Goal: Task Accomplishment & Management: Manage account settings

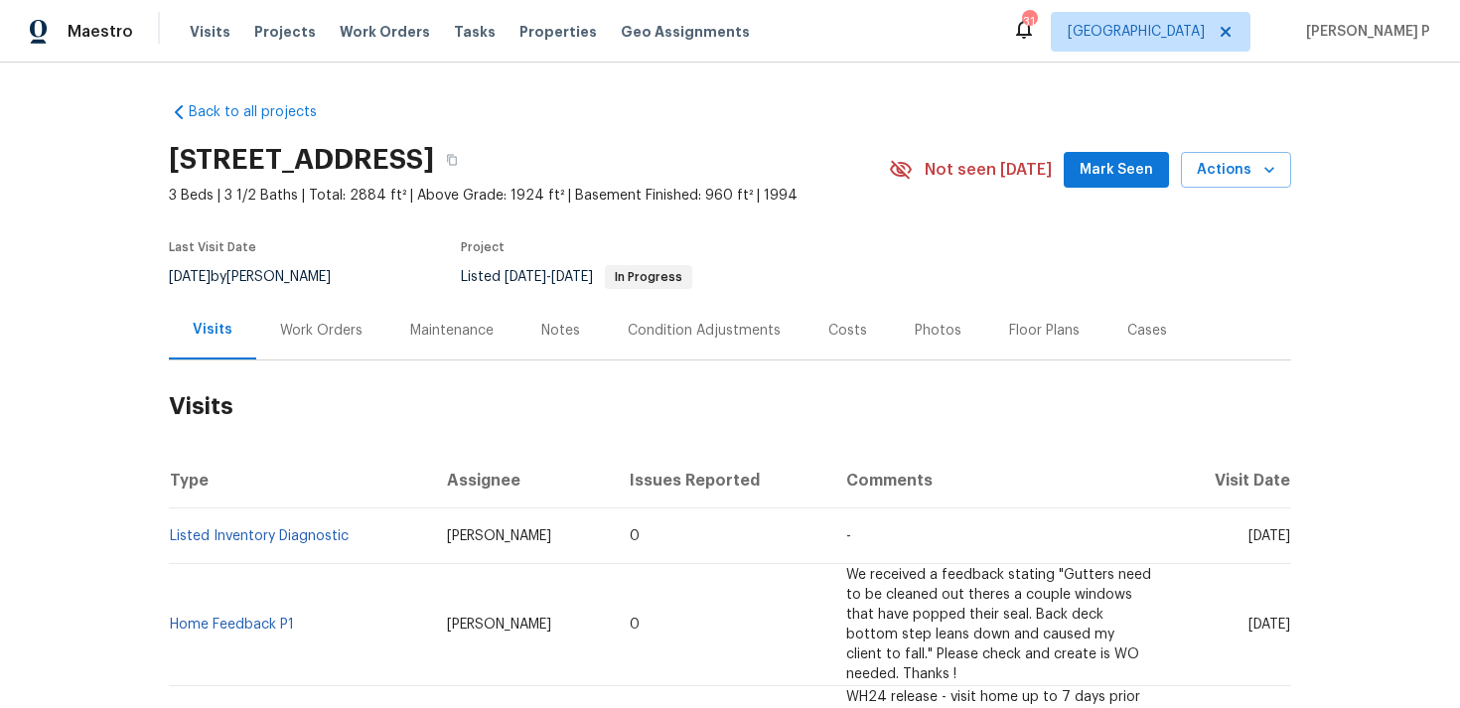
scroll to position [25, 0]
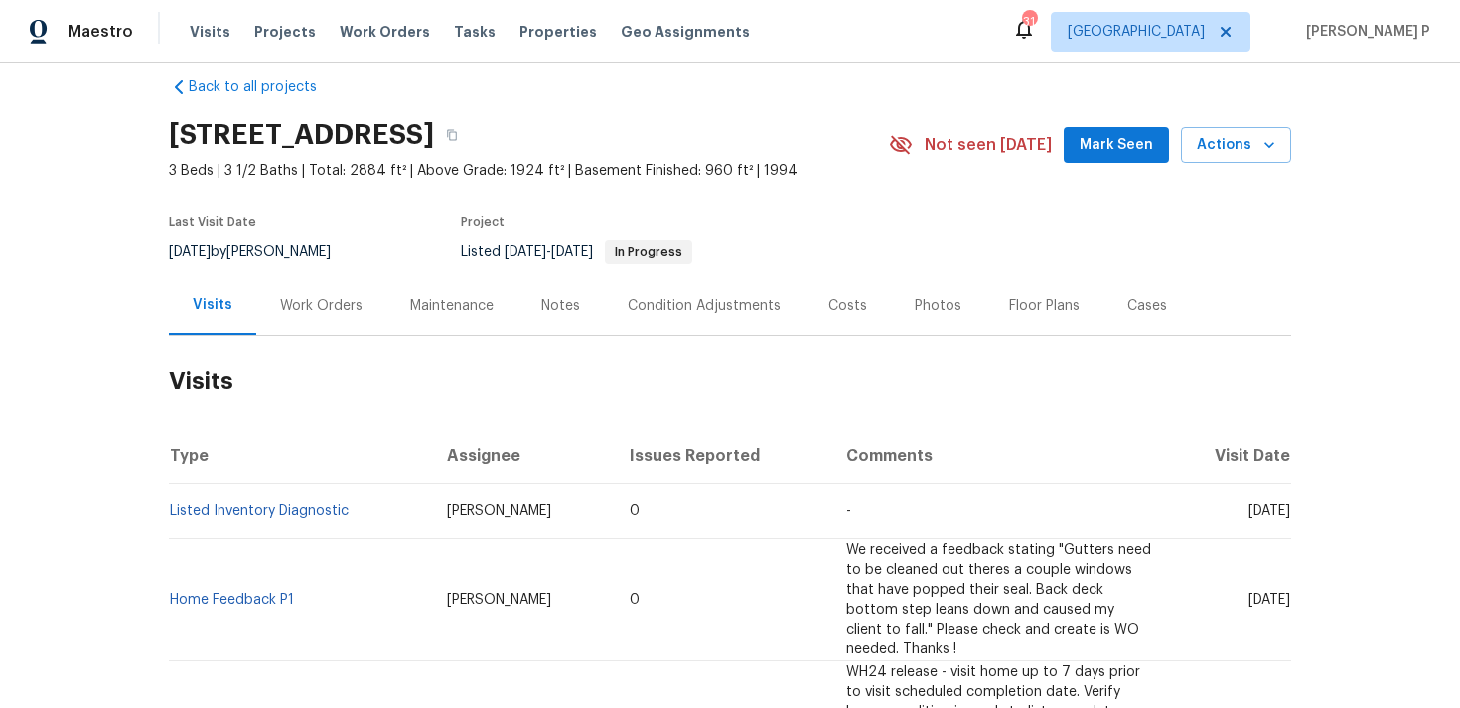
click at [310, 276] on div "Work Orders" at bounding box center [321, 305] width 130 height 59
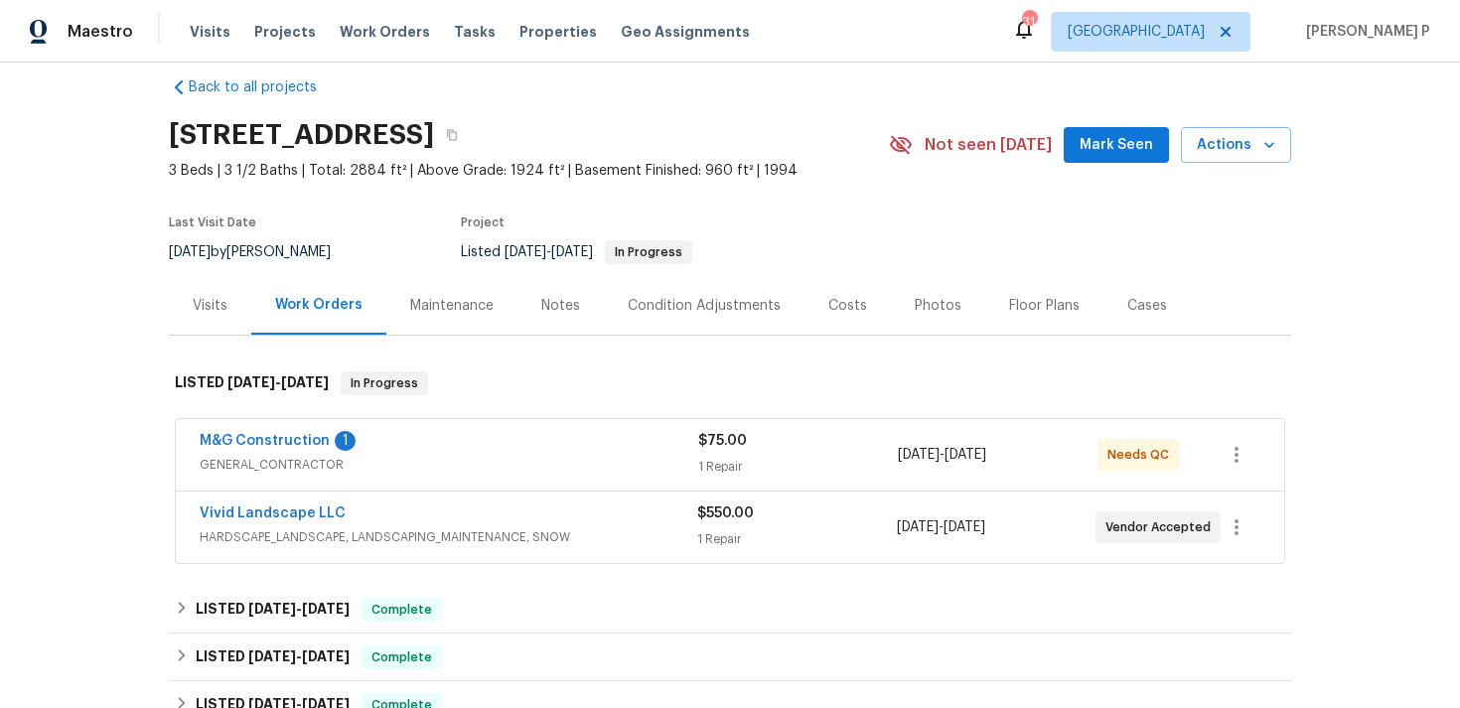
click at [333, 467] on span "GENERAL_CONTRACTOR" at bounding box center [449, 465] width 498 height 20
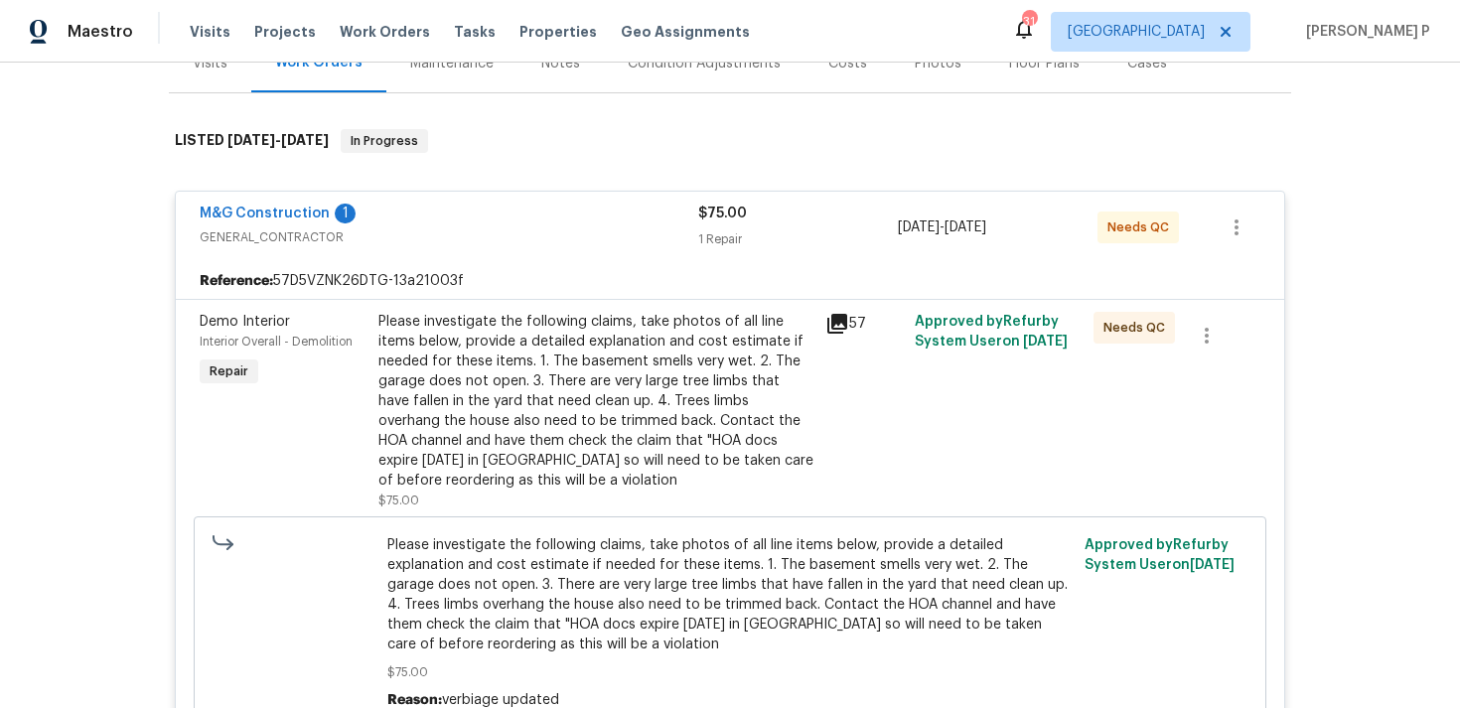
scroll to position [281, 0]
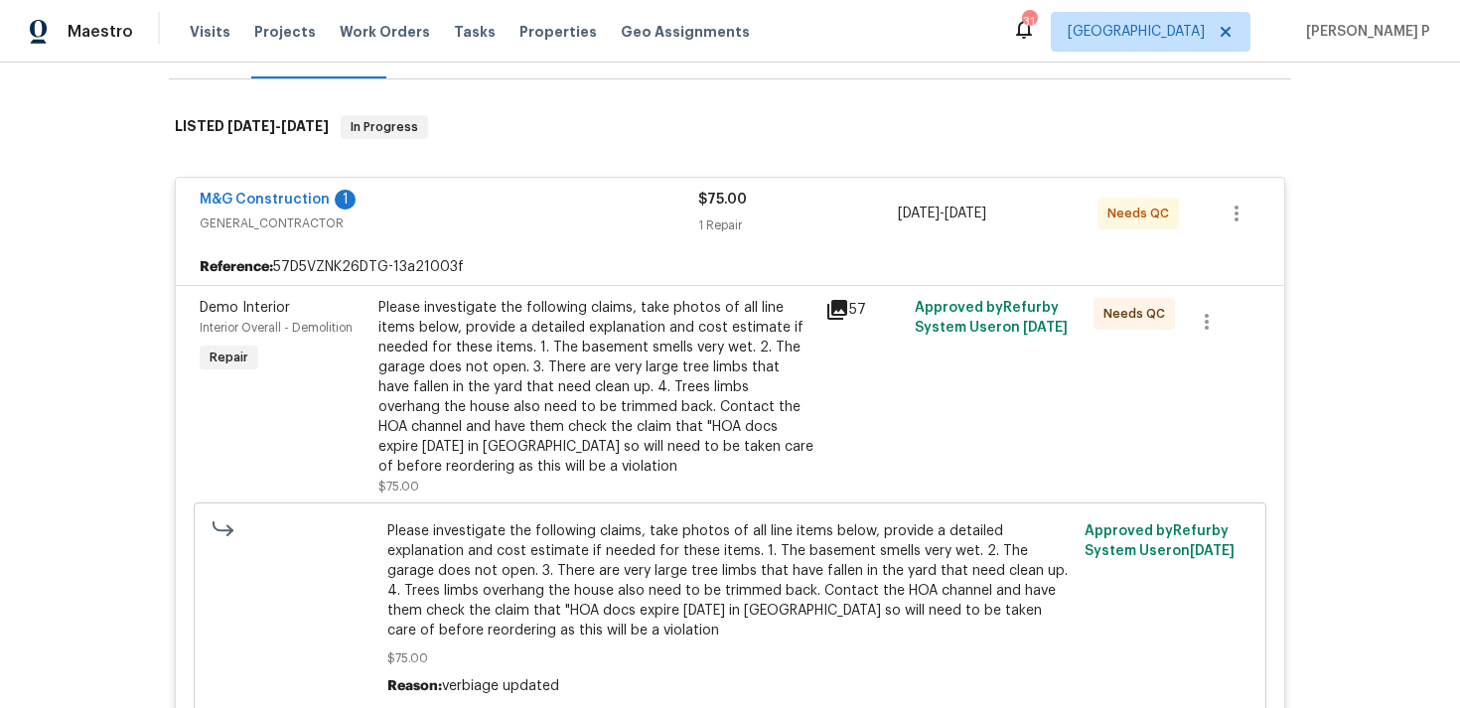
click at [381, 240] on div "M&G Construction 1 GENERAL_CONTRACTOR $75.00 1 Repair [DATE] - [DATE] Needs QC" at bounding box center [730, 213] width 1108 height 71
click at [357, 223] on span "GENERAL_CONTRACTOR" at bounding box center [449, 223] width 498 height 20
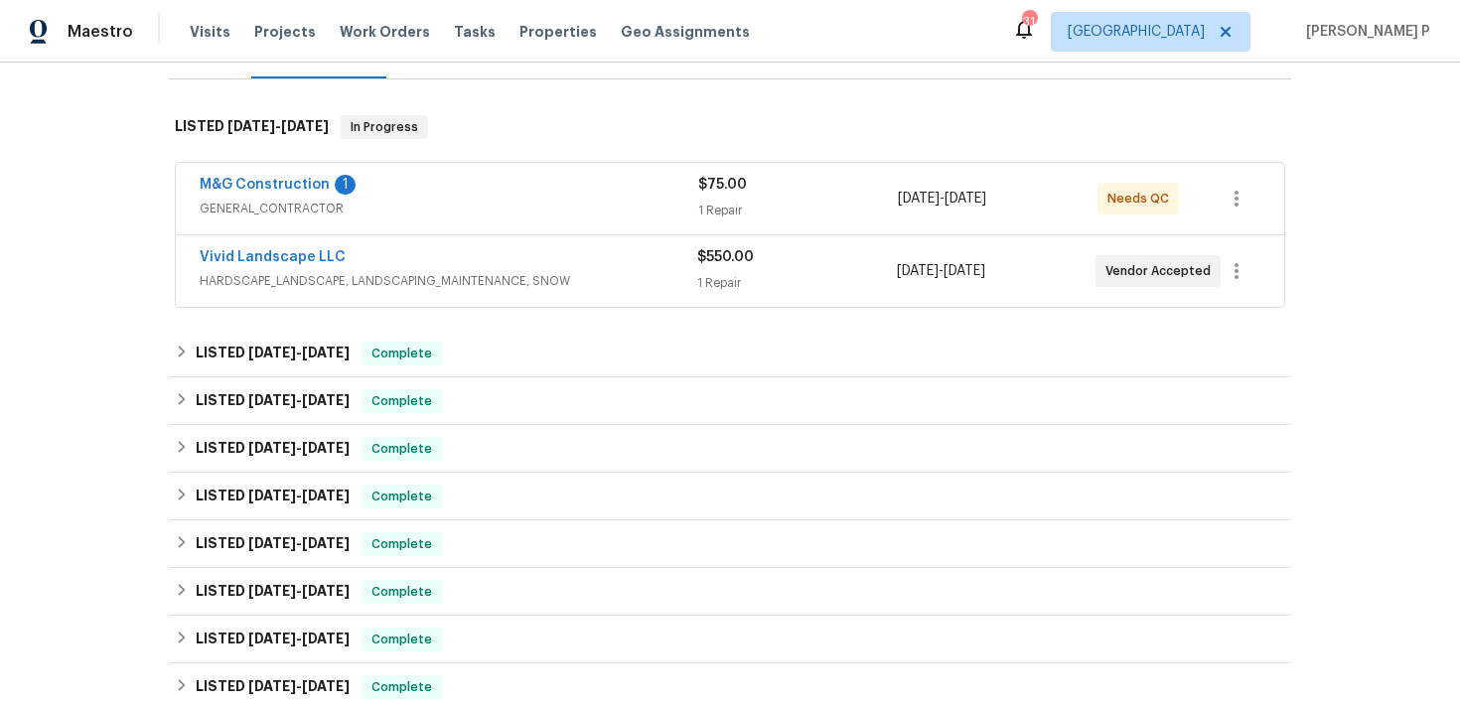
scroll to position [635, 0]
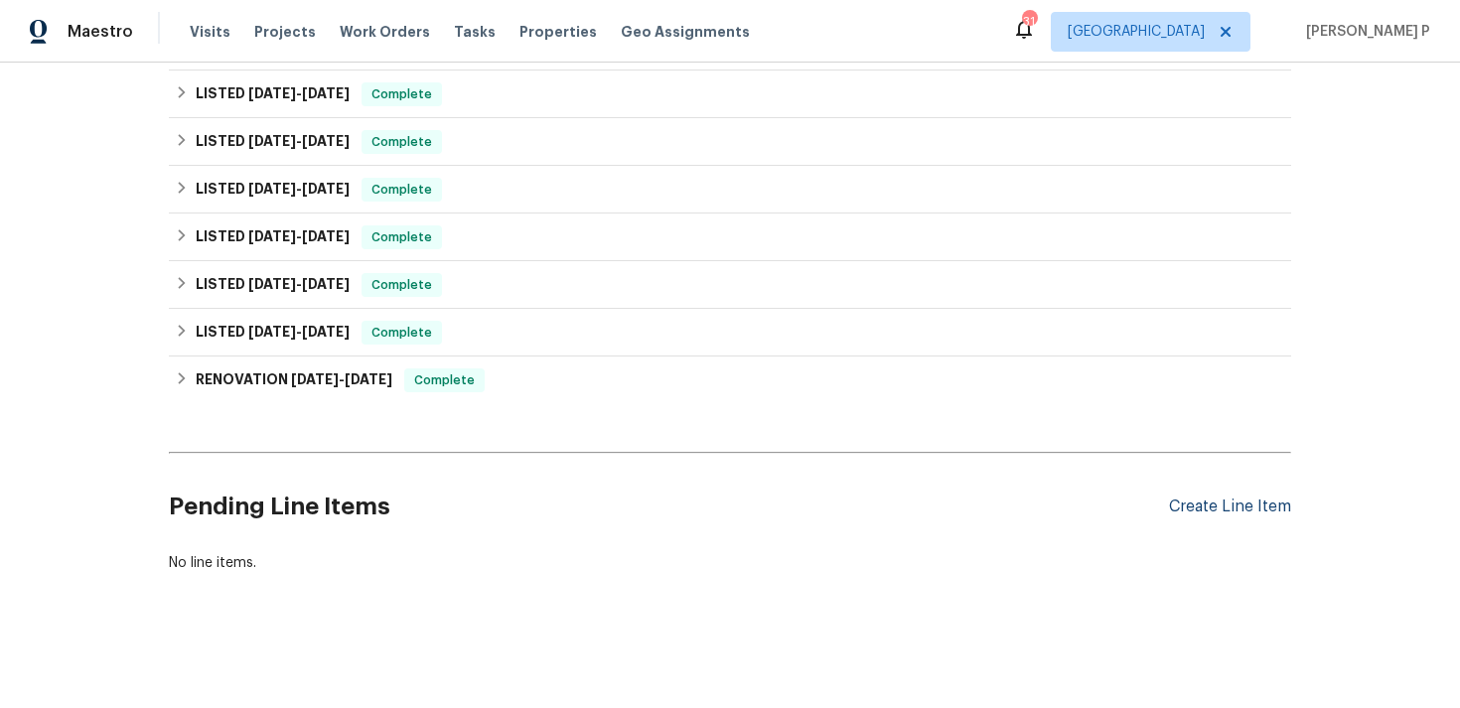
click at [1200, 511] on div "Create Line Item" at bounding box center [1230, 506] width 122 height 19
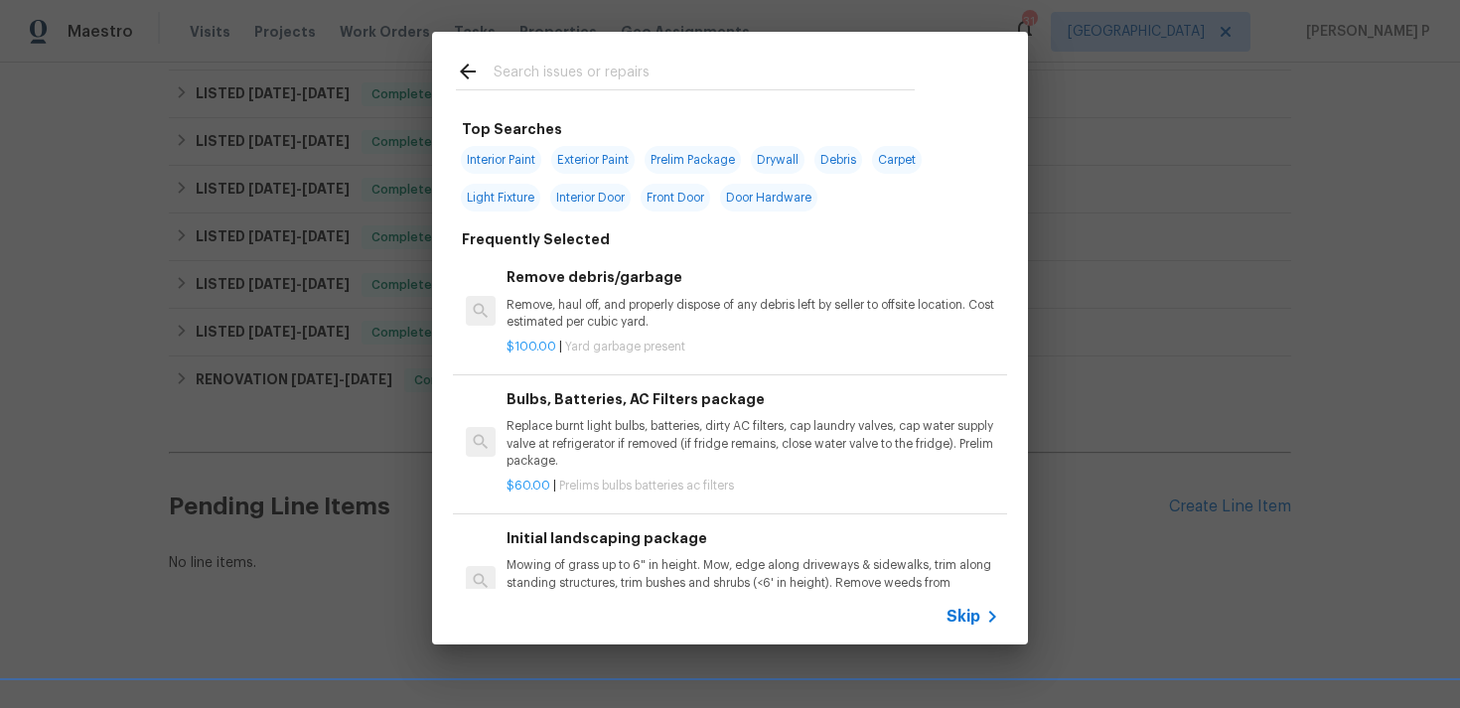
click at [975, 620] on span "Skip" at bounding box center [963, 617] width 34 height 20
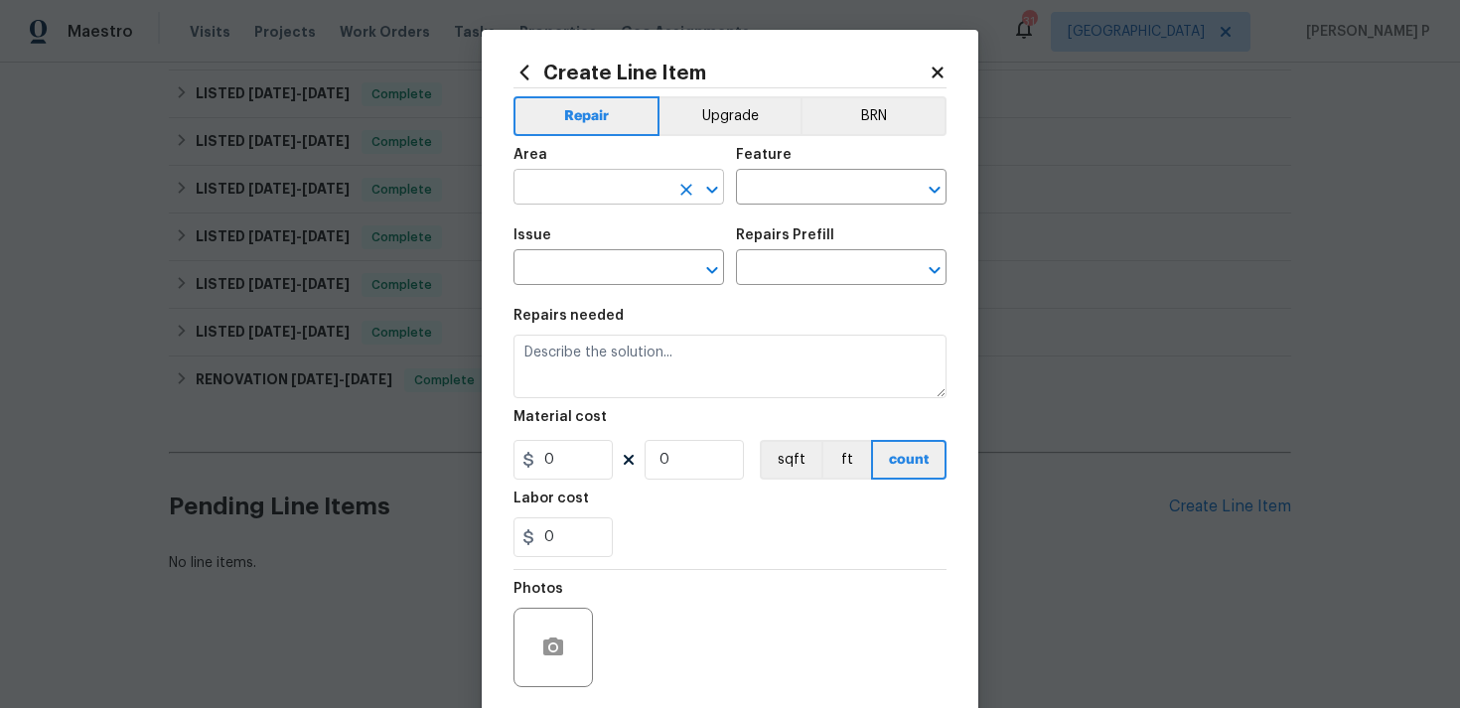
click at [713, 187] on icon "Open" at bounding box center [712, 190] width 24 height 24
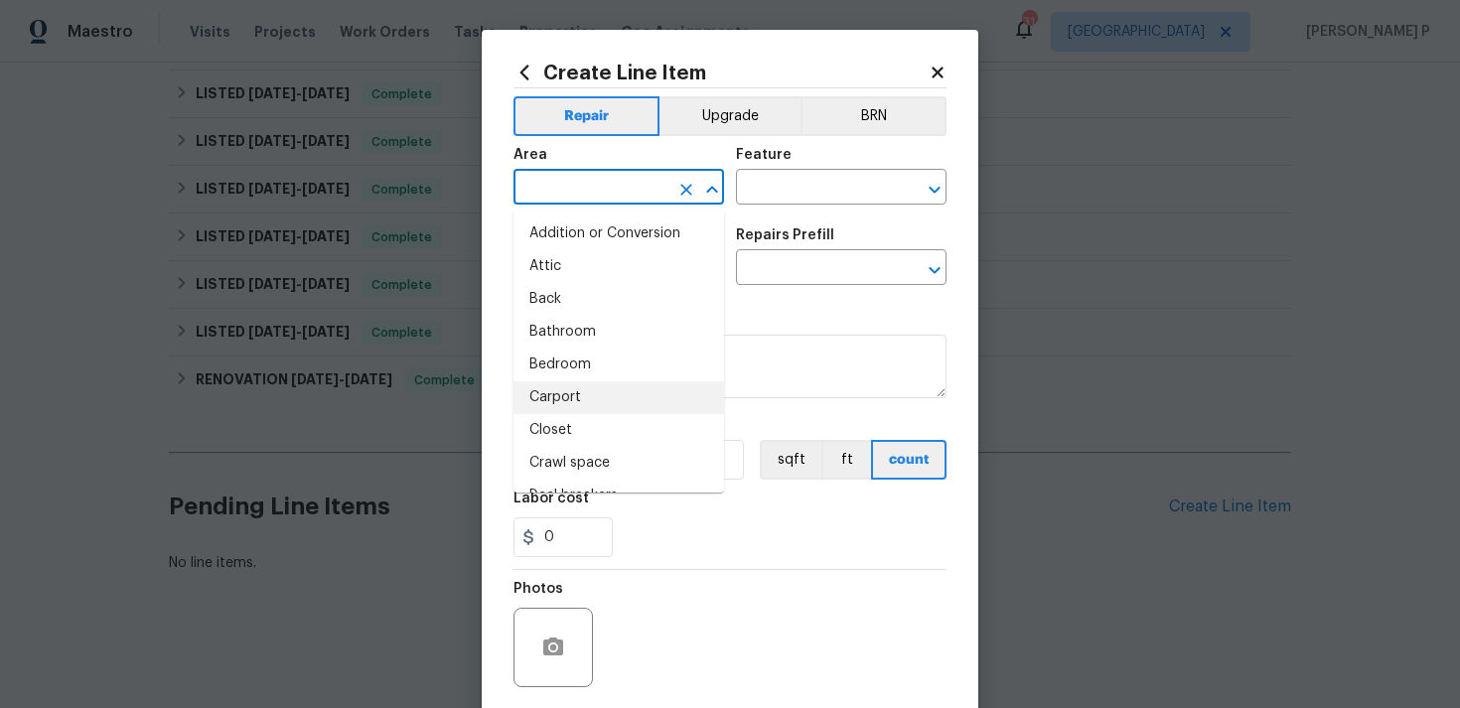
click at [601, 414] on li "Closet" at bounding box center [618, 430] width 210 height 33
type input "Closet"
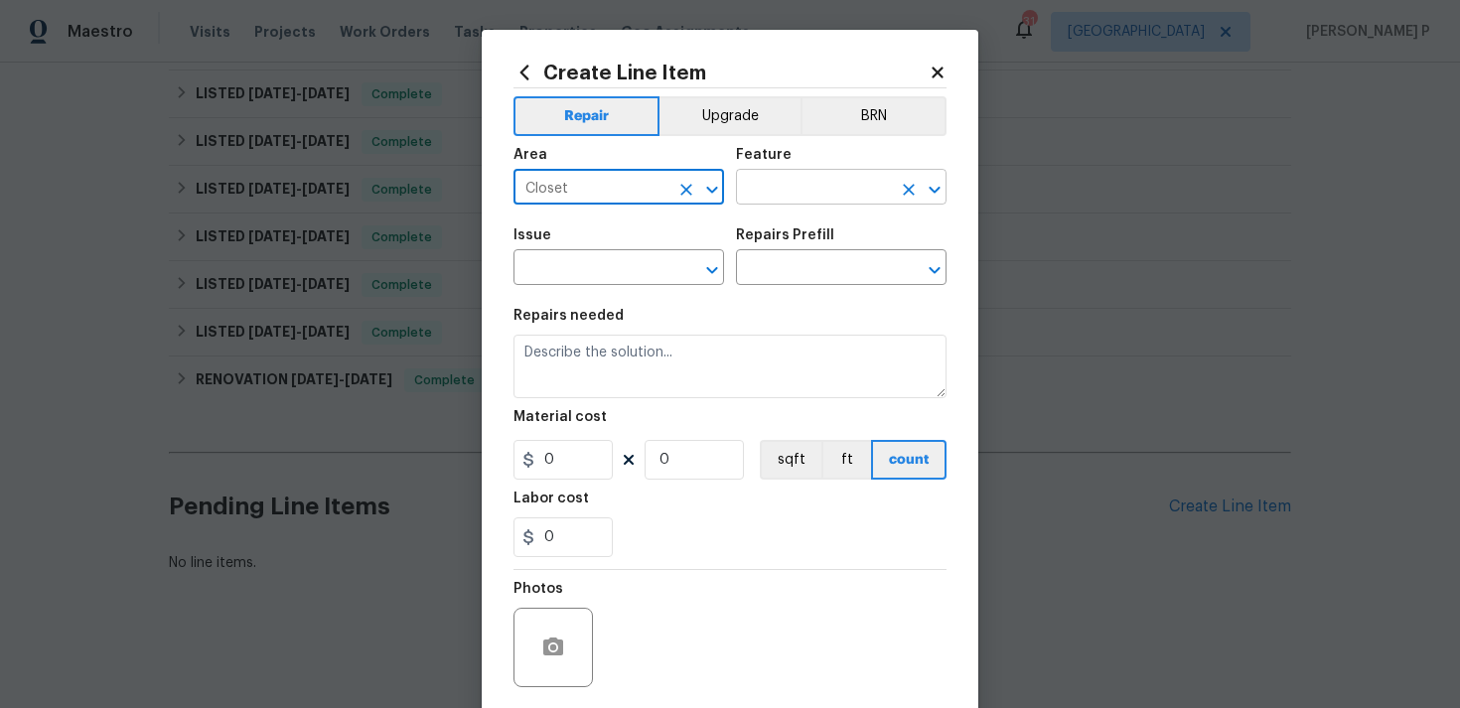
click at [778, 199] on input "text" at bounding box center [813, 189] width 155 height 31
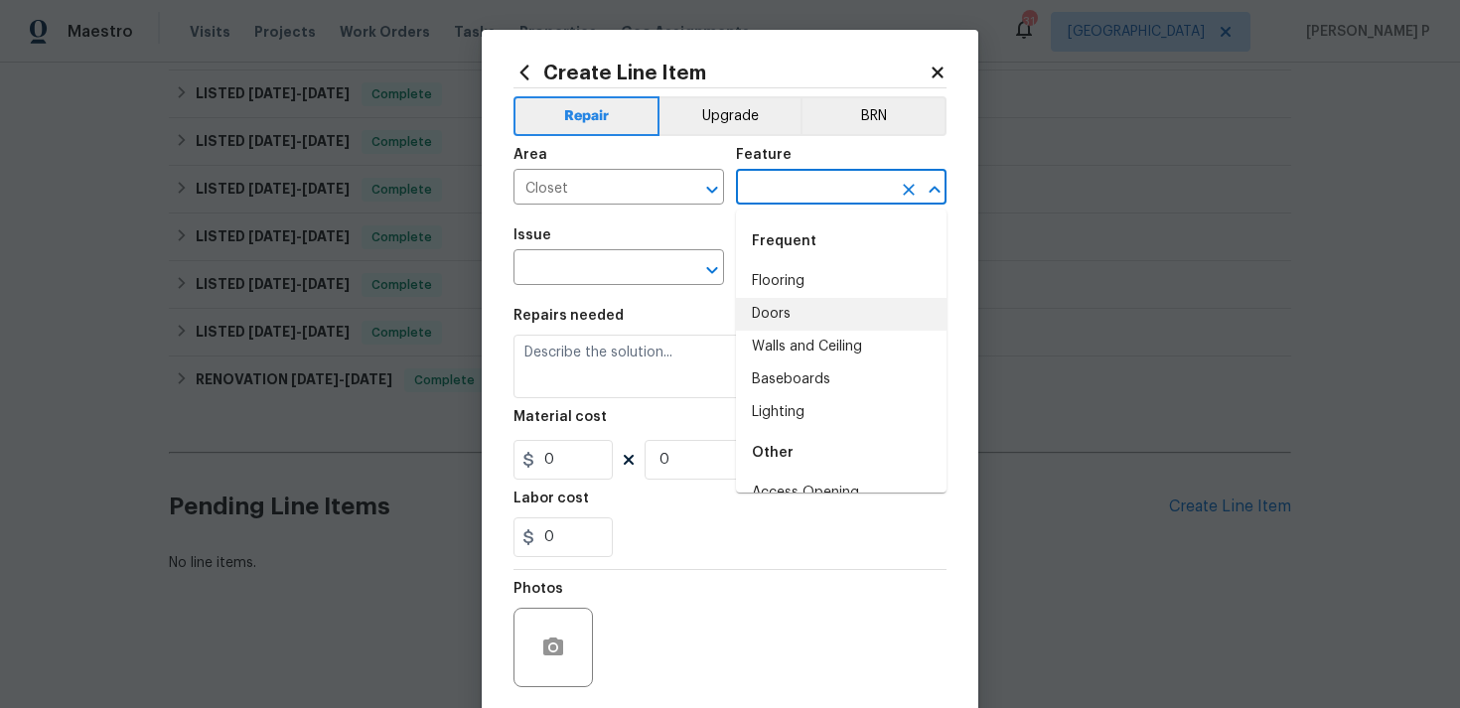
click at [799, 314] on li "Doors" at bounding box center [841, 314] width 210 height 33
type input "Doors"
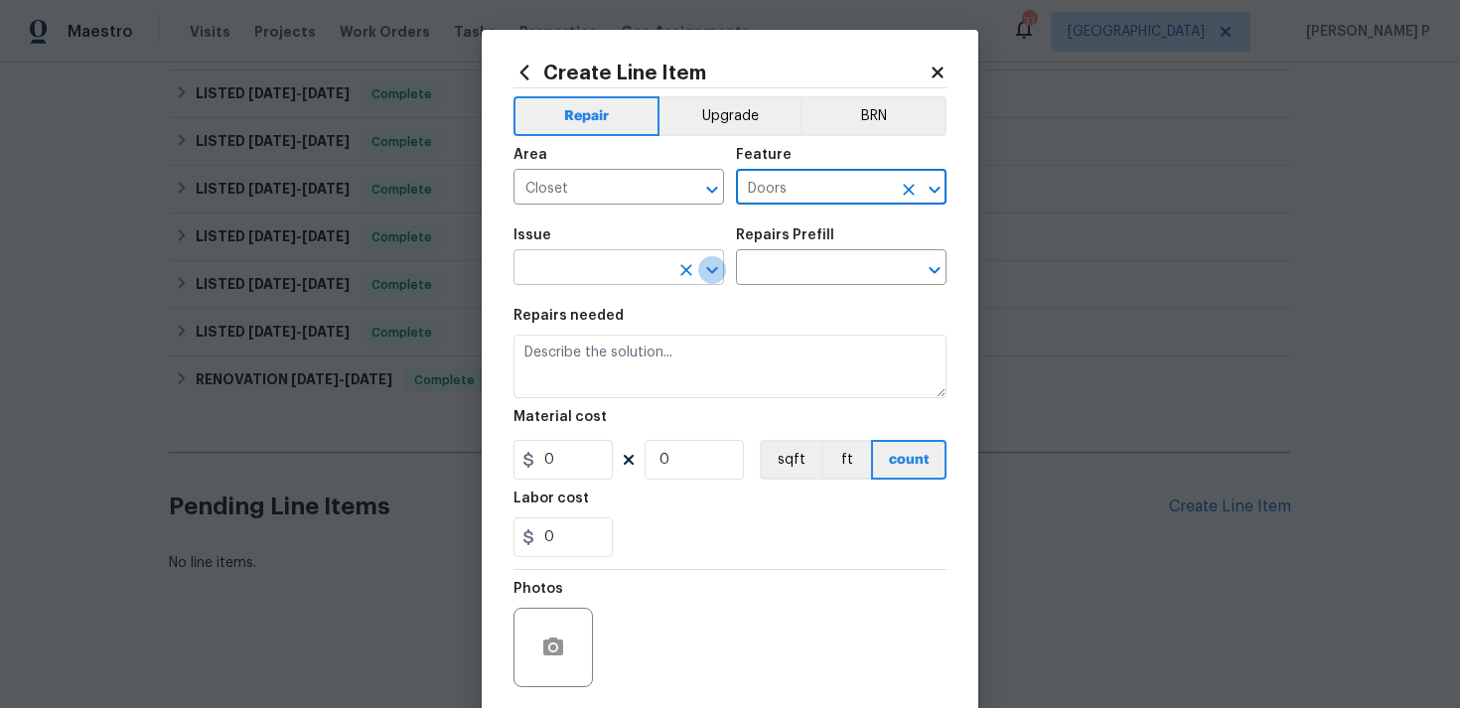
click at [714, 270] on icon "Open" at bounding box center [711, 269] width 11 height 7
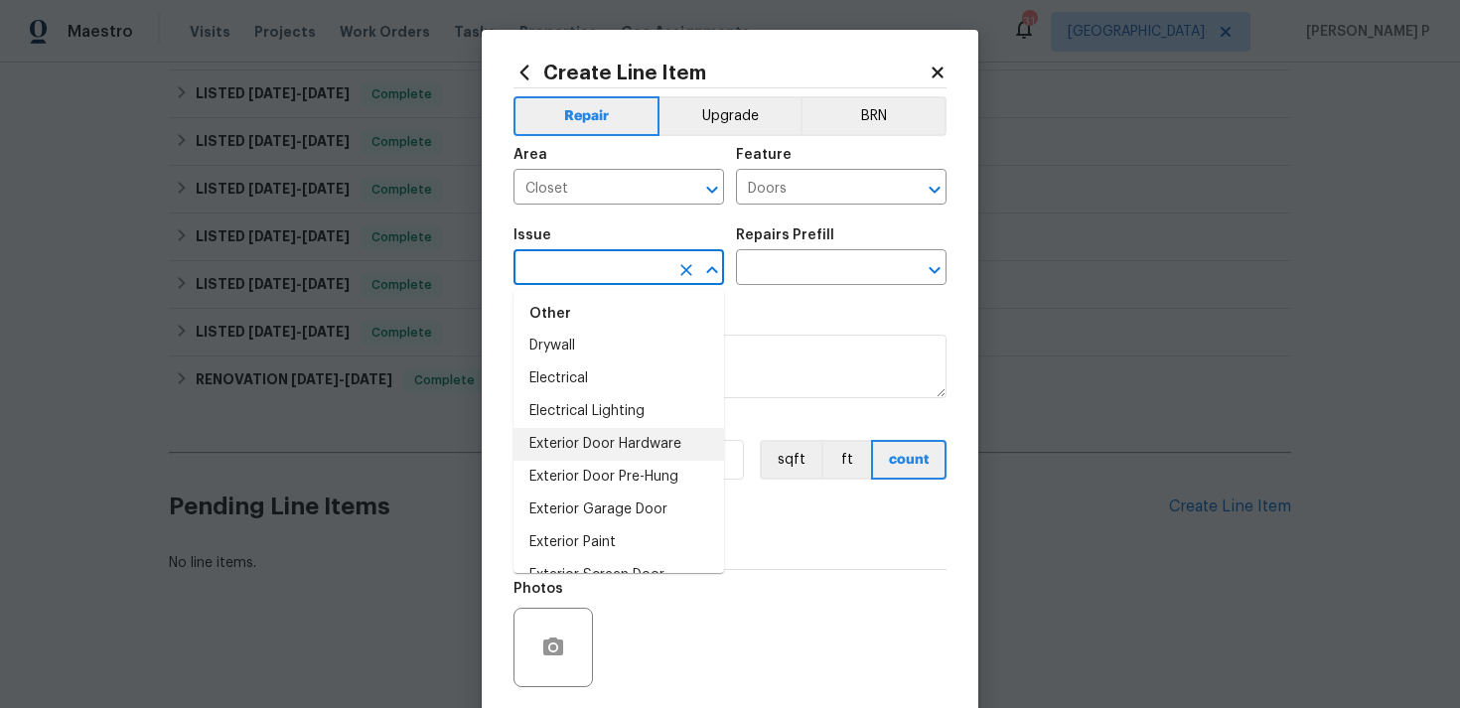
scroll to position [1050, 0]
click at [641, 447] on li "Exterior Door Hardware" at bounding box center [618, 446] width 210 height 33
type input "Exterior Door Hardware"
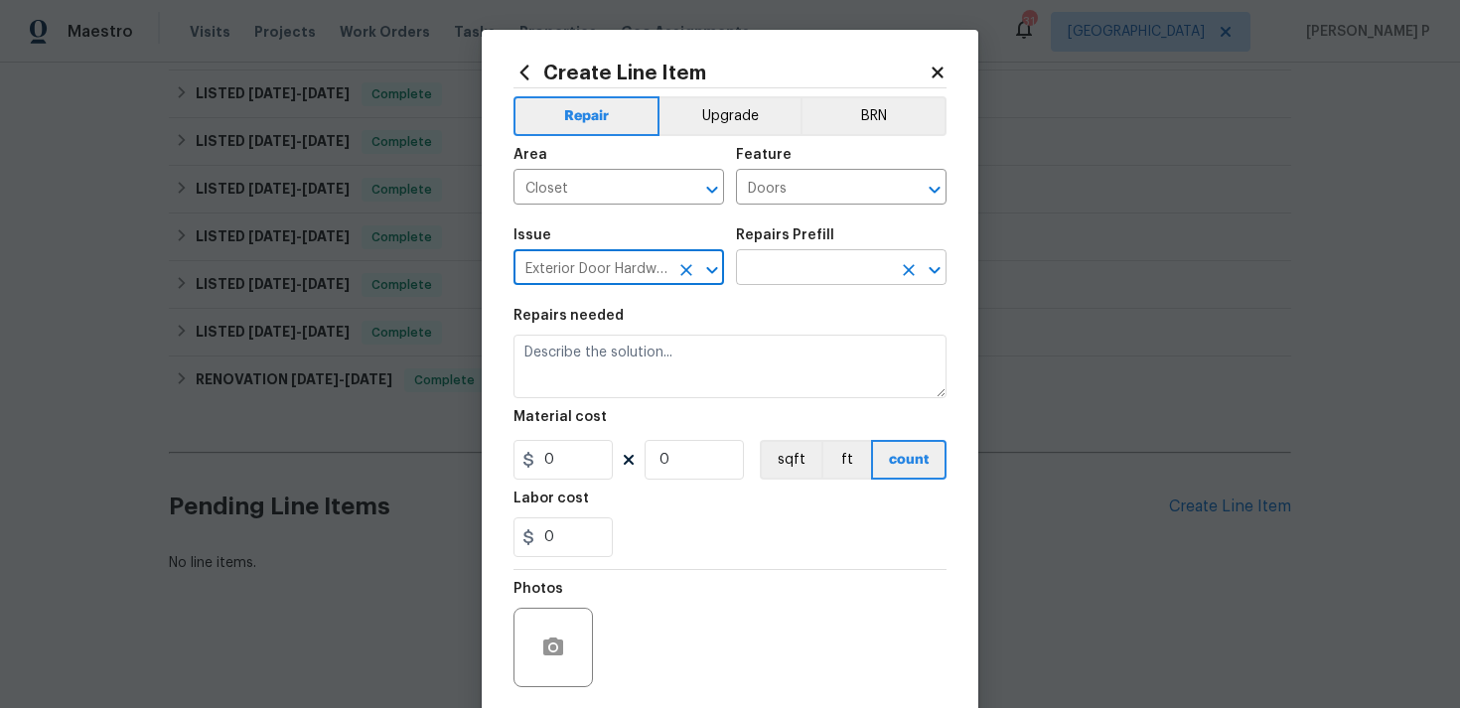
click at [799, 262] on input "text" at bounding box center [813, 269] width 155 height 31
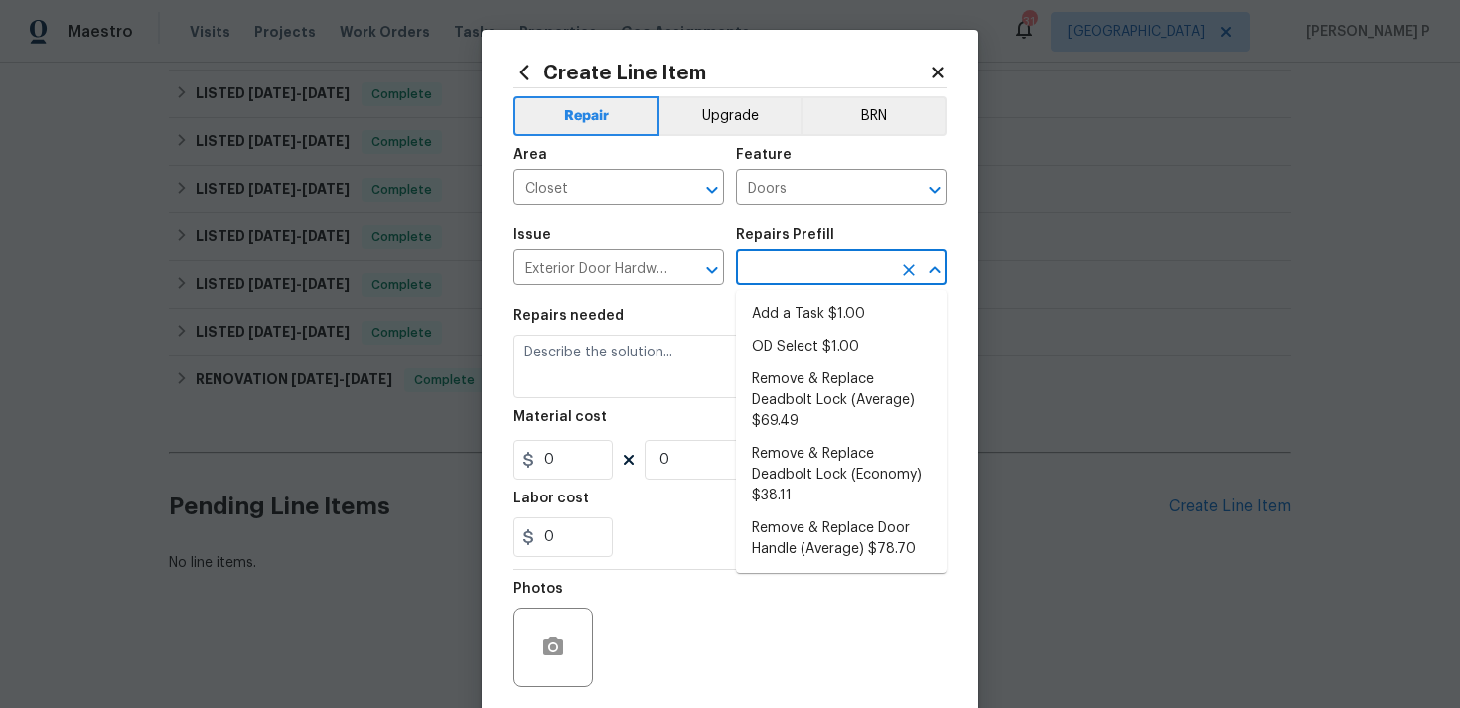
click at [800, 307] on li "Add a Task $1.00" at bounding box center [841, 314] width 210 height 33
type input "Interior Door"
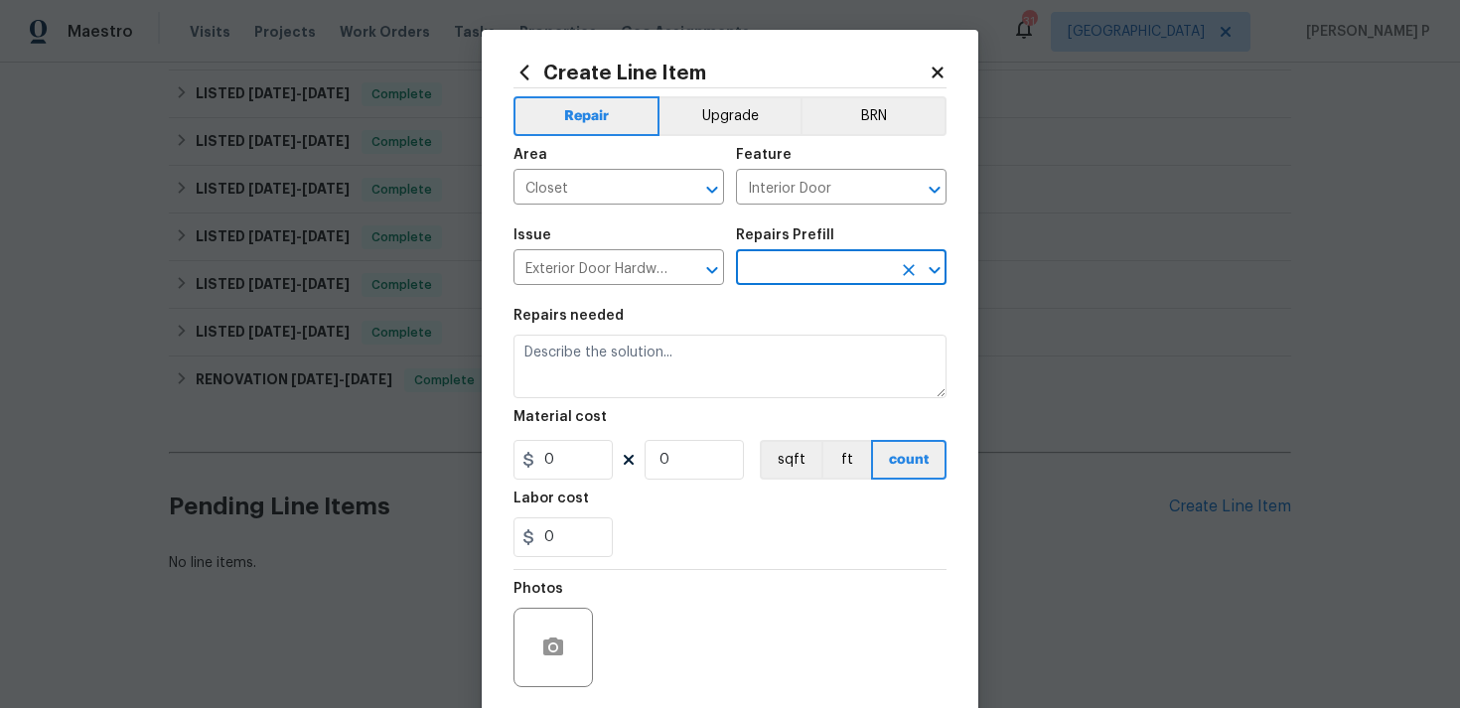
type input "Add a Task $1.00"
type textarea "HPM to detail"
type input "1"
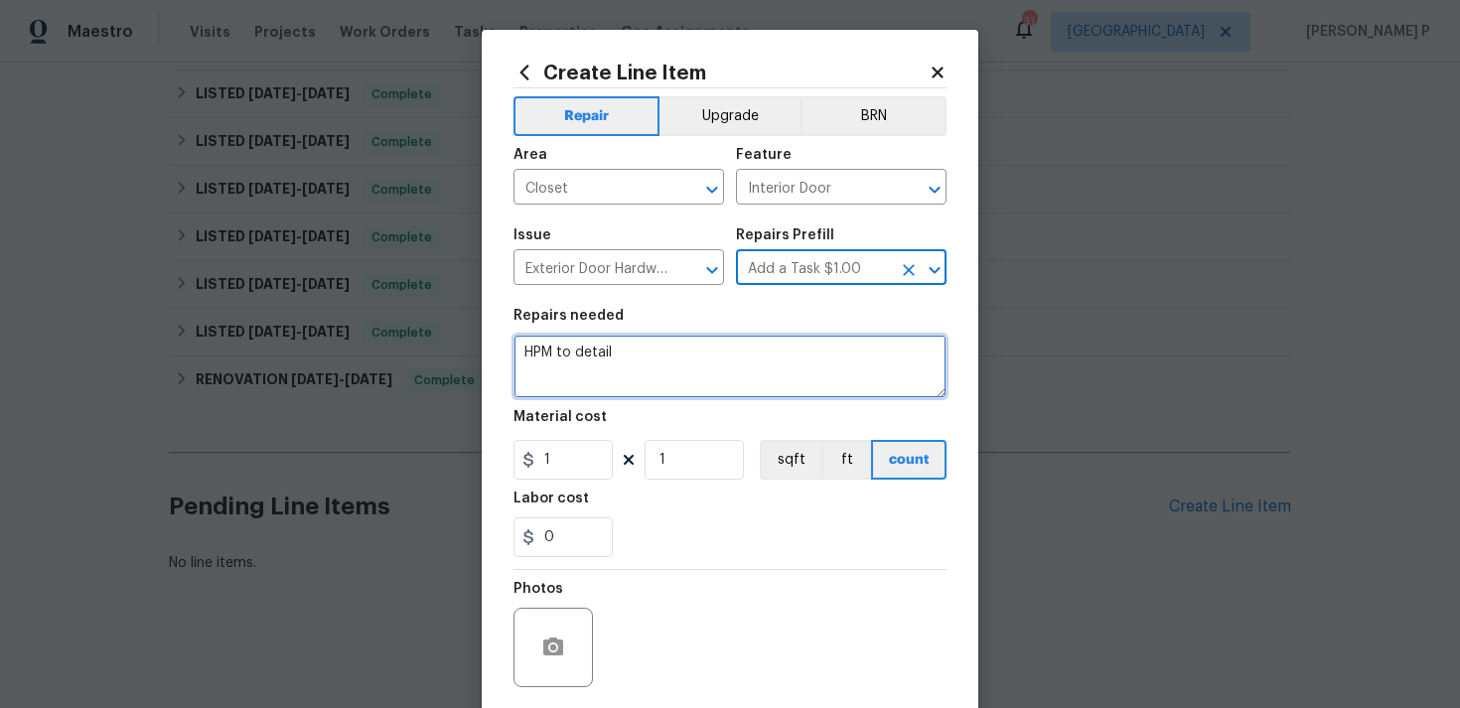
click at [615, 369] on textarea "HPM to detail" at bounding box center [729, 367] width 433 height 64
paste textarea "The closets are missing inserts. Please provide an estimate to install standard…"
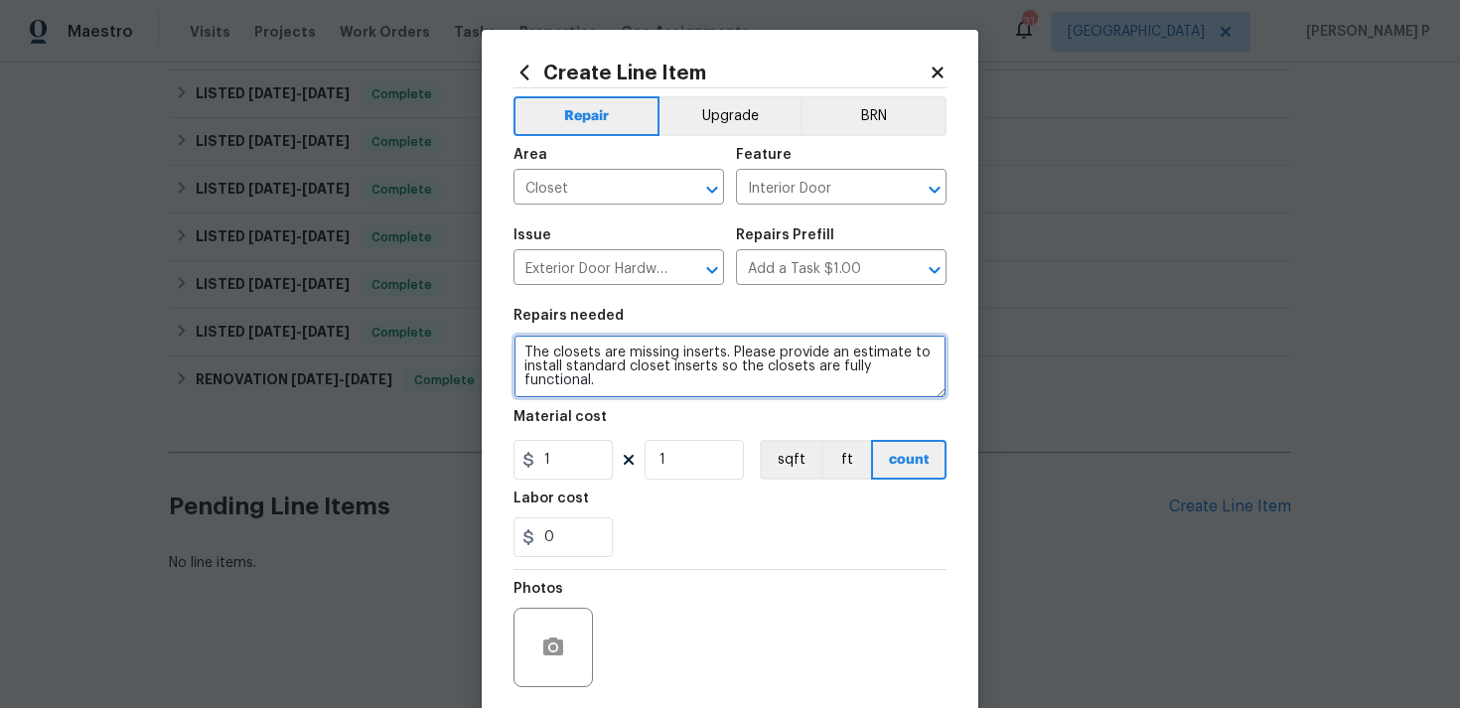
type textarea "The closets are missing inserts. Please provide an estimate to install standard…"
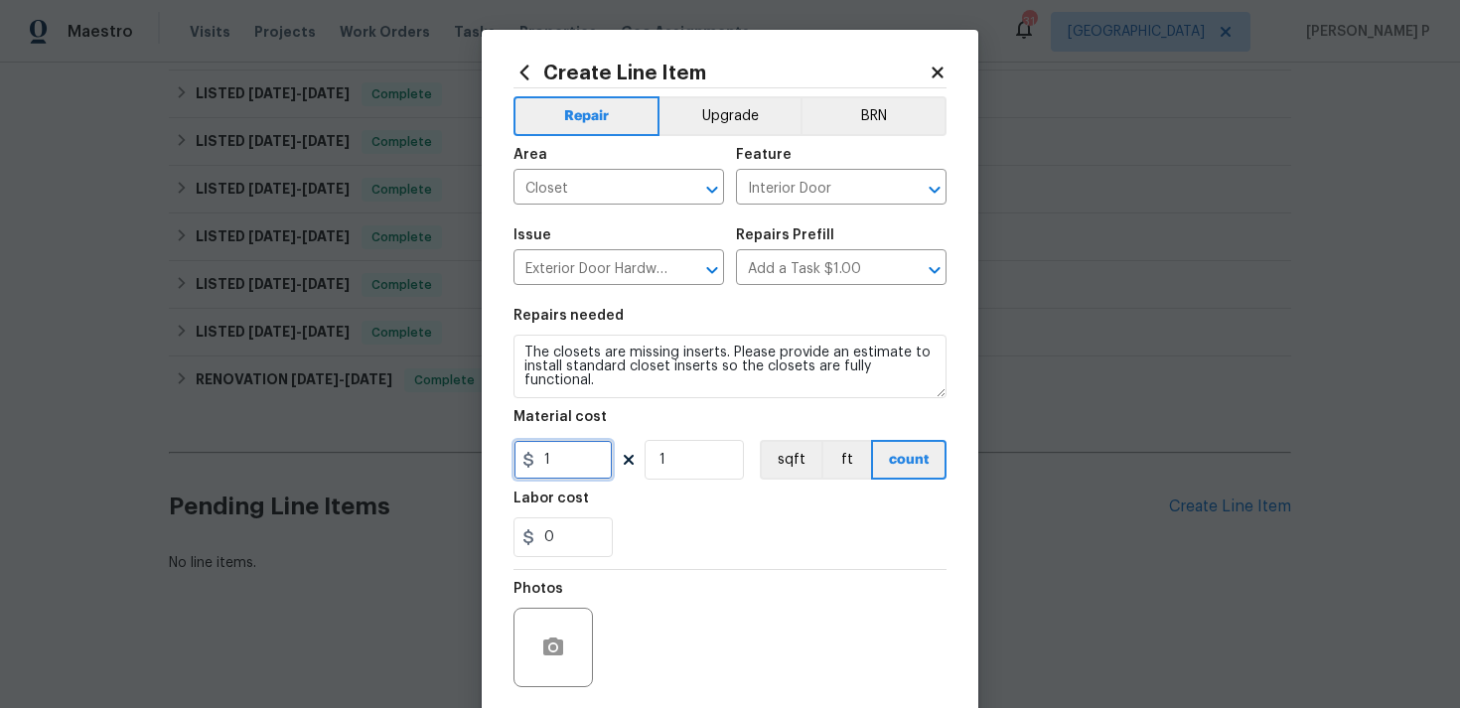
click at [579, 462] on input "1" at bounding box center [562, 460] width 99 height 40
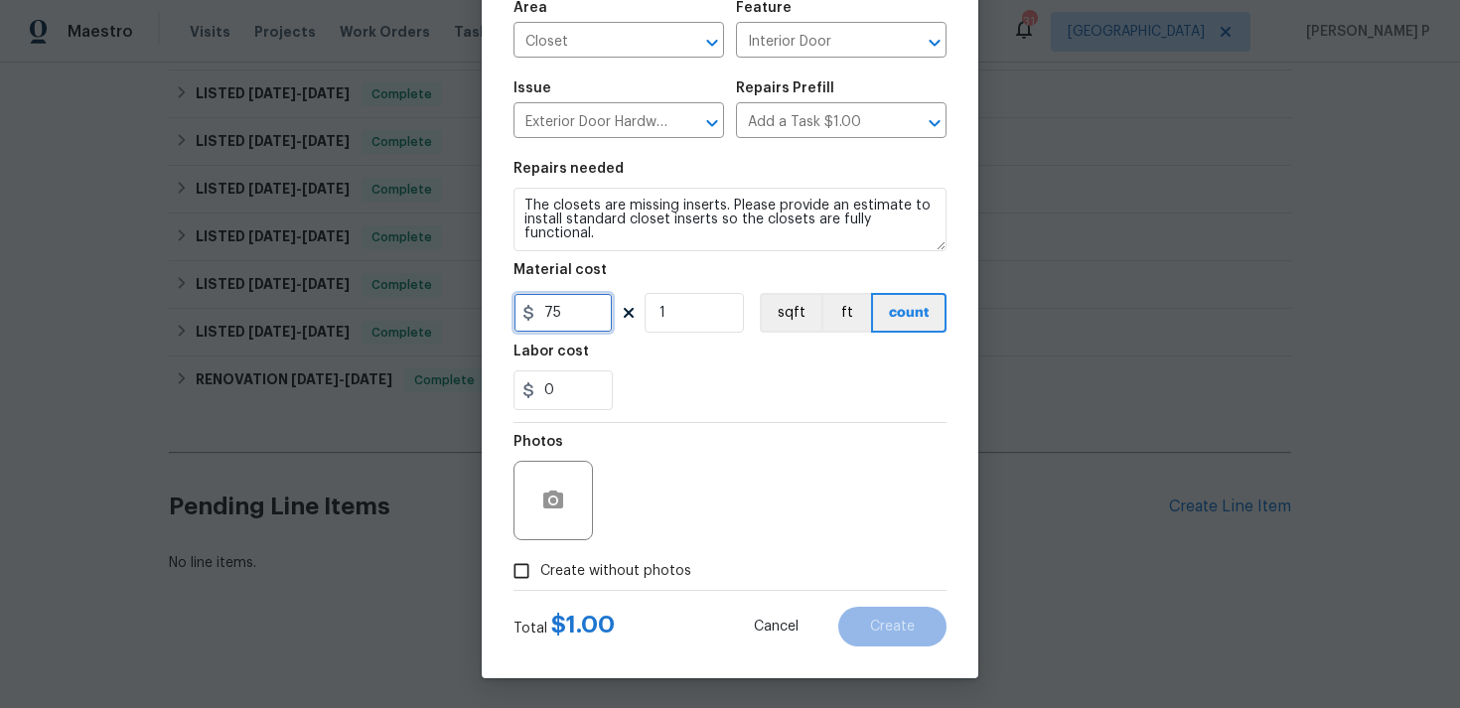
type input "75"
click at [535, 574] on input "Create without photos" at bounding box center [521, 571] width 38 height 38
checkbox input "true"
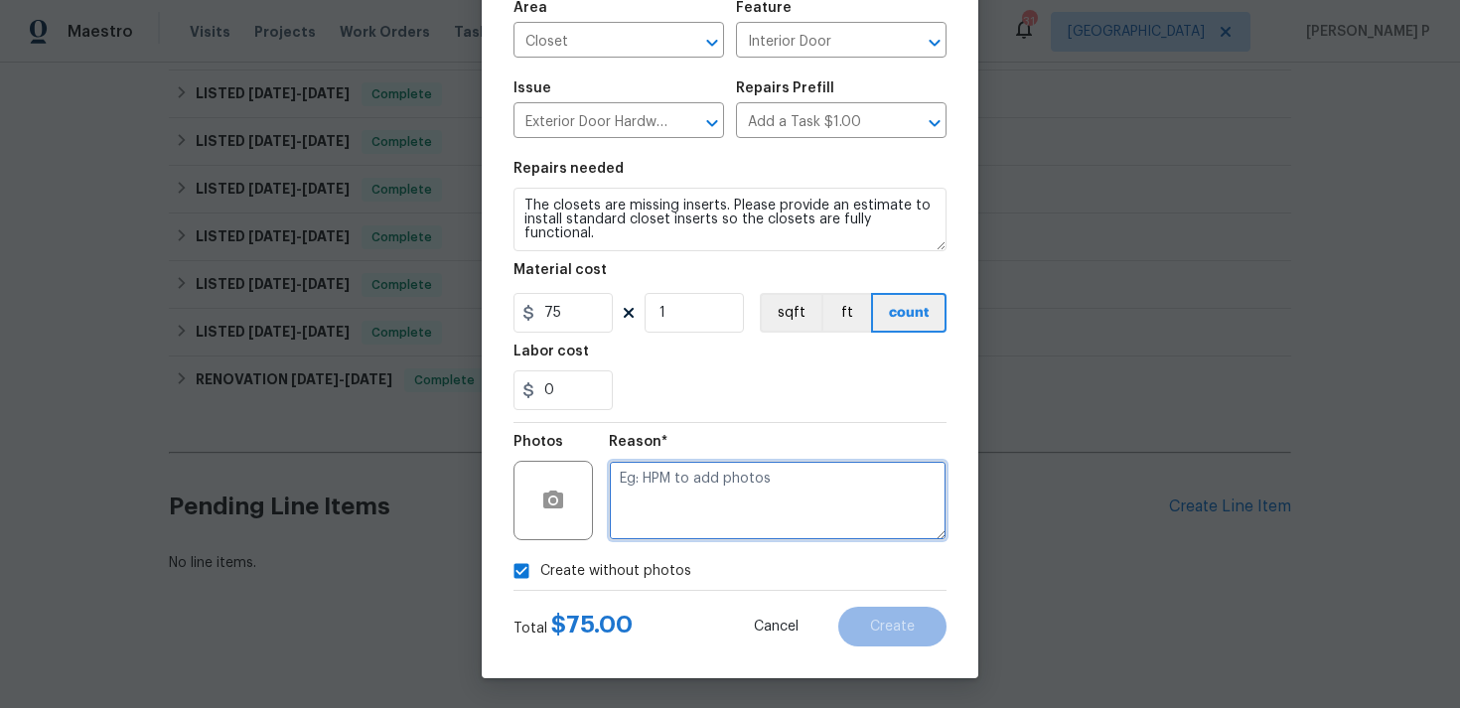
click at [676, 529] on textarea at bounding box center [778, 500] width 338 height 79
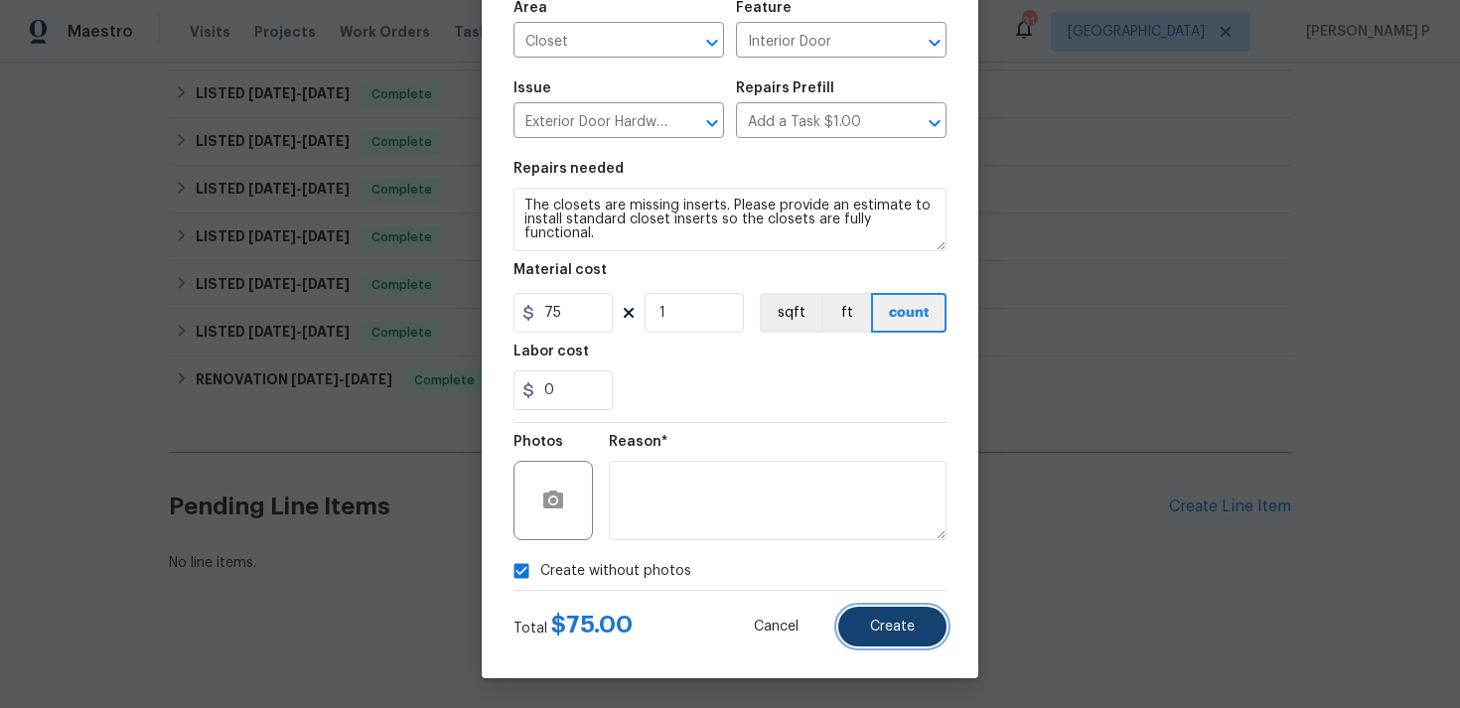
click at [887, 620] on span "Create" at bounding box center [892, 627] width 45 height 15
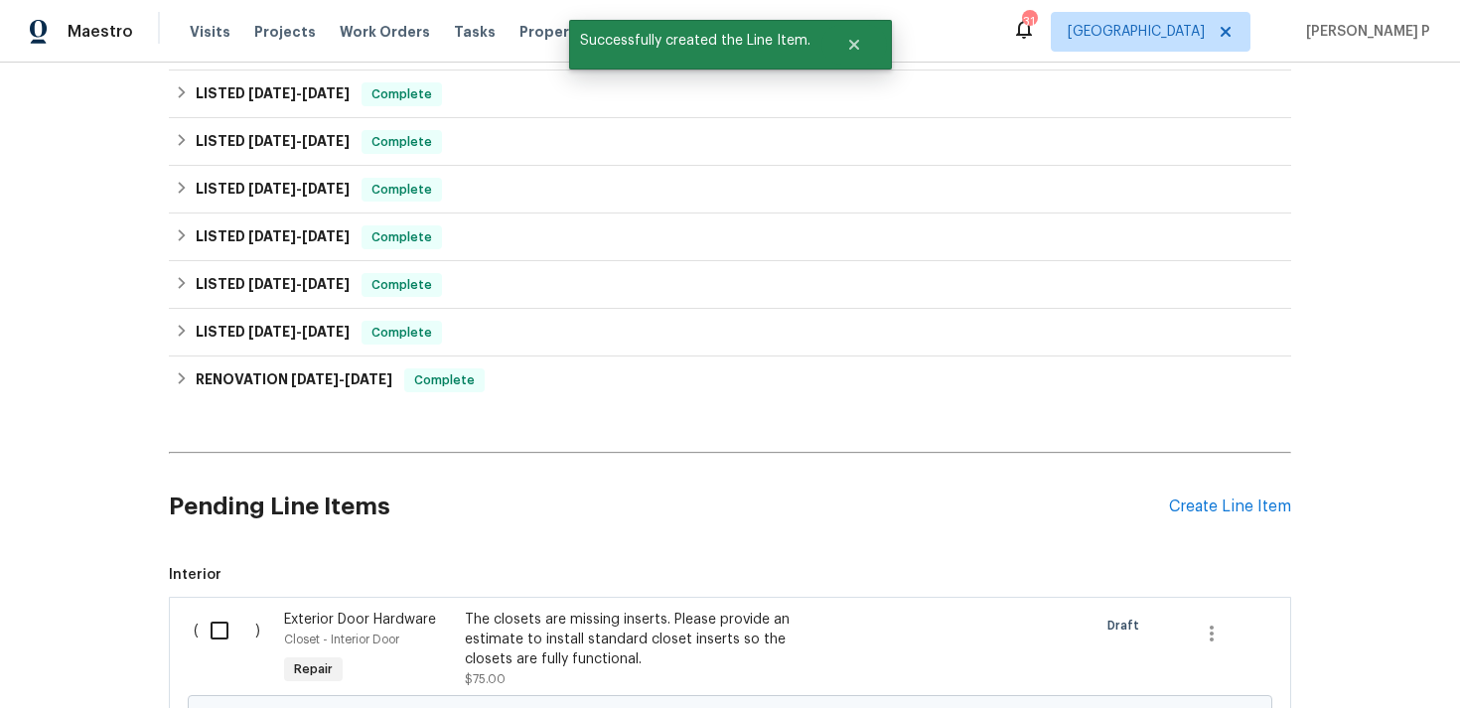
click at [230, 624] on input "checkbox" at bounding box center [227, 631] width 57 height 42
checkbox input "true"
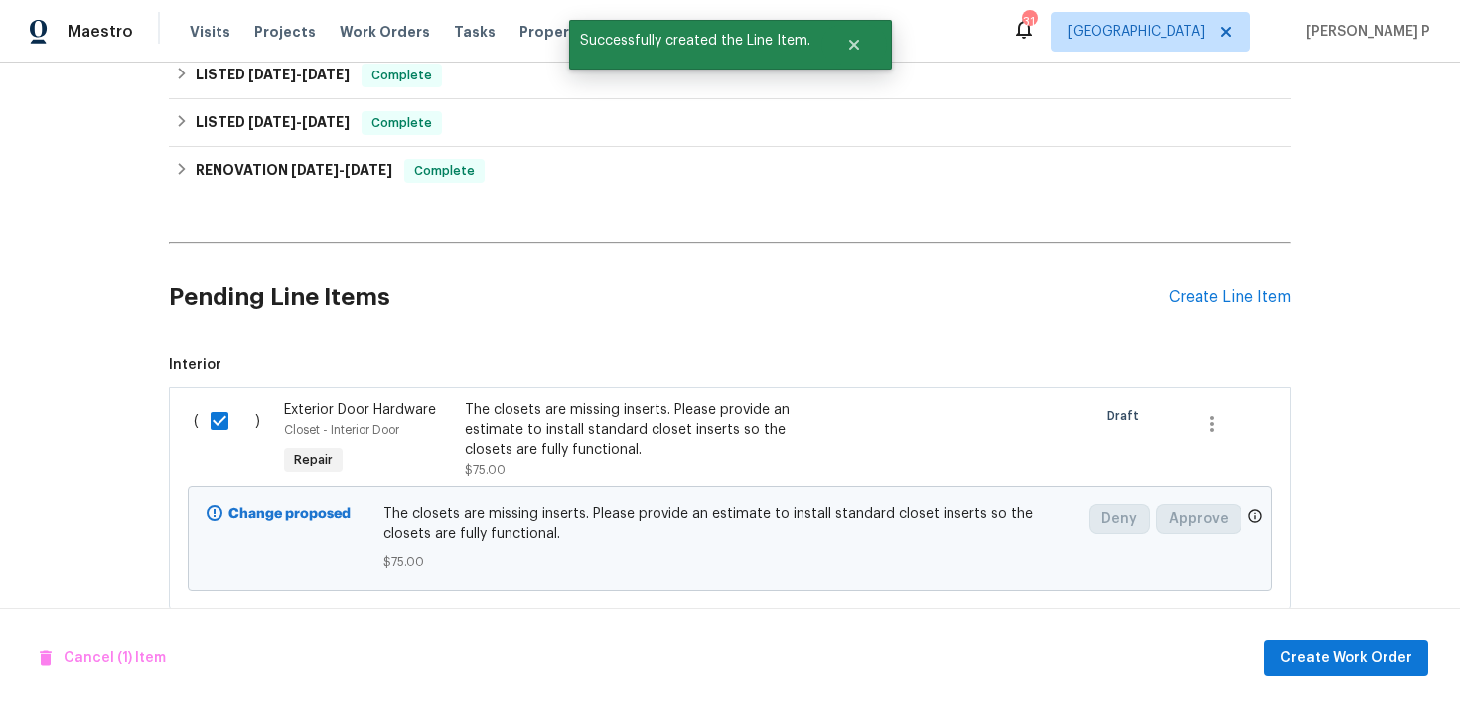
scroll to position [882, 0]
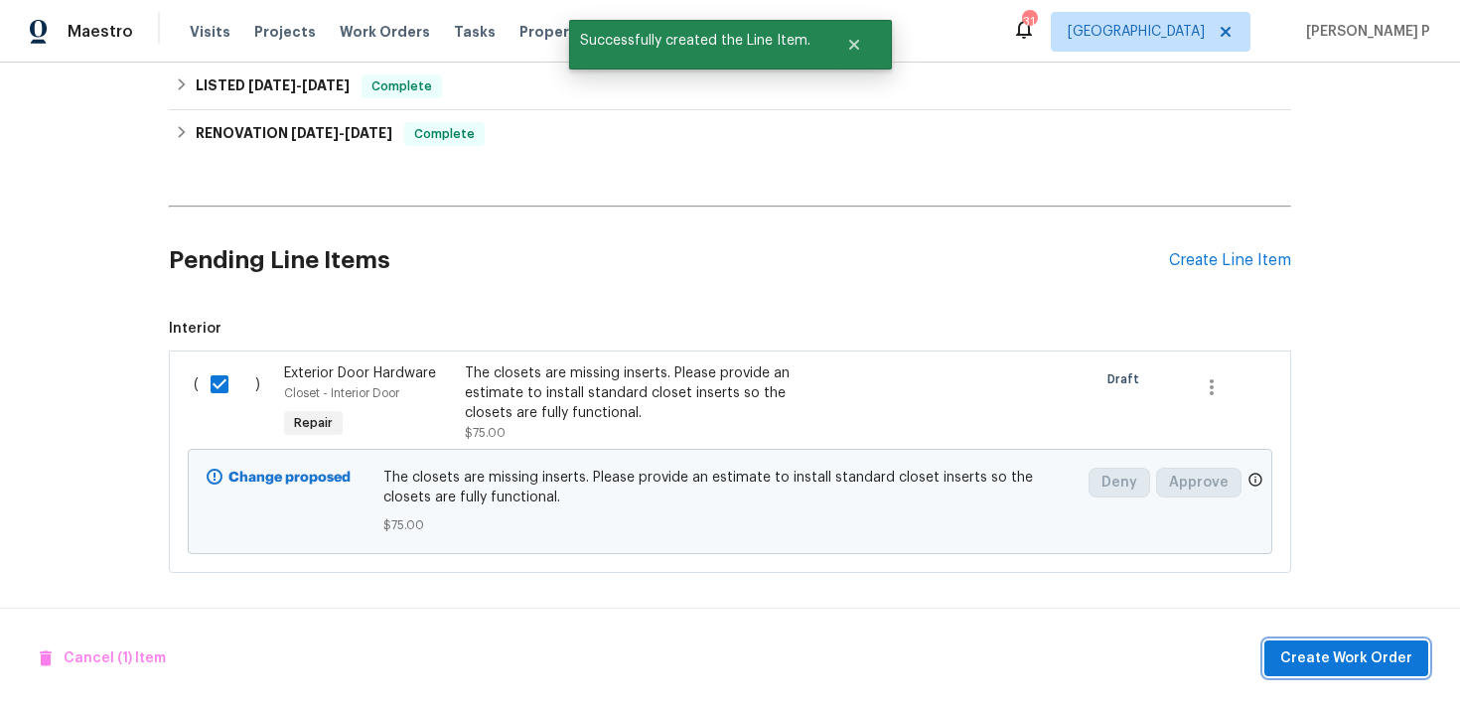
click at [1344, 644] on button "Create Work Order" at bounding box center [1346, 658] width 164 height 37
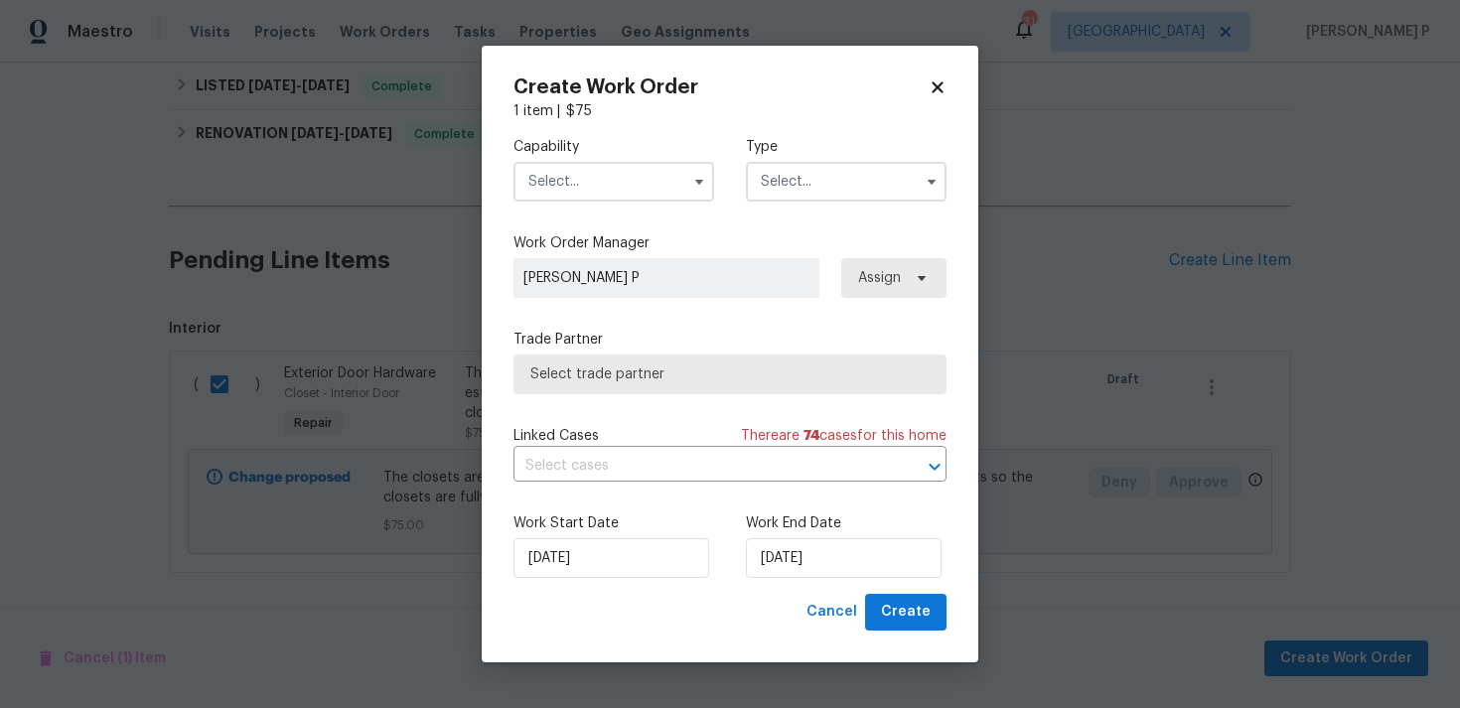
click at [833, 176] on input "text" at bounding box center [846, 182] width 201 height 40
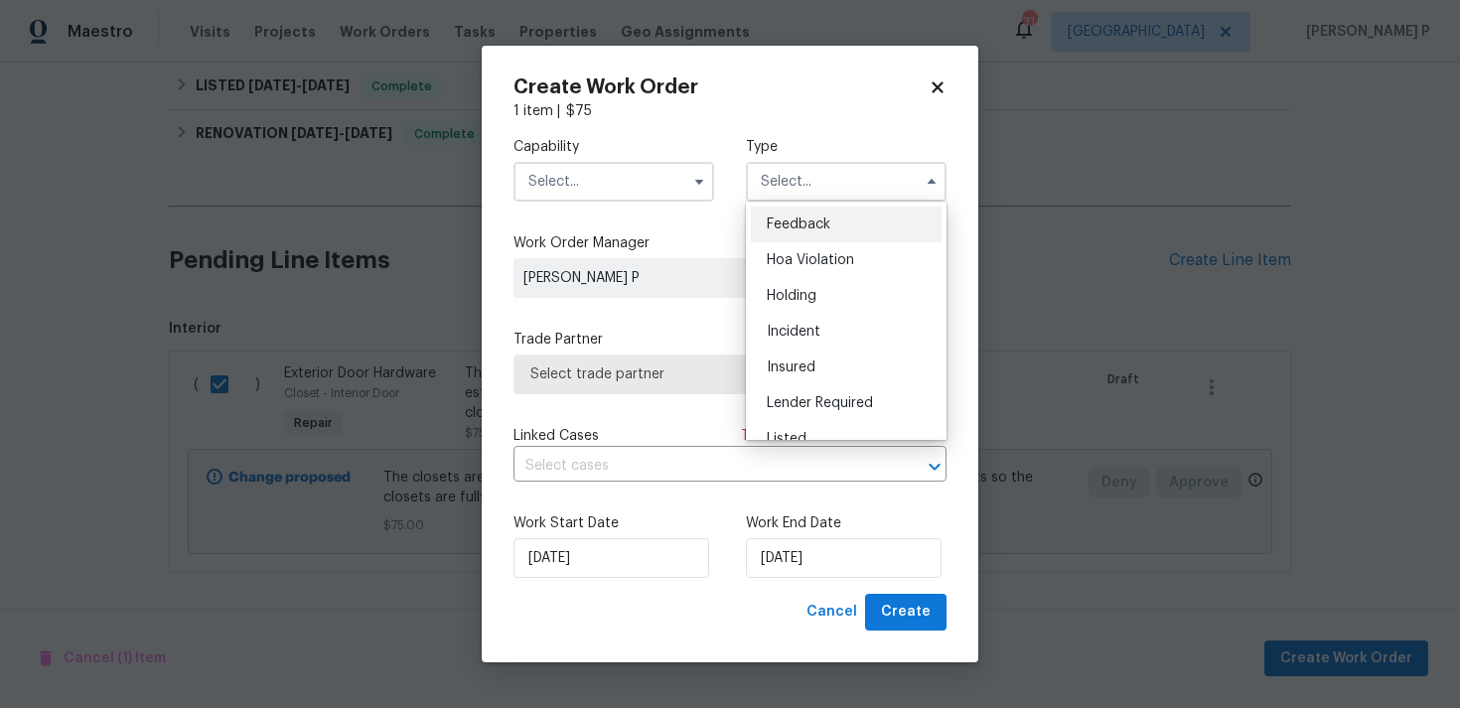
click at [815, 222] on span "Feedback" at bounding box center [798, 224] width 64 height 14
type input "Feedback"
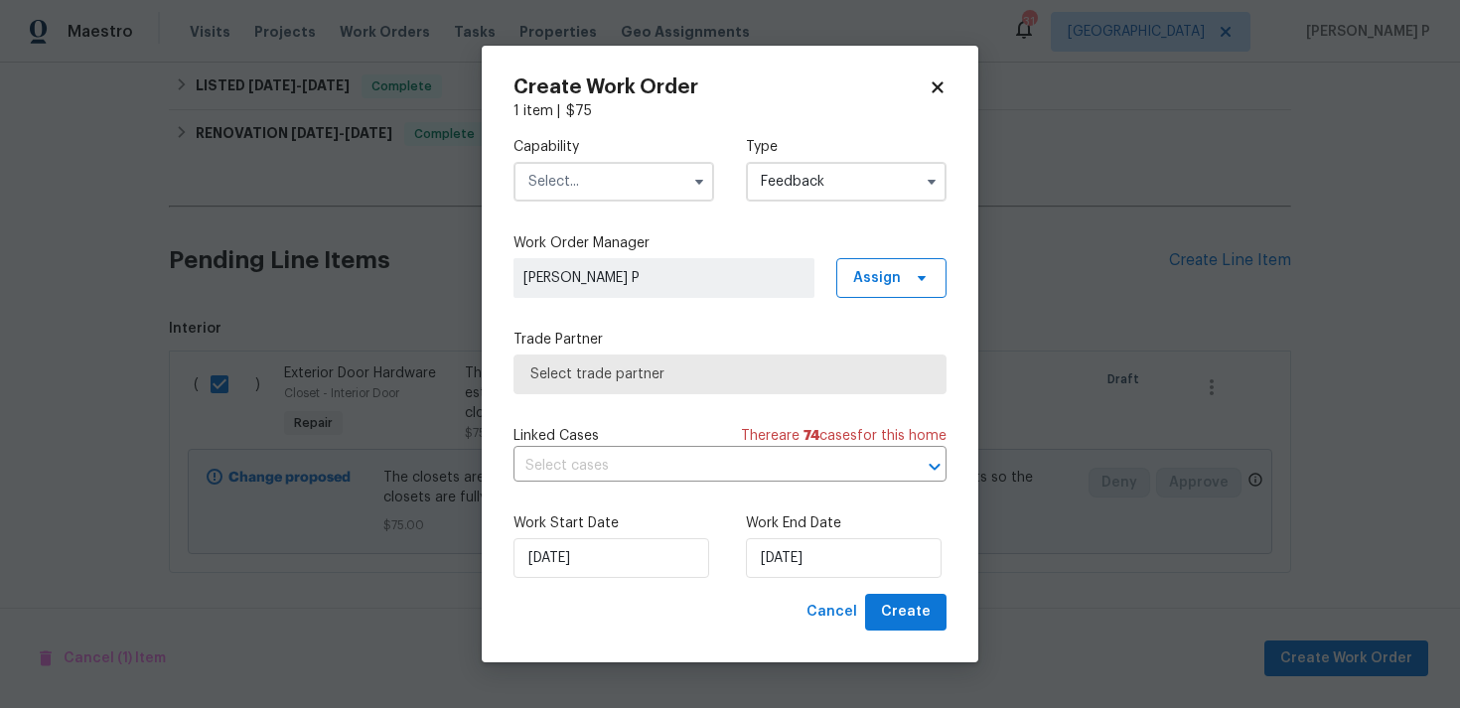
click at [565, 193] on input "text" at bounding box center [613, 182] width 201 height 40
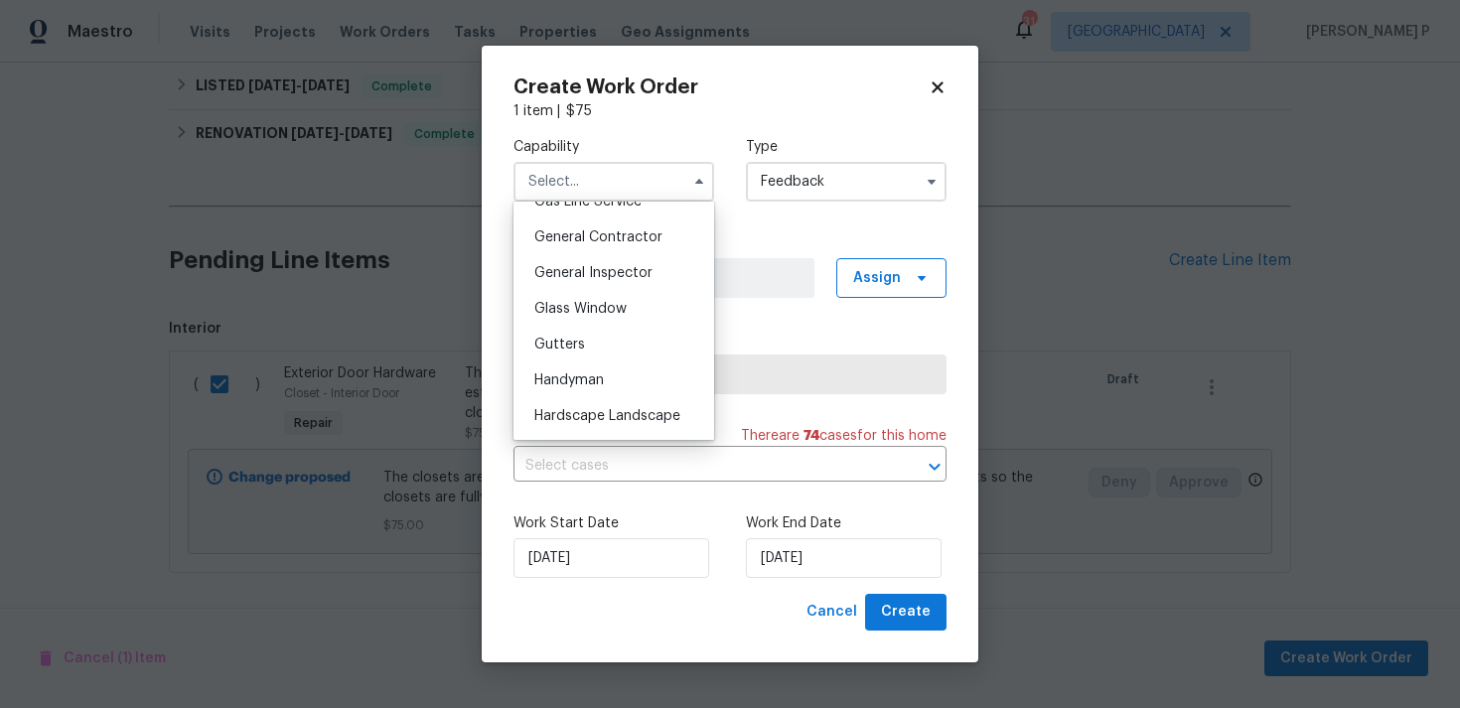
scroll to position [937, 0]
click at [572, 374] on span "Handyman" at bounding box center [569, 379] width 70 height 14
type input "Handyman"
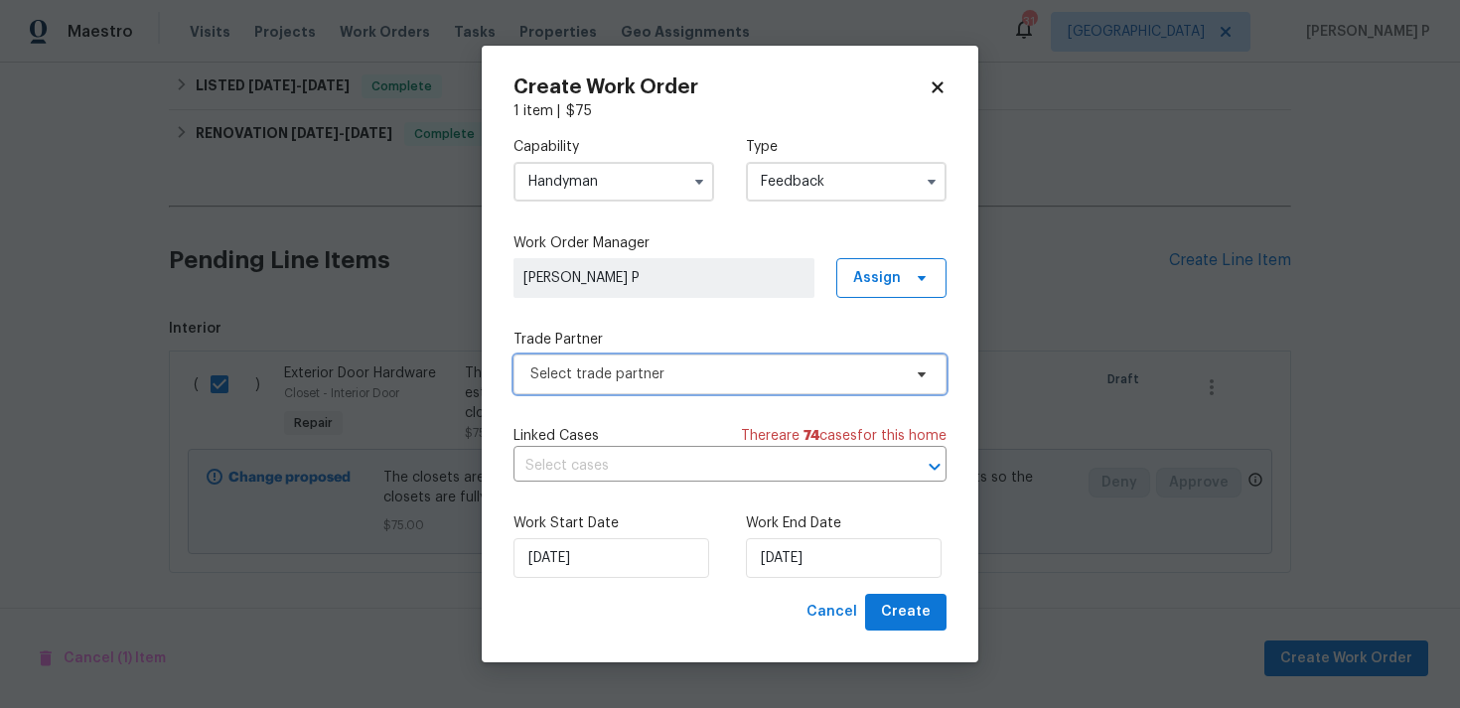
click at [638, 374] on span "Select trade partner" at bounding box center [715, 374] width 370 height 20
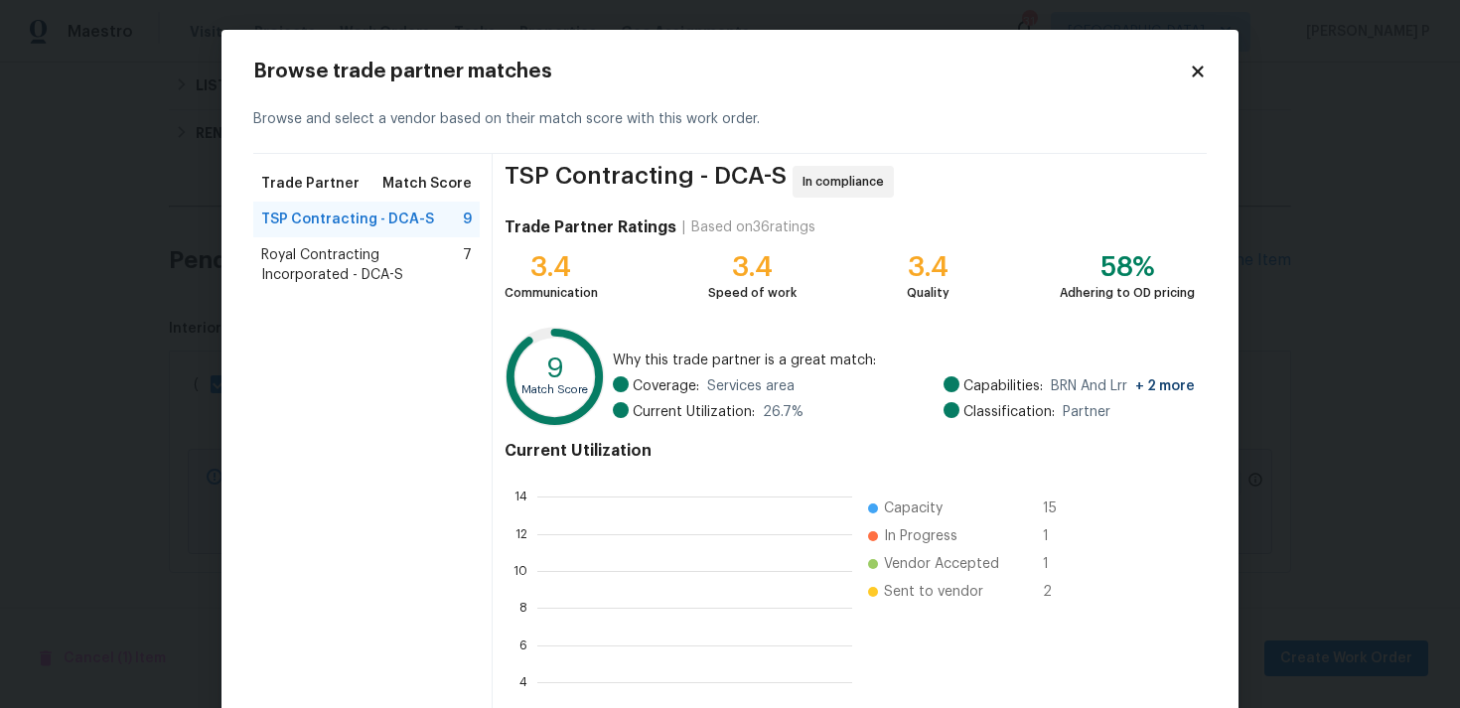
scroll to position [278, 315]
click at [324, 256] on span "Royal Contracting Incorporated - DCA-S" at bounding box center [362, 265] width 202 height 40
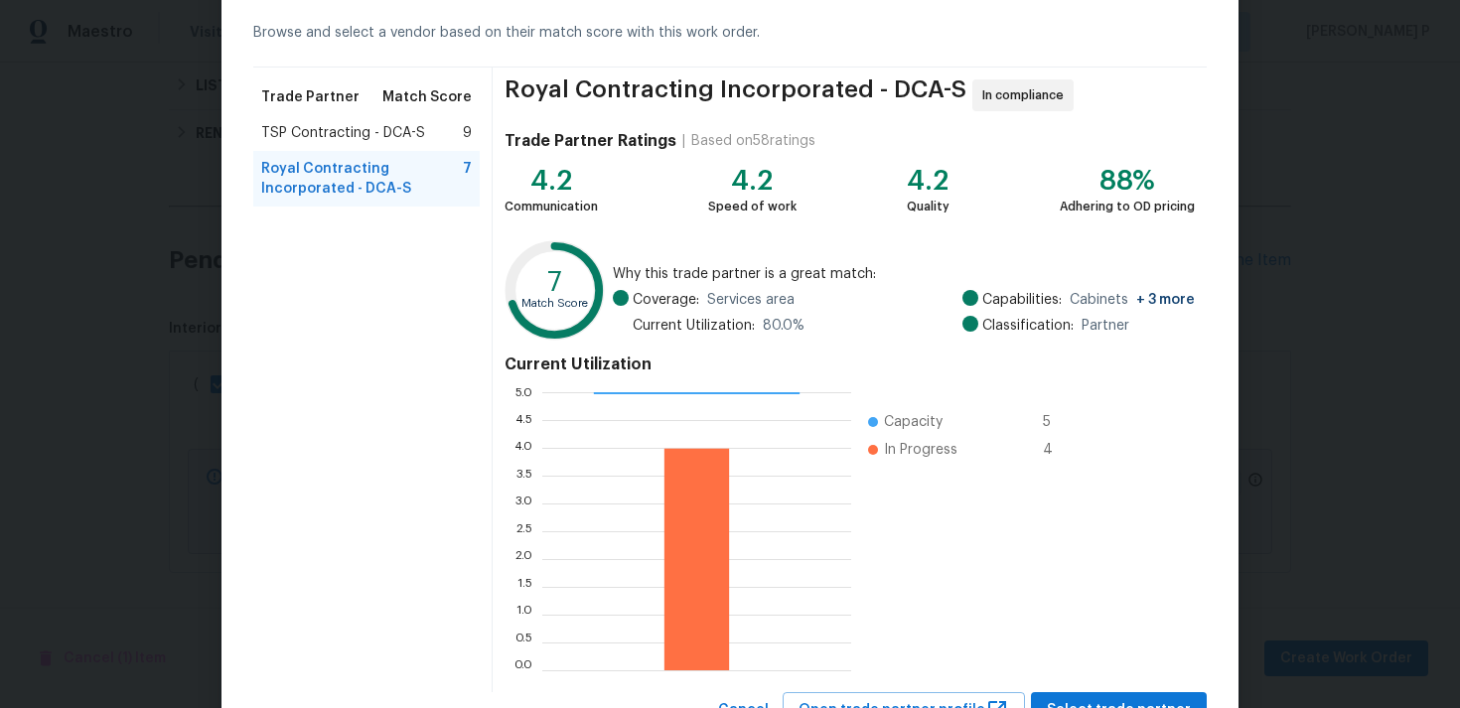
scroll to position [168, 0]
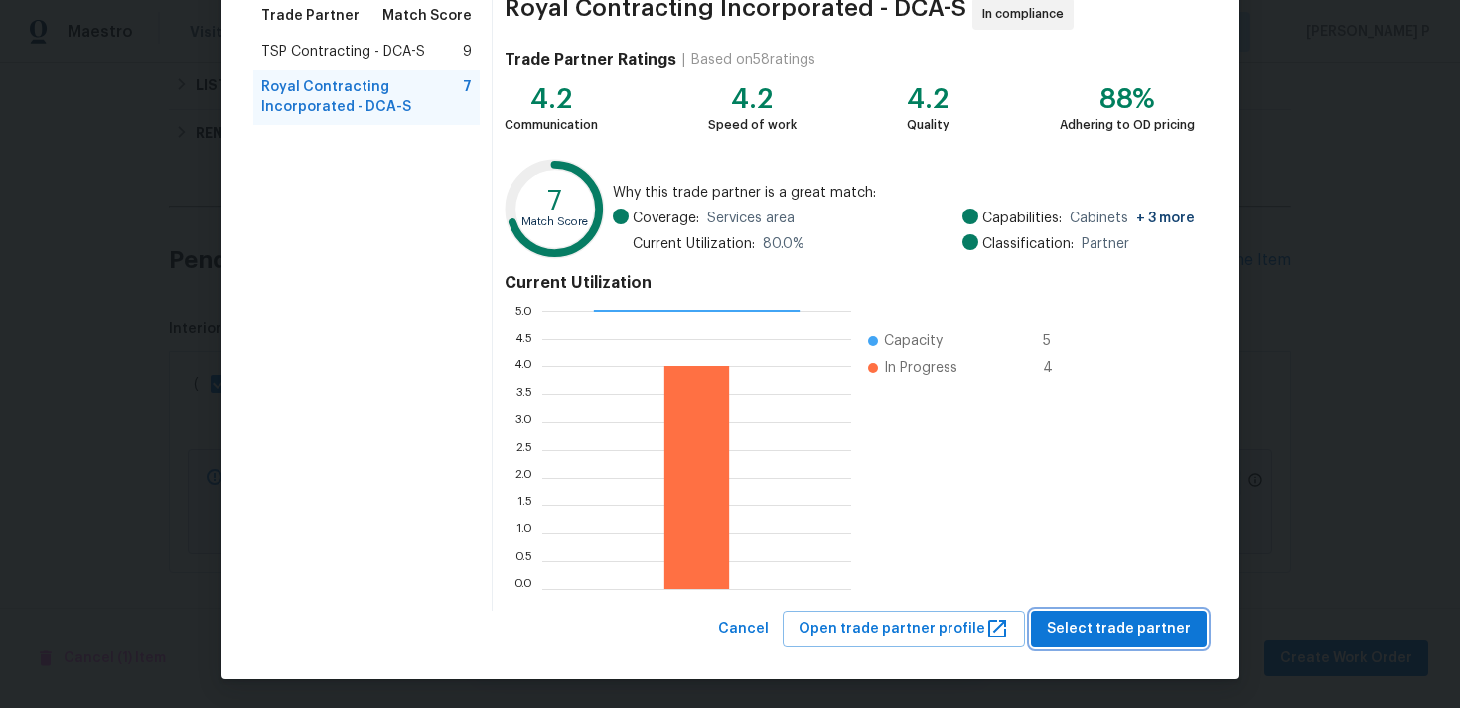
click at [1084, 630] on span "Select trade partner" at bounding box center [1118, 629] width 144 height 25
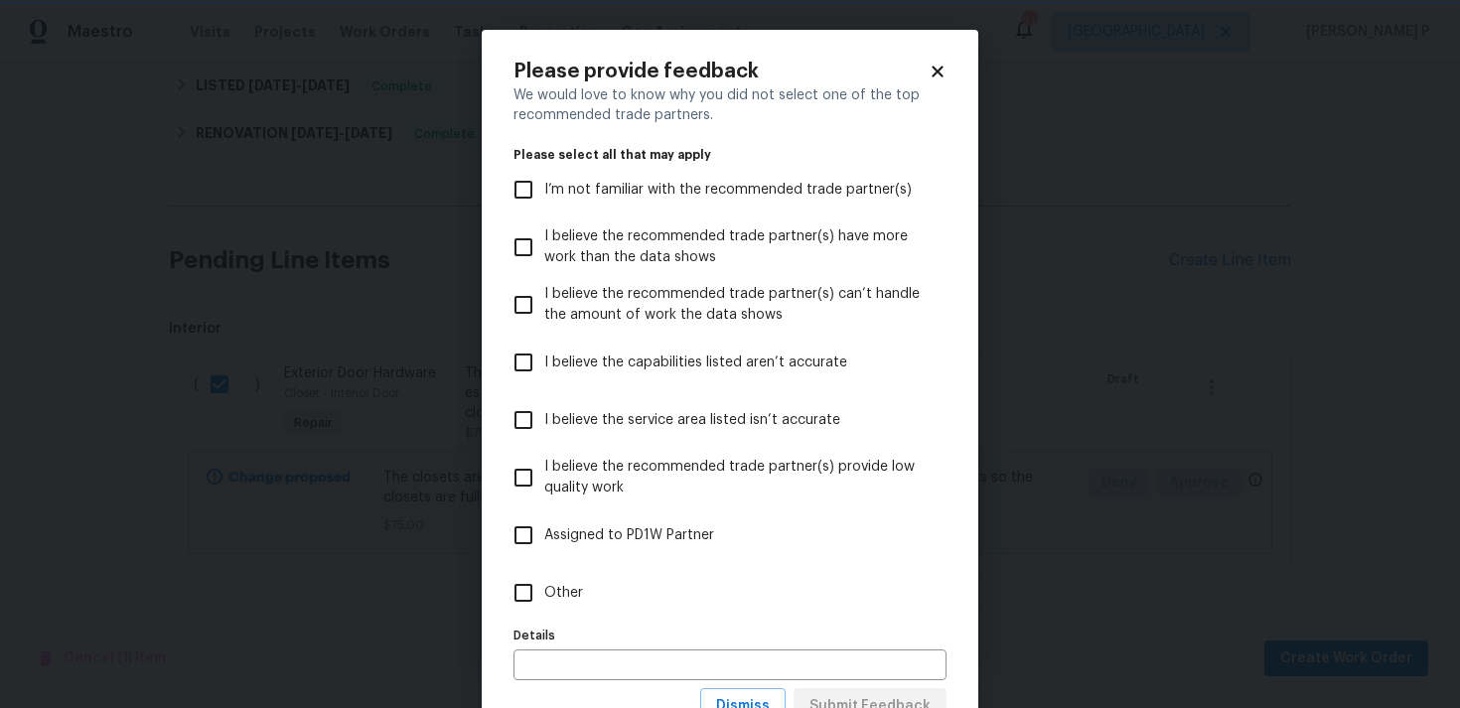
scroll to position [0, 0]
click at [547, 572] on label "Other" at bounding box center [716, 593] width 428 height 58
click at [544, 572] on input "Other" at bounding box center [523, 593] width 42 height 42
checkbox input "true"
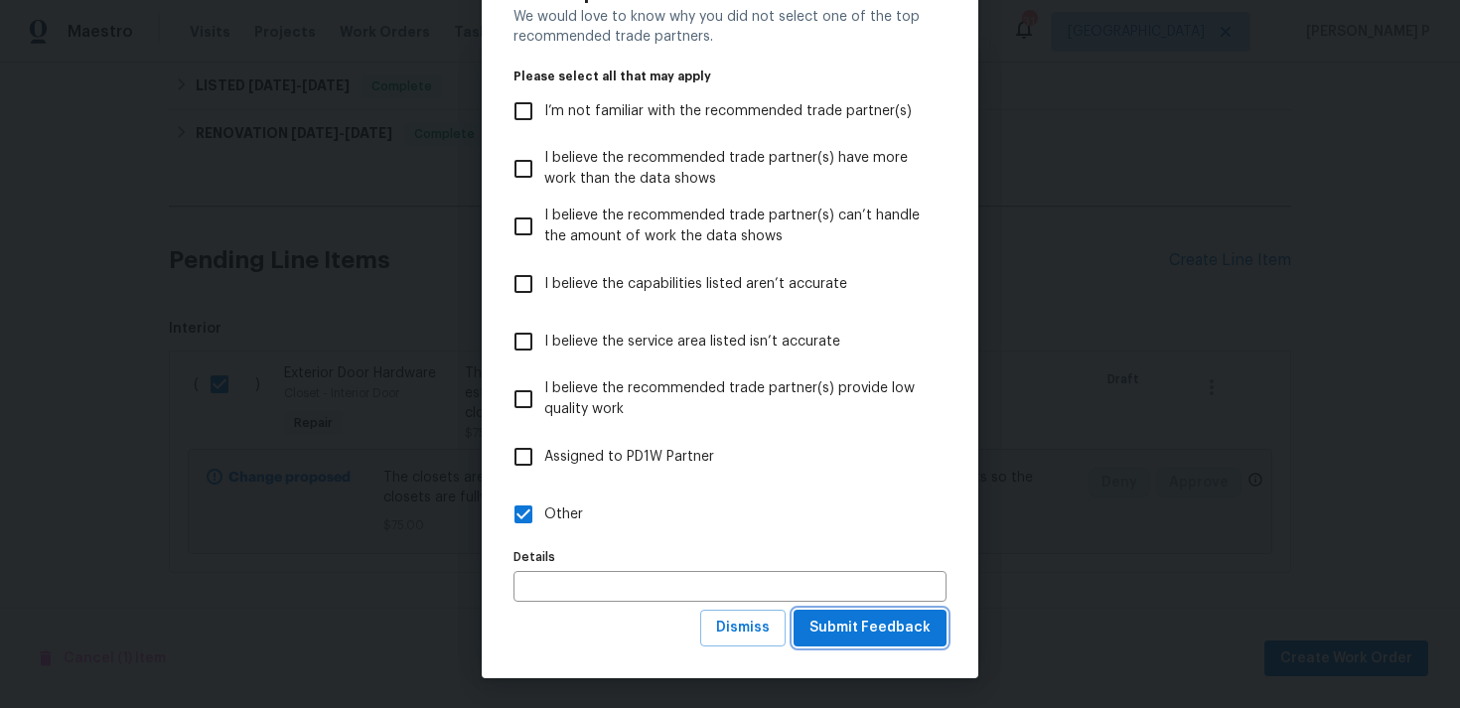
click at [902, 634] on span "Submit Feedback" at bounding box center [869, 628] width 121 height 25
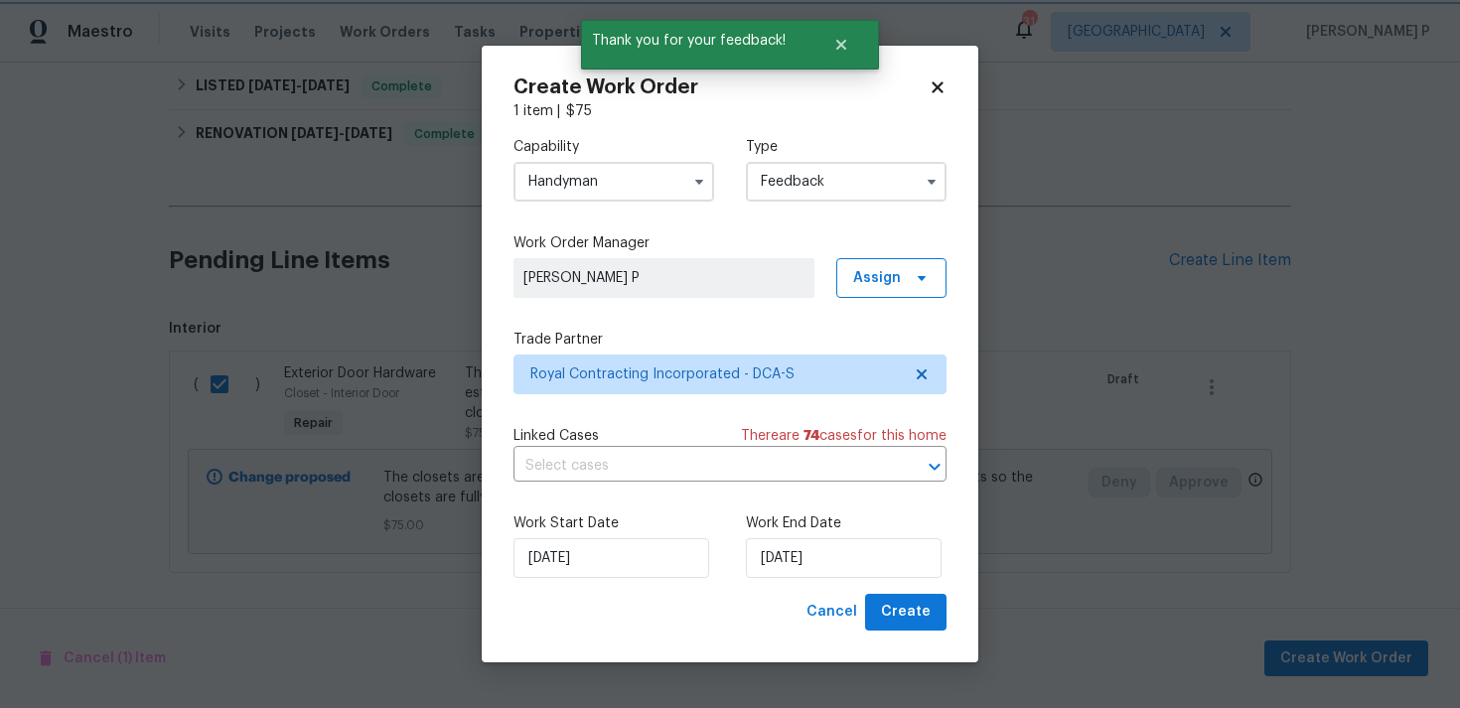
scroll to position [0, 0]
click at [813, 561] on input "18/08/2025" at bounding box center [844, 558] width 196 height 40
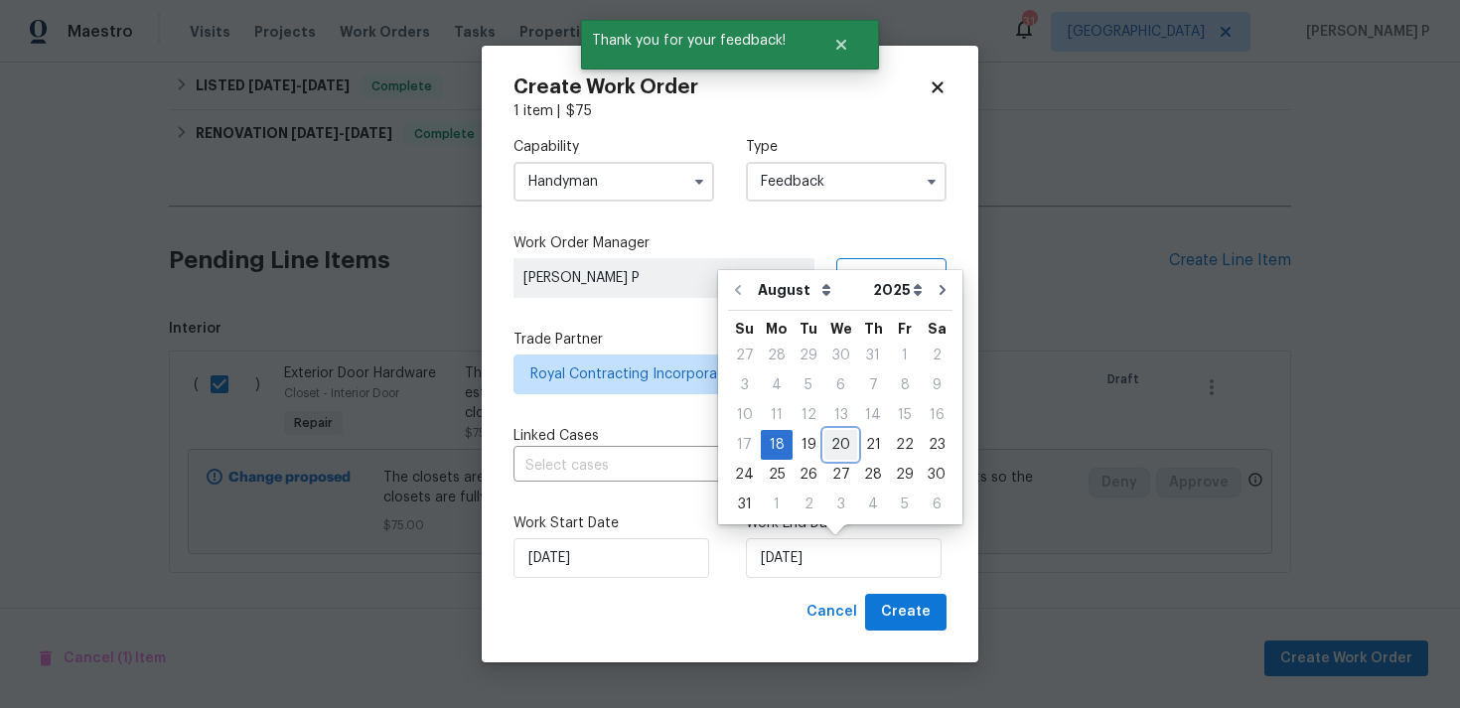
click at [833, 444] on div "20" at bounding box center [840, 445] width 33 height 28
type input "20/08/2025"
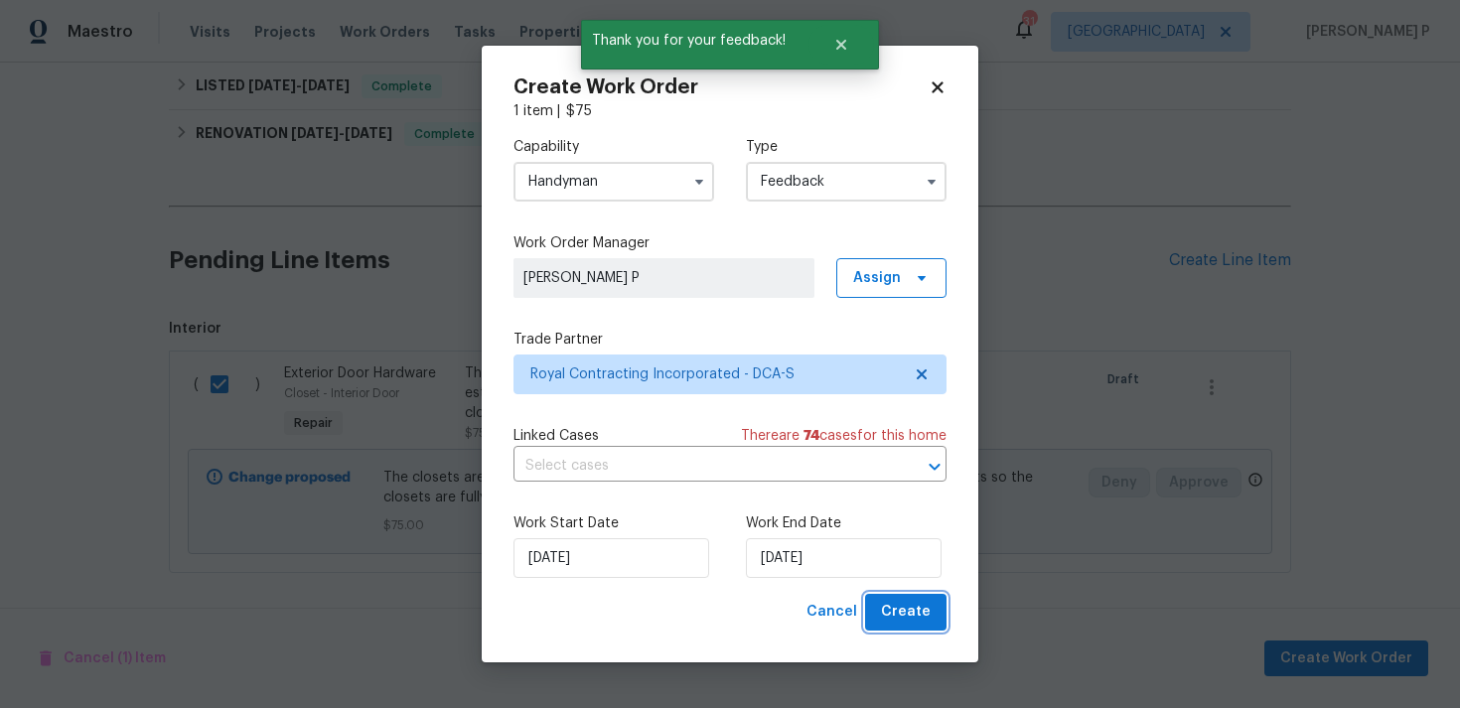
click at [904, 609] on span "Create" at bounding box center [906, 612] width 50 height 25
checkbox input "false"
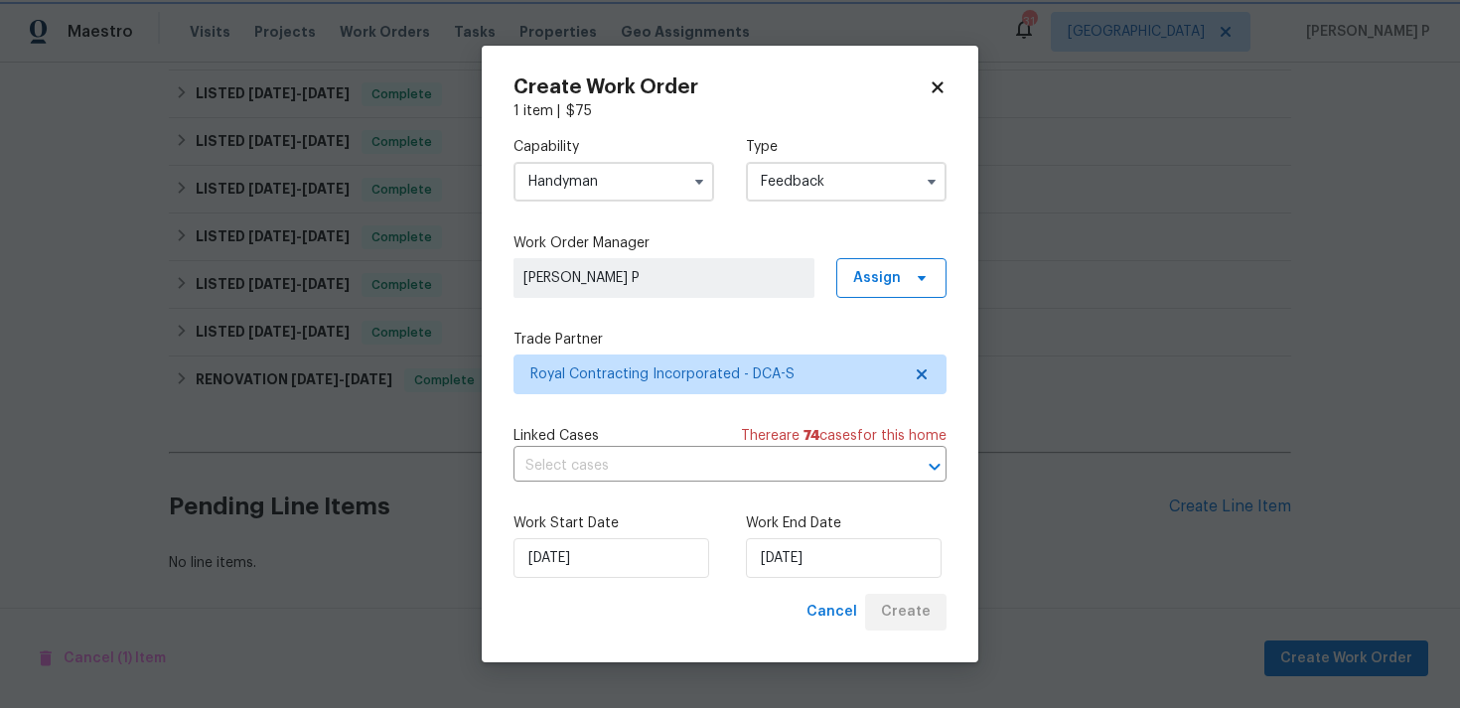
scroll to position [708, 0]
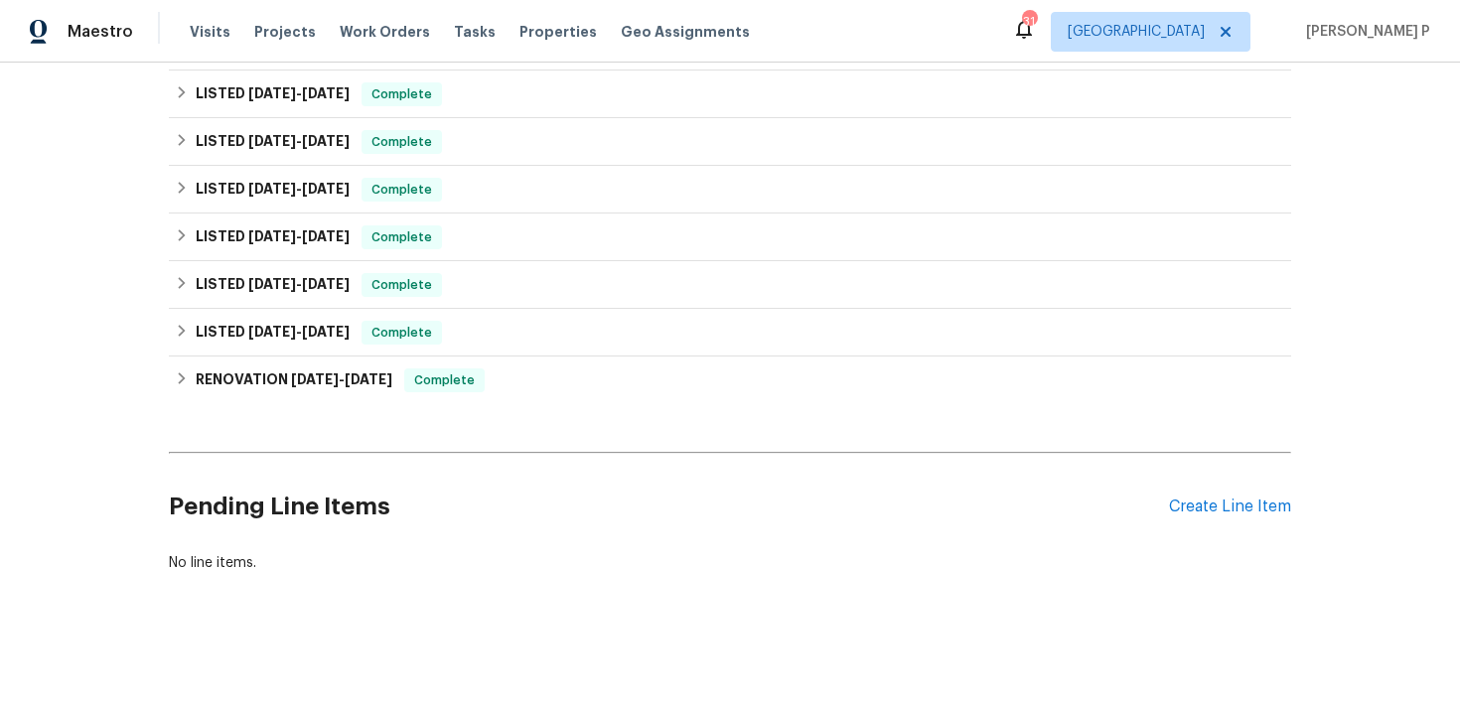
click at [314, 613] on div "Back to all projects 20687 Smithfield Ct, Sterling, VA 20165 3 Beds | 3 1/2 Bat…" at bounding box center [730, 385] width 1460 height 645
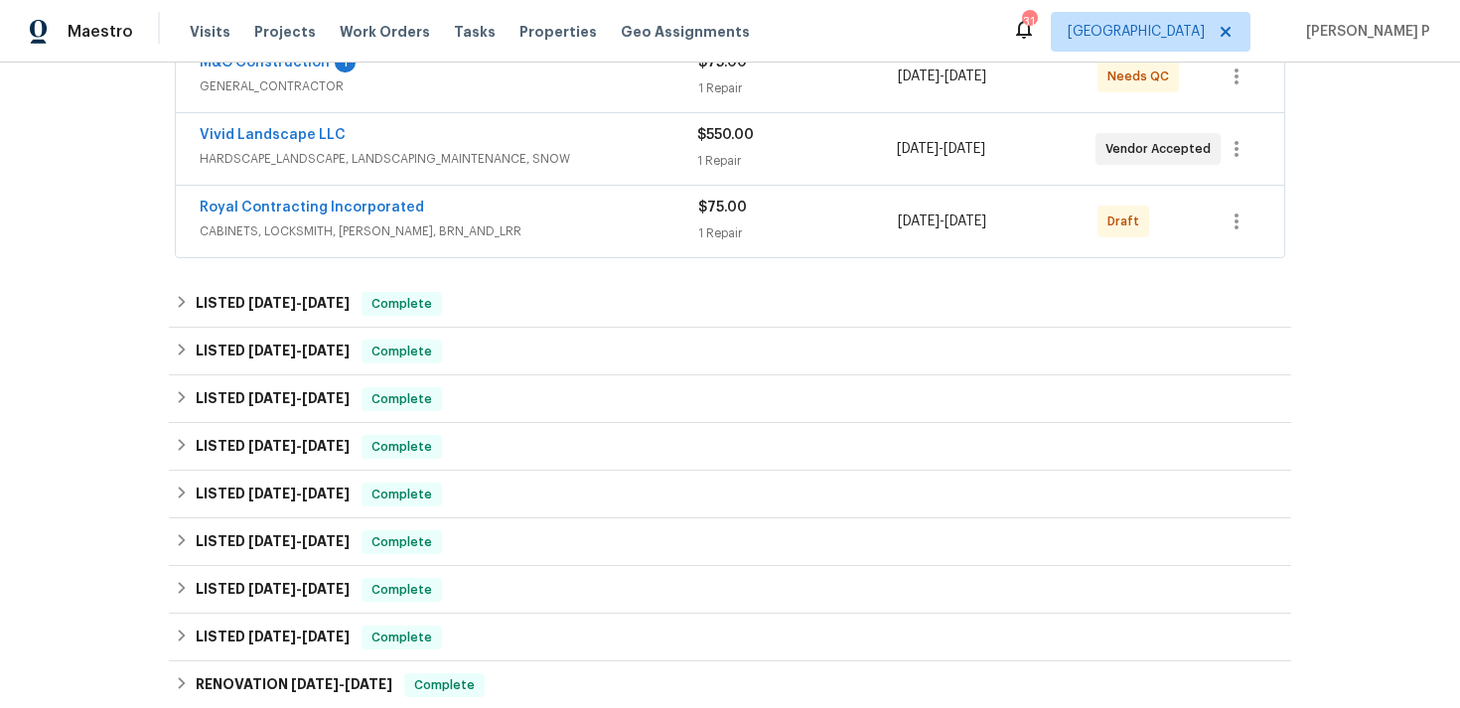
scroll to position [301, 0]
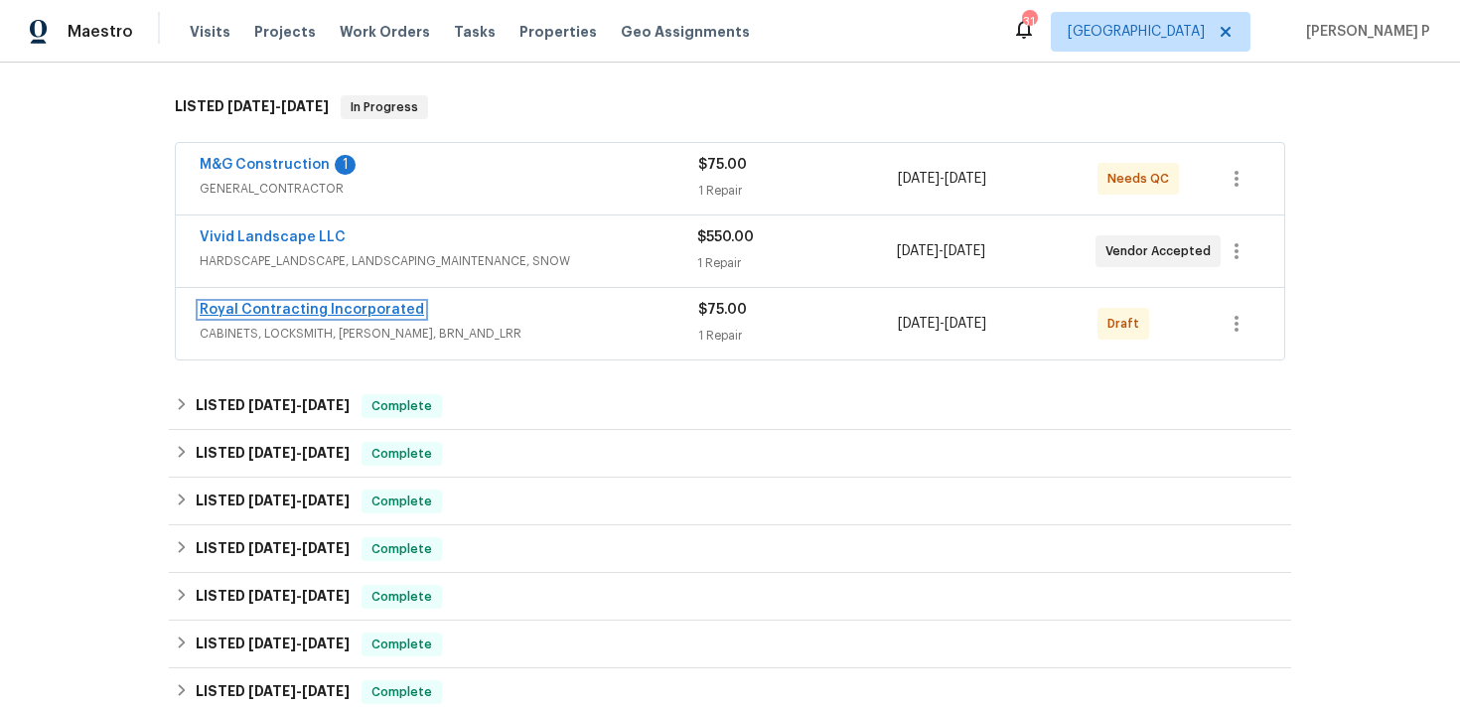
click at [287, 304] on link "Royal Contracting Incorporated" at bounding box center [312, 310] width 224 height 14
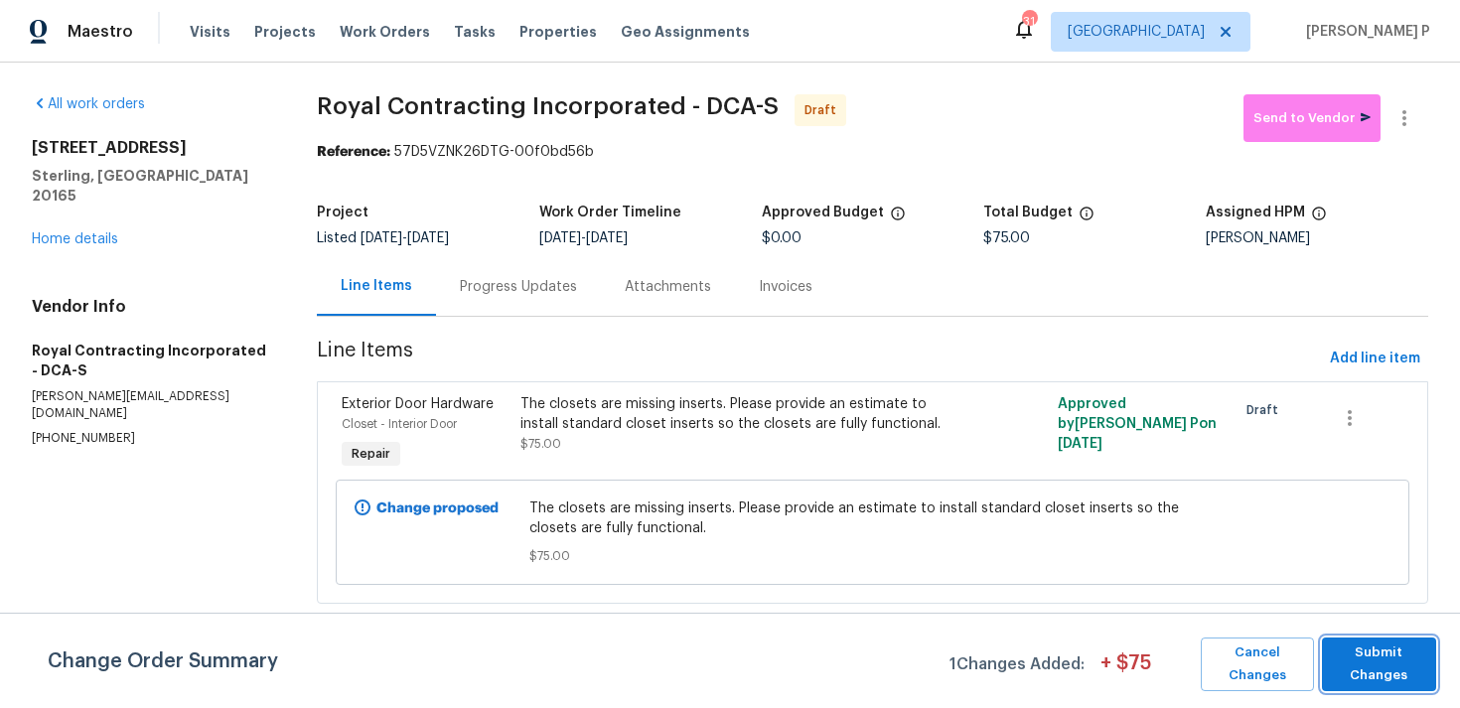
click at [1373, 671] on span "Submit Changes" at bounding box center [1378, 664] width 94 height 46
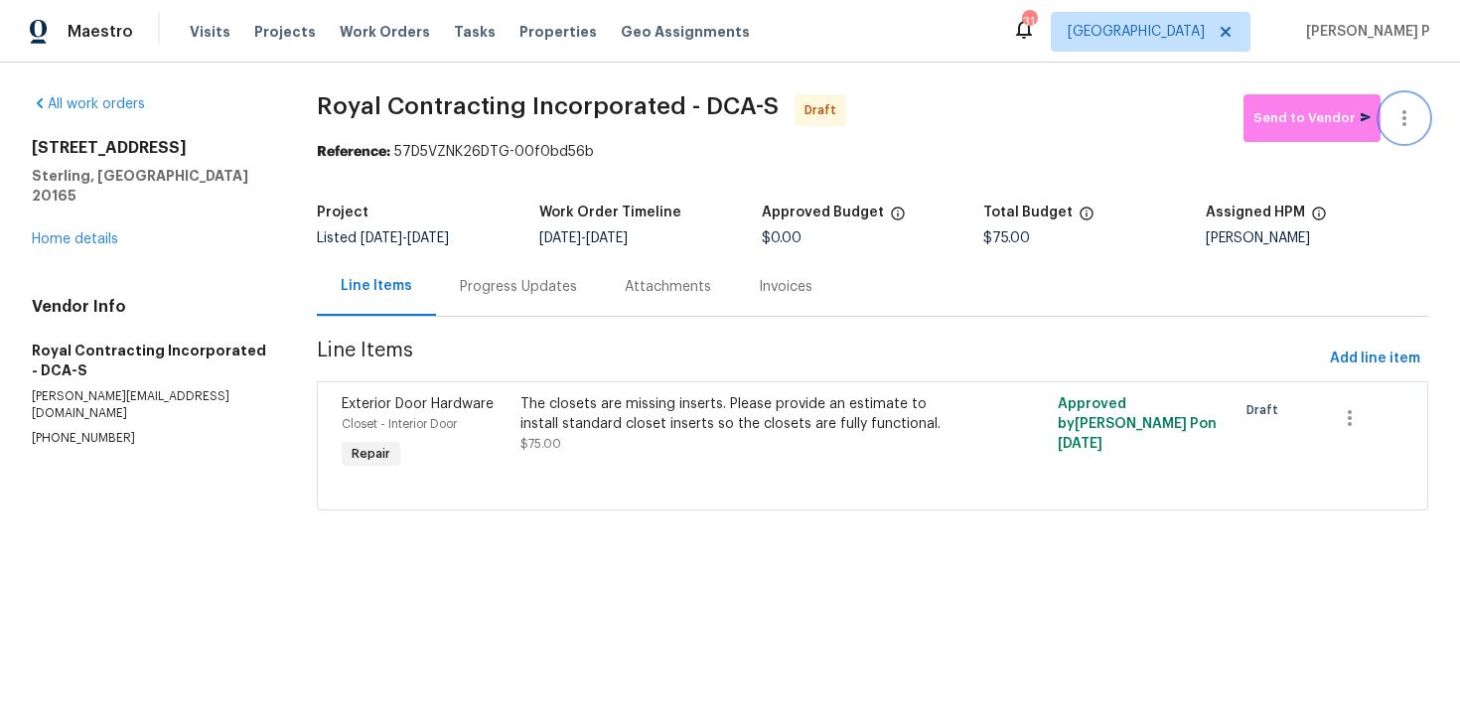
click at [1407, 129] on icon "button" at bounding box center [1404, 118] width 24 height 24
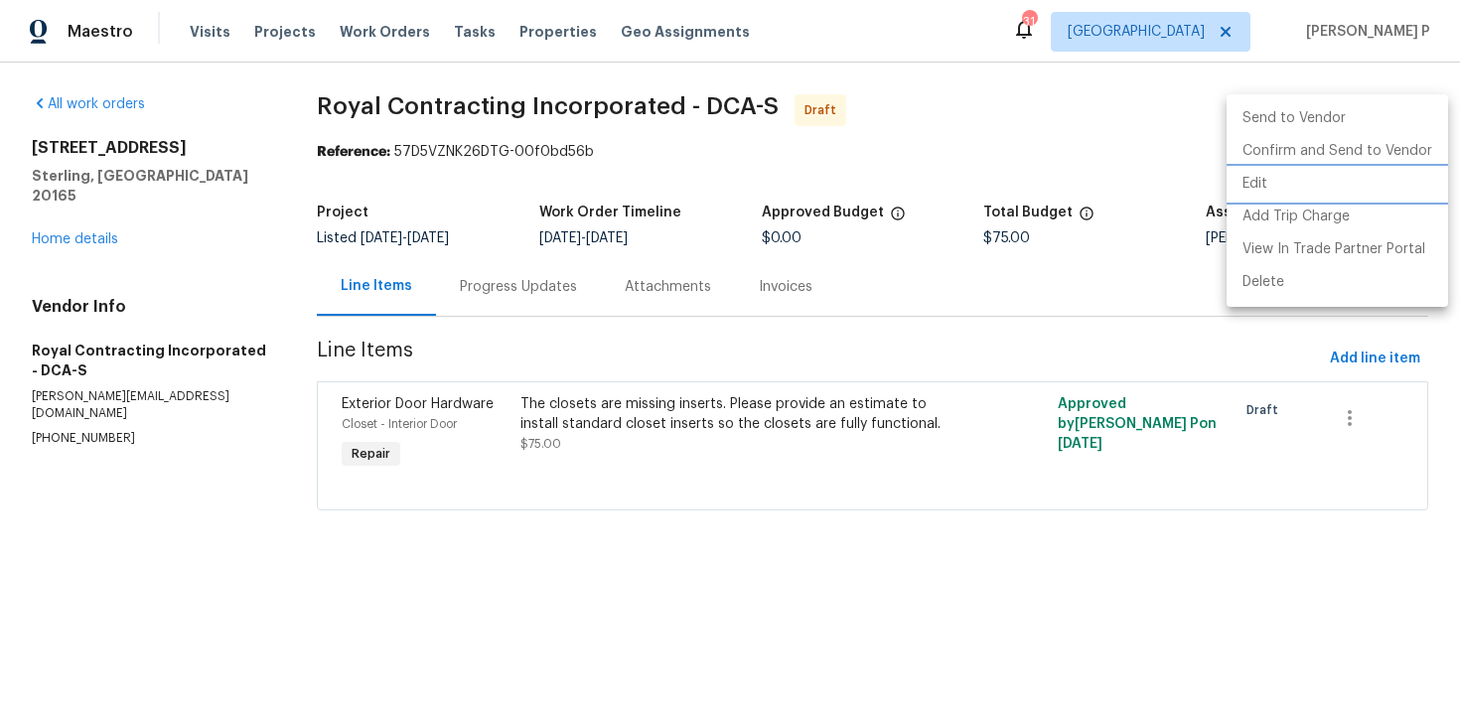
click at [1285, 181] on li "Edit" at bounding box center [1336, 184] width 221 height 33
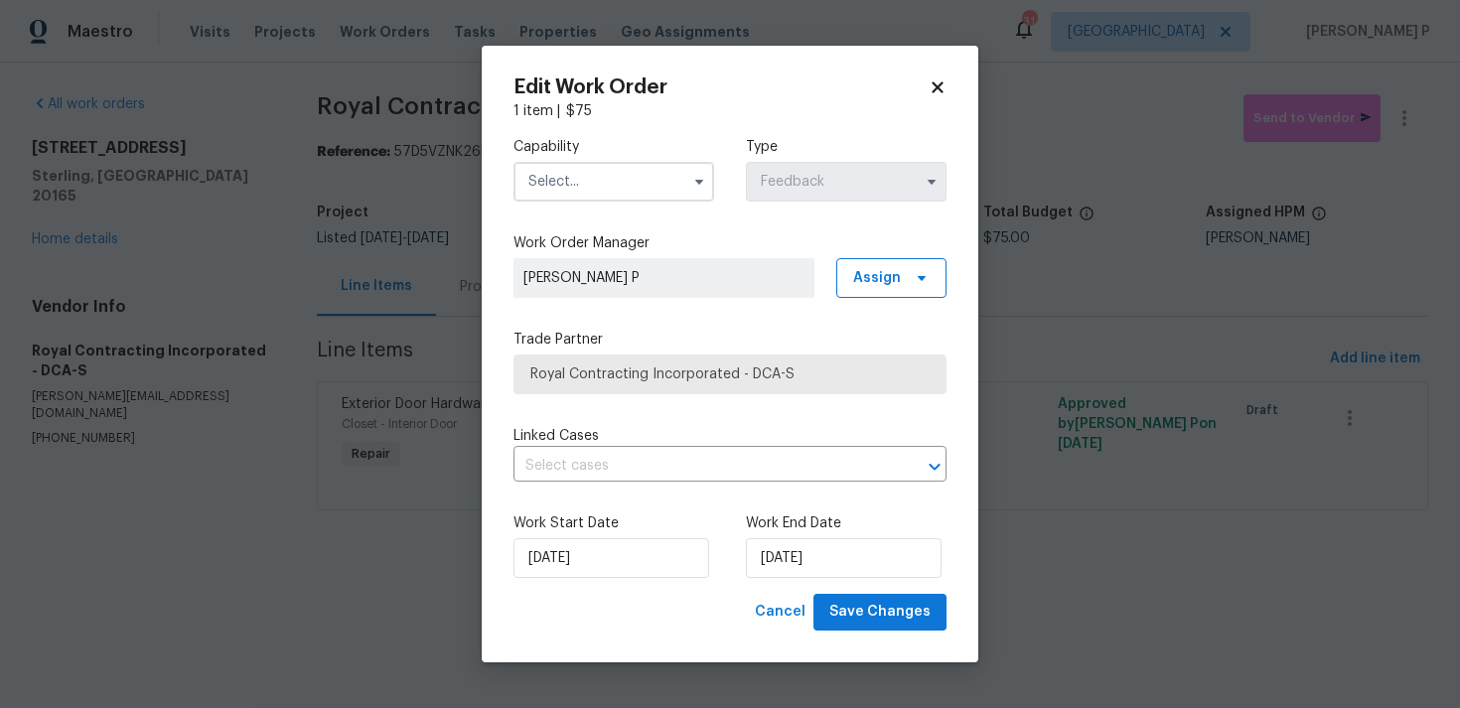
click at [623, 185] on input "text" at bounding box center [613, 182] width 201 height 40
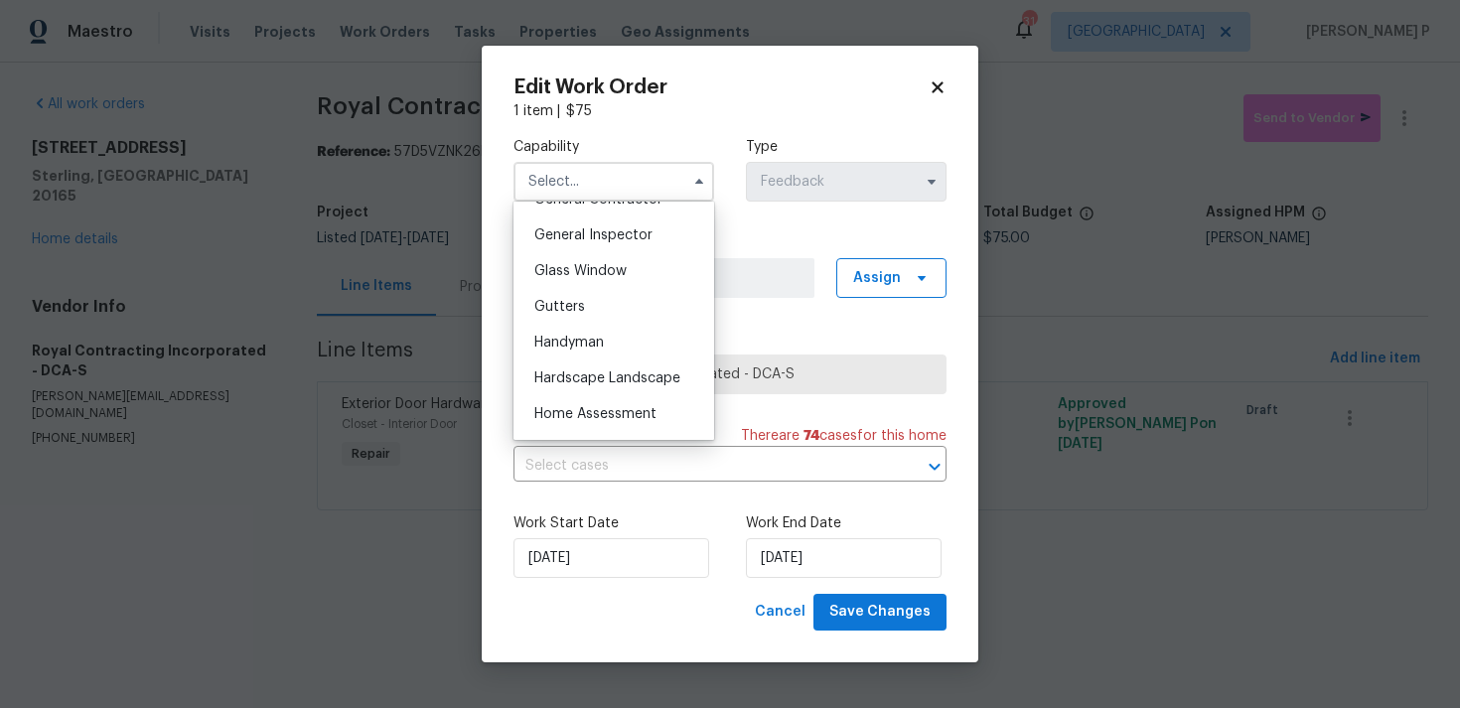
scroll to position [981, 0]
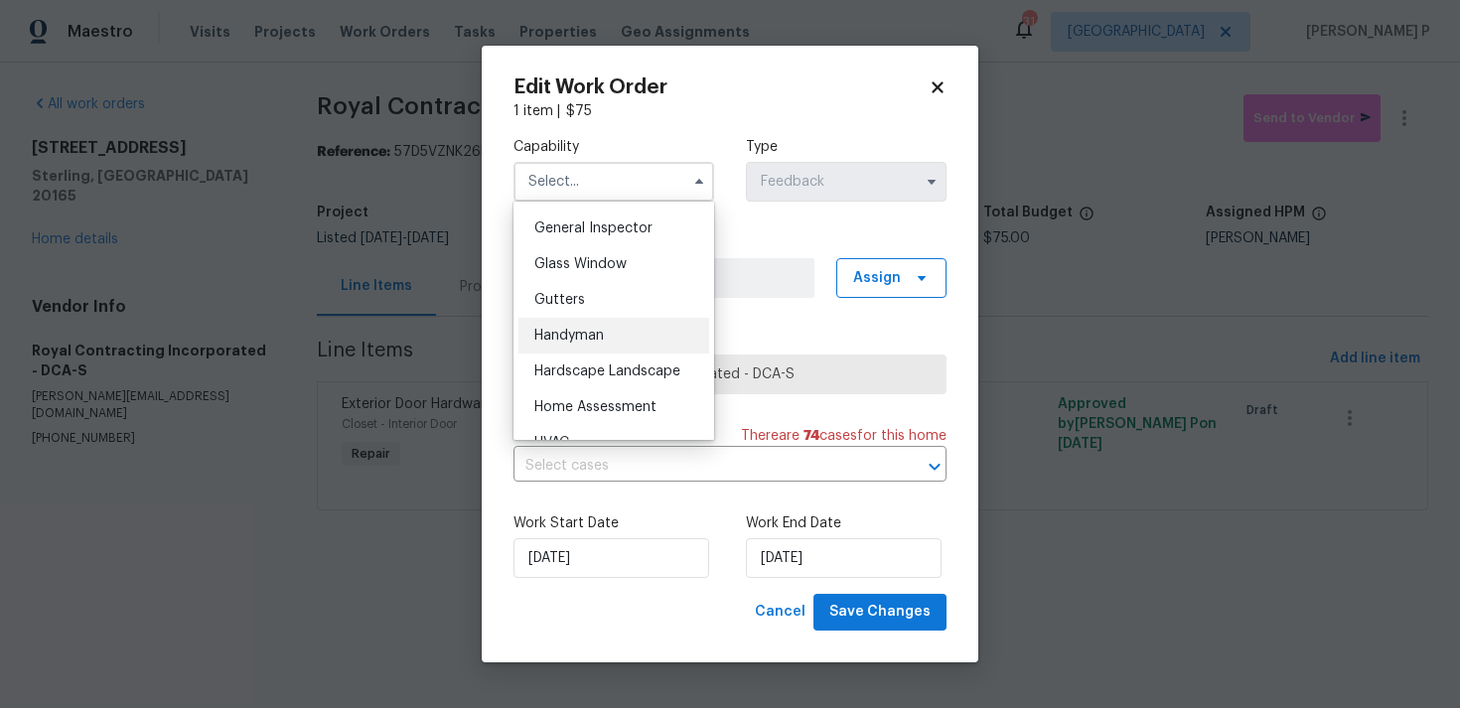
click at [582, 337] on span "Handyman" at bounding box center [569, 336] width 70 height 14
type input "Handyman"
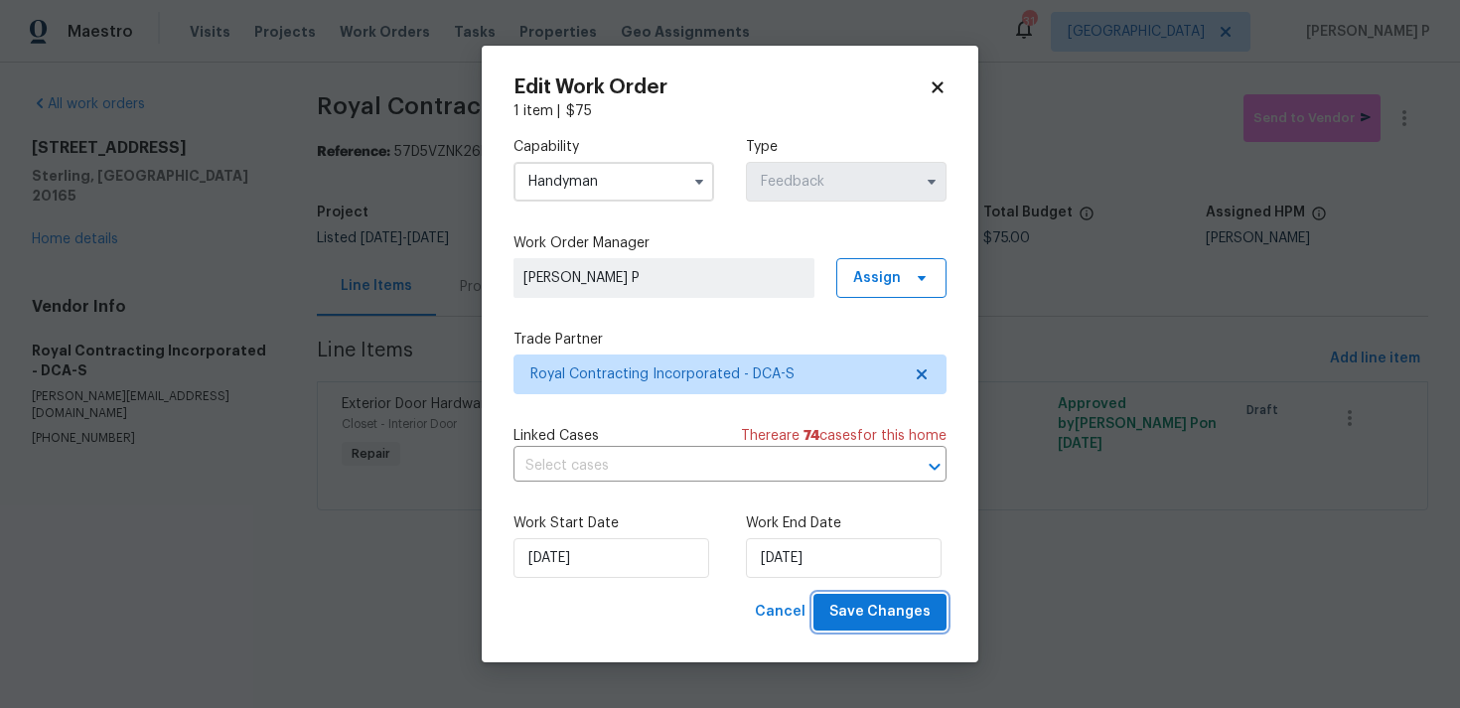
click at [883, 627] on button "Save Changes" at bounding box center [879, 612] width 133 height 37
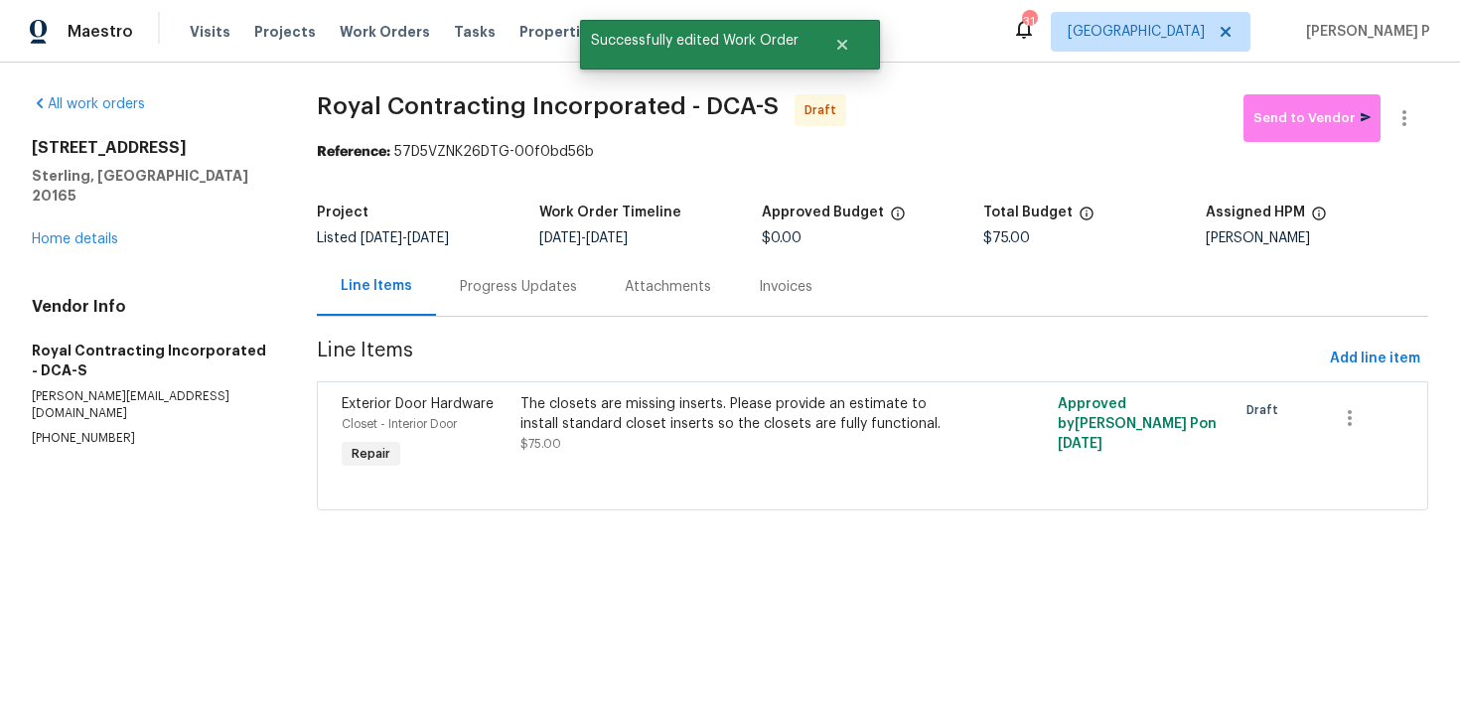
click at [494, 286] on div "Progress Updates" at bounding box center [518, 287] width 117 height 20
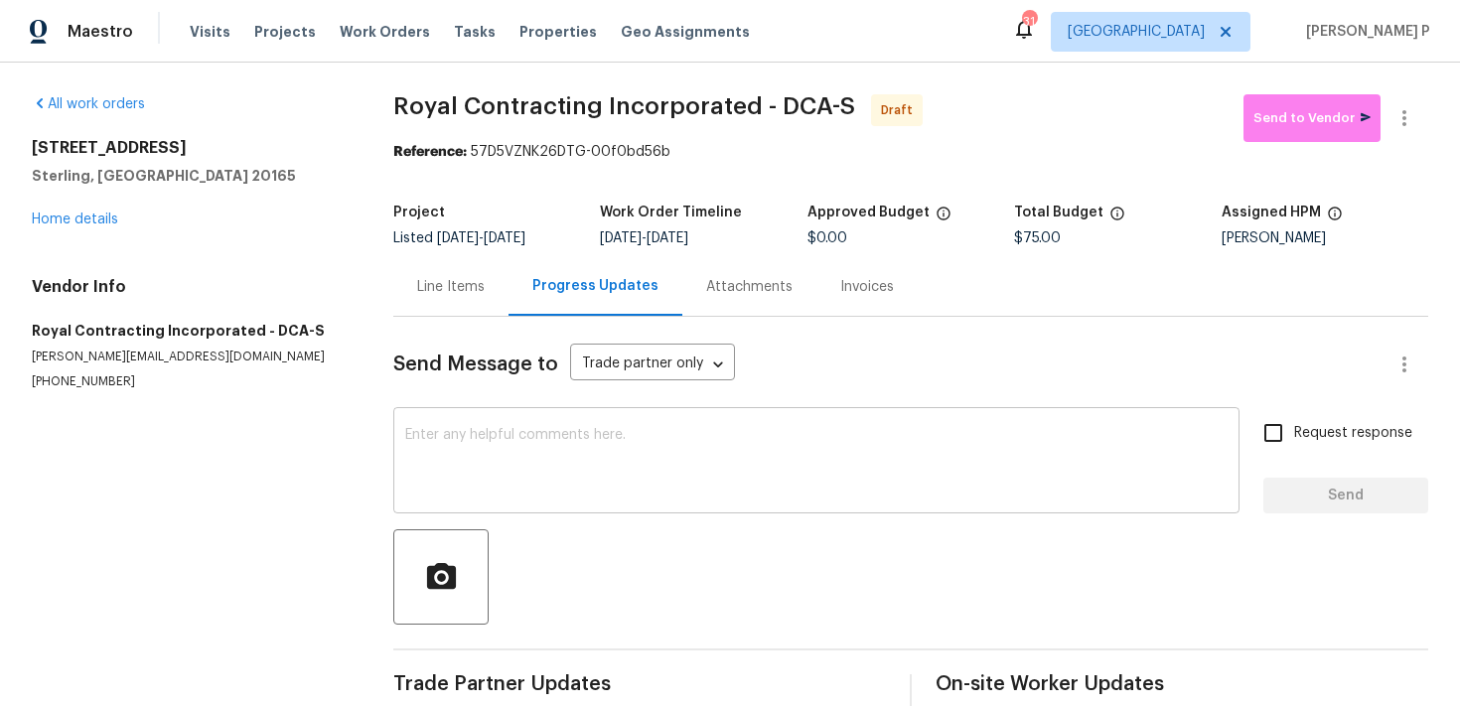
click at [487, 454] on textarea at bounding box center [816, 463] width 822 height 70
paste textarea "Hi, this is Ramyasri with Opendoor. I’m confirming you received the WO for the …"
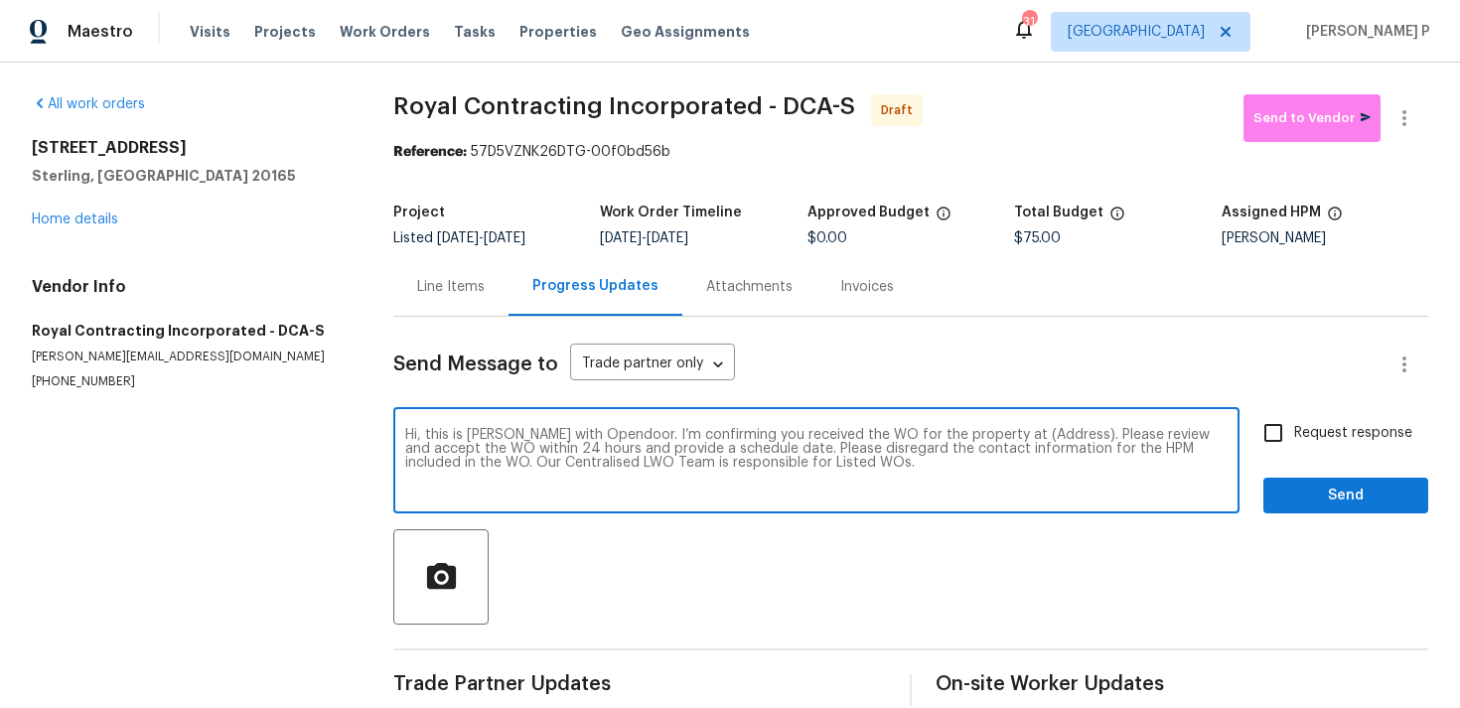
drag, startPoint x: 996, startPoint y: 433, endPoint x: 1056, endPoint y: 433, distance: 60.6
click at [1056, 433] on textarea "Hi, this is Ramyasri with Opendoor. I’m confirming you received the WO for the …" at bounding box center [816, 463] width 822 height 70
paste textarea "20687 Smithfield Ct, Sterling, VA 20165"
type textarea "Hi, this is Ramyasri with Opendoor. I’m confirming you received the WO for the …"
click at [1313, 419] on label "Request response" at bounding box center [1332, 433] width 160 height 42
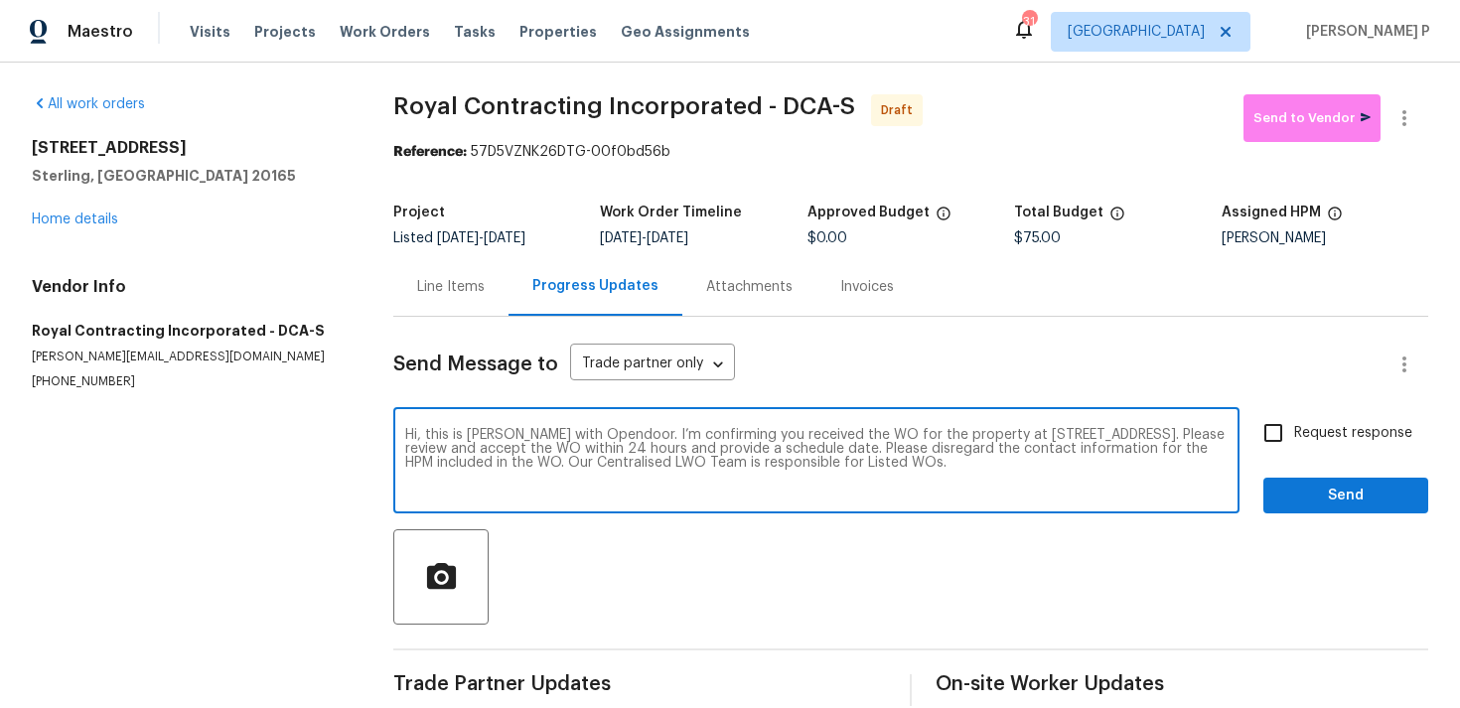
click at [1294, 419] on input "Request response" at bounding box center [1273, 433] width 42 height 42
checkbox input "true"
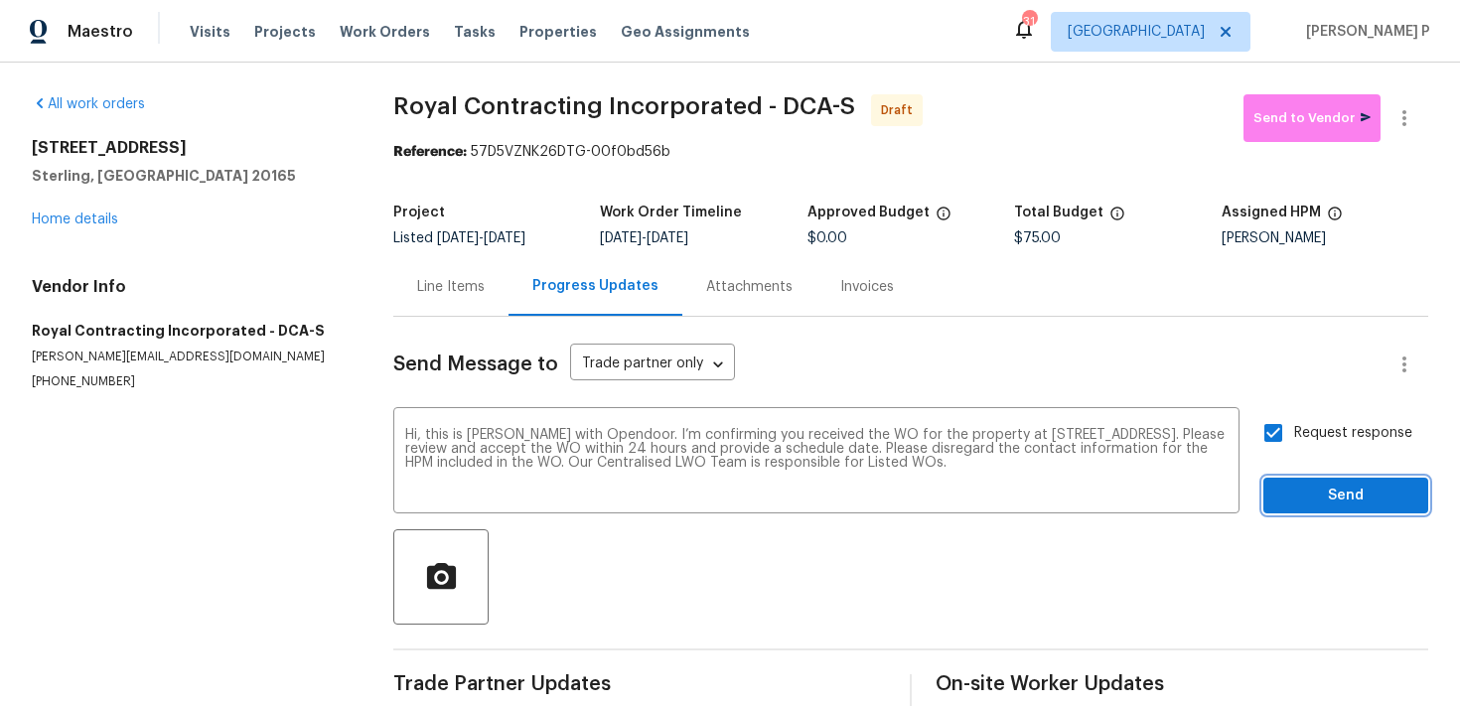
click at [1304, 502] on span "Send" at bounding box center [1345, 496] width 133 height 25
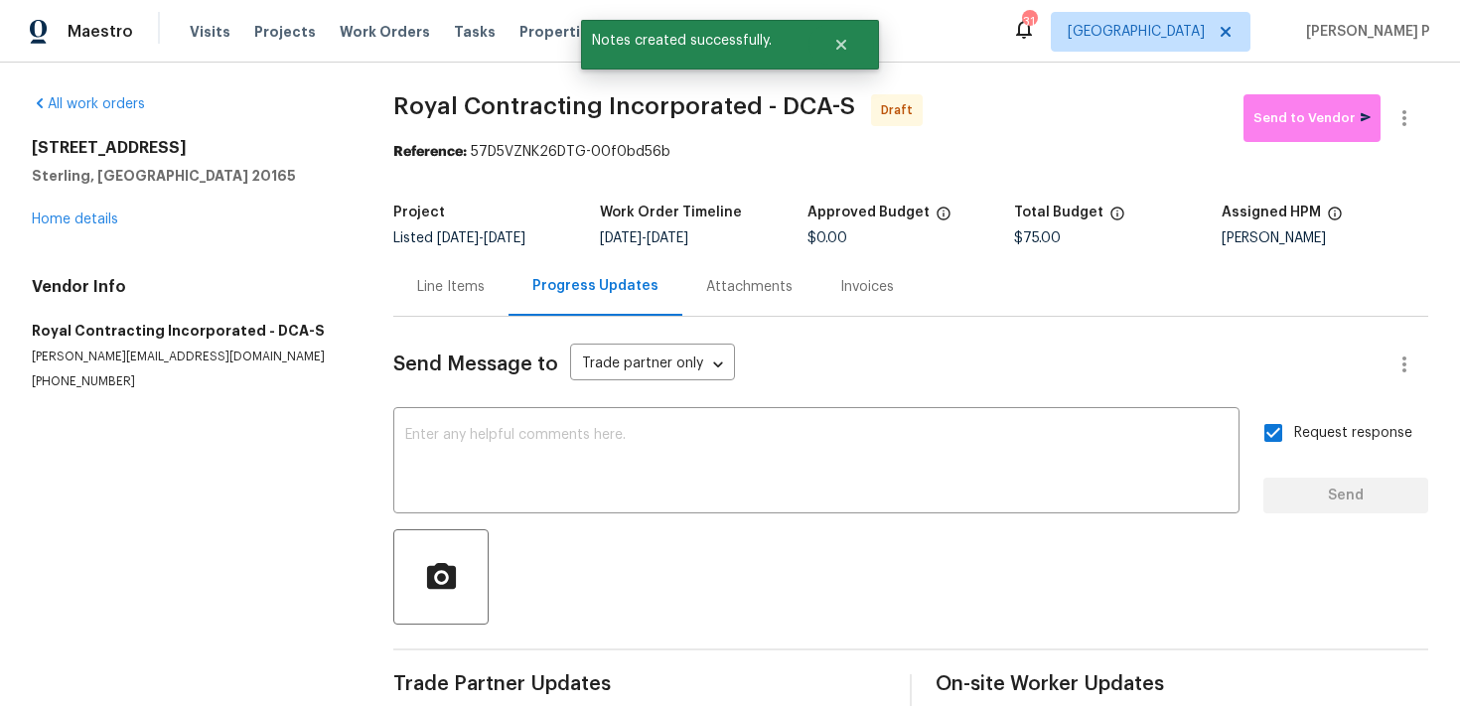
click at [915, 598] on div at bounding box center [910, 576] width 1035 height 95
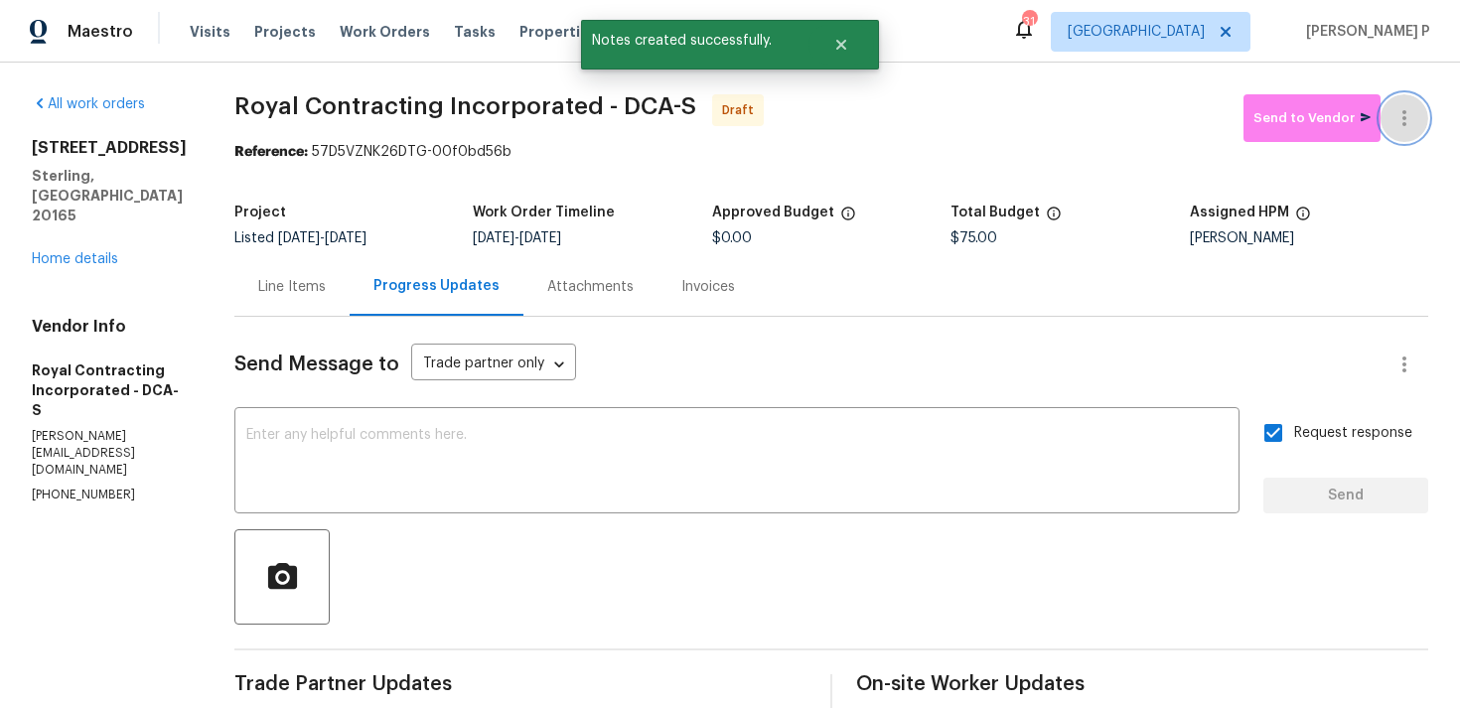
click at [1403, 112] on icon "button" at bounding box center [1404, 118] width 4 height 16
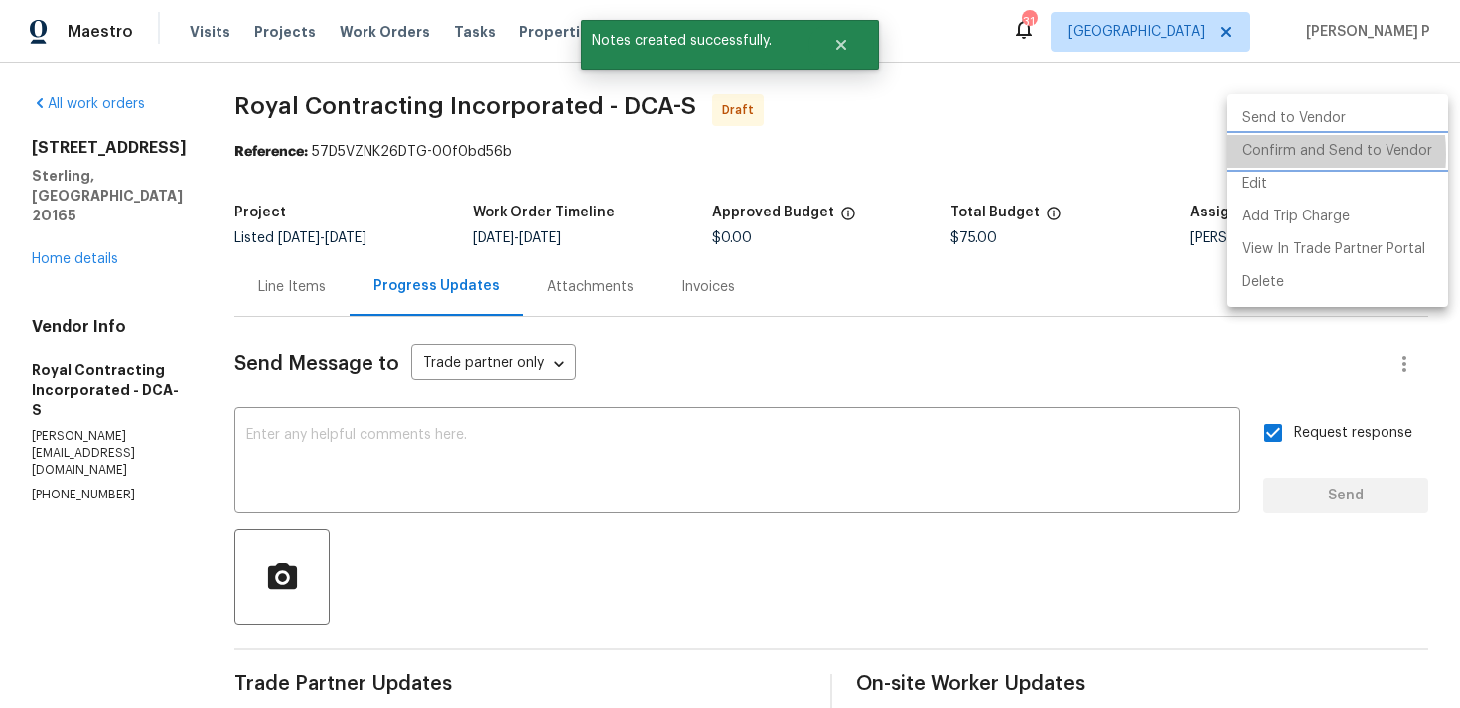
click at [1271, 154] on li "Confirm and Send to Vendor" at bounding box center [1336, 151] width 221 height 33
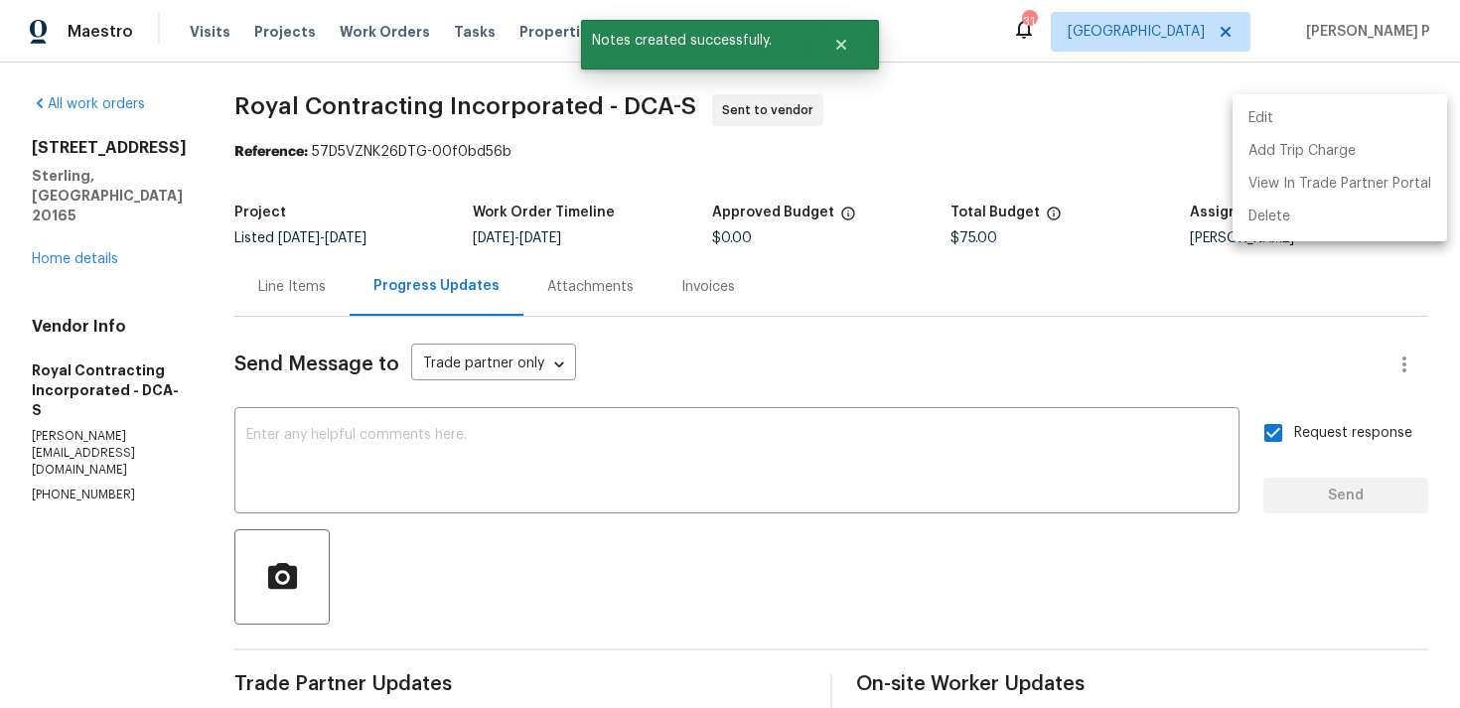
click at [490, 563] on div at bounding box center [730, 354] width 1460 height 708
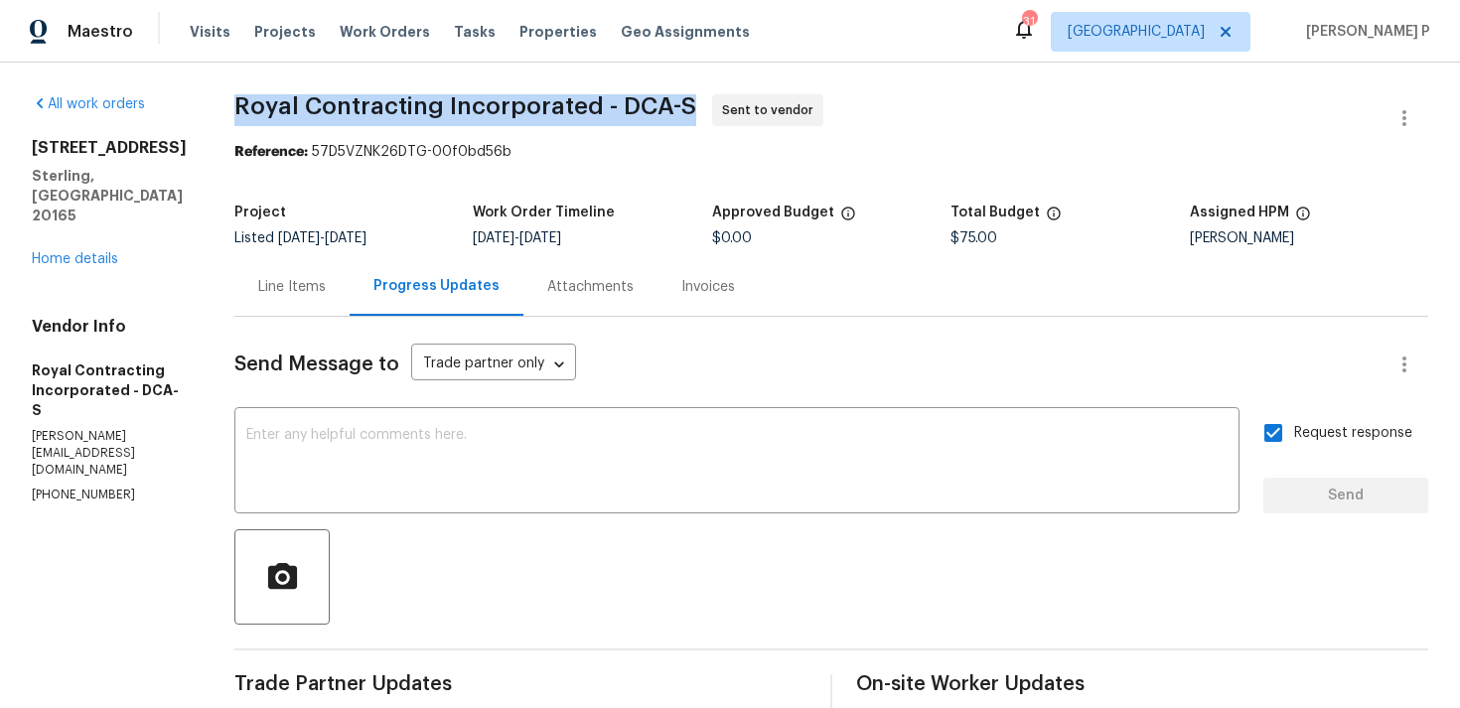
drag, startPoint x: 259, startPoint y: 98, endPoint x: 706, endPoint y: 97, distance: 446.8
click at [696, 97] on span "Royal Contracting Incorporated - DCA-S" at bounding box center [465, 106] width 462 height 24
copy span "Royal Contracting Incorporated - DCA-S"
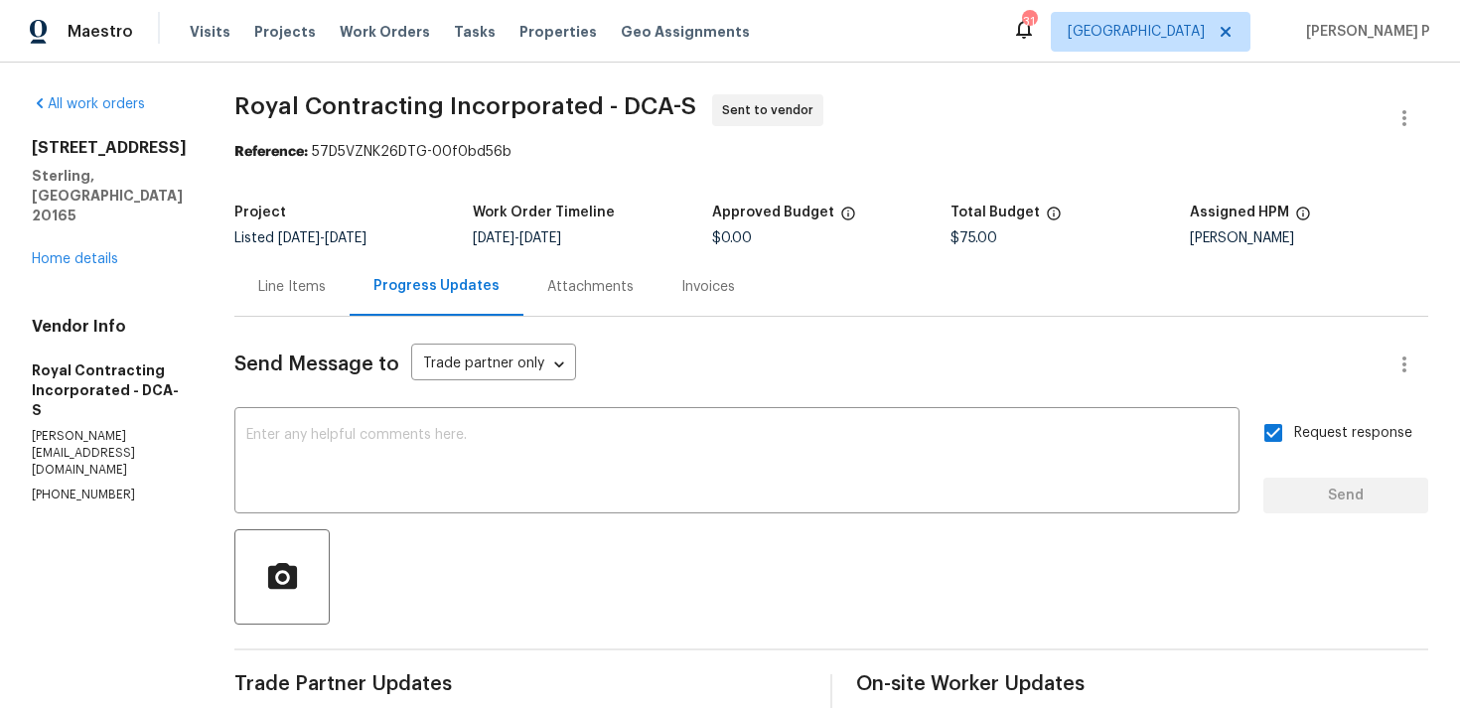
click at [339, 224] on div "Project" at bounding box center [353, 219] width 238 height 26
drag, startPoint x: 335, startPoint y: 150, endPoint x: 636, endPoint y: 151, distance: 301.8
click at [629, 151] on div "Reference: 57D5VZNK26DTG-00f0bd56b" at bounding box center [830, 152] width 1193 height 20
copy div "57D5VZNK26DTG-00f0bd56b"
click at [245, 96] on div "All work orders 20687 Smithfield Ct Sterling, VA 20165 Home details Vendor Info…" at bounding box center [730, 469] width 1460 height 812
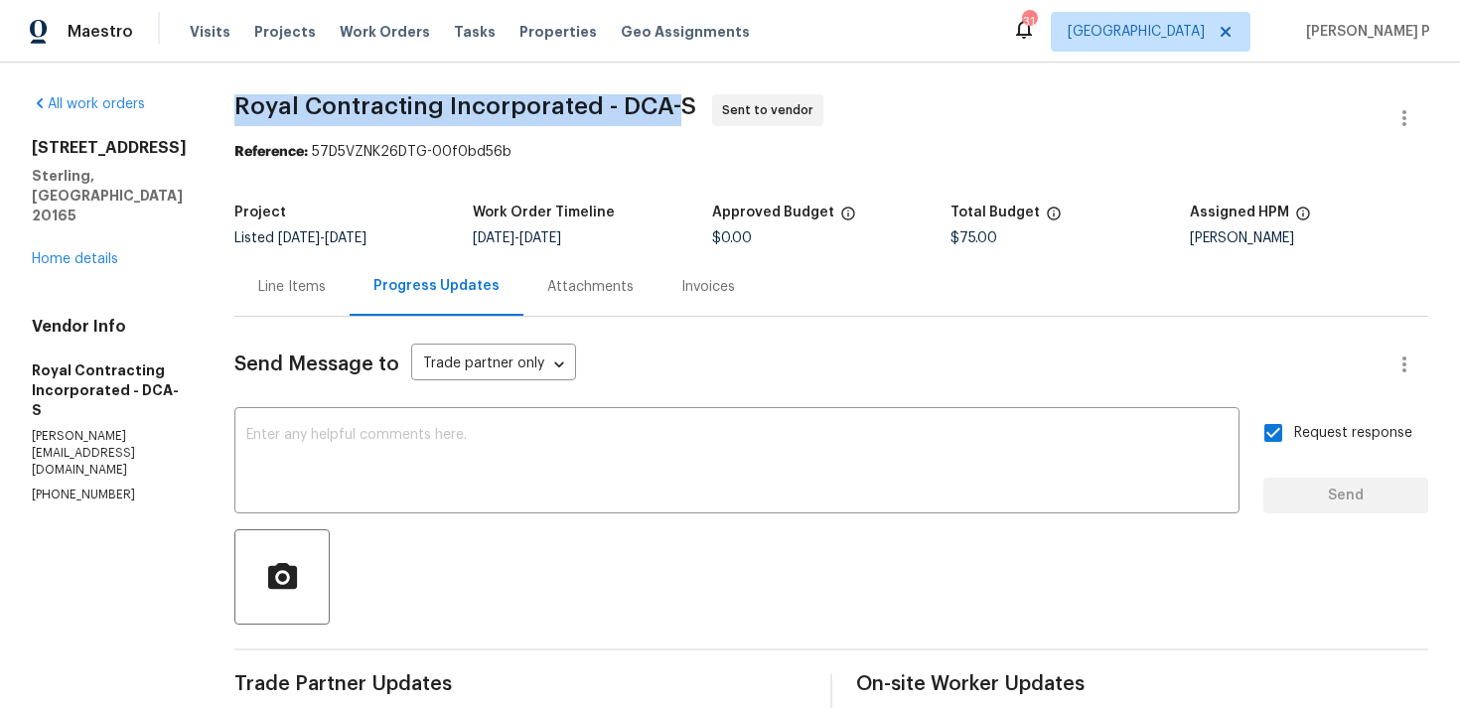
drag, startPoint x: 248, startPoint y: 97, endPoint x: 701, endPoint y: 100, distance: 452.8
click at [701, 100] on div "All work orders 20687 Smithfield Ct Sterling, VA 20165 Home details Vendor Info…" at bounding box center [730, 469] width 1460 height 812
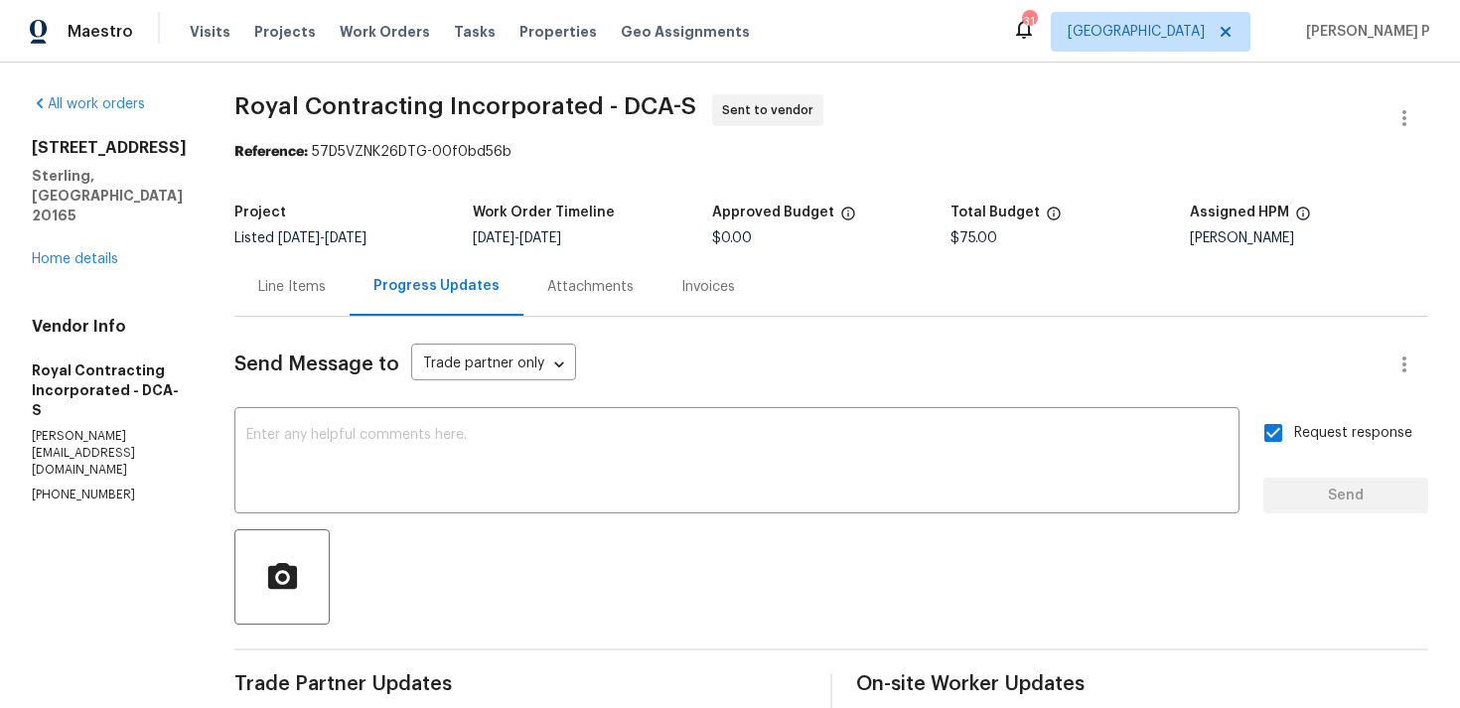
click at [174, 124] on div "All work orders 20687 Smithfield Ct Sterling, VA 20165 Home details Vendor Info…" at bounding box center [109, 299] width 155 height 410
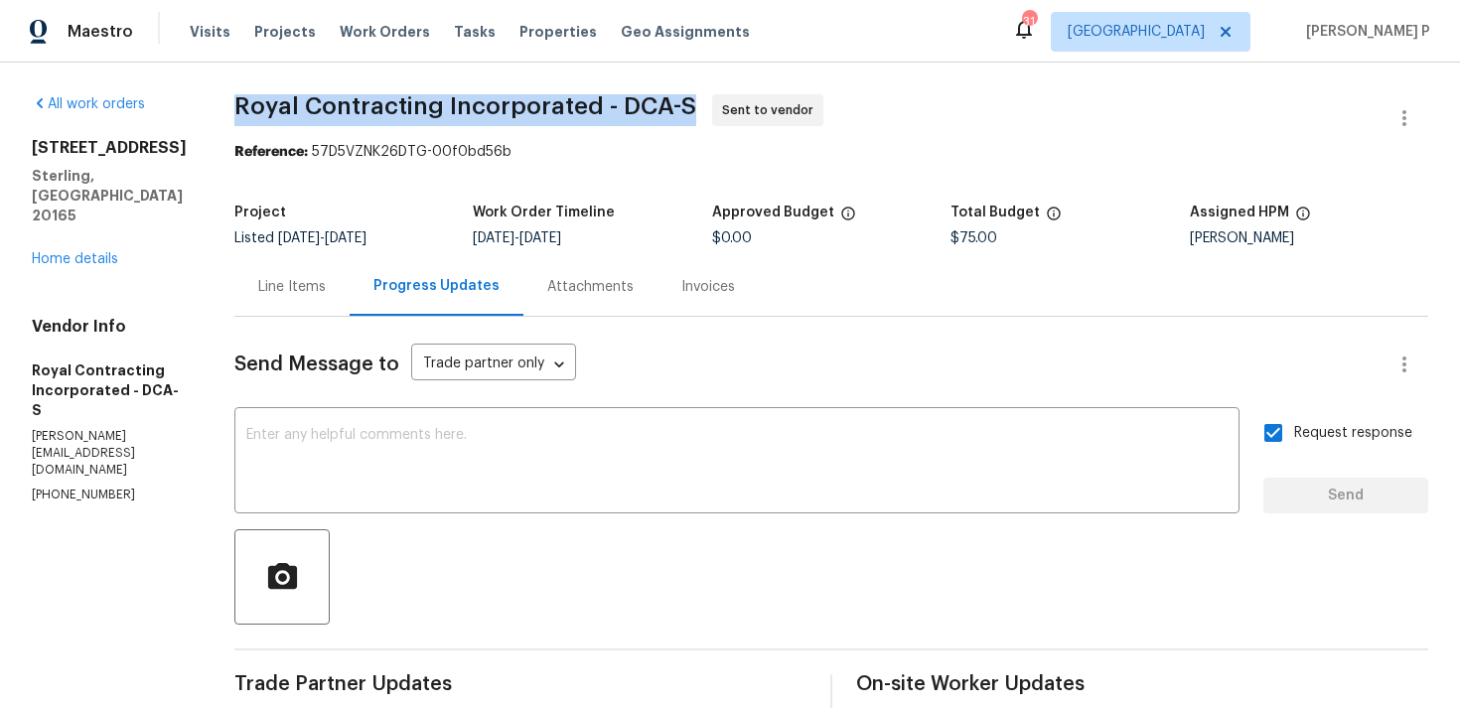
drag, startPoint x: 259, startPoint y: 106, endPoint x: 707, endPoint y: 106, distance: 447.8
click at [696, 106] on span "Royal Contracting Incorporated - DCA-S" at bounding box center [465, 106] width 462 height 24
copy span "Royal Contracting Incorporated - DCA-S"
click at [308, 269] on div "Line Items" at bounding box center [291, 286] width 115 height 59
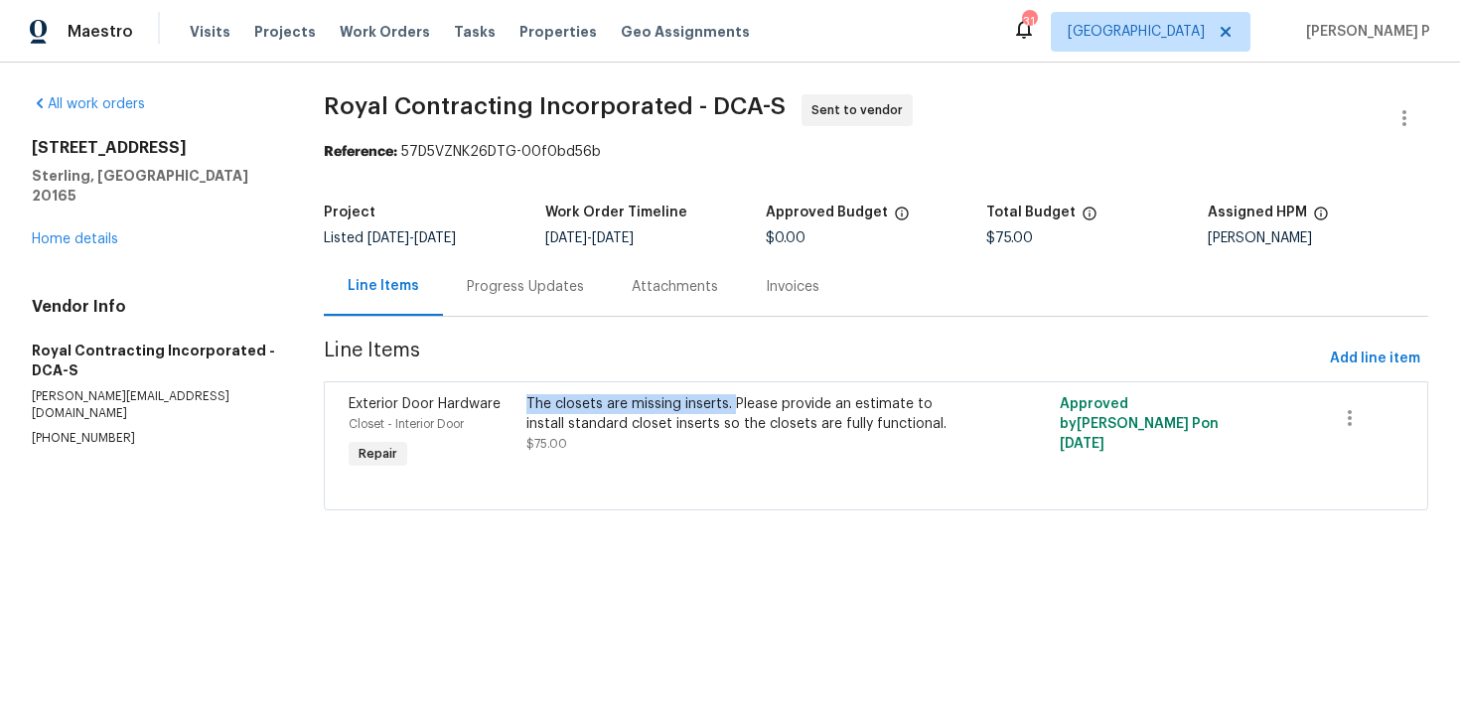
drag, startPoint x: 531, startPoint y: 403, endPoint x: 736, endPoint y: 403, distance: 204.5
click at [736, 403] on div "The closets are missing inserts. Please provide an estimate to install standard…" at bounding box center [742, 414] width 432 height 40
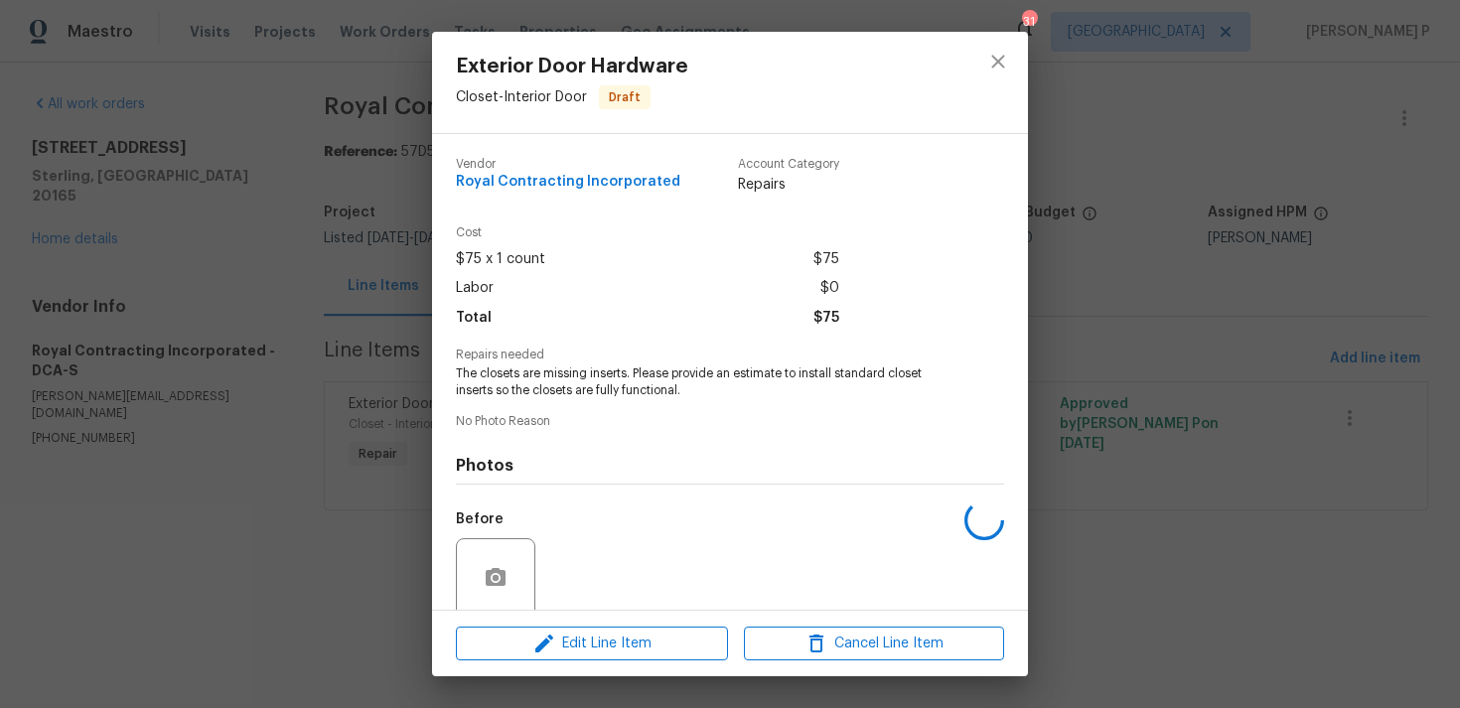
copy div "The closets are missing inserts."
drag, startPoint x: 455, startPoint y: 370, endPoint x: 629, endPoint y: 371, distance: 174.7
click at [629, 371] on div "Vendor Royal Contracting Incorporated Account Category Repairs Cost $75 x 1 cou…" at bounding box center [730, 372] width 596 height 476
copy span "The closets are missing inserts."
click at [1002, 54] on icon "close" at bounding box center [998, 62] width 24 height 24
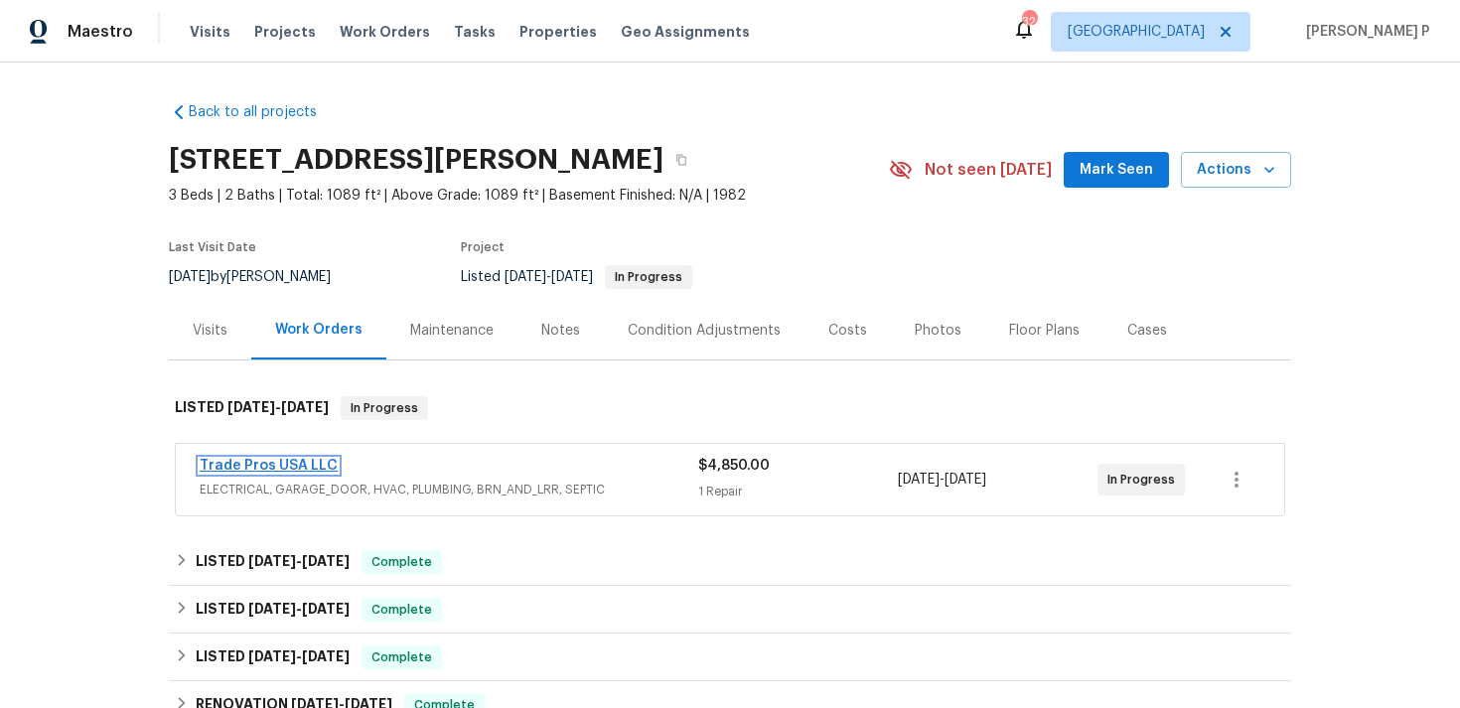
click at [276, 470] on link "Trade Pros USA LLC" at bounding box center [269, 466] width 138 height 14
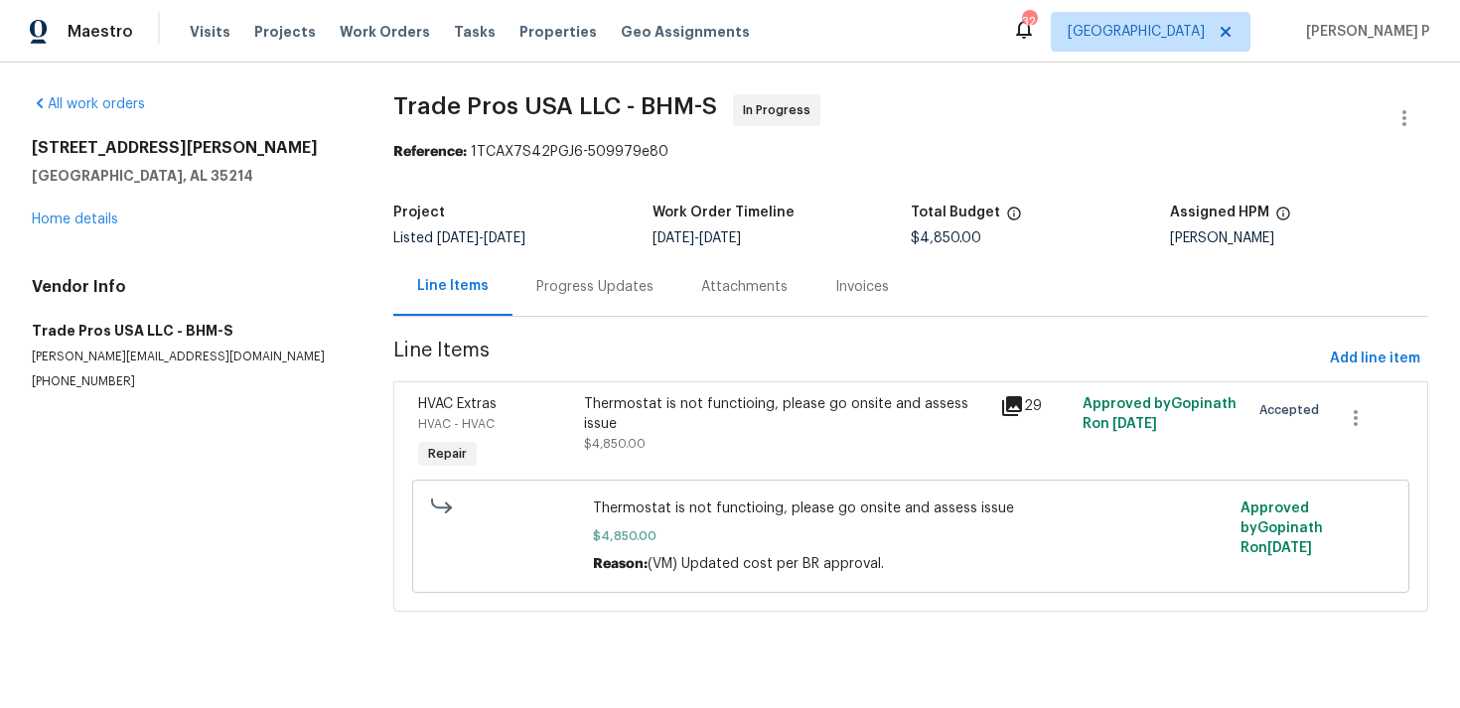
click at [525, 286] on div "Progress Updates" at bounding box center [594, 286] width 165 height 59
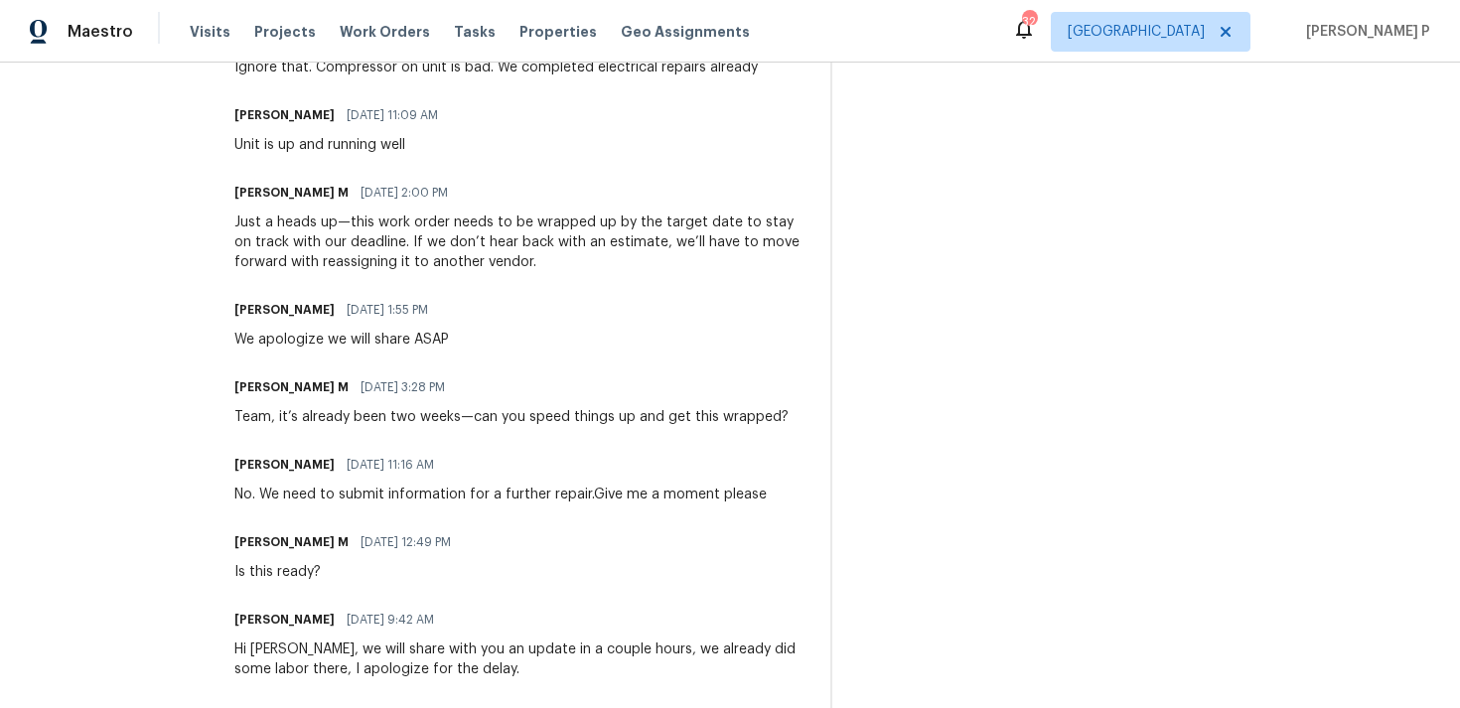
scroll to position [2981, 0]
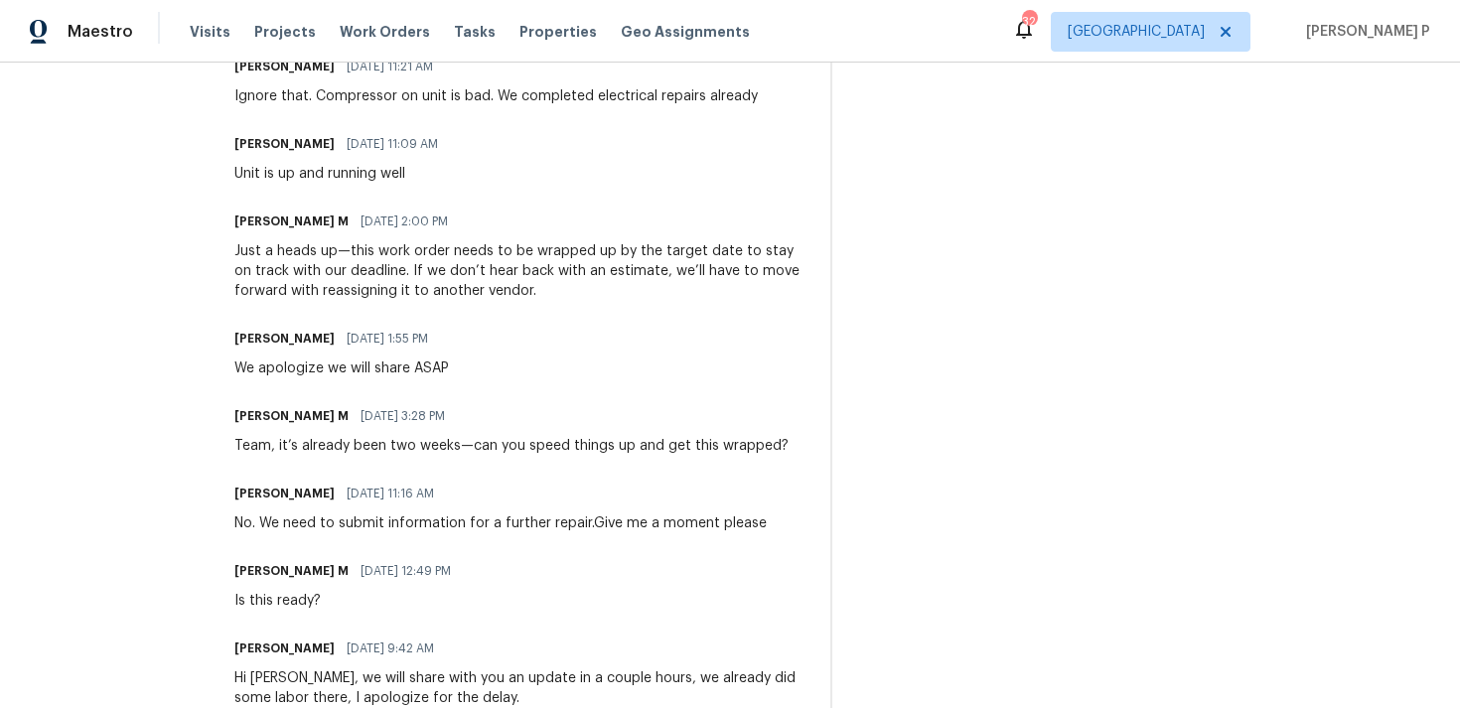
drag, startPoint x: 338, startPoint y: 146, endPoint x: 430, endPoint y: 124, distance: 94.9
click at [430, 124] on div "Trade Partner Updates Keerthana E 08/15/2025 1:51 PM Circling back - any update…" at bounding box center [520, 195] width 572 height 5002
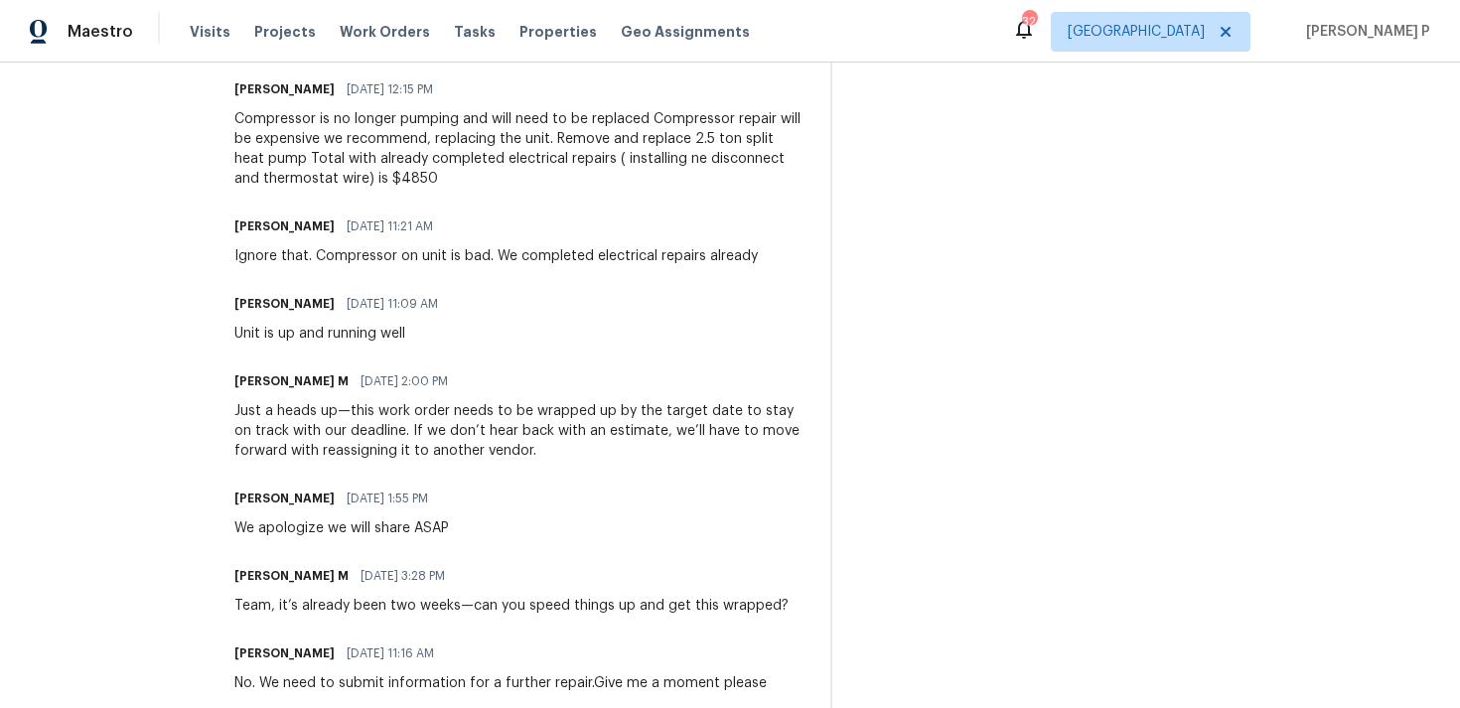
scroll to position [2812, 0]
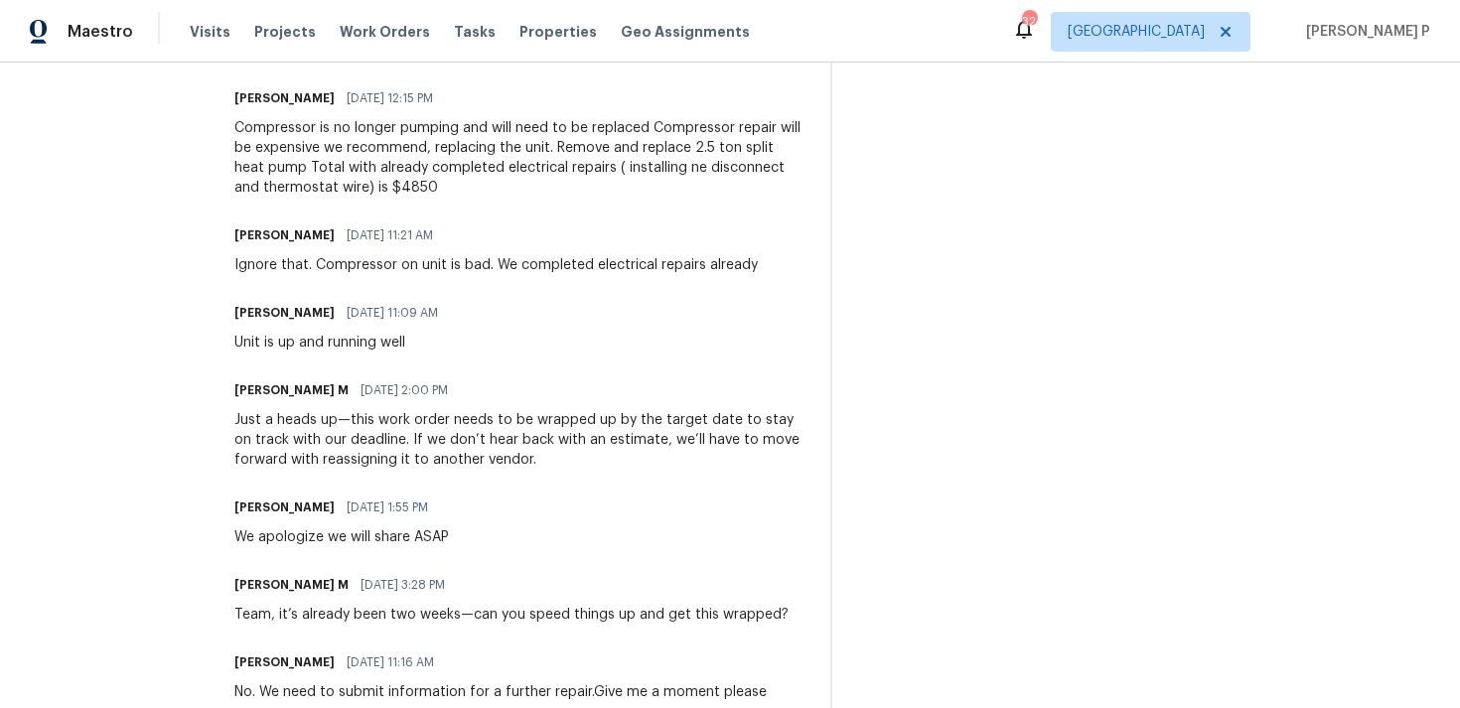
drag, startPoint x: 315, startPoint y: 262, endPoint x: 581, endPoint y: 247, distance: 266.5
click at [581, 247] on div "Trevor Davidson 07/28/2025 11:21 AM Ignore that. Compressor on unit is bad. We …" at bounding box center [495, 248] width 523 height 54
click at [595, 279] on div "Trade Partner Updates Keerthana E 08/15/2025 1:51 PM Circling back - any update…" at bounding box center [520, 363] width 572 height 5002
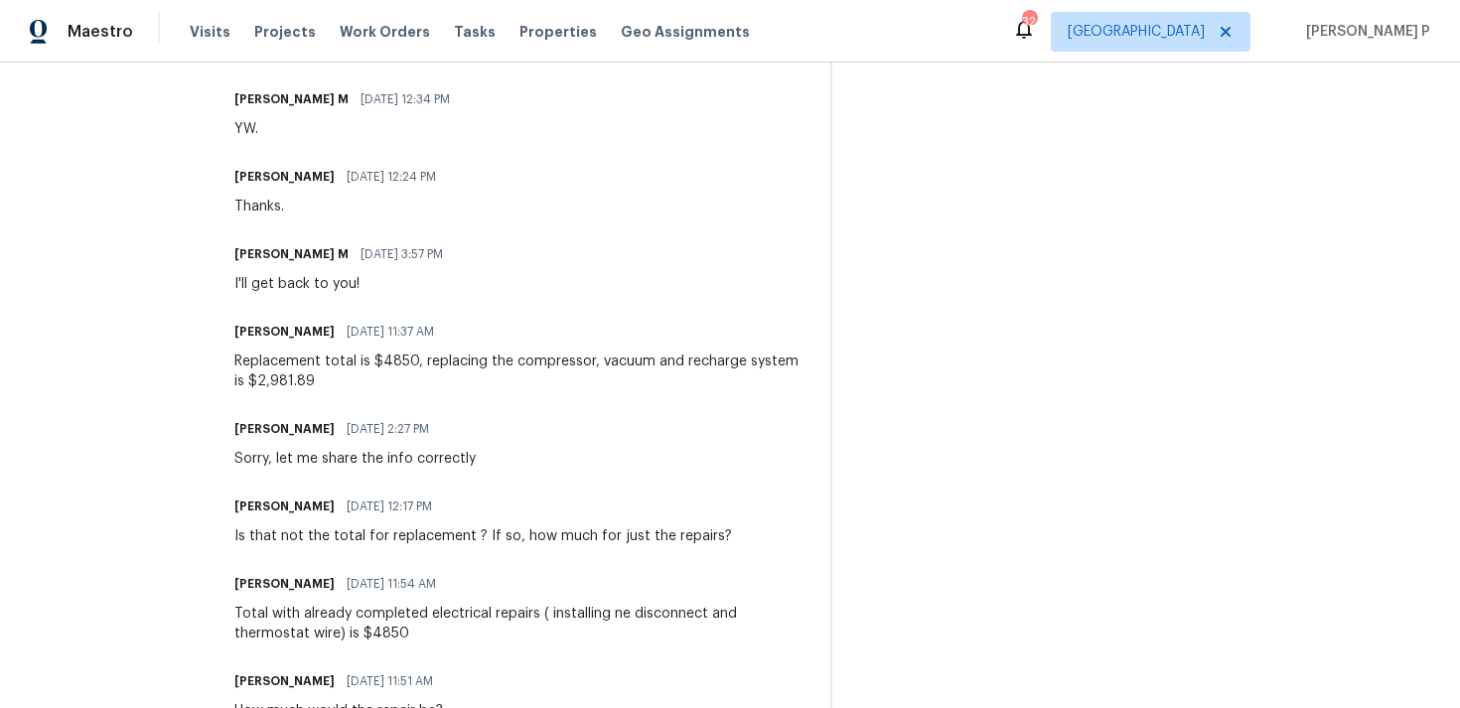
scroll to position [1926, 0]
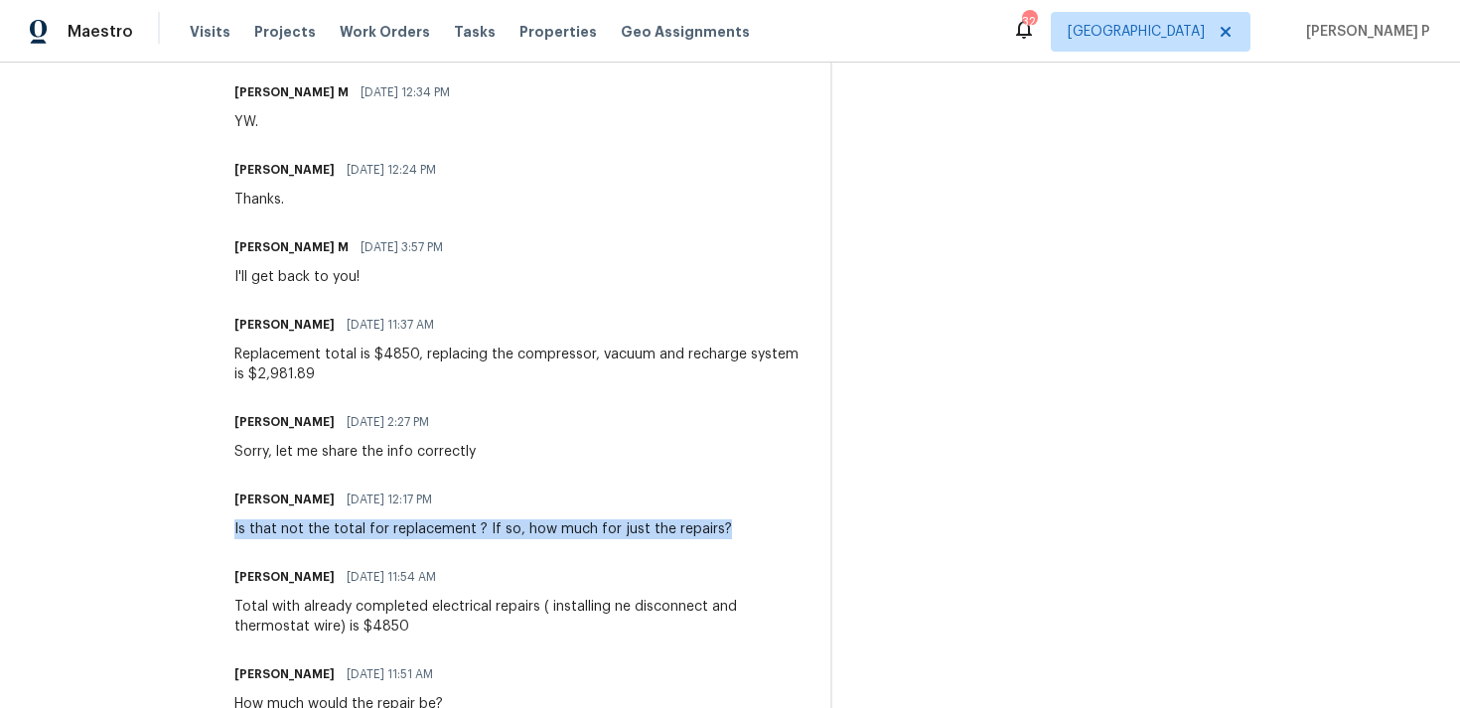
drag, startPoint x: 227, startPoint y: 525, endPoint x: 710, endPoint y: 527, distance: 482.5
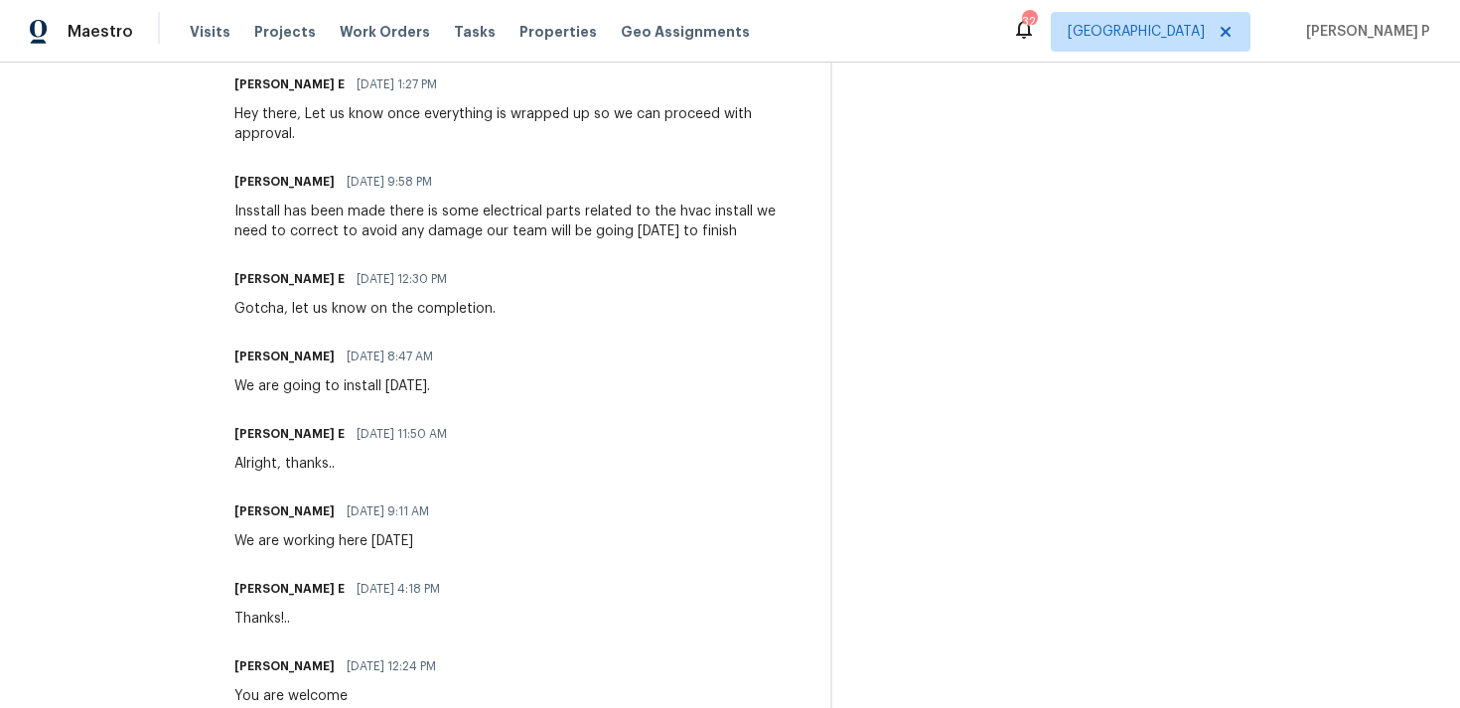
scroll to position [1002, 0]
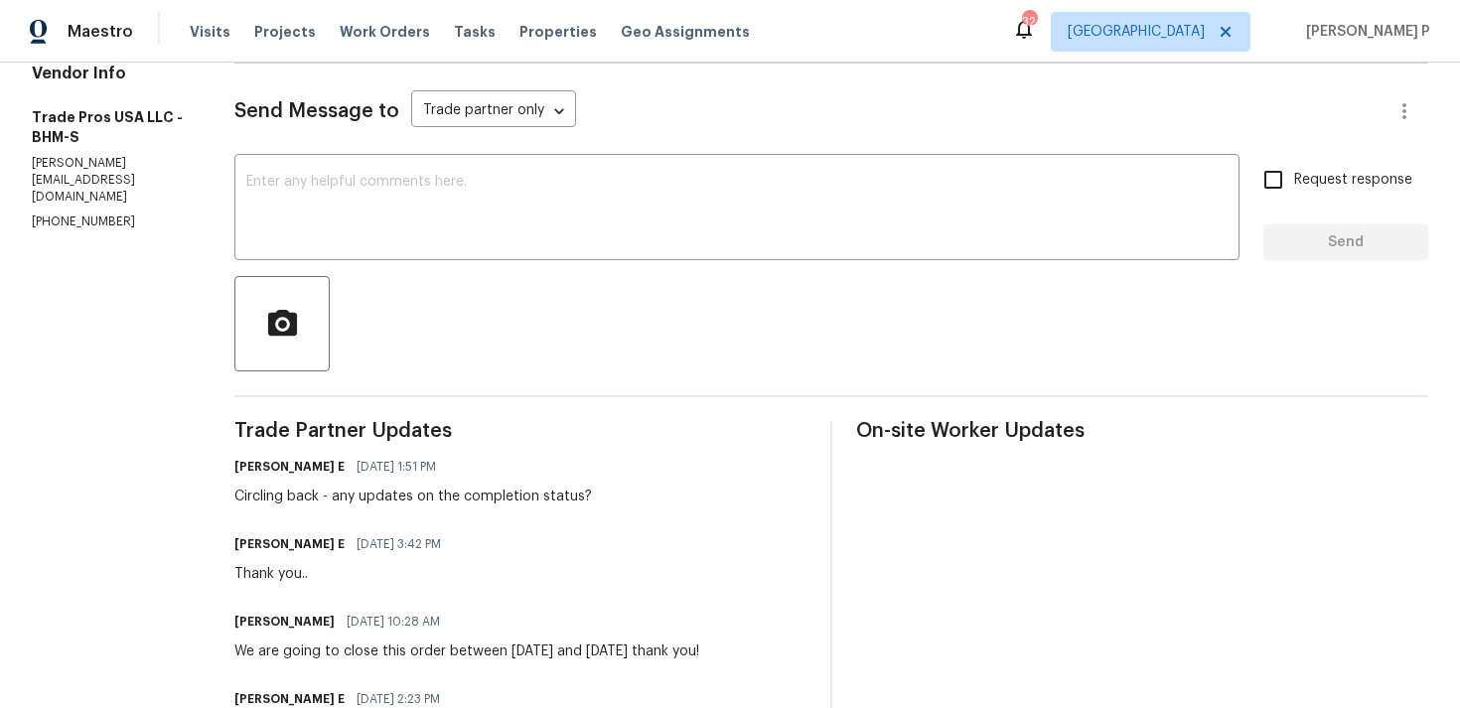
scroll to position [209, 0]
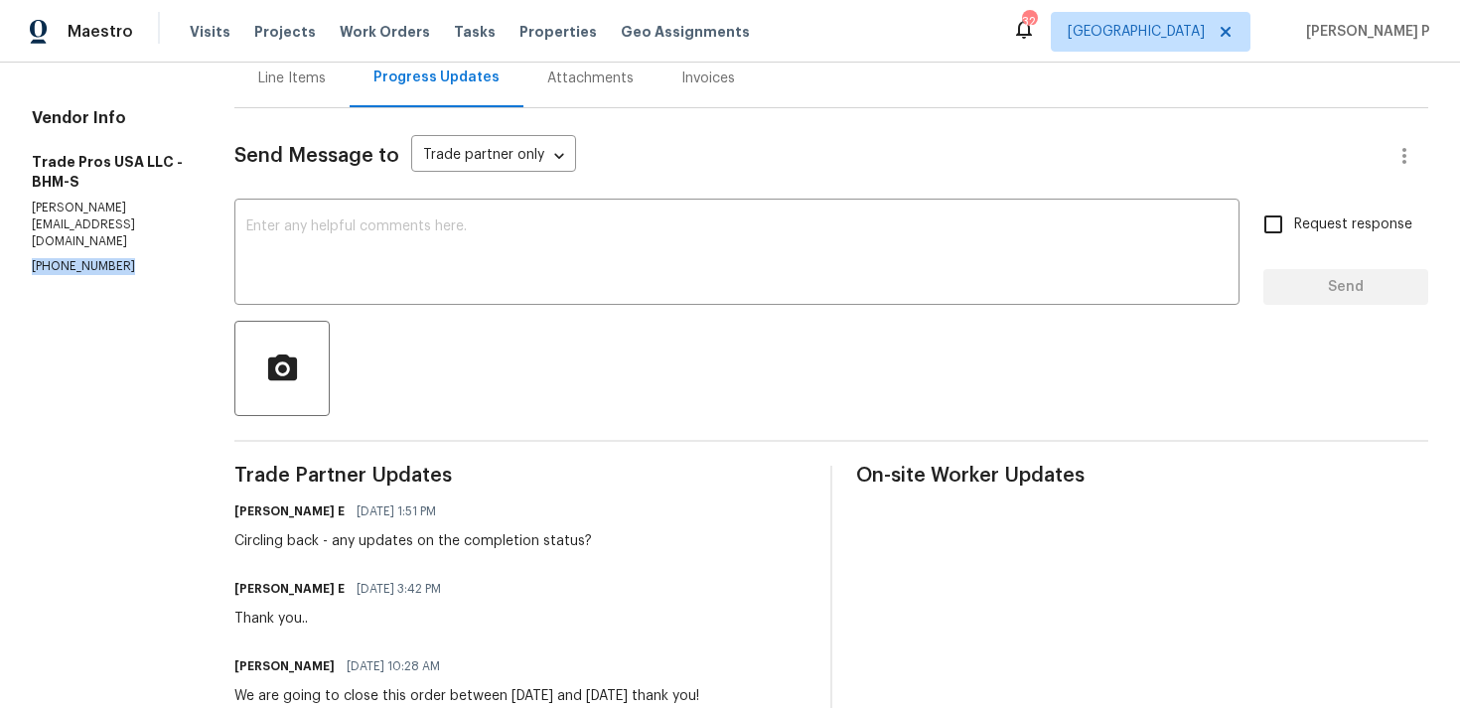
drag, startPoint x: 115, startPoint y: 189, endPoint x: 1, endPoint y: 191, distance: 114.2
copy p "(256) 910-1247"
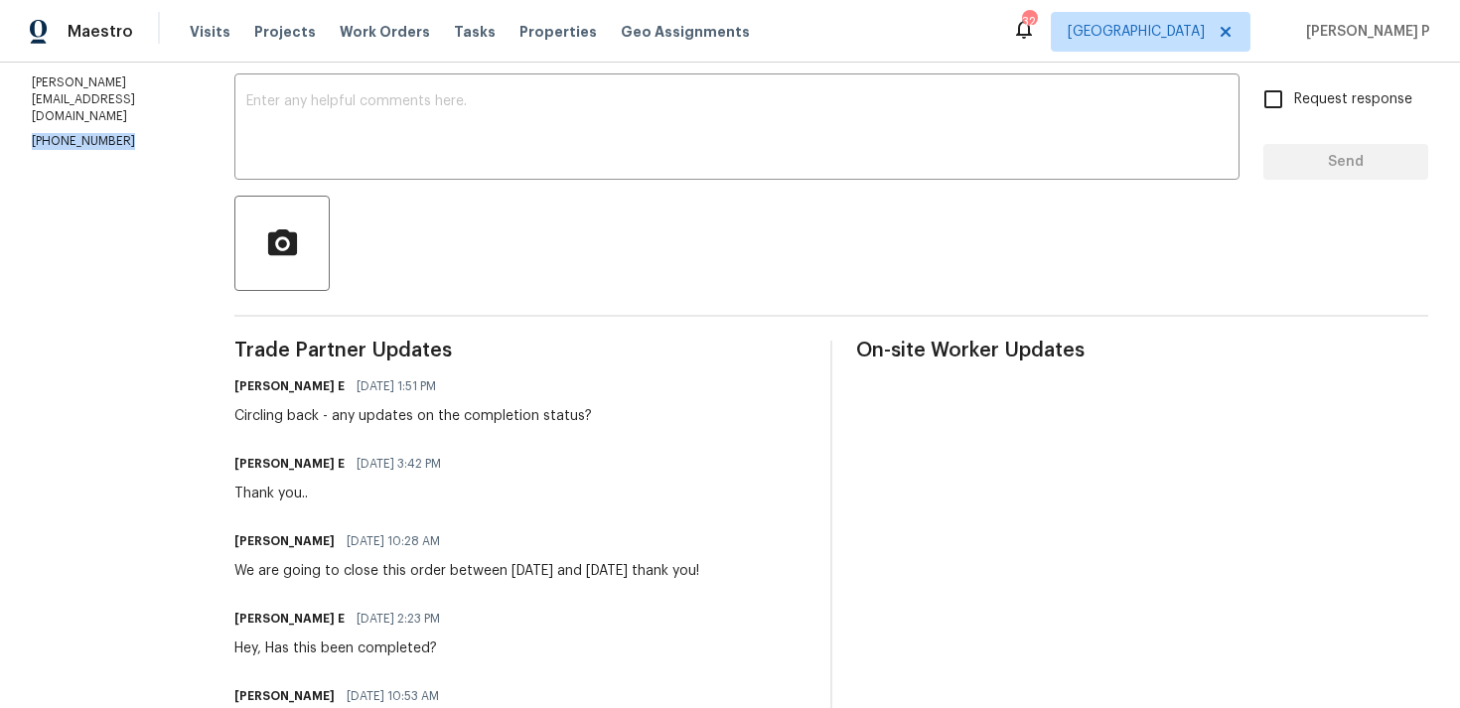
scroll to position [0, 0]
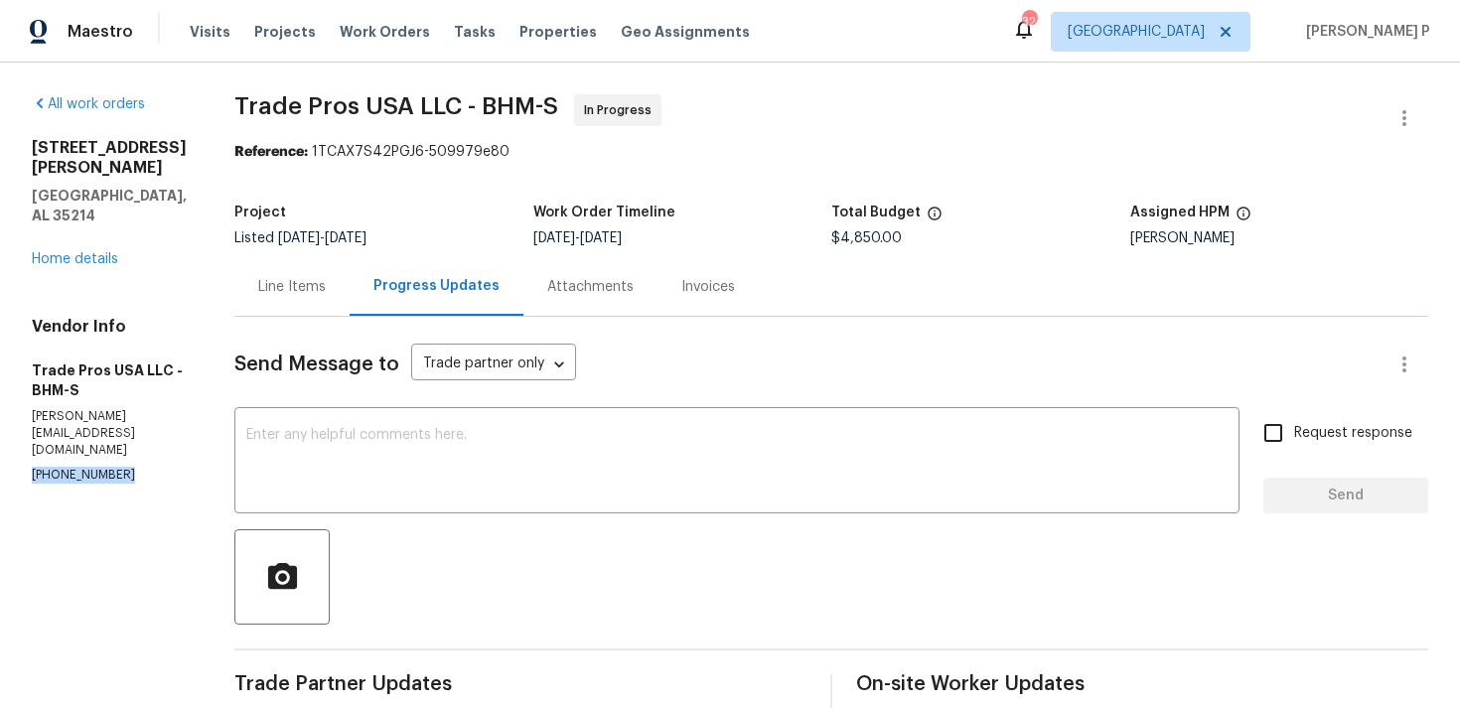
click at [285, 290] on div "Line Items" at bounding box center [292, 287] width 68 height 20
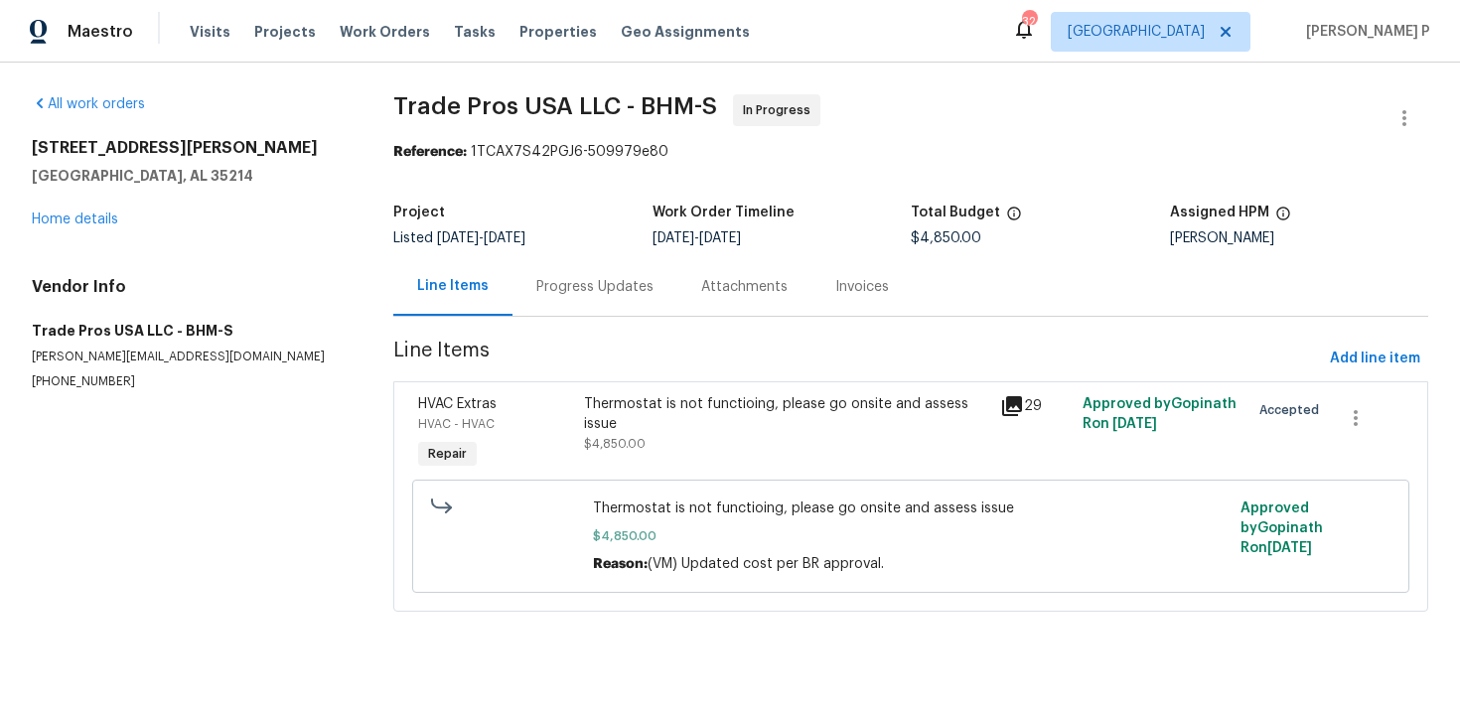
click at [636, 399] on div "Thermostat is not functioing, please go onsite and assess issue" at bounding box center [785, 414] width 403 height 40
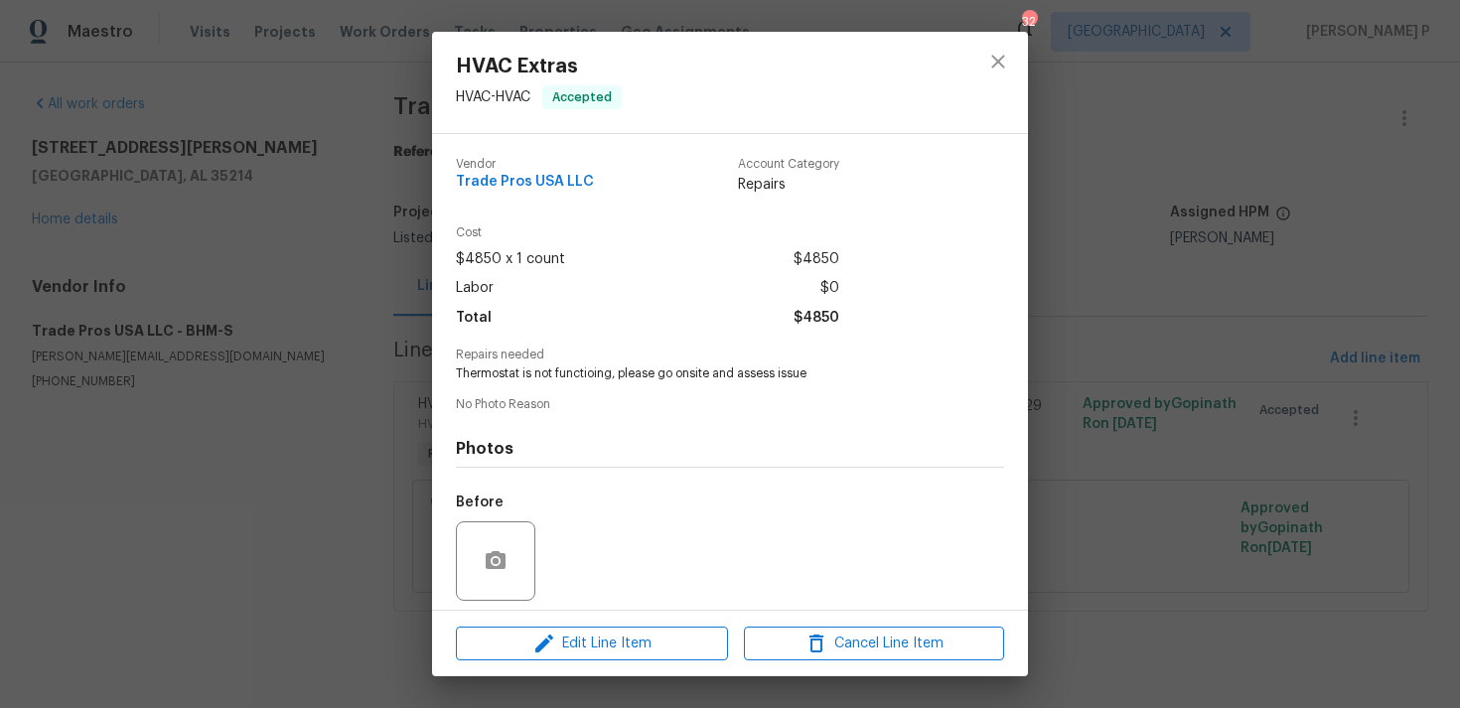
scroll to position [140, 0]
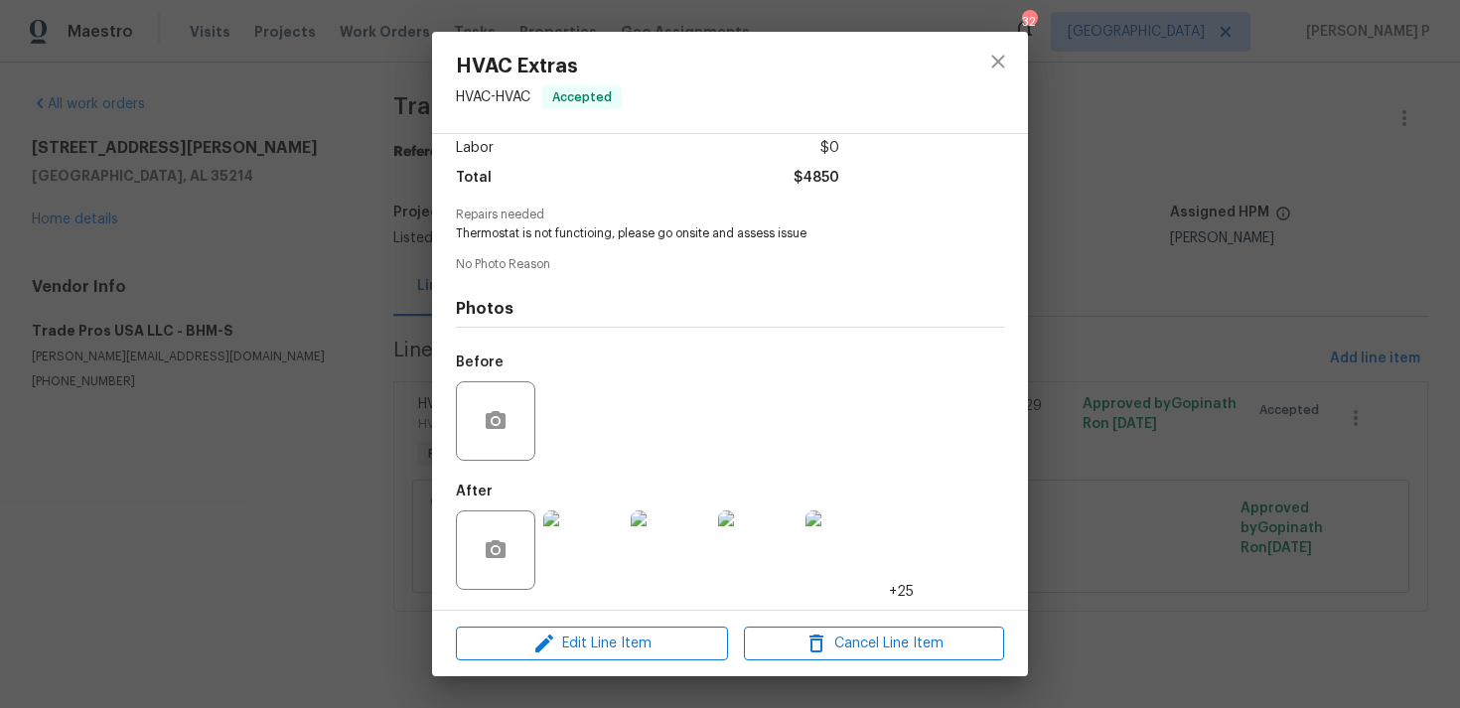
click at [609, 519] on img at bounding box center [582, 549] width 79 height 79
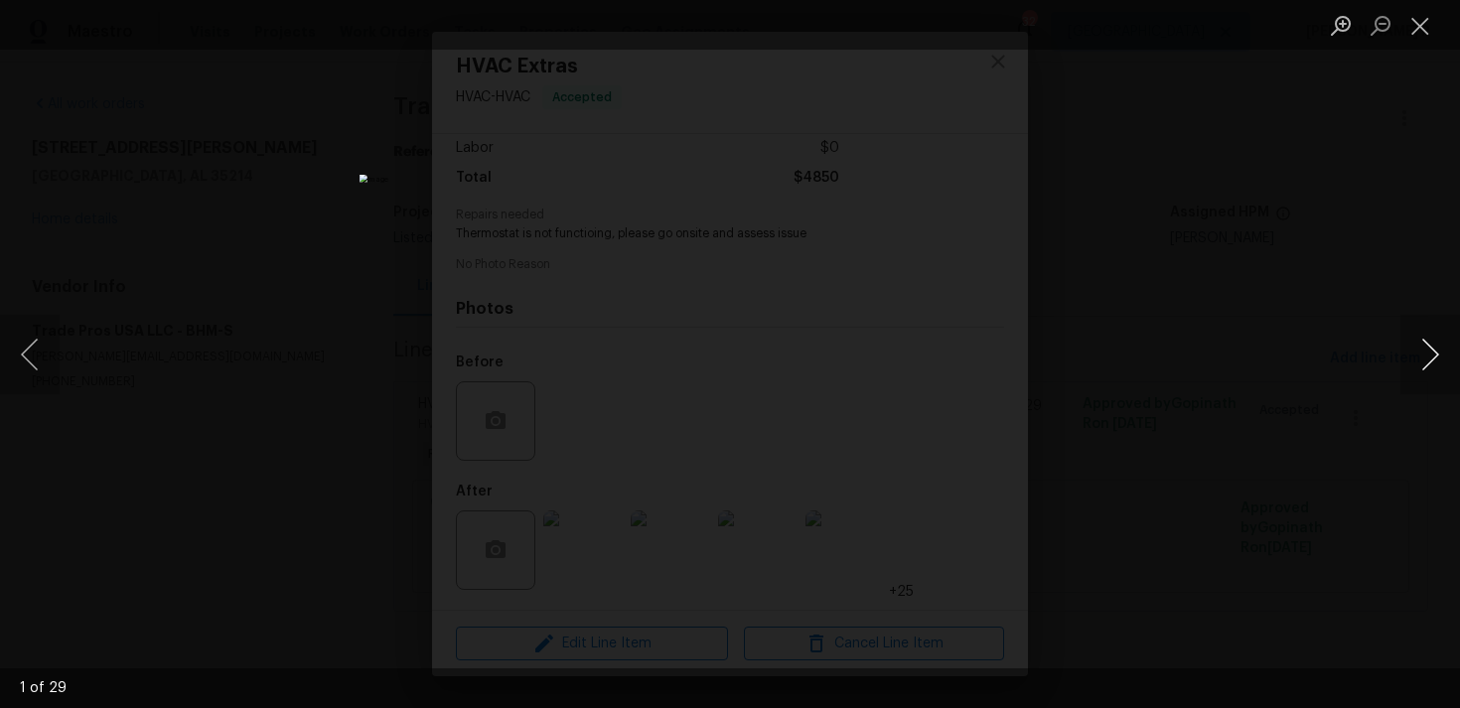
click at [1429, 349] on button "Next image" at bounding box center [1430, 354] width 60 height 79
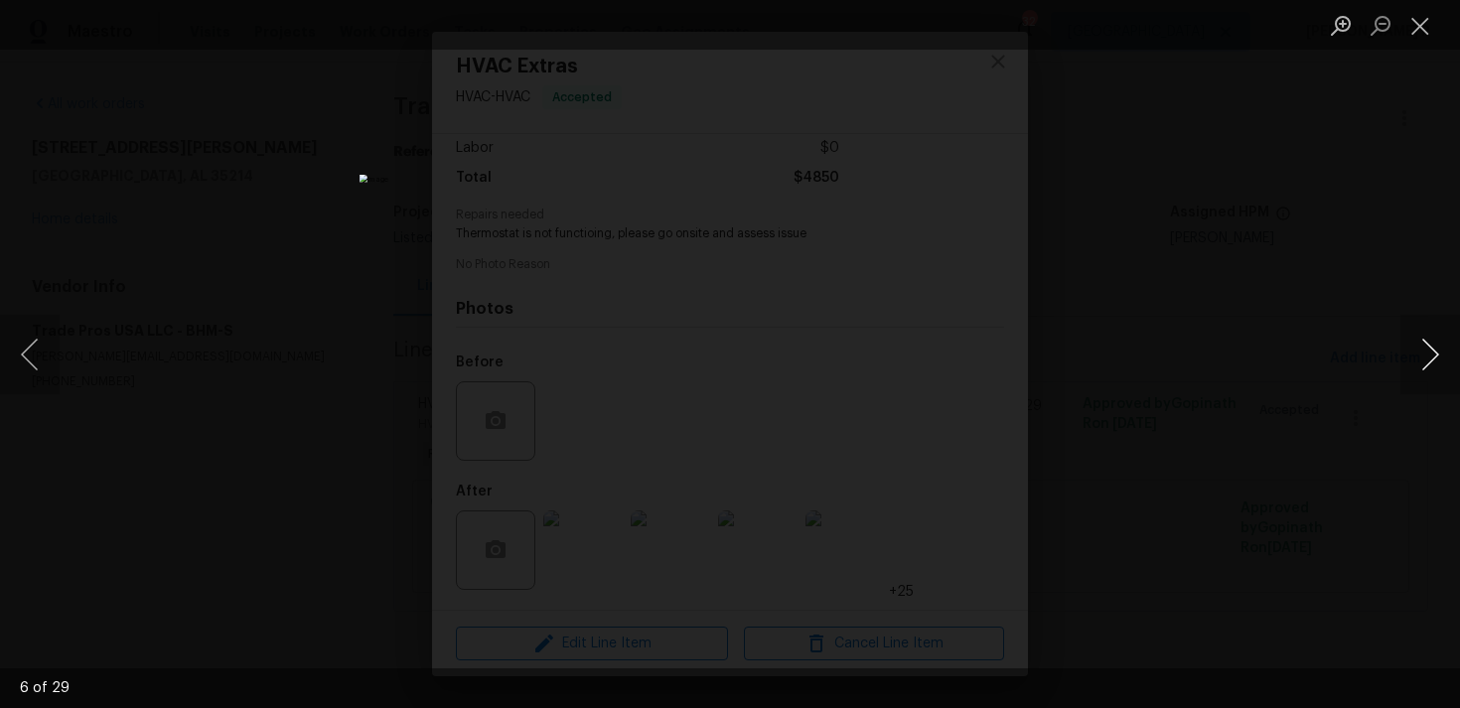
click at [1429, 349] on button "Next image" at bounding box center [1430, 354] width 60 height 79
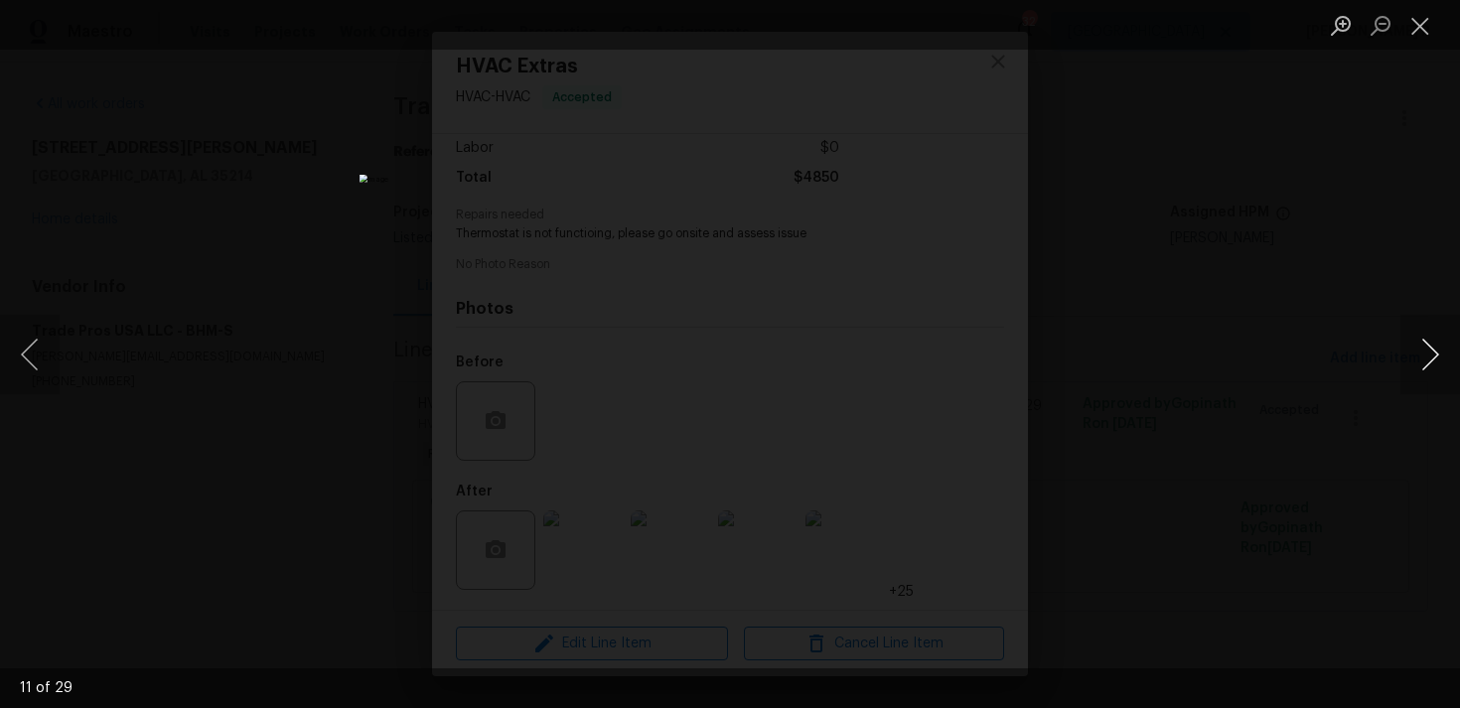
click at [1429, 349] on button "Next image" at bounding box center [1430, 354] width 60 height 79
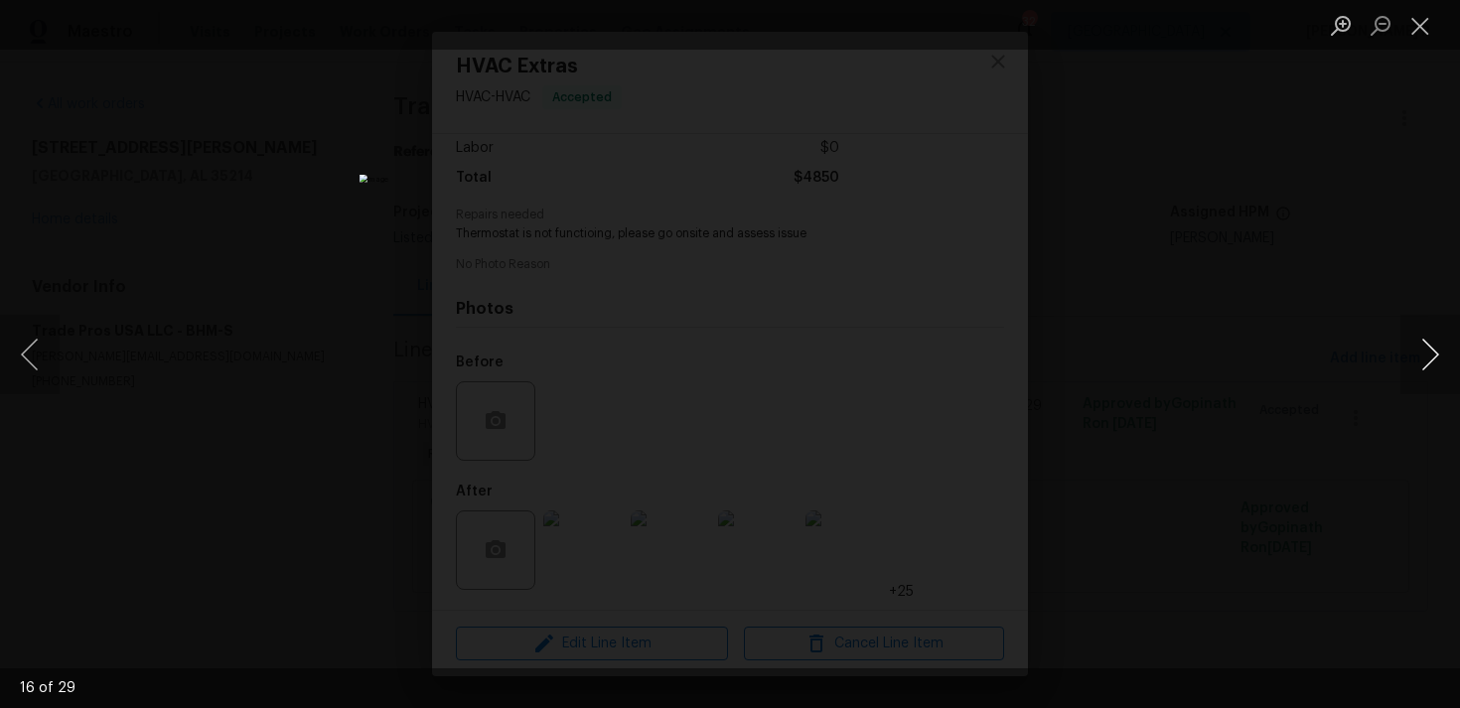
click at [1429, 349] on button "Next image" at bounding box center [1430, 354] width 60 height 79
click at [1411, 20] on button "Close lightbox" at bounding box center [1420, 25] width 40 height 35
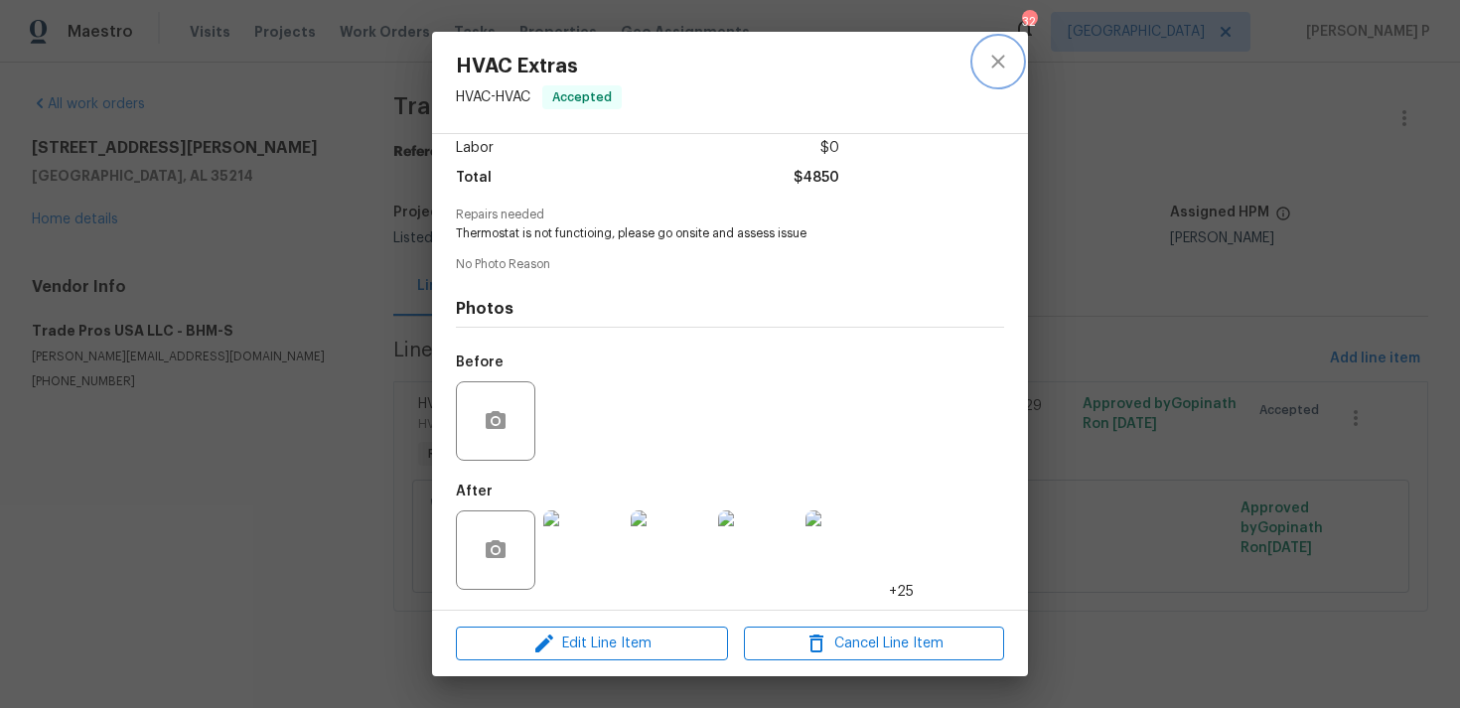
click at [984, 57] on button "close" at bounding box center [998, 62] width 48 height 48
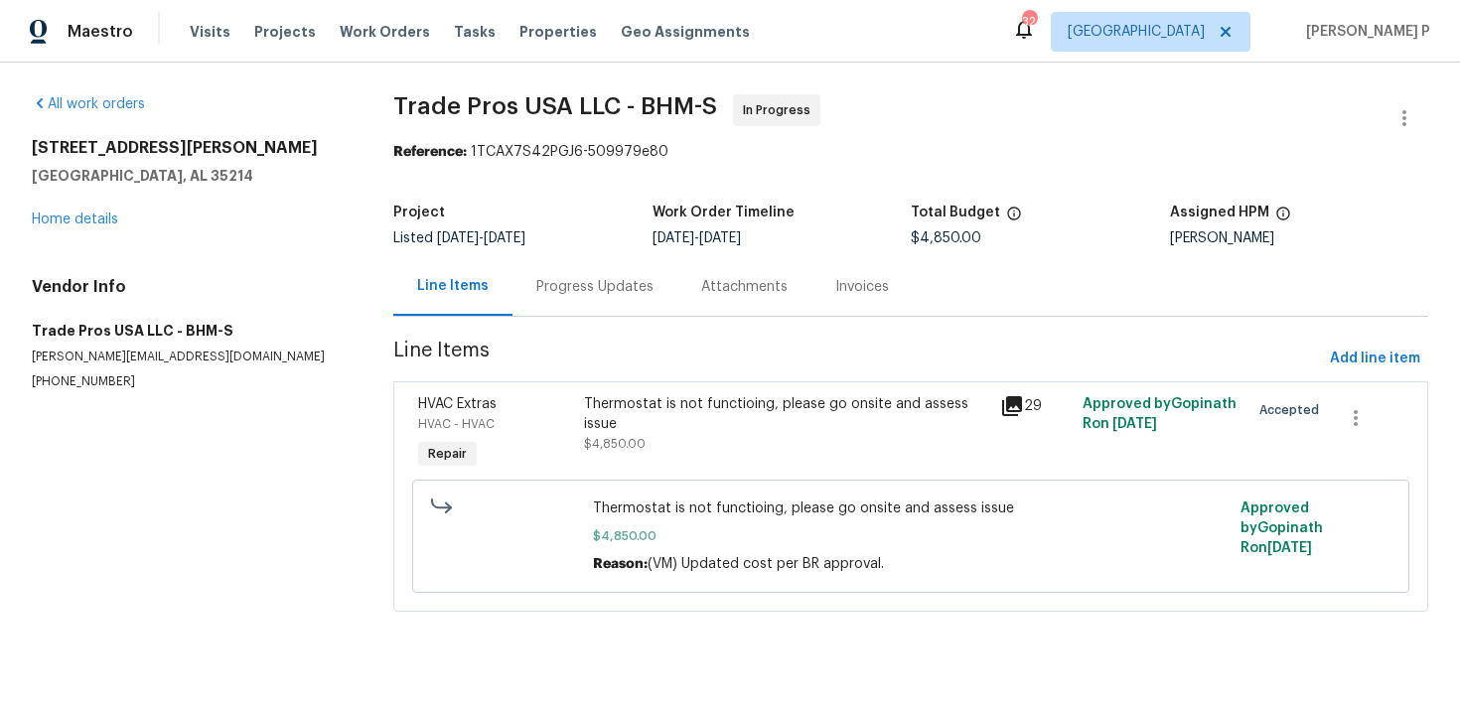
click at [105, 357] on p "trevor@tradeprosusa.com" at bounding box center [189, 356] width 314 height 17
copy p "trevor@tradeprosusa.com"
click at [574, 294] on div "Progress Updates" at bounding box center [594, 287] width 117 height 20
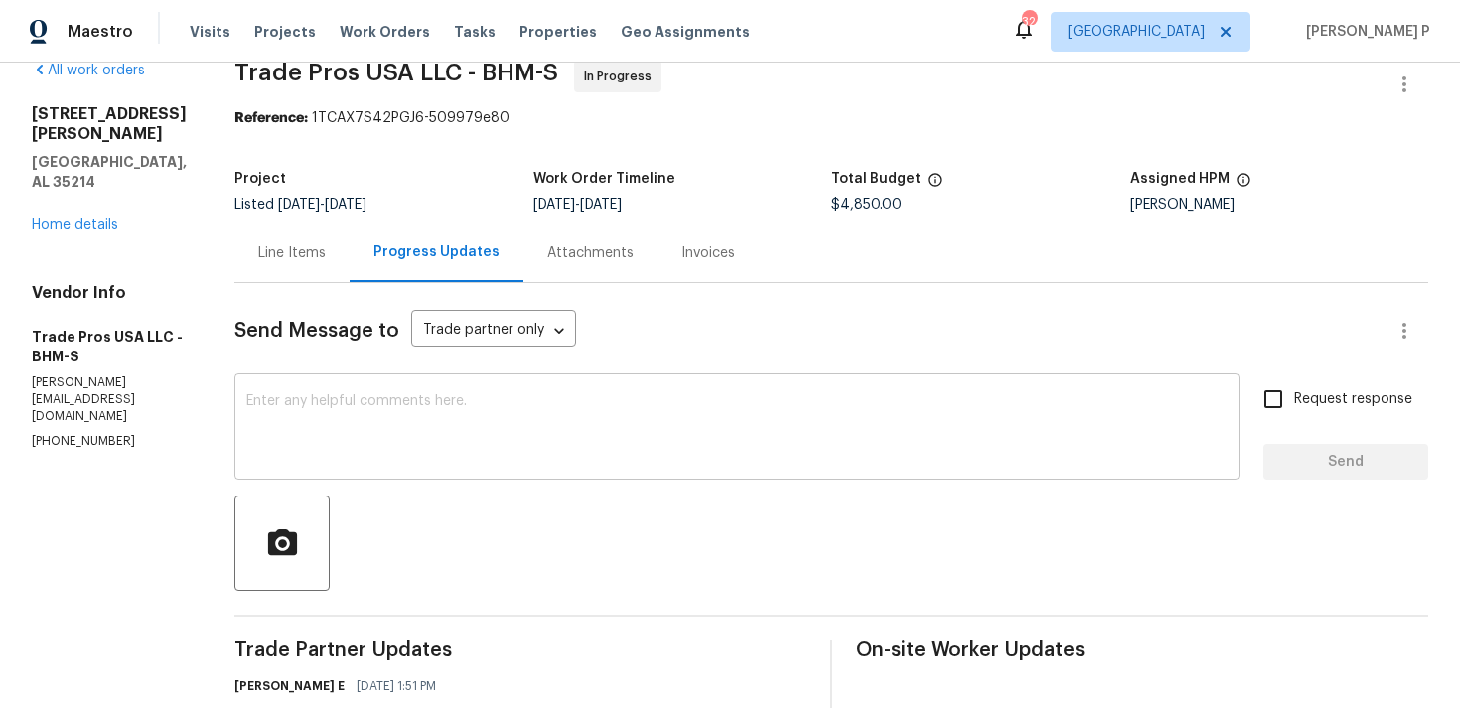
scroll to position [53, 0]
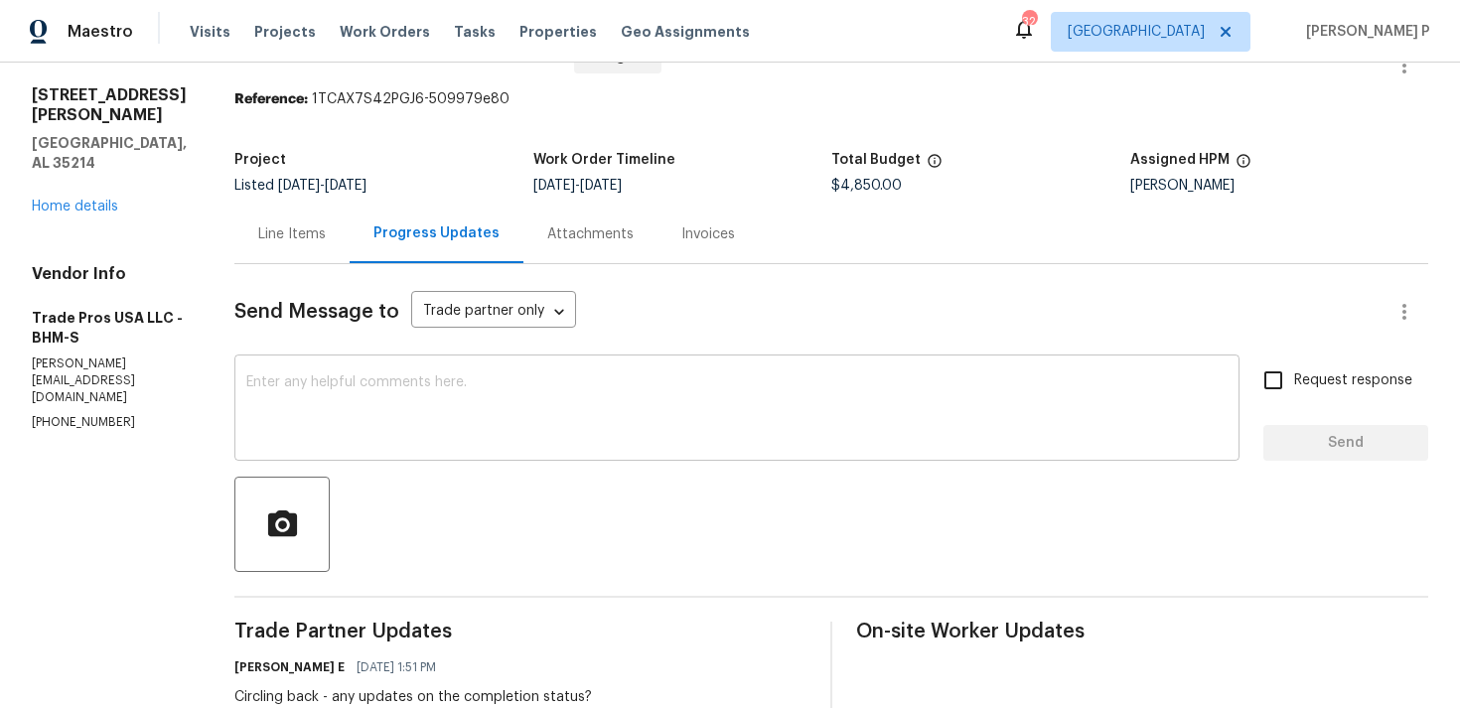
click at [602, 408] on textarea at bounding box center [736, 410] width 981 height 70
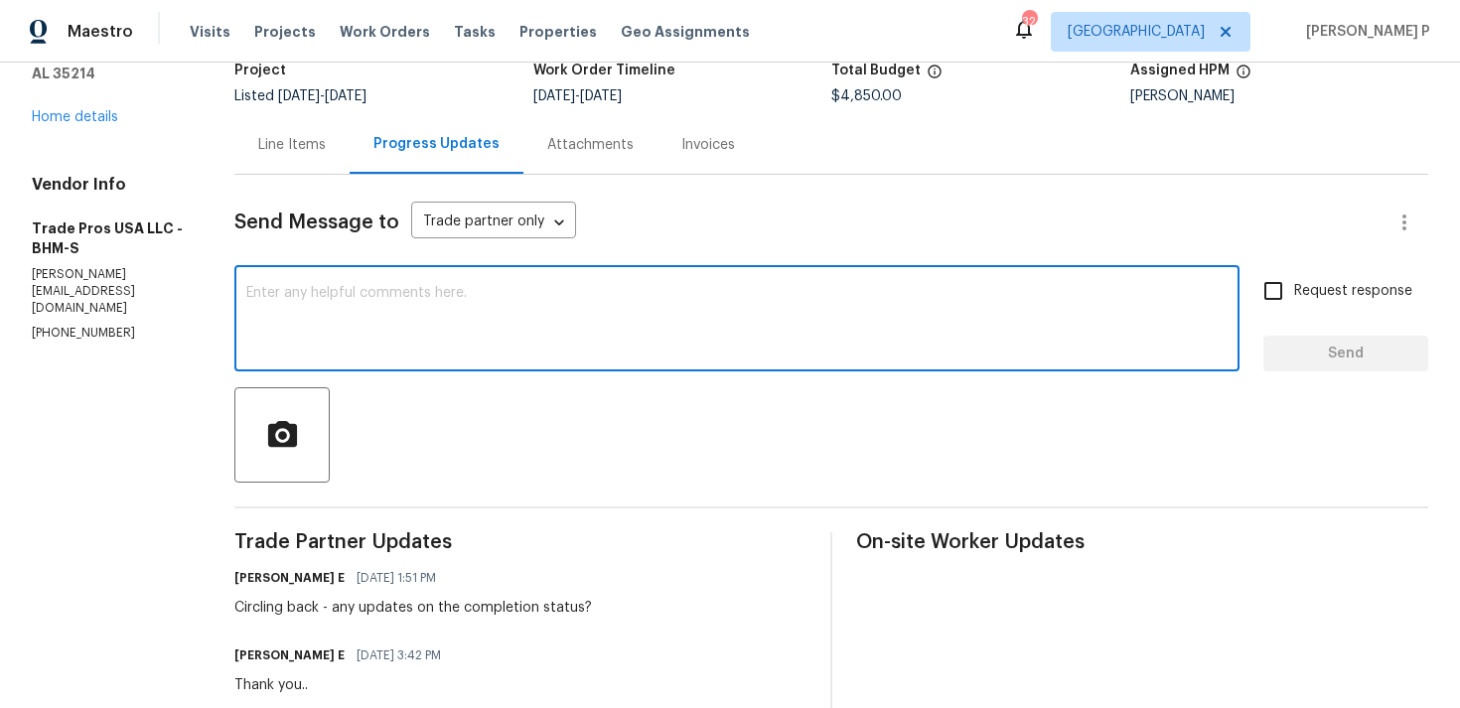
scroll to position [183, 0]
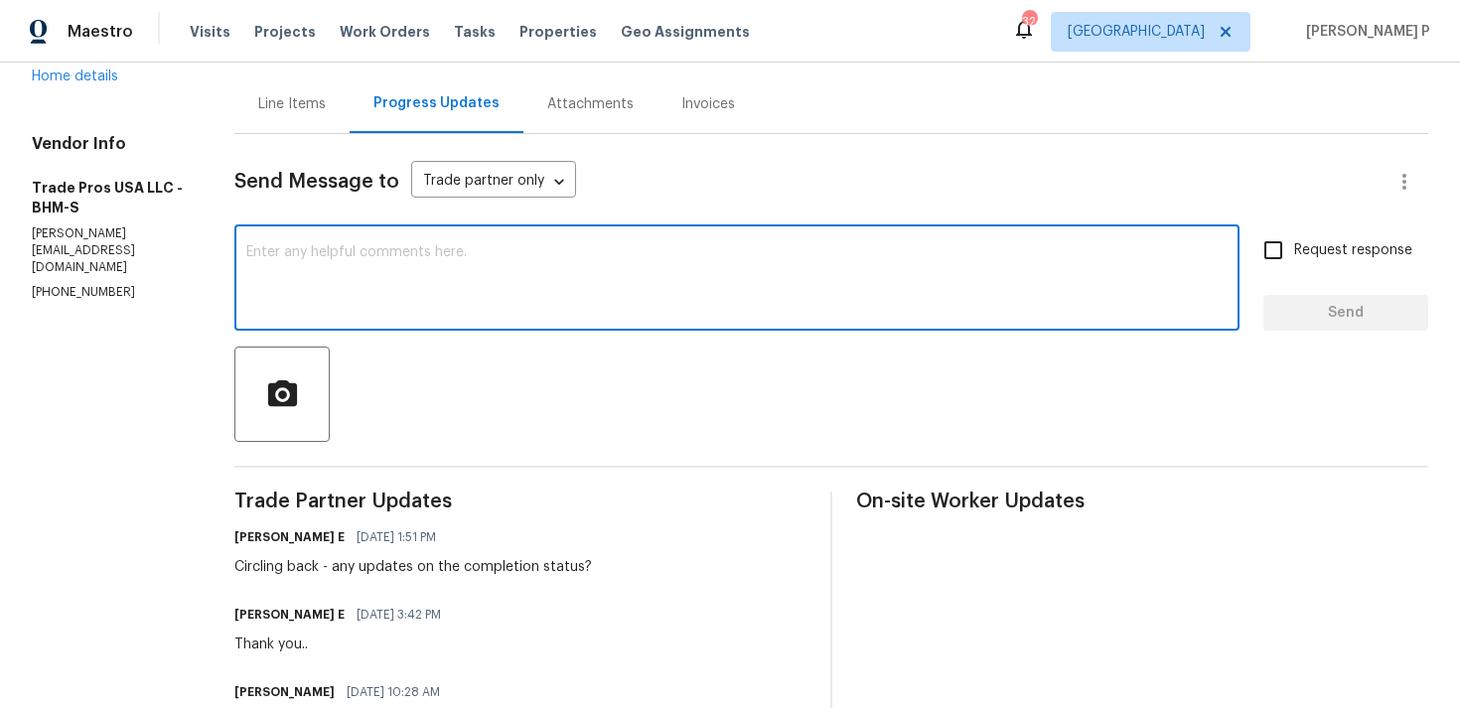
click at [546, 327] on div "x ​" at bounding box center [736, 279] width 1005 height 101
paste textarea "You had informed us that you would be closing the work order by last week, but …"
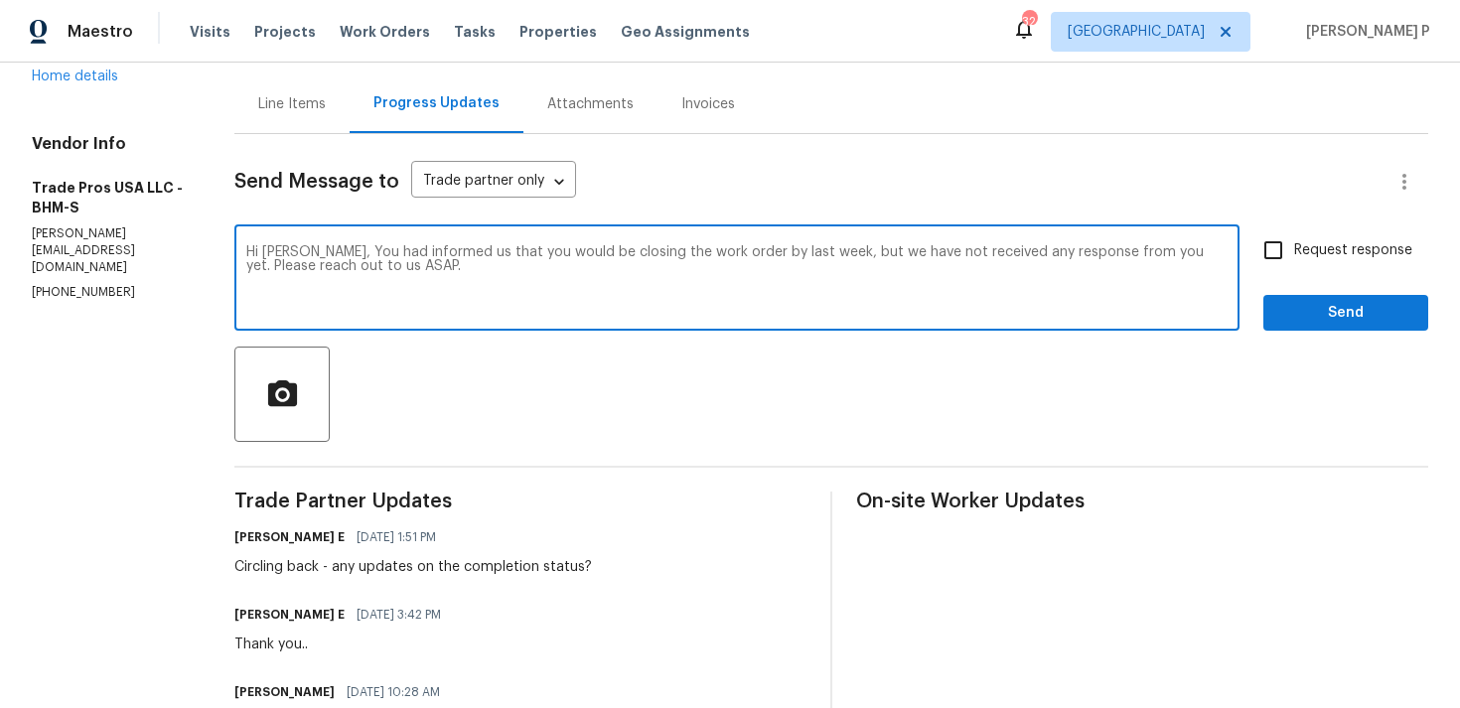
click at [315, 253] on textarea "Hi Trevor, You had informed us that you would be closing the work order by last…" at bounding box center [736, 280] width 981 height 70
click at [309, 249] on textarea "Hi Trevor, You had informed us that you would be closing the work order by last…" at bounding box center [736, 280] width 981 height 70
paste textarea "We attempted to contact you via email"
drag, startPoint x: 571, startPoint y: 249, endPoint x: 660, endPoint y: 252, distance: 89.4
click at [660, 252] on textarea "Hi Trevor, We attempted to contact you via email You had informed us that you w…" at bounding box center [736, 280] width 981 height 70
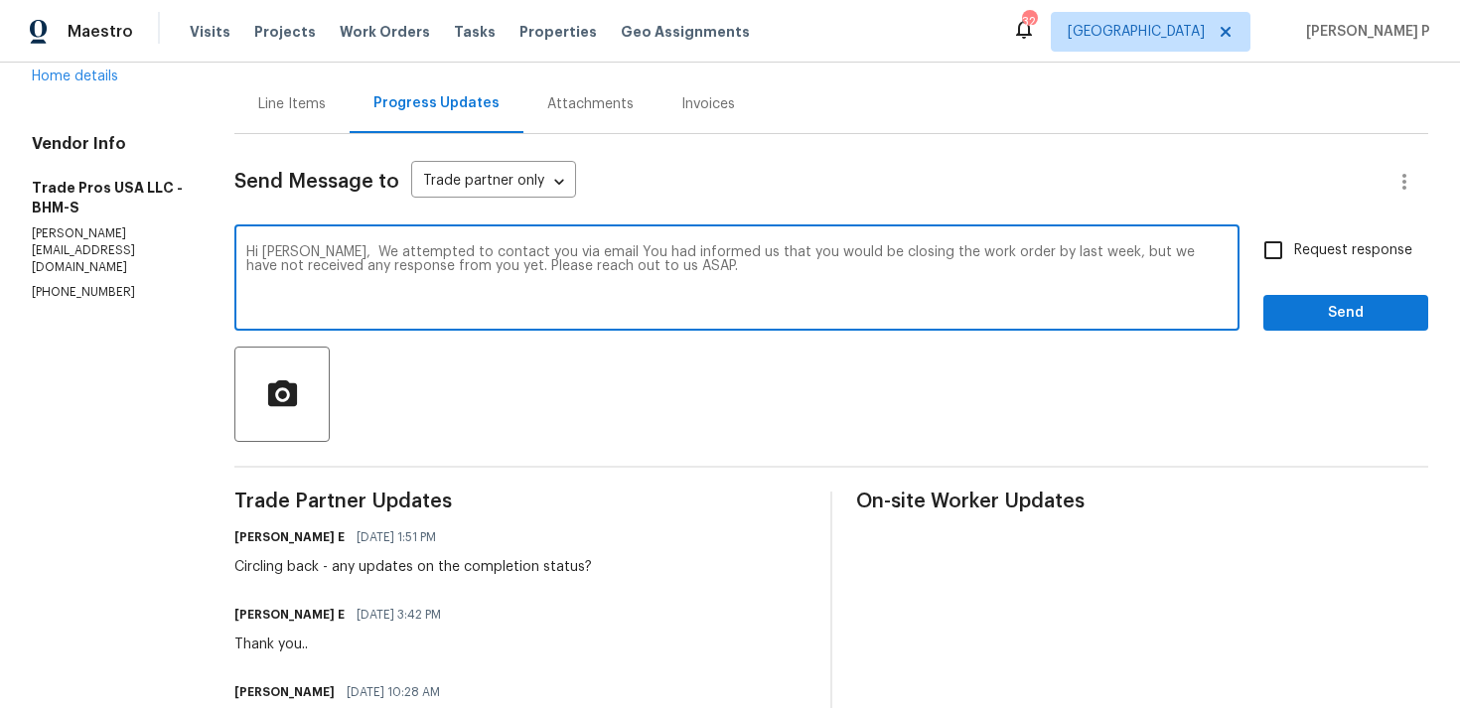
click at [591, 253] on textarea "Hi Trevor, We attempted to contact you via email You had informed us that you w…" at bounding box center [736, 280] width 981 height 70
drag, startPoint x: 568, startPoint y: 251, endPoint x: 696, endPoint y: 252, distance: 128.1
click at [696, 252] on textarea "Hi Trevor, We attempted to contact you via email You had informed us that you w…" at bounding box center [736, 280] width 981 height 70
drag, startPoint x: 633, startPoint y: 252, endPoint x: 585, endPoint y: 253, distance: 48.7
click at [585, 253] on textarea "Hi Trevor, We attempted to contact you via email to request that you would be c…" at bounding box center [736, 280] width 981 height 70
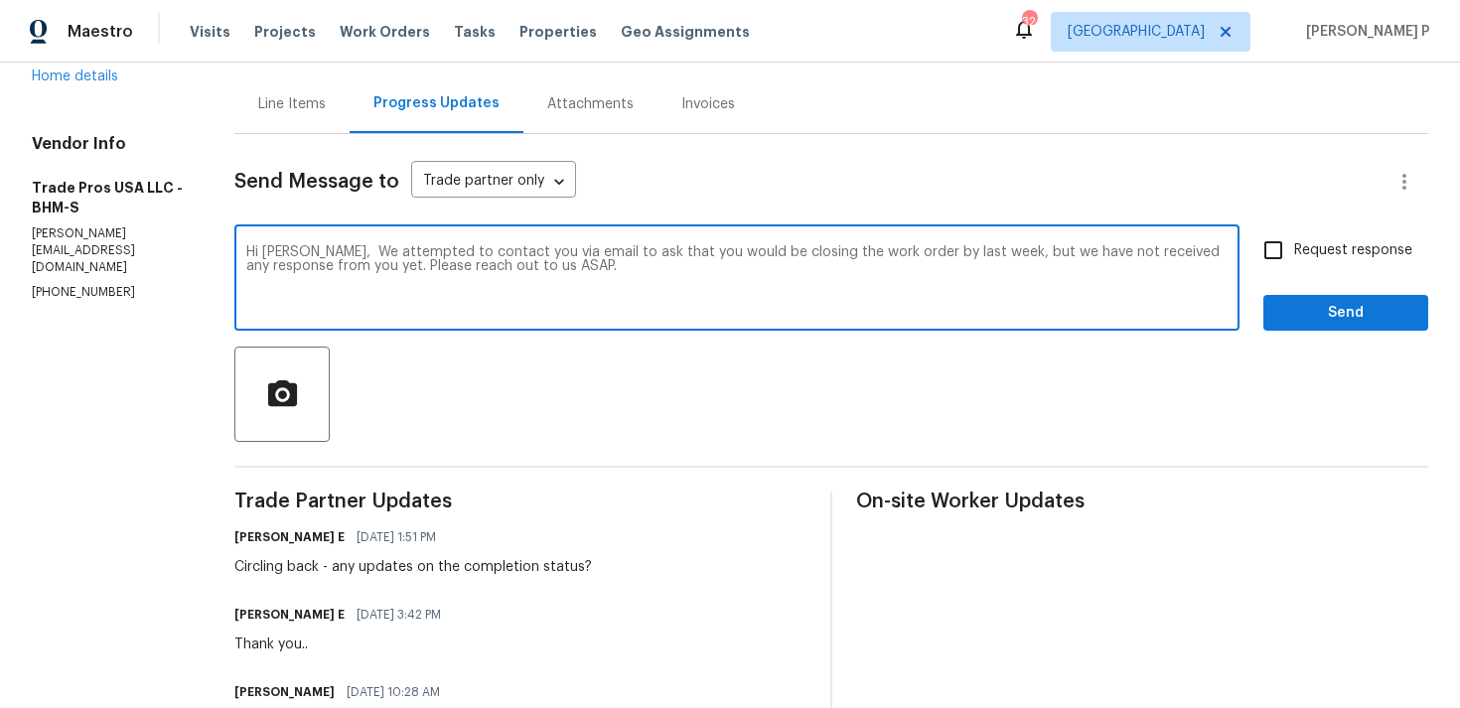
drag, startPoint x: 315, startPoint y: 249, endPoint x: 329, endPoint y: 262, distance: 19.0
click at [329, 262] on textarea "Hi Trevor, We attempted to contact you via email to ask that you would be closi…" at bounding box center [736, 280] width 981 height 70
paste textarea "regarding the closure of the work order by last week, but we have not yet recei…"
click at [497, 258] on textarea "Hi Trevor, We attempted to contact you via email regarding the closure of the w…" at bounding box center [736, 280] width 981 height 70
click at [496, 263] on textarea "Hi Trevor, We attempted to contact you via email regarding the closure of the w…" at bounding box center [736, 280] width 981 height 70
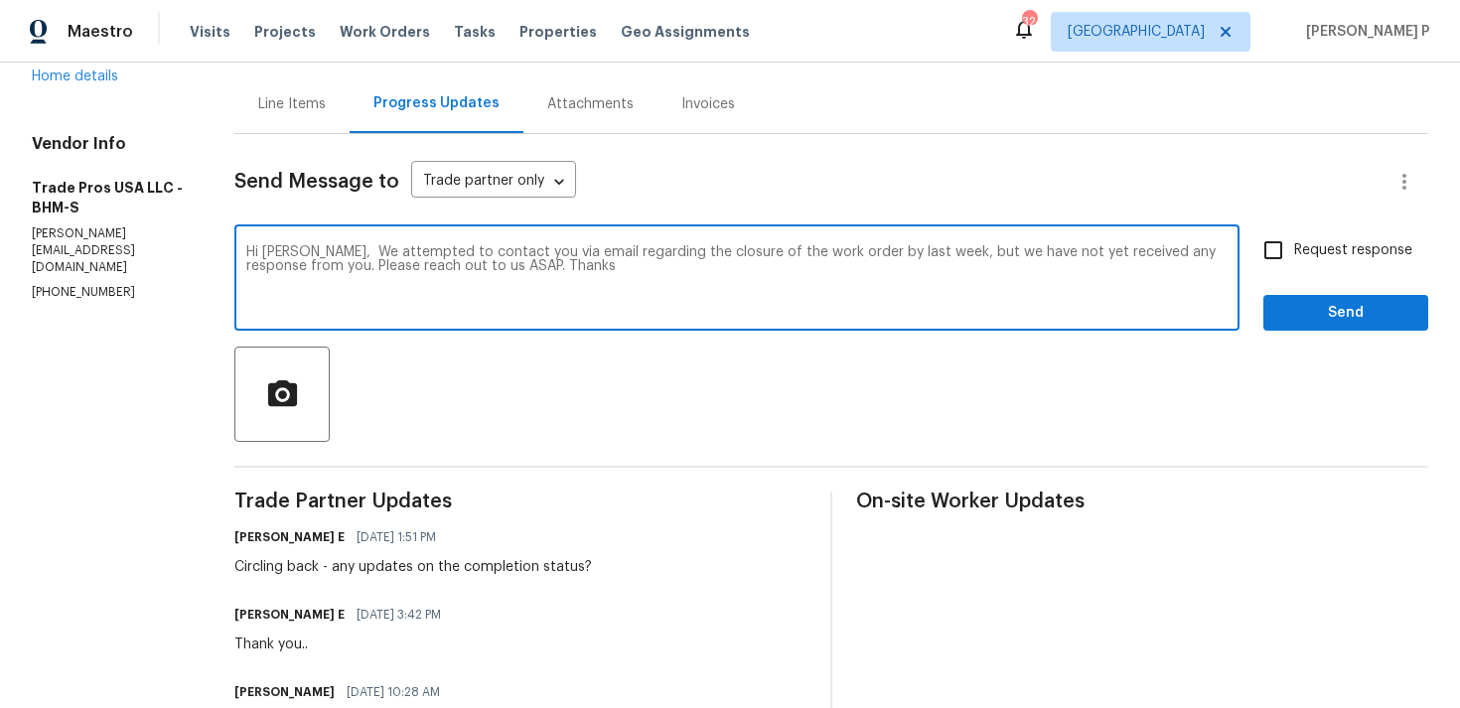
drag, startPoint x: 311, startPoint y: 249, endPoint x: 456, endPoint y: 272, distance: 146.7
click at [456, 272] on textarea "Hi Trevor, We attempted to contact you via email regarding the closure of the w…" at bounding box center [736, 280] width 981 height 70
type textarea "Hi Trevor, We attempted to contact you via email regarding the closure of the w…"
click at [1297, 252] on span "Request response" at bounding box center [1353, 250] width 118 height 21
click at [1294, 252] on input "Request response" at bounding box center [1273, 250] width 42 height 42
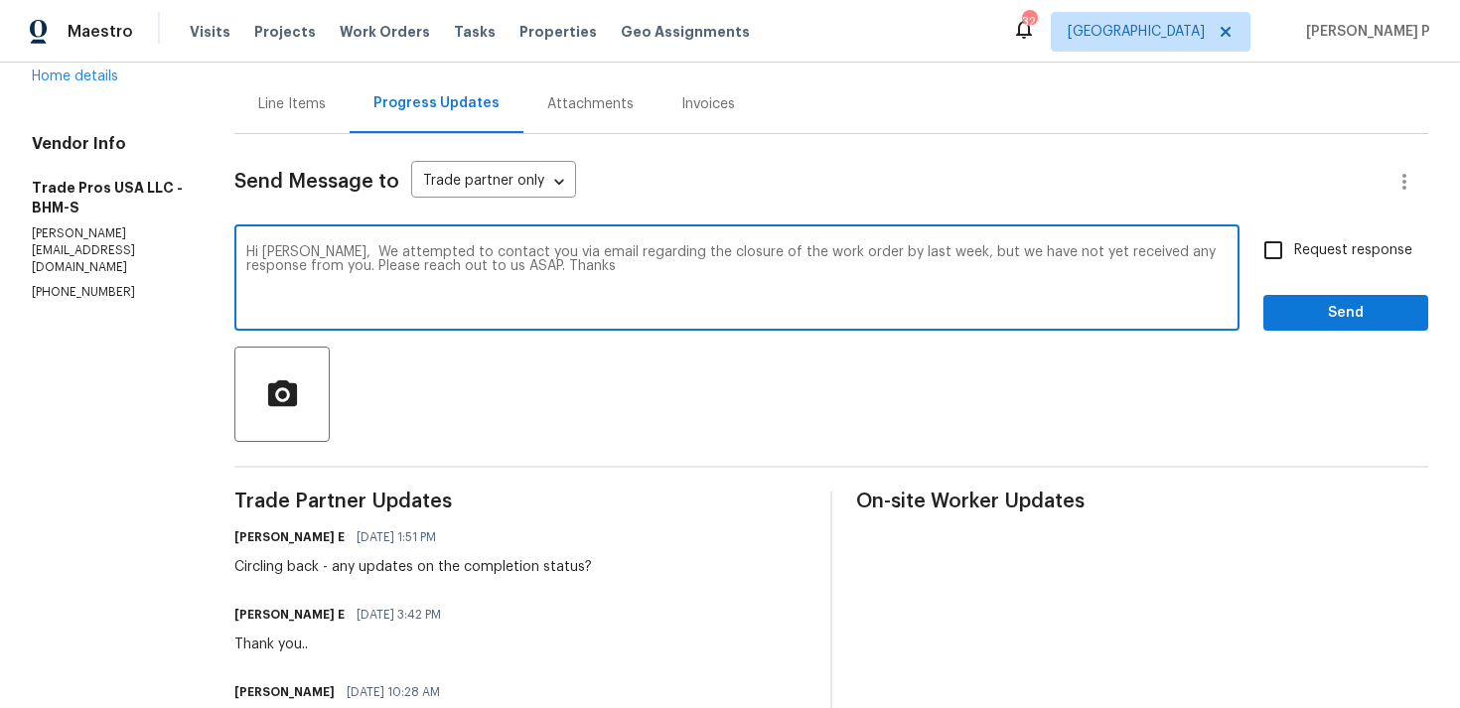
checkbox input "true"
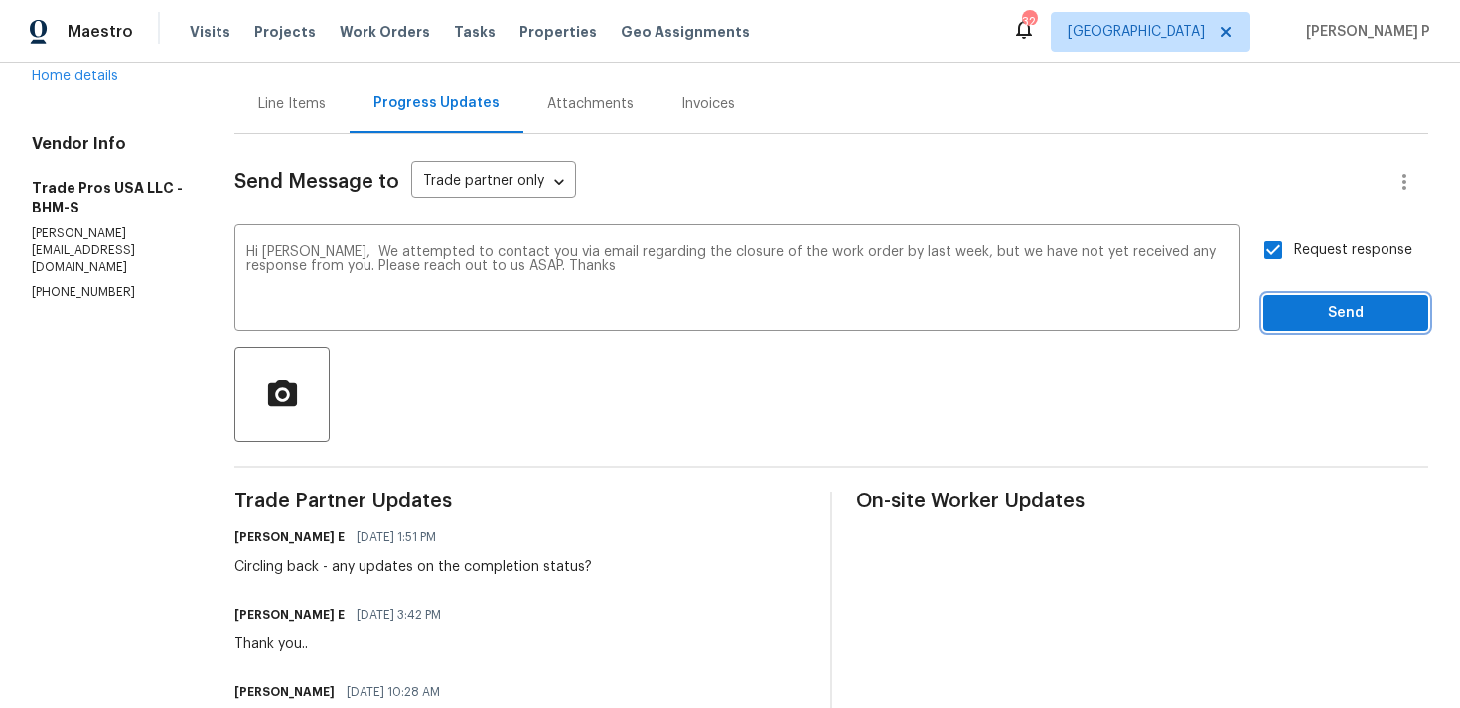
click at [1299, 305] on span "Send" at bounding box center [1345, 313] width 133 height 25
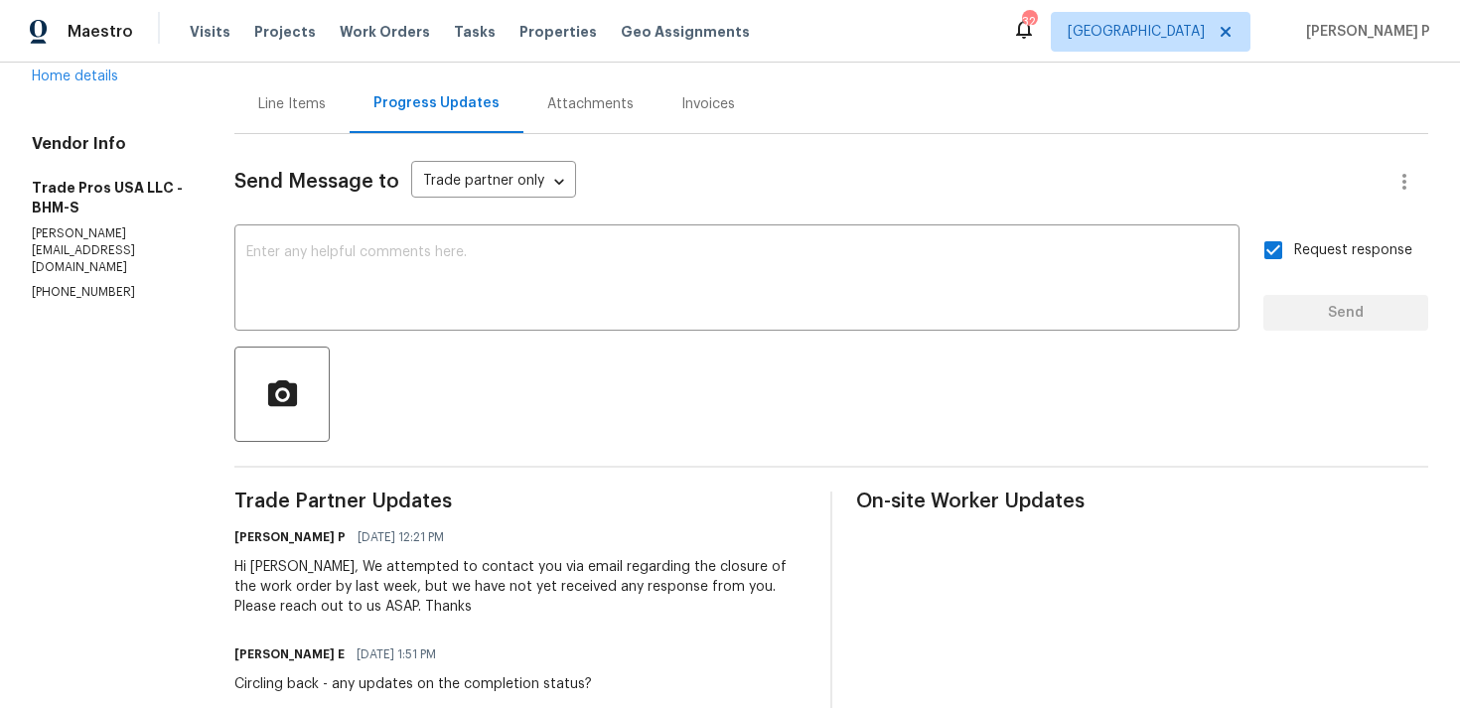
scroll to position [0, 0]
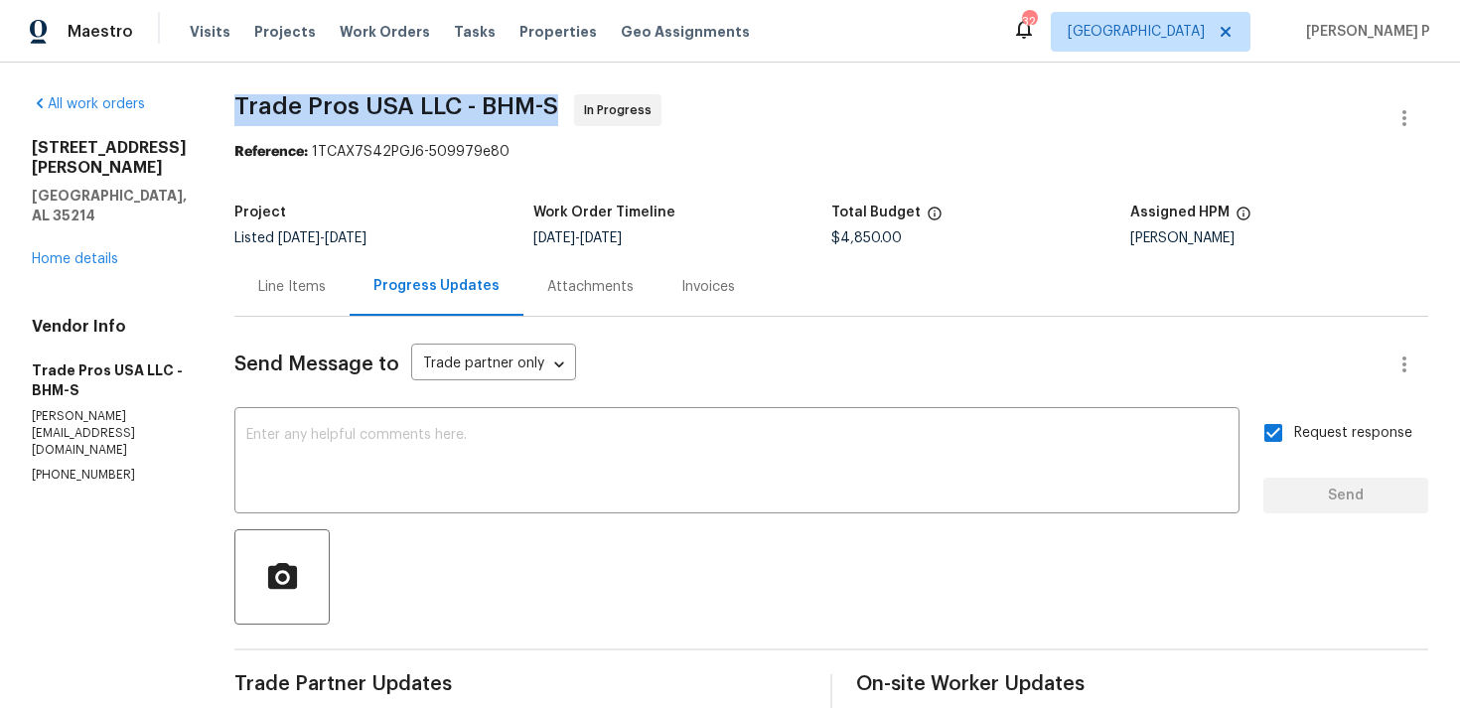
drag, startPoint x: 230, startPoint y: 100, endPoint x: 551, endPoint y: 98, distance: 320.7
copy span "Trade Pros USA LLC - BHM-S"
click at [451, 203] on div "Project Listed 7/7/2025 - 8/11/2025 Work Order Timeline 8/7/2025 - 8/11/2025 To…" at bounding box center [830, 226] width 1193 height 64
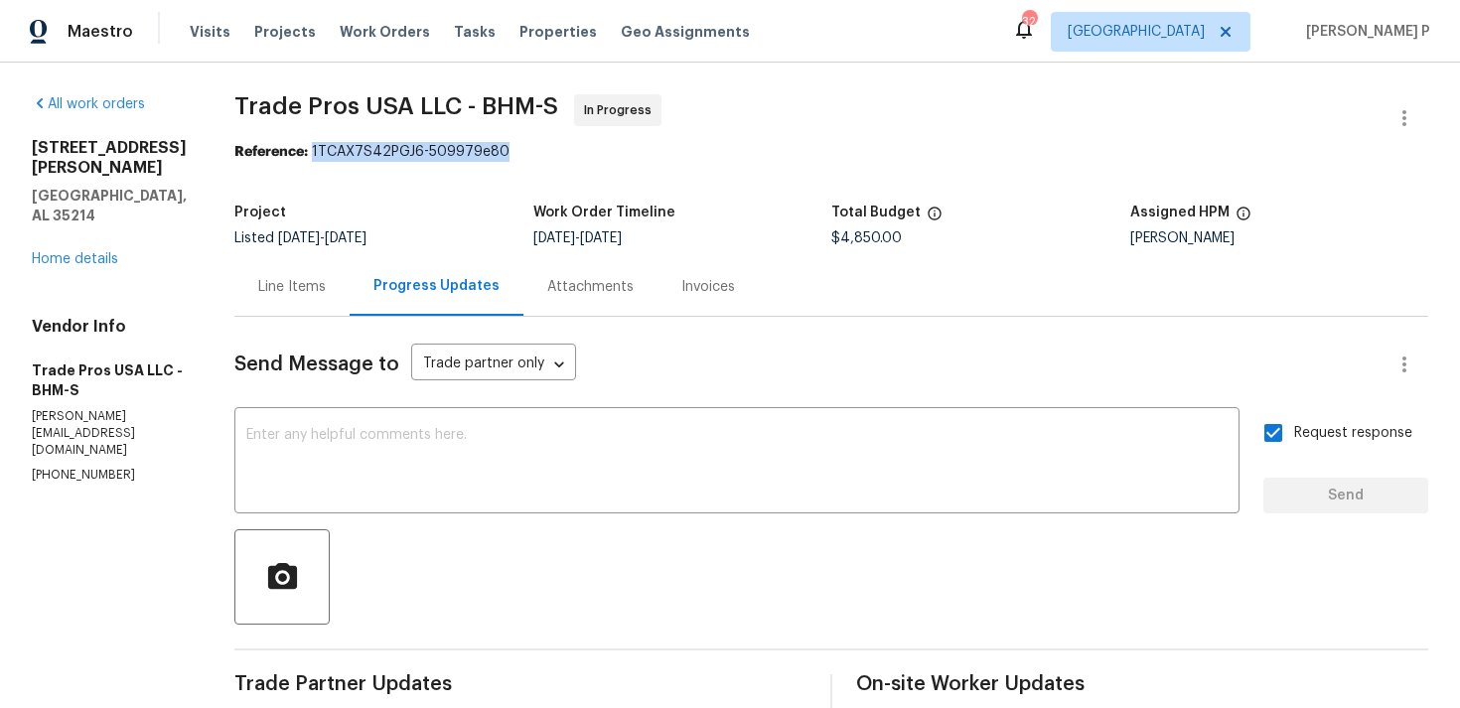
drag, startPoint x: 310, startPoint y: 151, endPoint x: 579, endPoint y: 153, distance: 269.1
click at [579, 153] on div "Reference: 1TCAX7S42PGJ6-509979e80" at bounding box center [830, 152] width 1193 height 20
copy div "1TCAX7S42PGJ6-509979e80"
click at [356, 113] on span "Trade Pros USA LLC - BHM-S" at bounding box center [396, 106] width 324 height 24
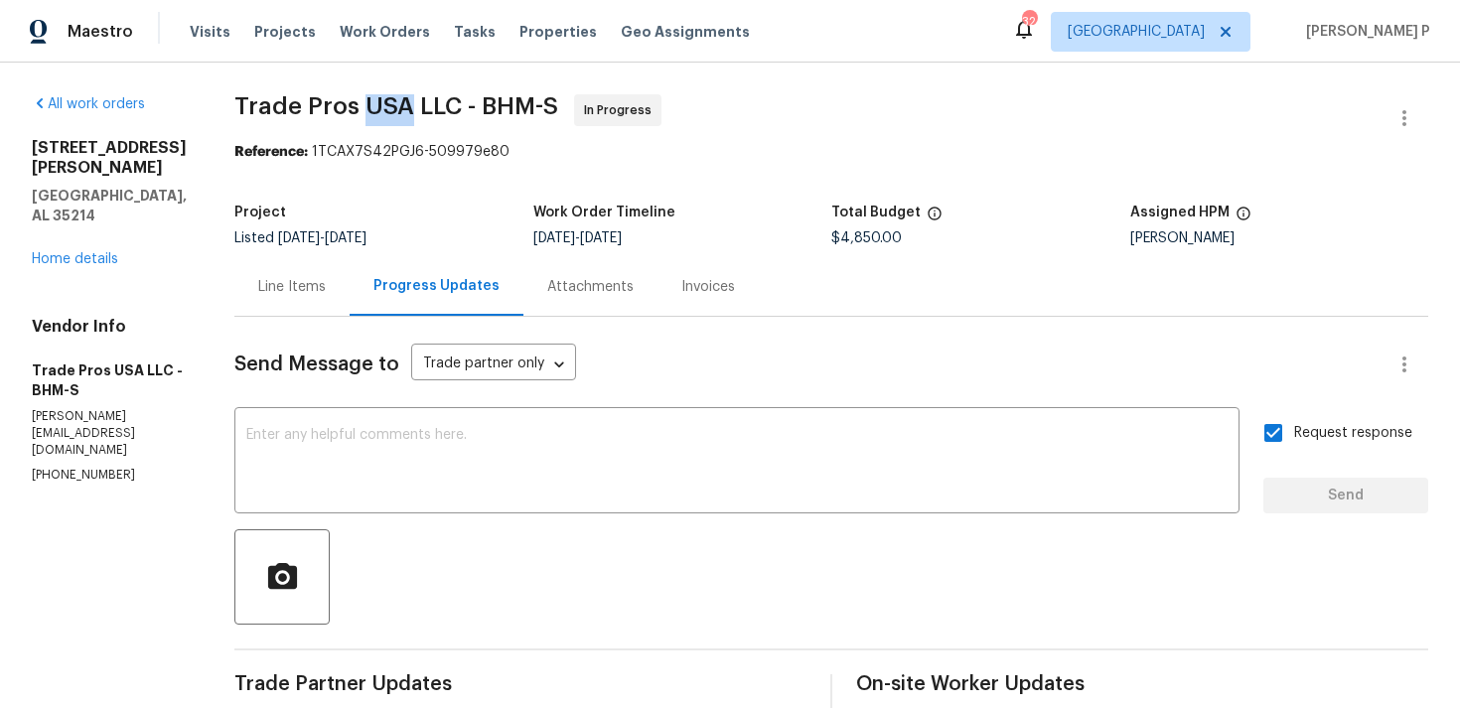
click at [356, 113] on span "Trade Pros USA LLC - BHM-S" at bounding box center [396, 106] width 324 height 24
copy span "Trade Pros USA LLC - BHM-S"
click at [289, 285] on div "Line Items" at bounding box center [292, 287] width 68 height 20
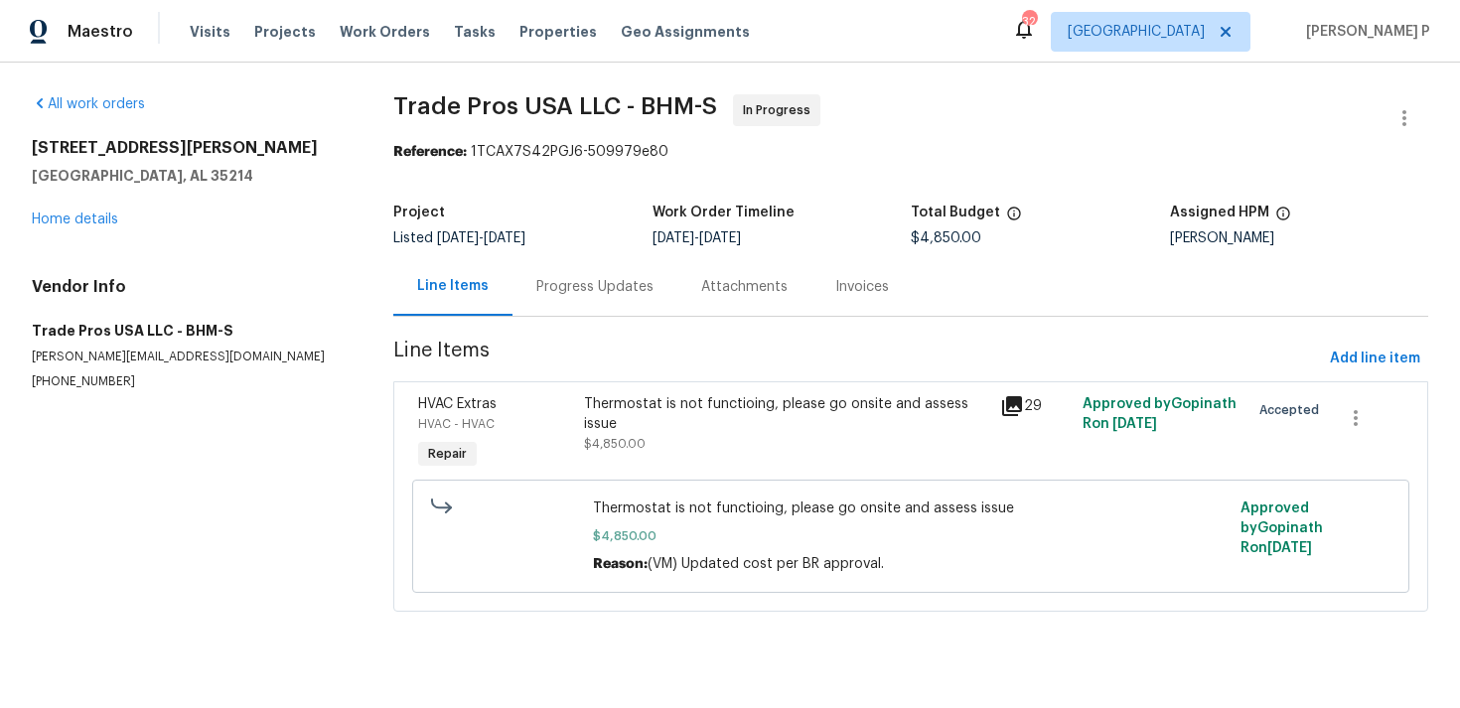
click at [289, 285] on h4 "Vendor Info" at bounding box center [189, 287] width 314 height 20
drag, startPoint x: 595, startPoint y: 510, endPoint x: 776, endPoint y: 510, distance: 181.7
click at [776, 510] on span "Thermostat is not functioing, please go onsite and assess issue" at bounding box center [910, 508] width 635 height 20
copy span "Thermostat is not functioing"
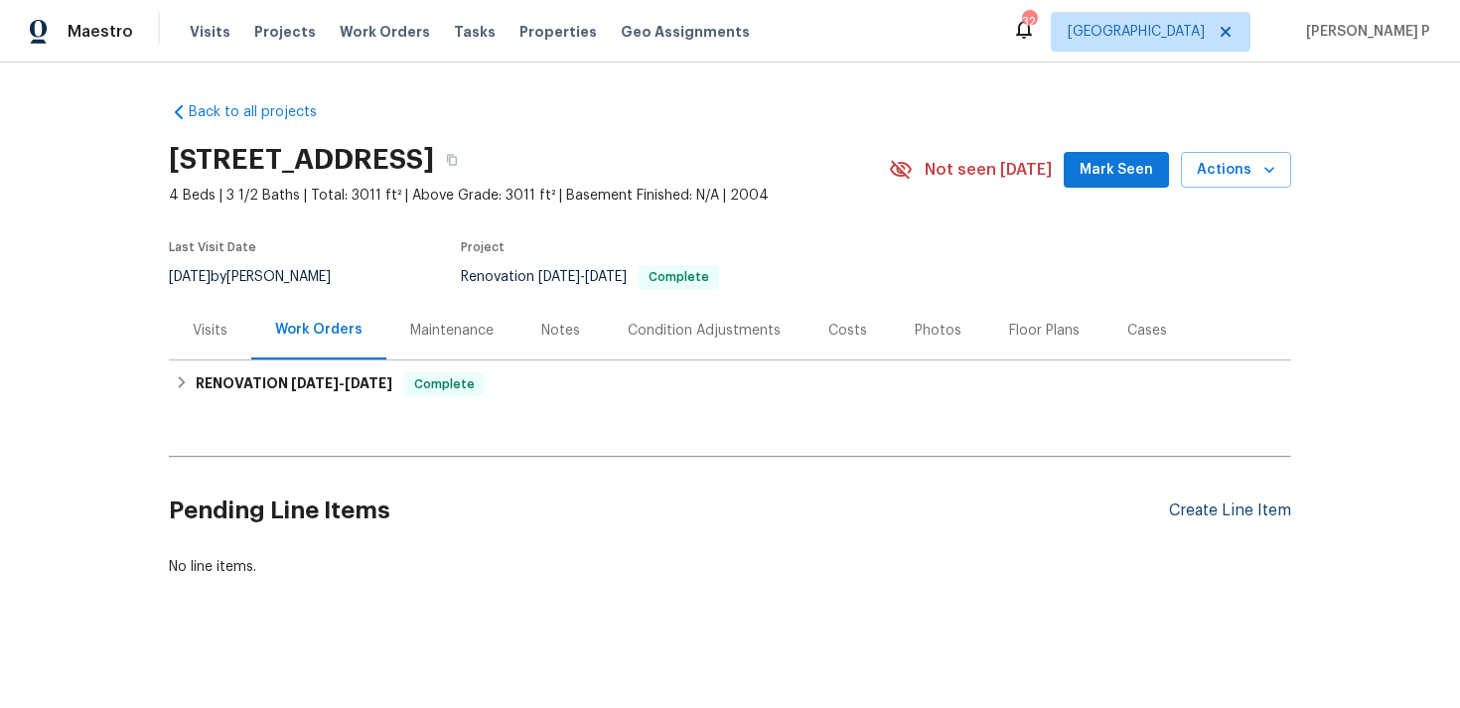
click at [1274, 511] on div "Create Line Item" at bounding box center [1230, 510] width 122 height 19
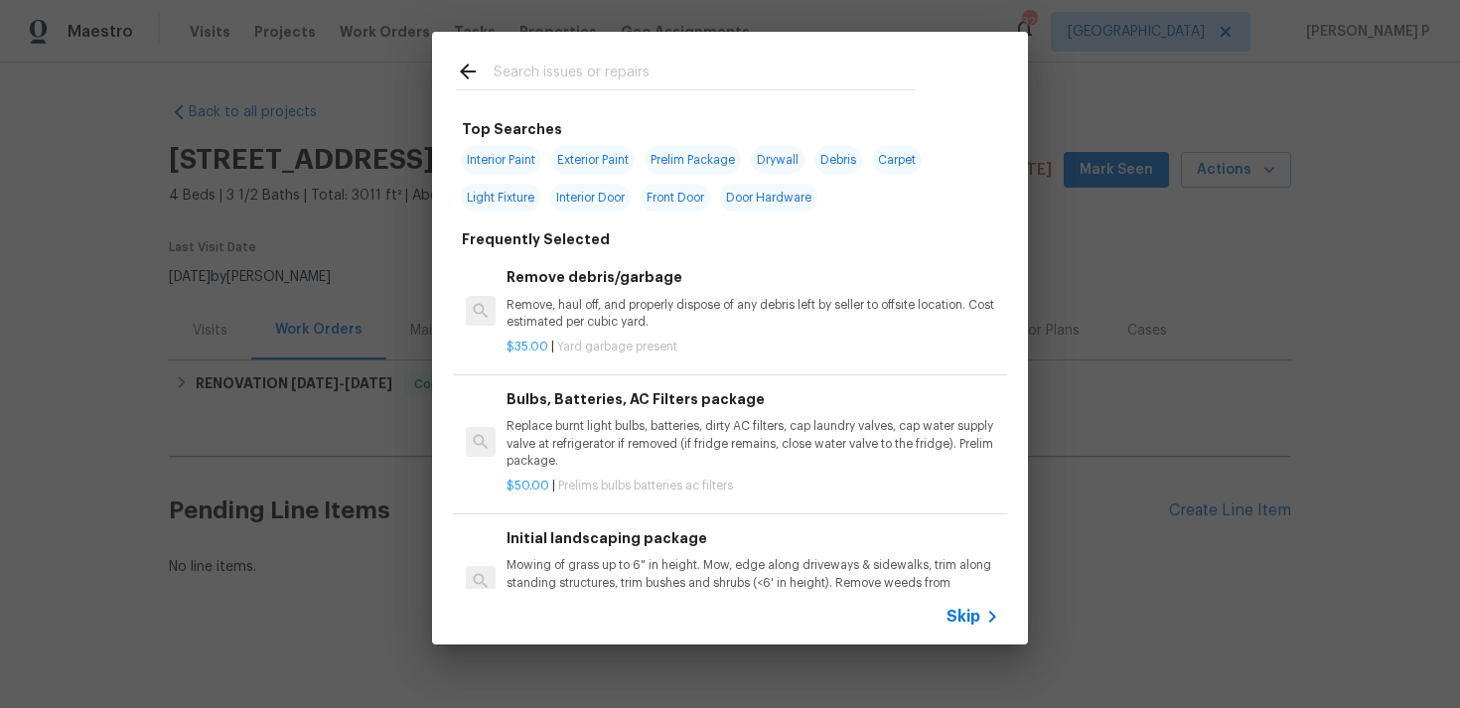
click at [964, 613] on span "Skip" at bounding box center [963, 617] width 34 height 20
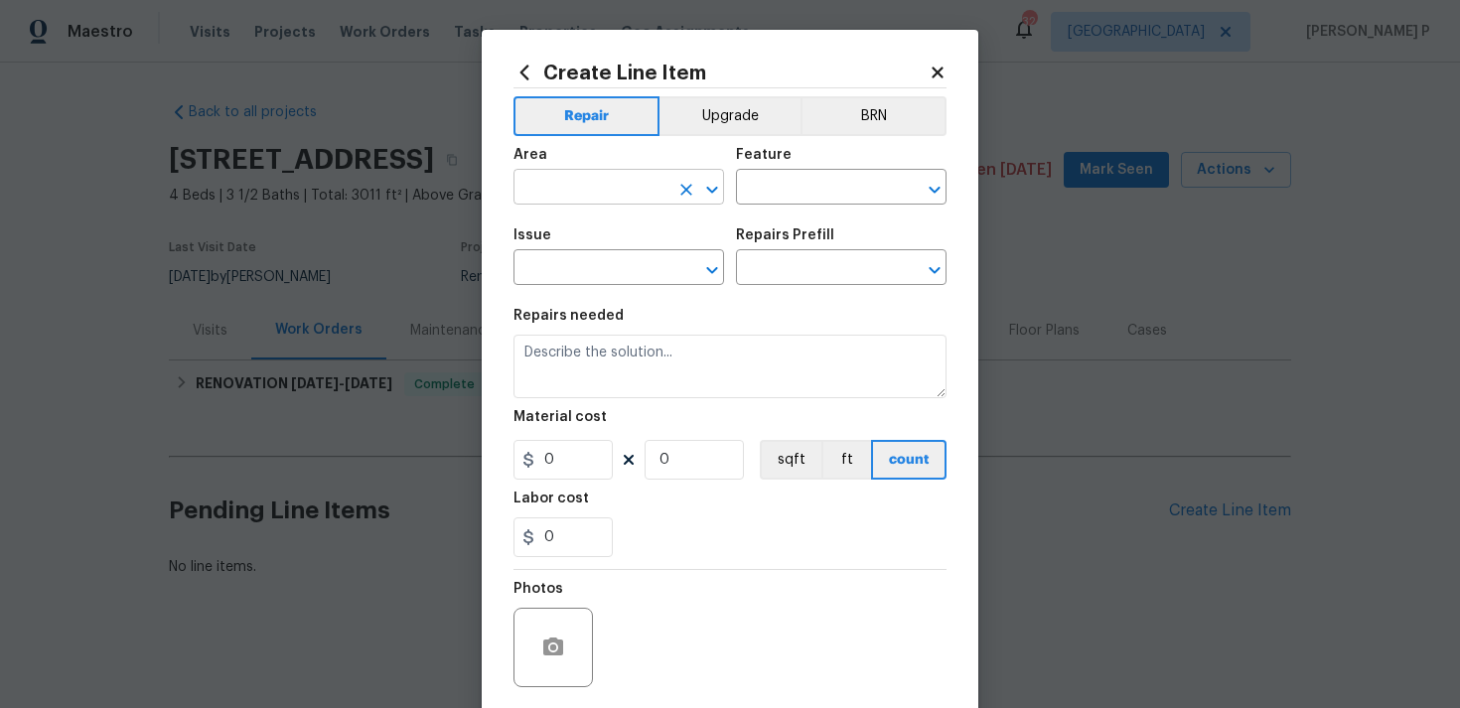
click at [610, 189] on input "text" at bounding box center [590, 189] width 155 height 31
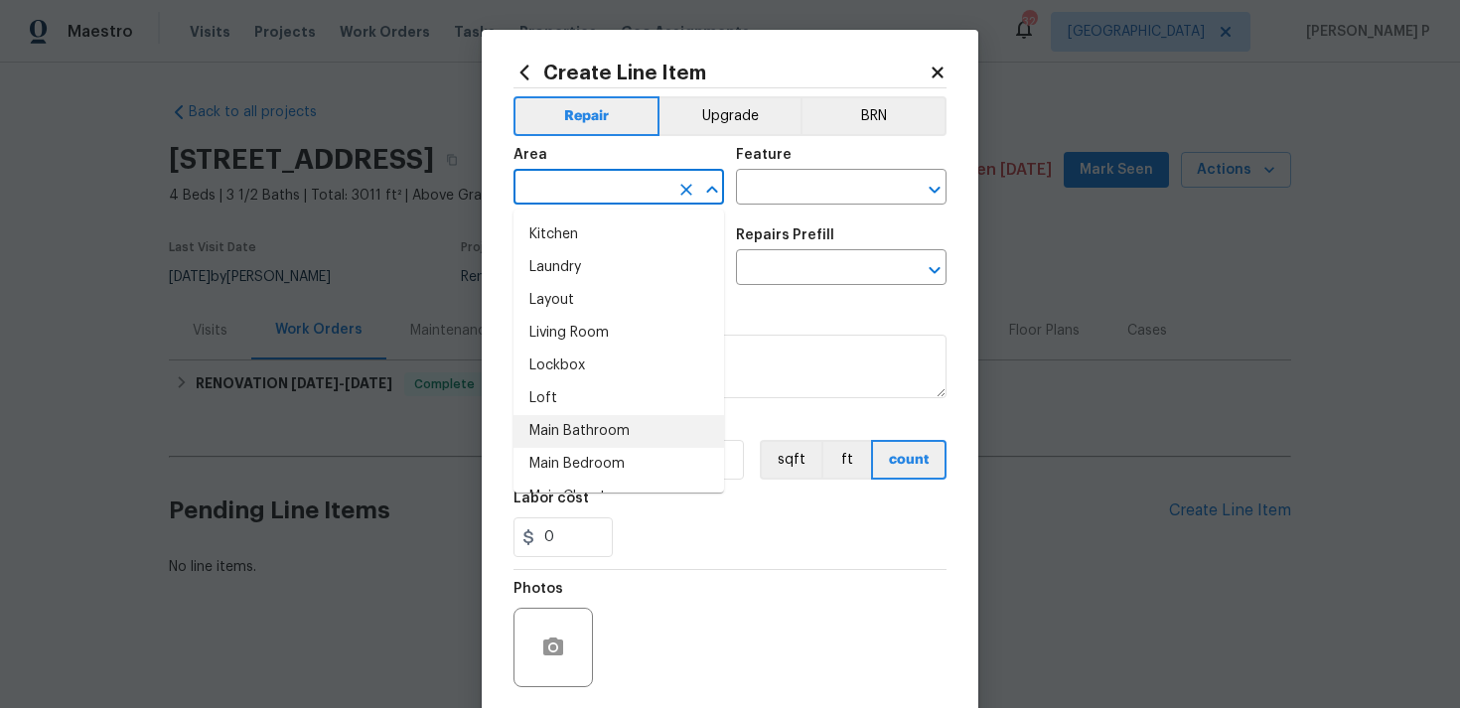
scroll to position [801, 0]
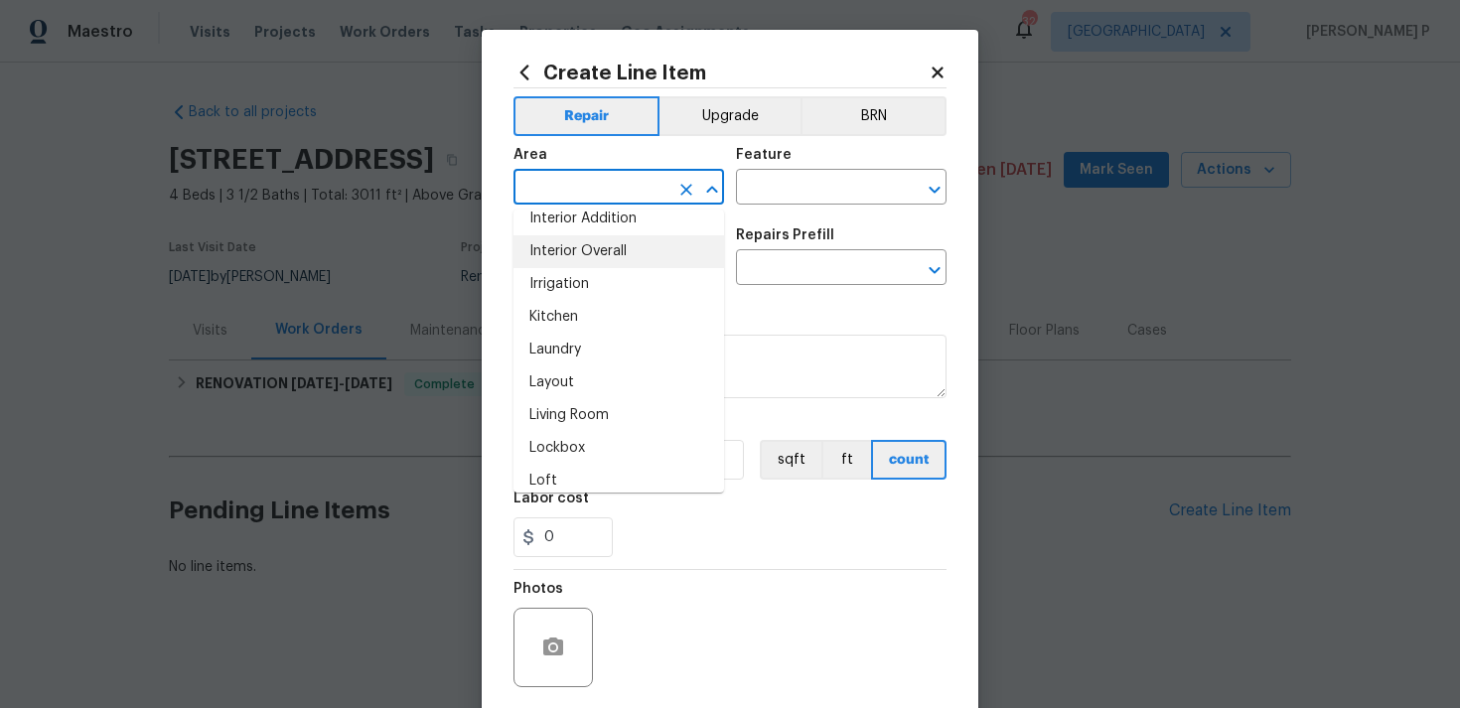
click at [602, 254] on li "Interior Overall" at bounding box center [618, 251] width 210 height 33
type input "Interior Overall"
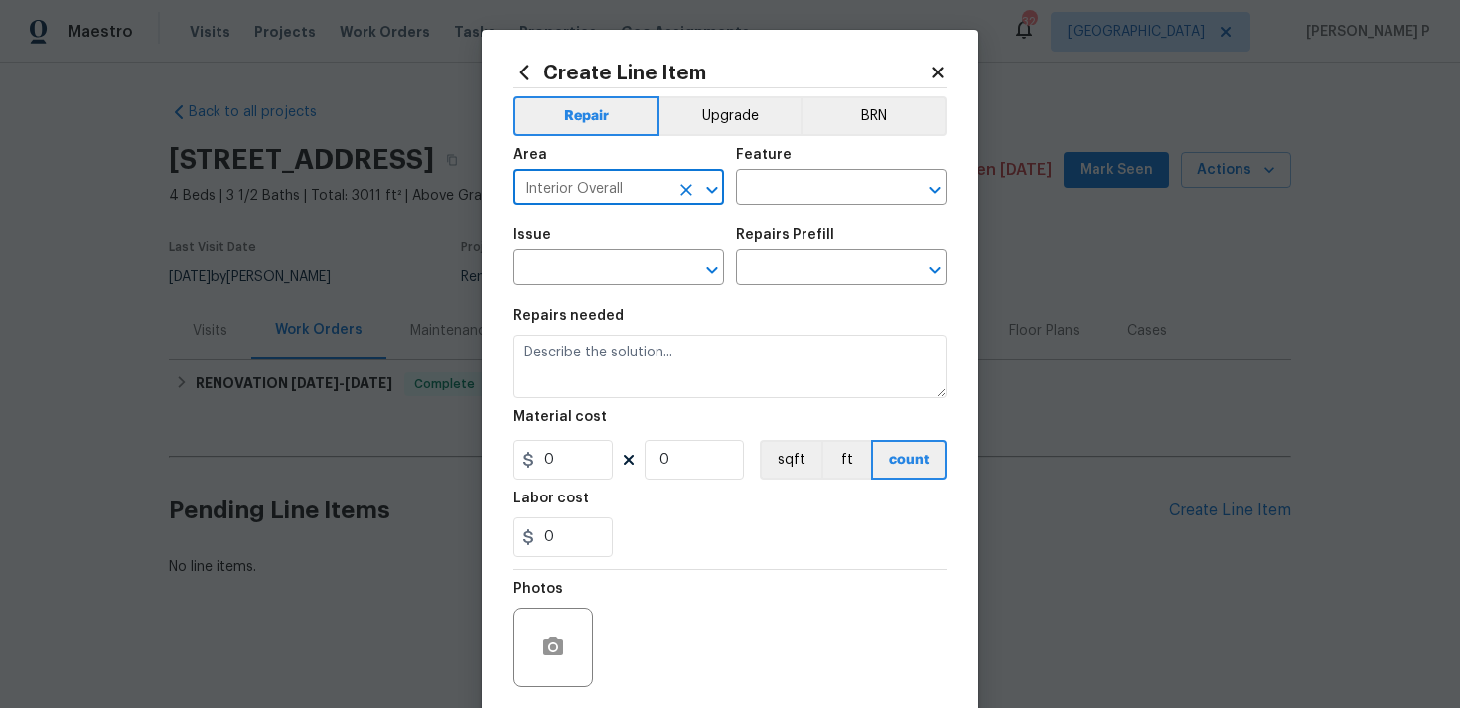
click at [790, 173] on div "Feature" at bounding box center [841, 161] width 210 height 26
click at [790, 188] on input "text" at bounding box center [813, 189] width 155 height 31
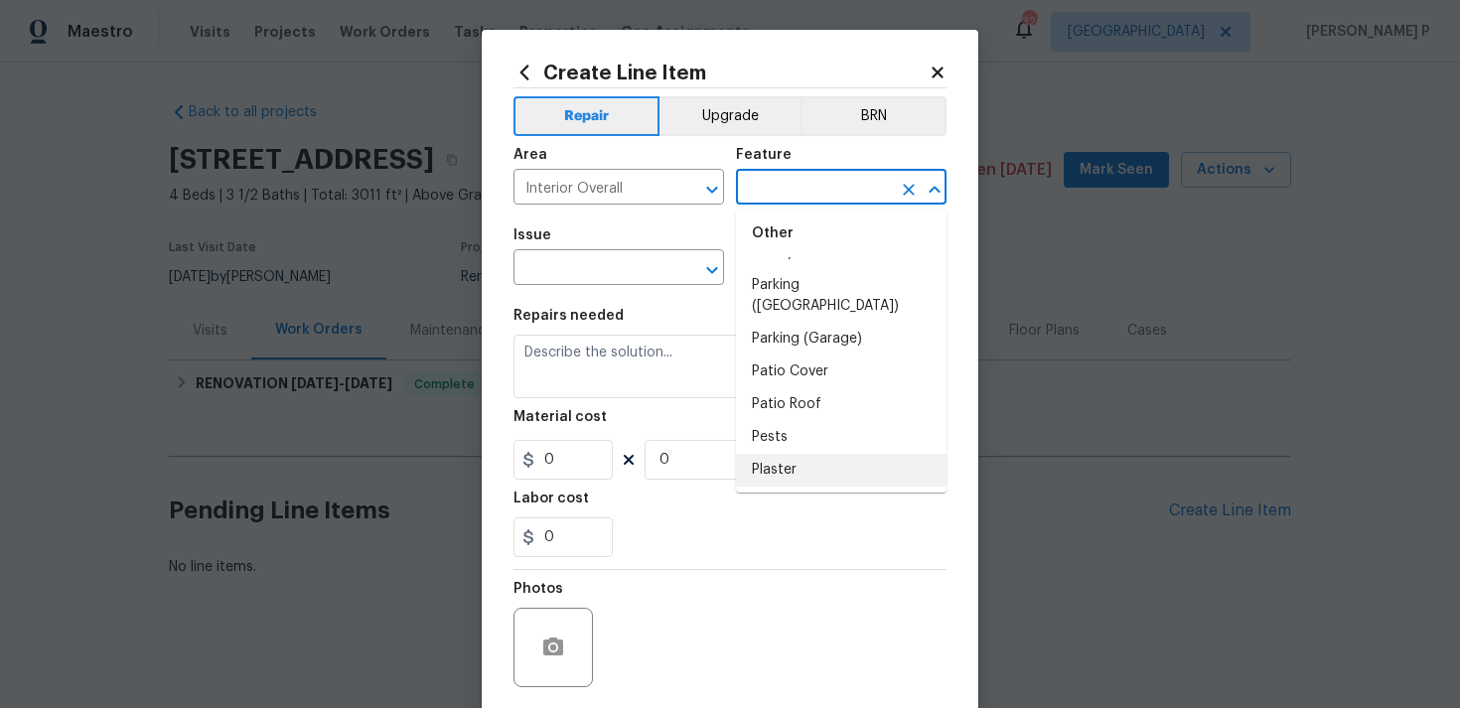
scroll to position [3452, 0]
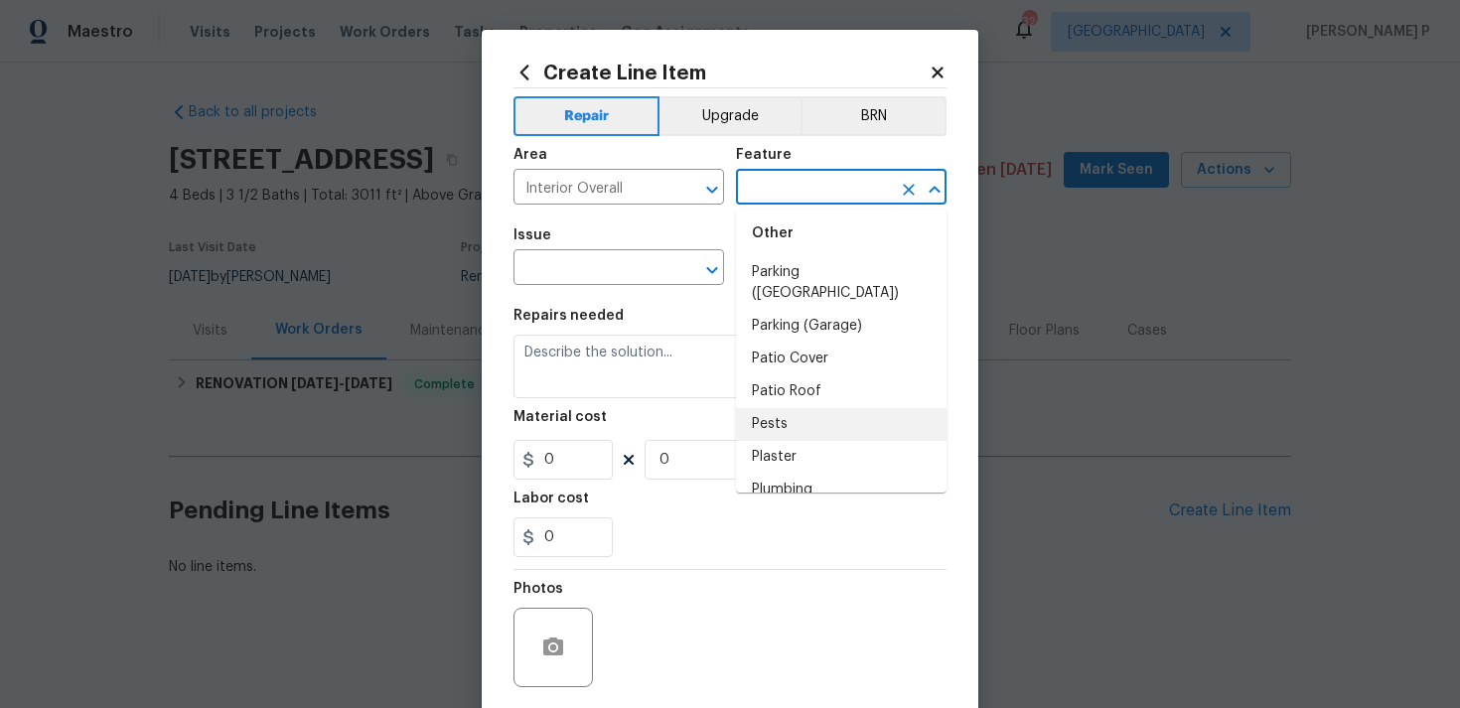
click at [774, 412] on li "Pests" at bounding box center [841, 424] width 210 height 33
type input "Pests"
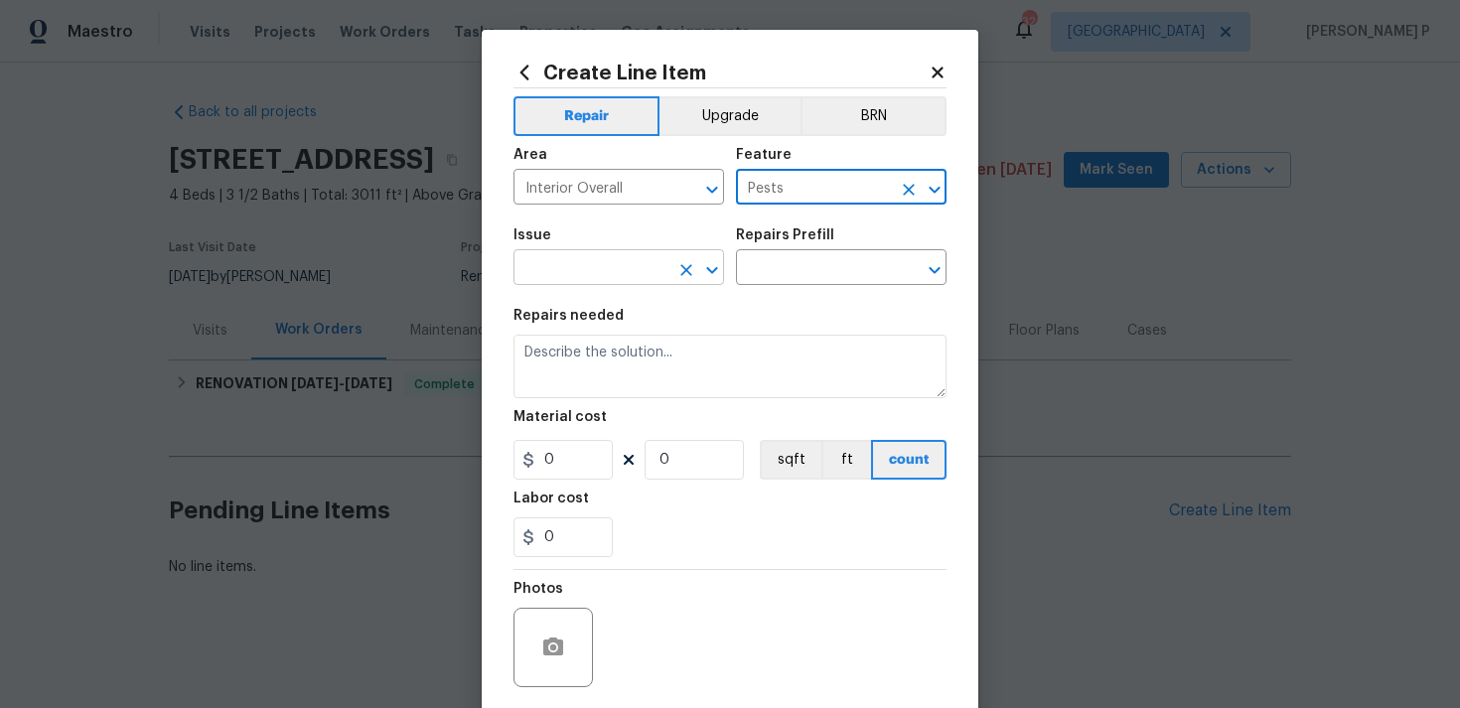
click at [679, 256] on div at bounding box center [698, 270] width 52 height 28
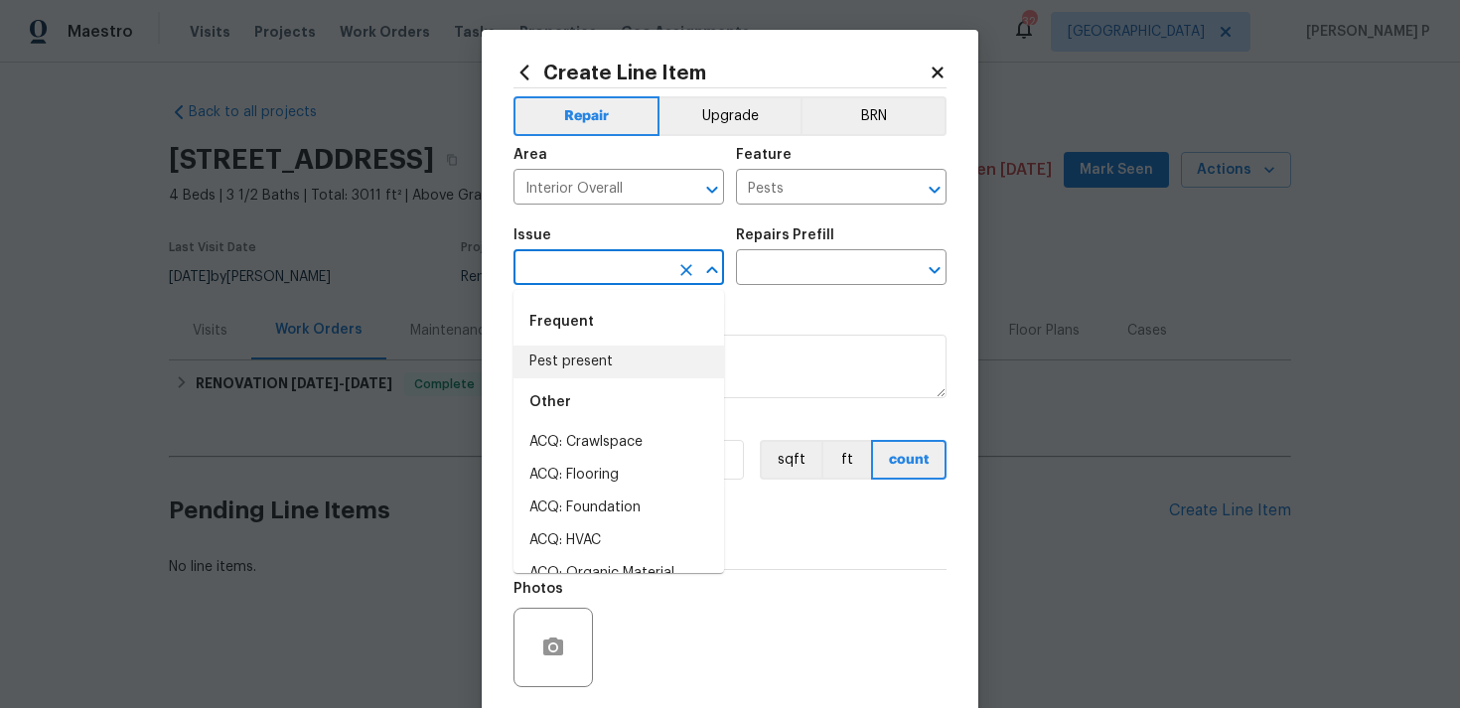
click at [640, 349] on li "Pest present" at bounding box center [618, 362] width 210 height 33
type input "Pest present"
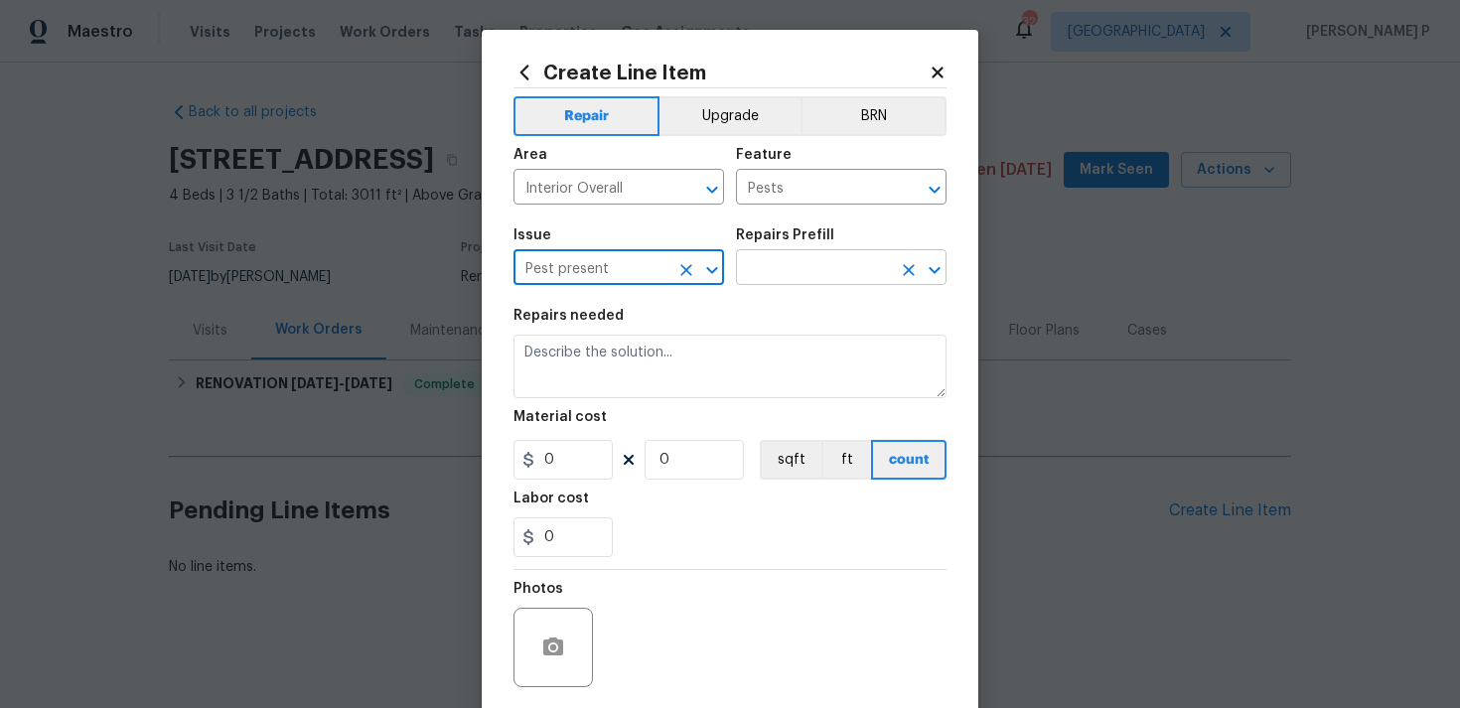
click at [797, 260] on input "text" at bounding box center [813, 269] width 155 height 31
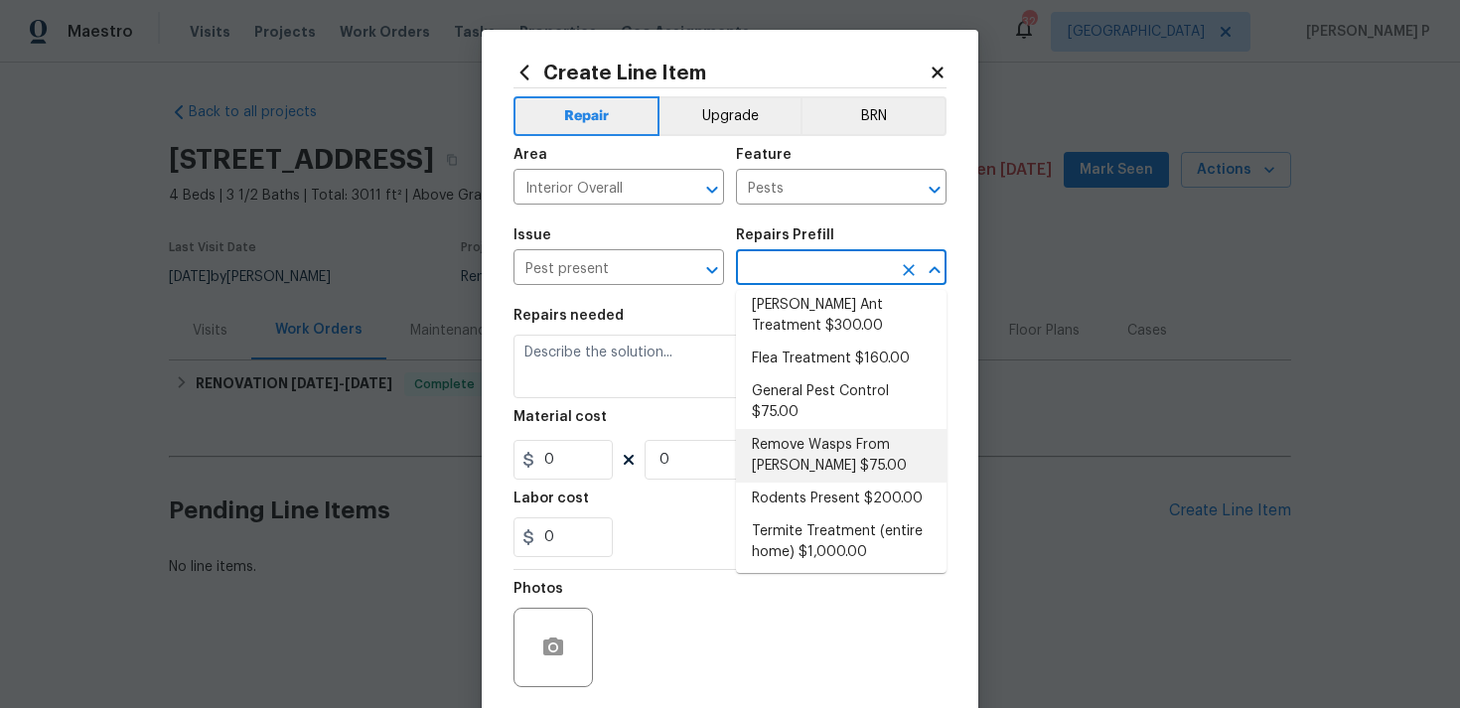
scroll to position [32, 0]
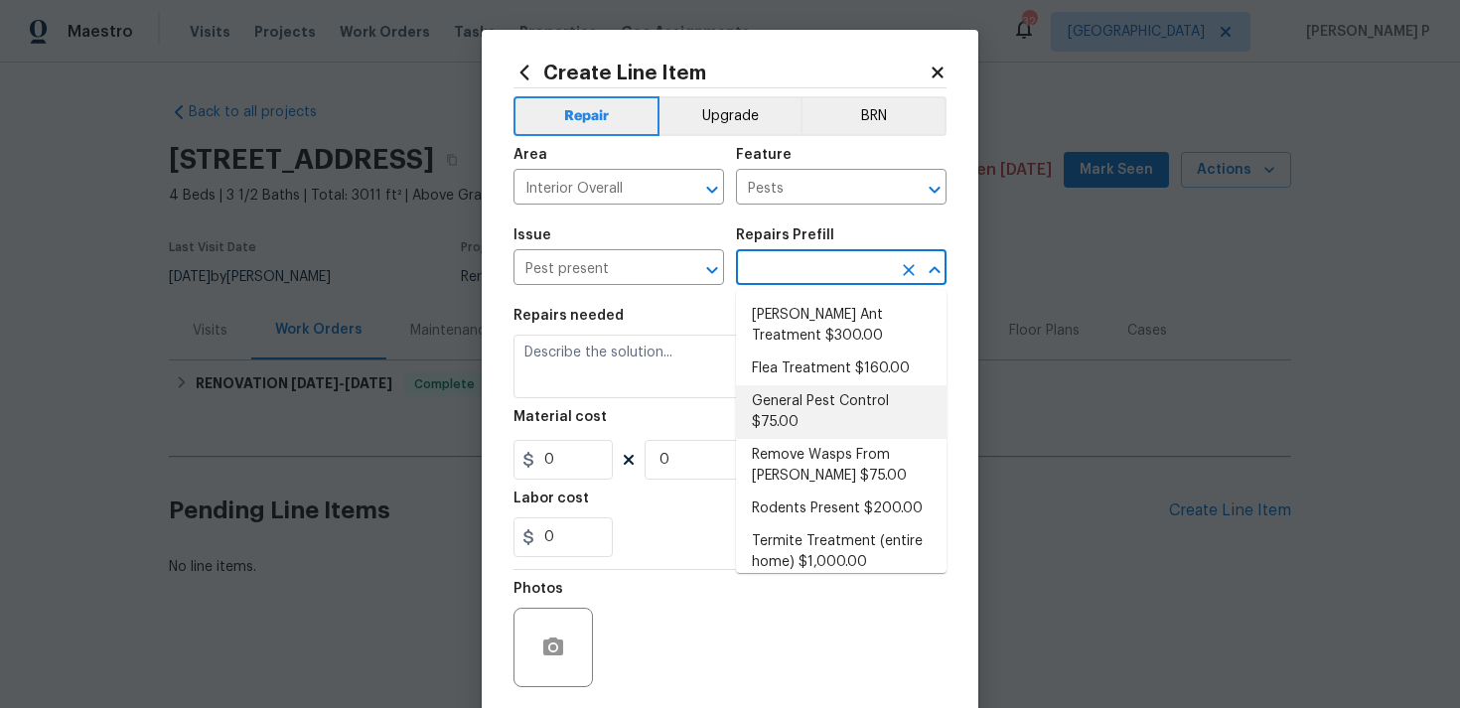
click at [828, 403] on li "General Pest Control $75.00" at bounding box center [841, 412] width 210 height 54
type input "General Pest Control $75.00"
type textarea "General pest treatment for active pest/insect infestation - non termite"
type input "75"
type input "1"
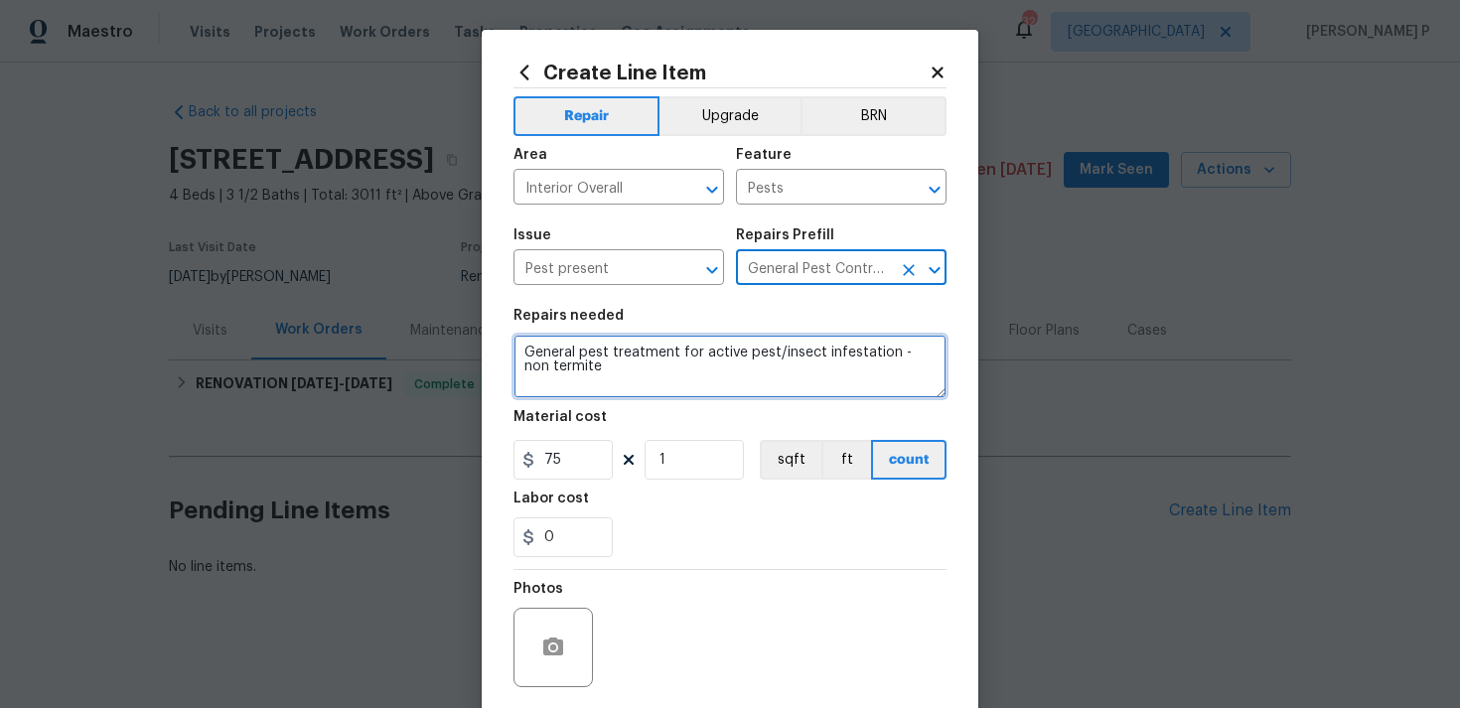
click at [722, 375] on textarea "General pest treatment for active pest/insect infestation - non termite" at bounding box center [729, 367] width 433 height 64
paste textarea "Presence of cockroaches present. Treat for cockroaches. One-time treatment"
type textarea "Presence of cockroaches present. Treat for cockroaches. One-time treatment"
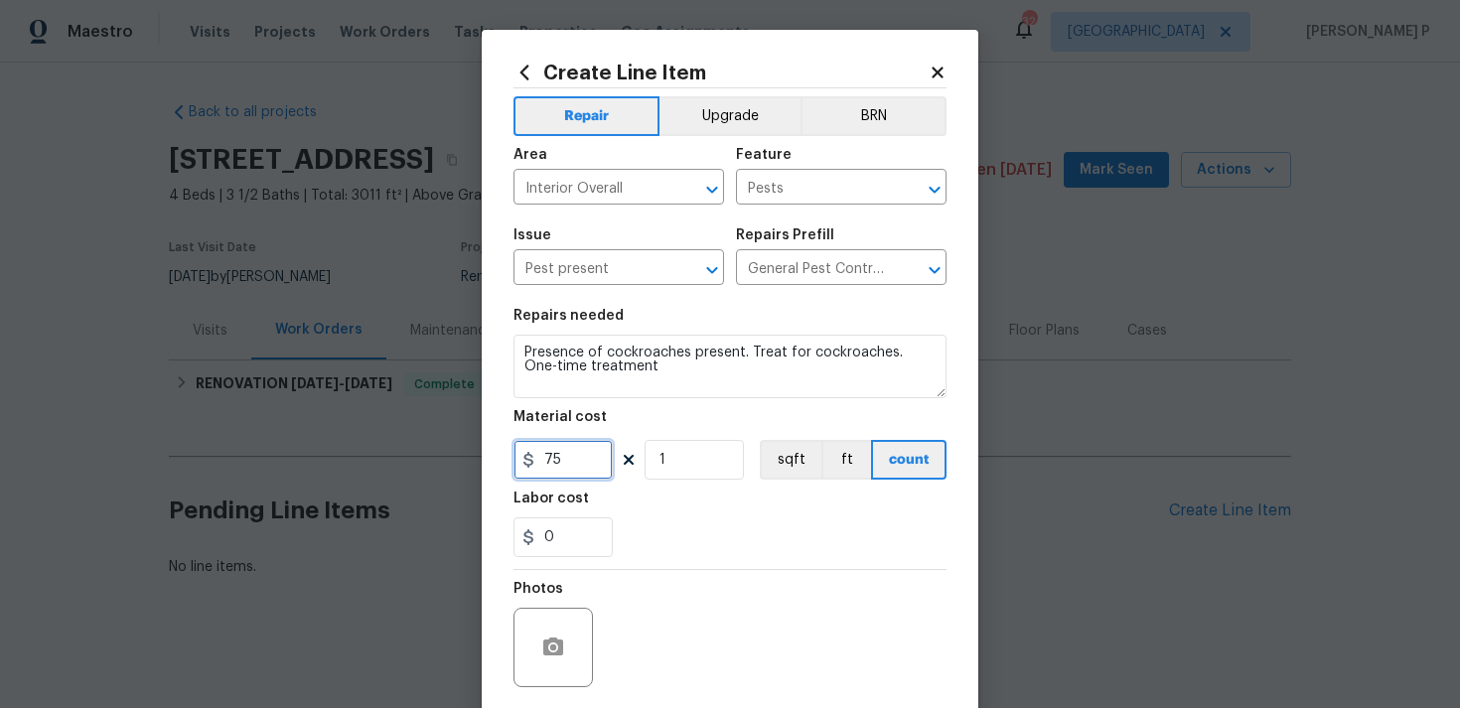
click at [585, 466] on input "75" at bounding box center [562, 460] width 99 height 40
click at [700, 566] on section "Repairs needed Presence of cockroaches present. Treat for cockroaches. One-time…" at bounding box center [729, 433] width 433 height 272
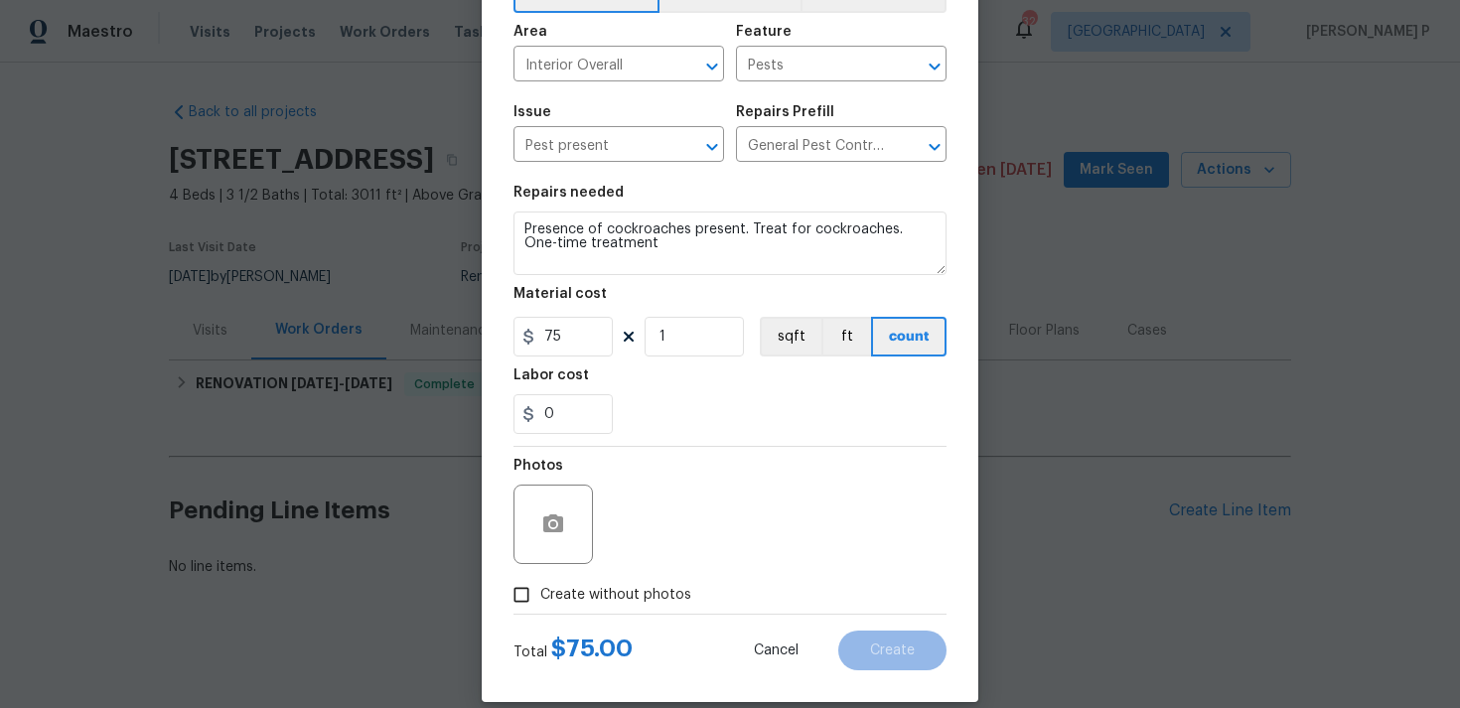
scroll to position [148, 0]
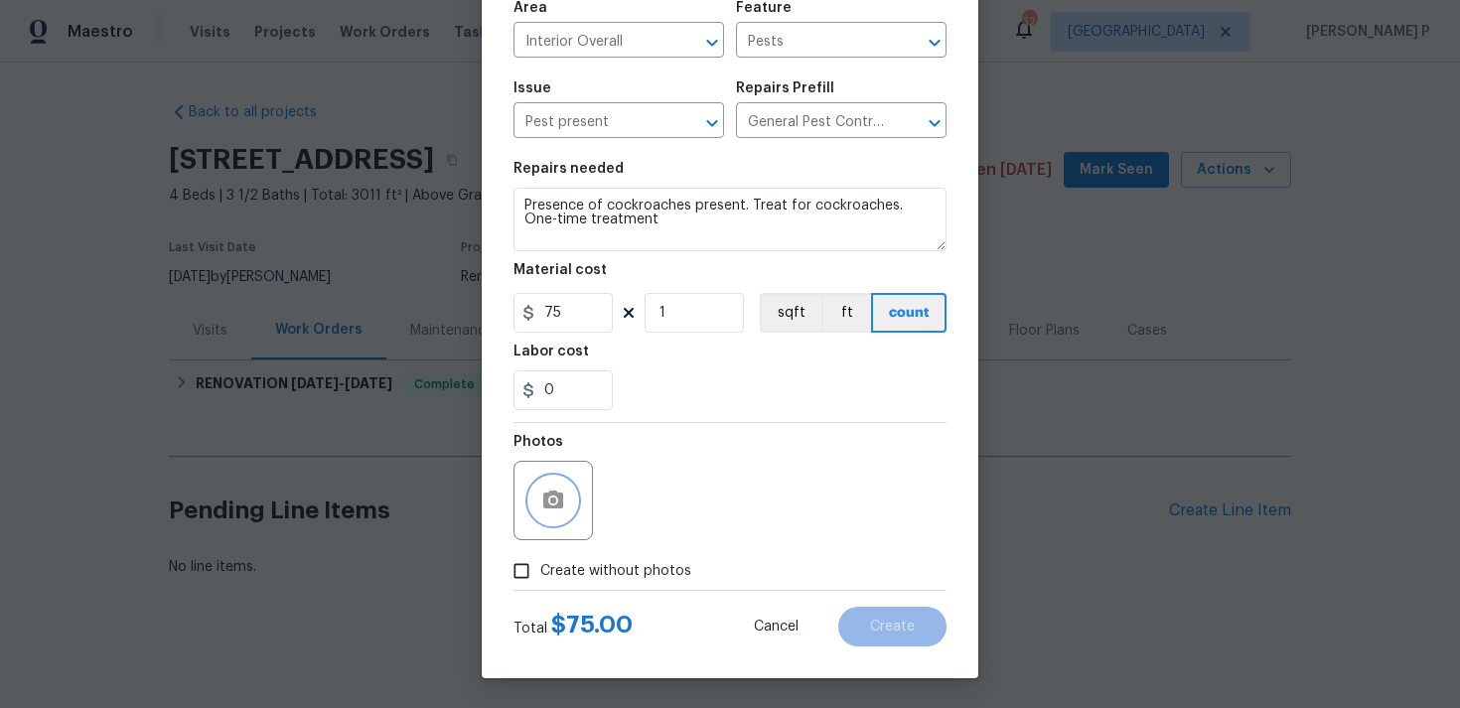
click at [554, 495] on icon "button" at bounding box center [553, 499] width 20 height 18
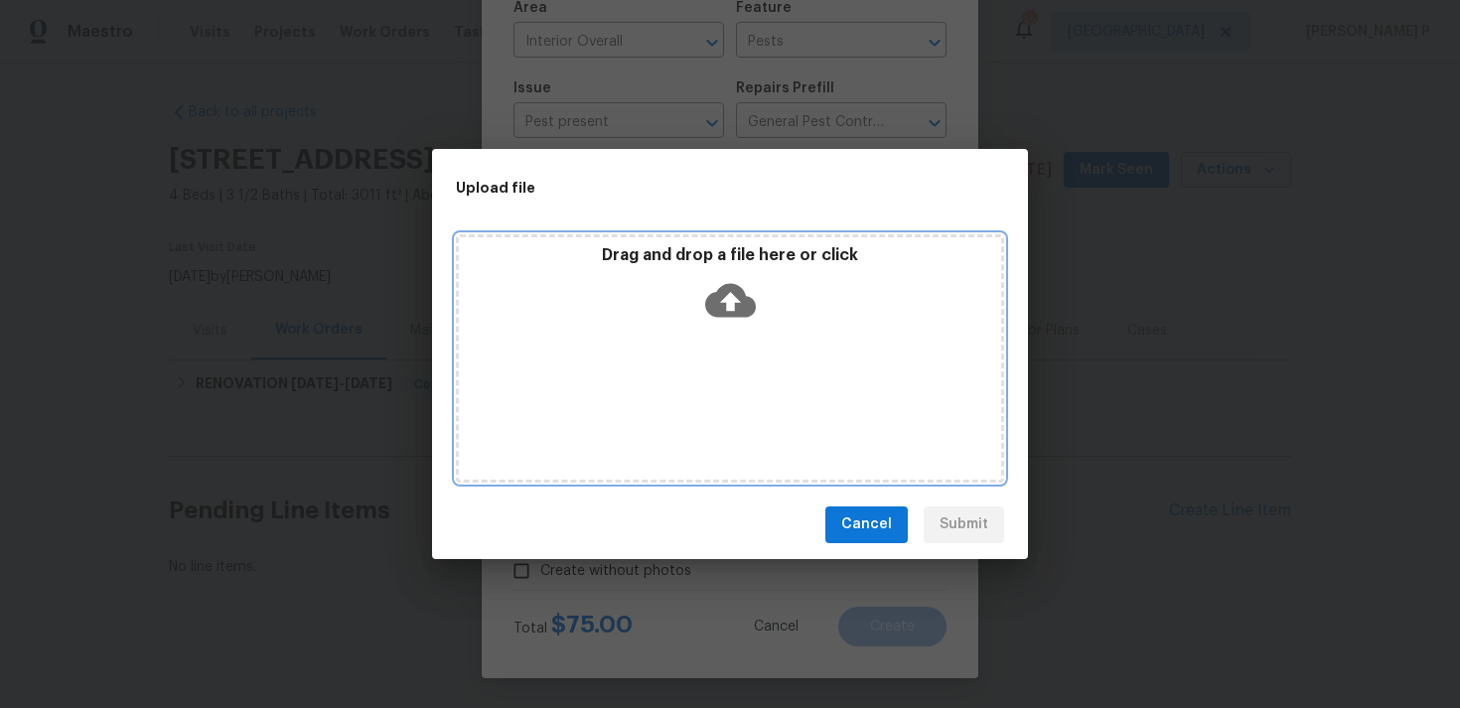
click at [727, 298] on icon at bounding box center [730, 300] width 51 height 51
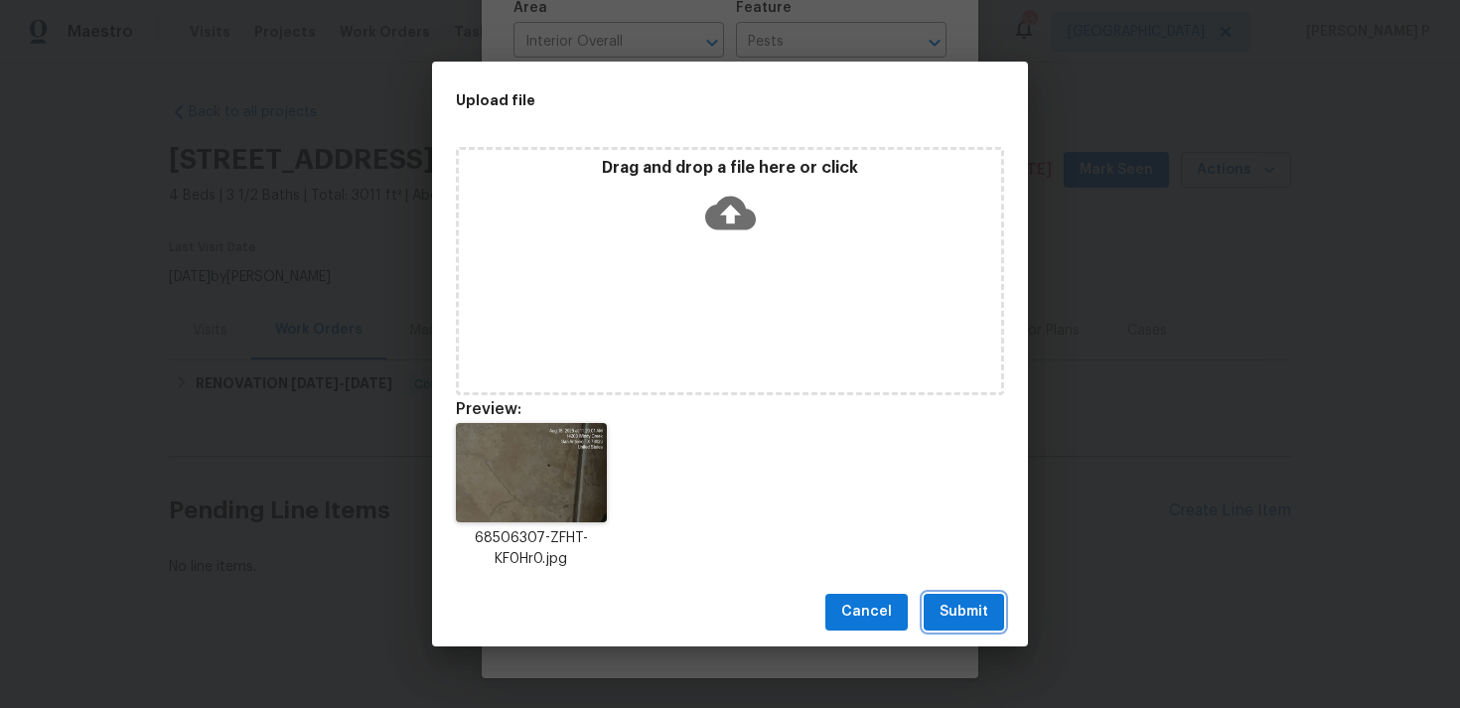
click at [956, 618] on span "Submit" at bounding box center [963, 612] width 49 height 25
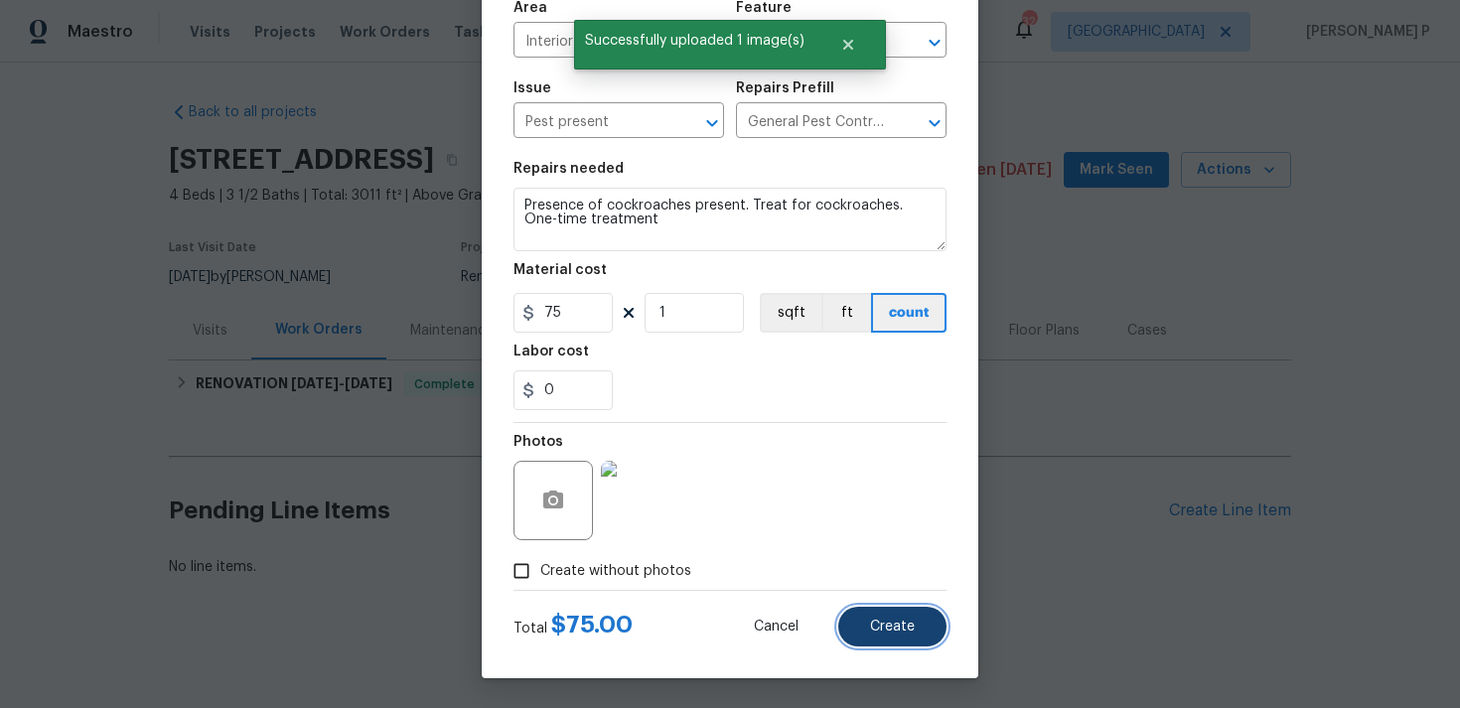
click at [898, 635] on button "Create" at bounding box center [892, 627] width 108 height 40
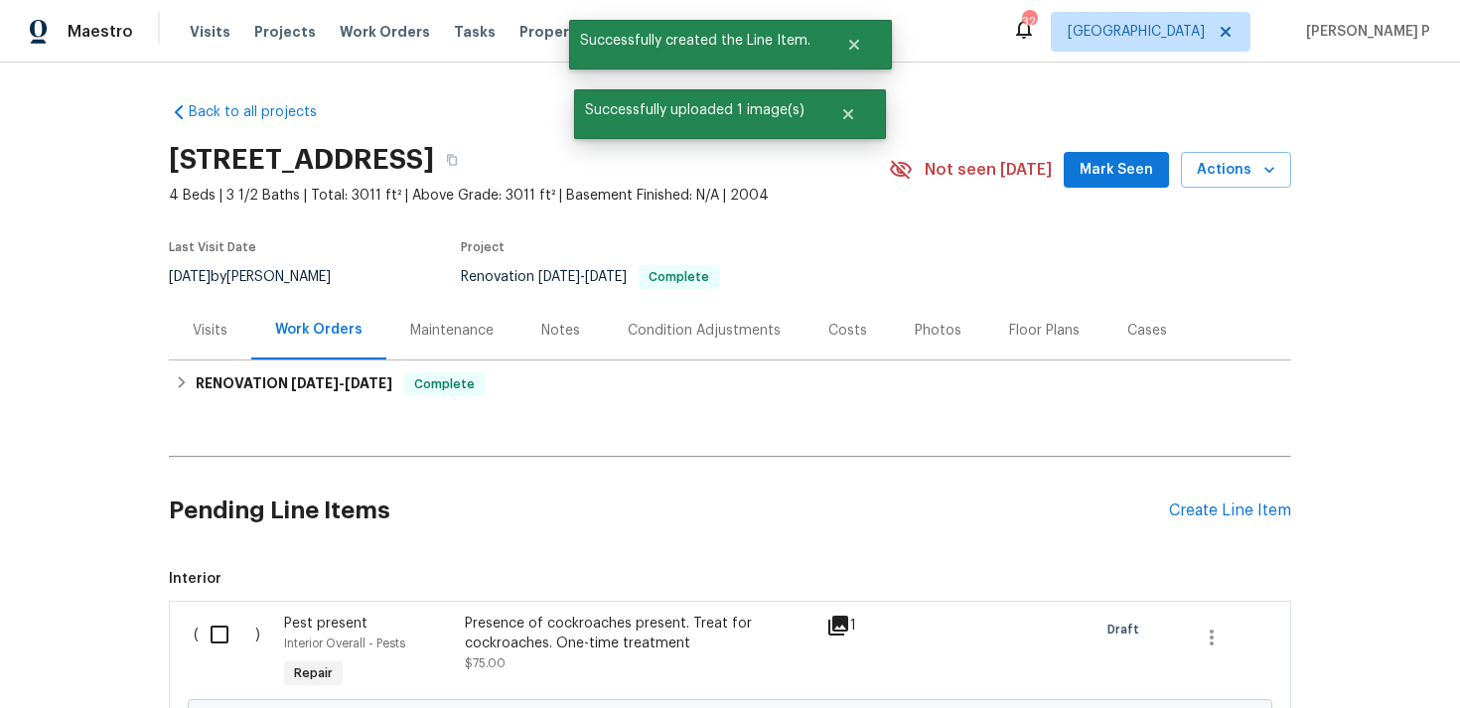
click at [207, 654] on input "checkbox" at bounding box center [227, 635] width 57 height 42
checkbox input "true"
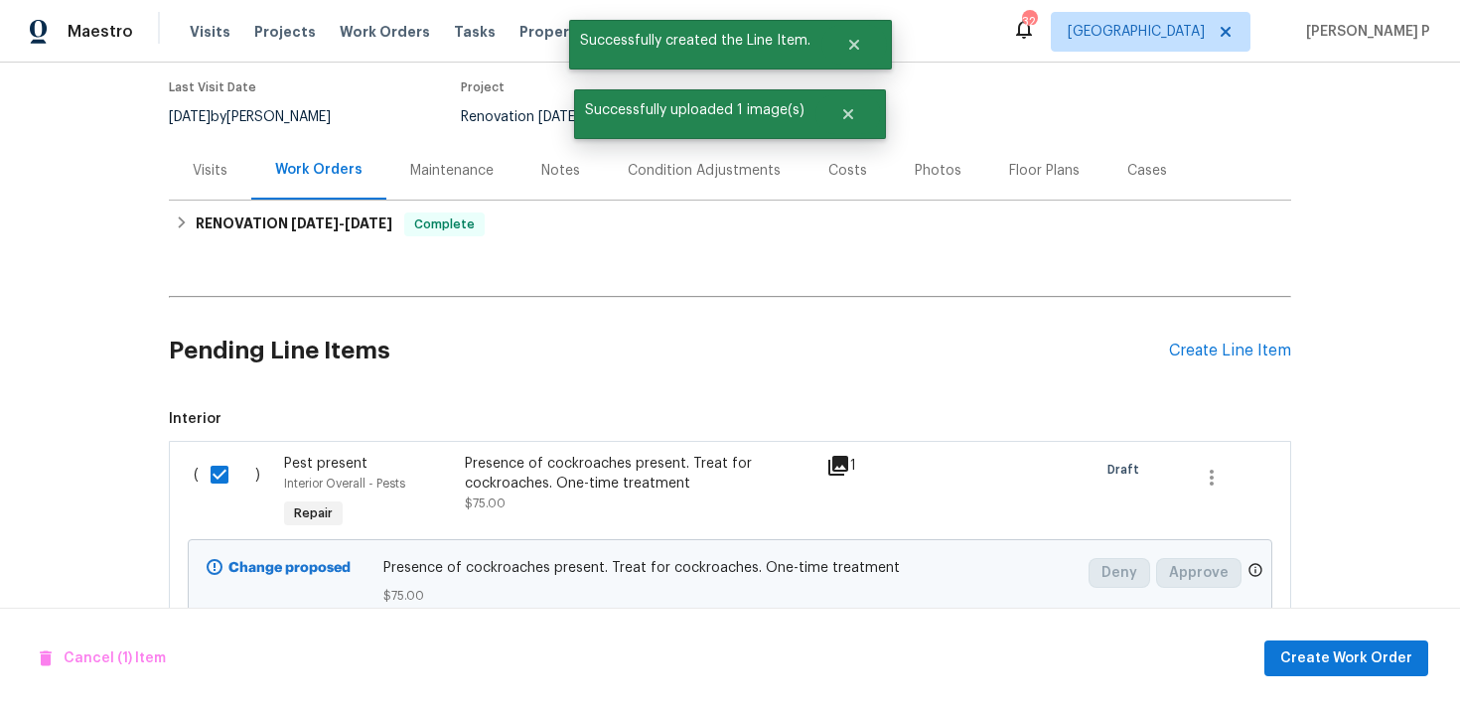
scroll to position [230, 0]
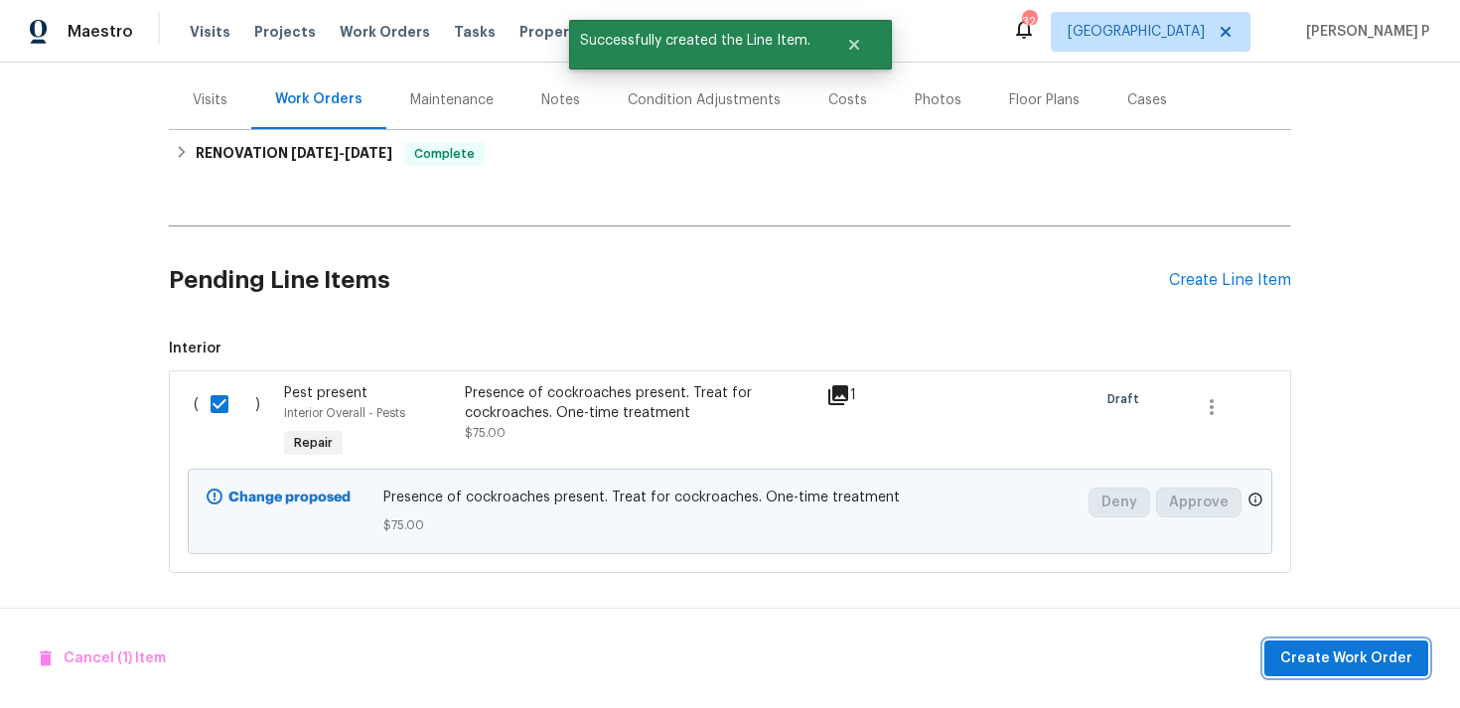
click at [1341, 664] on span "Create Work Order" at bounding box center [1346, 658] width 132 height 25
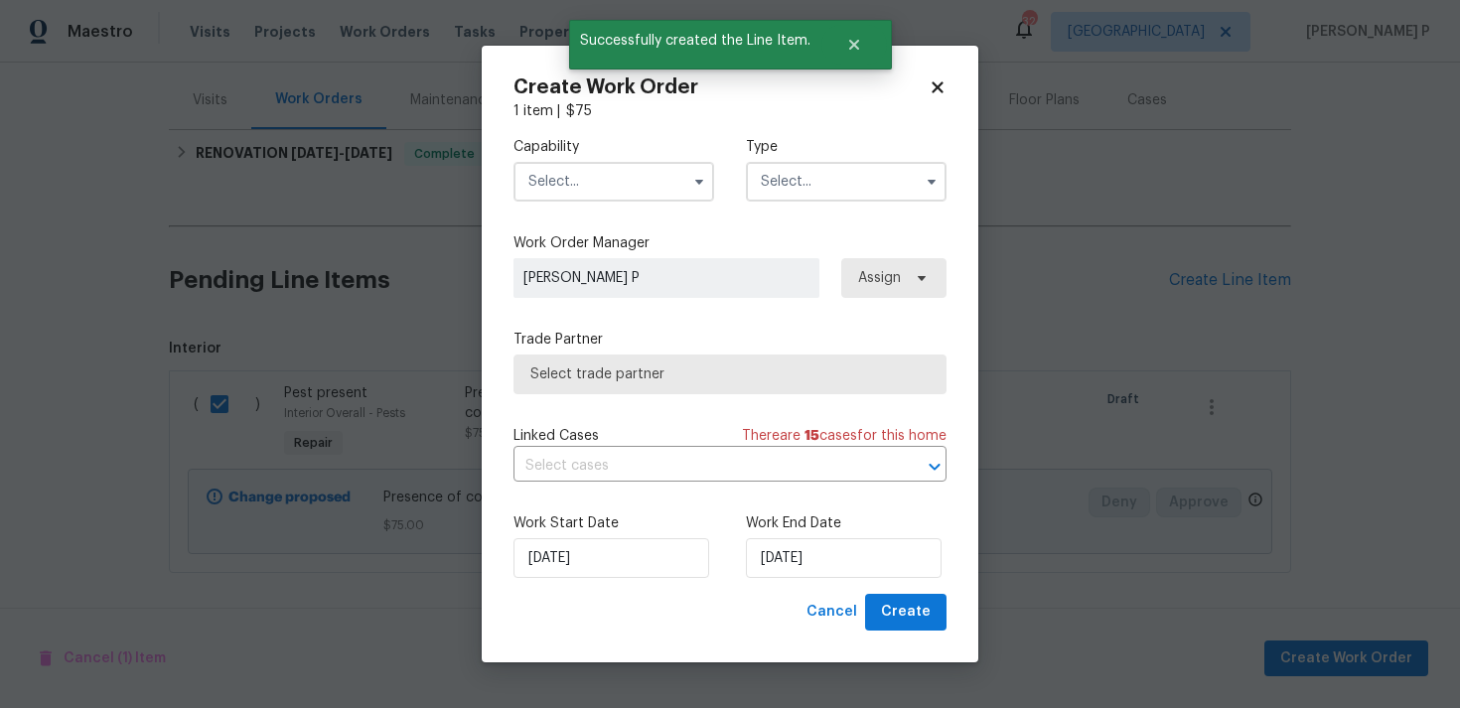
click at [817, 180] on input "text" at bounding box center [846, 182] width 201 height 40
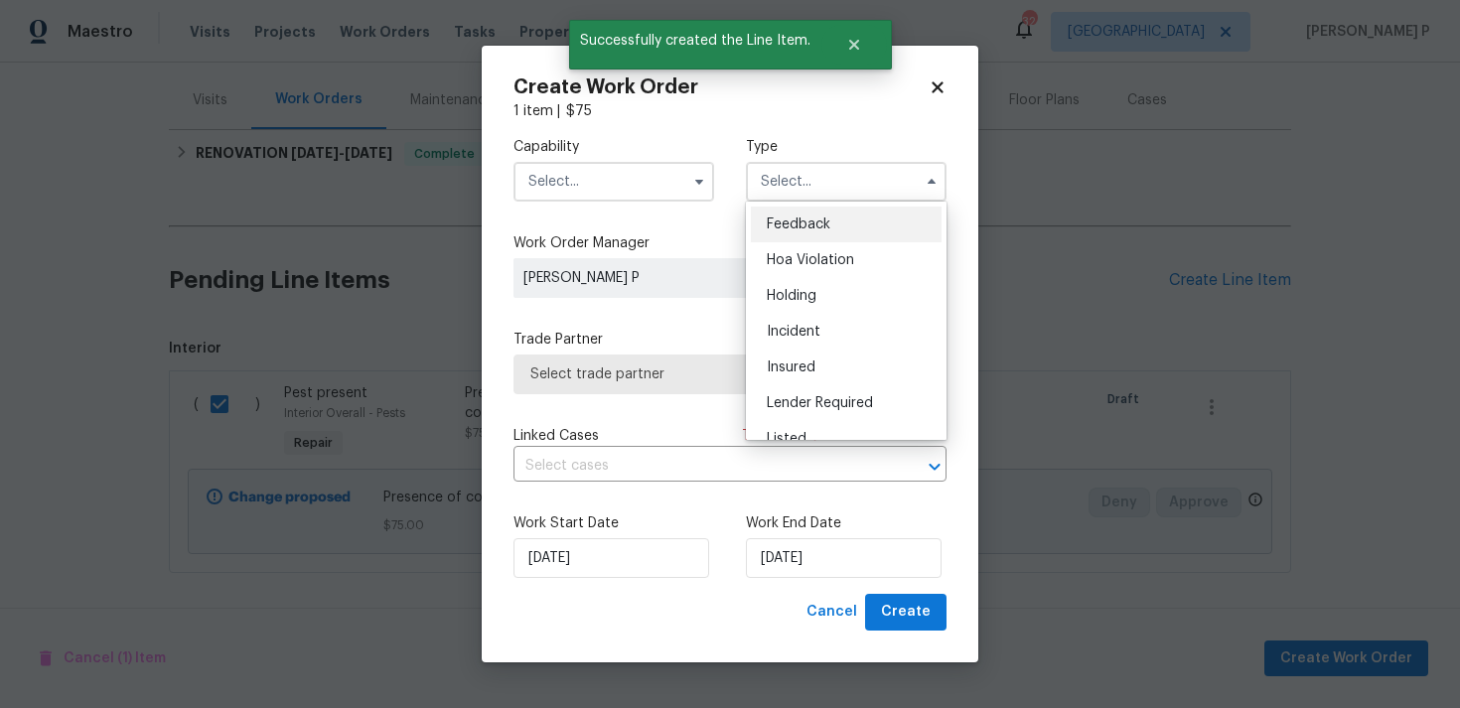
click at [771, 211] on div "Feedback" at bounding box center [846, 225] width 191 height 36
type input "Feedback"
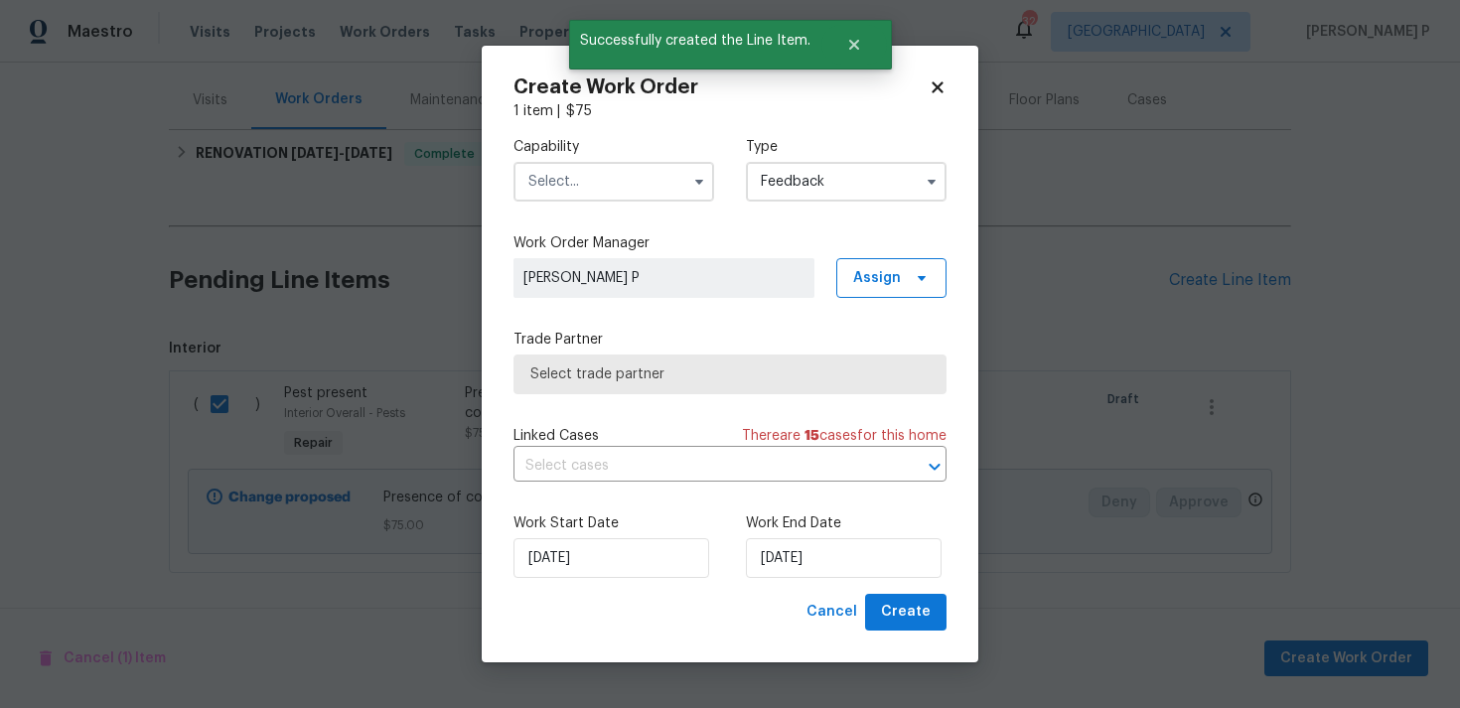
click at [640, 183] on input "text" at bounding box center [613, 182] width 201 height 40
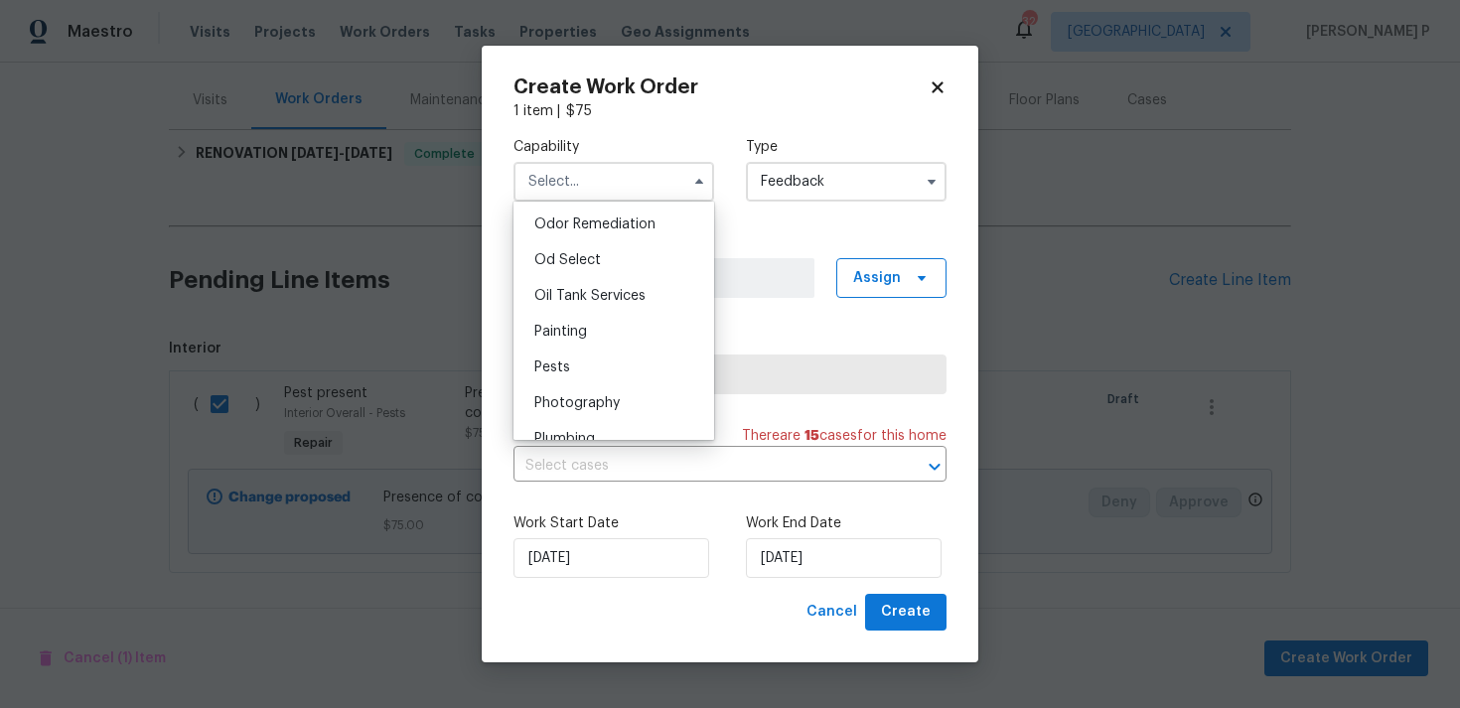
scroll to position [1560, 0]
click at [578, 373] on div "Pests" at bounding box center [613, 368] width 191 height 36
type input "Pests"
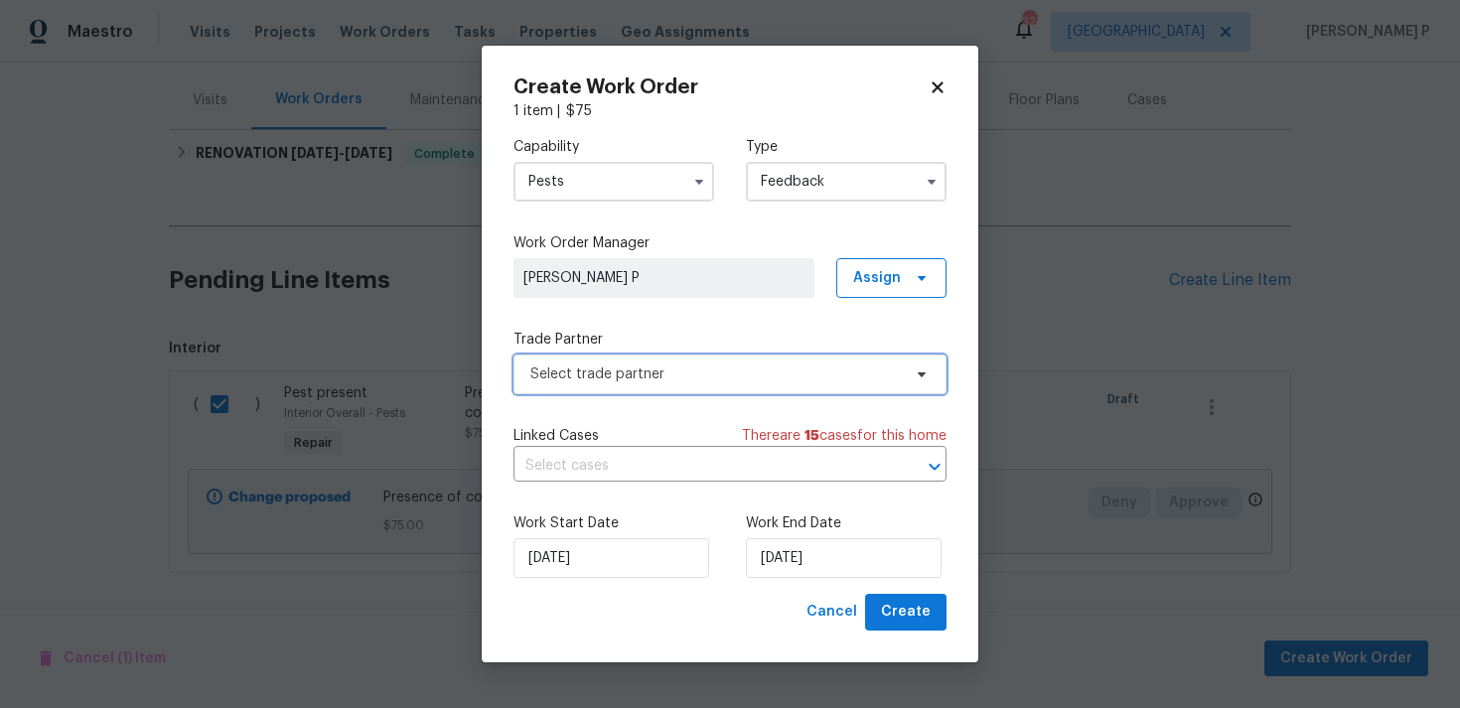
click at [619, 371] on span "Select trade partner" at bounding box center [715, 374] width 370 height 20
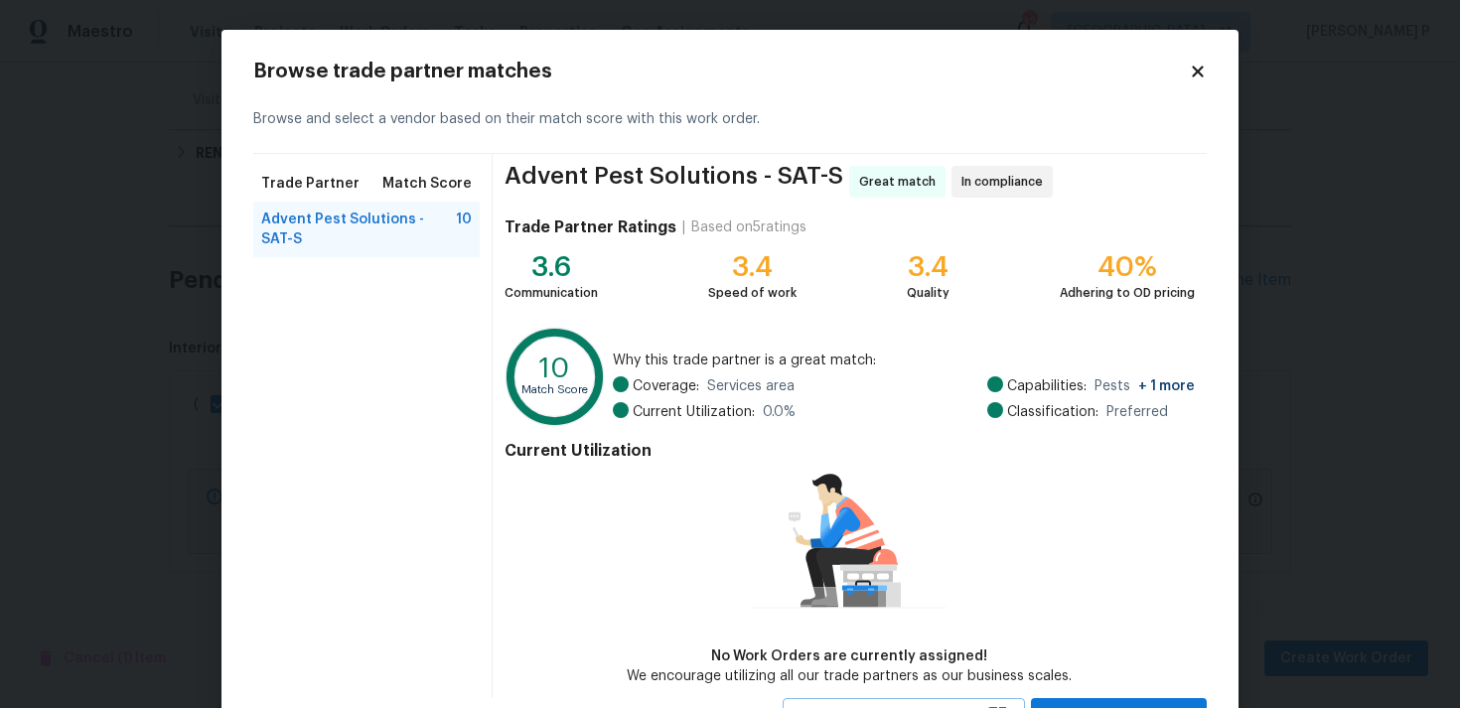
scroll to position [86, 0]
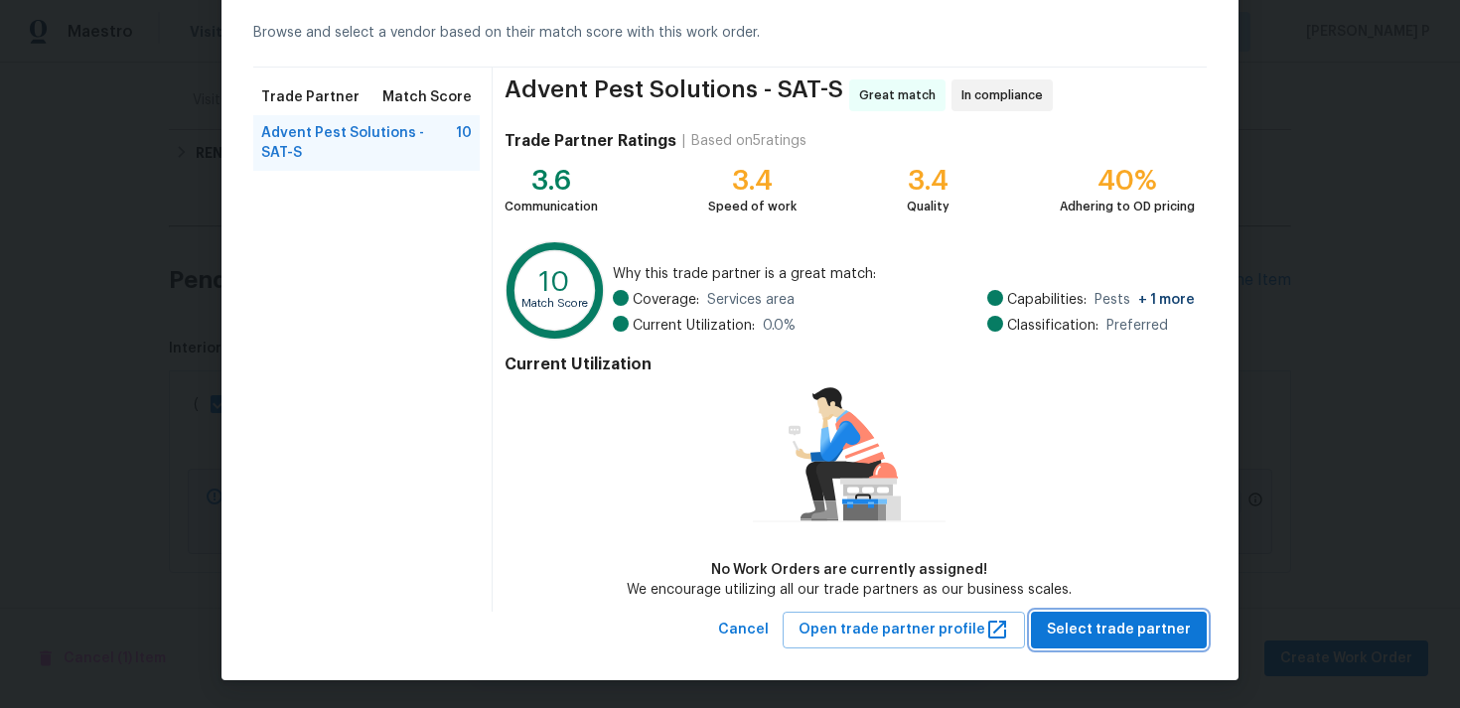
click at [1190, 634] on button "Select trade partner" at bounding box center [1119, 630] width 176 height 37
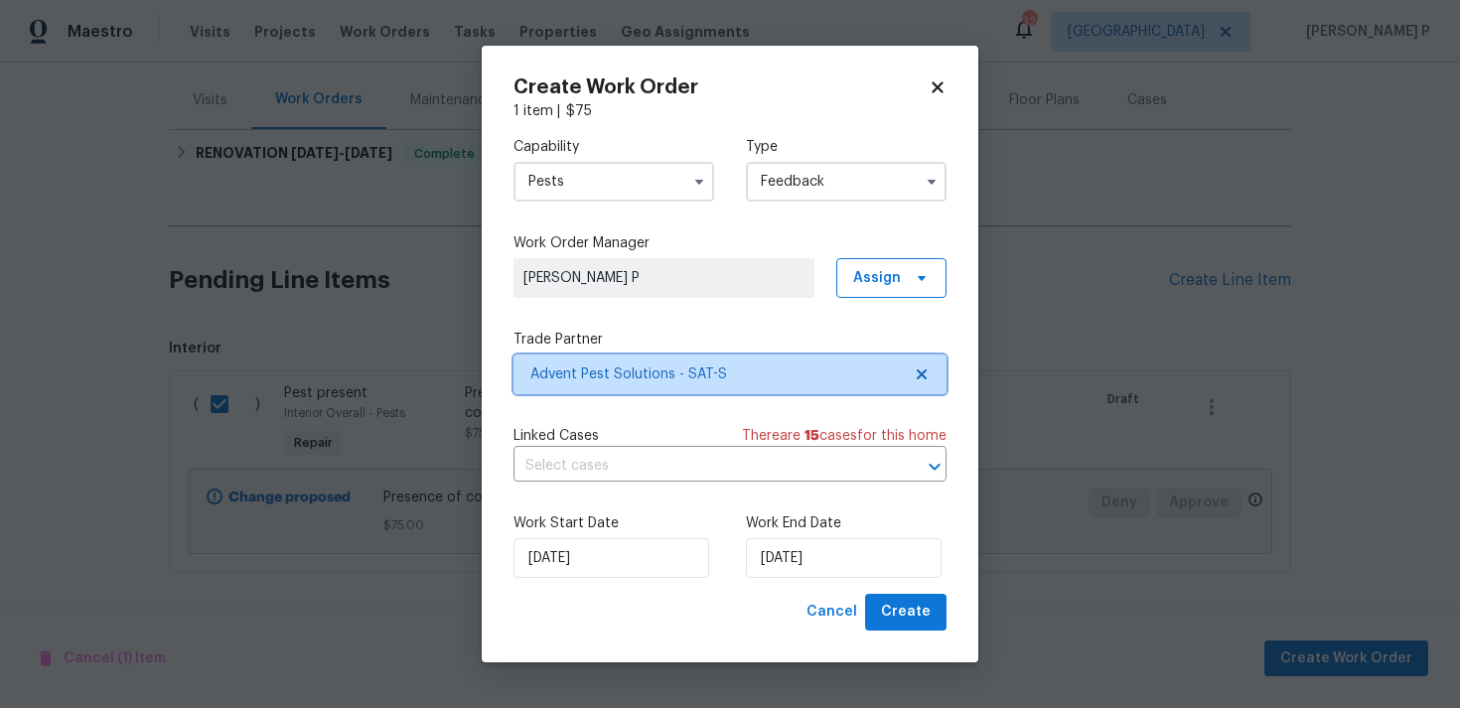
scroll to position [0, 0]
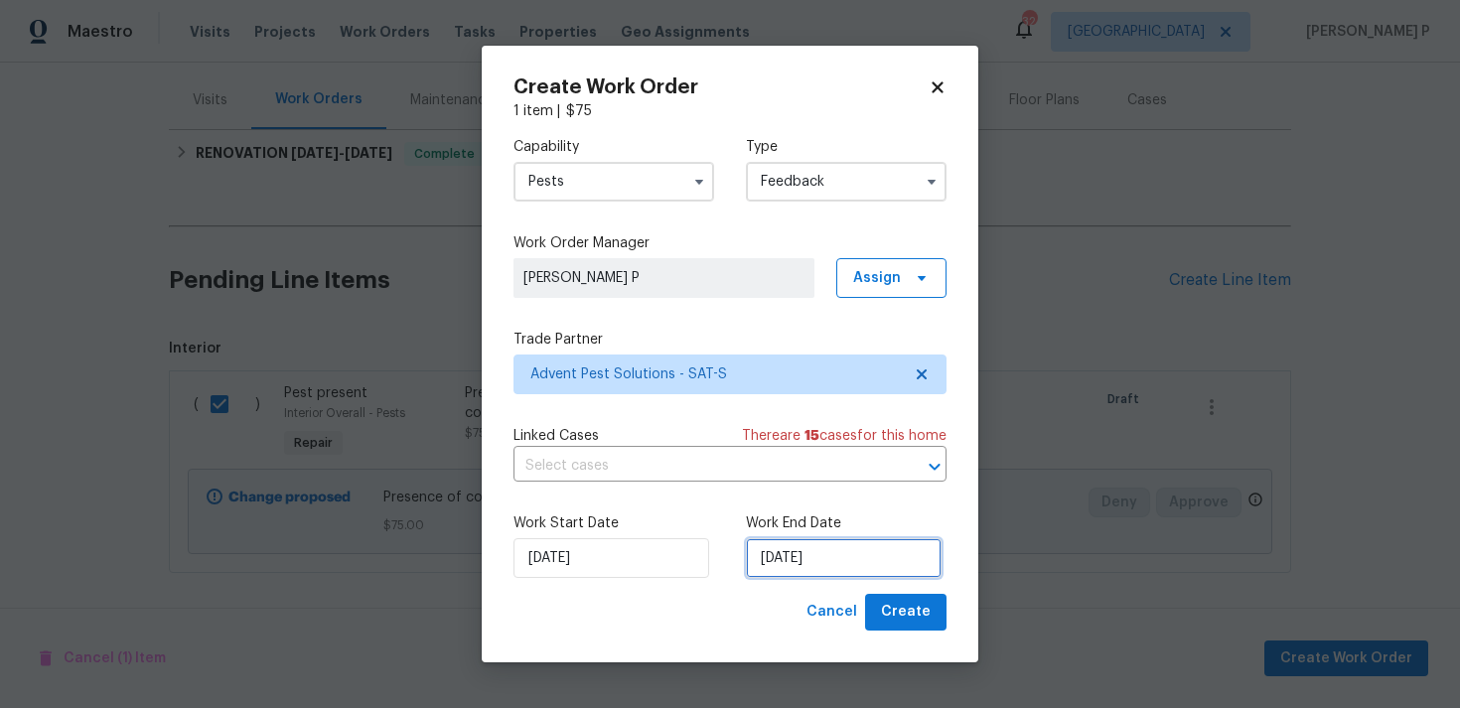
click at [787, 546] on input "[DATE]" at bounding box center [844, 558] width 196 height 40
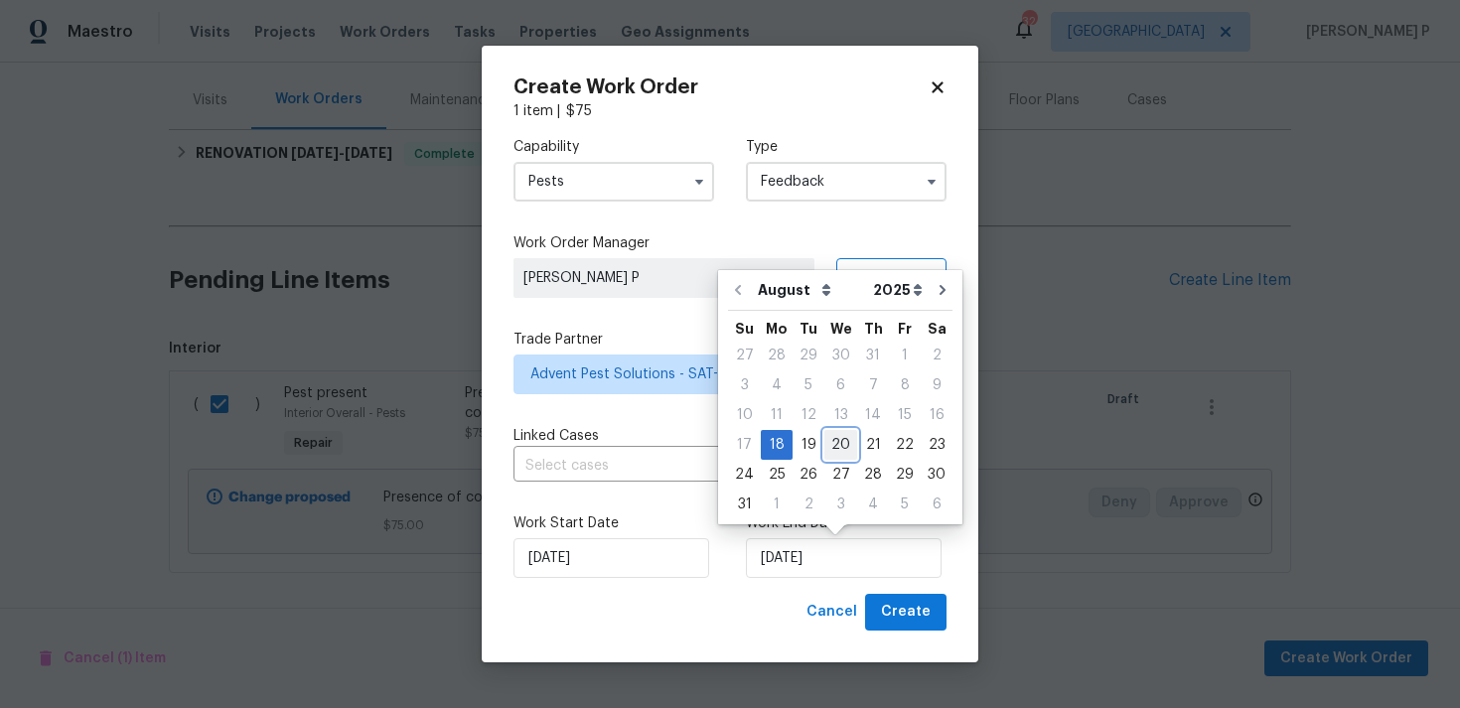
click at [834, 438] on div "20" at bounding box center [840, 445] width 33 height 28
type input "[DATE]"
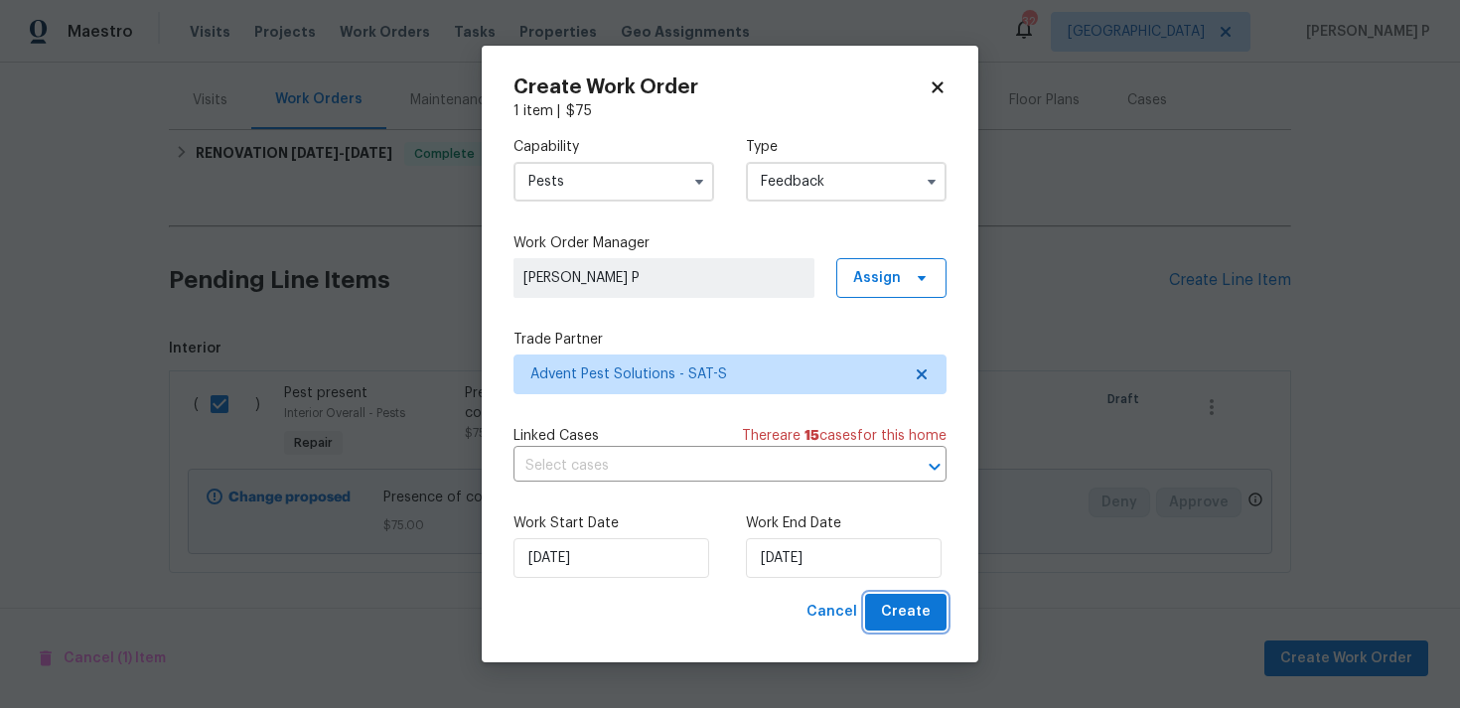
click at [912, 618] on span "Create" at bounding box center [906, 612] width 50 height 25
checkbox input "false"
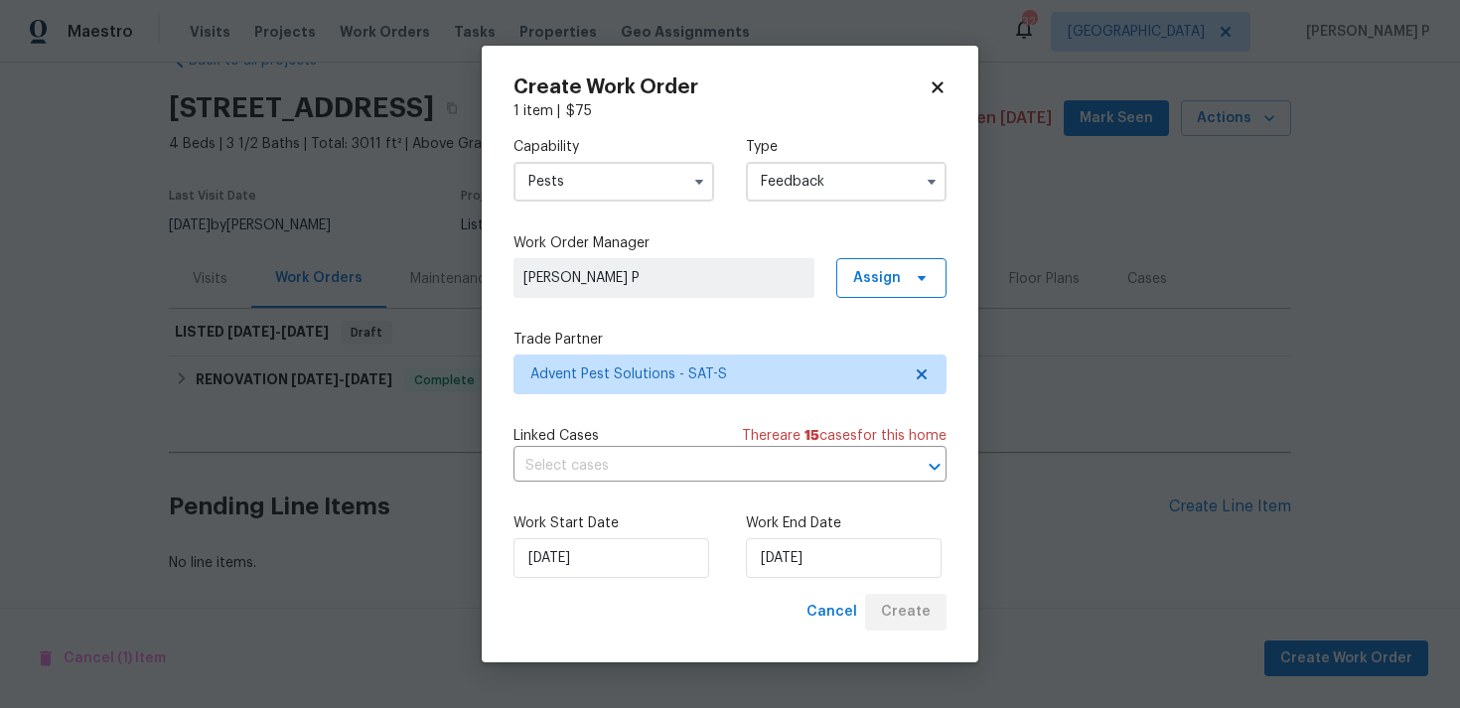
scroll to position [52, 0]
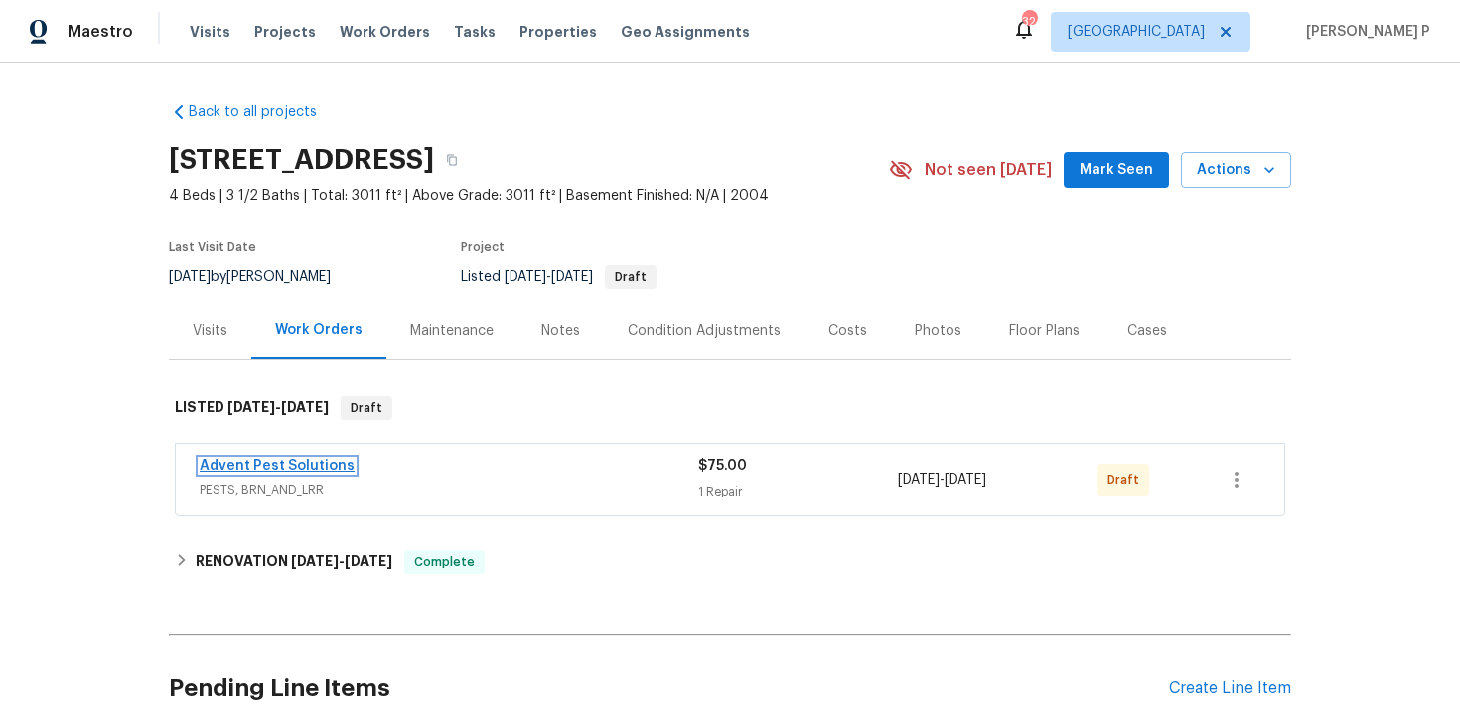
click at [255, 461] on link "Advent Pest Solutions" at bounding box center [277, 466] width 155 height 14
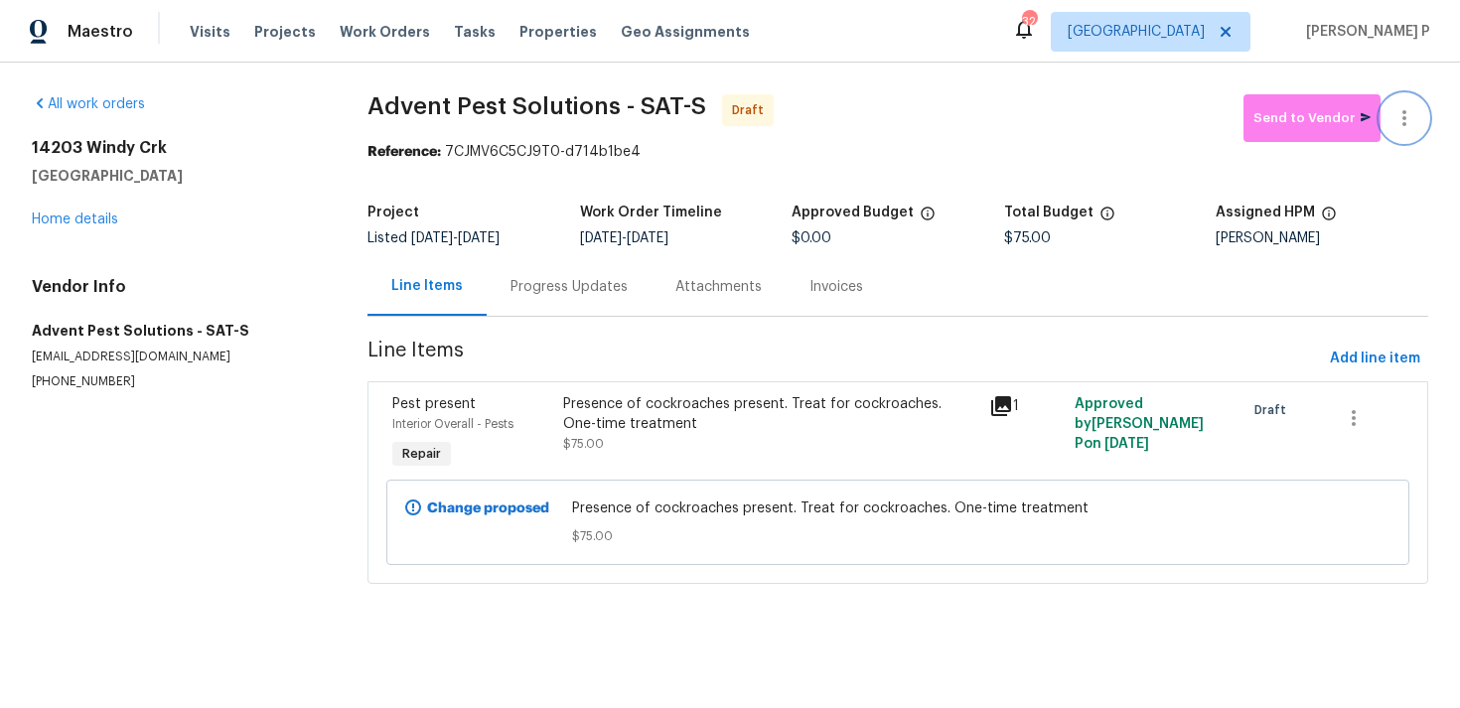
click at [1400, 115] on icon "button" at bounding box center [1404, 118] width 24 height 24
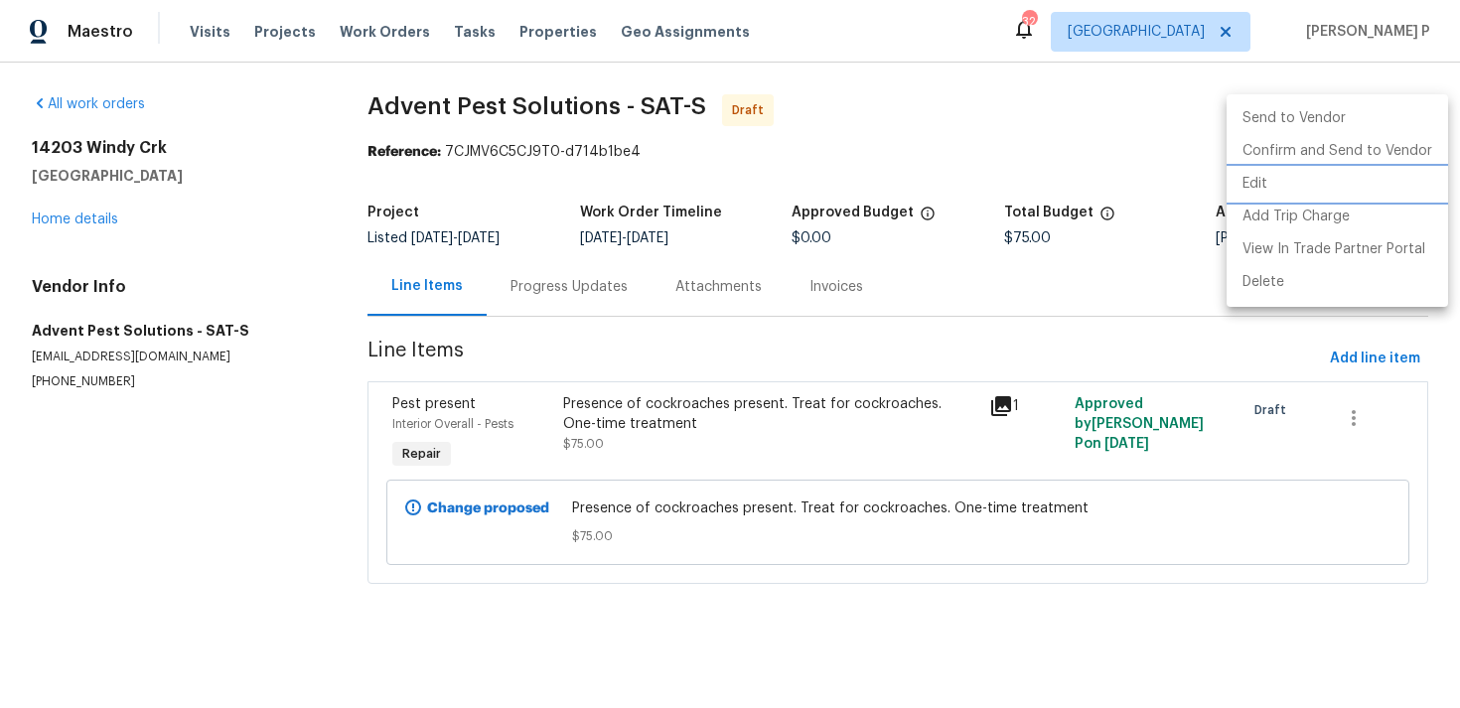
click at [1293, 183] on li "Edit" at bounding box center [1336, 184] width 221 height 33
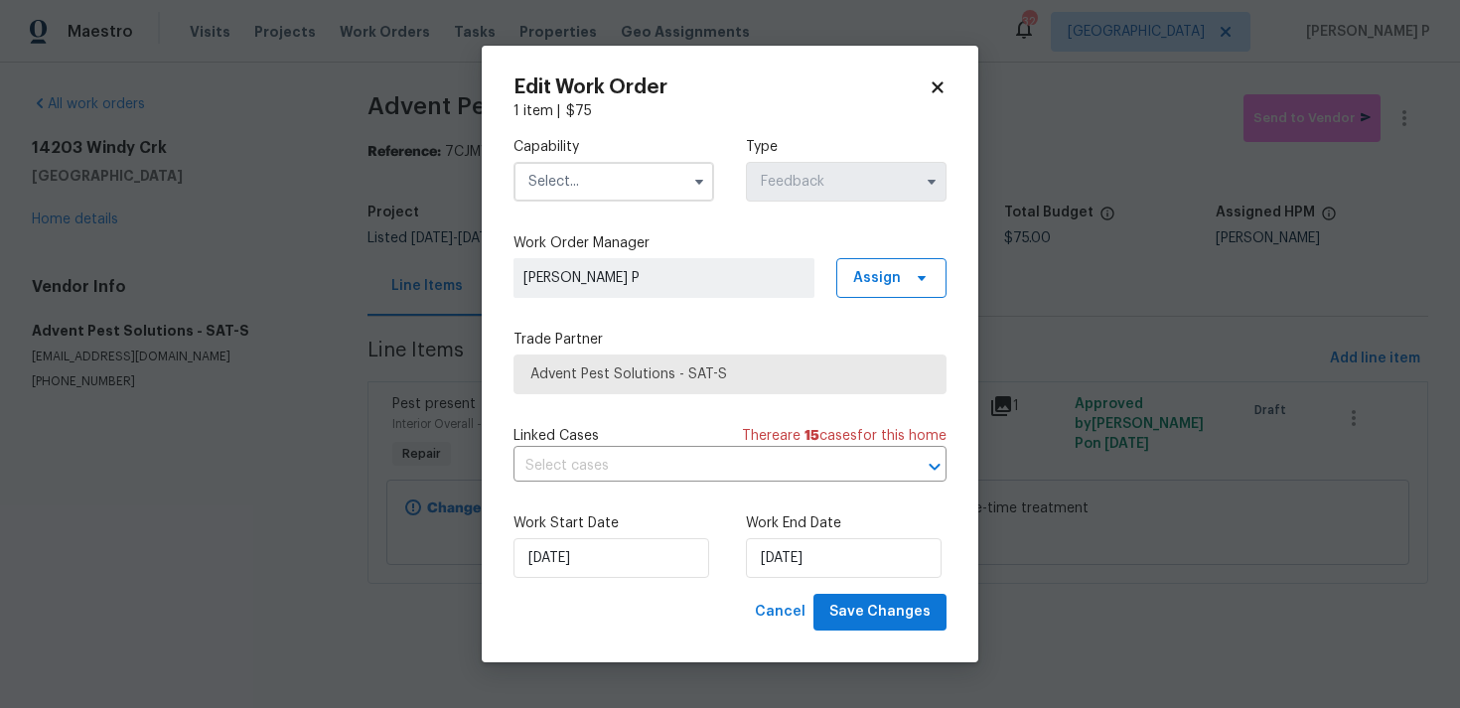
click at [654, 191] on input "text" at bounding box center [613, 182] width 201 height 40
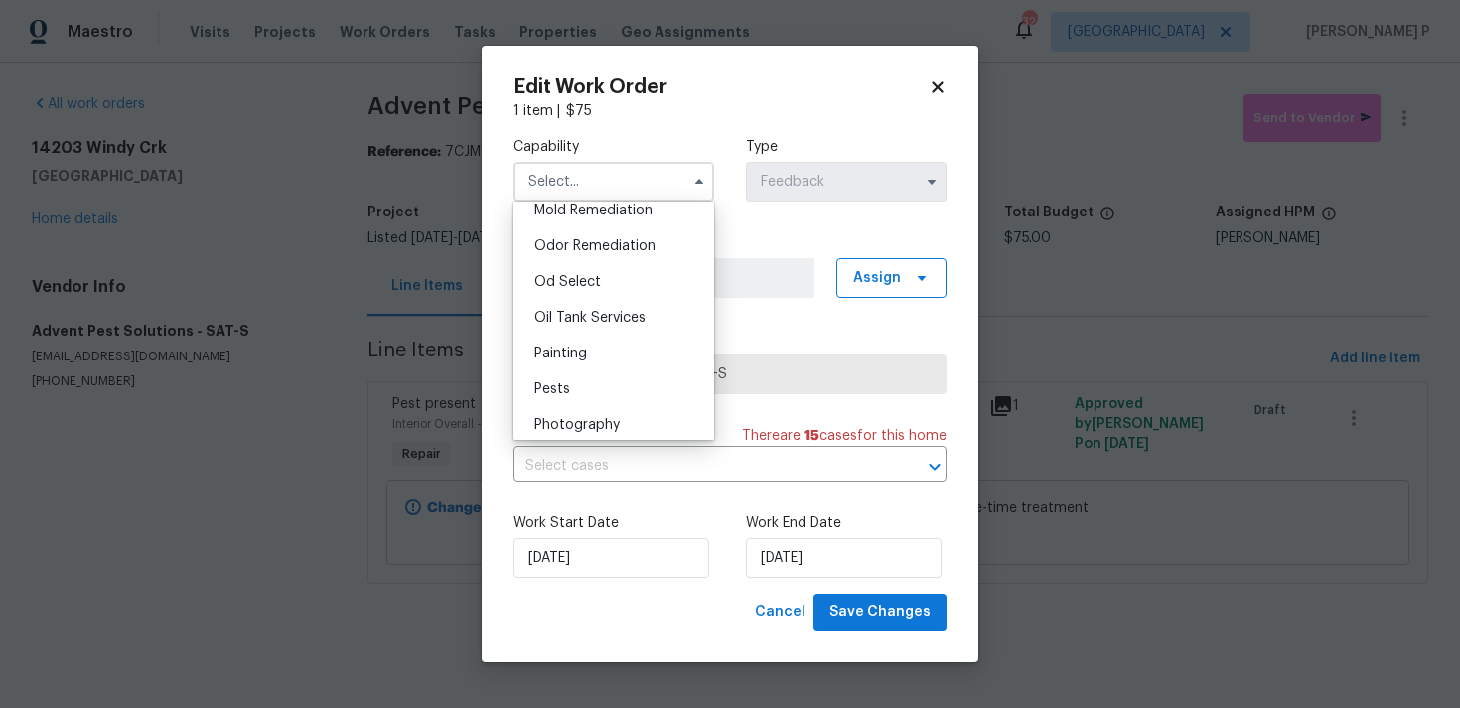
scroll to position [1574, 0]
click at [578, 348] on div "Pests" at bounding box center [613, 355] width 191 height 36
type input "Pests"
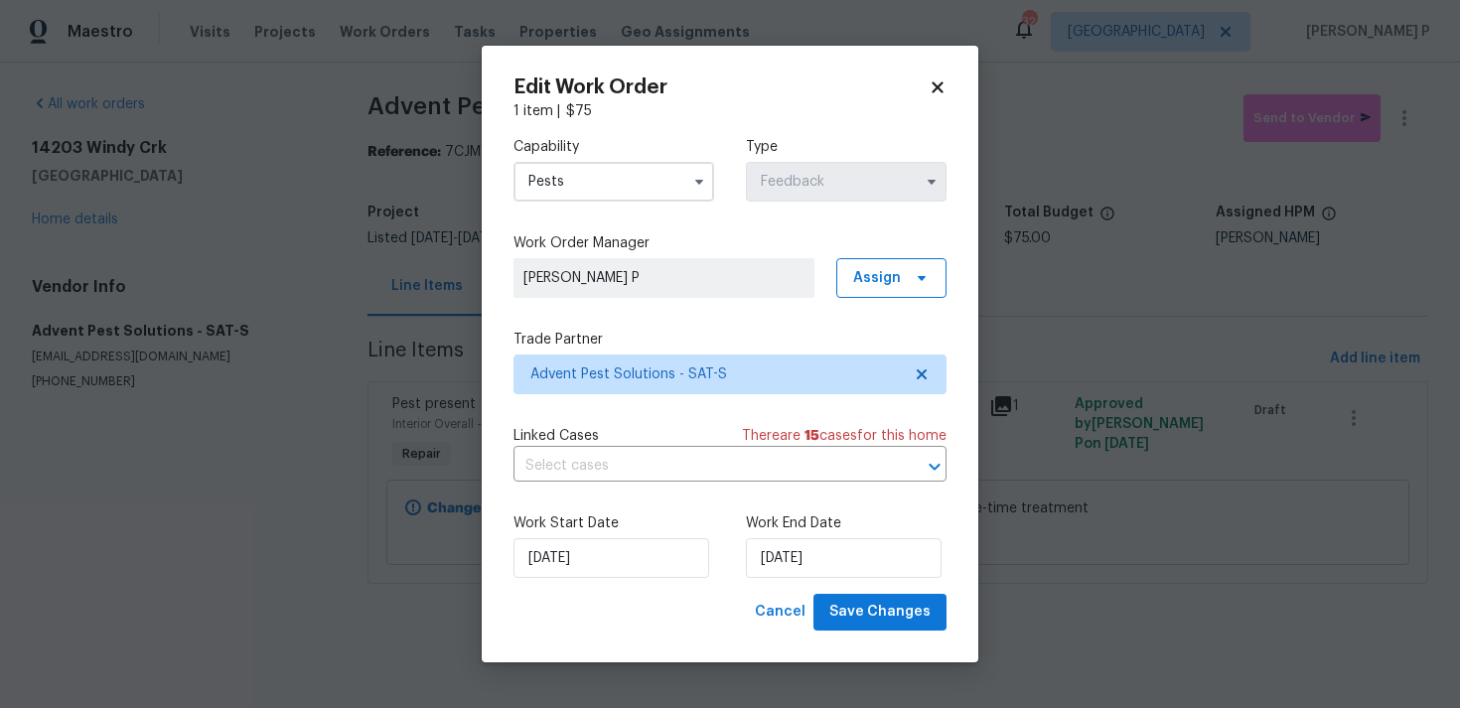
click at [892, 591] on div "Work Start Date 18/08/2025 Work End Date 20/08/2025" at bounding box center [729, 545] width 433 height 96
click at [892, 613] on span "Save Changes" at bounding box center [879, 612] width 101 height 25
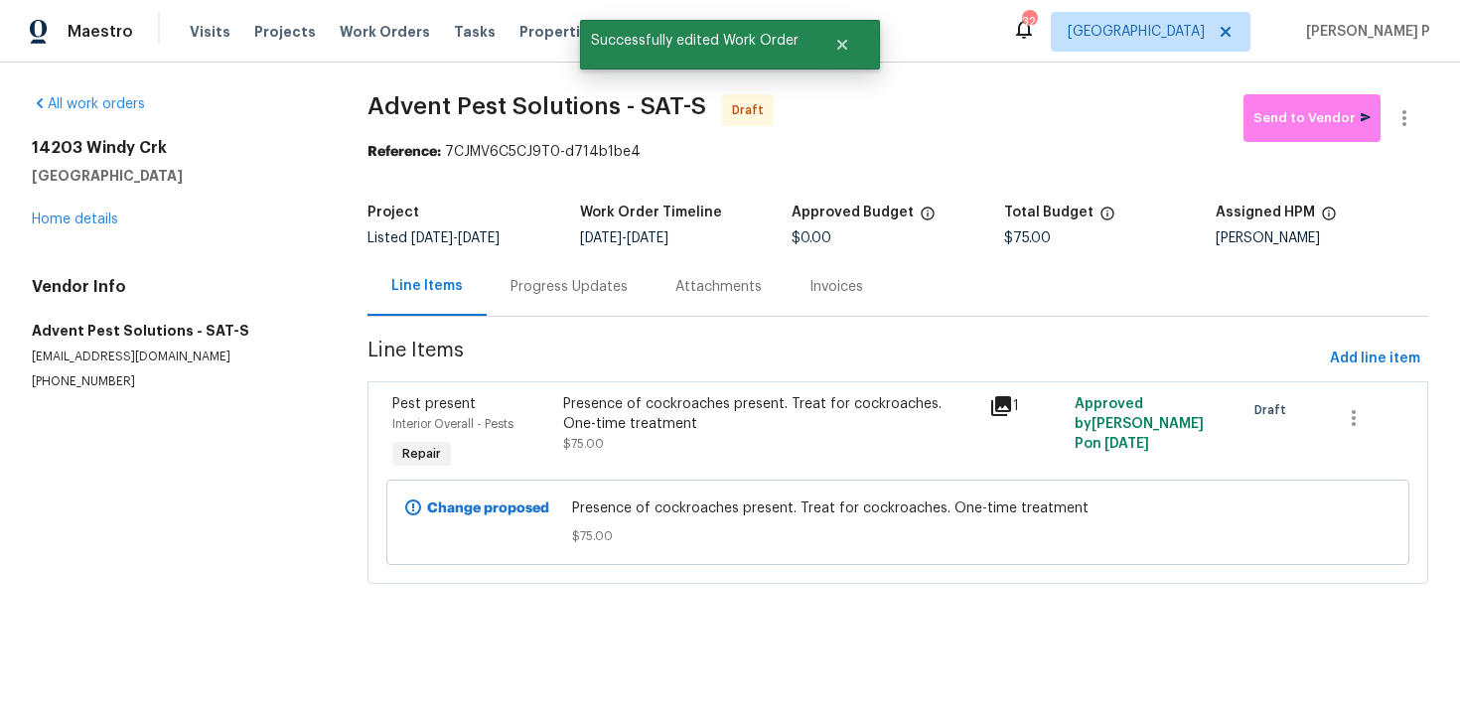
click at [576, 297] on div "Progress Updates" at bounding box center [569, 286] width 165 height 59
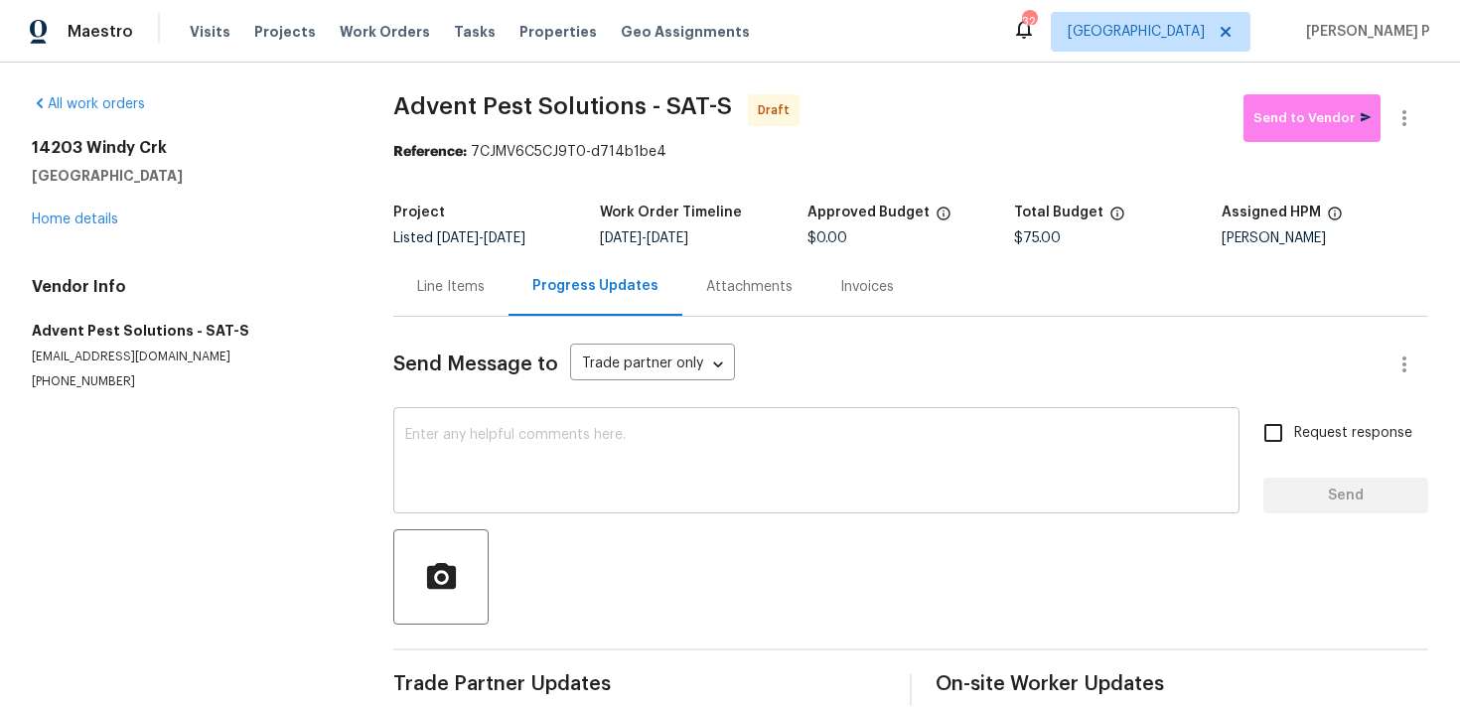
click at [595, 494] on textarea at bounding box center [816, 463] width 822 height 70
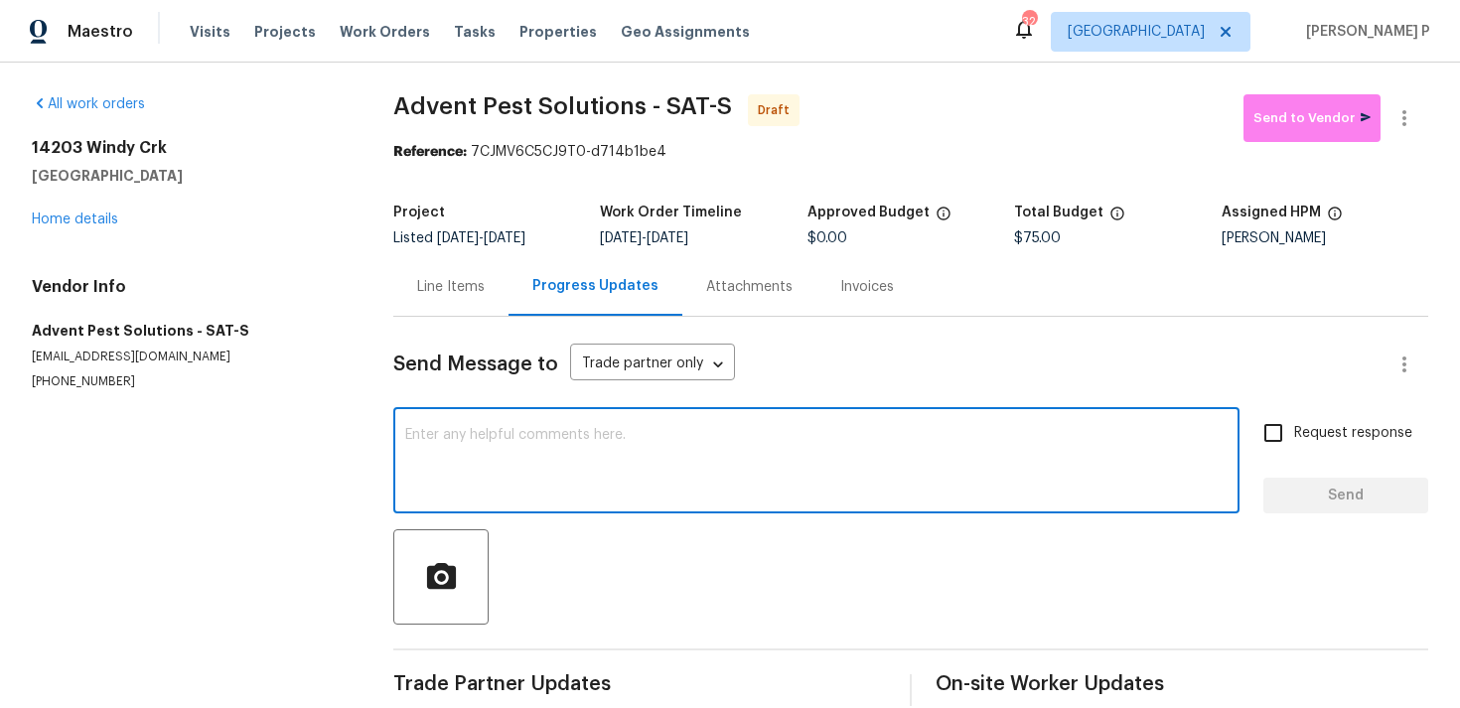
paste textarea "Hi, this is Ramyasri with Opendoor. I’m confirming you received the WO for the …"
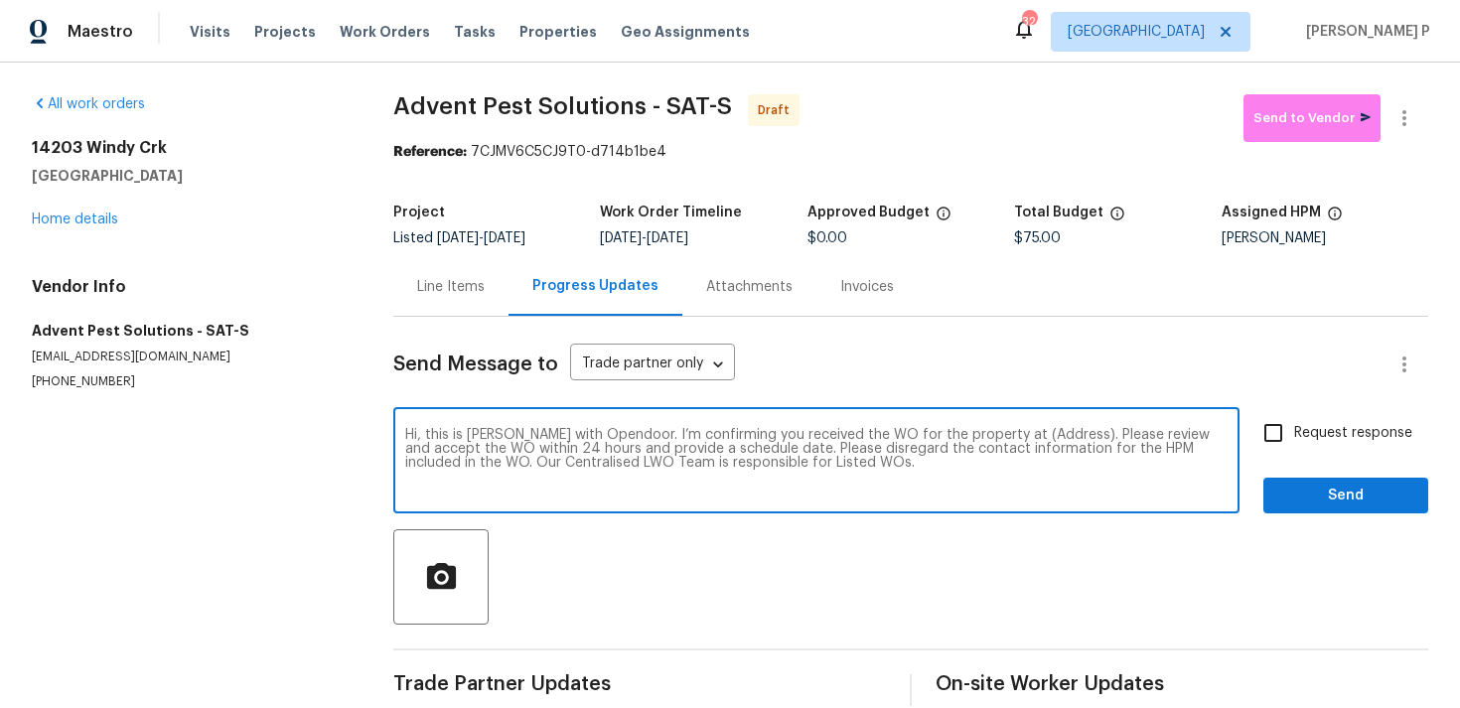
drag, startPoint x: 996, startPoint y: 431, endPoint x: 1055, endPoint y: 430, distance: 59.6
click at [1055, 430] on textarea "Hi, this is Ramyasri with Opendoor. I’m confirming you received the WO for the …" at bounding box center [816, 463] width 822 height 70
paste textarea "14203 Windy Crk, Helotes, TX 78023"
type textarea "Hi, this is Ramyasri with Opendoor. I’m confirming you received the WO for the …"
click at [1285, 435] on input "Request response" at bounding box center [1273, 433] width 42 height 42
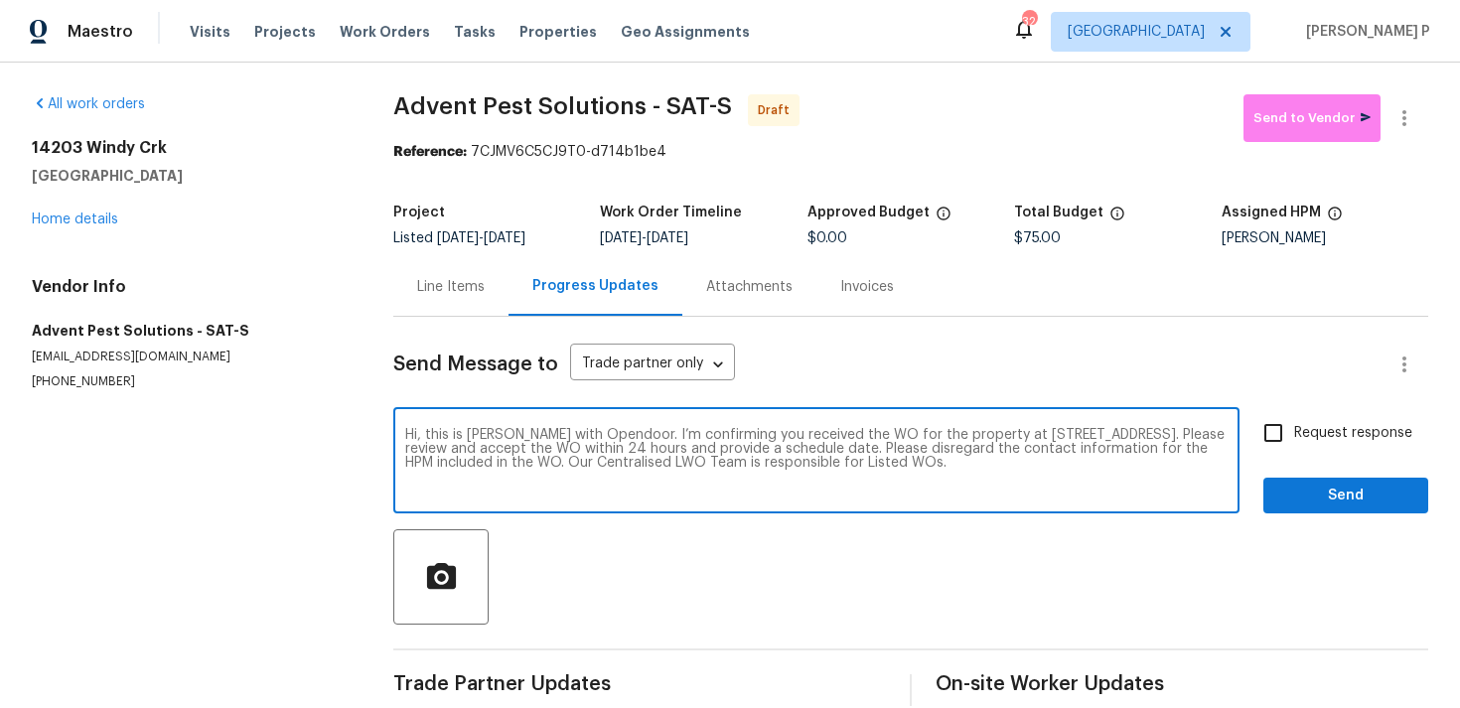
checkbox input "true"
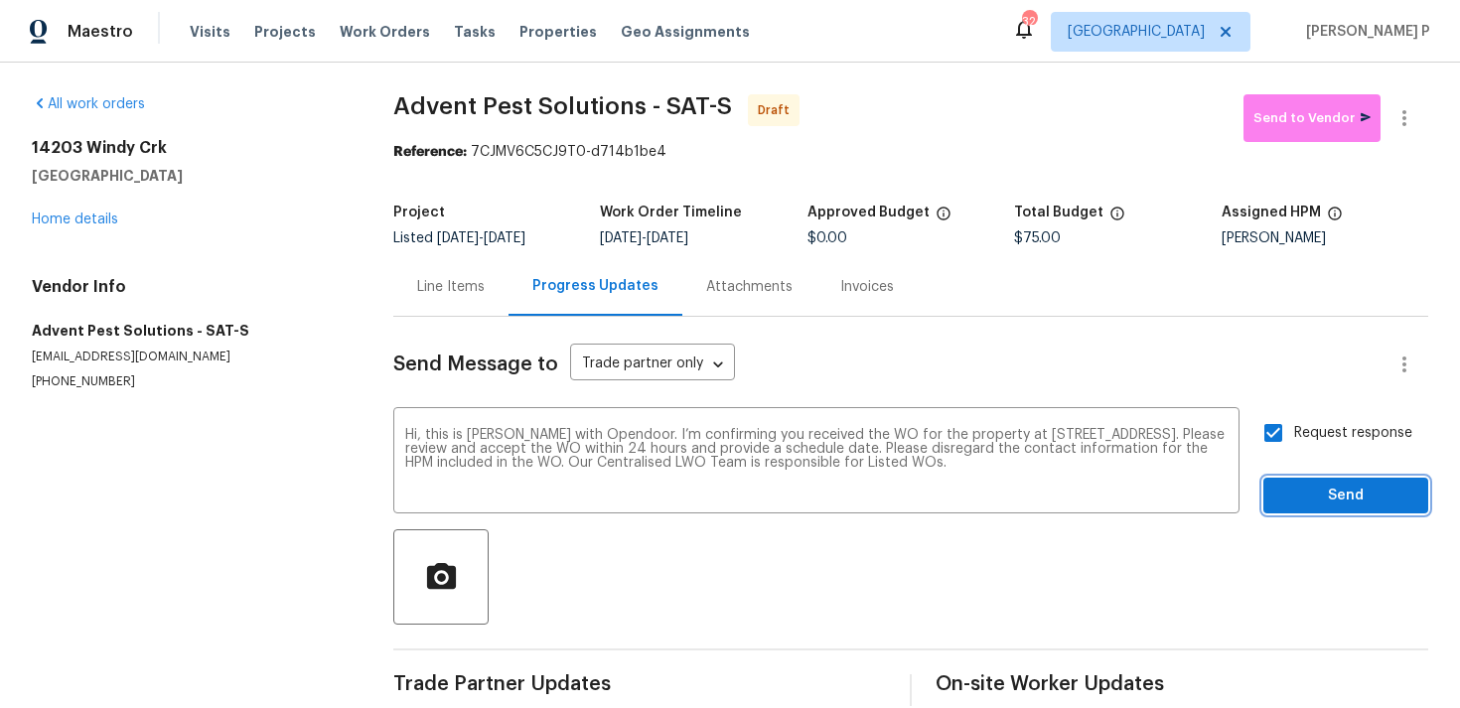
click at [1302, 493] on span "Send" at bounding box center [1345, 496] width 133 height 25
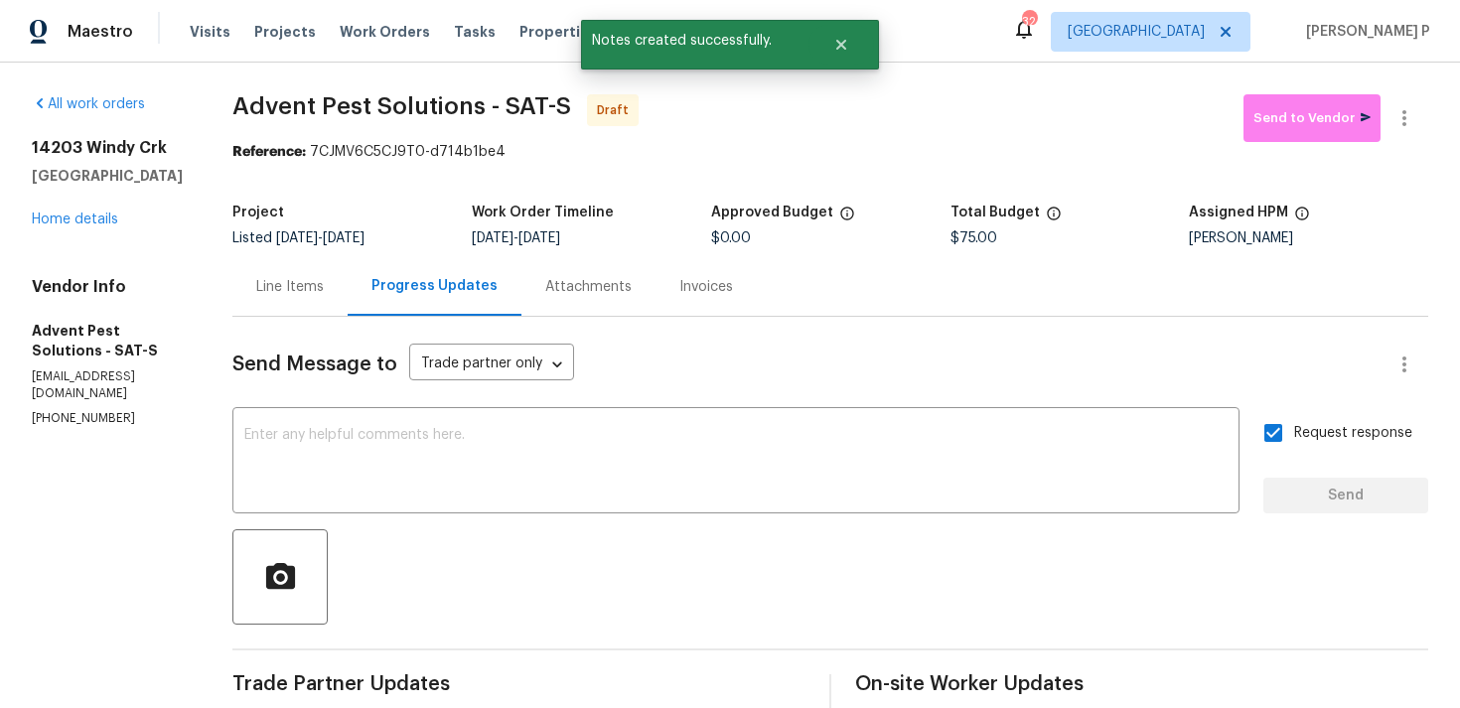
click at [520, 607] on div at bounding box center [829, 576] width 1195 height 95
click at [1406, 124] on icon "button" at bounding box center [1404, 118] width 24 height 24
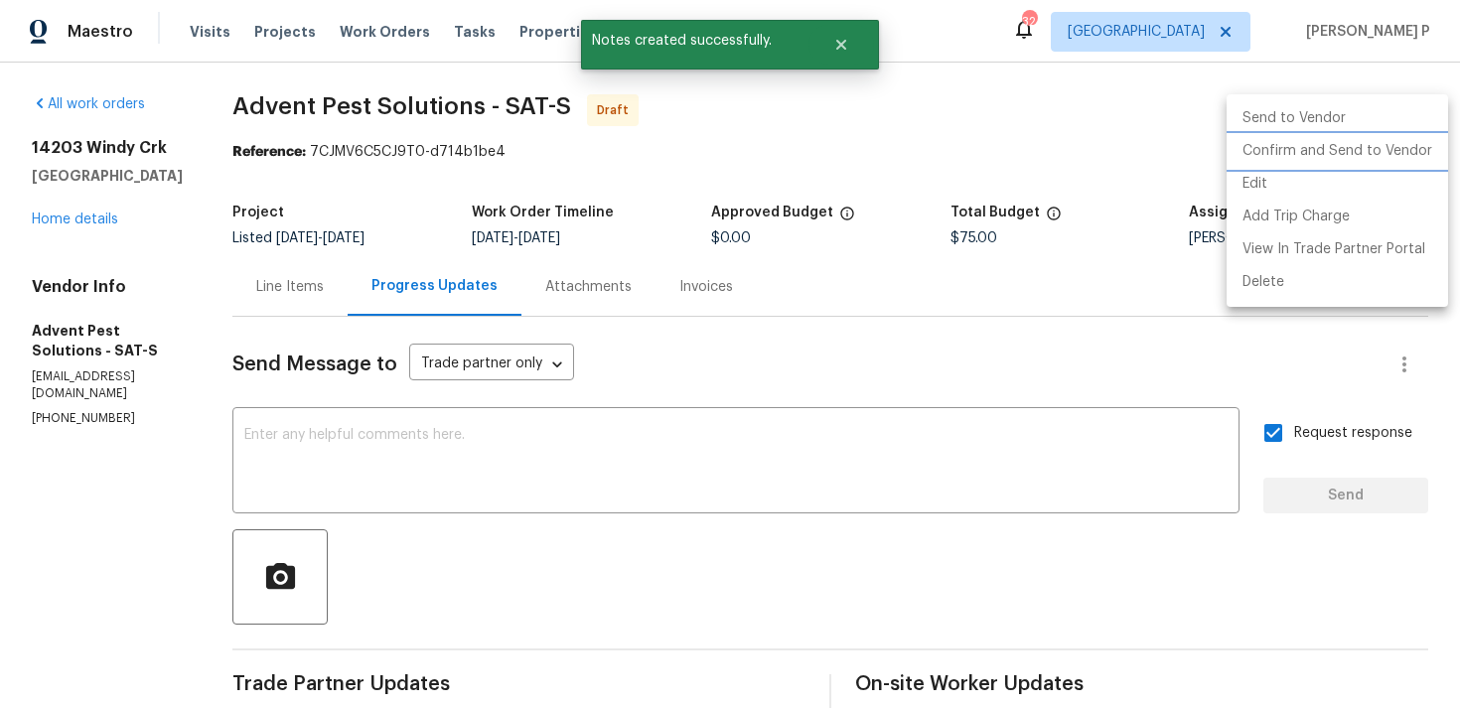
click at [1323, 155] on li "Confirm and Send to Vendor" at bounding box center [1336, 151] width 221 height 33
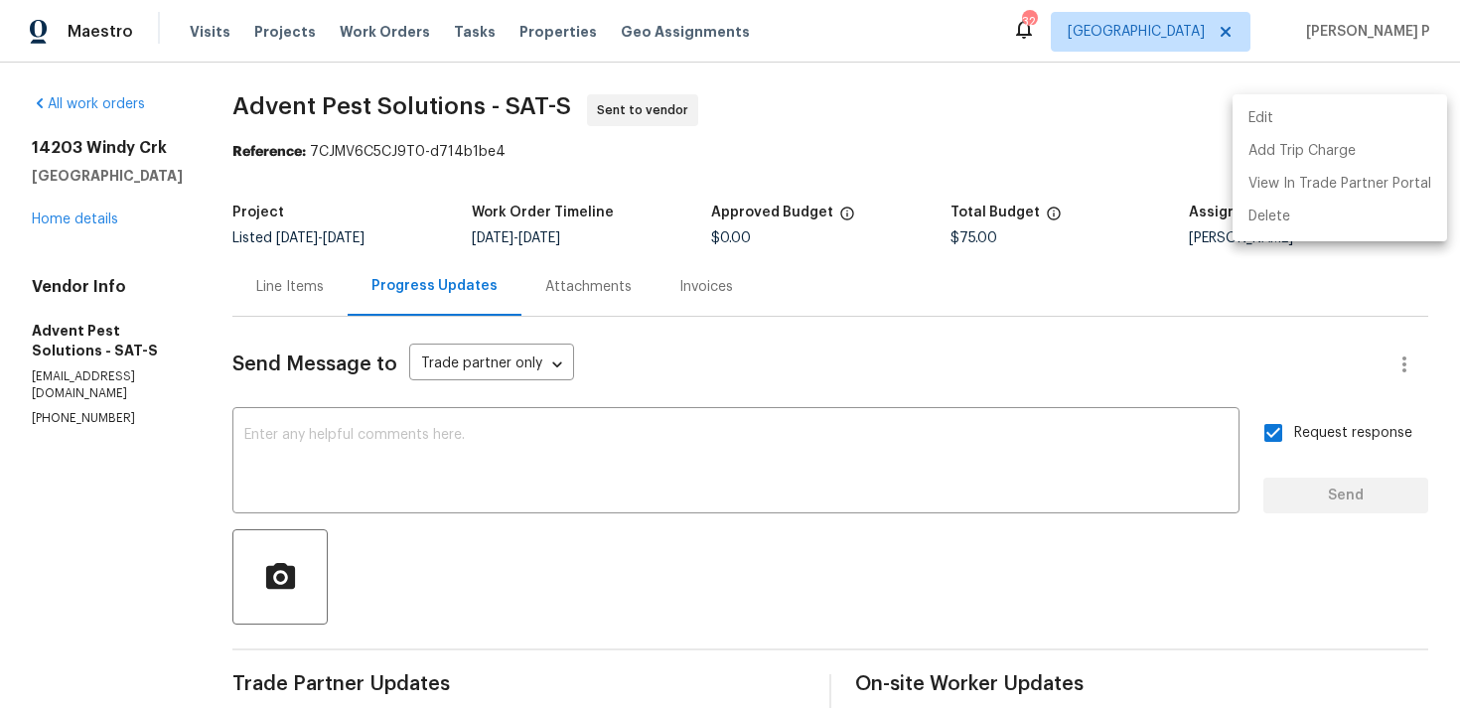
click at [781, 143] on div at bounding box center [730, 354] width 1460 height 708
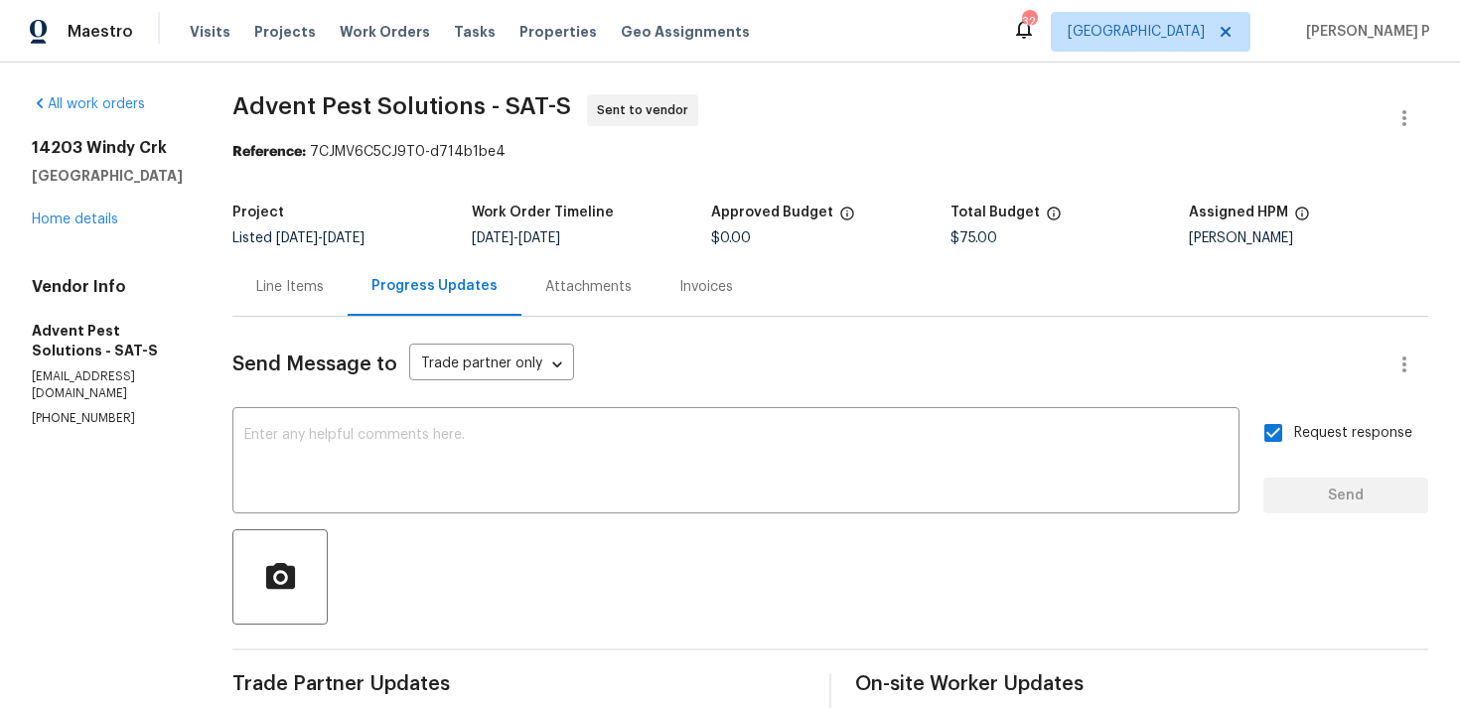
click at [449, 195] on div "Project Listed 8/18/2025 - 8/20/2025 Work Order Timeline 8/18/2025 - 8/20/2025 …" at bounding box center [829, 226] width 1195 height 64
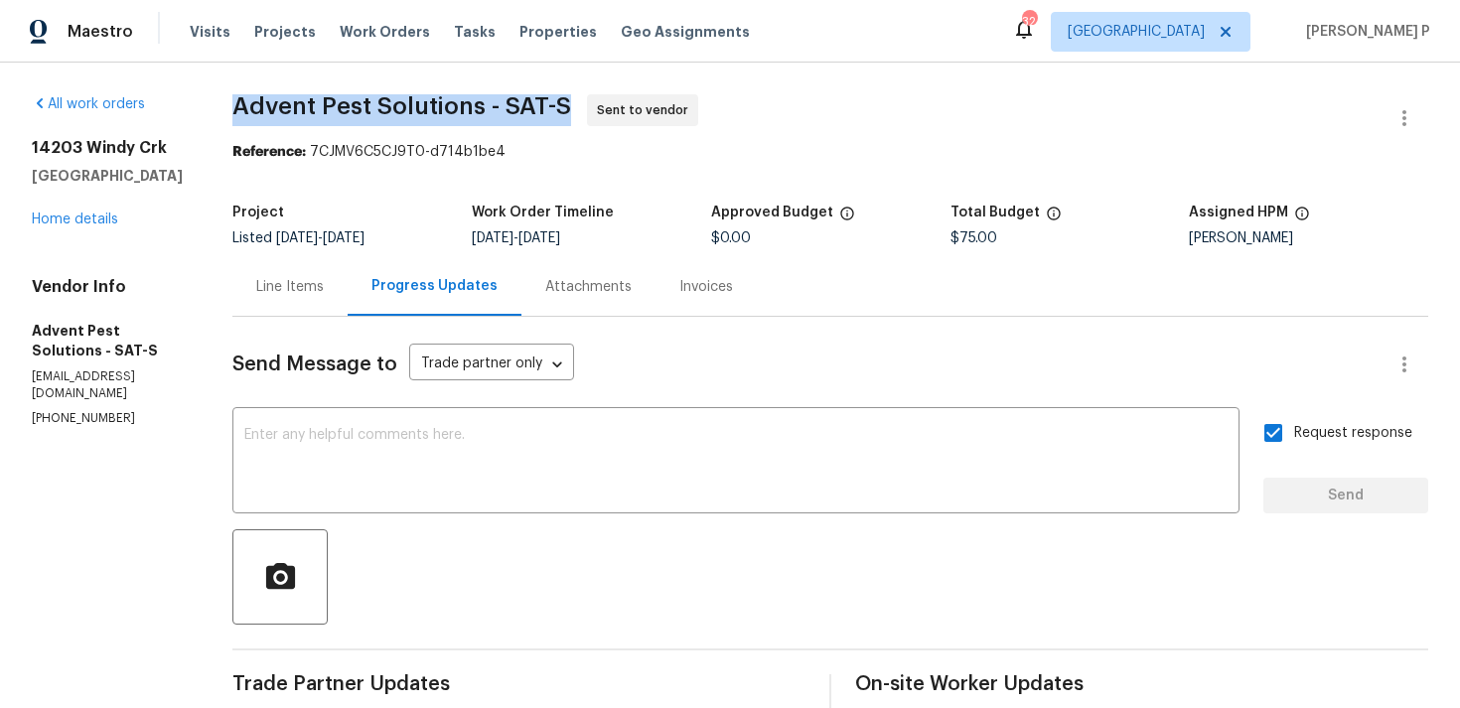
drag, startPoint x: 271, startPoint y: 102, endPoint x: 599, endPoint y: 113, distance: 327.8
click at [571, 112] on span "Advent Pest Solutions - SAT-S" at bounding box center [401, 106] width 339 height 24
copy span "Advent Pest Solutions - SAT-S"
click at [345, 158] on div "Reference: 7CJMV6C5CJ9T0-d714b1be4" at bounding box center [829, 152] width 1195 height 20
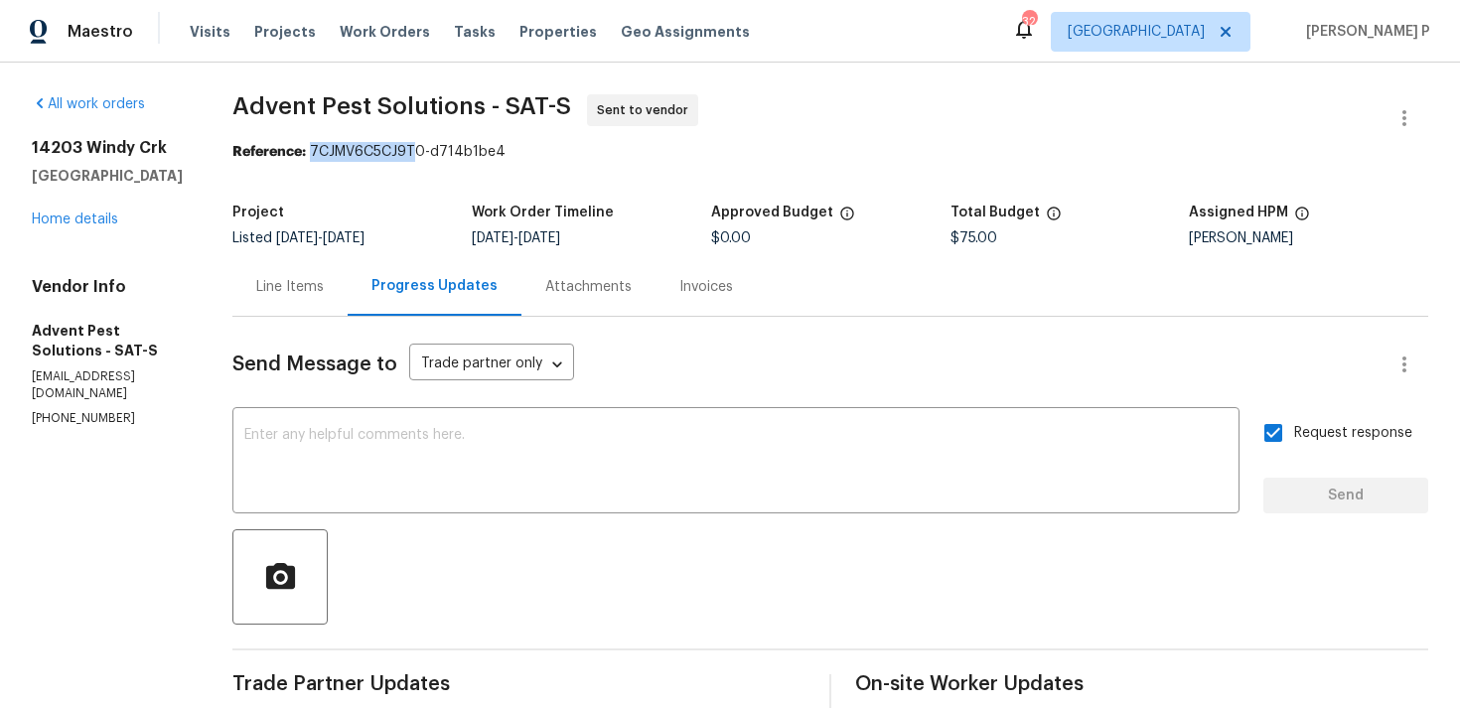
drag, startPoint x: 346, startPoint y: 151, endPoint x: 550, endPoint y: 151, distance: 204.5
click at [549, 151] on div "Reference: 7CJMV6C5CJ9T0-d714b1be4" at bounding box center [829, 152] width 1195 height 20
copy div "7CJMV6C5CJ9T0-d714b1be4"
click at [279, 143] on div "Reference: 7CJMV6C5CJ9T0-d714b1be4" at bounding box center [829, 152] width 1195 height 20
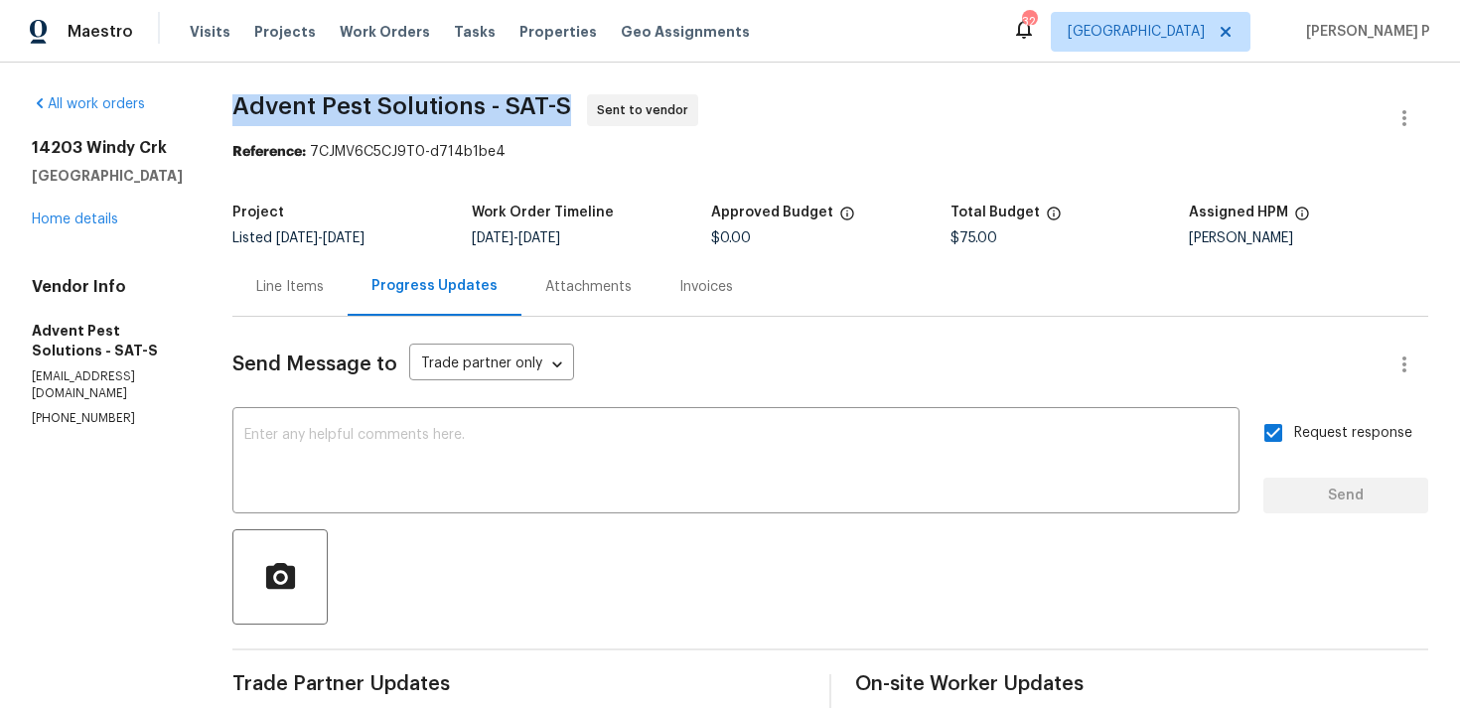
drag, startPoint x: 263, startPoint y: 100, endPoint x: 610, endPoint y: 101, distance: 346.5
click at [610, 101] on div "All work orders 14203 Windy Crk Helotes, TX 78023 Home details Vendor Info Adve…" at bounding box center [730, 469] width 1460 height 812
copy span "Advent Pest Solutions - SAT-S"
click at [382, 310] on div "Progress Updates" at bounding box center [435, 286] width 174 height 59
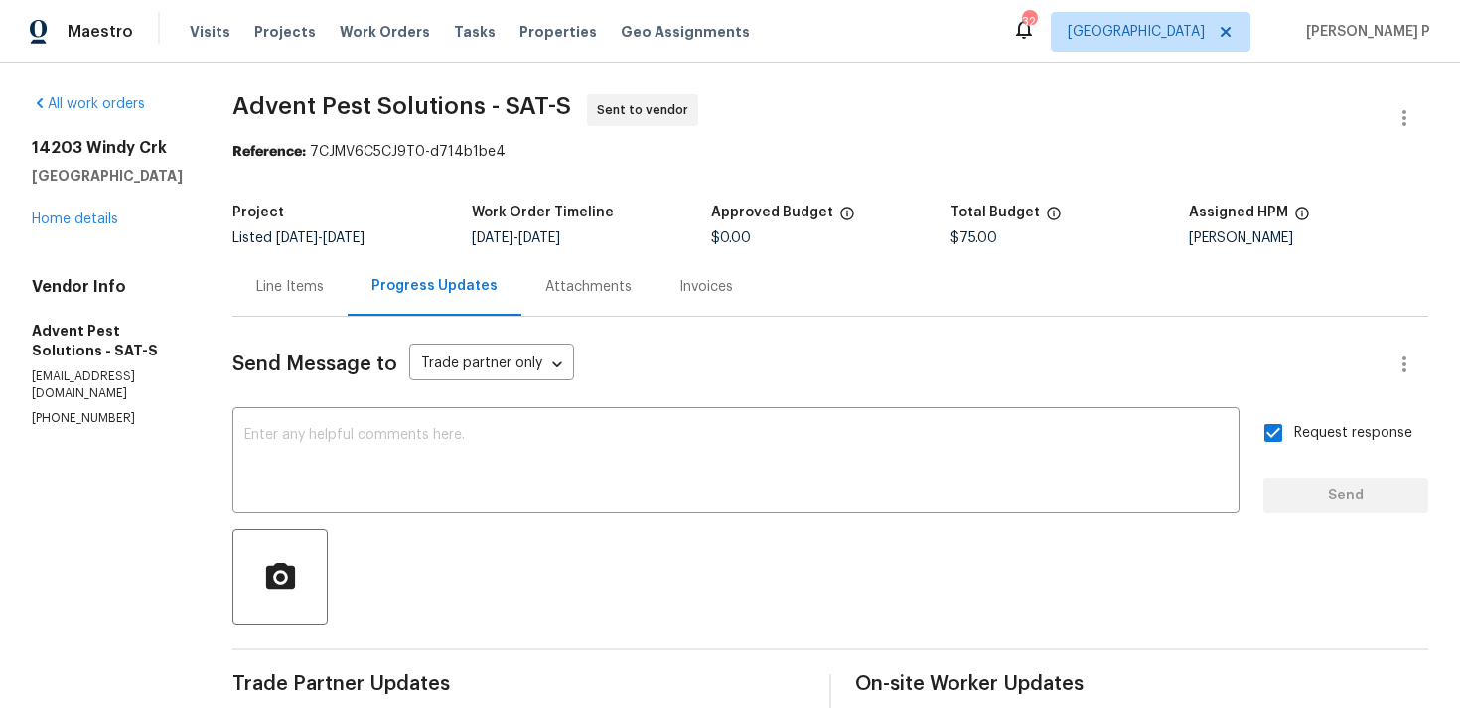
click at [311, 262] on div "Line Items" at bounding box center [289, 286] width 115 height 59
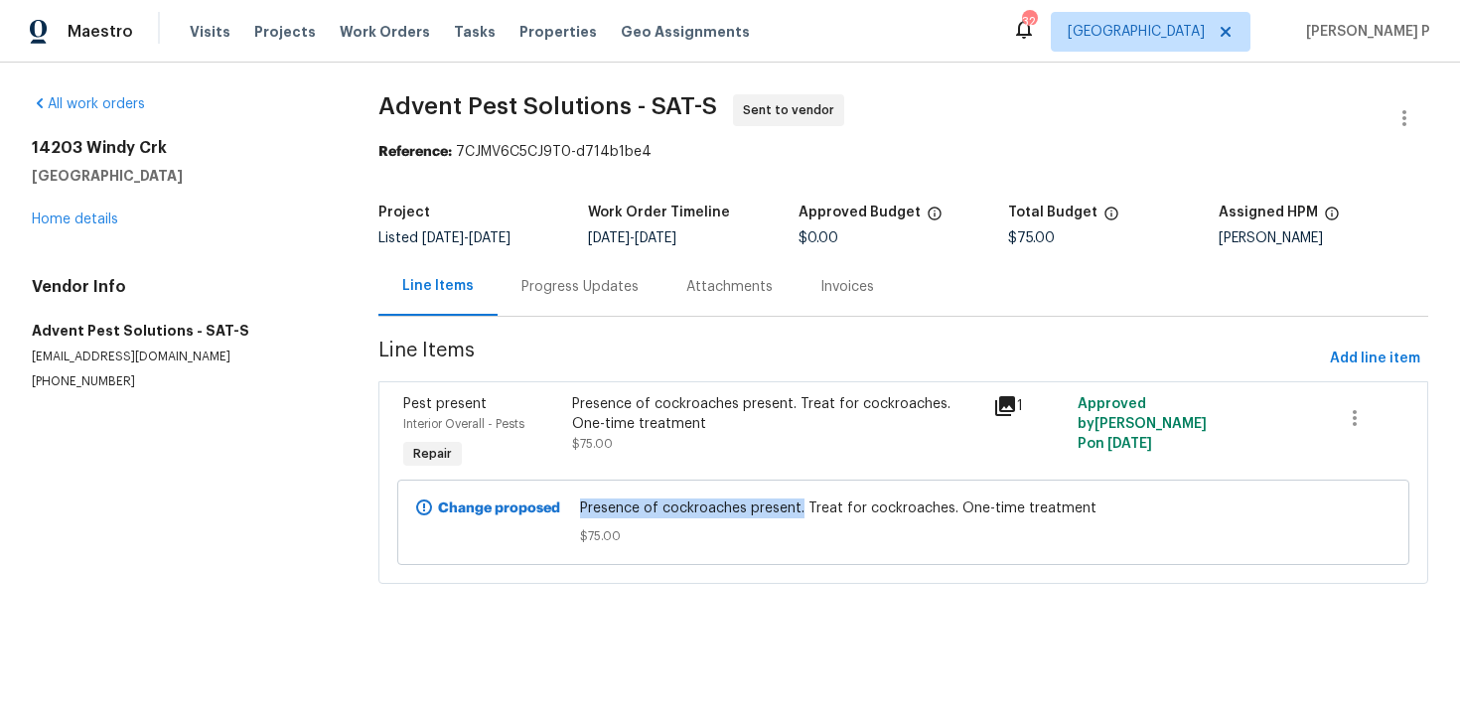
drag, startPoint x: 588, startPoint y: 506, endPoint x: 809, endPoint y: 504, distance: 221.4
click at [809, 504] on span "Presence of cockroaches present. Treat for cockroaches. One-time treatment" at bounding box center [902, 508] width 645 height 20
copy span "Presence of cockroaches present."
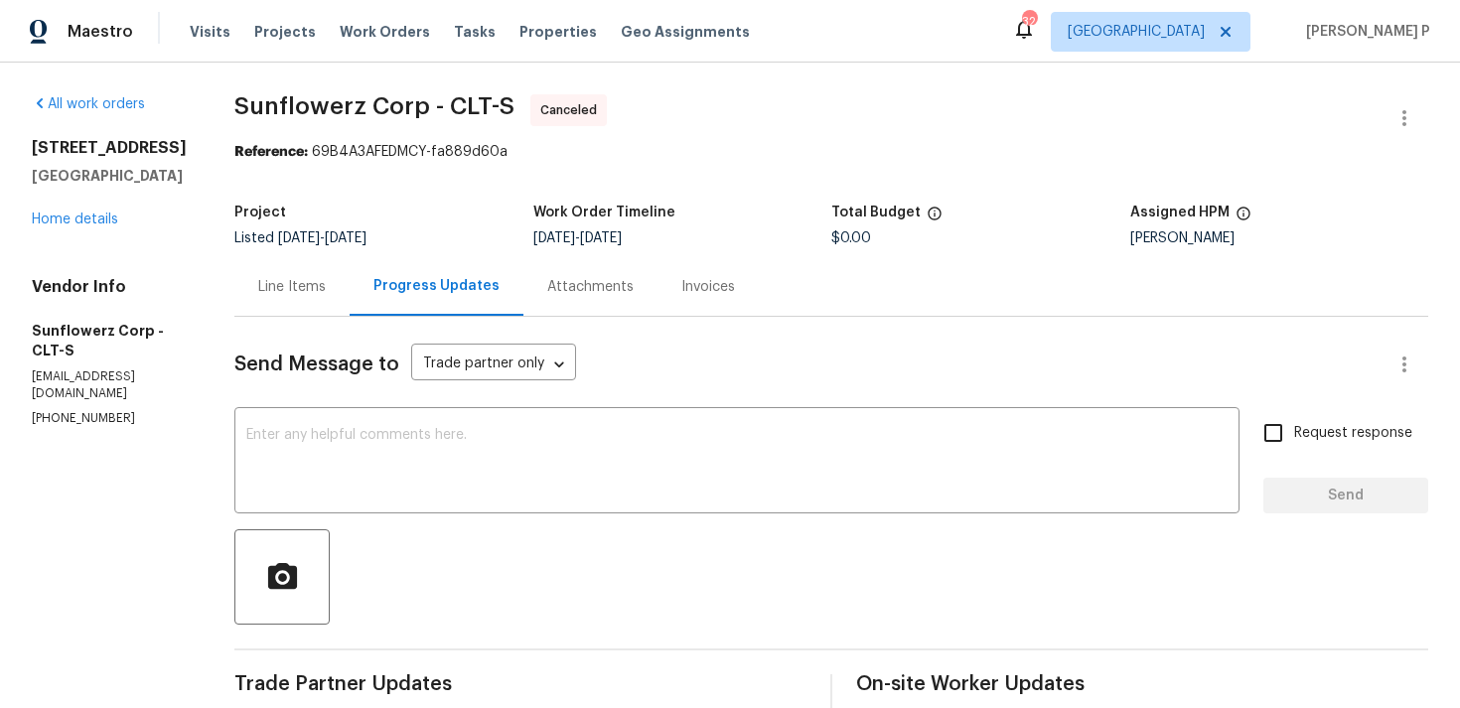
click at [80, 230] on div "All work orders [STREET_ADDRESS] Home details Vendor Info Sunflowerz Corp - CLT…" at bounding box center [109, 260] width 155 height 333
click at [88, 227] on div "[STREET_ADDRESS] Home details" at bounding box center [109, 183] width 155 height 91
click at [94, 224] on link "Home details" at bounding box center [75, 219] width 86 height 14
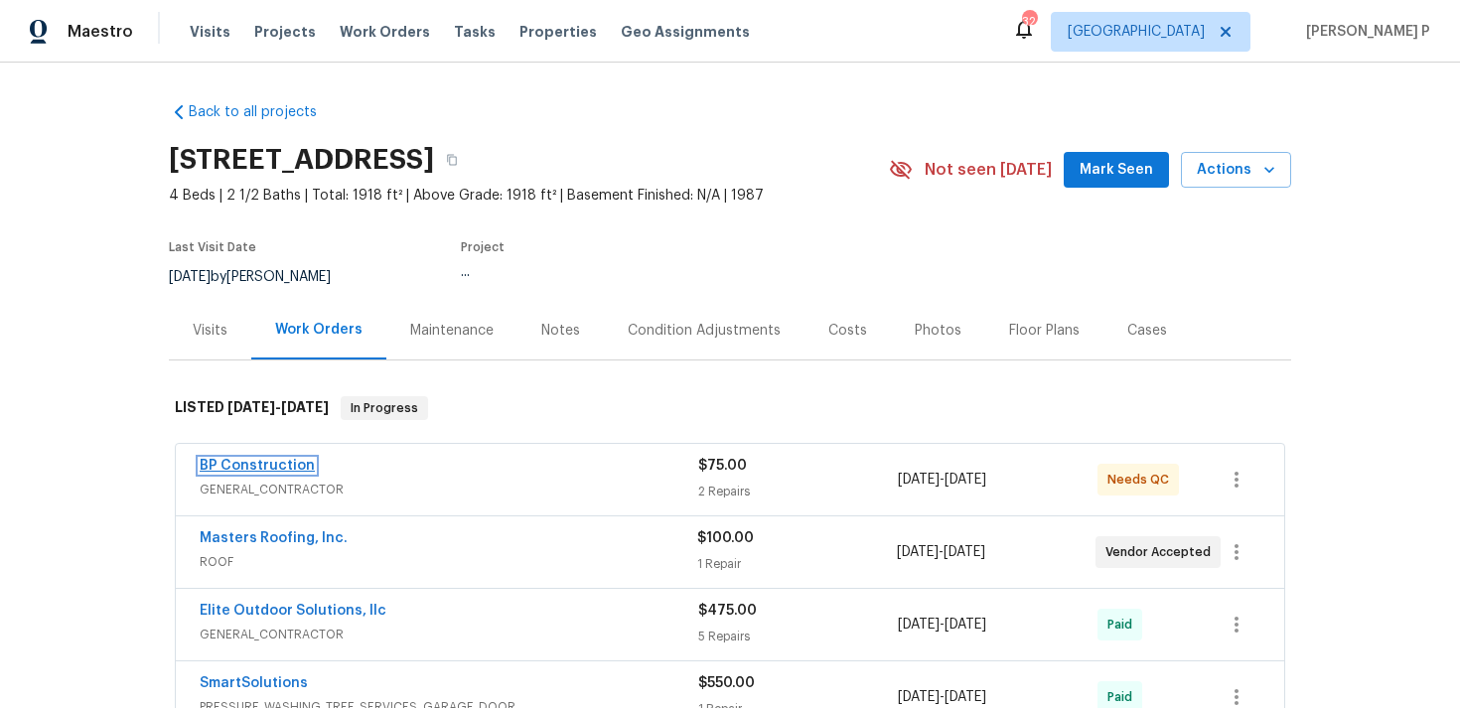
click at [265, 459] on link "BP Construction" at bounding box center [257, 466] width 115 height 14
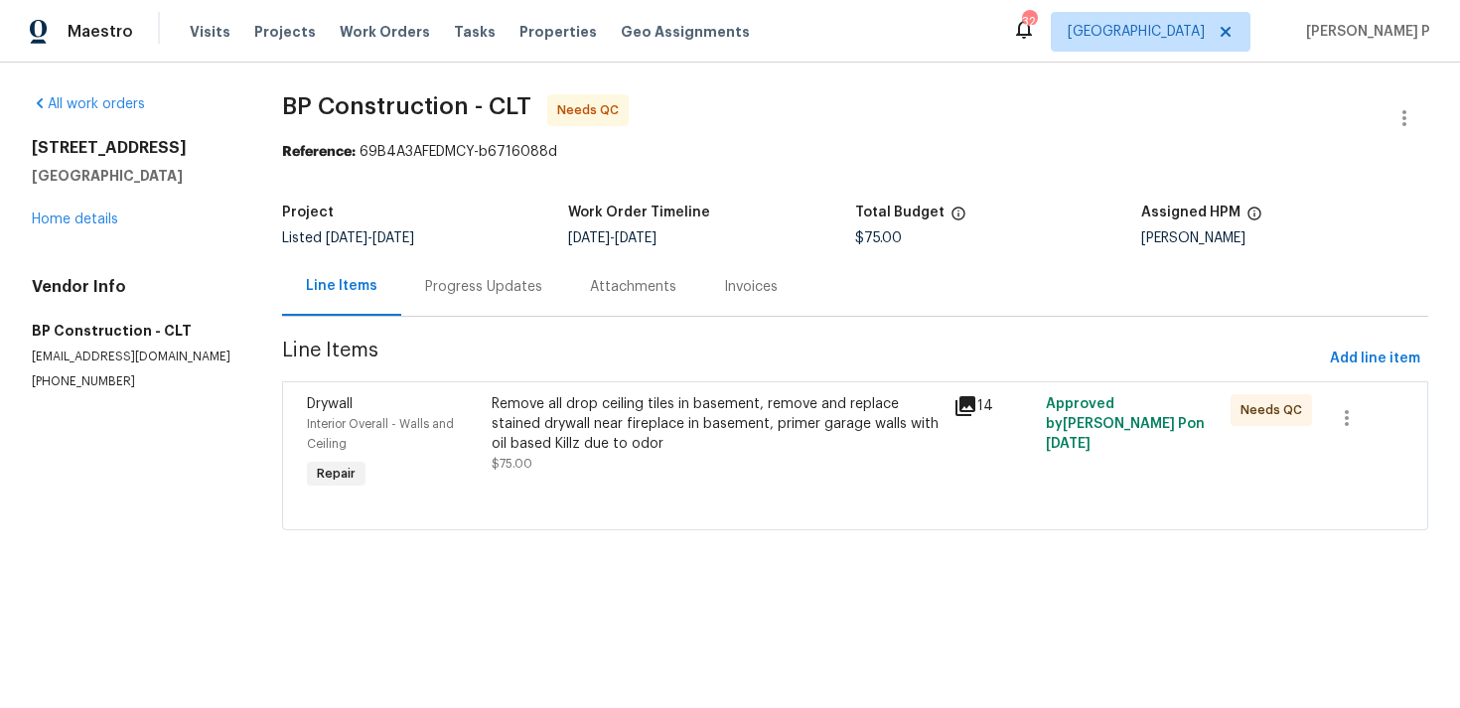
click at [515, 271] on div "Progress Updates" at bounding box center [483, 286] width 165 height 59
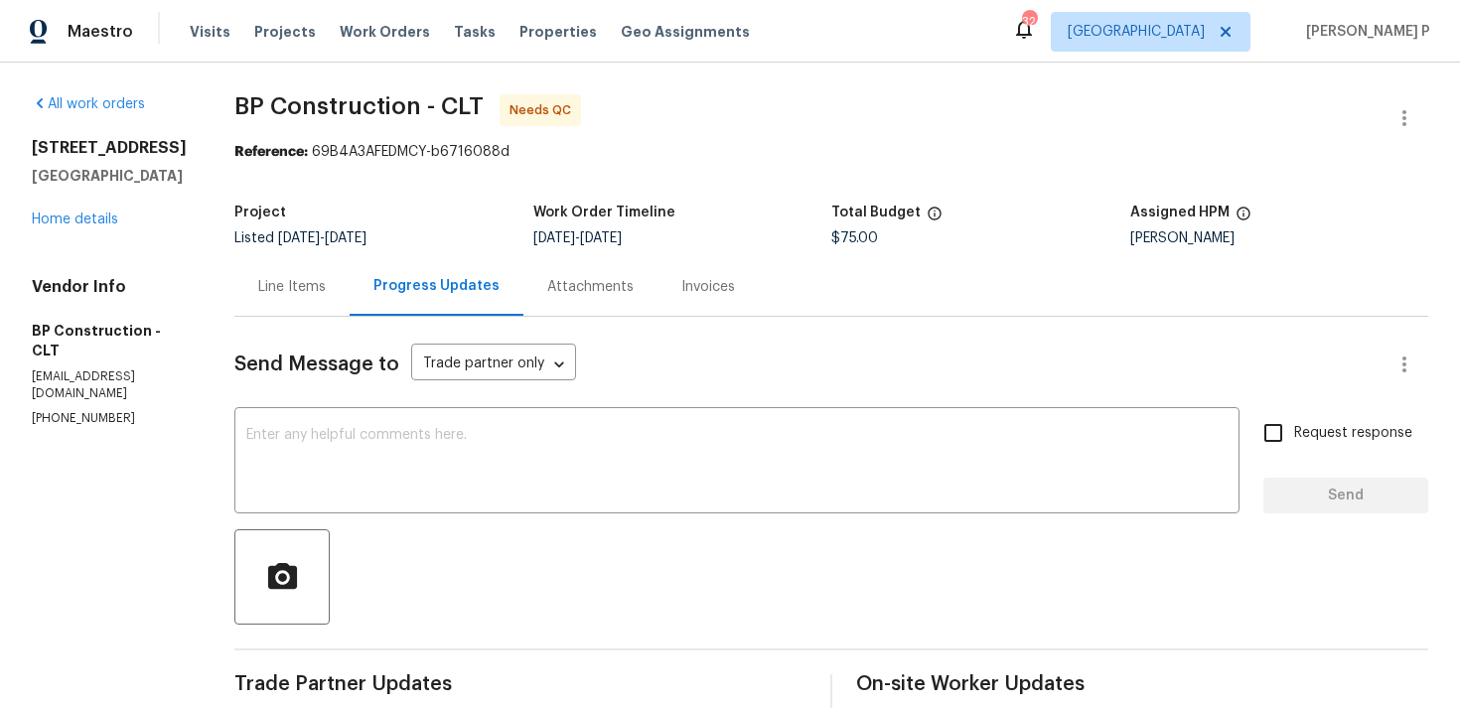
click at [298, 290] on div "Line Items" at bounding box center [292, 287] width 68 height 20
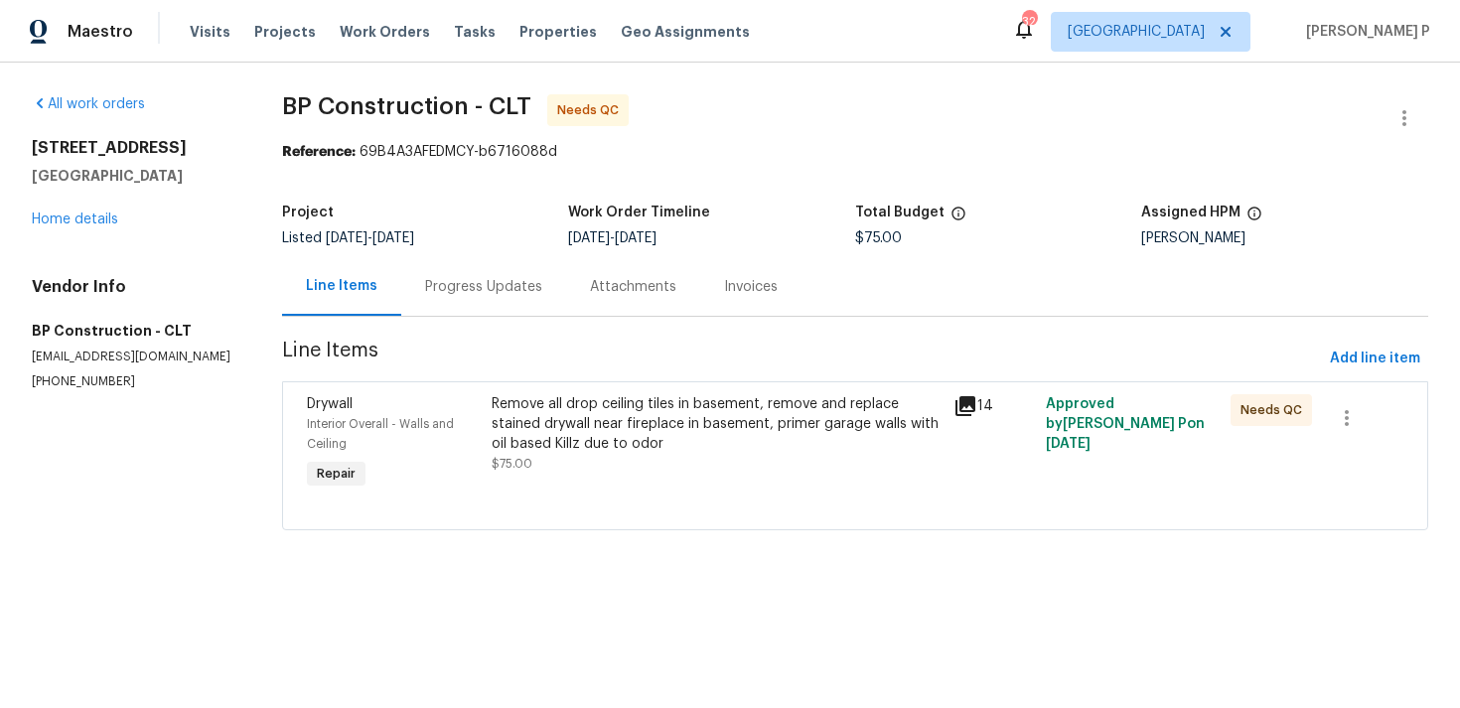
click at [483, 292] on div "Progress Updates" at bounding box center [483, 287] width 117 height 20
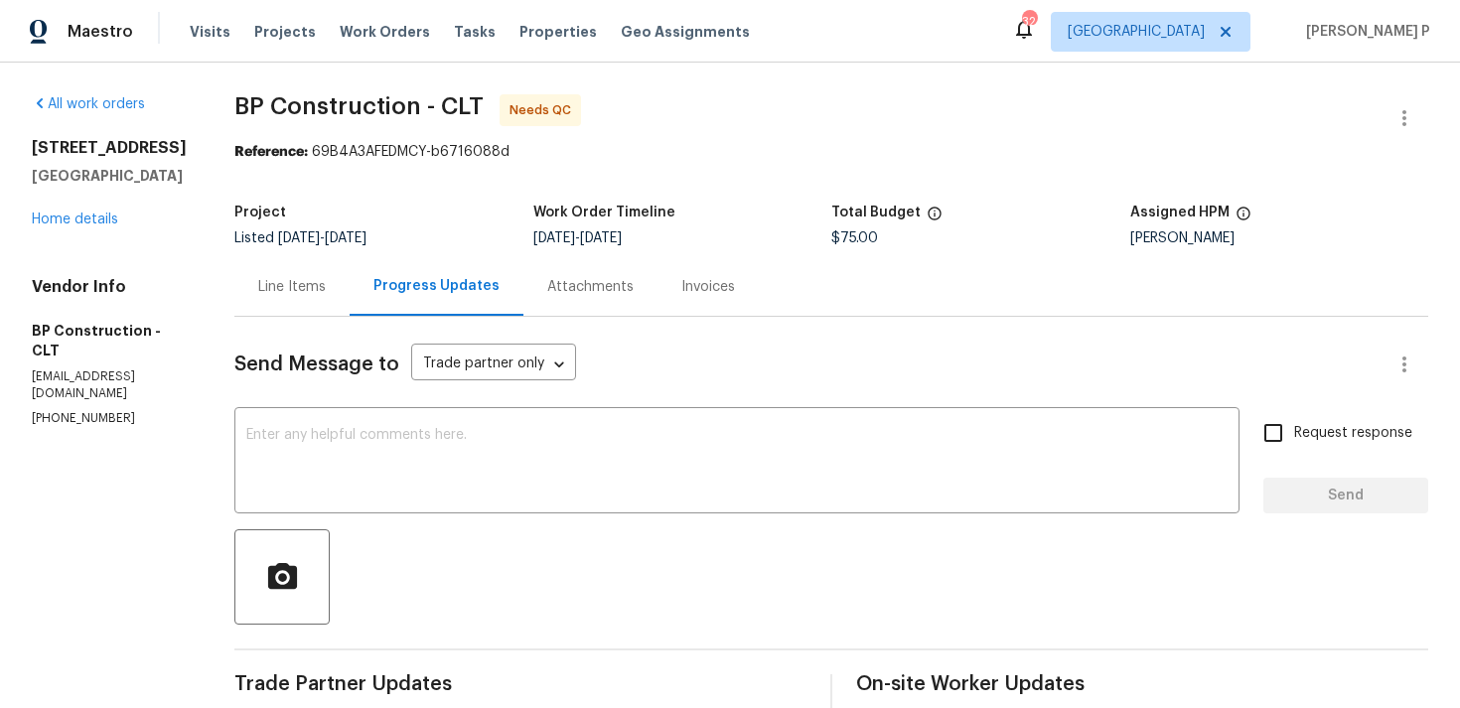
click at [288, 289] on div "Line Items" at bounding box center [292, 287] width 68 height 20
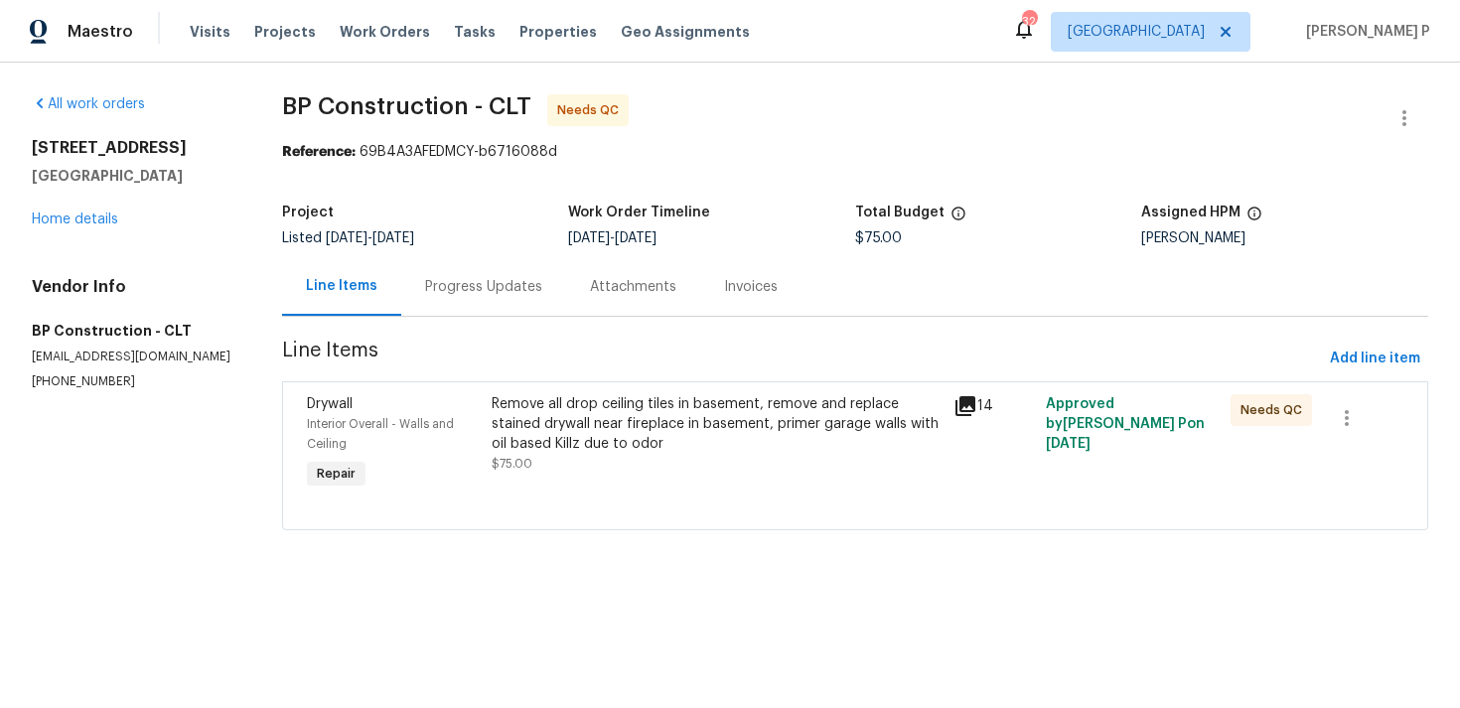
click at [588, 410] on div "Remove all drop ceiling tiles in basement, remove and replace stained drywall n…" at bounding box center [716, 424] width 450 height 60
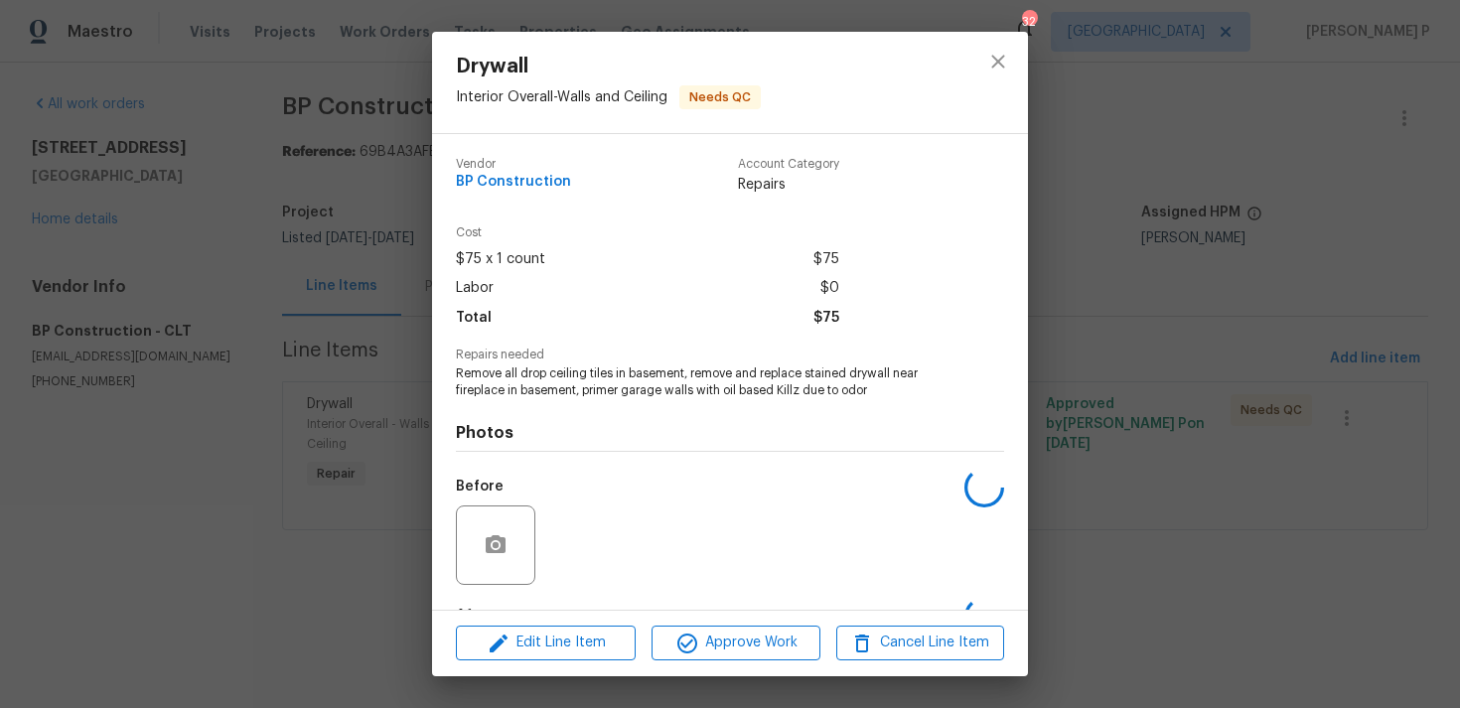
scroll to position [124, 0]
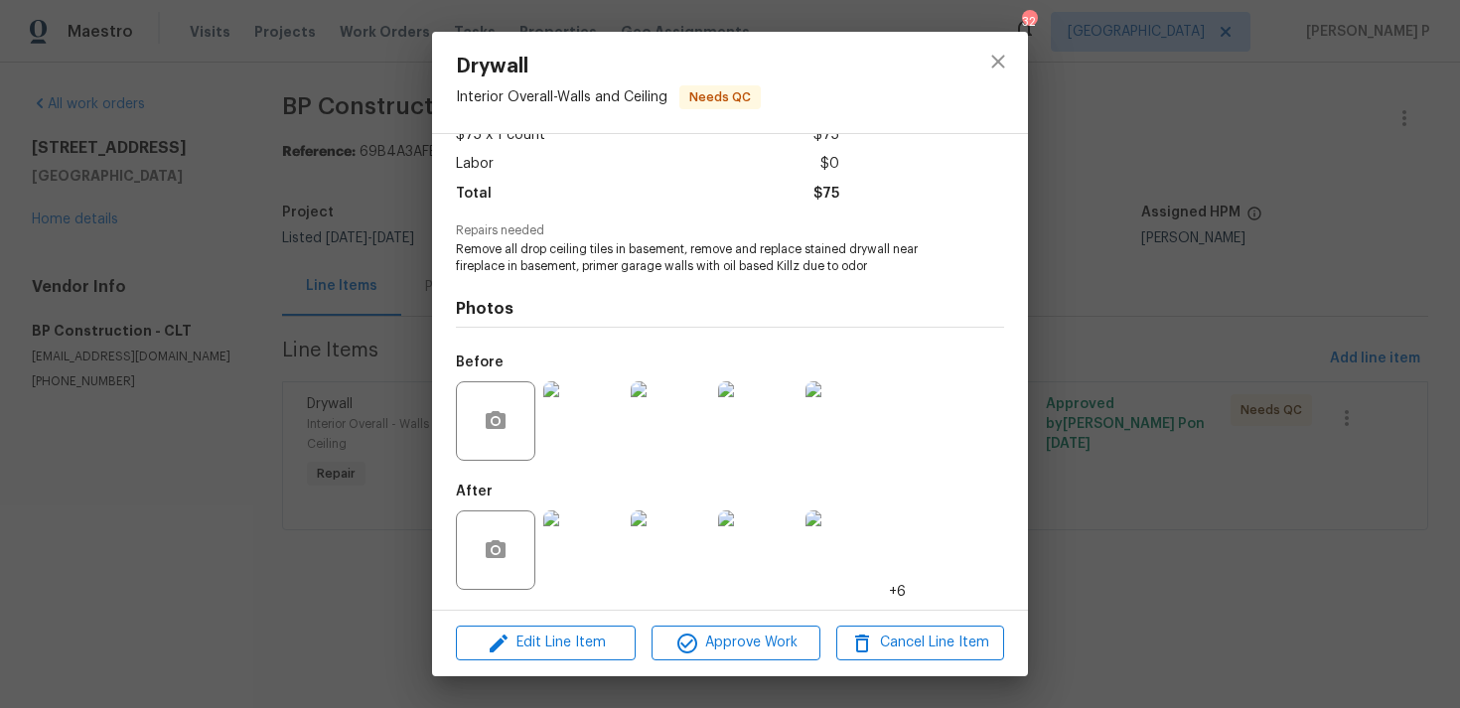
click at [577, 445] on img at bounding box center [582, 420] width 79 height 79
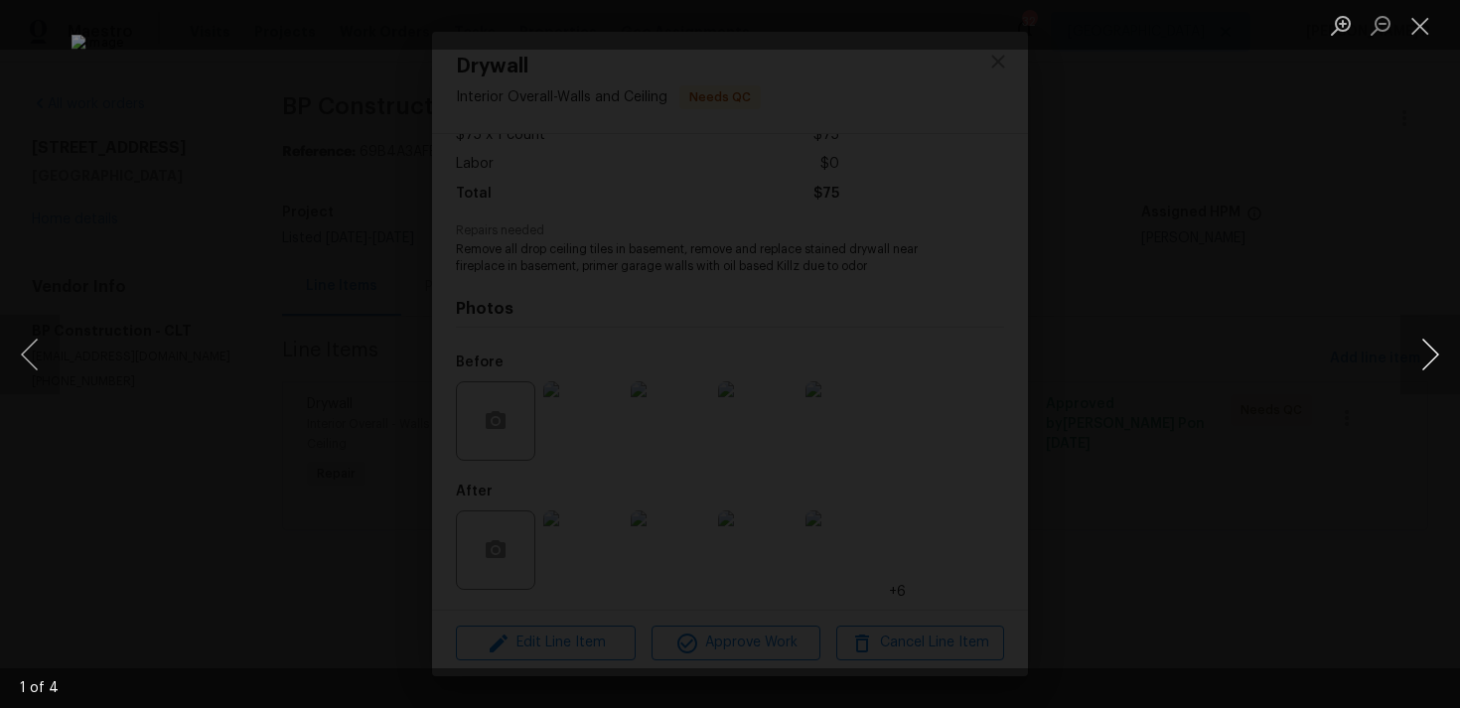
click at [1433, 356] on button "Next image" at bounding box center [1430, 354] width 60 height 79
click at [1423, 30] on button "Close lightbox" at bounding box center [1420, 25] width 40 height 35
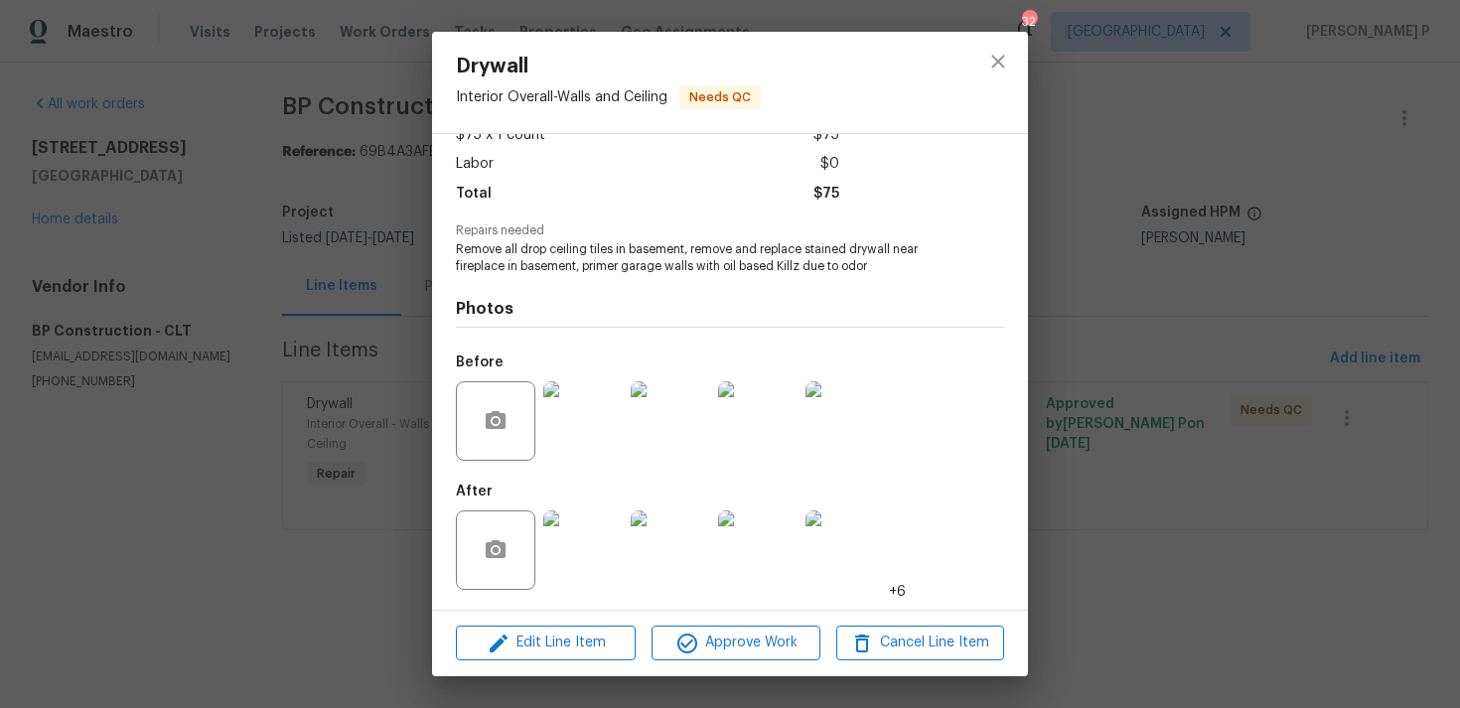
click at [581, 549] on img at bounding box center [582, 549] width 79 height 79
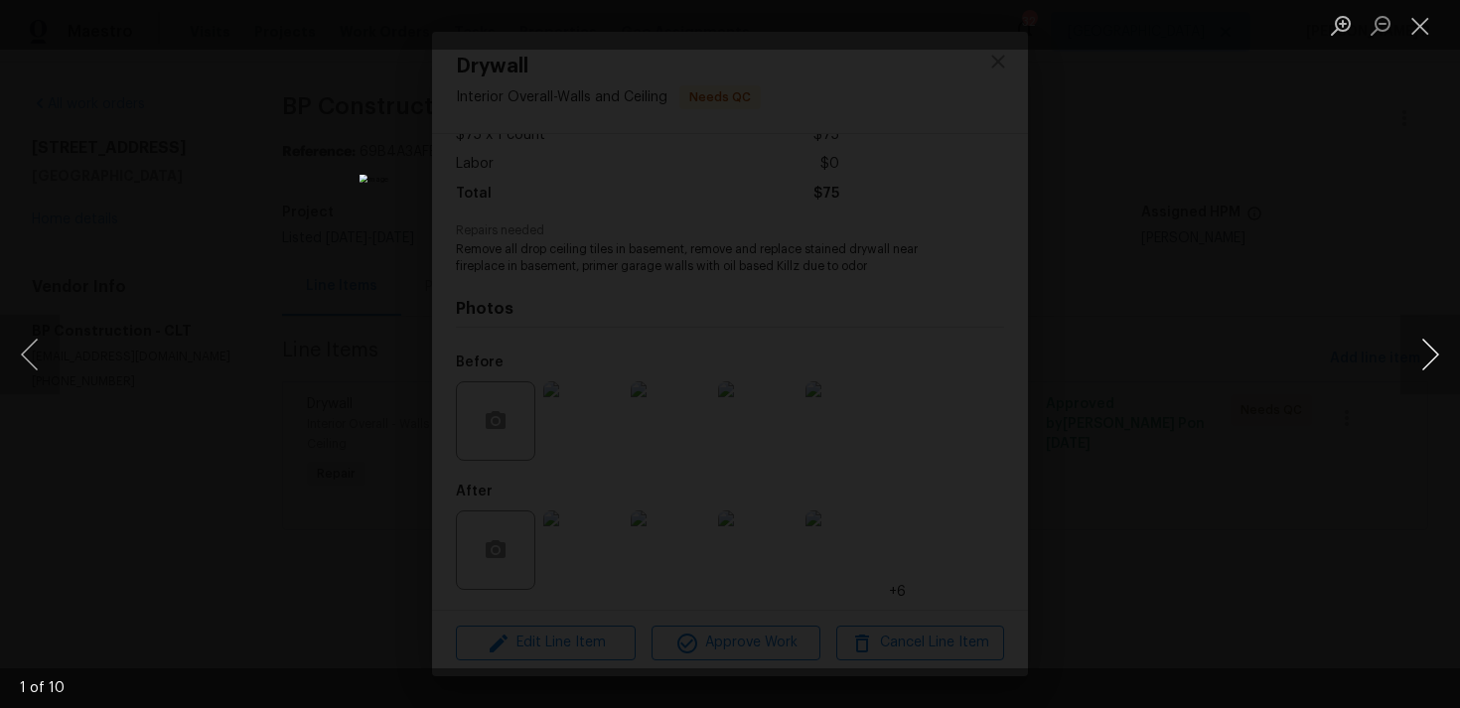
click at [1433, 353] on button "Next image" at bounding box center [1430, 354] width 60 height 79
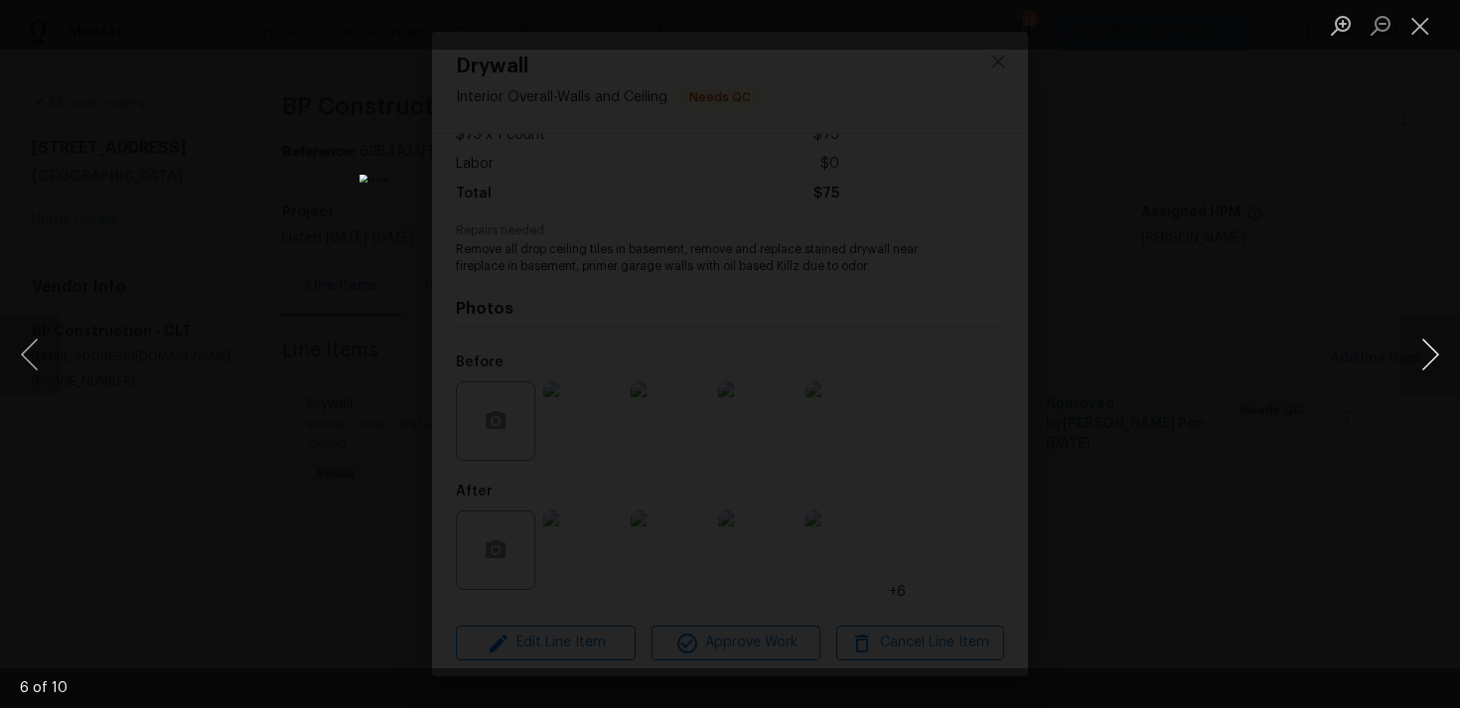
click at [1433, 353] on button "Next image" at bounding box center [1430, 354] width 60 height 79
click at [1431, 26] on button "Close lightbox" at bounding box center [1420, 25] width 40 height 35
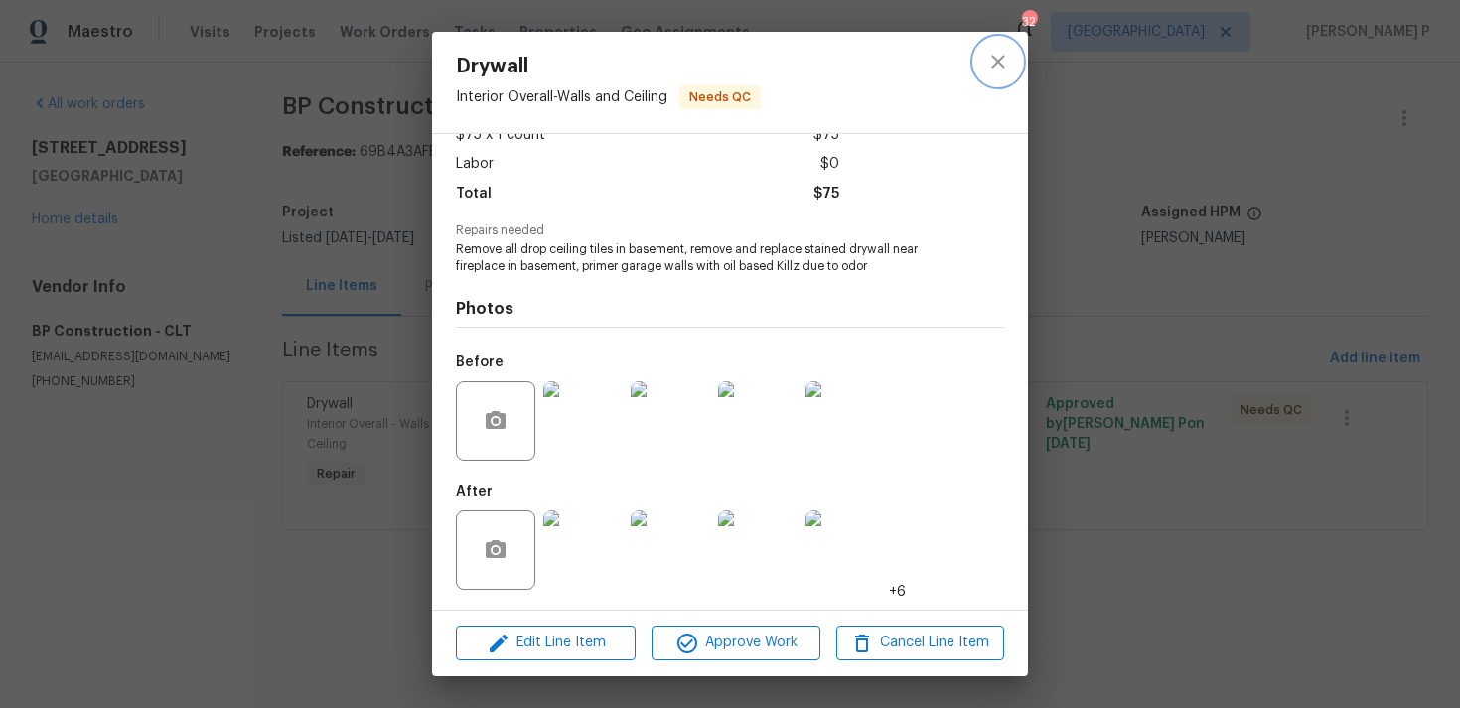
click at [992, 72] on icon "close" at bounding box center [998, 62] width 24 height 24
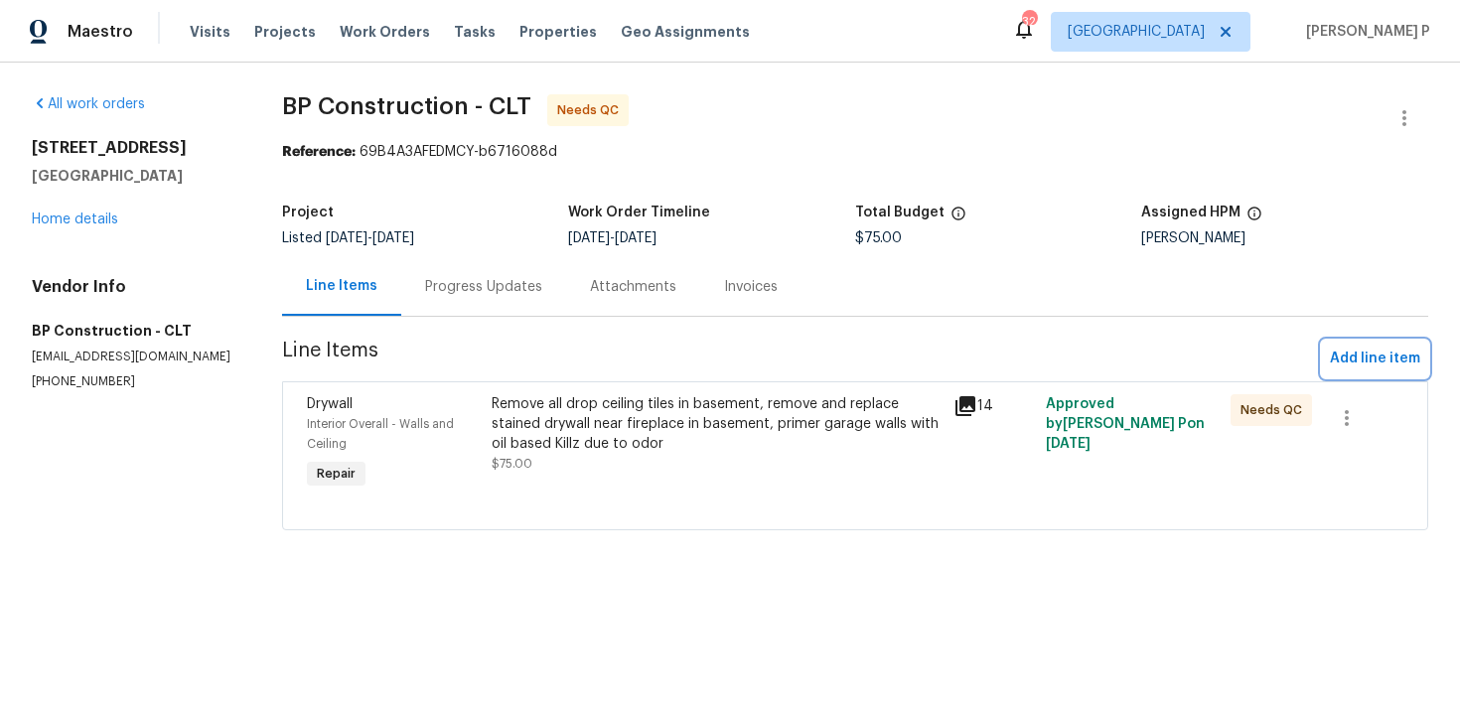
click at [1376, 359] on span "Add line item" at bounding box center [1374, 359] width 90 height 25
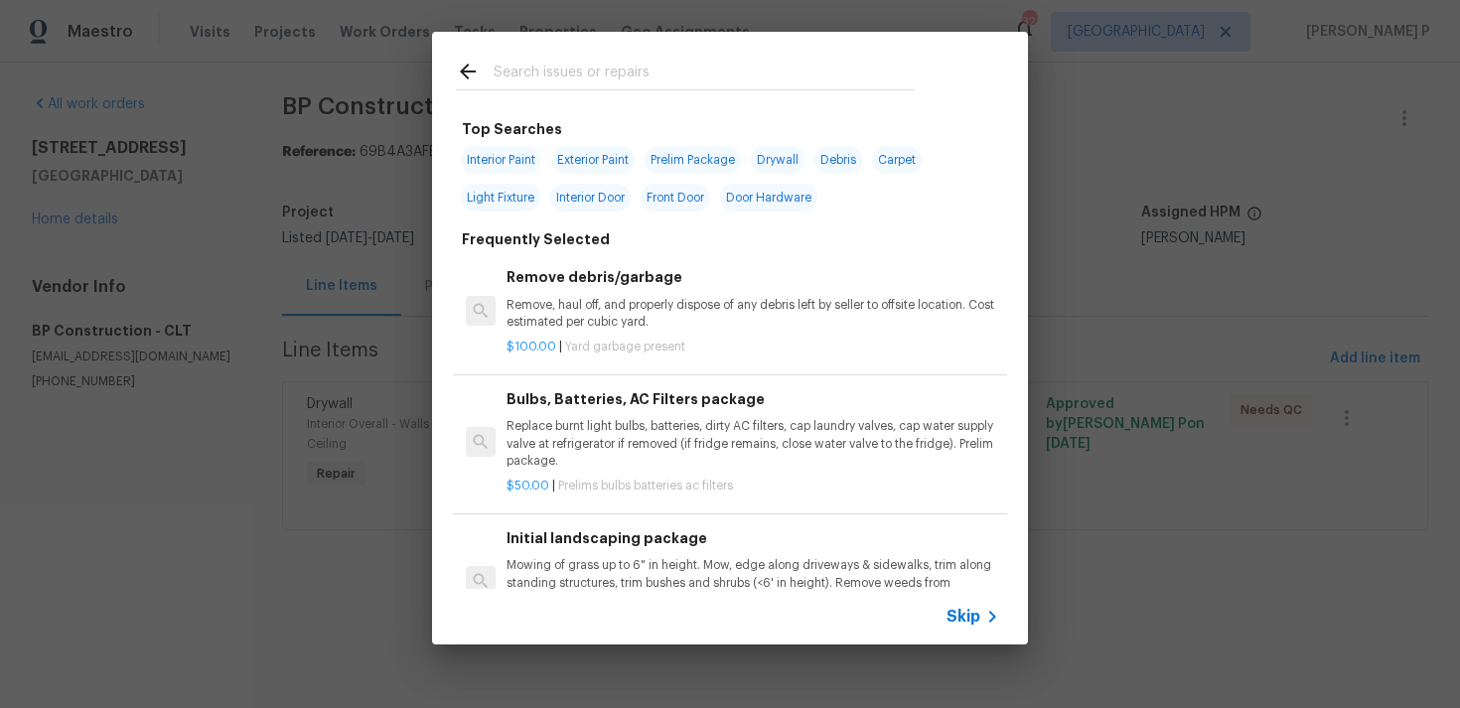
click at [973, 615] on span "Skip" at bounding box center [963, 617] width 34 height 20
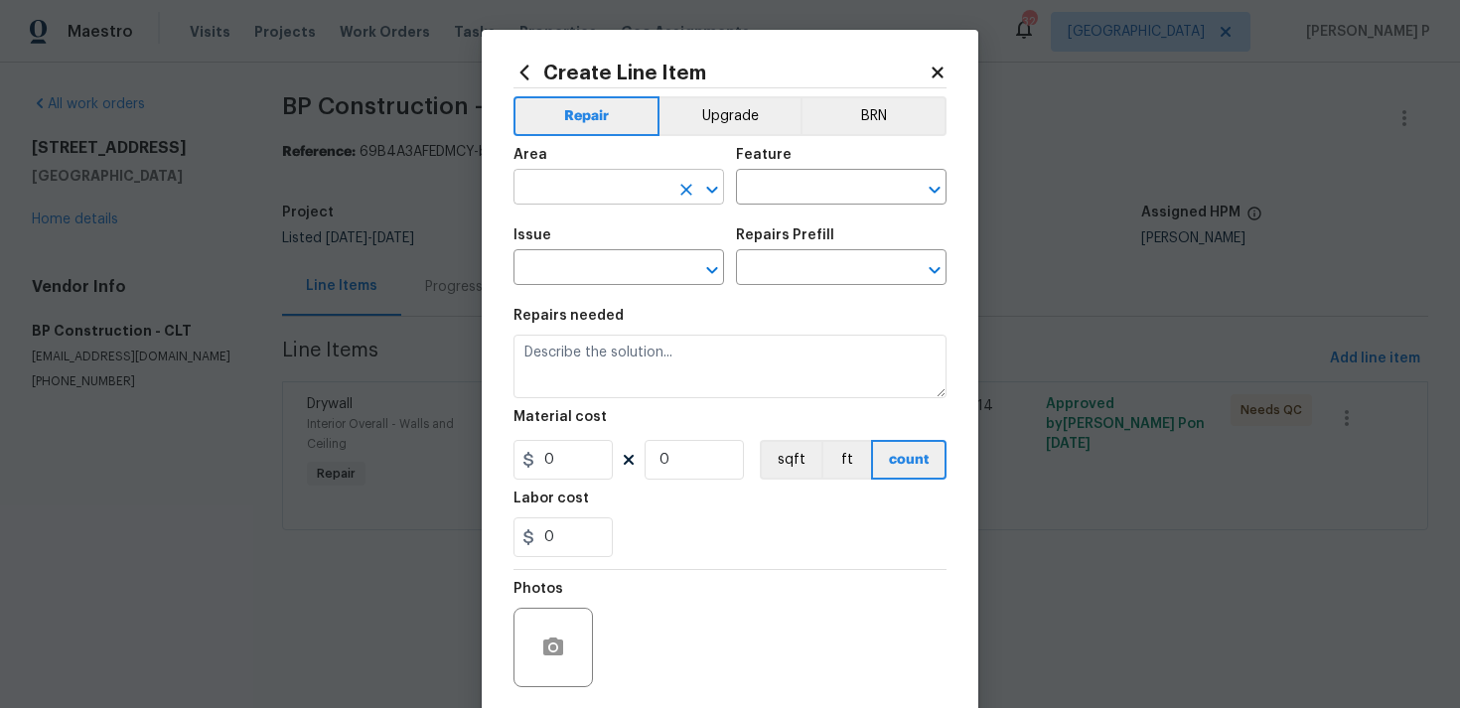
click at [714, 181] on icon "Open" at bounding box center [712, 190] width 24 height 24
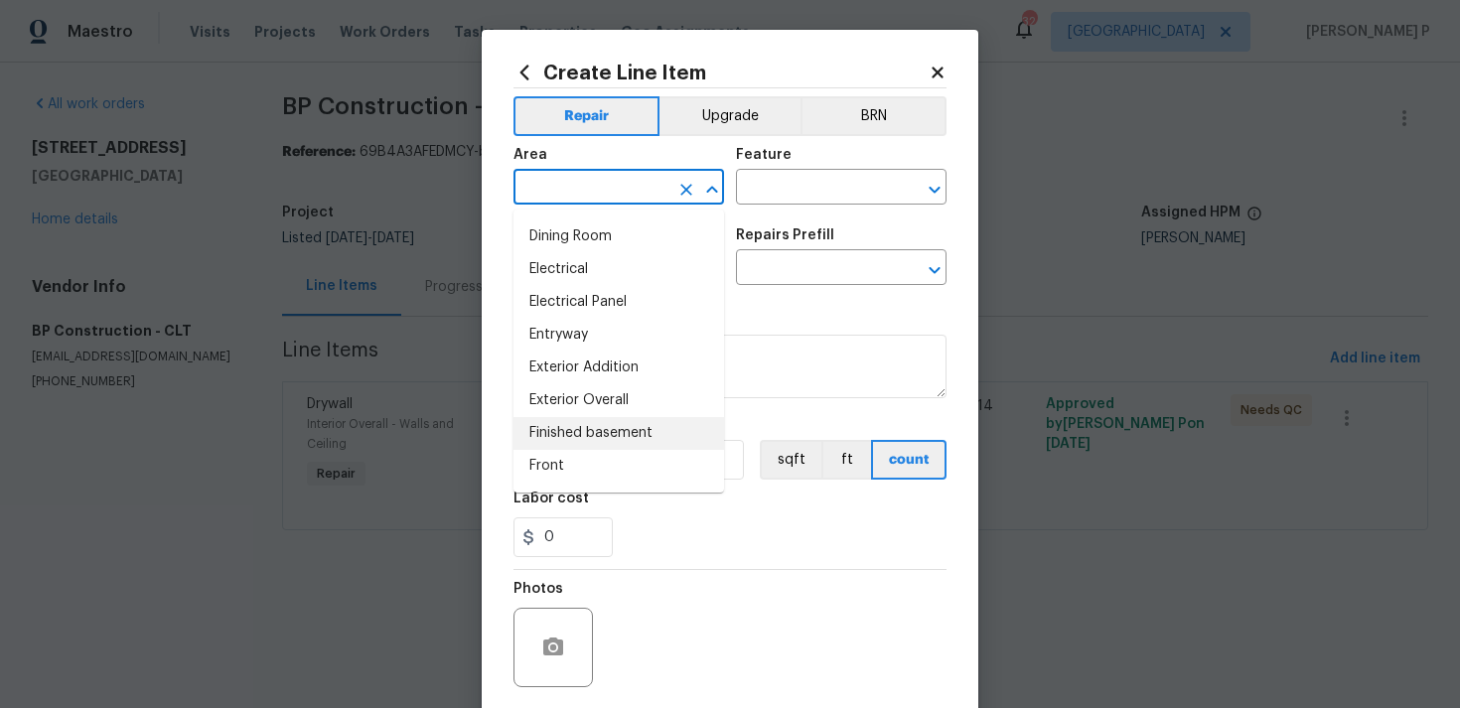
scroll to position [384, 0]
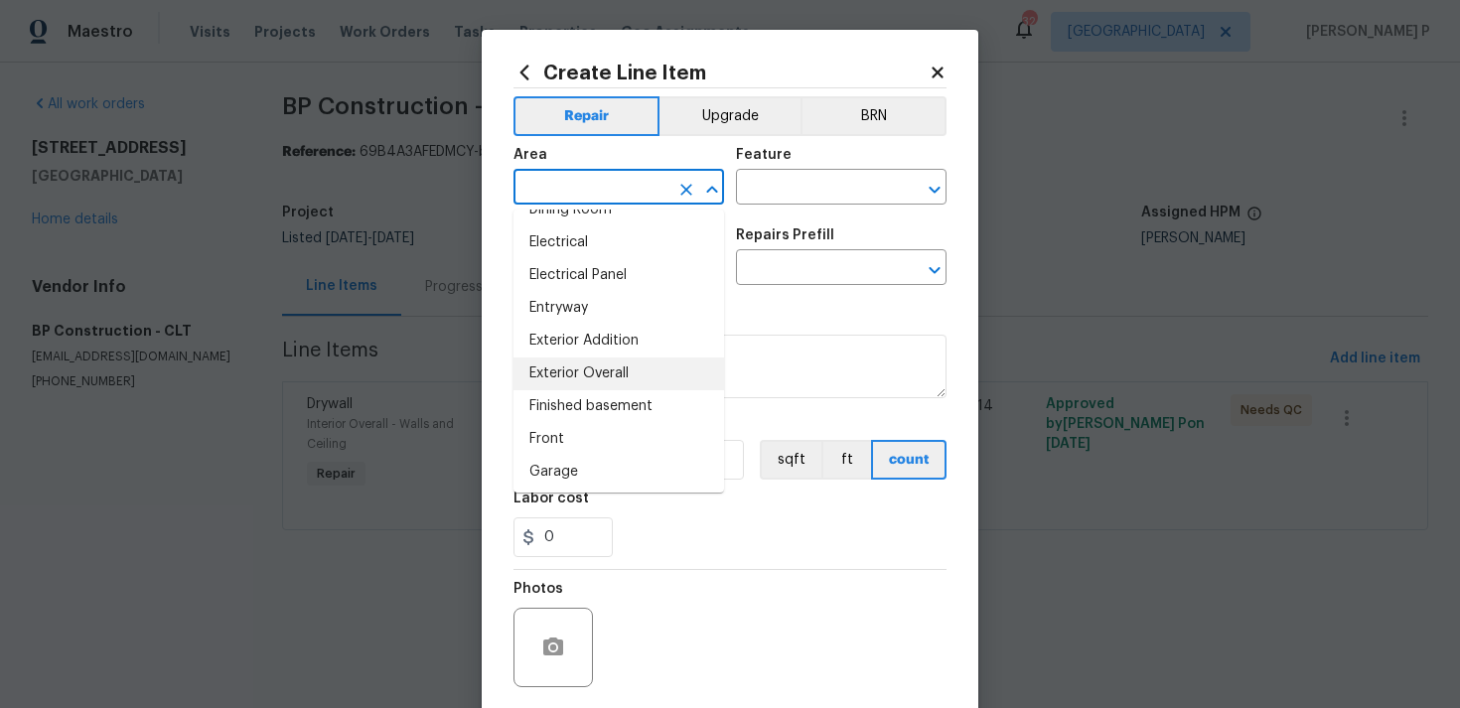
click at [611, 372] on li "Exterior Overall" at bounding box center [618, 373] width 210 height 33
type input "Exterior Overall"
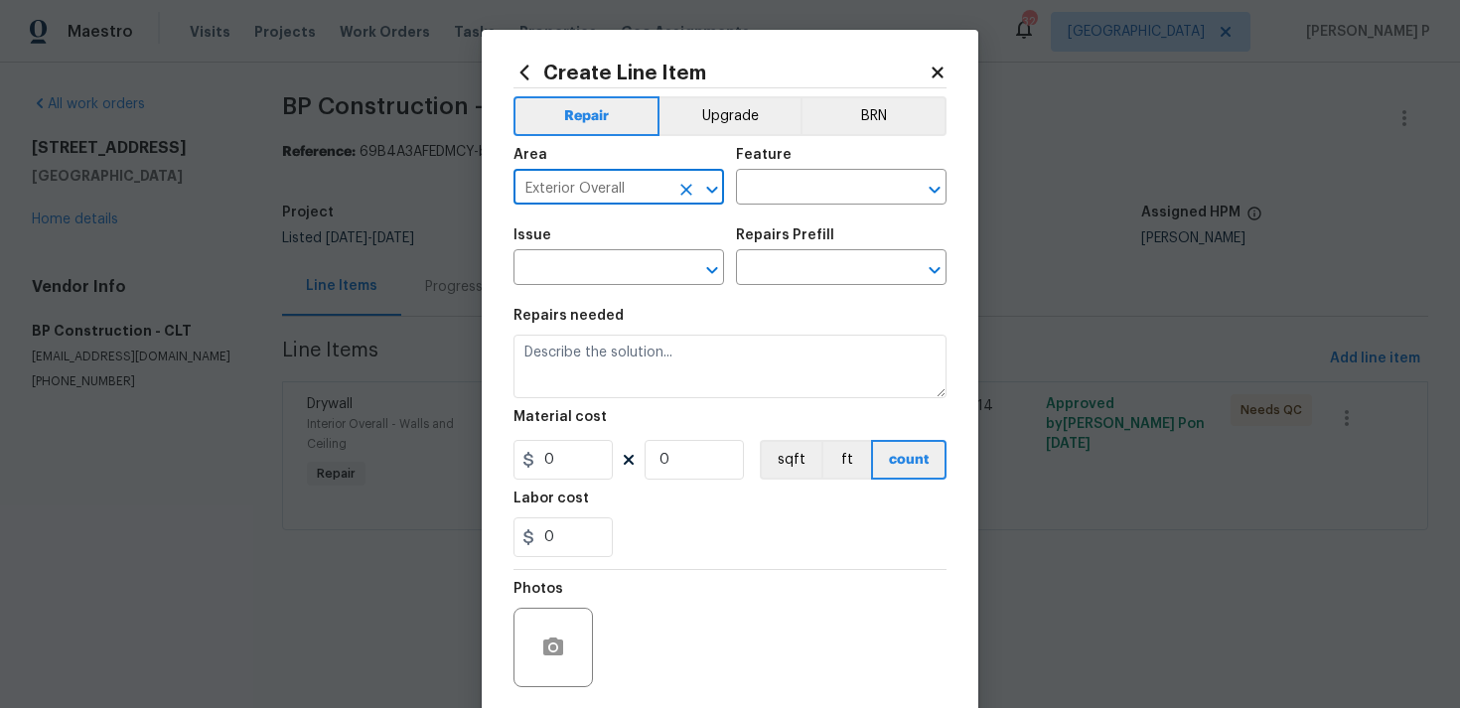
click at [790, 211] on div "Area Exterior Overall ​ Feature ​" at bounding box center [729, 176] width 433 height 80
click at [809, 194] on input "text" at bounding box center [813, 189] width 155 height 31
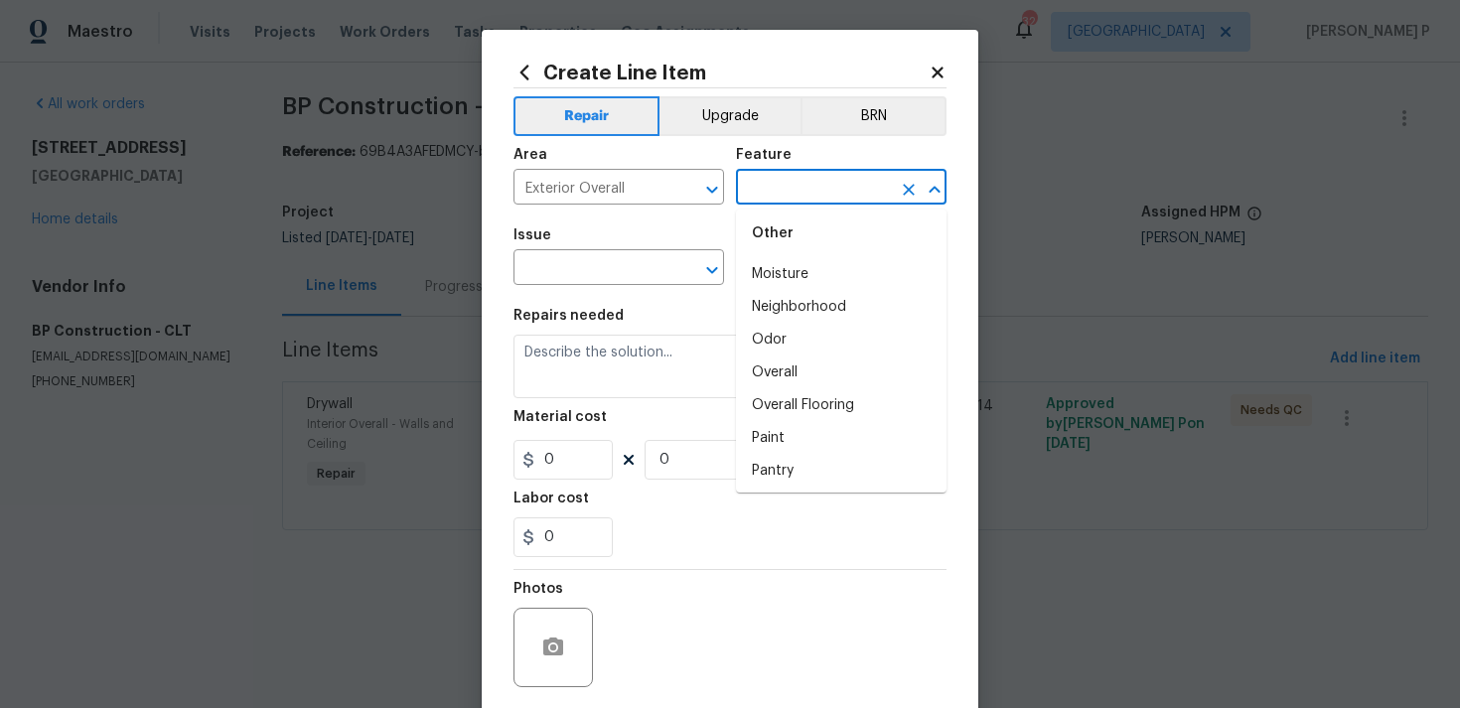
scroll to position [3288, 0]
click at [812, 374] on li "Overall" at bounding box center [841, 370] width 210 height 33
type input "Overall"
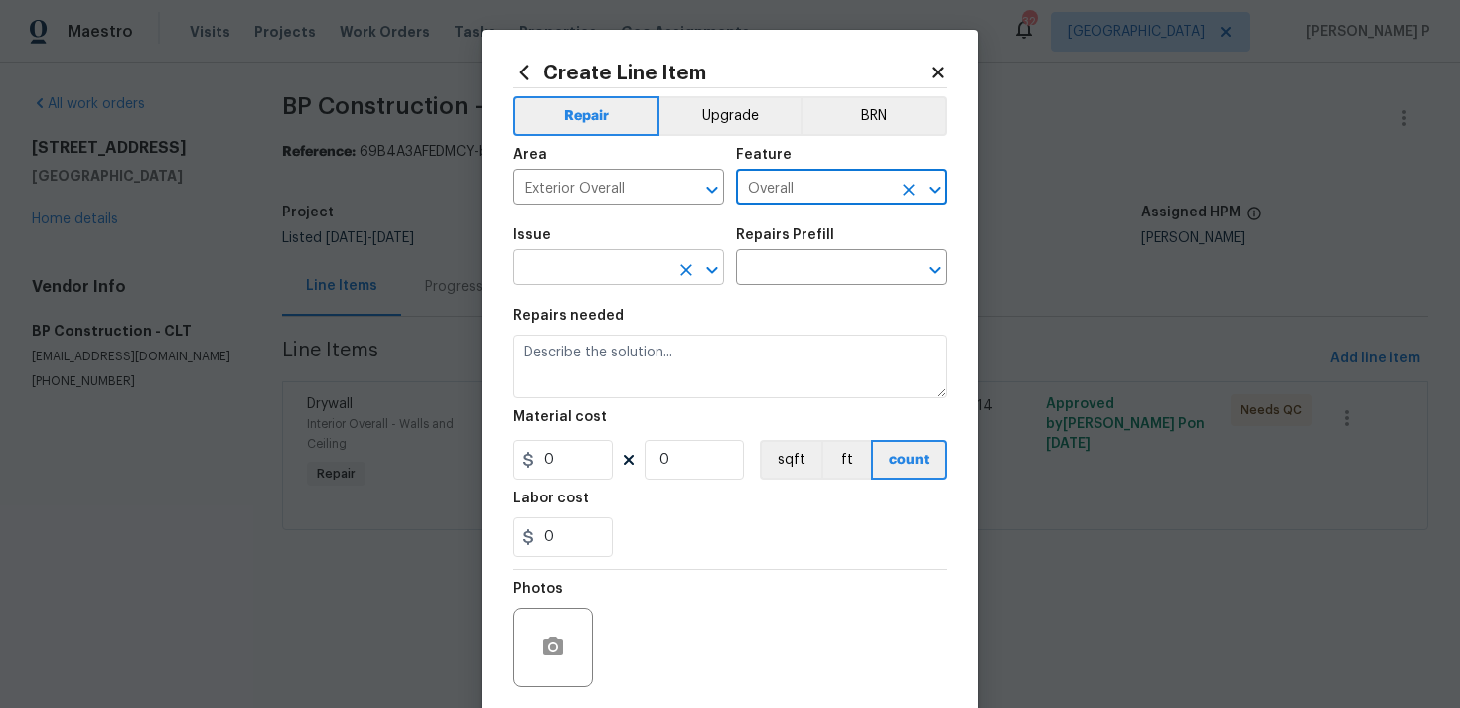
click at [698, 268] on button "Open" at bounding box center [712, 270] width 28 height 28
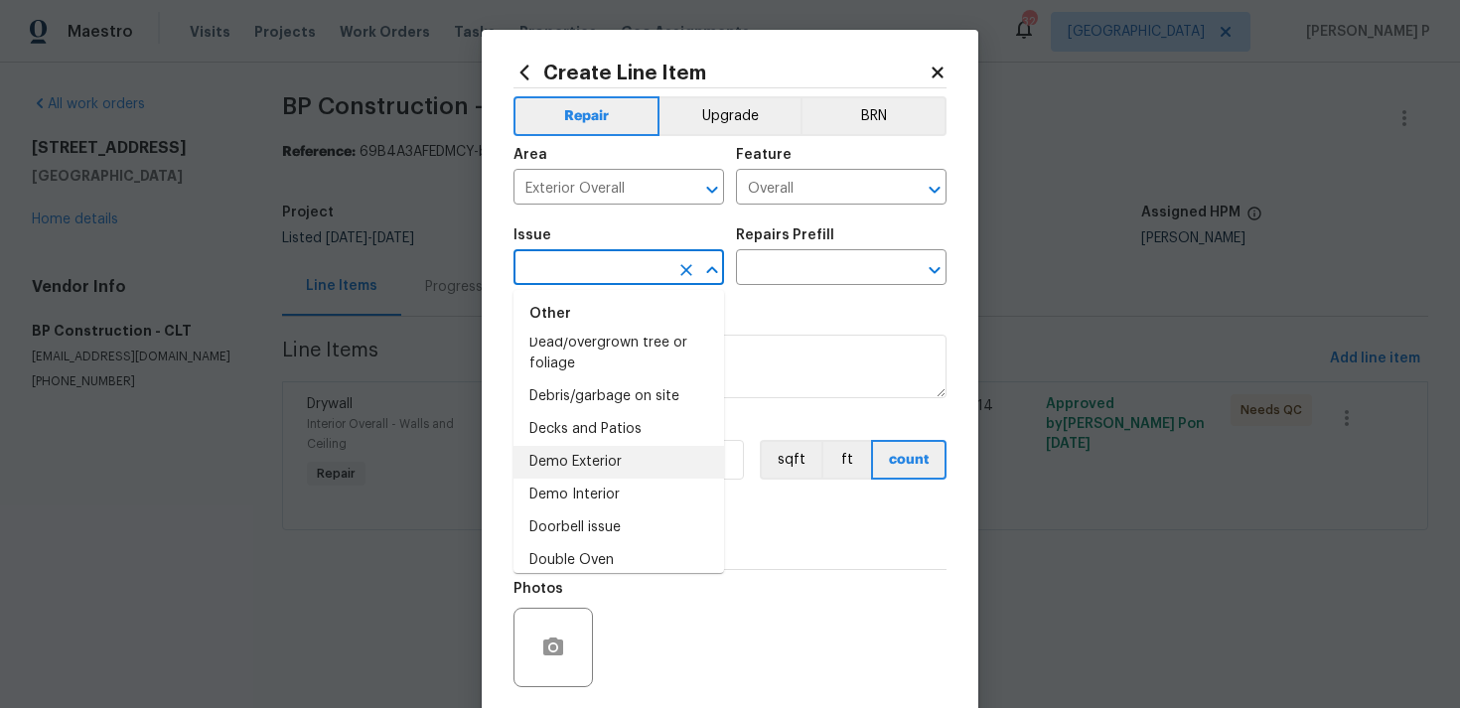
scroll to position [762, 0]
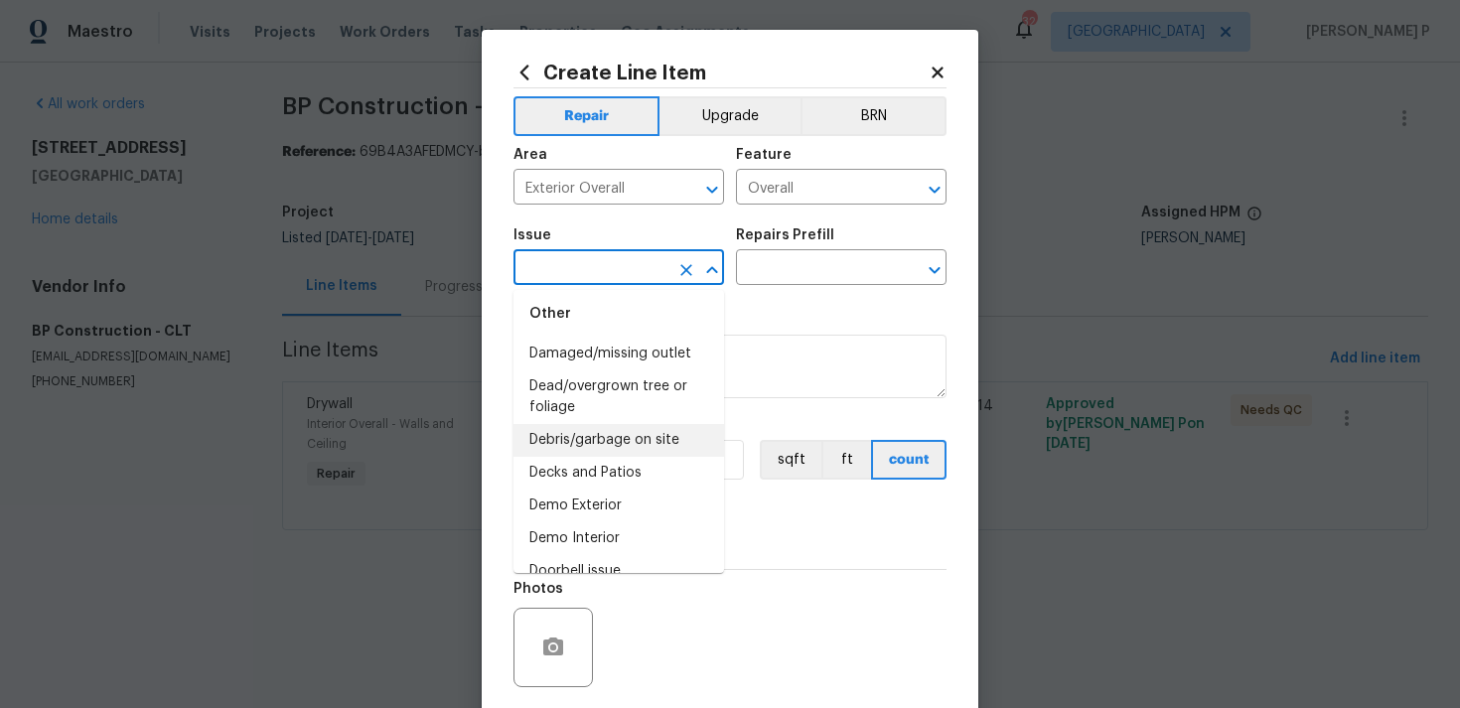
click at [624, 444] on li "Debris/garbage on site" at bounding box center [618, 440] width 210 height 33
type input "Debris/garbage on site"
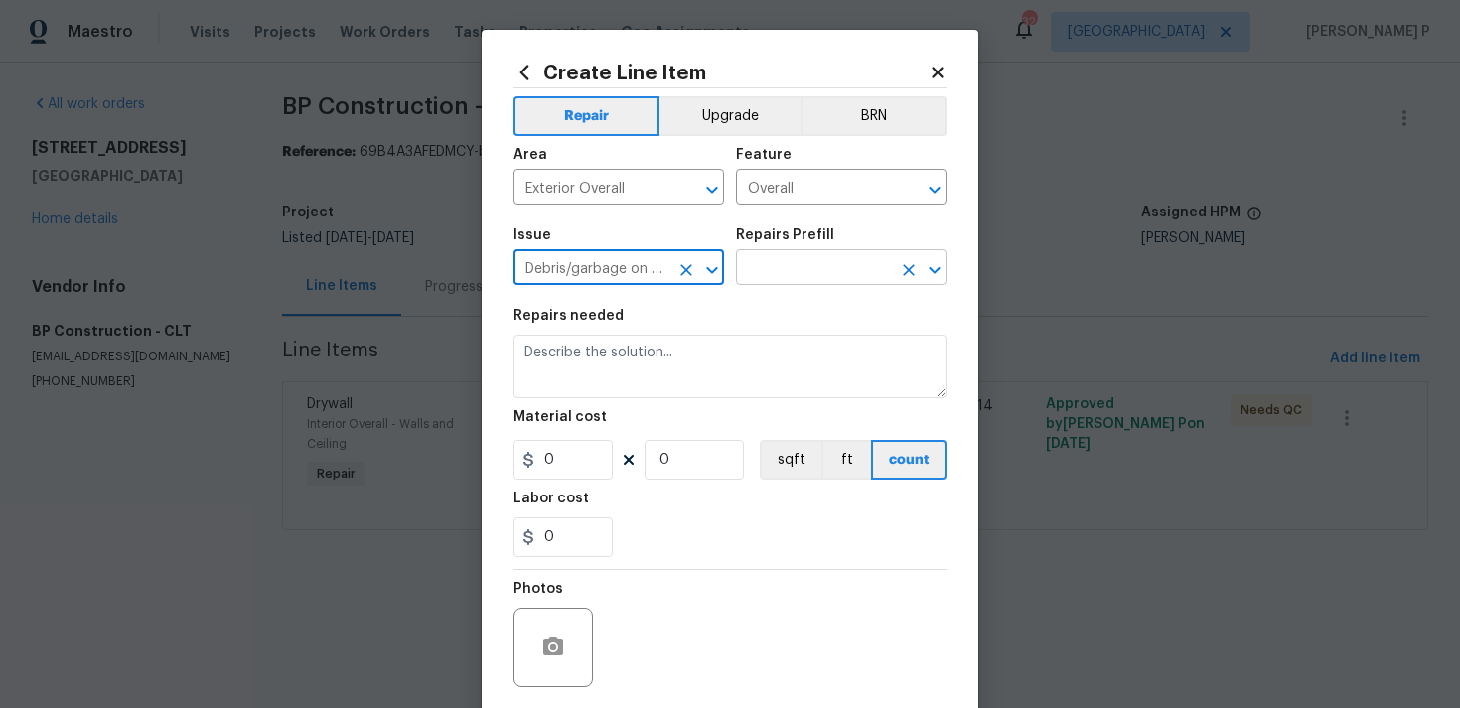
click at [767, 268] on input "text" at bounding box center [813, 269] width 155 height 31
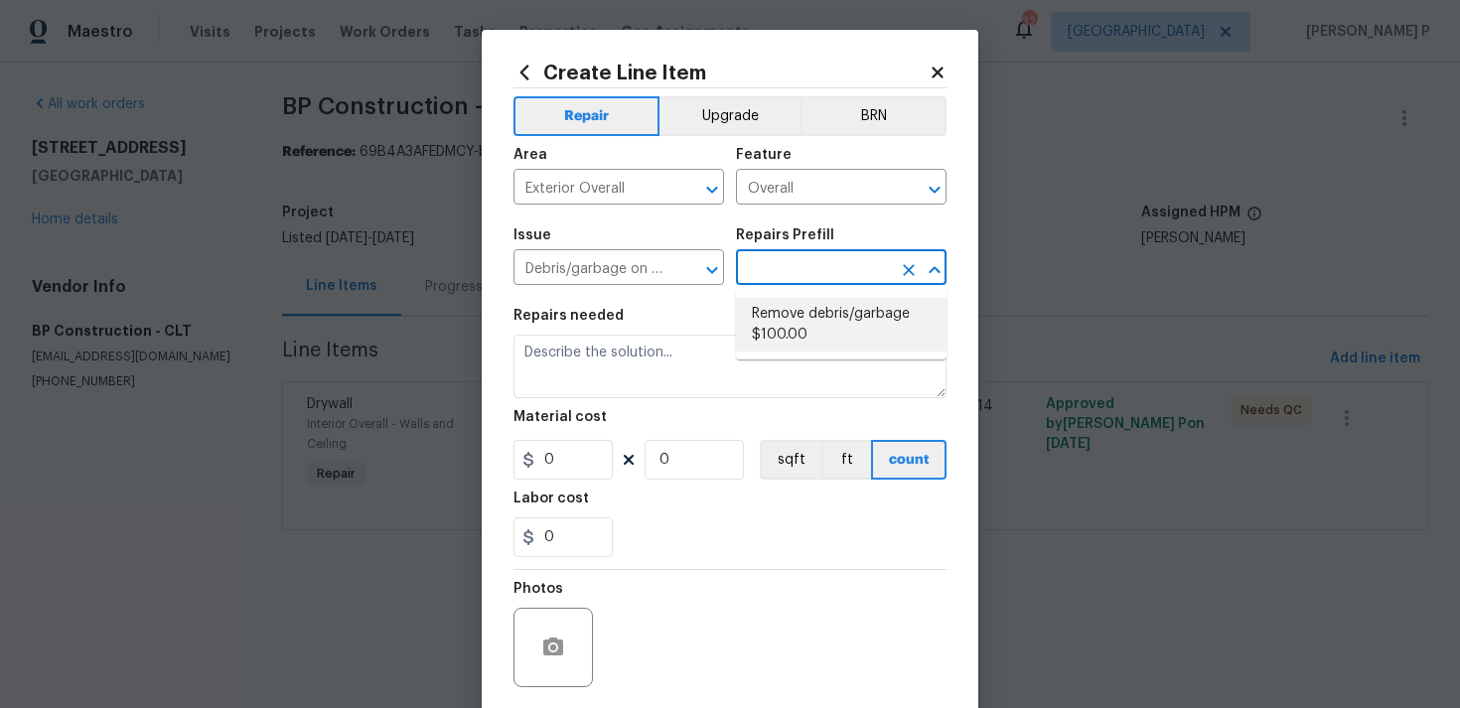
click at [784, 309] on li "Remove debris/garbage $100.00" at bounding box center [841, 325] width 210 height 54
type input "Remove debris/garbage $100.00"
type textarea "Remove, haul off, and properly dispose of any debris left by seller to offsite …"
type input "100"
type input "1"
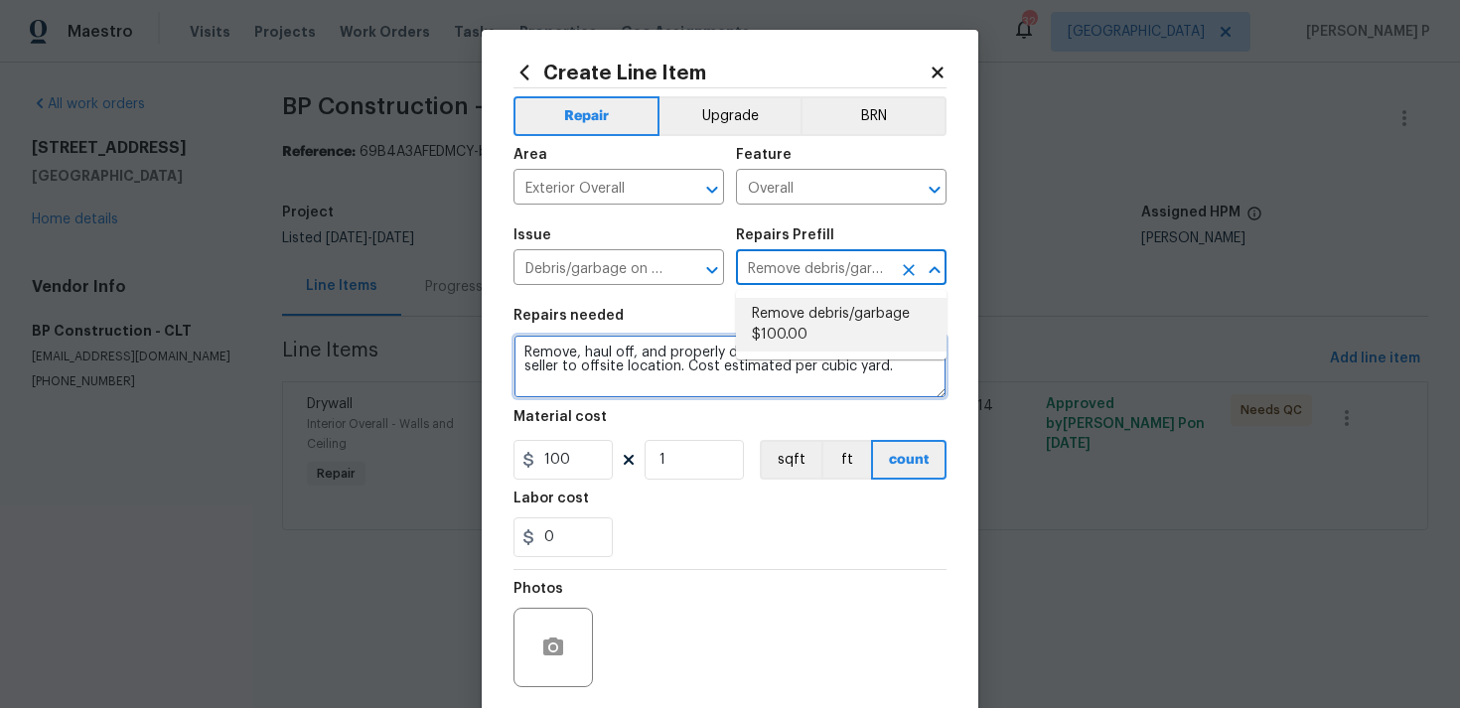
click at [616, 359] on textarea "Remove, haul off, and properly dispose of any debris left by seller to offsite …" at bounding box center [729, 367] width 433 height 64
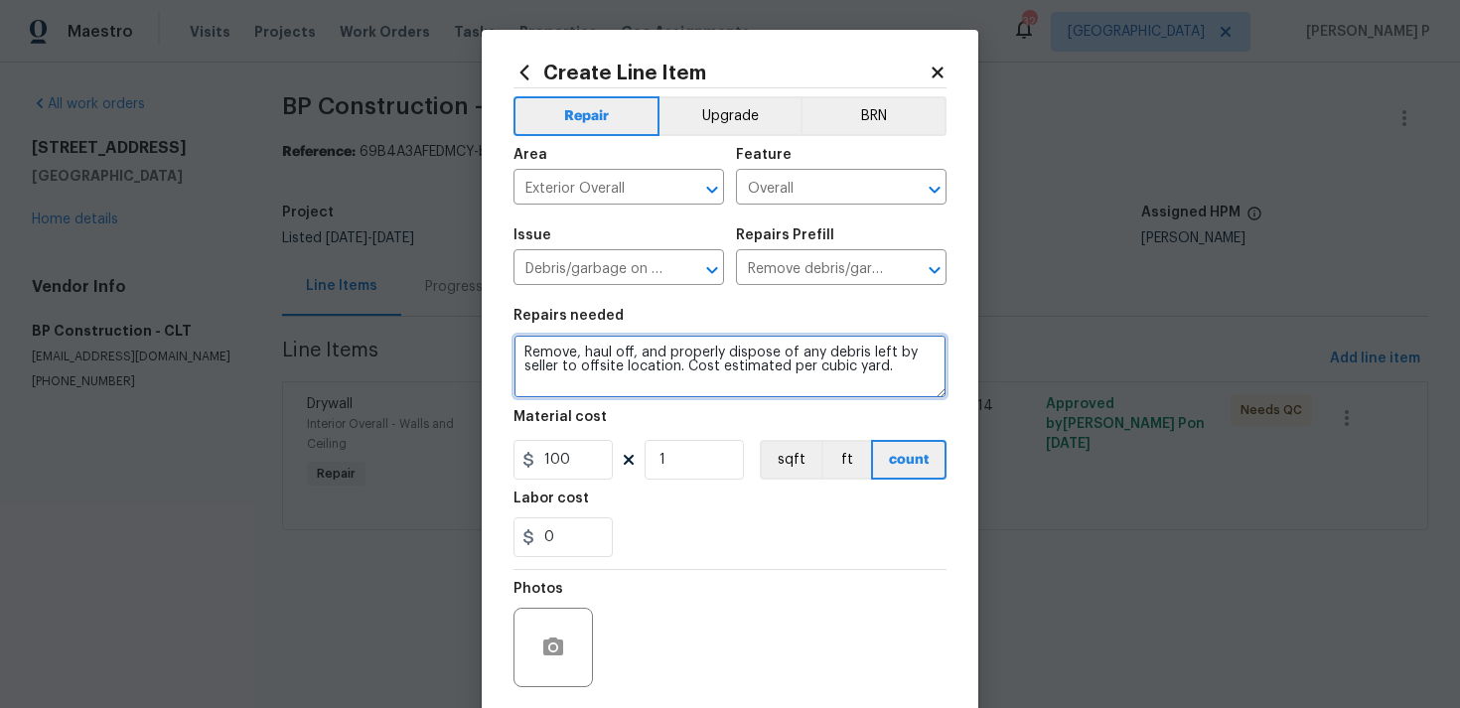
click at [616, 359] on textarea "Remove, haul off, and properly dispose of any debris left by seller to offsite …" at bounding box center [729, 367] width 433 height 64
paste textarea "dispose of the trash on site"
click at [523, 352] on textarea "dispose of the trash on site" at bounding box center [729, 367] width 433 height 64
click at [691, 357] on textarea "Kindly dispose of the trash on site" at bounding box center [729, 367] width 433 height 64
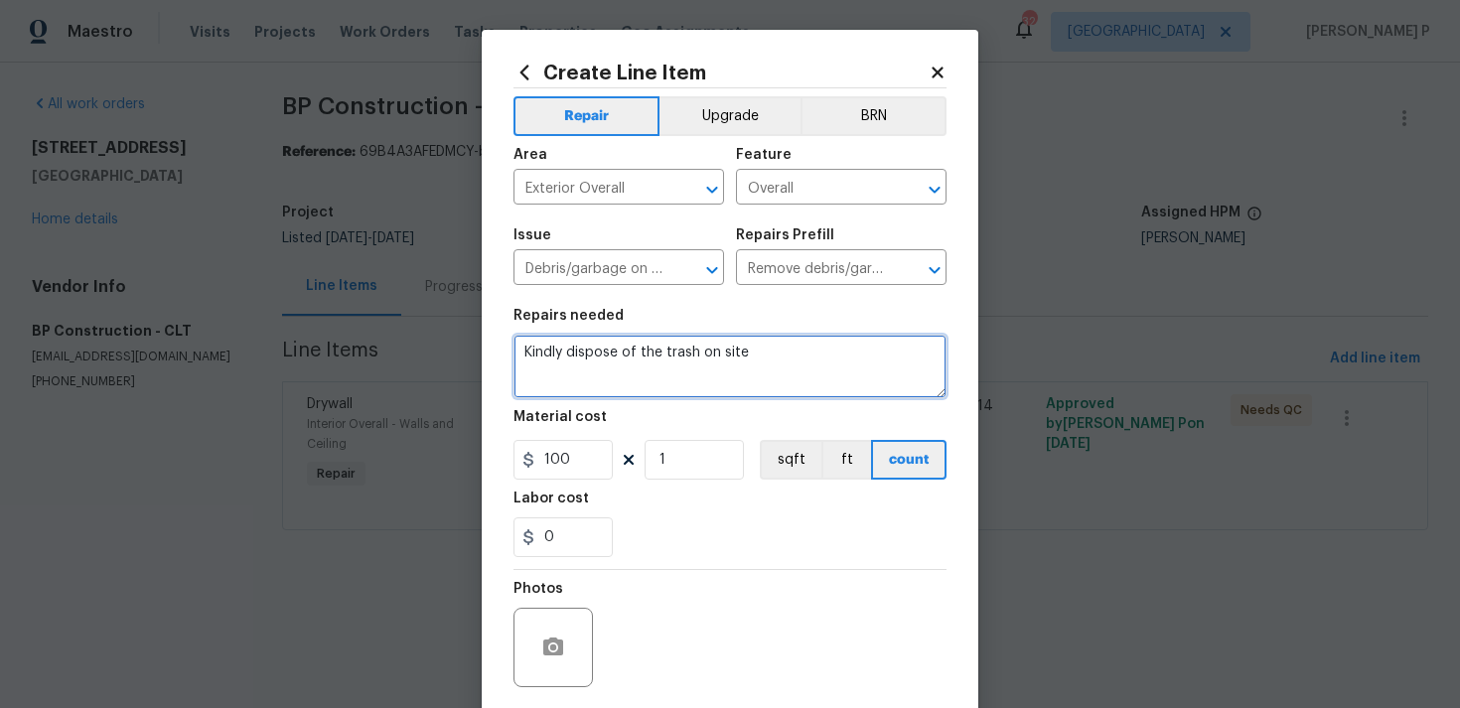
click at [691, 357] on textarea "Kindly dispose of the trash on site" at bounding box center [729, 367] width 433 height 64
click at [683, 366] on textarea "Kindly dispose of the trash on site" at bounding box center [729, 367] width 433 height 64
paste textarea "Please ensure the trash on site is disposed of"
click at [629, 356] on textarea "Kindly dispose of the trash on sitePlease ensure the trash on site is disposed …" at bounding box center [729, 367] width 433 height 64
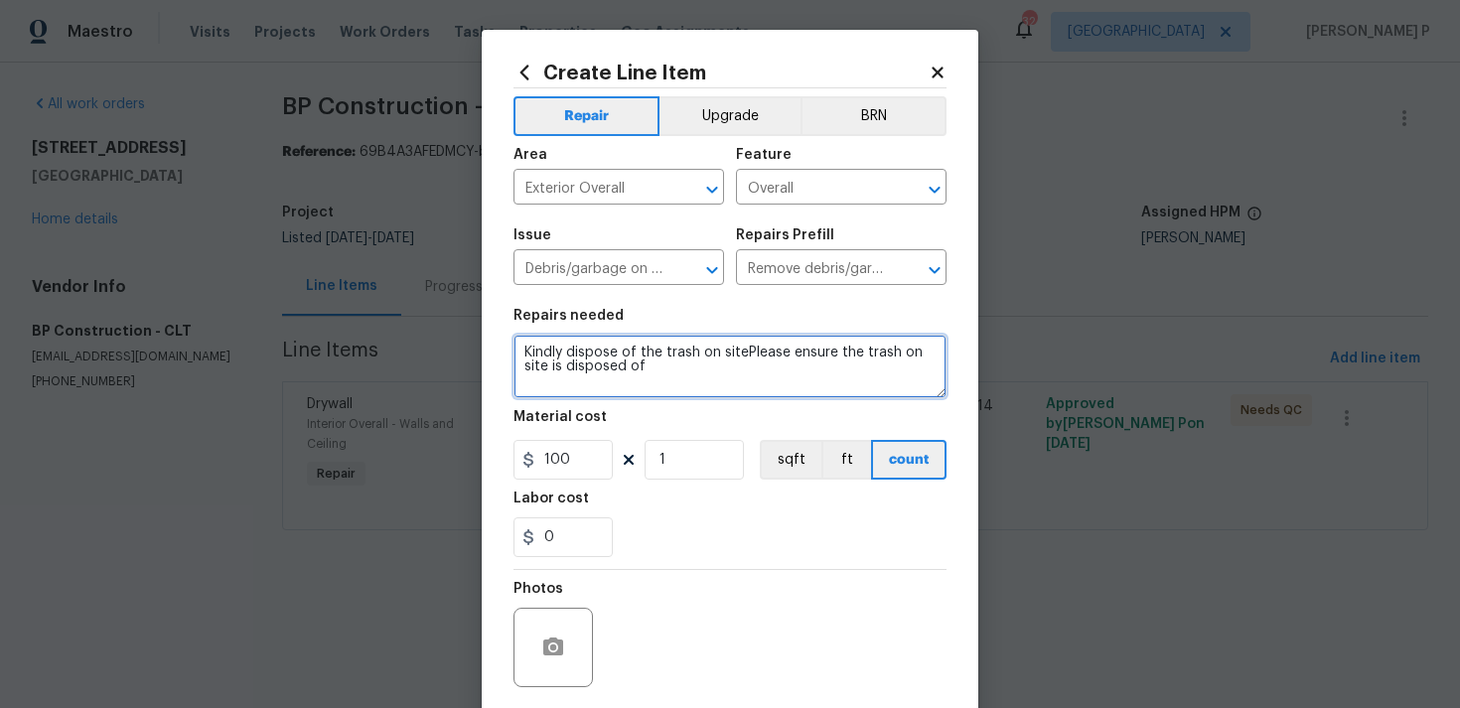
click at [629, 356] on textarea "Kindly dispose of the trash on sitePlease ensure the trash on site is disposed …" at bounding box center [729, 367] width 433 height 64
paste textarea
type textarea "Please ensure the trash on site is disposed of"
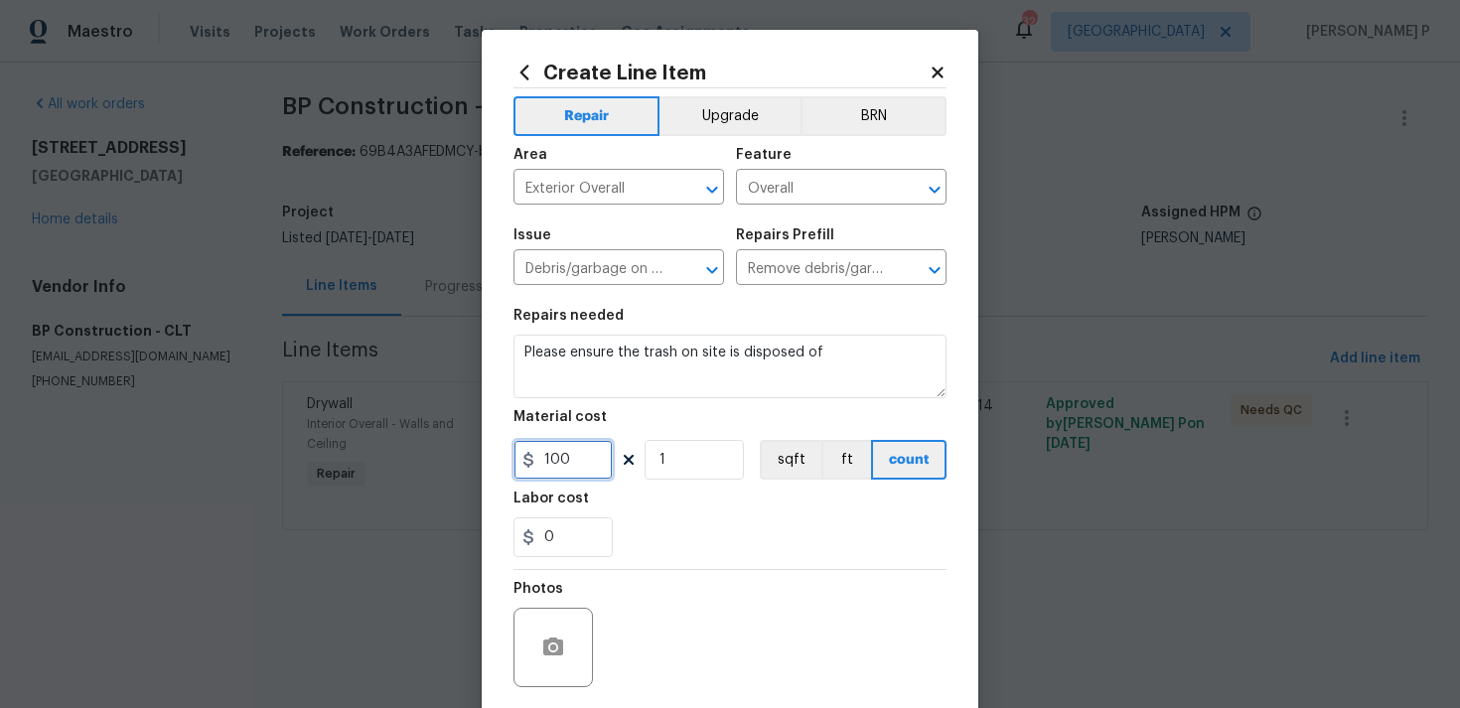
click at [578, 456] on input "100" at bounding box center [562, 460] width 99 height 40
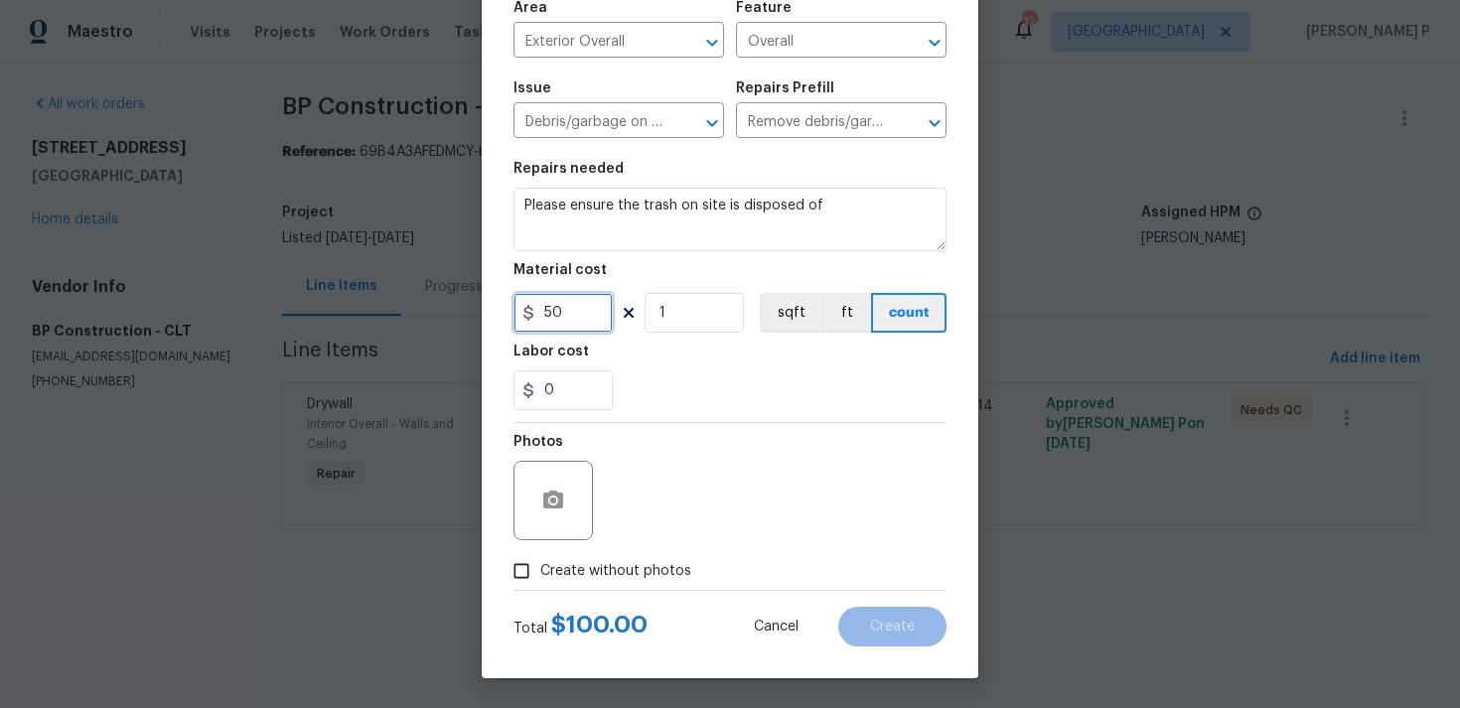
type input "50"
click at [519, 568] on input "Create without photos" at bounding box center [521, 571] width 38 height 38
checkbox input "true"
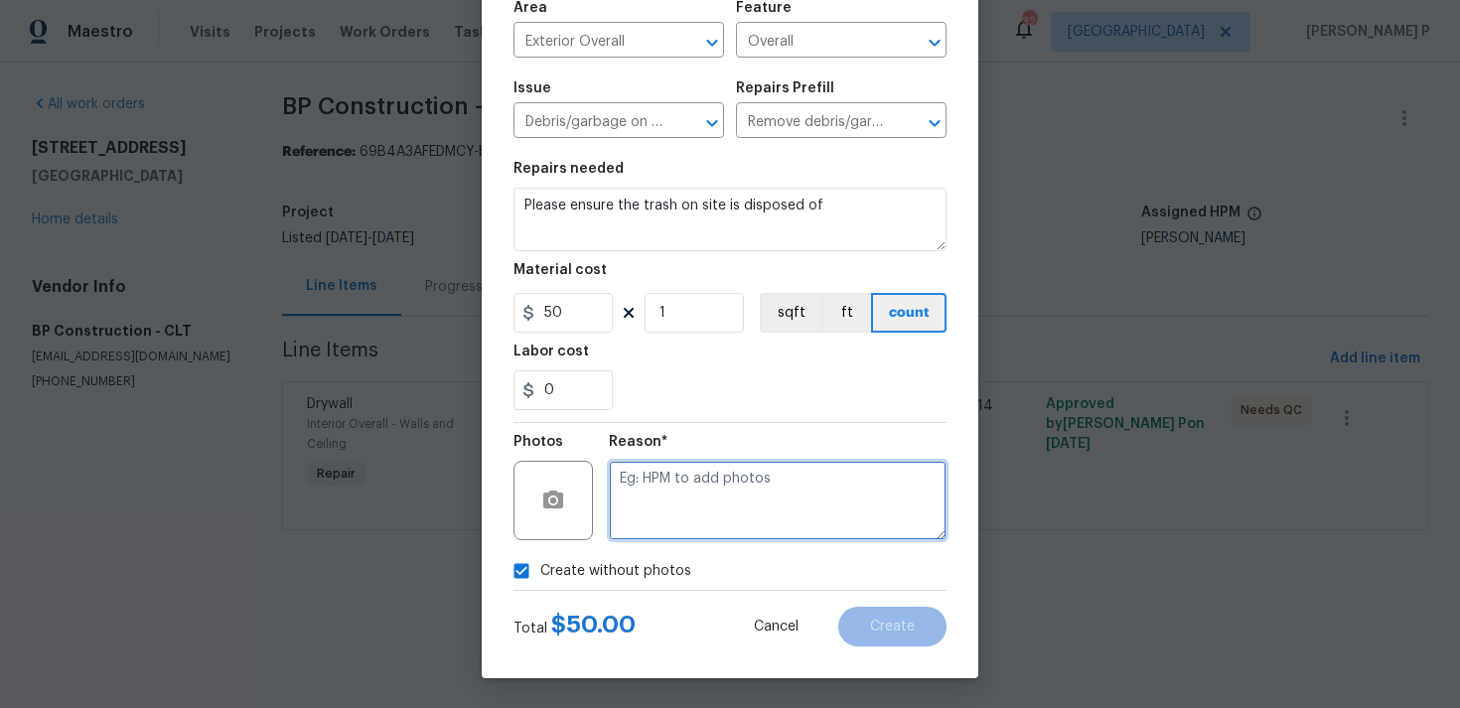
click at [630, 525] on textarea at bounding box center [778, 500] width 338 height 79
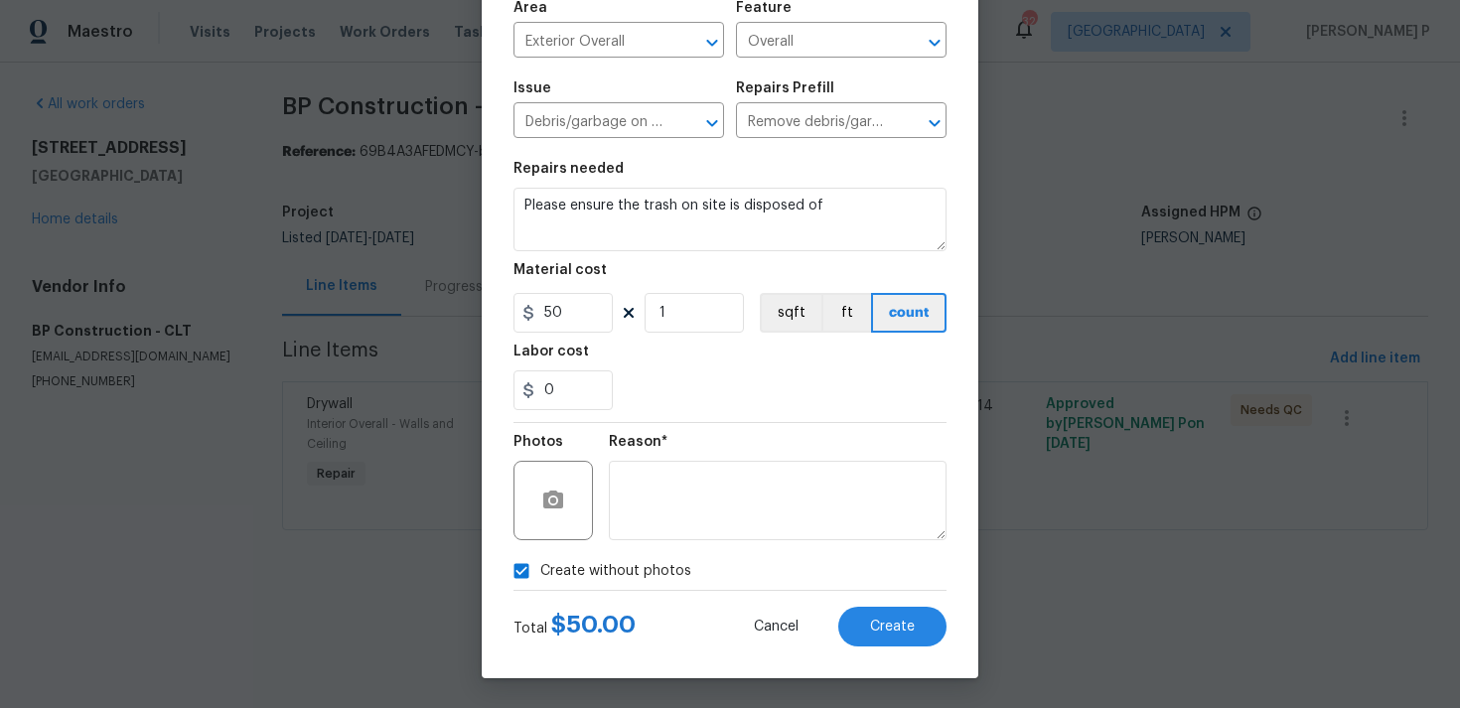
click at [864, 602] on div "Total $ 50.00 Cancel Create" at bounding box center [729, 619] width 433 height 56
click at [879, 623] on span "Create" at bounding box center [892, 627] width 45 height 15
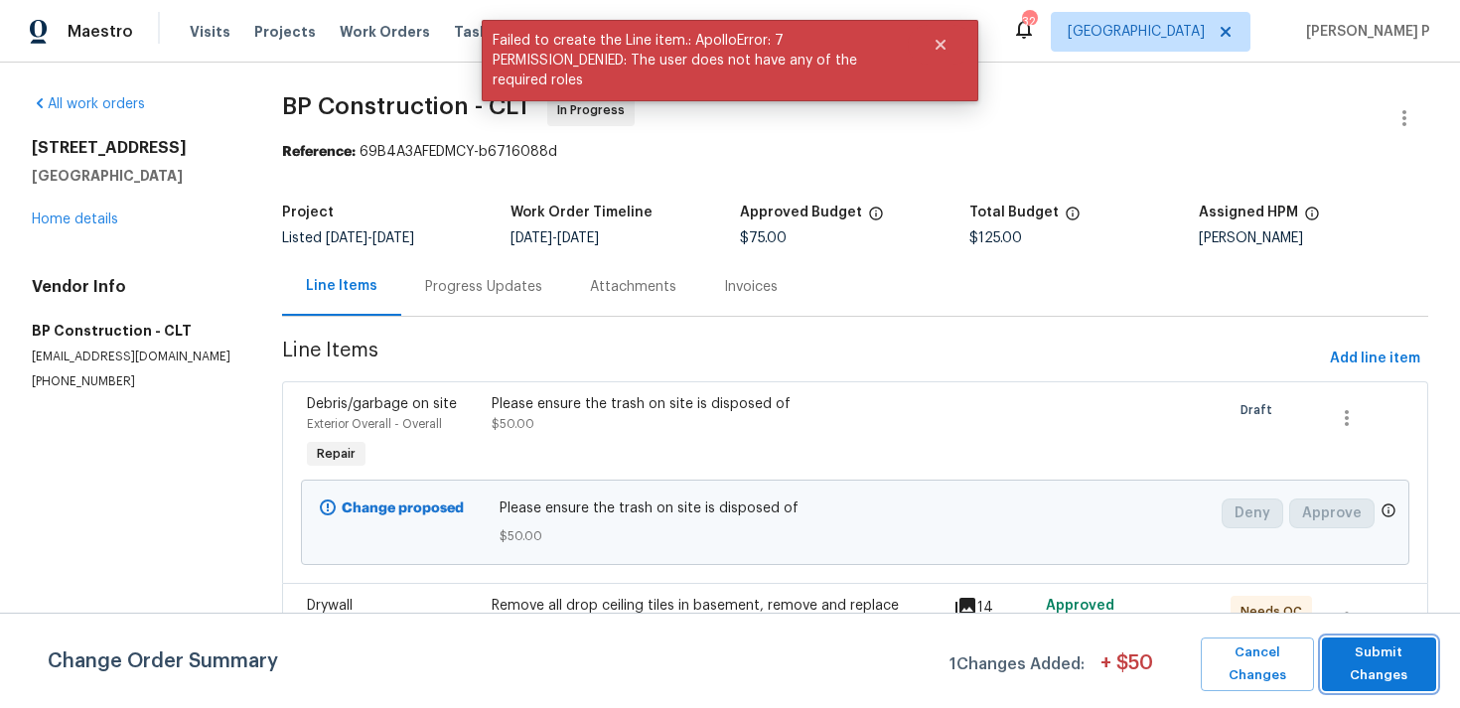
click at [1388, 661] on span "Submit Changes" at bounding box center [1378, 664] width 94 height 46
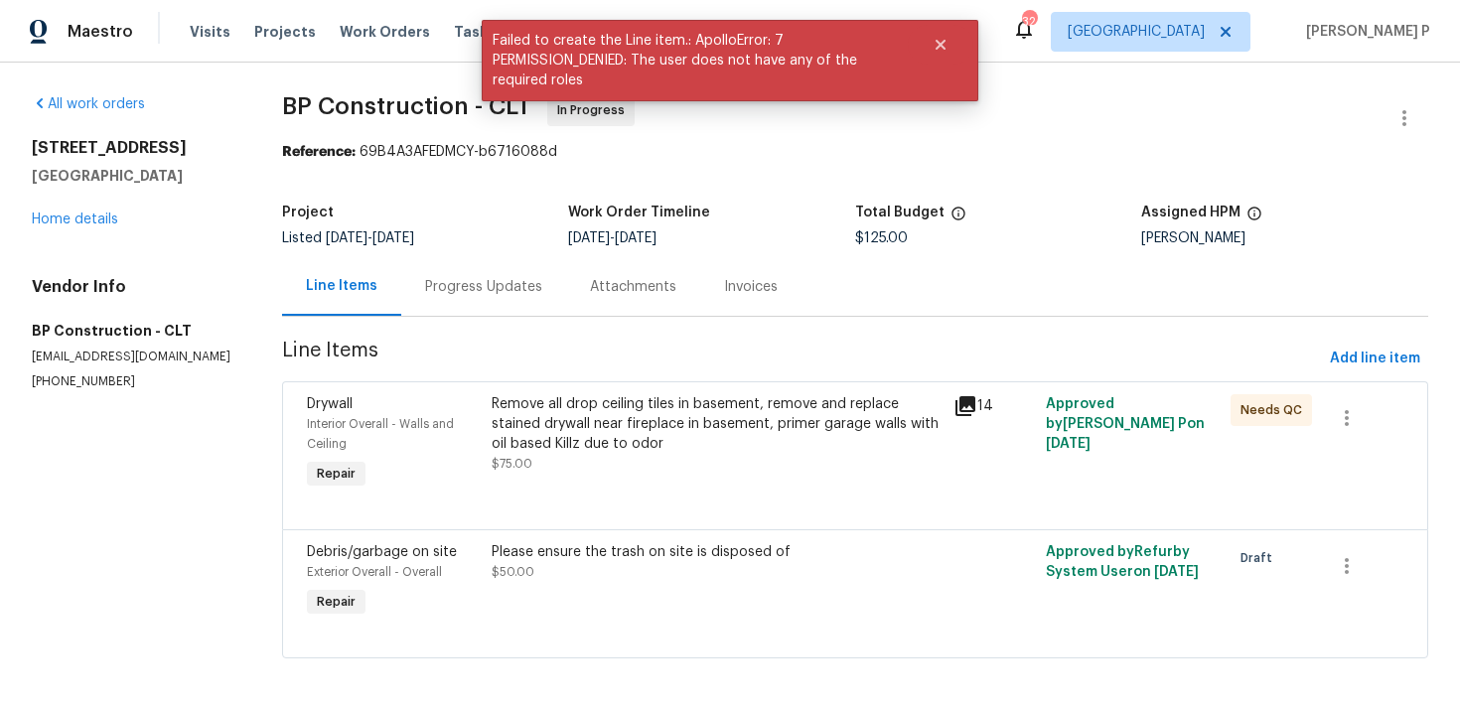
click at [463, 310] on div "Progress Updates" at bounding box center [483, 286] width 165 height 59
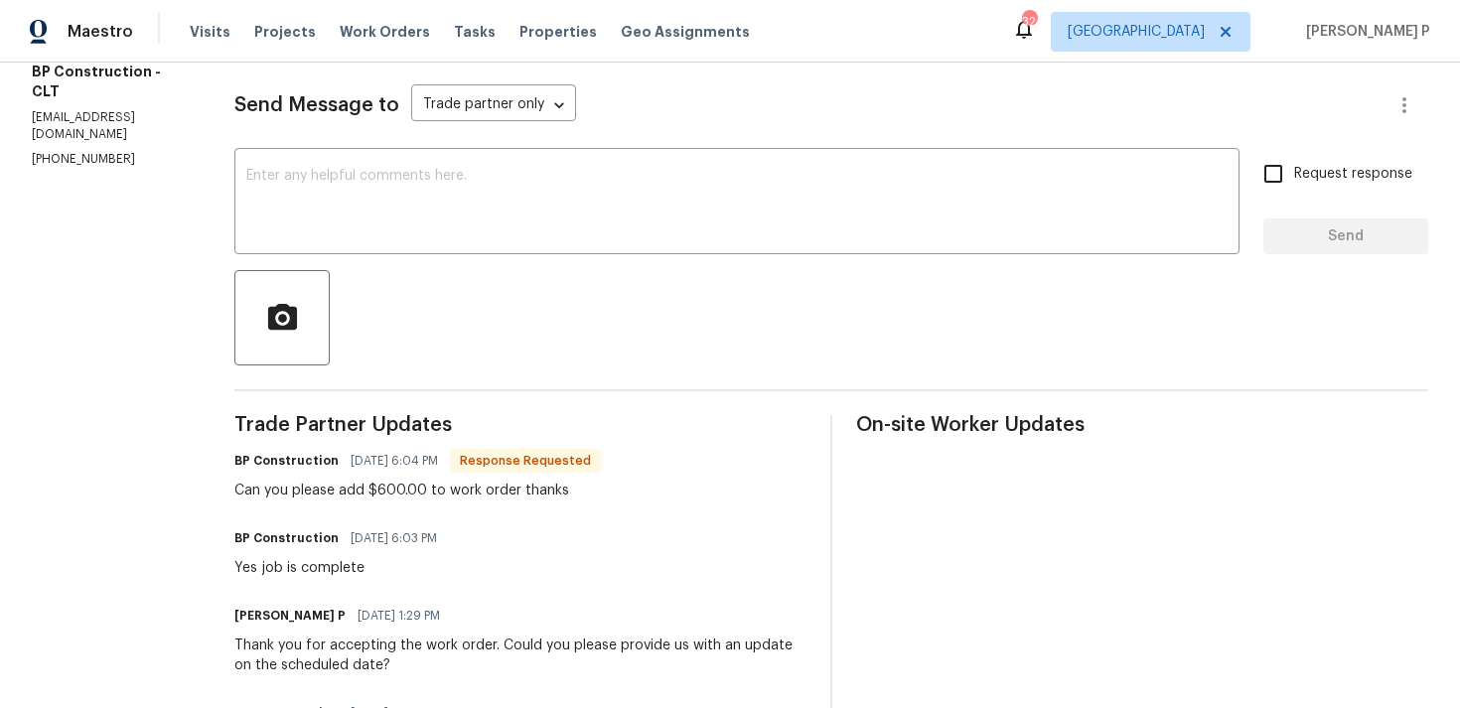
scroll to position [122, 0]
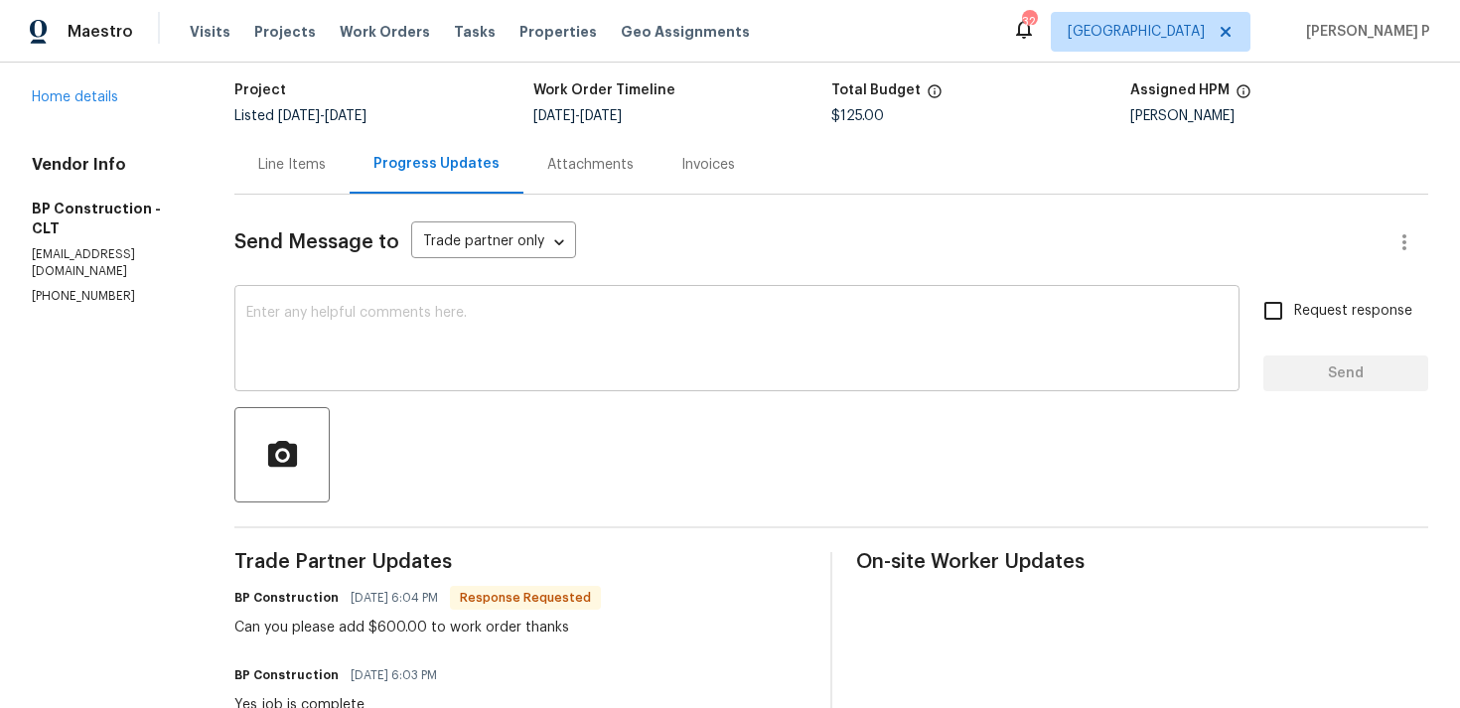
click at [439, 344] on textarea at bounding box center [736, 341] width 981 height 70
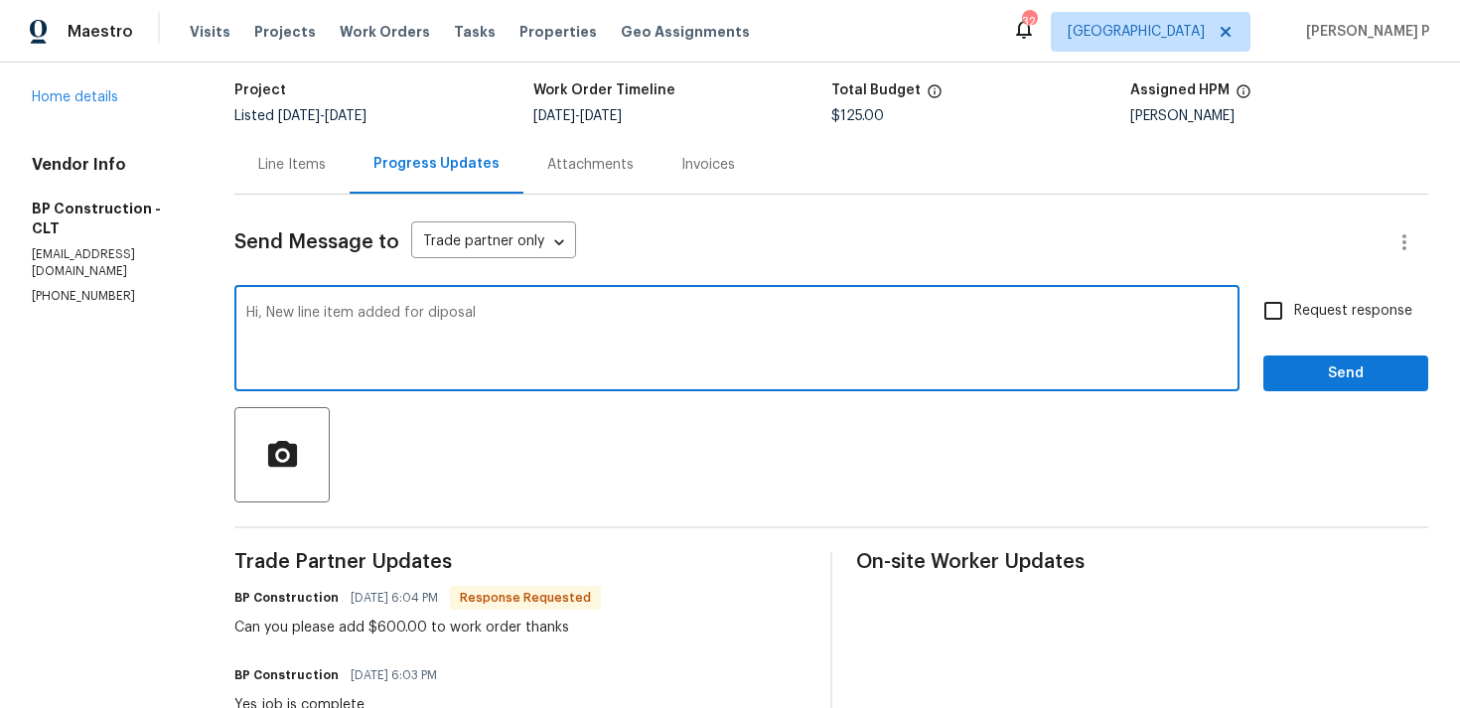
click at [436, 316] on textarea "Hi, New line item added for diposal" at bounding box center [736, 341] width 981 height 70
click at [480, 320] on textarea "Hi, New line item added for disposal" at bounding box center [736, 341] width 981 height 70
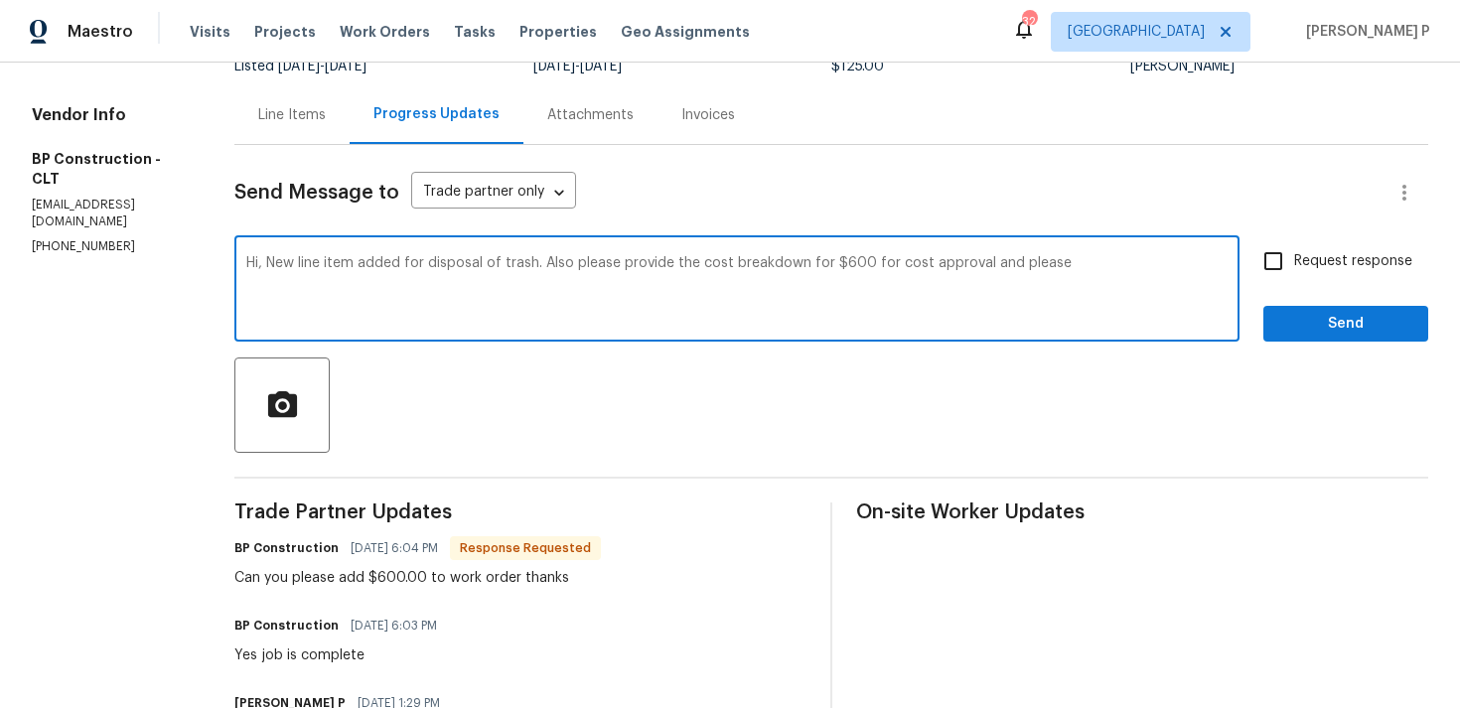
paste textarea "verify that we have all keys remaining for the locks that they just installed."
drag, startPoint x: 266, startPoint y: 263, endPoint x: 624, endPoint y: 270, distance: 357.5
click at [624, 270] on textarea "Hi, New line item added for disposal of trash. Also please provide the cost bre…" at bounding box center [736, 291] width 981 height 70
paste textarea "A new line item has been added for trash disposal. Please also provide the cost…"
click at [544, 291] on textarea "Hi, A new line item has been added for trash disposal. Please also provide the …" at bounding box center [736, 291] width 981 height 70
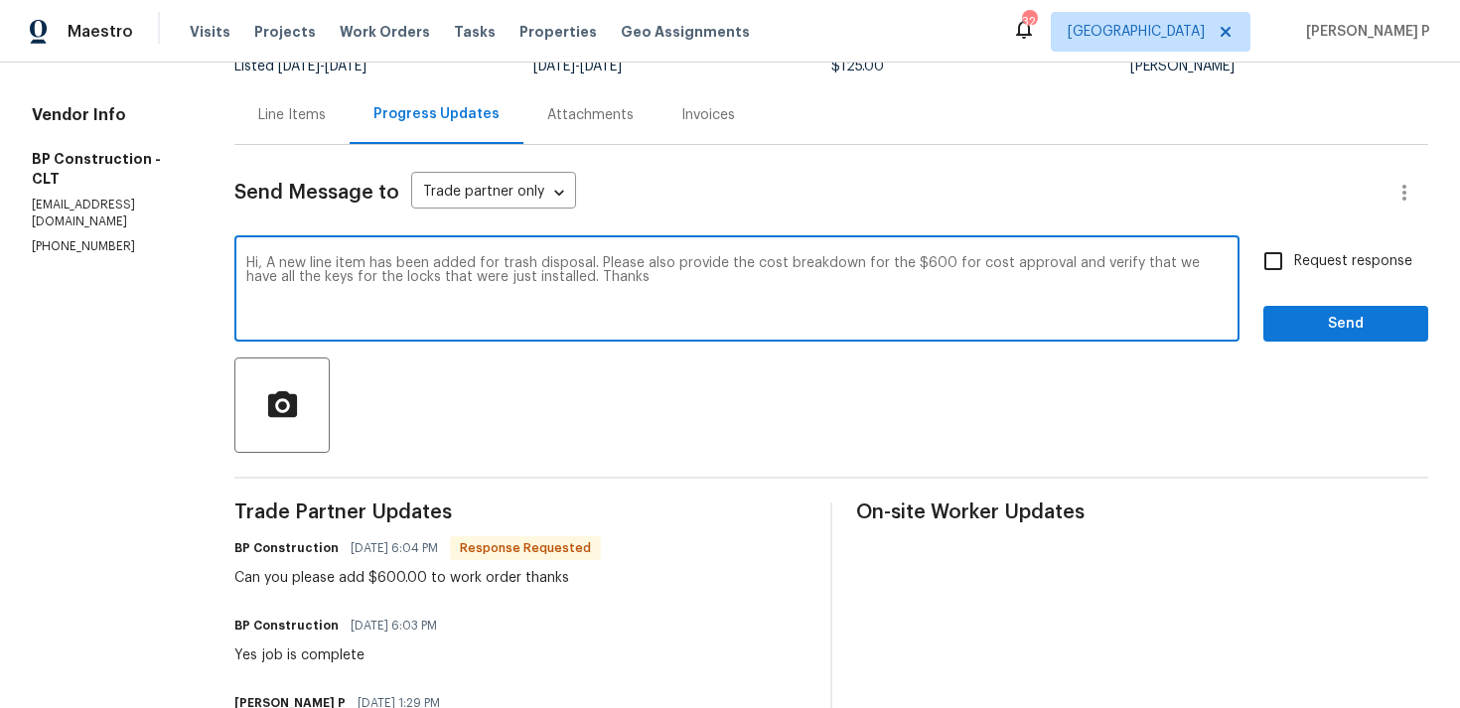
drag, startPoint x: 266, startPoint y: 261, endPoint x: 531, endPoint y: 281, distance: 265.8
click at [531, 281] on textarea "Hi, A new line item has been added for trash disposal. Please also provide the …" at bounding box center [736, 291] width 981 height 70
type textarea "Hi, A new line item has been added for trash disposal. Please also provide the …"
click at [1276, 246] on input "Request response" at bounding box center [1273, 261] width 42 height 42
checkbox input "true"
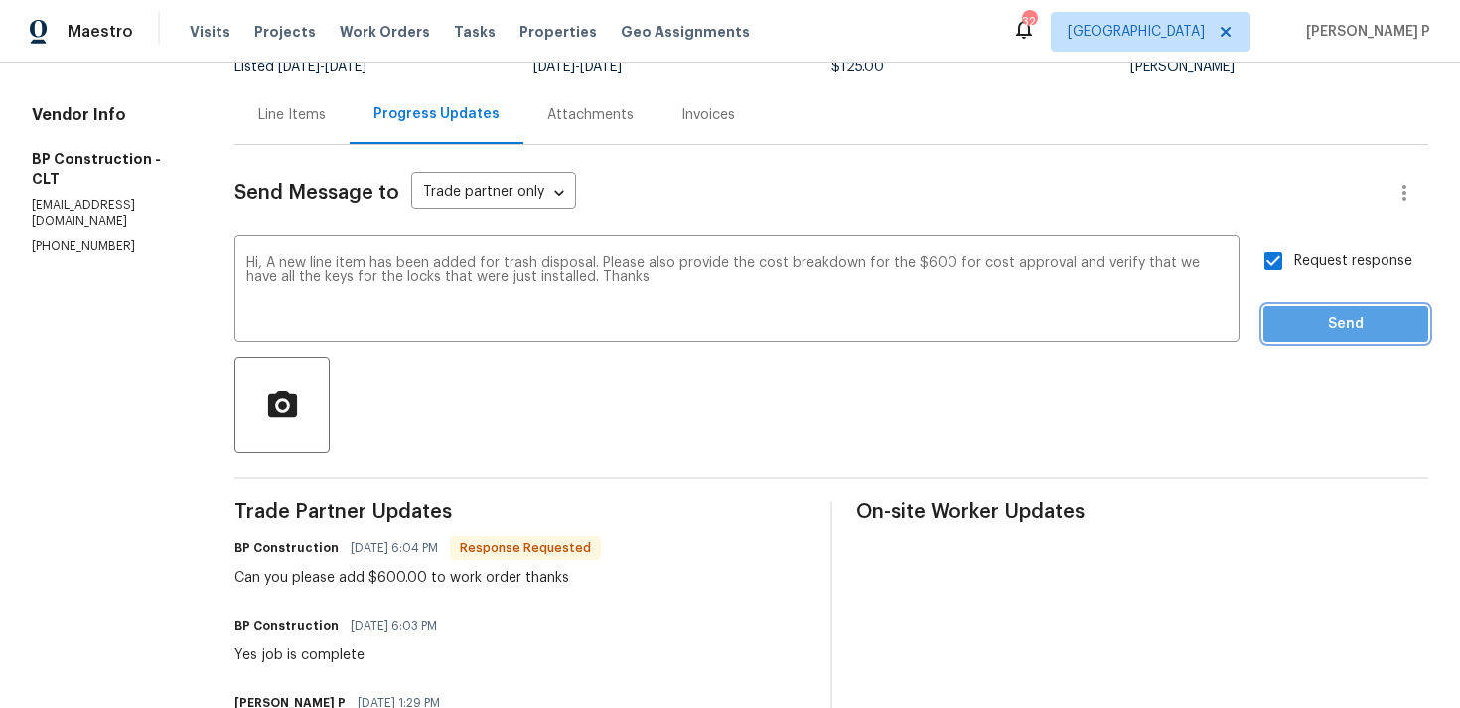
click at [1309, 337] on button "Send" at bounding box center [1345, 324] width 165 height 37
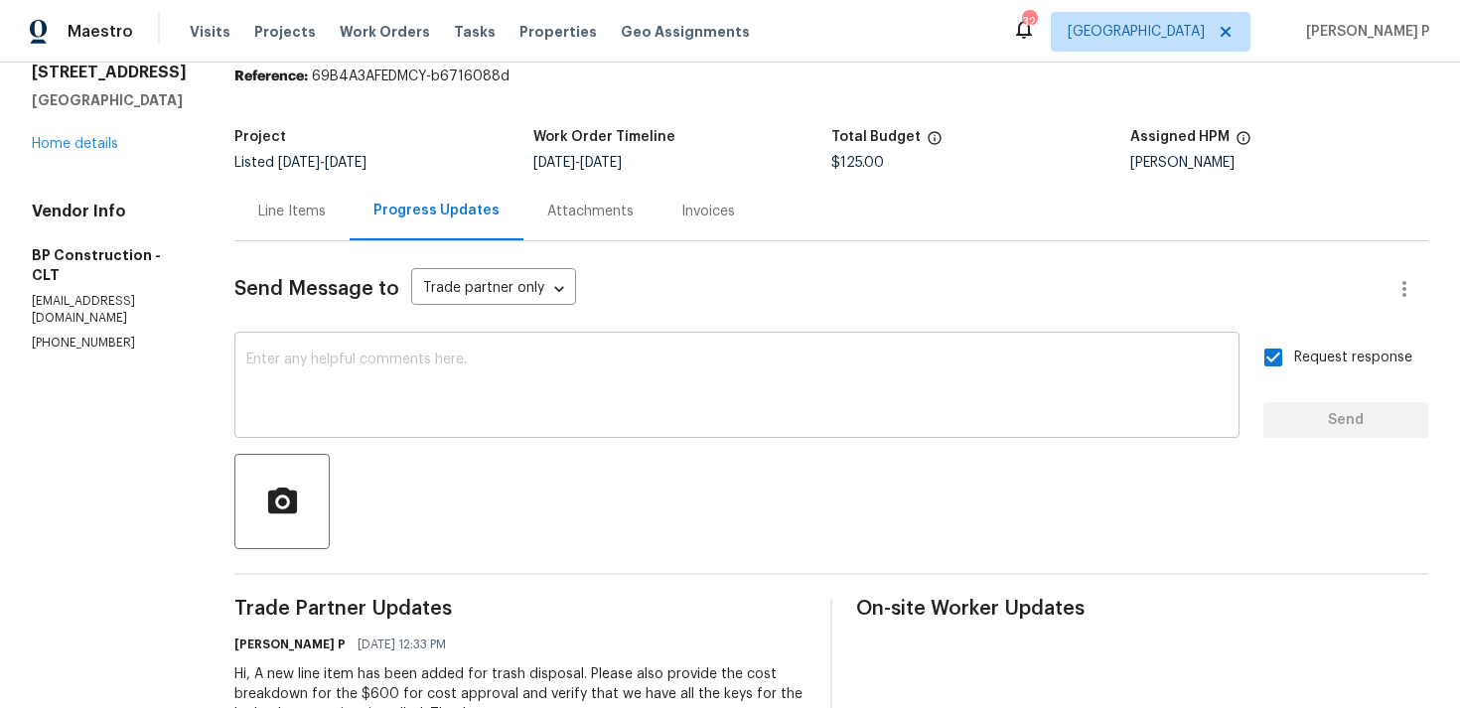
scroll to position [0, 0]
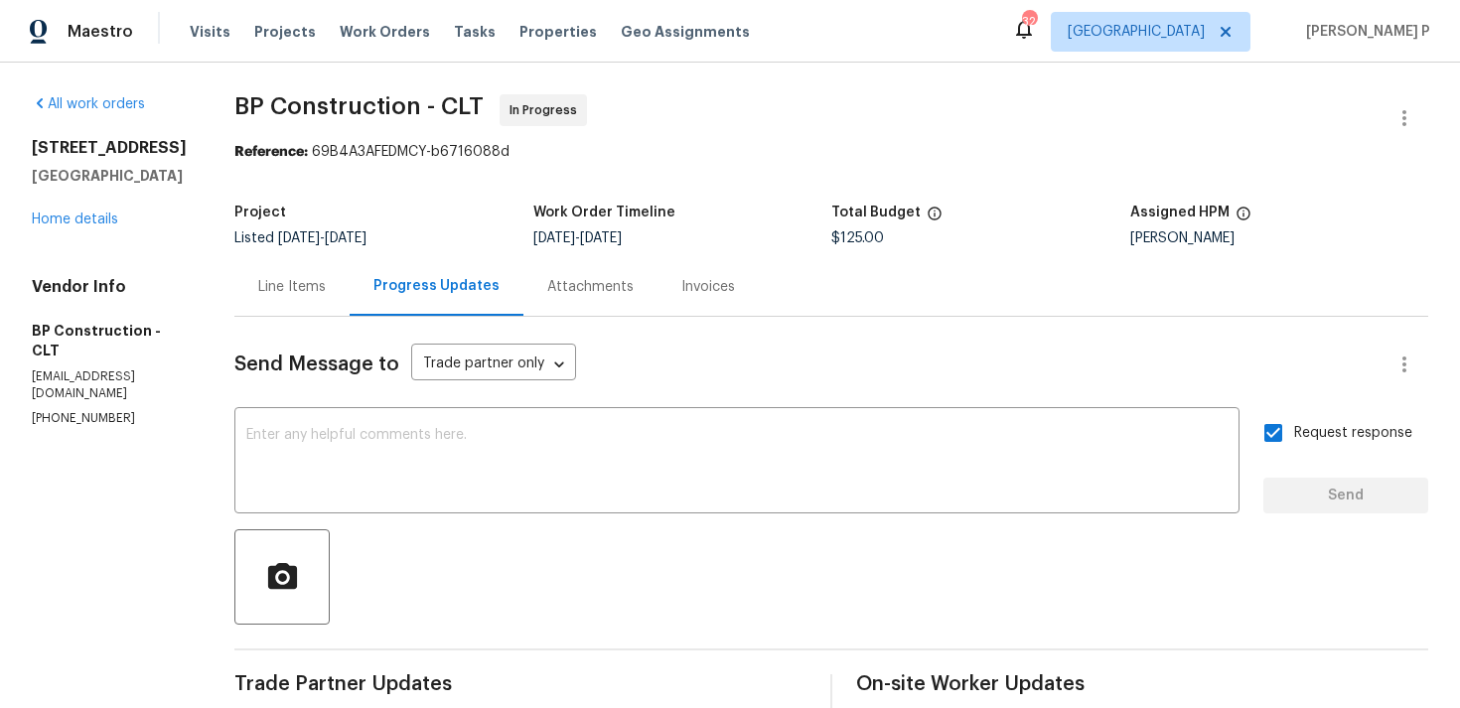
click at [288, 284] on div "Line Items" at bounding box center [292, 287] width 68 height 20
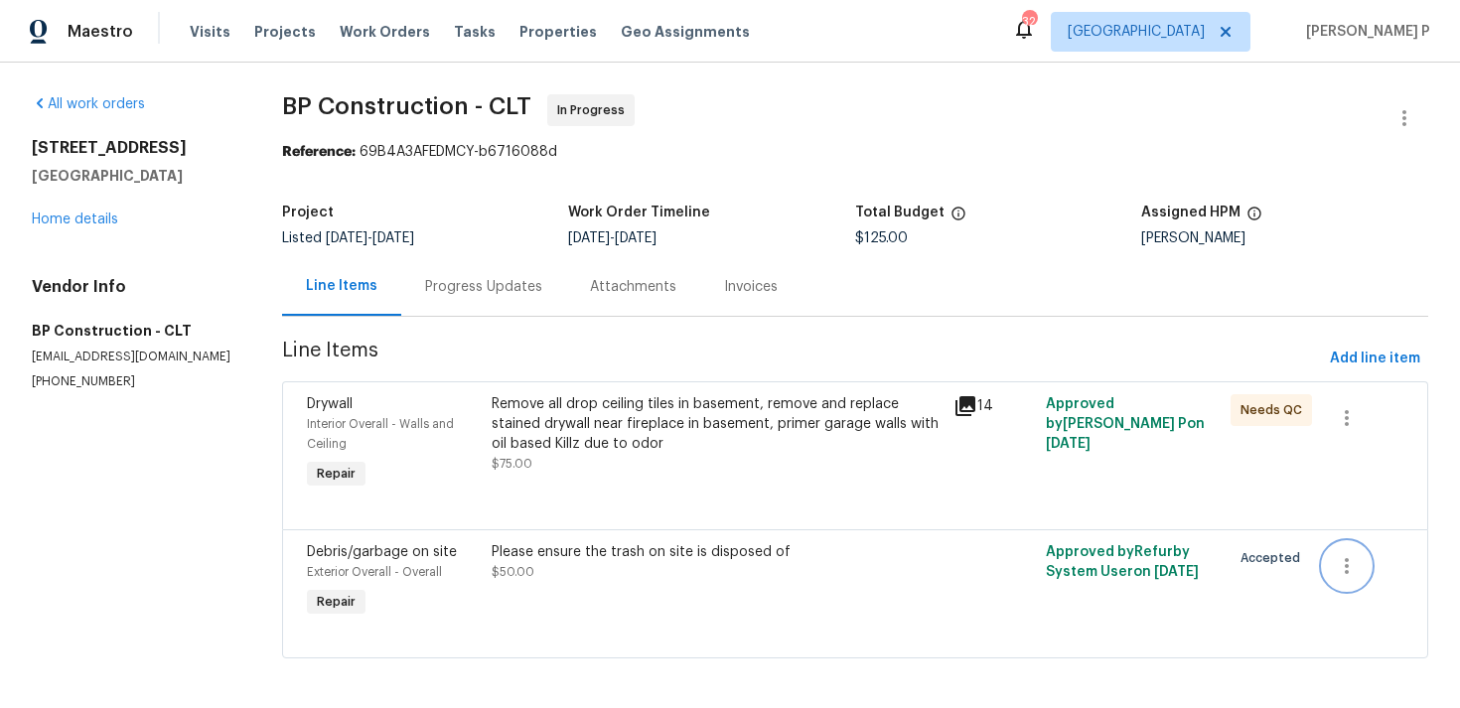
click at [1361, 565] on button "button" at bounding box center [1346, 566] width 48 height 48
click at [1361, 577] on li "Cancel" at bounding box center [1360, 567] width 76 height 33
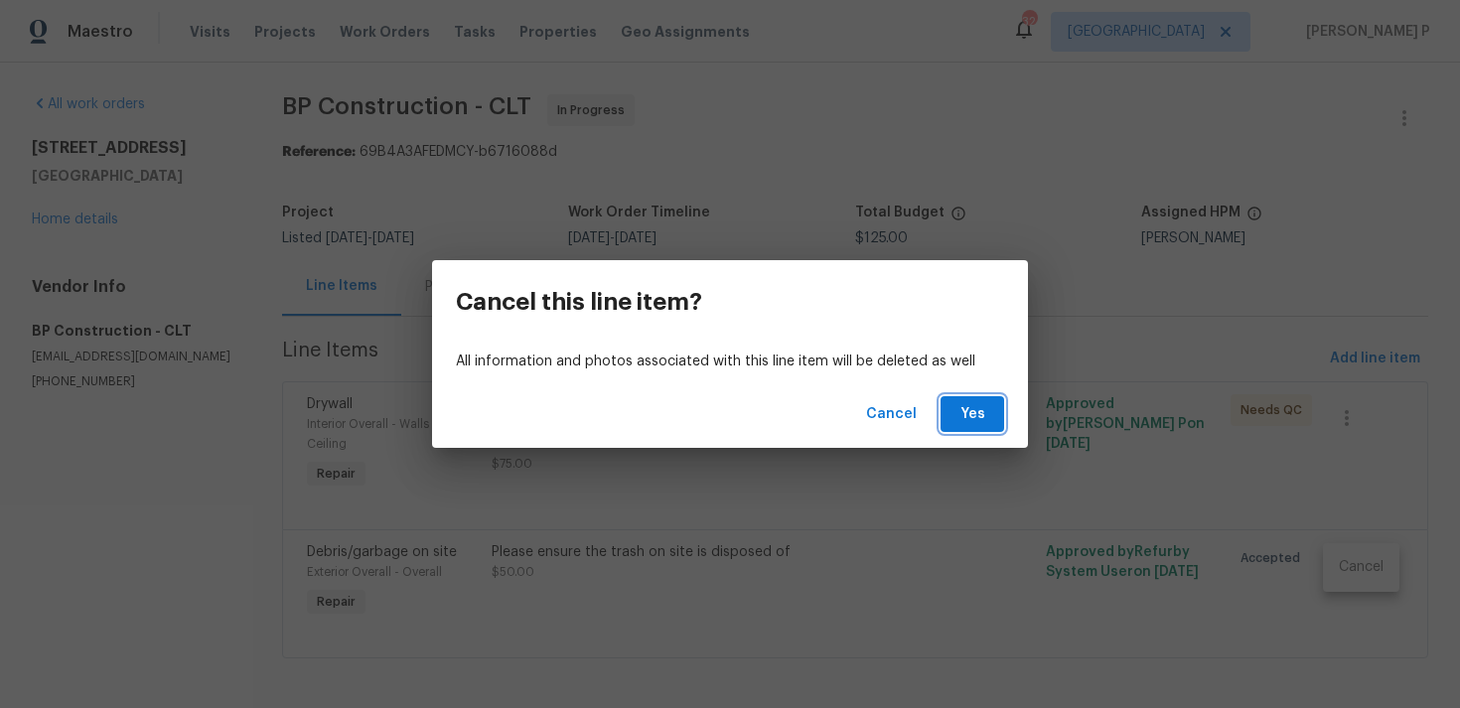
click at [970, 417] on span "Yes" at bounding box center [972, 414] width 32 height 25
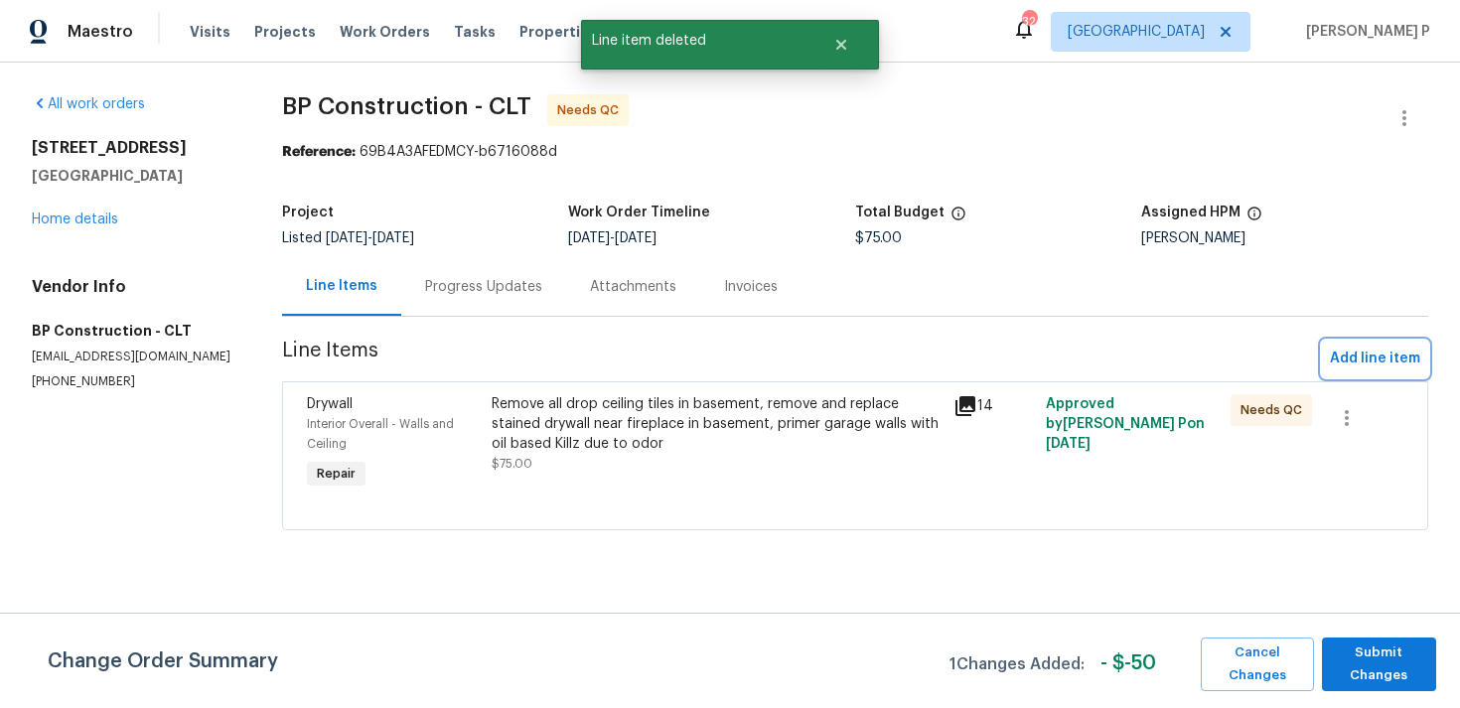
click at [1371, 358] on span "Add line item" at bounding box center [1374, 359] width 90 height 25
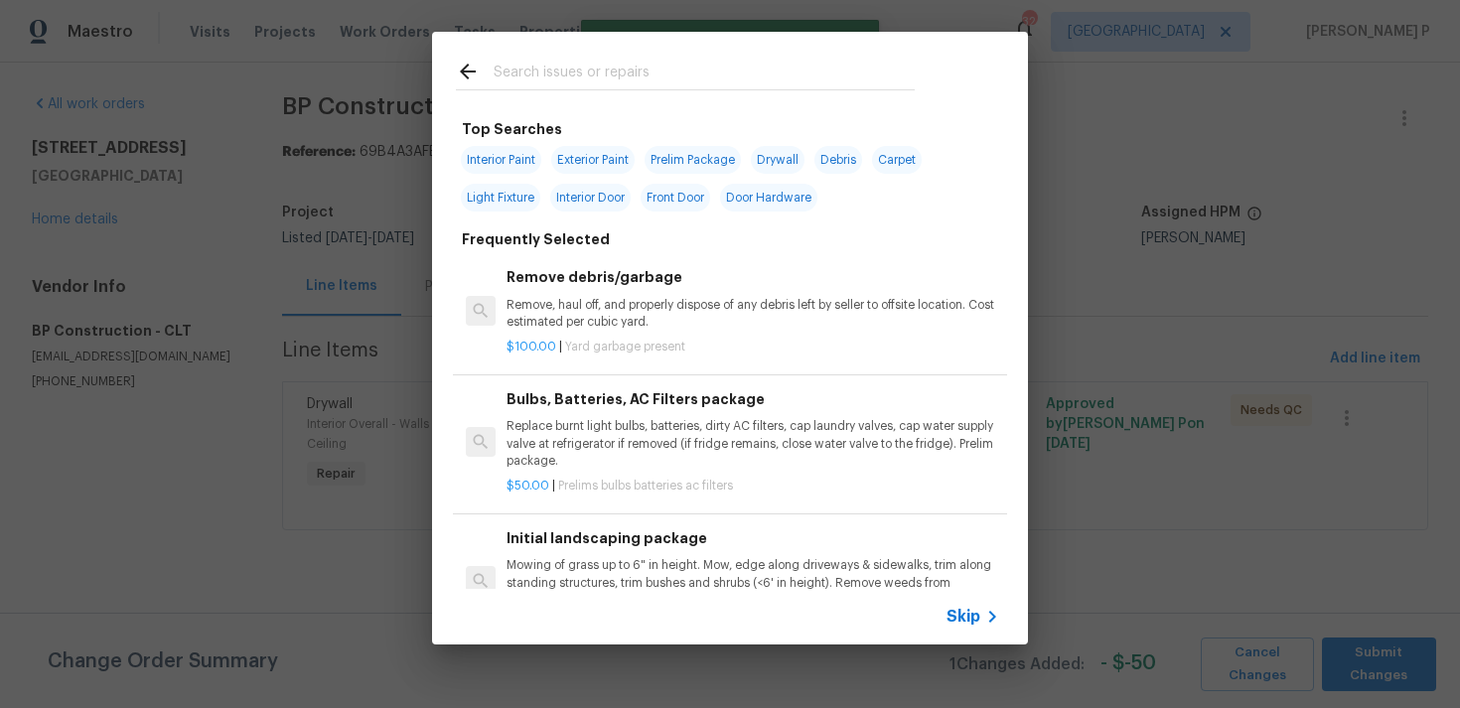
click at [971, 621] on span "Skip" at bounding box center [963, 617] width 34 height 20
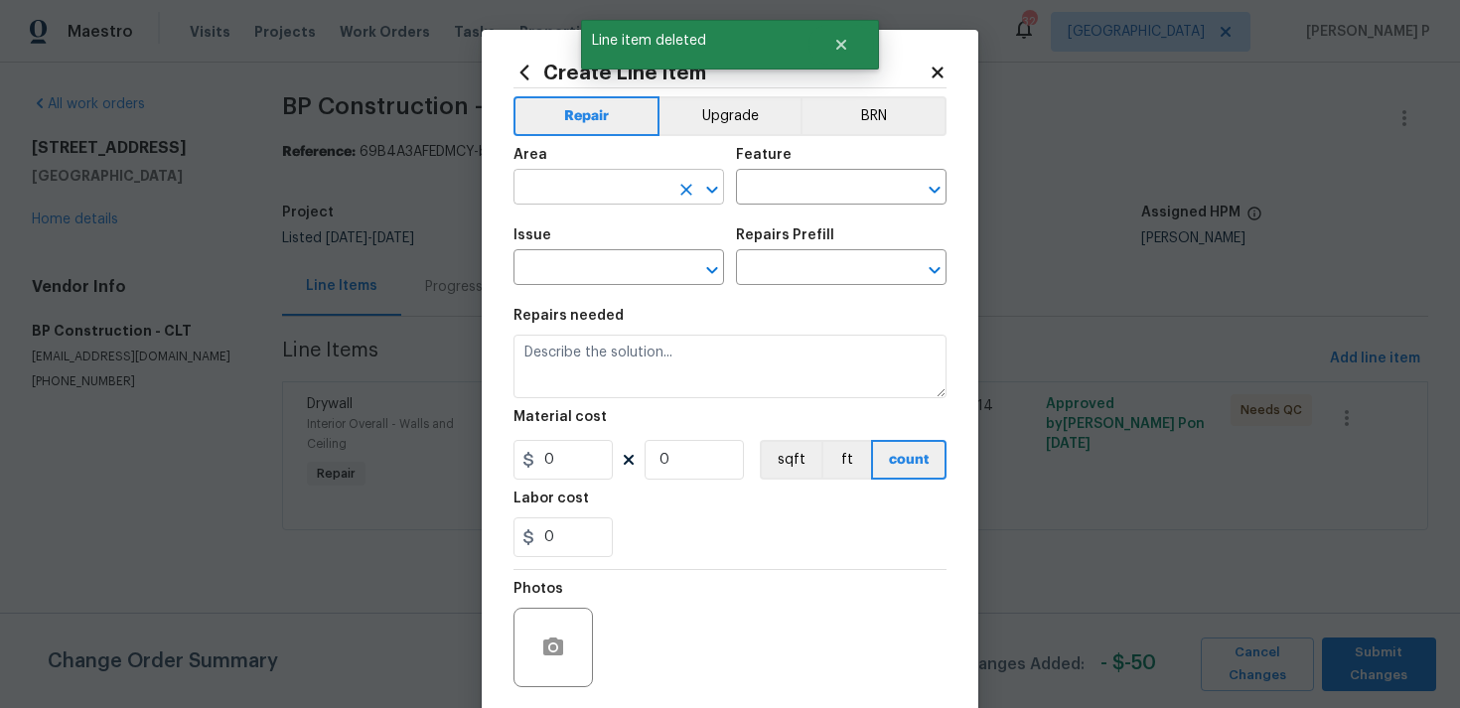
click at [714, 190] on icon "Open" at bounding box center [711, 189] width 11 height 7
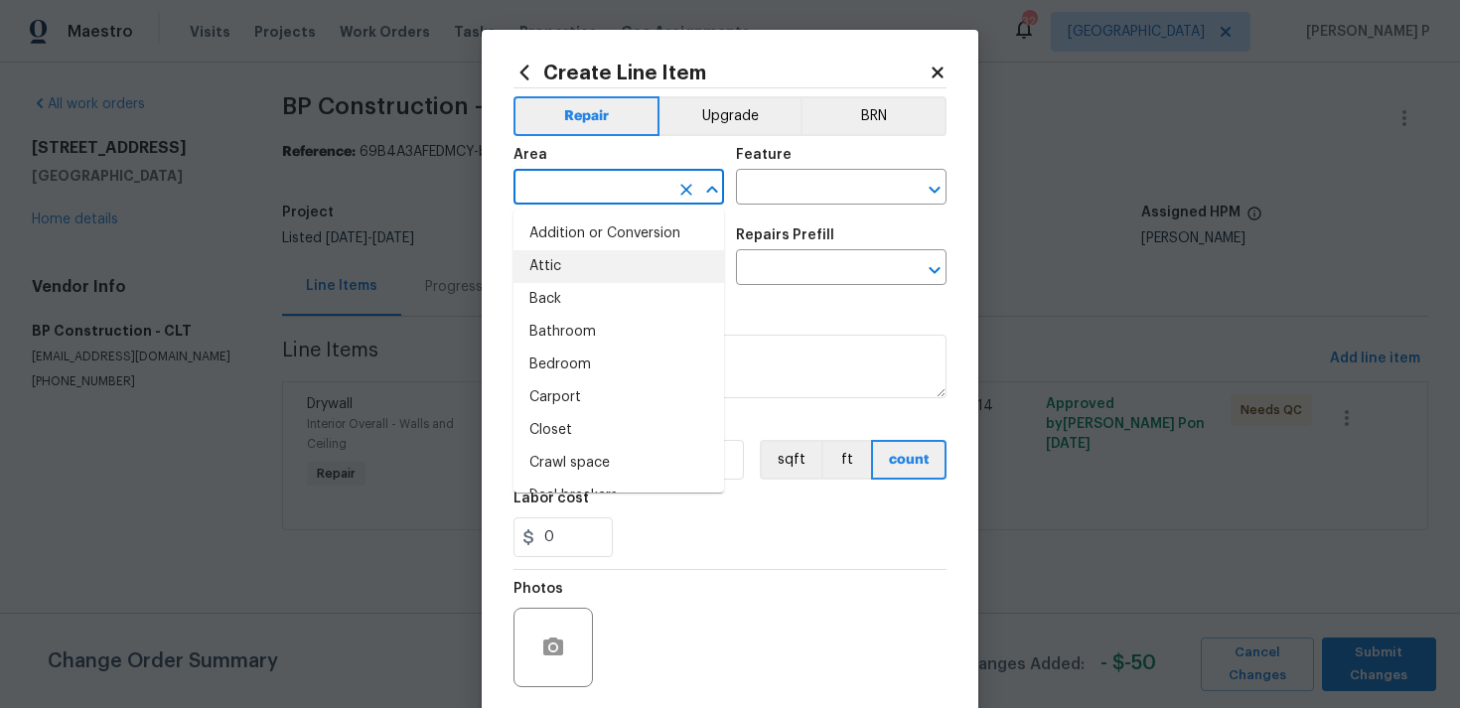
click at [604, 261] on li "Attic" at bounding box center [618, 266] width 210 height 33
type input "Attic"
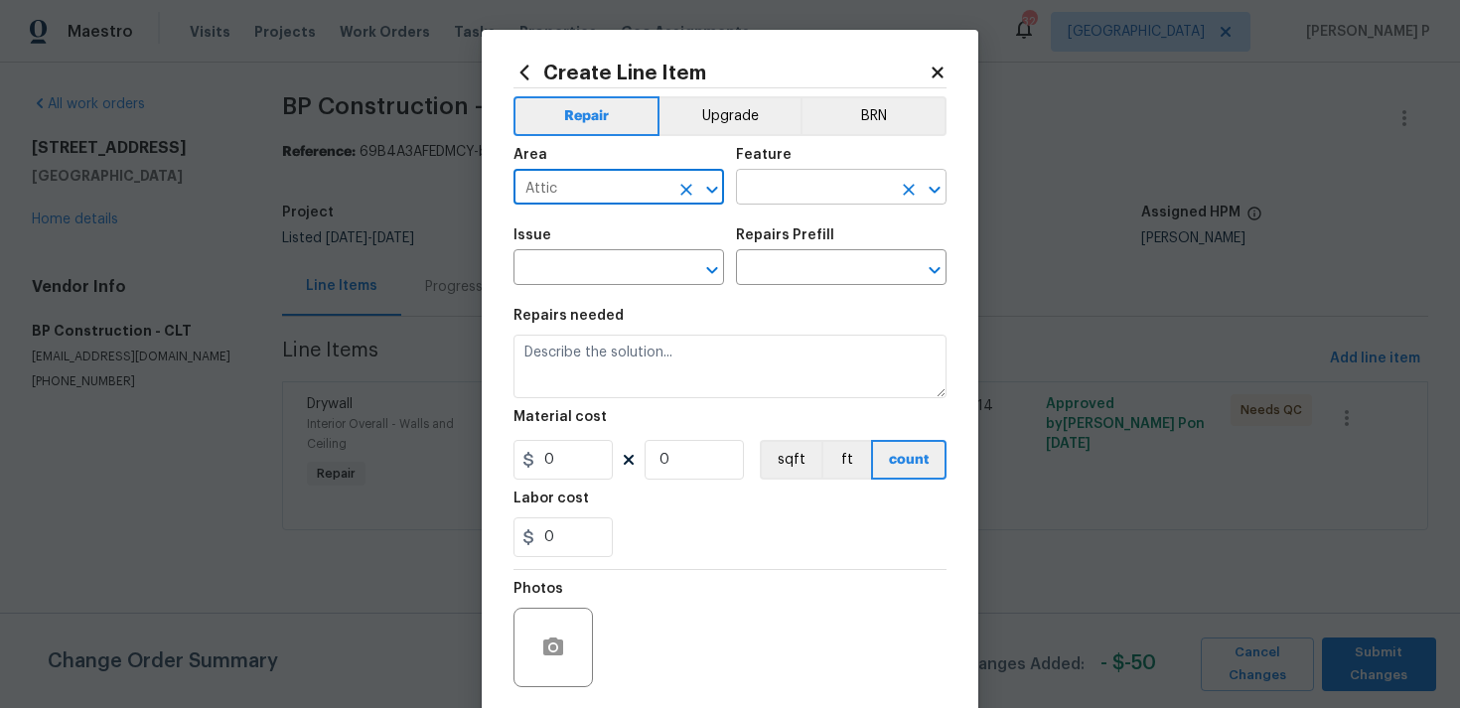
click at [813, 183] on input "text" at bounding box center [813, 189] width 155 height 31
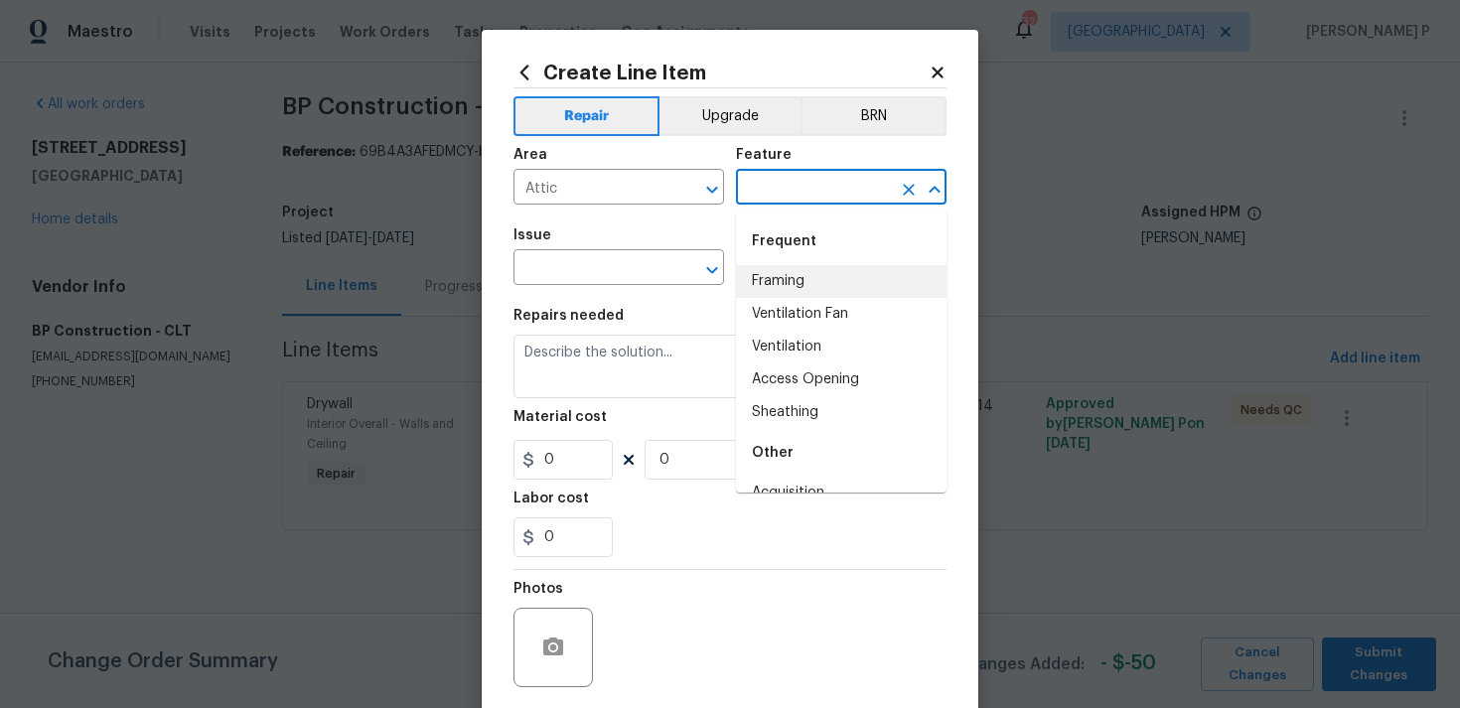
click at [805, 270] on li "Framing" at bounding box center [841, 281] width 210 height 33
type input "Framing"
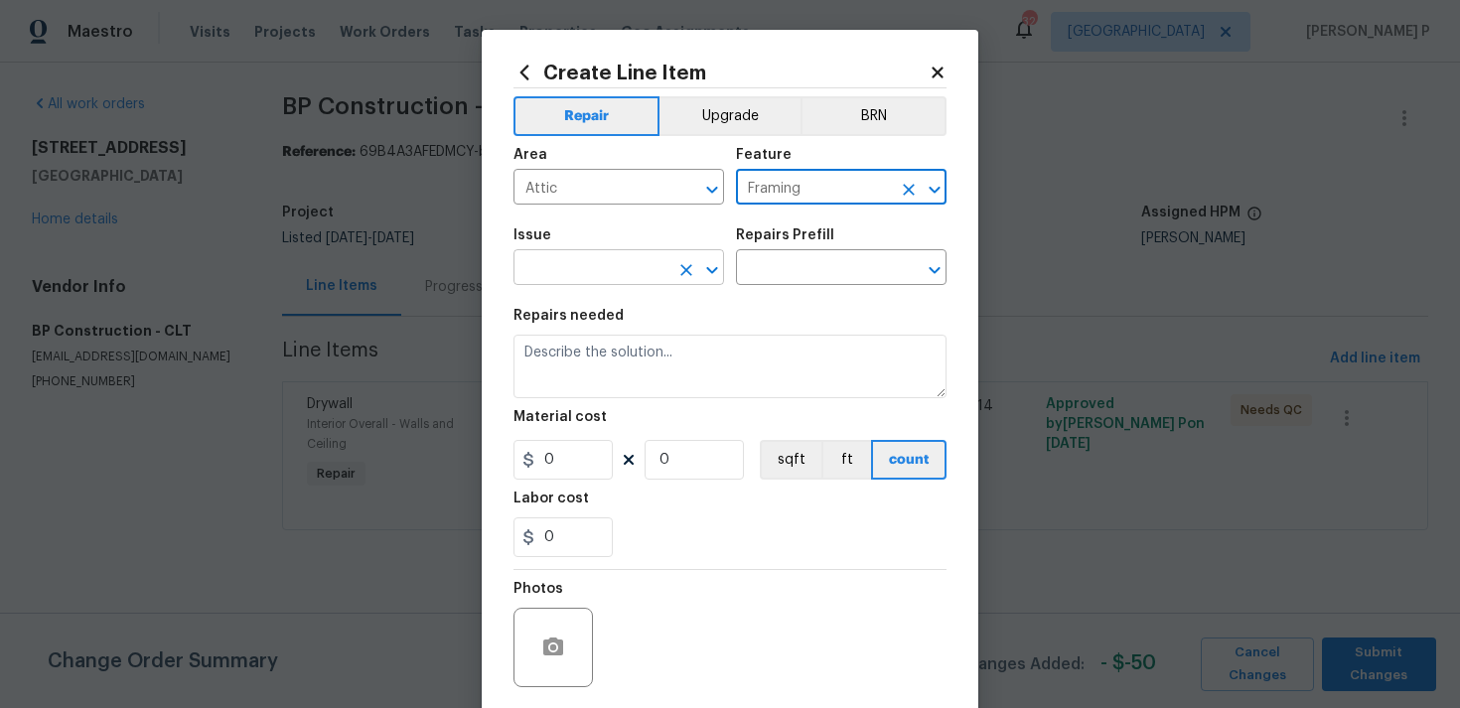
click at [712, 265] on icon "Open" at bounding box center [712, 270] width 24 height 24
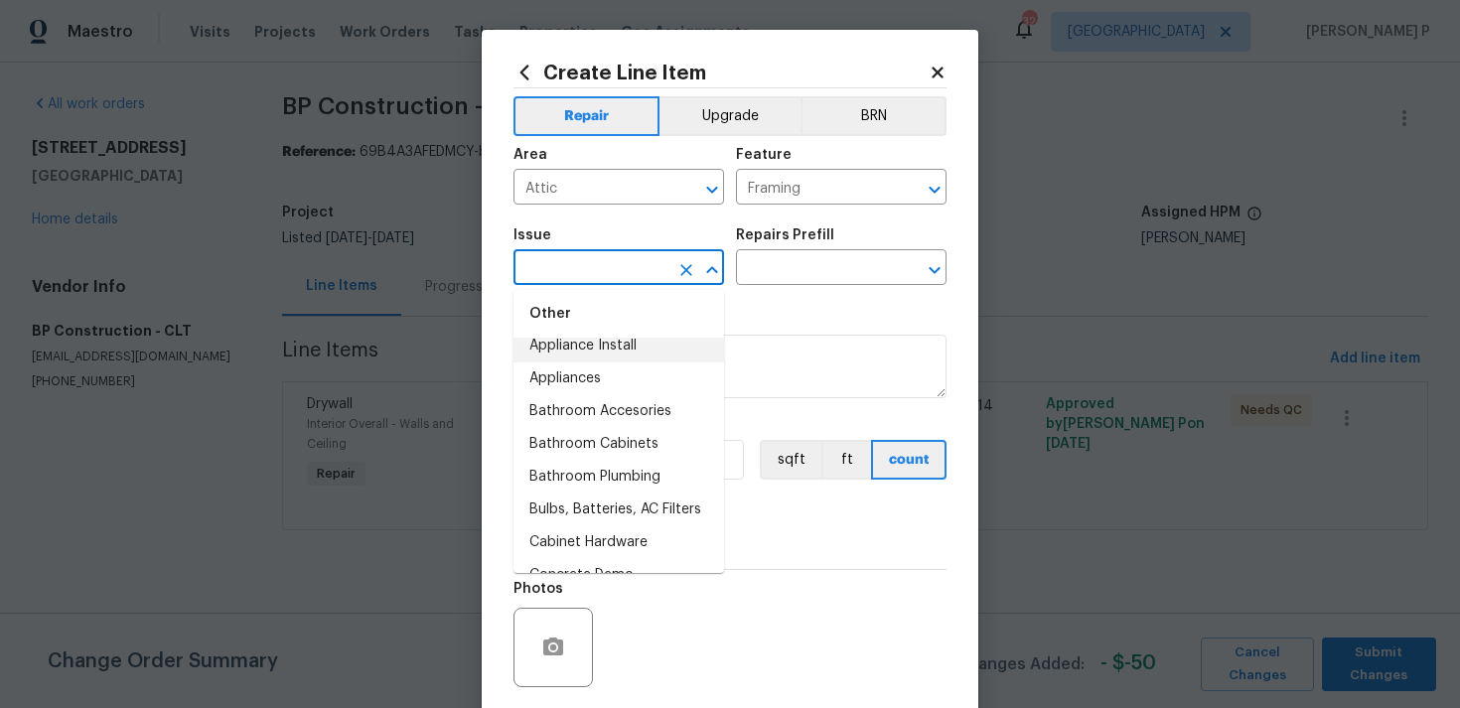
scroll to position [471, 0]
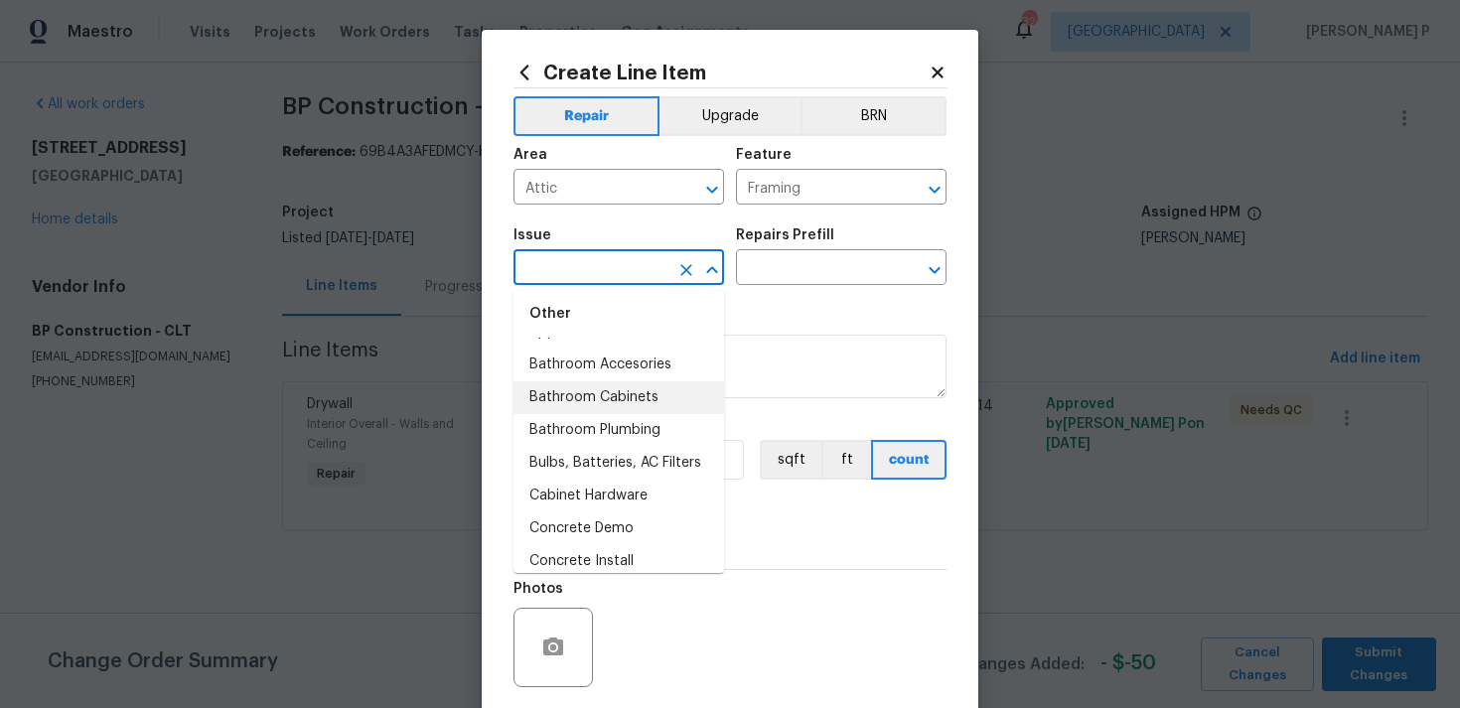
click at [619, 408] on li "Bathroom Cabinets" at bounding box center [618, 397] width 210 height 33
type input "Bathroom Cabinets"
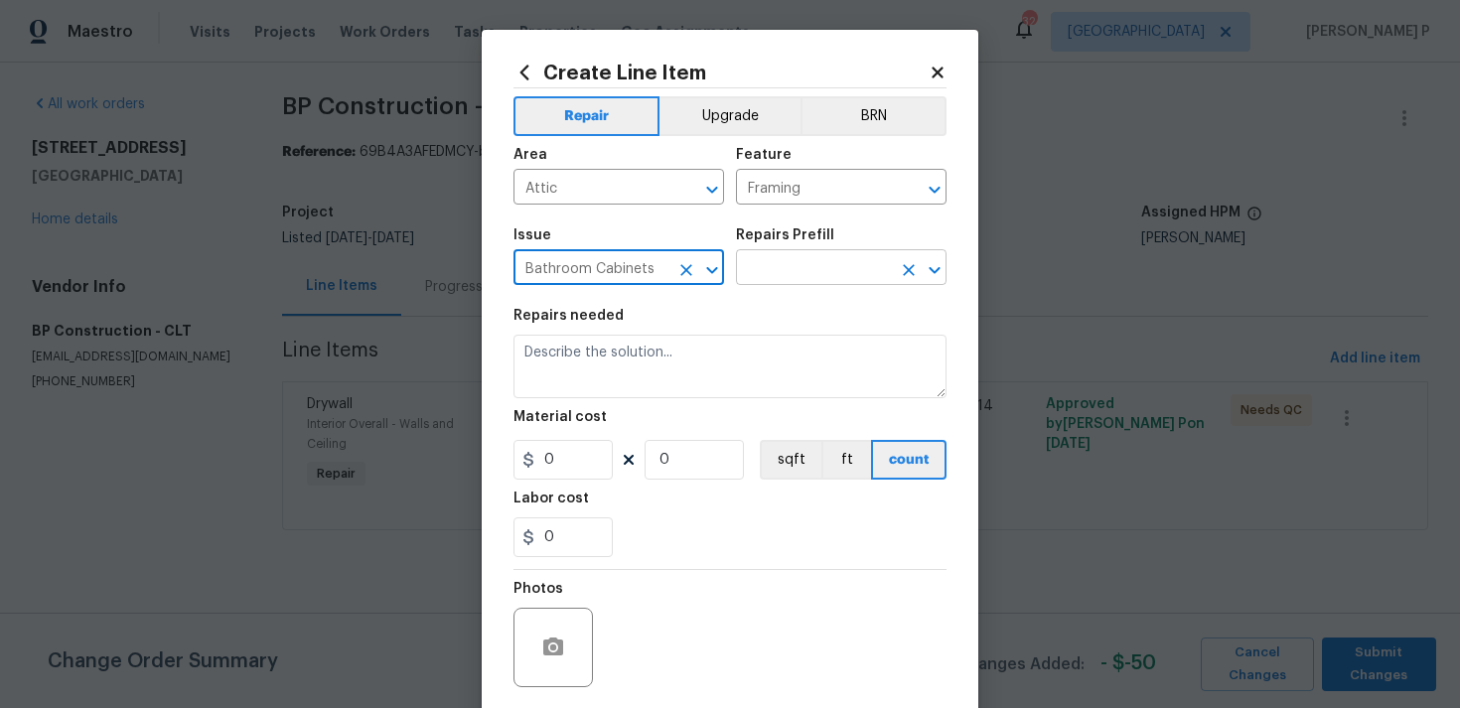
click at [783, 276] on input "text" at bounding box center [813, 269] width 155 height 31
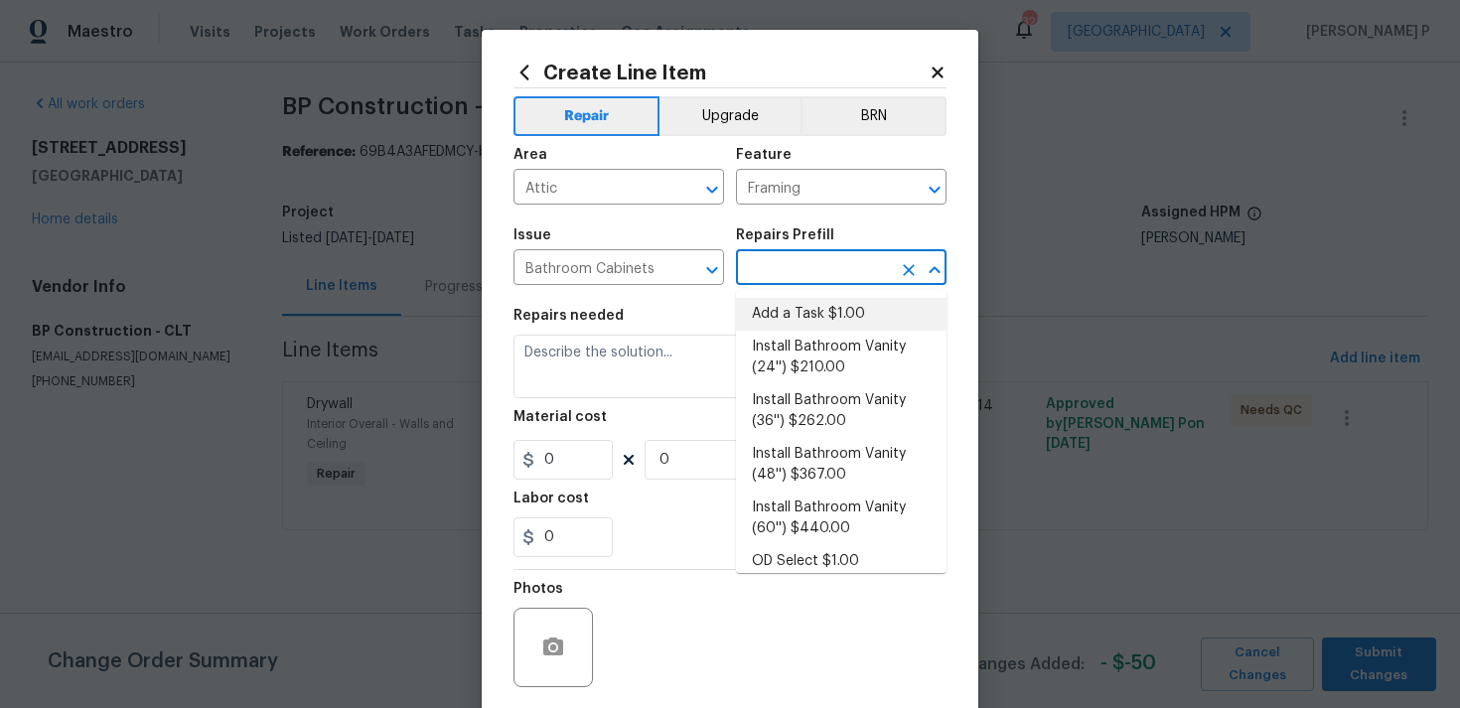
click at [779, 317] on li "Add a Task $1.00" at bounding box center [841, 314] width 210 height 33
type input "Cabinets"
type input "Add a Task $1.00"
type textarea "HPM to detail"
type input "1"
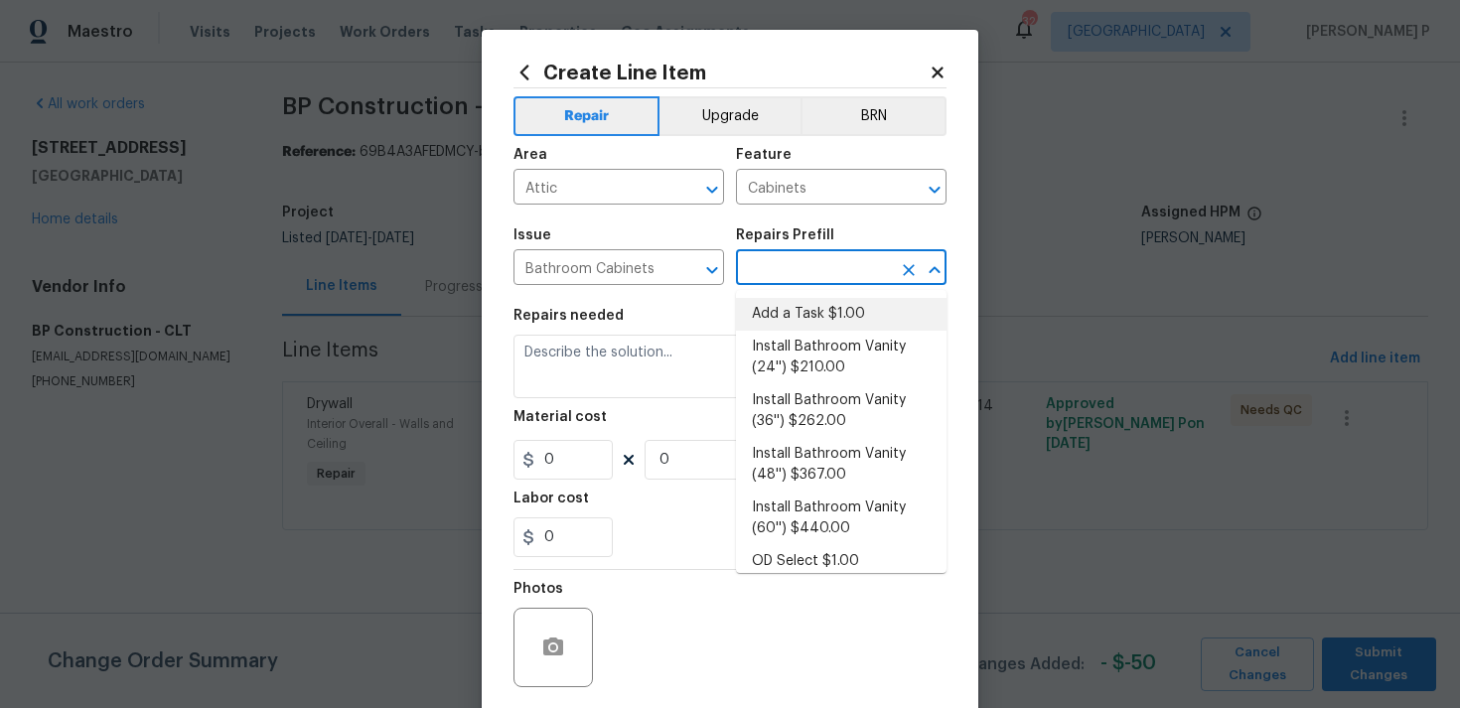
type input "1"
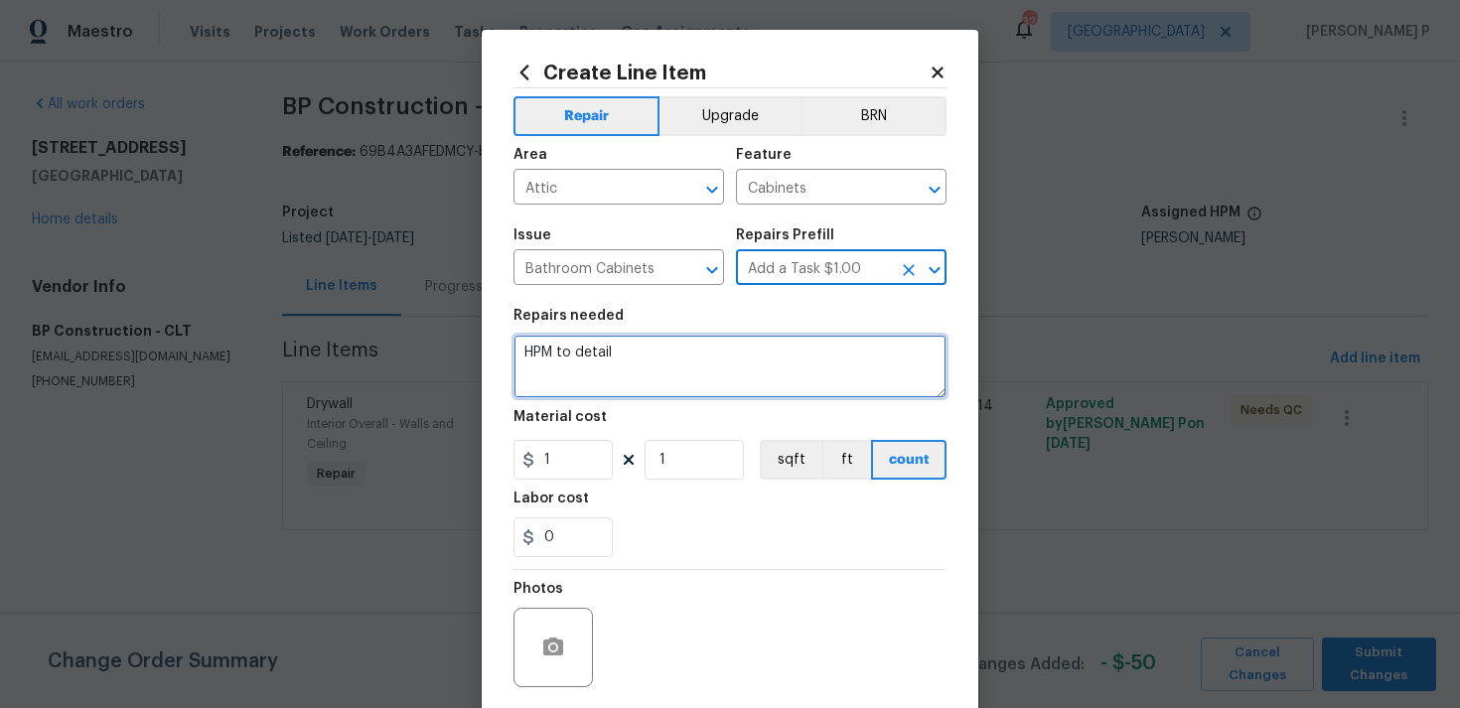
click at [667, 369] on textarea "HPM to detail" at bounding box center [729, 367] width 433 height 64
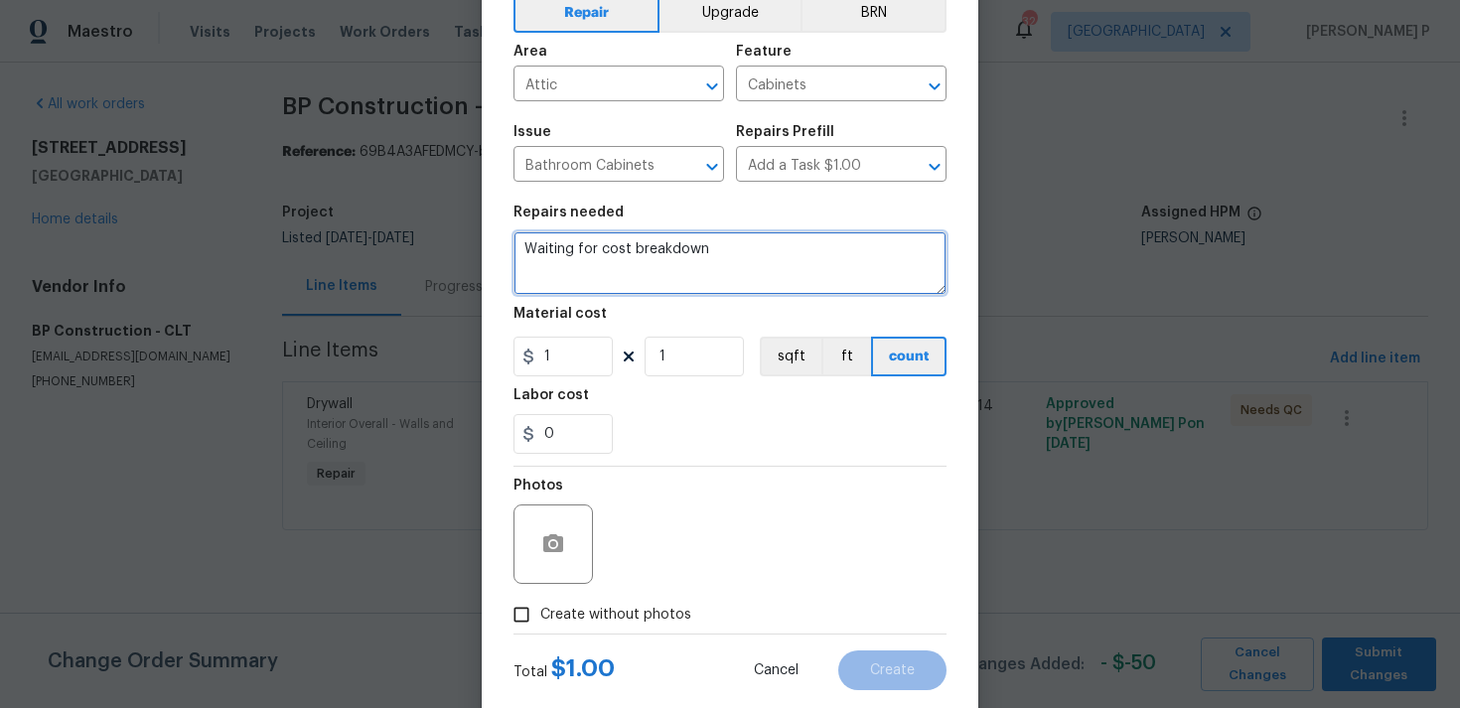
scroll to position [148, 0]
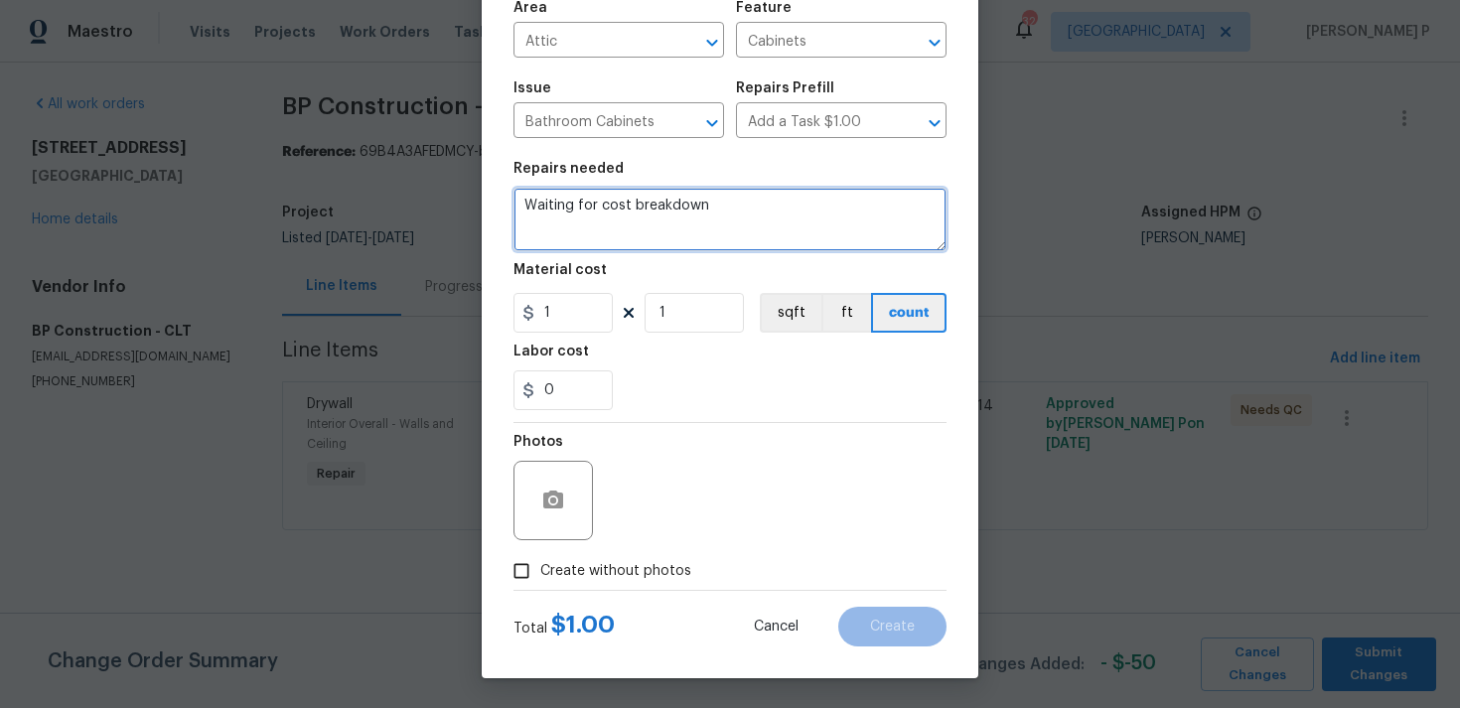
type textarea "Waiting for cost breakdown"
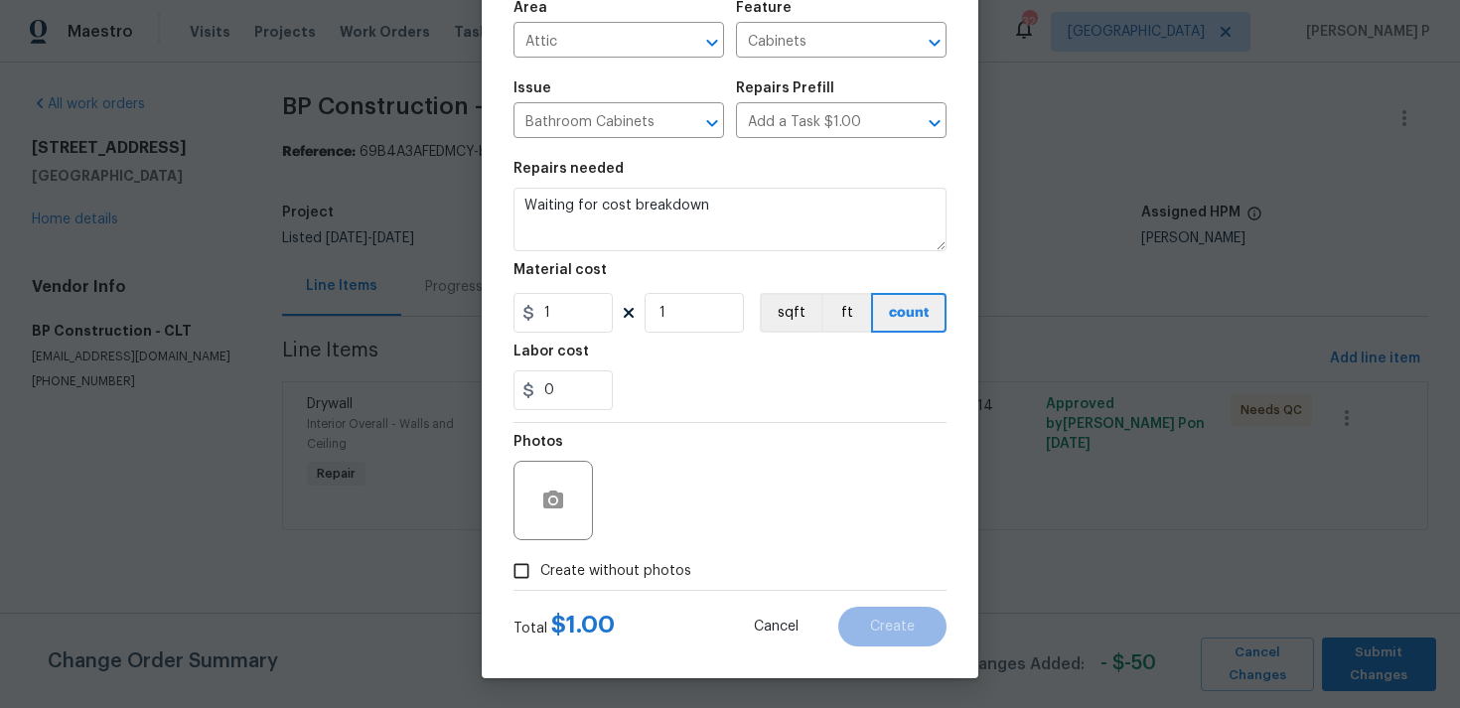
click at [536, 576] on input "Create without photos" at bounding box center [521, 571] width 38 height 38
checkbox input "true"
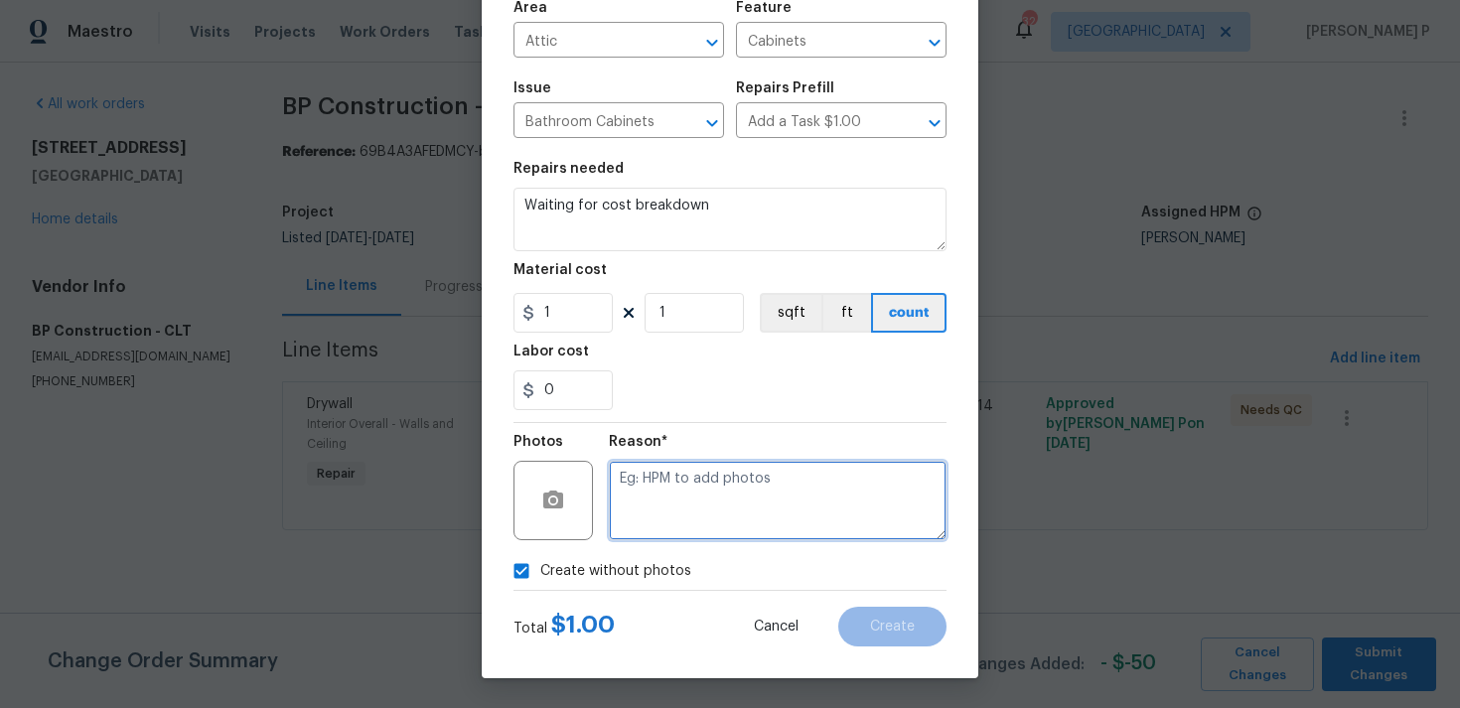
click at [686, 515] on textarea at bounding box center [778, 500] width 338 height 79
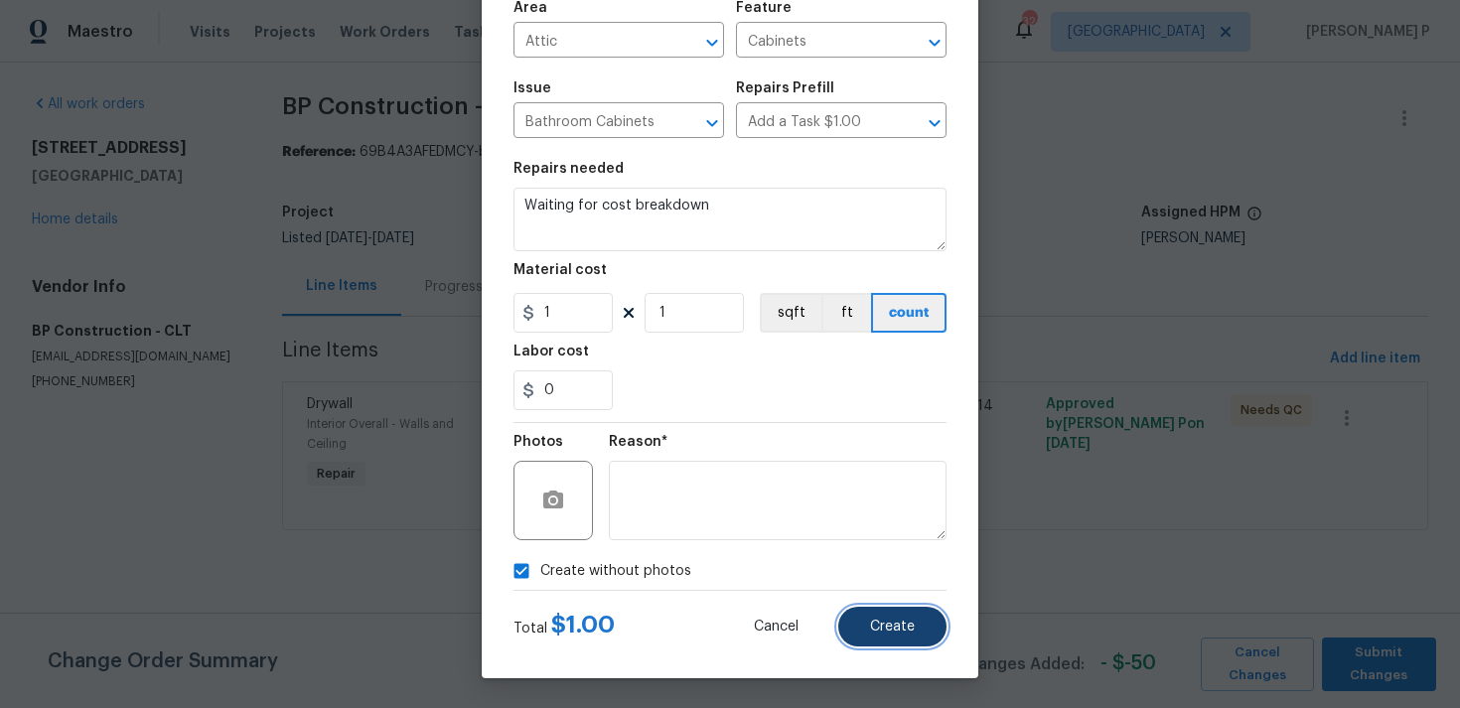
click at [870, 630] on button "Create" at bounding box center [892, 627] width 108 height 40
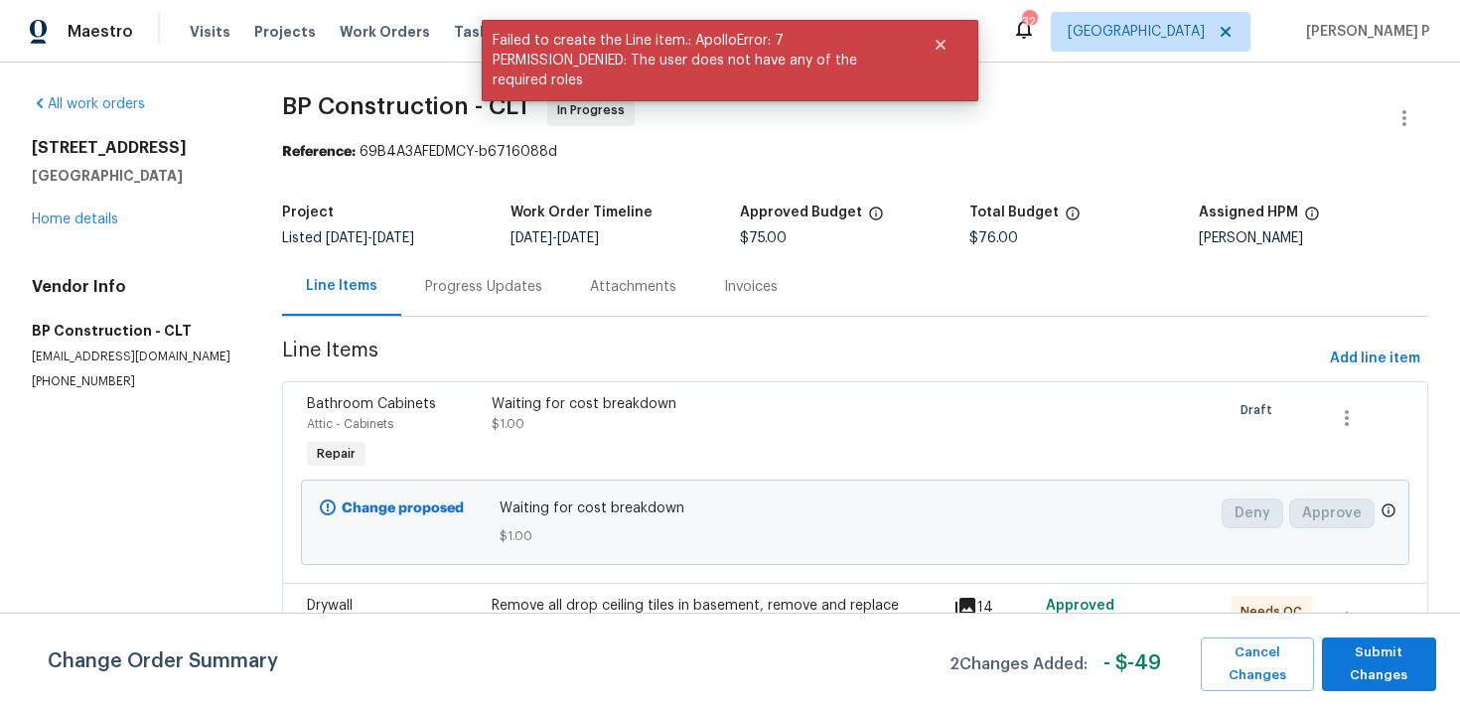
click at [487, 300] on div "Progress Updates" at bounding box center [483, 286] width 165 height 59
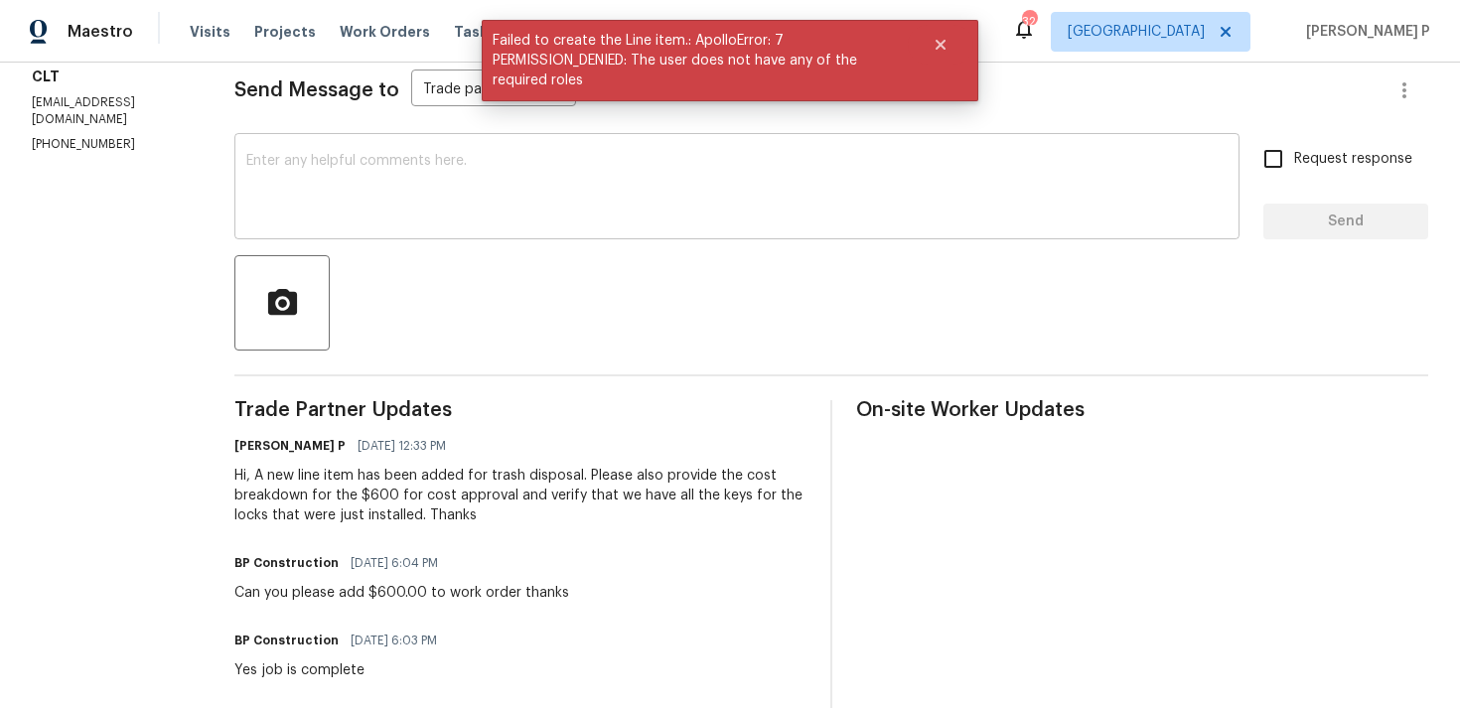
click at [444, 204] on textarea at bounding box center [736, 189] width 981 height 70
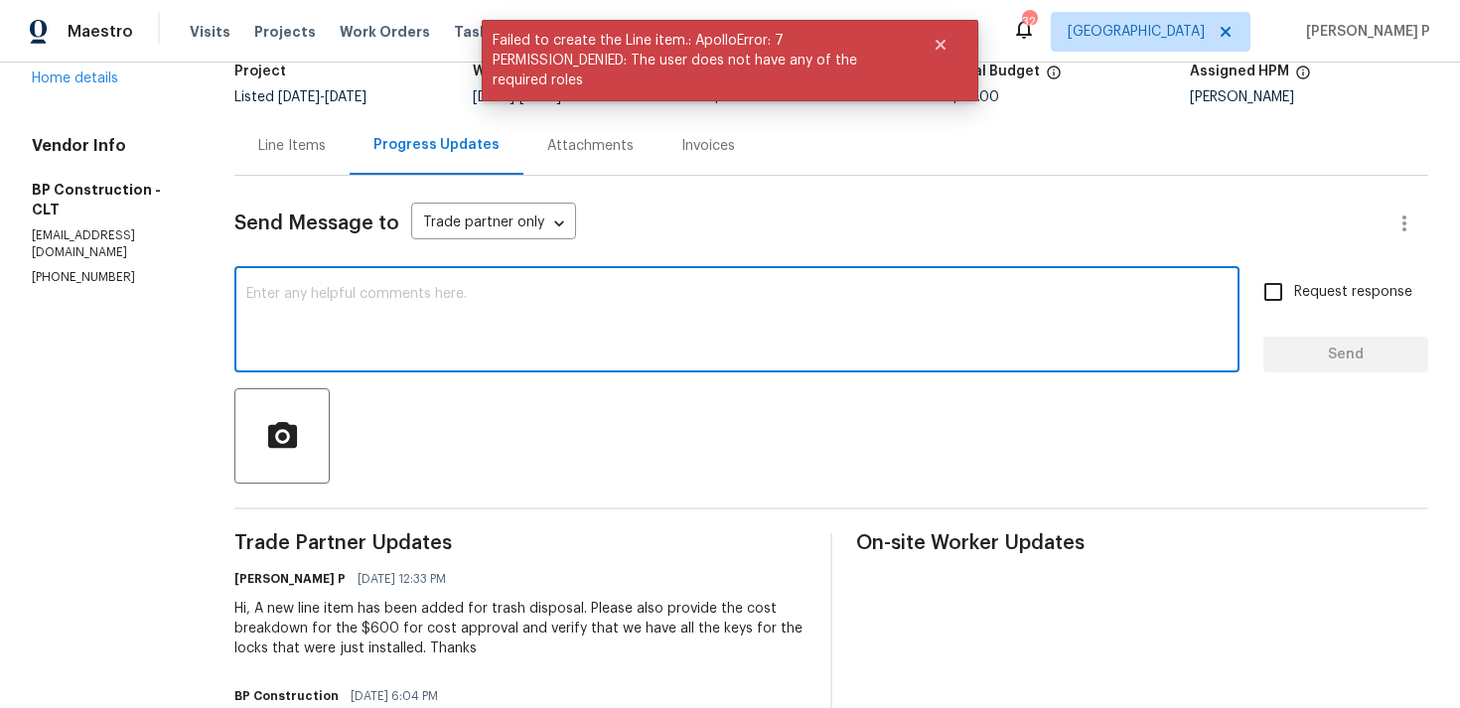
scroll to position [102, 0]
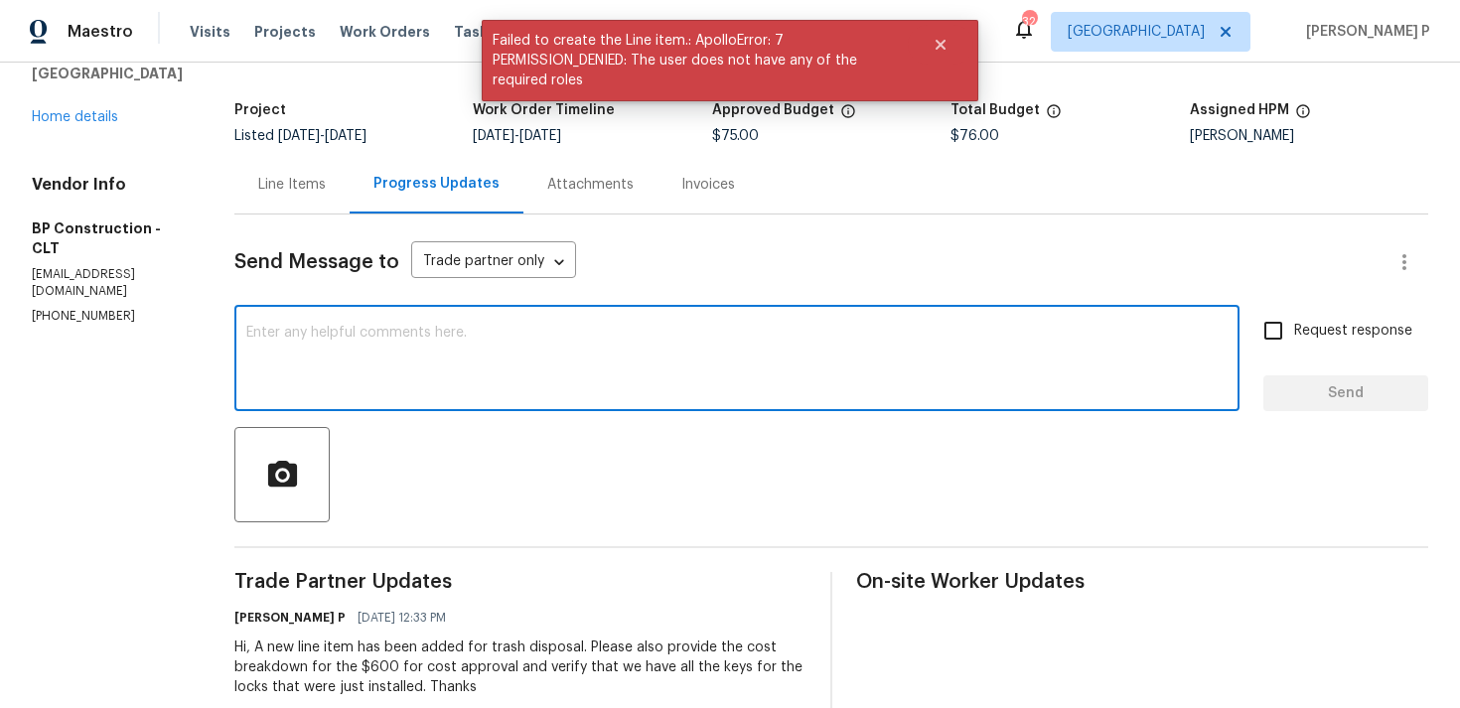
click at [421, 355] on textarea at bounding box center [736, 361] width 981 height 70
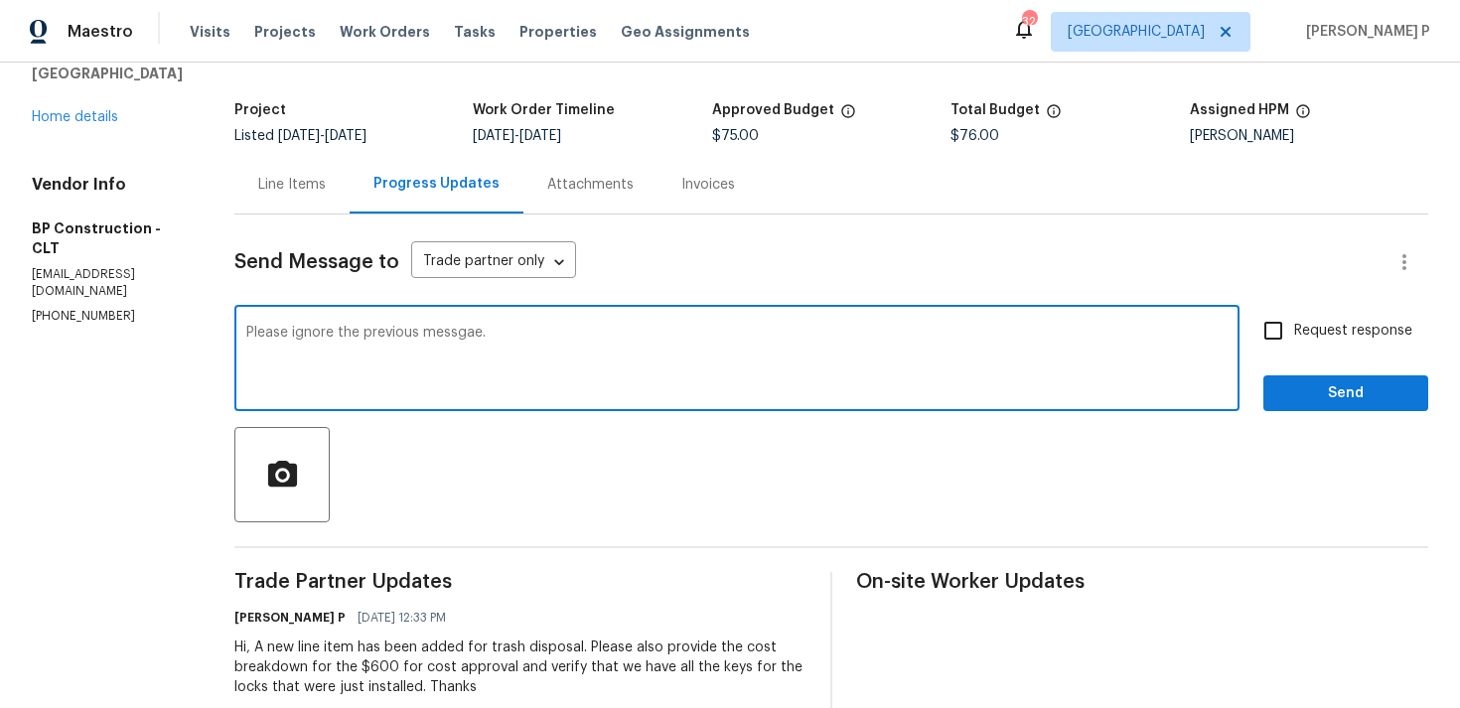
click at [463, 332] on textarea "Please ignore the previous messgae." at bounding box center [736, 361] width 981 height 70
click at [462, 336] on textarea "Please ignore the previous messae." at bounding box center [736, 361] width 981 height 70
click at [513, 336] on textarea "Please ignore the previous message." at bounding box center [736, 361] width 981 height 70
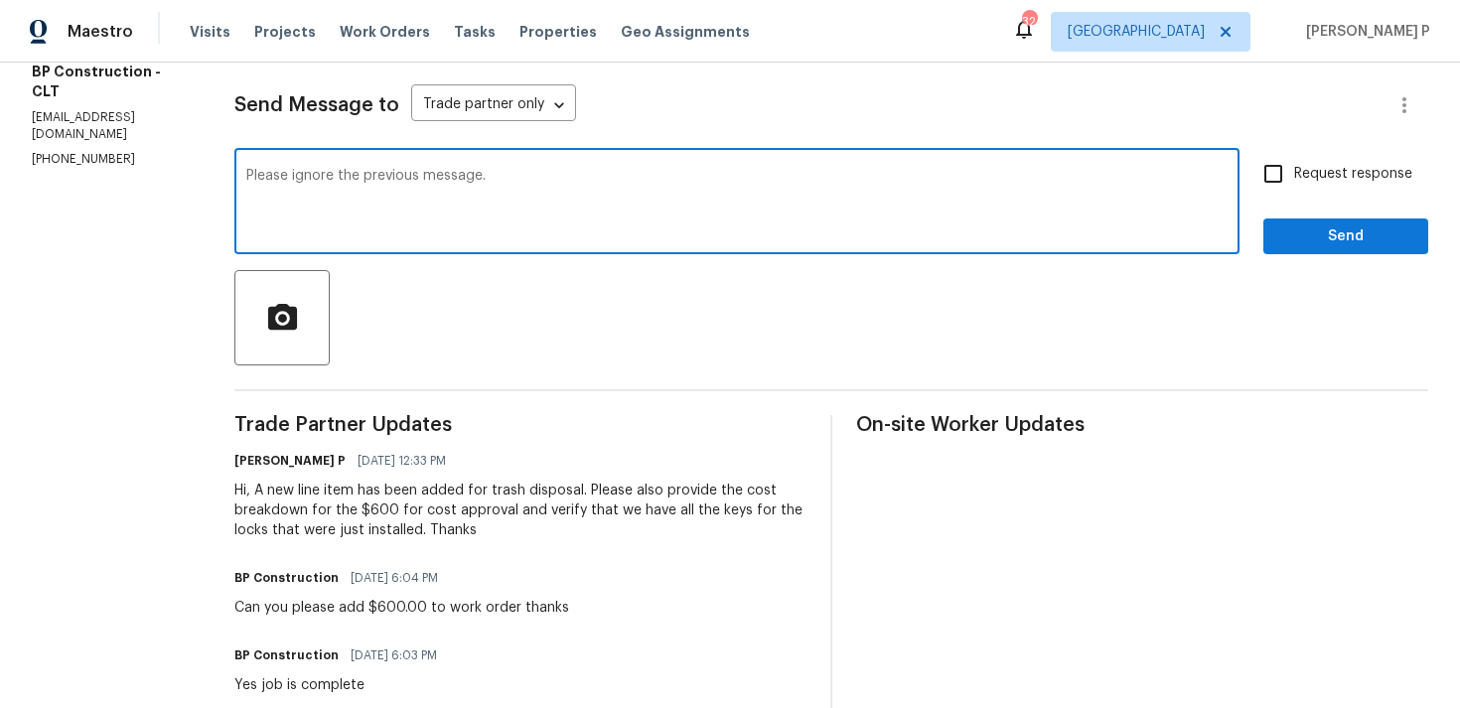
scroll to position [318, 0]
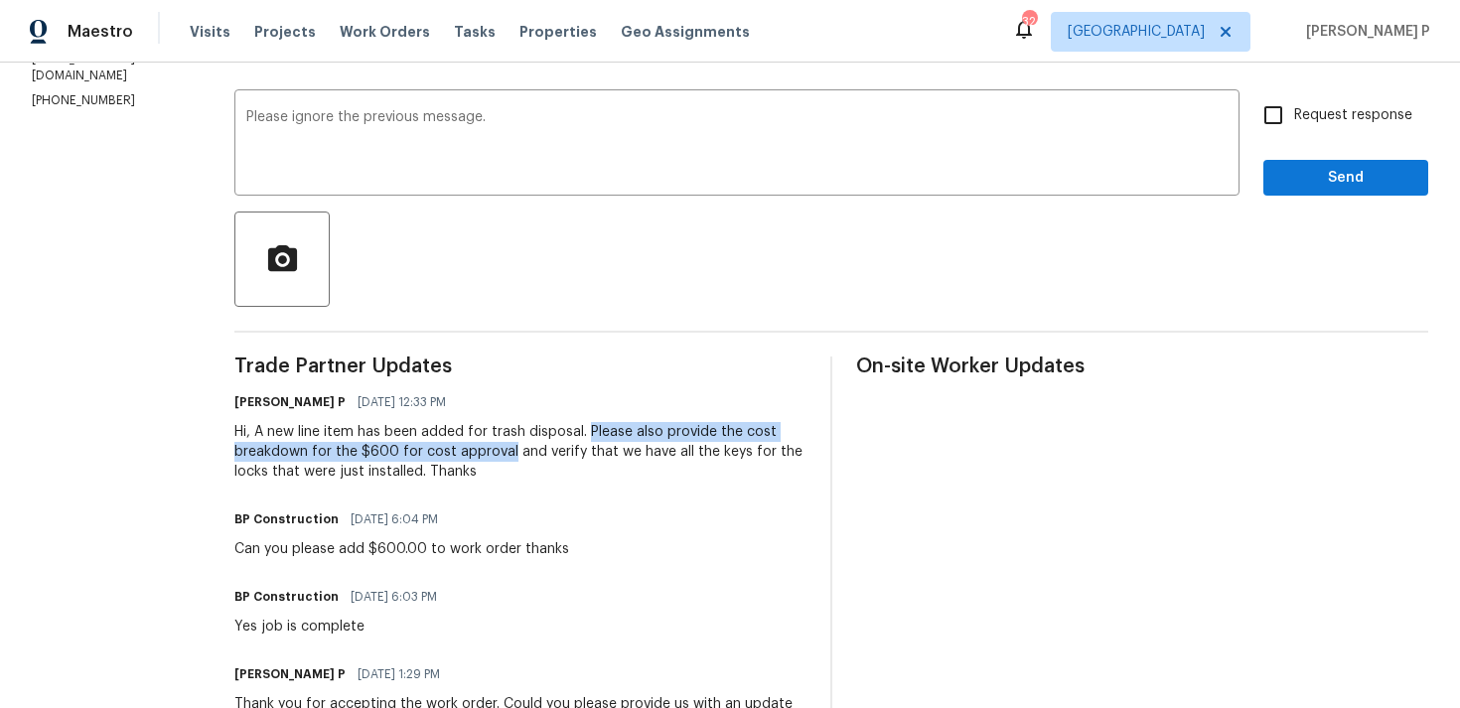
drag, startPoint x: 584, startPoint y: 429, endPoint x: 503, endPoint y: 450, distance: 83.1
click at [503, 450] on div "Hi, A new line item has been added for trash disposal. Please also provide the …" at bounding box center [520, 452] width 572 height 60
copy div "Please also provide the cost breakdown for the $600 for cost approval"
click at [612, 119] on textarea "Please ignore the previous message." at bounding box center [736, 145] width 981 height 70
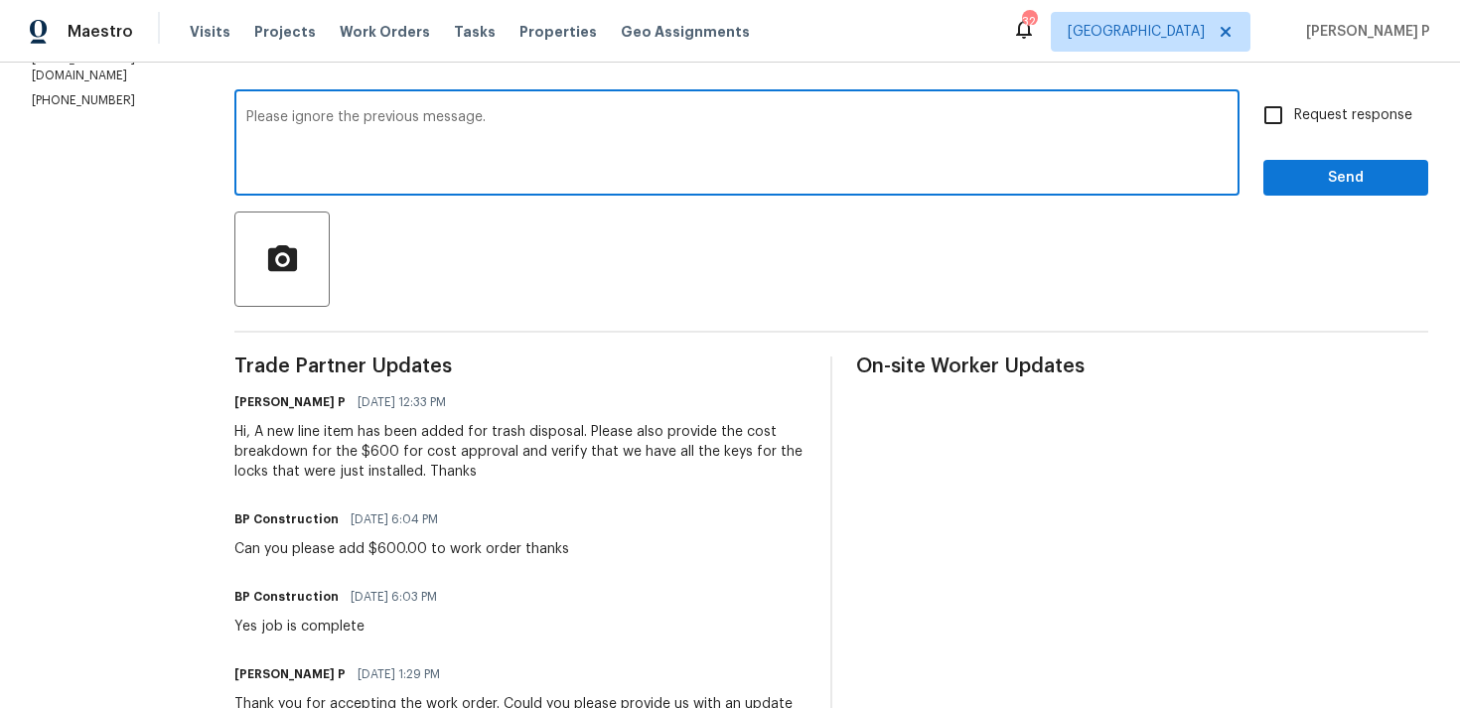
paste textarea "Please also provide the cost breakdown for the $600 for cost approval"
click at [542, 119] on textarea "Please ignore the previous message. Please also provide the cost breakdown for …" at bounding box center [736, 145] width 981 height 70
click at [973, 122] on textarea "Please ignore the previous message. Please provide the cost breakdown for the $…" at bounding box center [736, 145] width 981 height 70
type textarea "Please ignore the previous message. Please provide the cost breakdown for the $…"
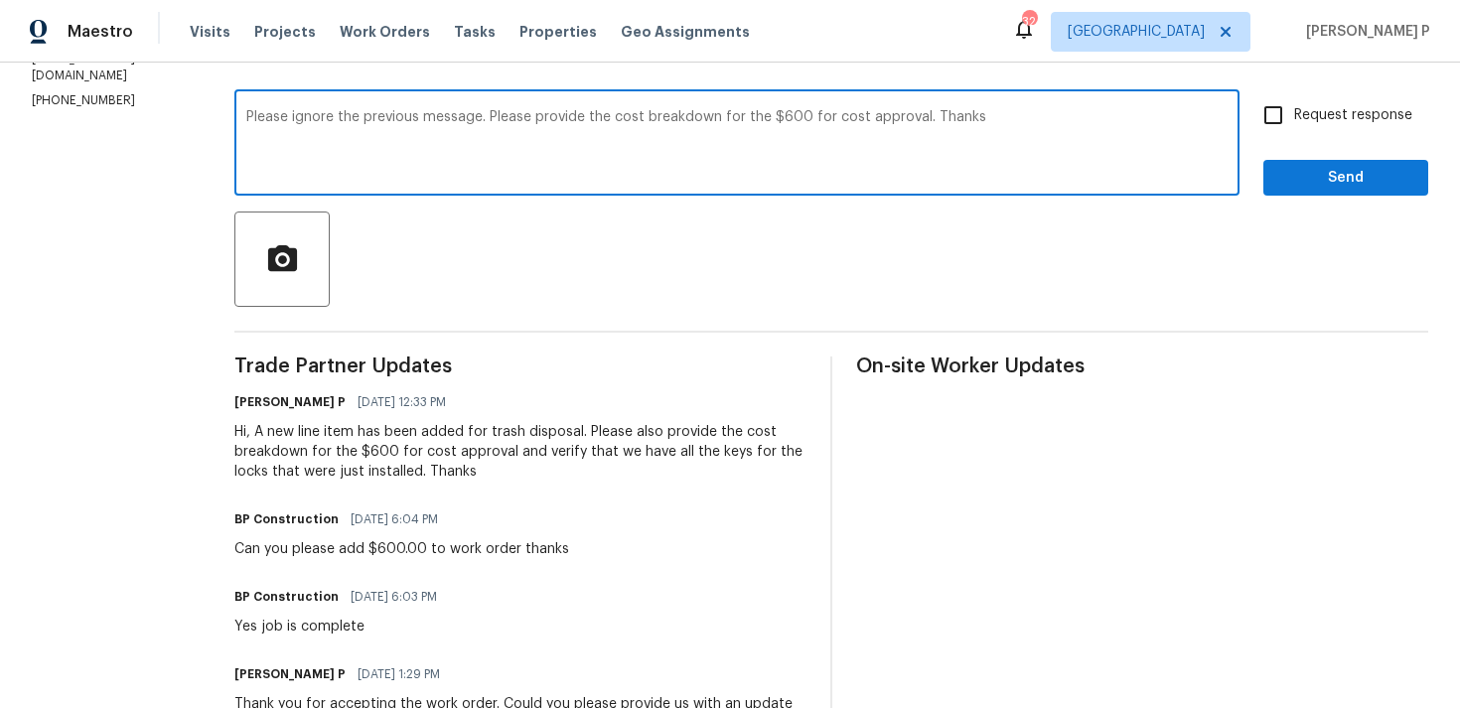
click at [1294, 103] on input "Request response" at bounding box center [1273, 115] width 42 height 42
checkbox input "true"
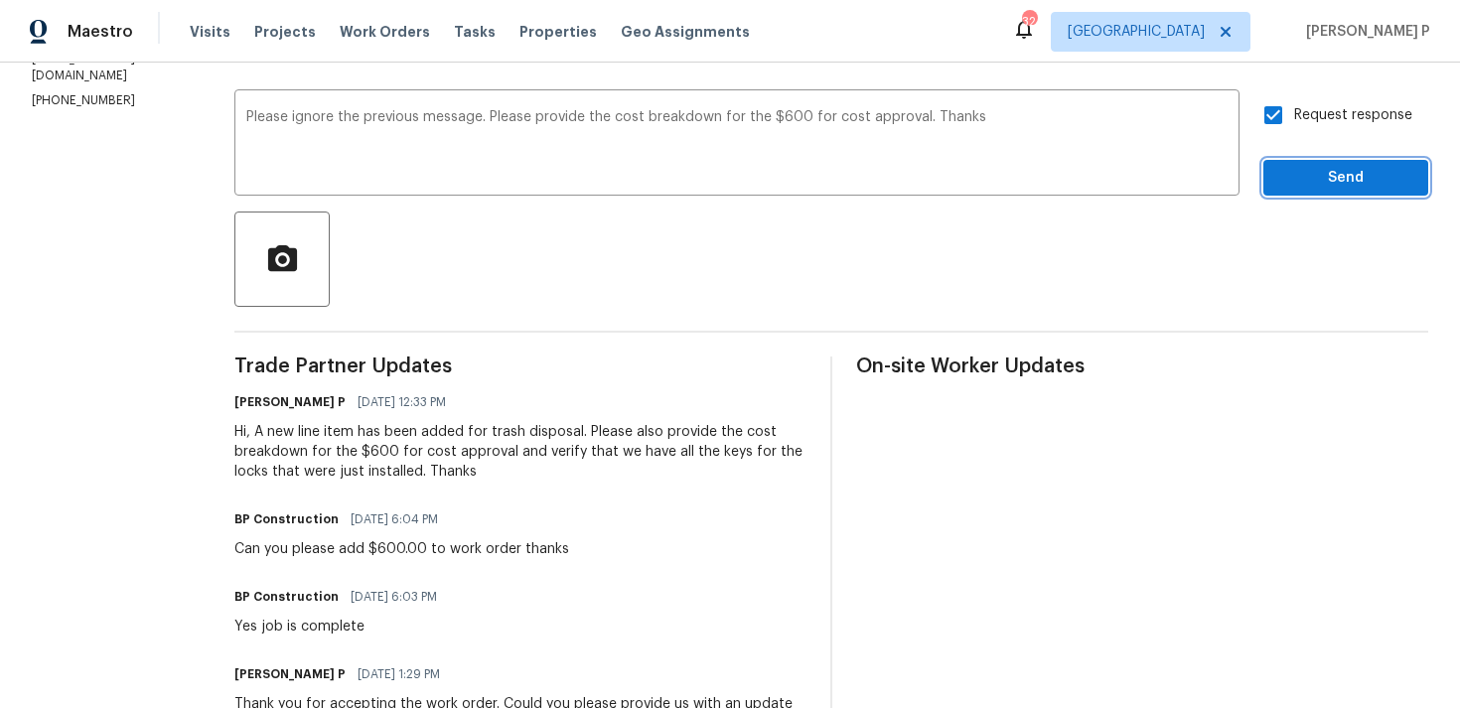
click at [1305, 167] on span "Send" at bounding box center [1345, 178] width 133 height 25
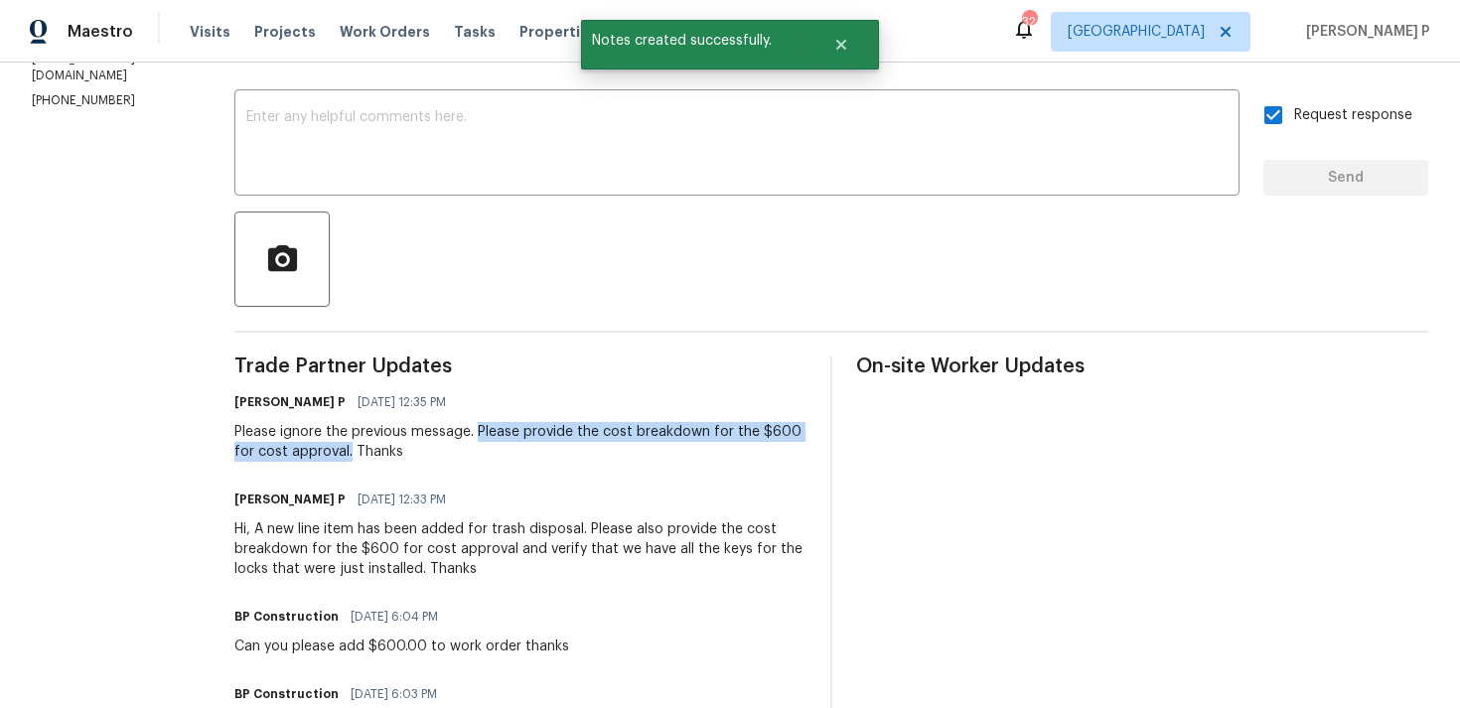
drag, startPoint x: 473, startPoint y: 431, endPoint x: 344, endPoint y: 453, distance: 130.9
click at [344, 453] on div "Please ignore the previous message. Please provide the cost breakdown for the $…" at bounding box center [520, 442] width 572 height 40
copy div "Please provide the cost breakdown for the $600 for cost approval."
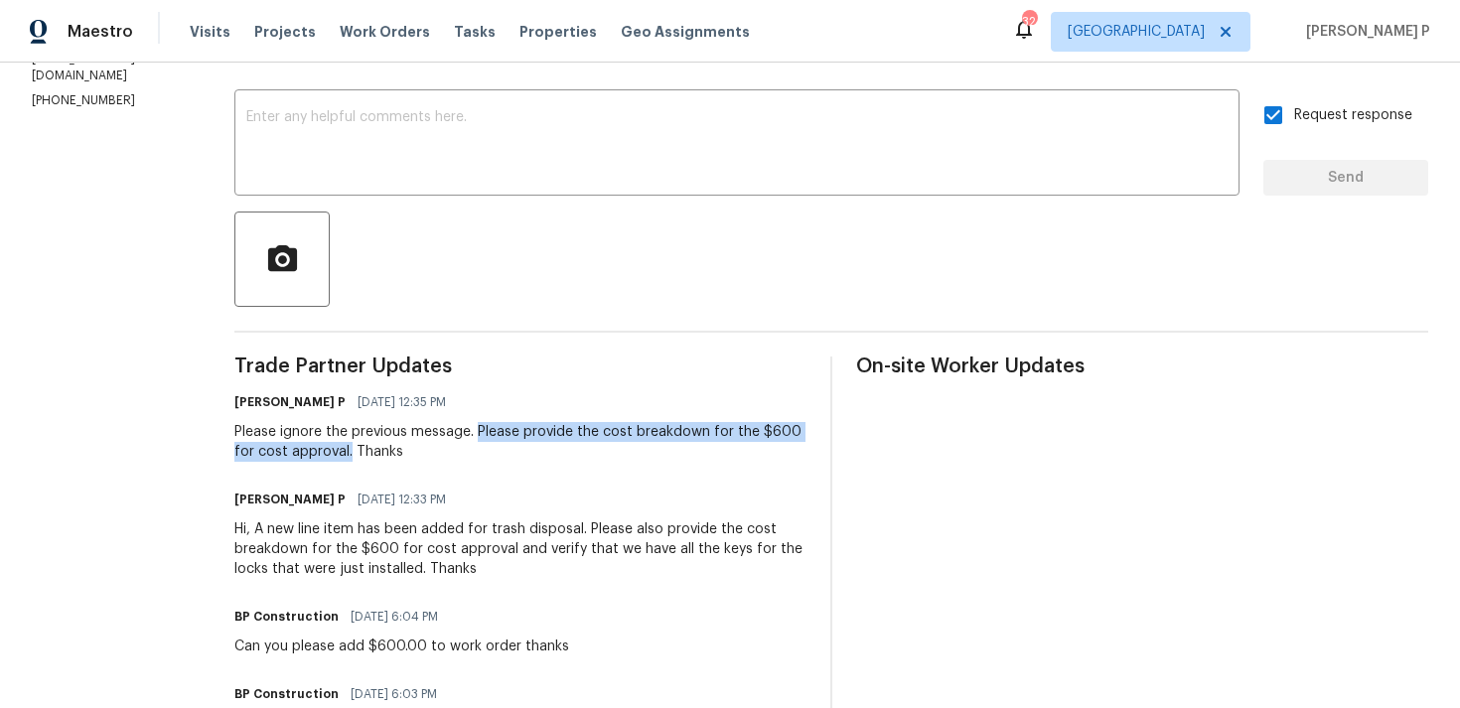
scroll to position [0, 0]
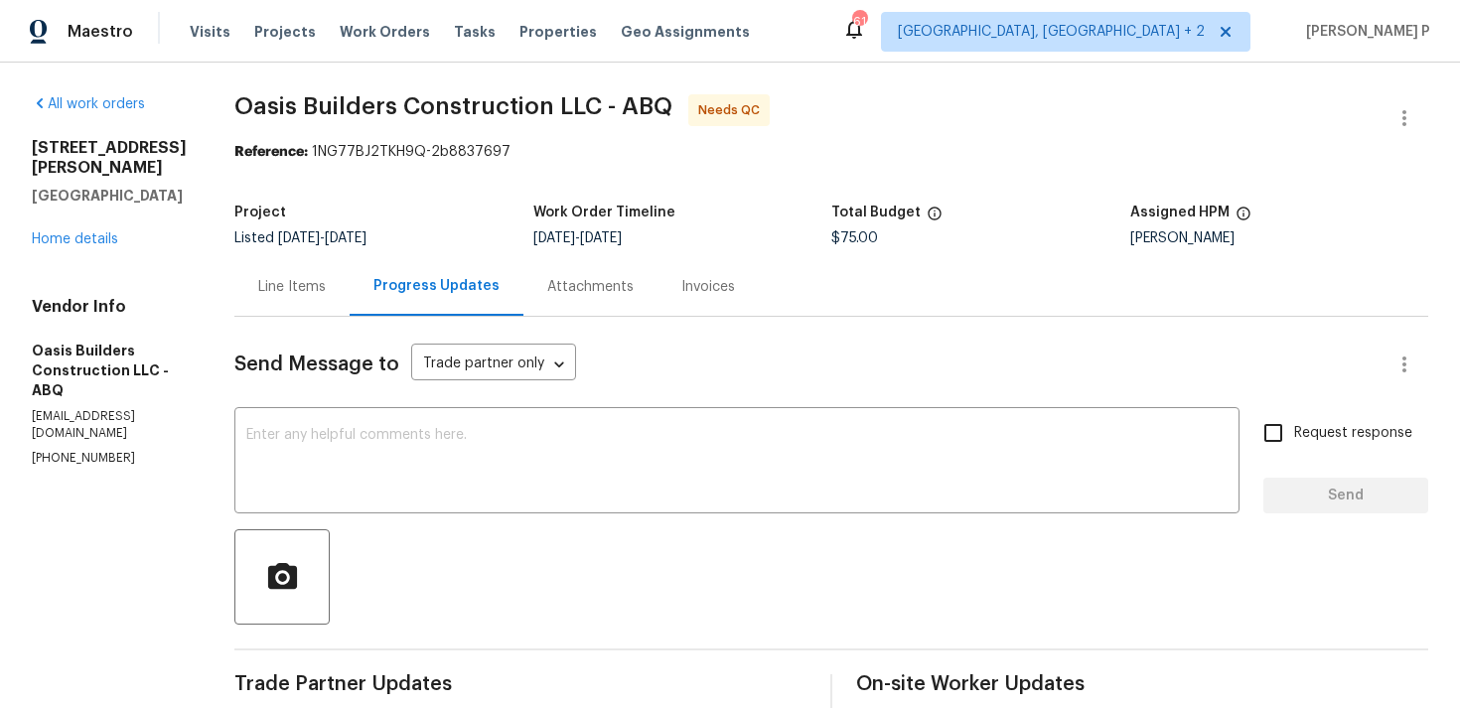
click at [314, 298] on div "Line Items" at bounding box center [291, 286] width 115 height 59
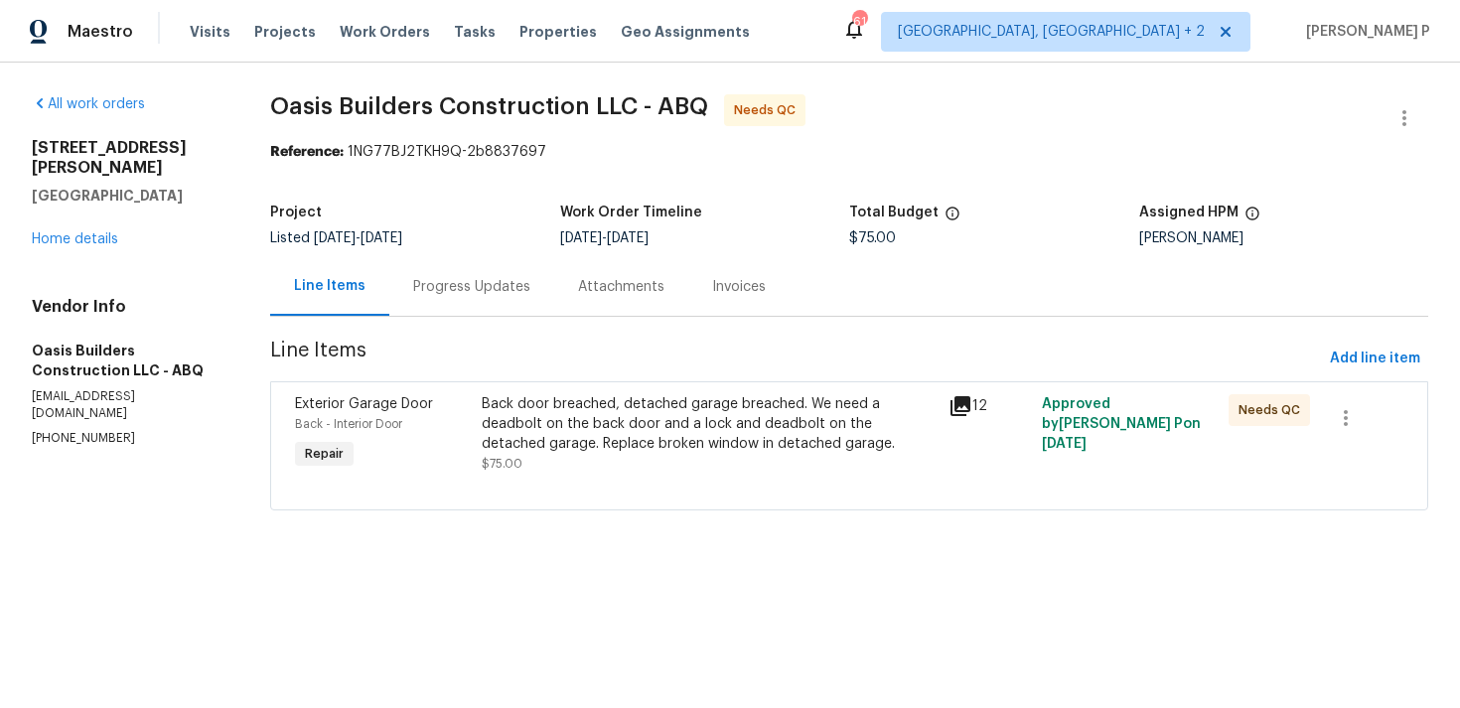
click at [626, 439] on div "Back door breached, detached garage breached. We need a deadbolt on the back do…" at bounding box center [709, 424] width 455 height 60
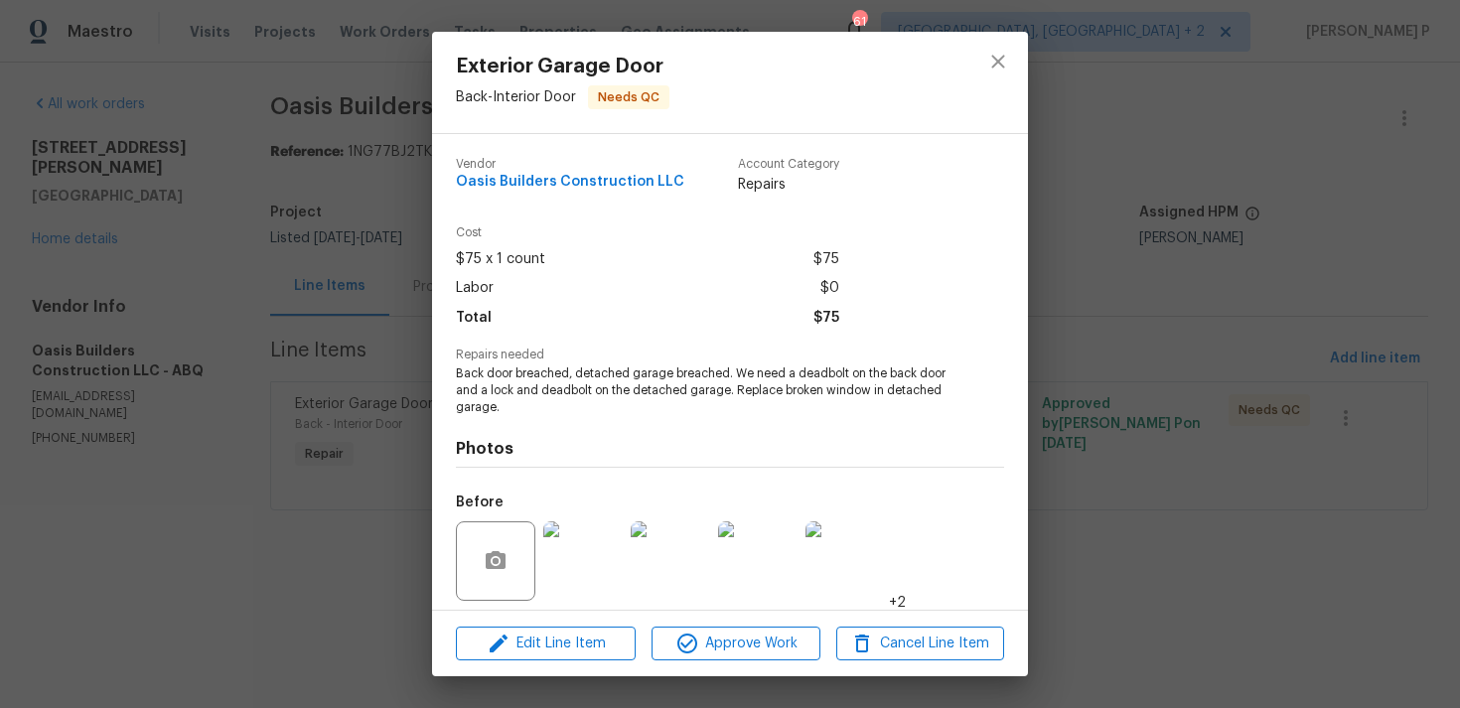
scroll to position [140, 0]
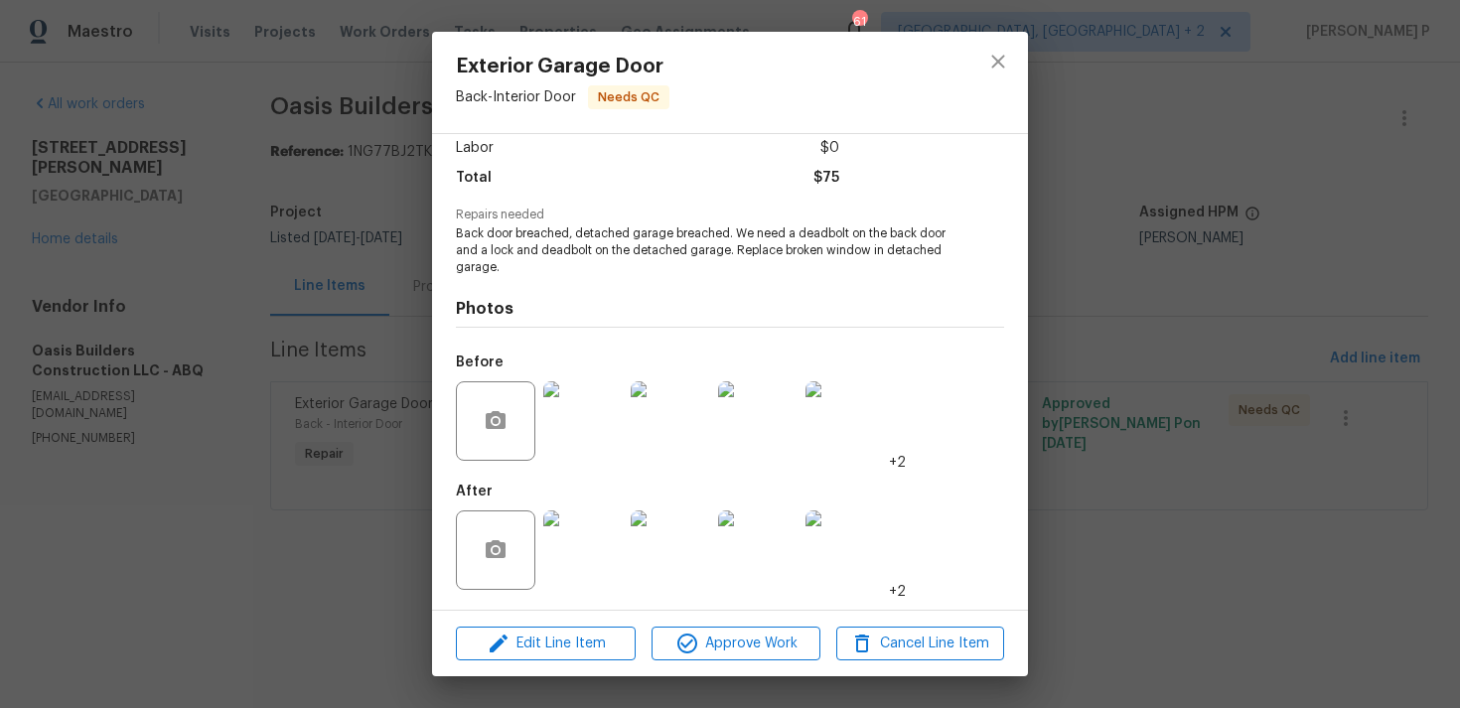
click at [577, 432] on img at bounding box center [582, 420] width 79 height 79
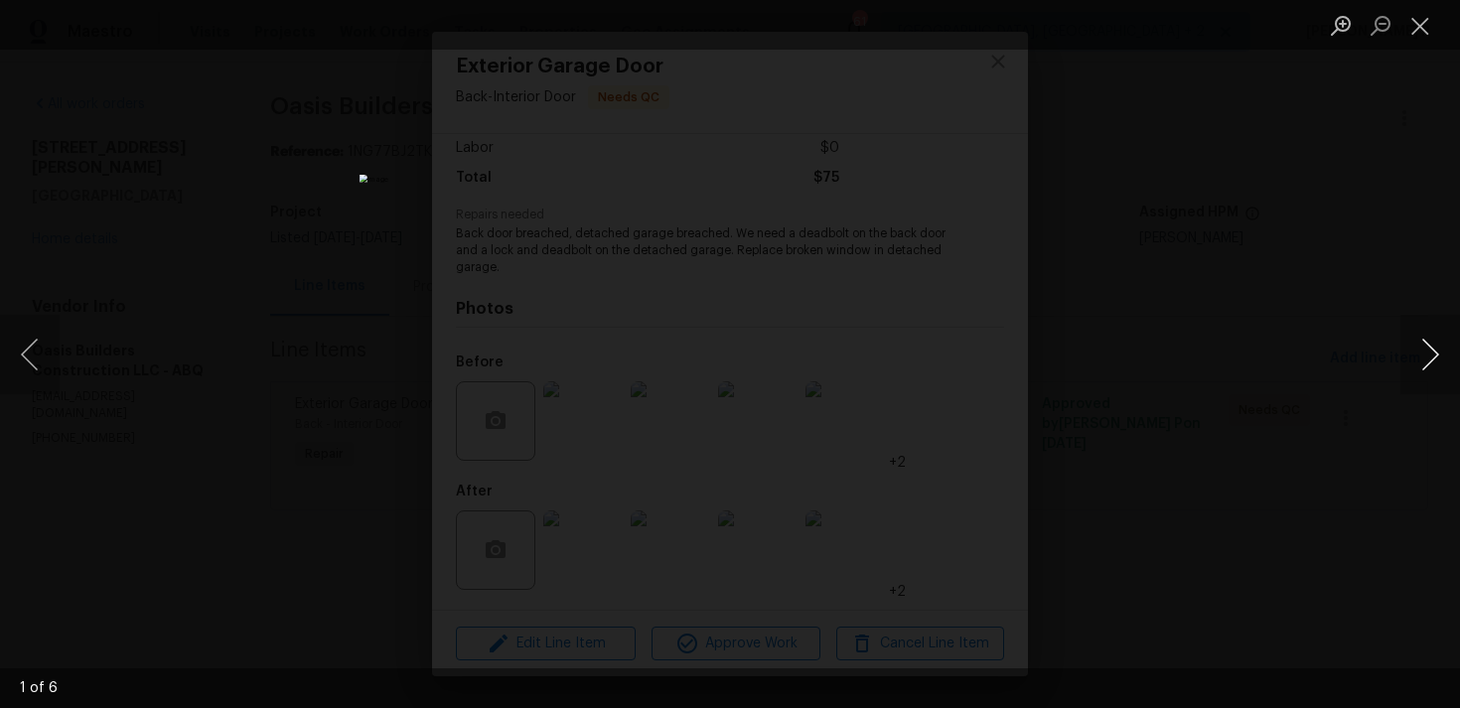
click at [1439, 353] on button "Next image" at bounding box center [1430, 354] width 60 height 79
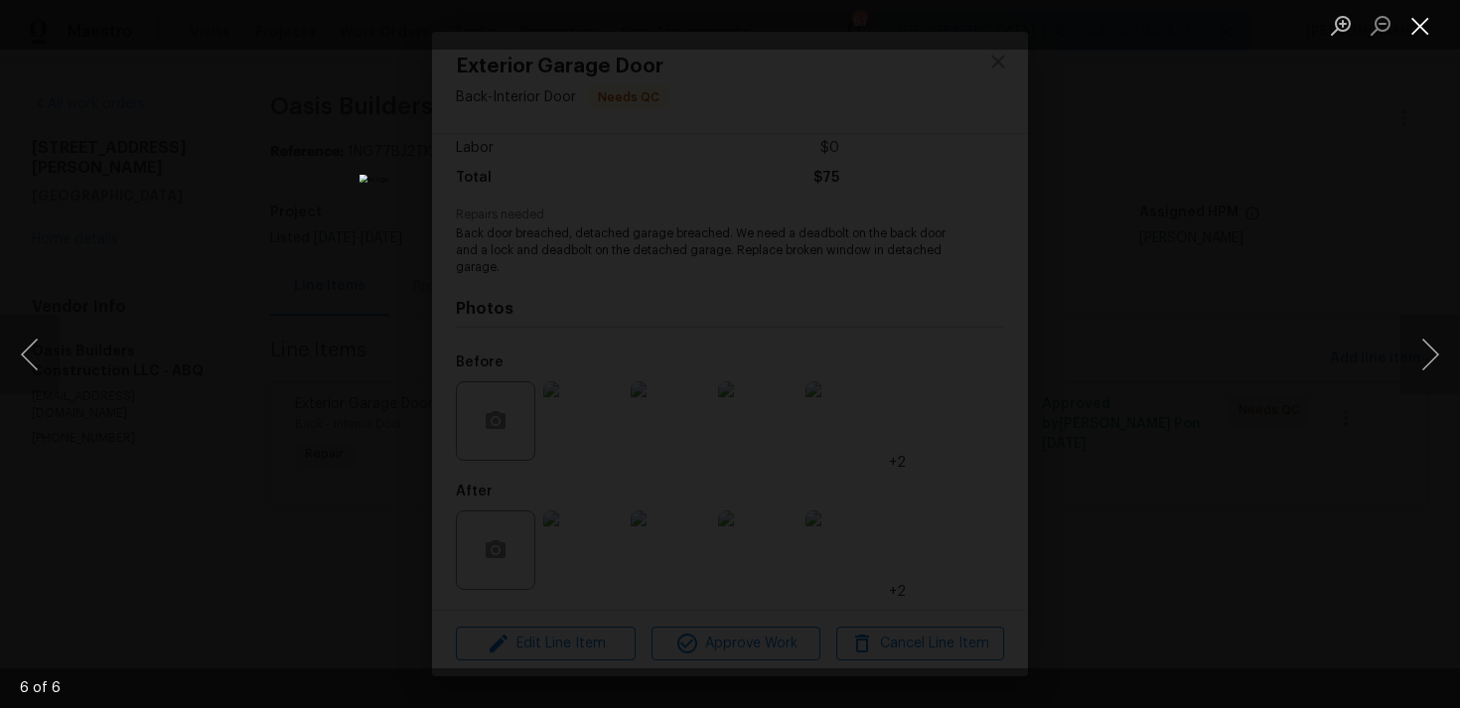
click at [1416, 23] on button "Close lightbox" at bounding box center [1420, 25] width 40 height 35
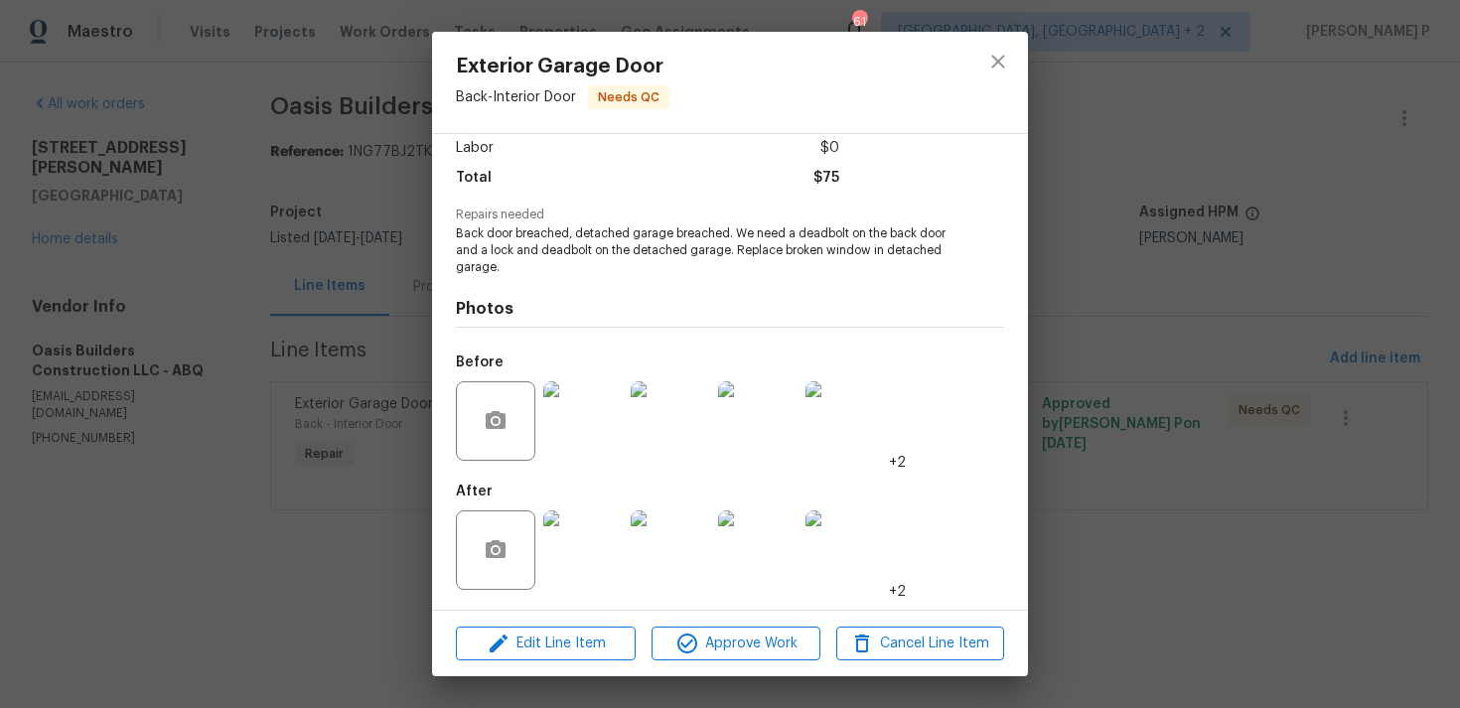
click at [591, 550] on img at bounding box center [582, 549] width 79 height 79
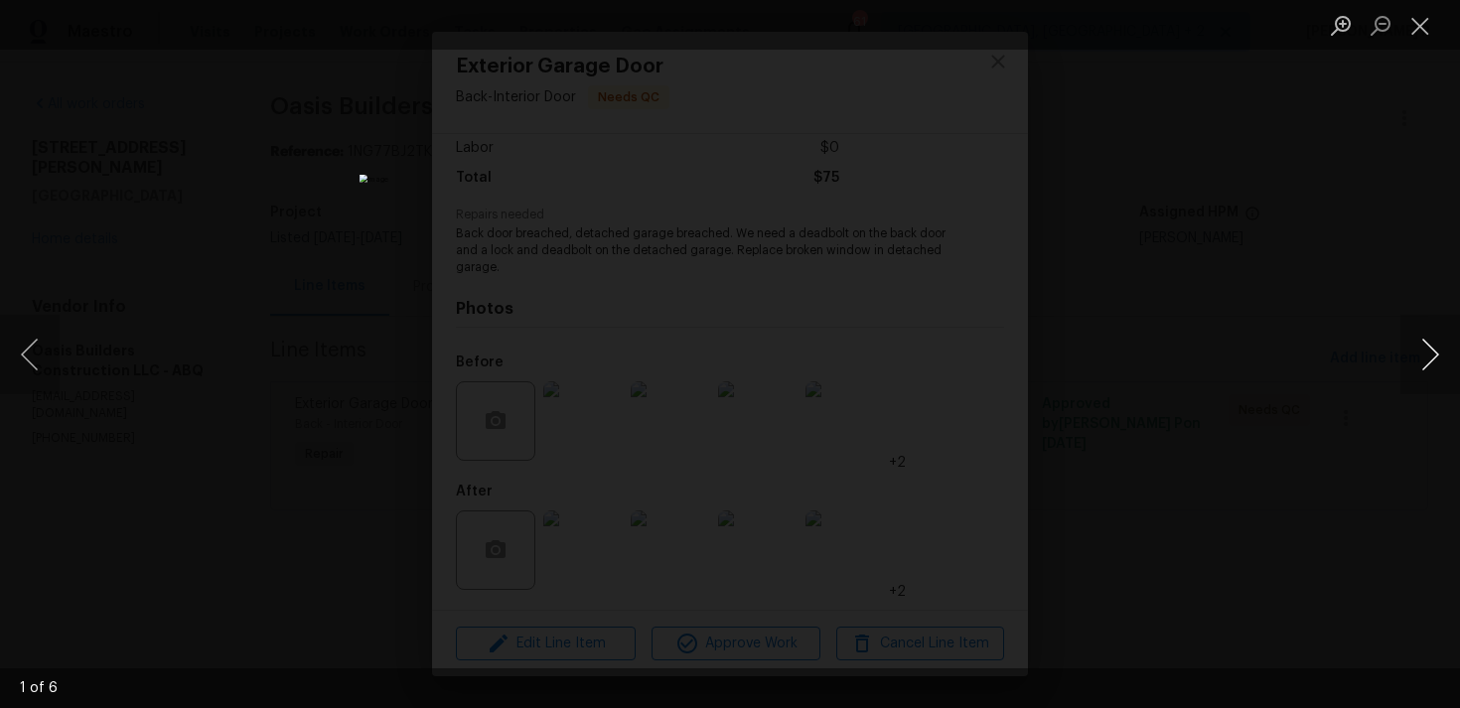
click at [1425, 355] on button "Next image" at bounding box center [1430, 354] width 60 height 79
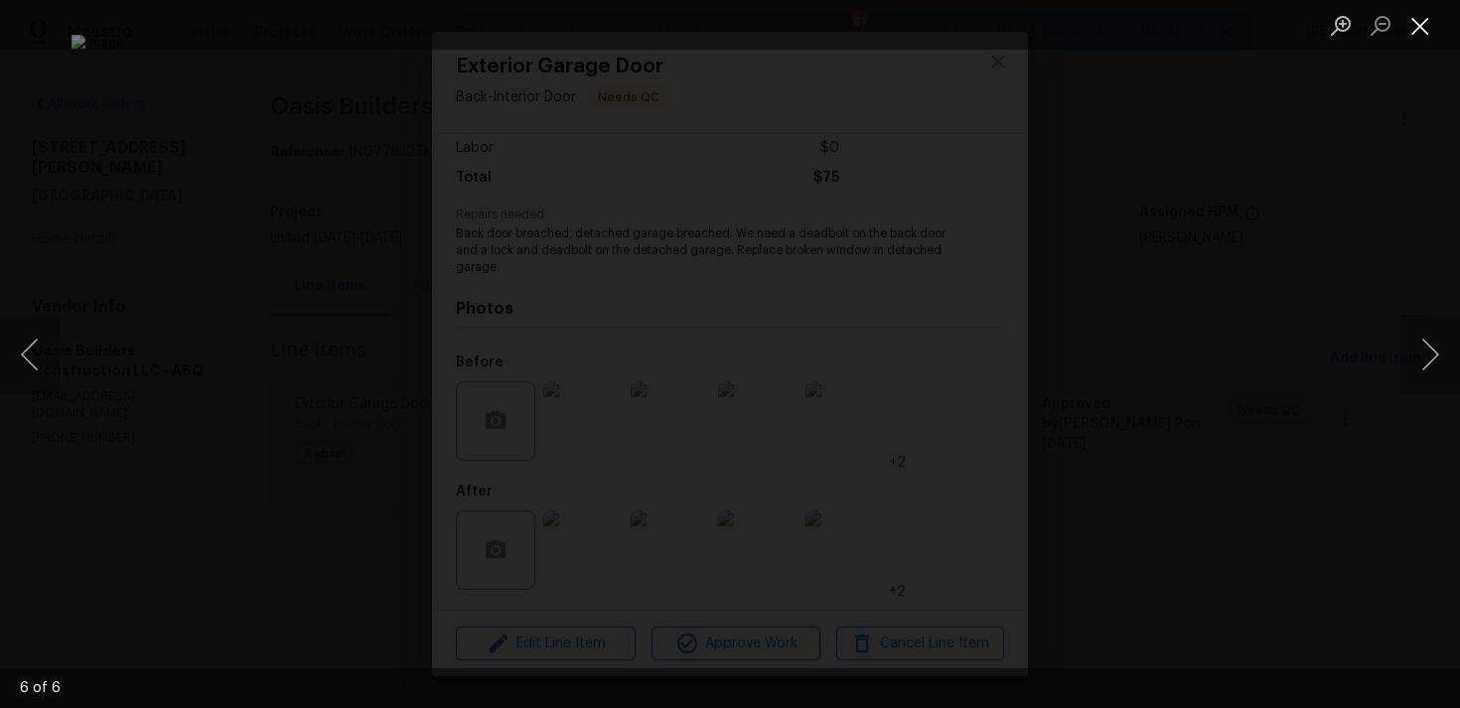
click at [1420, 18] on button "Close lightbox" at bounding box center [1420, 25] width 40 height 35
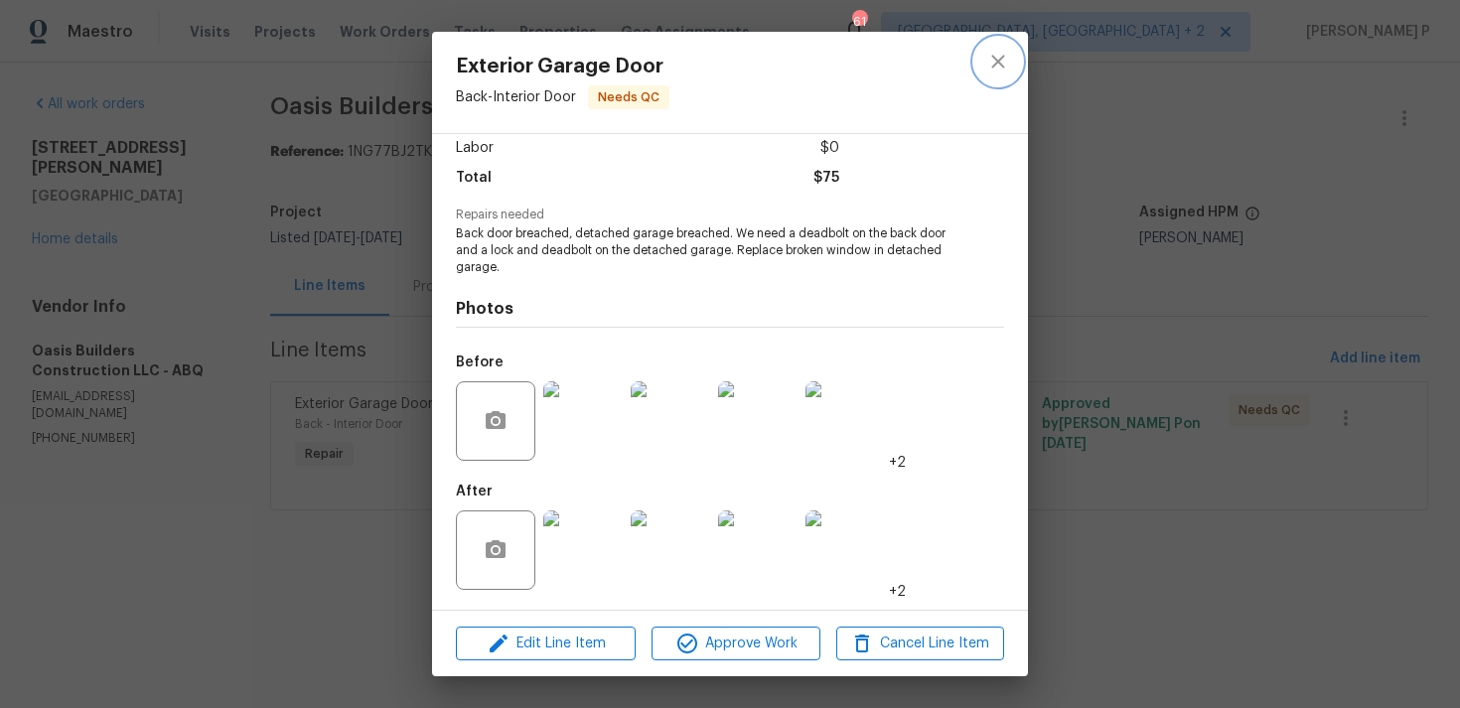
click at [1018, 50] on button "close" at bounding box center [998, 62] width 48 height 48
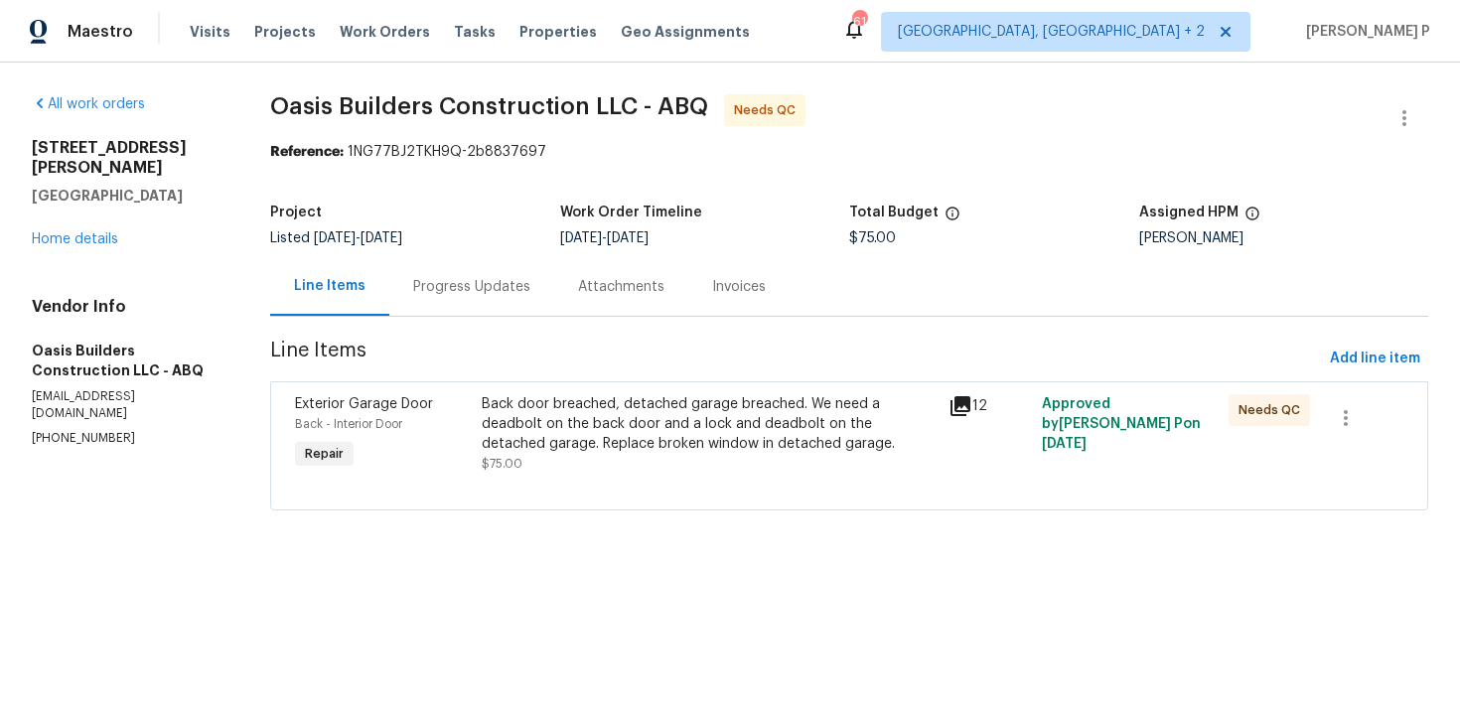
click at [475, 280] on div "Progress Updates" at bounding box center [471, 287] width 117 height 20
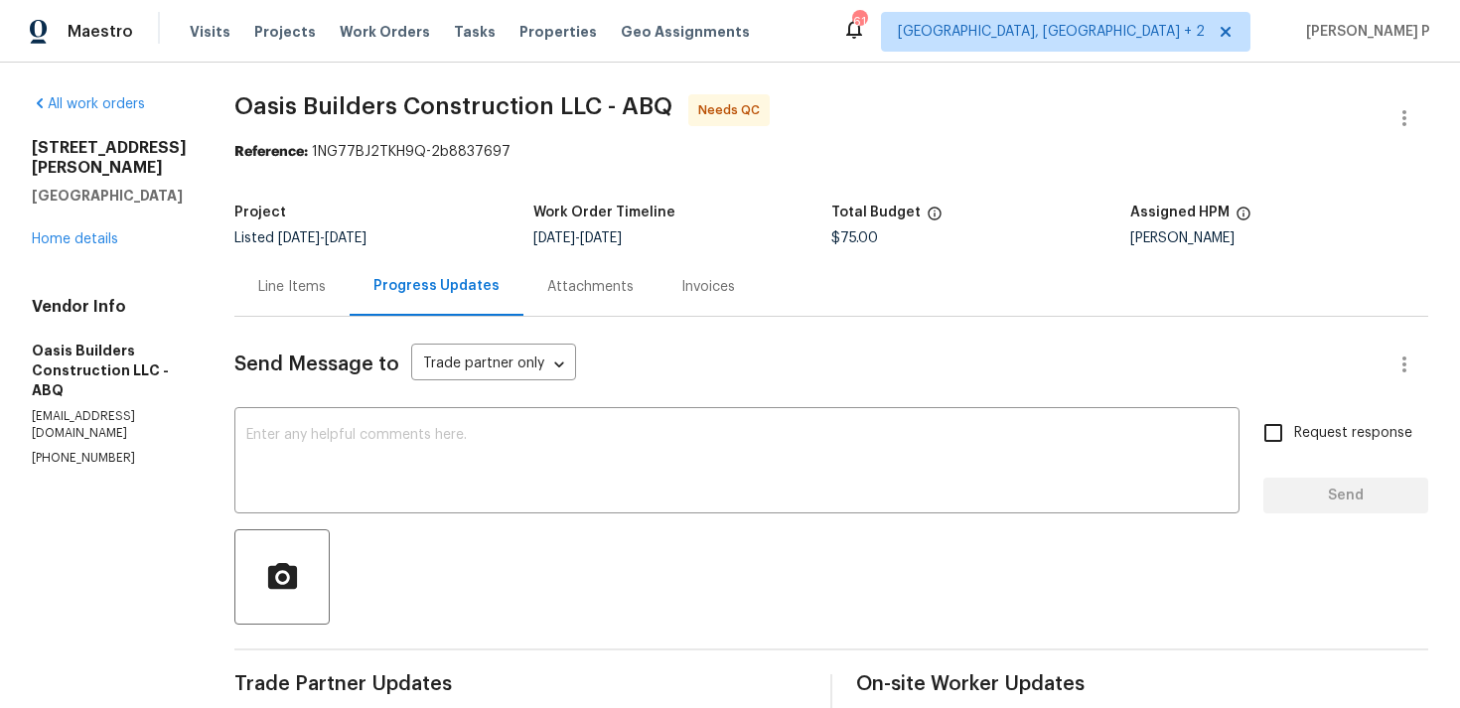
click at [290, 291] on div "Line Items" at bounding box center [292, 287] width 68 height 20
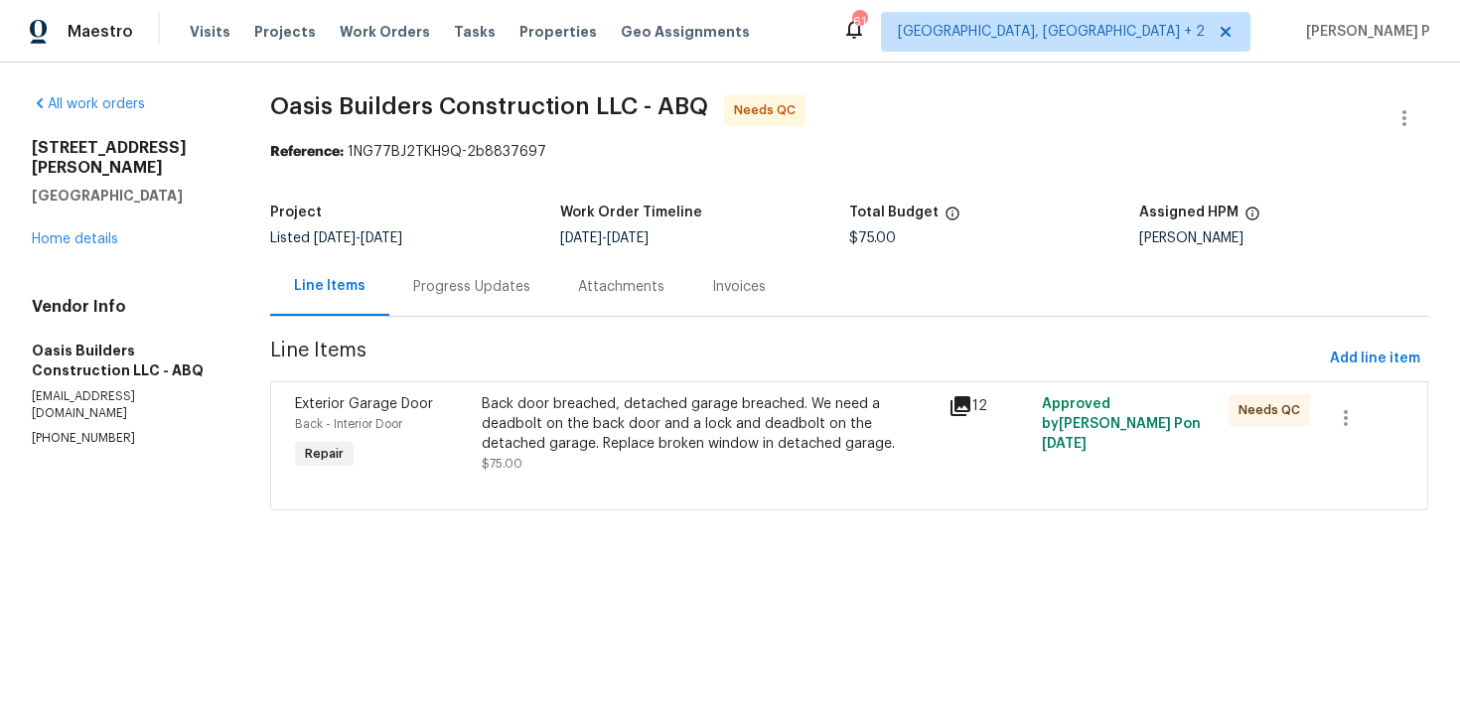
click at [586, 423] on div "Back door breached, detached garage breached. We need a deadbolt on the back do…" at bounding box center [709, 424] width 455 height 60
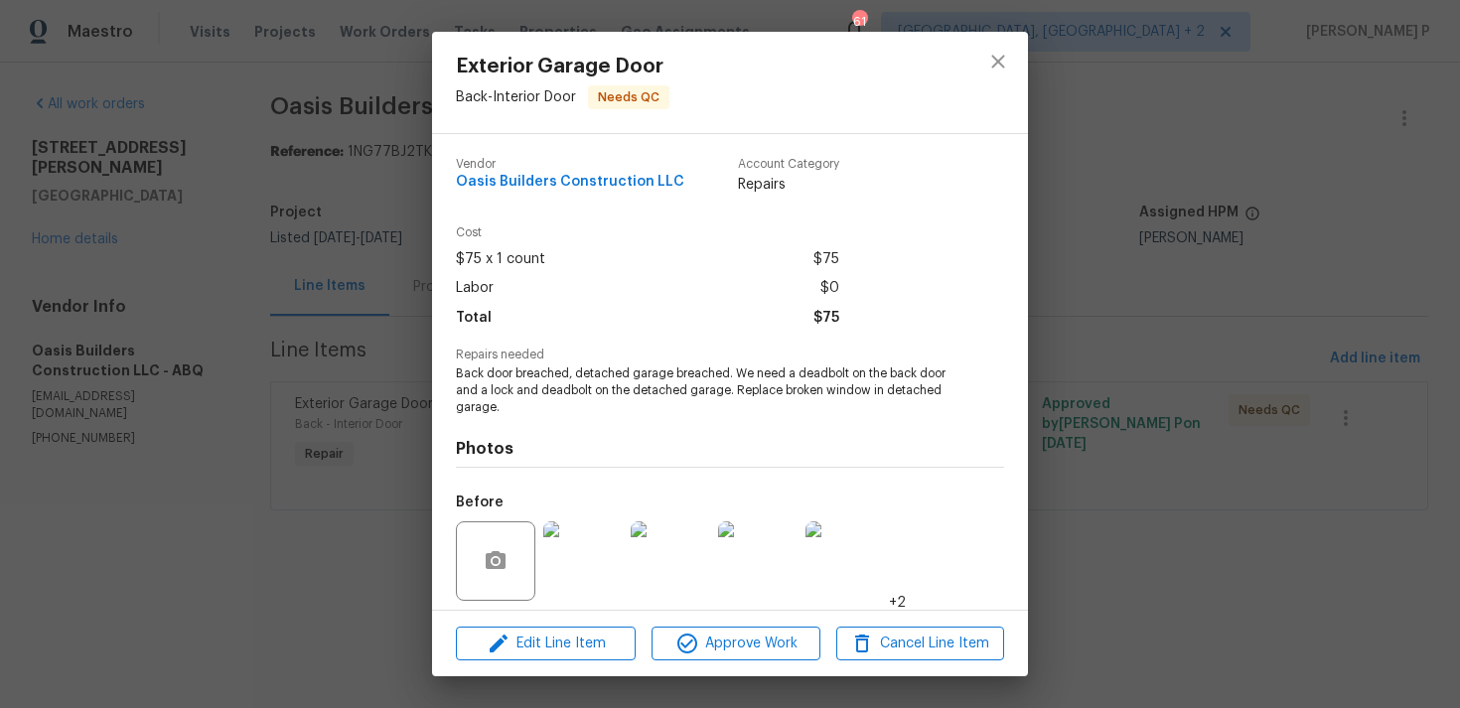
scroll to position [140, 0]
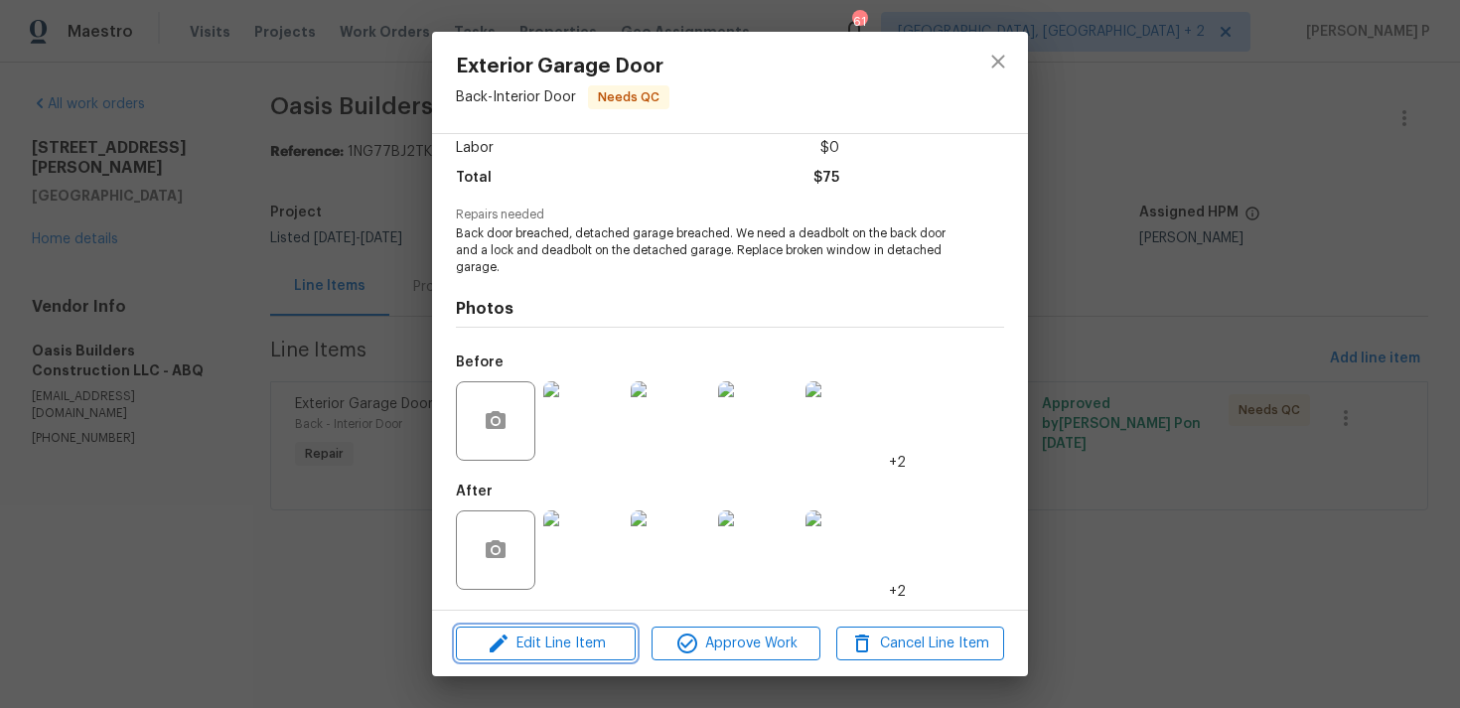
click at [579, 651] on span "Edit Line Item" at bounding box center [546, 643] width 168 height 25
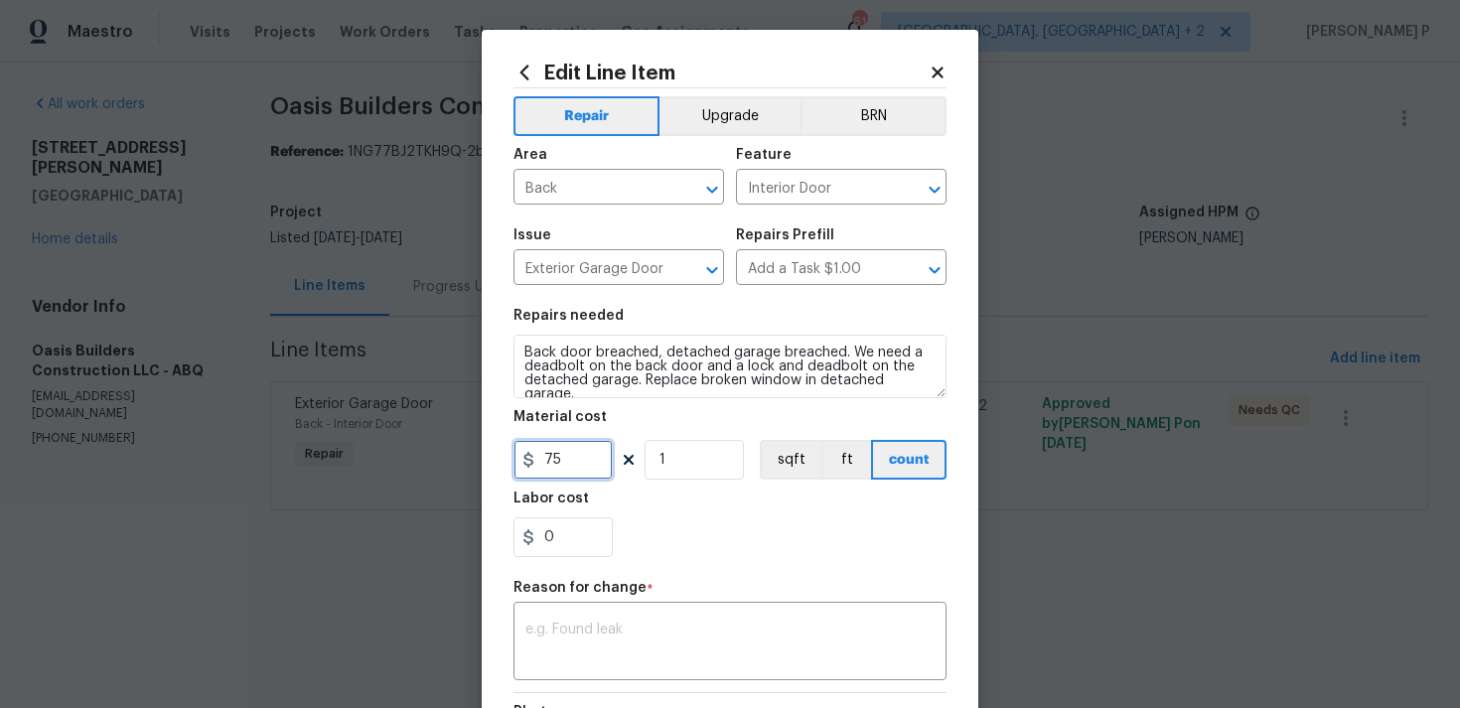
click at [562, 462] on input "75" at bounding box center [562, 460] width 99 height 40
type input "750"
click at [567, 635] on textarea at bounding box center [729, 644] width 409 height 42
paste textarea "(RP) Updated per vendor’s final cost."
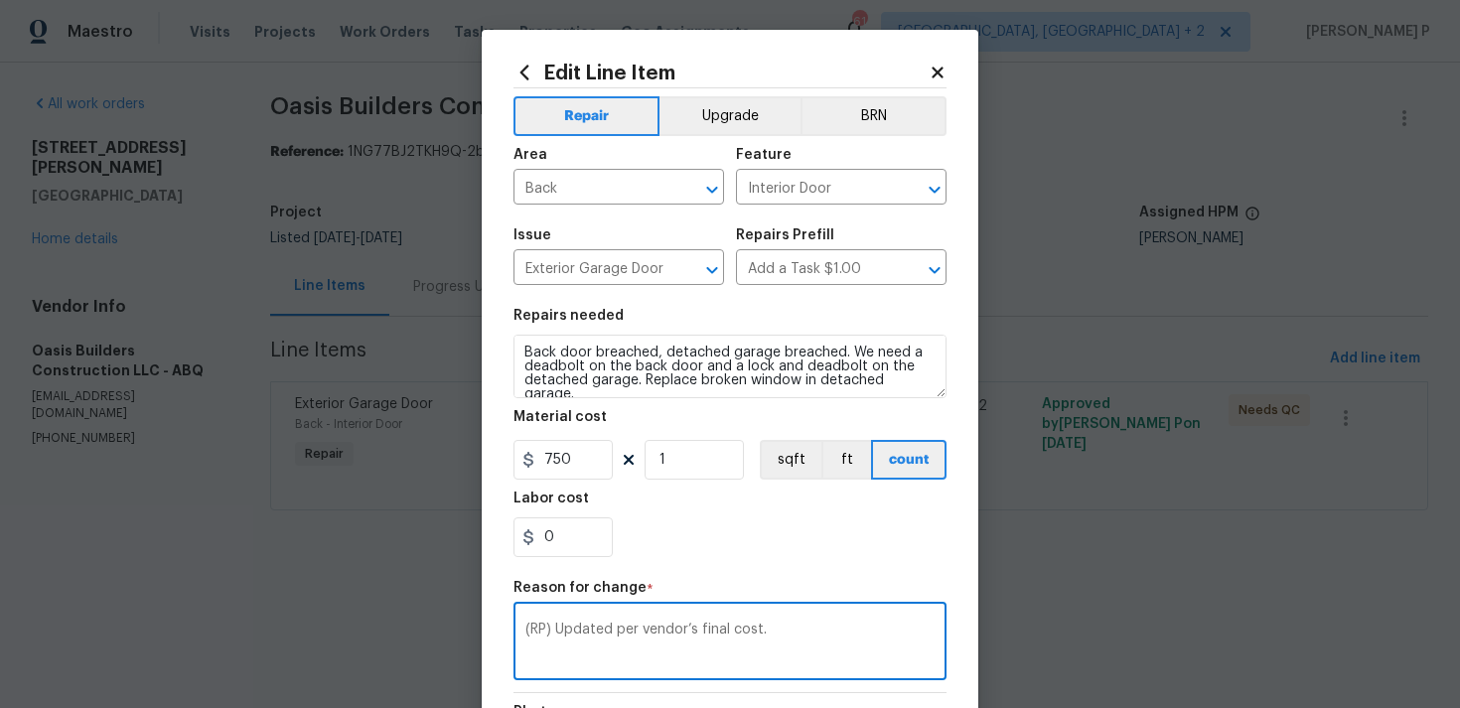
scroll to position [291, 0]
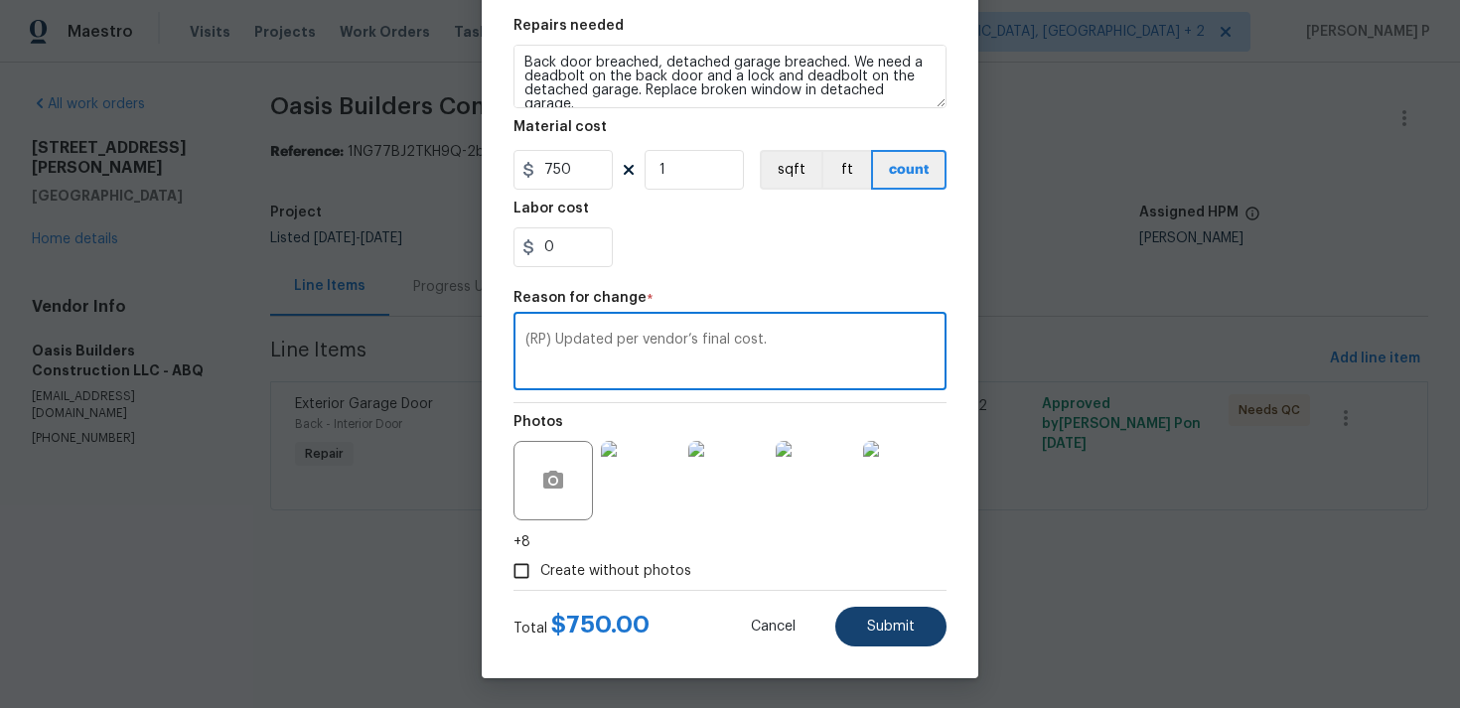
type textarea "(RP) Updated per vendor’s final cost."
click at [890, 627] on span "Submit" at bounding box center [891, 627] width 48 height 15
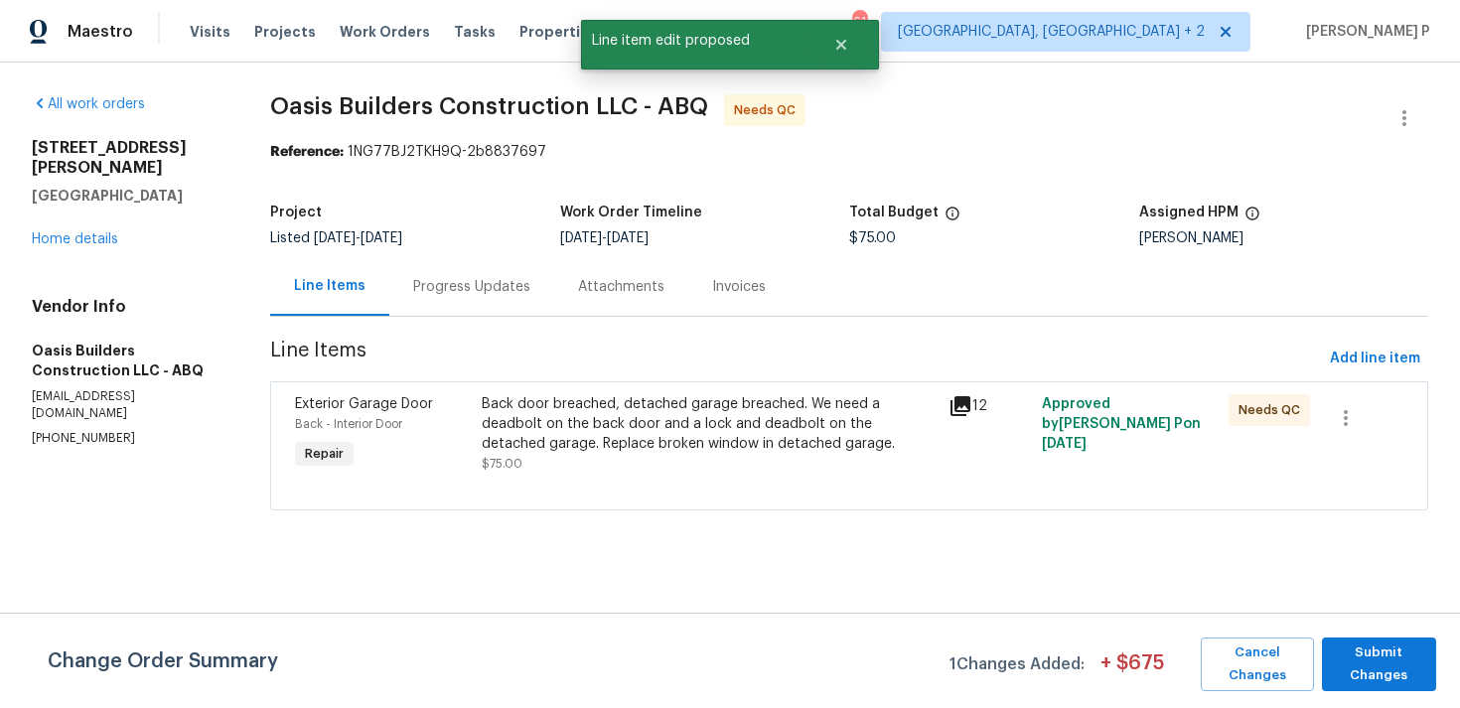
scroll to position [0, 0]
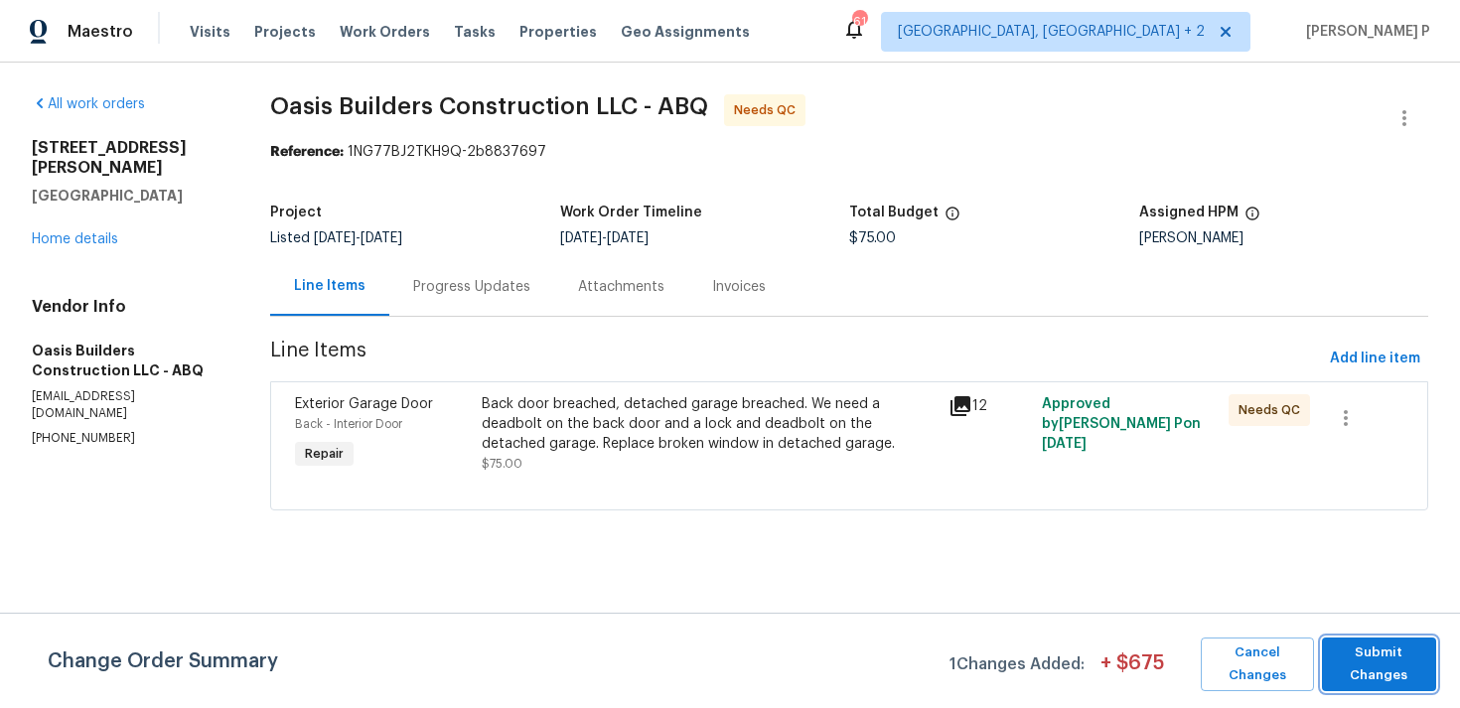
click at [1381, 690] on button "Submit Changes" at bounding box center [1378, 664] width 114 height 54
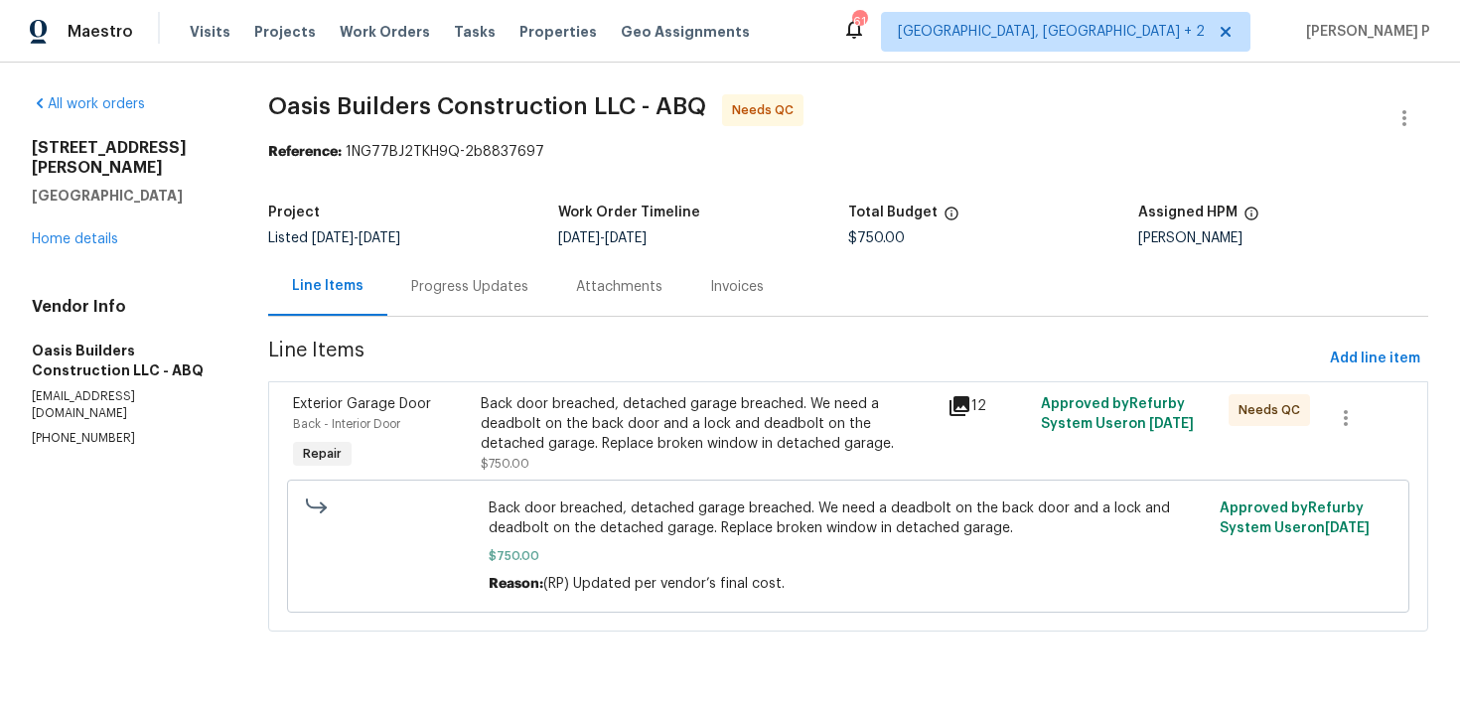
click at [478, 292] on div "Progress Updates" at bounding box center [469, 287] width 117 height 20
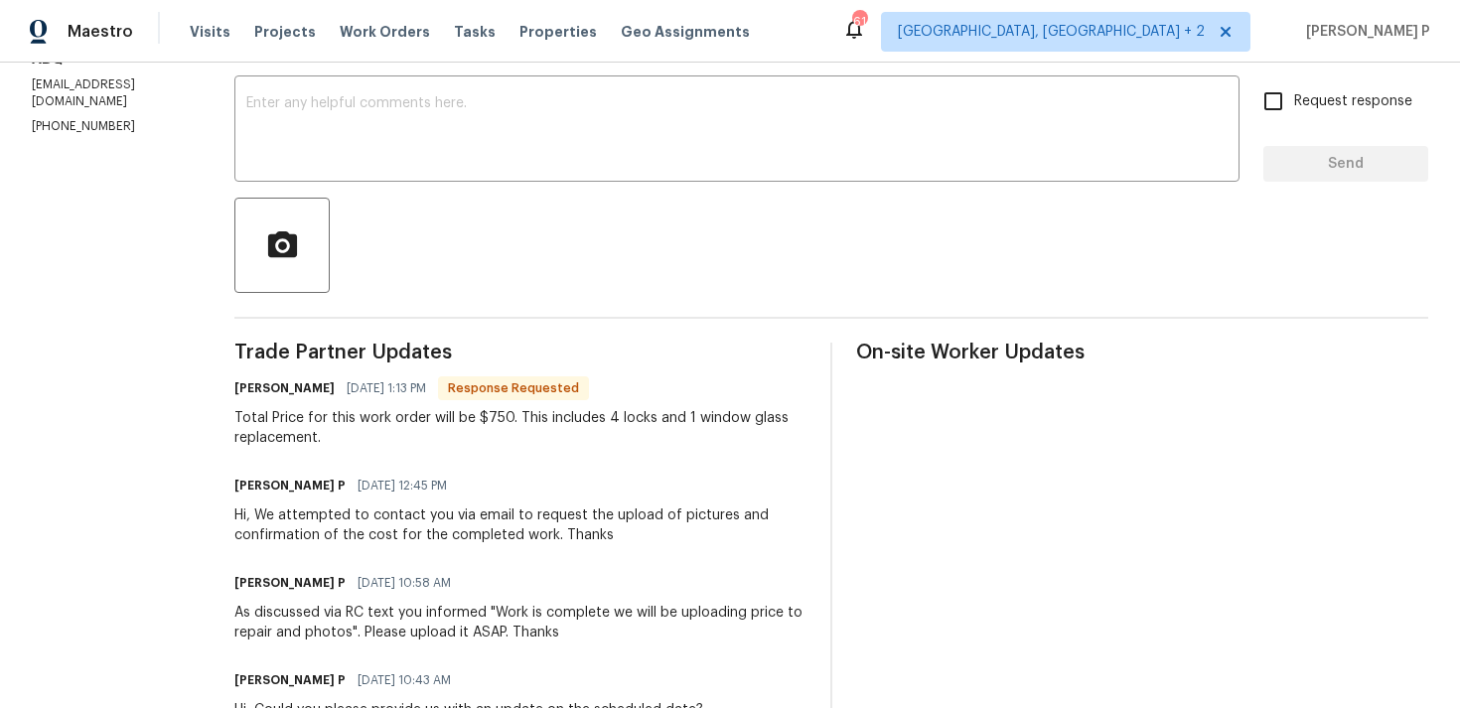
scroll to position [154, 0]
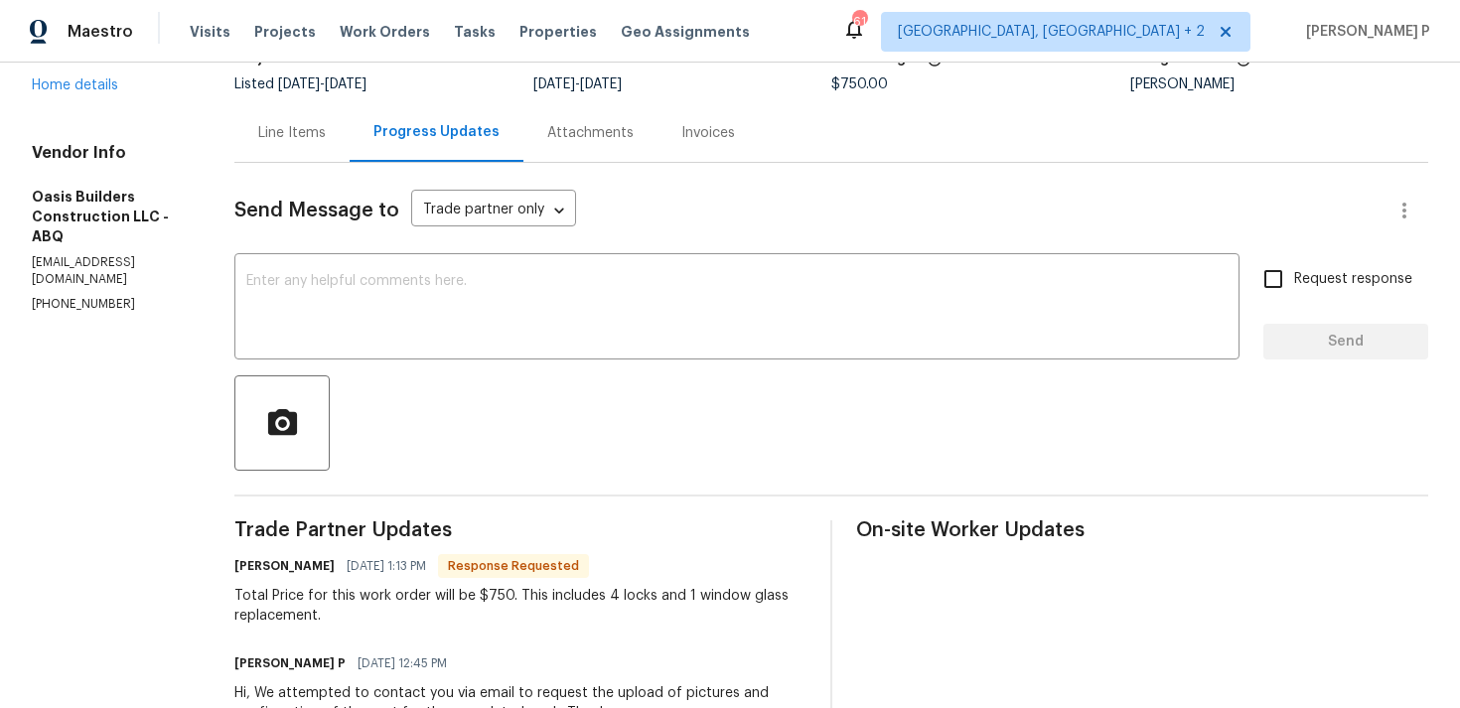
click at [305, 125] on div "Line Items" at bounding box center [292, 133] width 68 height 20
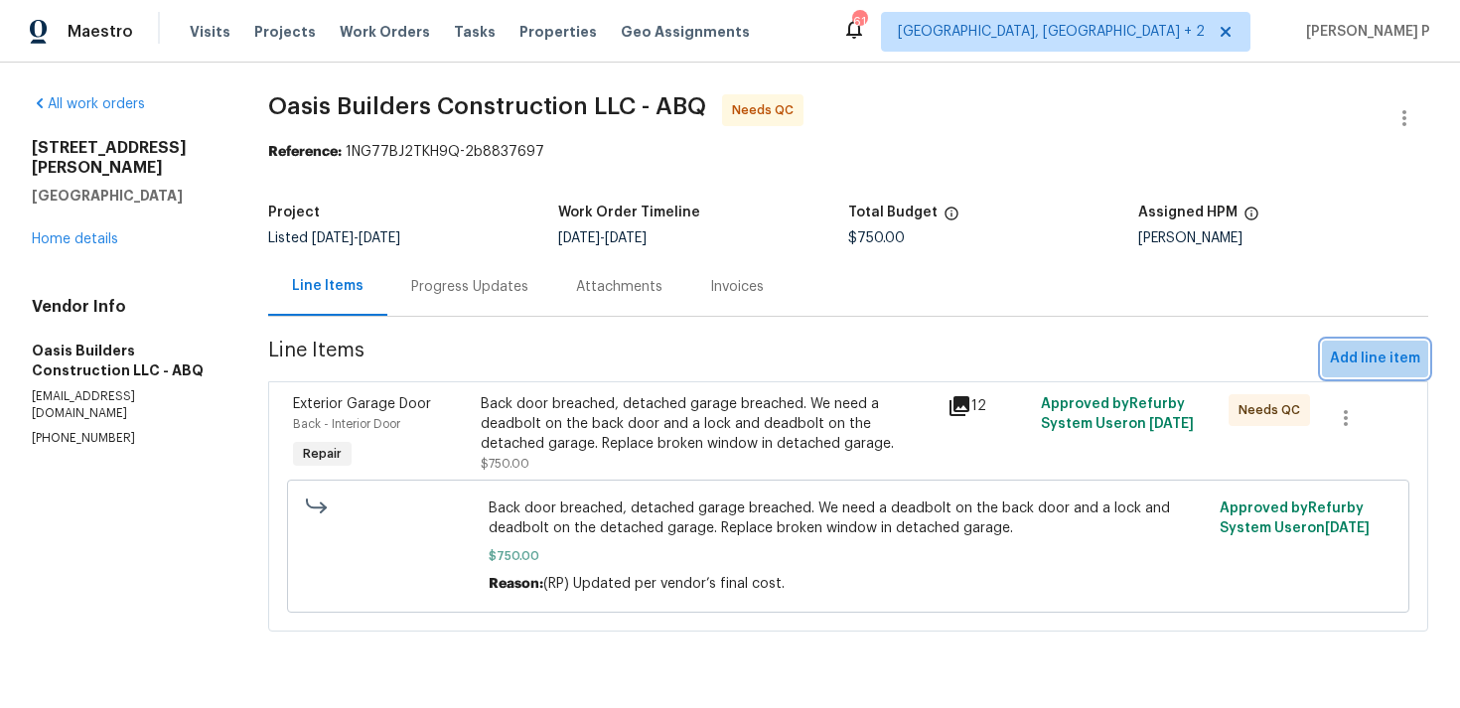
click at [1384, 362] on span "Add line item" at bounding box center [1374, 359] width 90 height 25
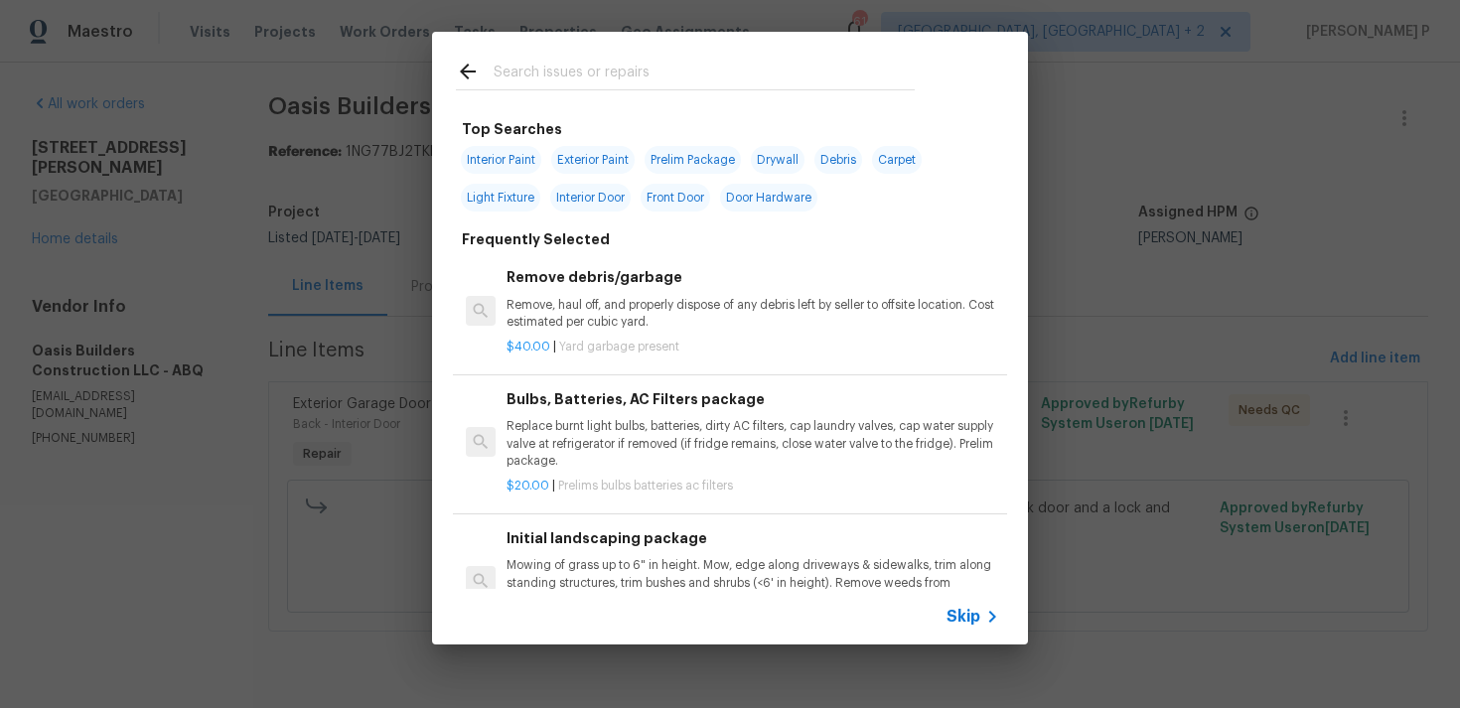
click at [963, 620] on span "Skip" at bounding box center [963, 617] width 34 height 20
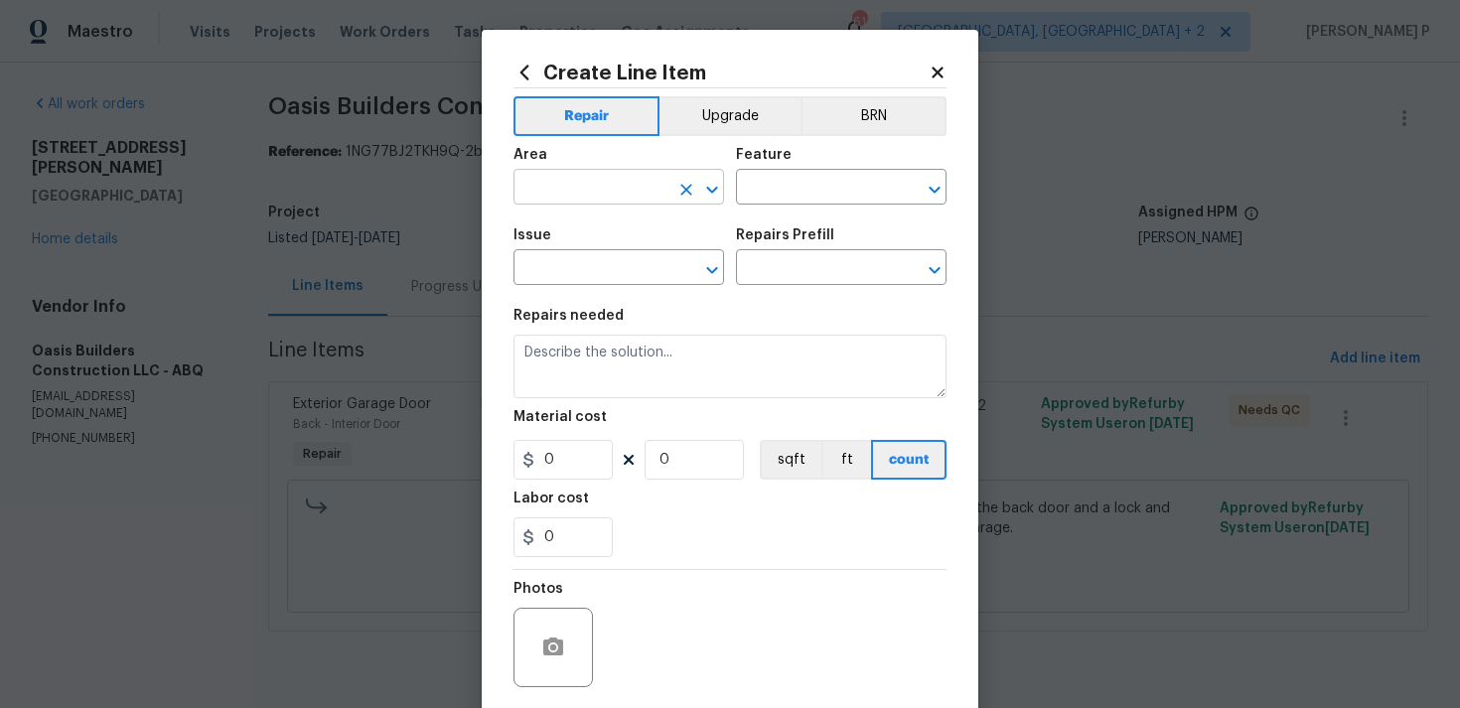
click at [714, 185] on icon "Open" at bounding box center [712, 190] width 24 height 24
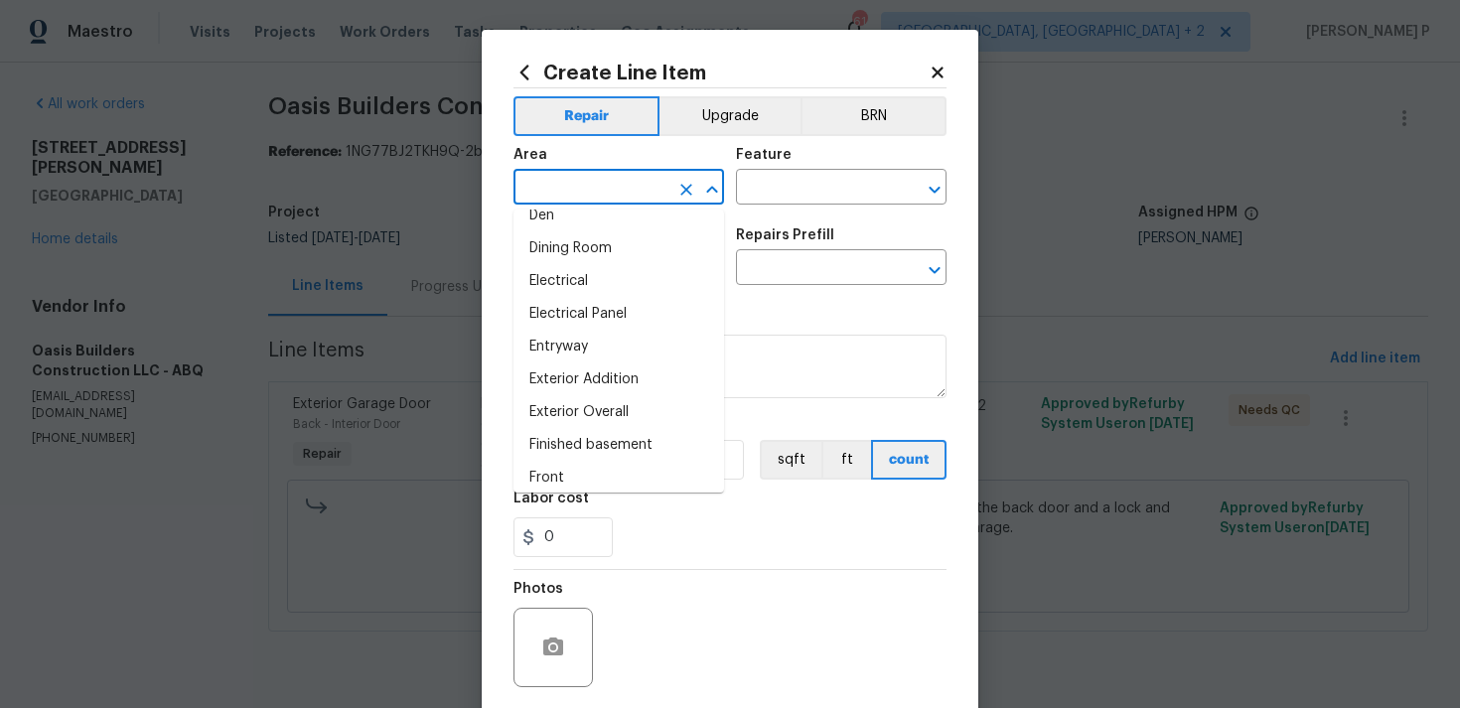
scroll to position [350, 0]
click at [596, 403] on li "Exterior Overall" at bounding box center [618, 407] width 210 height 33
type input "Exterior Overall"
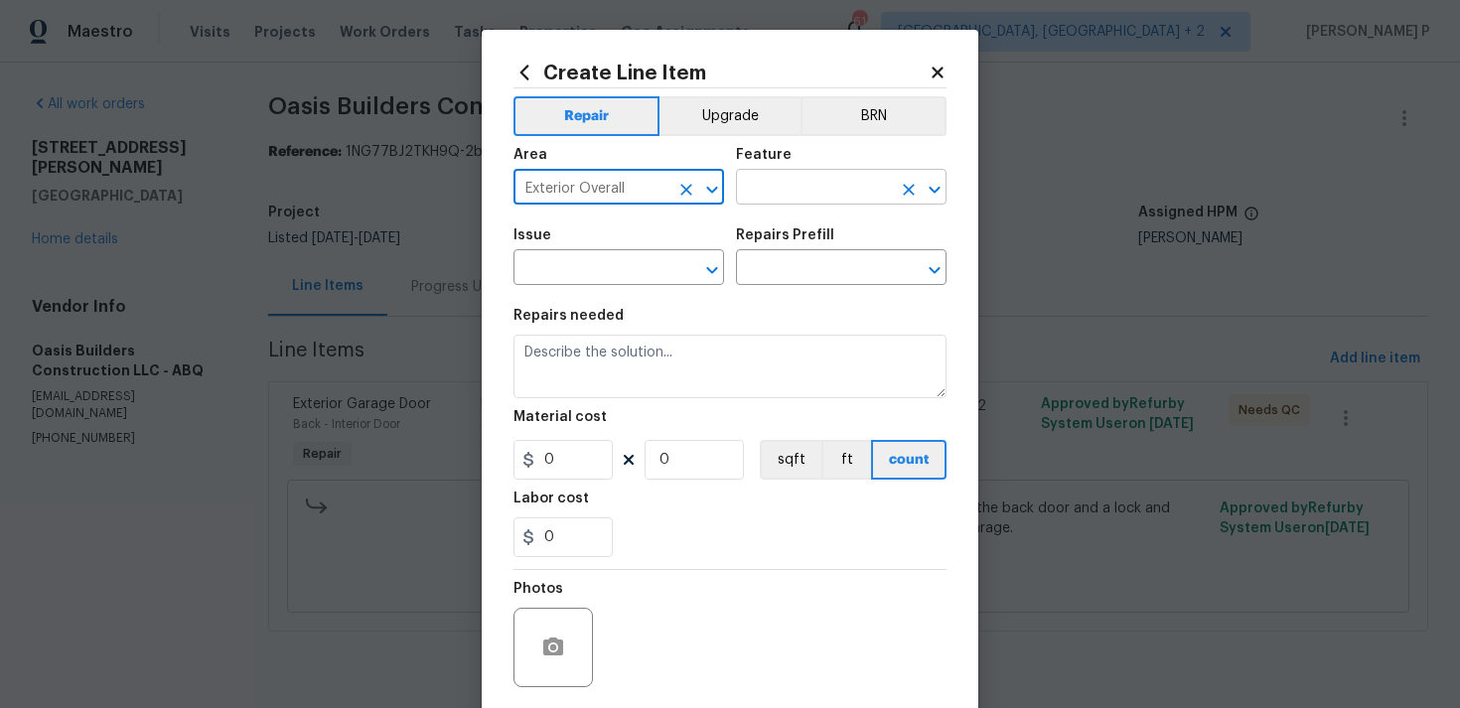
click at [826, 189] on input "text" at bounding box center [813, 189] width 155 height 31
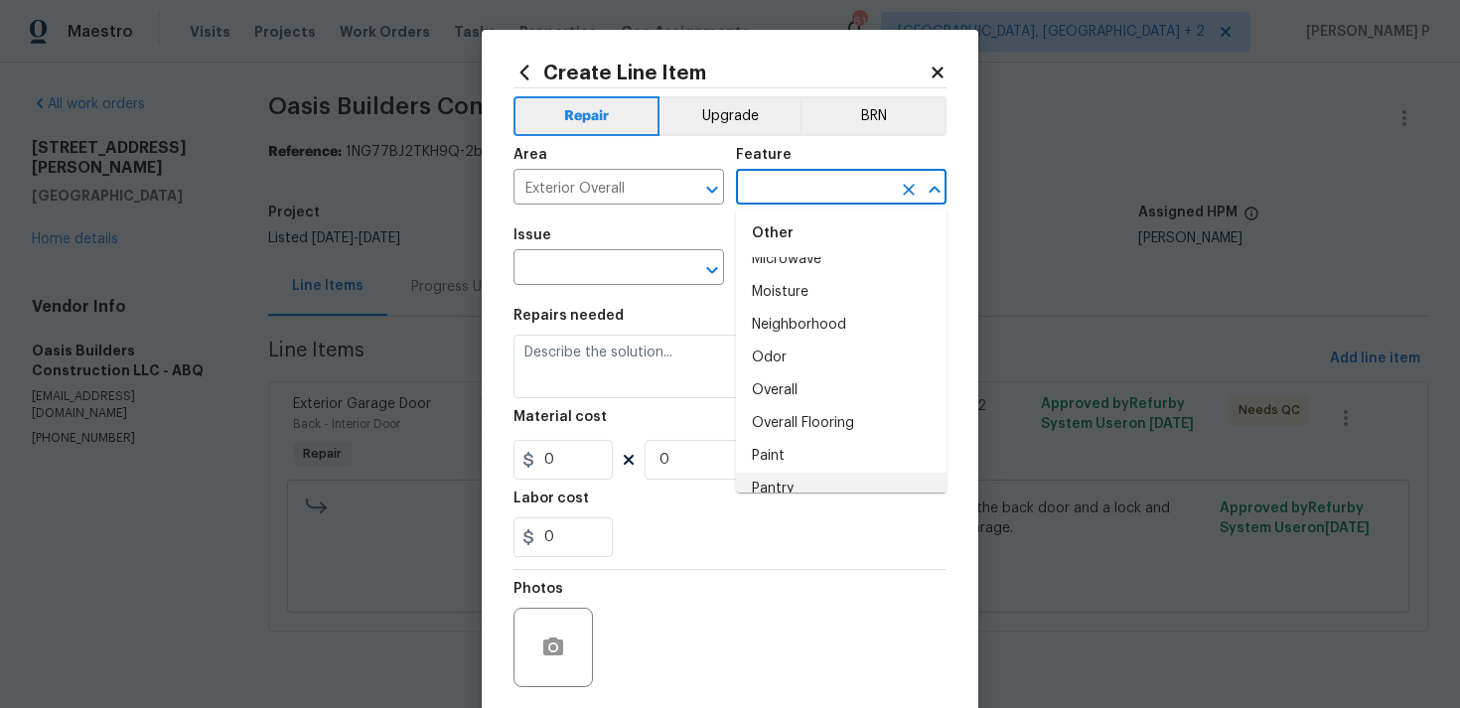
scroll to position [3210, 0]
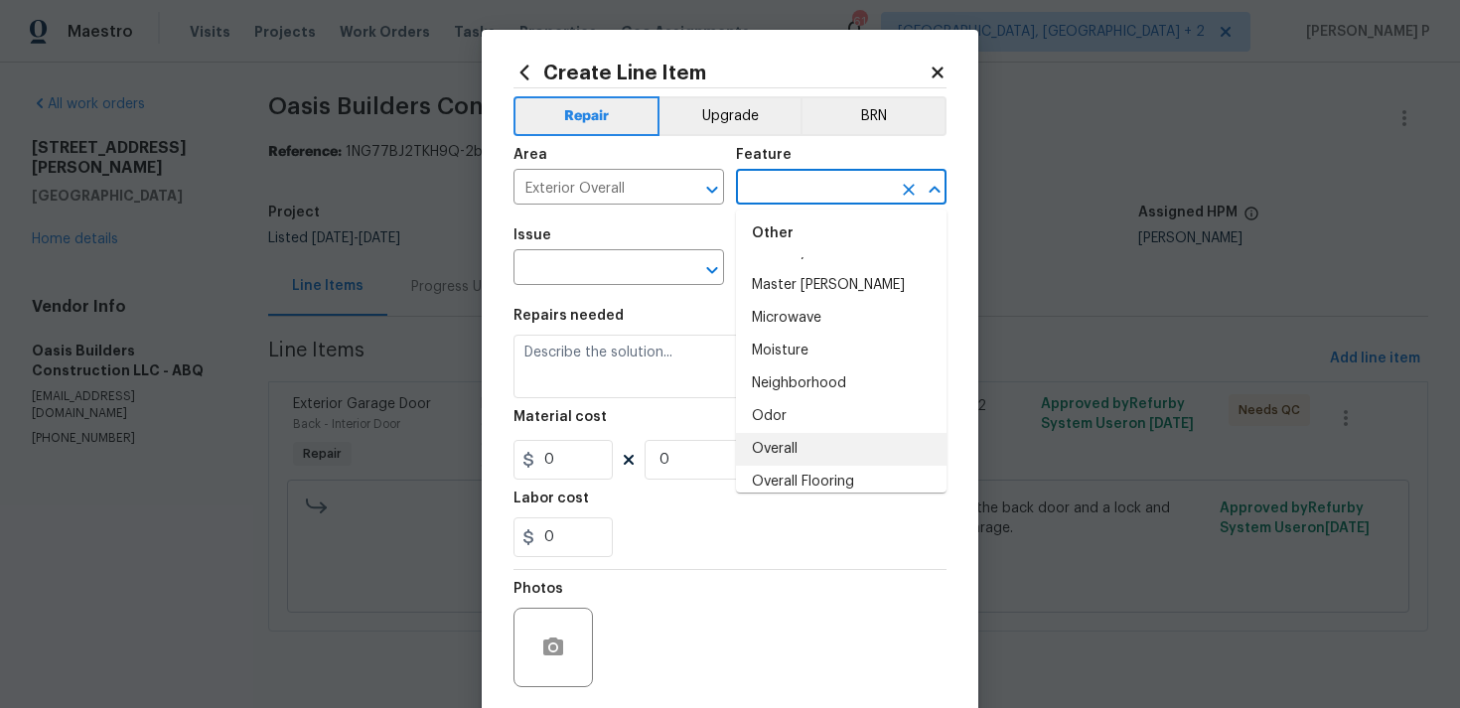
click at [796, 457] on li "Overall" at bounding box center [841, 449] width 210 height 33
type input "Overall"
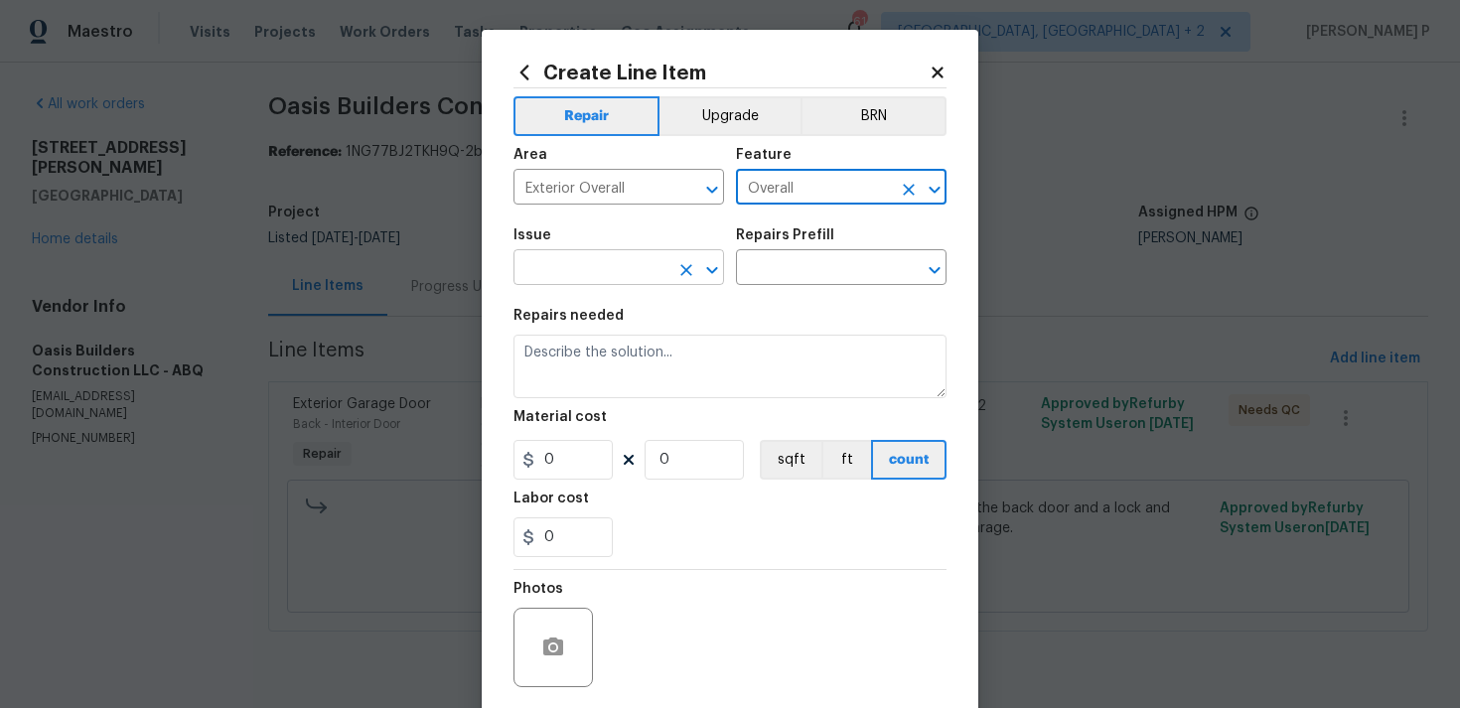
click at [714, 257] on button "Open" at bounding box center [712, 270] width 28 height 28
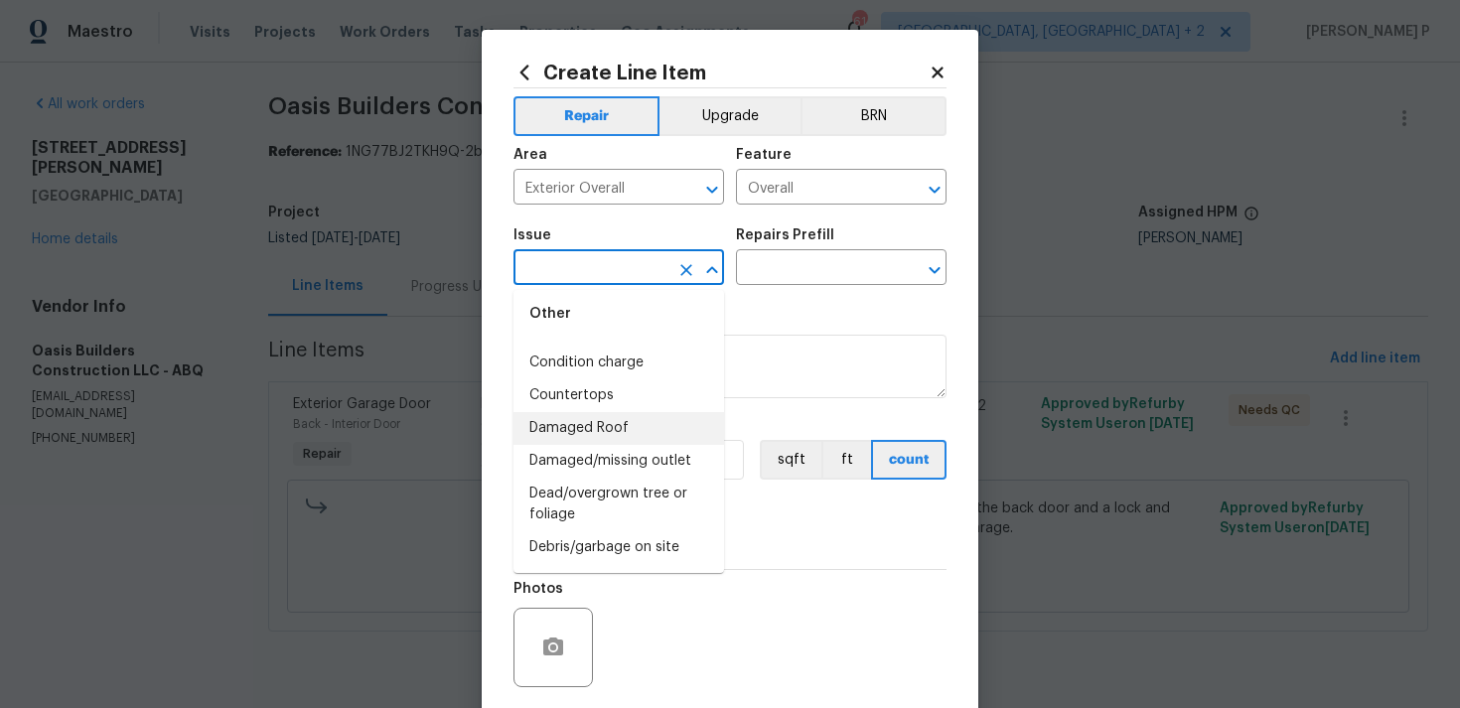
scroll to position [714, 0]
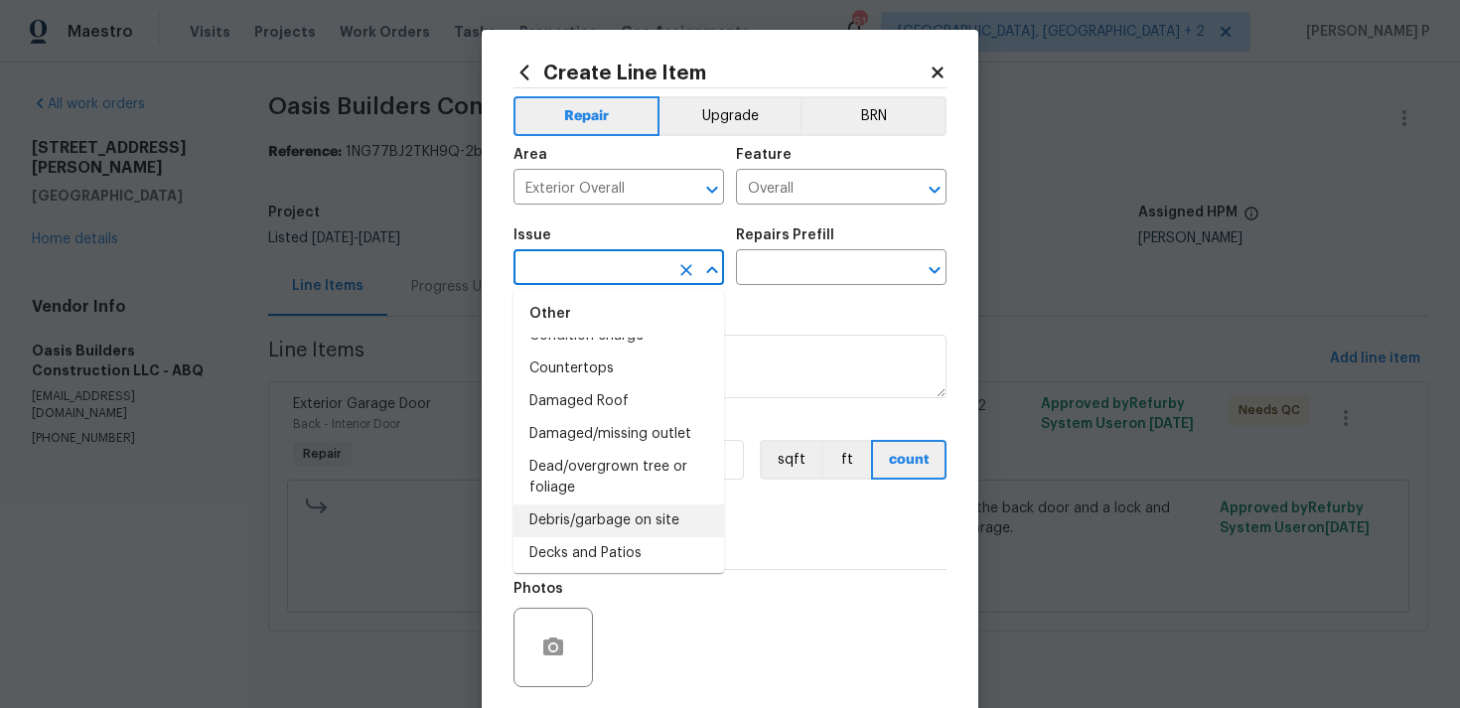
click at [612, 506] on li "Debris/garbage on site" at bounding box center [618, 520] width 210 height 33
type input "Debris/garbage on site"
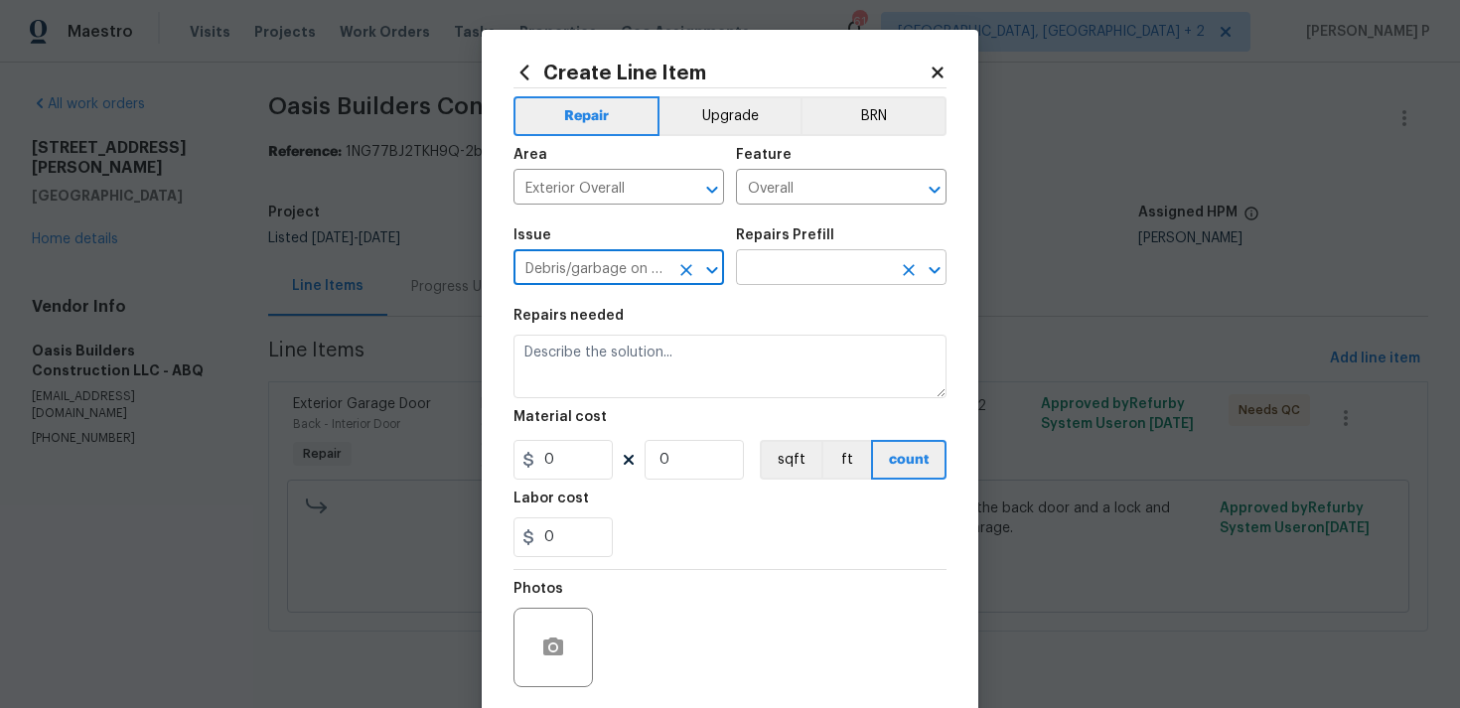
click at [780, 277] on input "text" at bounding box center [813, 269] width 155 height 31
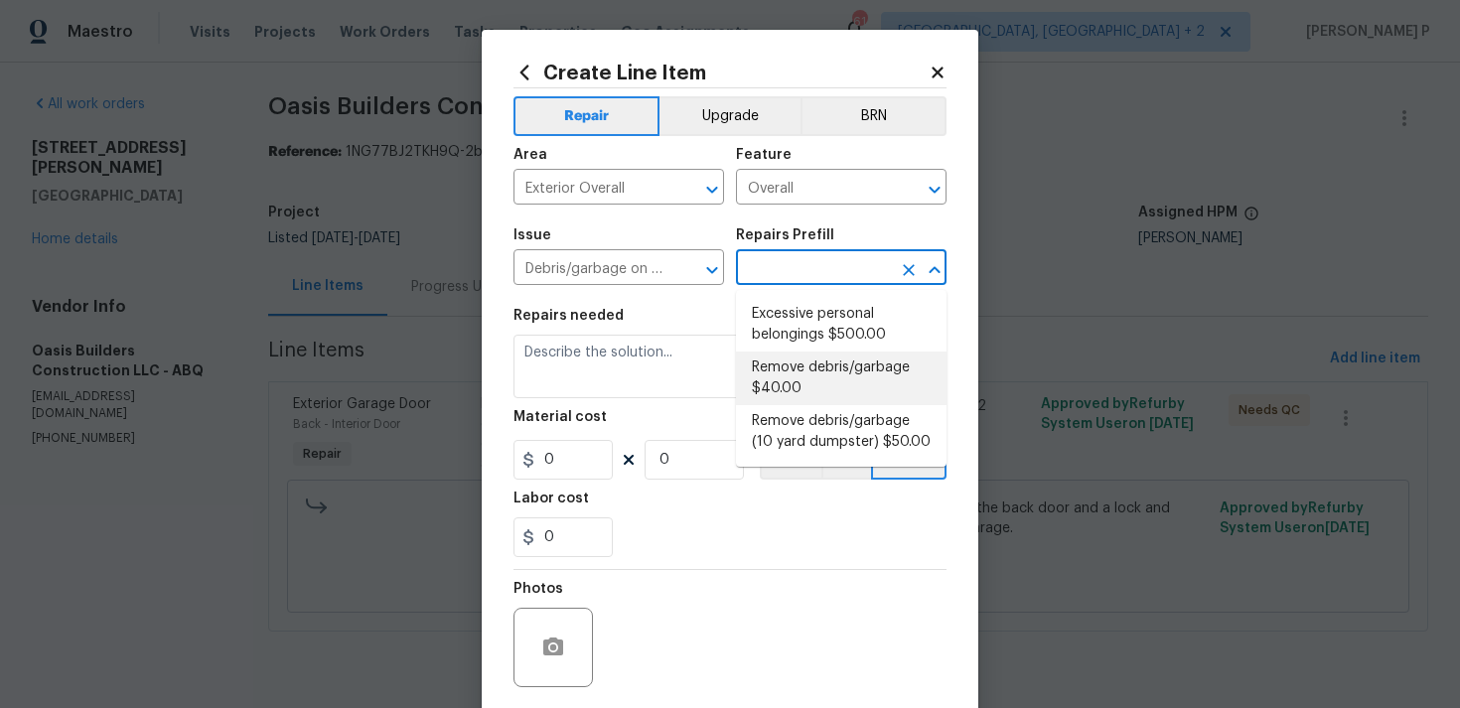
click at [802, 372] on li "Remove debris/garbage $40.00" at bounding box center [841, 378] width 210 height 54
type input "Remove debris/garbage $40.00"
type textarea "Remove, haul off, and properly dispose of any debris left by seller to offsite …"
type input "40"
type input "1"
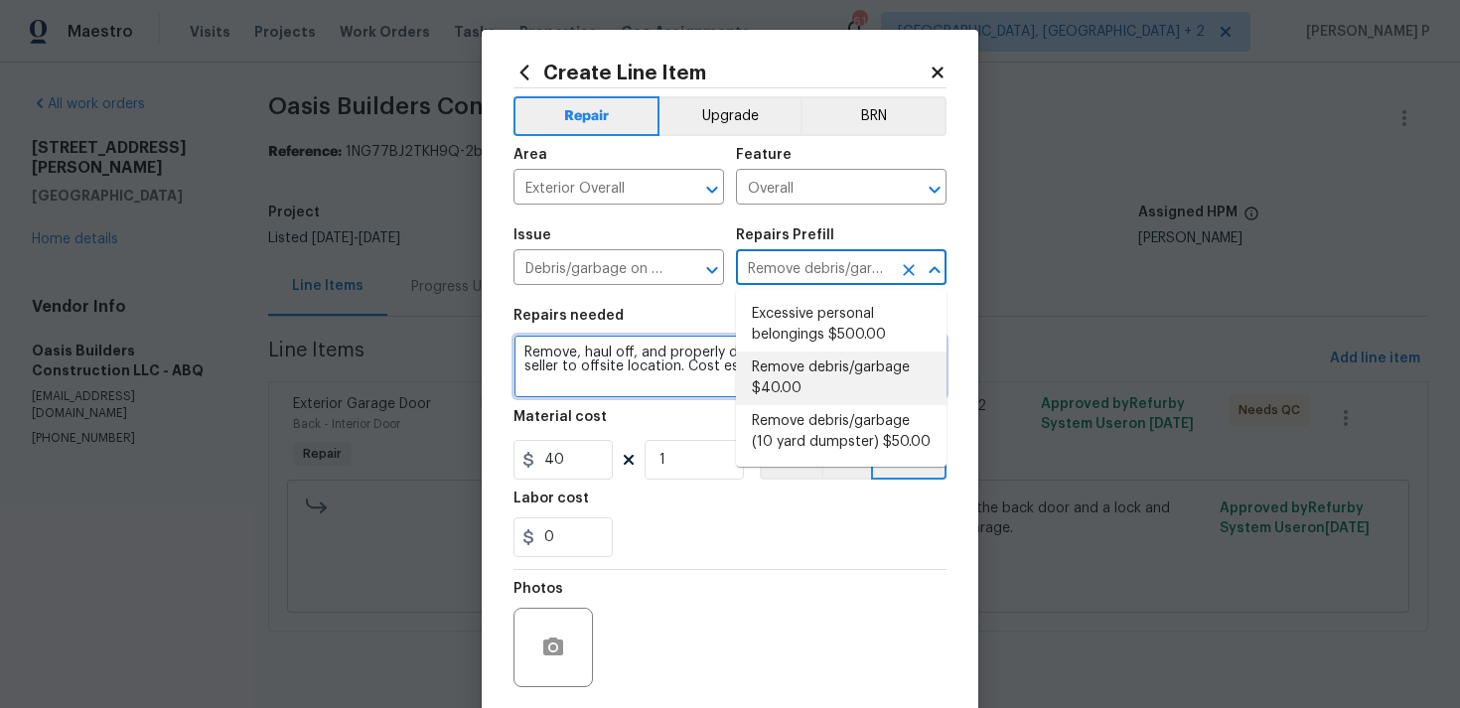
click at [569, 371] on textarea "Remove, haul off, and properly dispose of any debris left by seller to offsite …" at bounding box center [729, 367] width 433 height 64
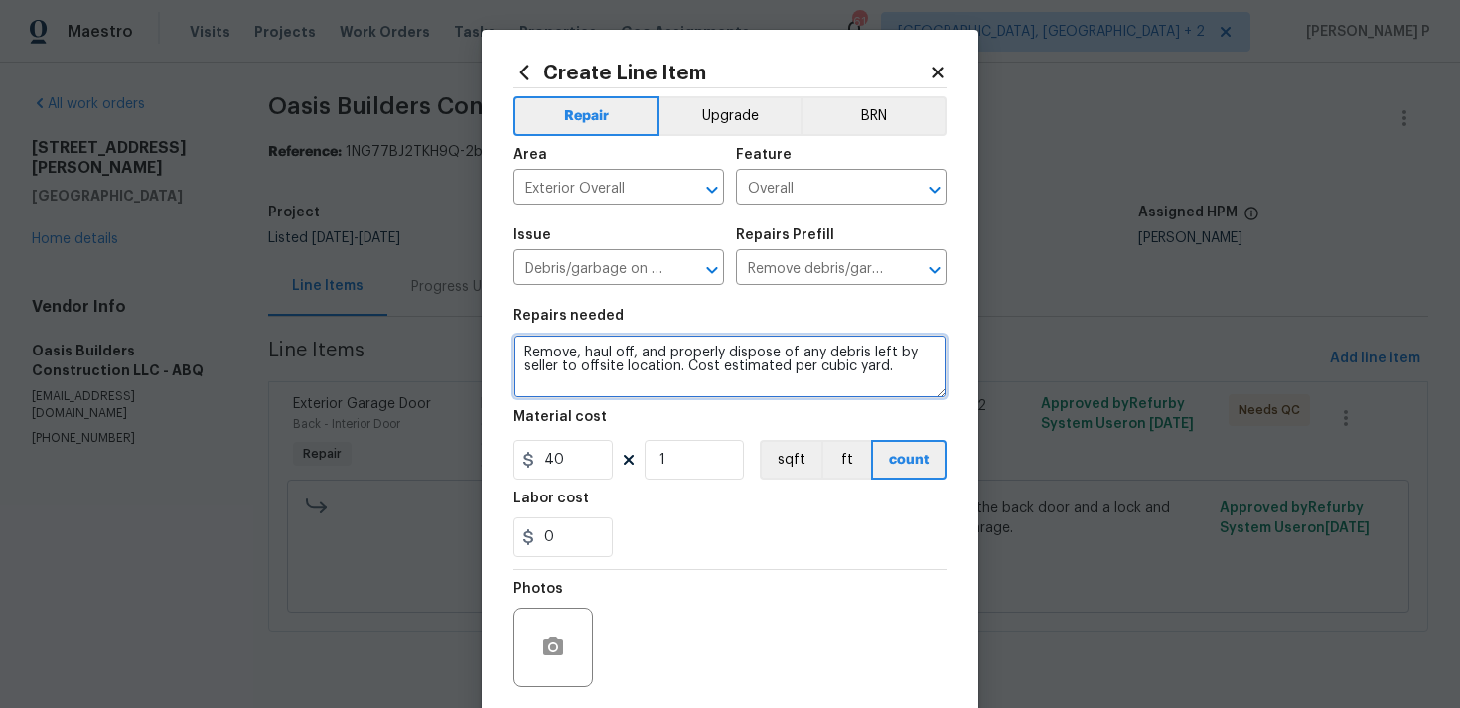
click at [569, 371] on textarea "Remove, haul off, and properly dispose of any debris left by seller to offsite …" at bounding box center [729, 367] width 433 height 64
paste textarea "Please ensure the trash on site is disposed of"
type textarea "Please ensure the trash on site is disposed of."
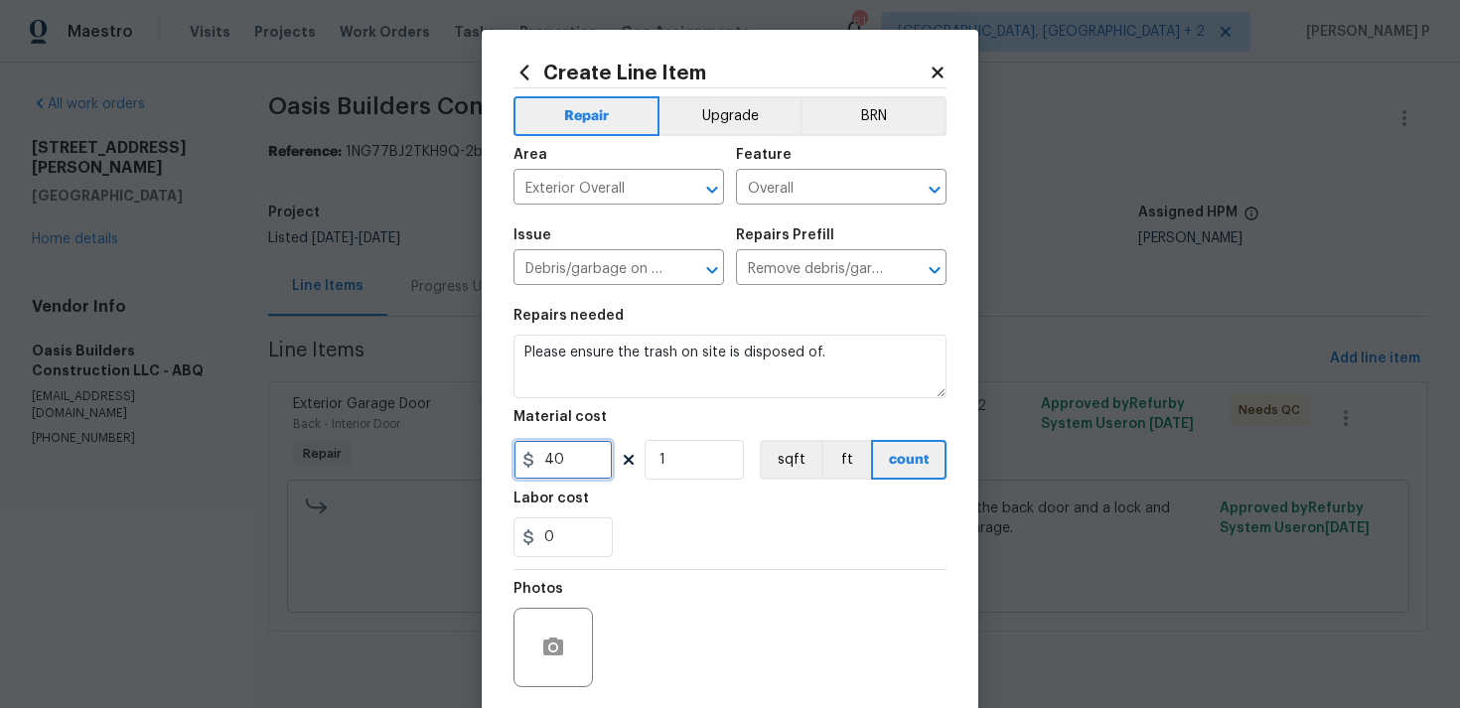
click at [556, 446] on input "40" at bounding box center [562, 460] width 99 height 40
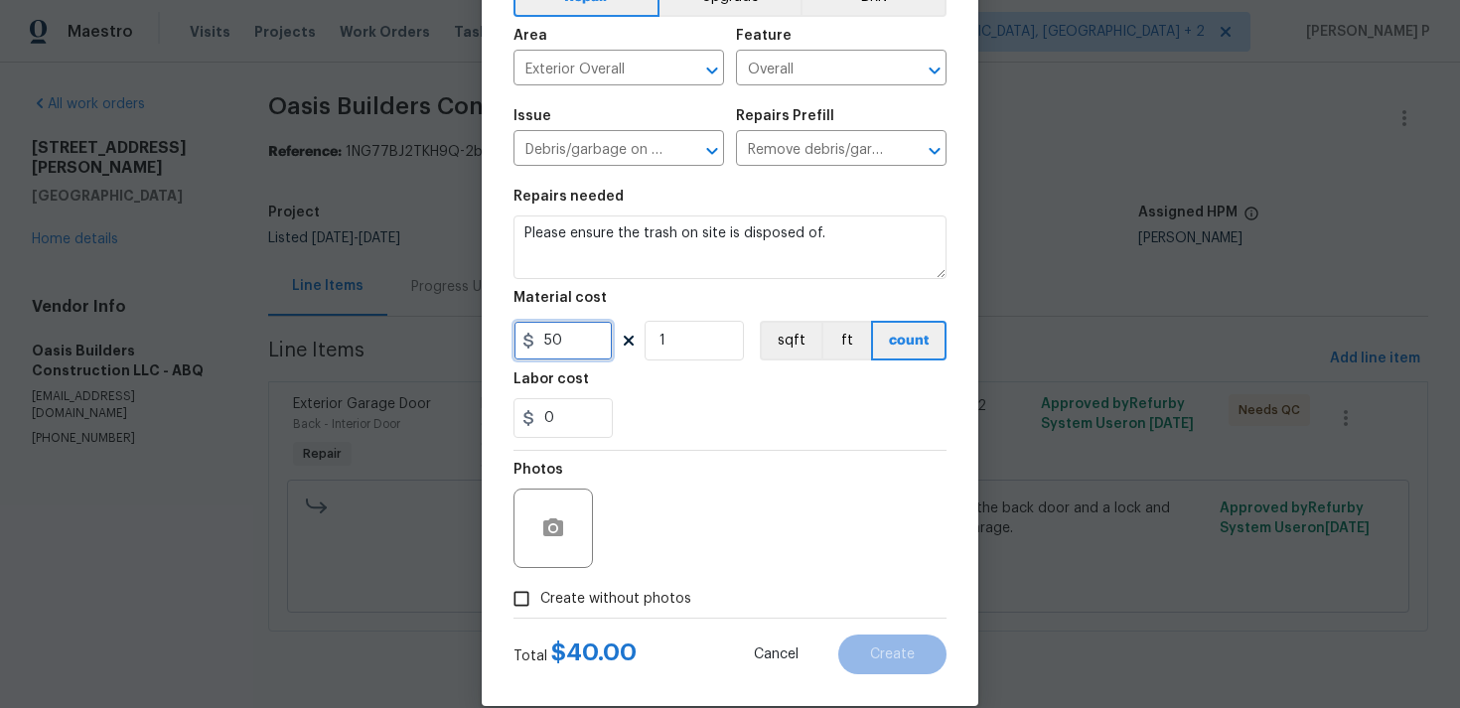
scroll to position [148, 0]
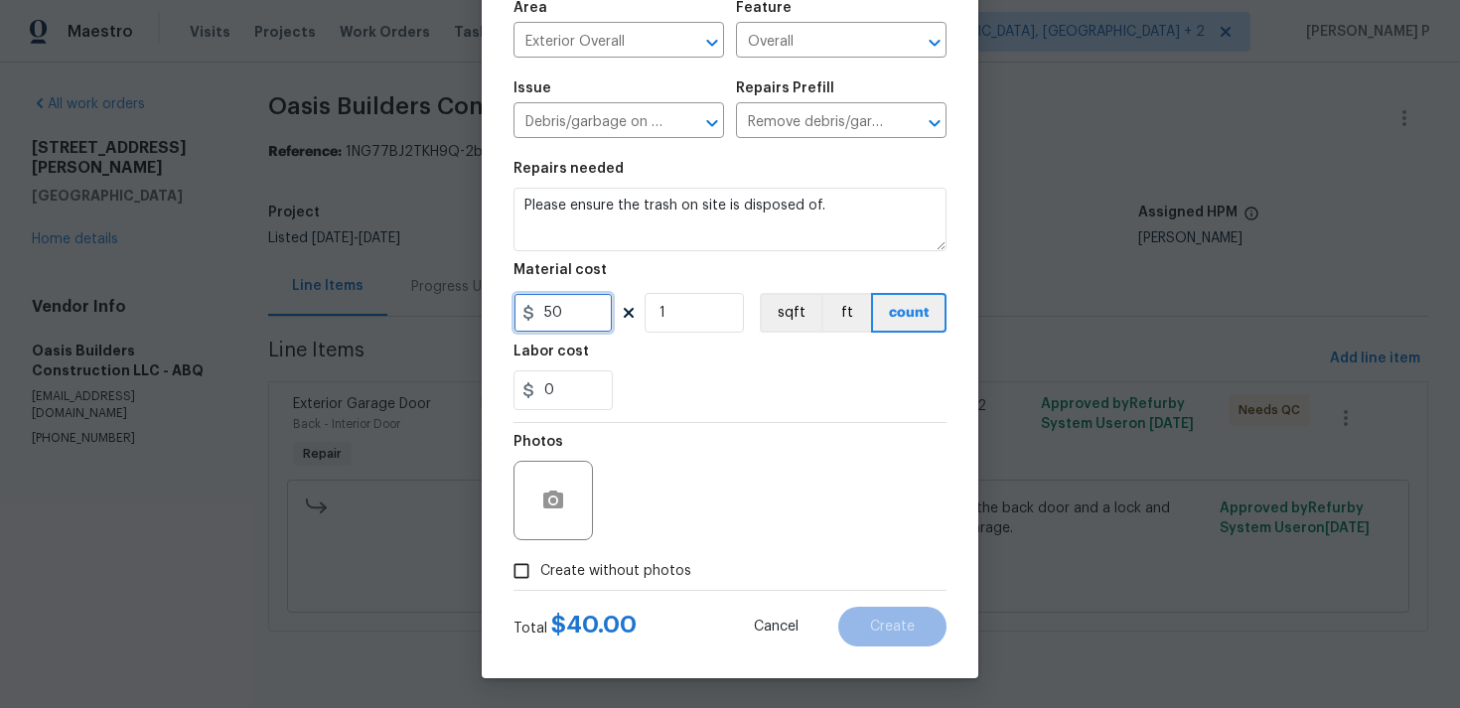
type input "50"
click at [524, 583] on input "Create without photos" at bounding box center [521, 571] width 38 height 38
checkbox input "true"
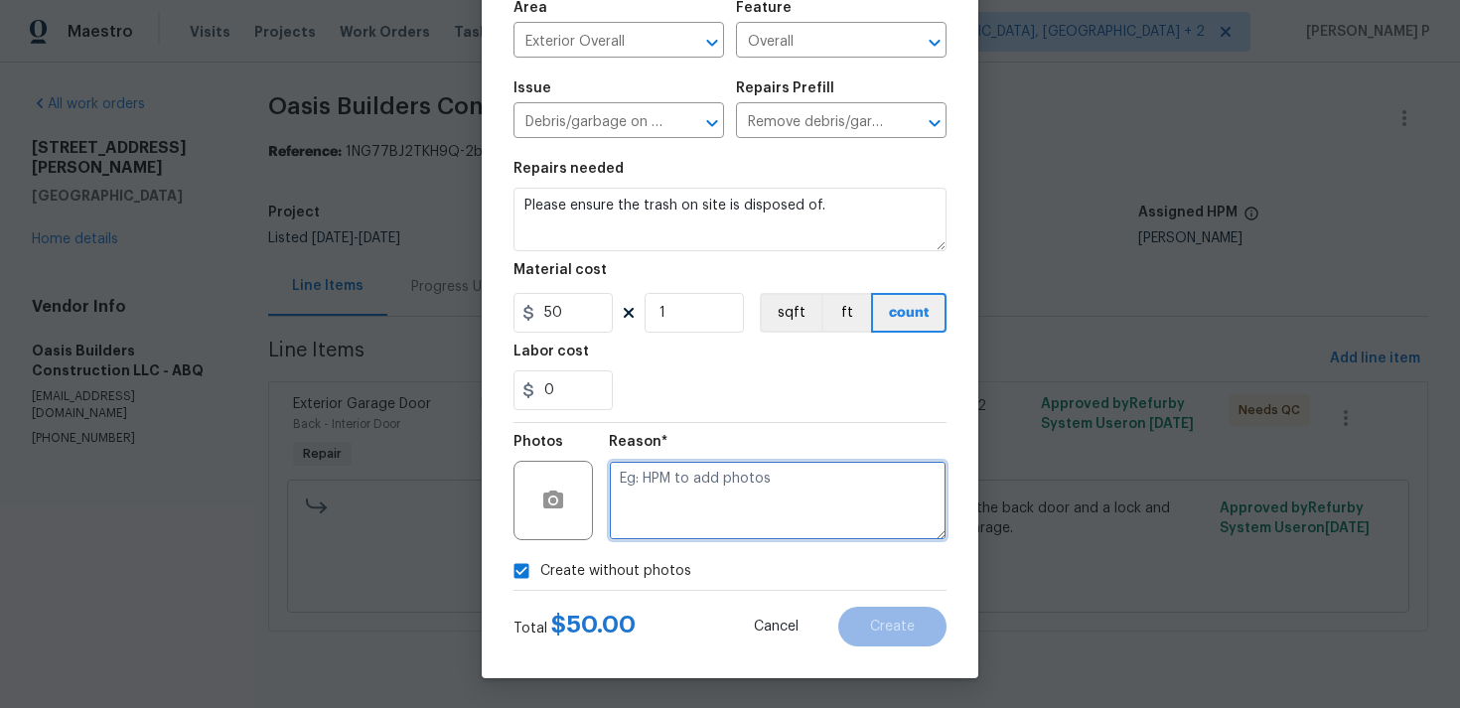
click at [694, 516] on textarea at bounding box center [778, 500] width 338 height 79
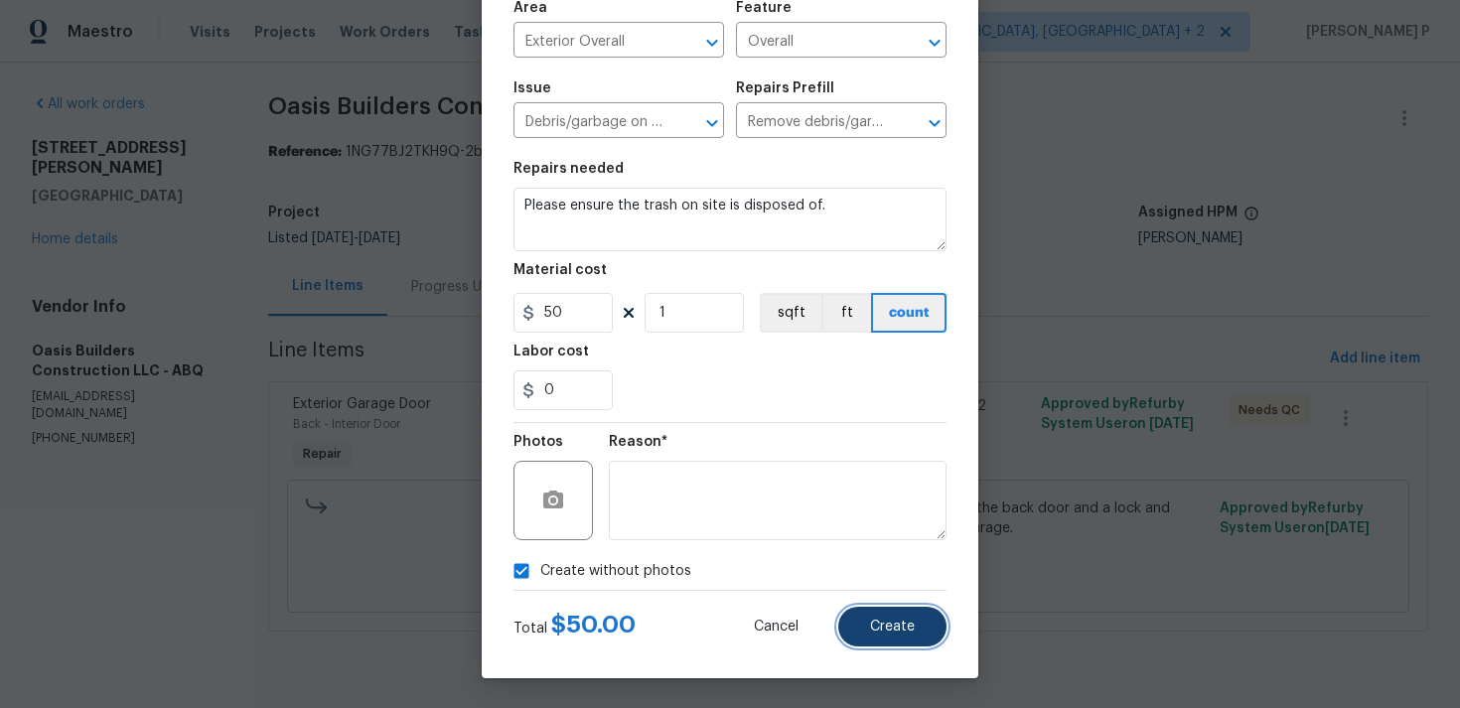
click at [909, 628] on span "Create" at bounding box center [892, 627] width 45 height 15
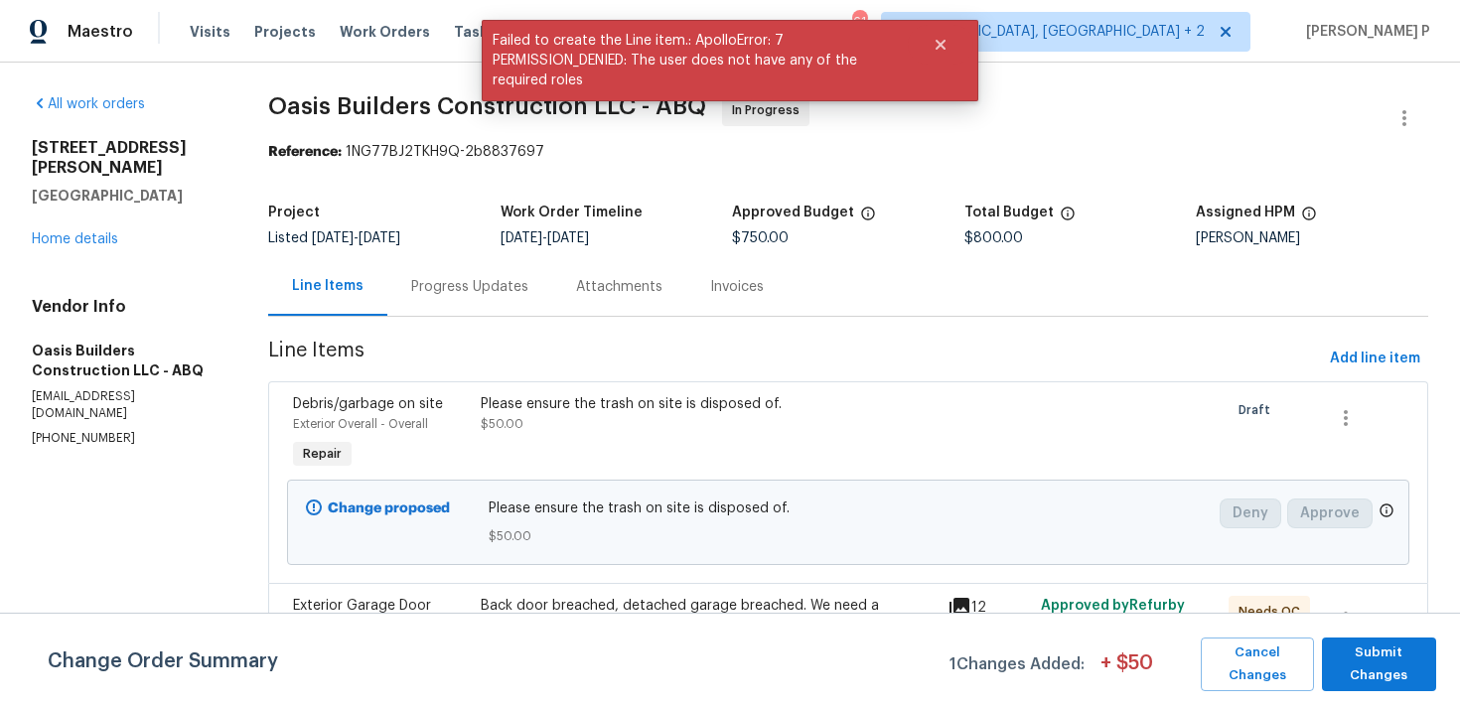
click at [481, 303] on div "Progress Updates" at bounding box center [469, 286] width 165 height 59
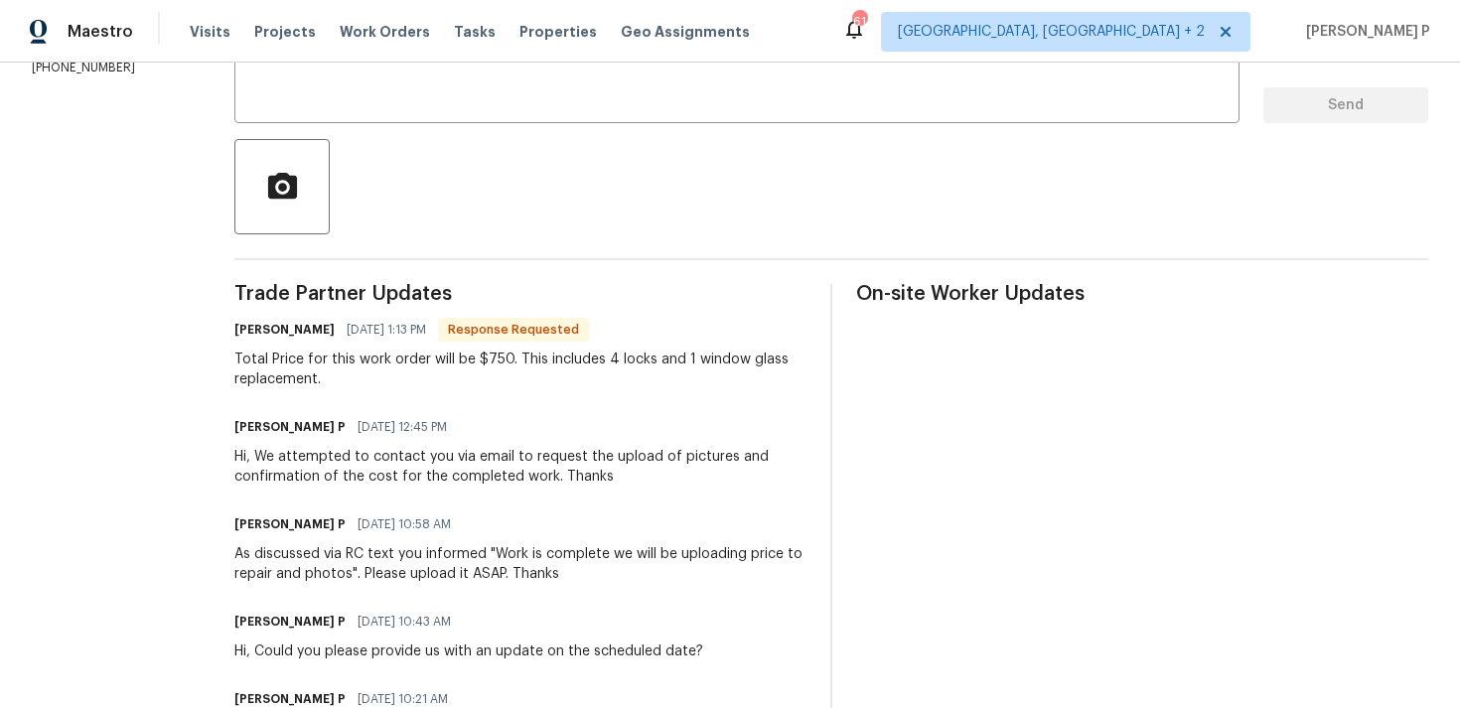
scroll to position [276, 0]
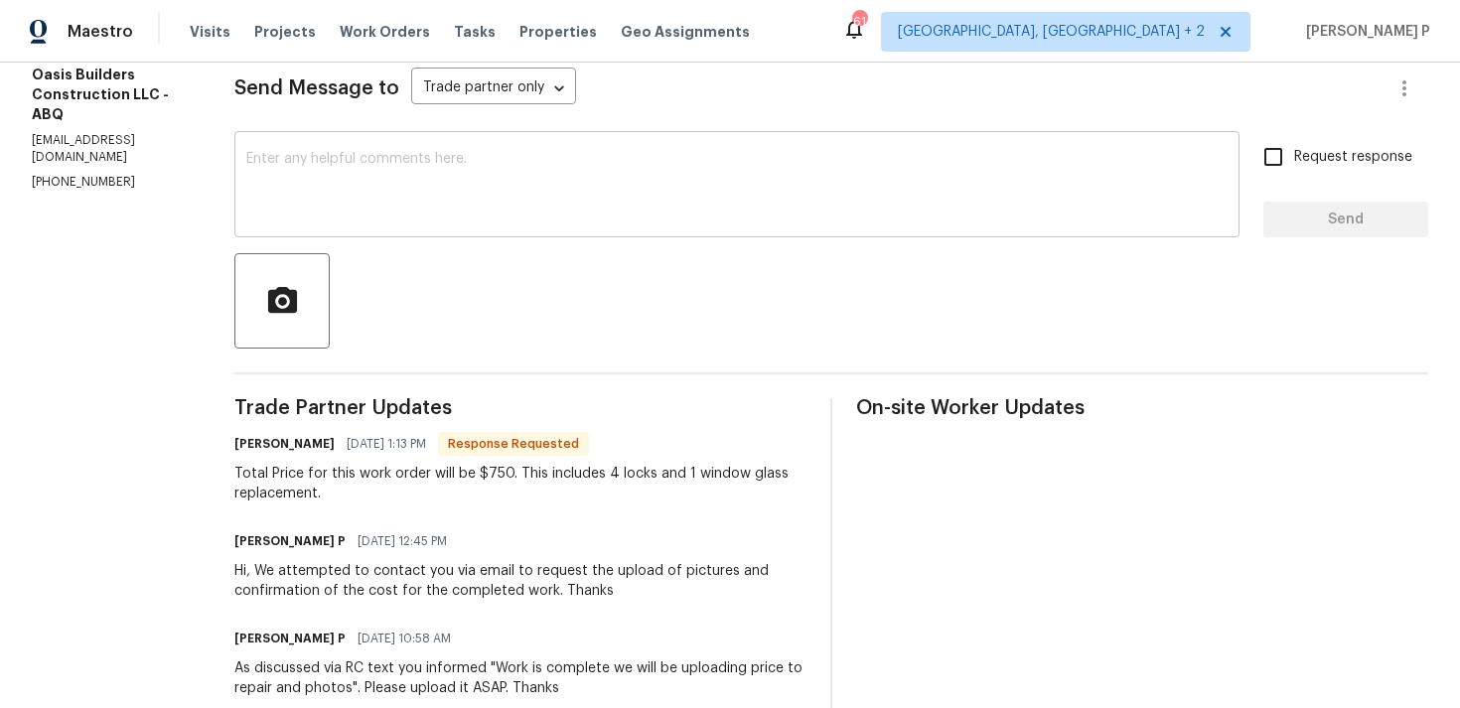
click at [468, 210] on textarea at bounding box center [736, 187] width 981 height 70
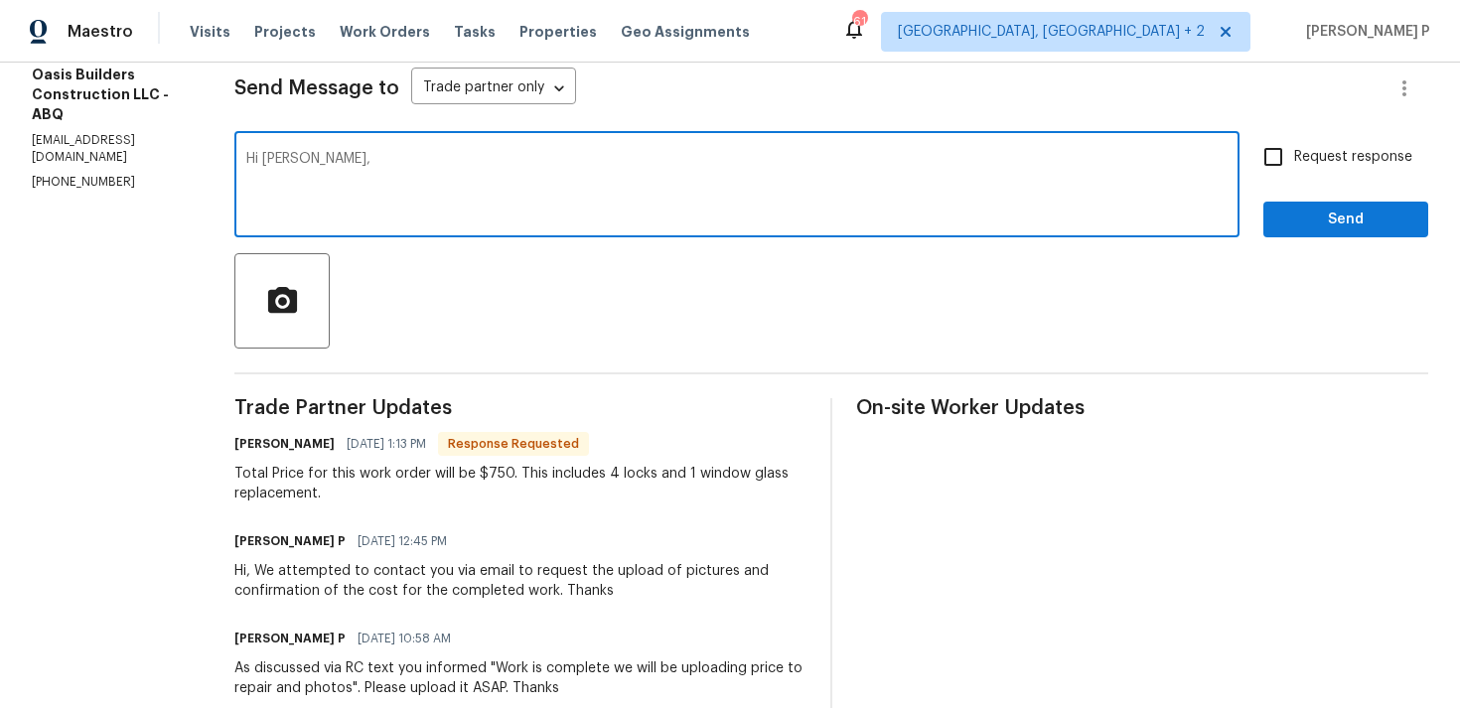
paste textarea "A new line item has been added for trash disposal. Please also provide the cost…"
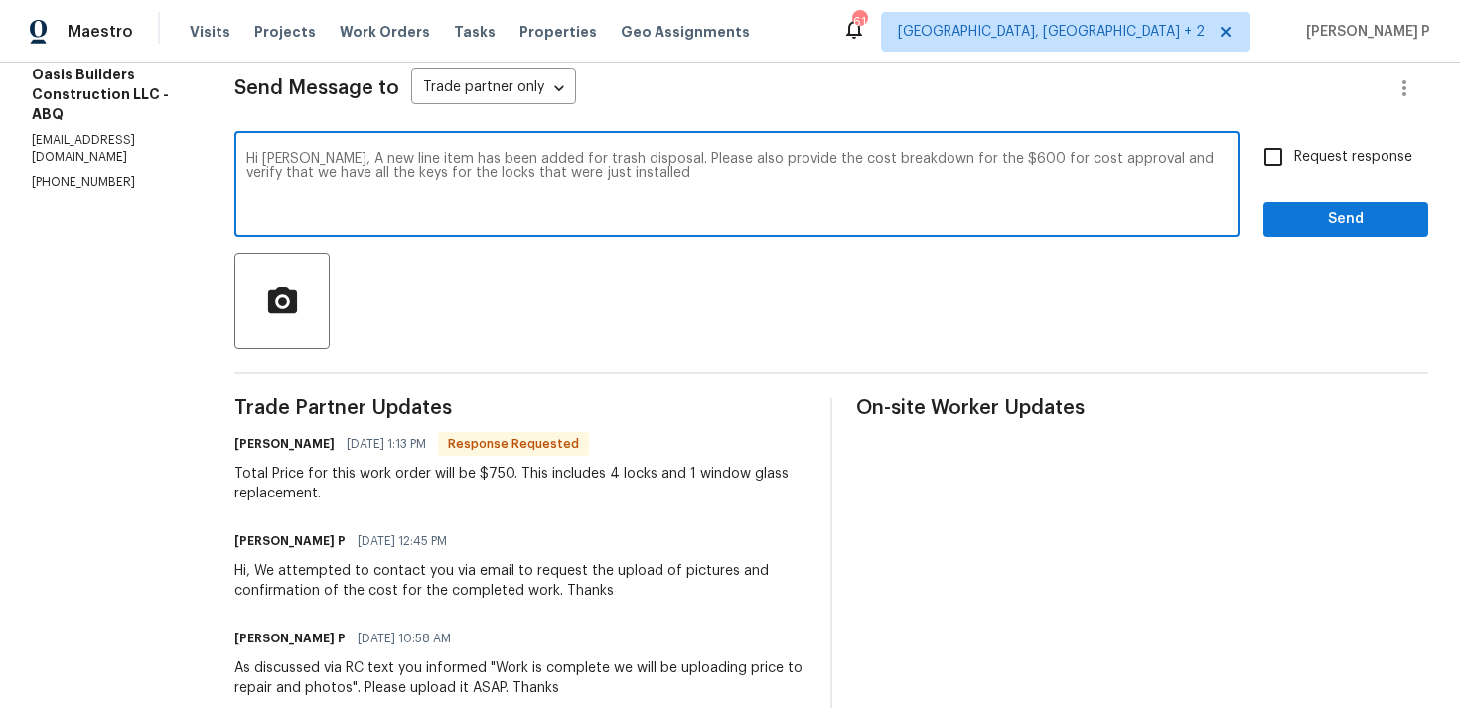
drag, startPoint x: 634, startPoint y: 157, endPoint x: 1088, endPoint y: 158, distance: 453.7
click at [1088, 158] on textarea "Hi Tony, A new line item has been added for trash disposal. Please also provide…" at bounding box center [736, 187] width 981 height 70
drag, startPoint x: 1084, startPoint y: 160, endPoint x: 1053, endPoint y: 158, distance: 30.8
click at [1053, 158] on textarea "Hi Tony, A new line item has been added for trash disposal. As requested the co…" at bounding box center [736, 187] width 981 height 70
drag, startPoint x: 299, startPoint y: 157, endPoint x: 566, endPoint y: 187, distance: 268.7
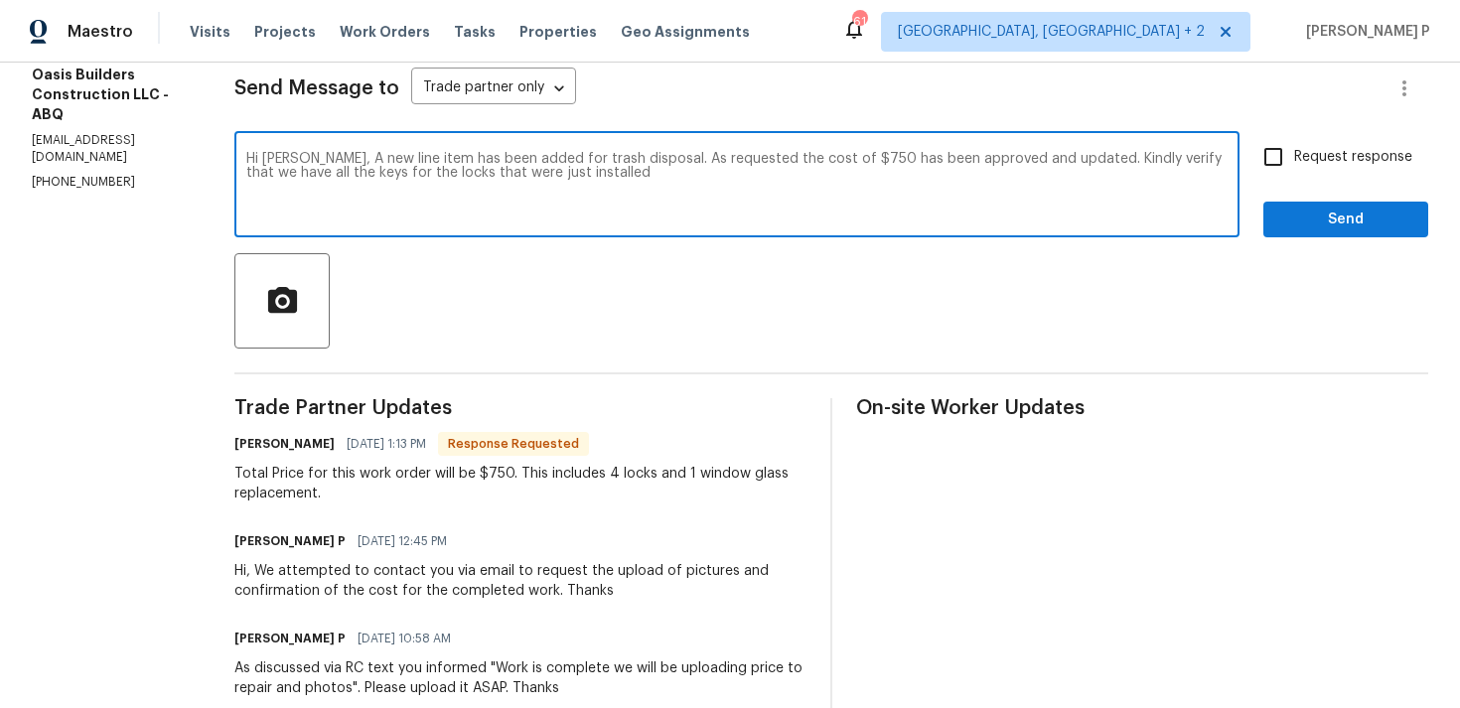
click at [566, 187] on textarea "Hi Tony, A new line item has been added for trash disposal. As requested the co…" at bounding box center [736, 187] width 981 height 70
paste textarea ", the cost of $750 has been approved and updated. Kindly confirm that we have a…"
drag, startPoint x: 304, startPoint y: 159, endPoint x: 542, endPoint y: 172, distance: 238.6
click at [542, 172] on textarea "Hi Tony, A new line item has been added for trash disposal. As requested, the c…" at bounding box center [736, 187] width 981 height 70
type textarea "Hi Tony, A new line item has been added for trash disposal. As requested, the c…"
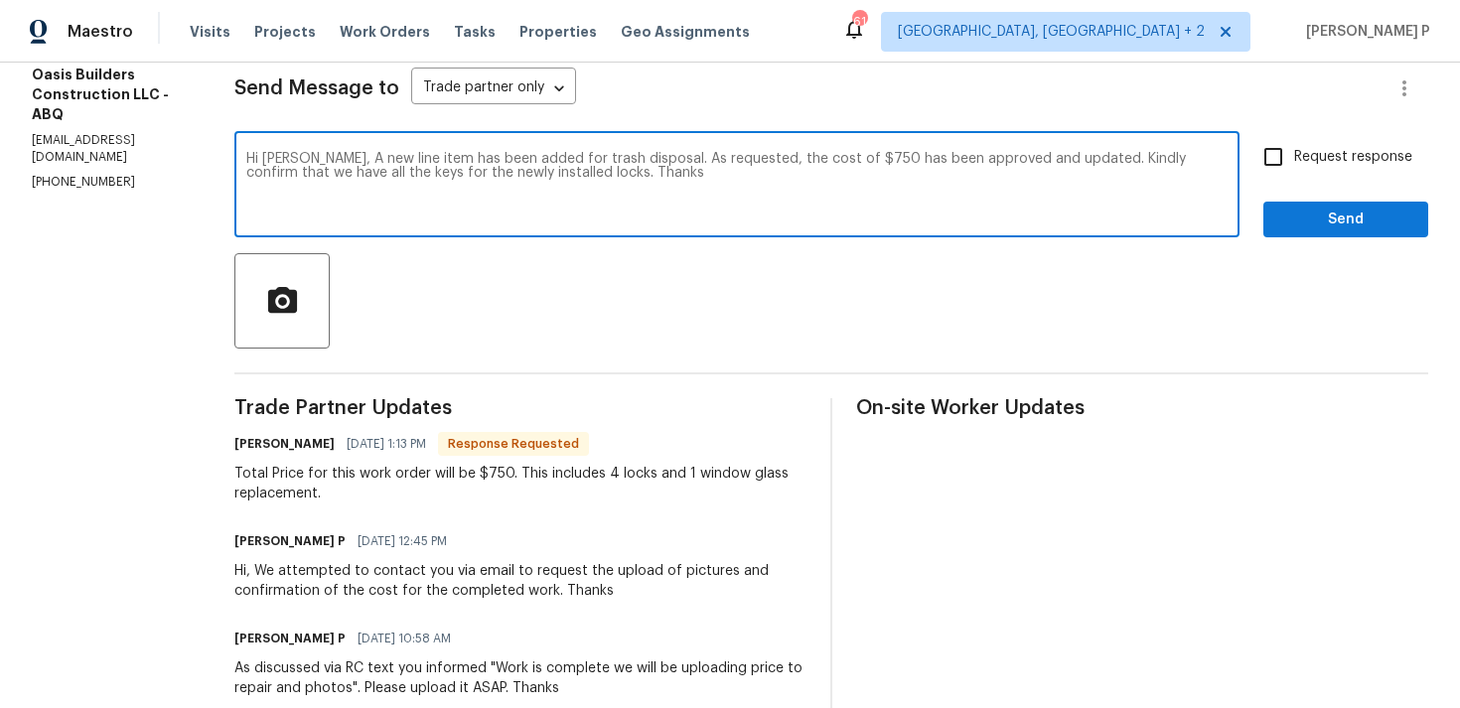
click at [1300, 156] on span "Request response" at bounding box center [1353, 157] width 118 height 21
click at [1294, 156] on input "Request response" at bounding box center [1273, 157] width 42 height 42
checkbox input "true"
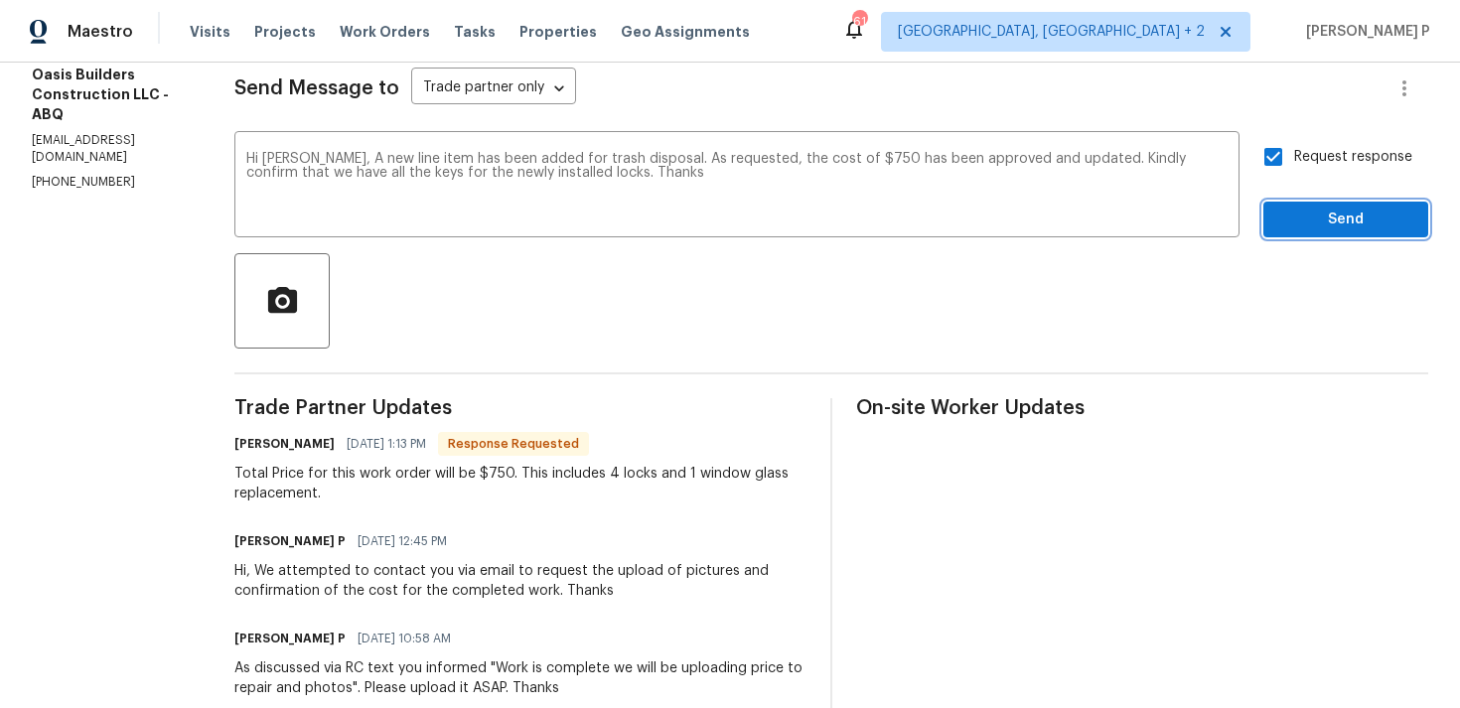
click at [1301, 209] on span "Send" at bounding box center [1345, 220] width 133 height 25
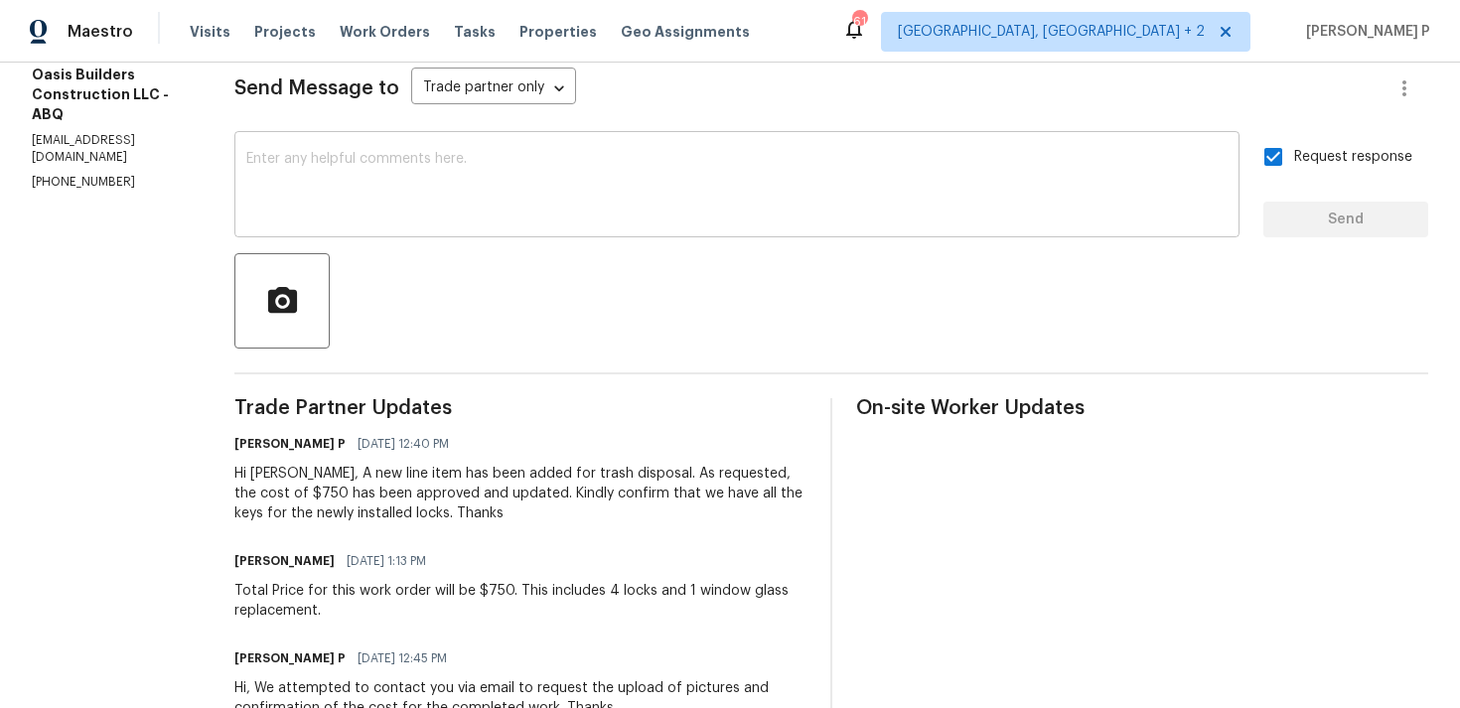
scroll to position [0, 0]
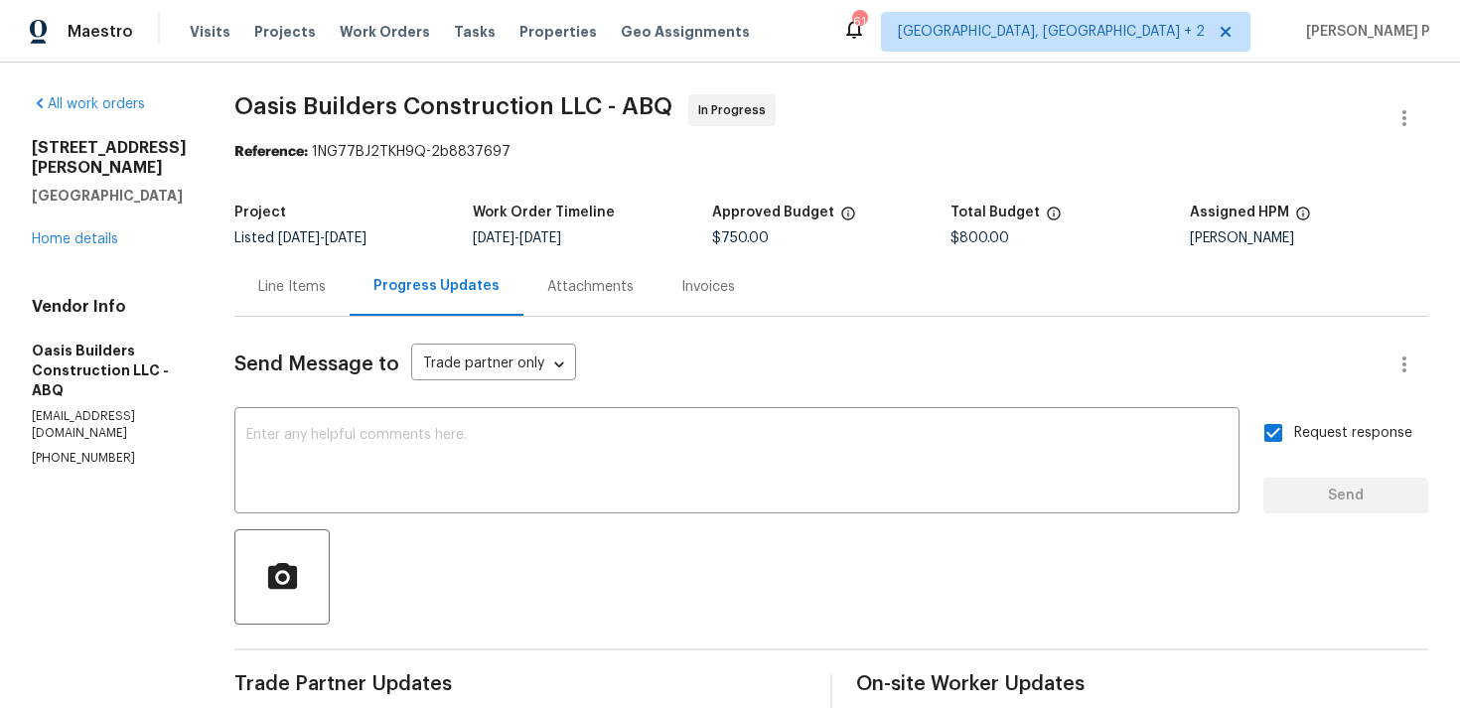
click at [295, 285] on div "Line Items" at bounding box center [292, 287] width 68 height 20
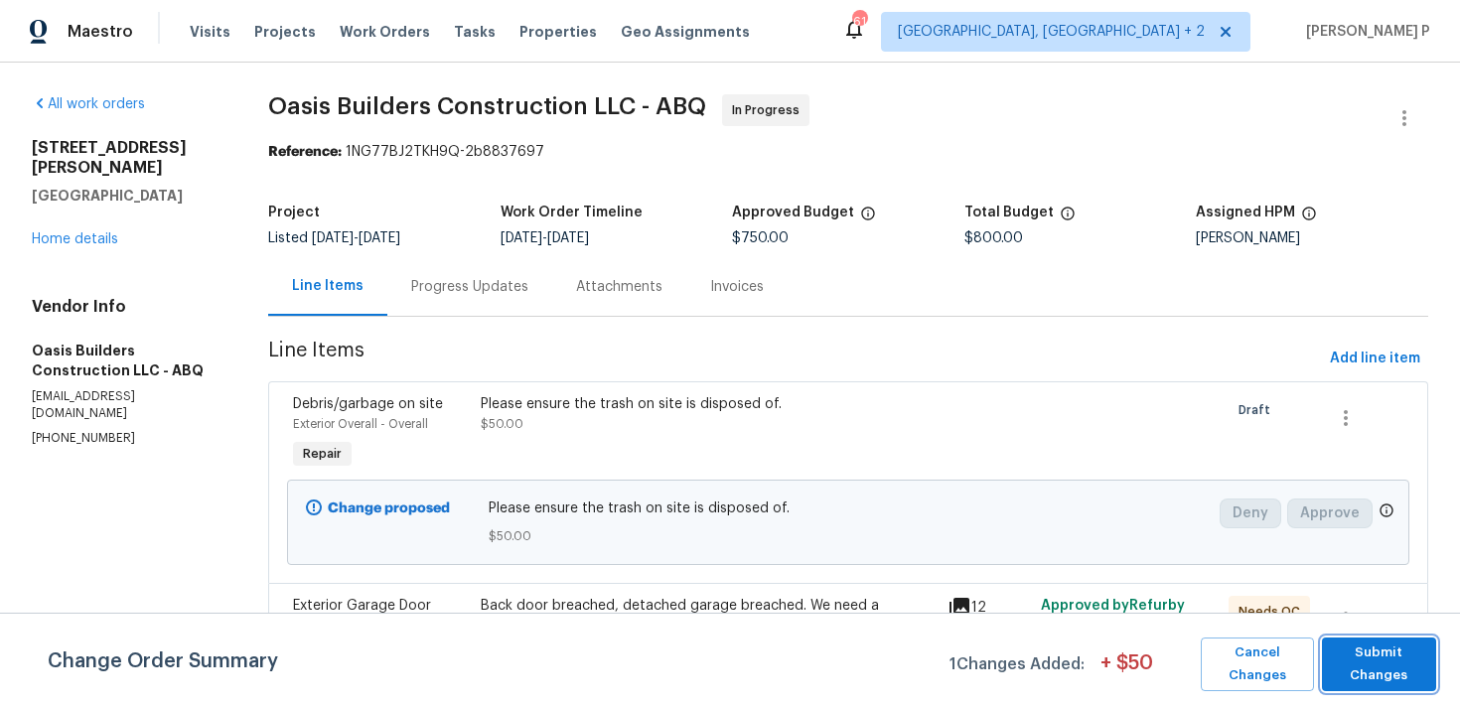
click at [1399, 686] on span "Submit Changes" at bounding box center [1378, 664] width 94 height 46
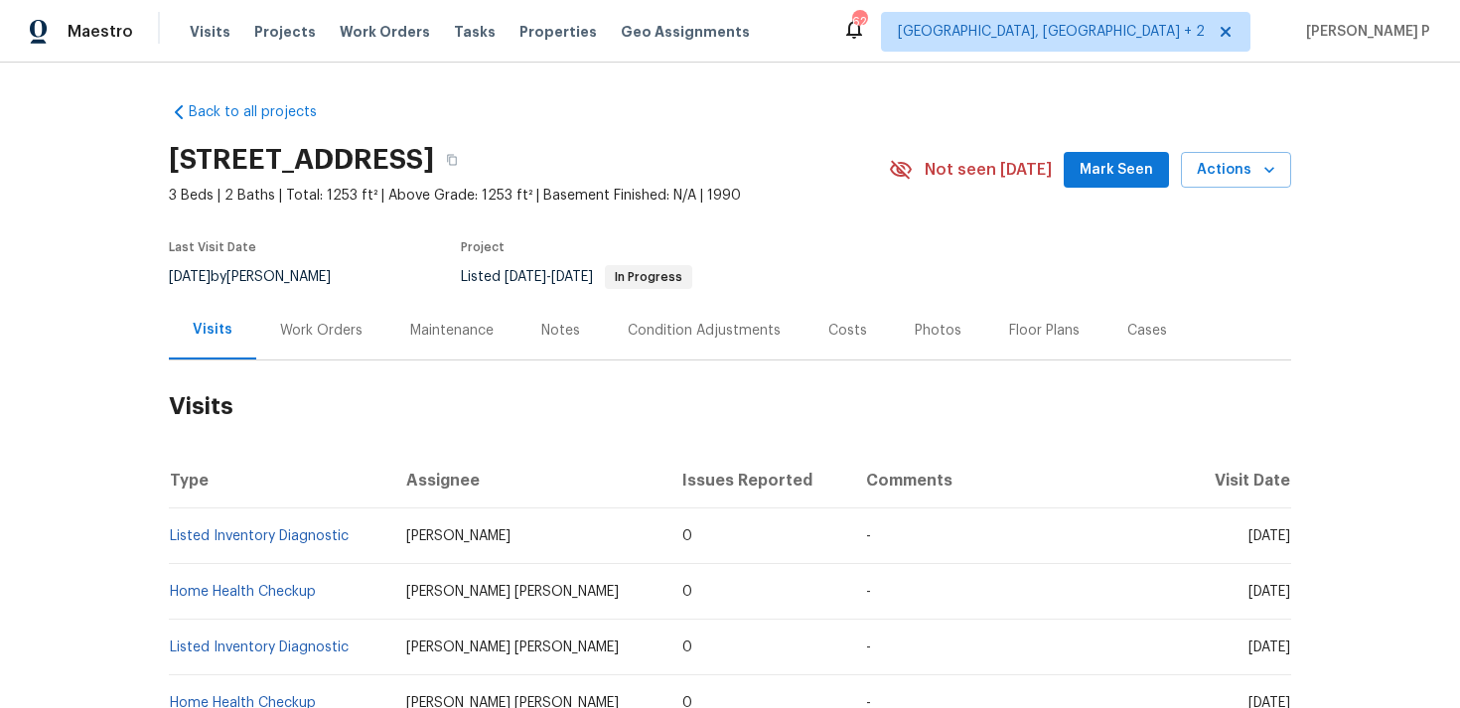
click at [328, 335] on div "Work Orders" at bounding box center [321, 331] width 82 height 20
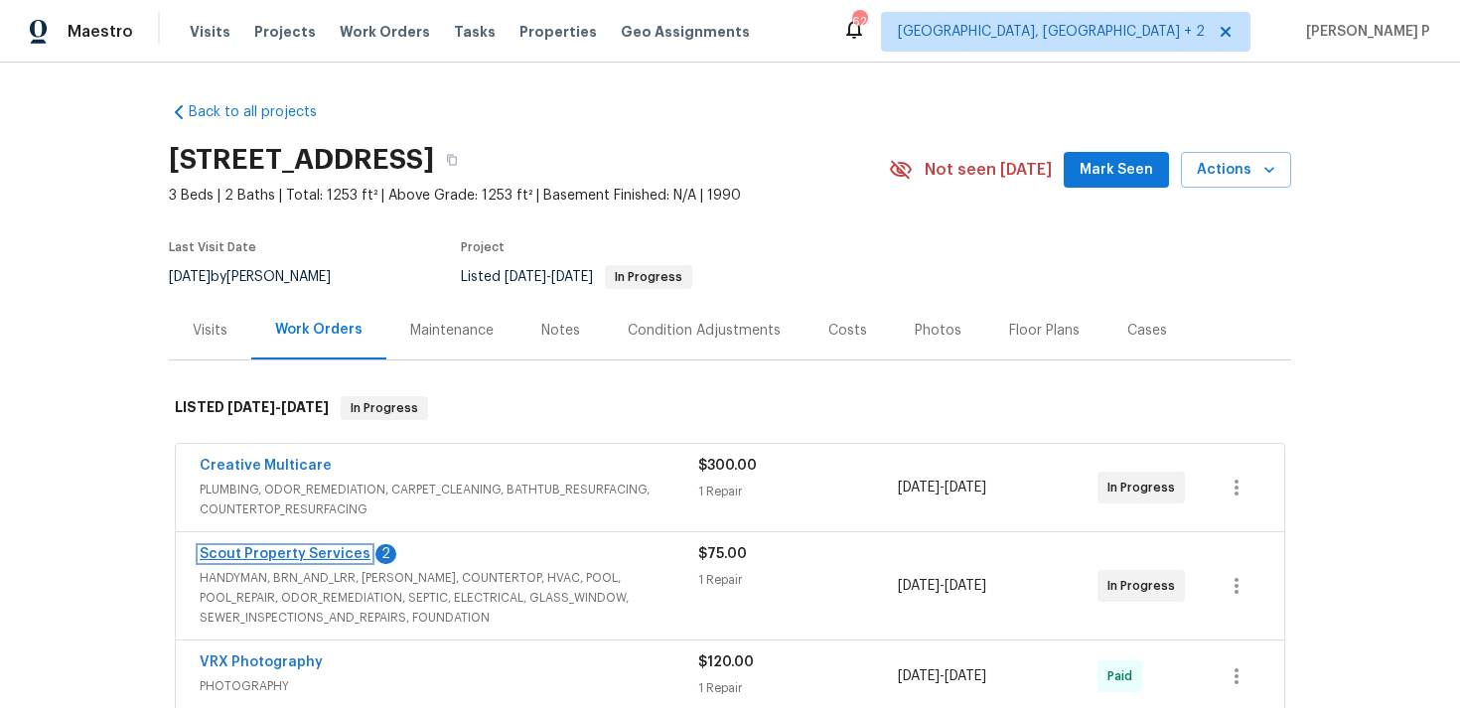
click at [262, 559] on link "Scout Property Services" at bounding box center [285, 554] width 171 height 14
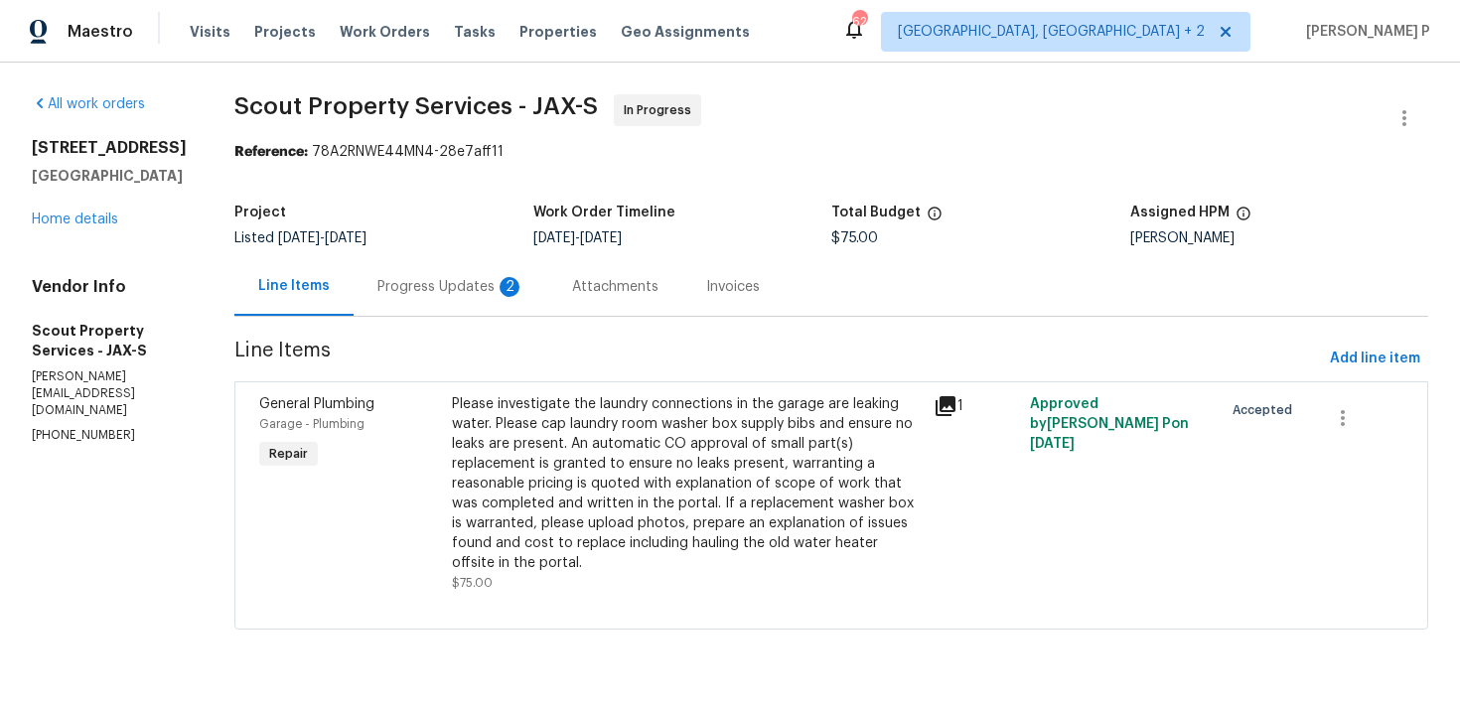
click at [383, 280] on div "Progress Updates 2" at bounding box center [450, 287] width 147 height 20
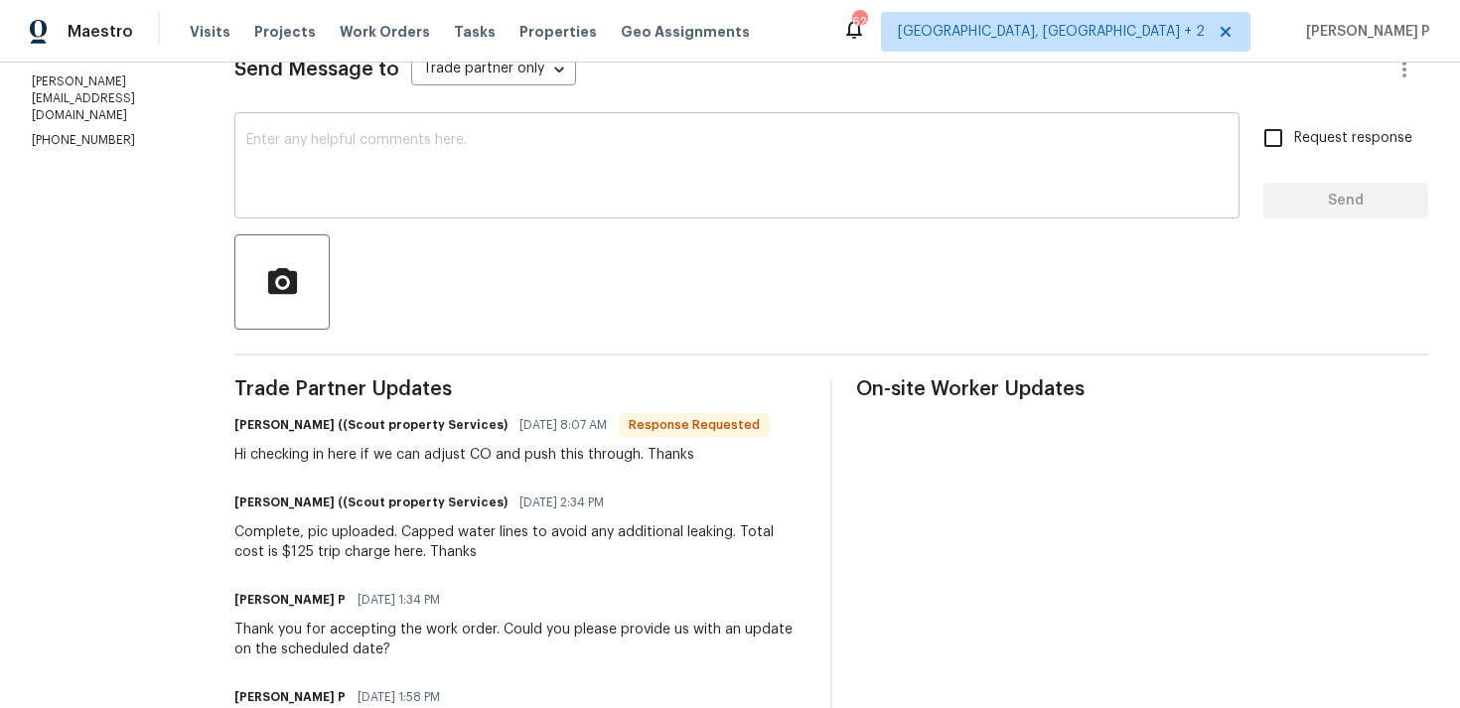
scroll to position [417, 0]
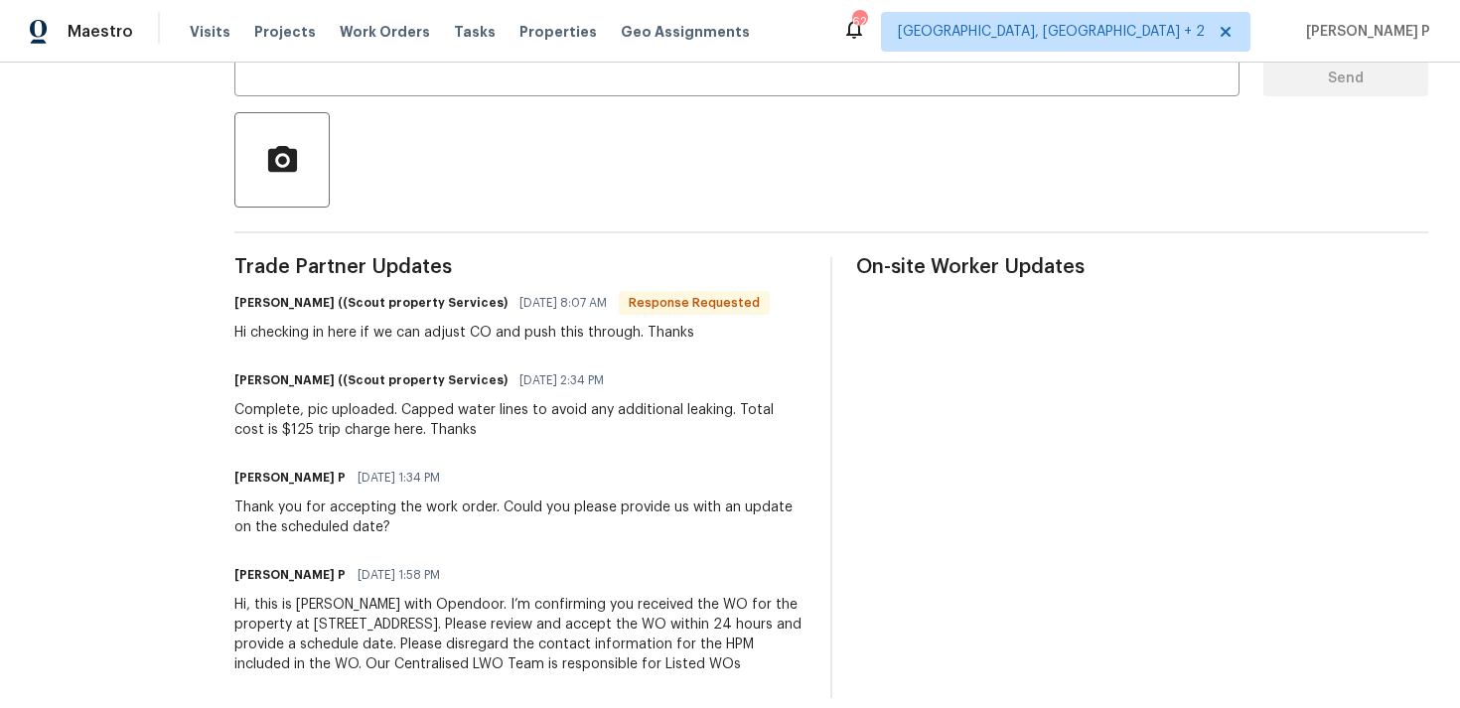
click at [270, 420] on div "Complete, pic uploaded. Capped water lines to avoid any additional leaking. Tot…" at bounding box center [520, 420] width 572 height 40
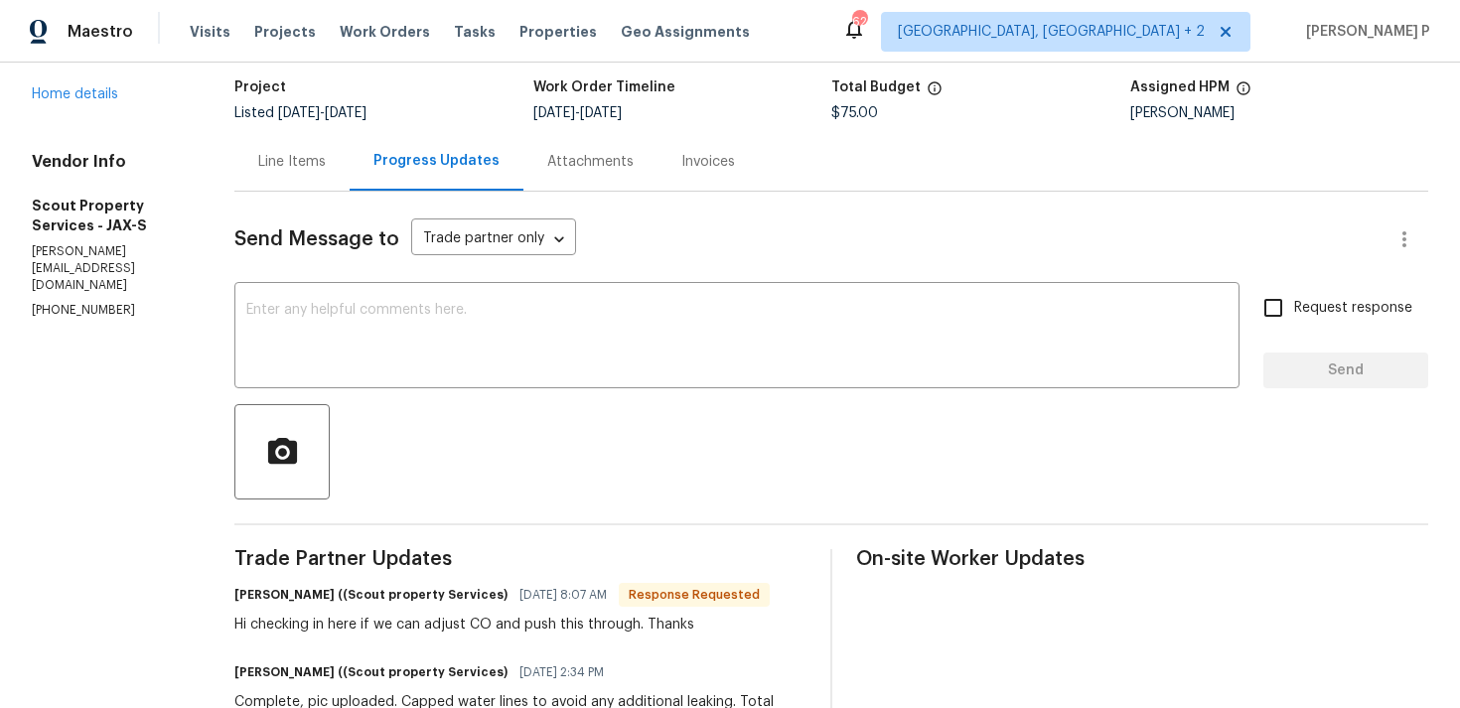
scroll to position [0, 0]
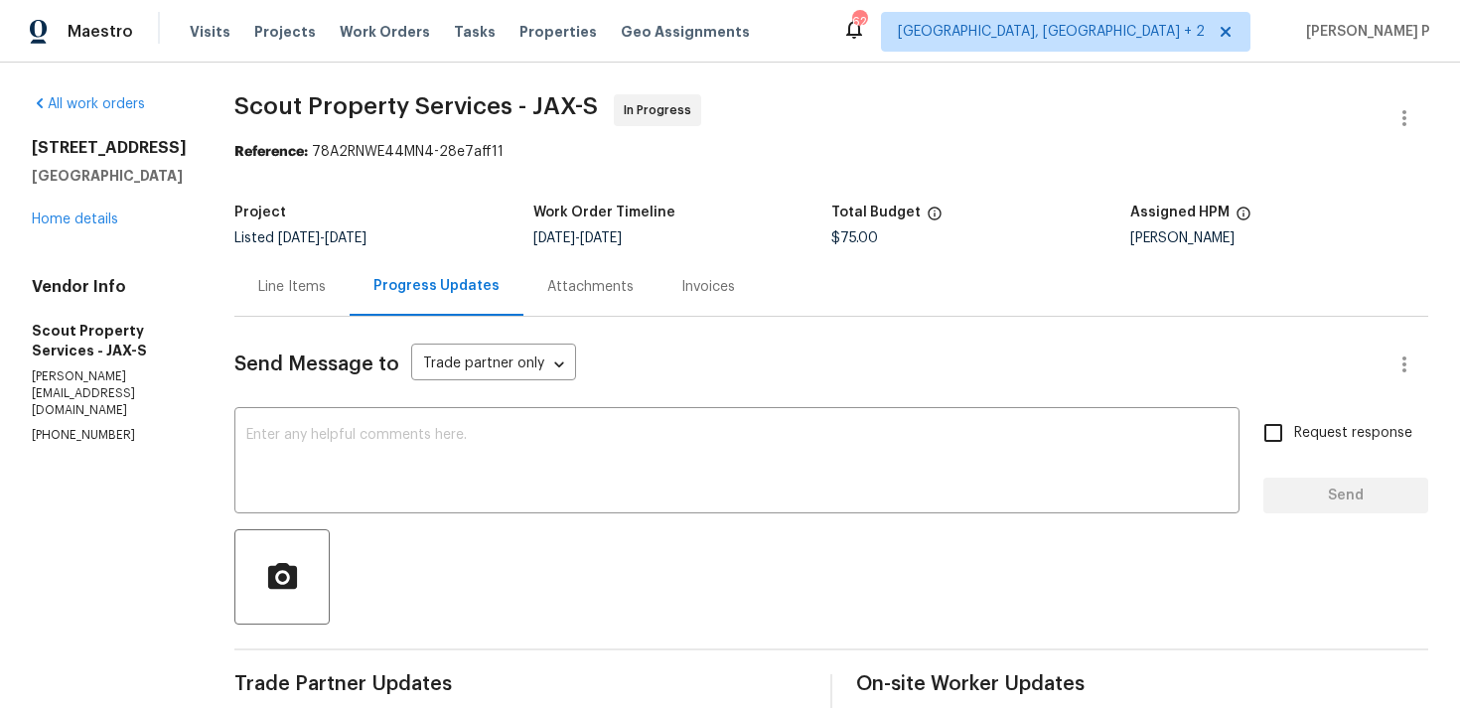
click at [312, 296] on div "Line Items" at bounding box center [292, 287] width 68 height 20
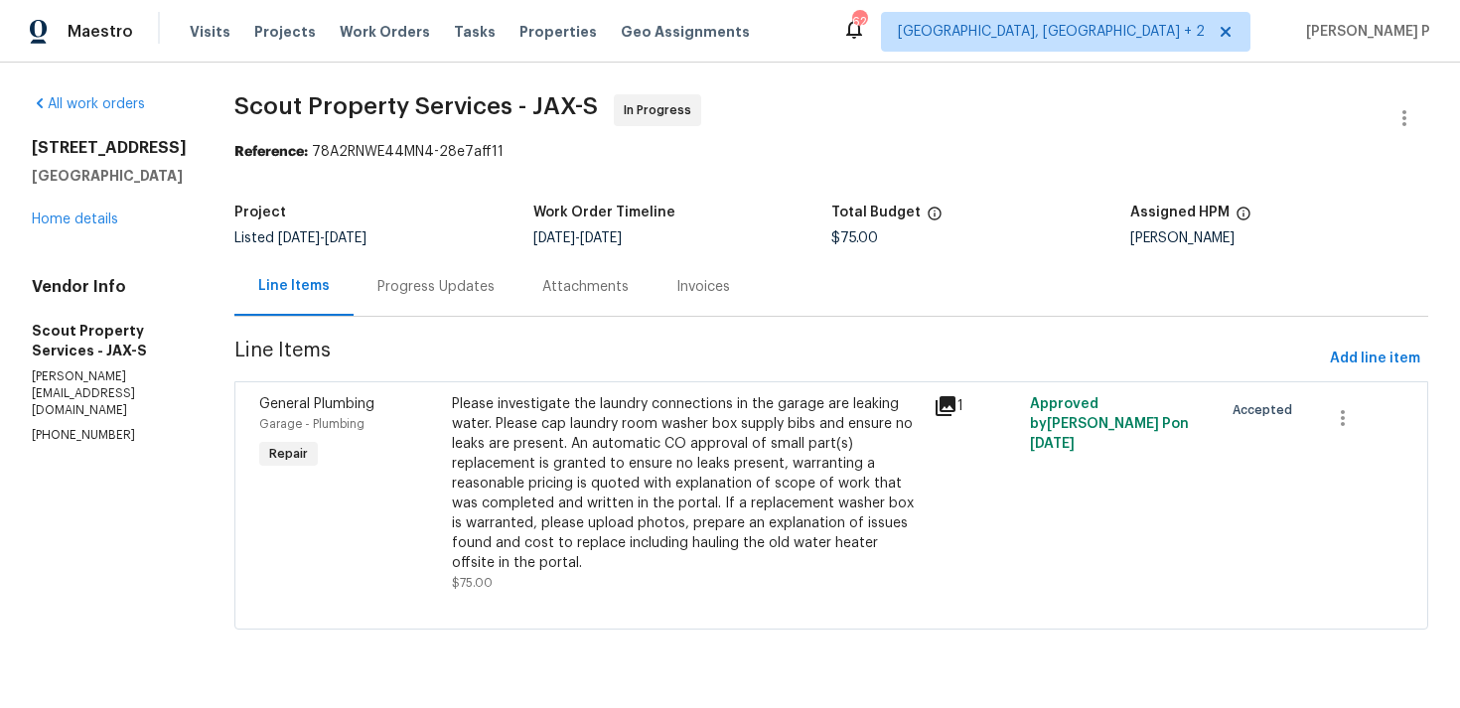
click at [701, 460] on div "Please investigate the laundry connections in the garage are leaking water. Ple…" at bounding box center [687, 483] width 470 height 179
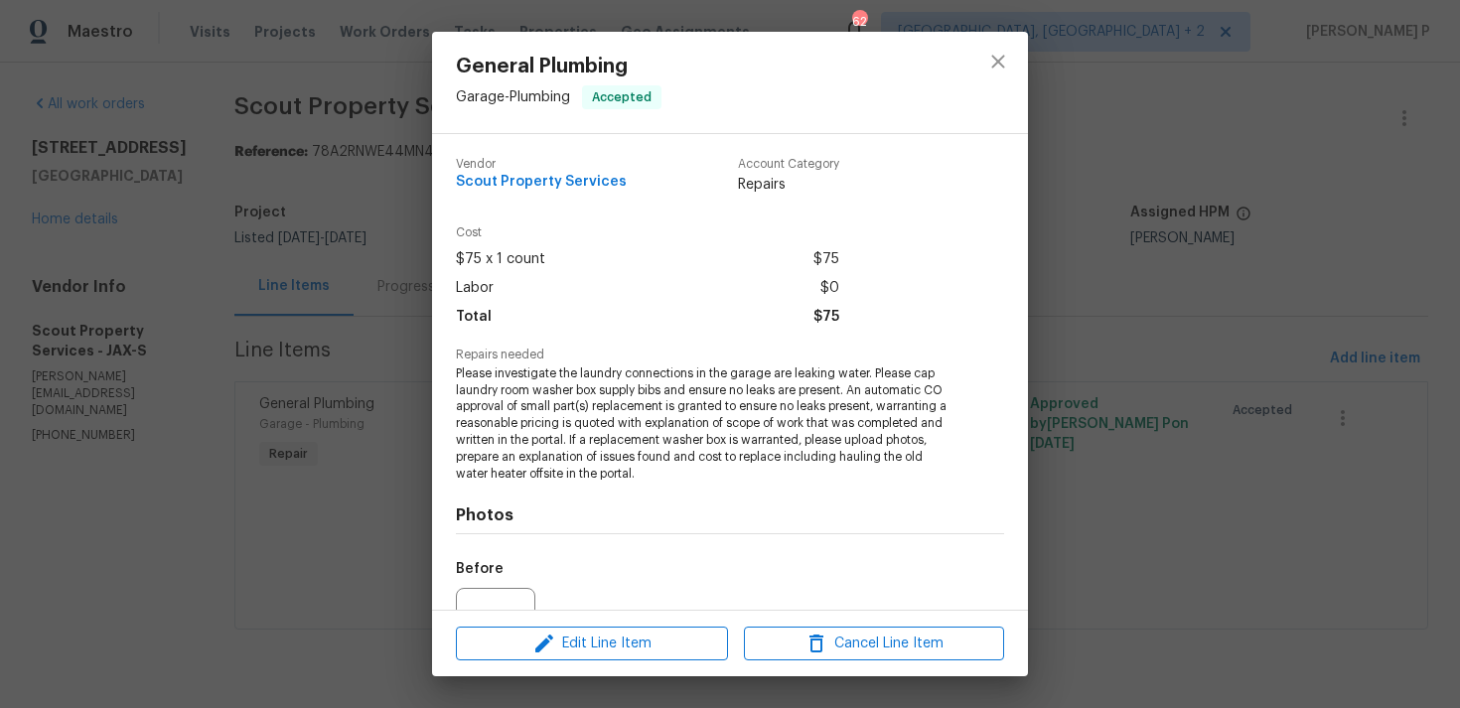
scroll to position [207, 0]
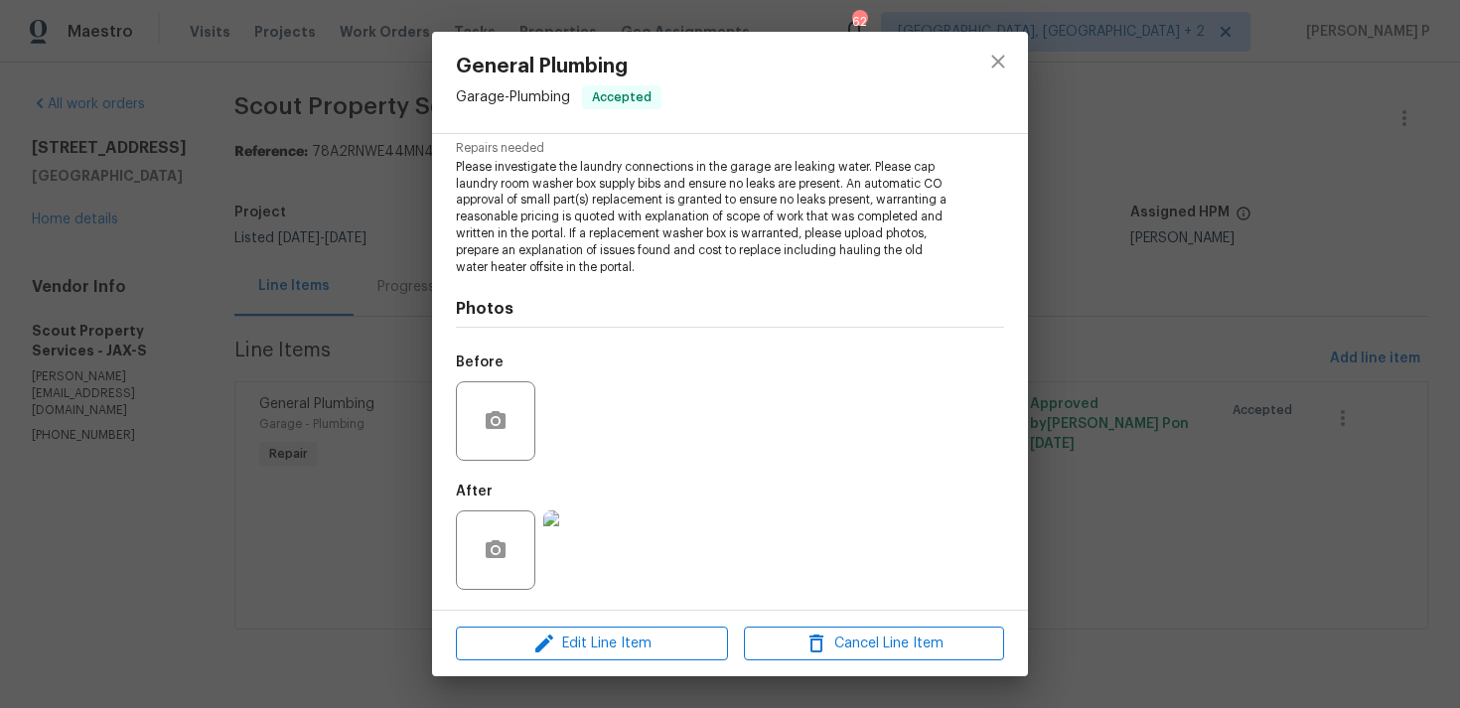
click at [571, 563] on img at bounding box center [582, 549] width 79 height 79
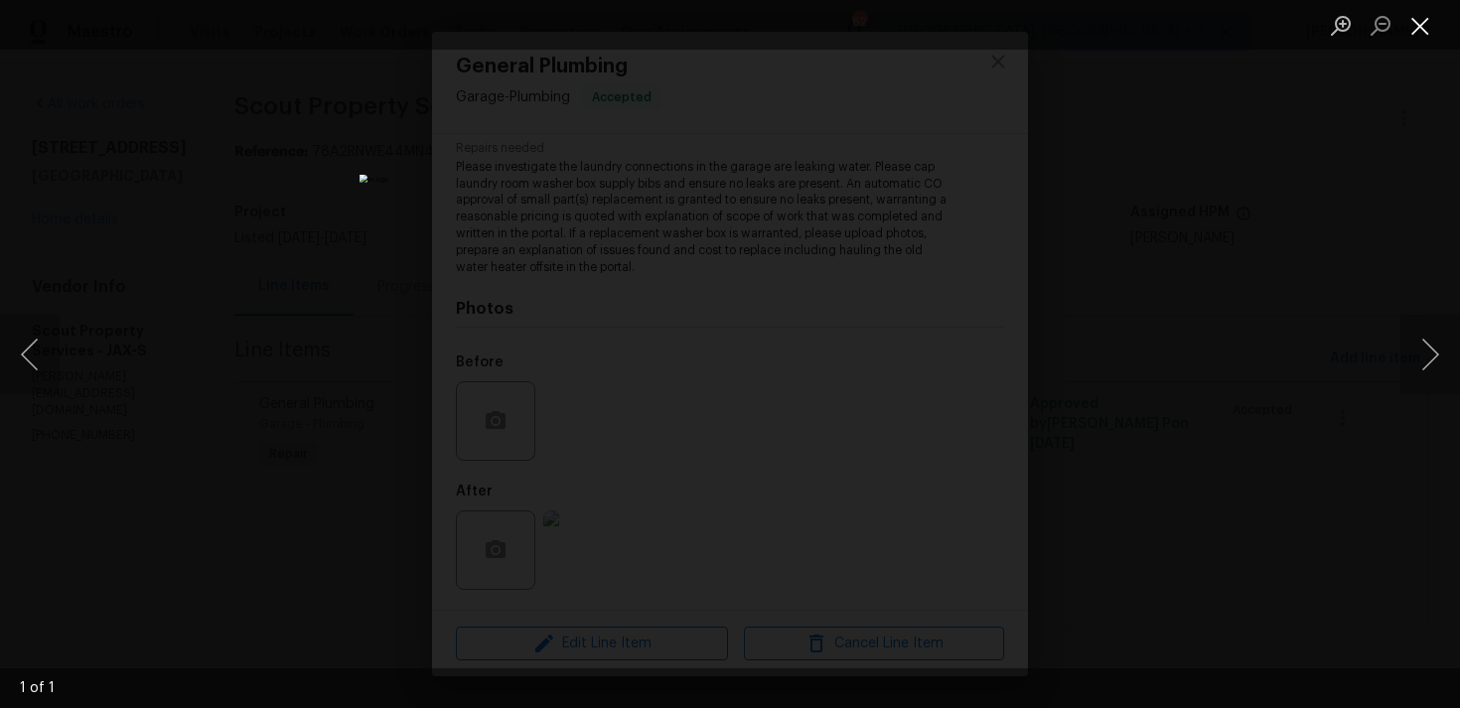
click at [1408, 21] on button "Close lightbox" at bounding box center [1420, 25] width 40 height 35
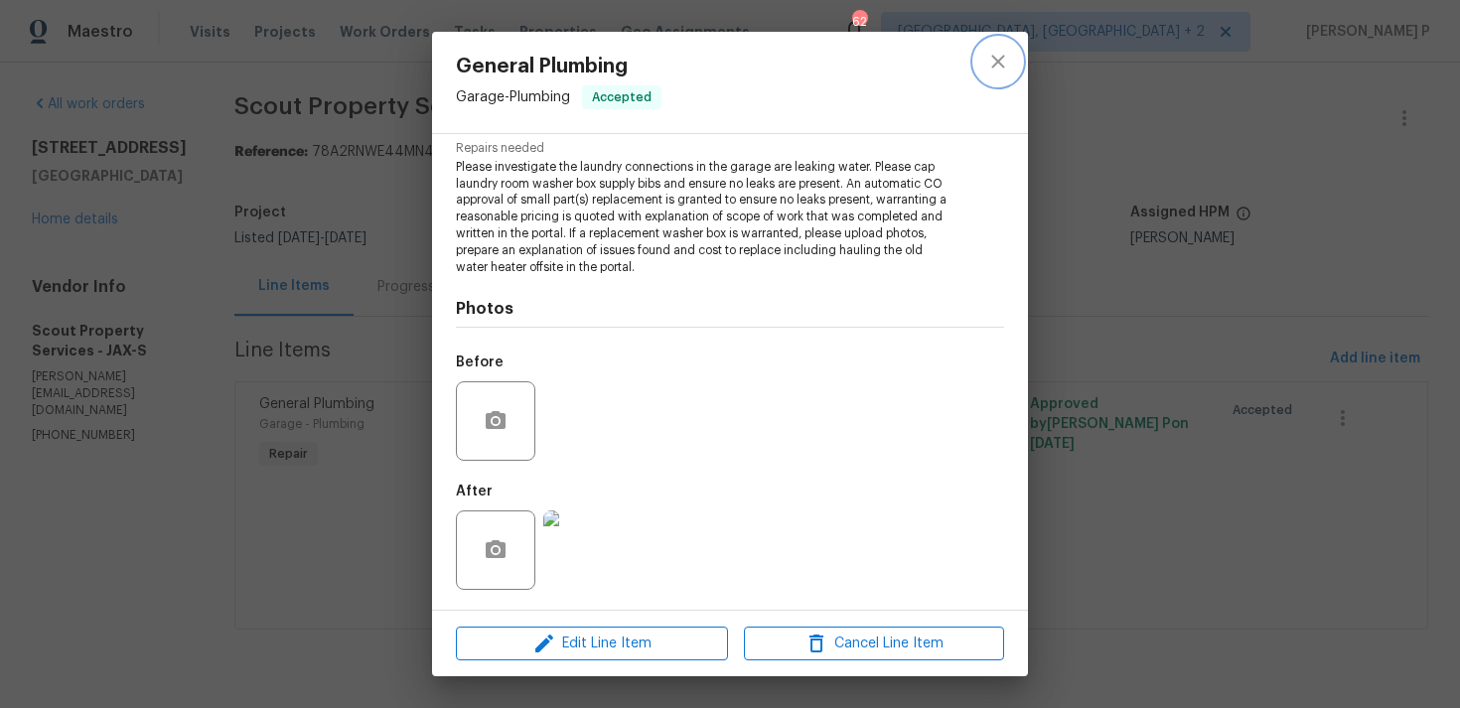
click at [999, 59] on icon "close" at bounding box center [997, 61] width 13 height 13
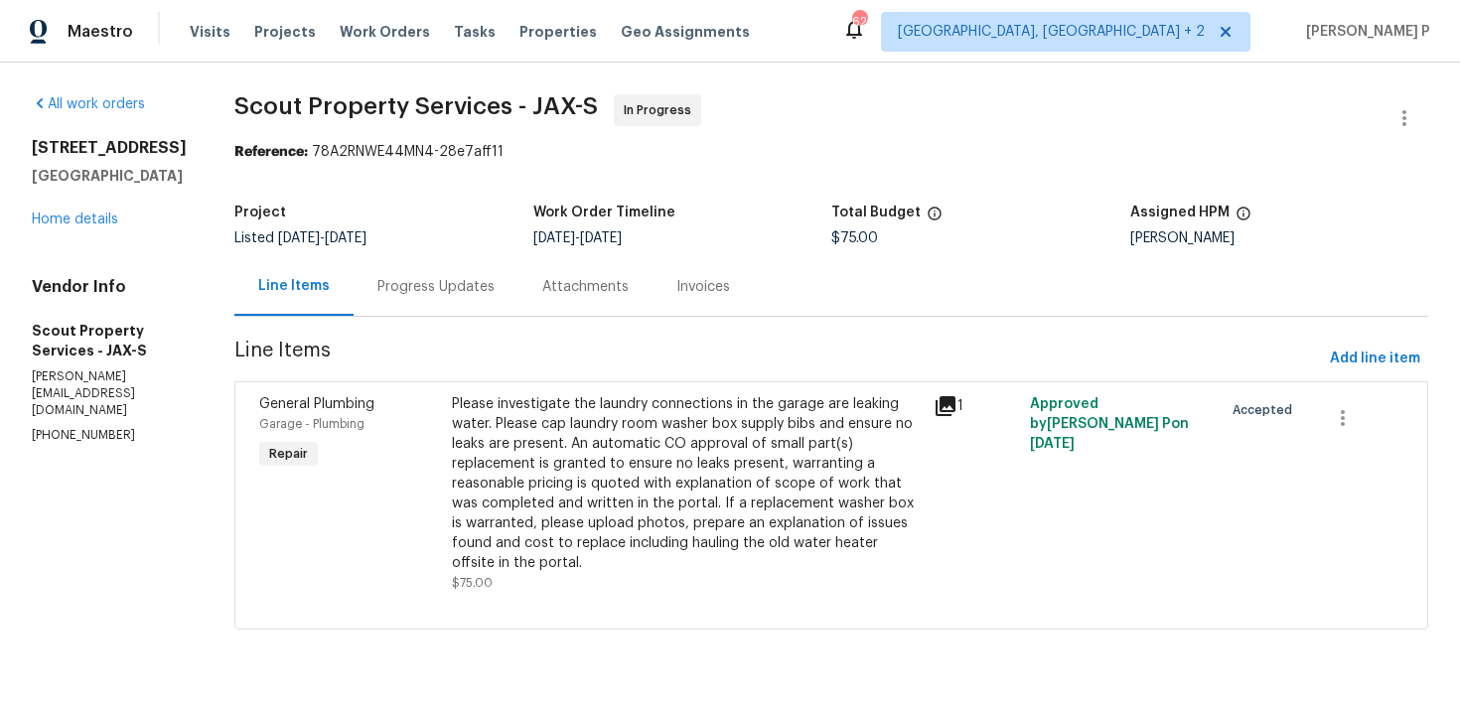
click at [420, 297] on div "Progress Updates" at bounding box center [435, 286] width 165 height 59
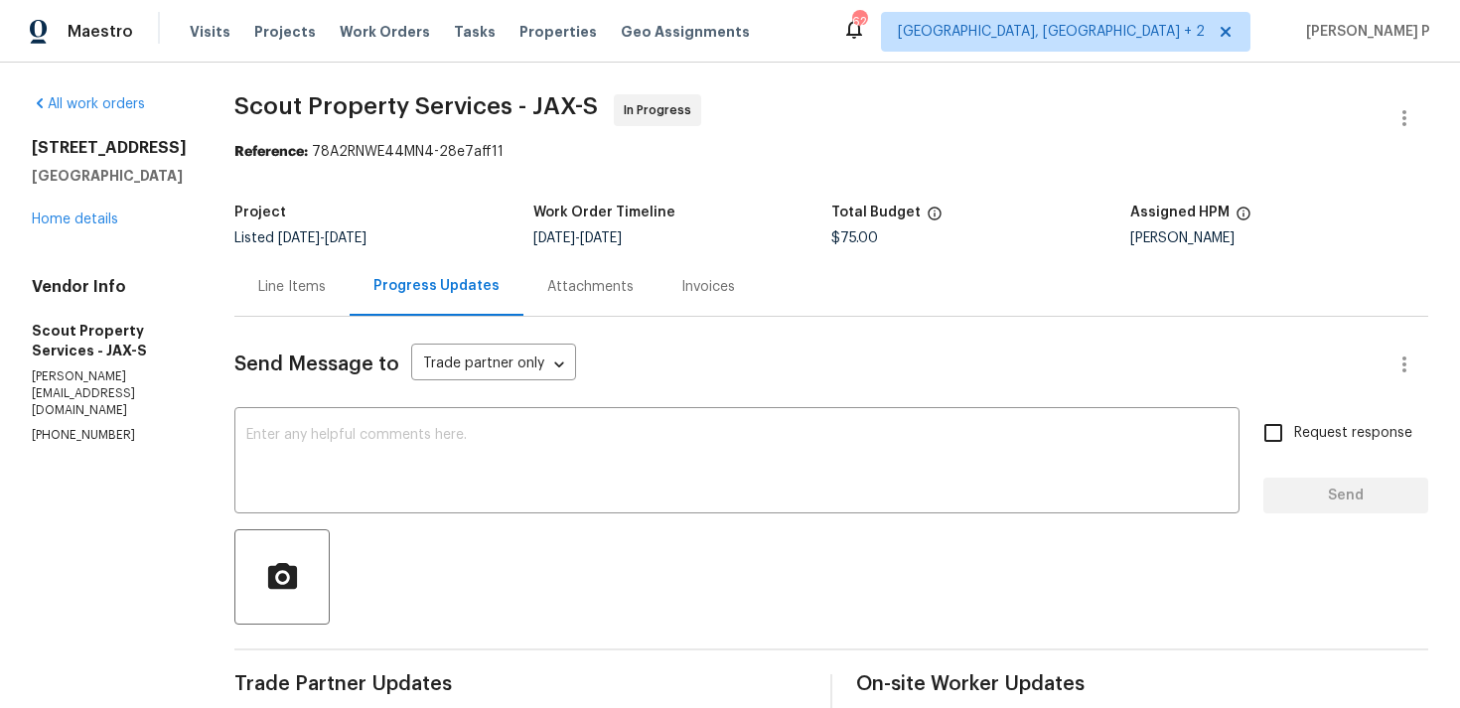
click at [299, 260] on div "Line Items" at bounding box center [291, 286] width 115 height 59
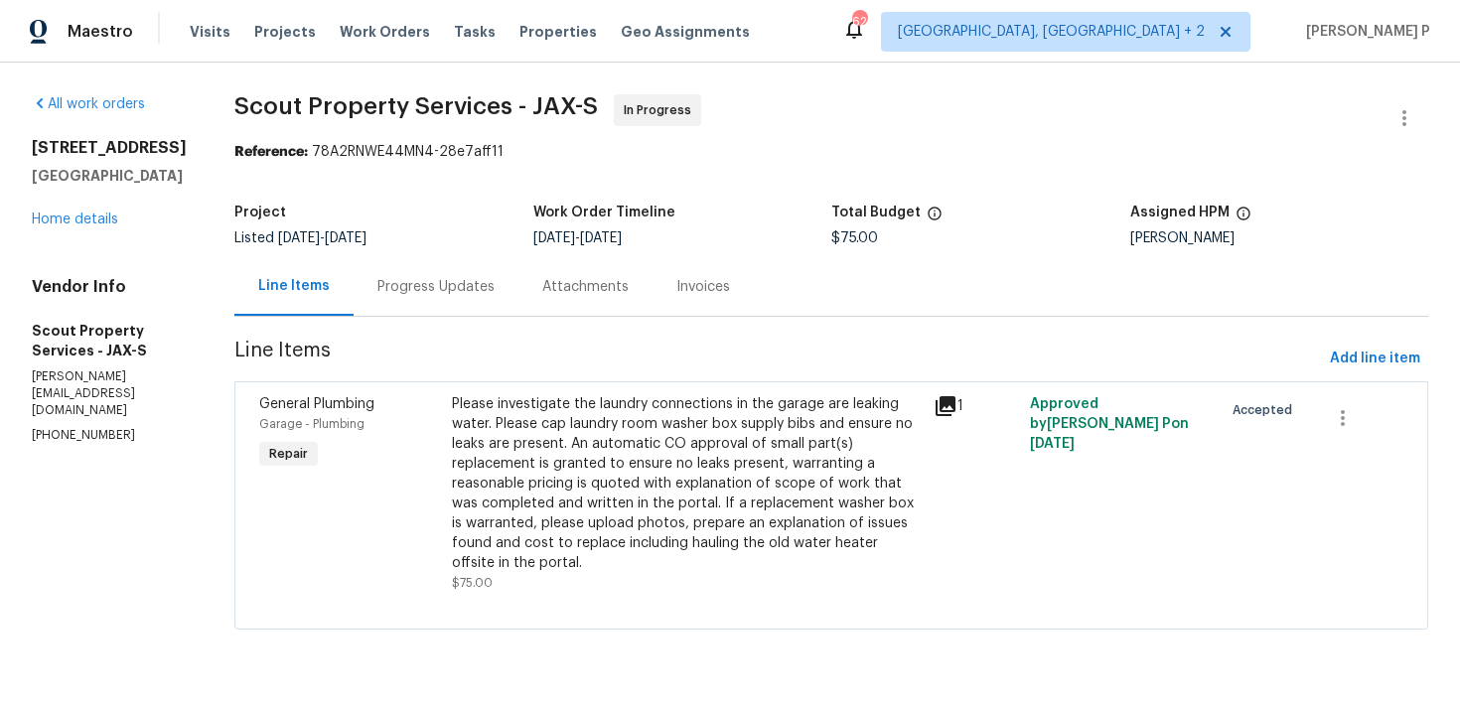
click at [463, 432] on div "Please investigate the laundry connections in the garage are leaking water. Ple…" at bounding box center [687, 483] width 470 height 179
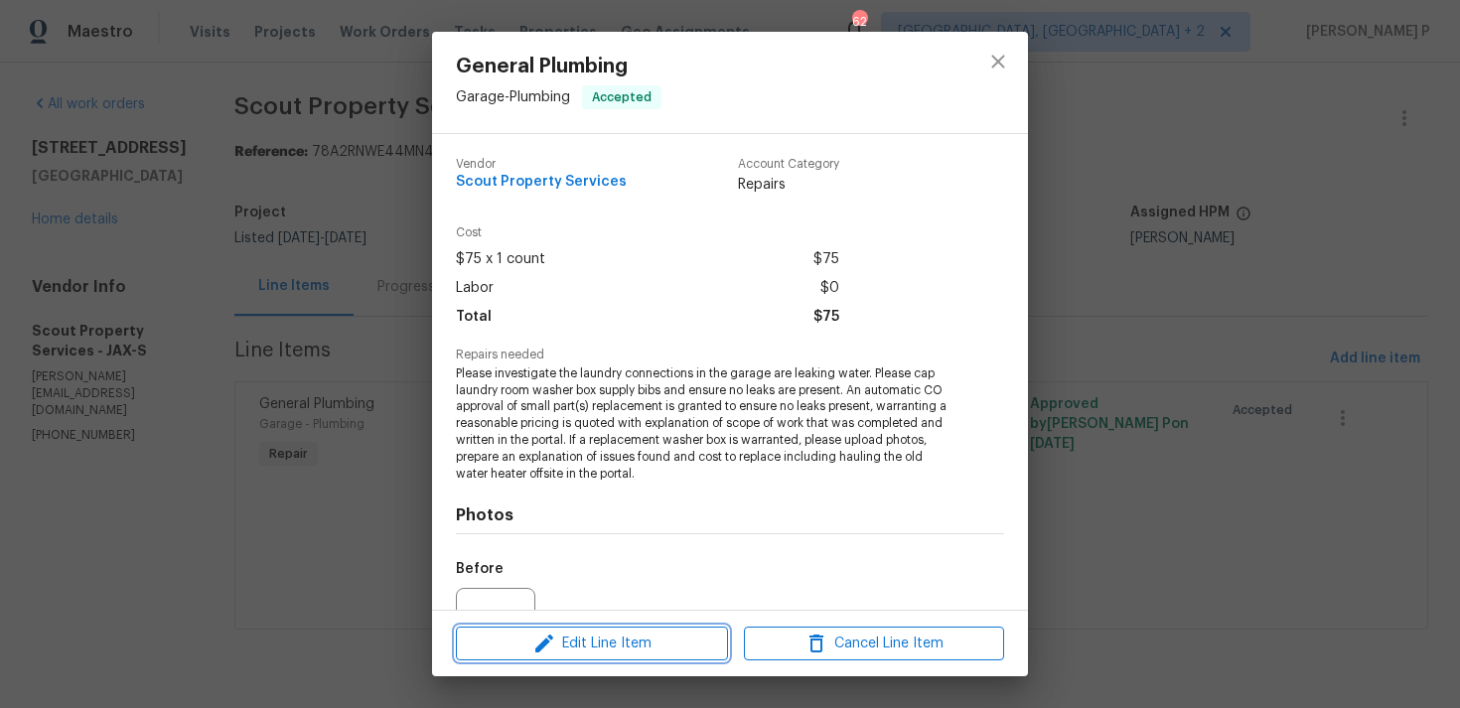
click at [604, 653] on span "Edit Line Item" at bounding box center [592, 643] width 260 height 25
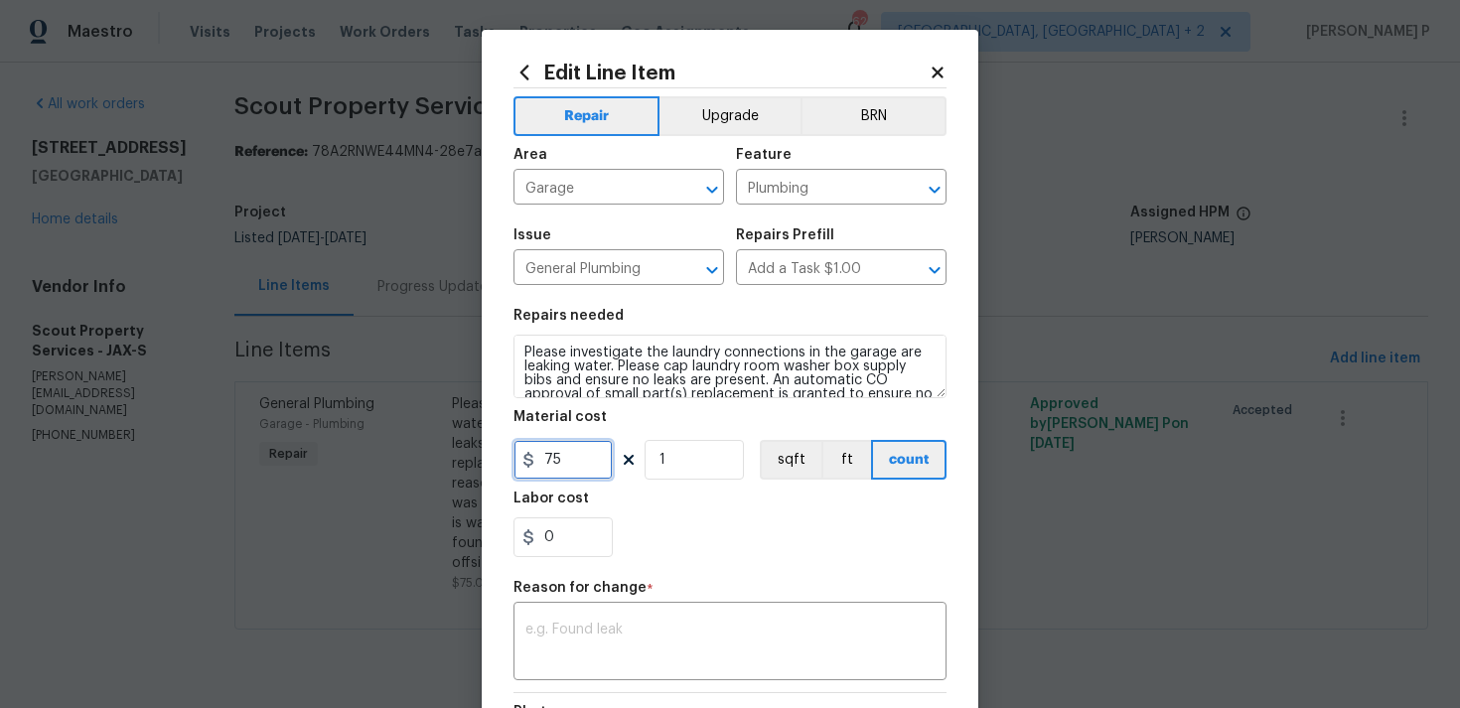
click at [563, 458] on input "75" at bounding box center [562, 460] width 99 height 40
type input "125"
click at [644, 608] on div "x ​" at bounding box center [729, 643] width 433 height 73
paste textarea "(RP) Updated per vendor’s final cost."
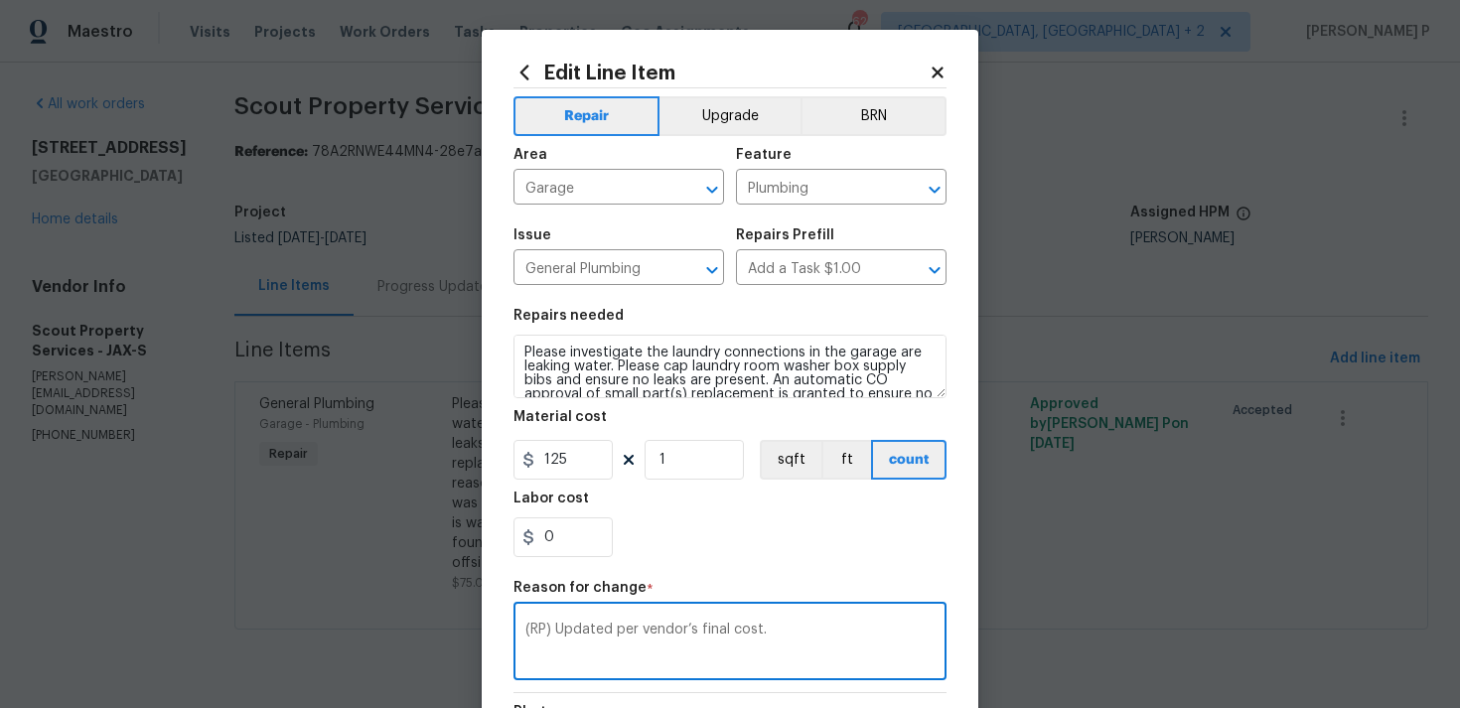
scroll to position [271, 0]
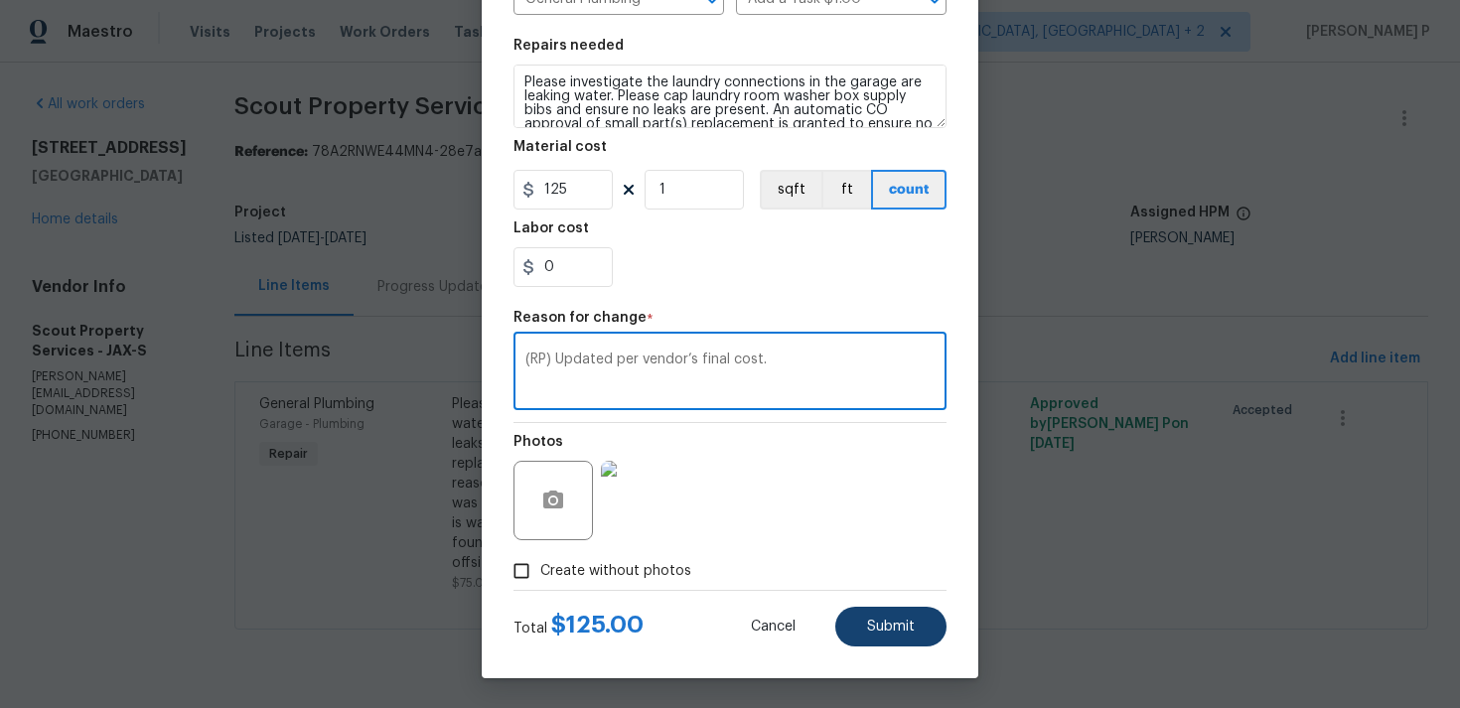
type textarea "(RP) Updated per vendor’s final cost."
click at [886, 628] on span "Submit" at bounding box center [891, 627] width 48 height 15
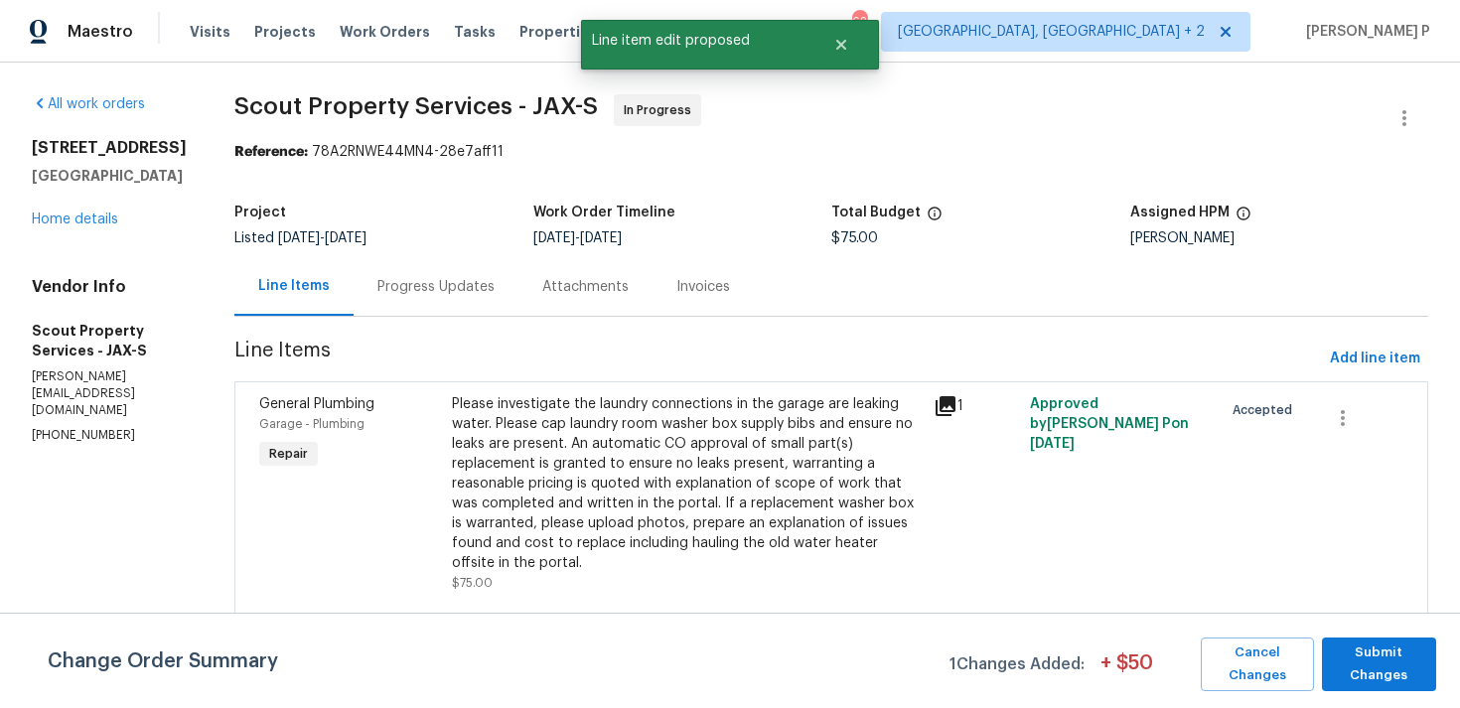
scroll to position [0, 0]
click at [1388, 669] on span "Submit Changes" at bounding box center [1378, 664] width 94 height 46
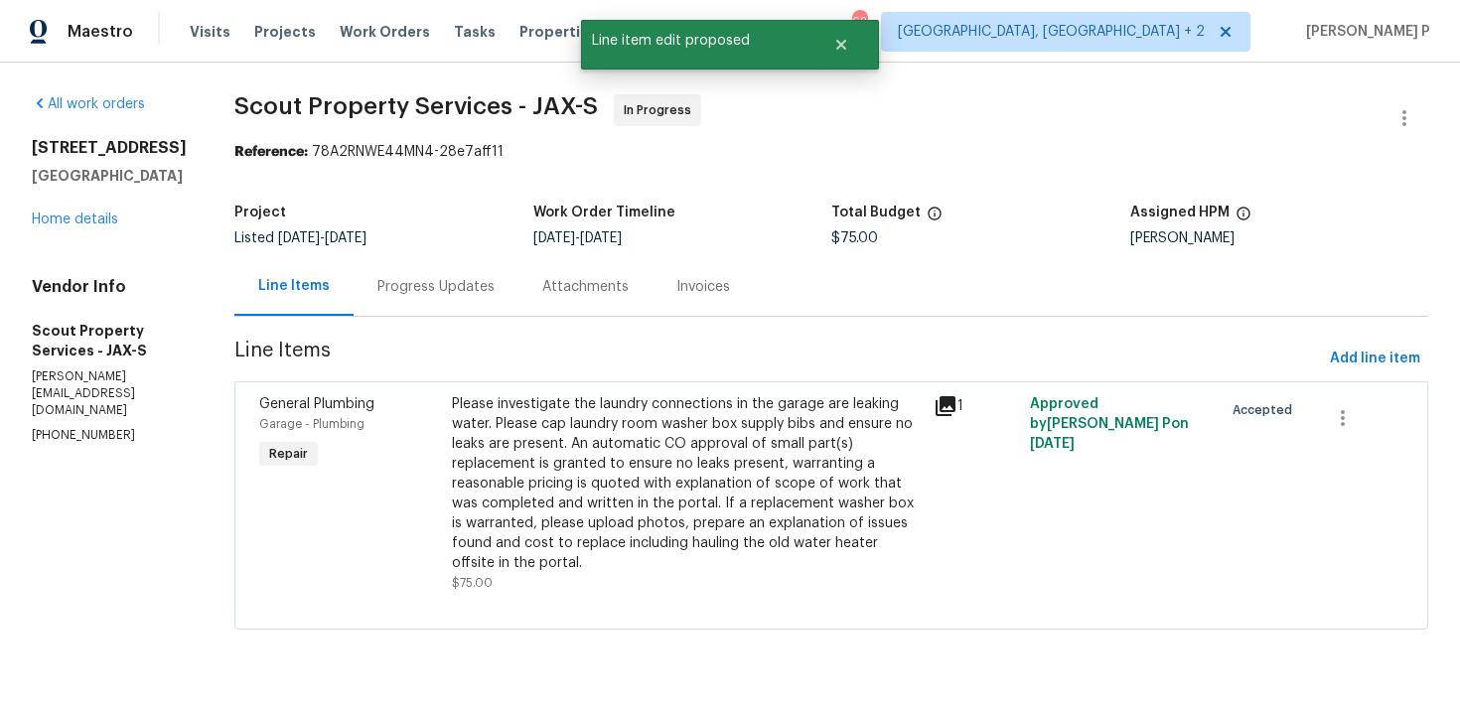
click at [377, 278] on div "Progress Updates" at bounding box center [435, 287] width 117 height 20
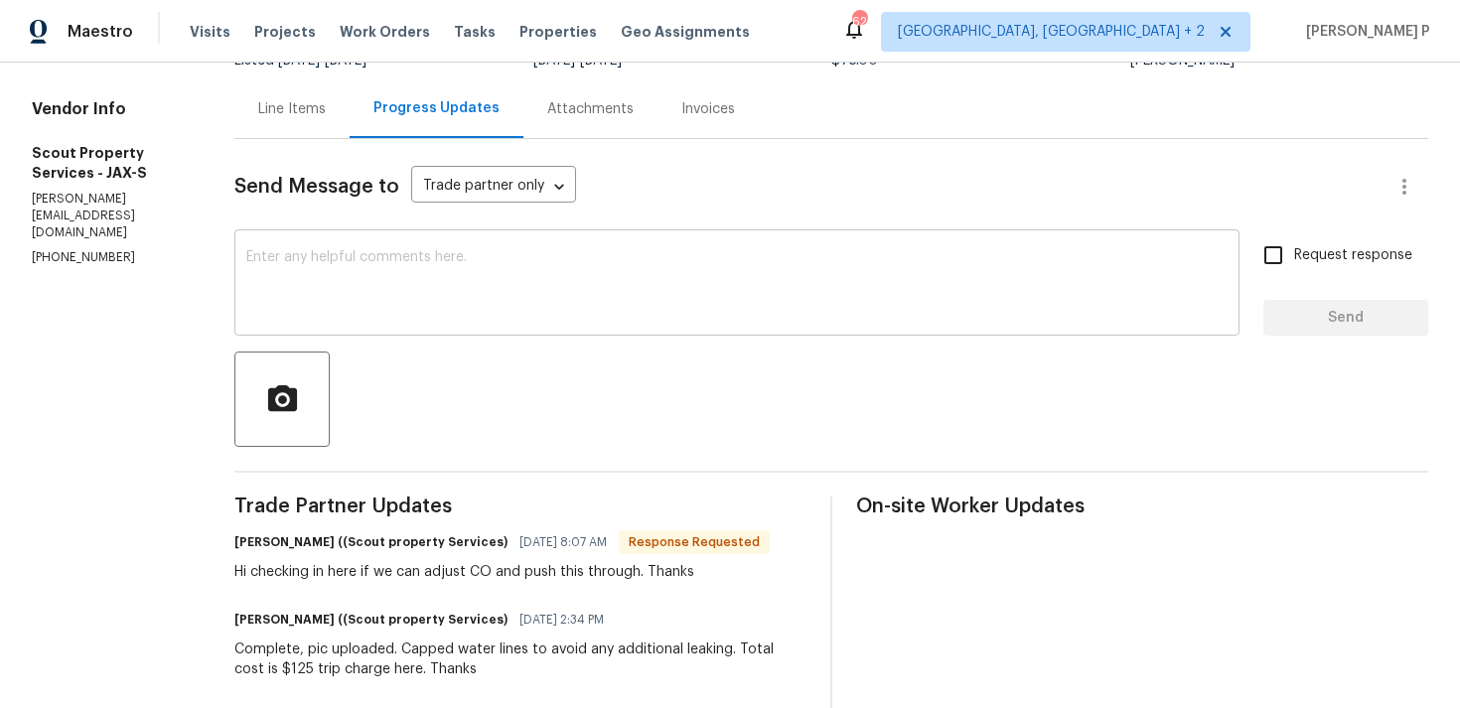
scroll to position [109, 0]
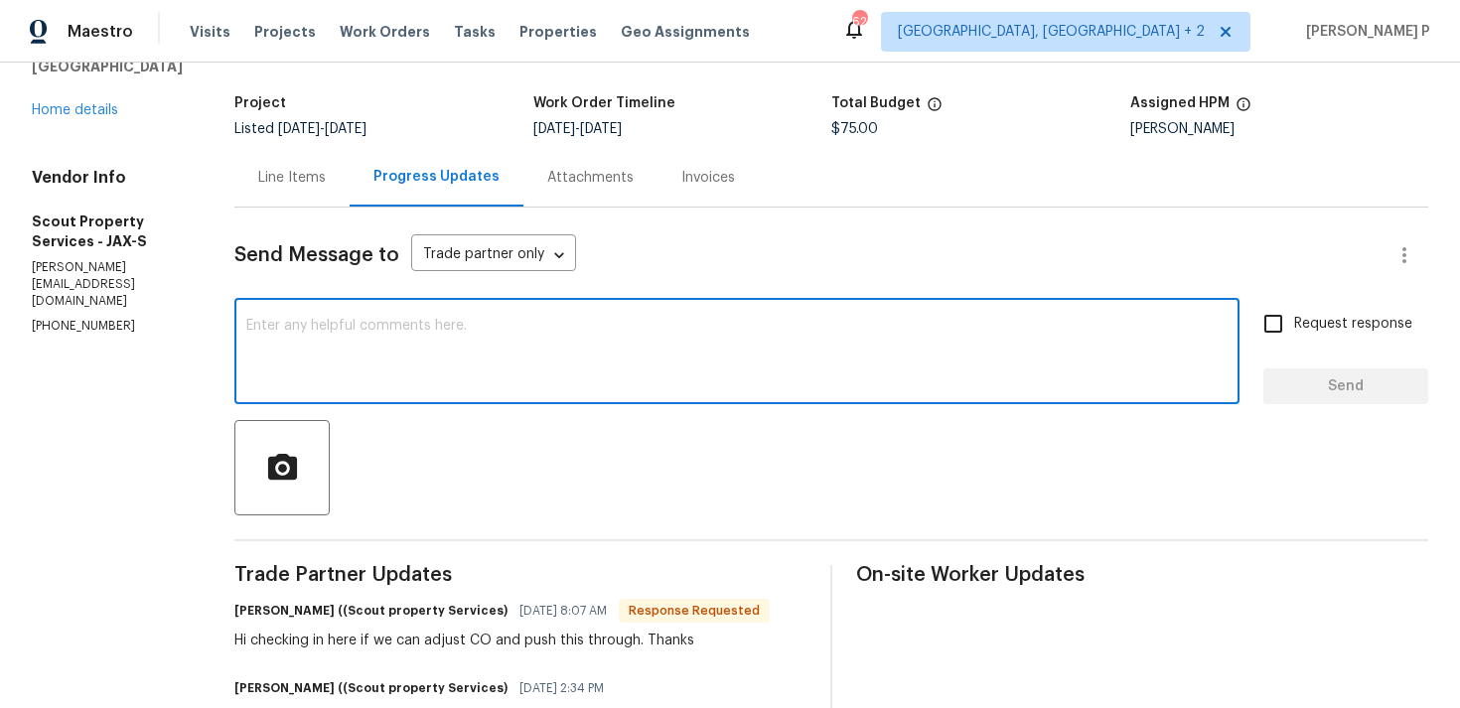
click at [354, 336] on textarea at bounding box center [736, 354] width 981 height 70
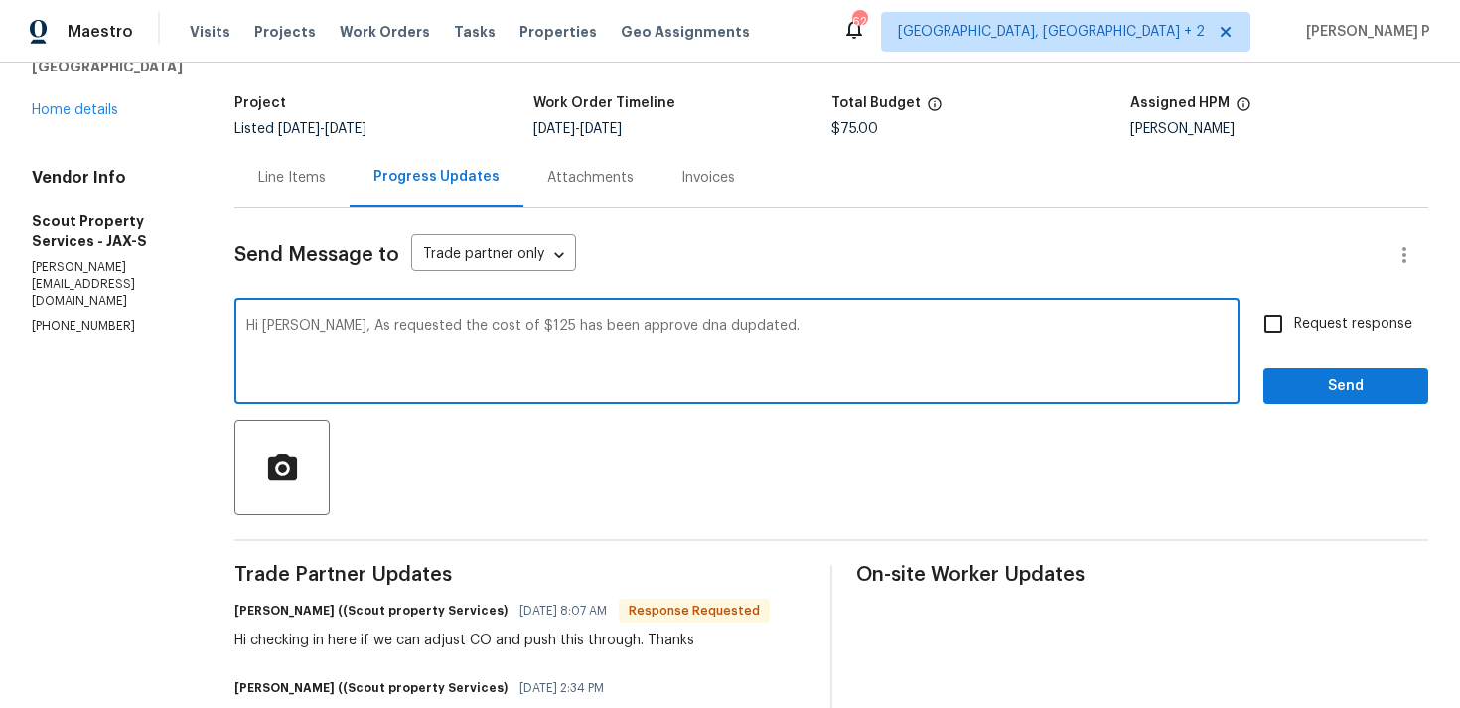
click at [645, 327] on textarea "Hi Trevor, As requested the cost of $125 has been approve dna dupdated." at bounding box center [736, 354] width 981 height 70
click at [630, 327] on textarea "Hi Trevor, As requested the cost of $125 has been approve dna dupdated." at bounding box center [736, 354] width 981 height 70
click at [645, 326] on textarea "Hi Trevor, As requested the cost of $125 has been approved na dupdated." at bounding box center [736, 354] width 981 height 70
click at [667, 329] on textarea "Hi Trevor, As requested the cost of $125 has been approved and dupdated." at bounding box center [736, 354] width 981 height 70
click at [757, 324] on textarea "Hi Trevor, As requested the cost of $125 has been approved and updated." at bounding box center [736, 354] width 981 height 70
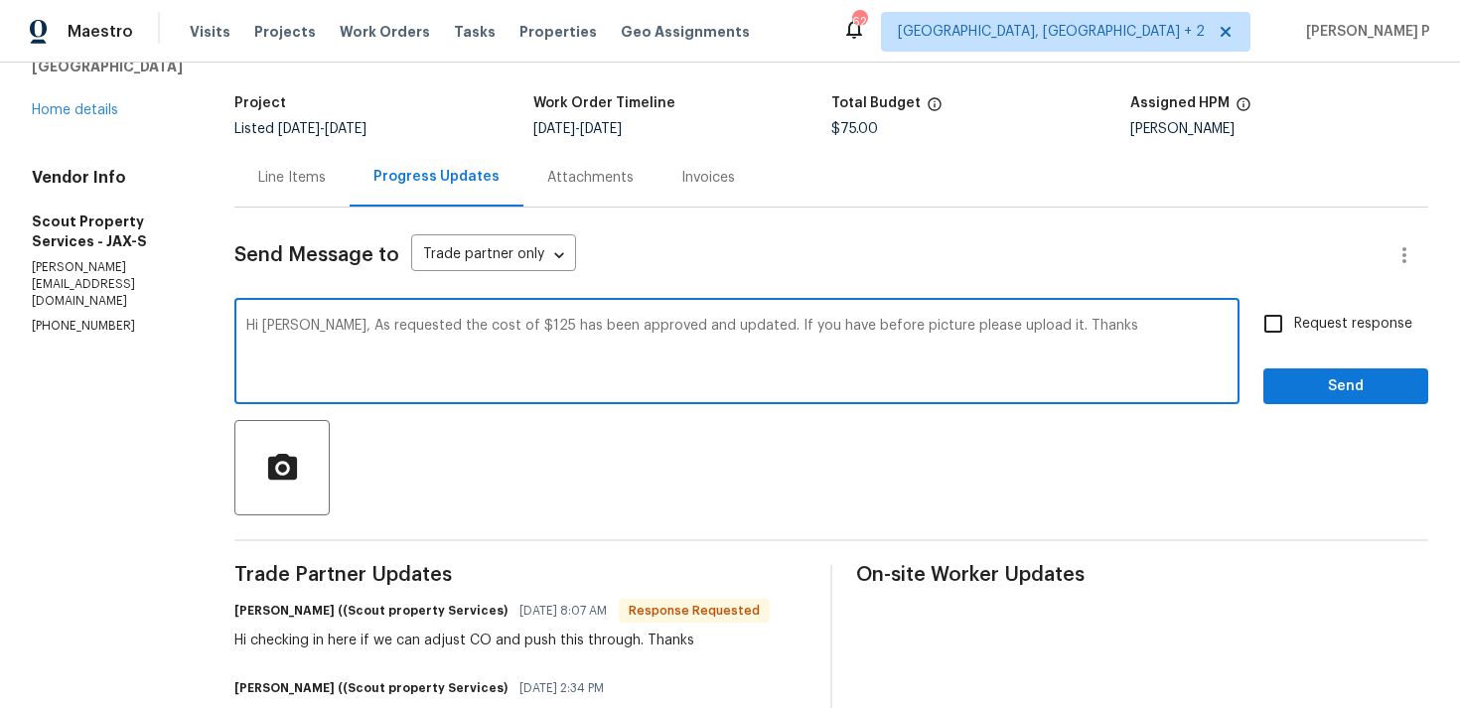
type textarea "Hi Trevor, As requested the cost of $125 has been approved and updated. If you …"
click at [1264, 320] on input "Request response" at bounding box center [1273, 324] width 42 height 42
checkbox input "true"
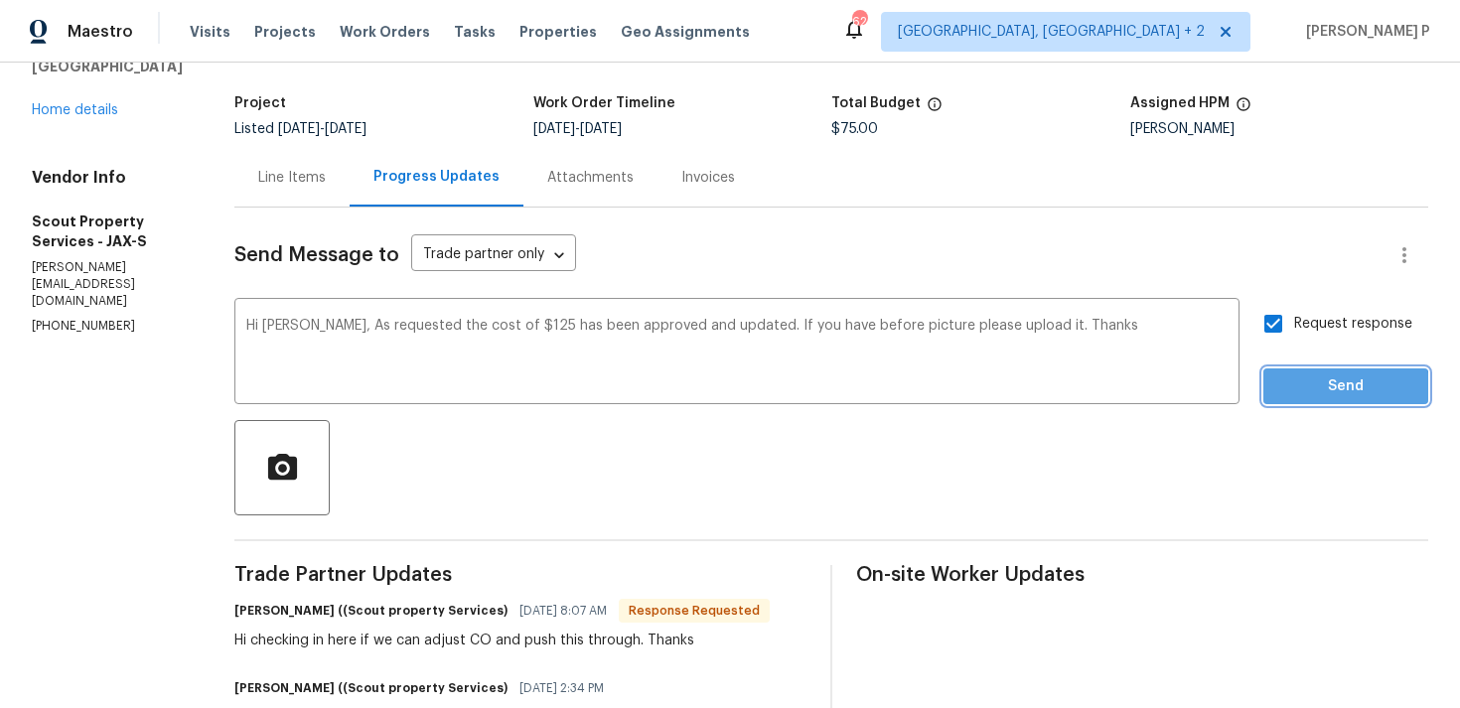
click at [1330, 386] on span "Send" at bounding box center [1345, 386] width 133 height 25
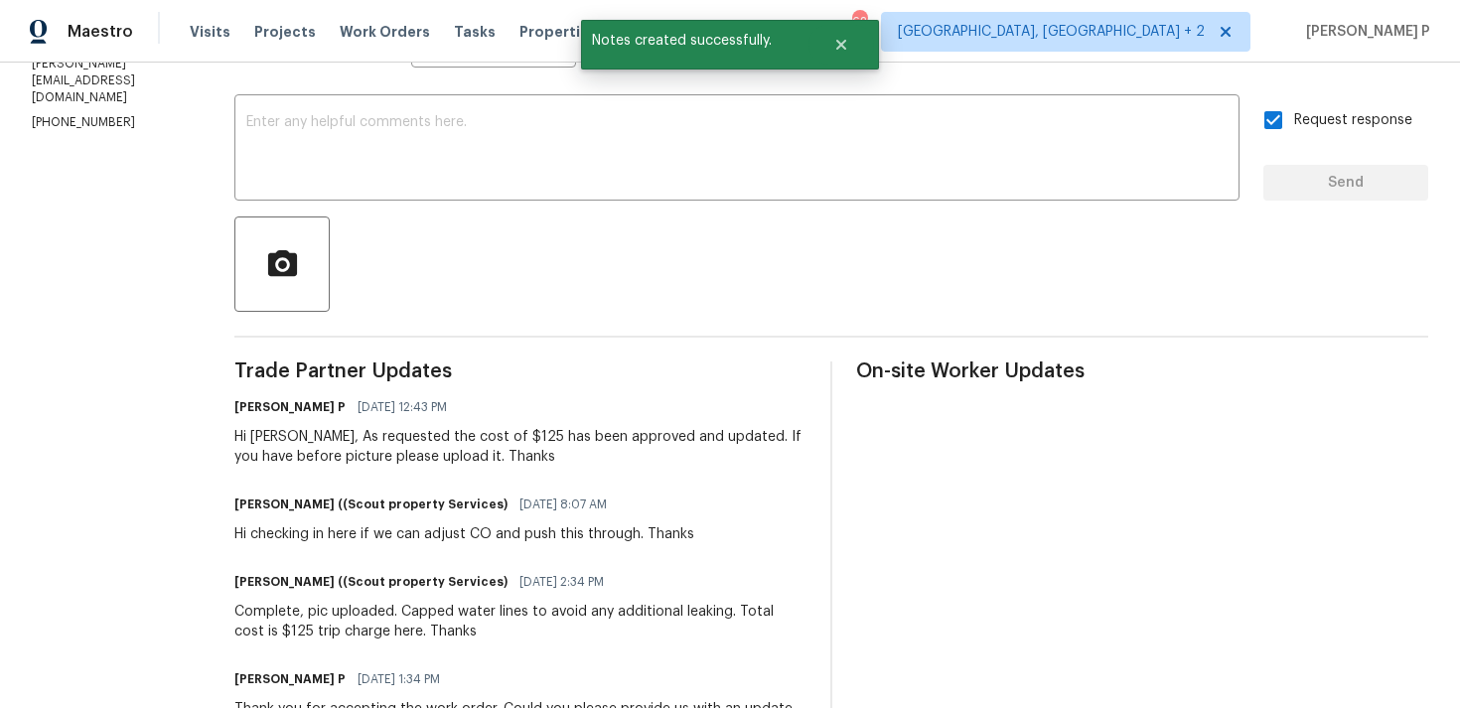
scroll to position [0, 0]
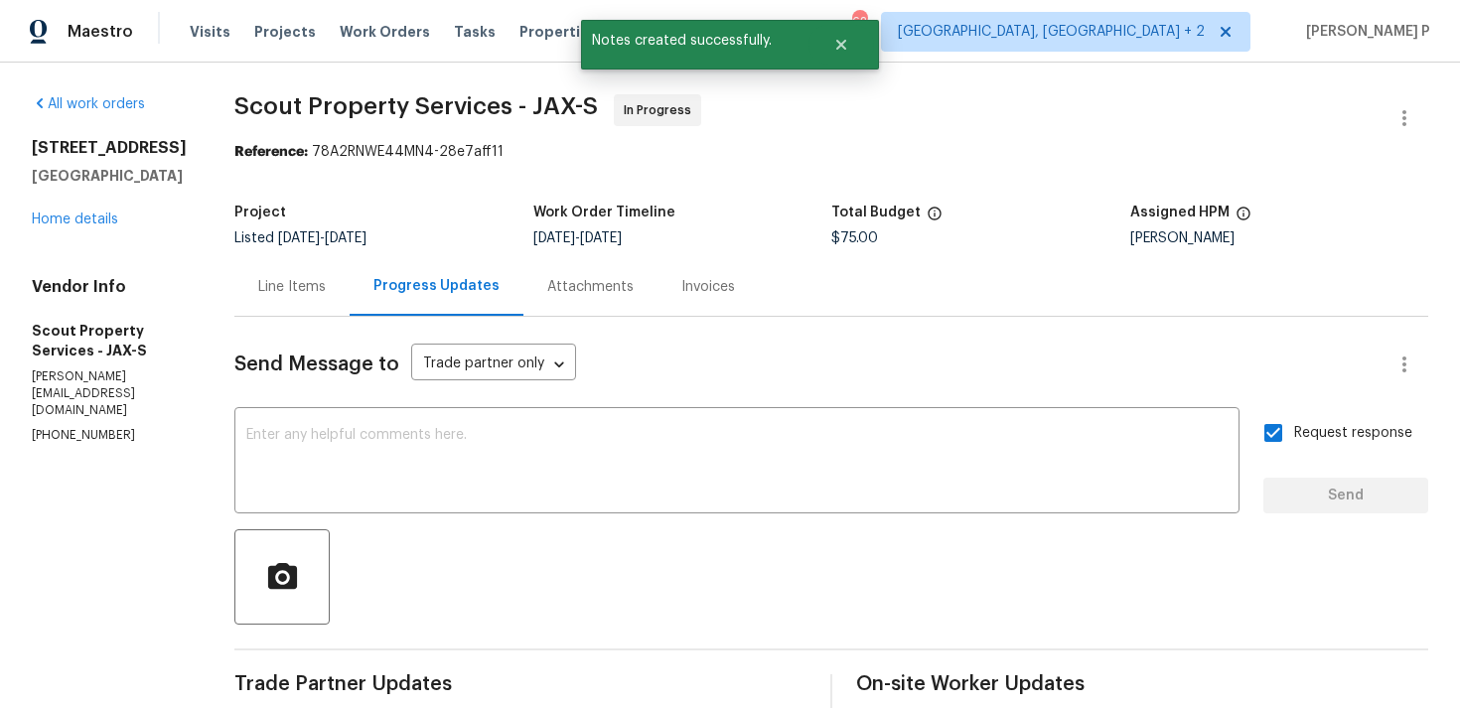
click at [285, 285] on div "Line Items" at bounding box center [292, 287] width 68 height 20
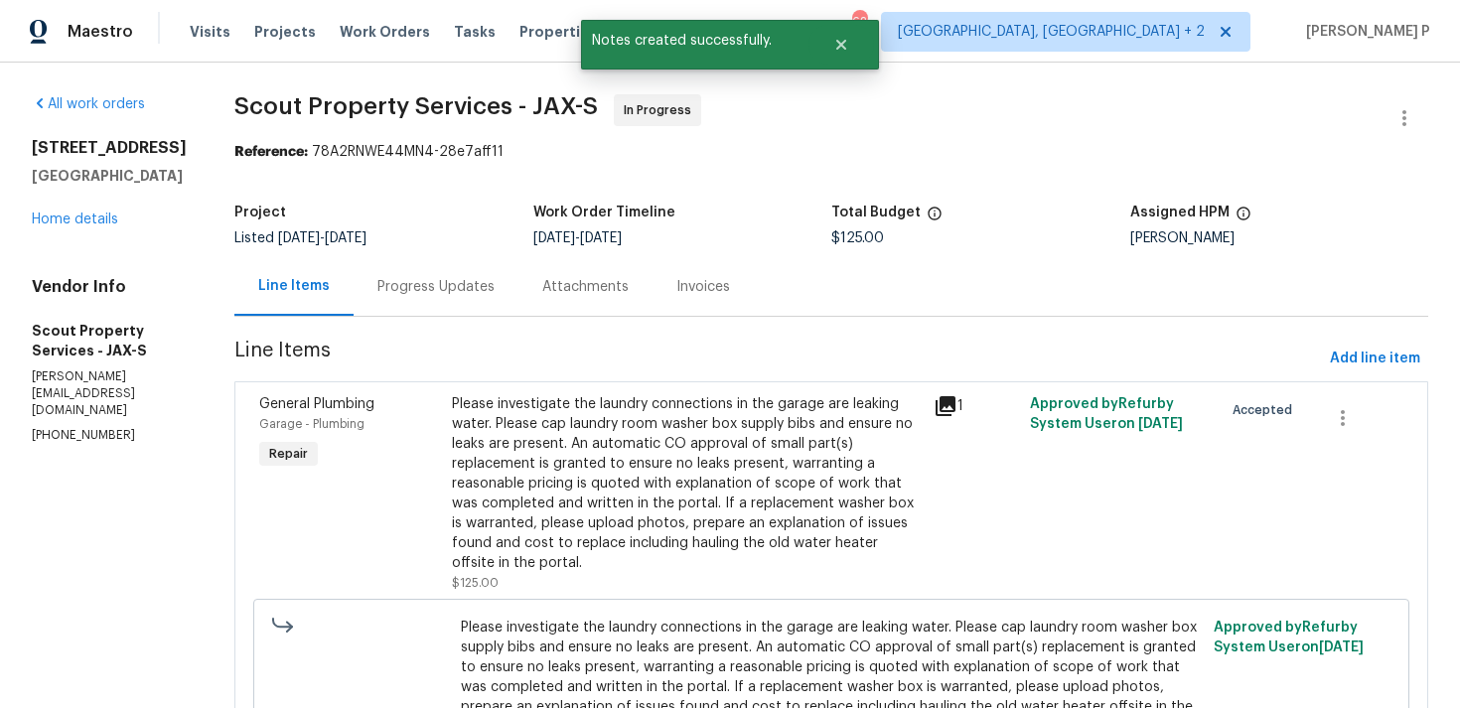
scroll to position [139, 0]
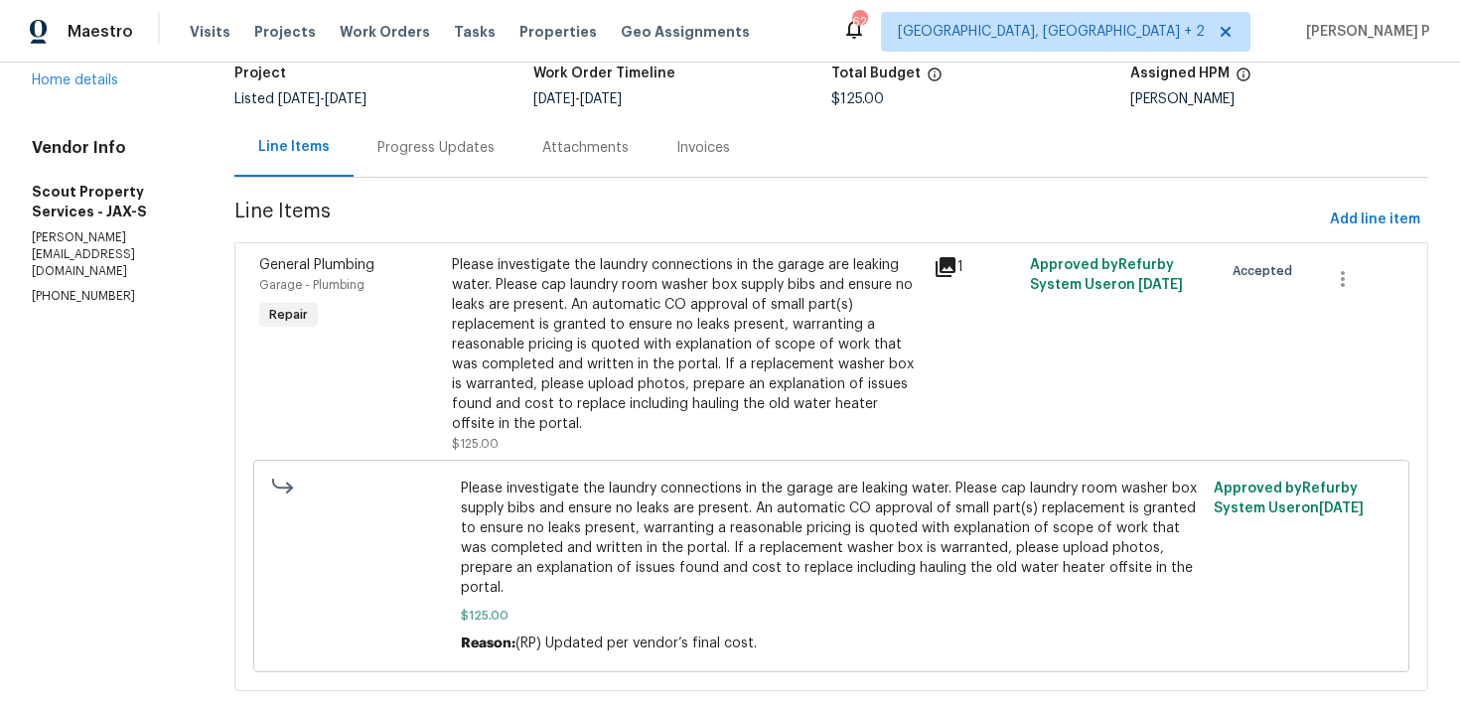
click at [402, 129] on div "Progress Updates" at bounding box center [435, 147] width 165 height 59
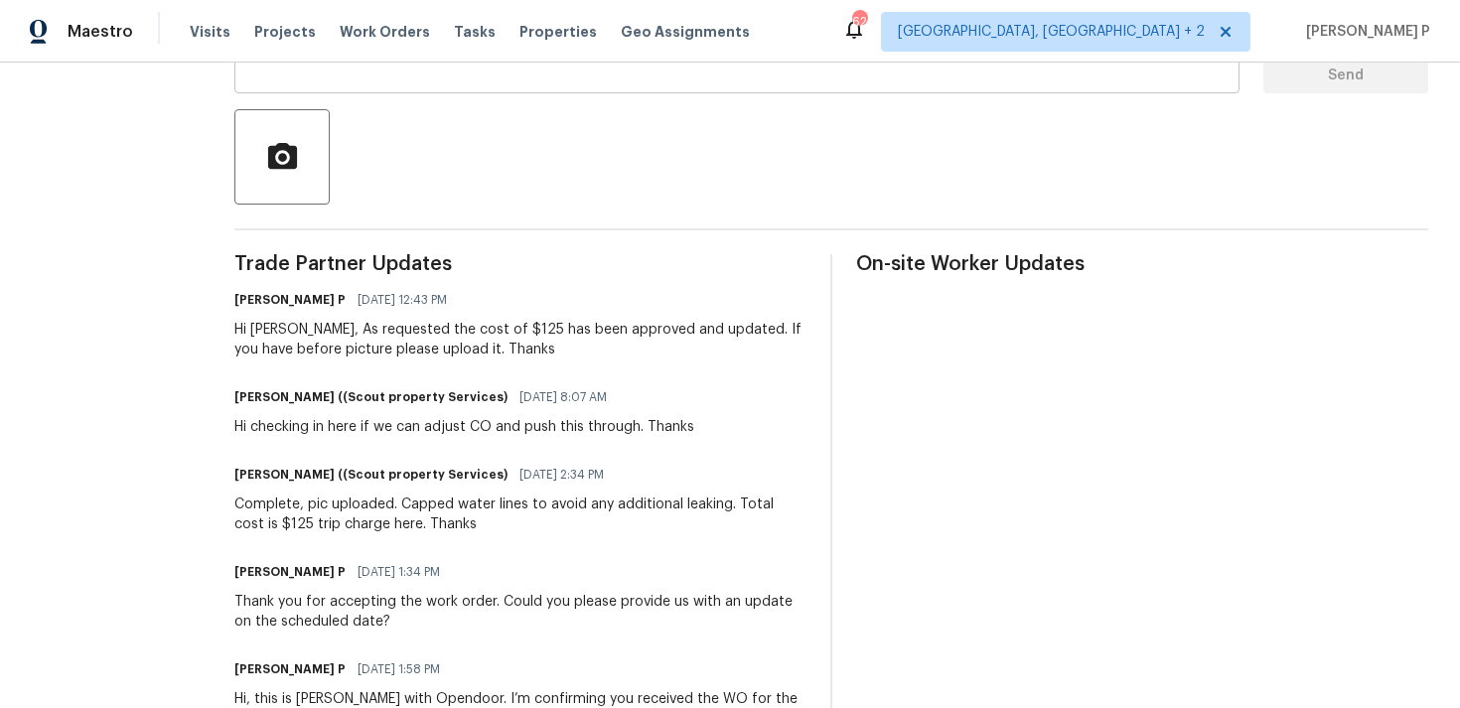
scroll to position [385, 0]
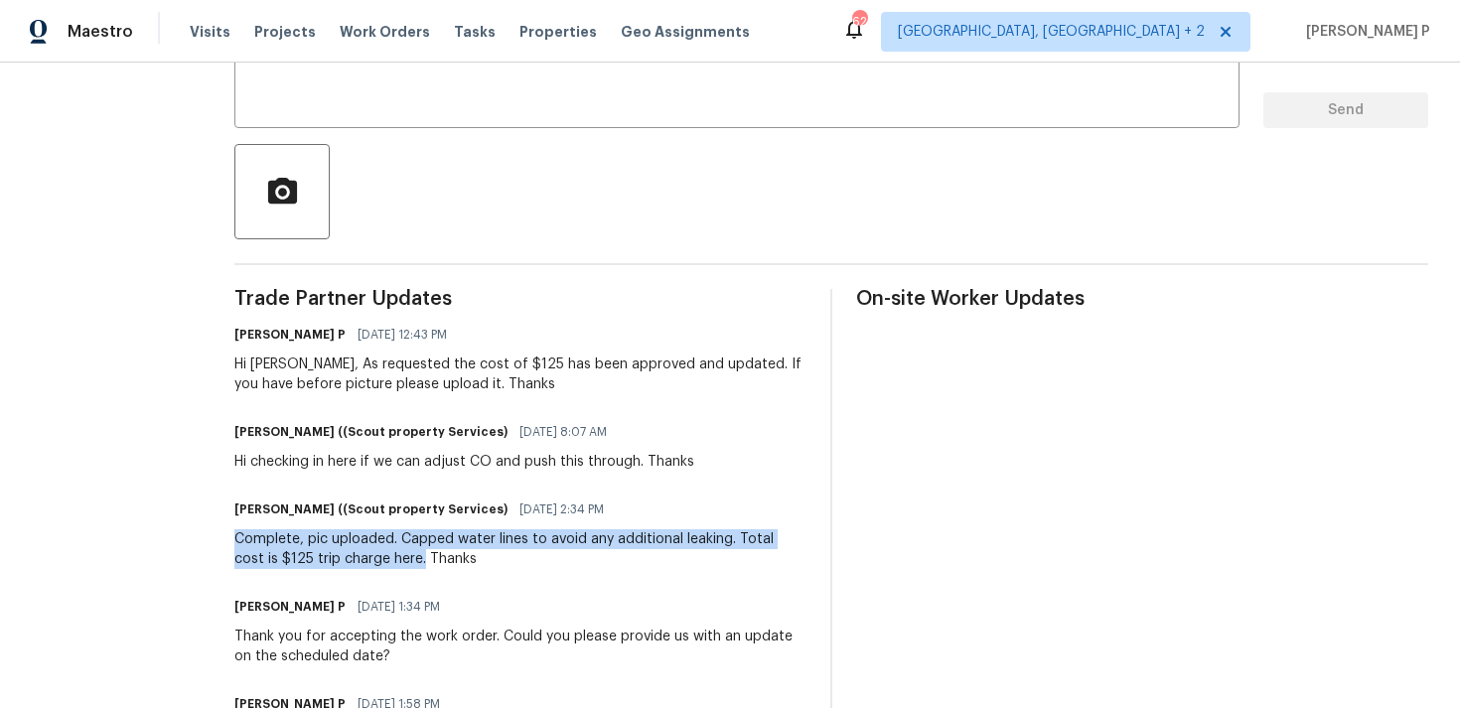
drag, startPoint x: 232, startPoint y: 540, endPoint x: 385, endPoint y: 556, distance: 153.7
click at [385, 556] on div "Complete, pic uploaded. Capped water lines to avoid any additional leaking. Tot…" at bounding box center [520, 549] width 572 height 40
copy div "Complete, pic uploaded. Capped water lines to avoid any additional leaking. Tot…"
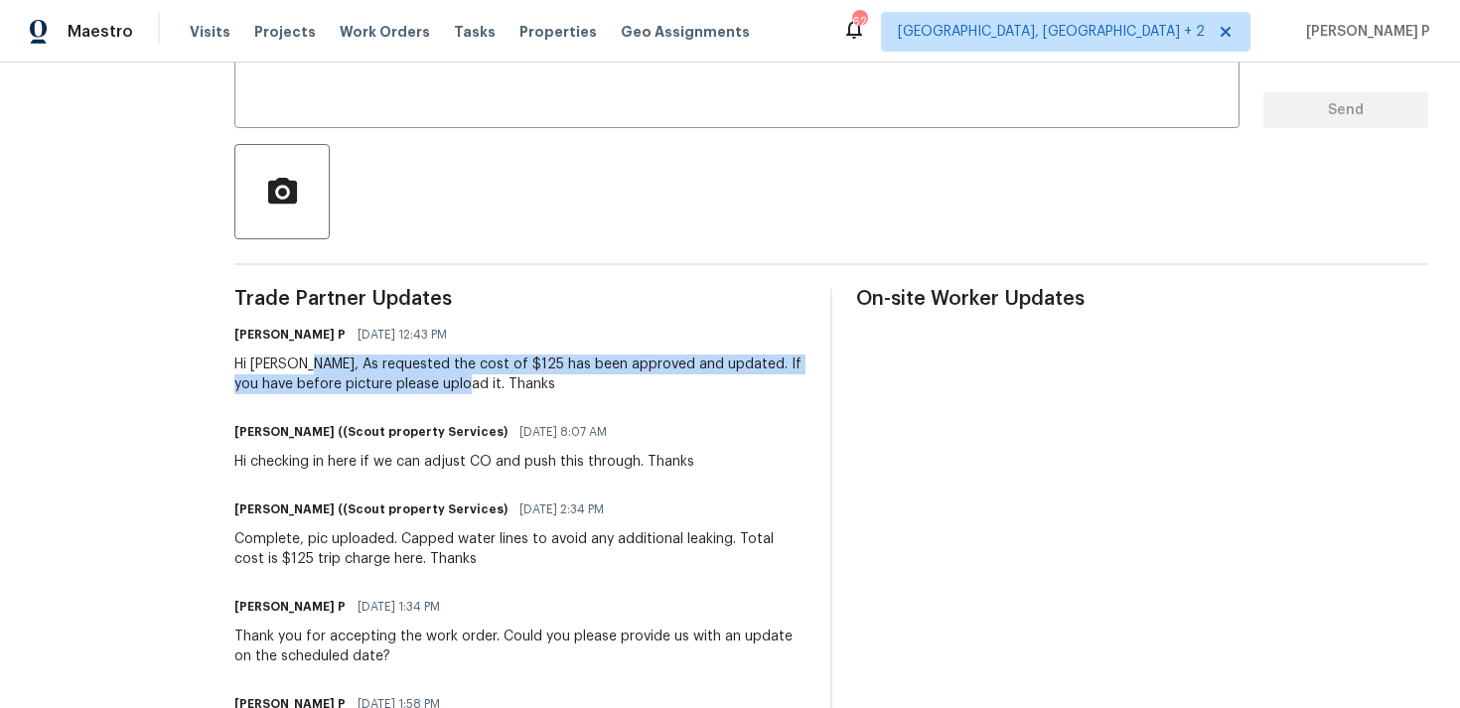
drag, startPoint x: 292, startPoint y: 362, endPoint x: 434, endPoint y: 385, distance: 143.8
click at [434, 385] on div "Hi Trevor, As requested the cost of $125 has been approved and updated. If you …" at bounding box center [520, 374] width 572 height 40
copy div "As requested the cost of $125 has been approved and updated. If you have before…"
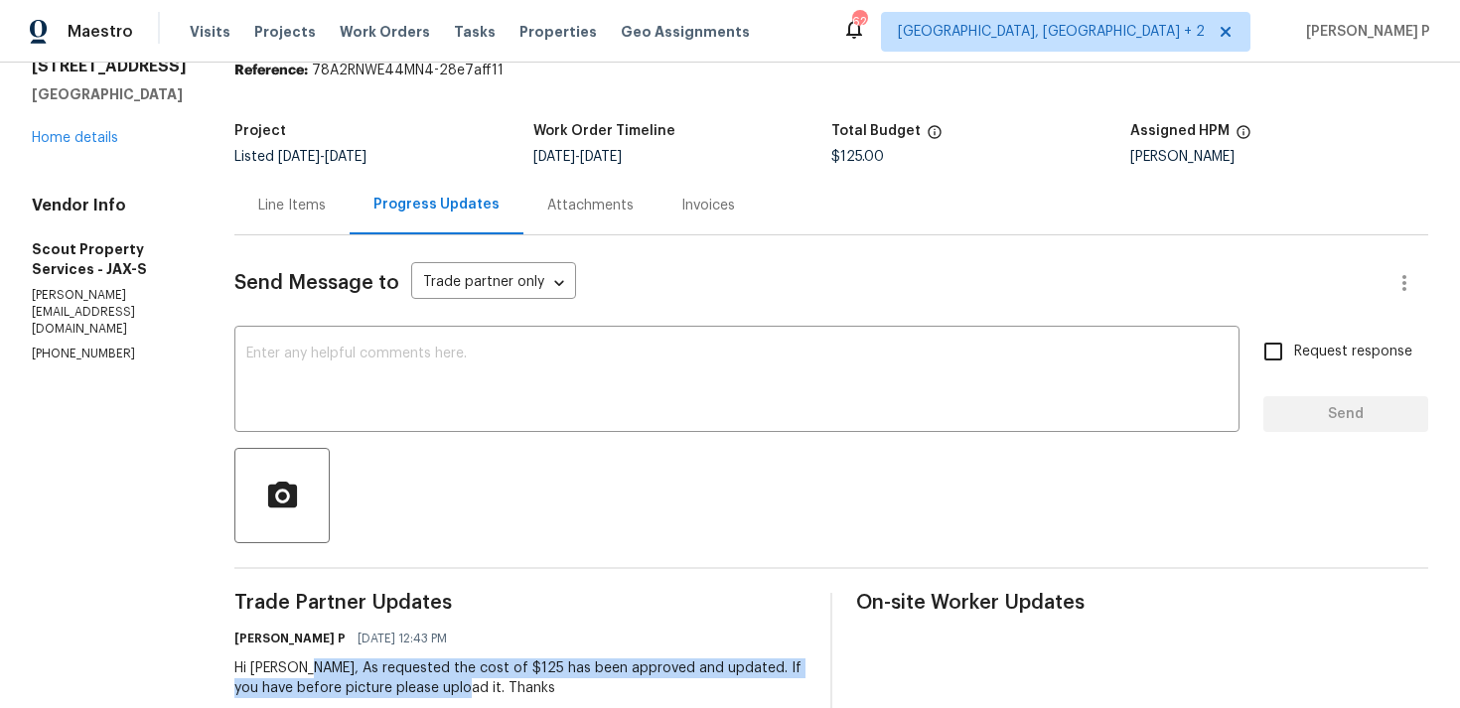
scroll to position [0, 0]
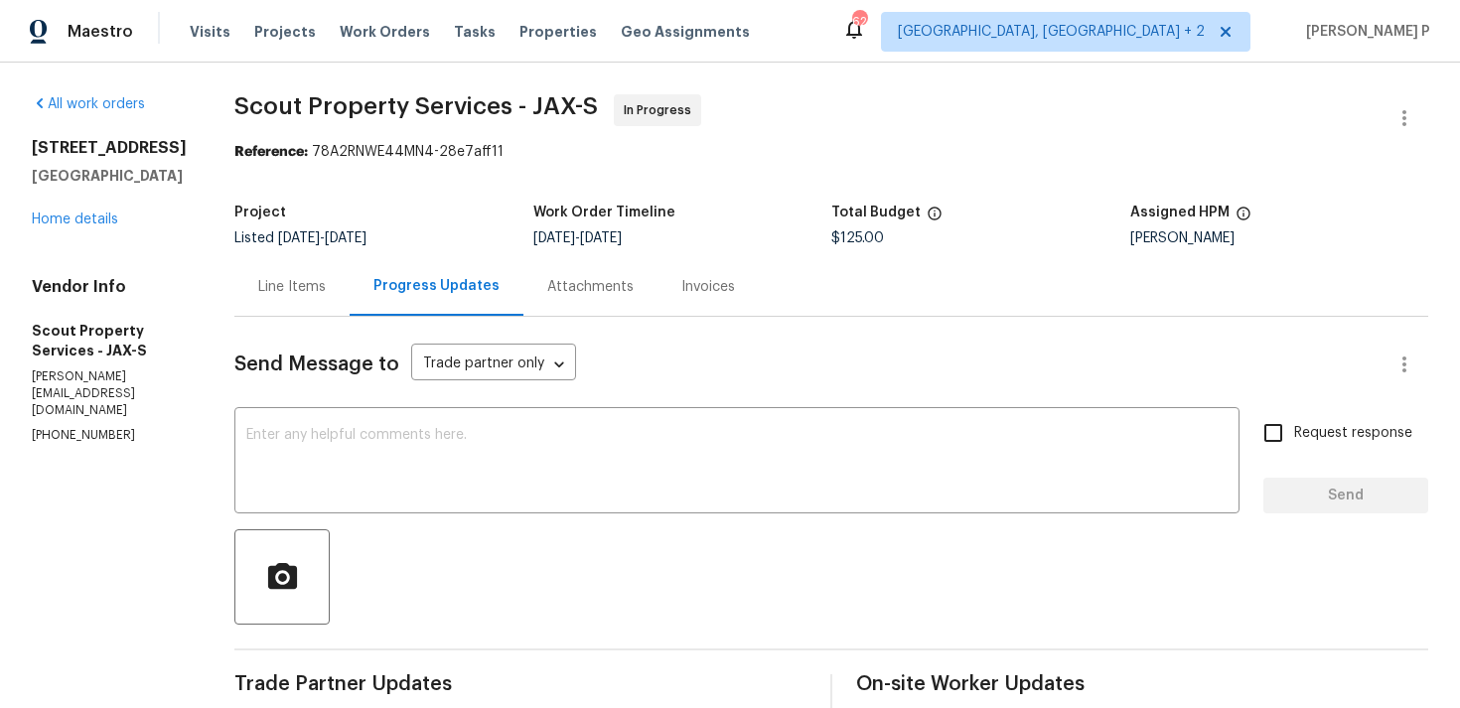
click at [93, 229] on div "8409 Rockridge Dr Jacksonville, FL 32244 Home details" at bounding box center [109, 183] width 155 height 91
click at [98, 226] on link "Home details" at bounding box center [75, 219] width 86 height 14
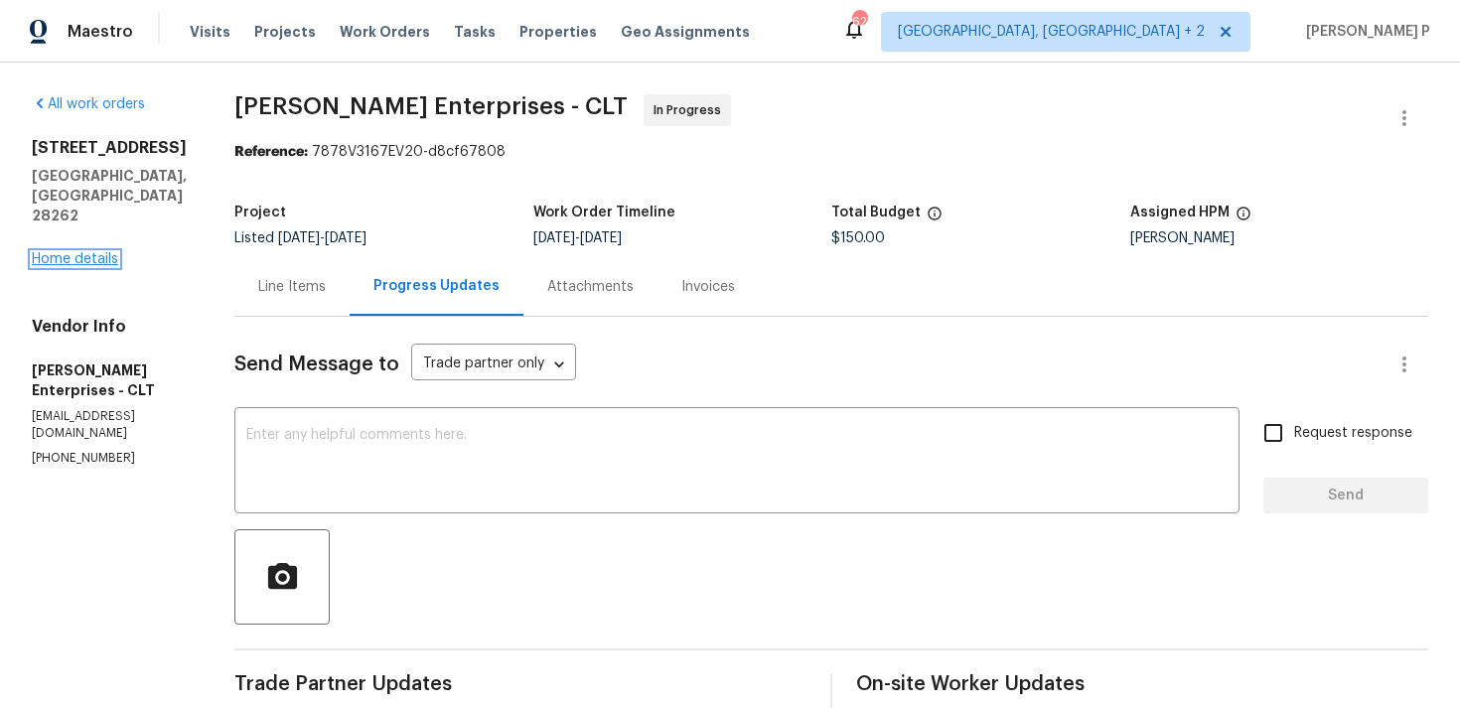
click at [77, 252] on link "Home details" at bounding box center [75, 259] width 86 height 14
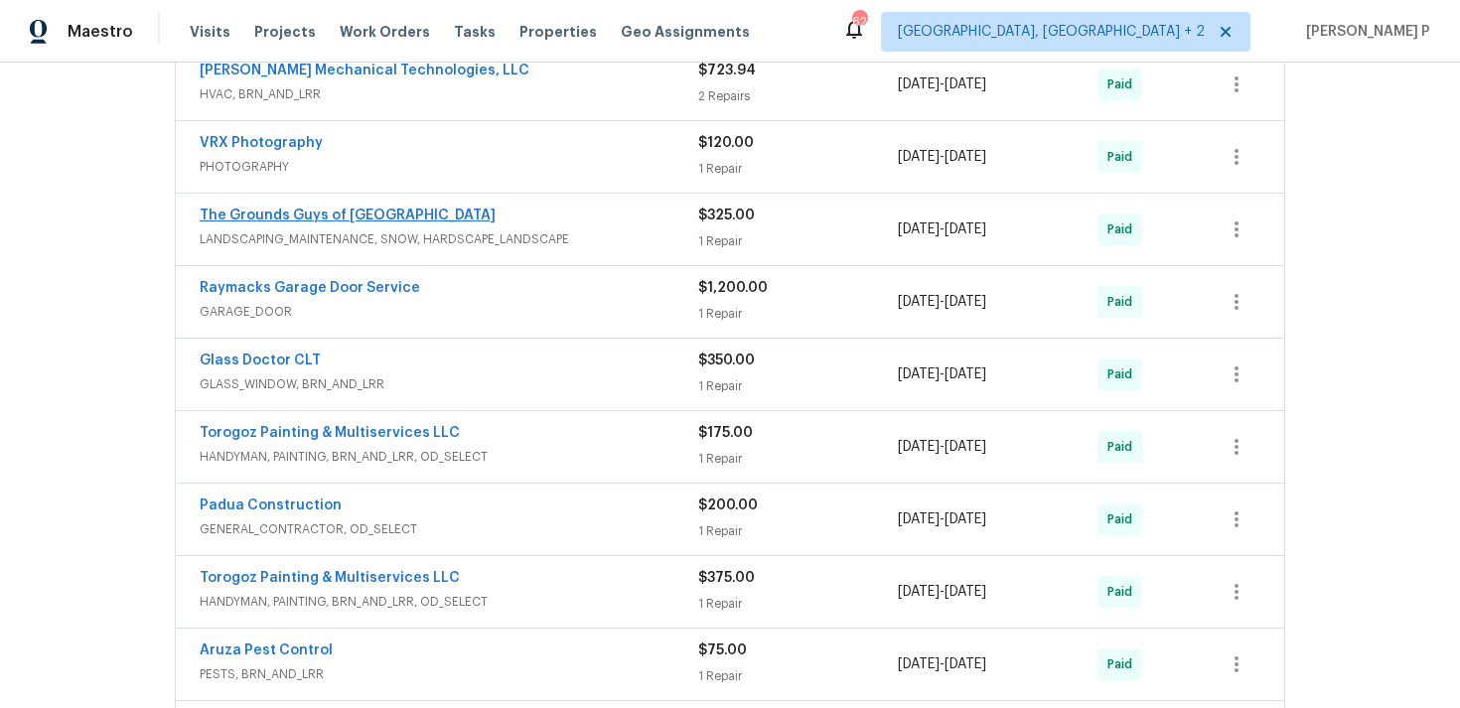
scroll to position [369, 0]
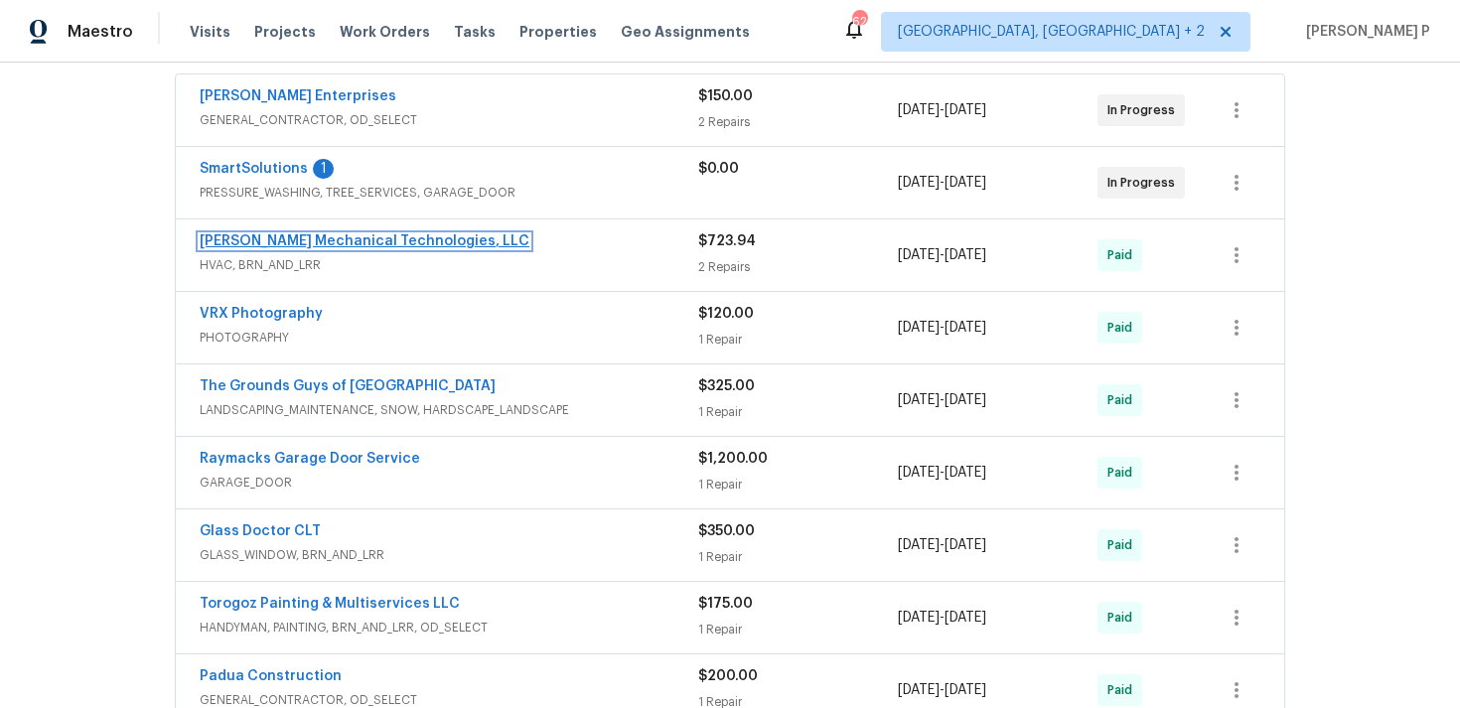
click at [319, 242] on link "[PERSON_NAME] Mechanical Technologies, LLC" at bounding box center [365, 241] width 330 height 14
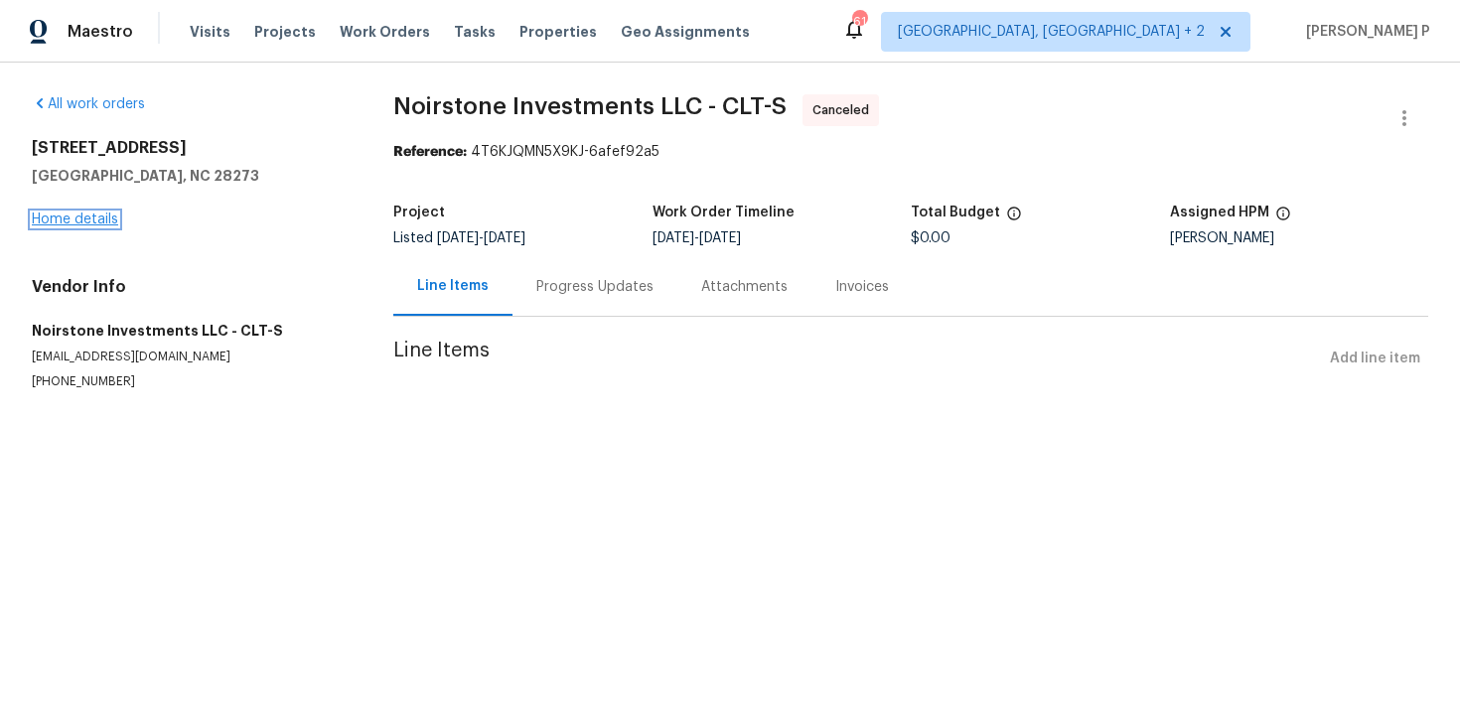
click at [82, 214] on link "Home details" at bounding box center [75, 219] width 86 height 14
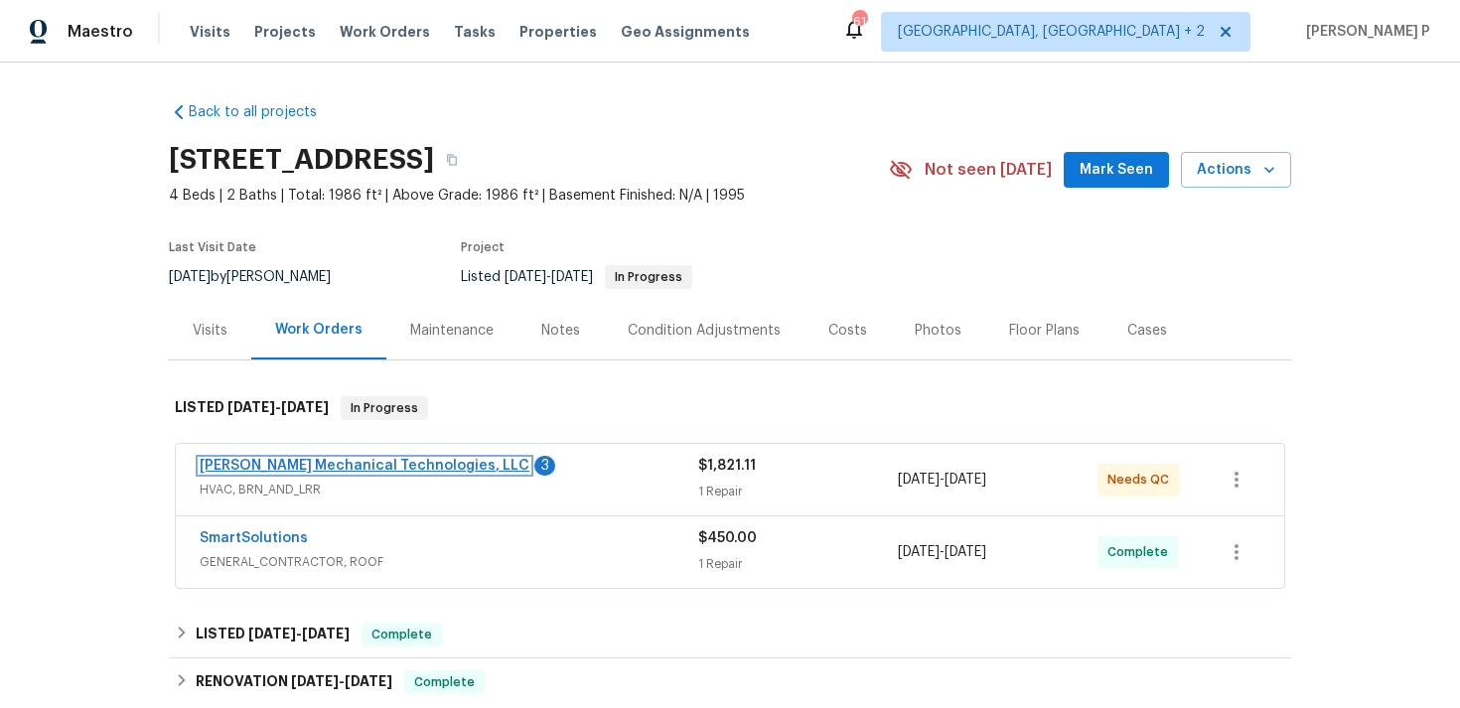
click at [313, 466] on link "[PERSON_NAME] Mechanical Technologies, LLC" at bounding box center [365, 466] width 330 height 14
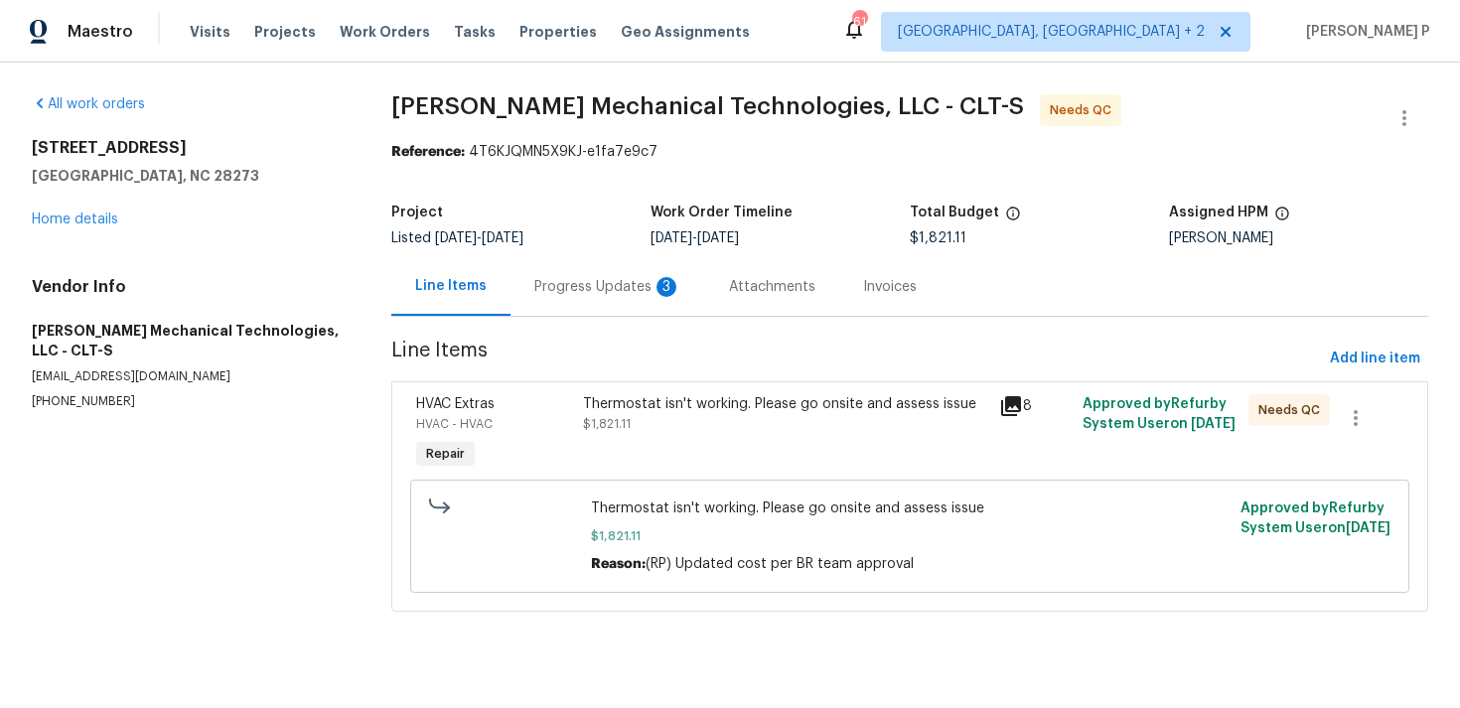
click at [580, 289] on div "Progress Updates 3" at bounding box center [607, 287] width 147 height 20
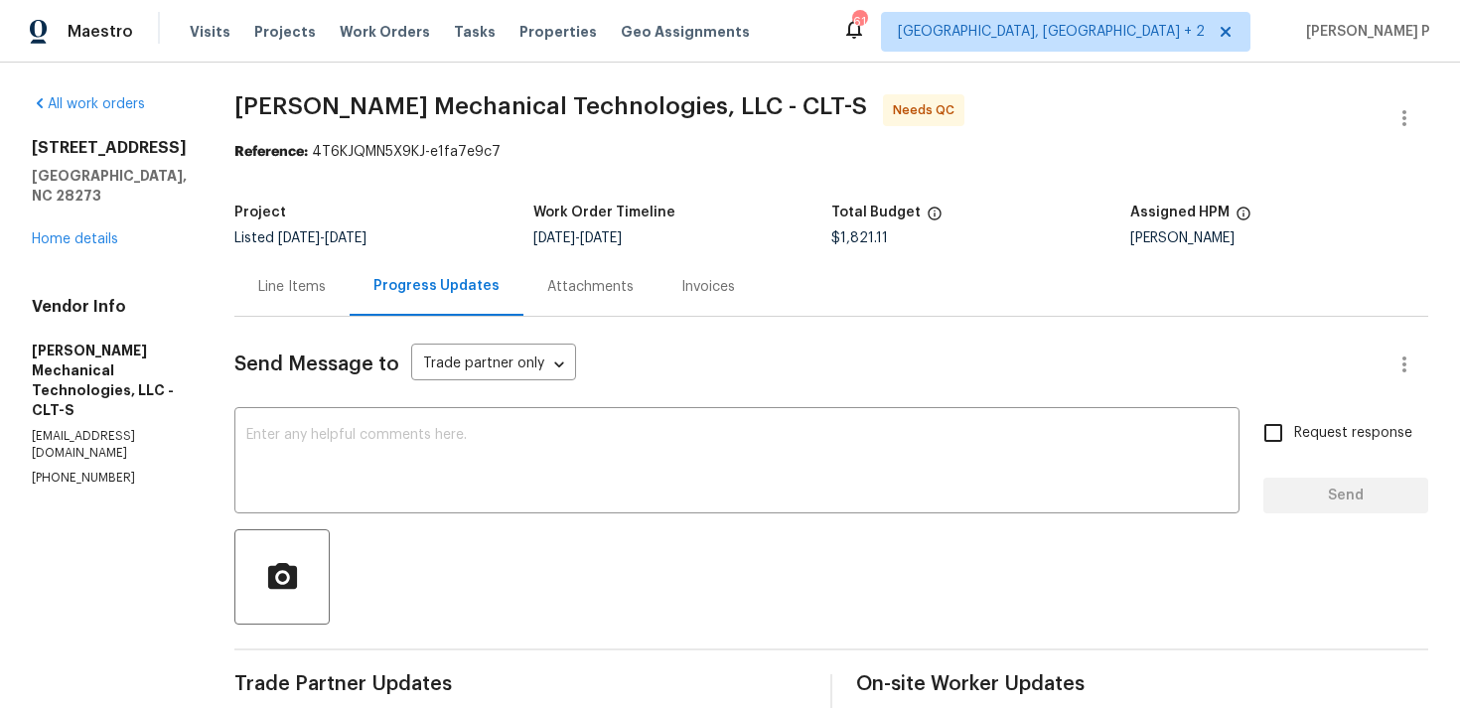
click at [326, 291] on div "Line Items" at bounding box center [292, 287] width 68 height 20
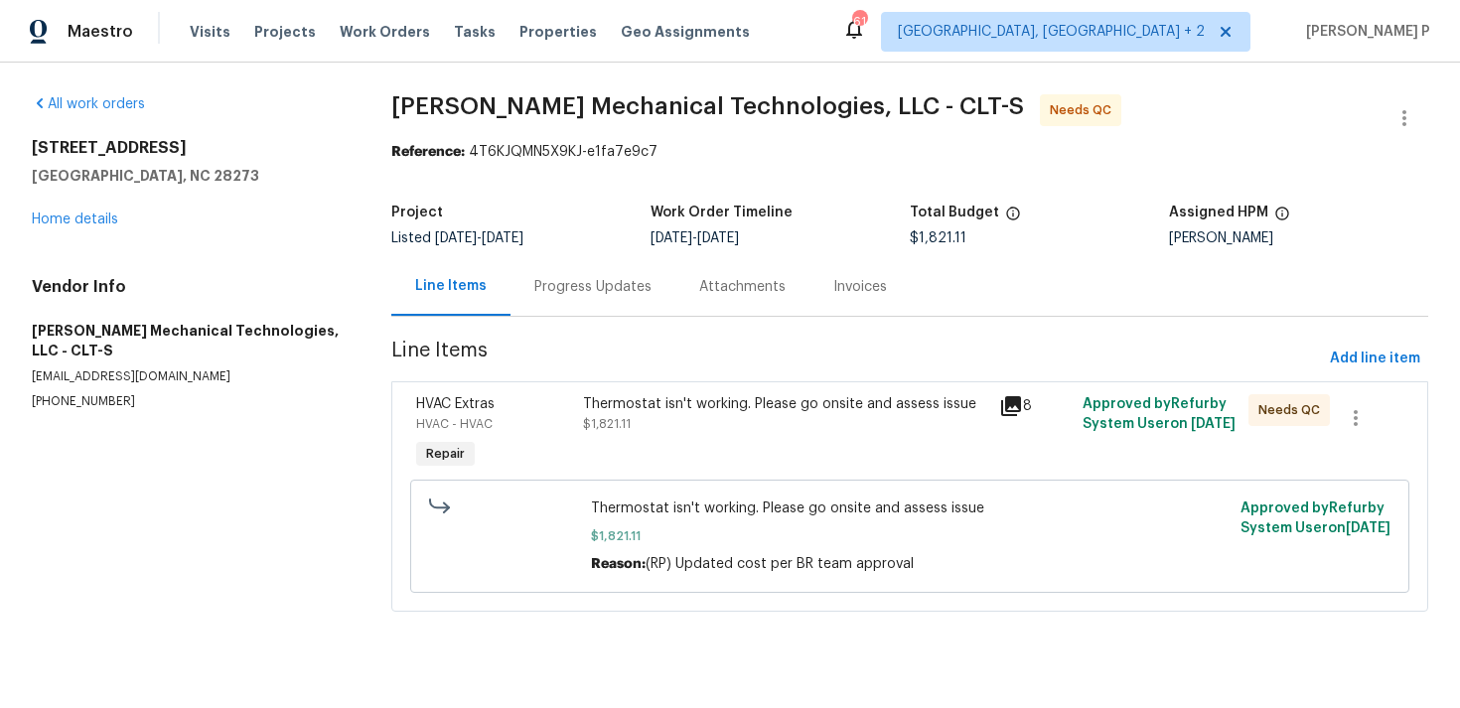
click at [696, 410] on div "Thermostat isn't working. Please go onsite and assess issue" at bounding box center [785, 404] width 404 height 20
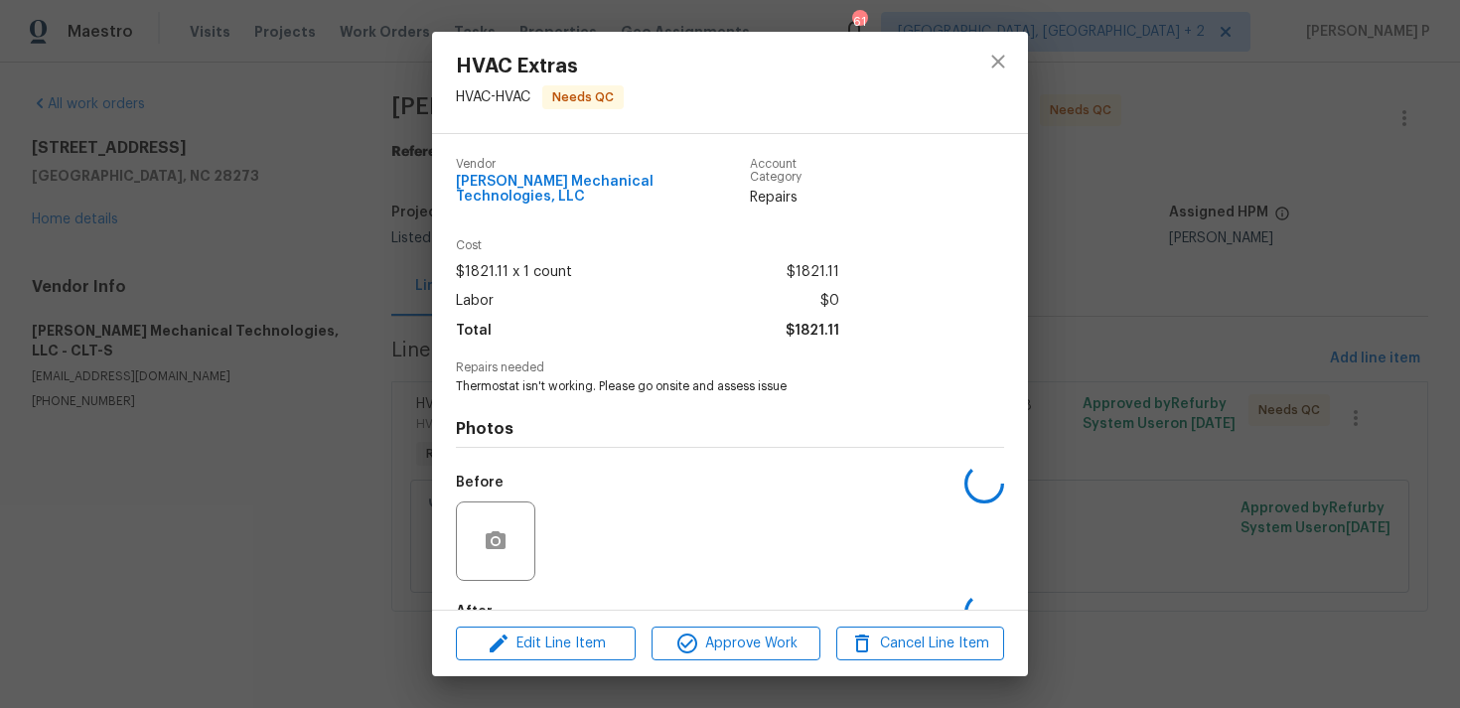
scroll to position [107, 0]
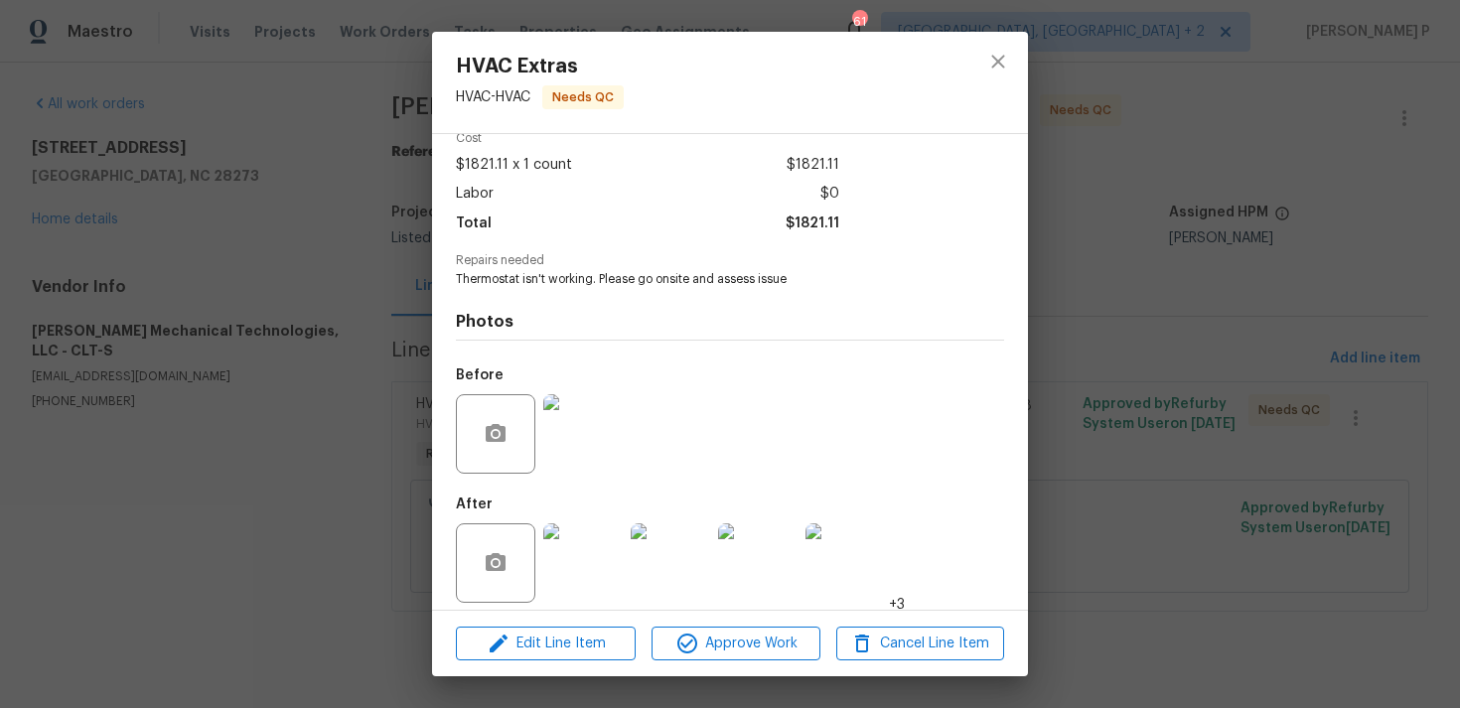
click at [621, 535] on img at bounding box center [582, 562] width 79 height 79
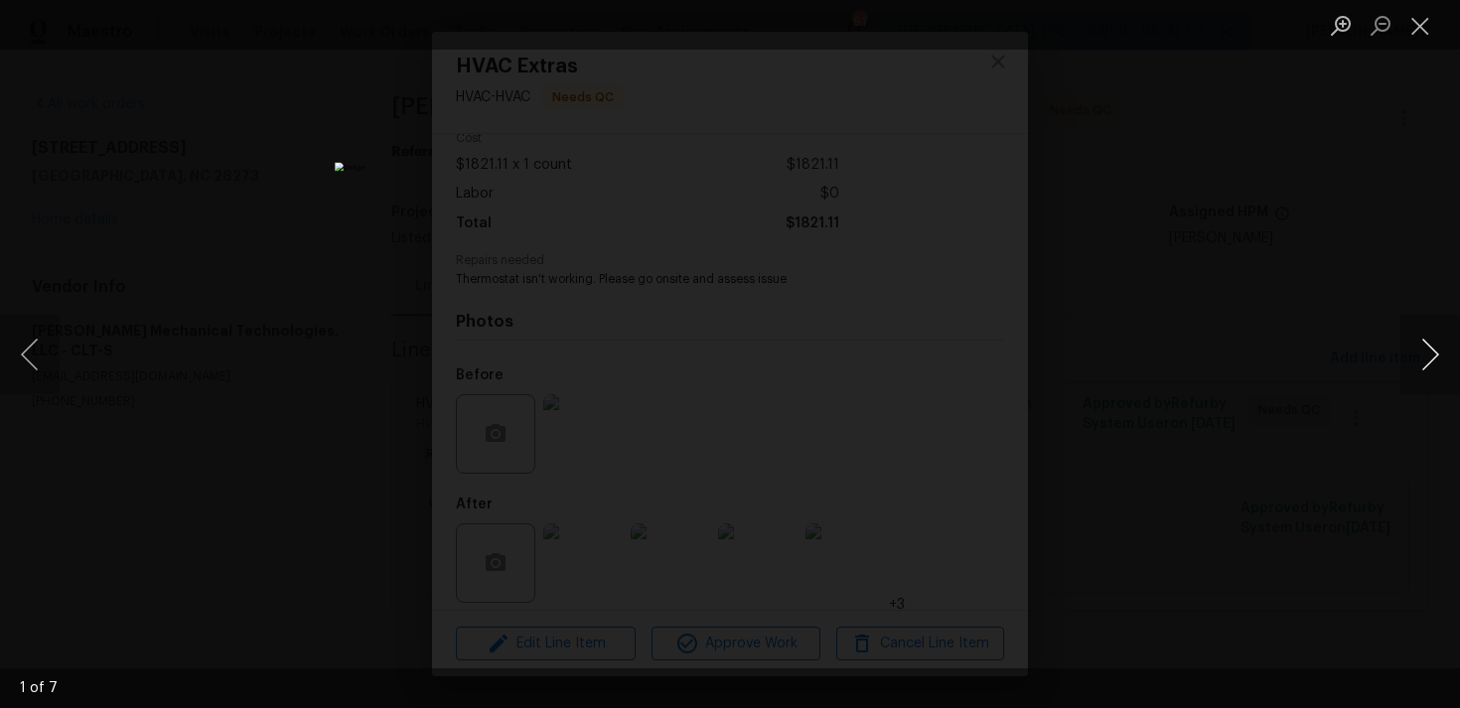
click at [1405, 349] on button "Next image" at bounding box center [1430, 354] width 60 height 79
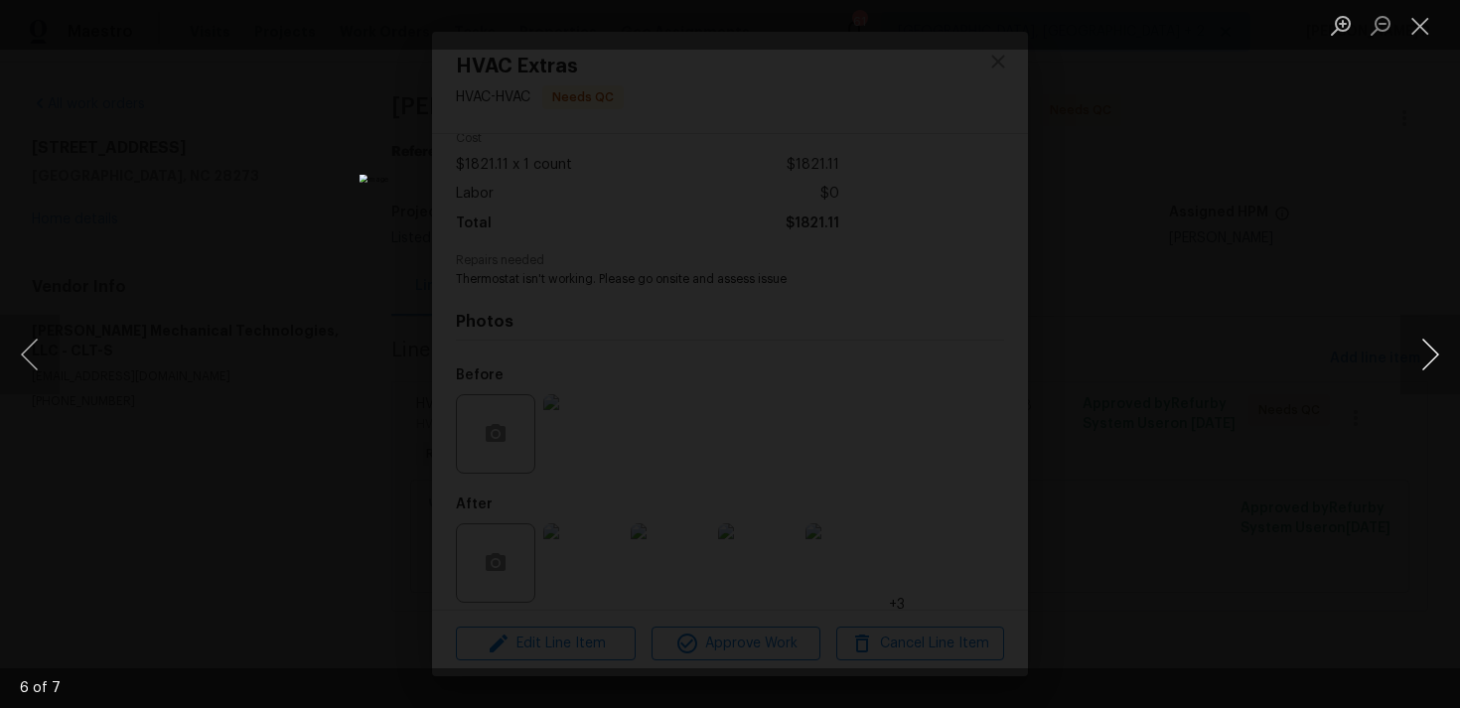
click at [1405, 349] on button "Next image" at bounding box center [1430, 354] width 60 height 79
click at [1434, 21] on button "Close lightbox" at bounding box center [1420, 25] width 40 height 35
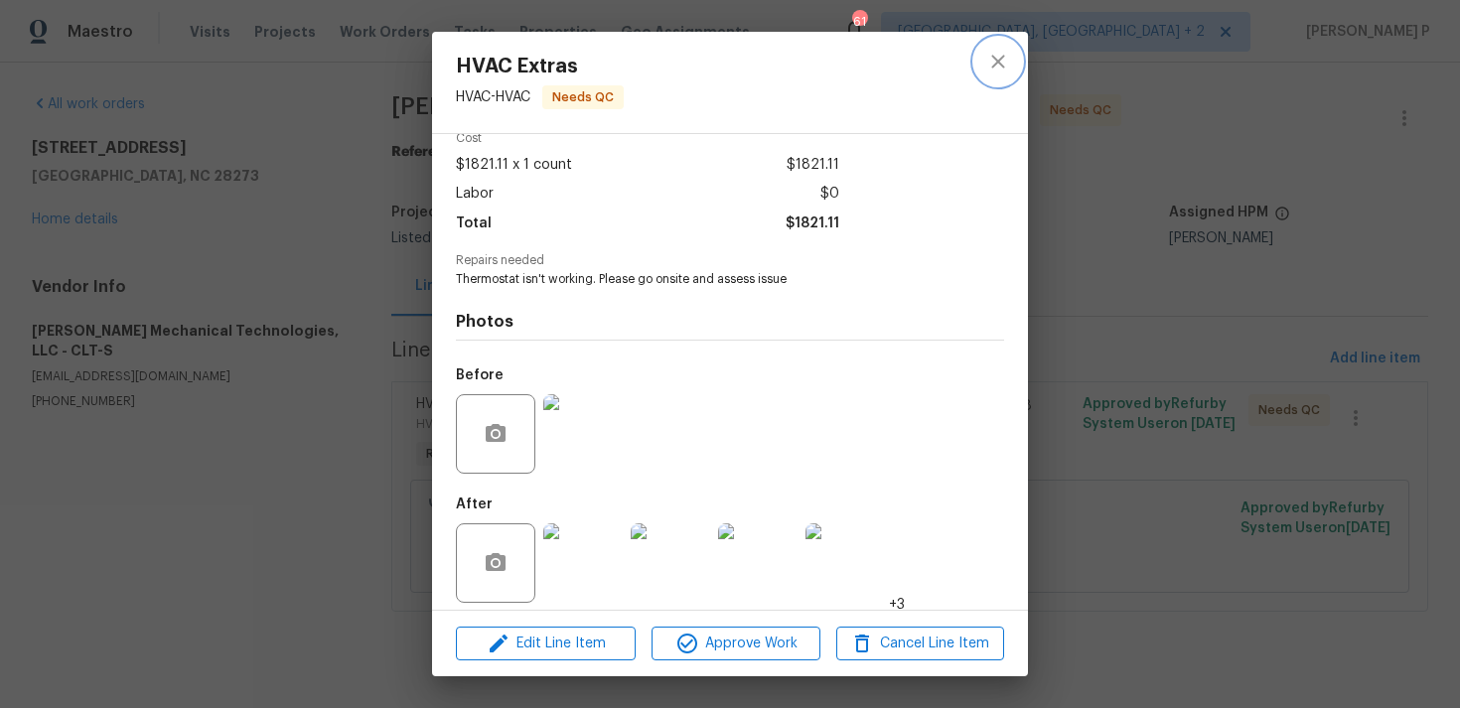
click at [997, 67] on icon "close" at bounding box center [998, 62] width 24 height 24
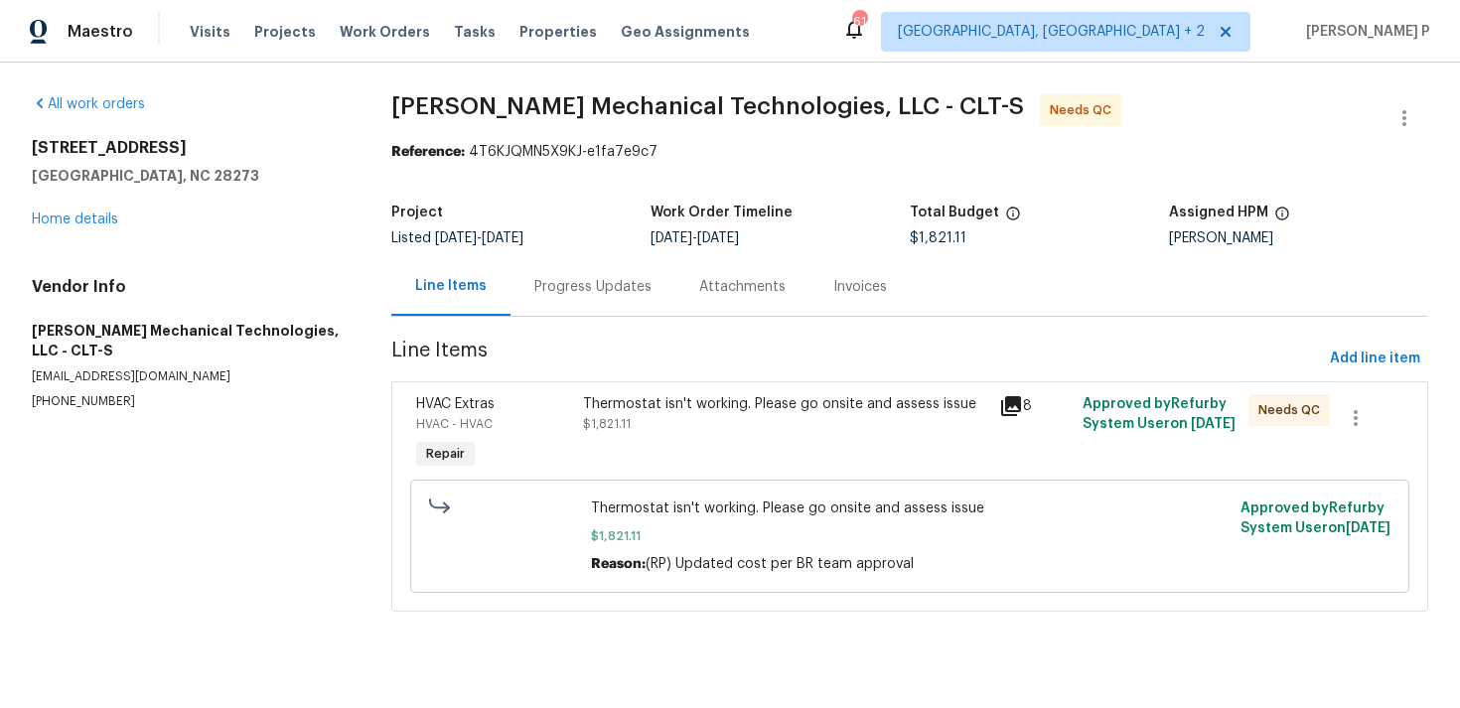
click at [583, 308] on div "Progress Updates" at bounding box center [592, 286] width 165 height 59
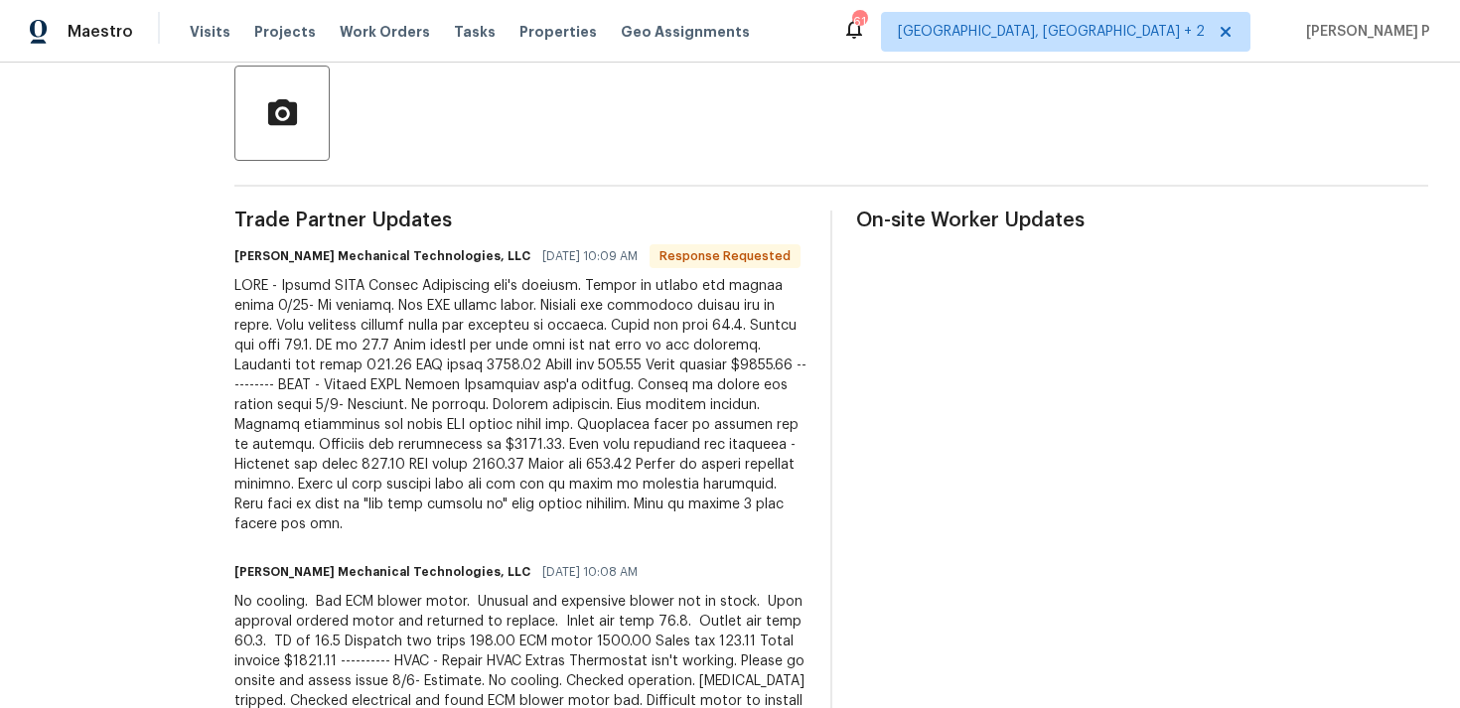
scroll to position [461, 0]
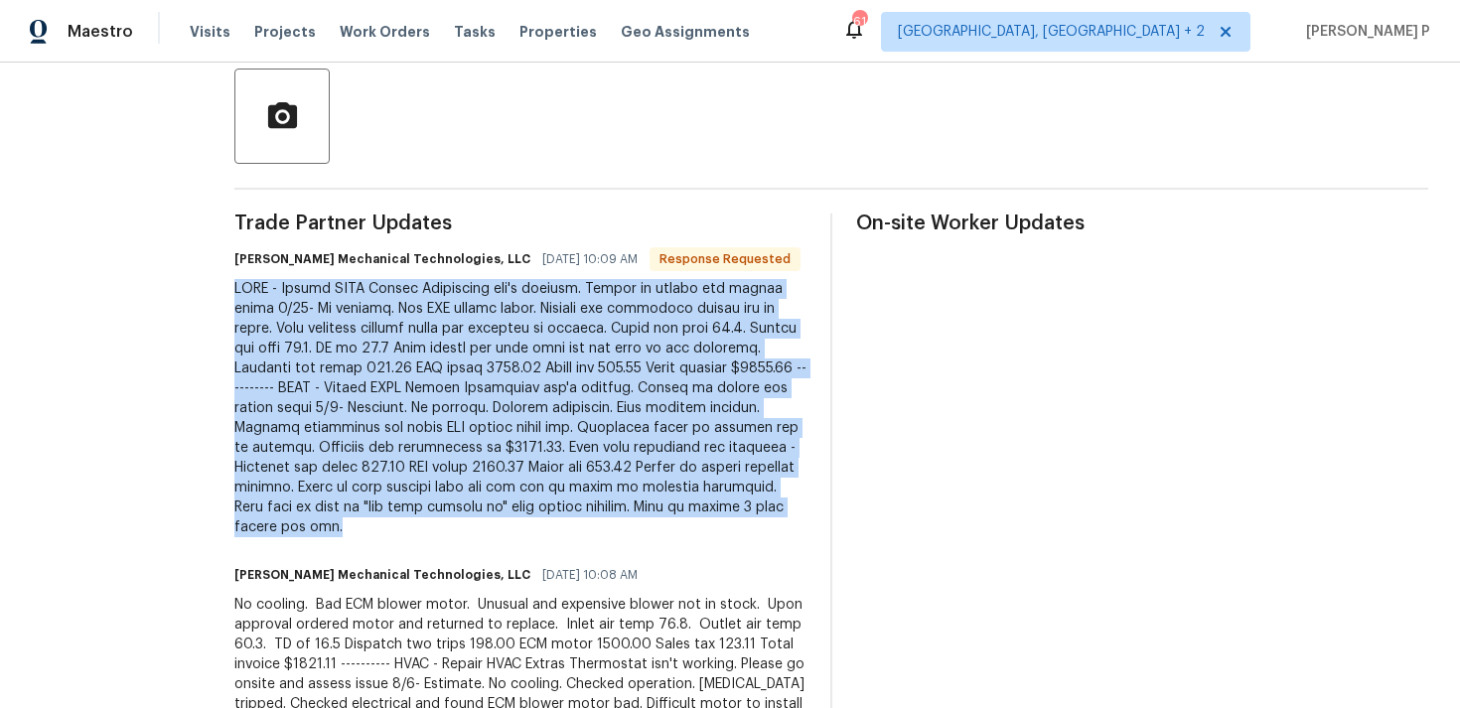
drag, startPoint x: 273, startPoint y: 283, endPoint x: 567, endPoint y: 528, distance: 382.8
copy div "HVAC - Repair HVAC Extras Thermostat isn't working. Please go onsite and assess…"
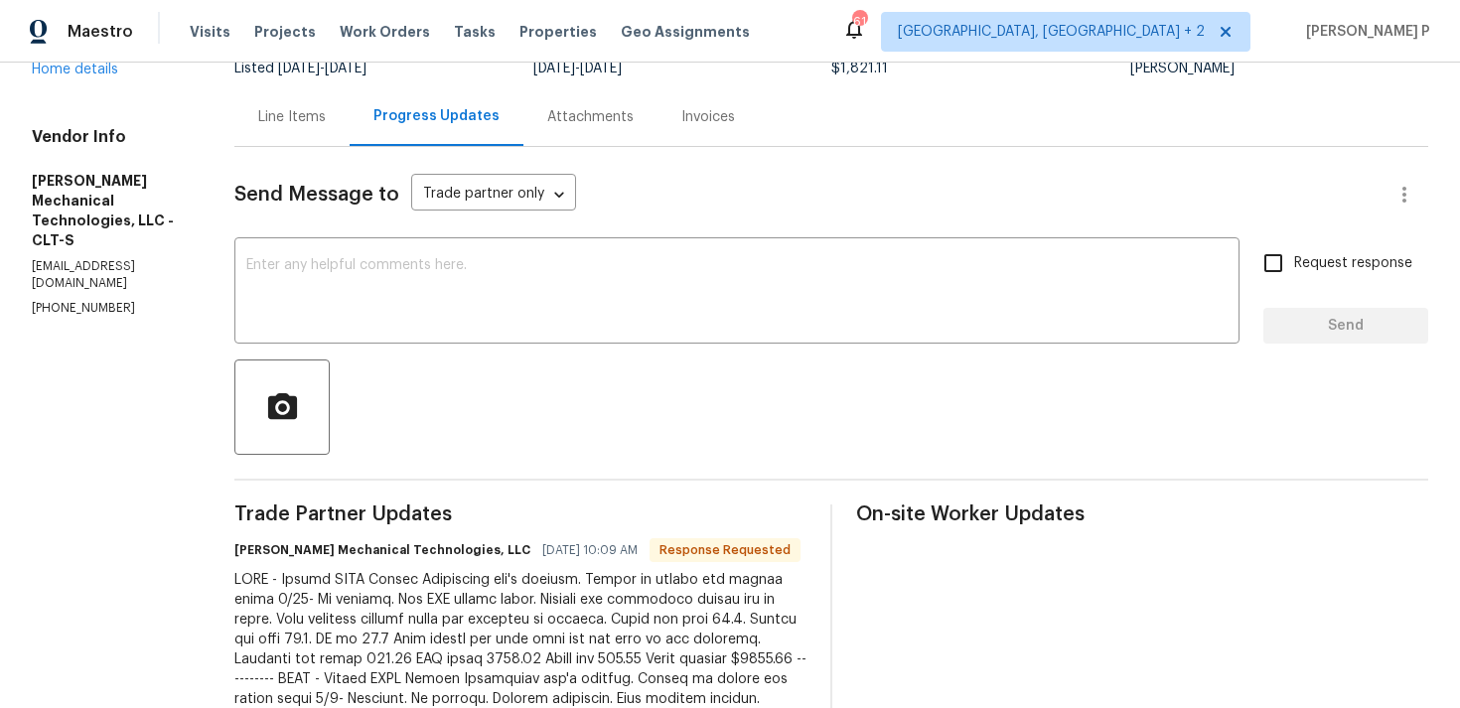
scroll to position [0, 0]
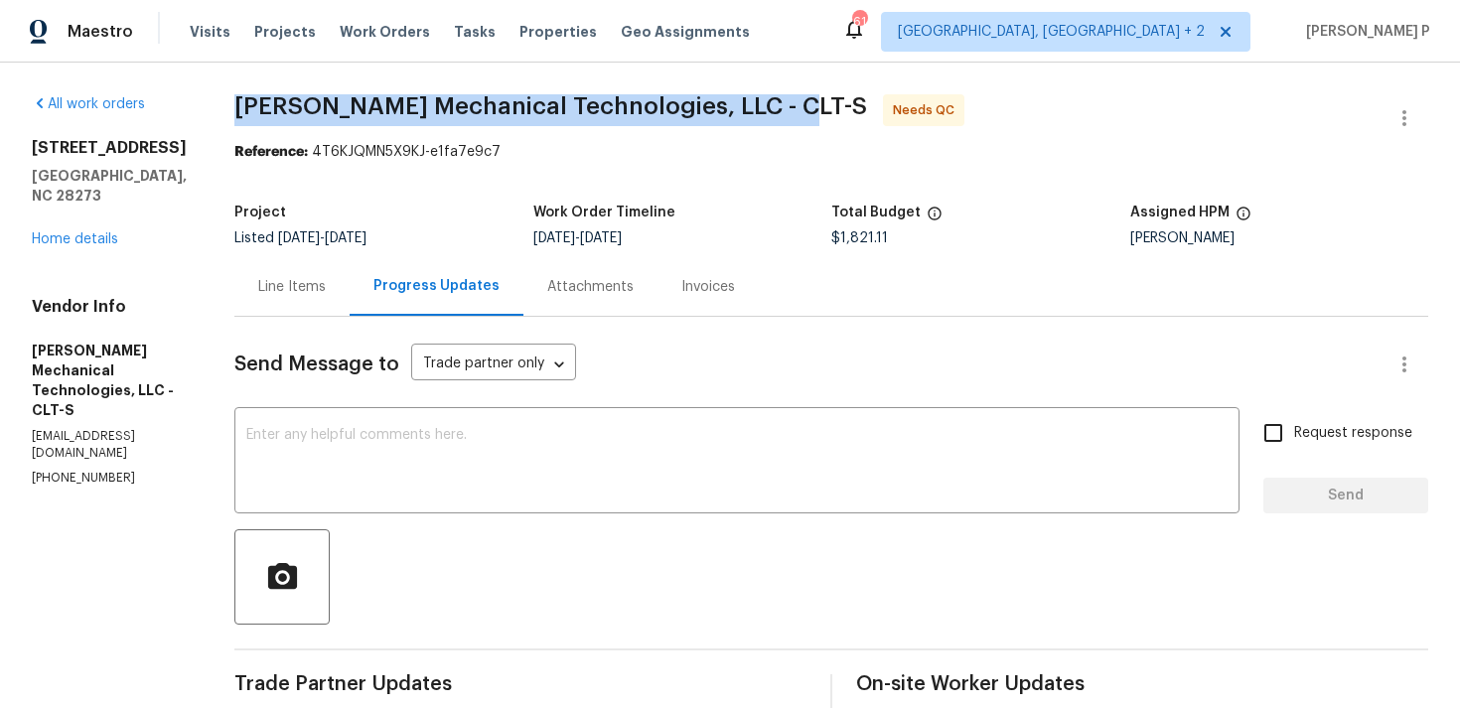
drag, startPoint x: 275, startPoint y: 104, endPoint x: 816, endPoint y: 102, distance: 541.1
click at [816, 102] on span "Johnson's Mechanical Technologies, LLC - CLT-S" at bounding box center [550, 106] width 632 height 24
copy span "Johnson's Mechanical Technologies, LLC - CLT-S"
click at [311, 284] on div "Line Items" at bounding box center [292, 287] width 68 height 20
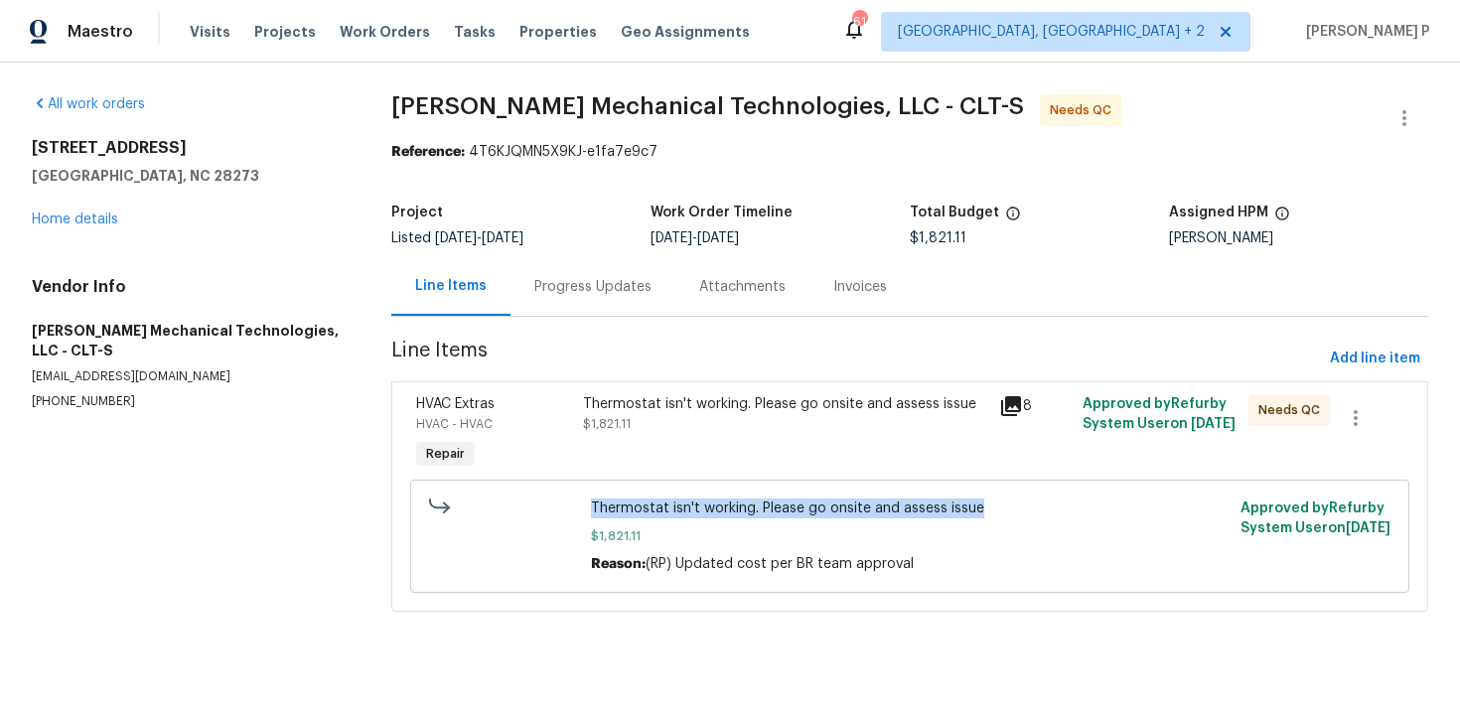
drag, startPoint x: 589, startPoint y: 506, endPoint x: 985, endPoint y: 510, distance: 396.2
click at [985, 510] on div "Thermostat isn't working. Please go onsite and assess issue $1,821.11 Reason: (…" at bounding box center [909, 535] width 648 height 87
copy span "Thermostat isn't working. Please go onsite and assess issue"
click at [533, 266] on div "Progress Updates" at bounding box center [592, 286] width 165 height 59
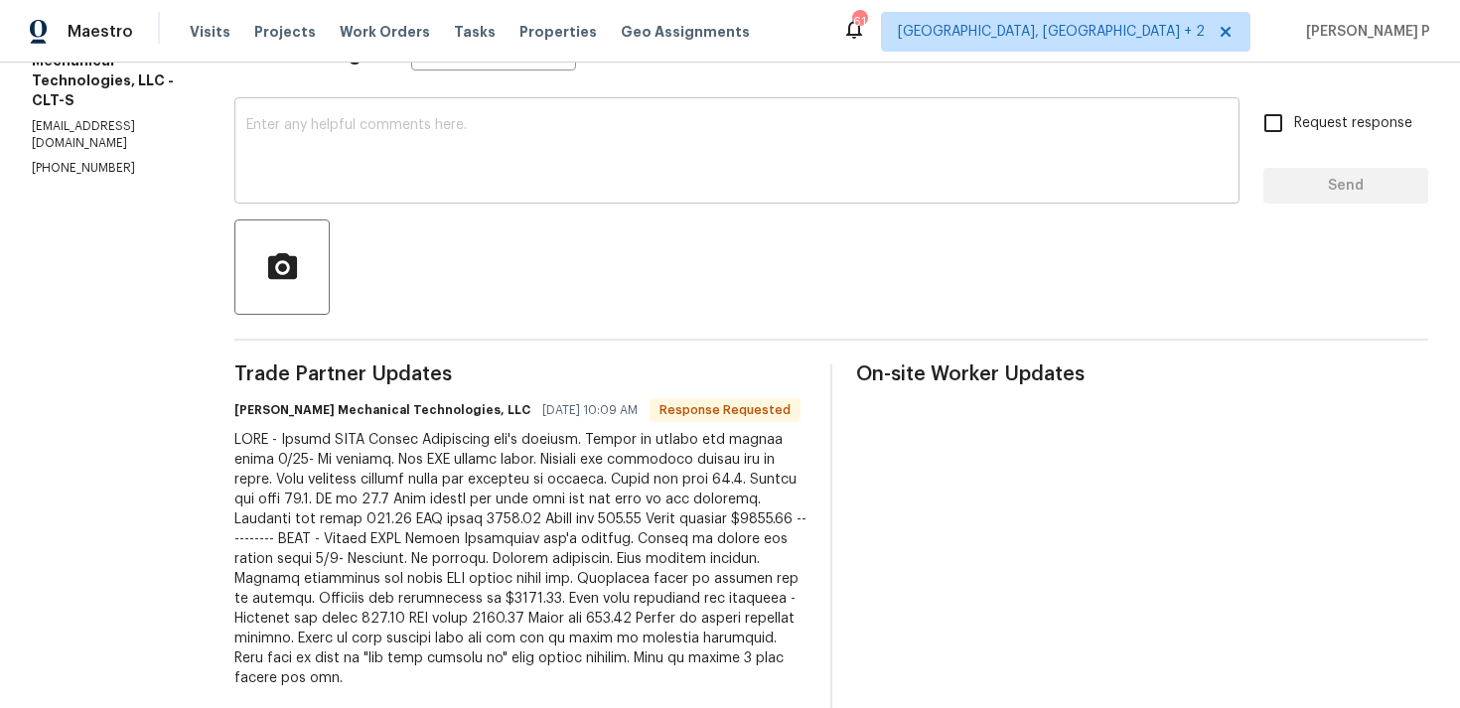
scroll to position [272, 0]
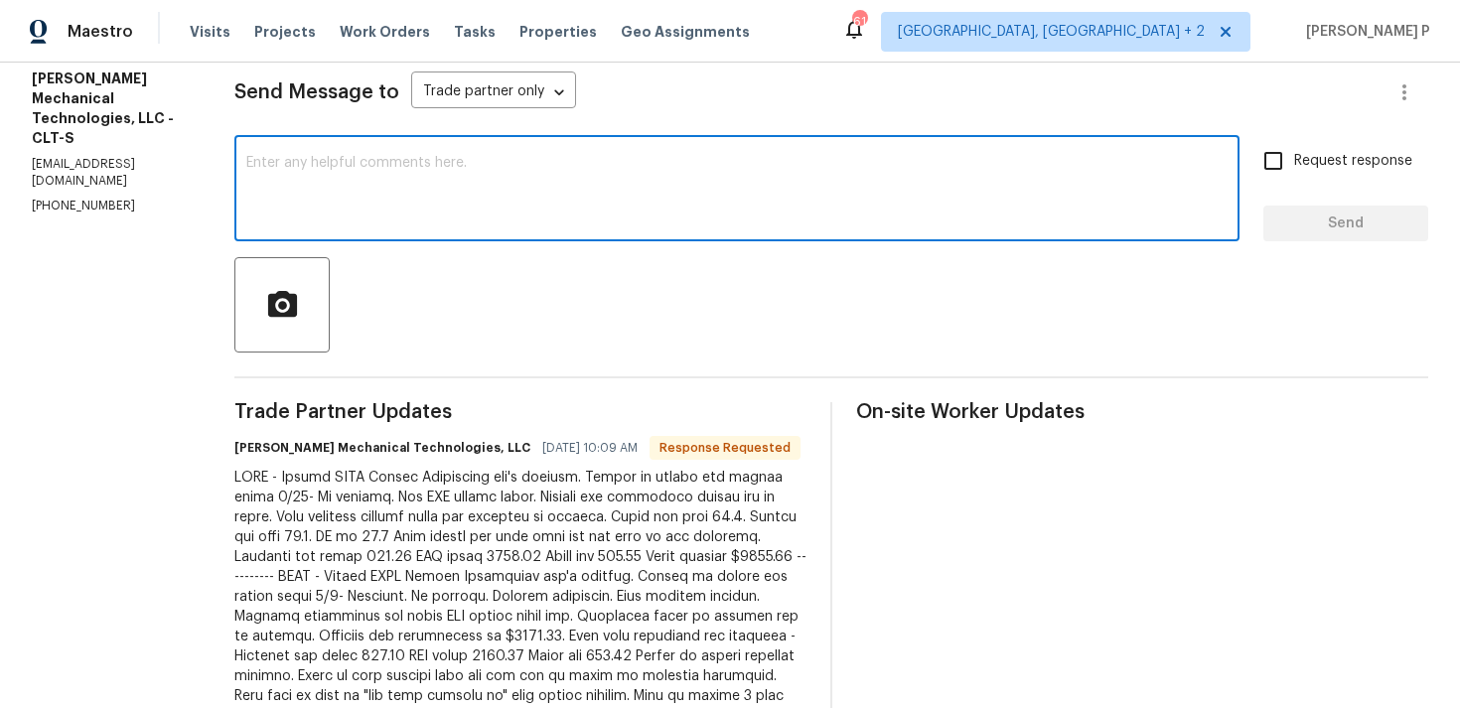
click at [542, 194] on textarea at bounding box center [736, 191] width 981 height 70
type textarea "Hi, Let me check and update you. Thanks"
click at [1283, 221] on span "Send" at bounding box center [1345, 223] width 133 height 25
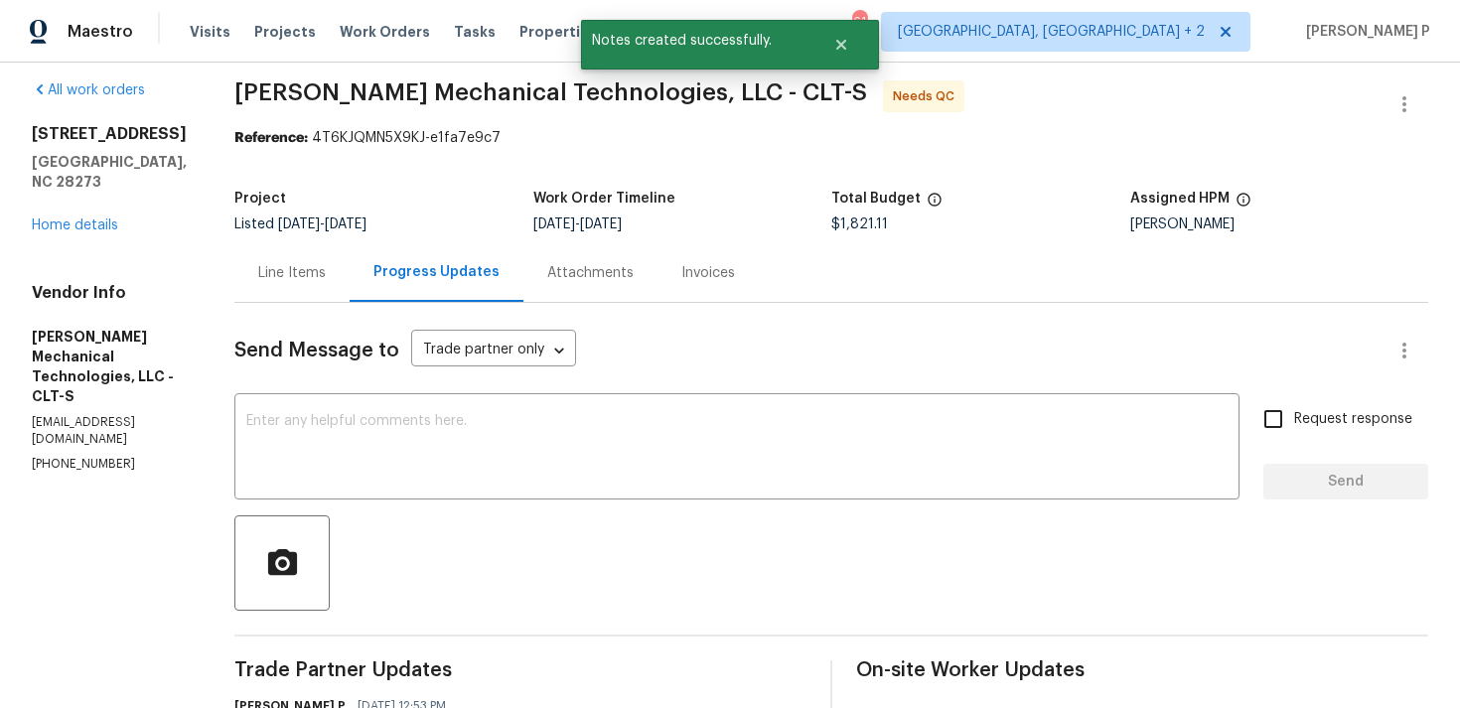
scroll to position [0, 0]
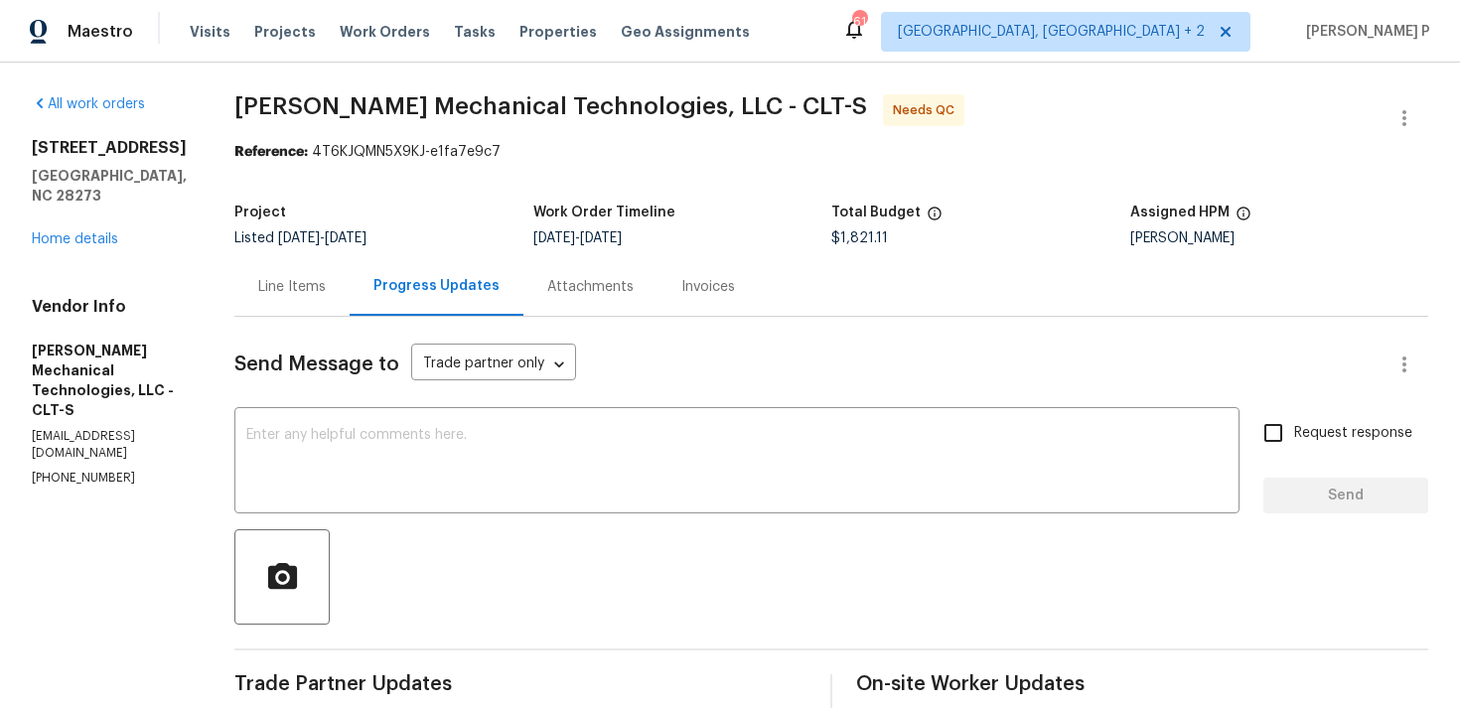
click at [301, 285] on div "Line Items" at bounding box center [292, 287] width 68 height 20
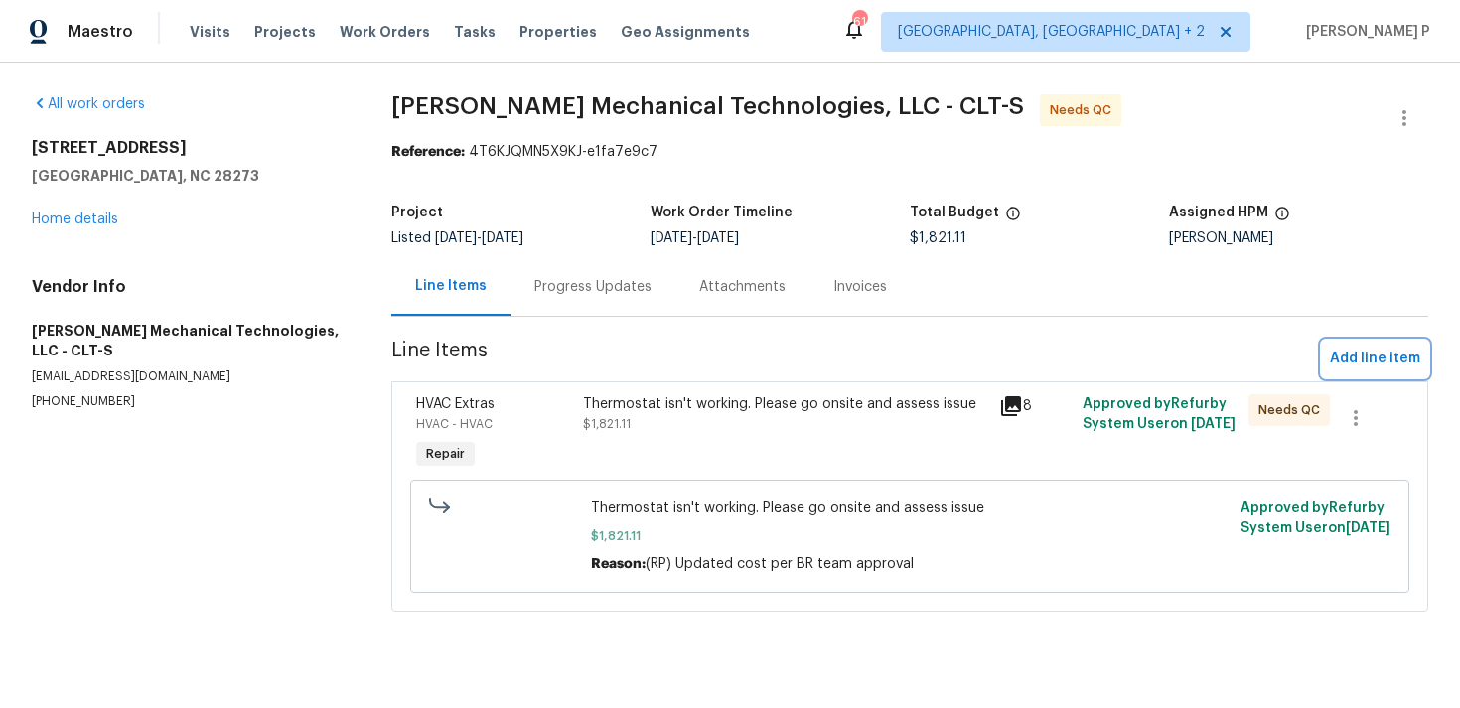
click at [1354, 356] on span "Add line item" at bounding box center [1374, 359] width 90 height 25
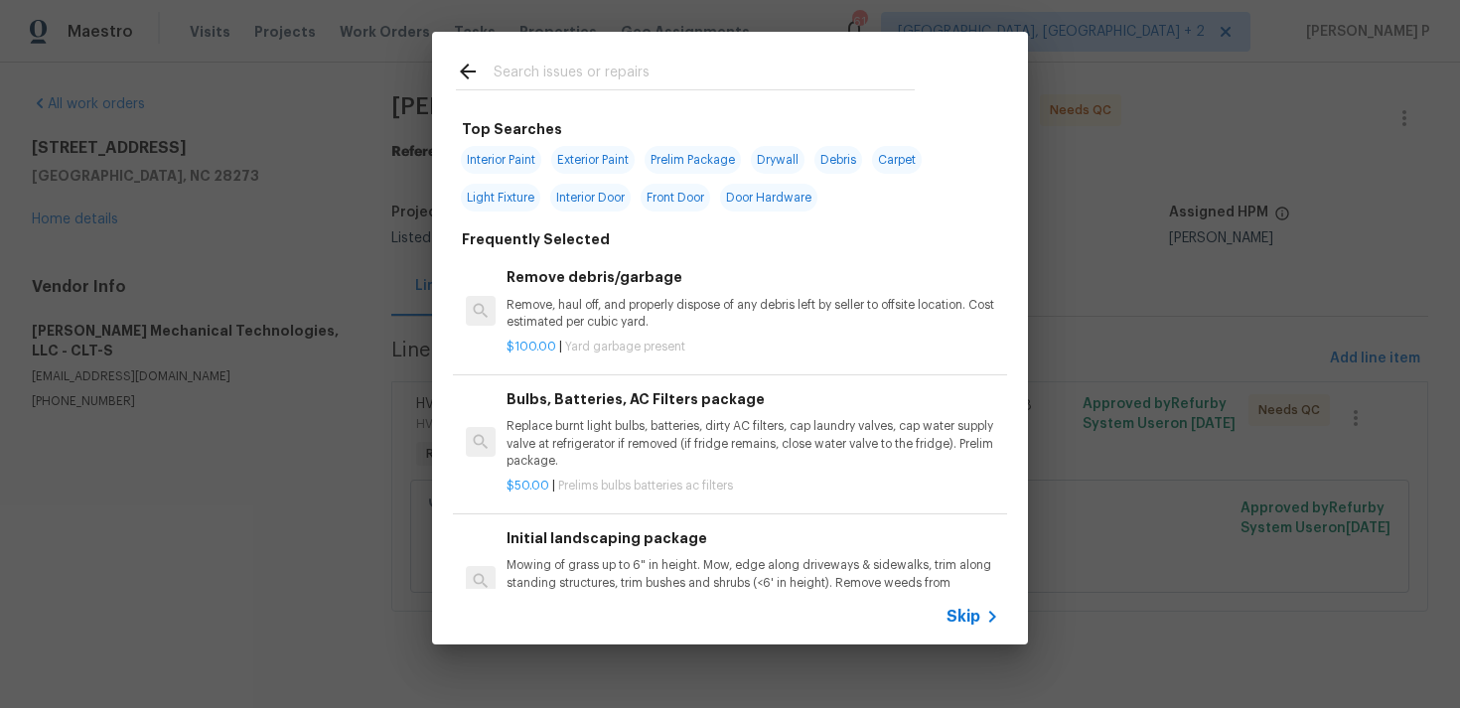
click at [953, 605] on div "Skip" at bounding box center [975, 617] width 58 height 24
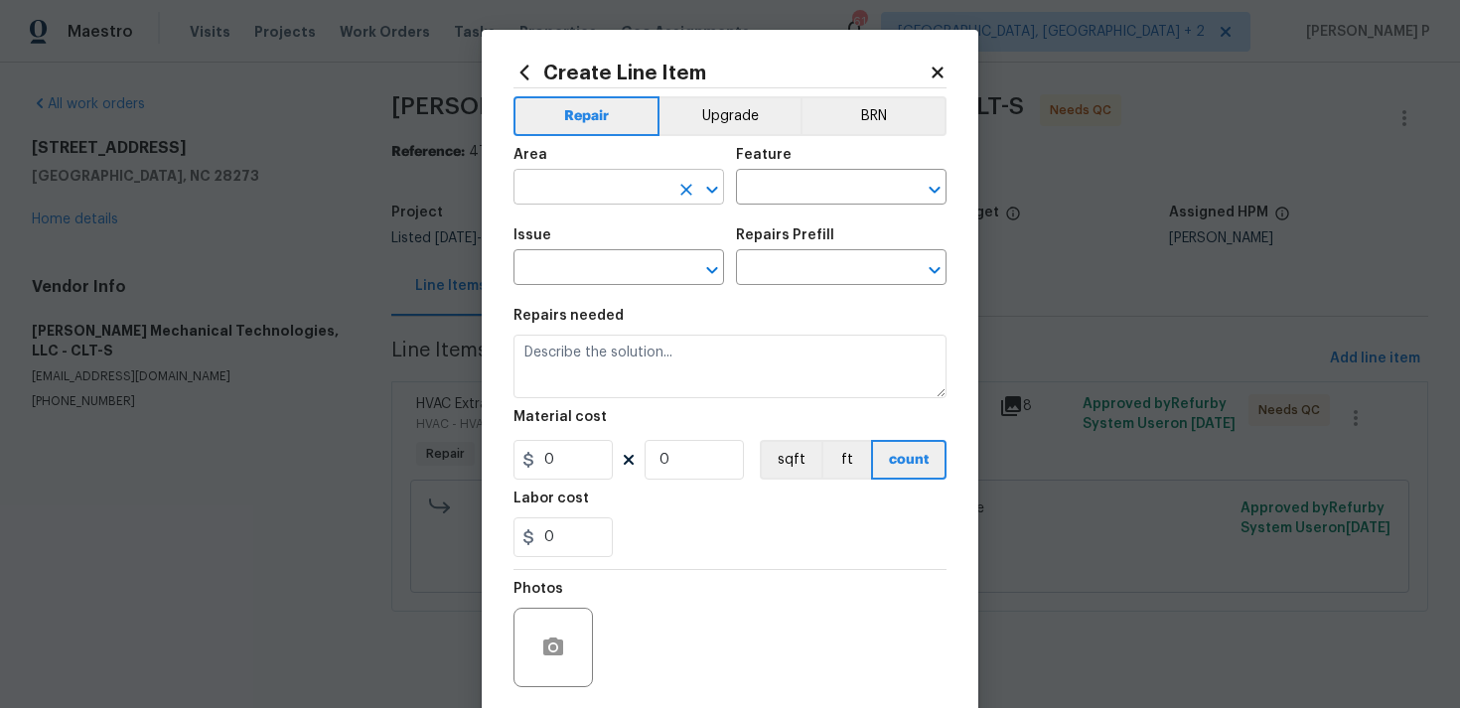
click at [673, 177] on div at bounding box center [698, 190] width 52 height 28
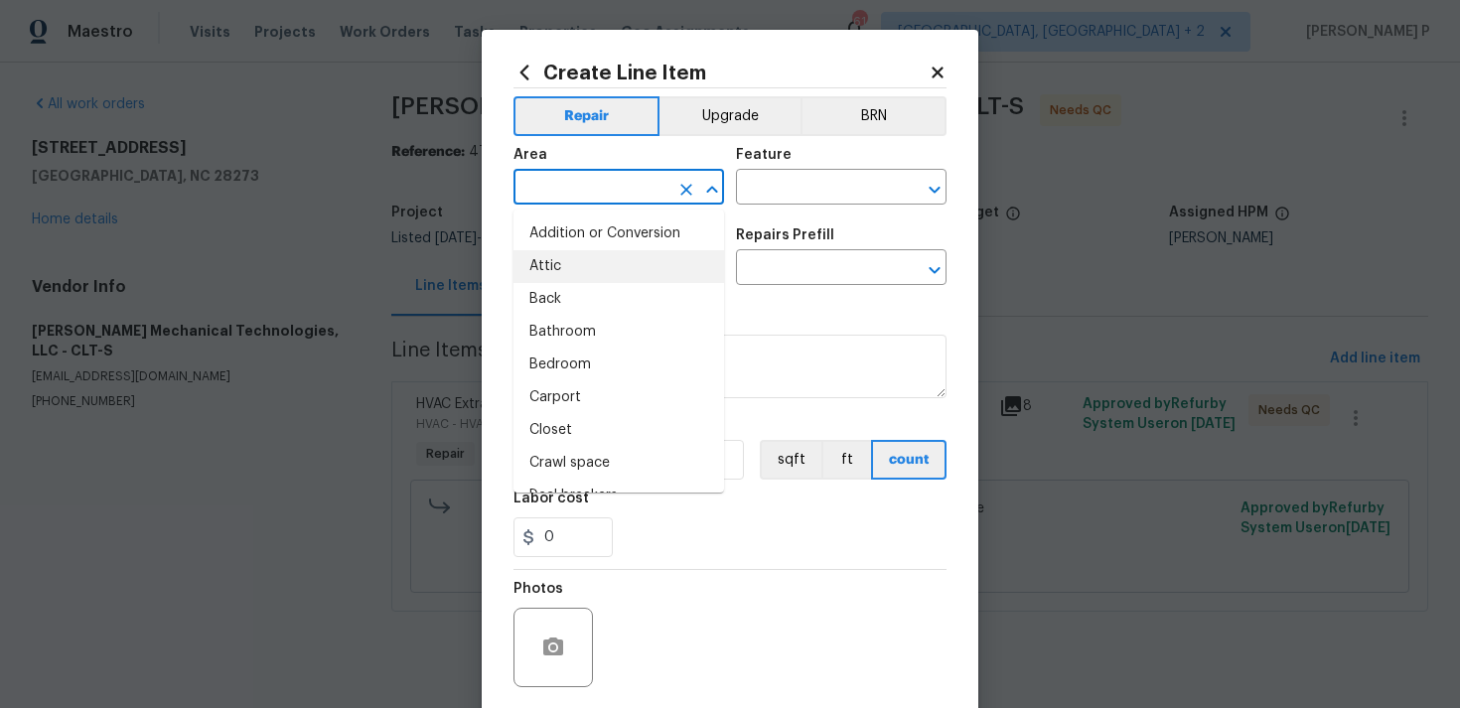
click at [605, 276] on li "Attic" at bounding box center [618, 266] width 210 height 33
type input "Attic"
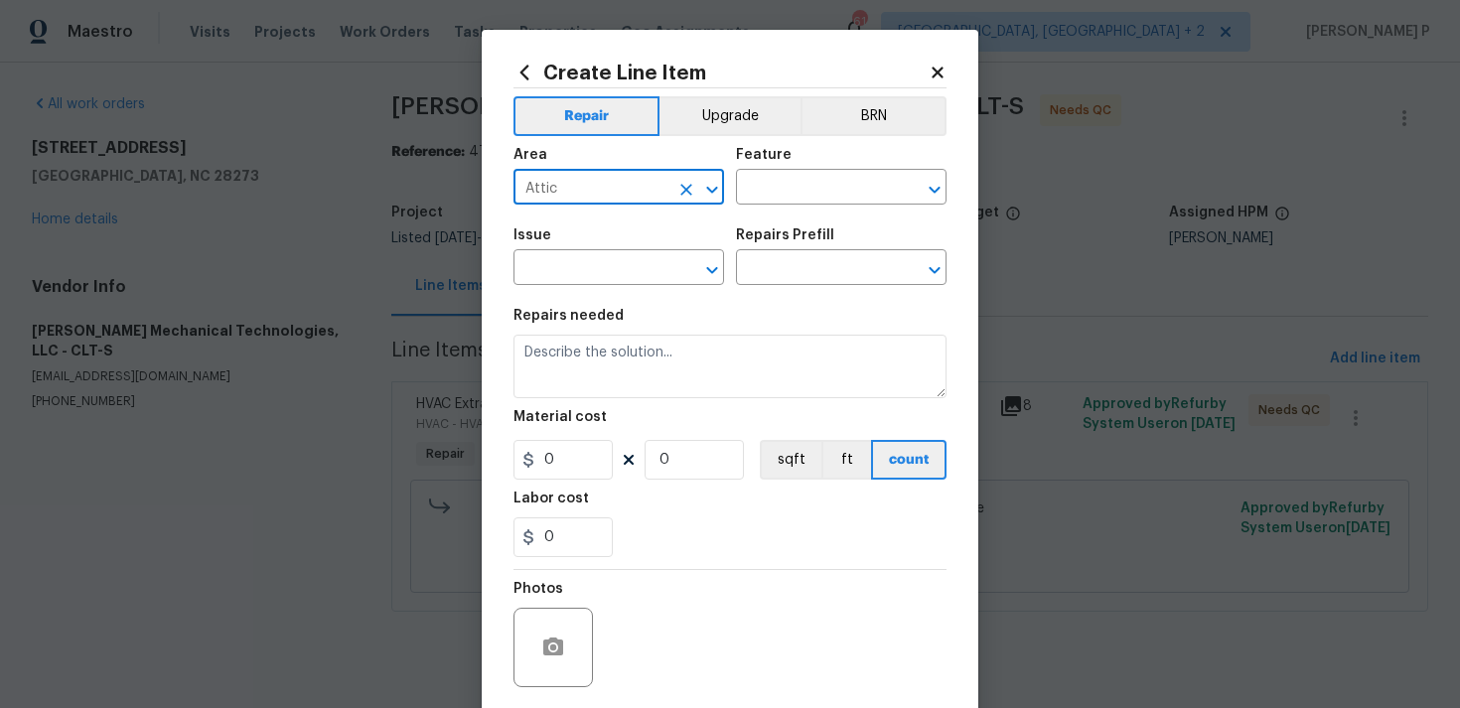
click at [842, 167] on div "Feature" at bounding box center [841, 161] width 210 height 26
click at [837, 185] on input "text" at bounding box center [813, 189] width 155 height 31
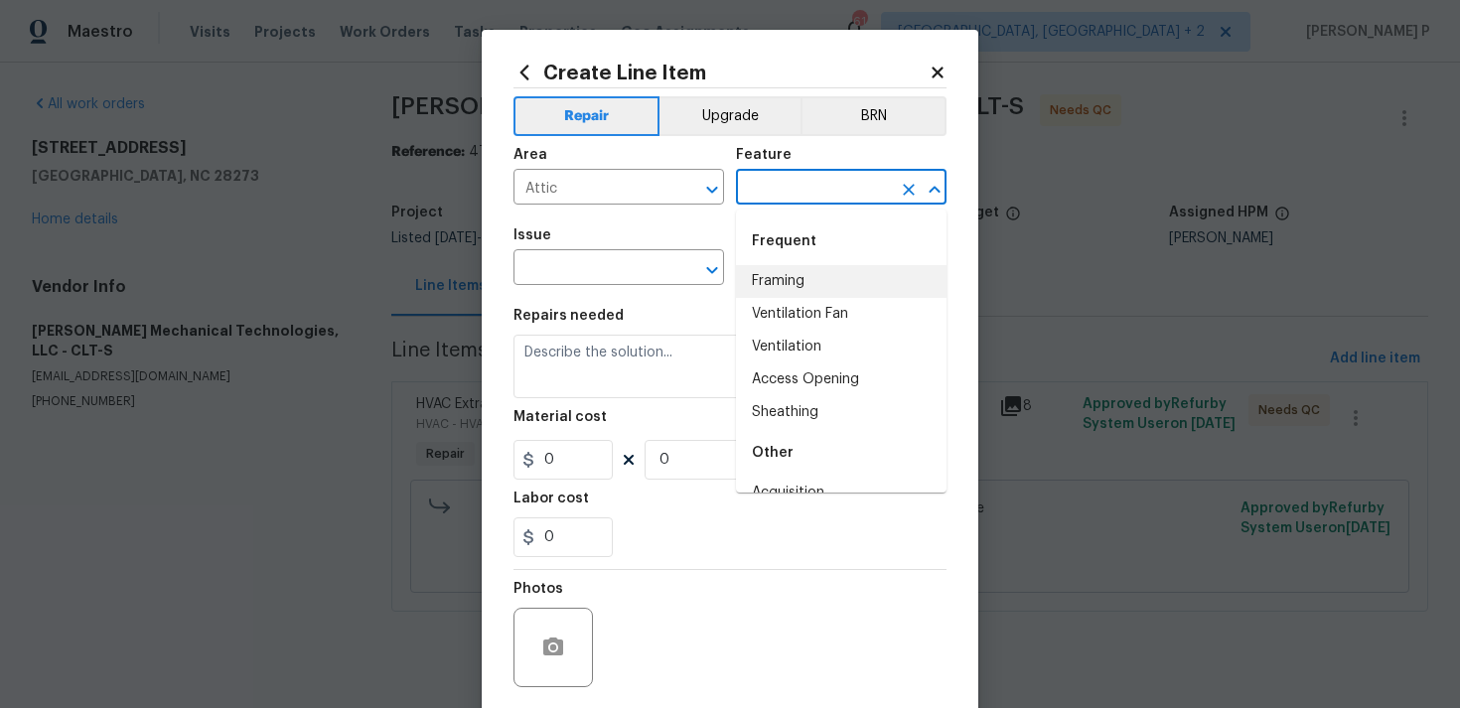
click at [787, 289] on li "Framing" at bounding box center [841, 281] width 210 height 33
type input "Framing"
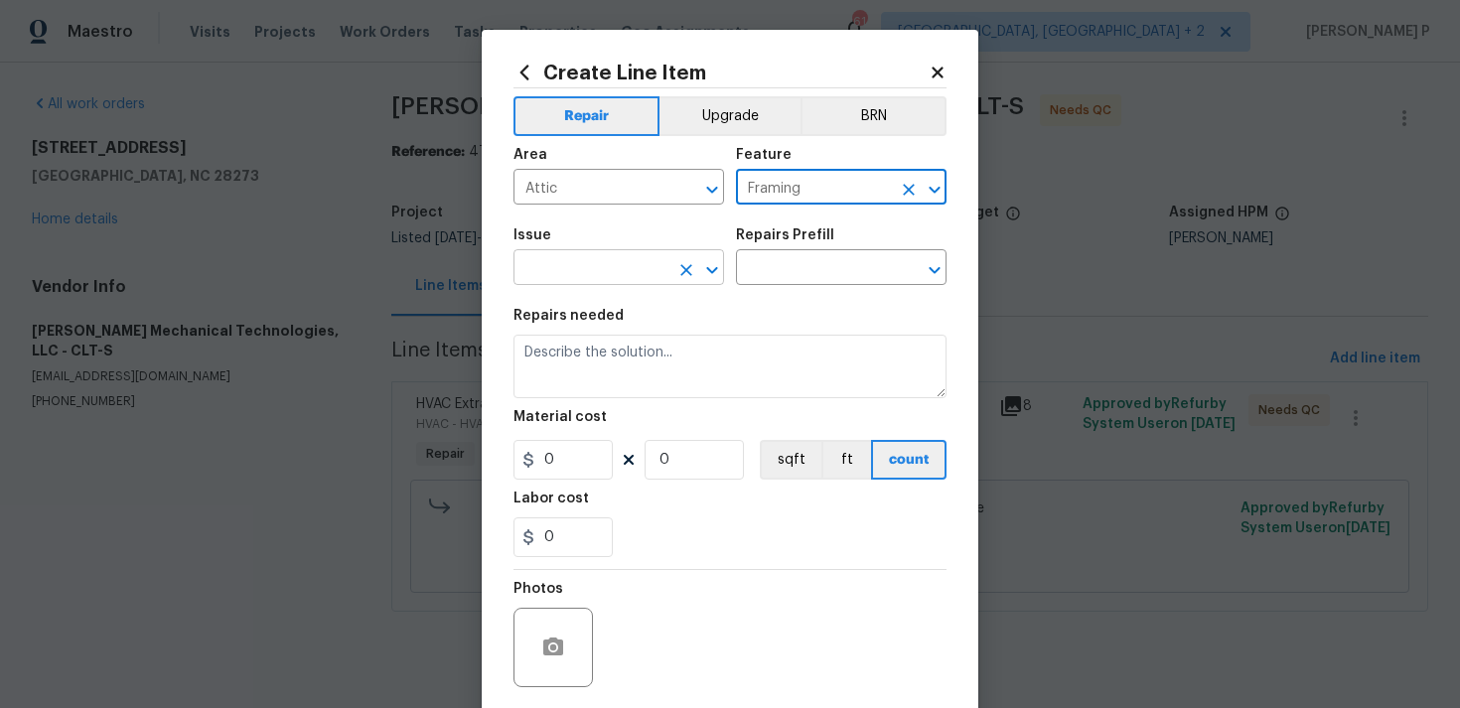
click at [723, 271] on icon "Open" at bounding box center [712, 270] width 24 height 24
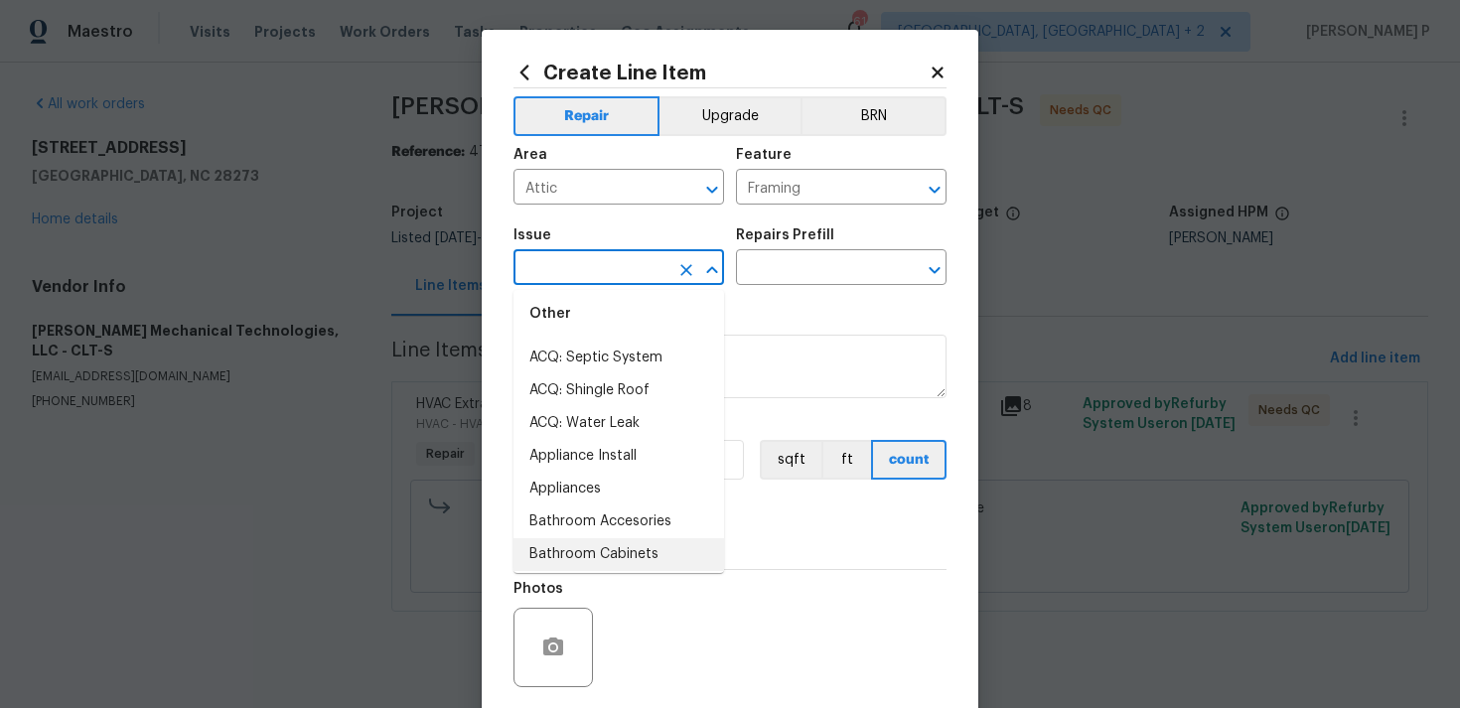
scroll to position [459, 0]
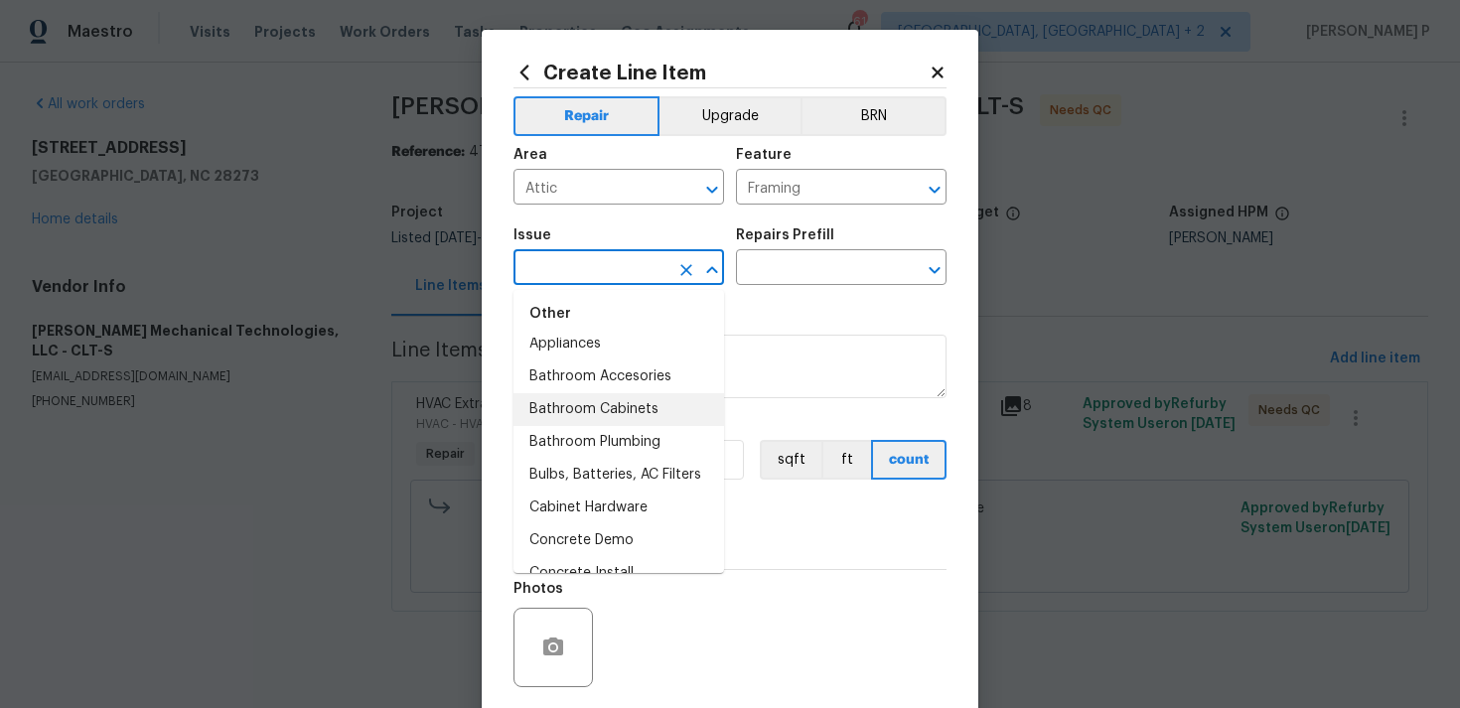
click at [634, 398] on li "Bathroom Cabinets" at bounding box center [618, 409] width 210 height 33
type input "Bathroom Cabinets"
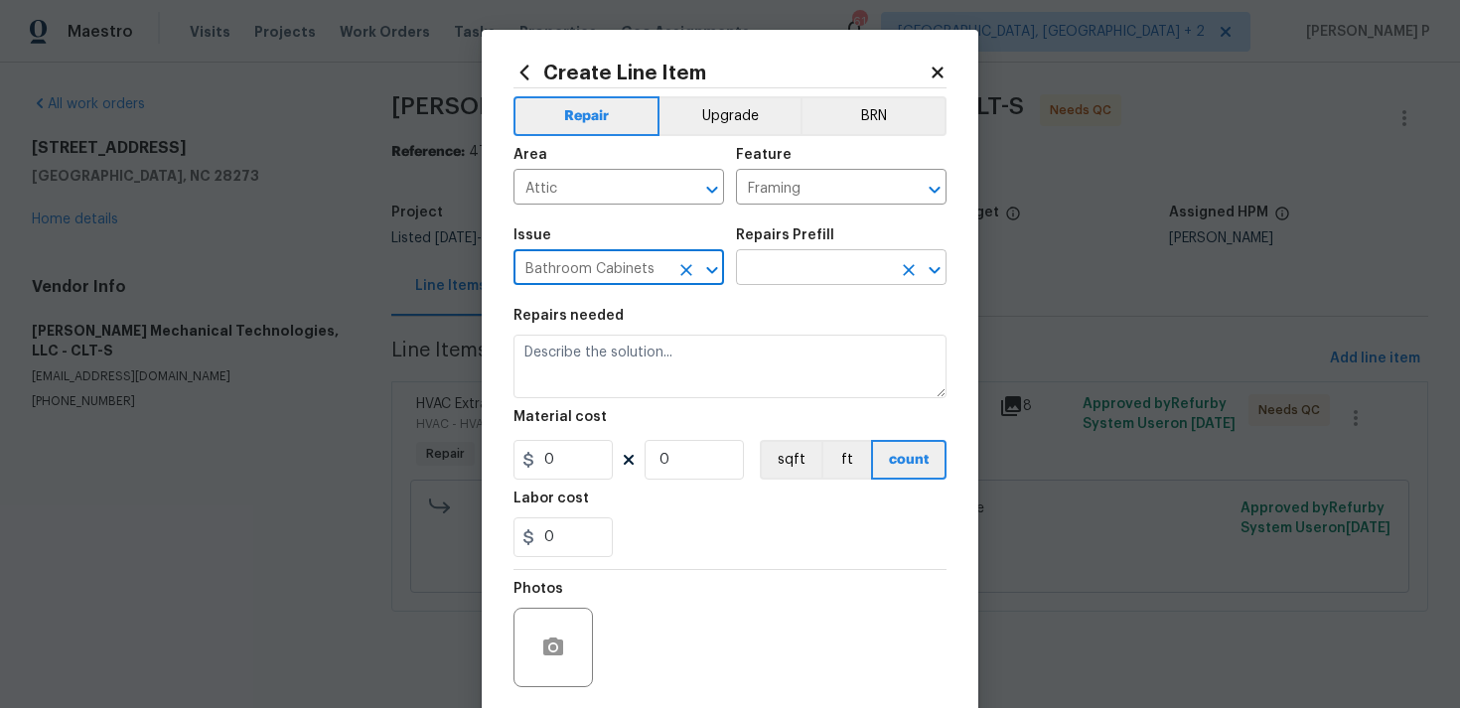
click at [774, 280] on input "text" at bounding box center [813, 269] width 155 height 31
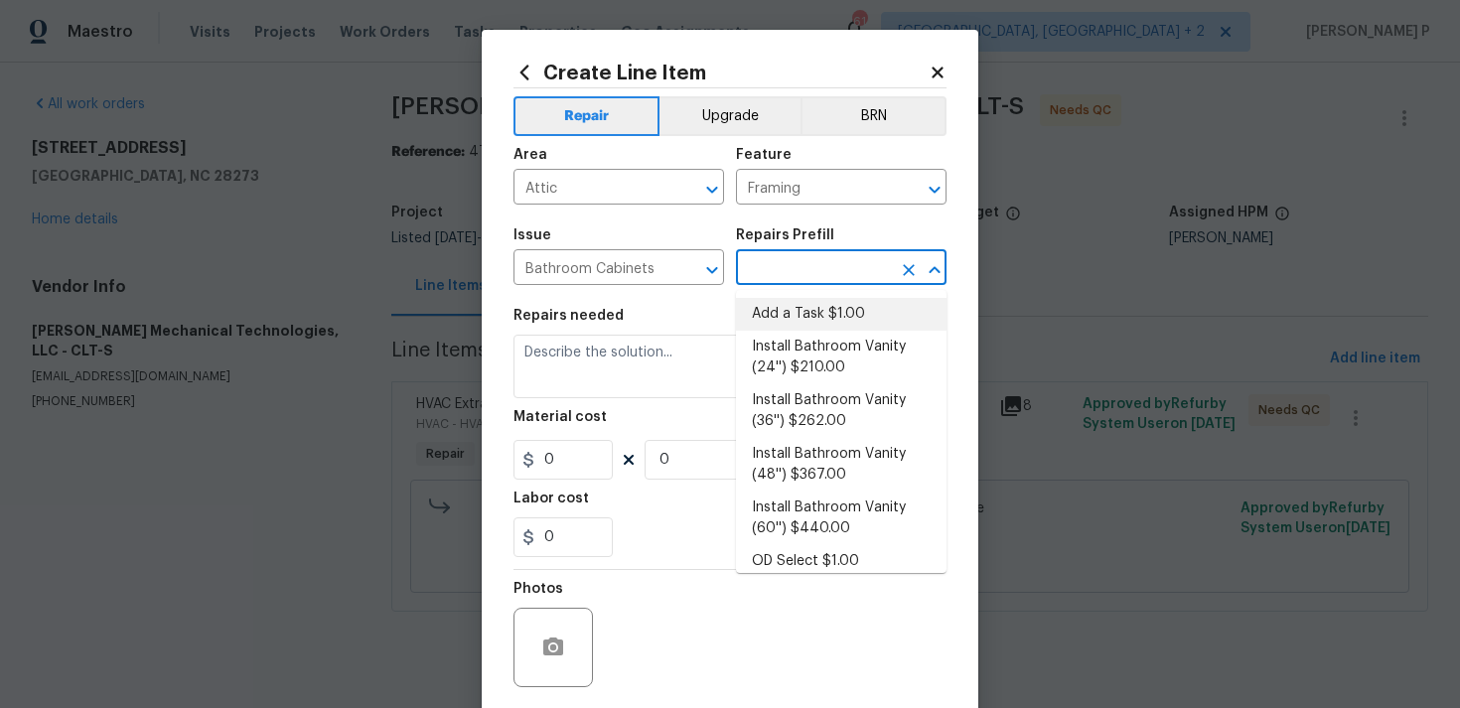
click at [776, 312] on li "Add a Task $1.00" at bounding box center [841, 314] width 210 height 33
type input "Cabinets"
type input "Add a Task $1.00"
type textarea "HPM to detail"
type input "1"
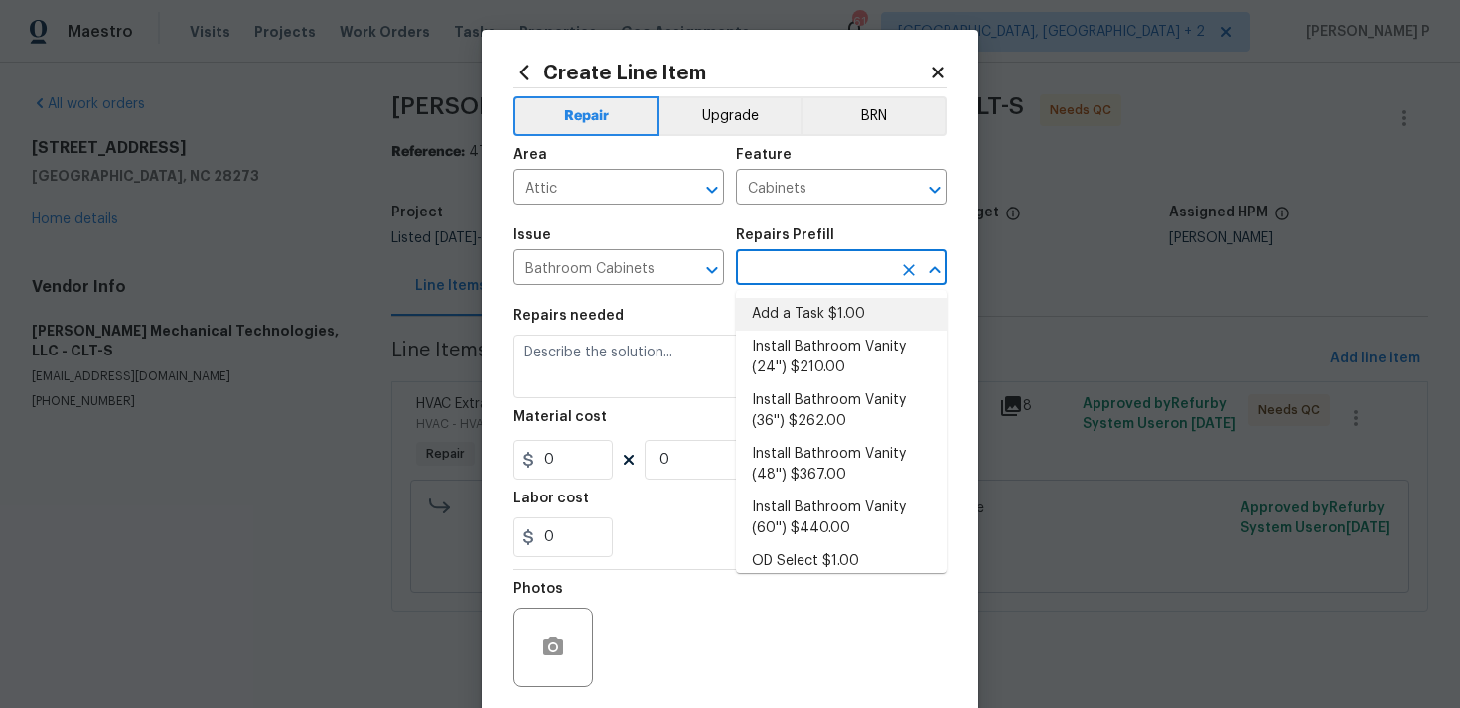
type input "1"
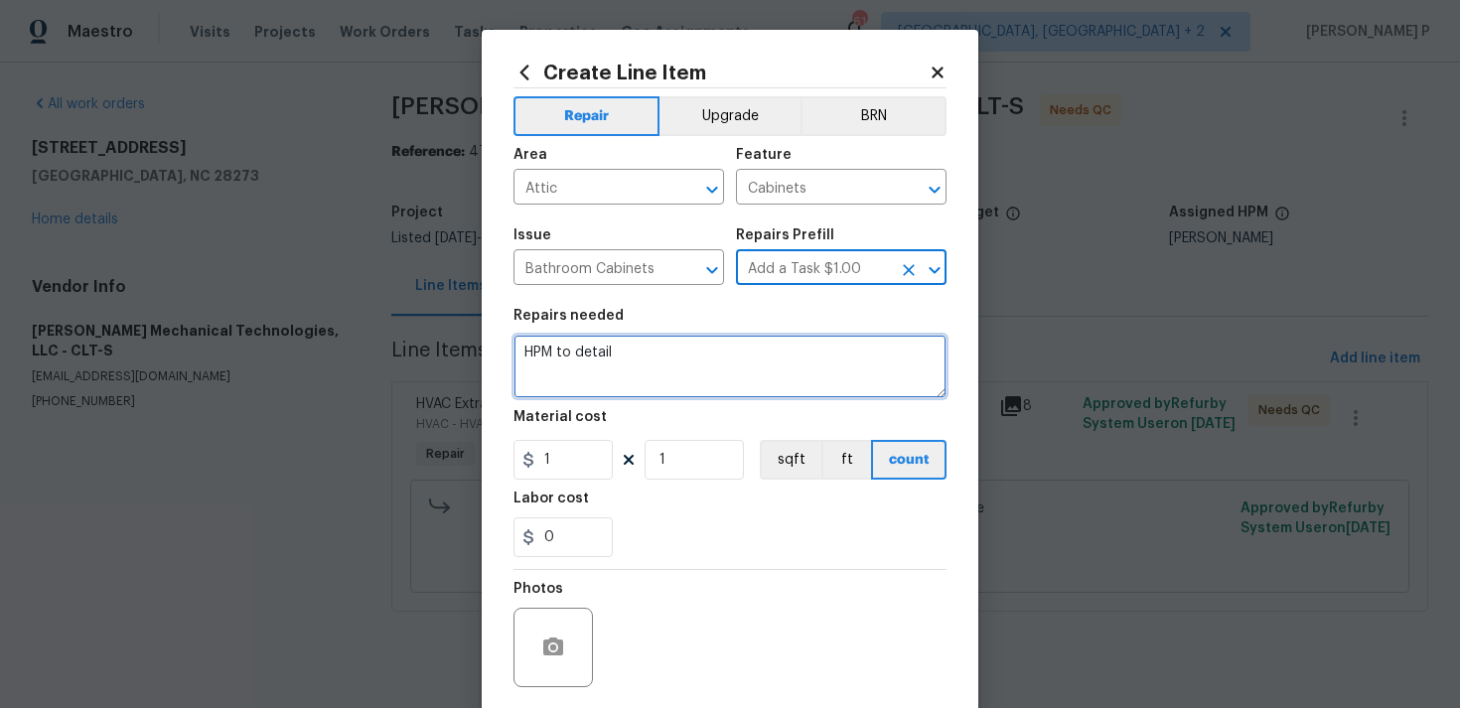
click at [679, 350] on textarea "HPM to detail" at bounding box center [729, 367] width 433 height 64
click at [551, 348] on textarea "Waiitng for cost approval" at bounding box center [729, 367] width 433 height 64
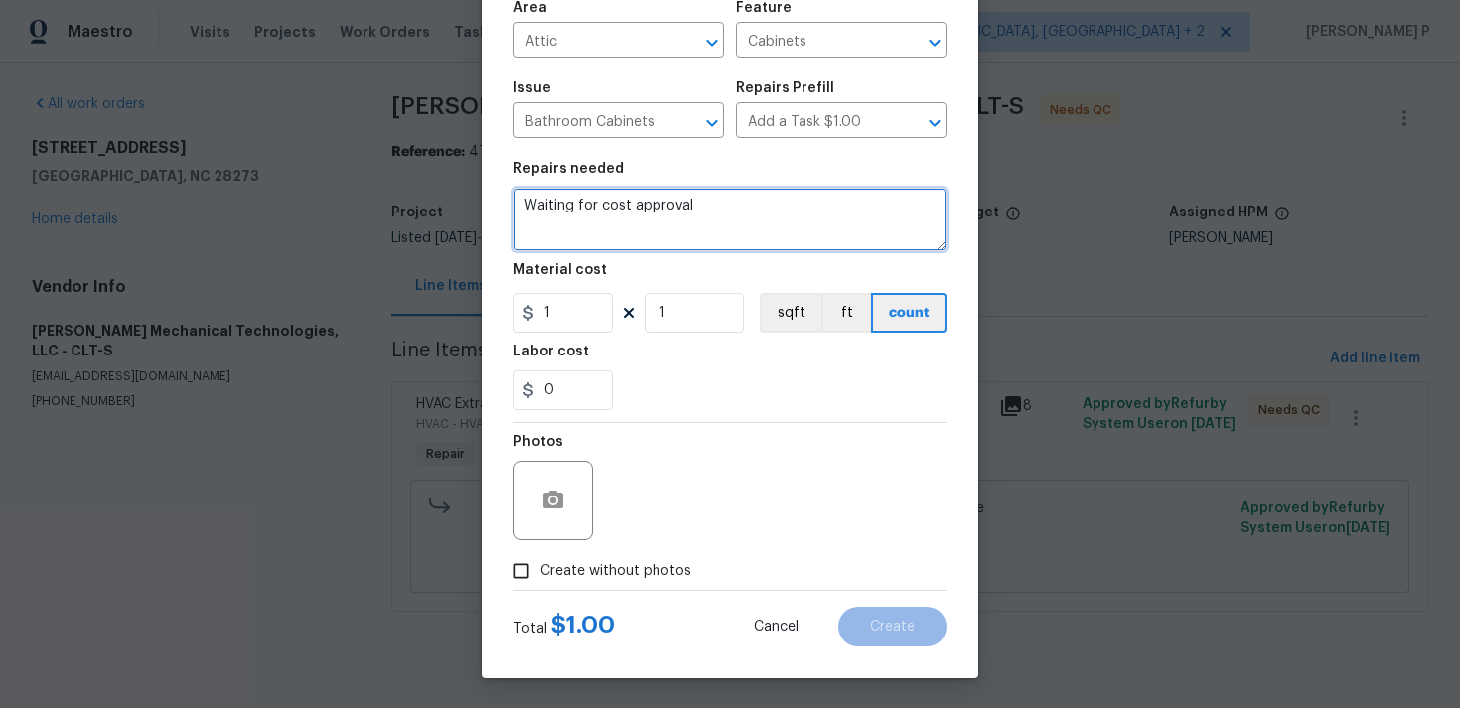
type textarea "Waiting for cost approval"
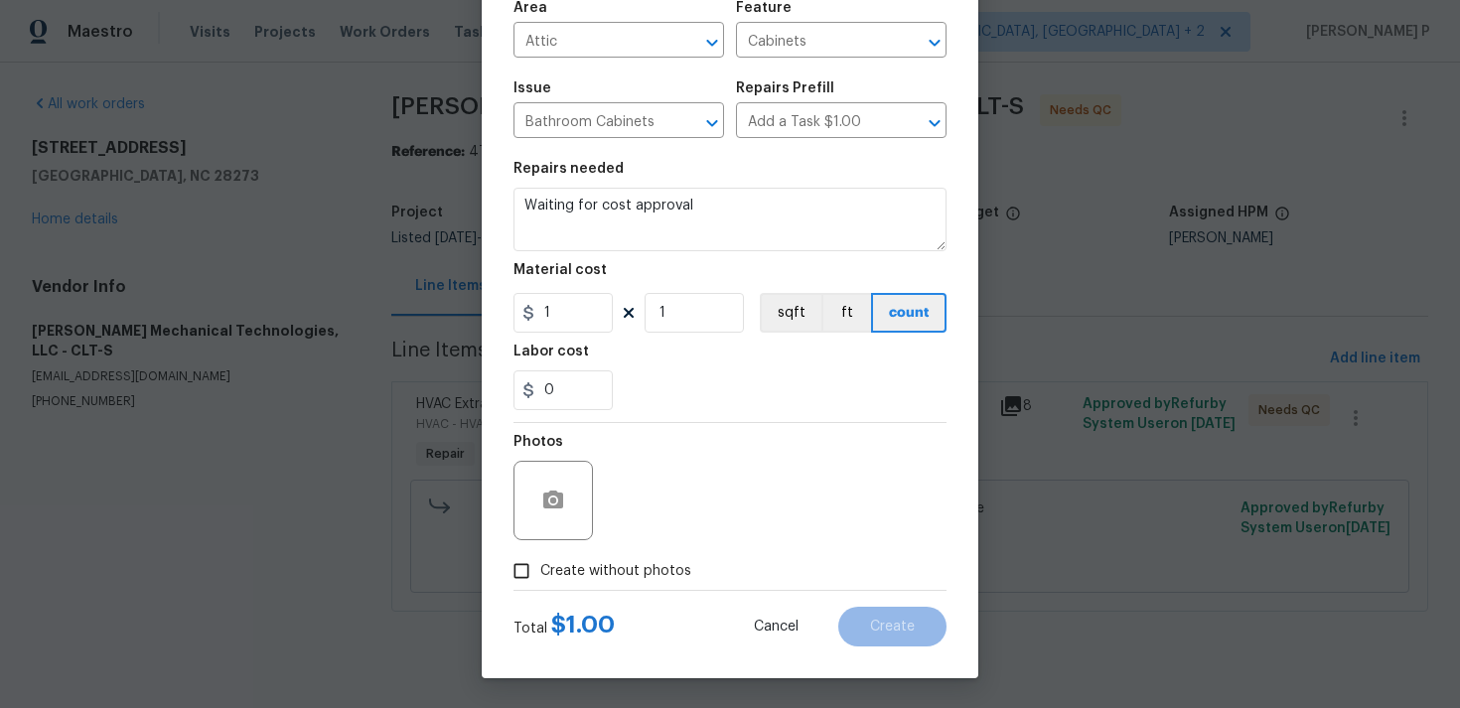
click at [524, 579] on input "Create without photos" at bounding box center [521, 571] width 38 height 38
checkbox input "true"
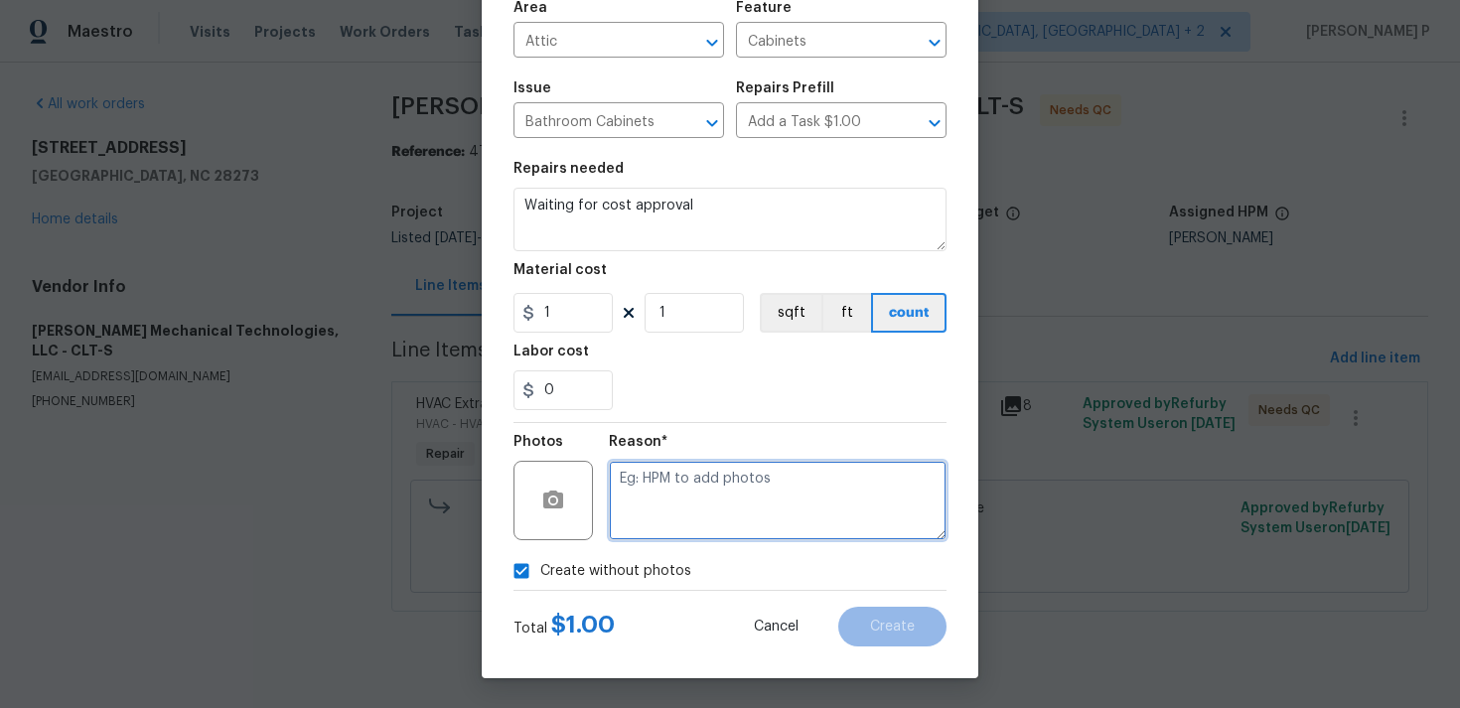
click at [662, 500] on textarea at bounding box center [778, 500] width 338 height 79
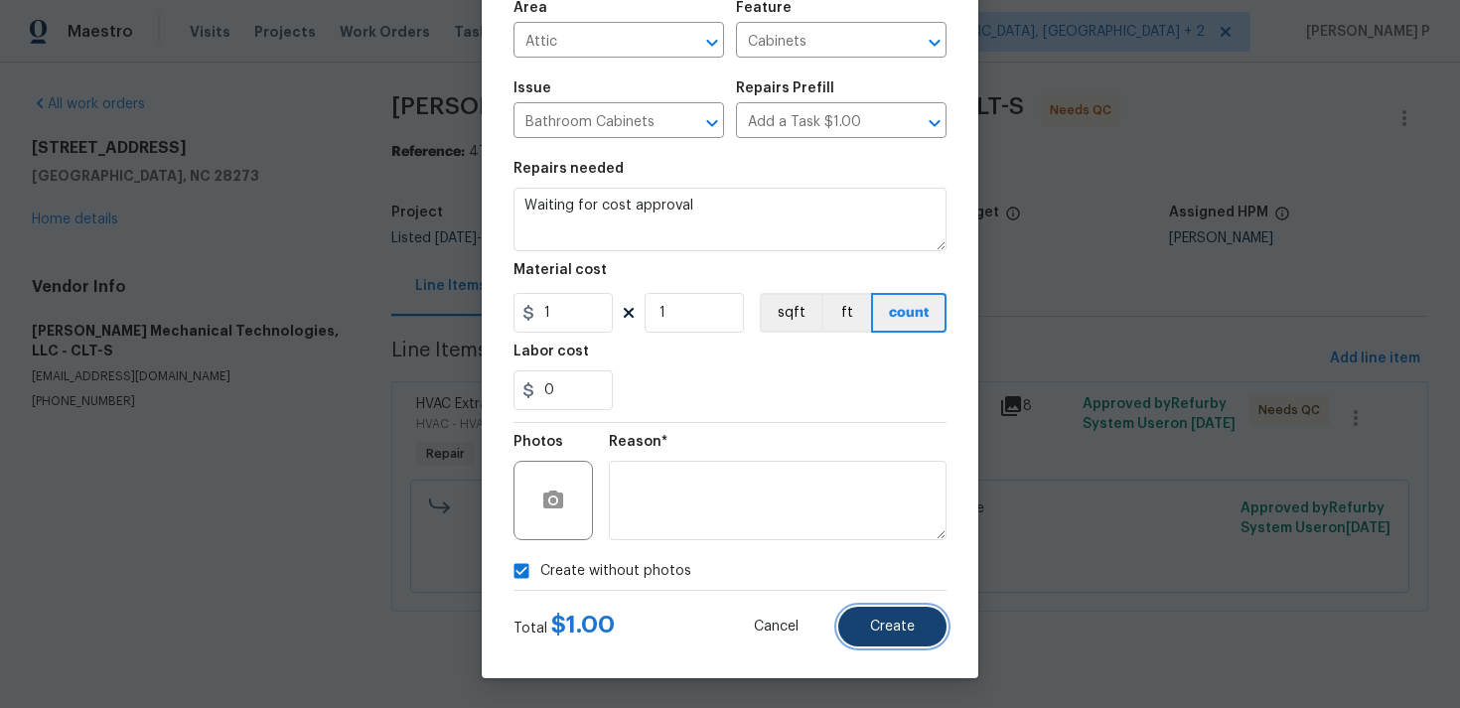
click at [919, 626] on button "Create" at bounding box center [892, 627] width 108 height 40
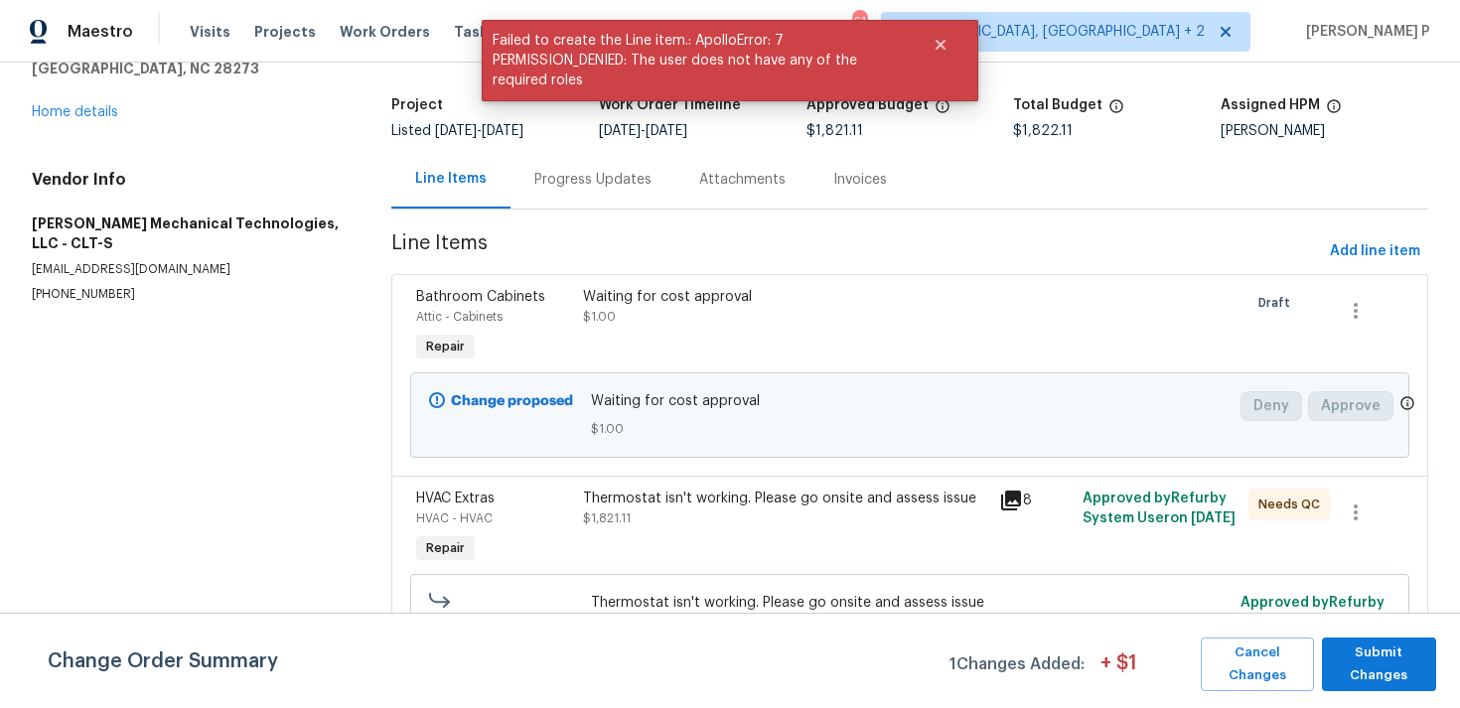
scroll to position [162, 0]
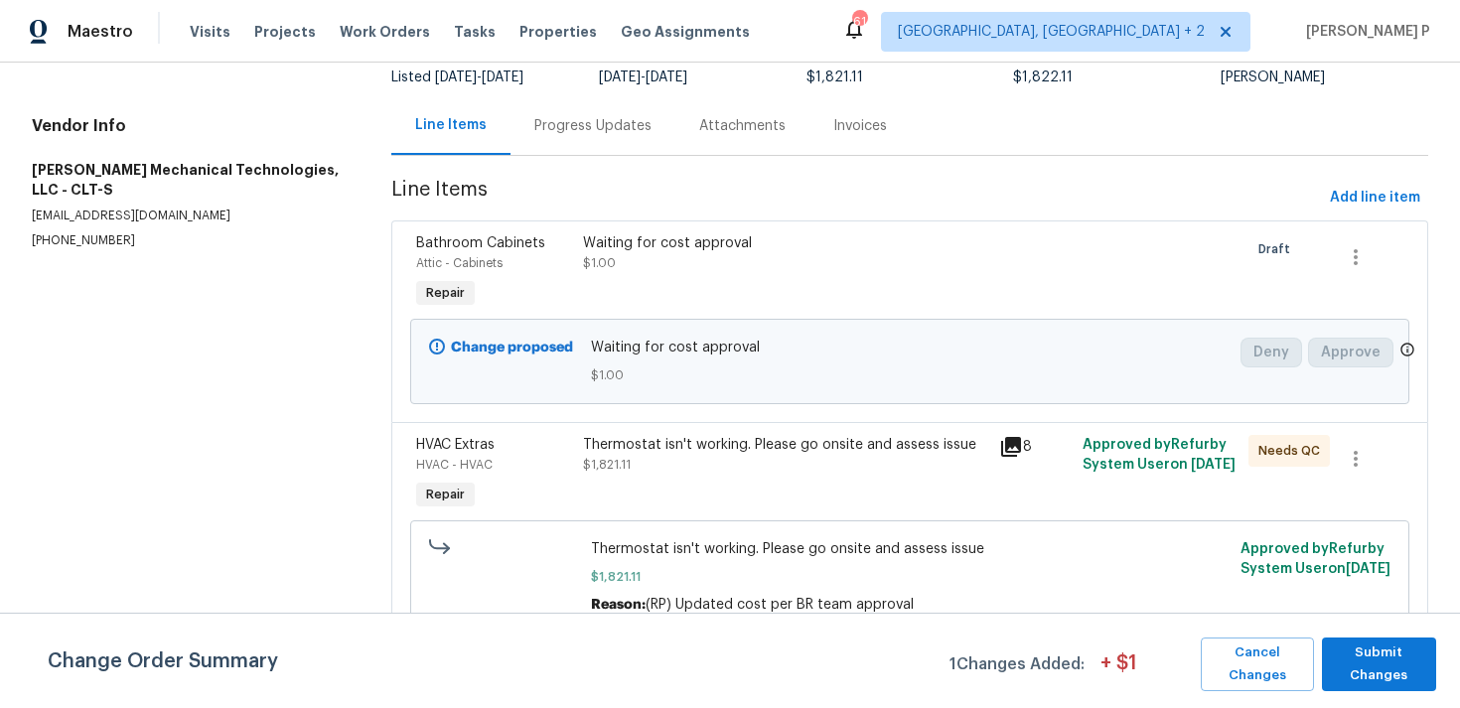
click at [131, 458] on section "All work orders 11103 Fox Cove Dr Charlotte, NC 28273 Home details Vendor Info …" at bounding box center [188, 304] width 312 height 743
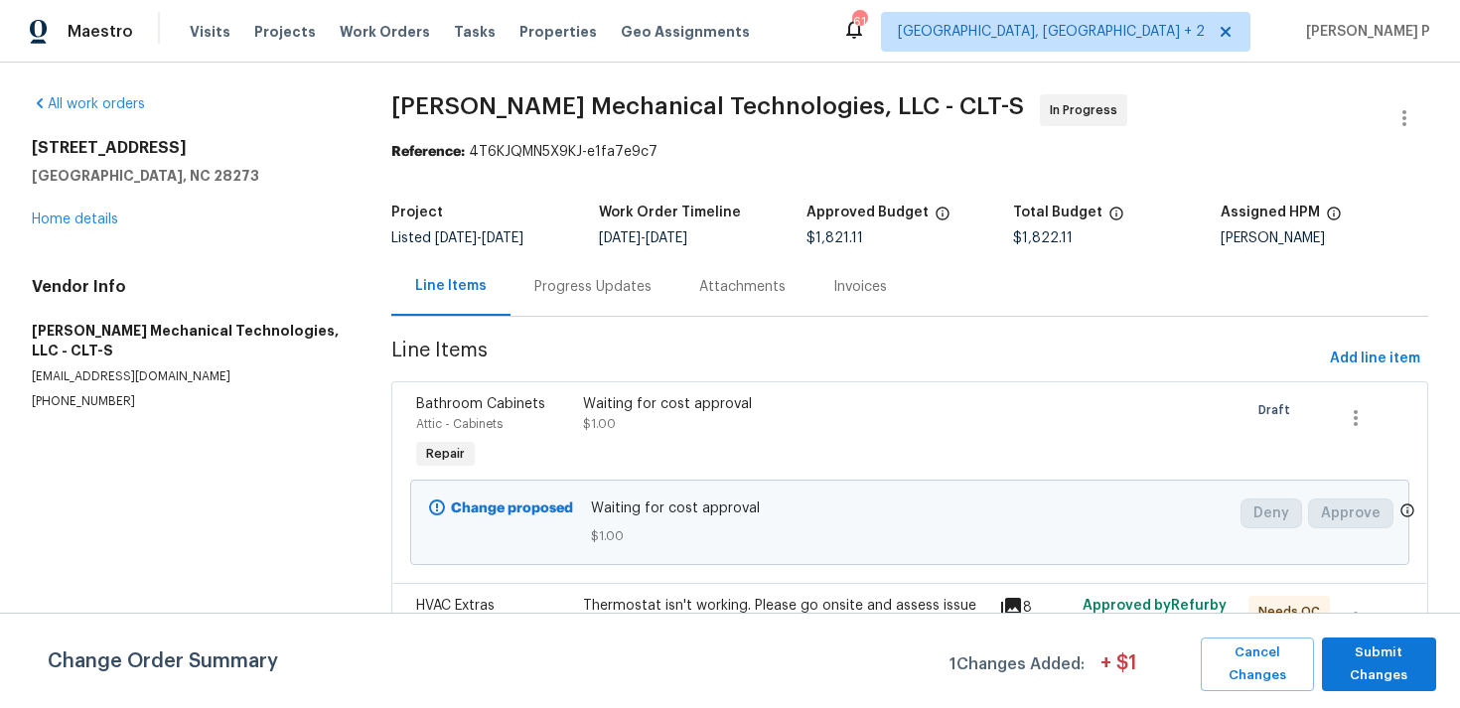
click at [600, 287] on div "Progress Updates" at bounding box center [592, 287] width 117 height 20
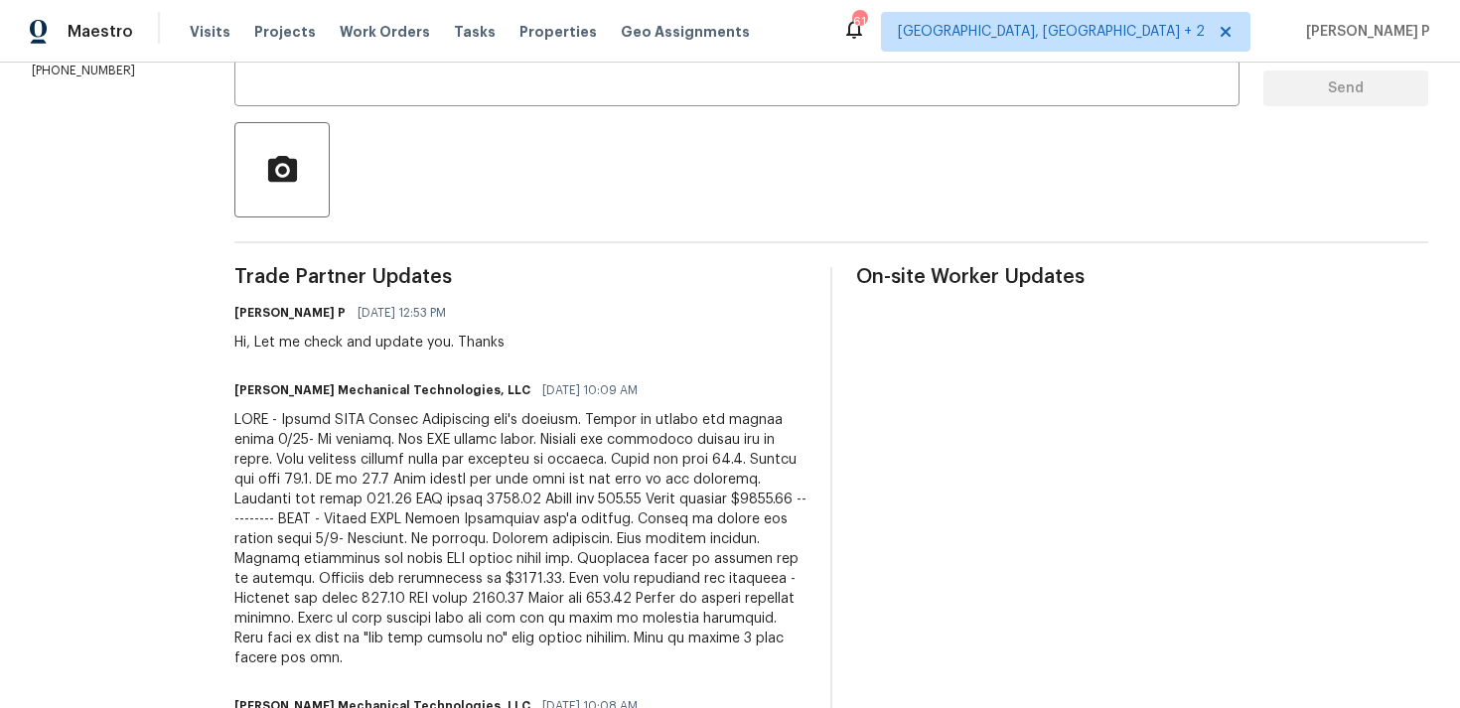
scroll to position [463, 0]
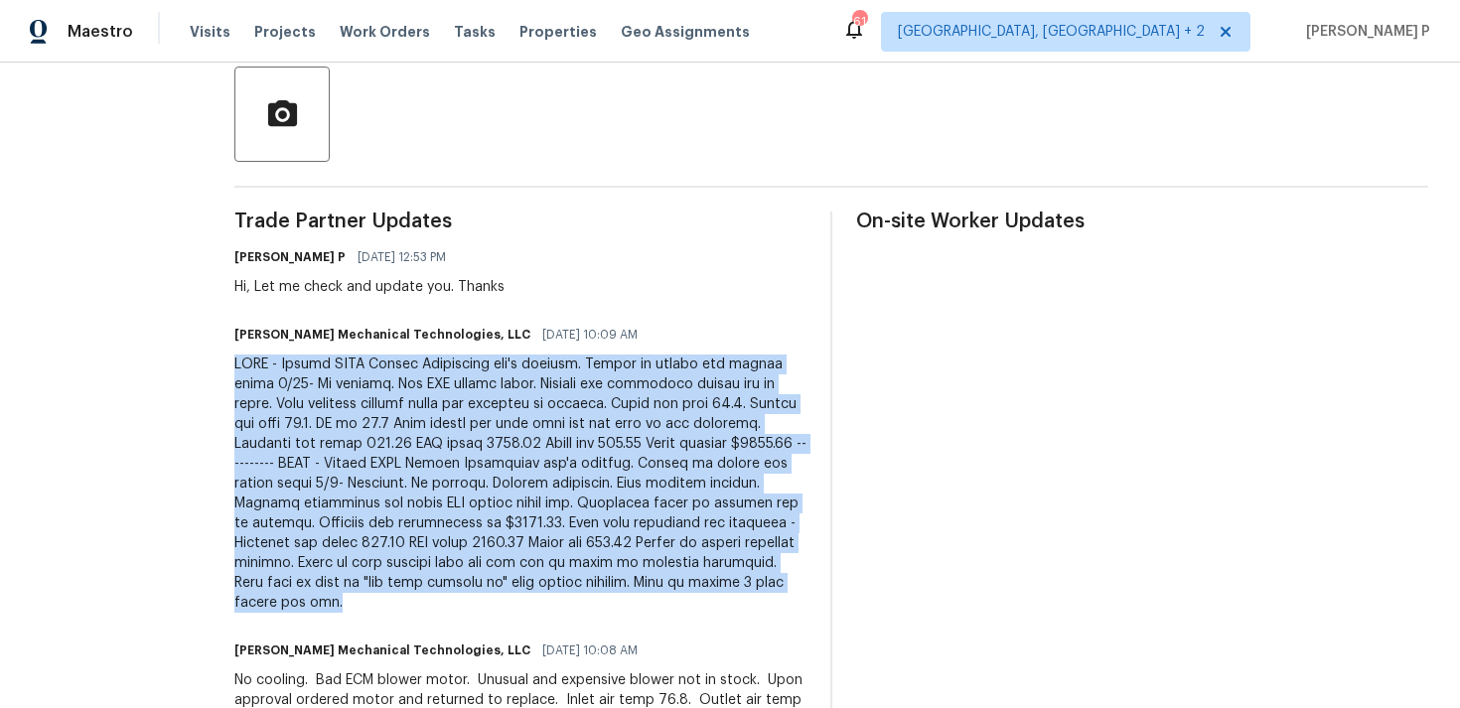
drag, startPoint x: 274, startPoint y: 363, endPoint x: 583, endPoint y: 602, distance: 390.0
click at [583, 602] on div at bounding box center [520, 483] width 572 height 258
copy div "HVAC - Repair HVAC Extras Thermostat isn't working. Please go onsite and assess…"
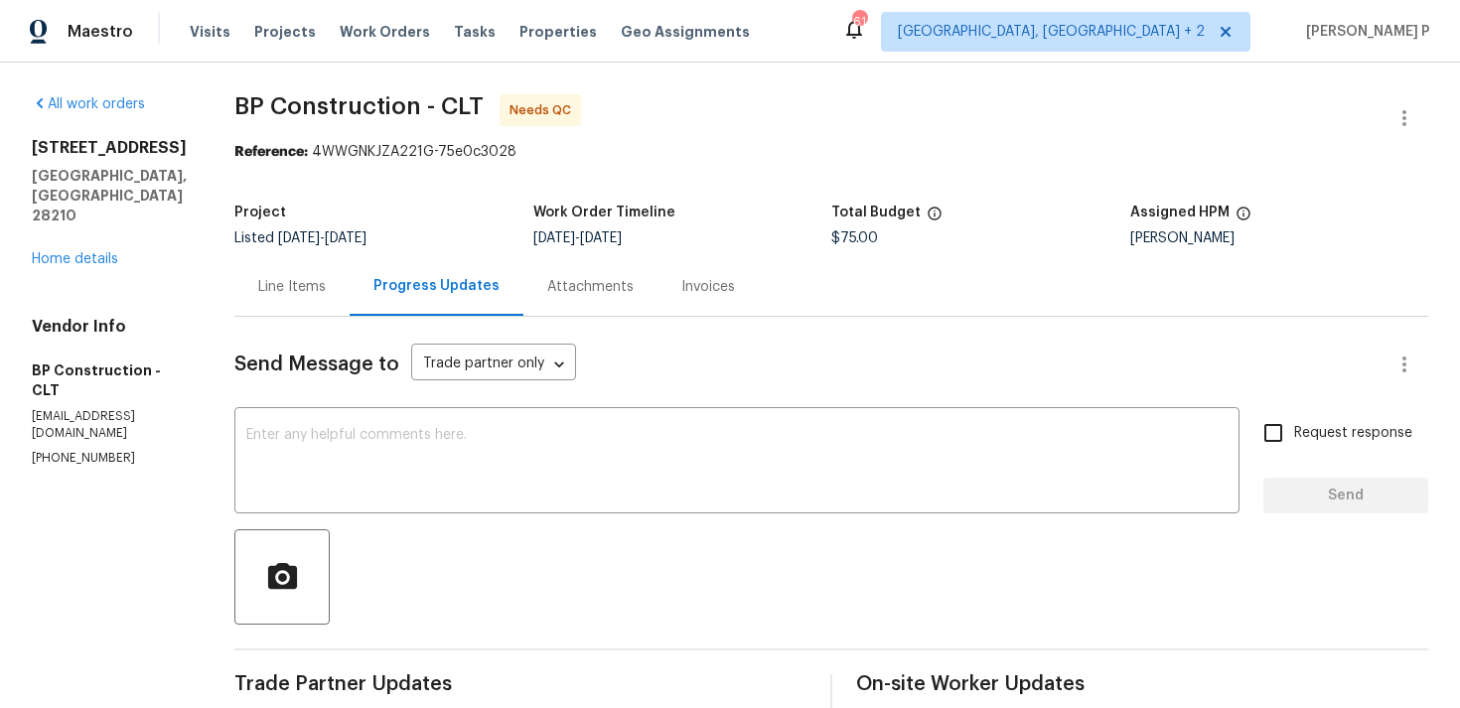
click at [280, 287] on div "Line Items" at bounding box center [292, 287] width 68 height 20
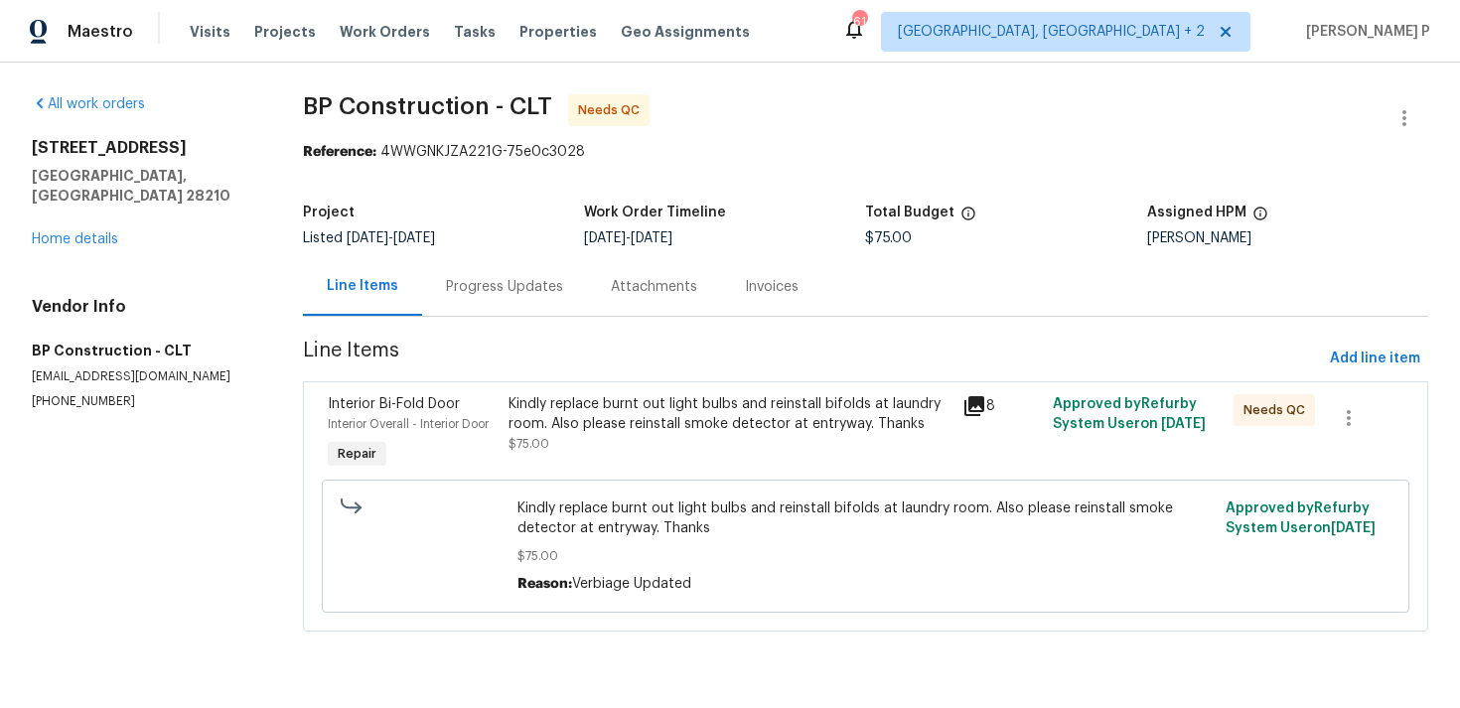
click at [718, 418] on div "Kindly replace burnt out light bulbs and reinstall bifolds at laundry room. Als…" at bounding box center [728, 414] width 441 height 40
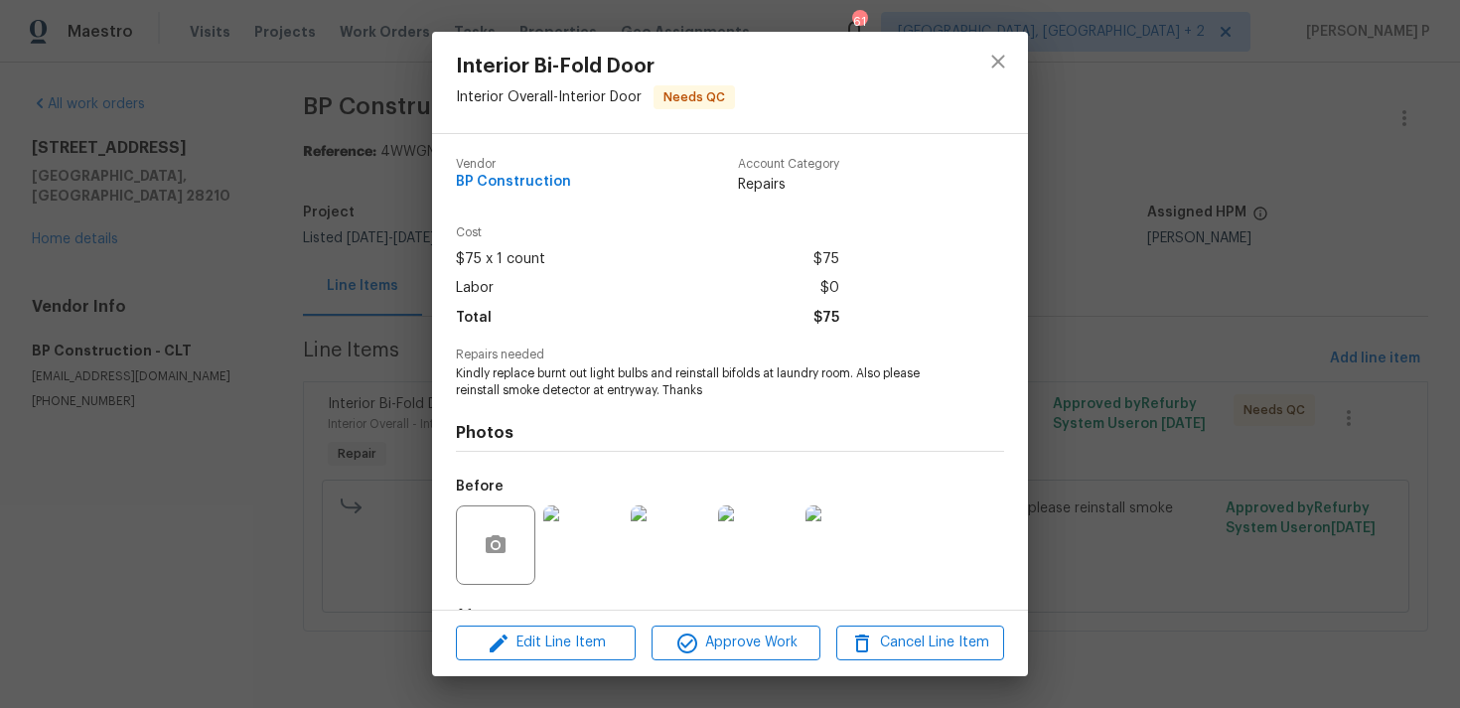
scroll to position [124, 0]
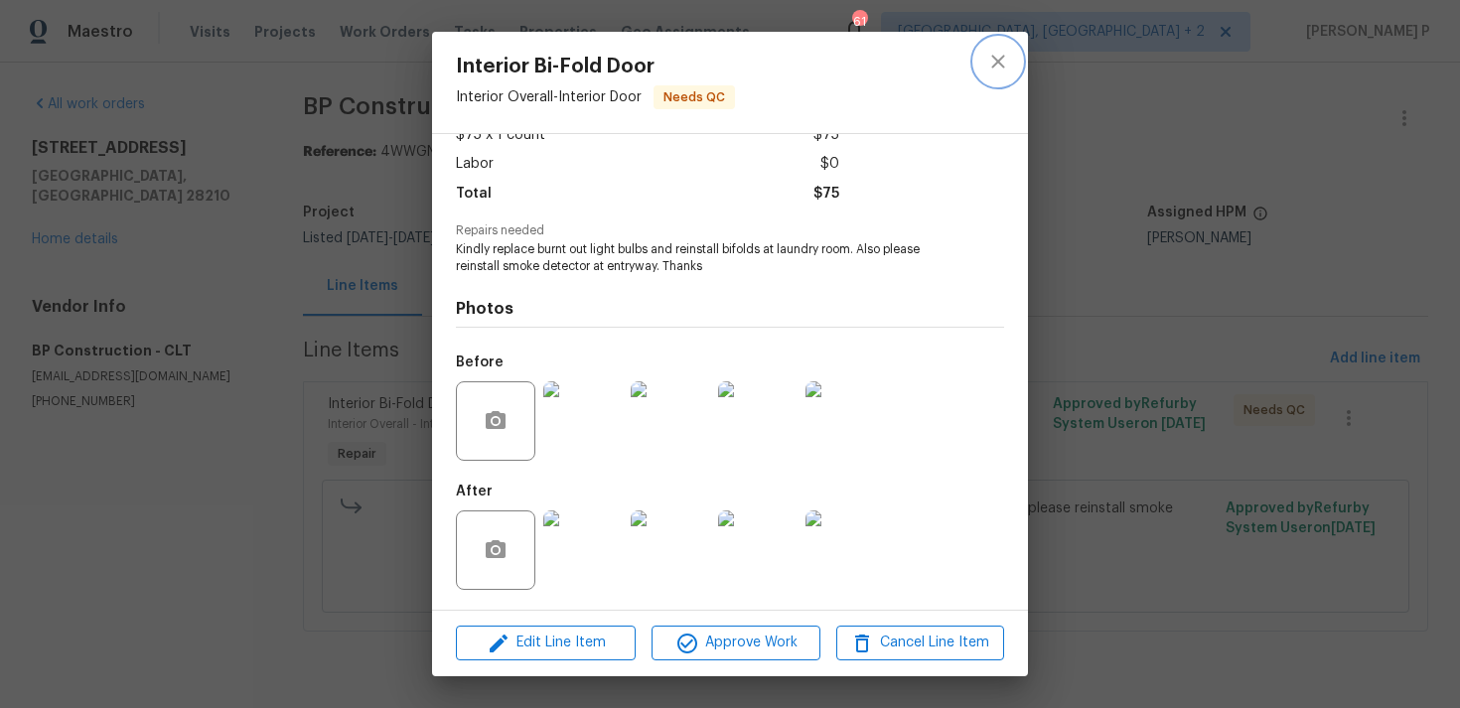
click at [1005, 52] on icon "close" at bounding box center [998, 62] width 24 height 24
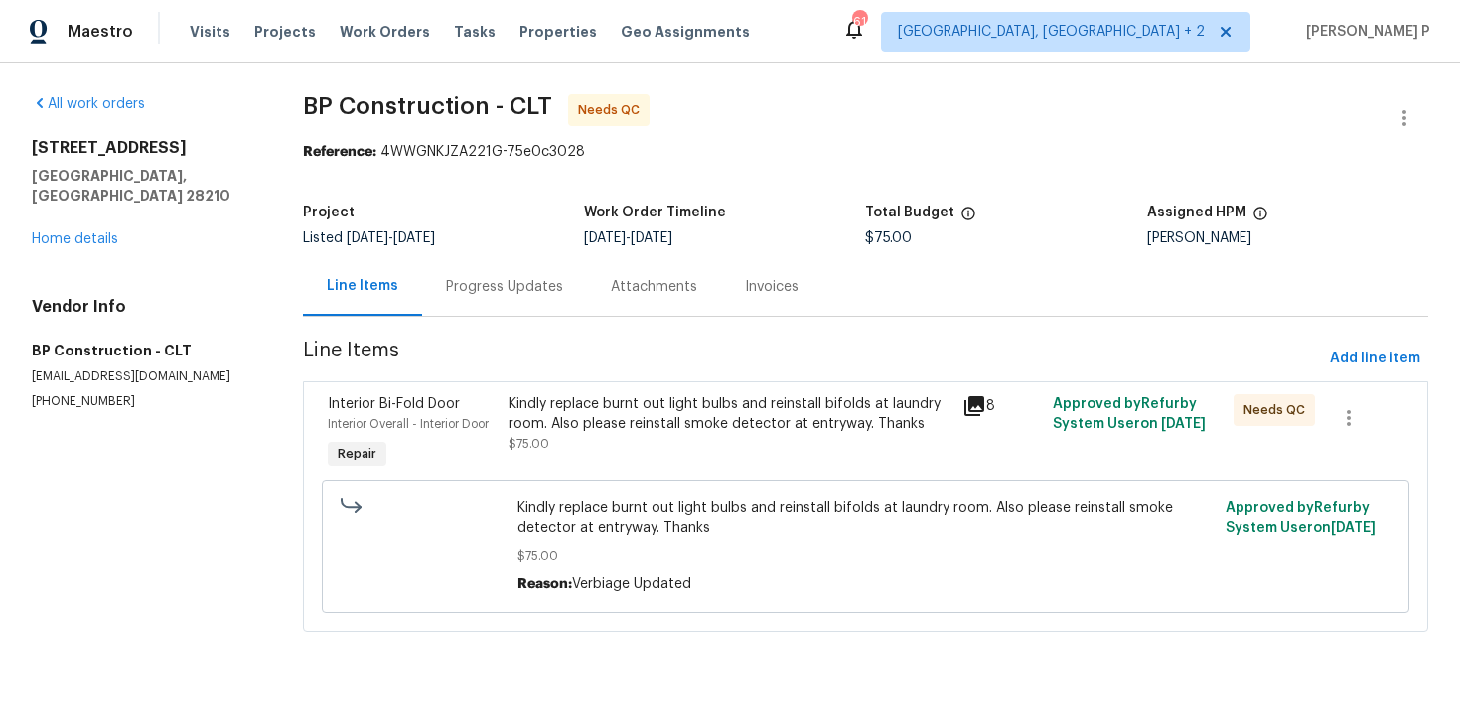
click at [524, 302] on div "Progress Updates" at bounding box center [504, 286] width 165 height 59
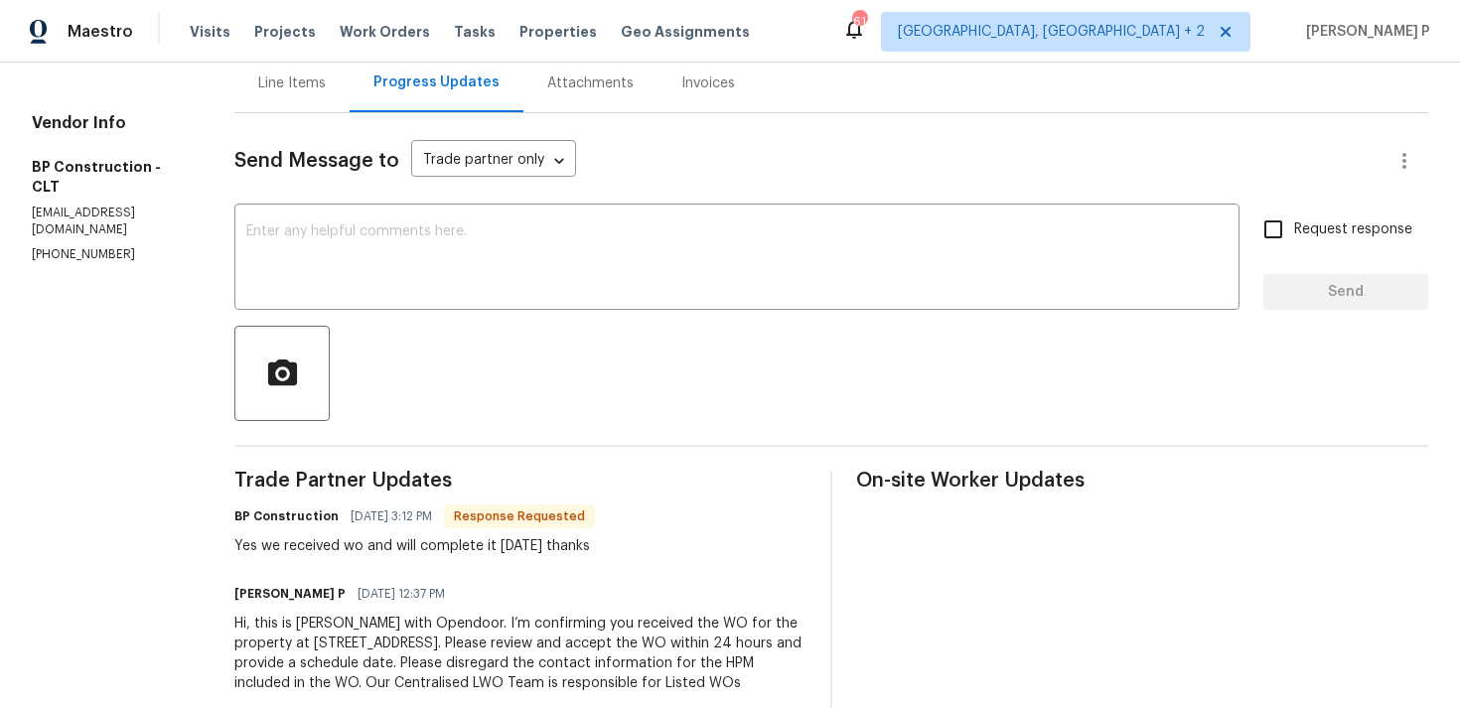
scroll to position [244, 0]
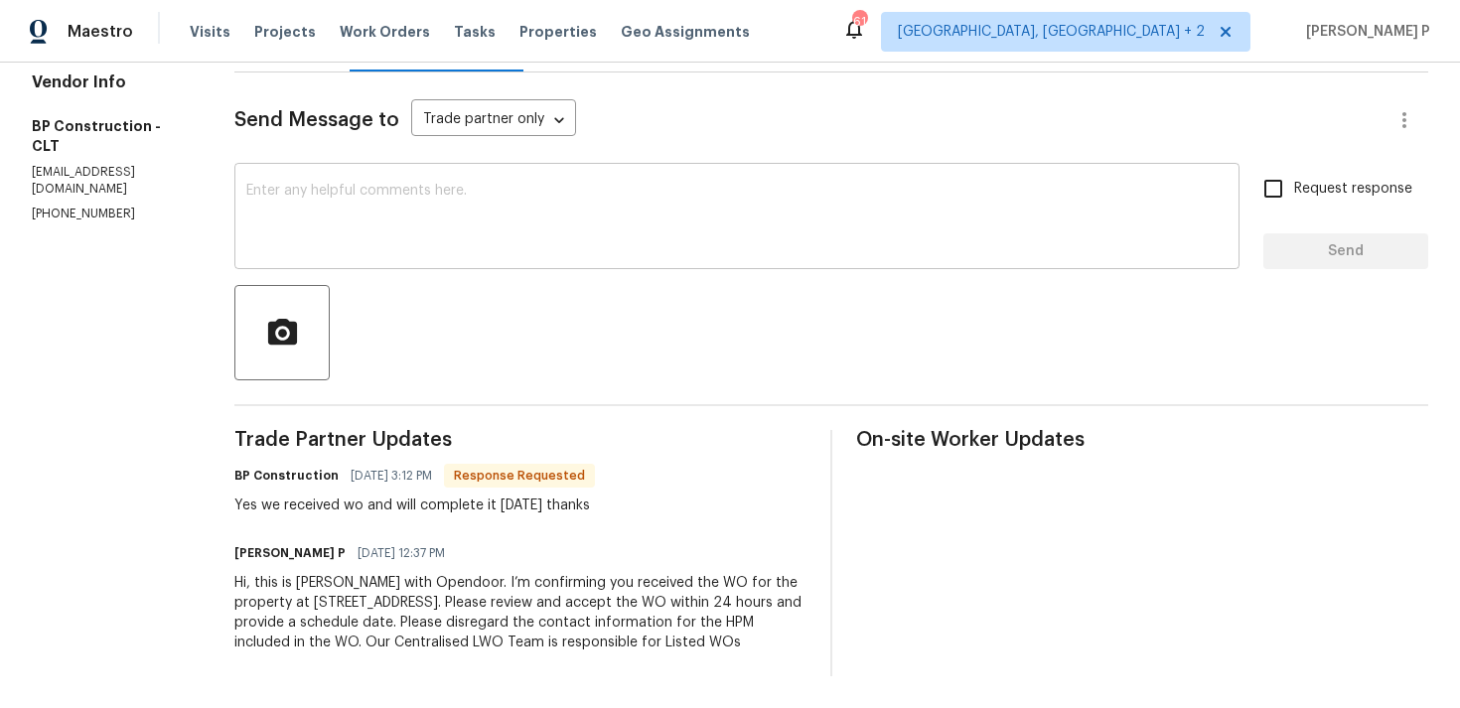
click at [503, 266] on div "x ​" at bounding box center [736, 218] width 1005 height 101
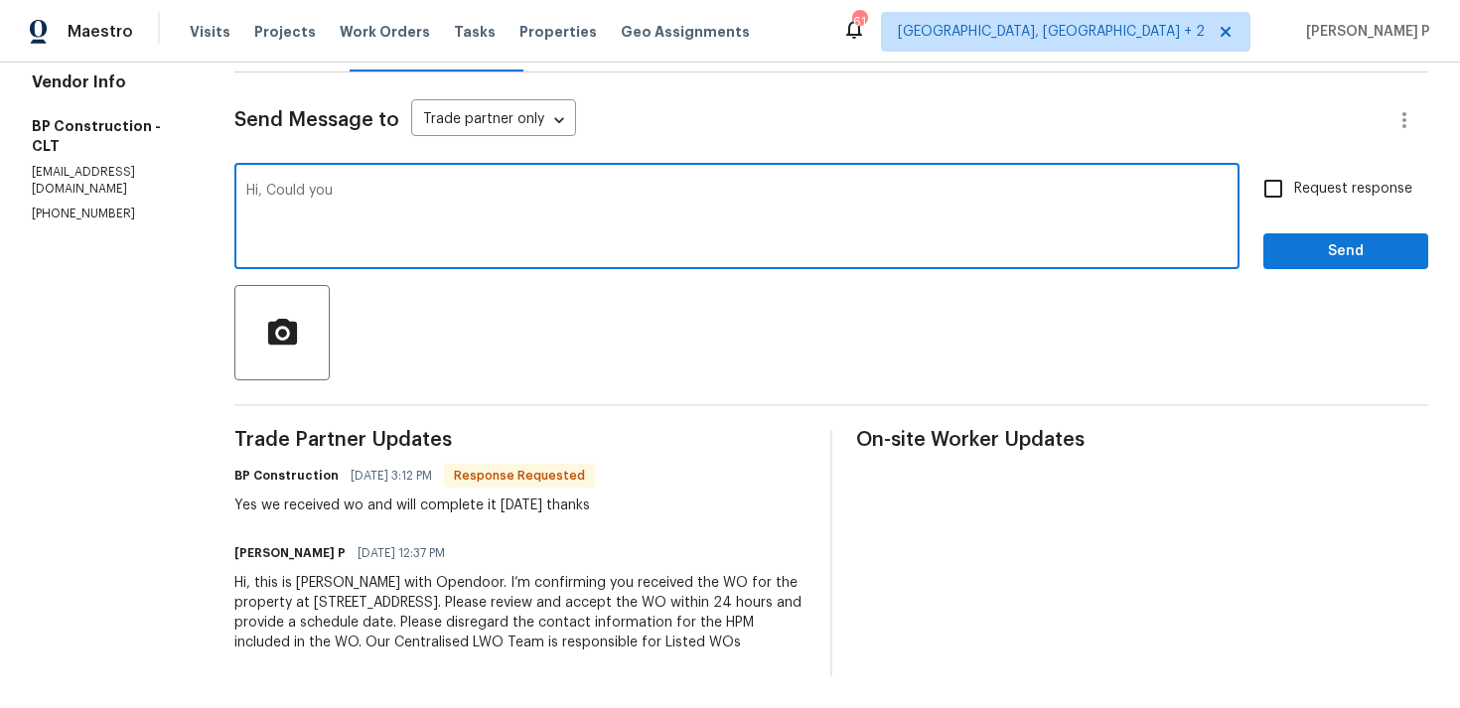
drag, startPoint x: 295, startPoint y: 190, endPoint x: 477, endPoint y: 191, distance: 181.7
click at [464, 190] on textarea "Hi, Could you" at bounding box center [736, 219] width 981 height 70
paste textarea "kindly provide a brief description of the completed work and confirm the total …"
type textarea "Hi, Could you kindly provide a brief description of the completed work and conf…"
click at [1294, 197] on input "Request response" at bounding box center [1273, 189] width 42 height 42
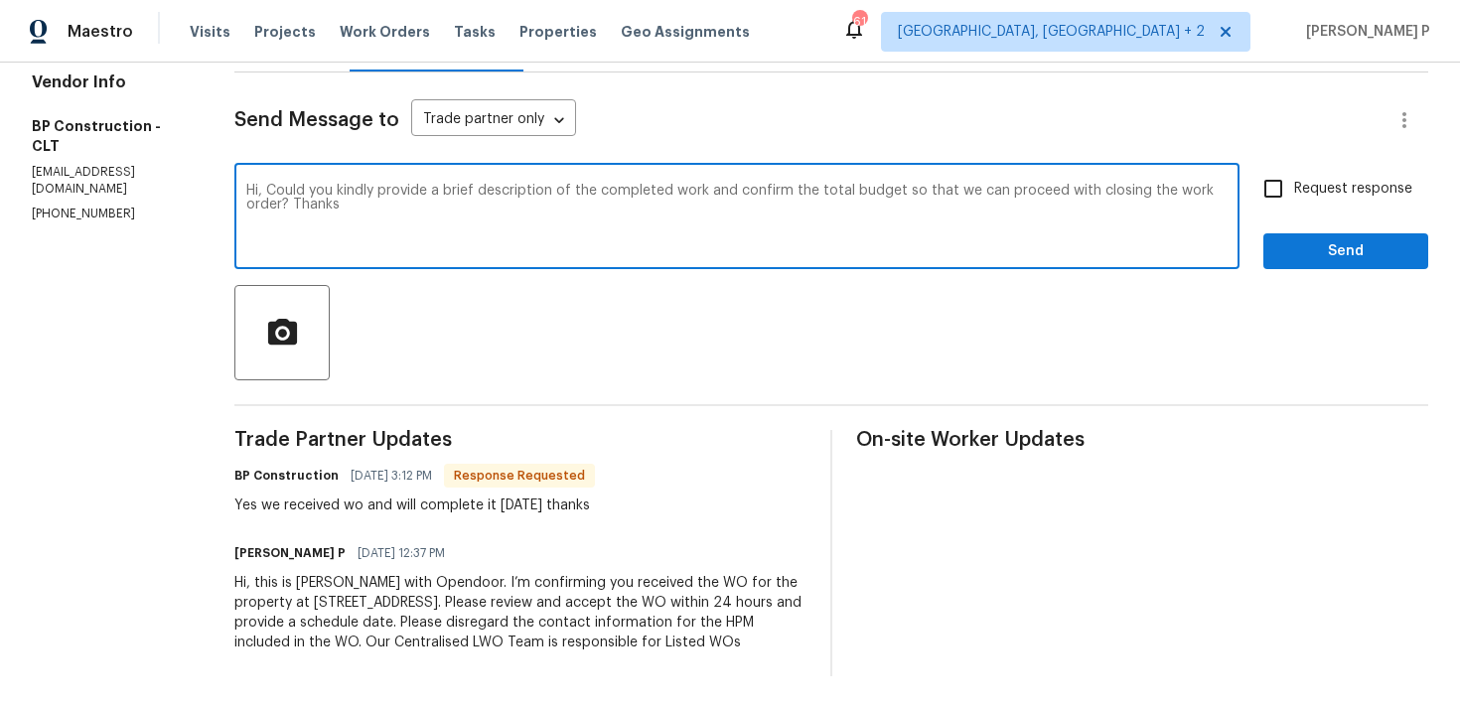
checkbox input "true"
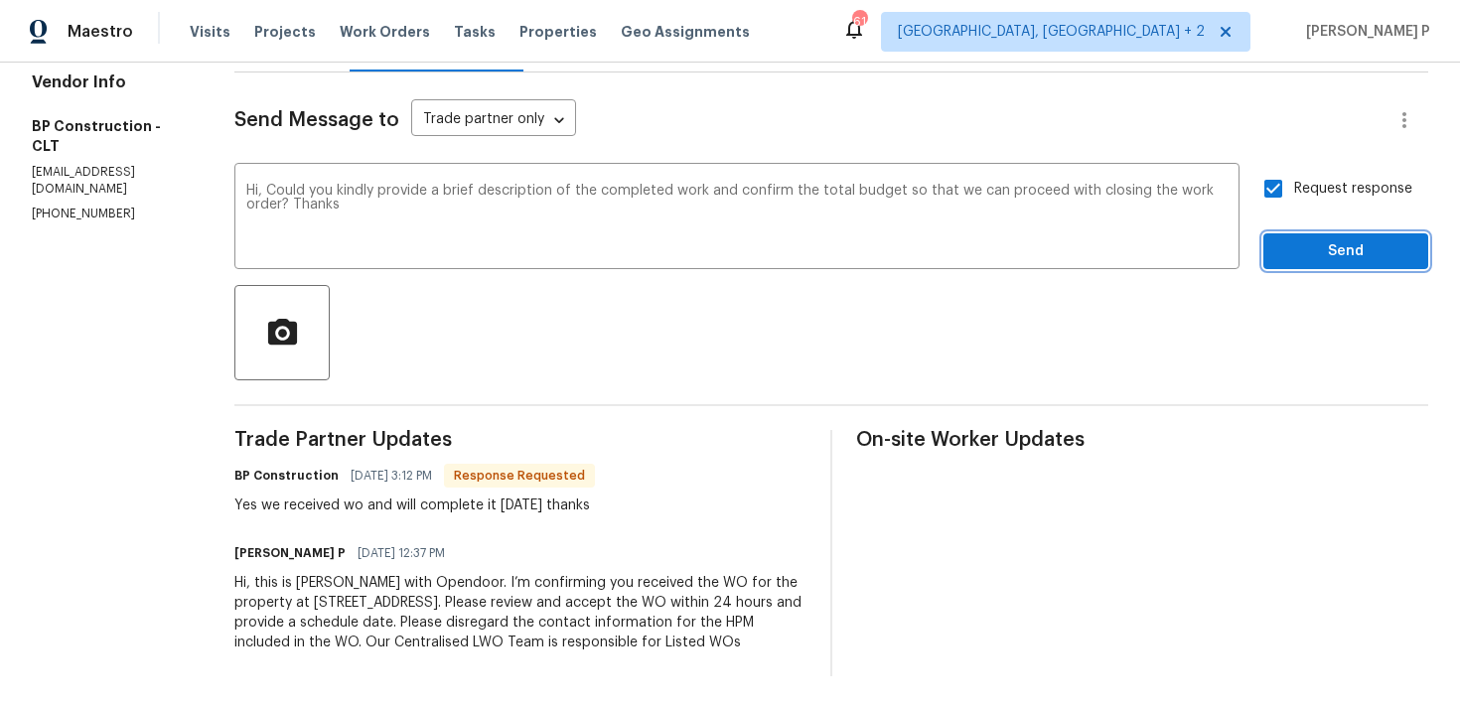
click at [1298, 251] on span "Send" at bounding box center [1345, 251] width 133 height 25
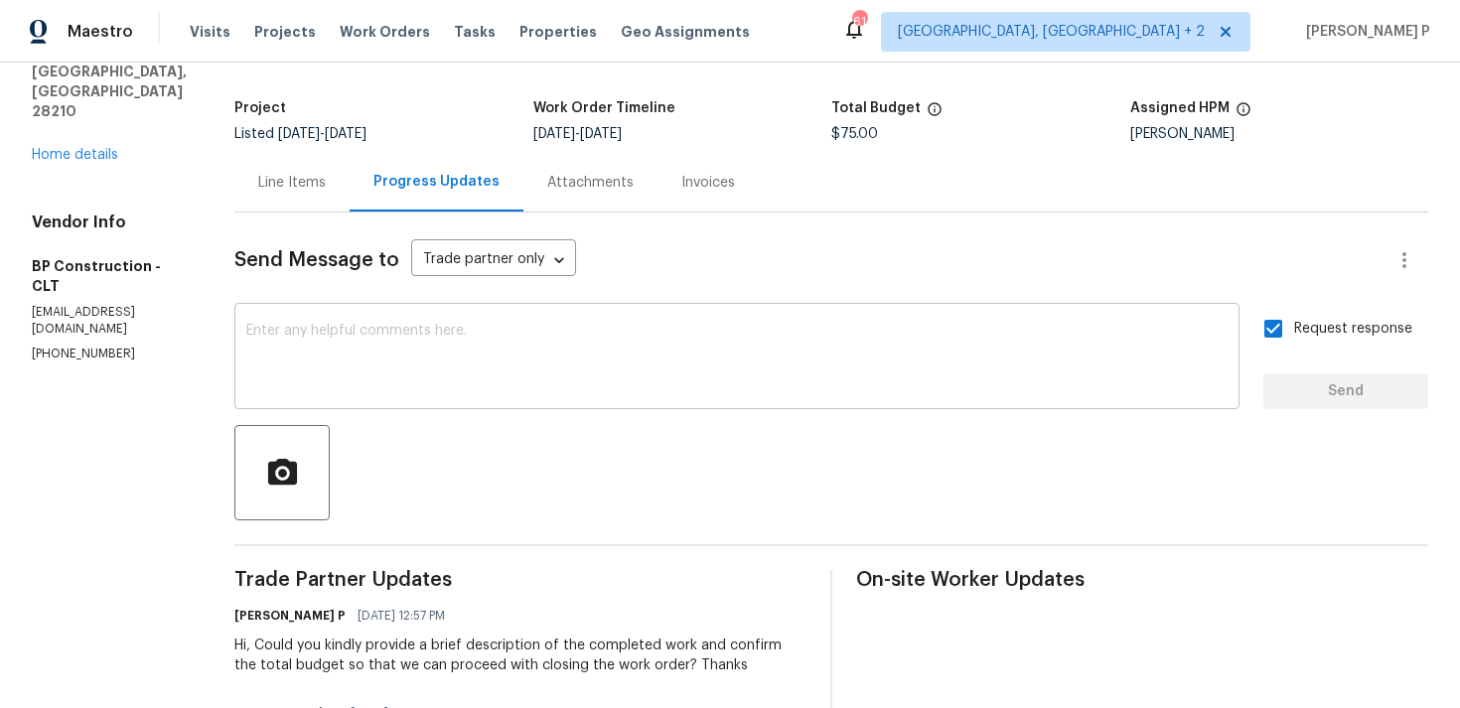
scroll to position [0, 0]
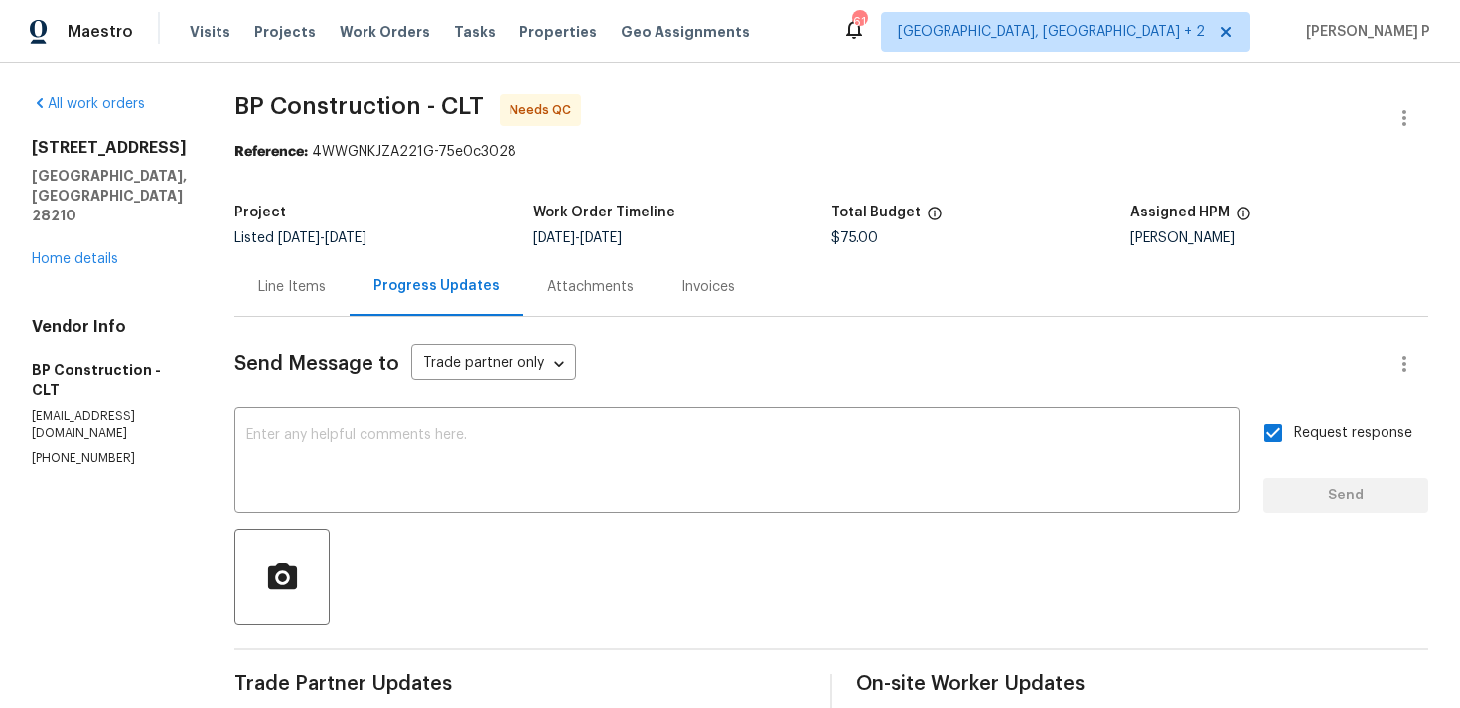
click at [306, 284] on div "Line Items" at bounding box center [292, 287] width 68 height 20
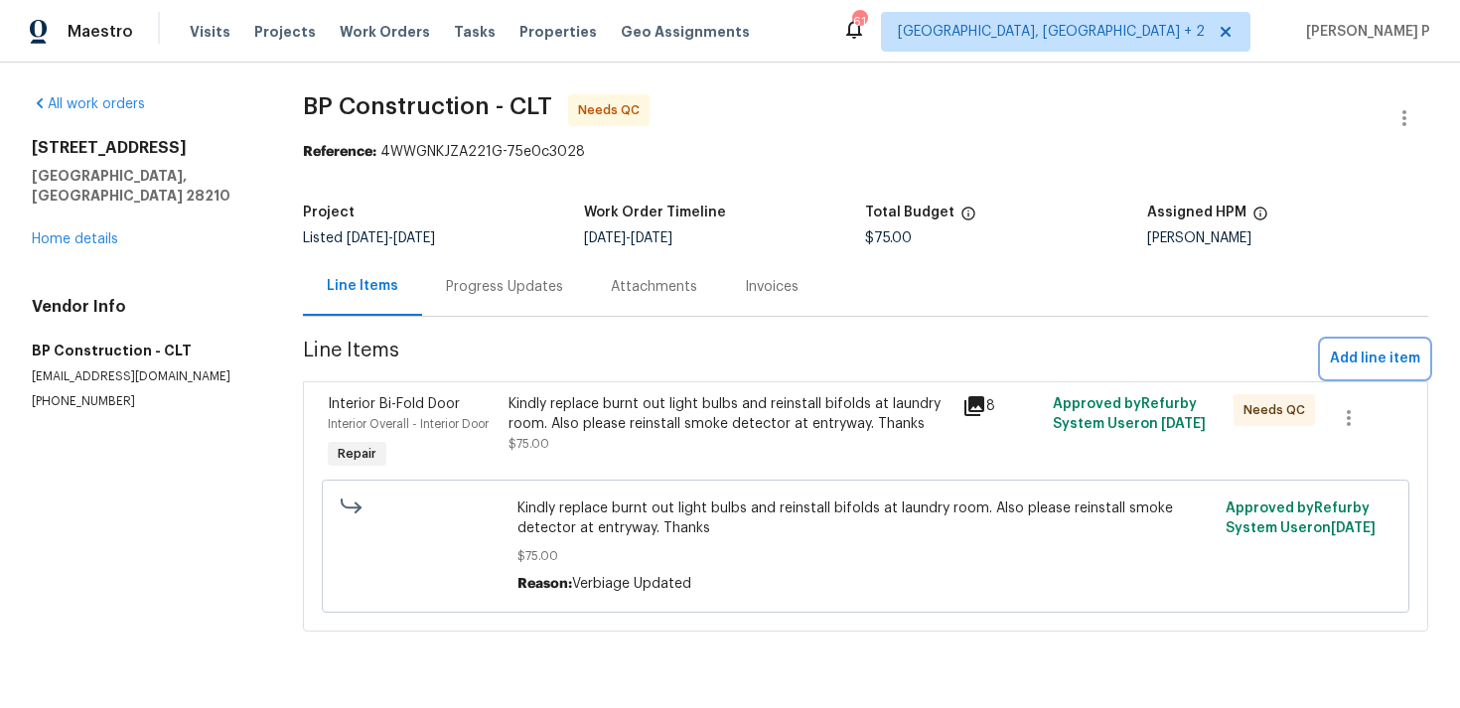
click at [1363, 350] on span "Add line item" at bounding box center [1374, 359] width 90 height 25
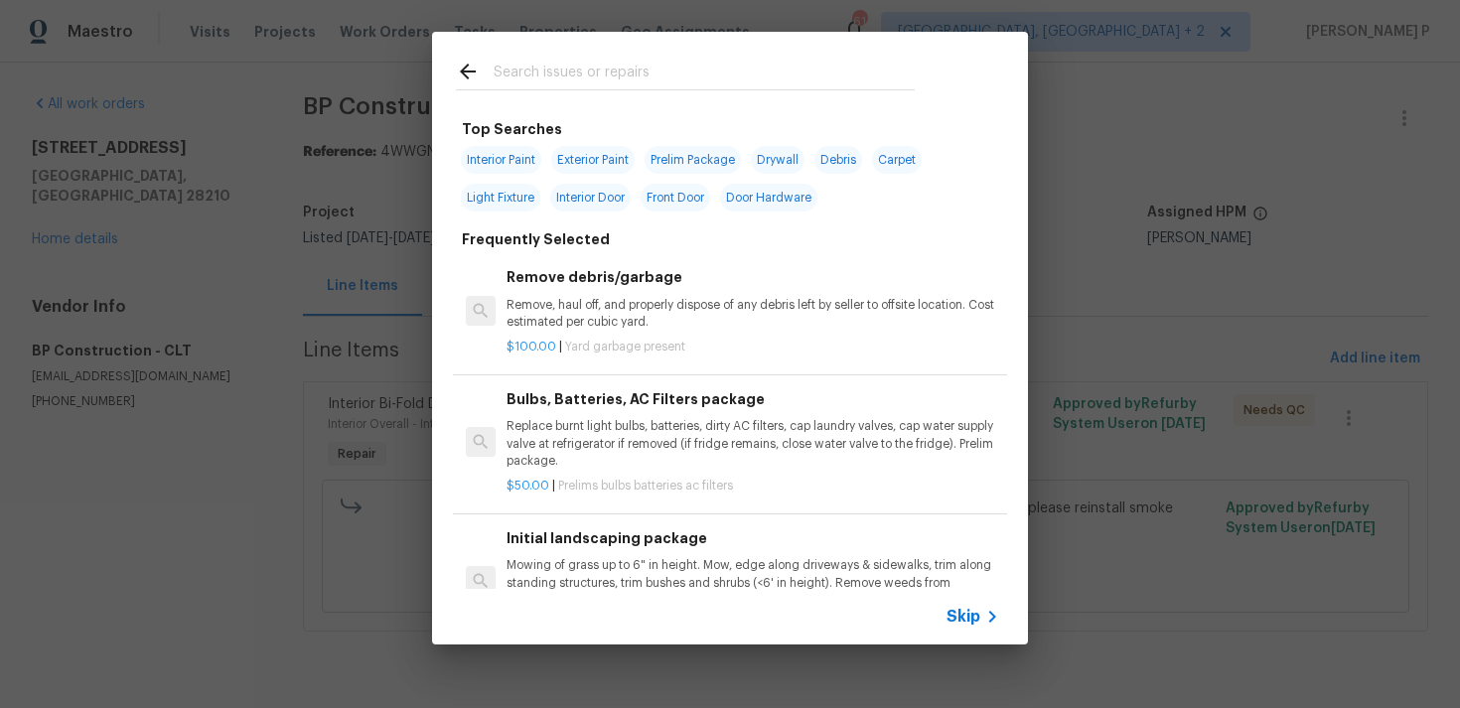
click at [949, 633] on div "Skip" at bounding box center [730, 617] width 596 height 56
click at [975, 609] on span "Skip" at bounding box center [963, 617] width 34 height 20
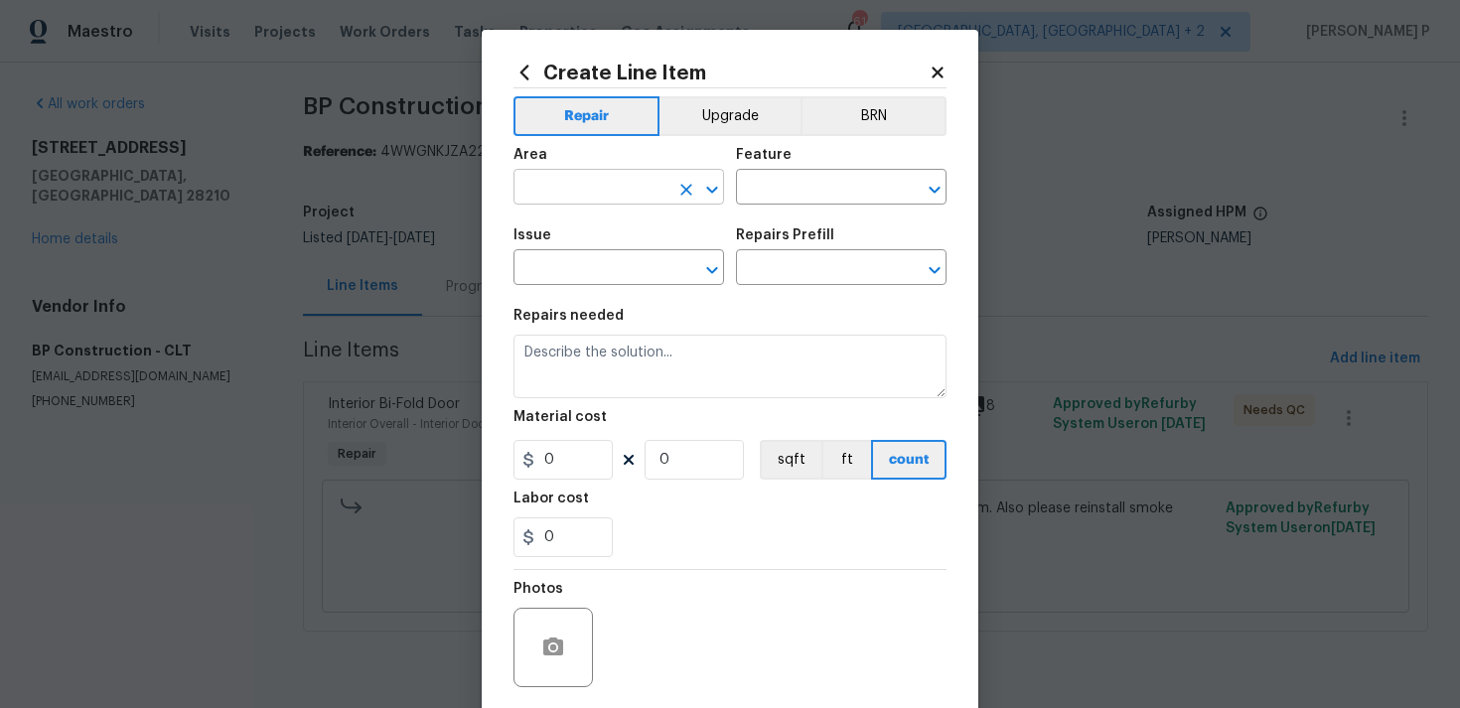
click at [651, 189] on input "text" at bounding box center [590, 189] width 155 height 31
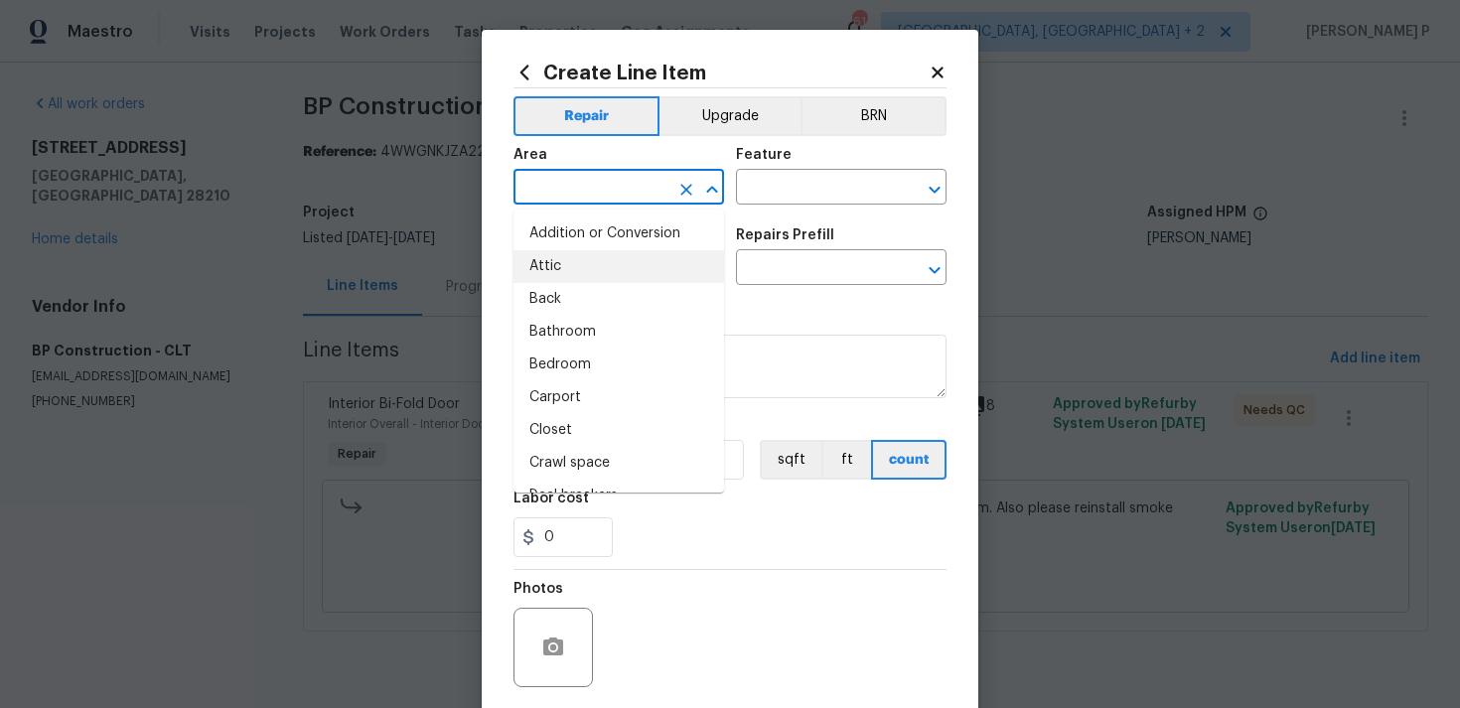
click at [638, 254] on li "Attic" at bounding box center [618, 266] width 210 height 33
type input "Attic"
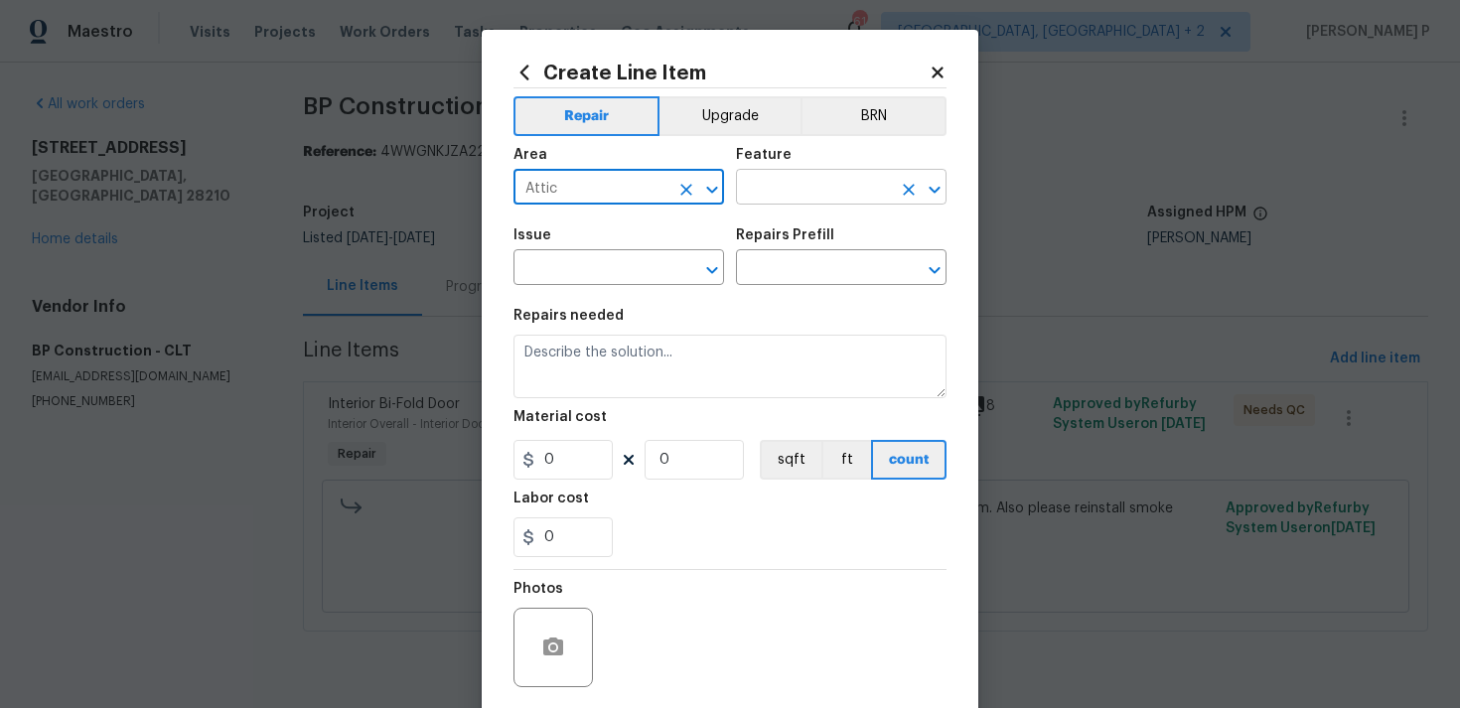
click at [752, 191] on input "text" at bounding box center [813, 189] width 155 height 31
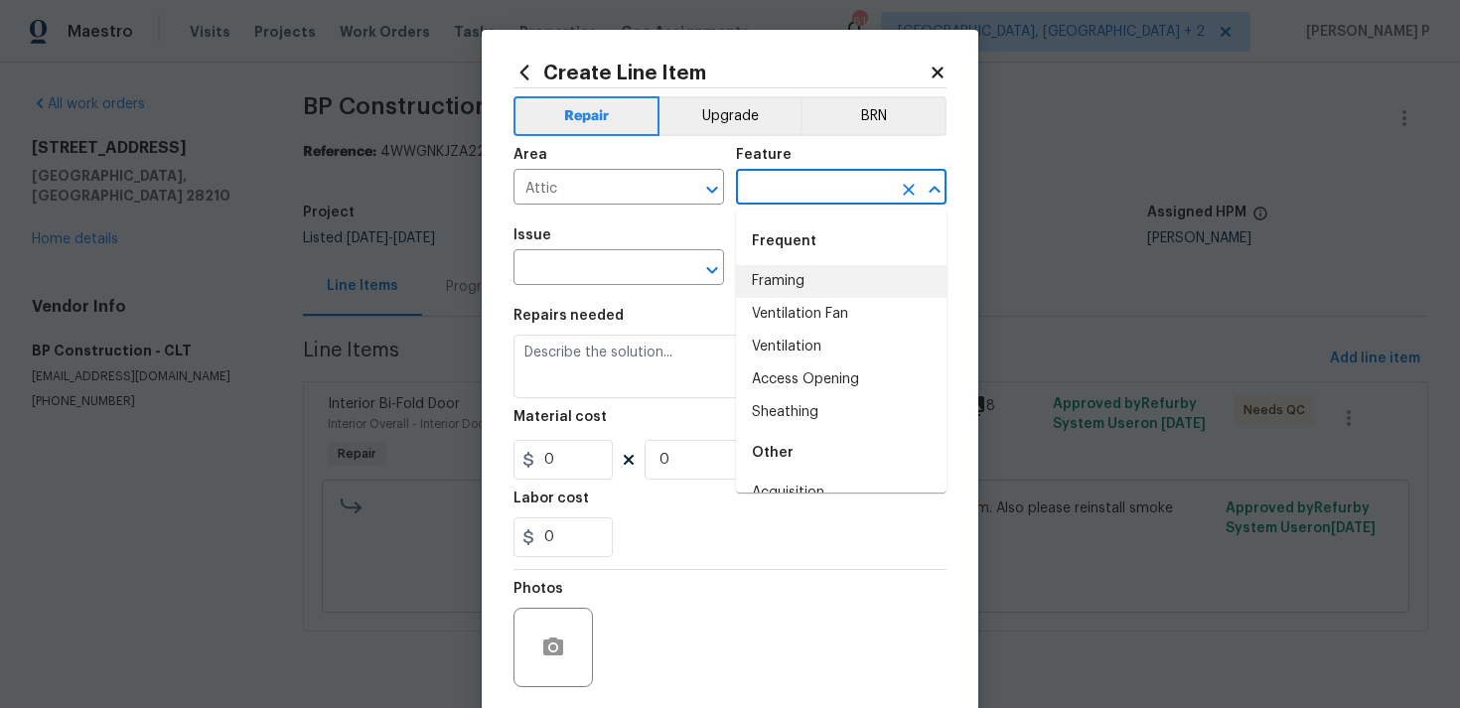
click at [779, 274] on li "Framing" at bounding box center [841, 281] width 210 height 33
type input "Framing"
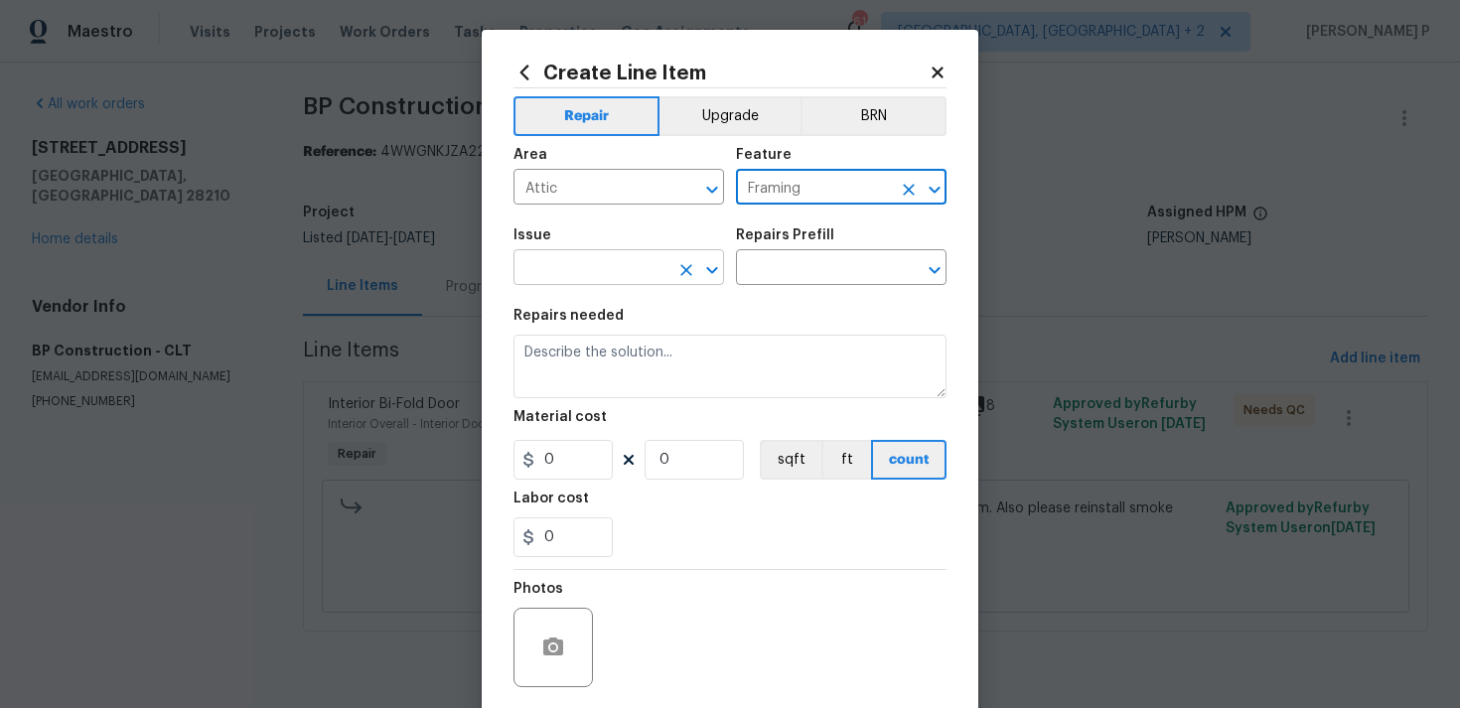
click at [706, 272] on icon "Open" at bounding box center [712, 270] width 24 height 24
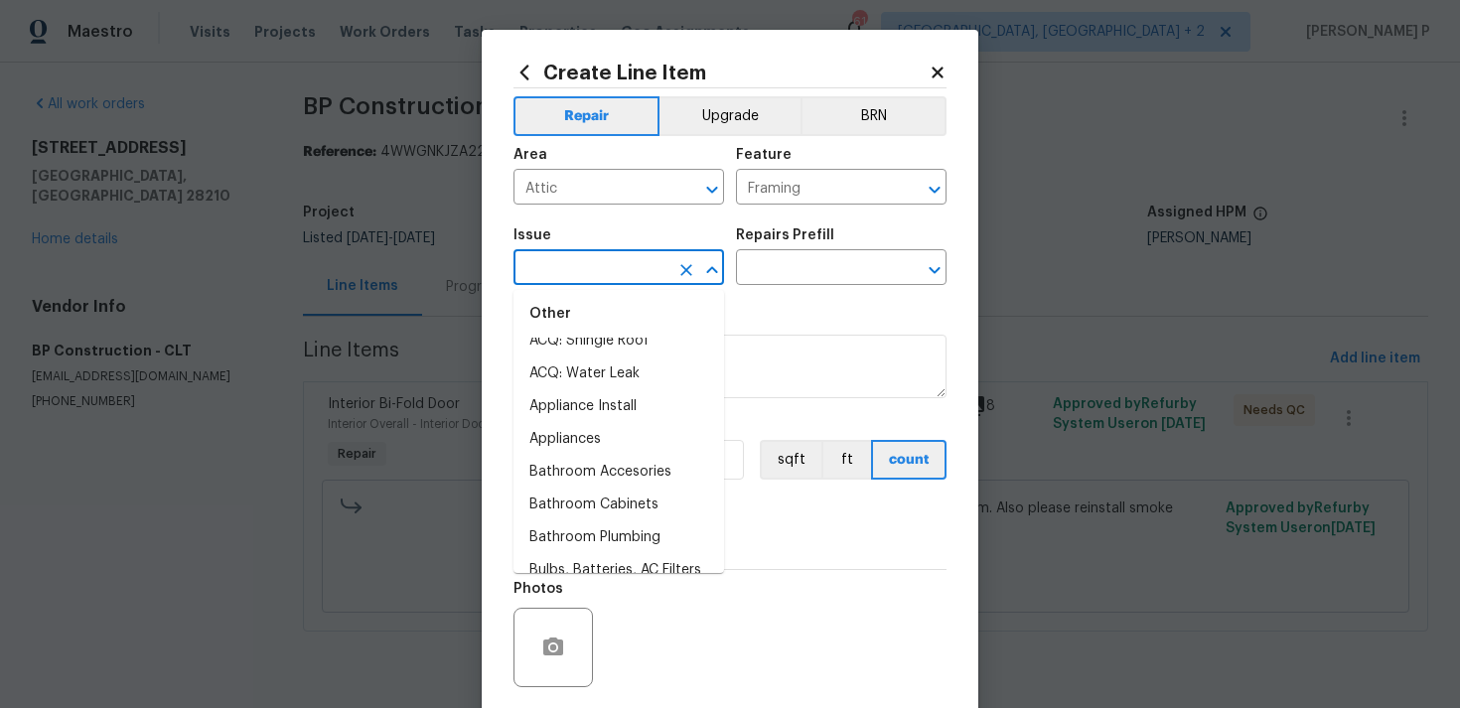
scroll to position [396, 0]
click at [633, 437] on li "Bathroom Accesories" at bounding box center [618, 439] width 210 height 33
type input "Bathroom Accesories"
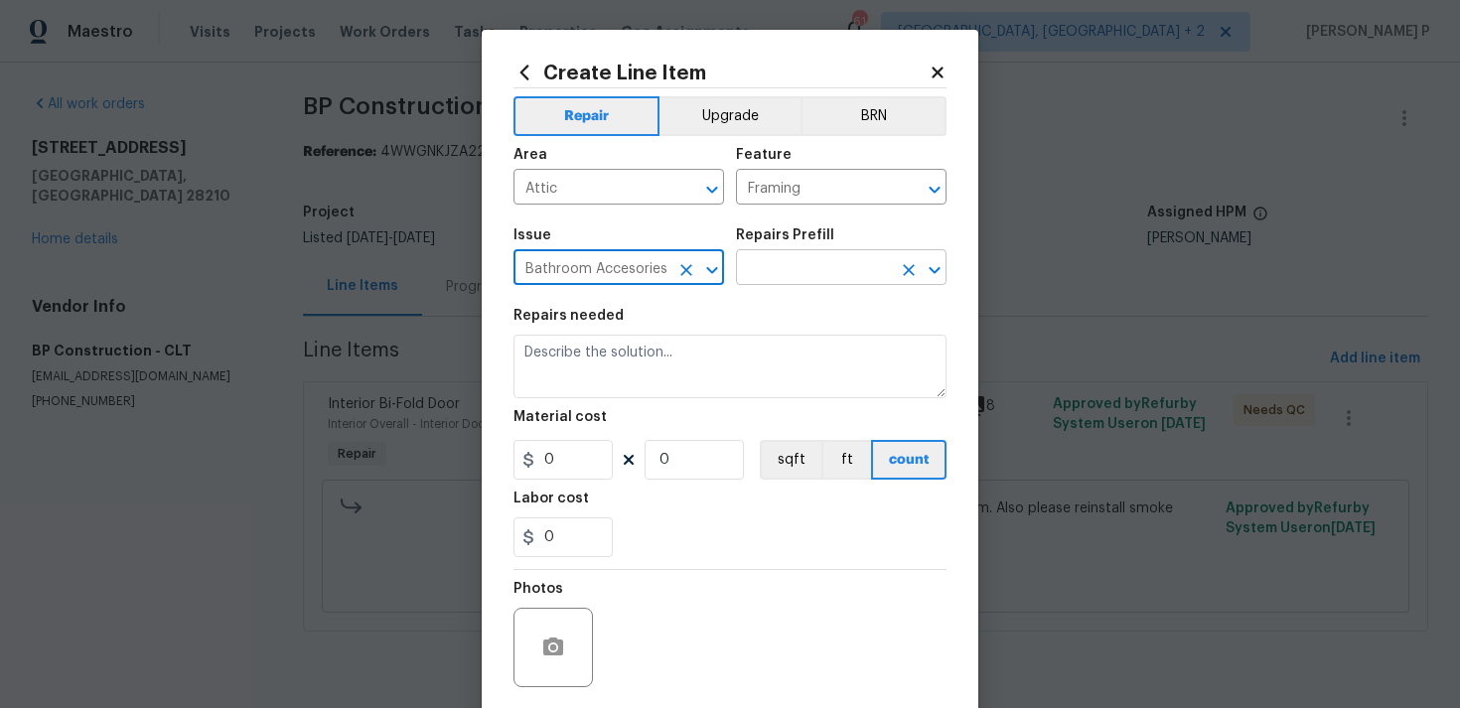
click at [791, 276] on input "text" at bounding box center [813, 269] width 155 height 31
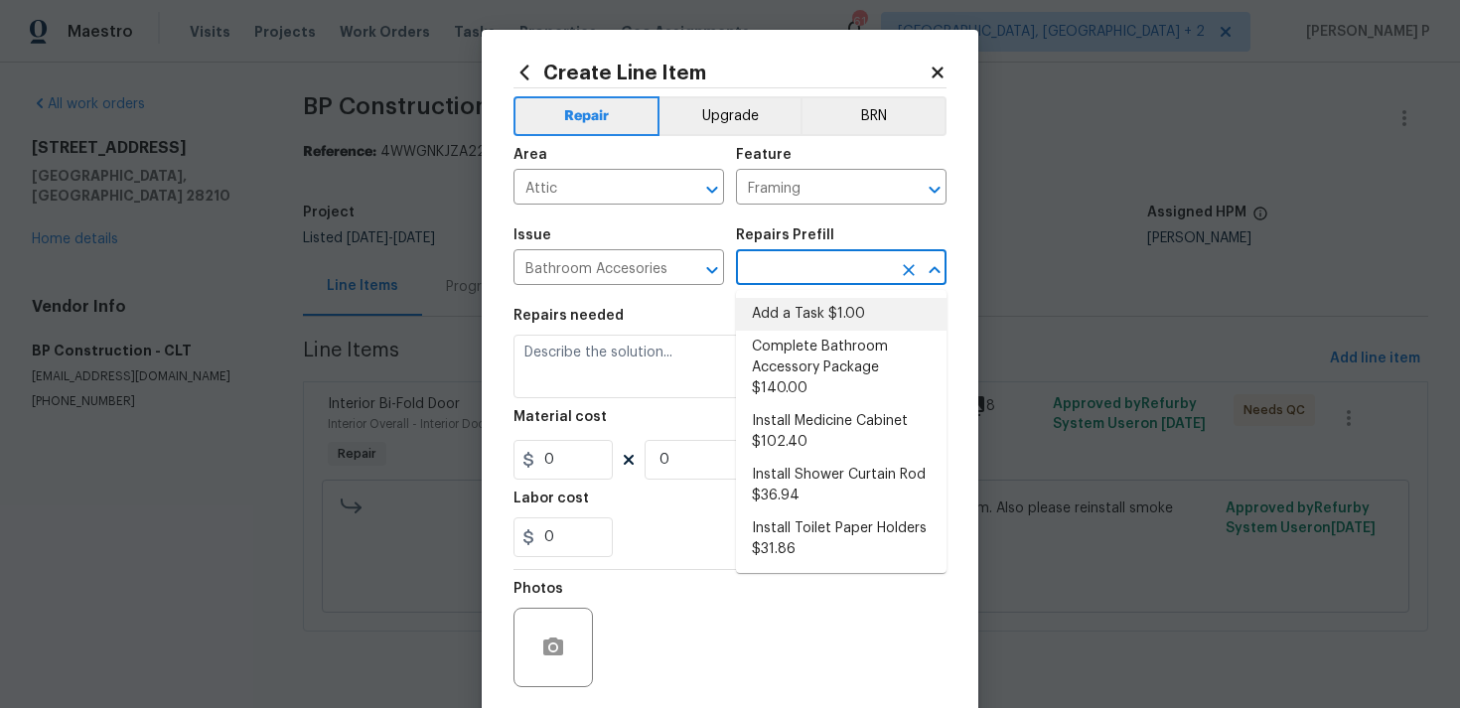
click at [790, 324] on li "Add a Task $1.00" at bounding box center [841, 314] width 210 height 33
type input "Interior Trim"
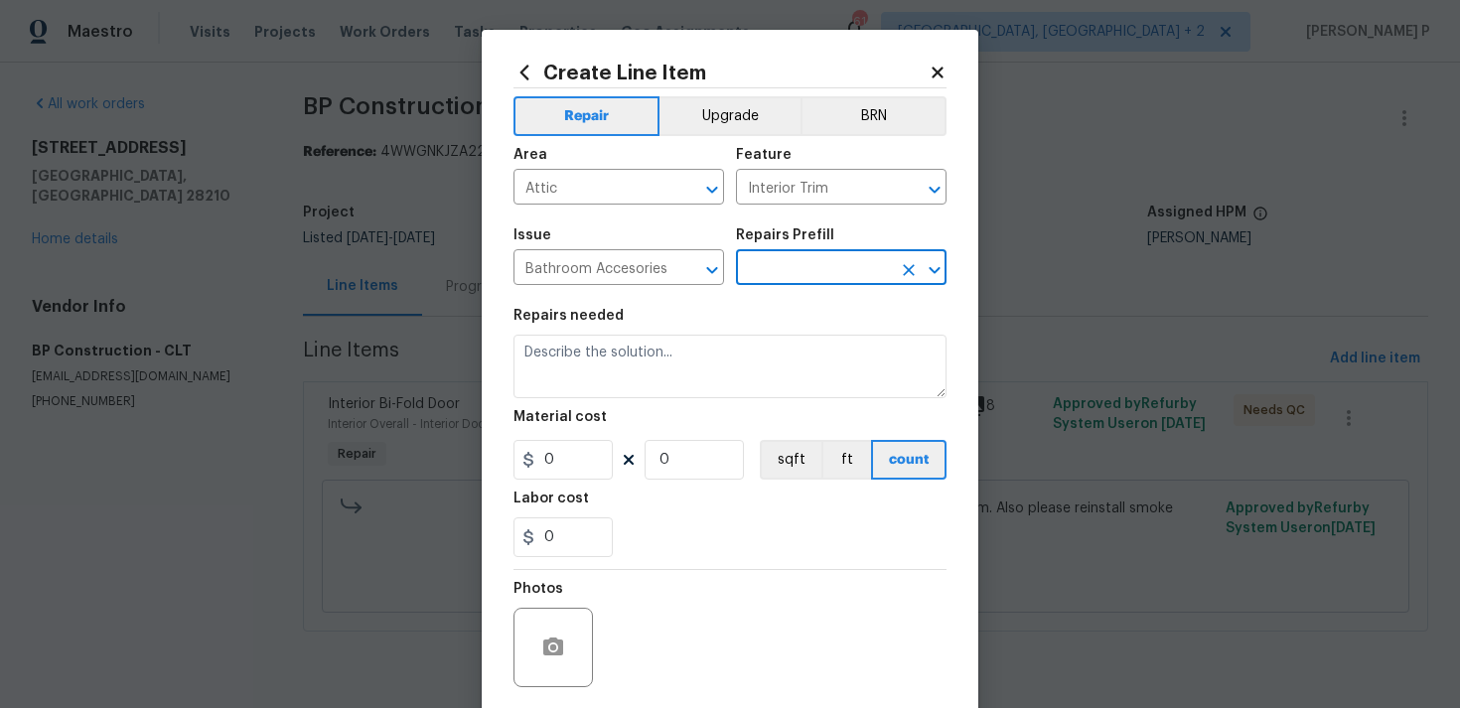
type input "Add a Task $1.00"
type textarea "HPM to detail"
type input "1"
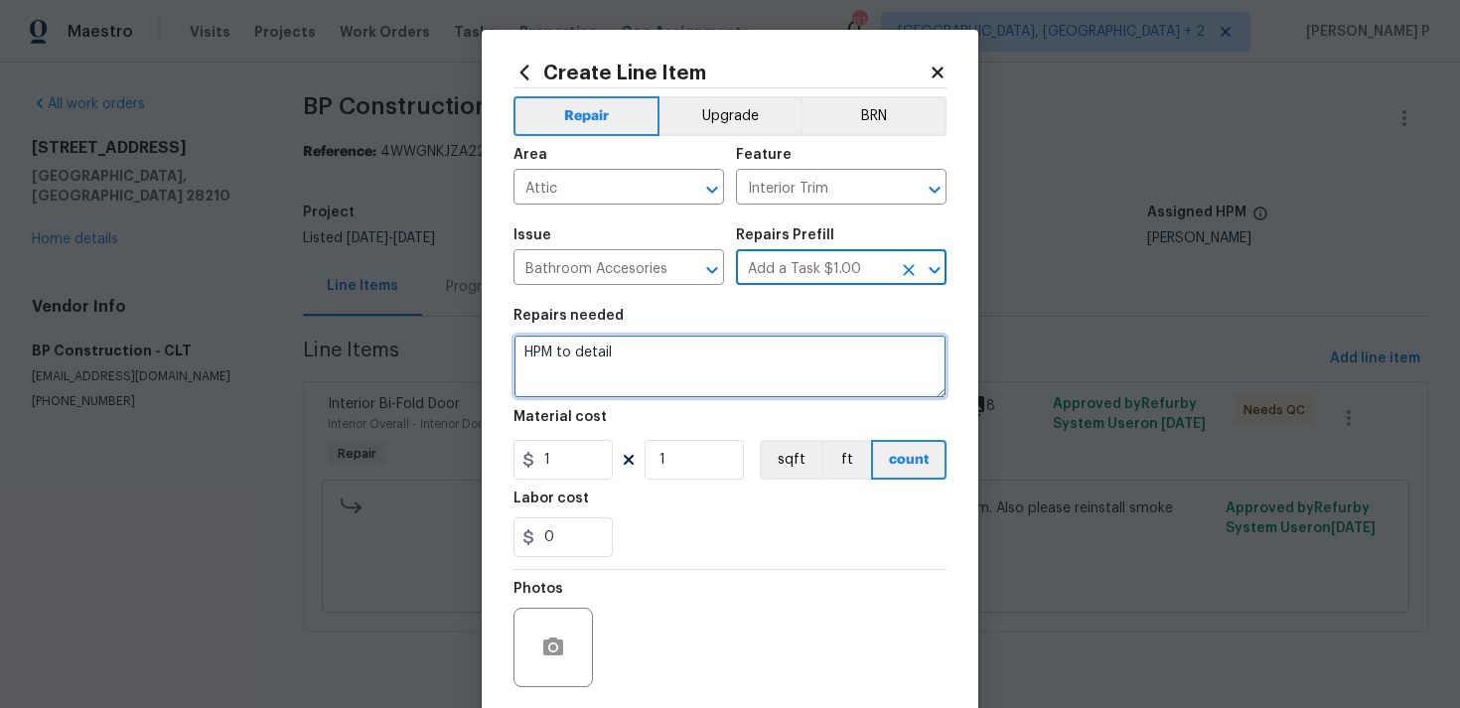
click at [665, 369] on textarea "HPM to detail" at bounding box center [729, 367] width 433 height 64
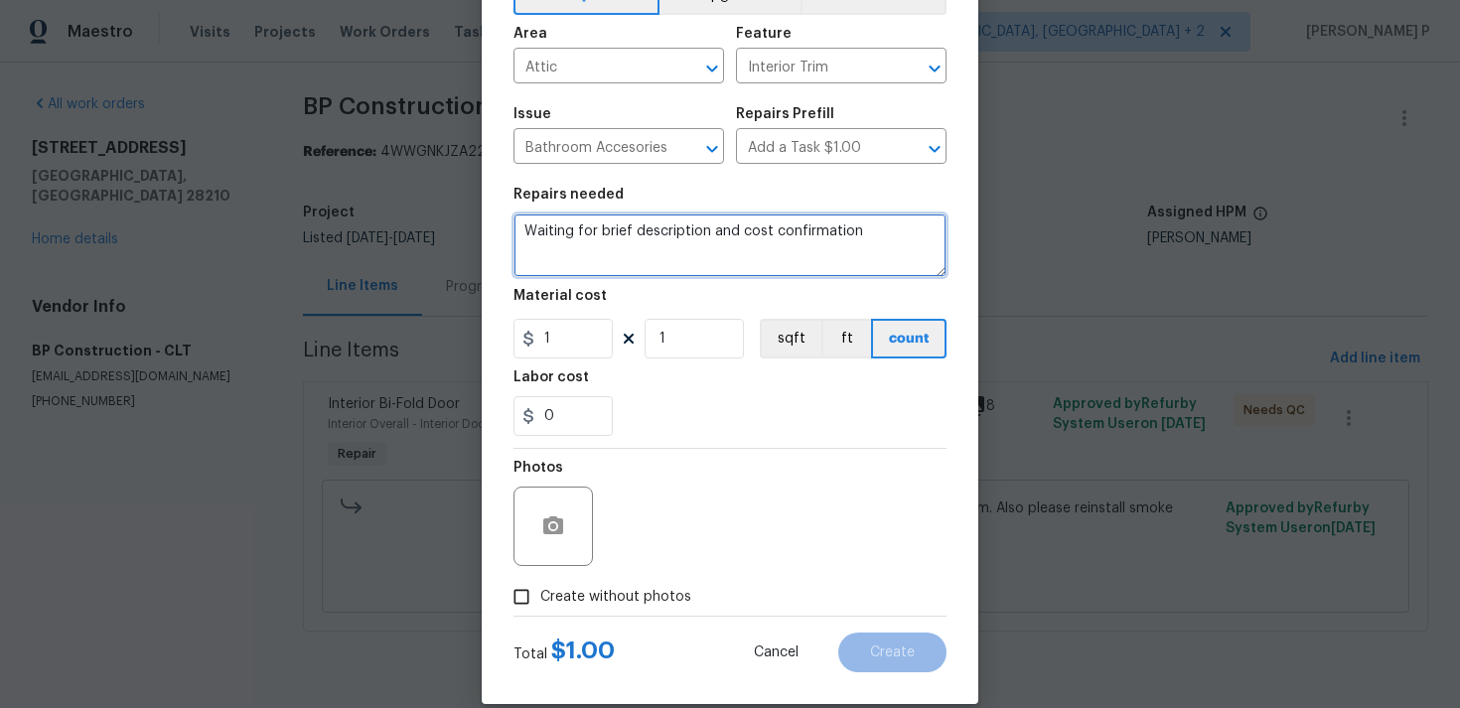
scroll to position [148, 0]
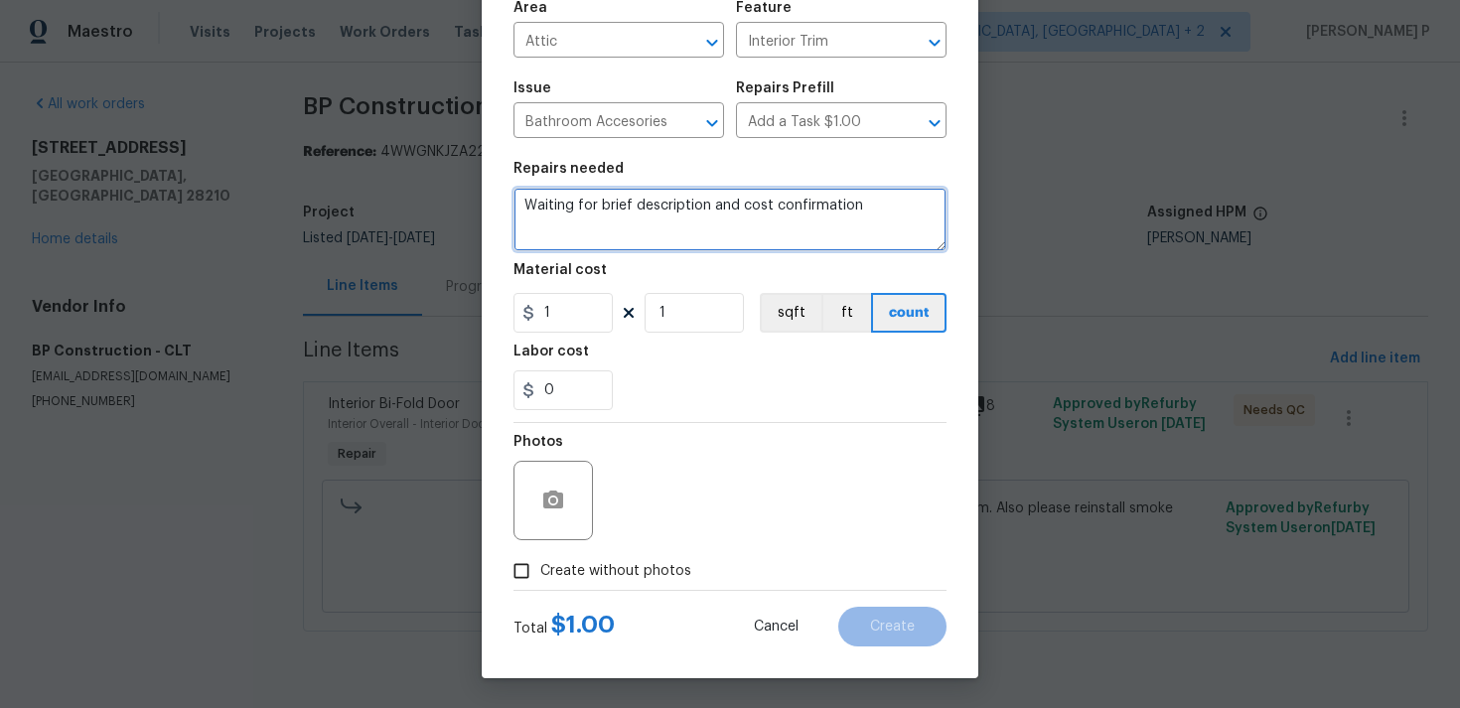
type textarea "Waiting for brief description and cost confirmation"
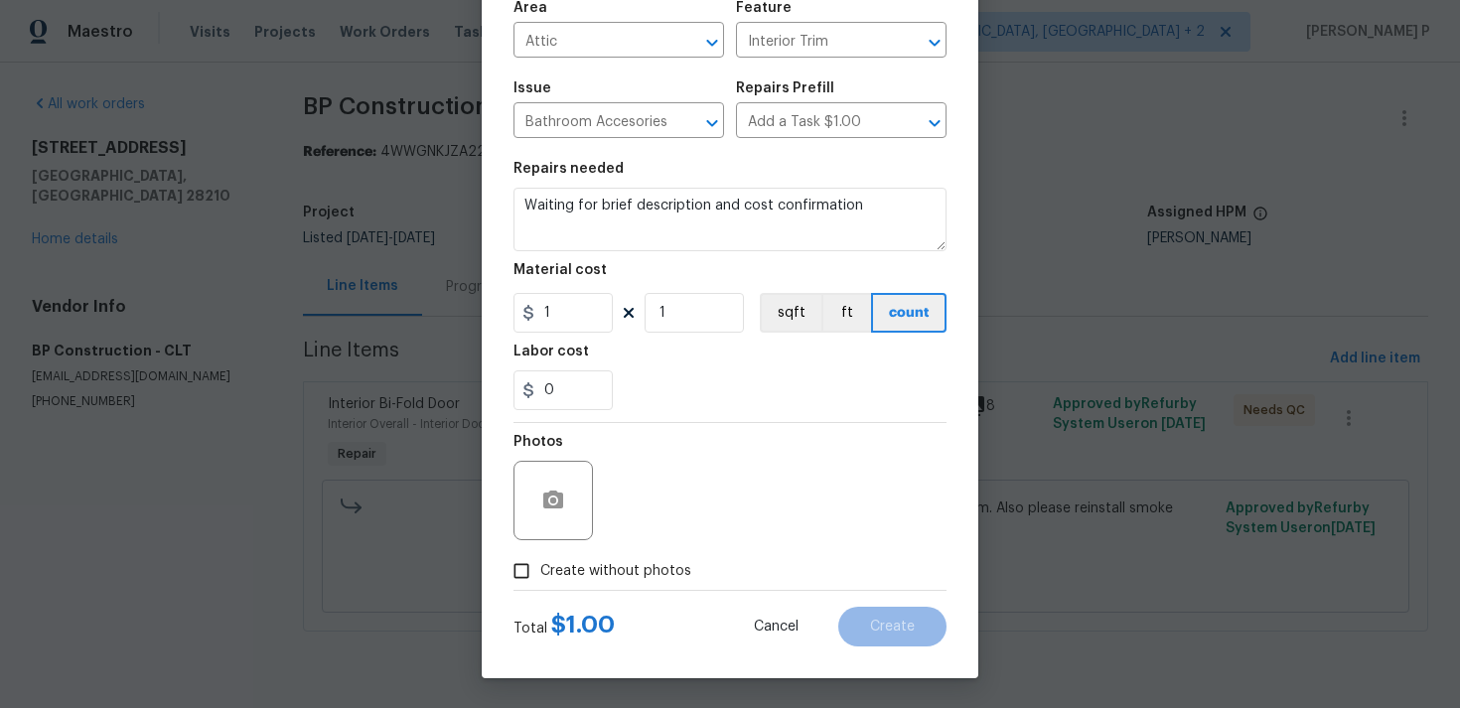
click at [520, 575] on input "Create without photos" at bounding box center [521, 571] width 38 height 38
checkbox input "true"
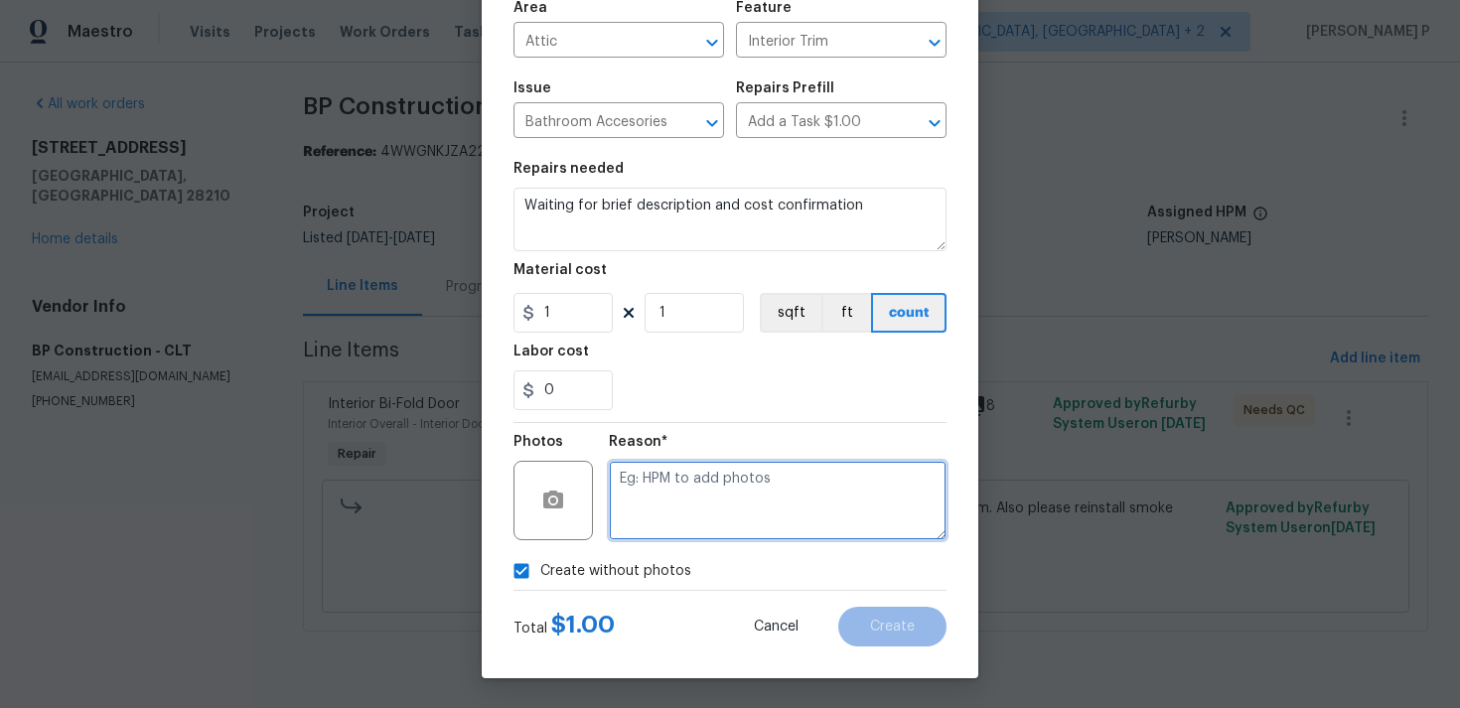
click at [727, 511] on textarea at bounding box center [778, 500] width 338 height 79
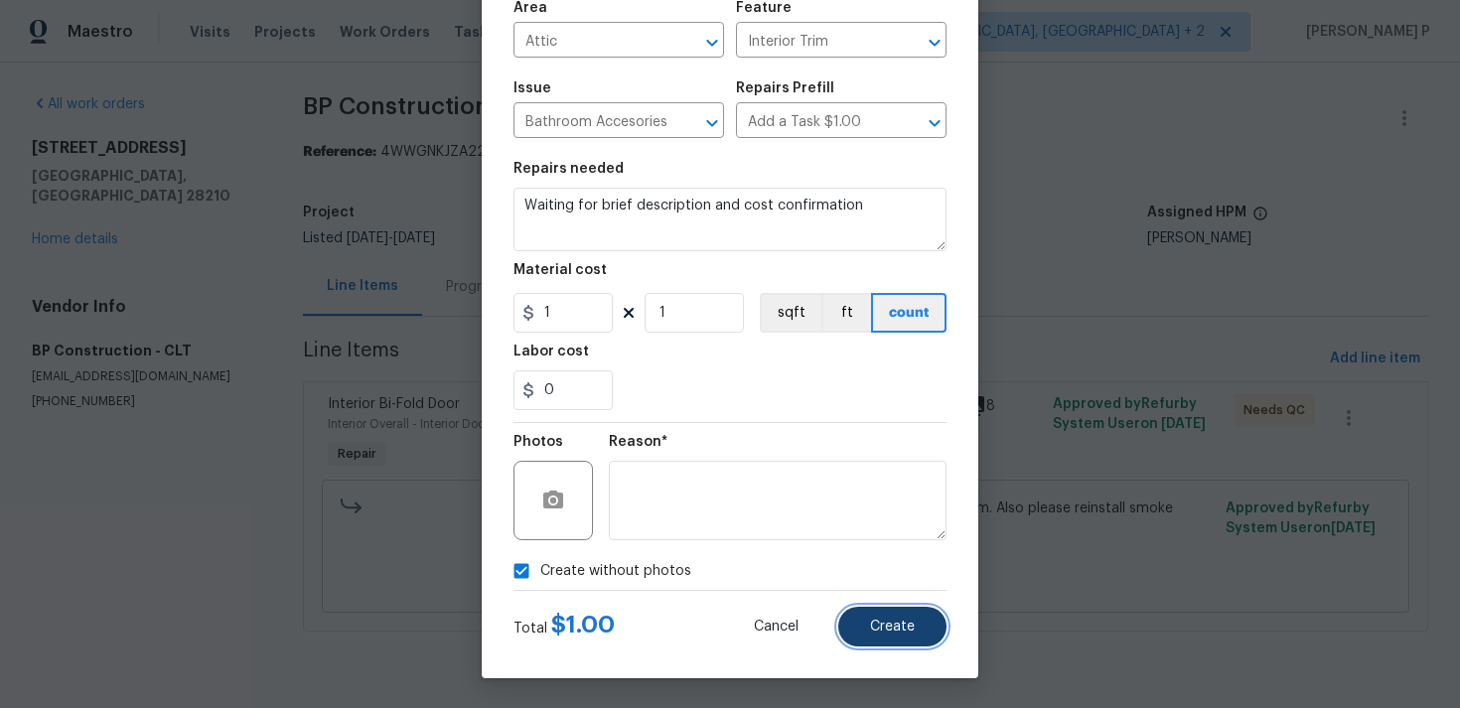
click at [916, 640] on button "Create" at bounding box center [892, 627] width 108 height 40
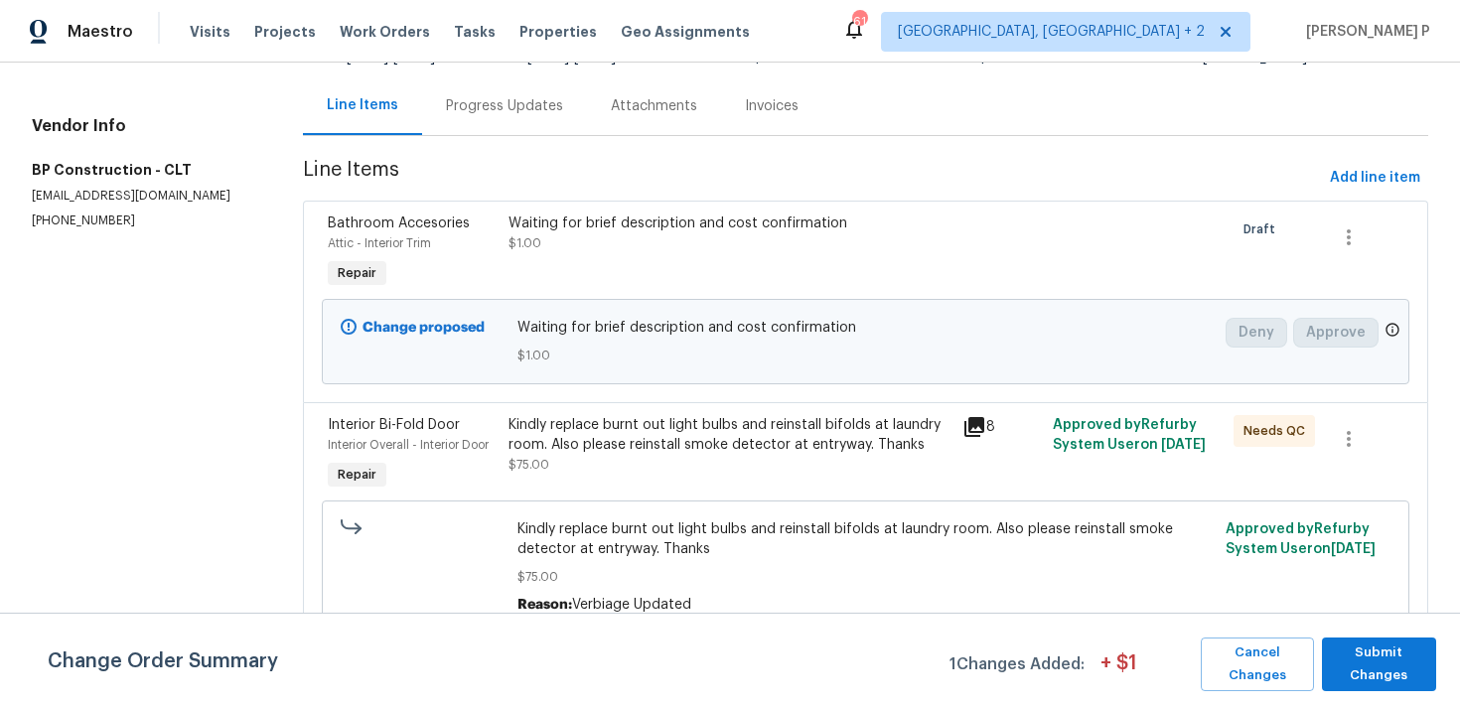
scroll to position [0, 0]
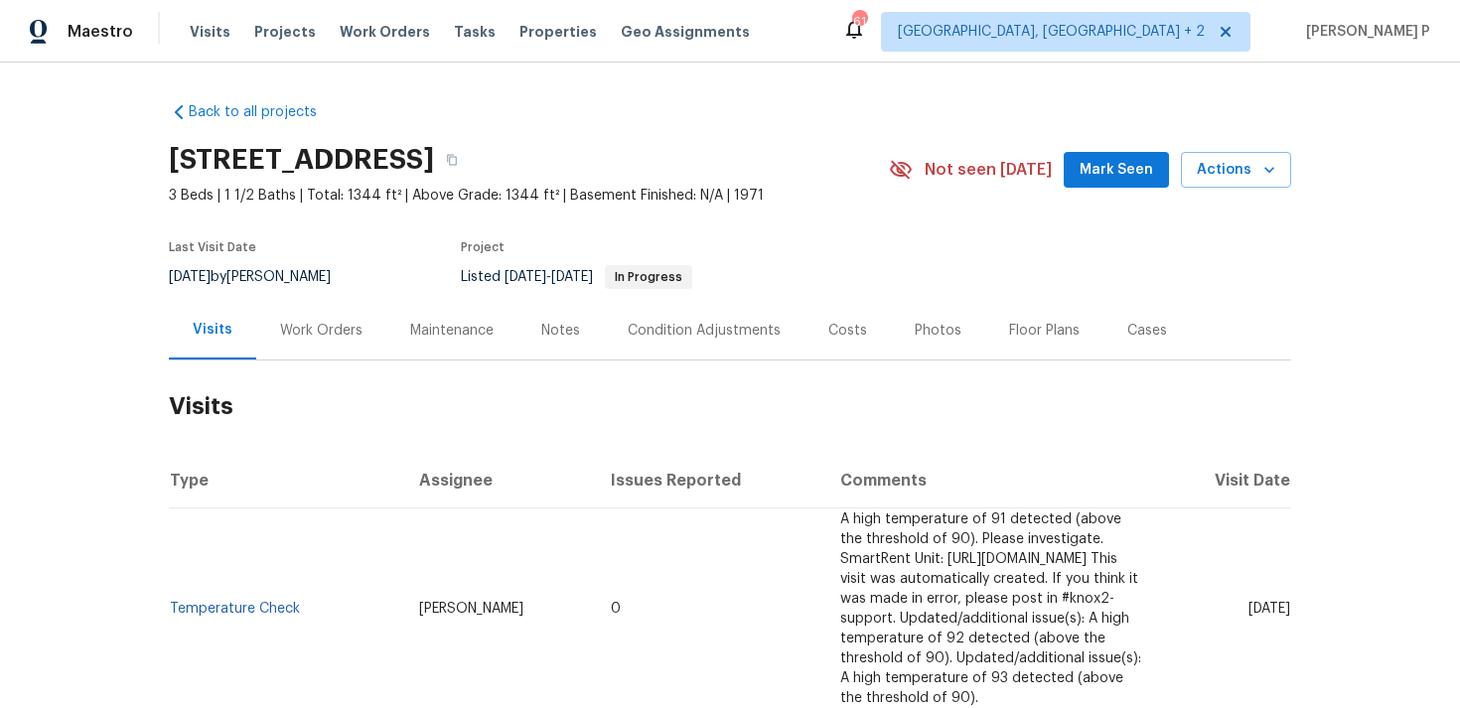
click at [318, 328] on div "Work Orders" at bounding box center [321, 331] width 82 height 20
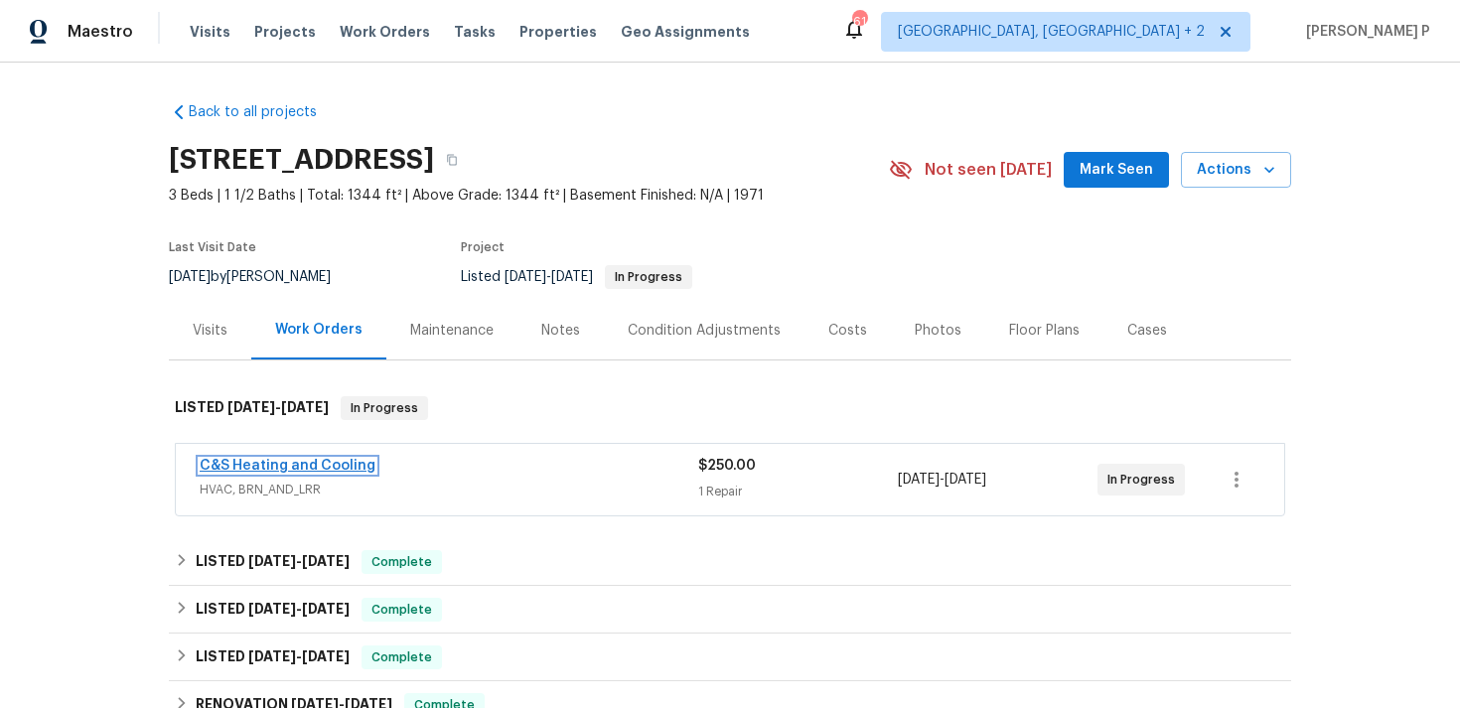
click at [291, 471] on link "C&S Heating and Cooling" at bounding box center [288, 466] width 176 height 14
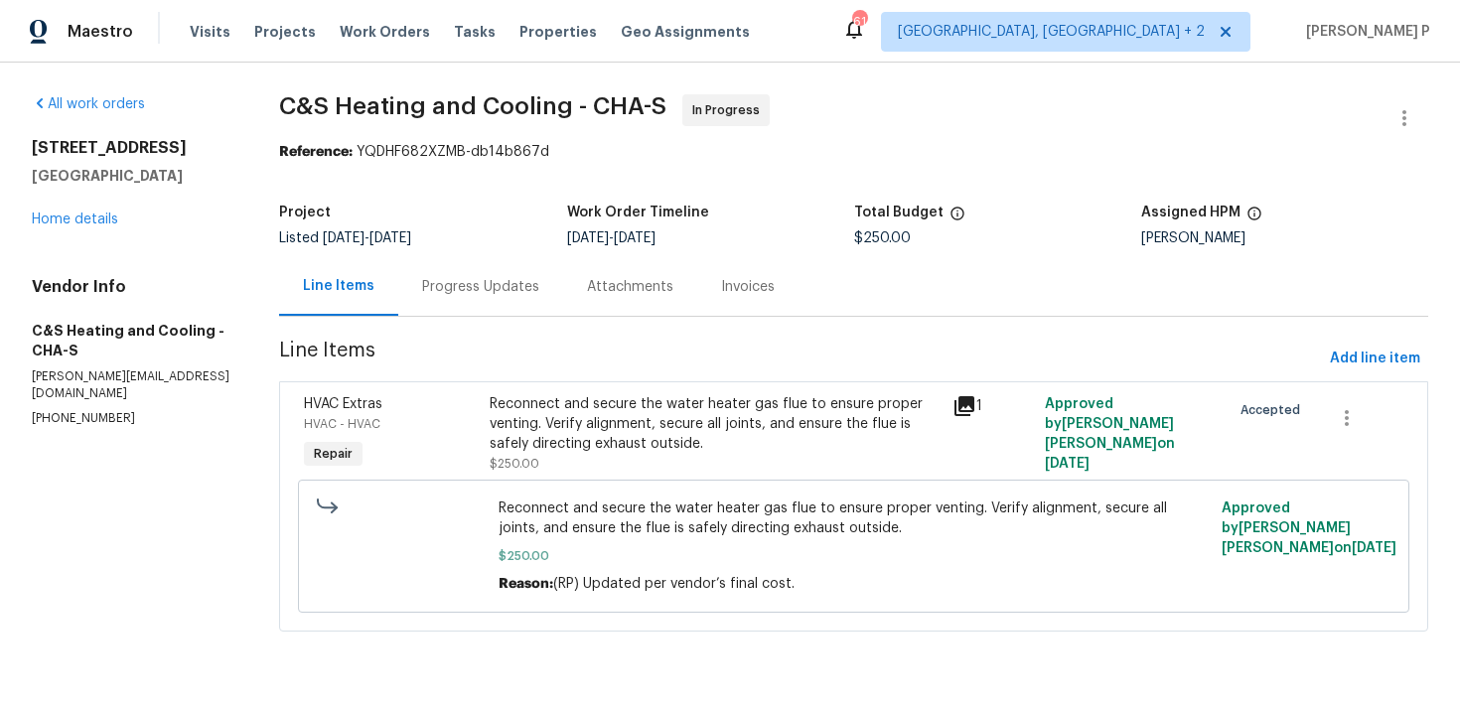
click at [539, 281] on div "Progress Updates" at bounding box center [480, 287] width 117 height 20
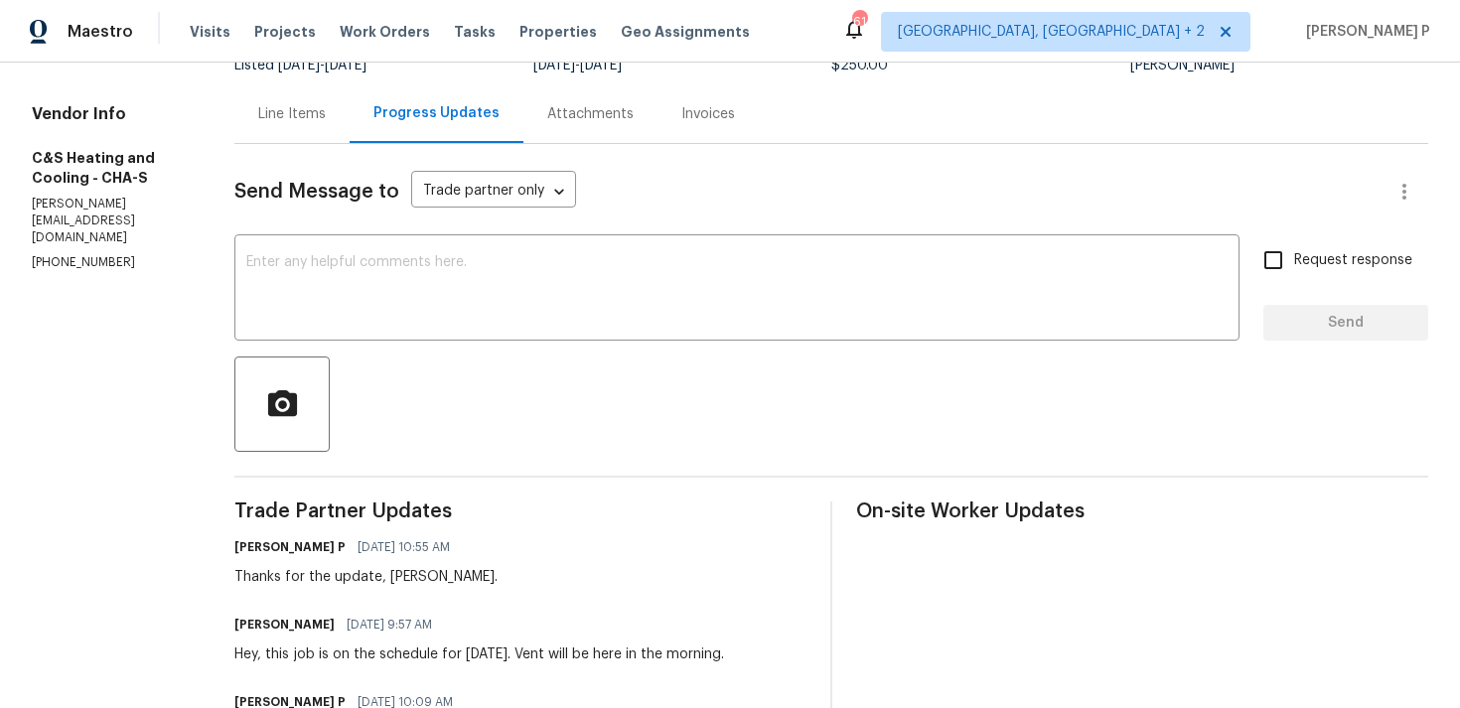
scroll to position [82, 0]
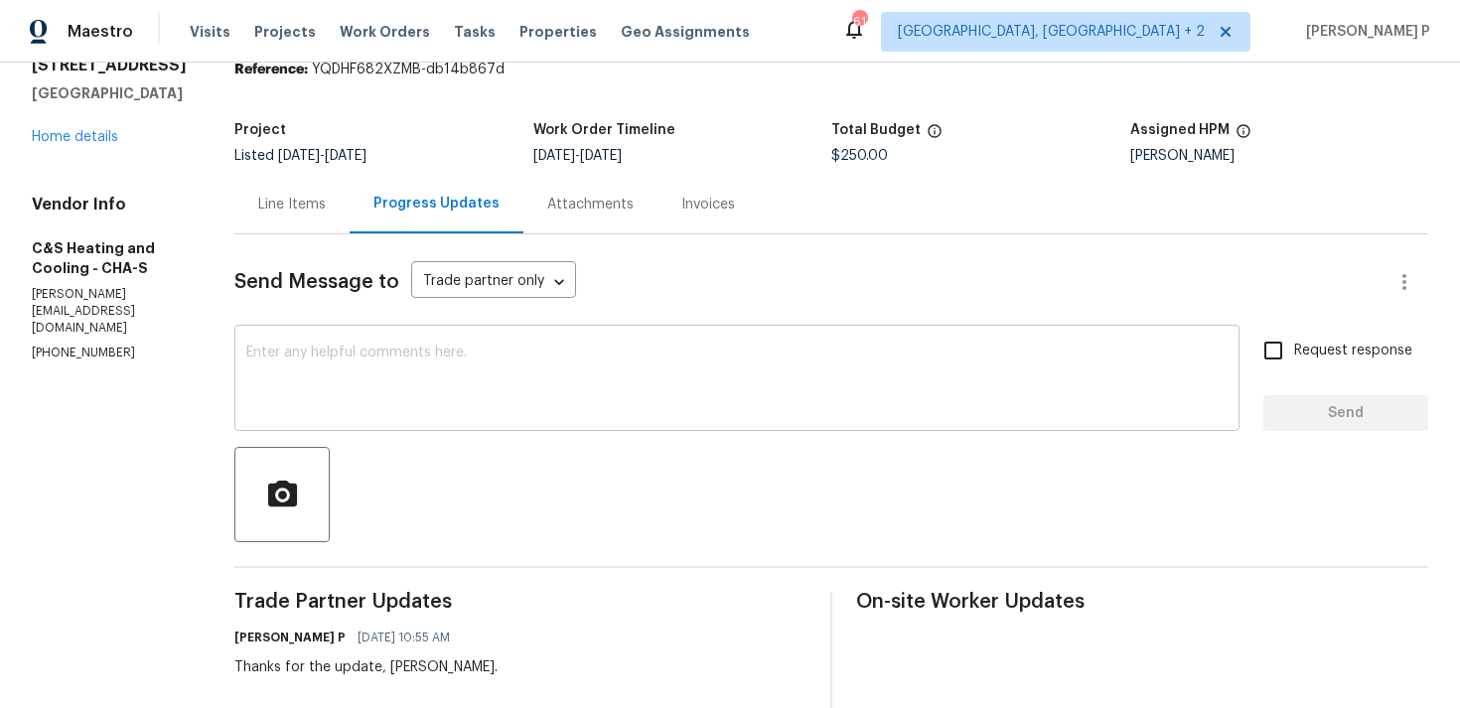
click at [562, 367] on textarea at bounding box center [736, 381] width 981 height 70
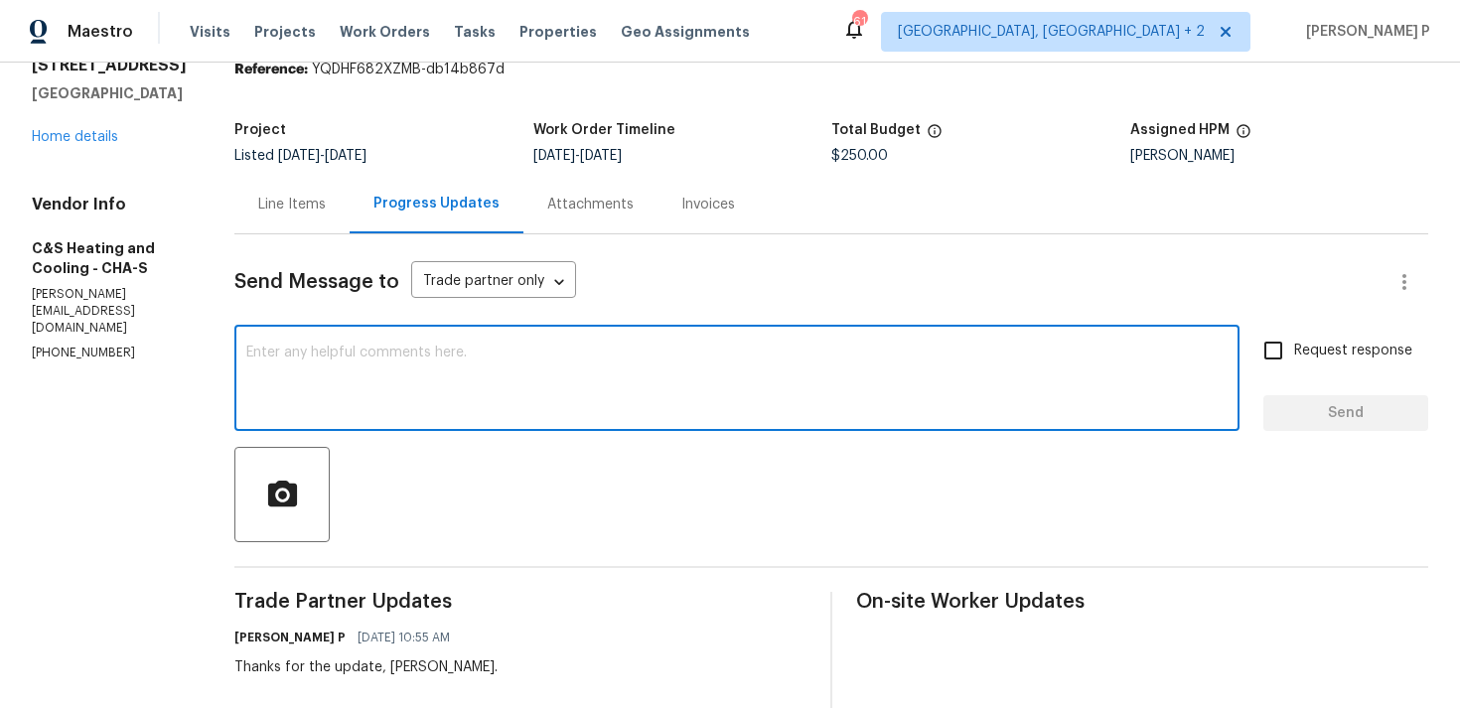
click at [424, 393] on textarea at bounding box center [736, 381] width 981 height 70
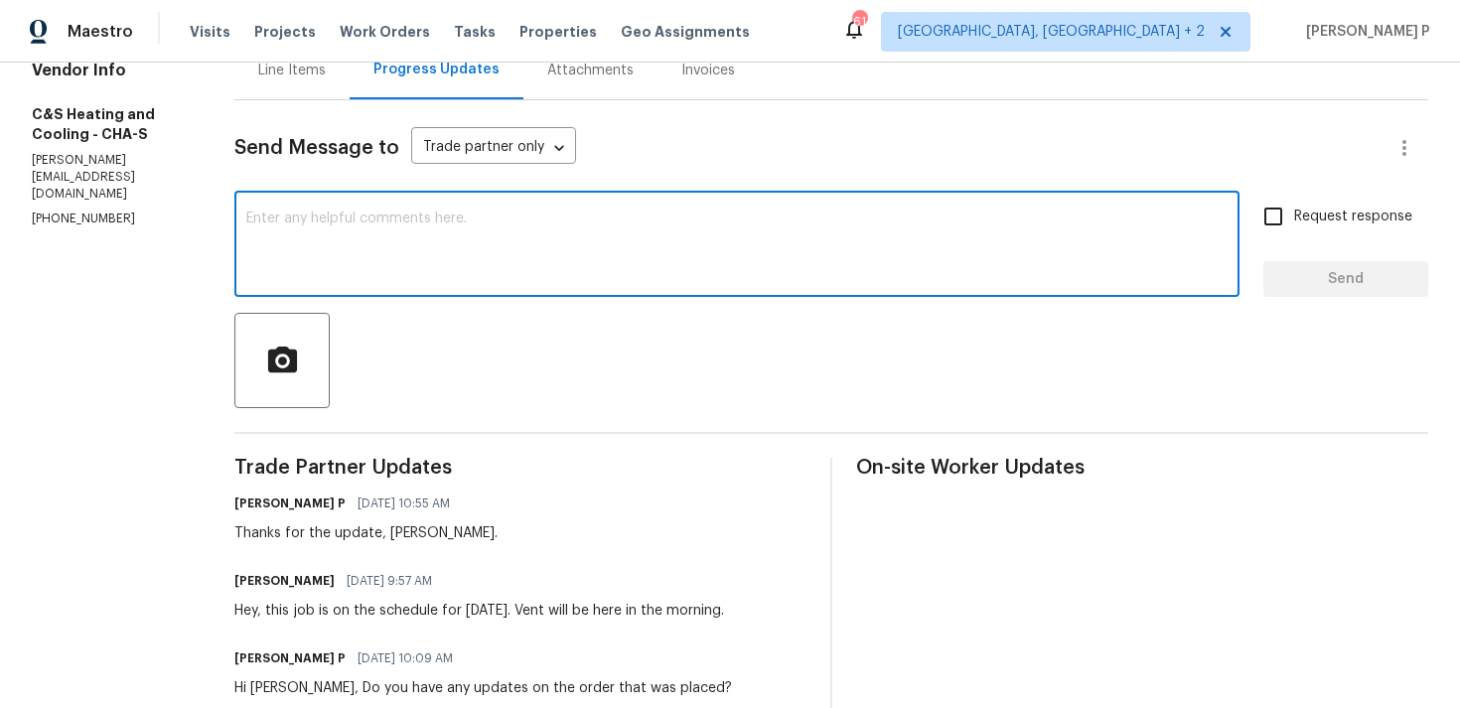
click at [429, 254] on textarea at bounding box center [736, 246] width 981 height 70
click at [351, 217] on textarea "Hi christopher" at bounding box center [736, 246] width 981 height 70
click at [548, 211] on textarea "Hi Christopher" at bounding box center [736, 246] width 981 height 70
paste textarea "Could you please provide us with an update on the status of the work order?"
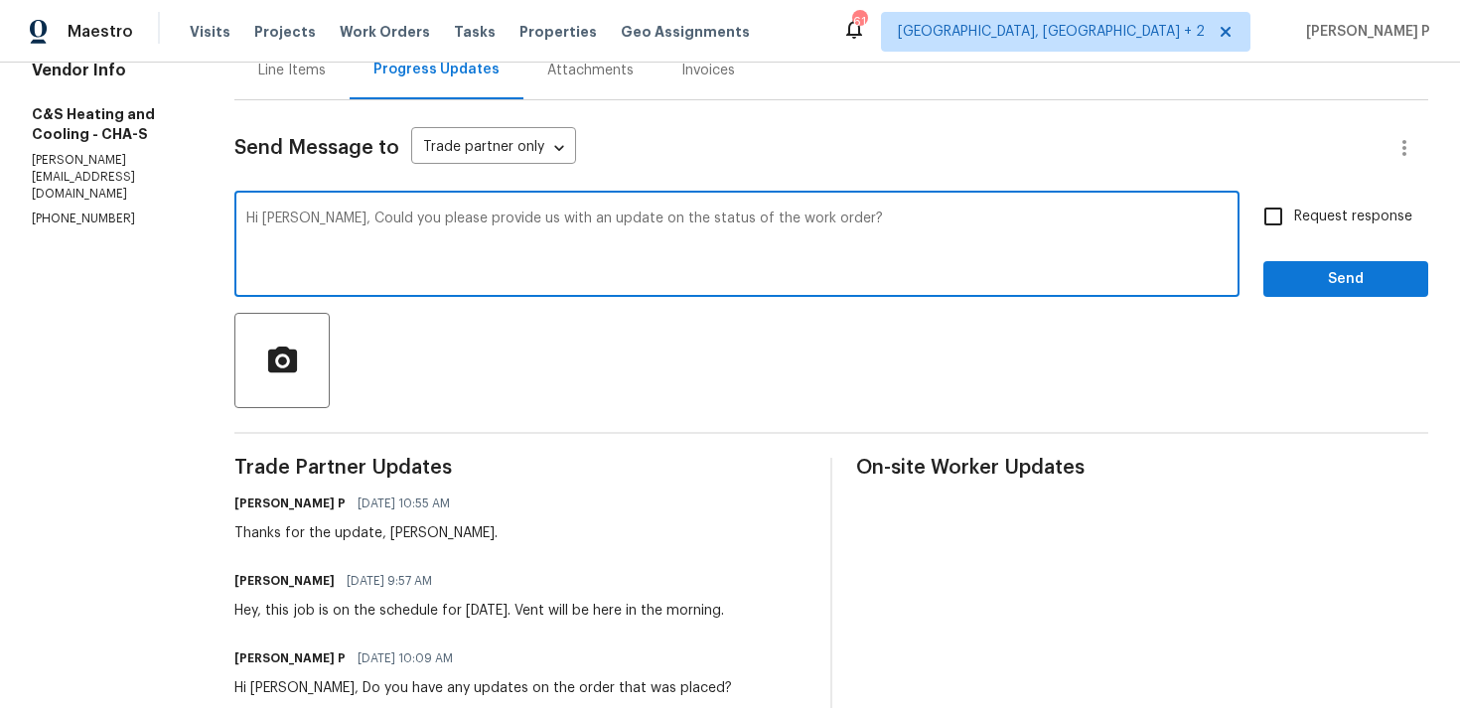
type textarea "Hi Christopher, Could you please provide us with an update on the status of the…"
click at [1397, 217] on span "Request response" at bounding box center [1353, 217] width 118 height 21
click at [1294, 217] on input "Request response" at bounding box center [1273, 217] width 42 height 42
checkbox input "true"
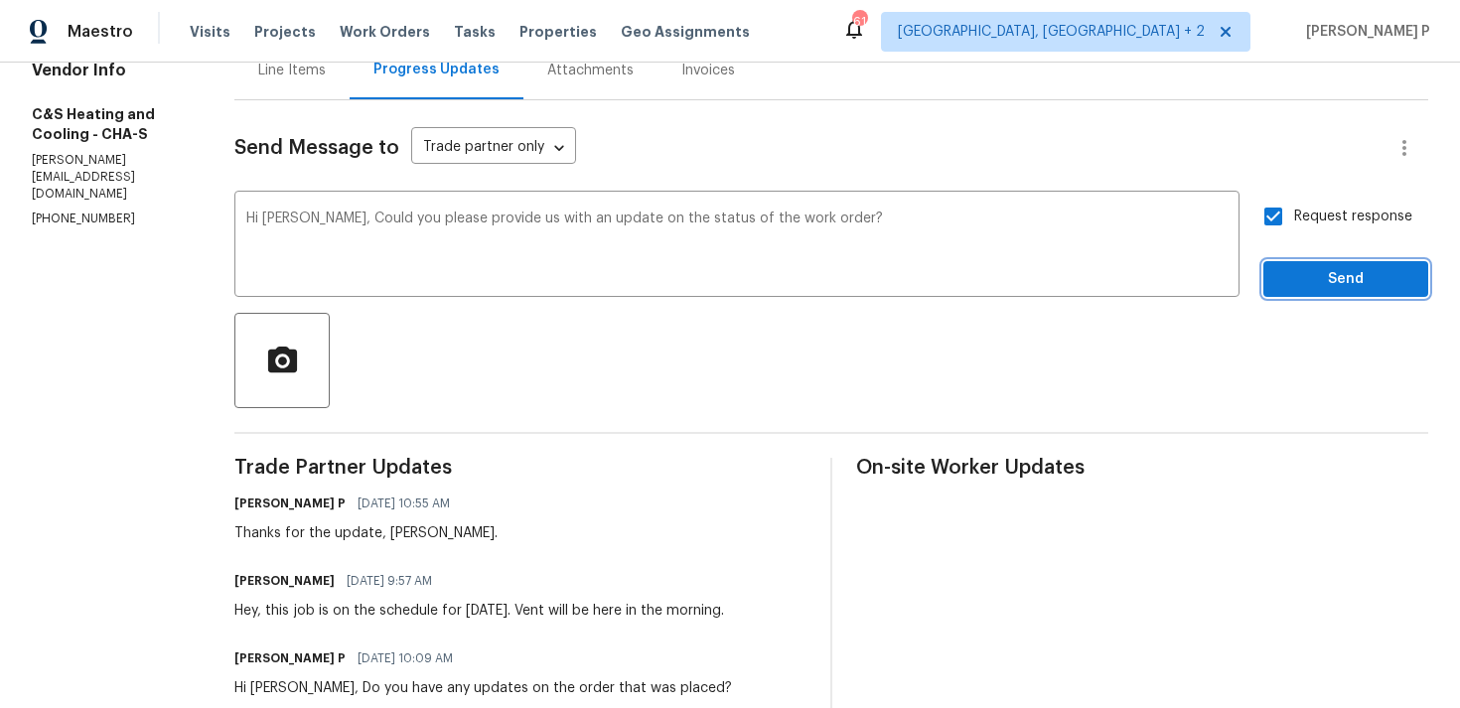
click at [1343, 267] on span "Send" at bounding box center [1345, 279] width 133 height 25
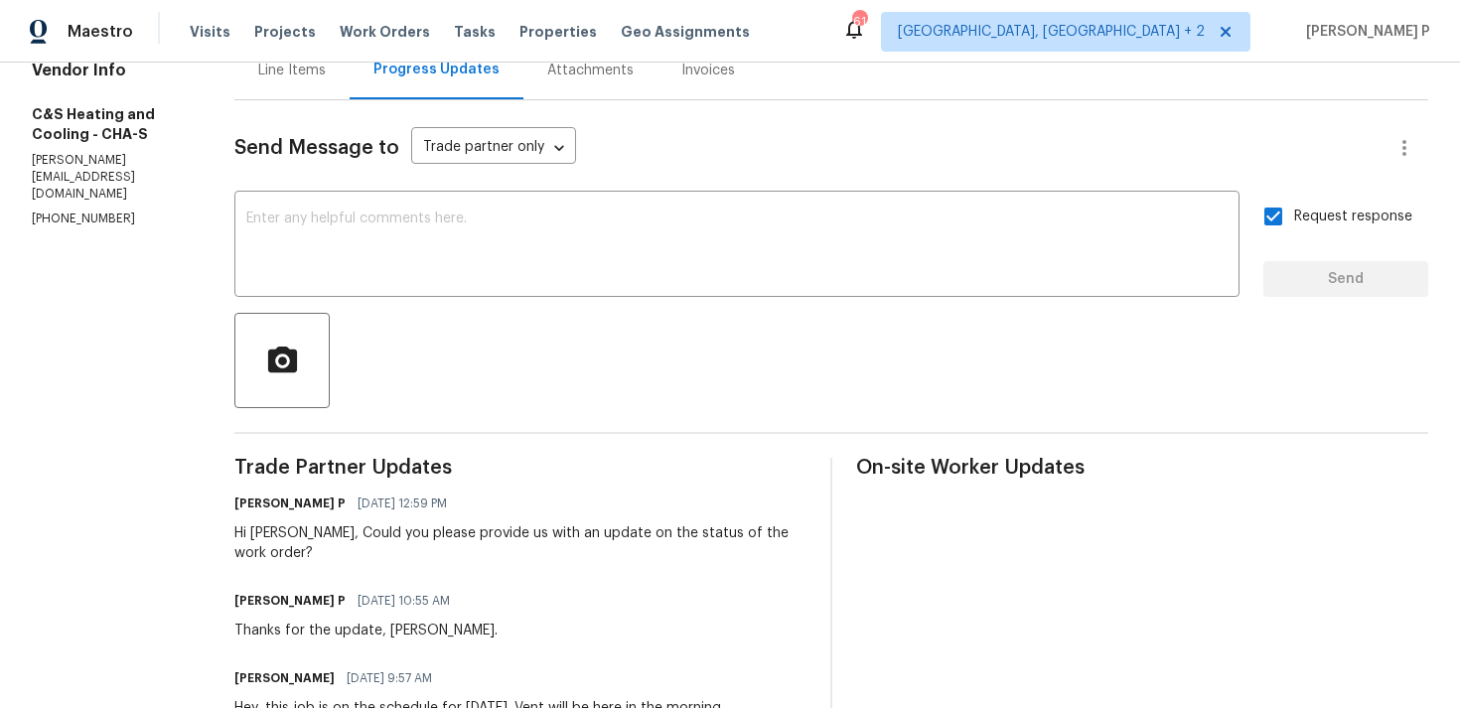
scroll to position [0, 0]
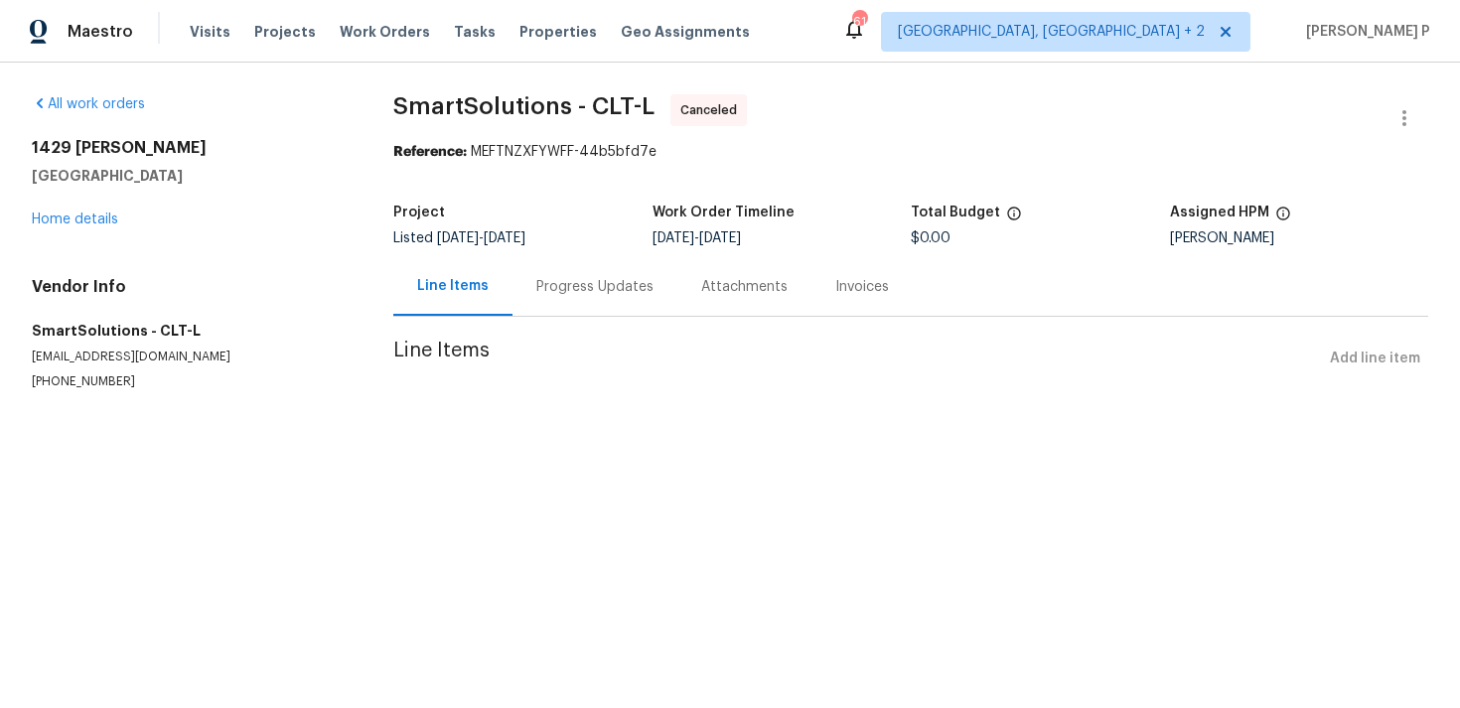
click at [93, 234] on div "All work orders [STREET_ADDRESS][PERSON_NAME] Home details Vendor Info SmartSol…" at bounding box center [189, 242] width 314 height 296
click at [95, 222] on link "Home details" at bounding box center [75, 219] width 86 height 14
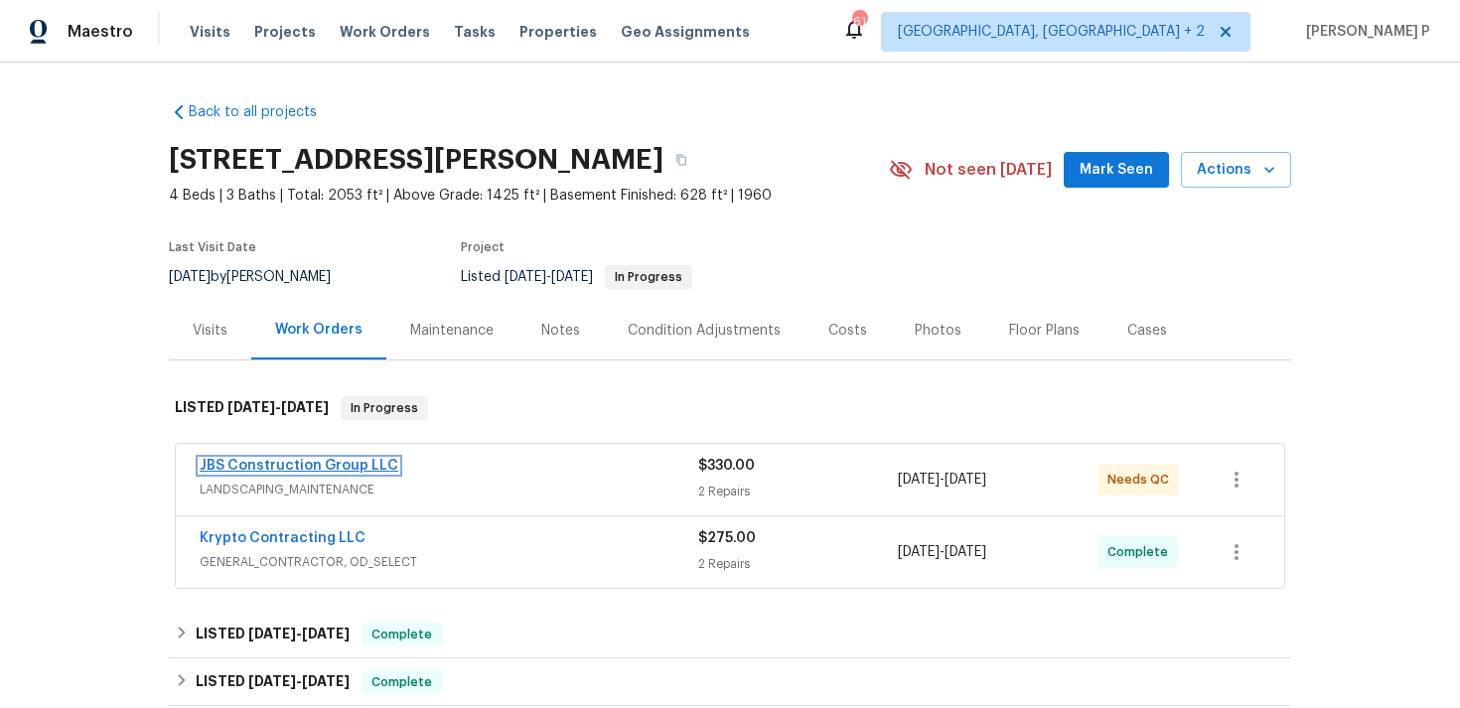
click at [284, 470] on link "JBS Construction Group LLC" at bounding box center [299, 466] width 199 height 14
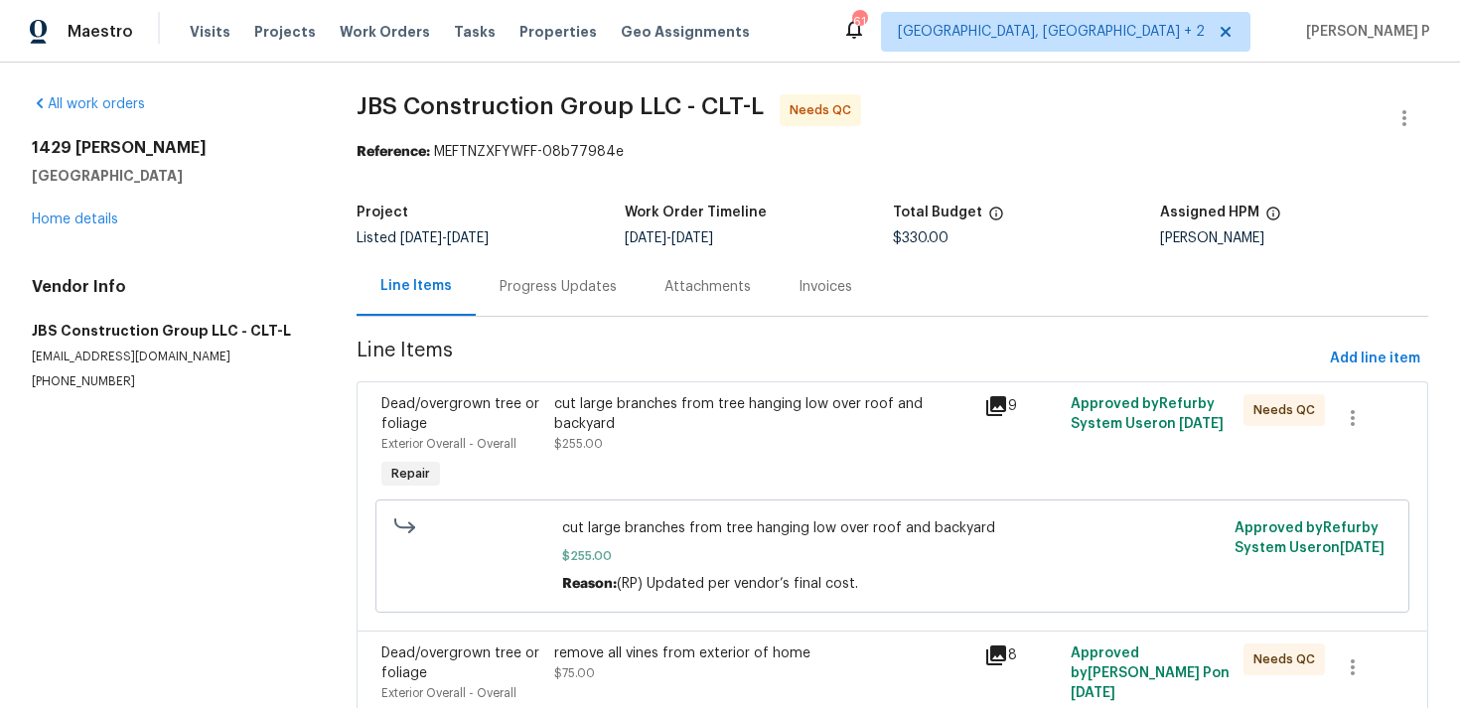
click at [564, 297] on div "Progress Updates" at bounding box center [558, 286] width 165 height 59
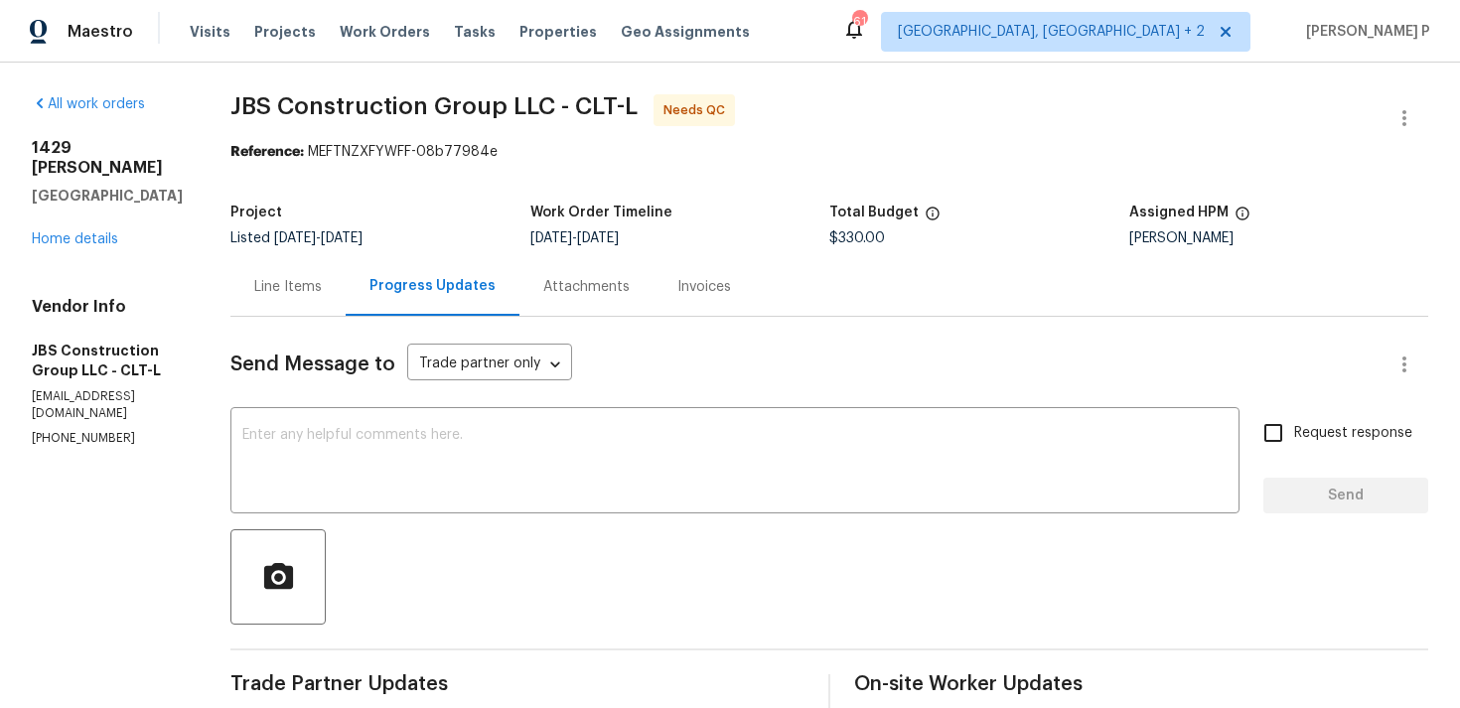
click at [322, 277] on div "Line Items" at bounding box center [288, 287] width 68 height 20
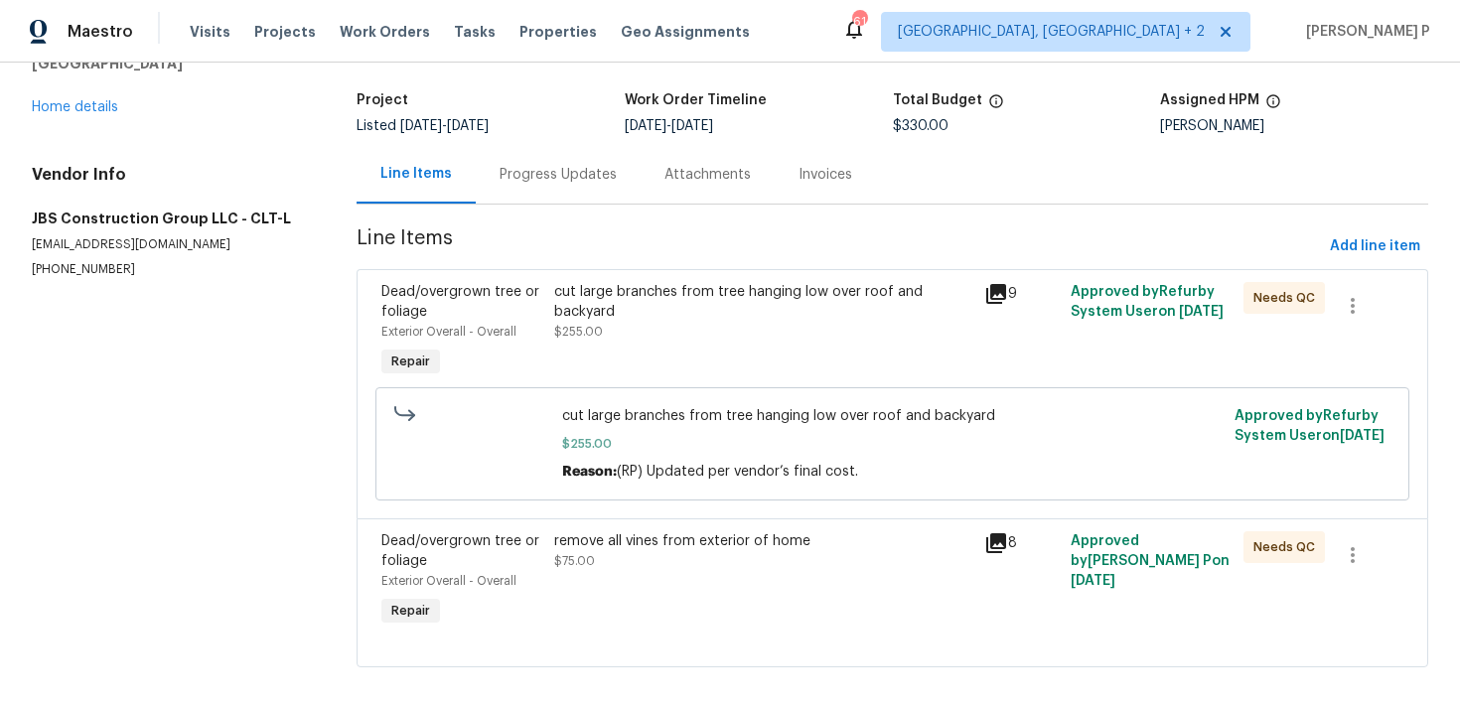
scroll to position [128, 0]
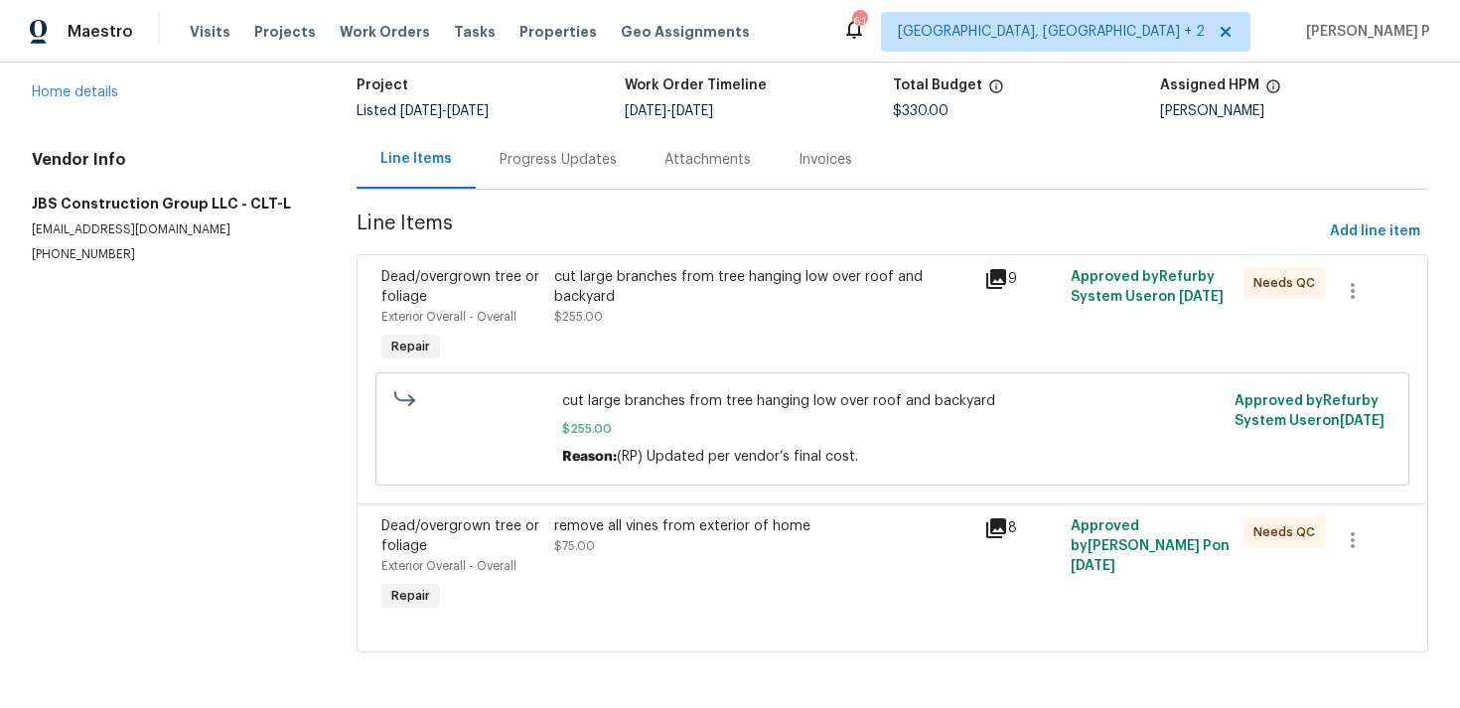
click at [627, 275] on div "cut large branches from tree hanging low over roof and backyard" at bounding box center [763, 287] width 419 height 40
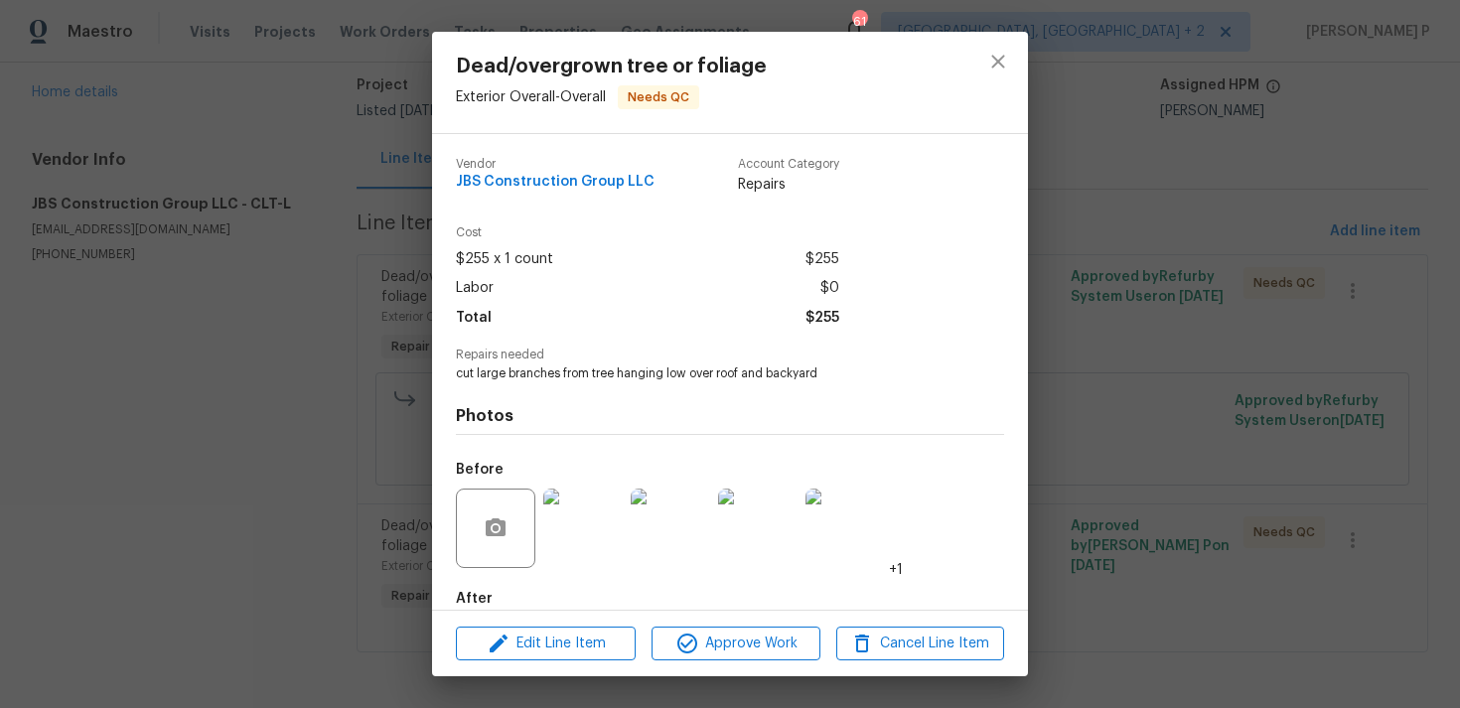
scroll to position [107, 0]
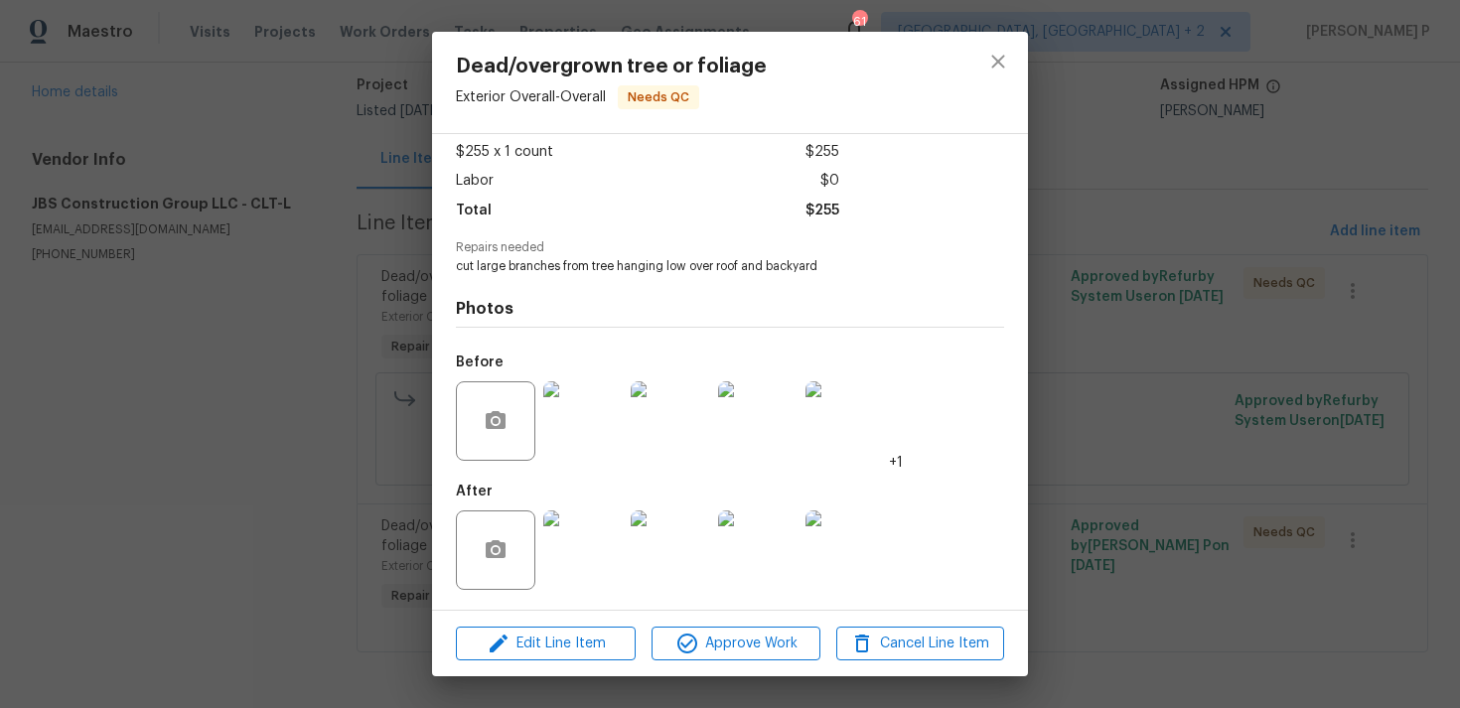
click at [590, 441] on img at bounding box center [582, 420] width 79 height 79
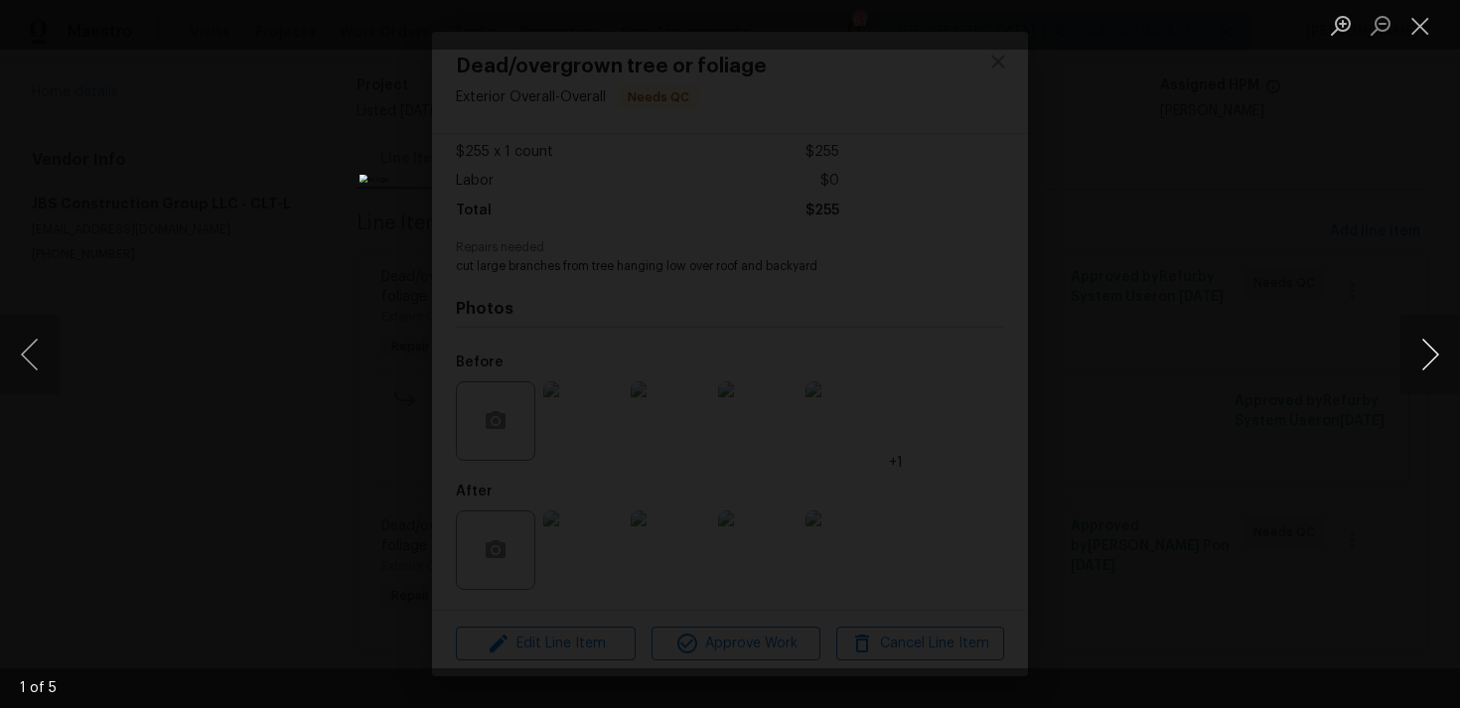
click at [1436, 351] on button "Next image" at bounding box center [1430, 354] width 60 height 79
click at [1415, 21] on button "Close lightbox" at bounding box center [1420, 25] width 40 height 35
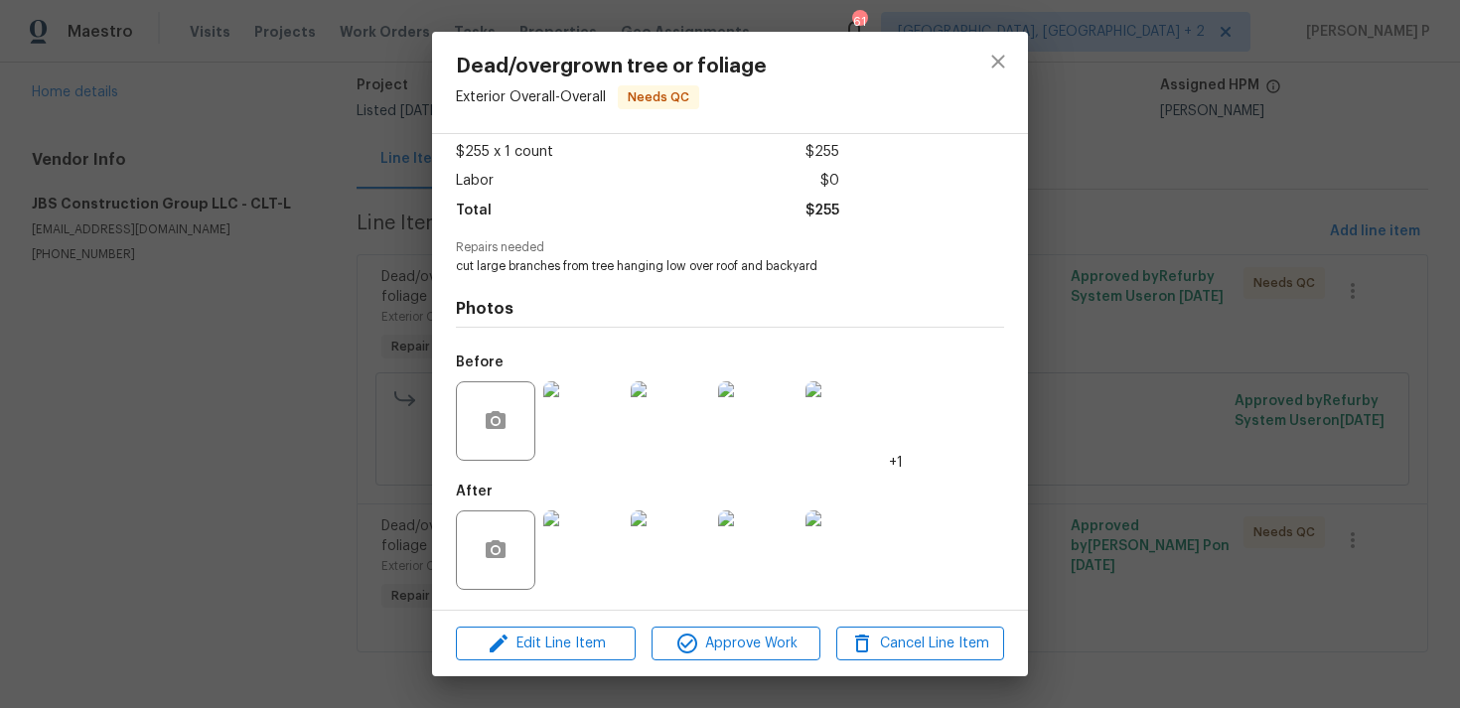
click at [601, 543] on img at bounding box center [582, 549] width 79 height 79
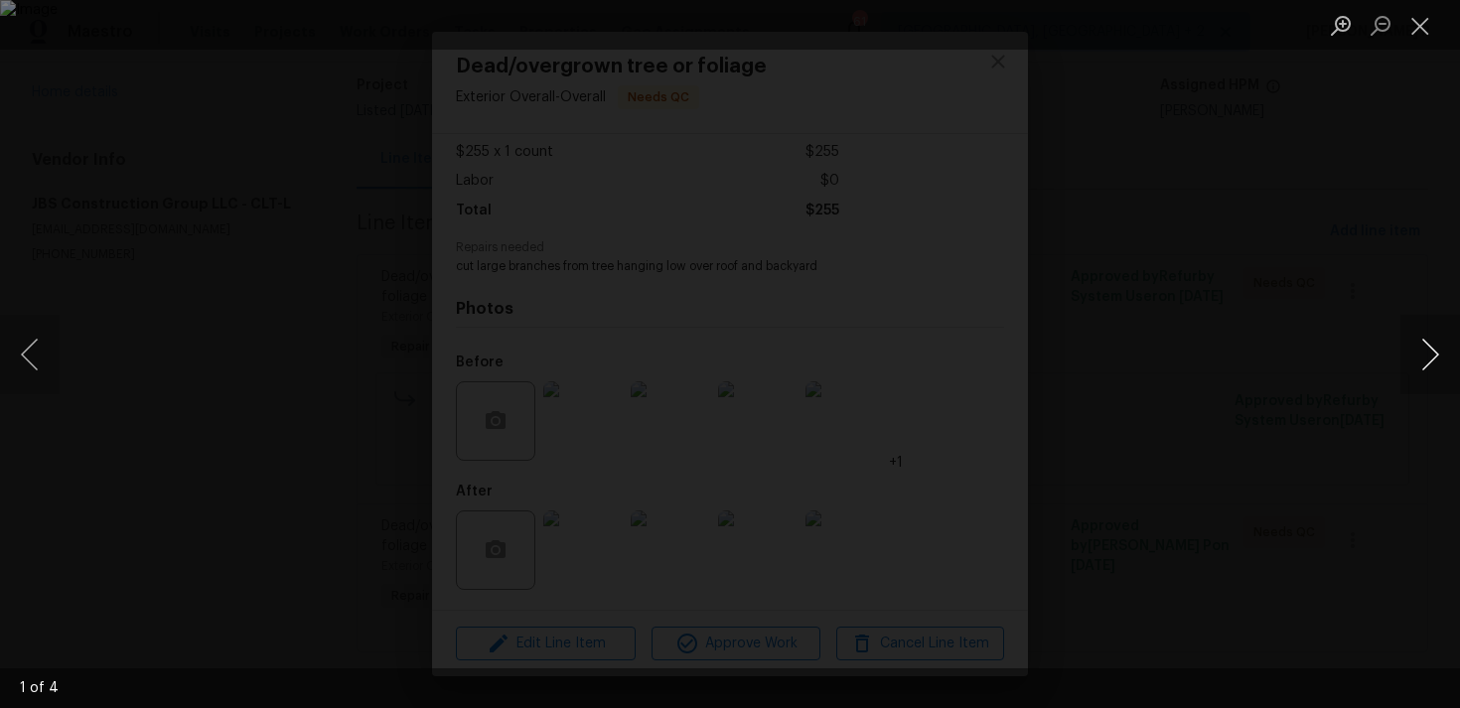
click at [1431, 353] on button "Next image" at bounding box center [1430, 354] width 60 height 79
click at [1417, 30] on button "Close lightbox" at bounding box center [1420, 25] width 40 height 35
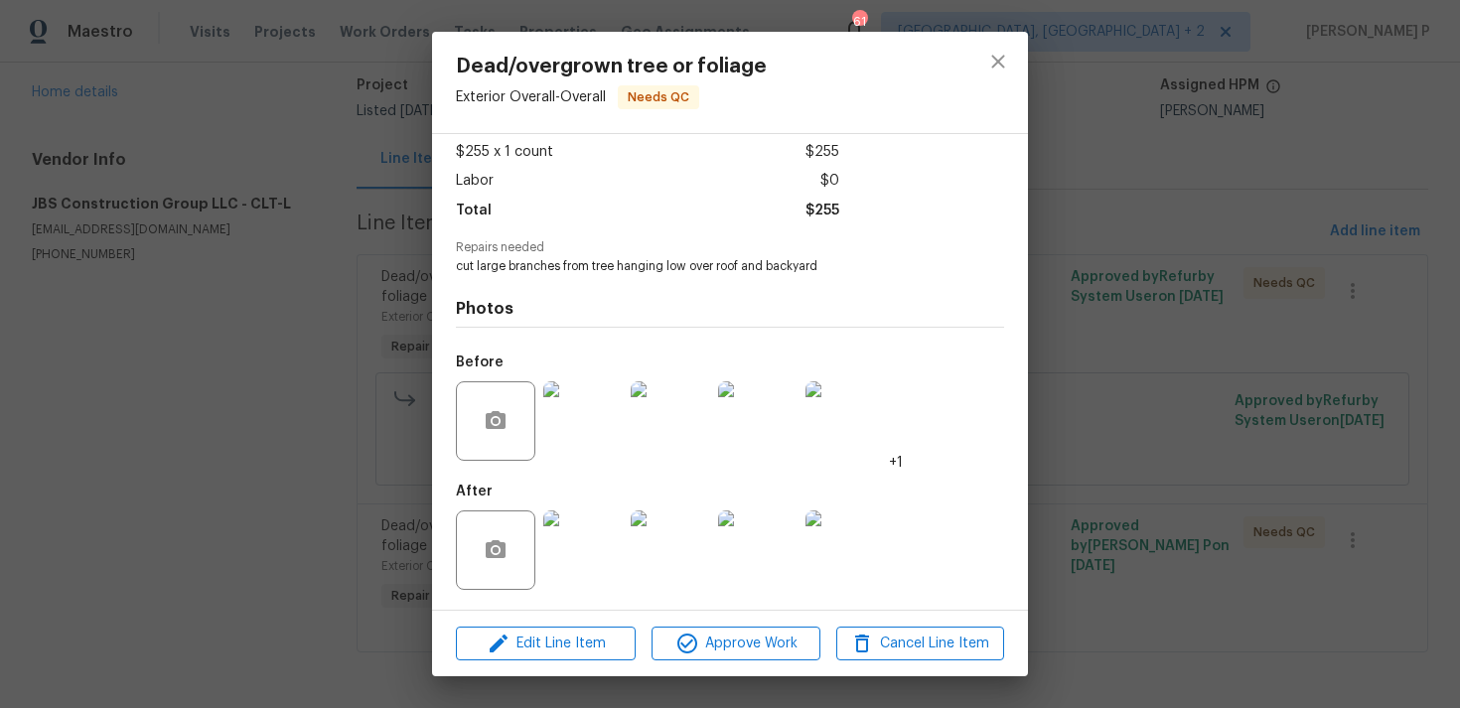
click at [768, 434] on img at bounding box center [757, 420] width 79 height 79
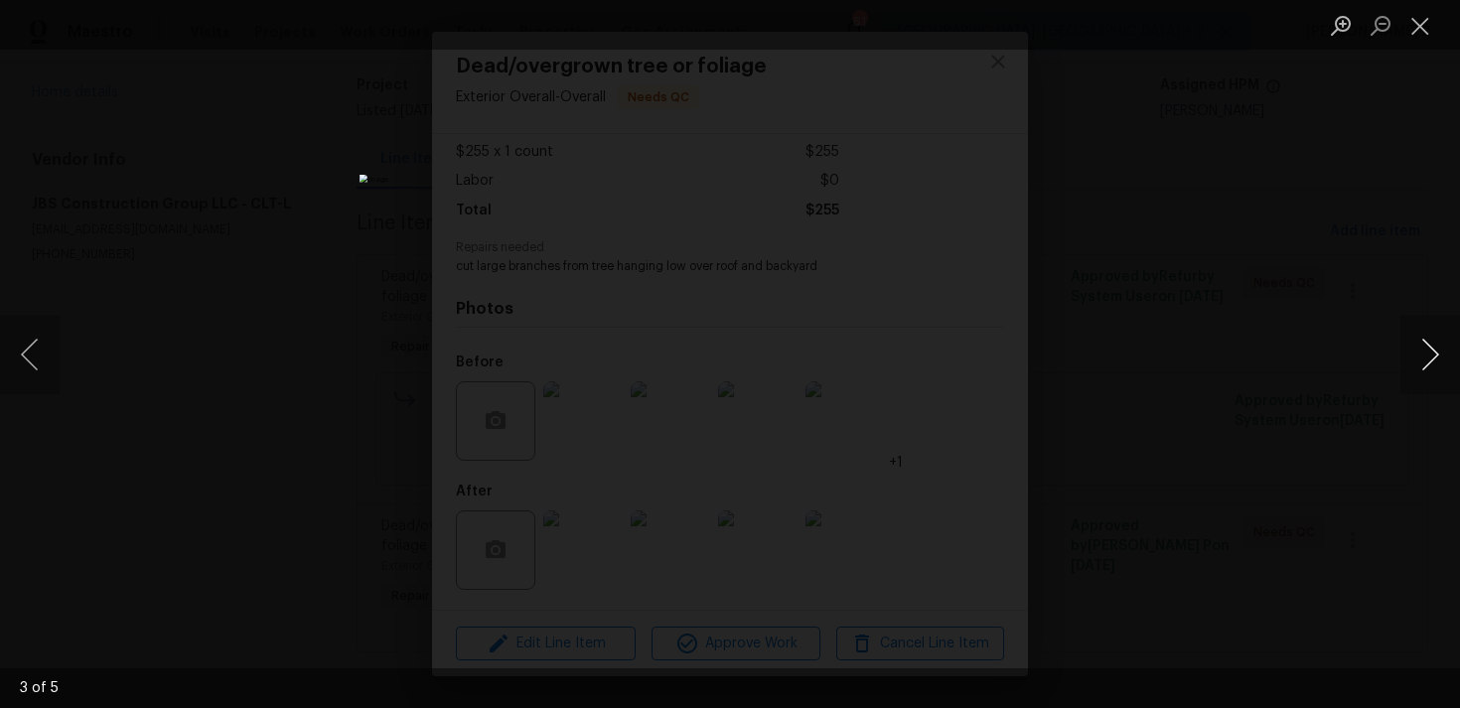
click at [1432, 347] on button "Next image" at bounding box center [1430, 354] width 60 height 79
click at [1420, 23] on button "Close lightbox" at bounding box center [1420, 25] width 40 height 35
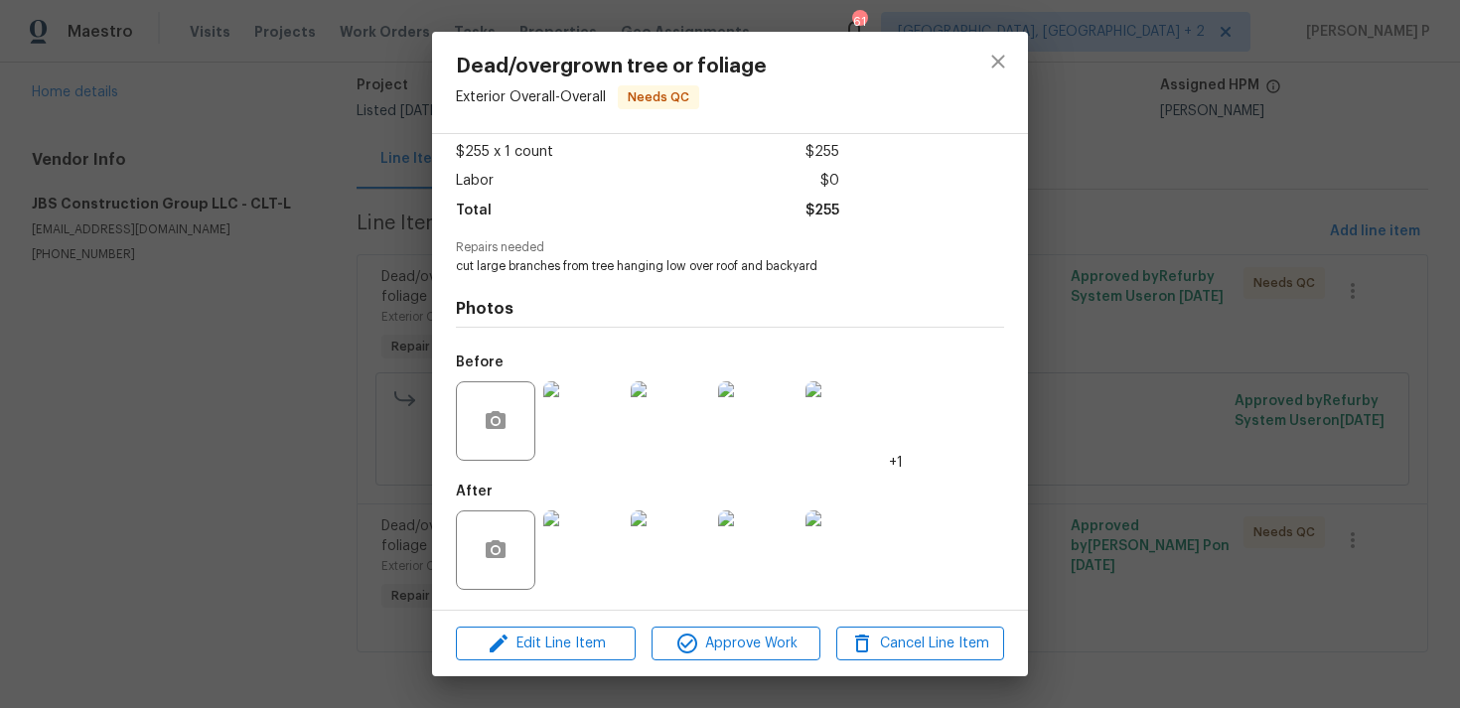
click at [606, 550] on img at bounding box center [582, 549] width 79 height 79
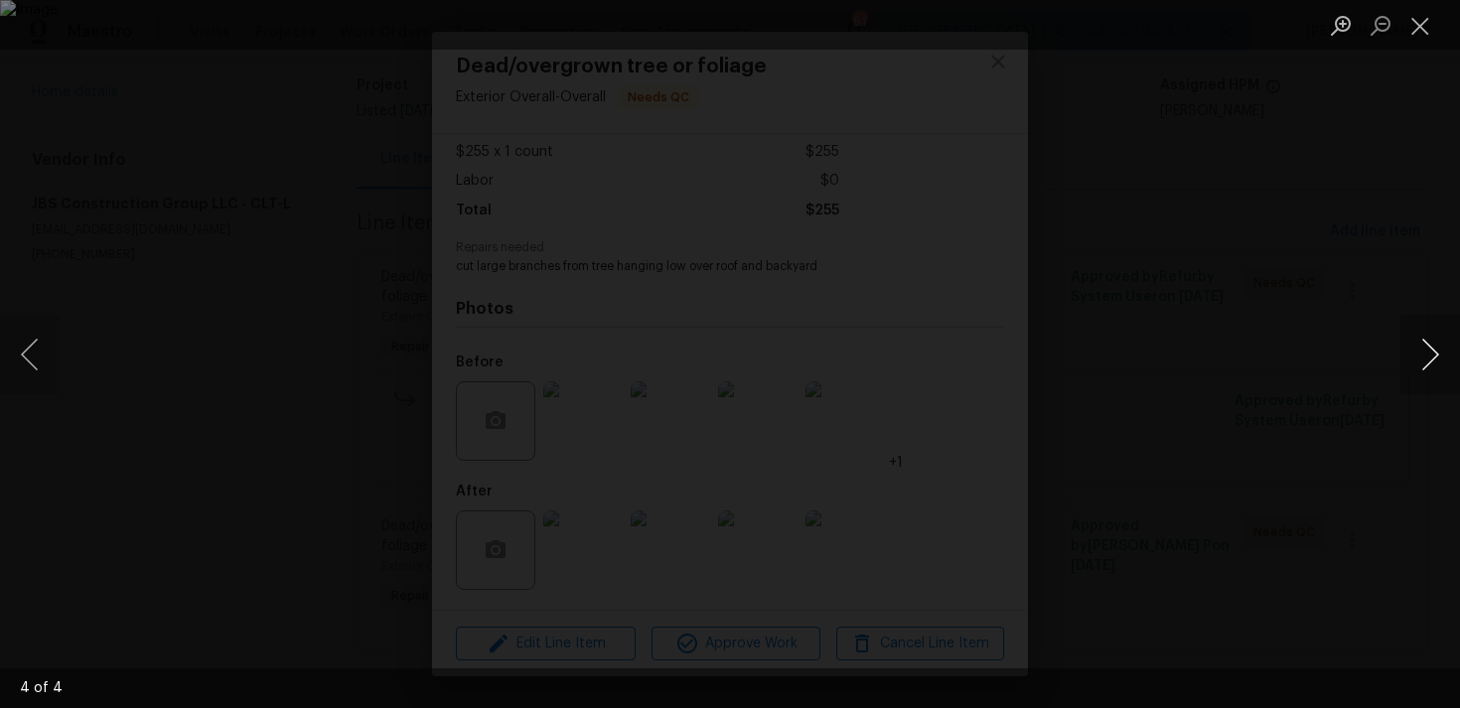
click at [1420, 362] on button "Next image" at bounding box center [1430, 354] width 60 height 79
click at [1421, 26] on button "Close lightbox" at bounding box center [1420, 25] width 40 height 35
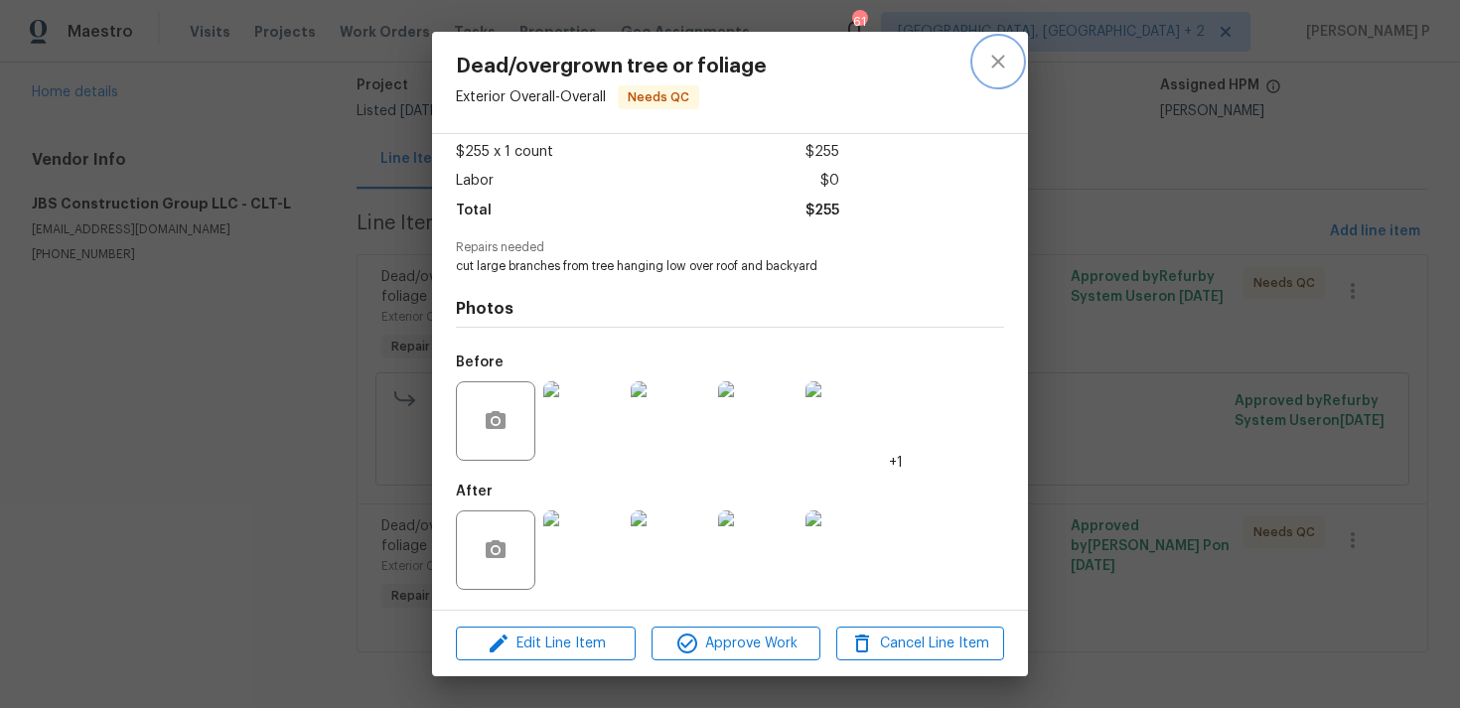
click at [992, 55] on icon "close" at bounding box center [997, 61] width 13 height 13
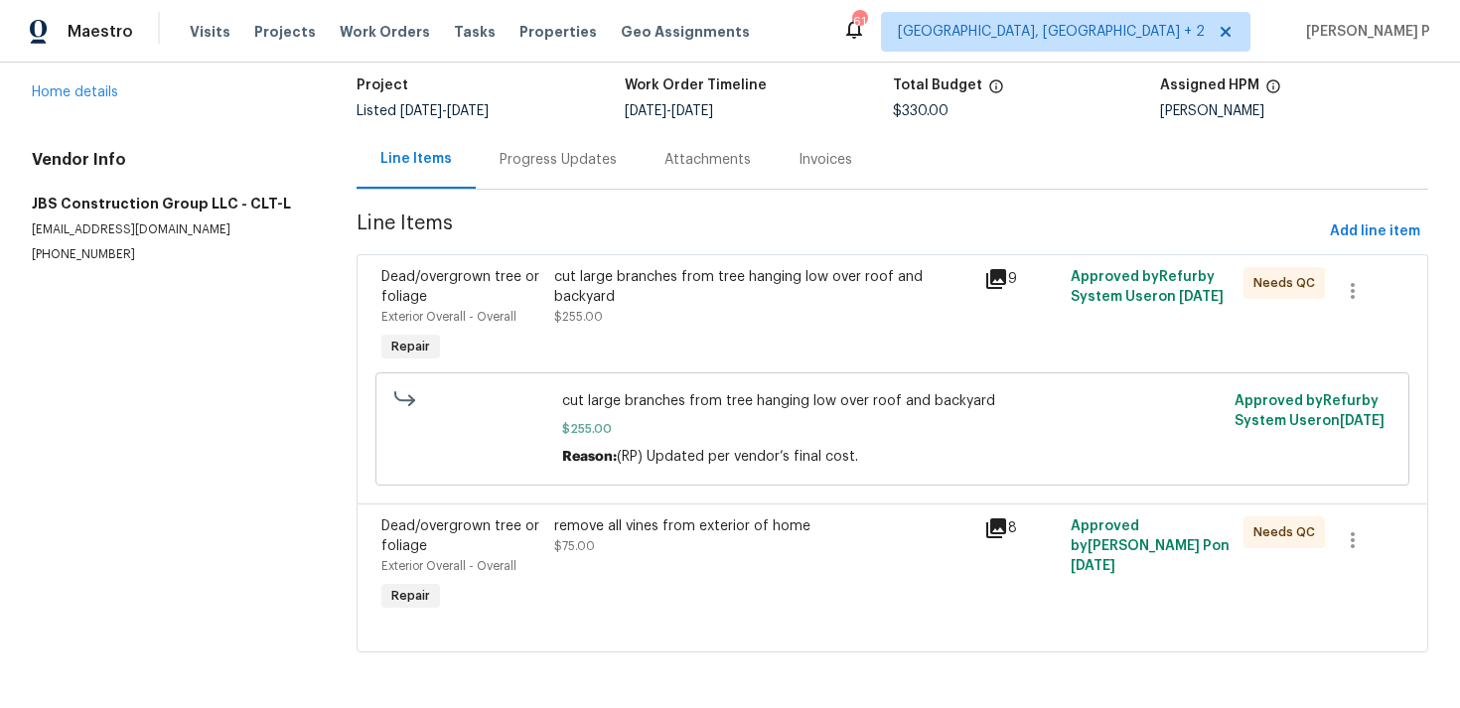
click at [633, 530] on div "remove all vines from exterior of home" at bounding box center [763, 526] width 419 height 20
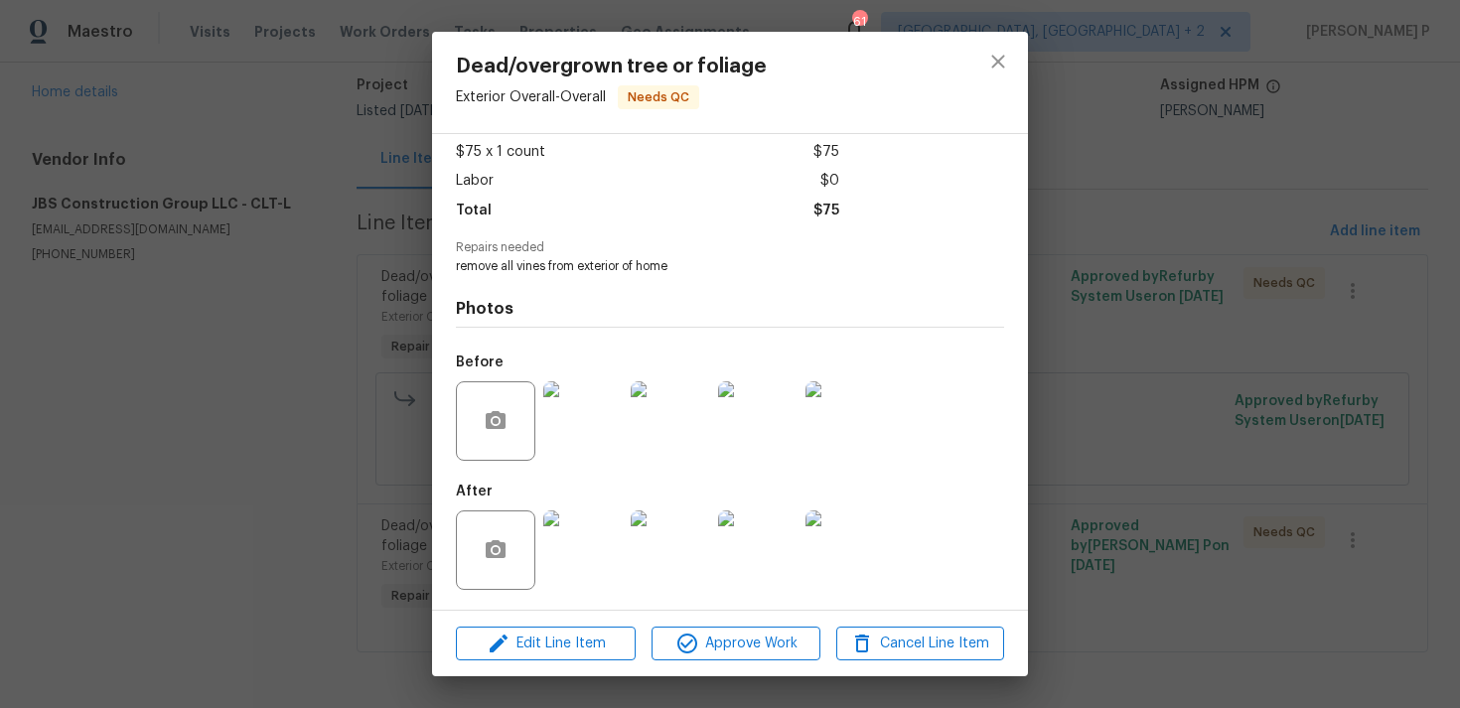
click at [596, 538] on img at bounding box center [582, 549] width 79 height 79
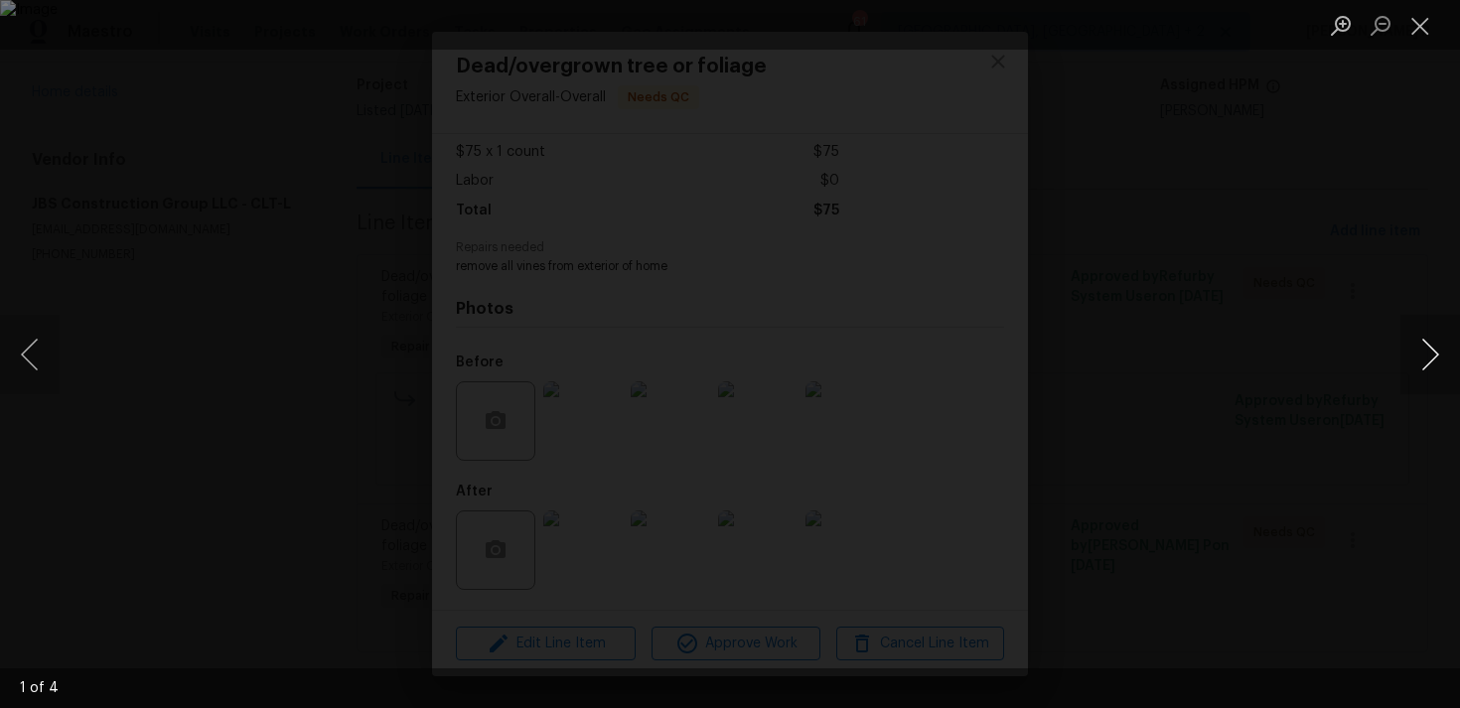
click at [1439, 349] on button "Next image" at bounding box center [1430, 354] width 60 height 79
click at [1417, 29] on button "Close lightbox" at bounding box center [1420, 25] width 40 height 35
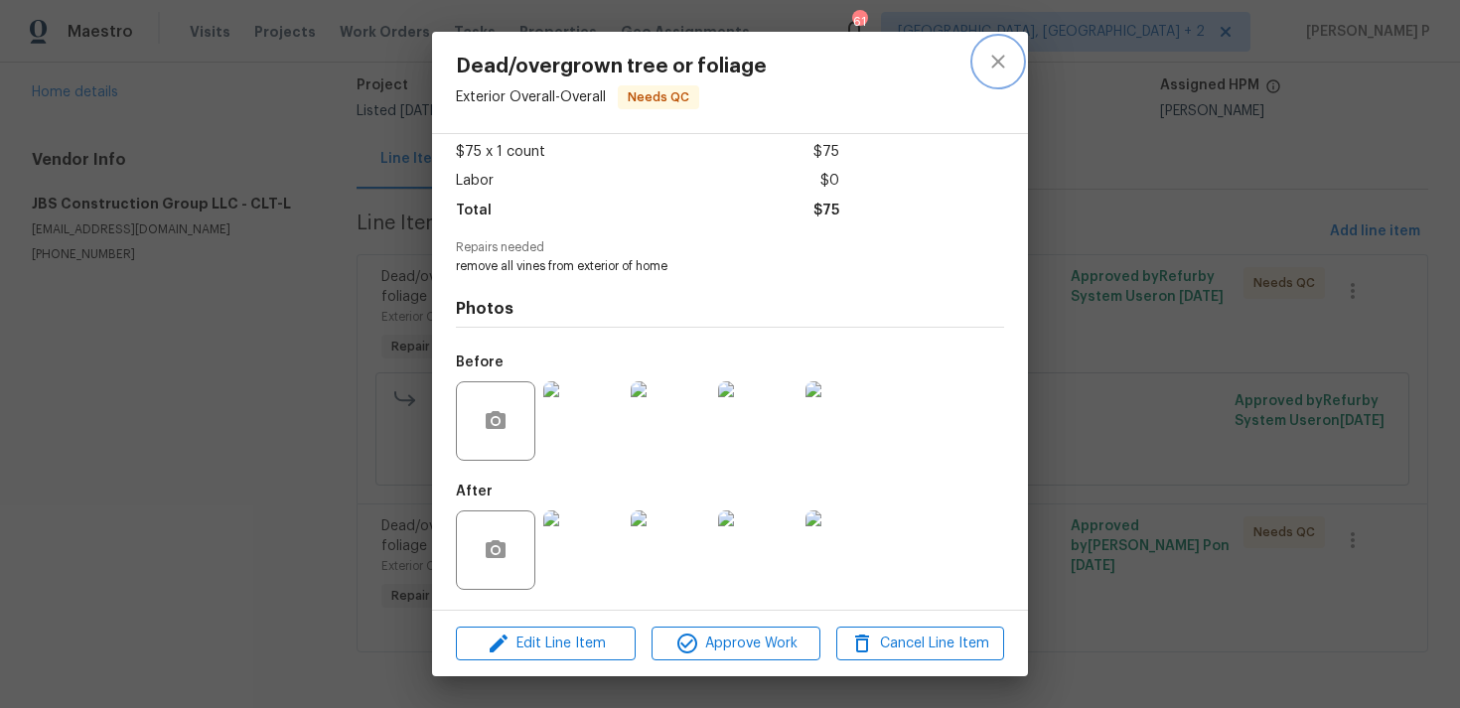
click at [987, 65] on icon "close" at bounding box center [998, 62] width 24 height 24
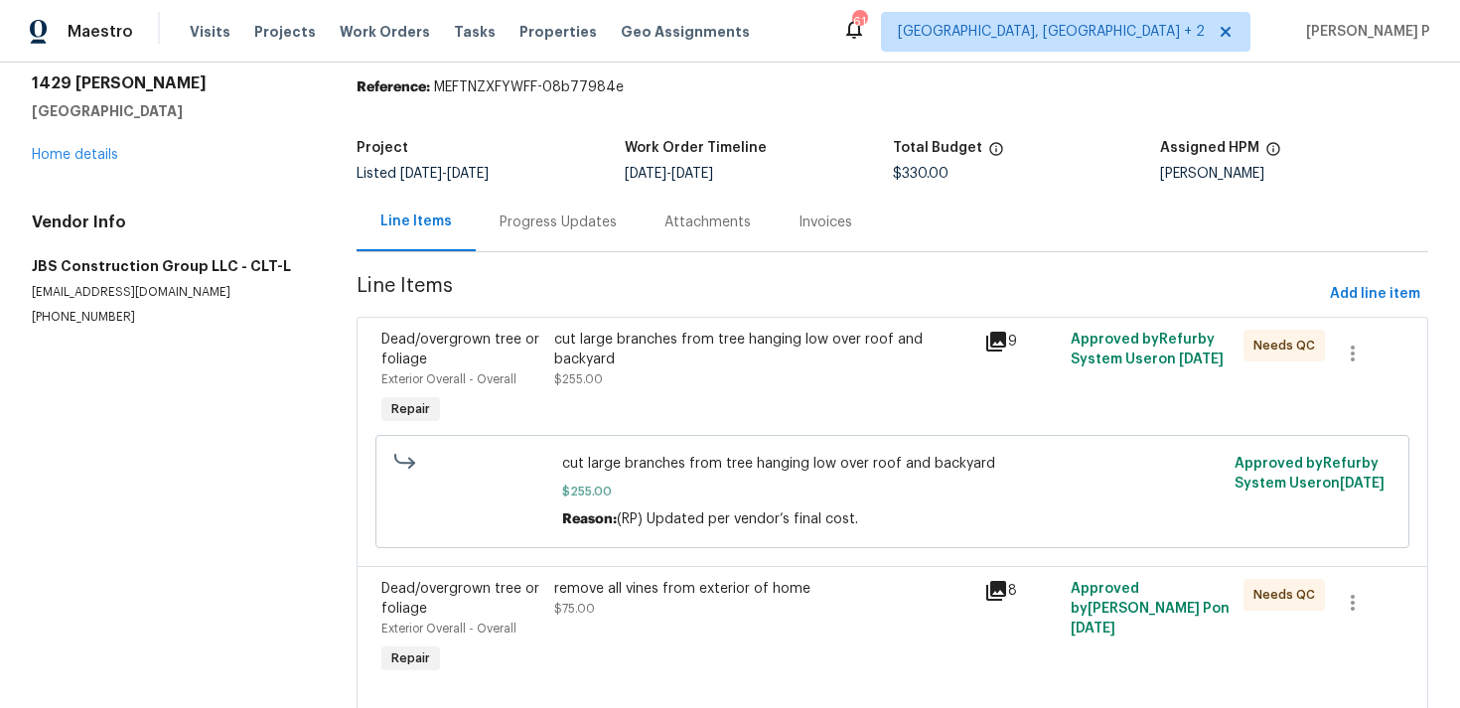
scroll to position [0, 0]
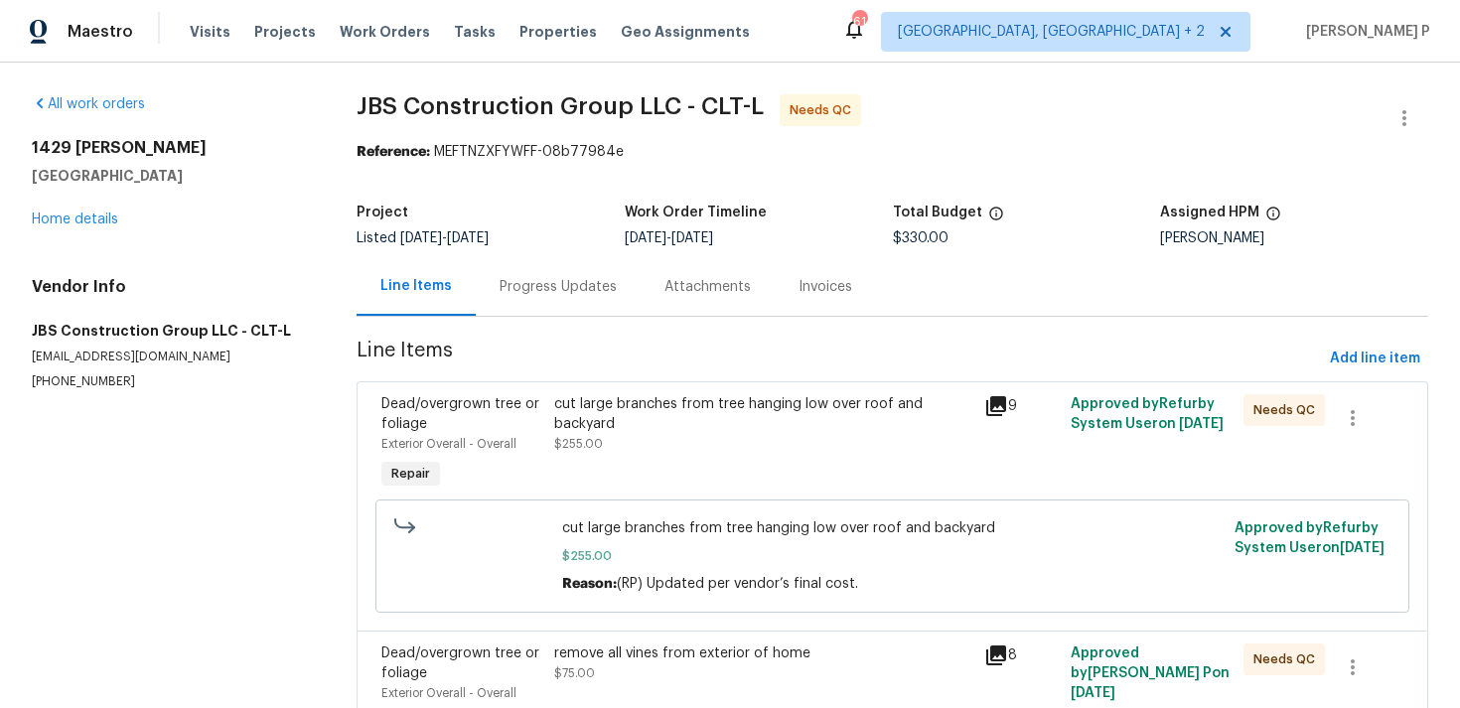
click at [550, 278] on div "Progress Updates" at bounding box center [557, 287] width 117 height 20
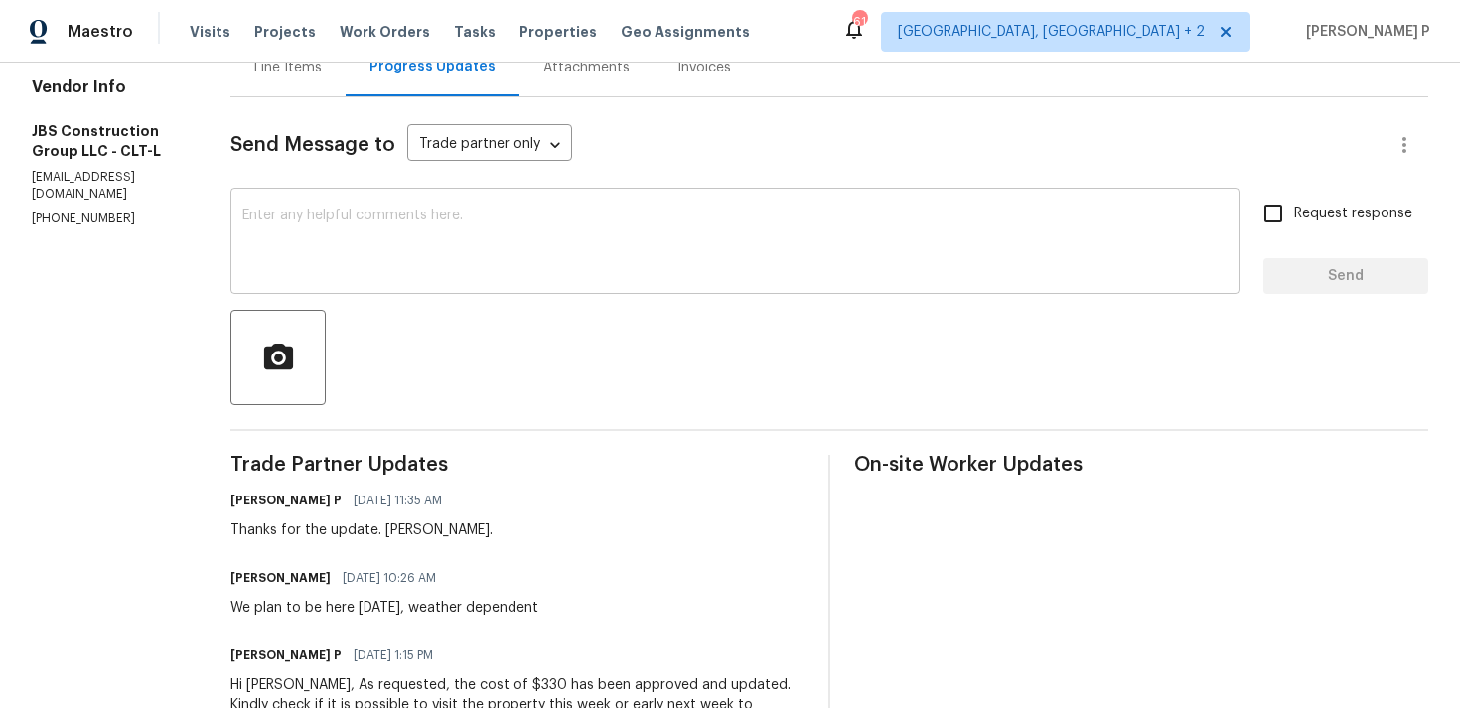
click at [544, 247] on textarea at bounding box center [734, 244] width 985 height 70
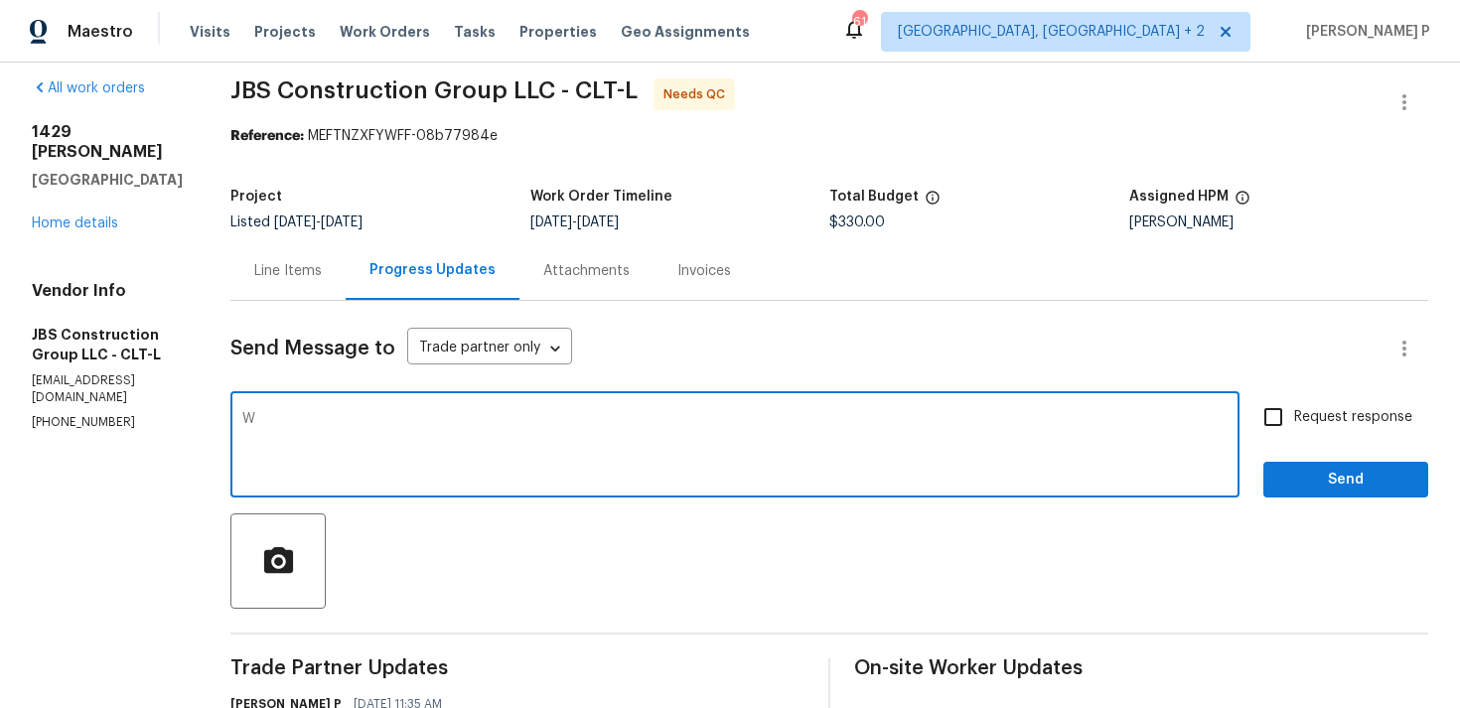
scroll to position [11, 0]
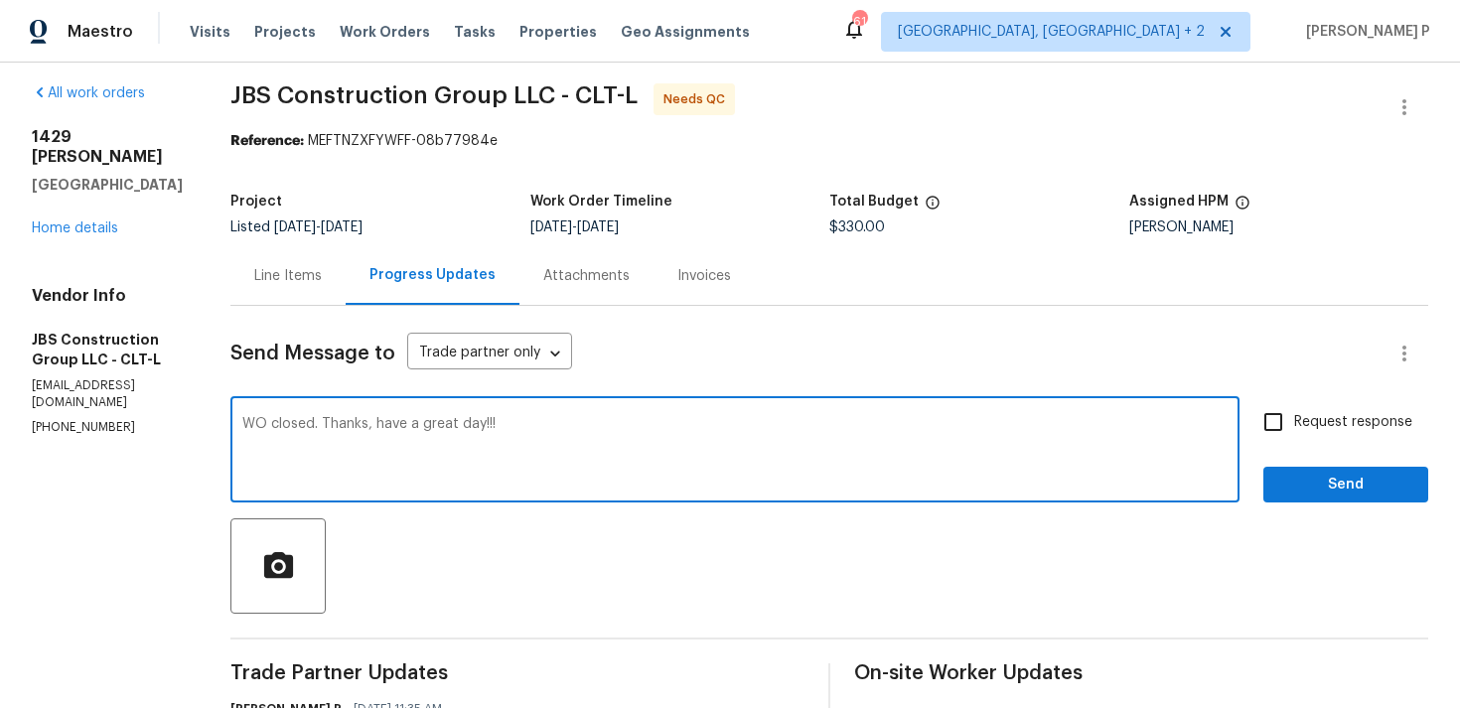
click at [442, 423] on textarea "WO closed. Thanks, have a great day!!!" at bounding box center [734, 452] width 985 height 70
type textarea "WO closed. Thanks, Have a great day!!!"
click at [1348, 484] on span "Send" at bounding box center [1345, 485] width 133 height 25
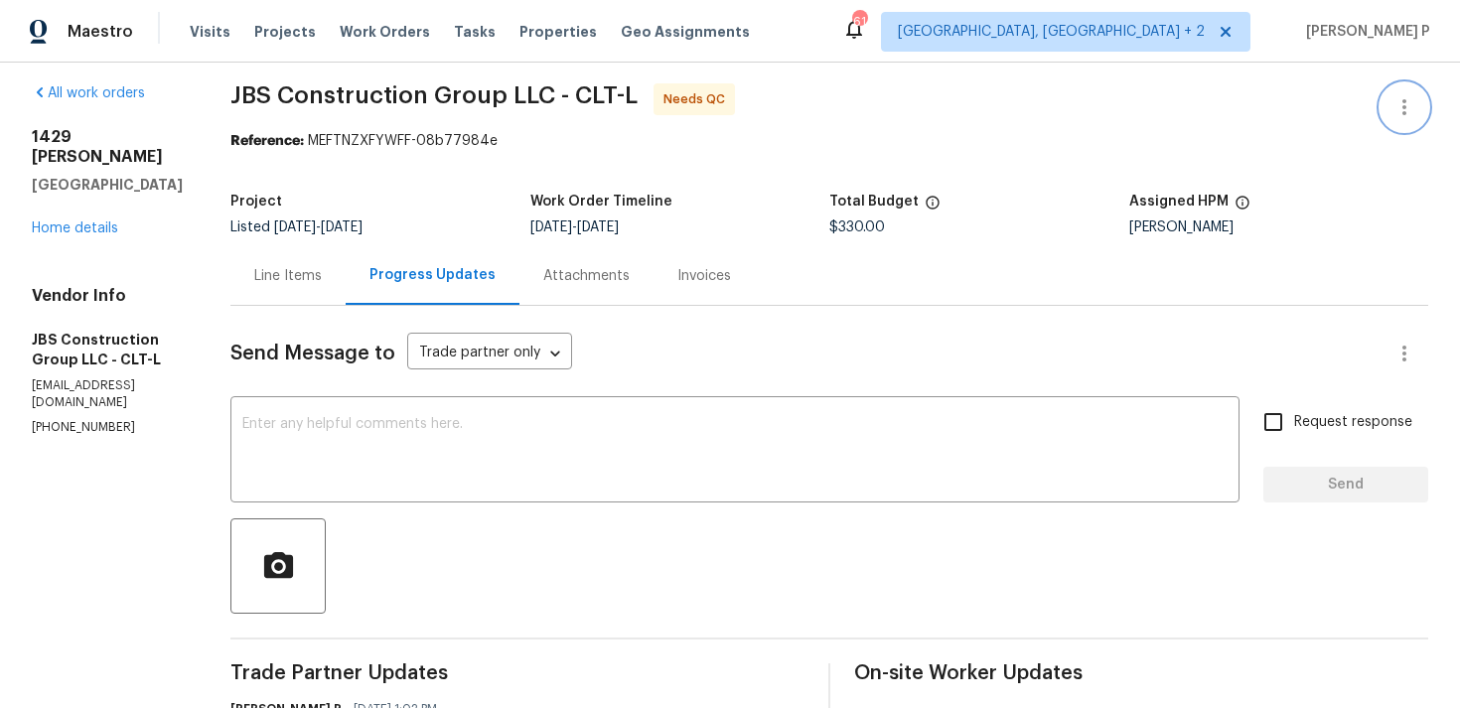
click at [1403, 101] on icon "button" at bounding box center [1404, 107] width 4 height 16
click at [1321, 101] on li "Edit" at bounding box center [1339, 107] width 214 height 33
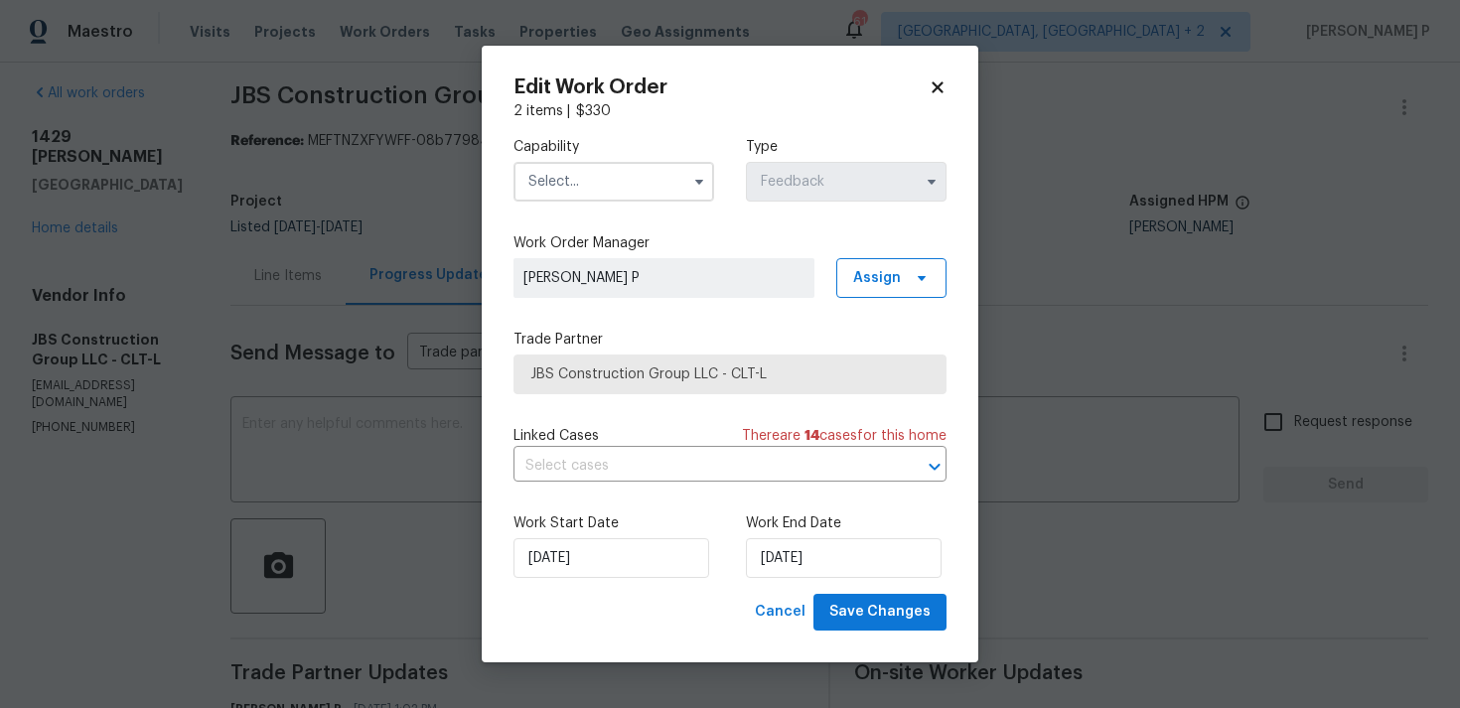
click at [661, 178] on input "text" at bounding box center [613, 182] width 201 height 40
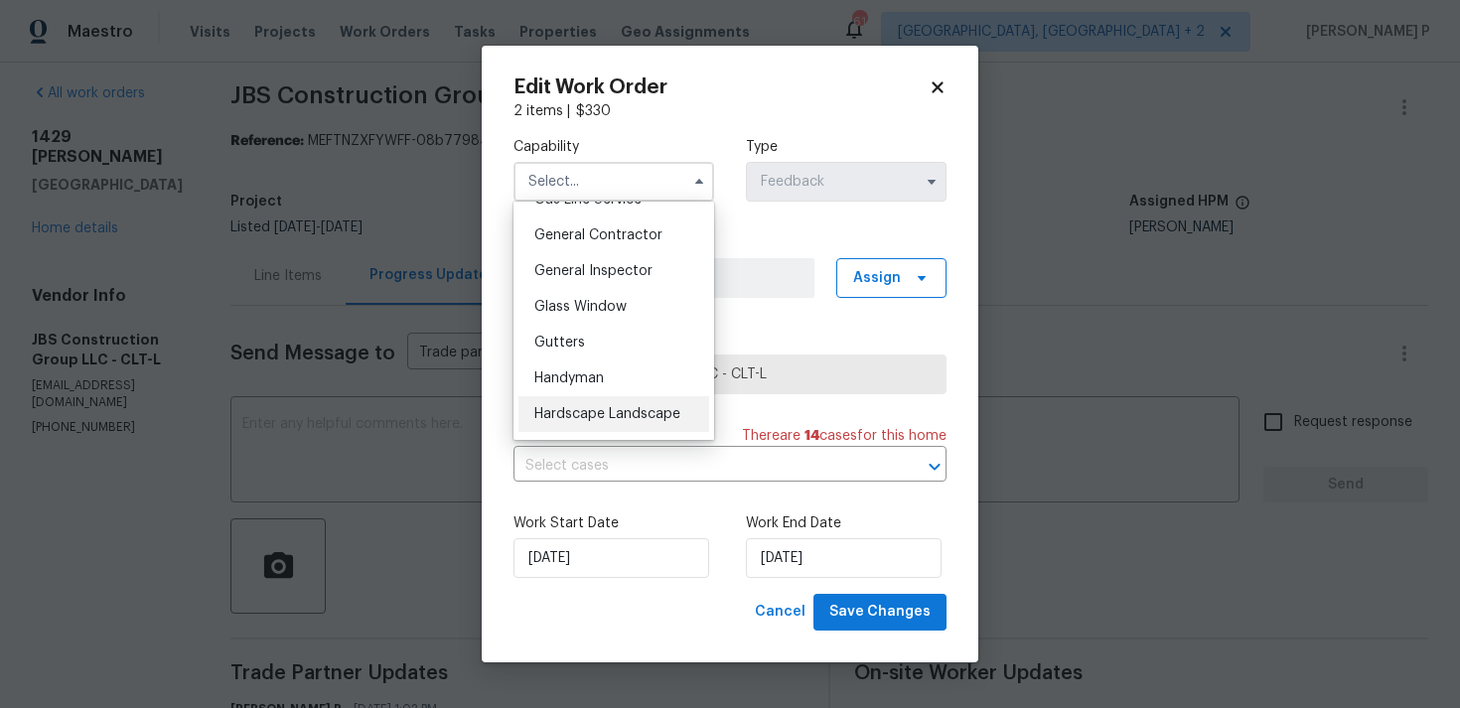
scroll to position [800, 0]
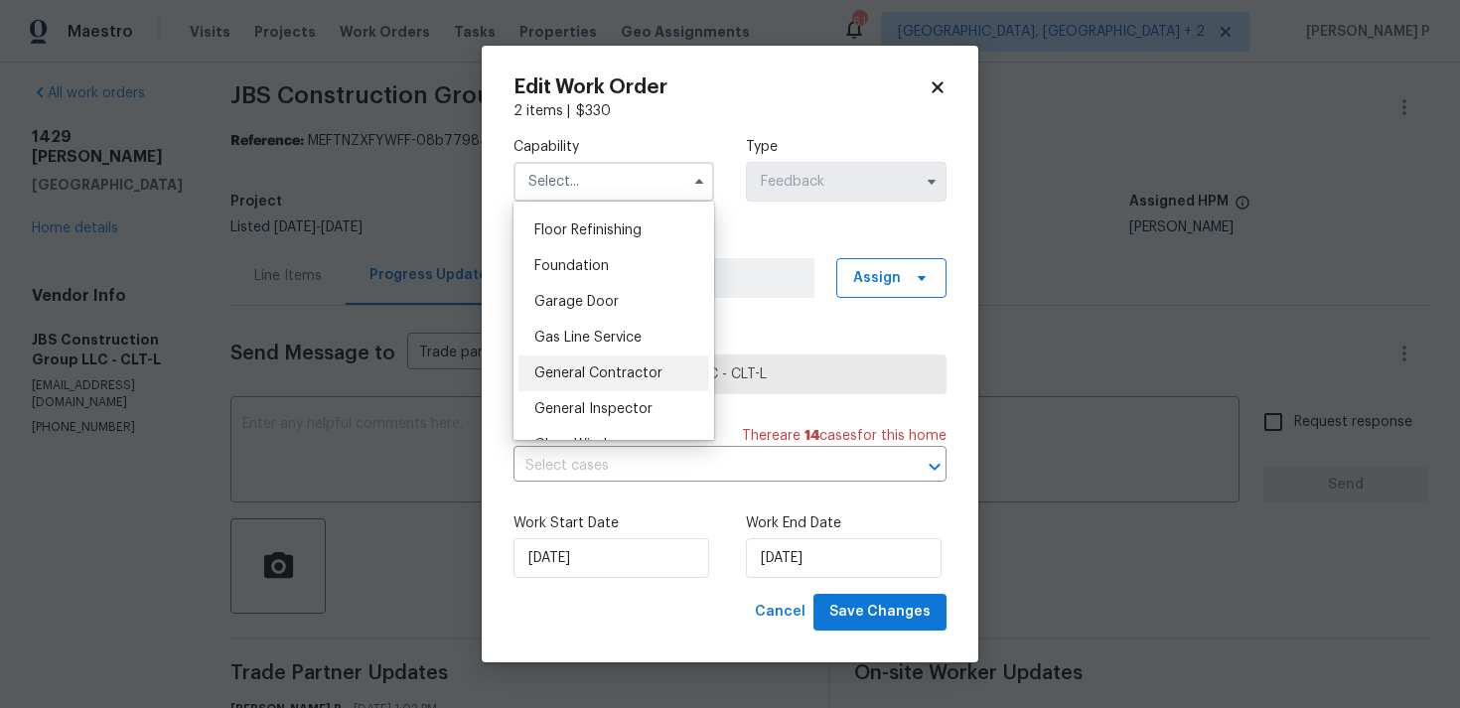
click at [614, 371] on span "General Contractor" at bounding box center [598, 373] width 128 height 14
type input "General Contractor"
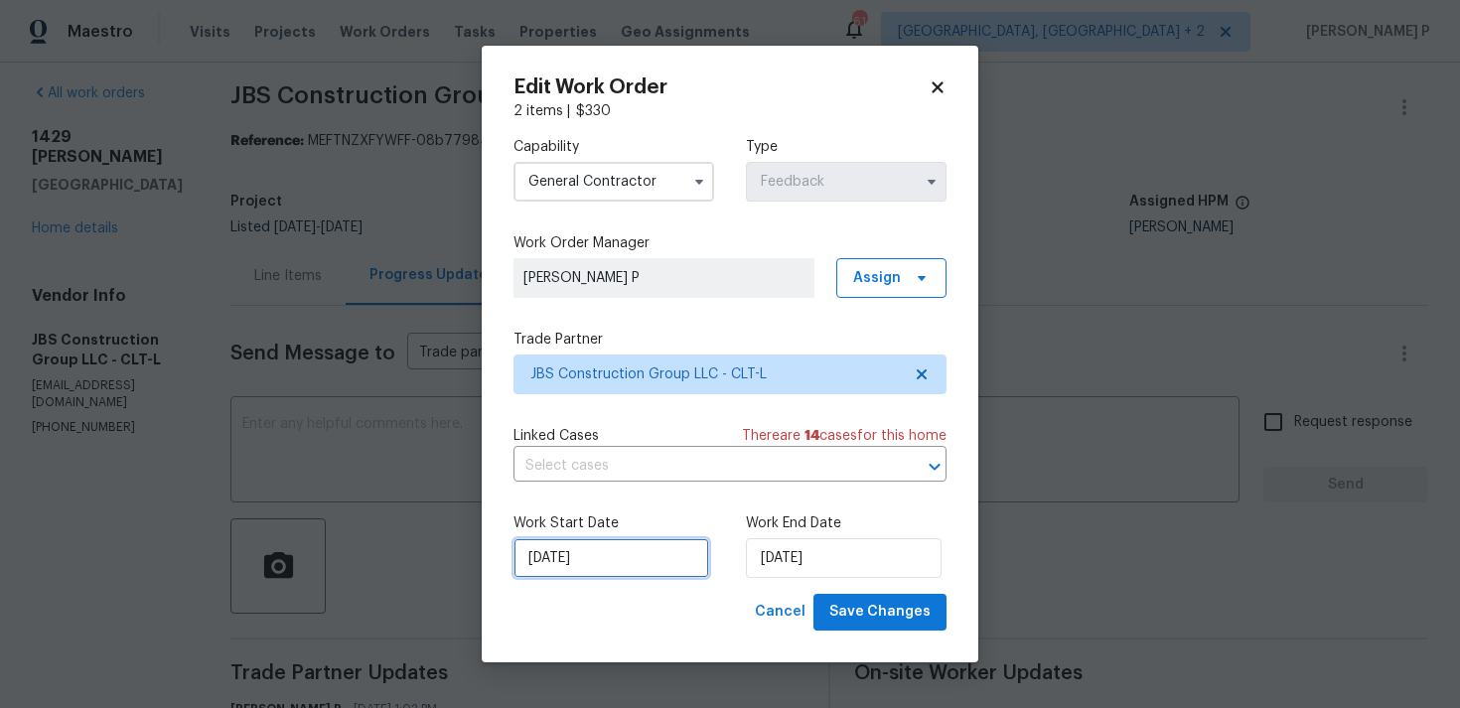
click at [659, 564] on input "12/08/2025" at bounding box center [611, 558] width 196 height 40
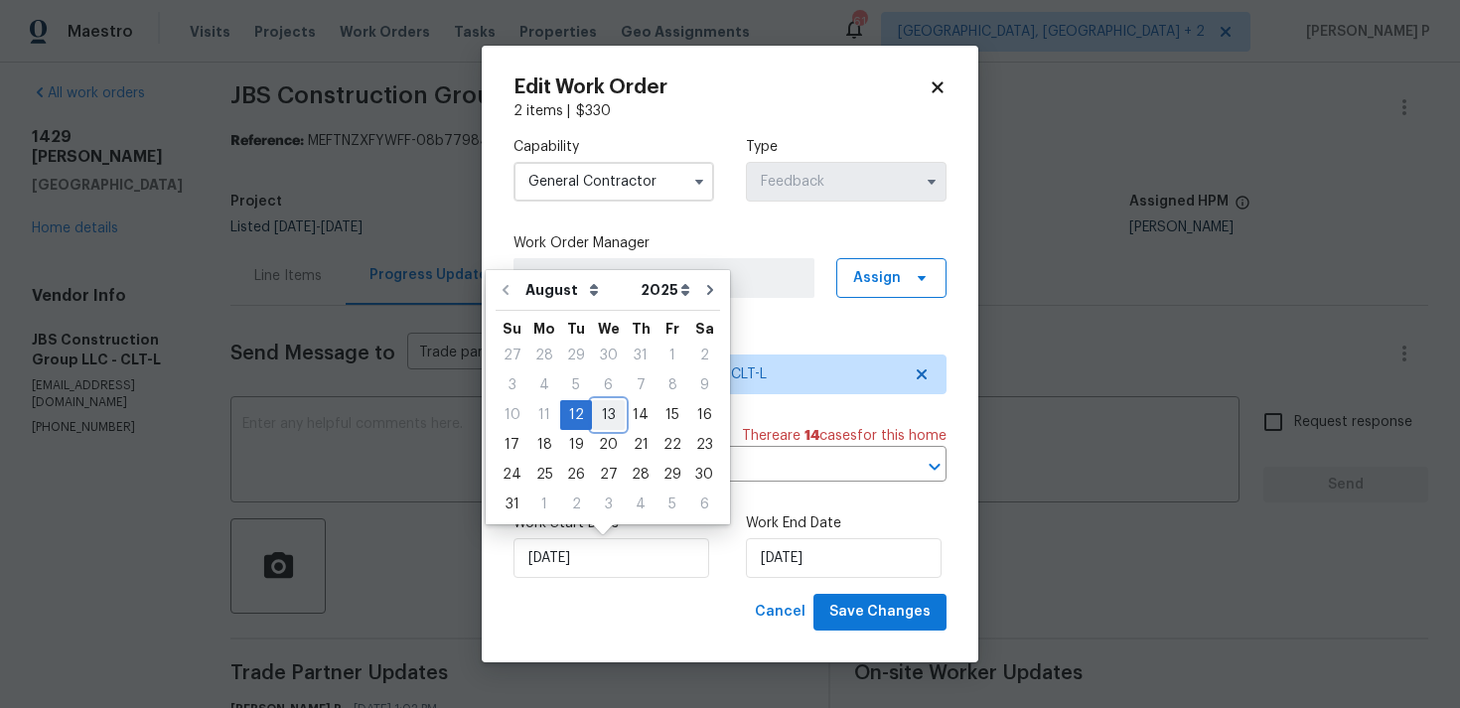
click at [596, 404] on div "13" at bounding box center [608, 415] width 33 height 28
type input "13/08/2025"
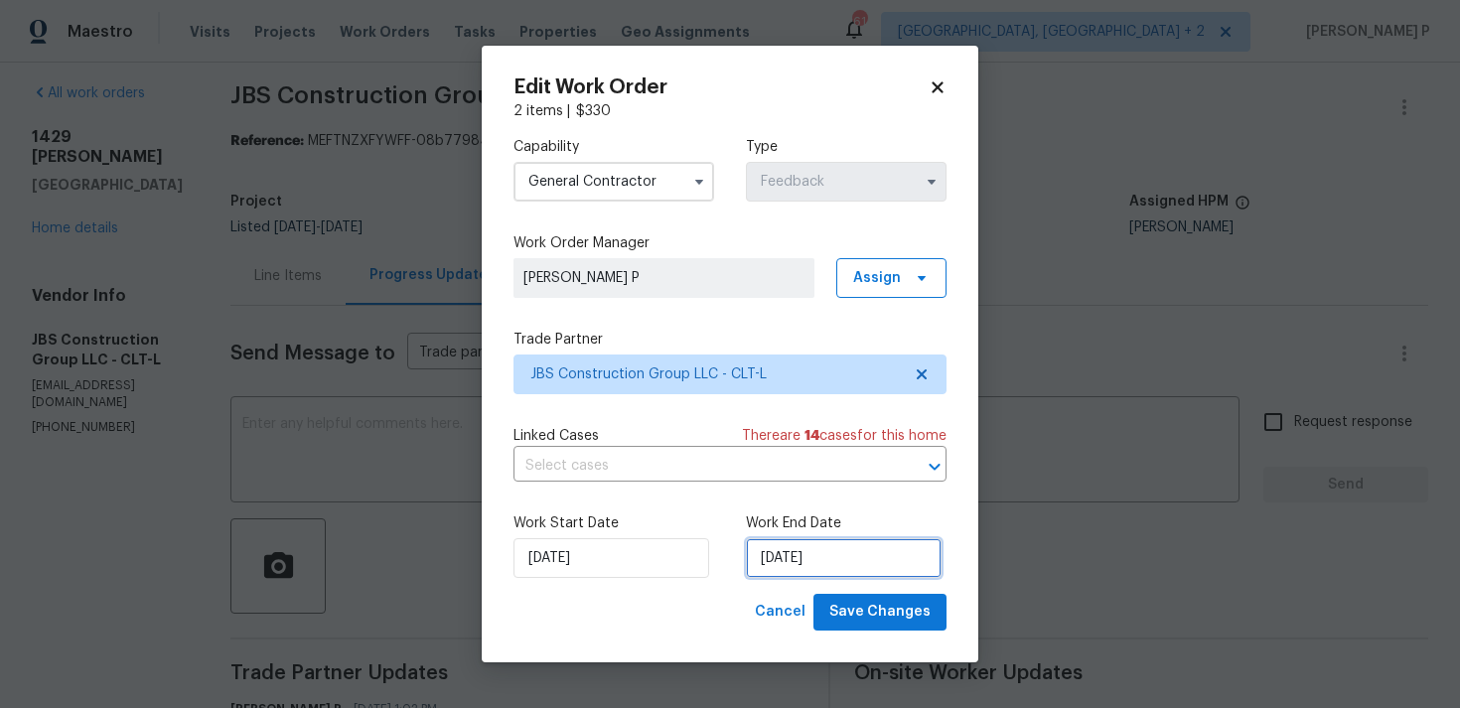
click at [857, 570] on input "14/08/2025" at bounding box center [844, 558] width 196 height 40
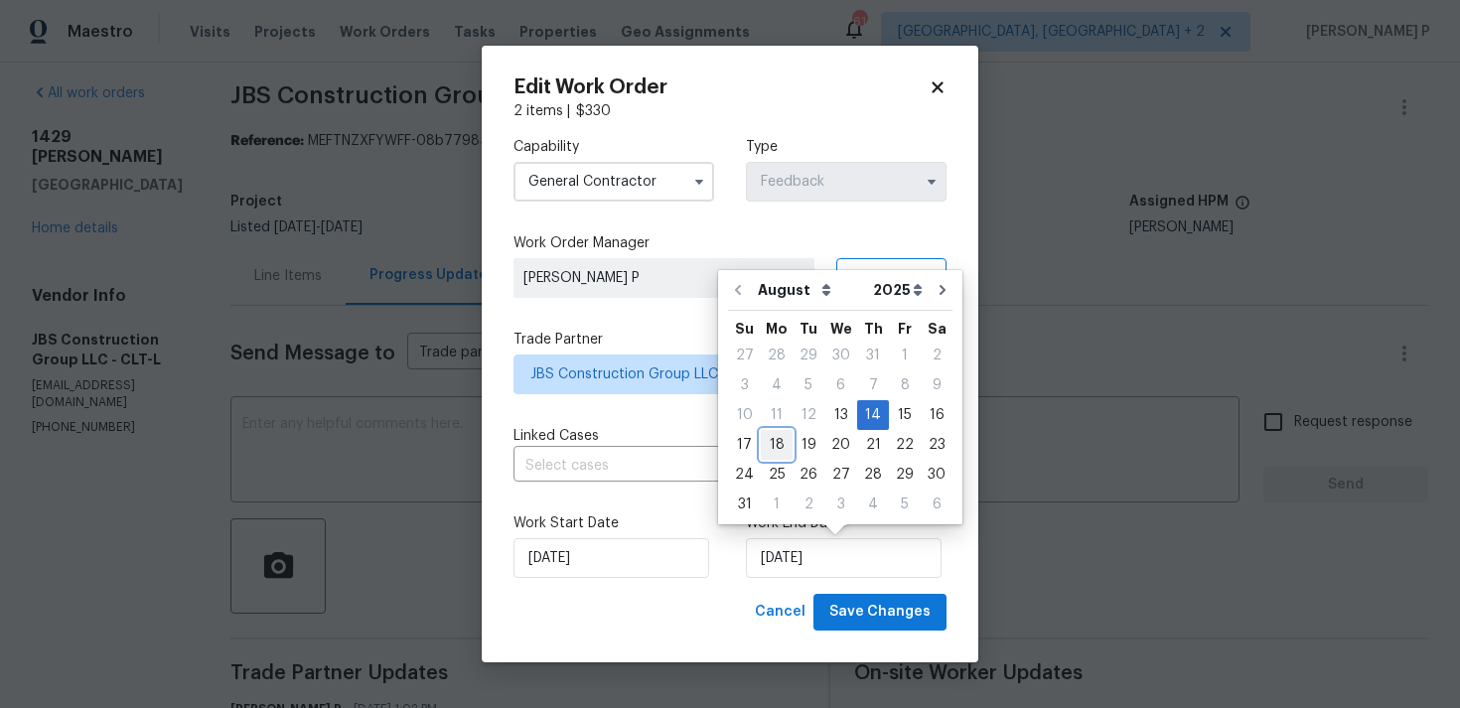
click at [774, 449] on div "18" at bounding box center [777, 445] width 32 height 28
type input "18/08/2025"
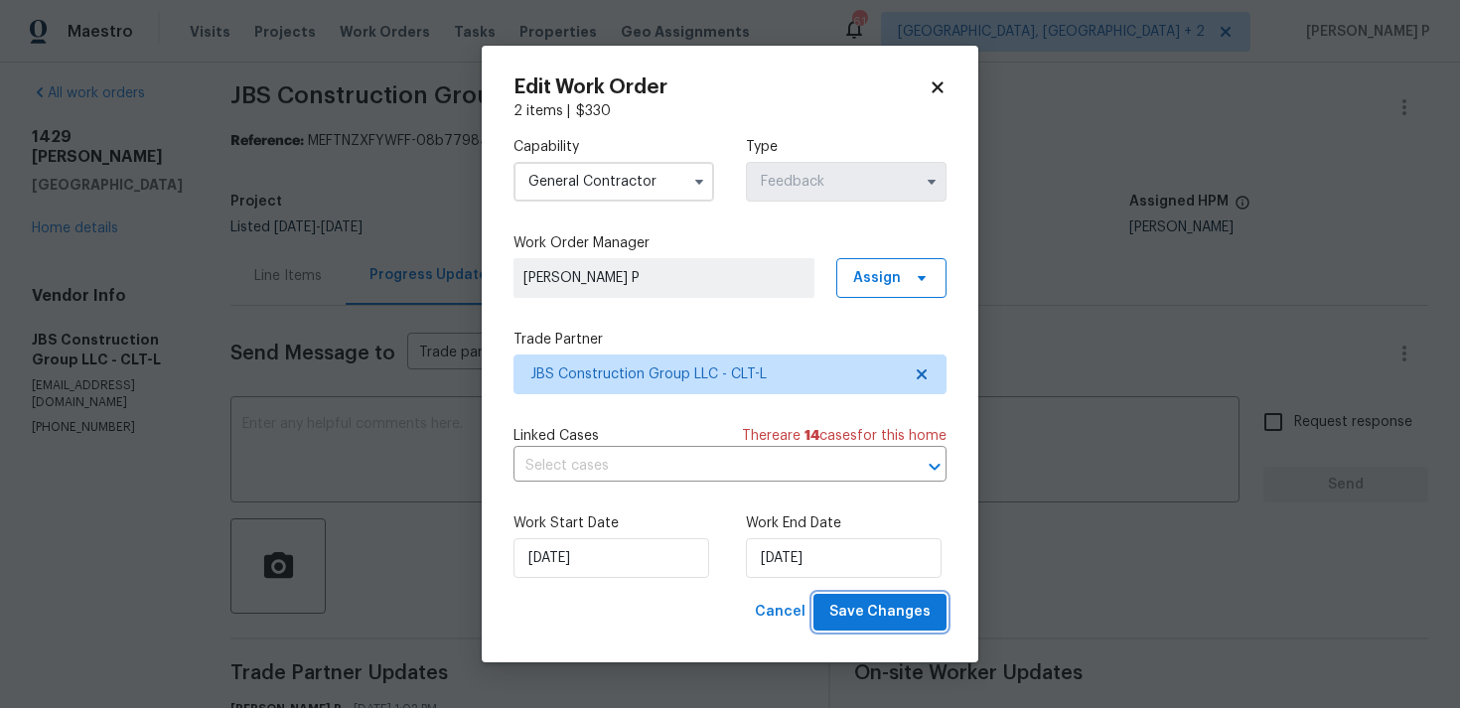
click at [935, 605] on button "Save Changes" at bounding box center [879, 612] width 133 height 37
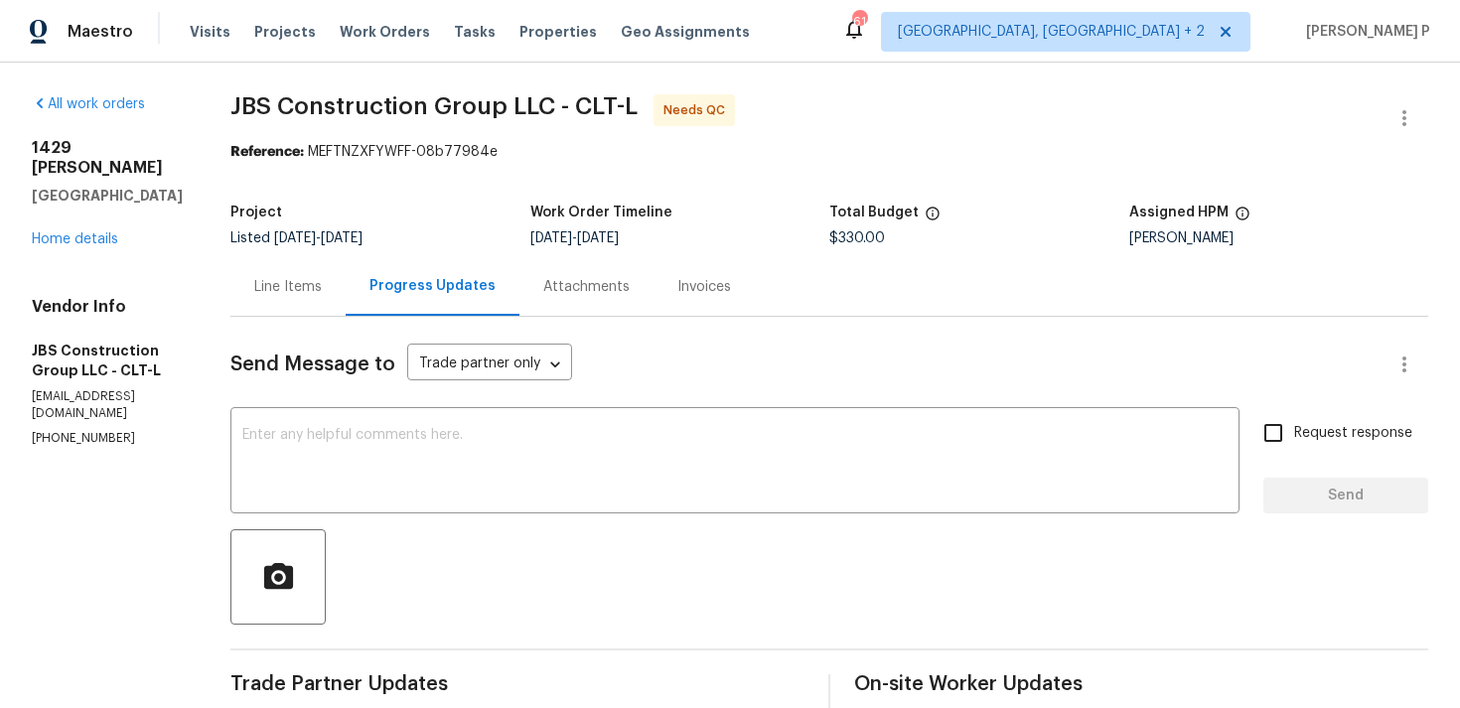
click at [576, 610] on div at bounding box center [828, 576] width 1197 height 95
click at [322, 288] on div "Line Items" at bounding box center [288, 287] width 68 height 20
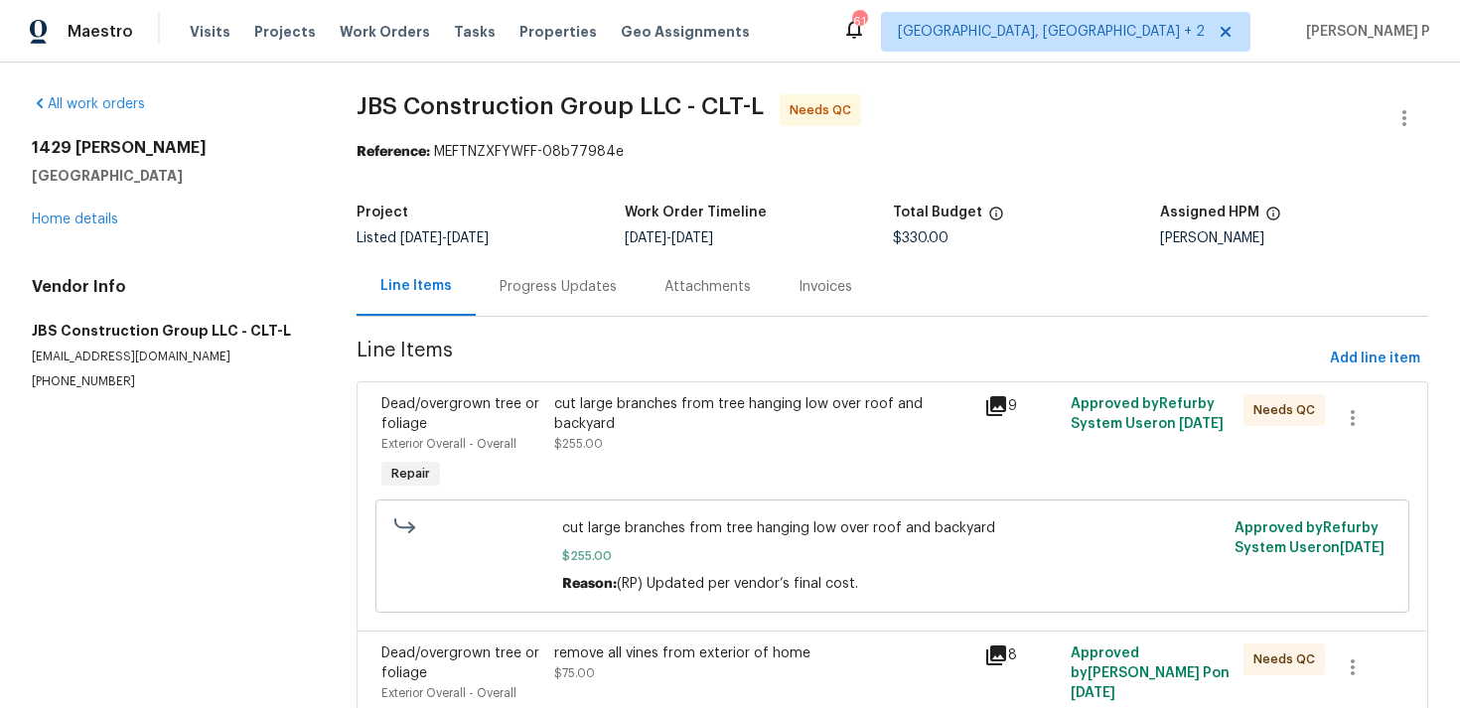
click at [685, 443] on div "cut large branches from tree hanging low over roof and backyard $255.00" at bounding box center [763, 424] width 419 height 60
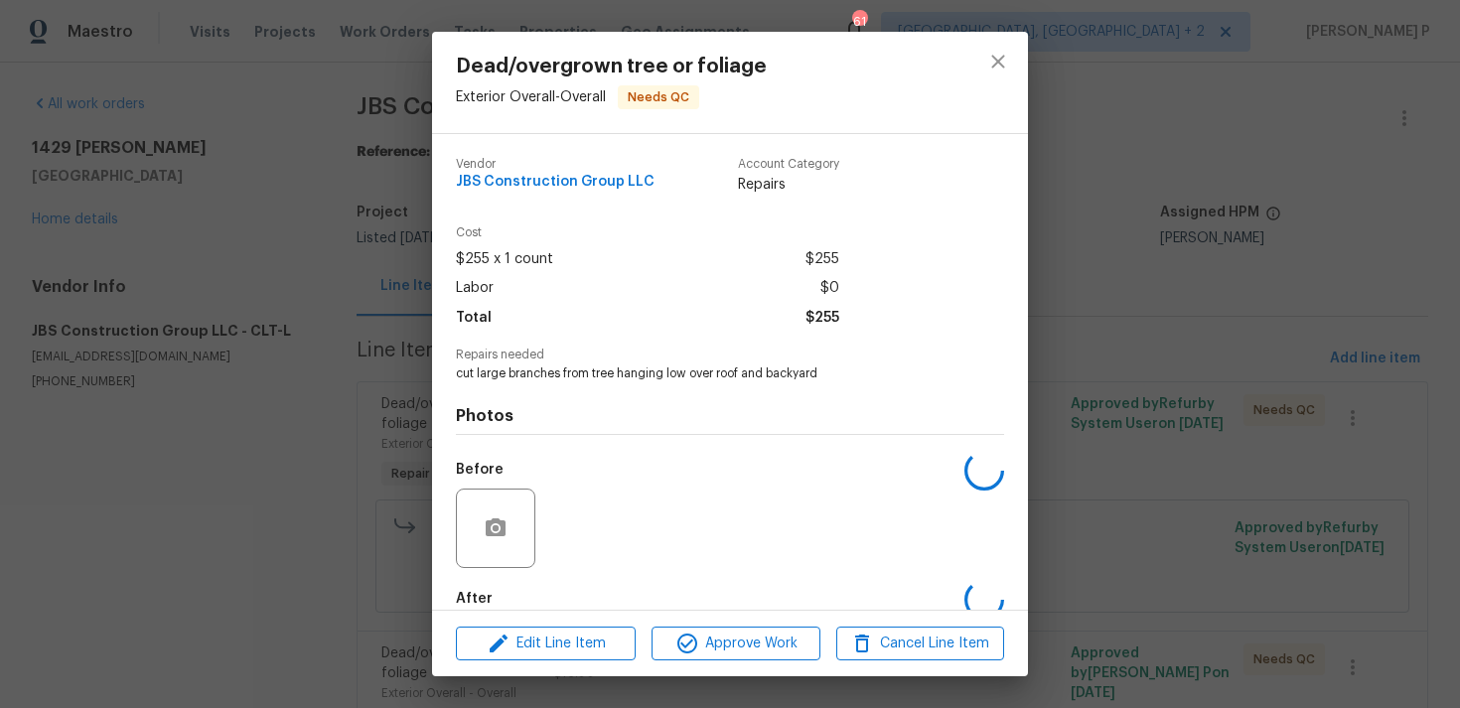
scroll to position [107, 0]
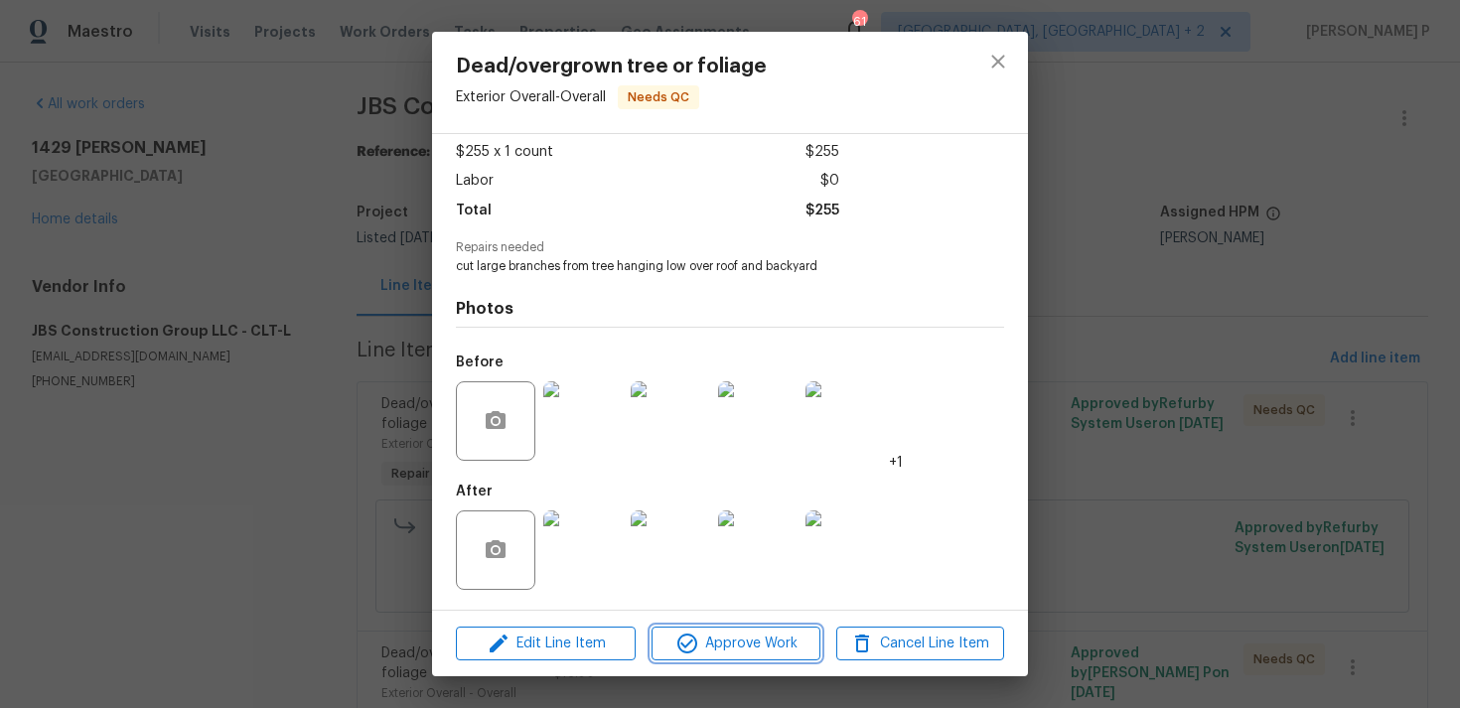
click at [742, 659] on button "Approve Work" at bounding box center [735, 643] width 168 height 35
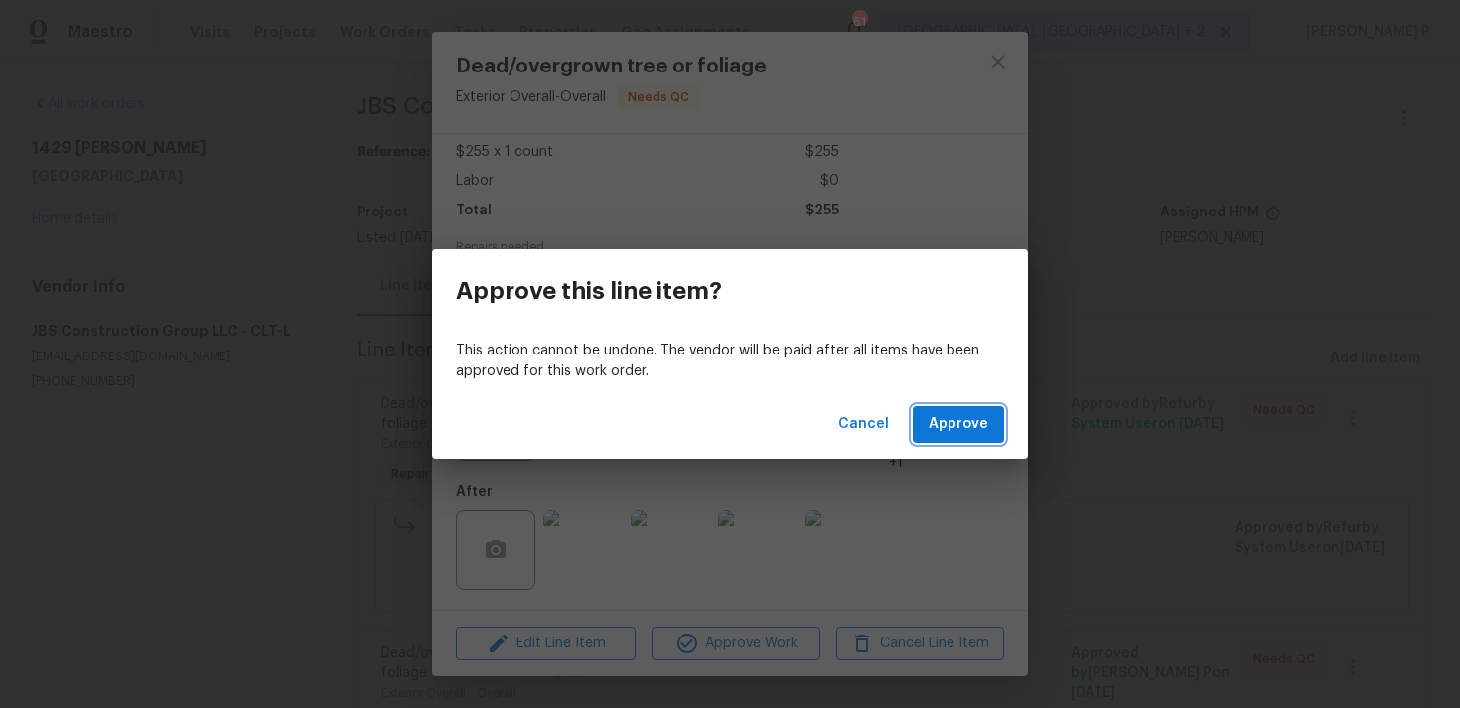
click at [955, 426] on span "Approve" at bounding box center [958, 424] width 60 height 25
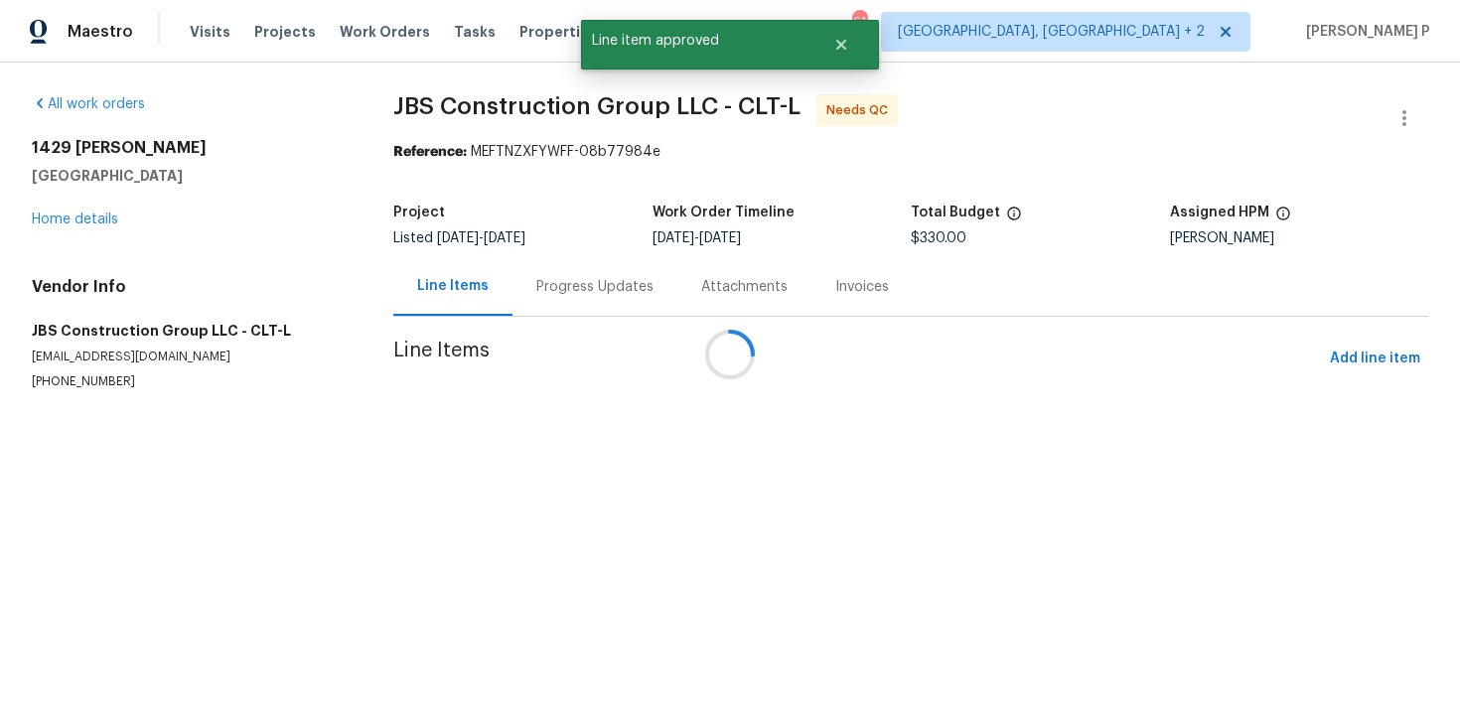
click at [752, 404] on div at bounding box center [730, 354] width 1460 height 708
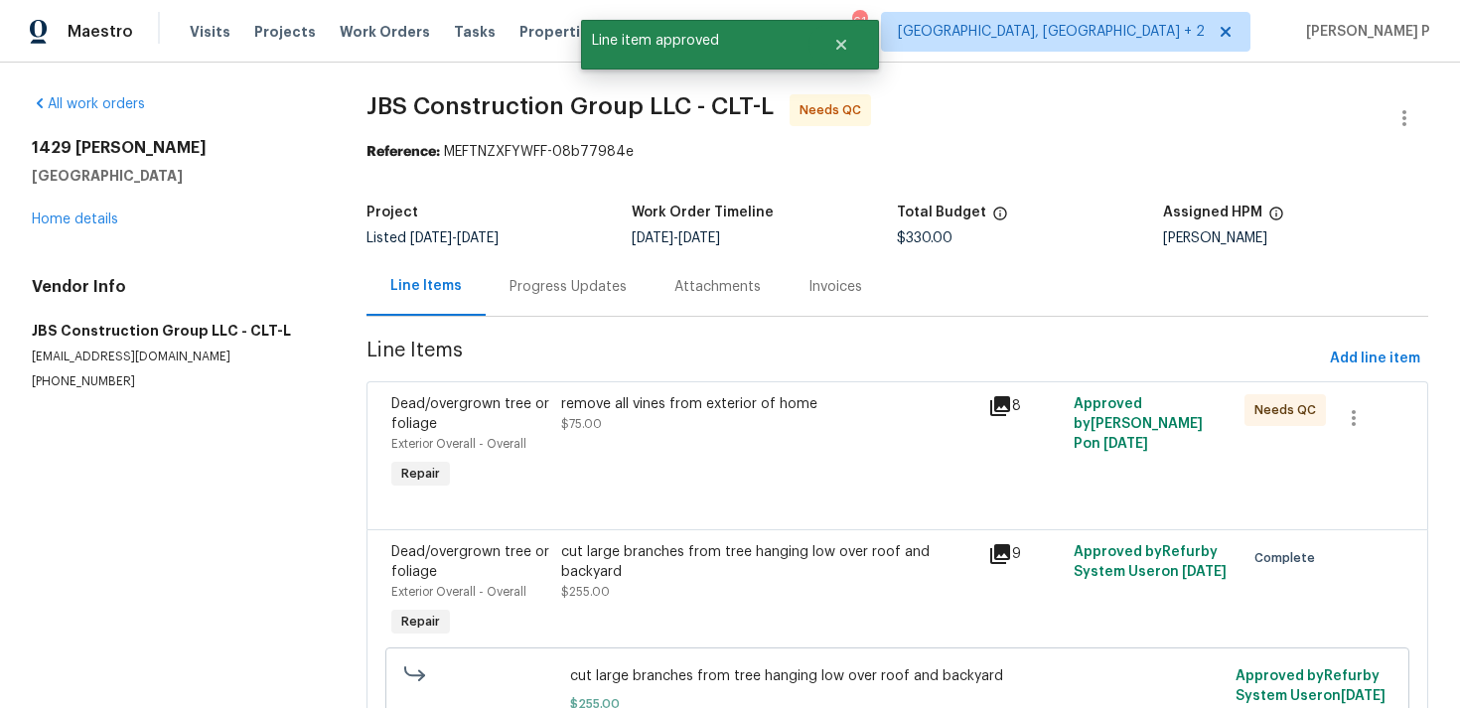
click at [752, 404] on div "remove all vines from exterior of home" at bounding box center [768, 404] width 415 height 20
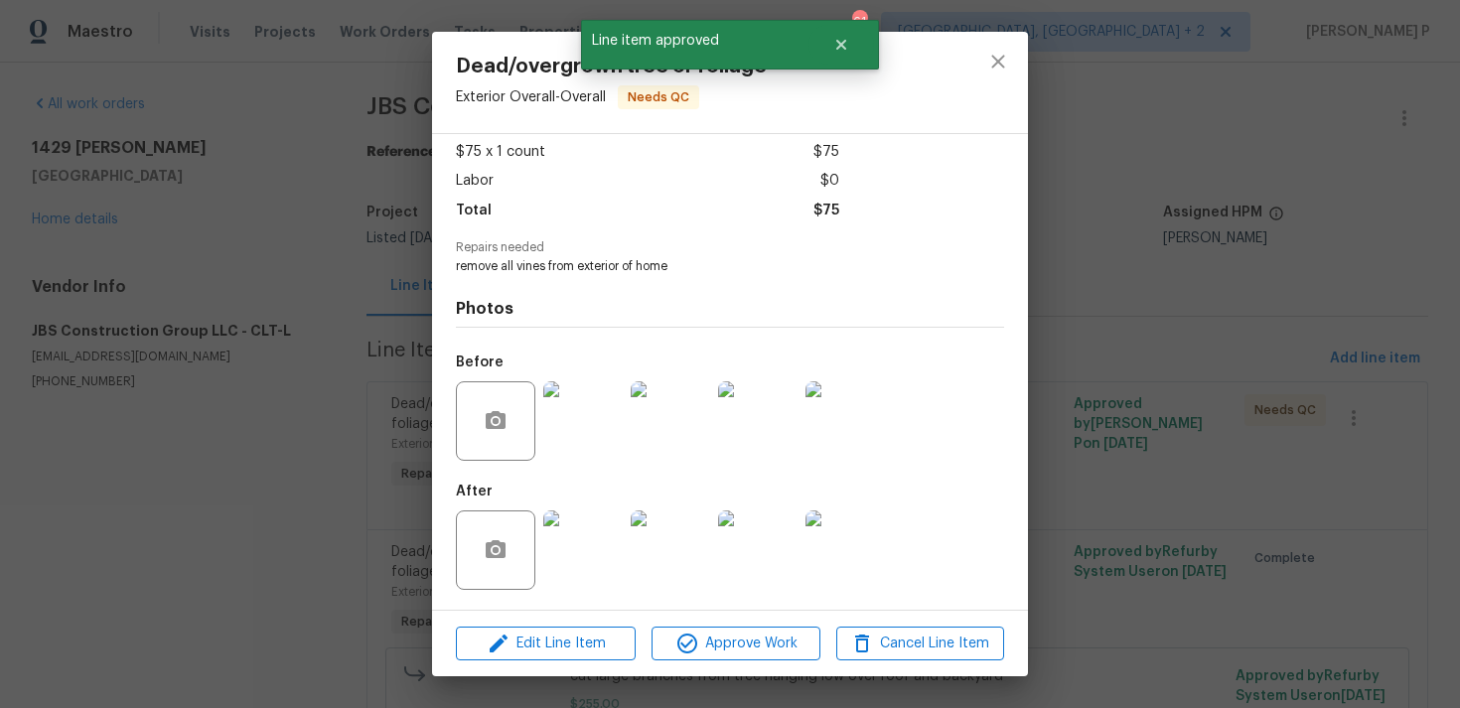
click at [747, 640] on span "Approve Work" at bounding box center [735, 643] width 156 height 25
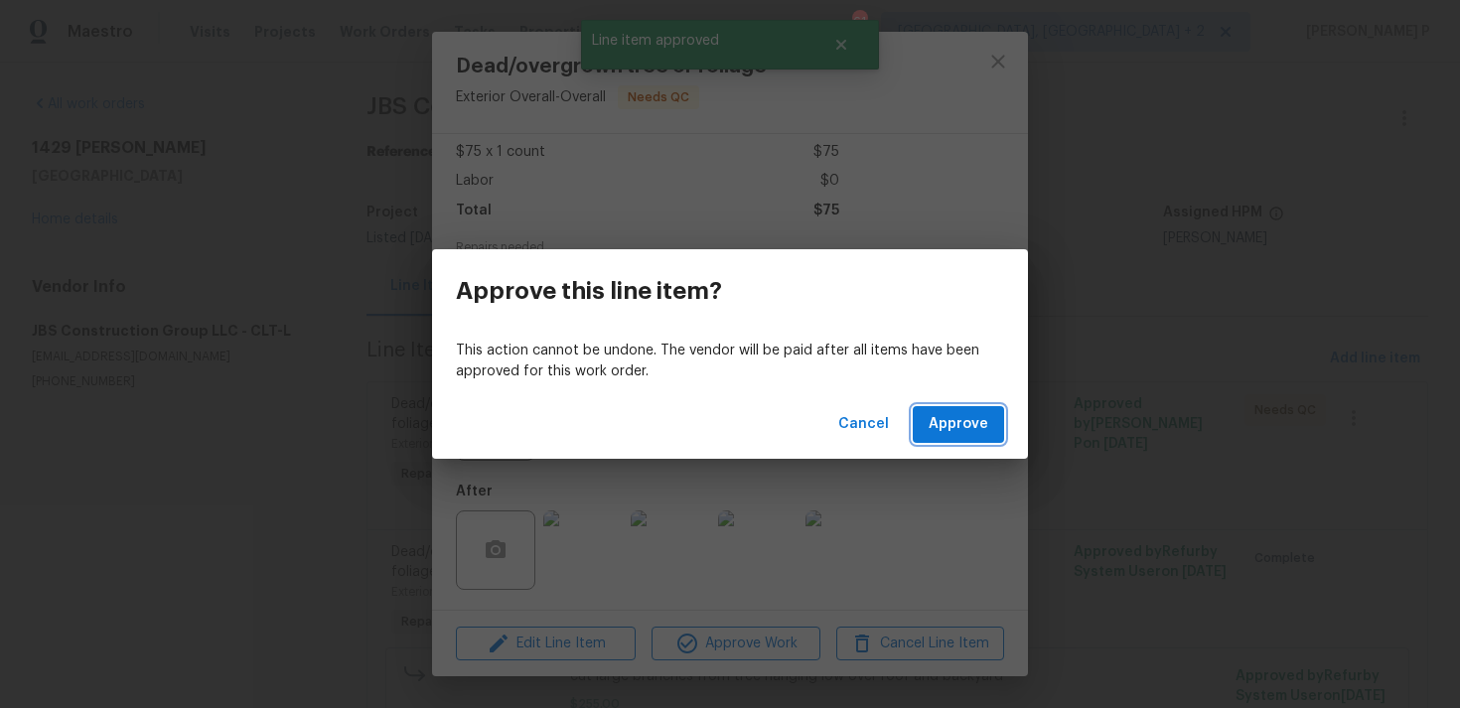
click at [975, 432] on span "Approve" at bounding box center [958, 424] width 60 height 25
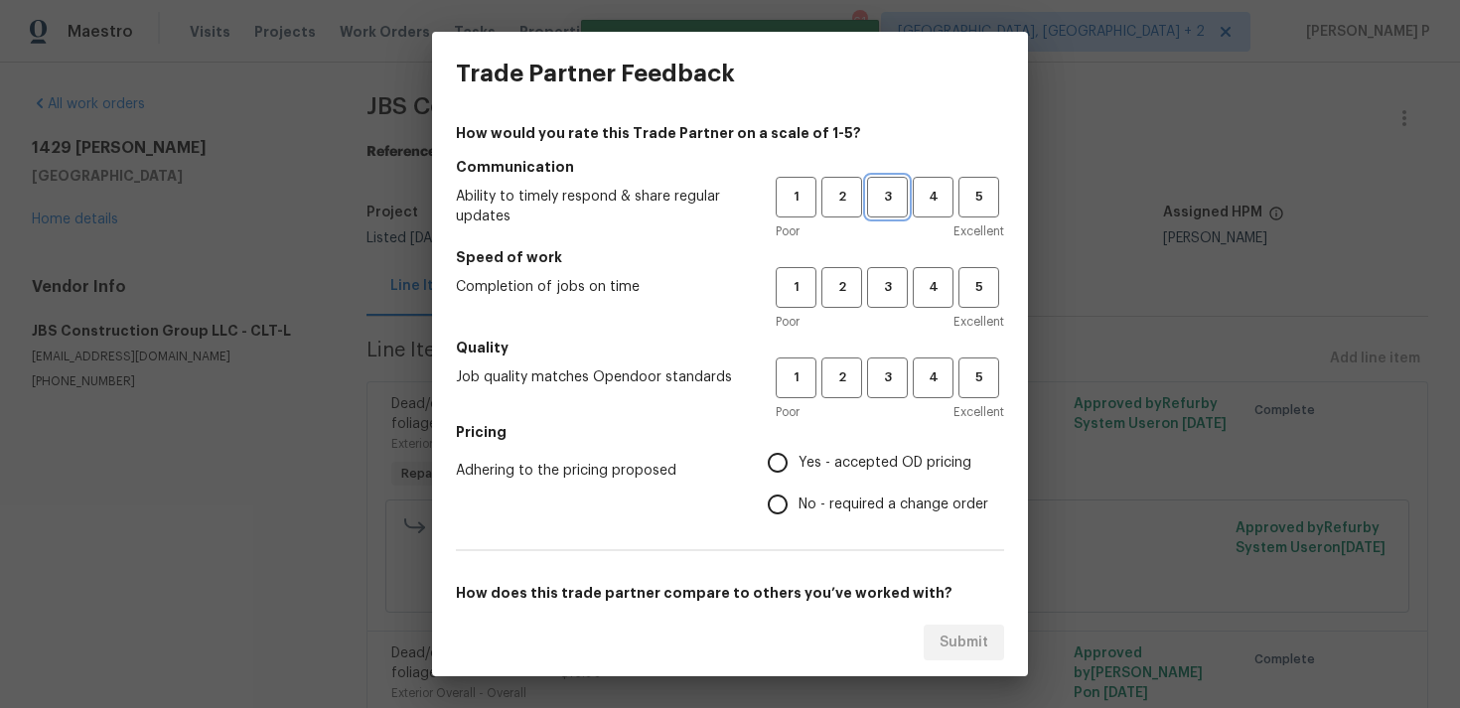
click at [904, 194] on span "3" at bounding box center [887, 197] width 37 height 23
click at [891, 298] on button "3" at bounding box center [887, 287] width 41 height 41
click at [890, 365] on button "3" at bounding box center [887, 377] width 41 height 41
click at [824, 517] on label "No - required a change order" at bounding box center [872, 505] width 231 height 42
click at [798, 517] on input "No - required a change order" at bounding box center [778, 505] width 42 height 42
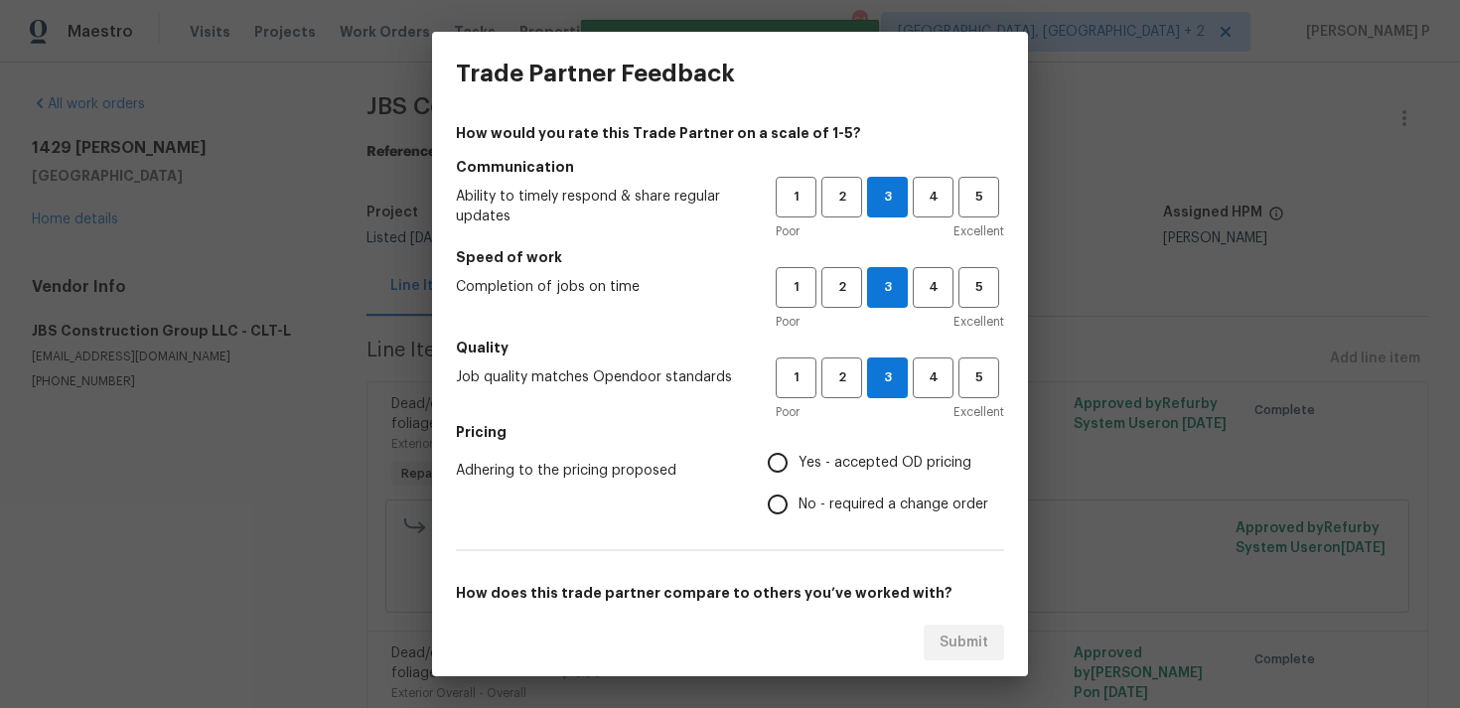
radio input "true"
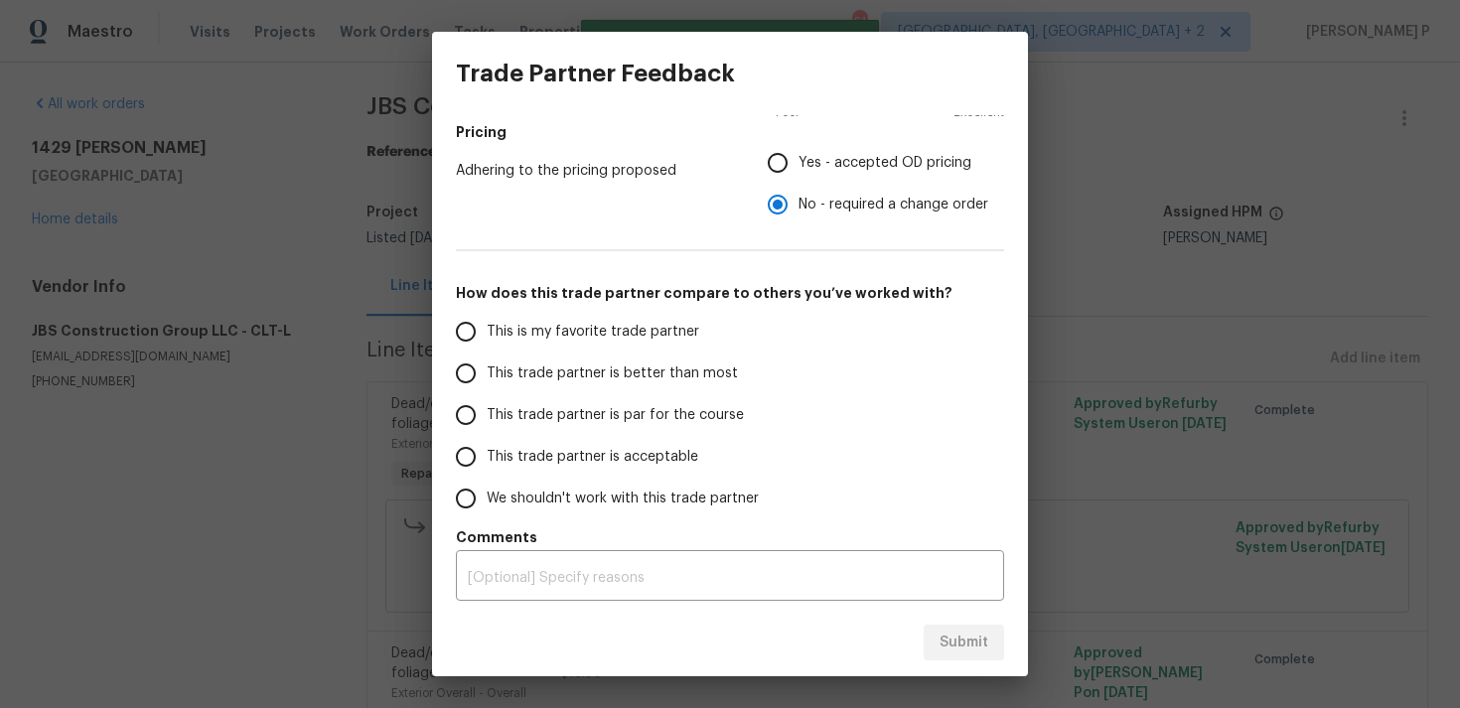
click at [596, 396] on label "This trade partner is par for the course" at bounding box center [602, 415] width 314 height 42
click at [487, 396] on input "This trade partner is par for the course" at bounding box center [466, 415] width 42 height 42
click at [963, 641] on span "Submit" at bounding box center [963, 642] width 49 height 25
radio input "true"
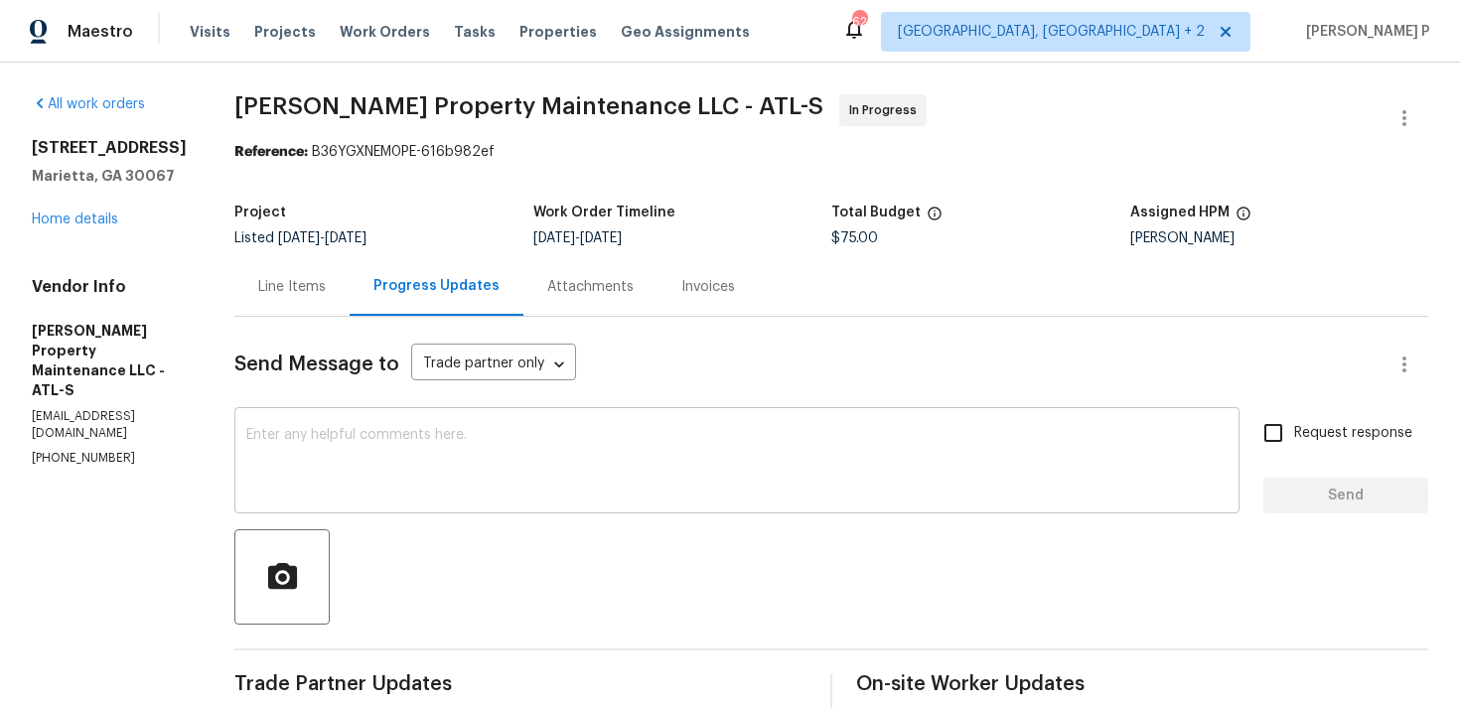
scroll to position [264, 0]
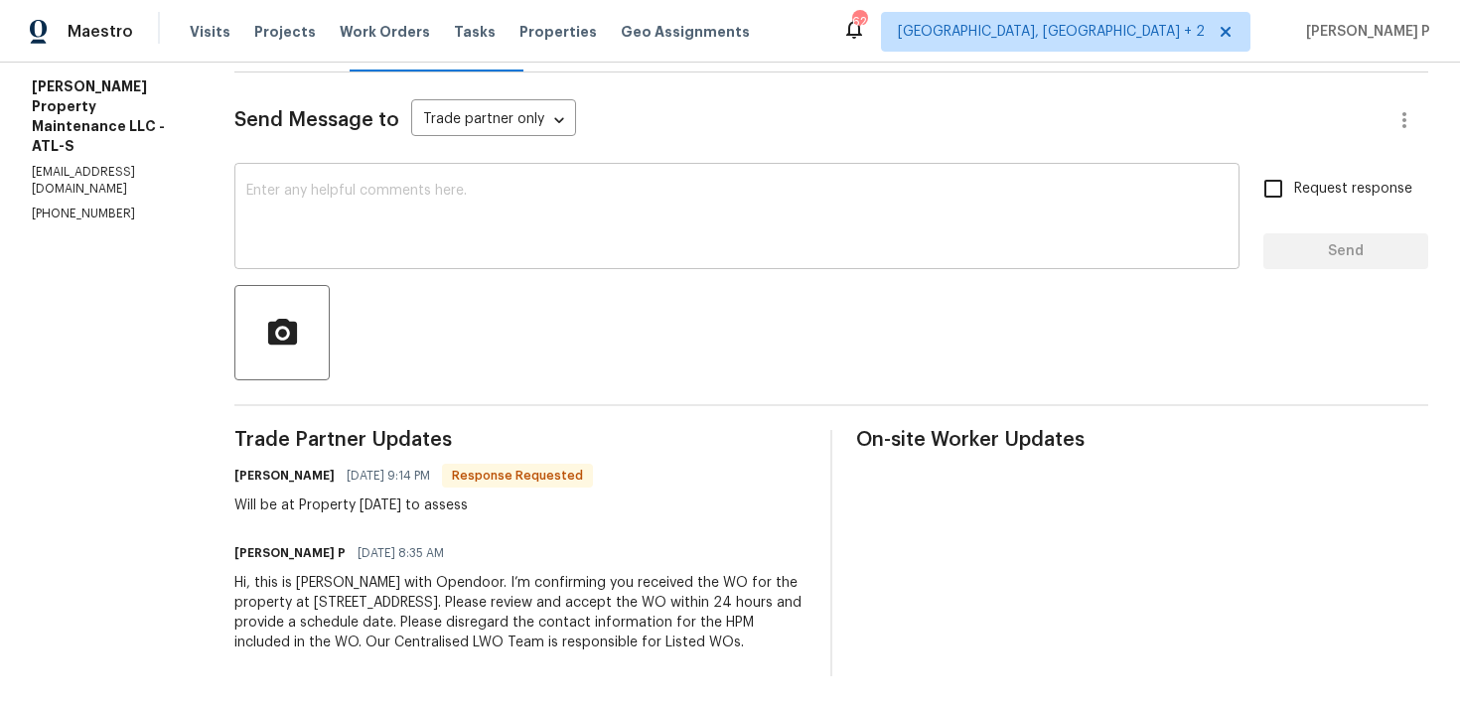
click at [426, 194] on textarea at bounding box center [736, 219] width 981 height 70
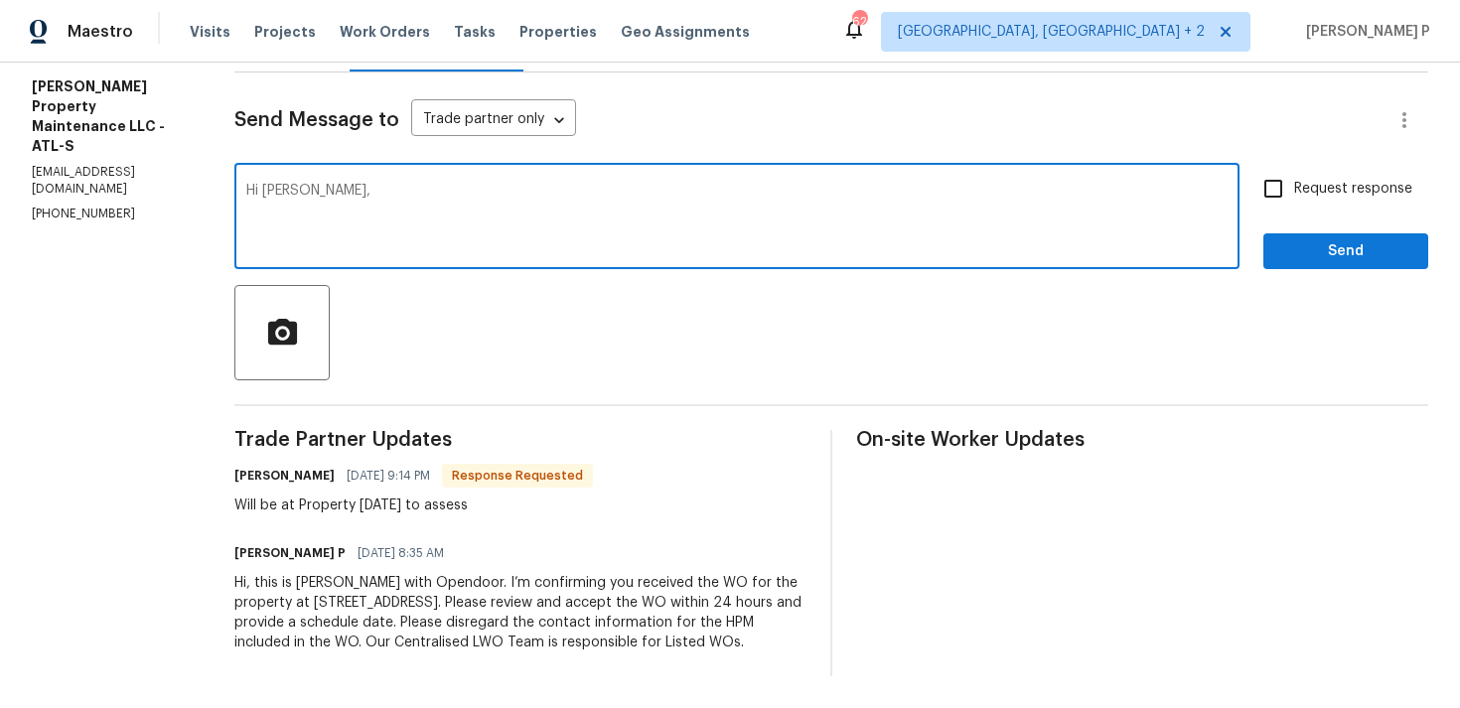
paste textarea "Could you please provide us with an update on the status of the work order?"
type textarea "Hi [PERSON_NAME], Could you please provide us with an update on the status of t…"
click at [1290, 177] on input "Request response" at bounding box center [1273, 189] width 42 height 42
checkbox input "true"
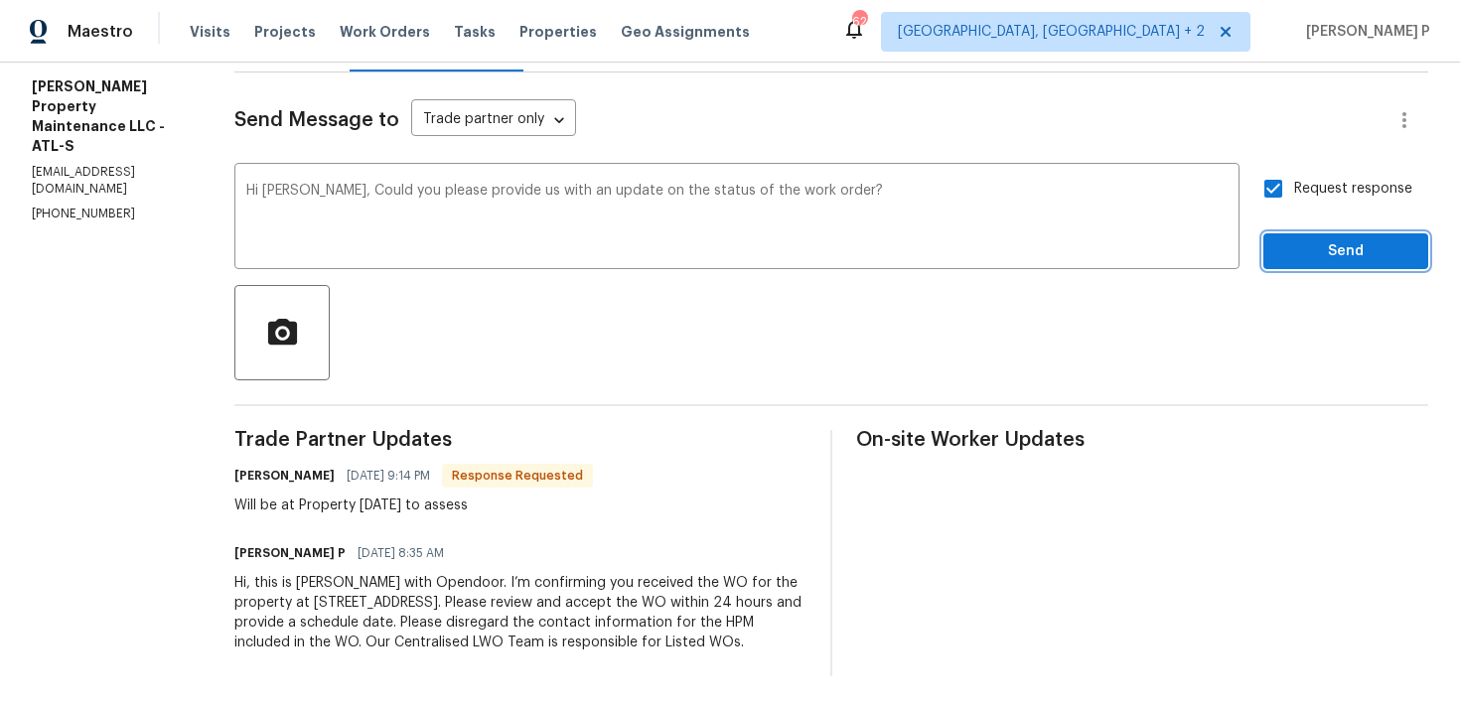
click at [1302, 246] on button "Send" at bounding box center [1345, 251] width 165 height 37
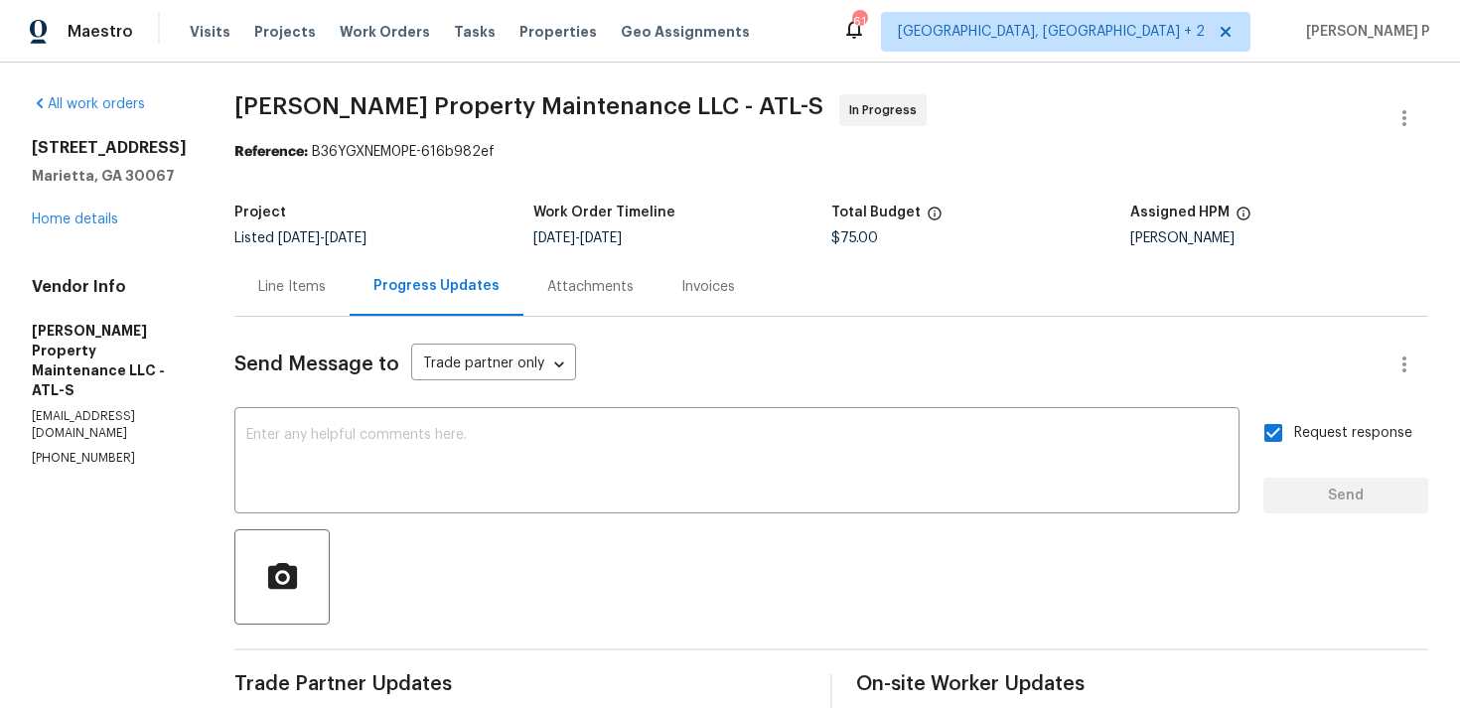
scroll to position [342, 0]
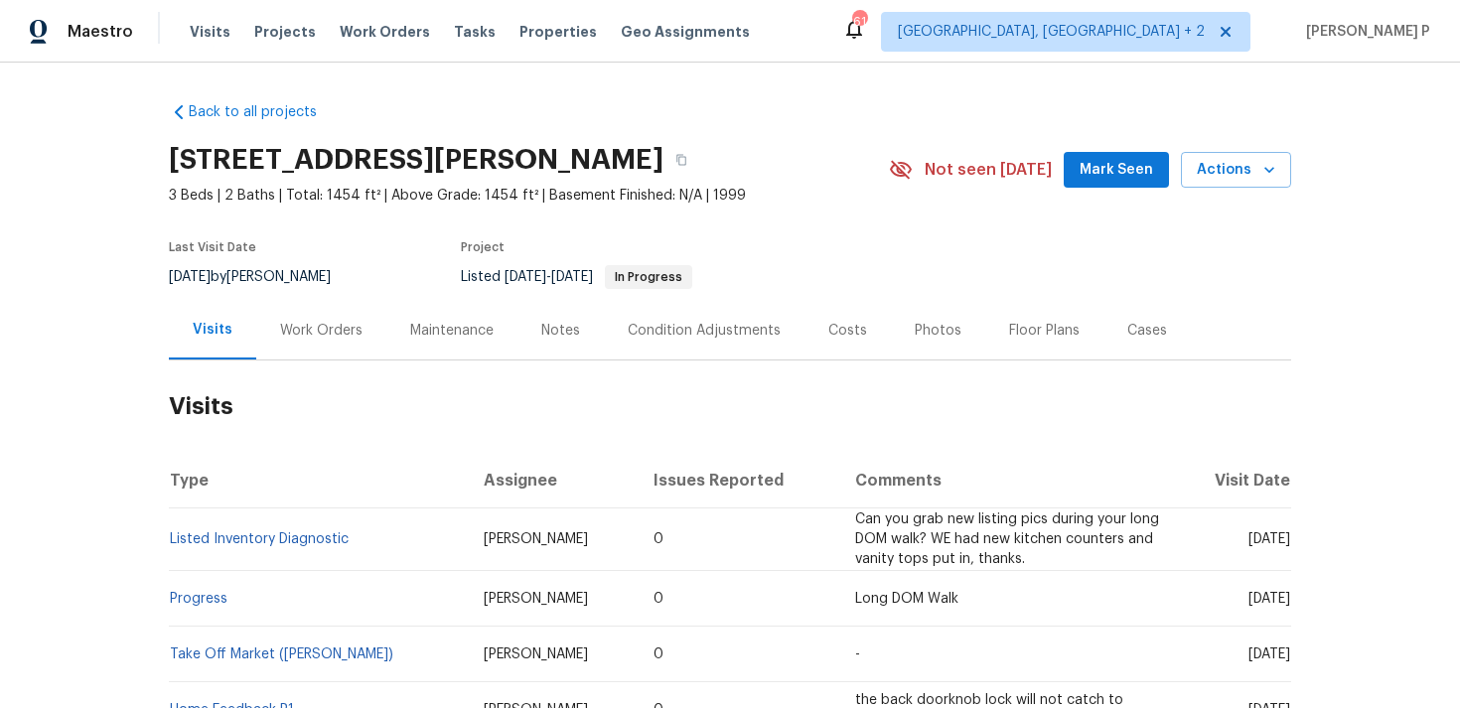
click at [340, 348] on div "Work Orders" at bounding box center [321, 330] width 130 height 59
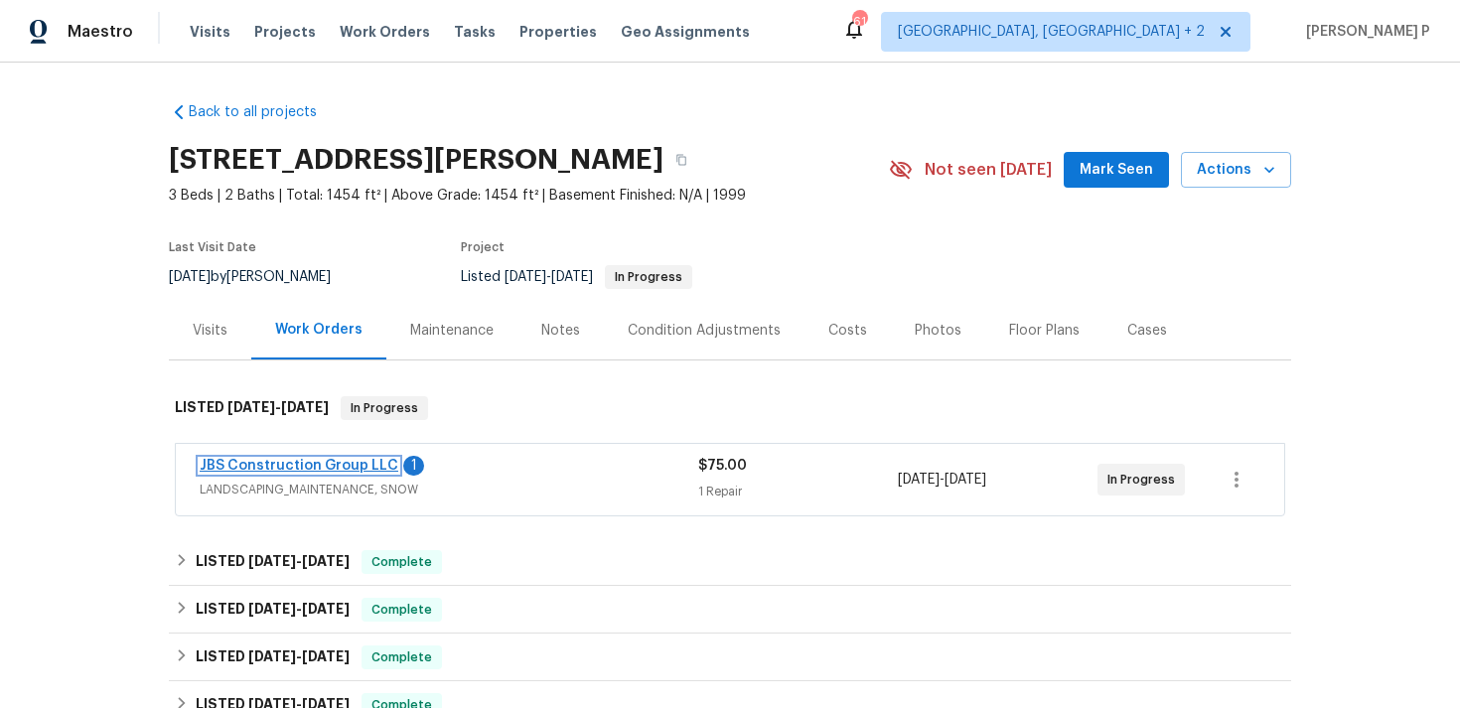
click at [271, 468] on link "JBS Construction Group LLC" at bounding box center [299, 466] width 199 height 14
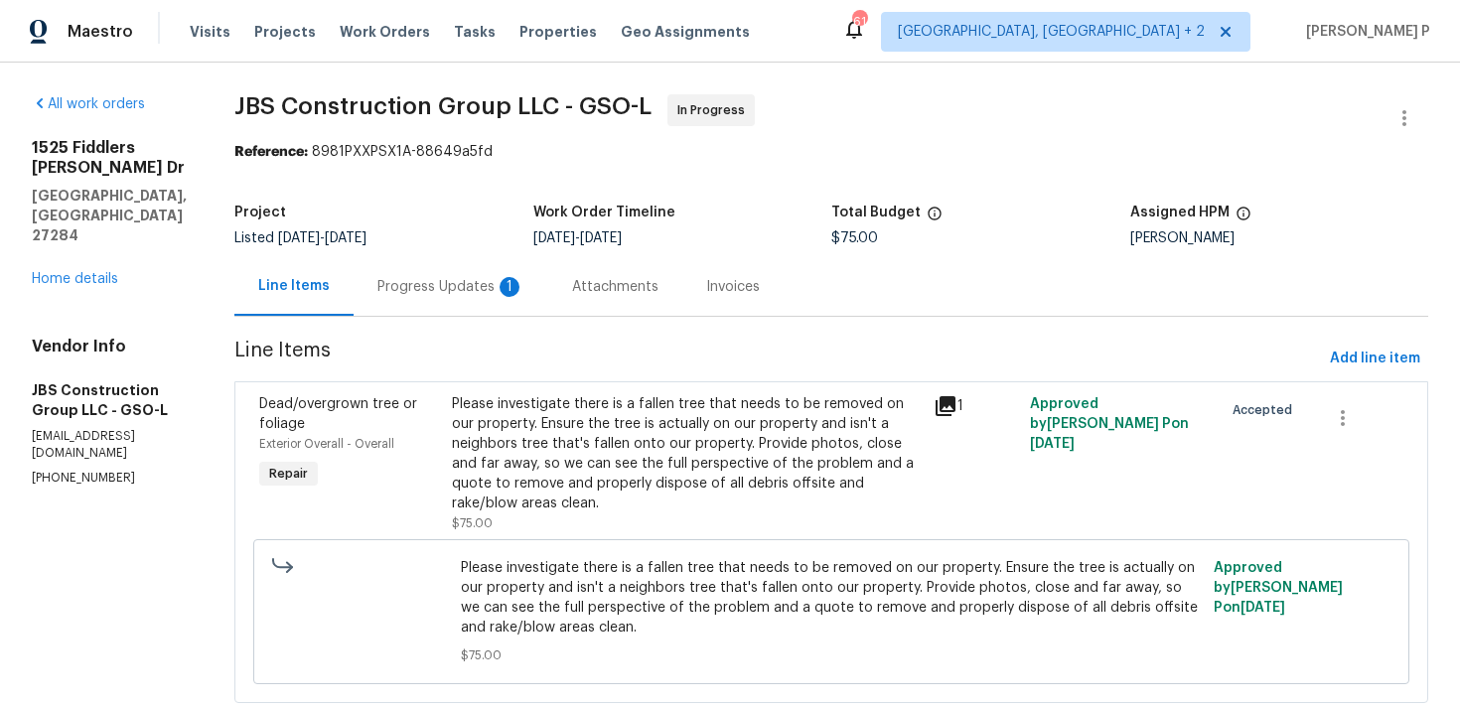
click at [524, 289] on div "Progress Updates 1" at bounding box center [450, 287] width 147 height 20
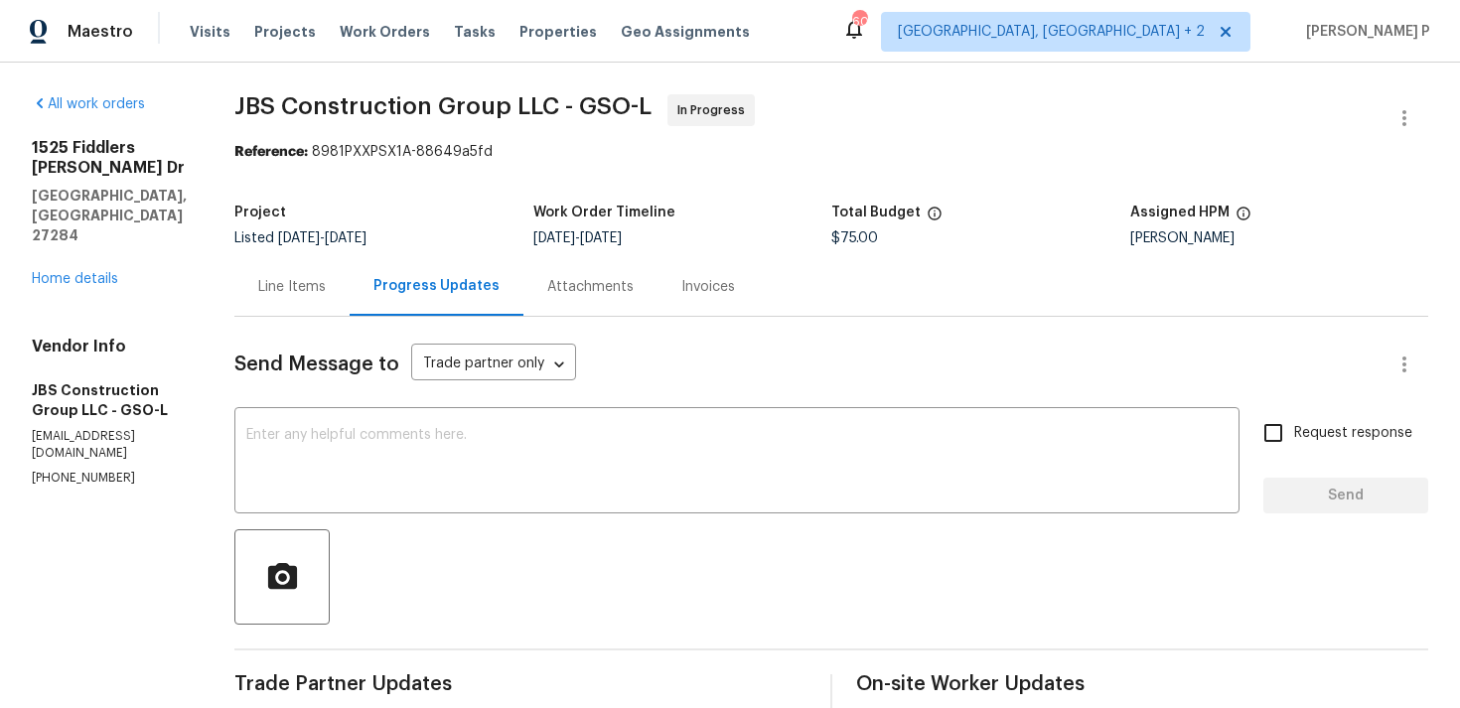
click at [334, 298] on div "Line Items" at bounding box center [291, 286] width 115 height 59
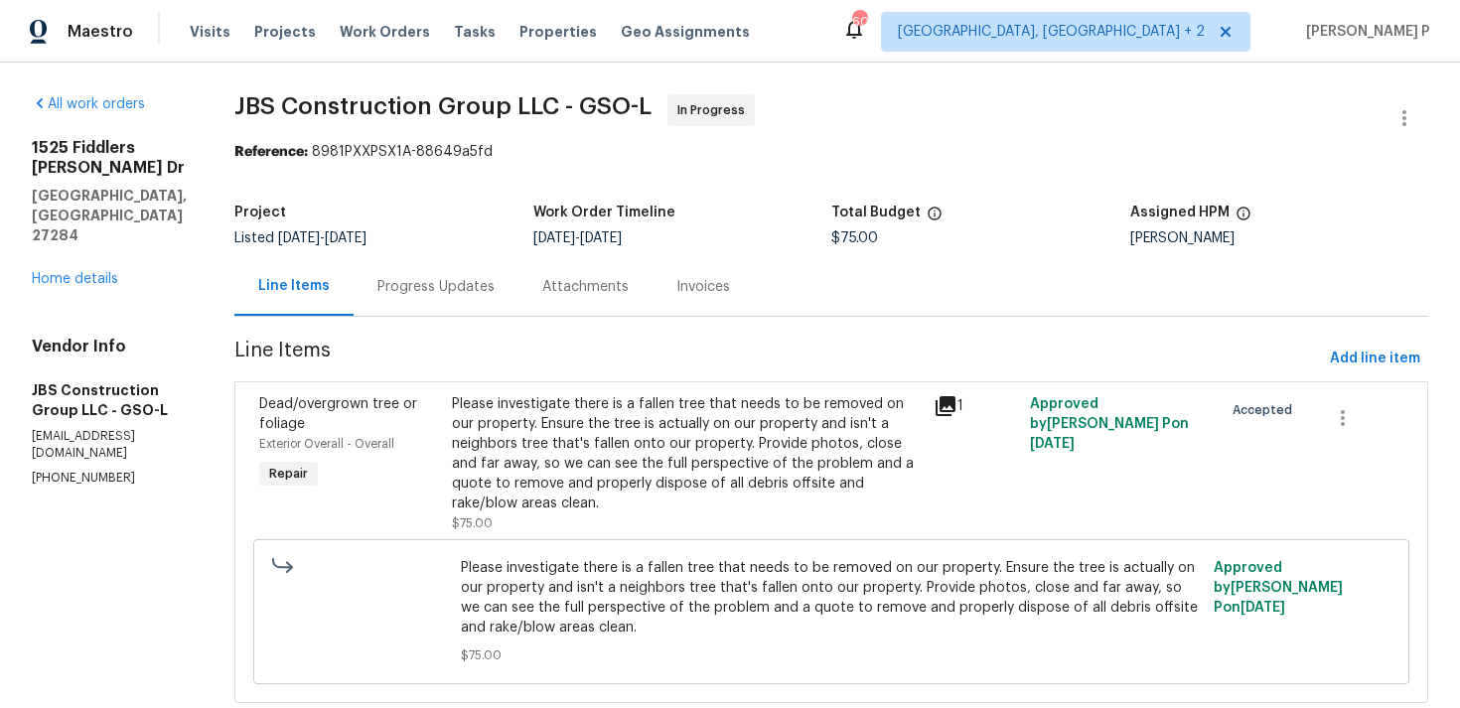
click at [626, 459] on div "Please investigate there is a fallen tree that needs to be removed on our prope…" at bounding box center [687, 453] width 470 height 119
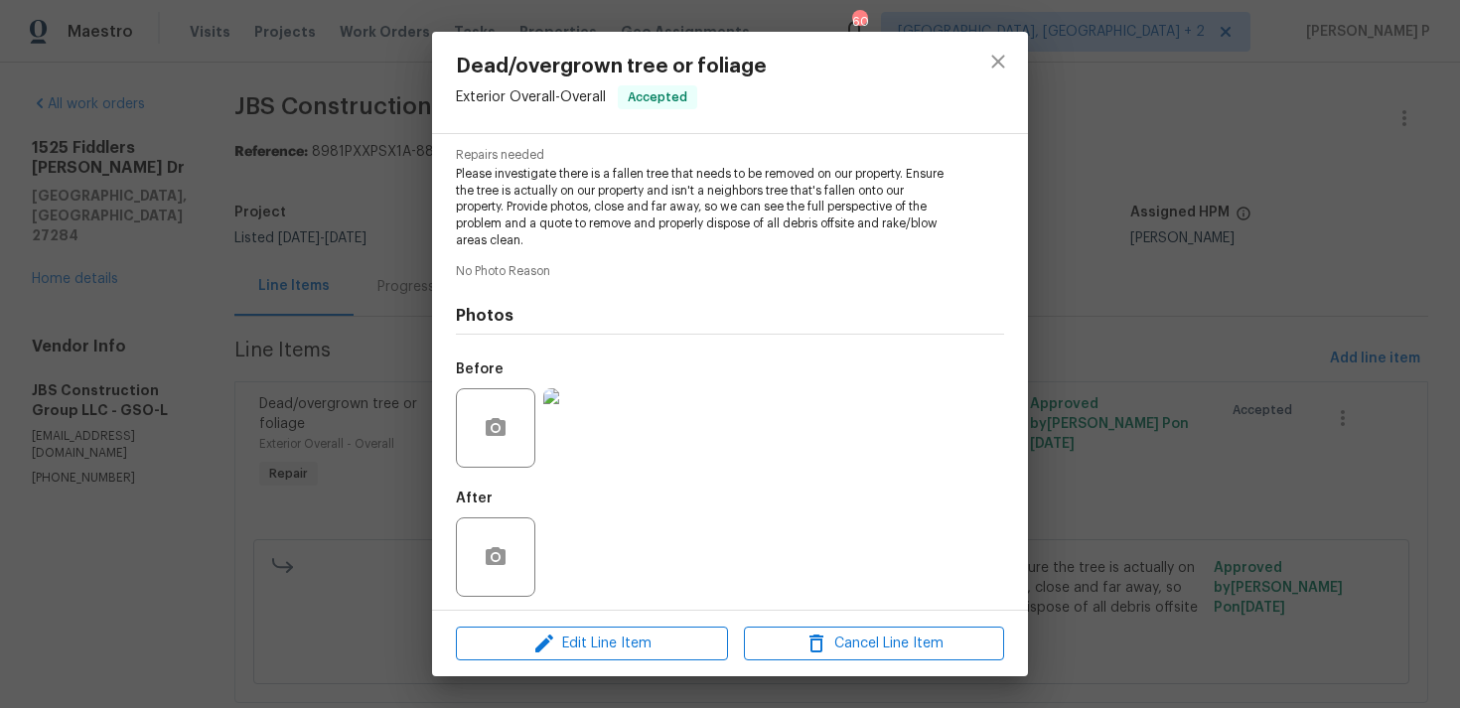
scroll to position [207, 0]
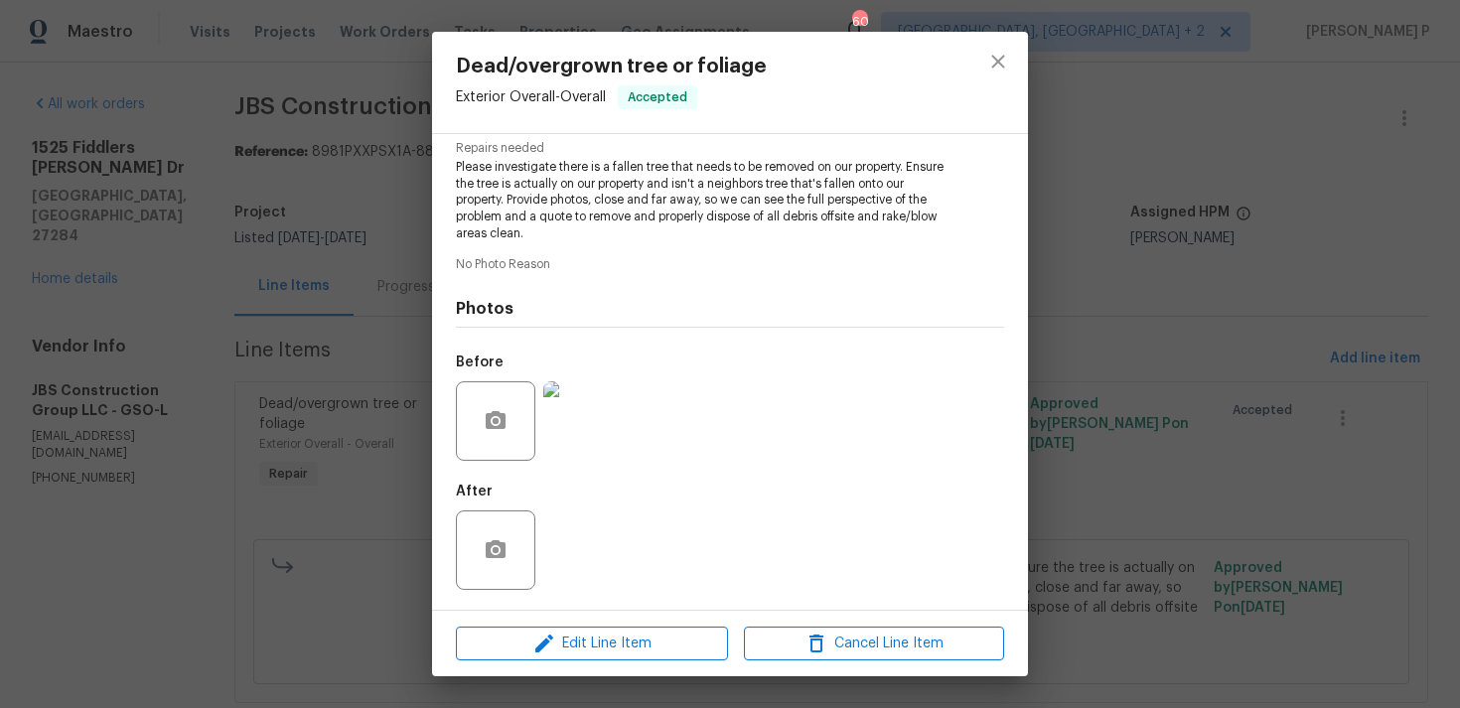
click at [583, 419] on img at bounding box center [582, 420] width 79 height 79
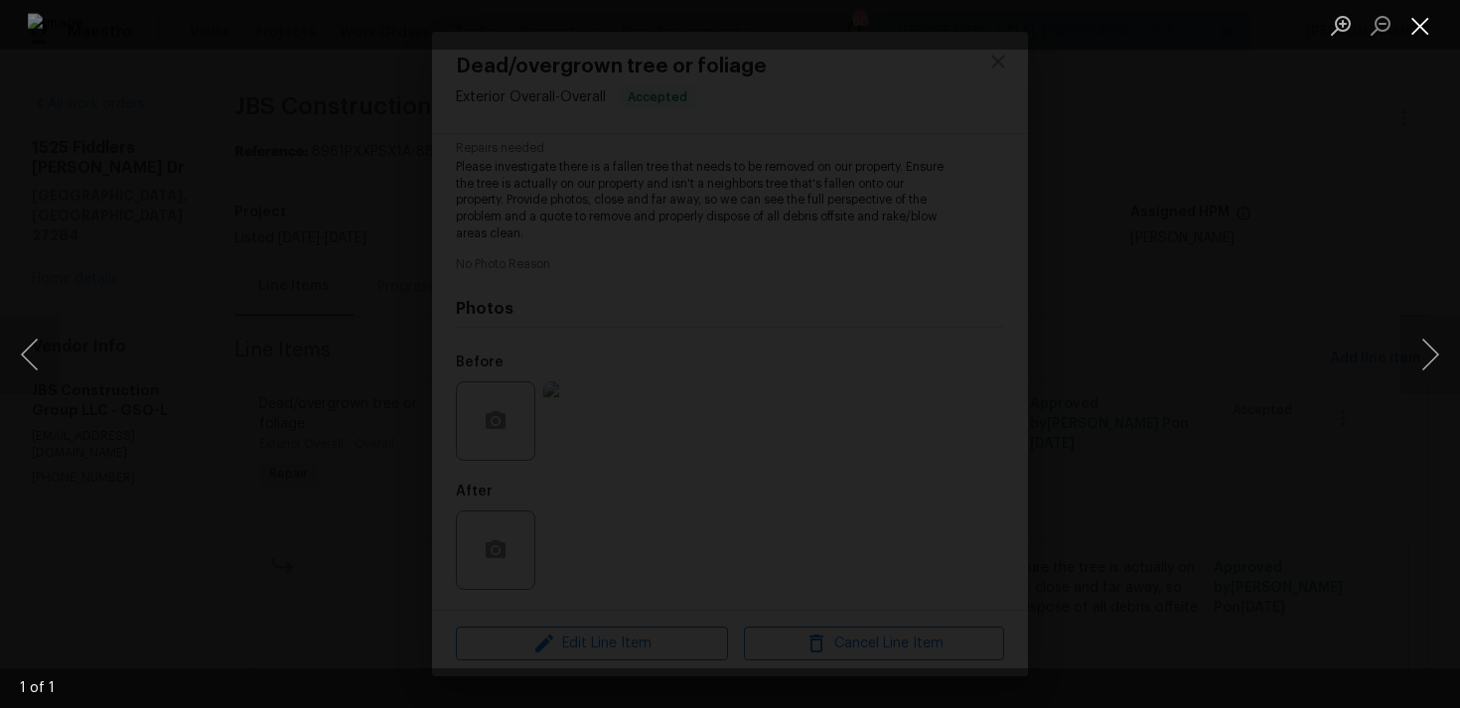
click at [1420, 22] on button "Close lightbox" at bounding box center [1420, 25] width 40 height 35
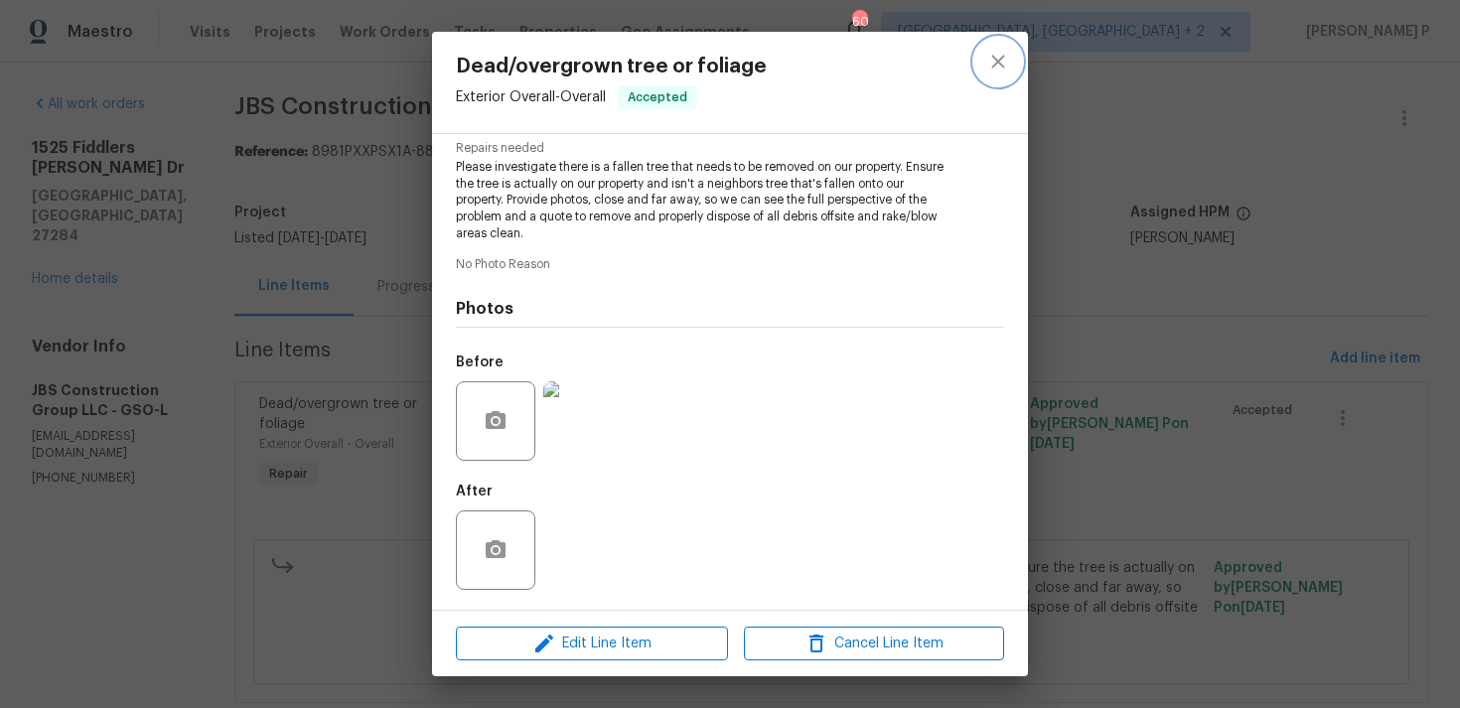
click at [994, 61] on icon "close" at bounding box center [998, 62] width 24 height 24
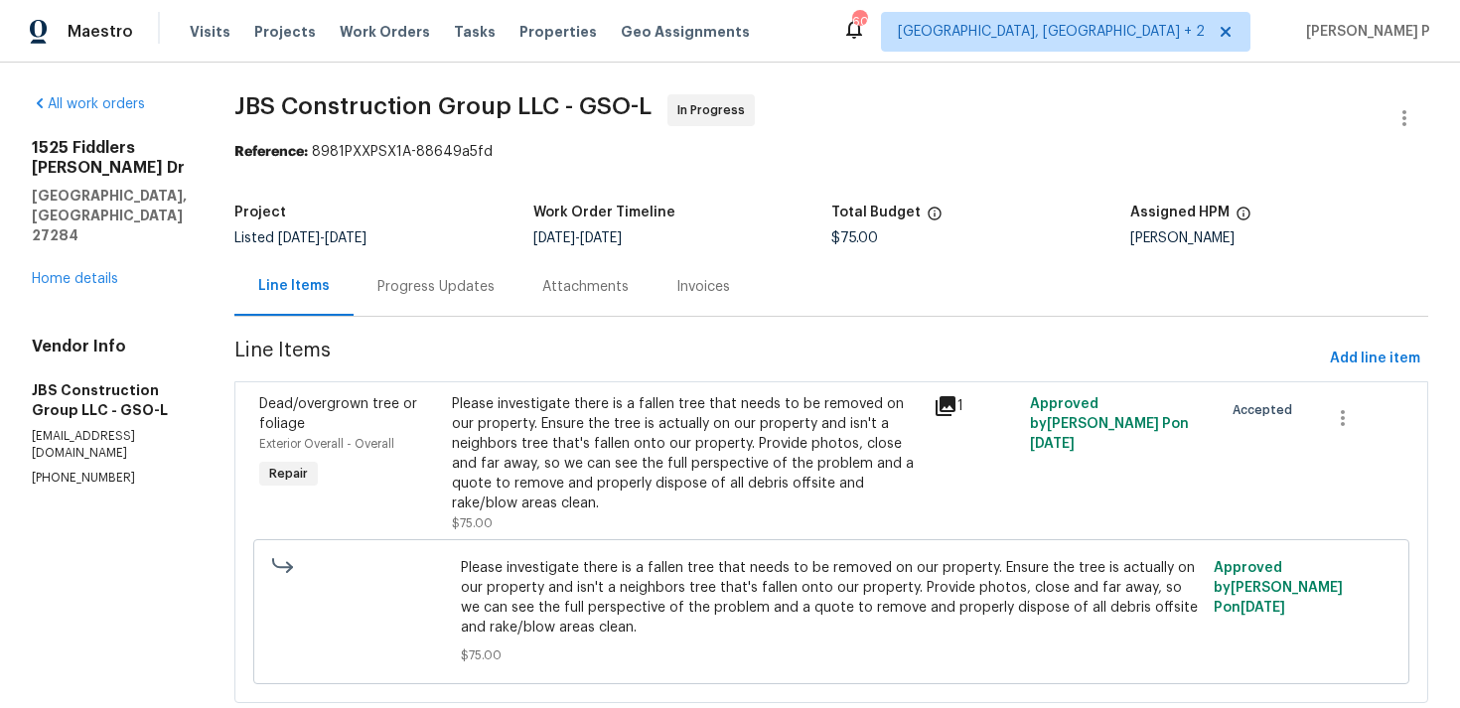
click at [494, 277] on div "Progress Updates" at bounding box center [435, 287] width 117 height 20
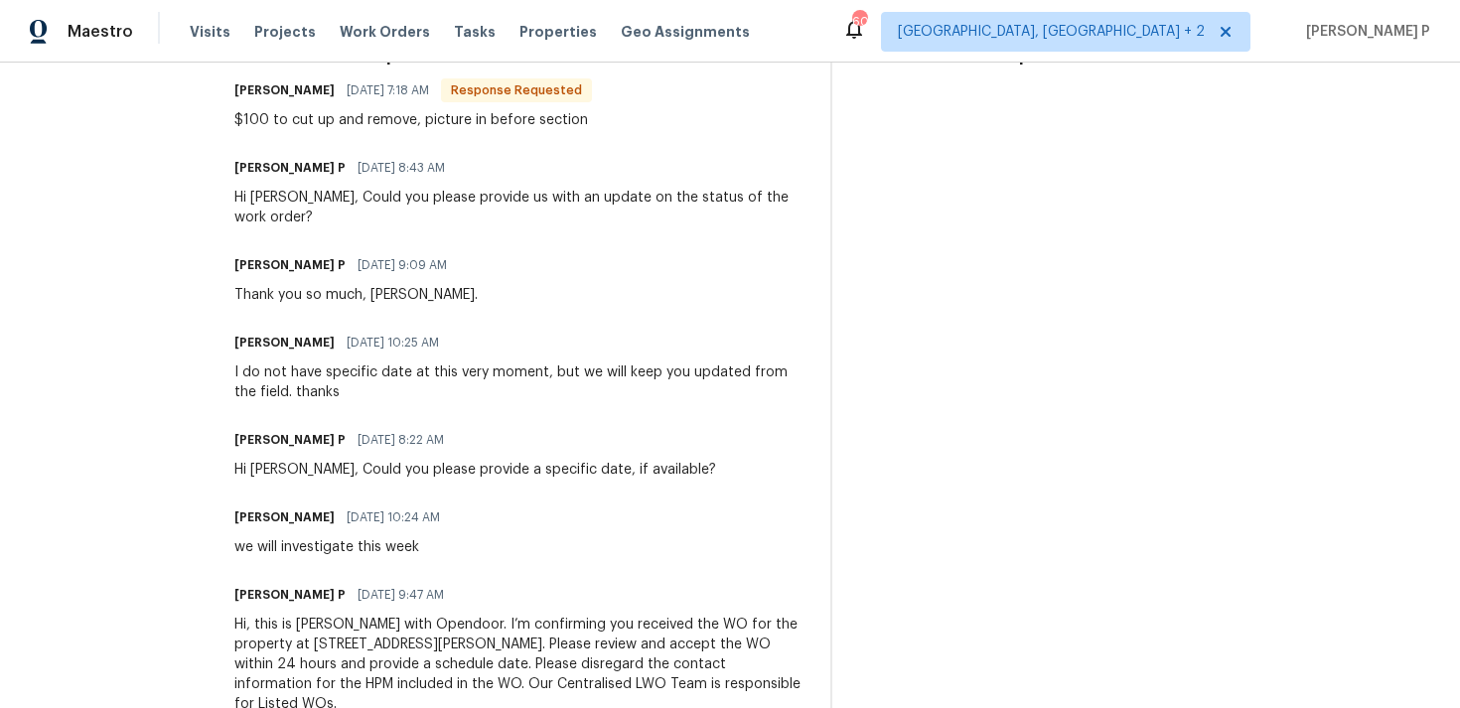
scroll to position [691, 0]
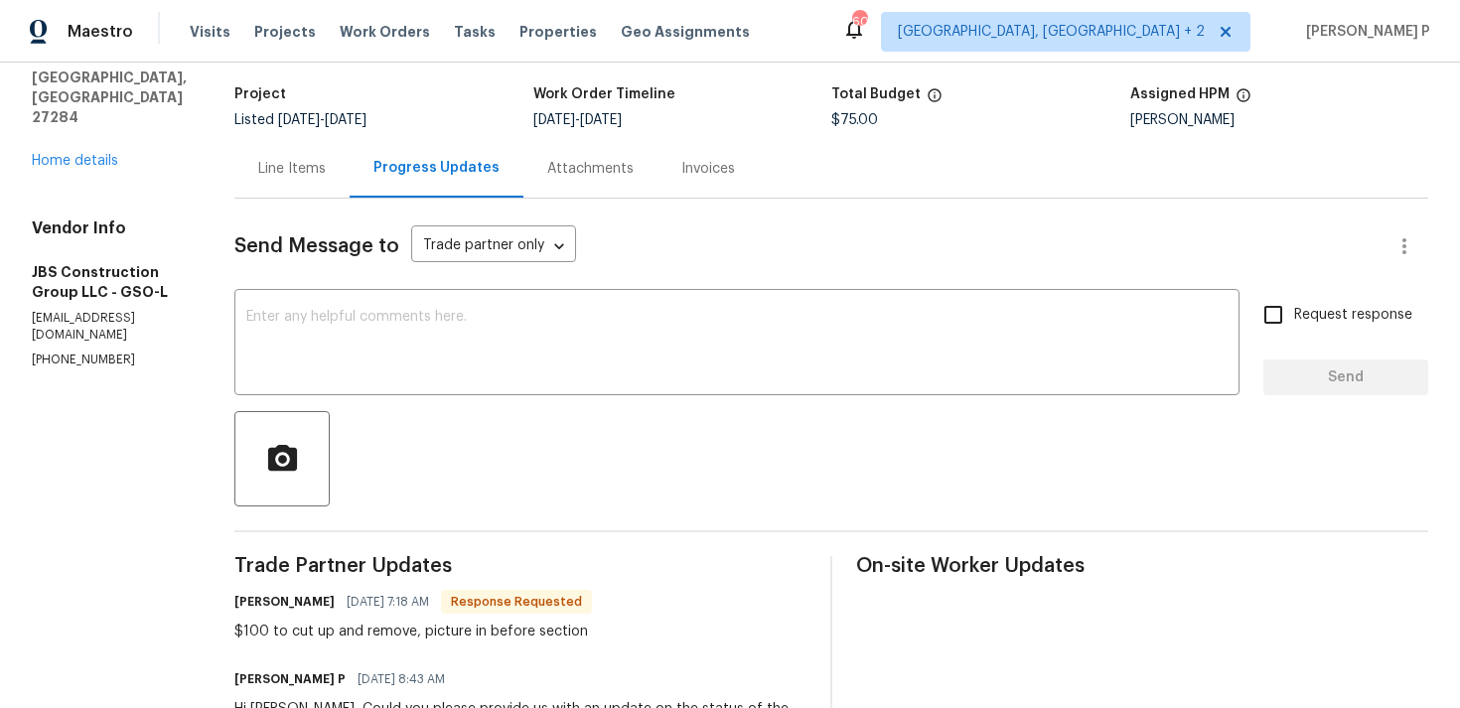
click at [326, 160] on div "Line Items" at bounding box center [292, 169] width 68 height 20
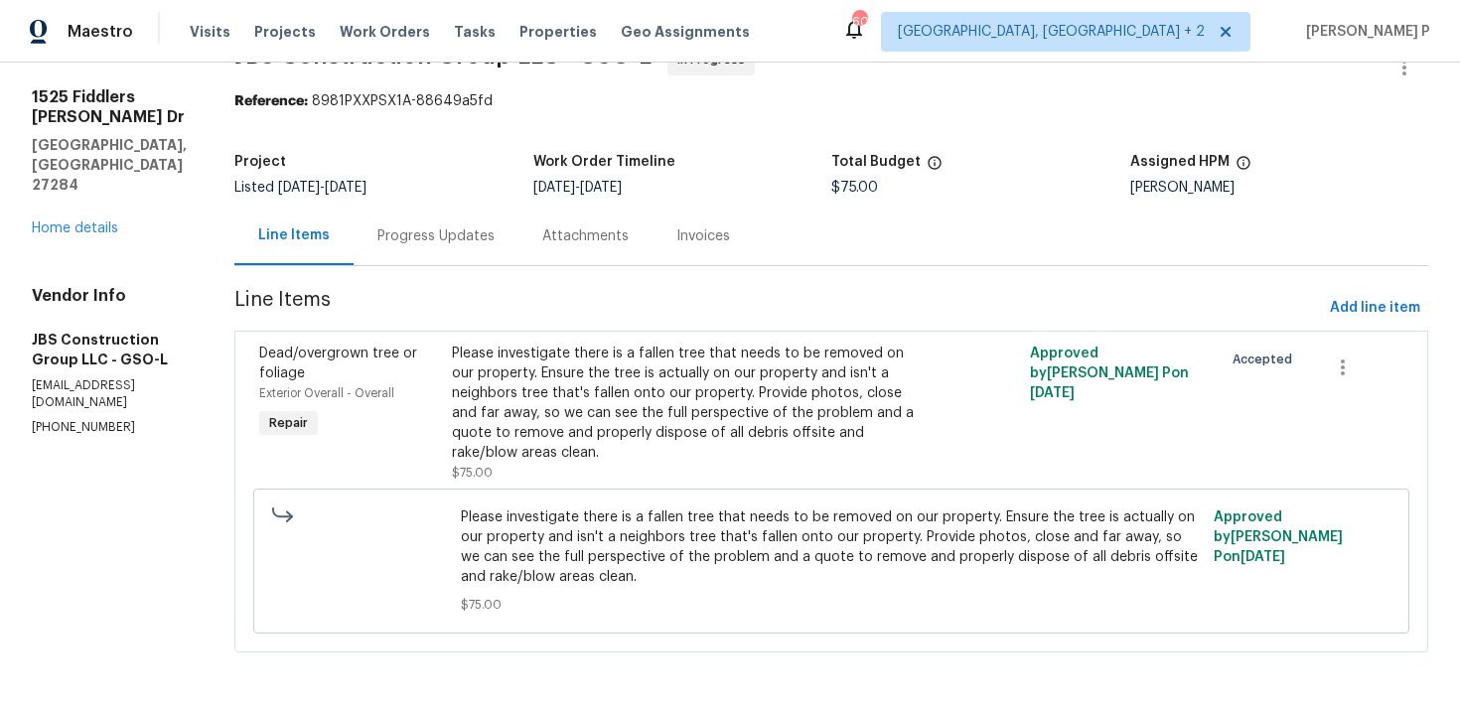
scroll to position [51, 0]
click at [624, 412] on div "Please investigate there is a fallen tree that needs to be removed on our prope…" at bounding box center [687, 403] width 470 height 119
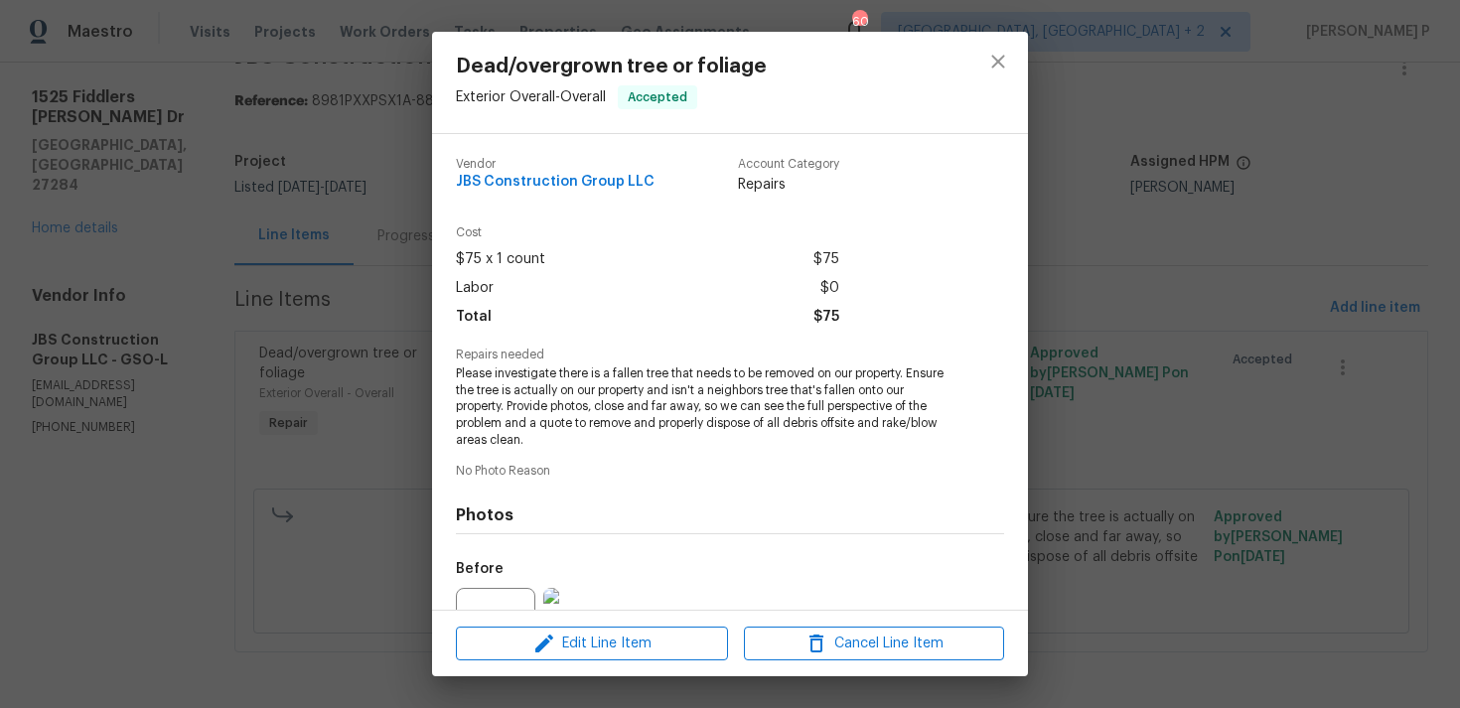
scroll to position [207, 0]
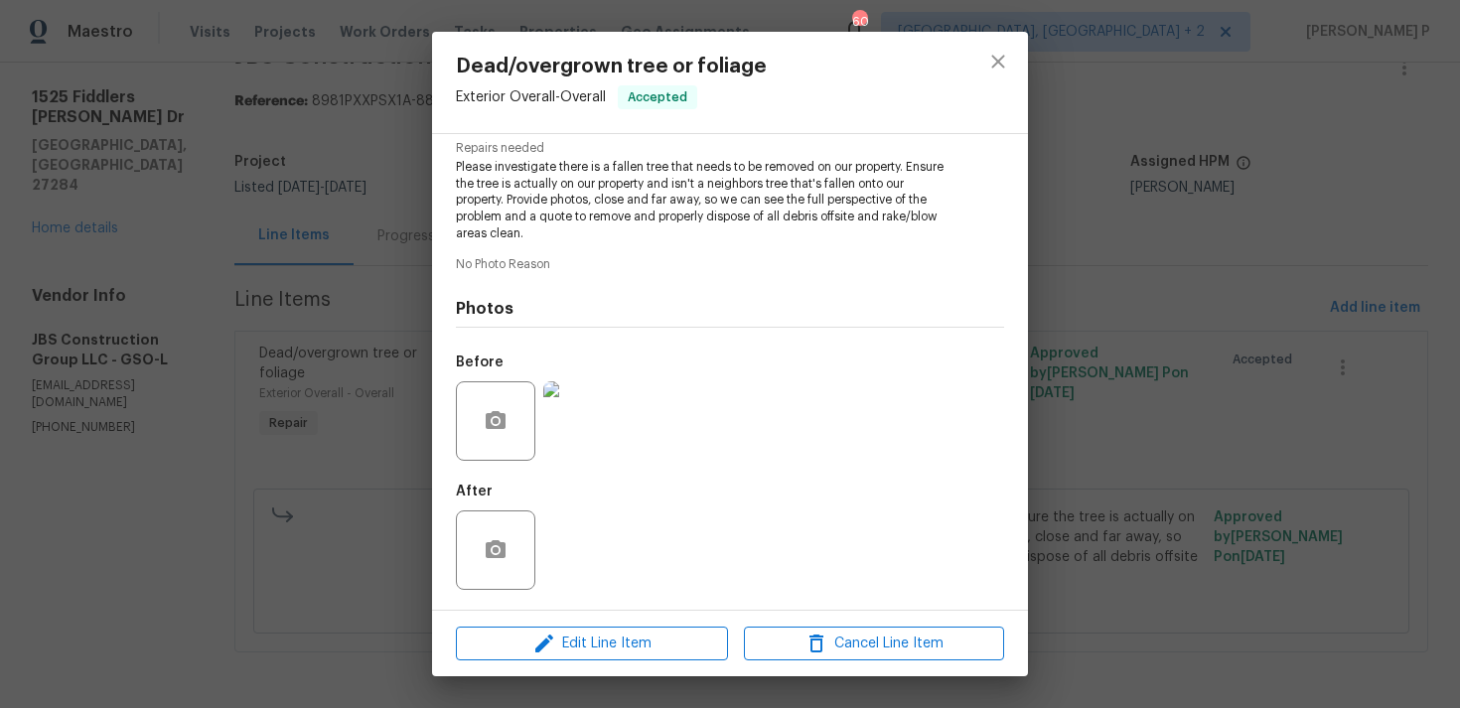
click at [588, 675] on div "Edit Line Item Cancel Line Item" at bounding box center [730, 644] width 596 height 67
click at [586, 646] on span "Edit Line Item" at bounding box center [592, 643] width 260 height 25
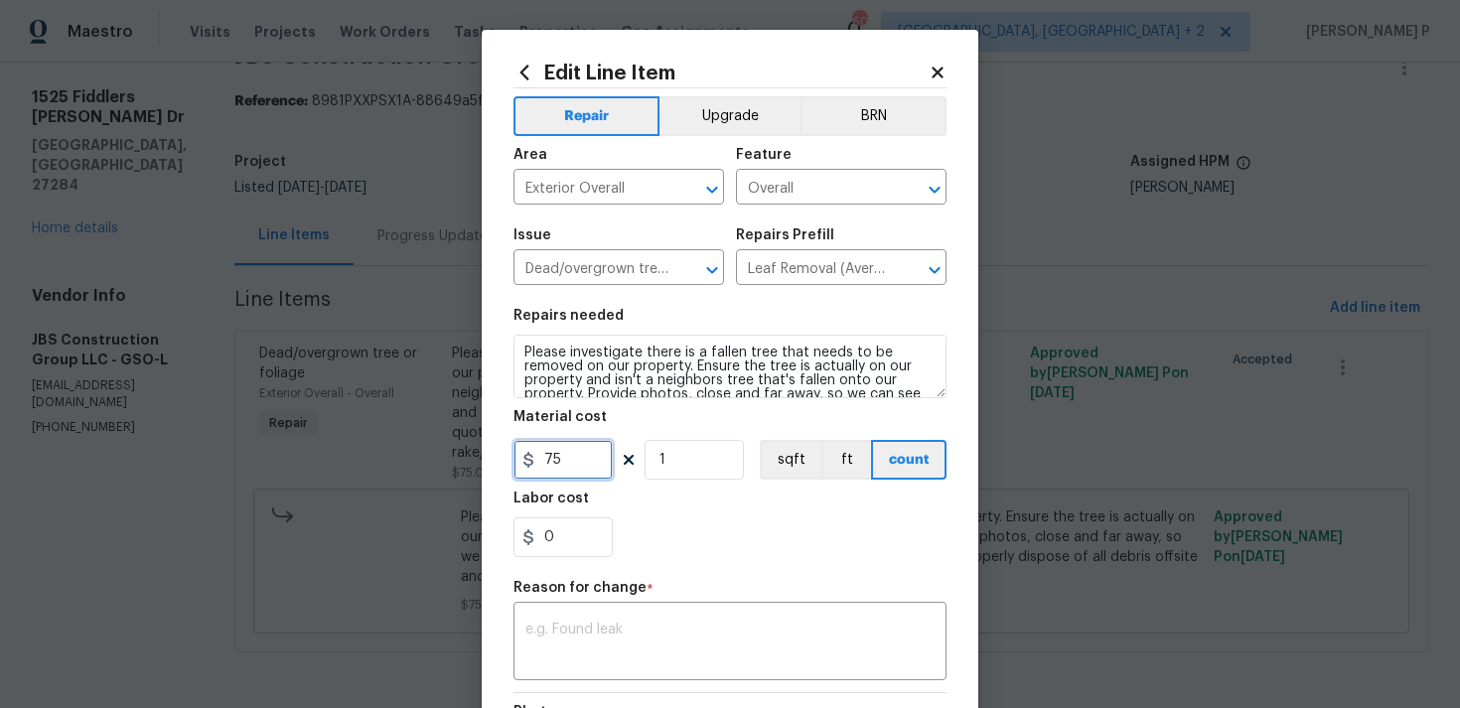
click at [564, 460] on input "75" at bounding box center [562, 460] width 99 height 40
type input "100"
click at [640, 613] on div "x ​" at bounding box center [729, 643] width 433 height 73
paste textarea "(RP) Updated per vendor’s final cost."
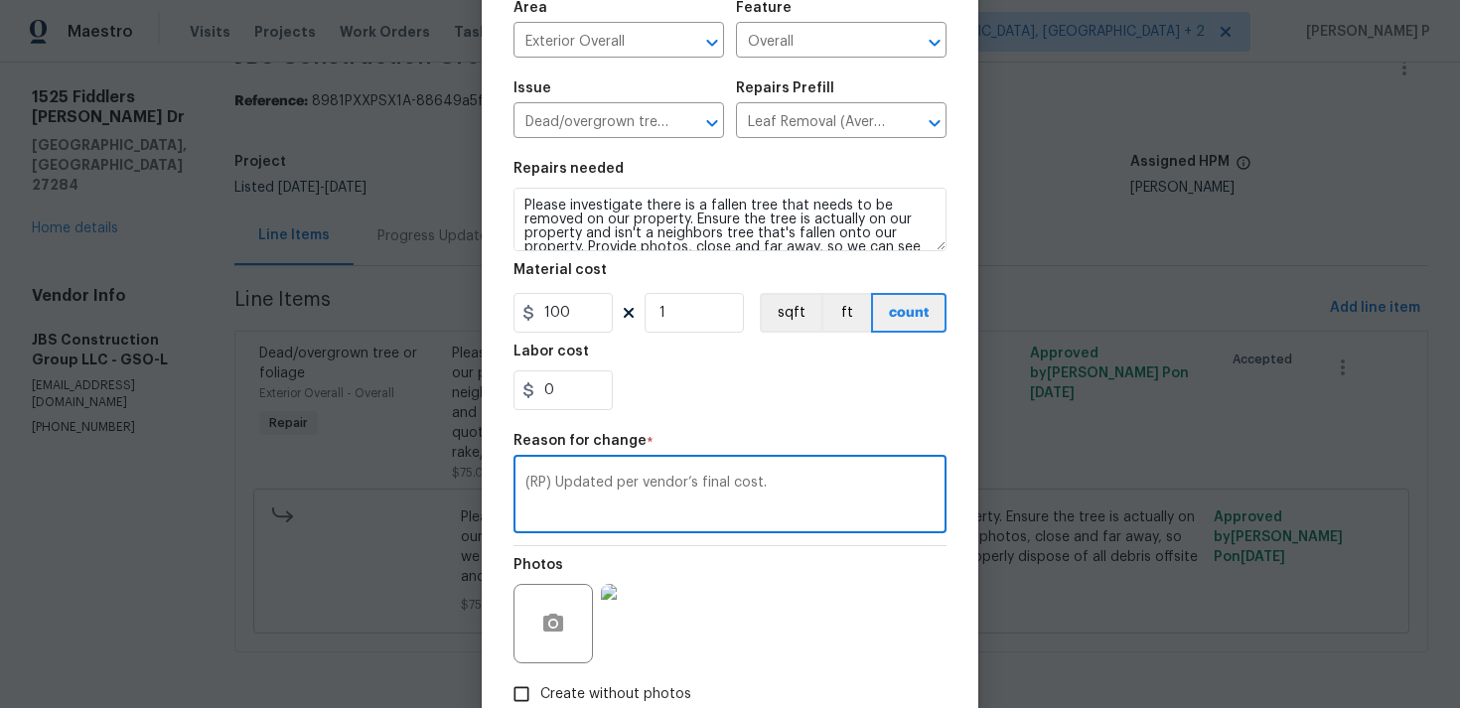
scroll to position [271, 0]
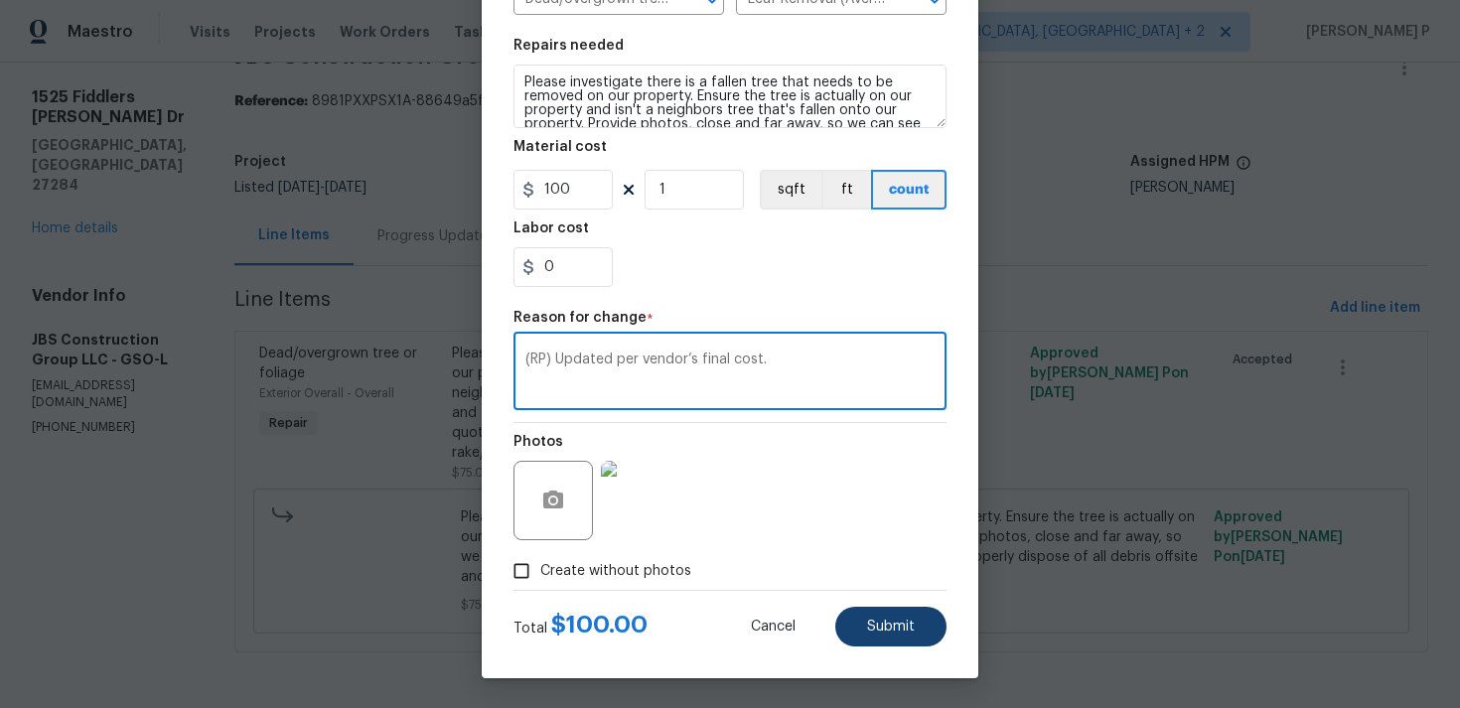
type textarea "(RP) Updated per vendor’s final cost."
click at [878, 639] on button "Submit" at bounding box center [890, 627] width 111 height 40
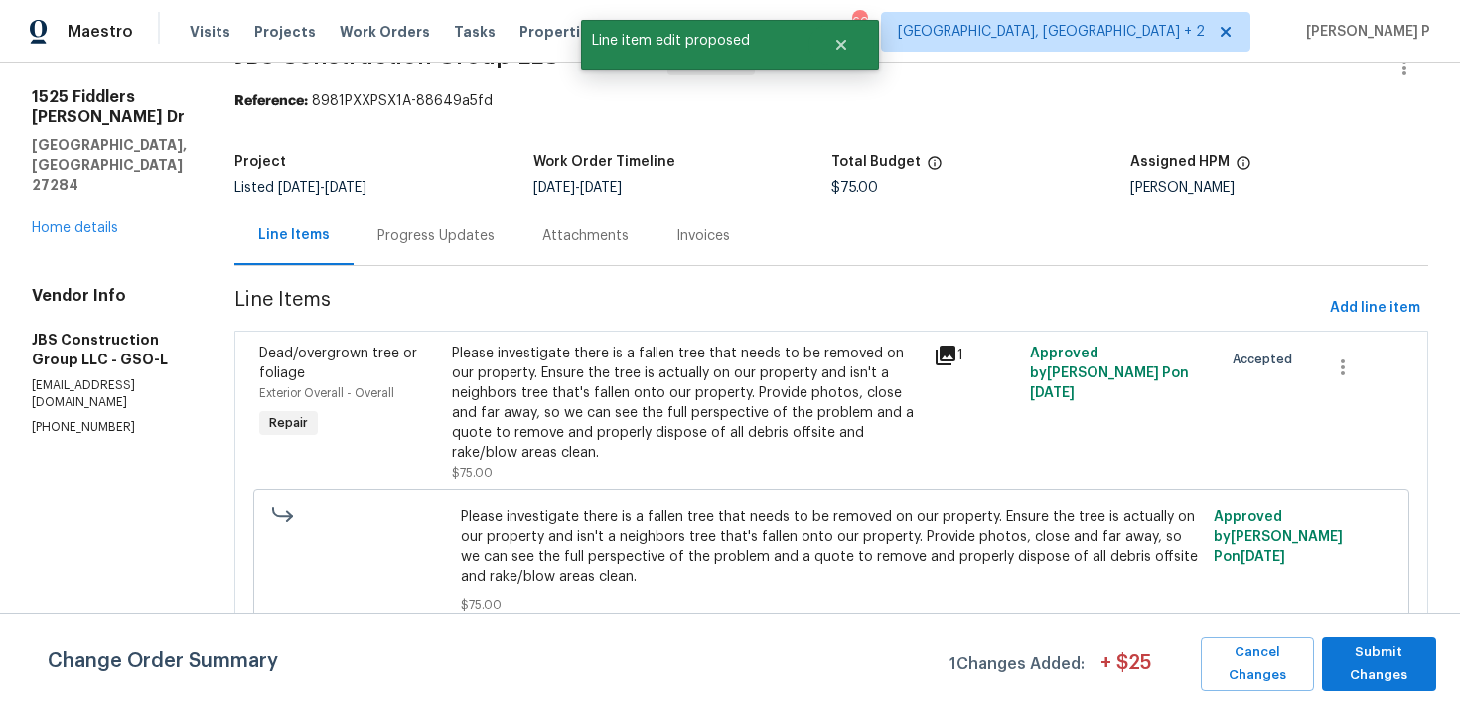
scroll to position [0, 0]
click at [1369, 651] on span "Submit Changes" at bounding box center [1378, 664] width 94 height 46
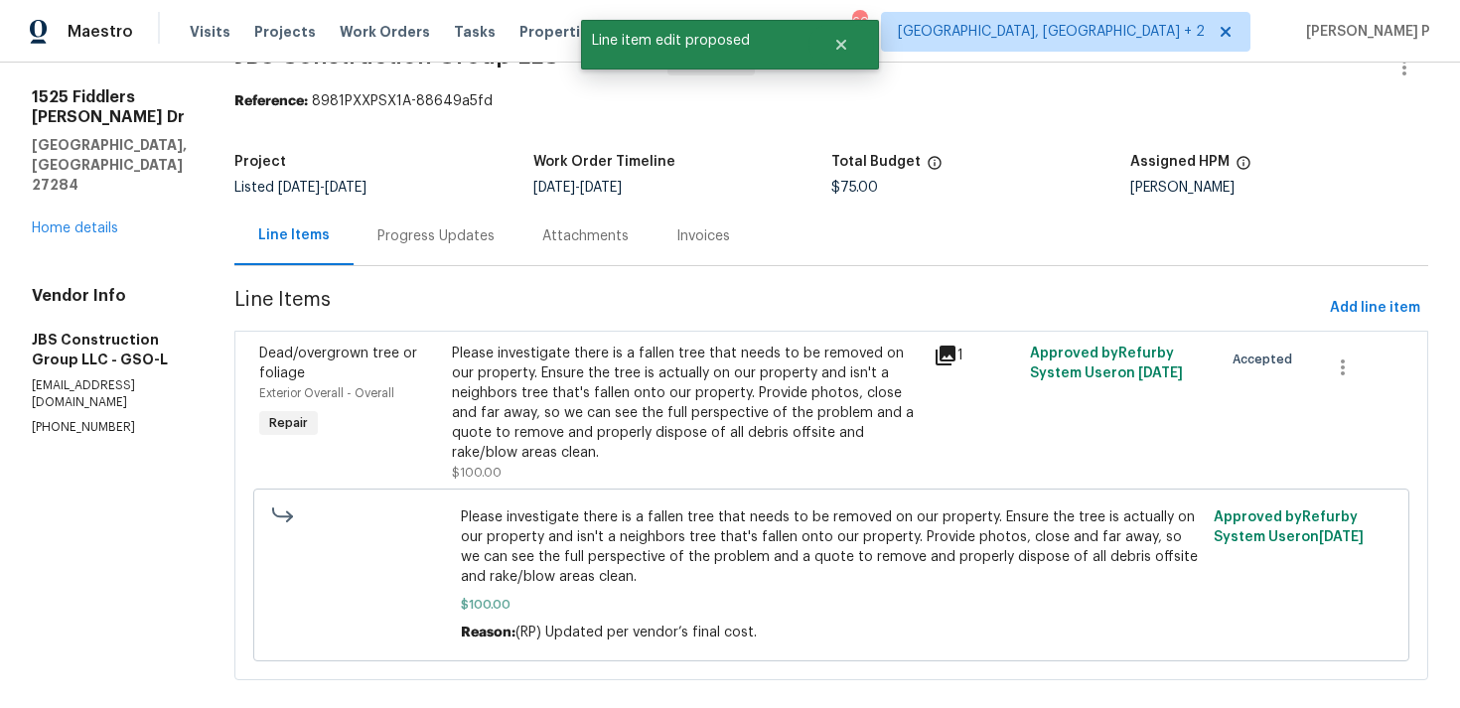
click at [494, 226] on div "Progress Updates" at bounding box center [435, 236] width 117 height 20
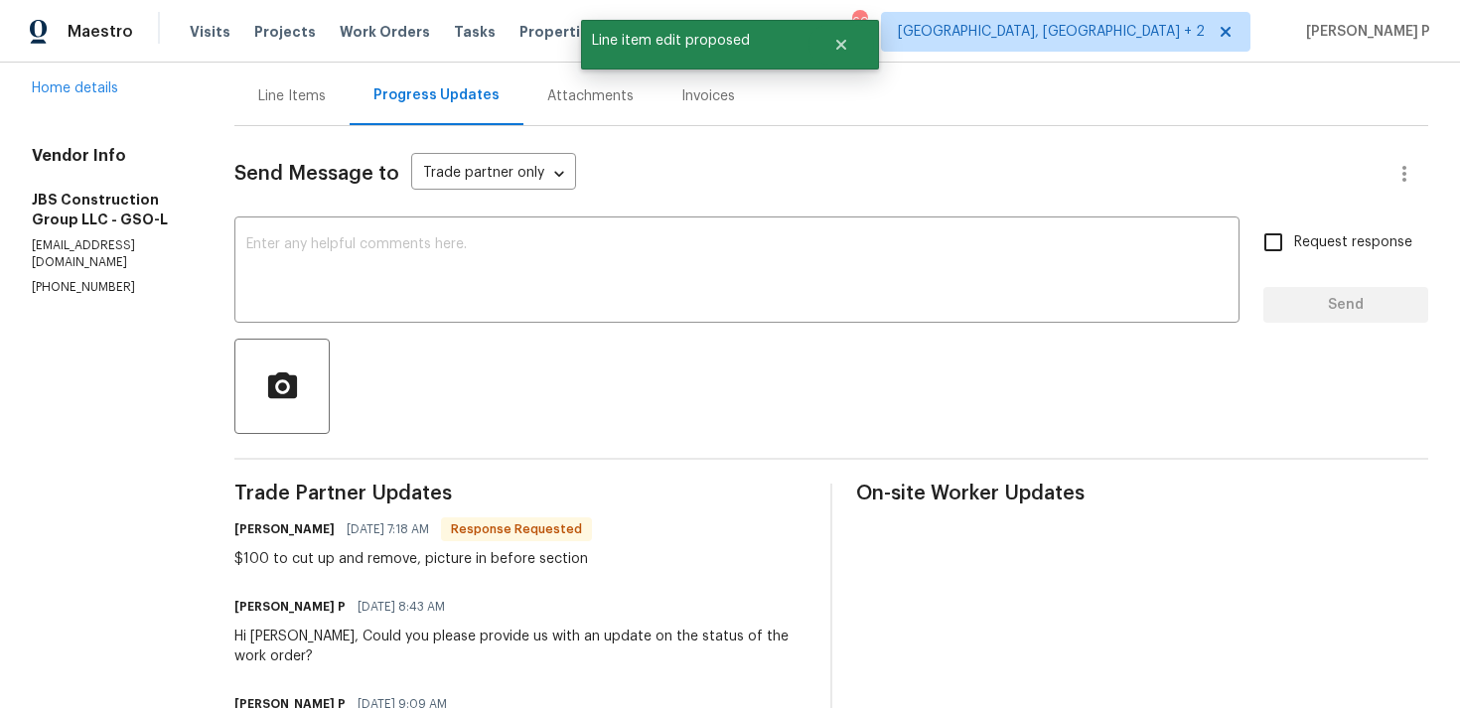
scroll to position [204, 0]
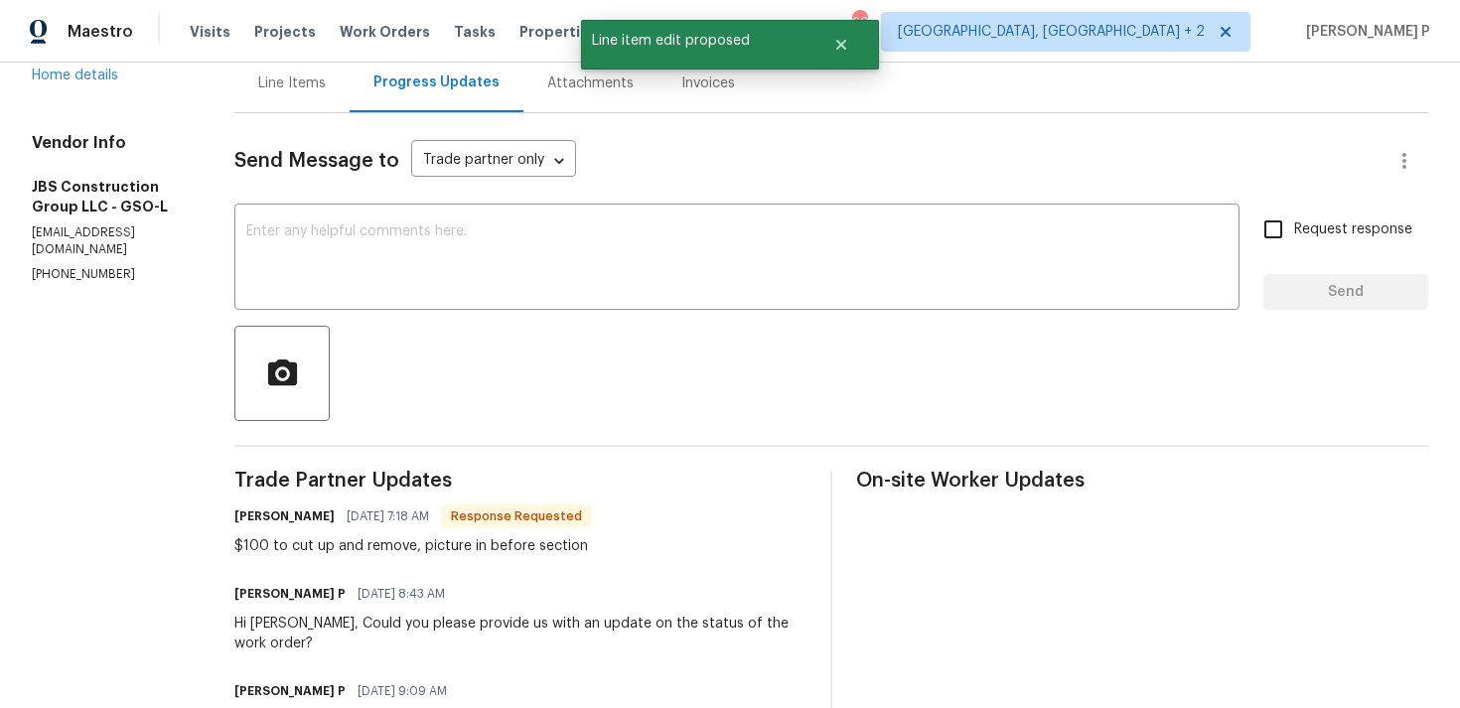
click at [487, 331] on div at bounding box center [830, 373] width 1193 height 95
click at [485, 273] on textarea at bounding box center [736, 259] width 981 height 70
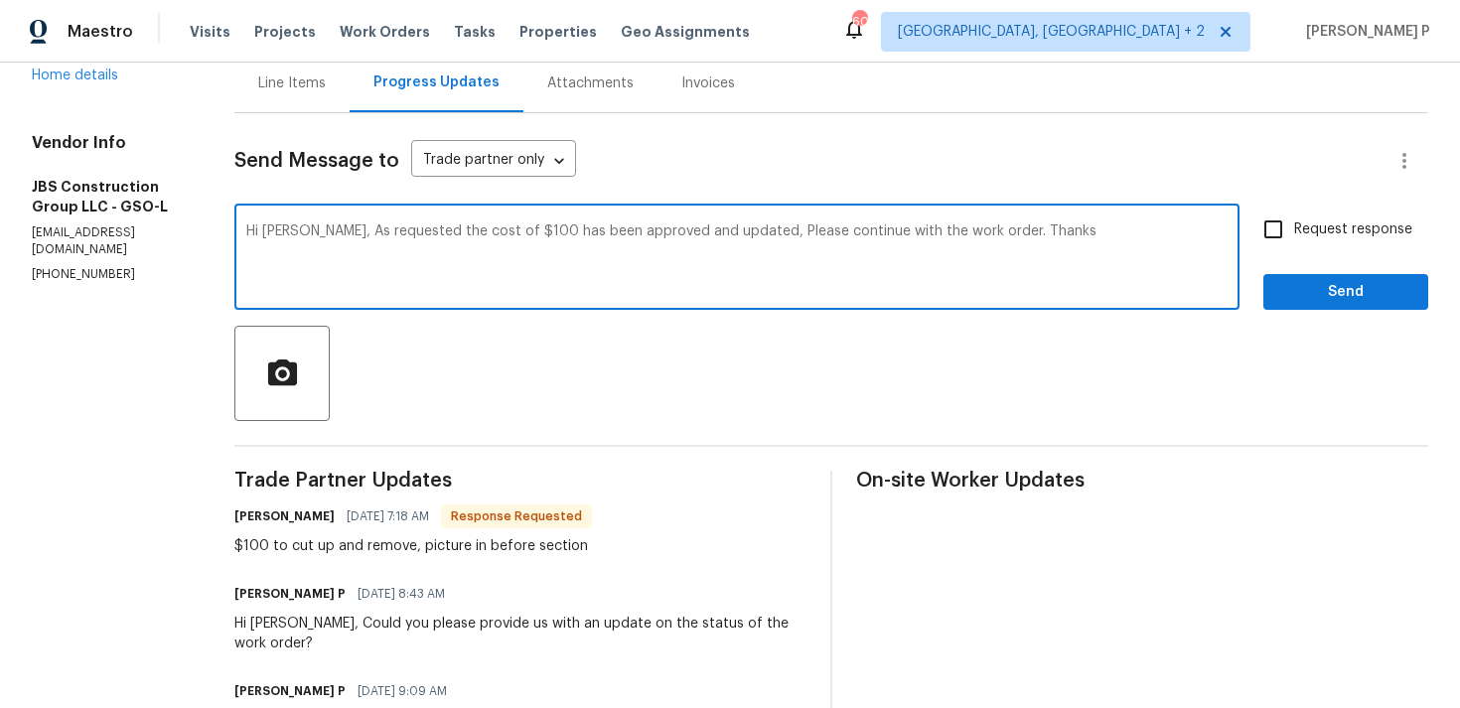
type textarea "Hi [PERSON_NAME], As requested the cost of $100 has been approved and updated, …"
click at [1302, 238] on span "Request response" at bounding box center [1353, 229] width 118 height 21
click at [1294, 238] on input "Request response" at bounding box center [1273, 230] width 42 height 42
checkbox input "true"
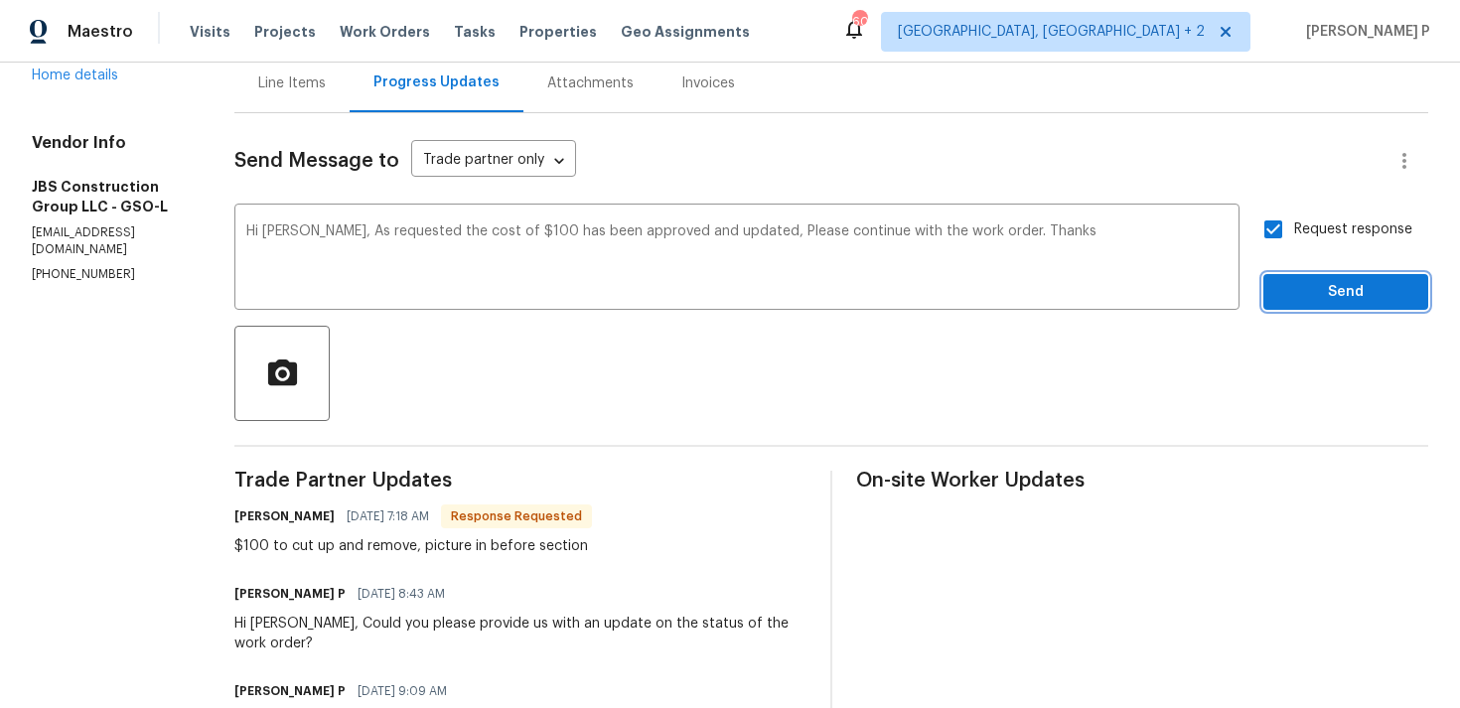
click at [1306, 304] on button "Send" at bounding box center [1345, 292] width 165 height 37
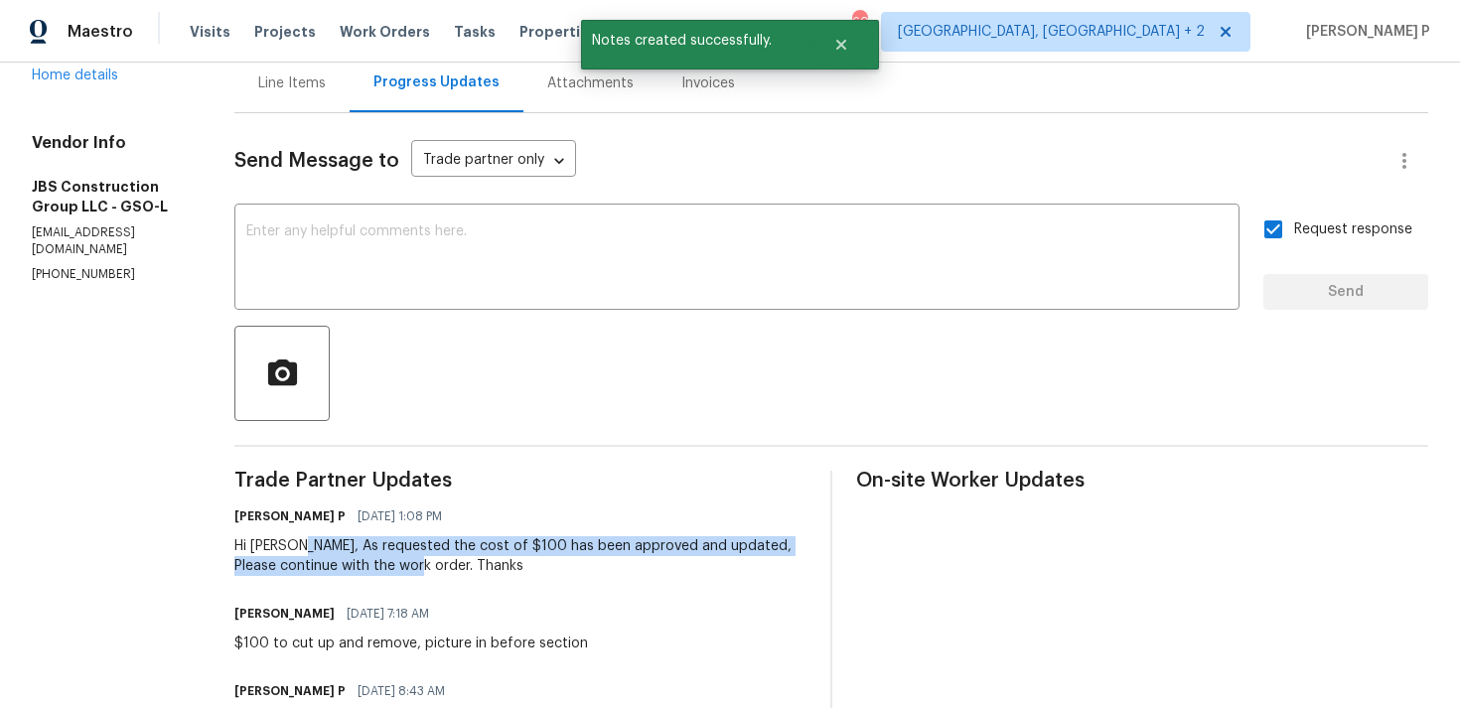
drag, startPoint x: 355, startPoint y: 544, endPoint x: 485, endPoint y: 567, distance: 131.1
click at [485, 567] on div "Hi [PERSON_NAME], As requested the cost of $100 has been approved and updated, …" at bounding box center [520, 556] width 572 height 40
copy div "As requested the cost of $100 has been approved and updated, Please continue wi…"
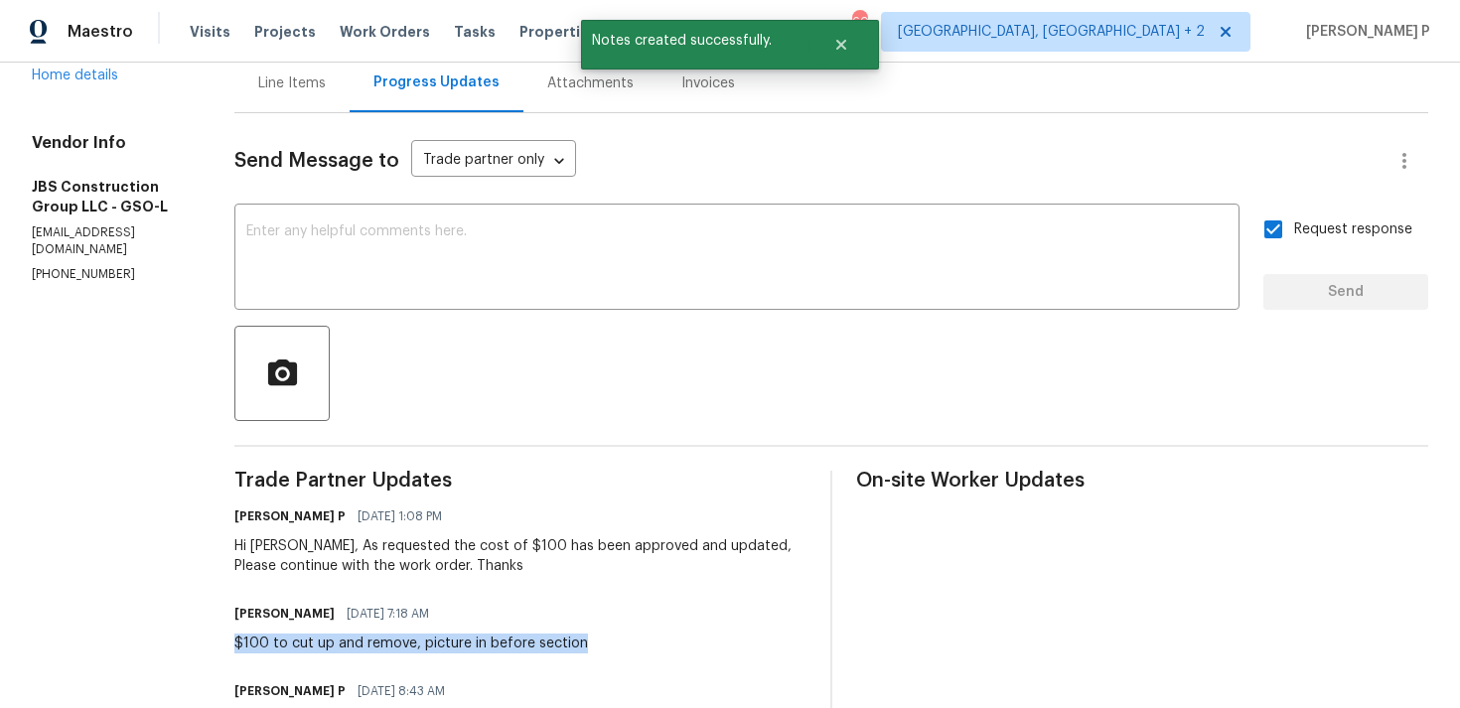
drag, startPoint x: 293, startPoint y: 643, endPoint x: 671, endPoint y: 646, distance: 378.3
click at [671, 646] on div "[PERSON_NAME] [DATE] 7:18 AM $100 to cut up and remove, picture in before secti…" at bounding box center [520, 627] width 572 height 54
copy div "$100 to cut up and remove, picture in before section"
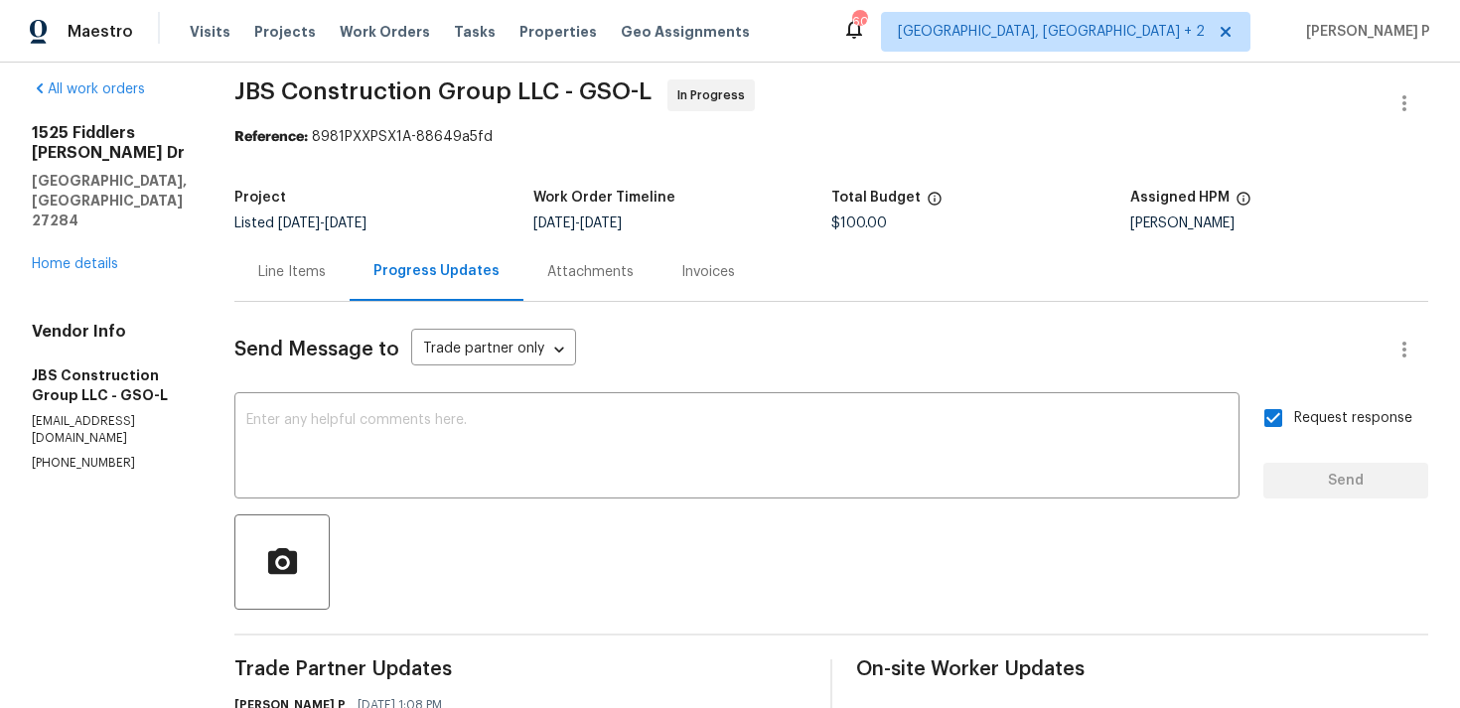
scroll to position [0, 0]
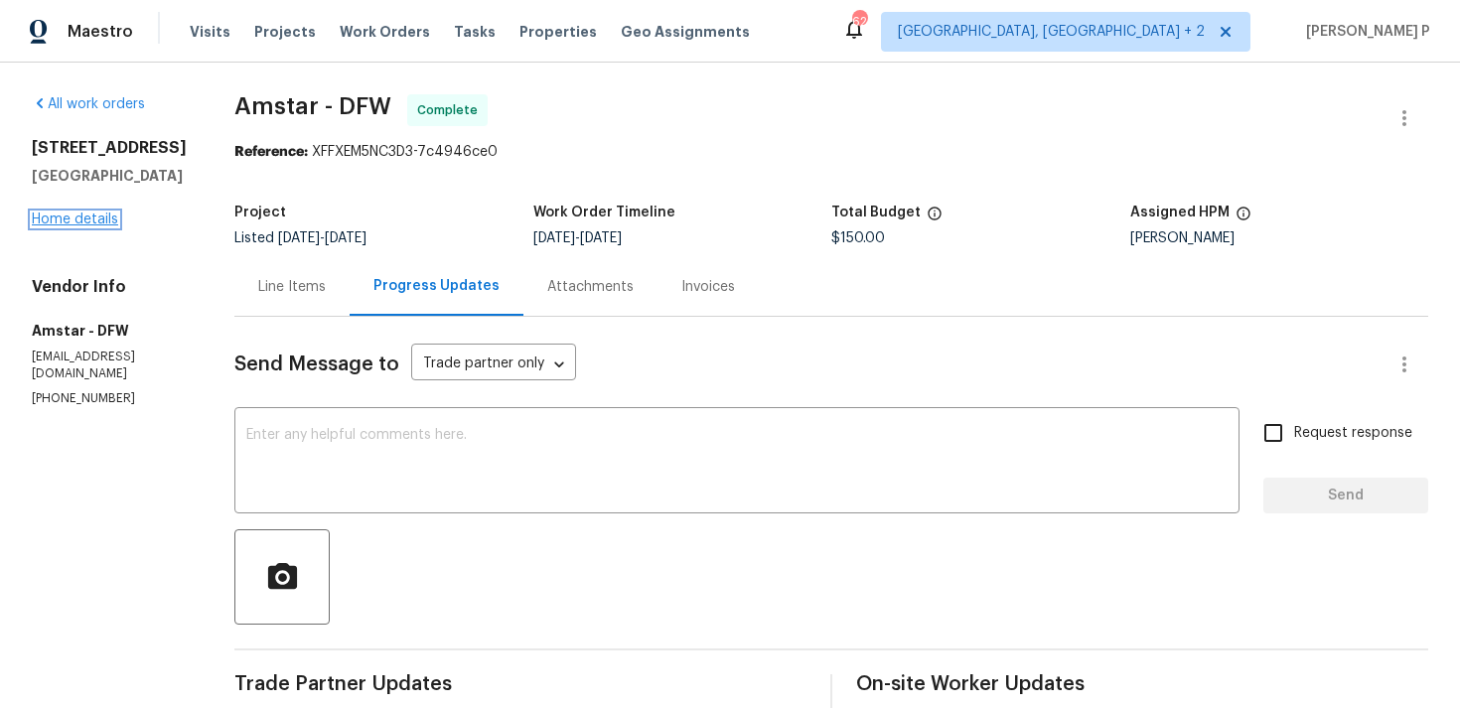
click at [61, 215] on link "Home details" at bounding box center [75, 219] width 86 height 14
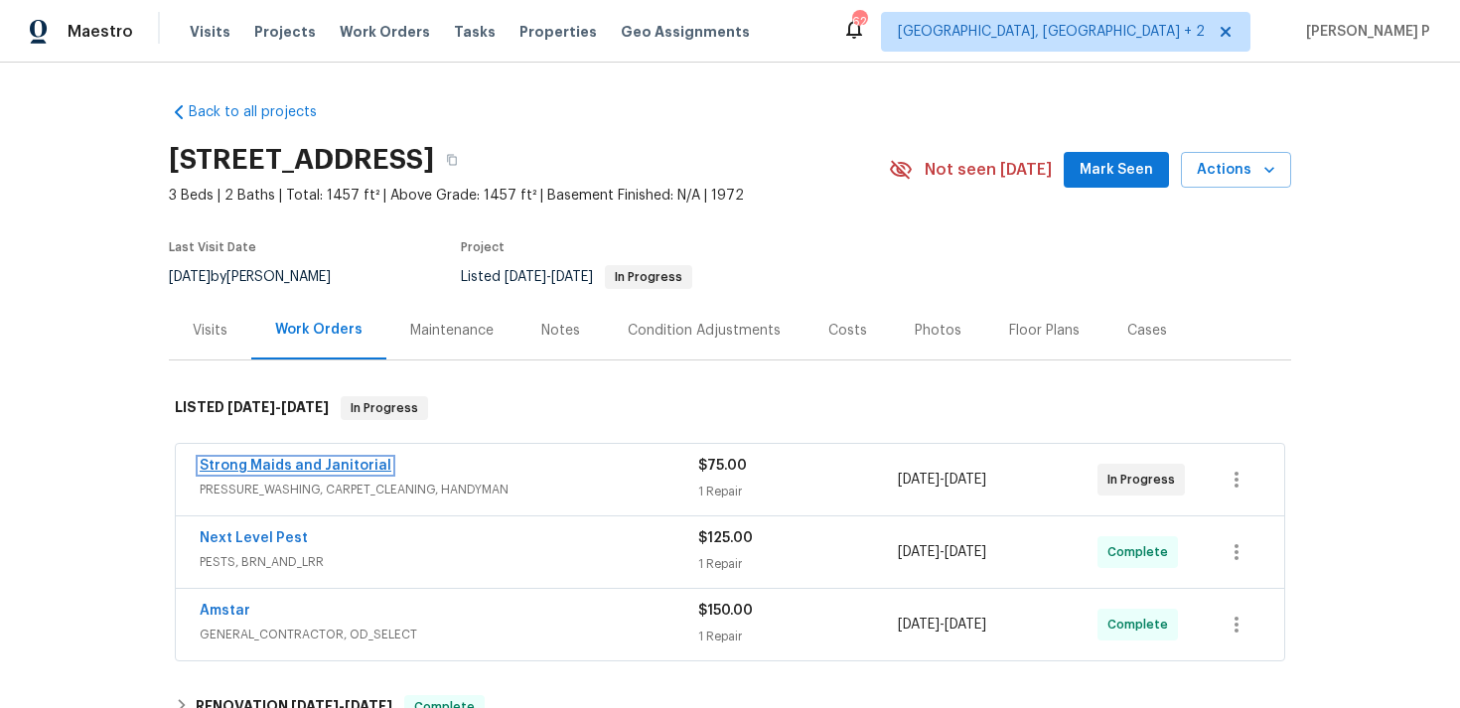
click at [324, 468] on link "Strong Maids and Janitorial" at bounding box center [296, 466] width 192 height 14
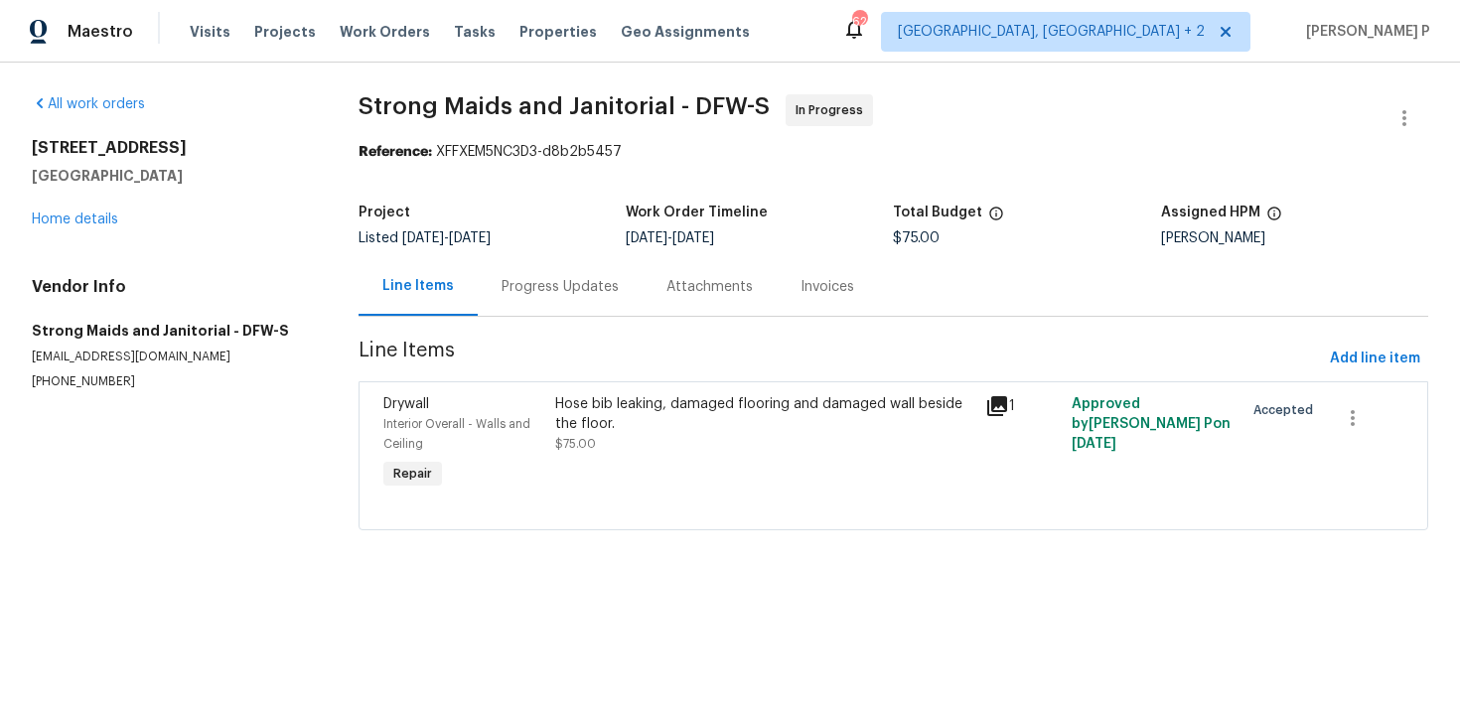
click at [534, 290] on div "Progress Updates" at bounding box center [559, 287] width 117 height 20
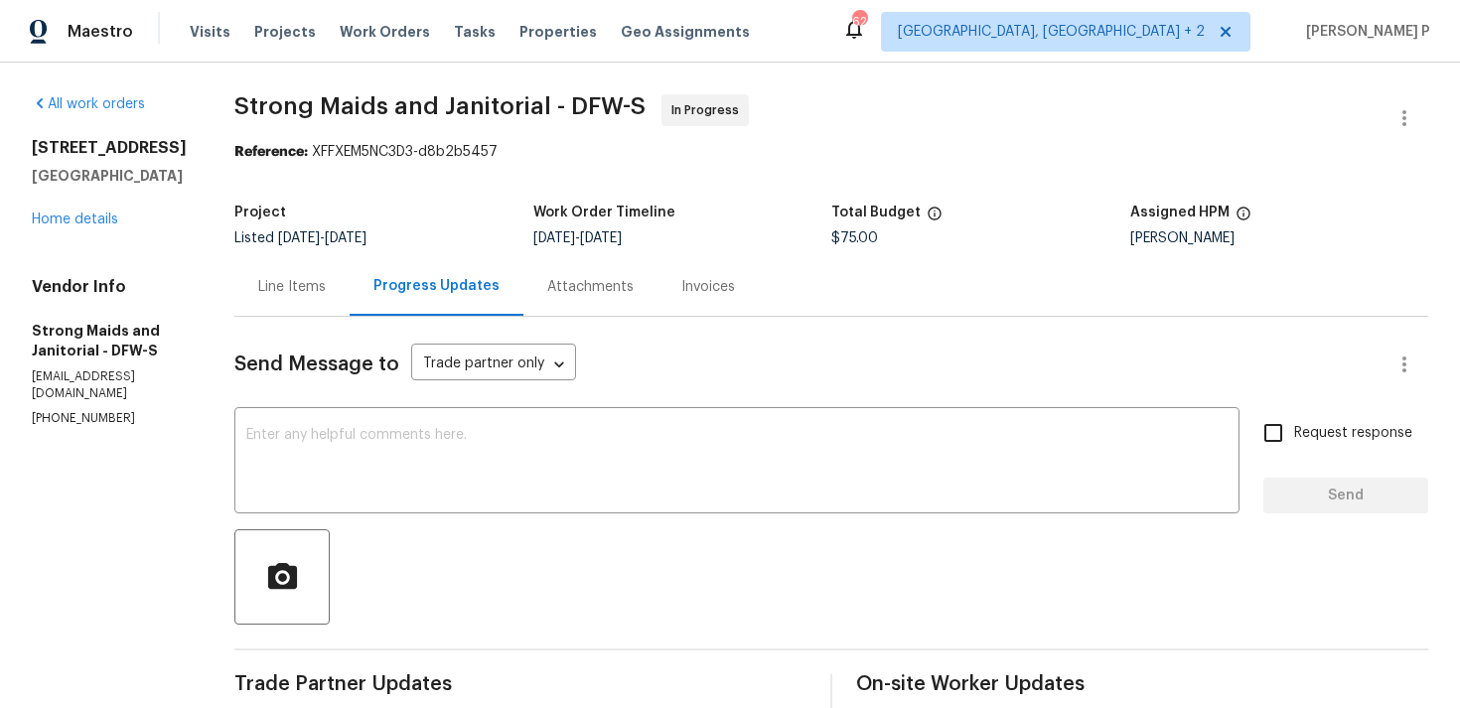
click at [307, 288] on div "Line Items" at bounding box center [292, 287] width 68 height 20
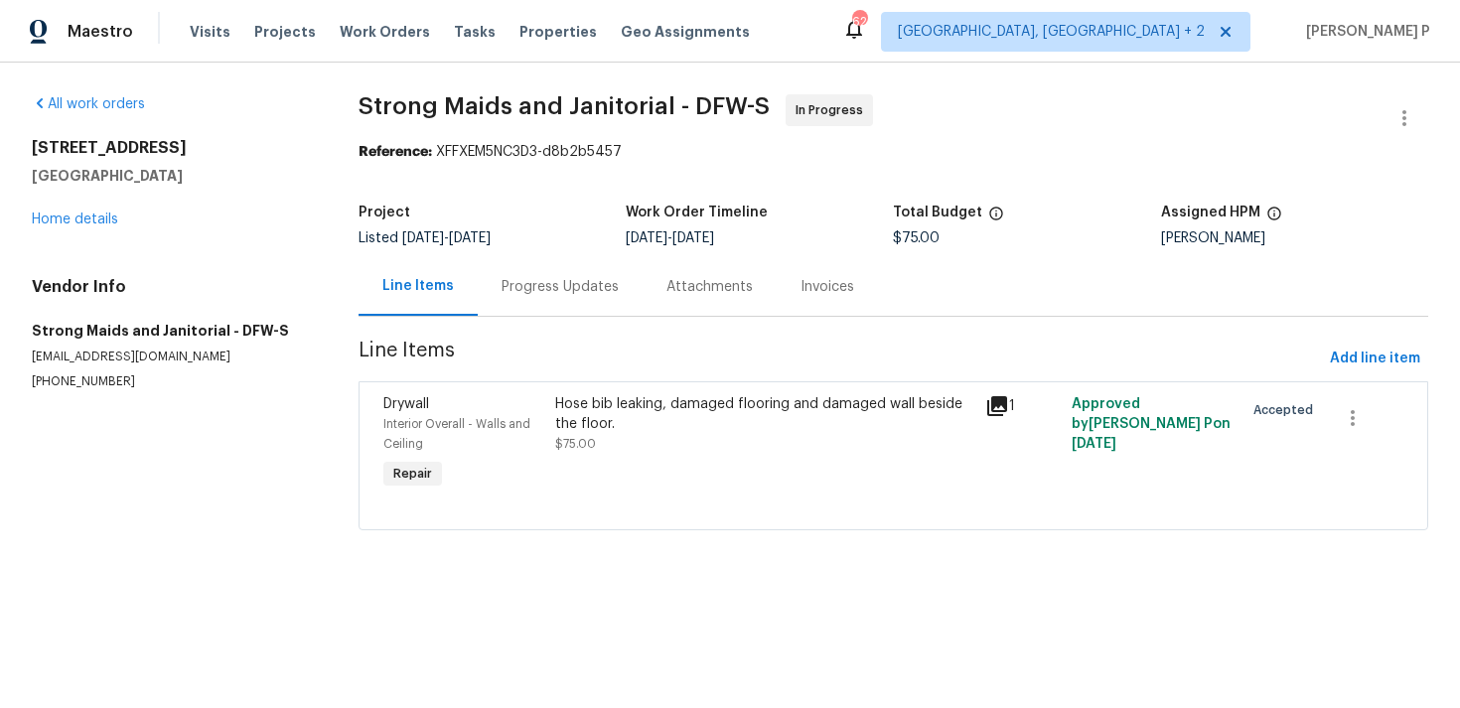
click at [689, 400] on div "Hose bib leaking, damaged flooring and damaged wall beside the floor." at bounding box center [764, 414] width 418 height 40
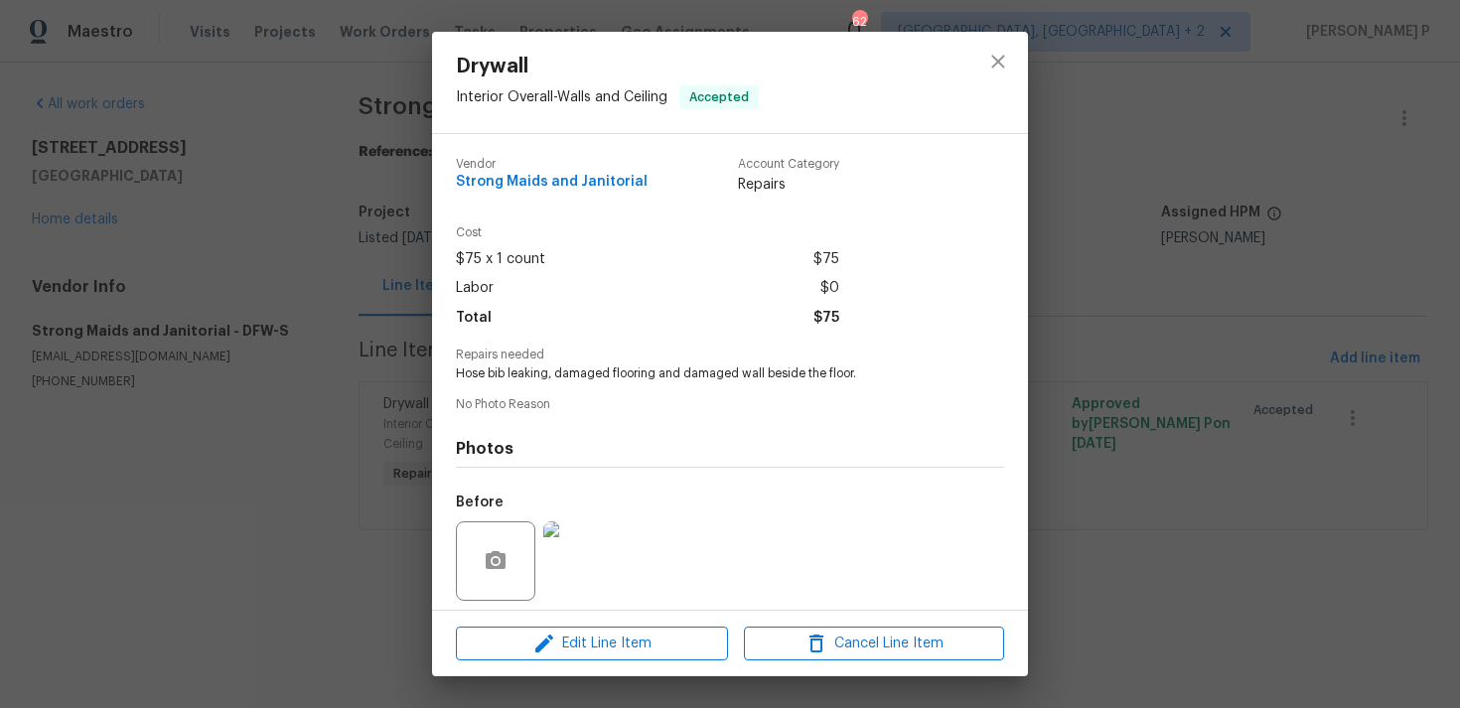
scroll to position [140, 0]
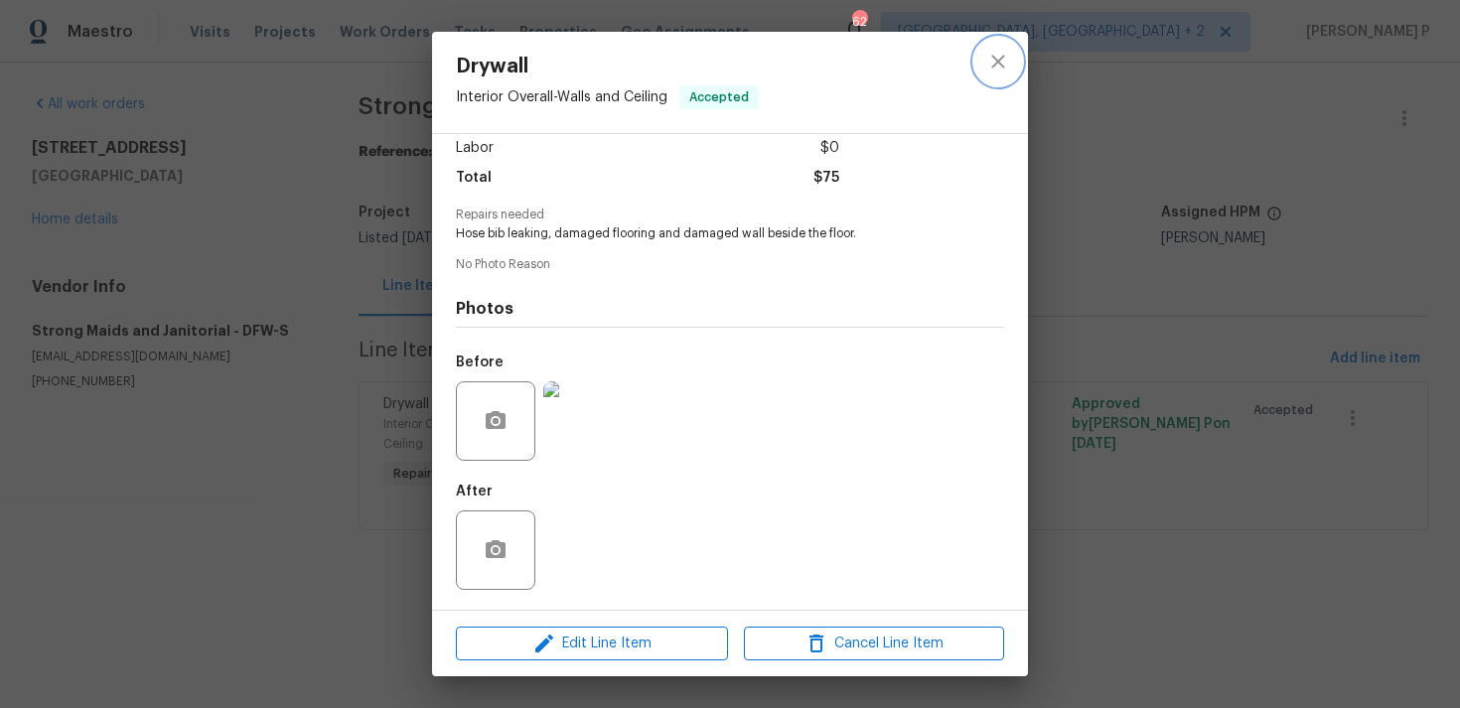
click at [1002, 61] on icon "close" at bounding box center [998, 62] width 24 height 24
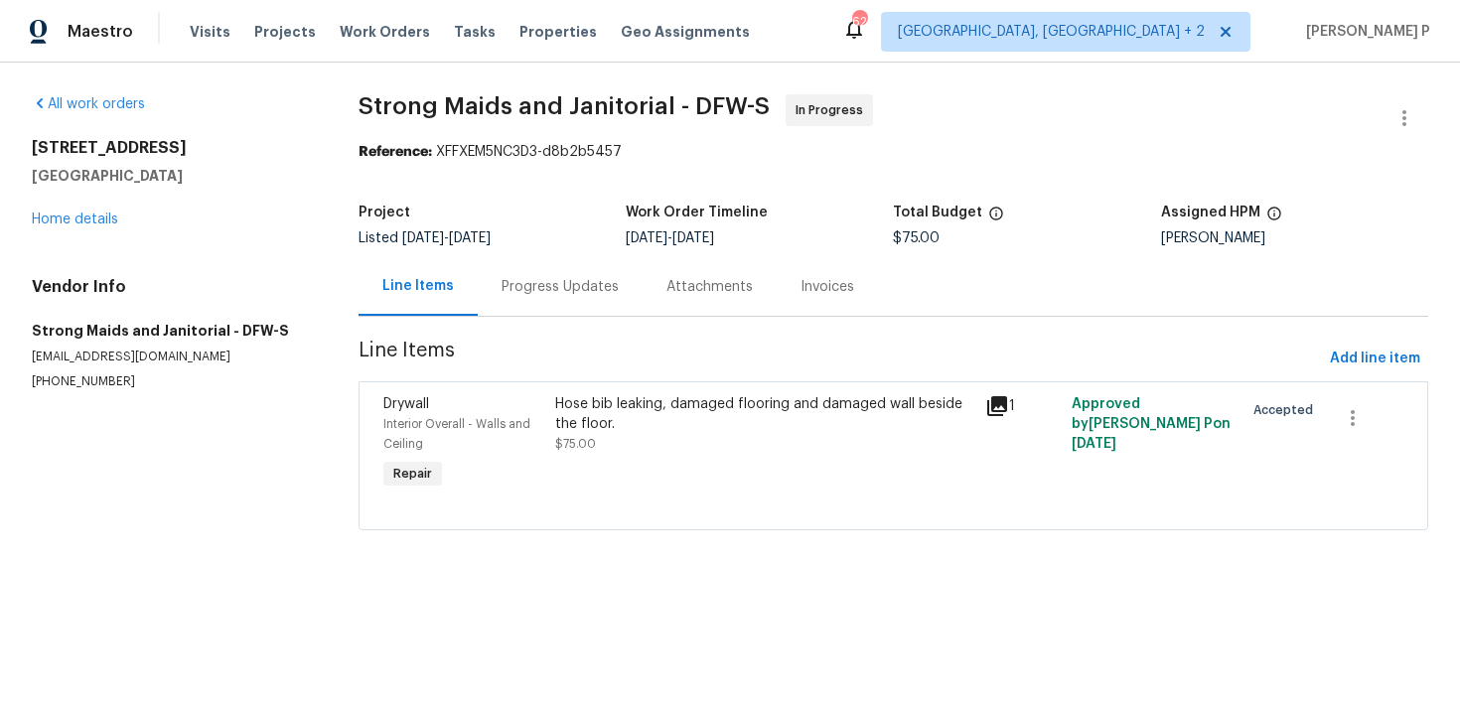
click at [597, 289] on div "Progress Updates" at bounding box center [559, 287] width 117 height 20
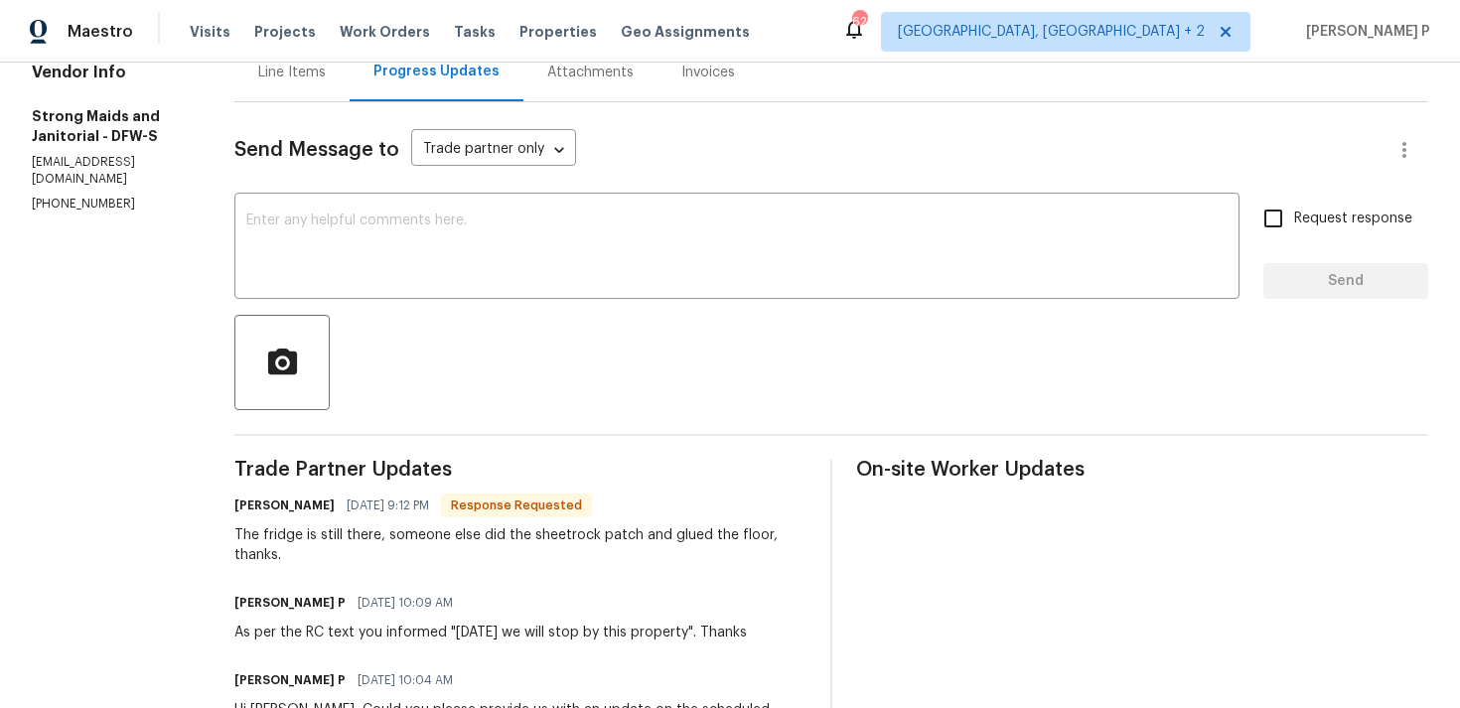
scroll to position [91, 0]
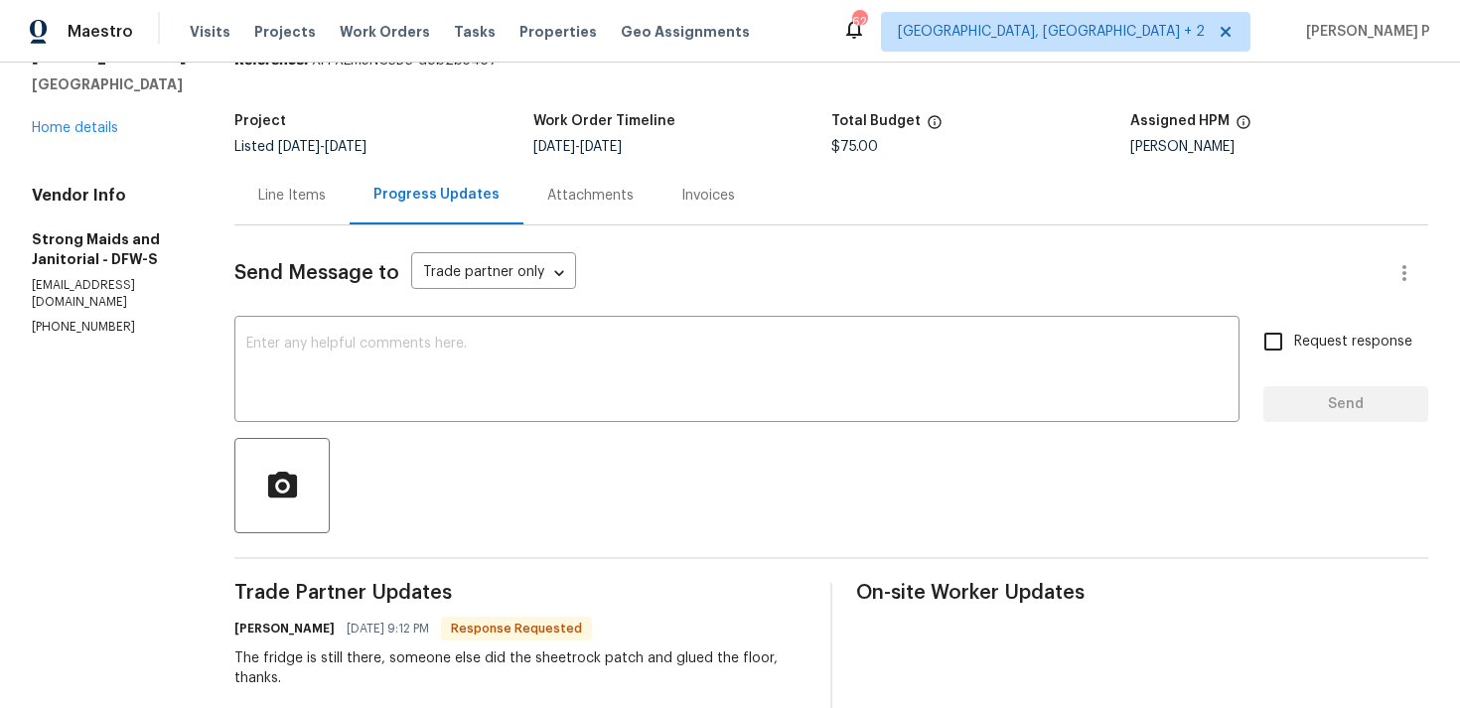
click at [294, 192] on div "Line Items" at bounding box center [292, 196] width 68 height 20
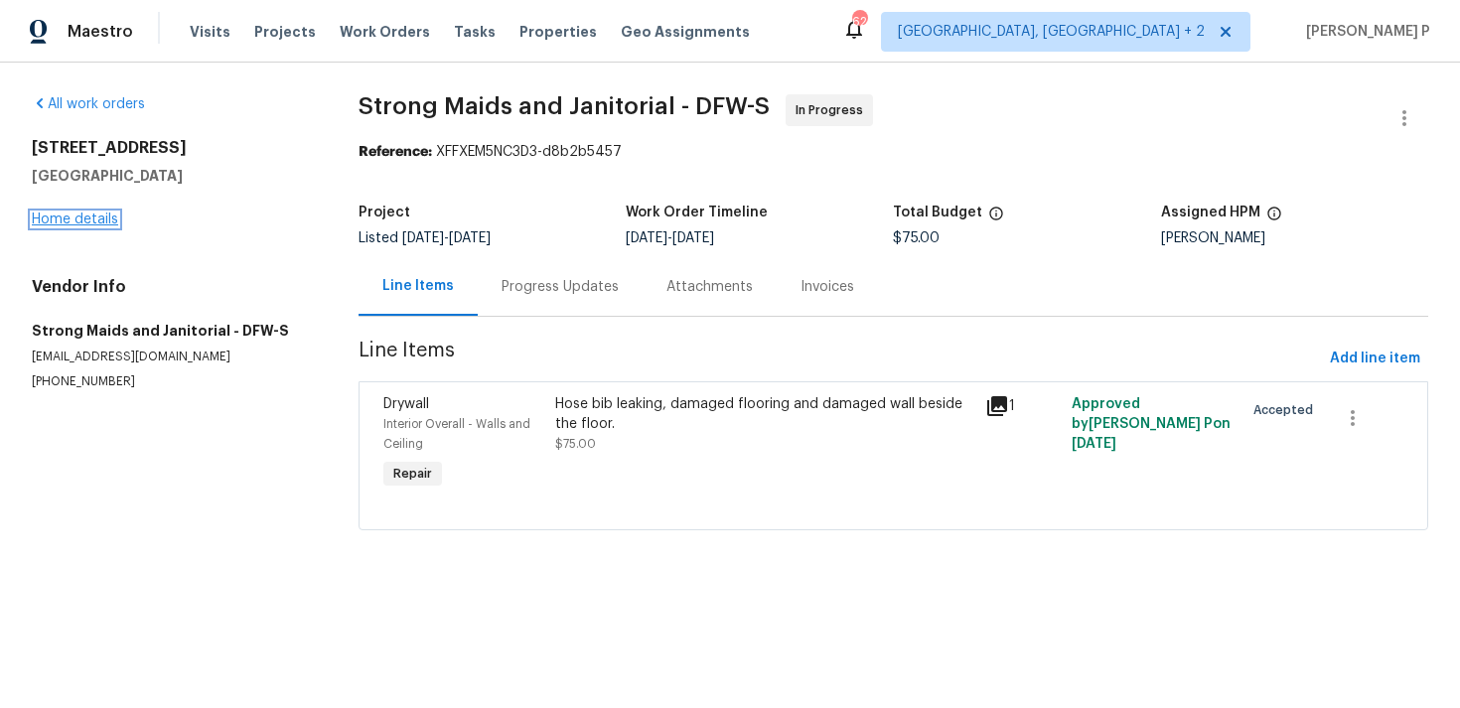
click at [106, 213] on link "Home details" at bounding box center [75, 219] width 86 height 14
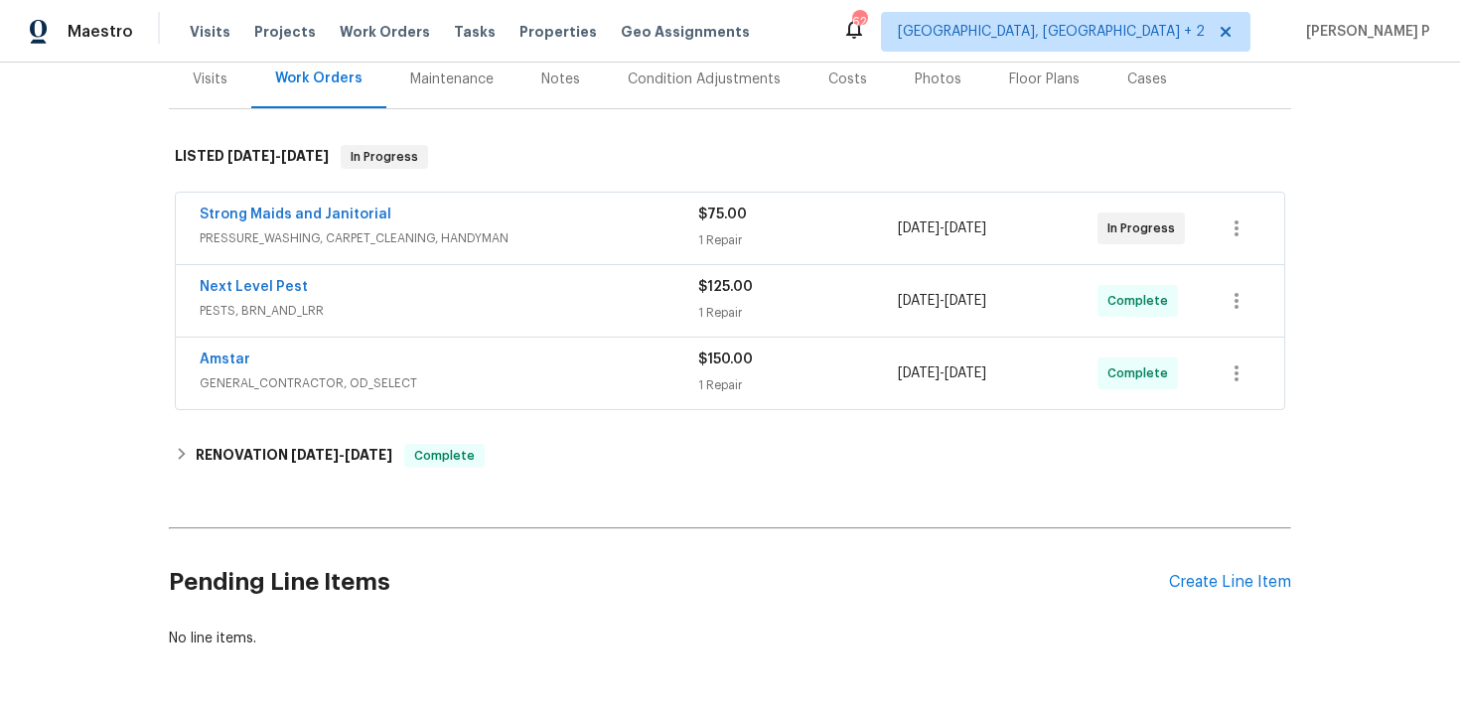
scroll to position [261, 0]
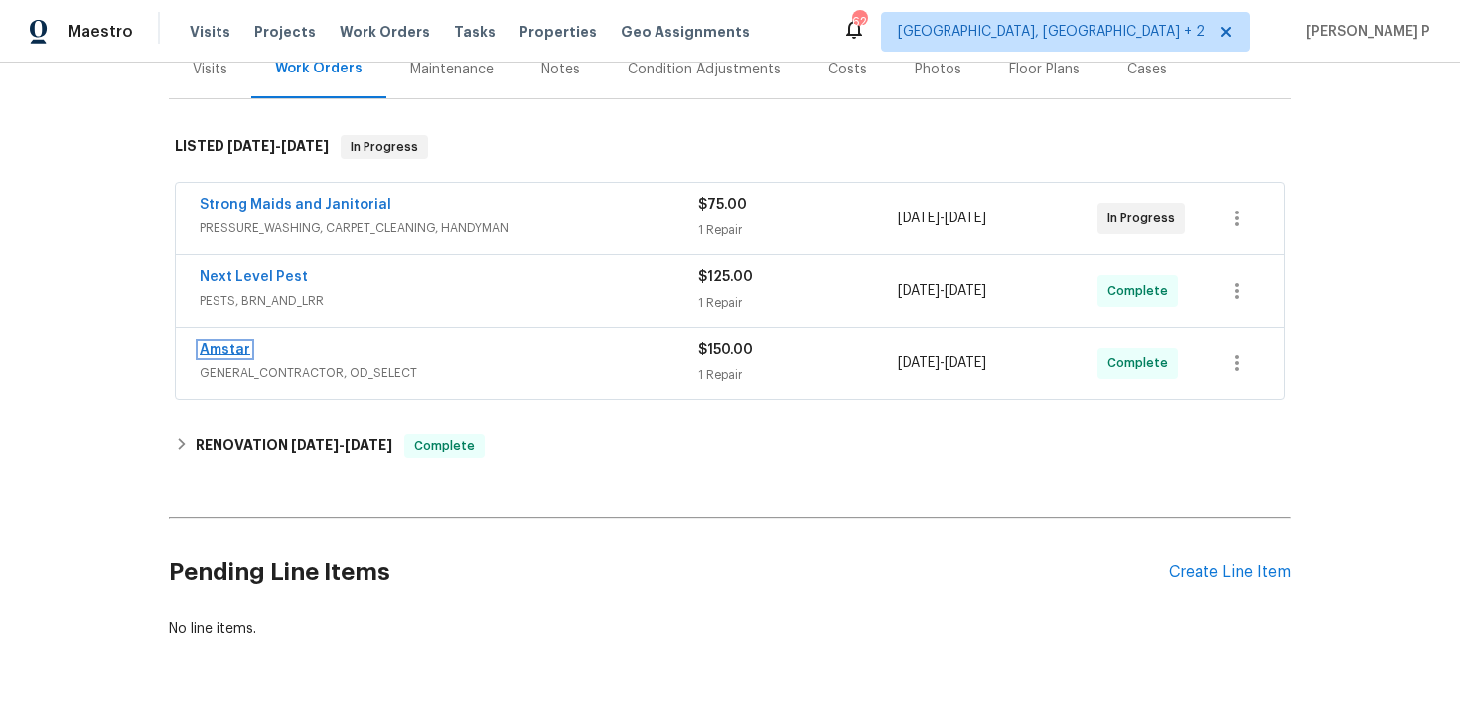
click at [222, 345] on link "Amstar" at bounding box center [225, 350] width 51 height 14
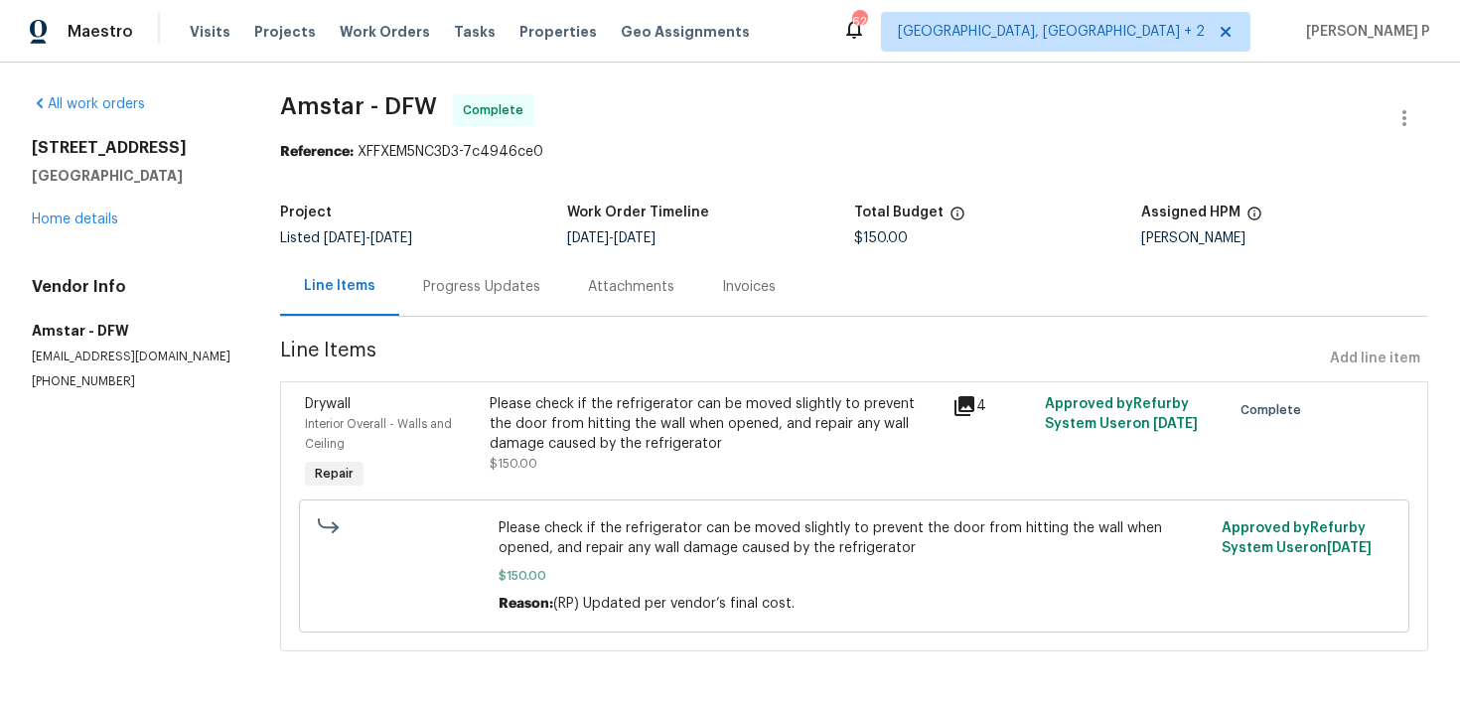
click at [602, 434] on div "Please check if the refrigerator can be moved slightly to prevent the door from…" at bounding box center [714, 424] width 451 height 60
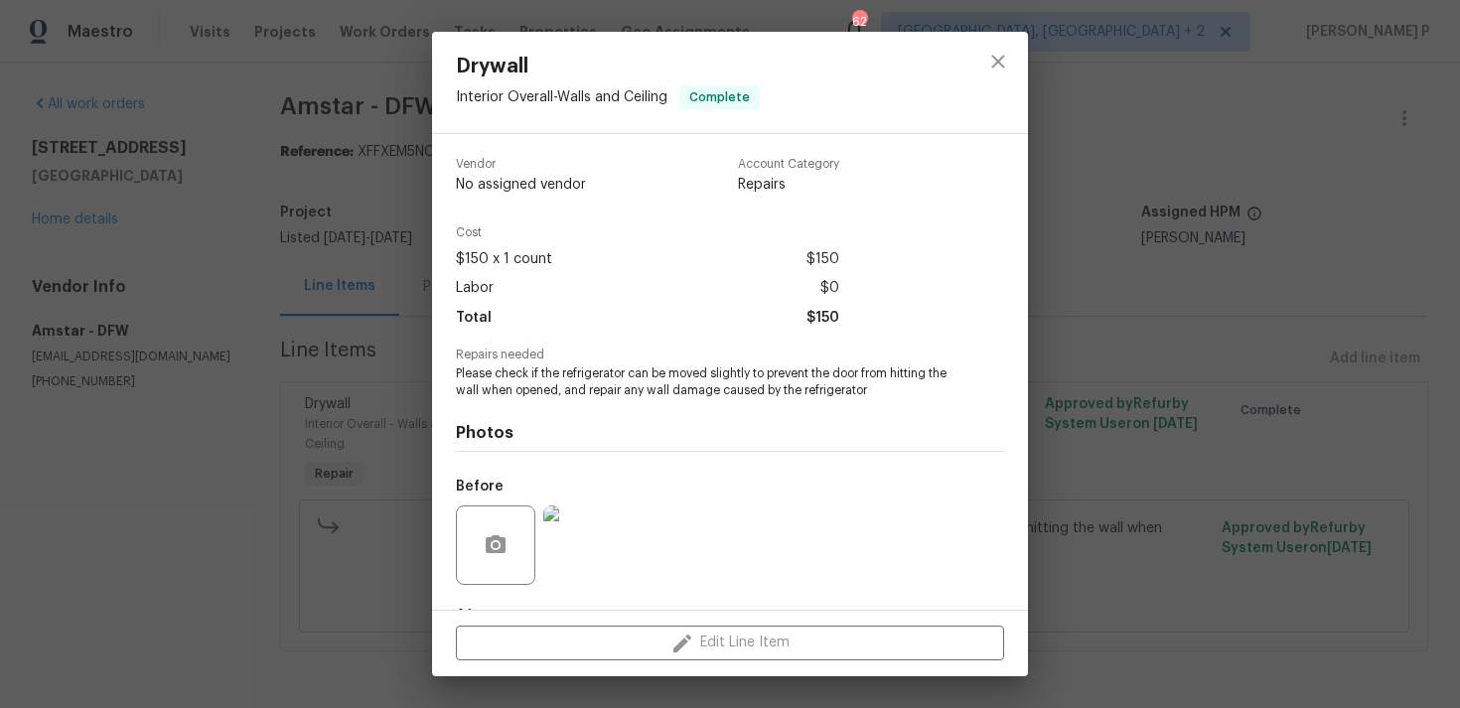
scroll to position [124, 0]
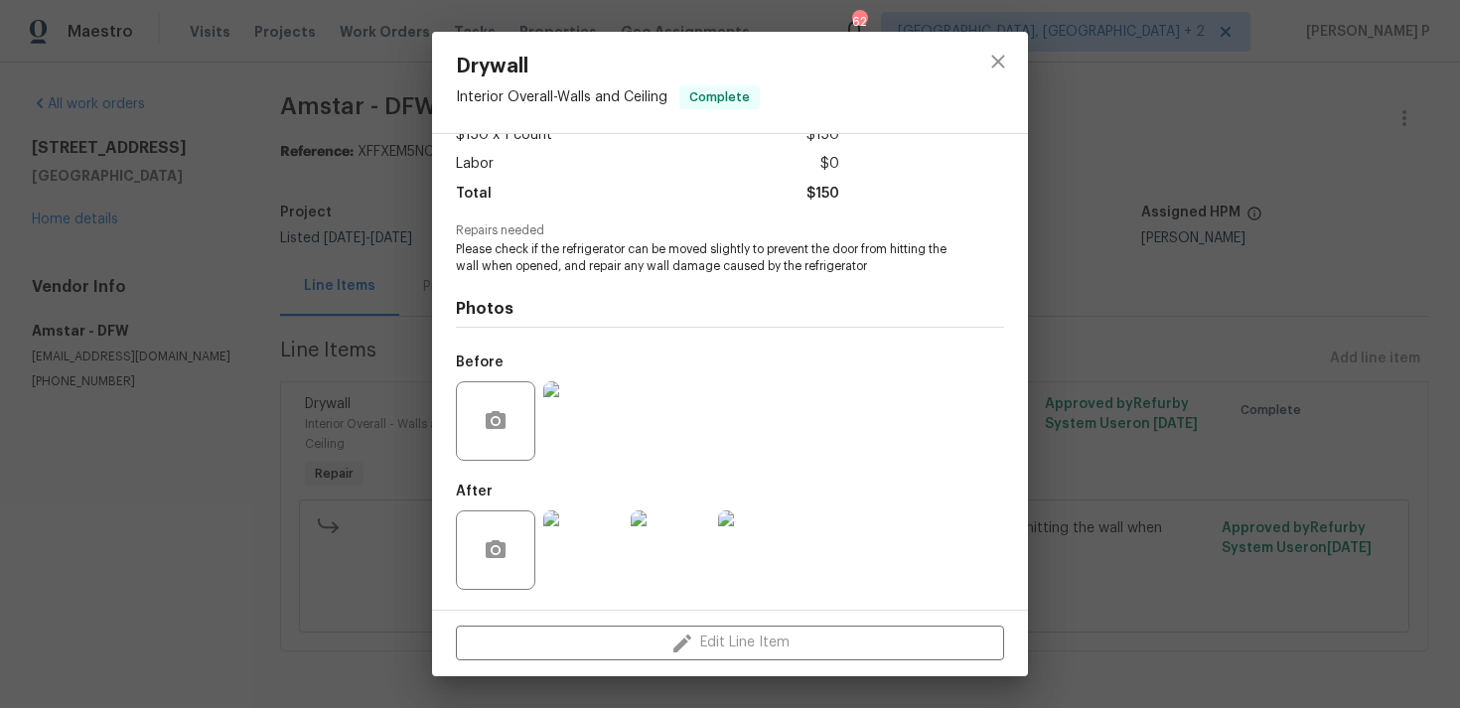
click at [599, 409] on img at bounding box center [582, 420] width 79 height 79
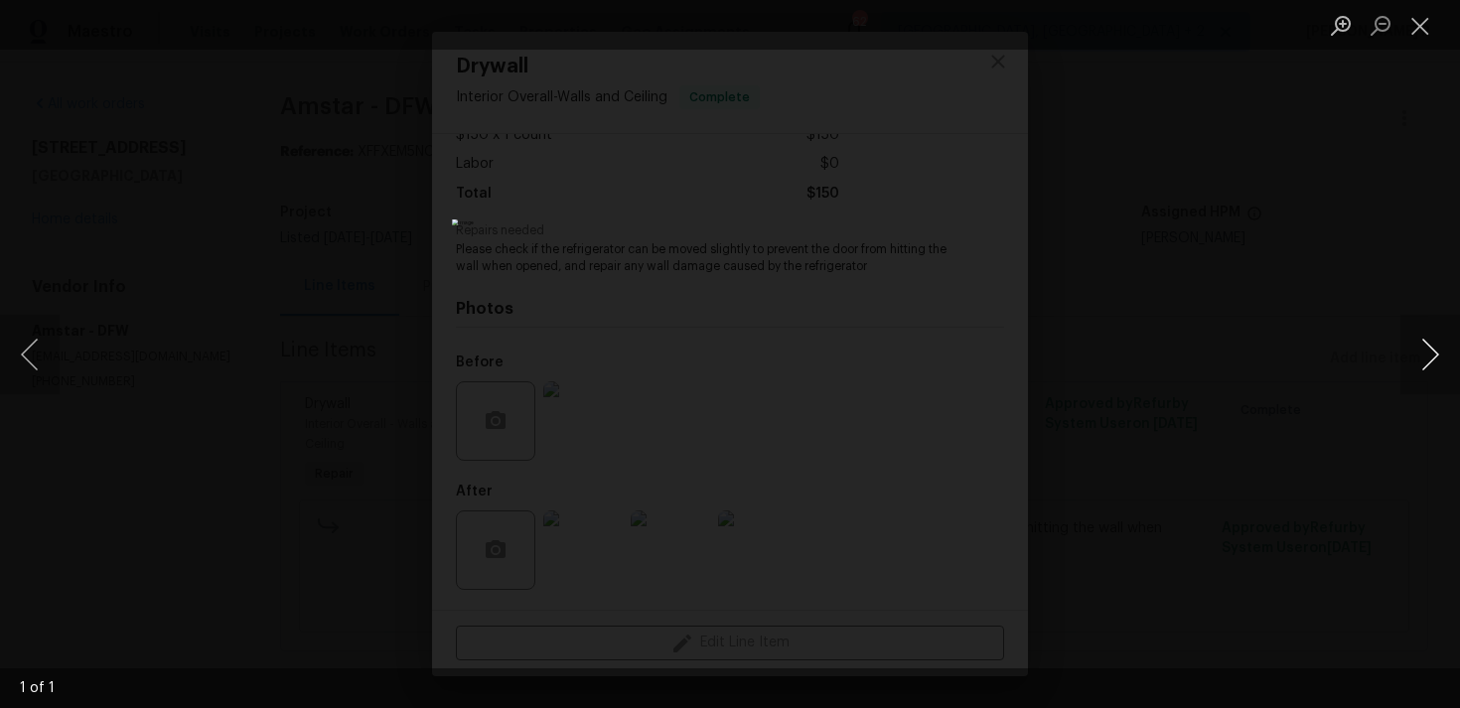
click at [1429, 354] on button "Next image" at bounding box center [1430, 354] width 60 height 79
click at [1436, 17] on button "Close lightbox" at bounding box center [1420, 25] width 40 height 35
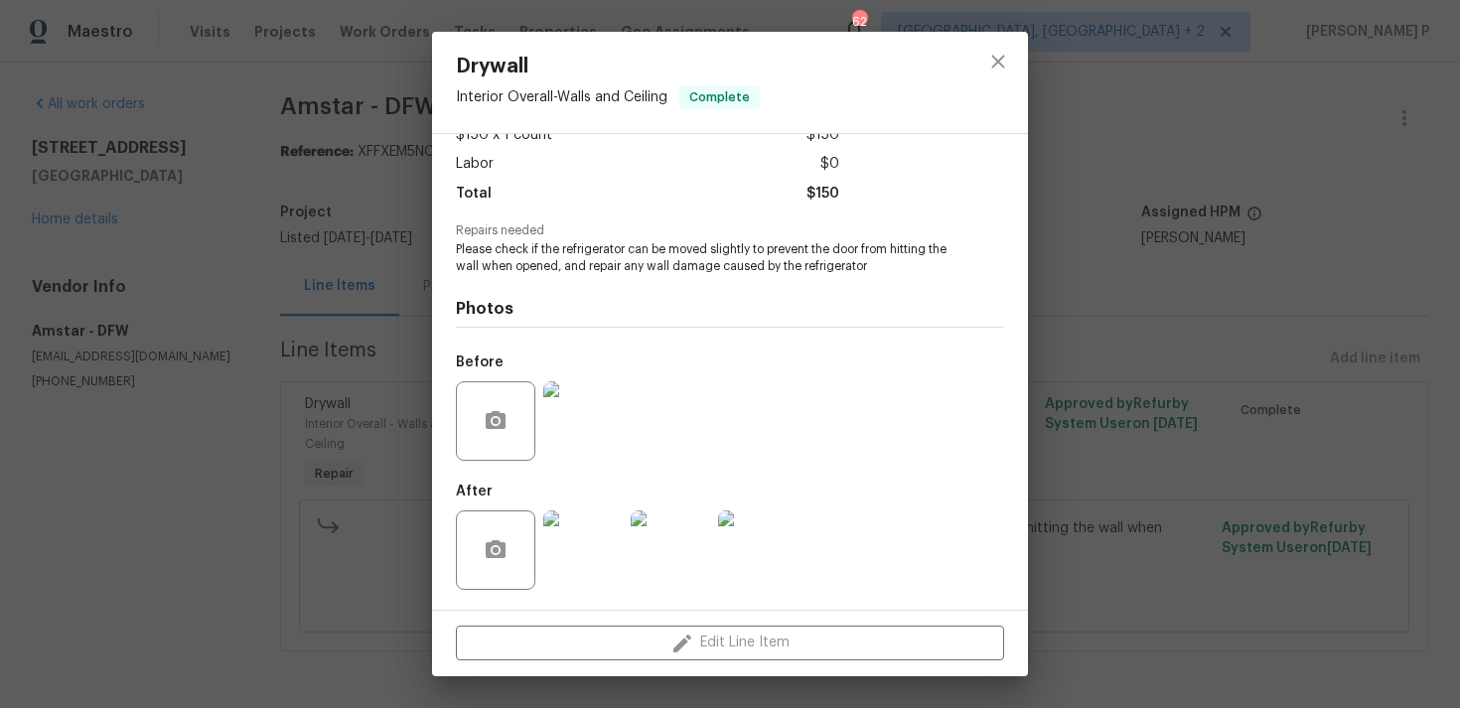
click at [590, 566] on img at bounding box center [582, 549] width 79 height 79
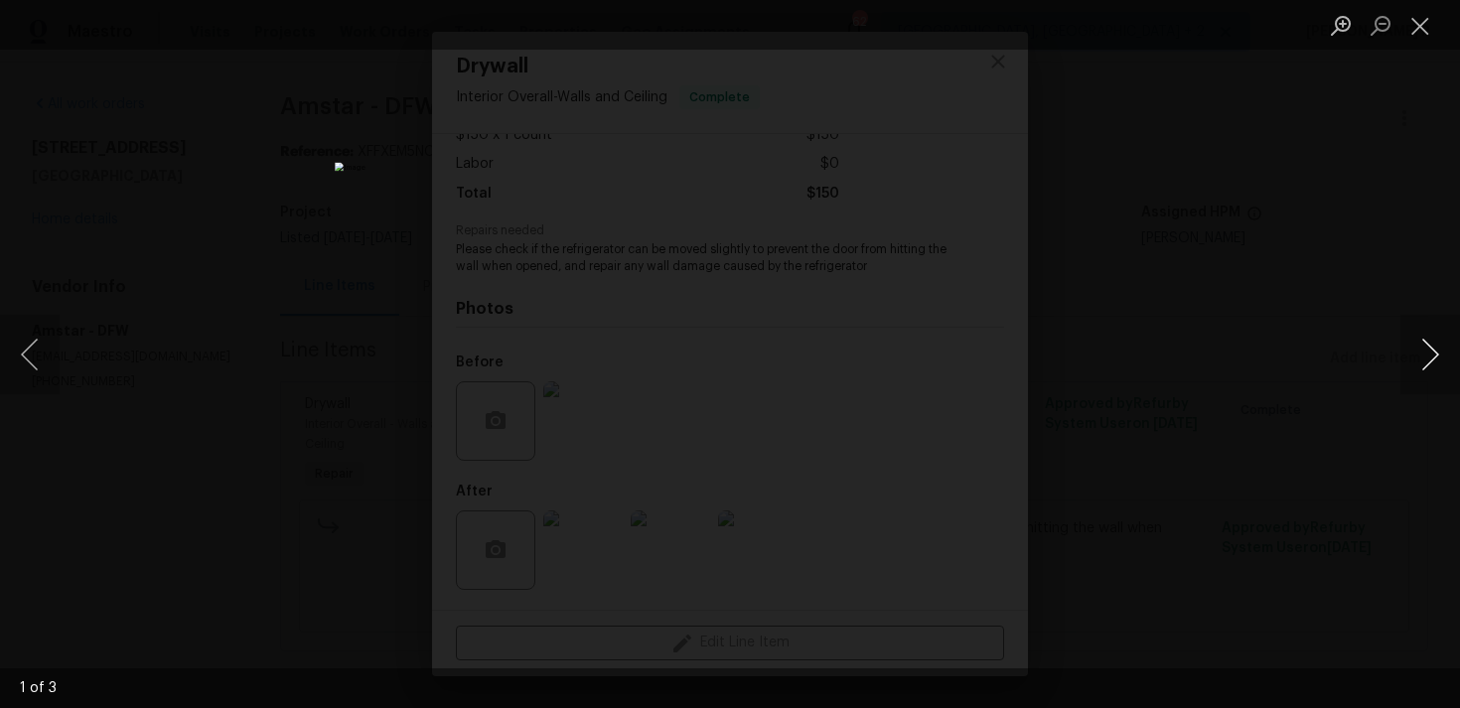
click at [1423, 350] on button "Next image" at bounding box center [1430, 354] width 60 height 79
click at [1415, 23] on button "Close lightbox" at bounding box center [1420, 25] width 40 height 35
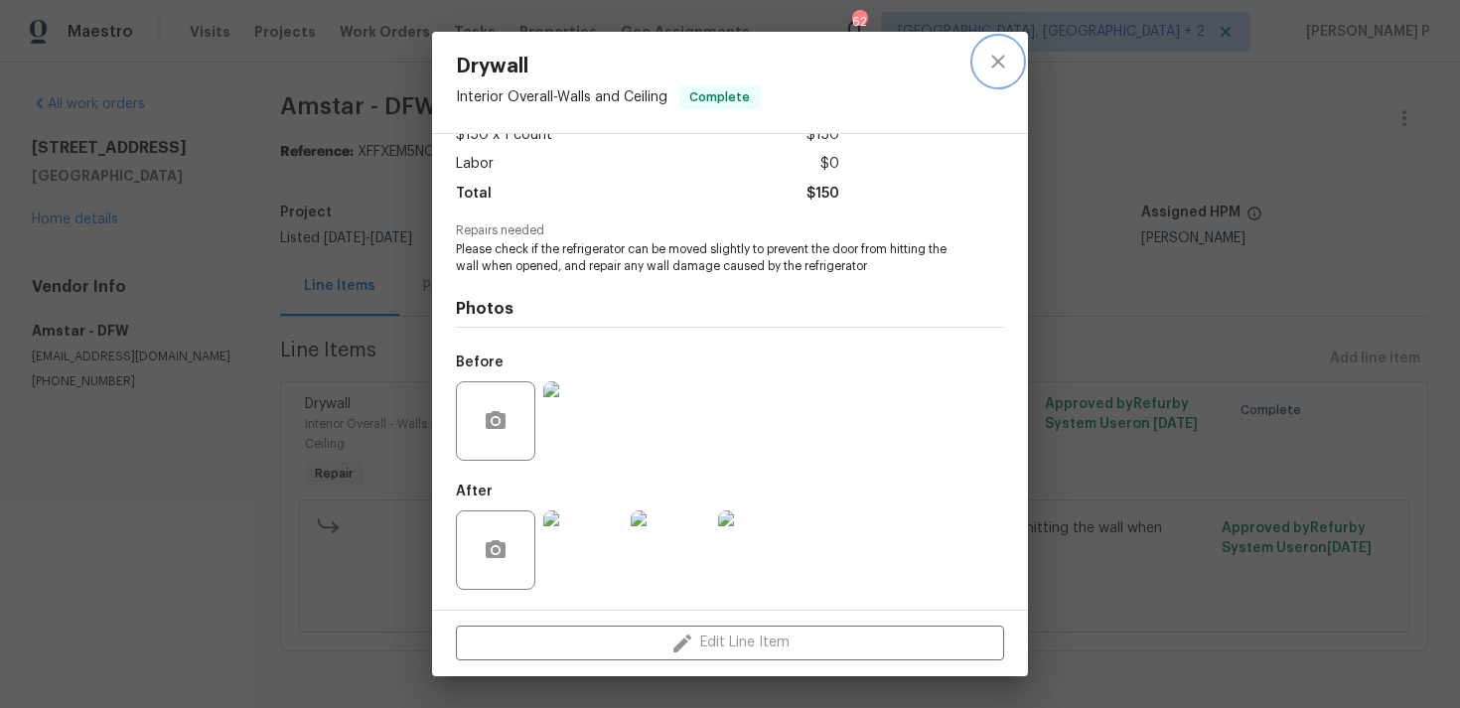
click at [1000, 69] on icon "close" at bounding box center [998, 62] width 24 height 24
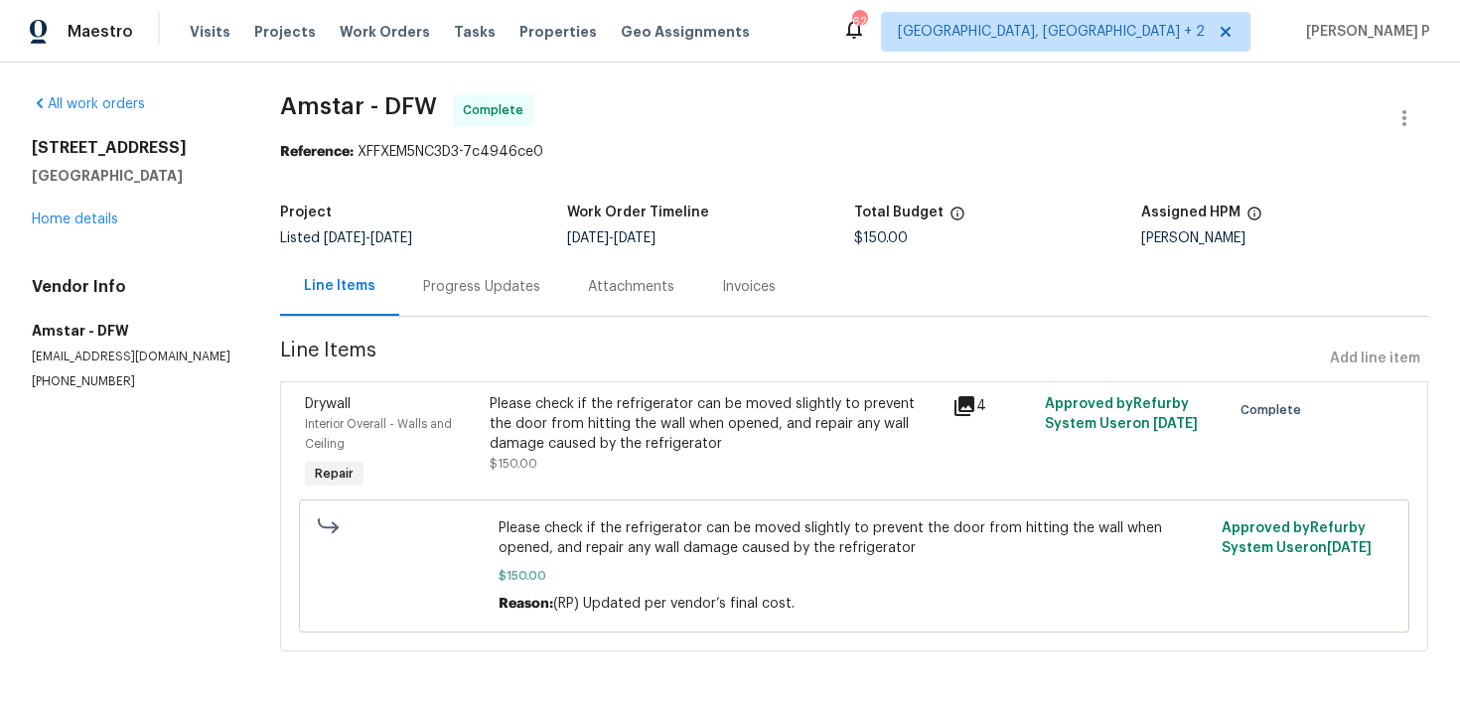
click at [89, 210] on div "2712 Raintree Dr Plano, TX 75074 Home details" at bounding box center [132, 183] width 201 height 91
click at [89, 222] on link "Home details" at bounding box center [75, 219] width 86 height 14
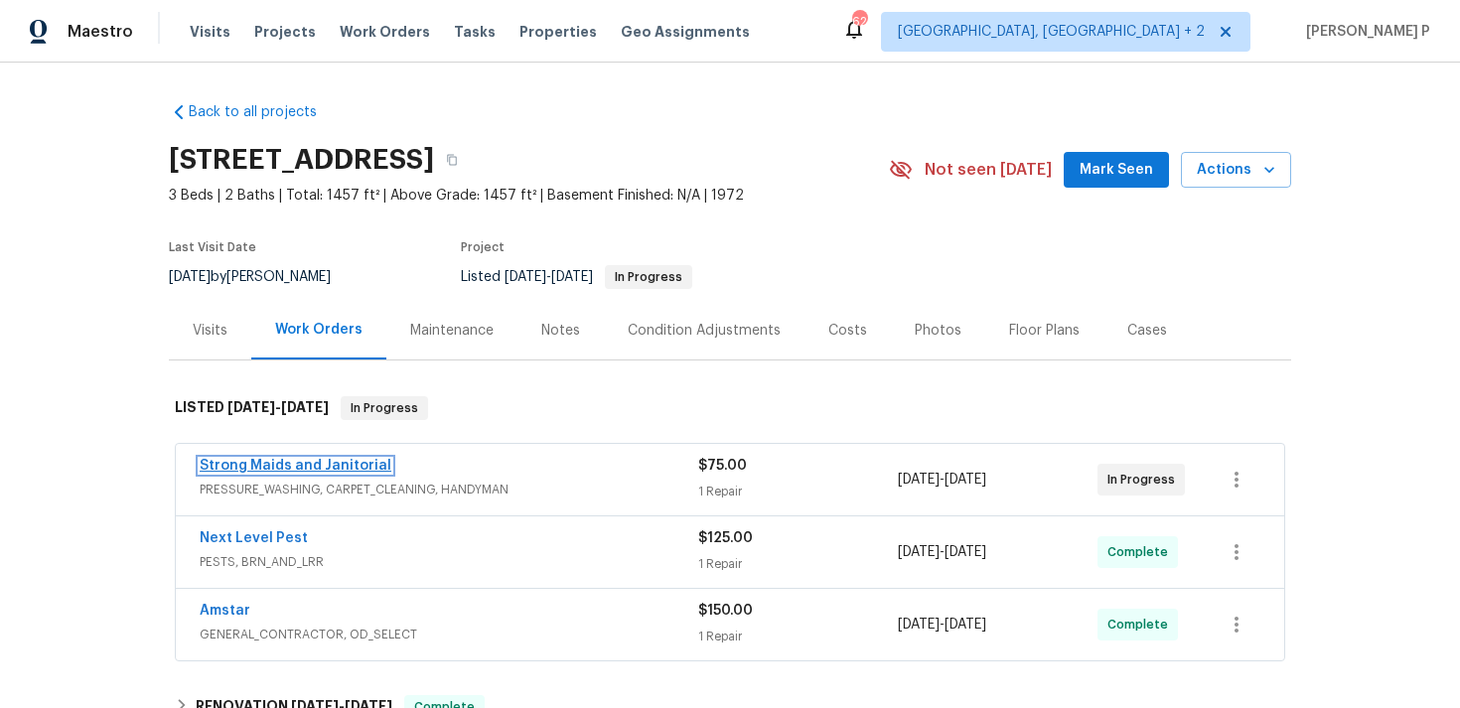
click at [309, 466] on link "Strong Maids and Janitorial" at bounding box center [296, 466] width 192 height 14
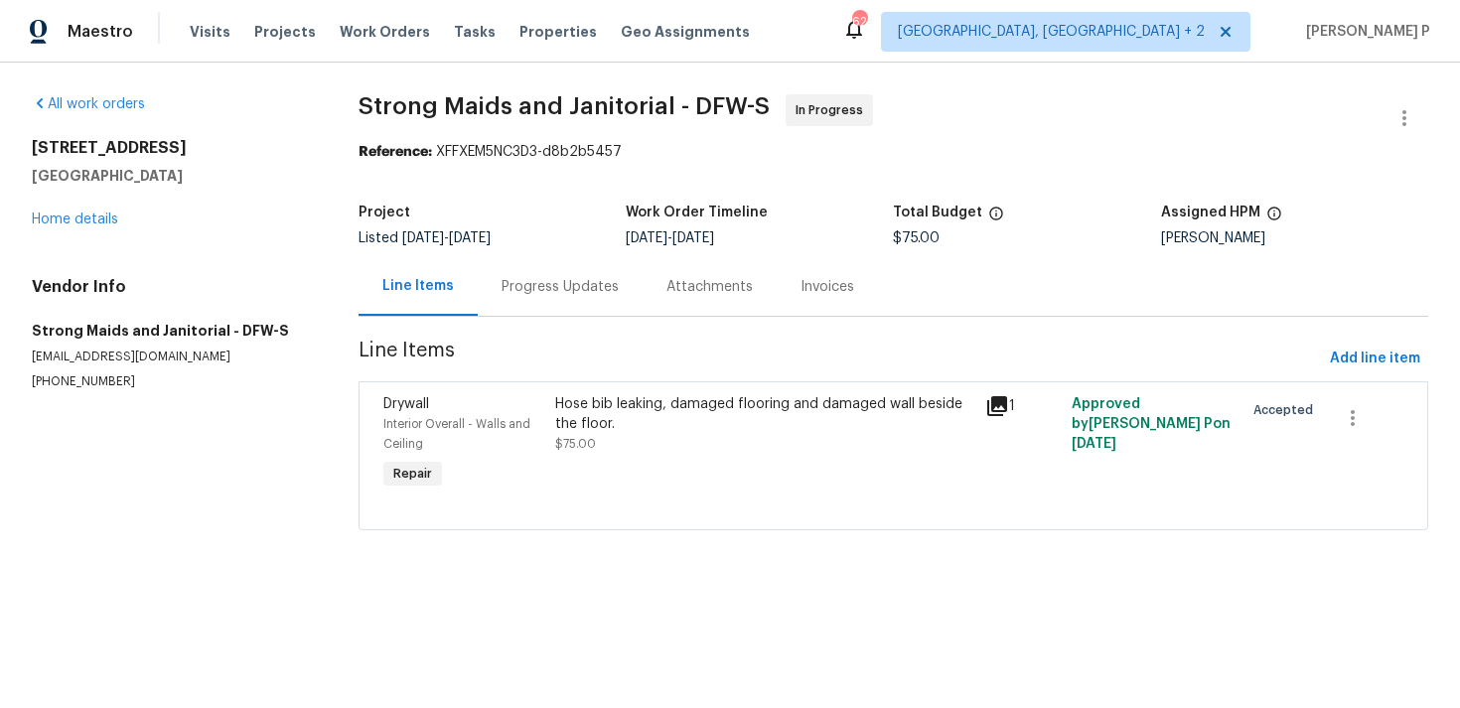
click at [594, 285] on div "Progress Updates" at bounding box center [559, 287] width 117 height 20
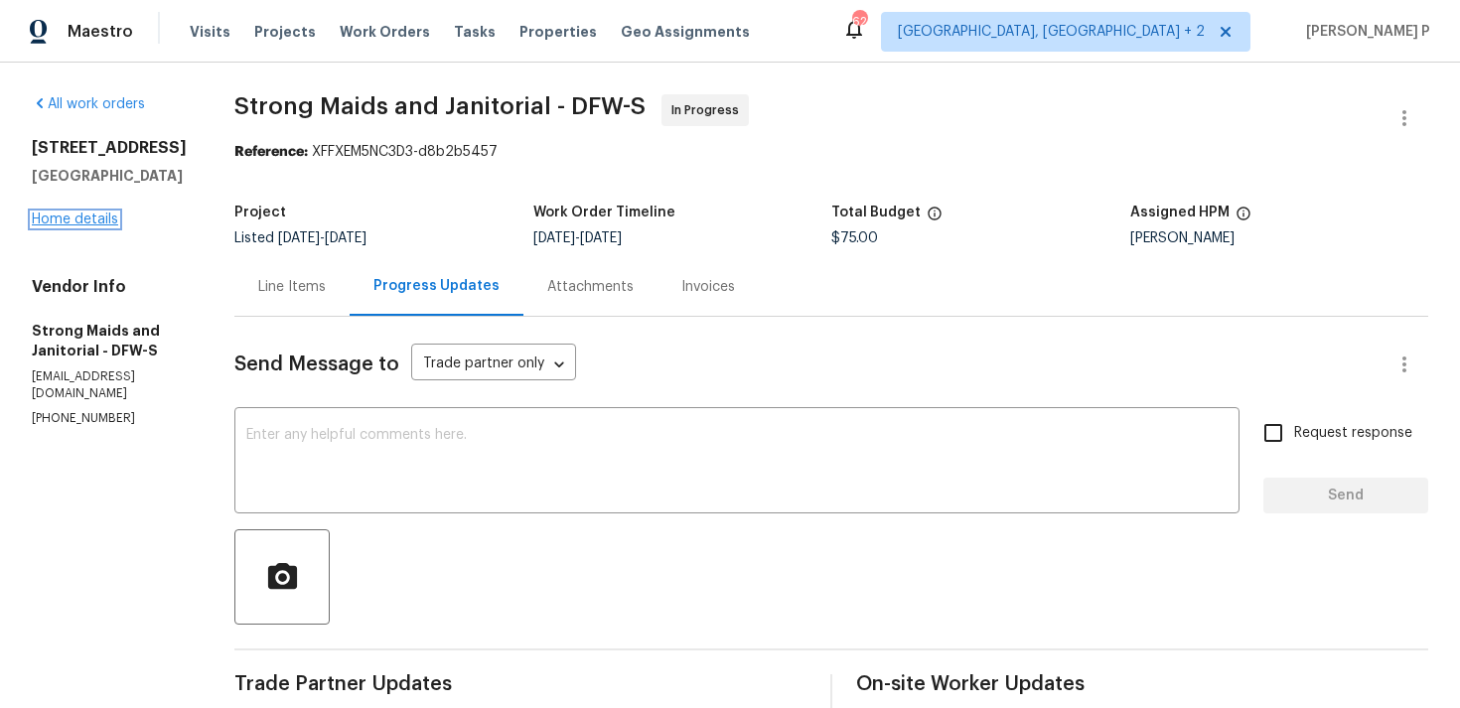
click at [94, 222] on link "Home details" at bounding box center [75, 219] width 86 height 14
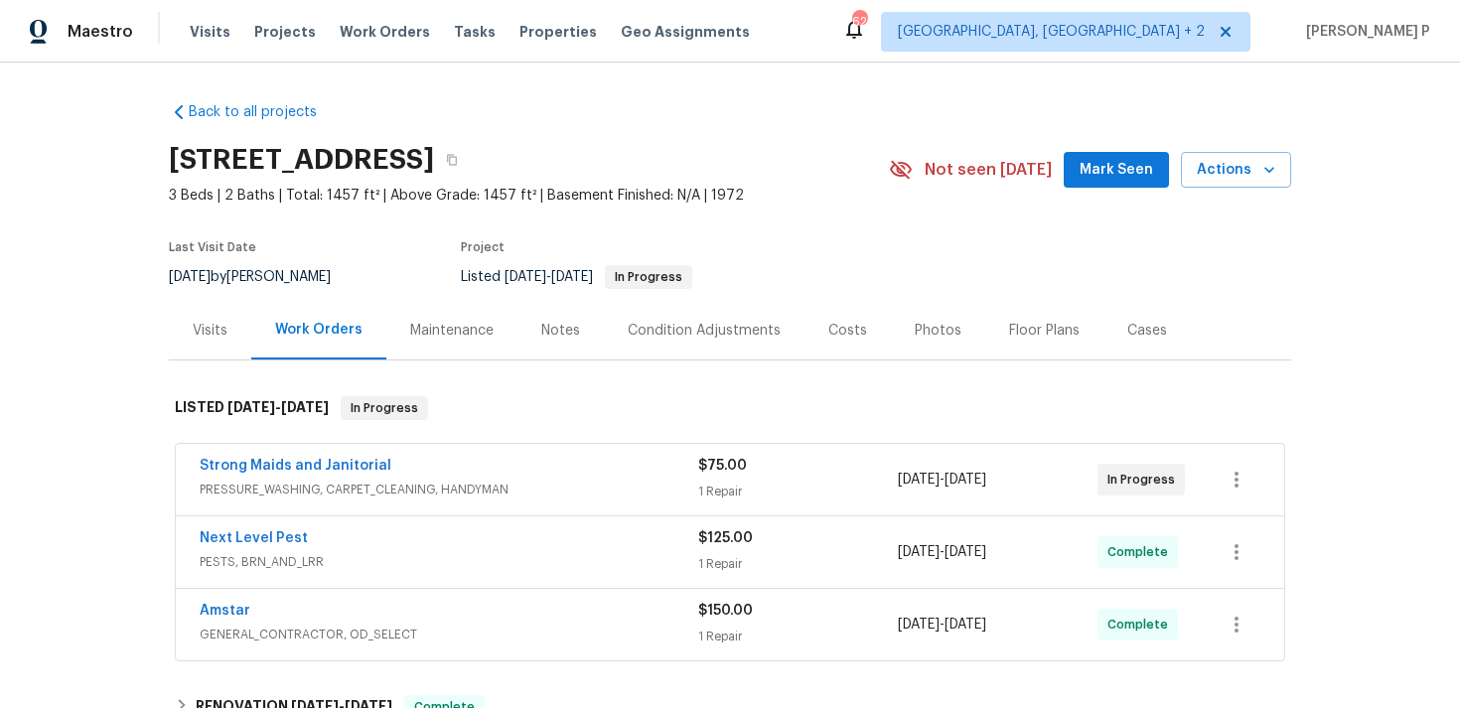
click at [235, 629] on span "GENERAL_CONTRACTOR, OD_SELECT" at bounding box center [449, 635] width 498 height 20
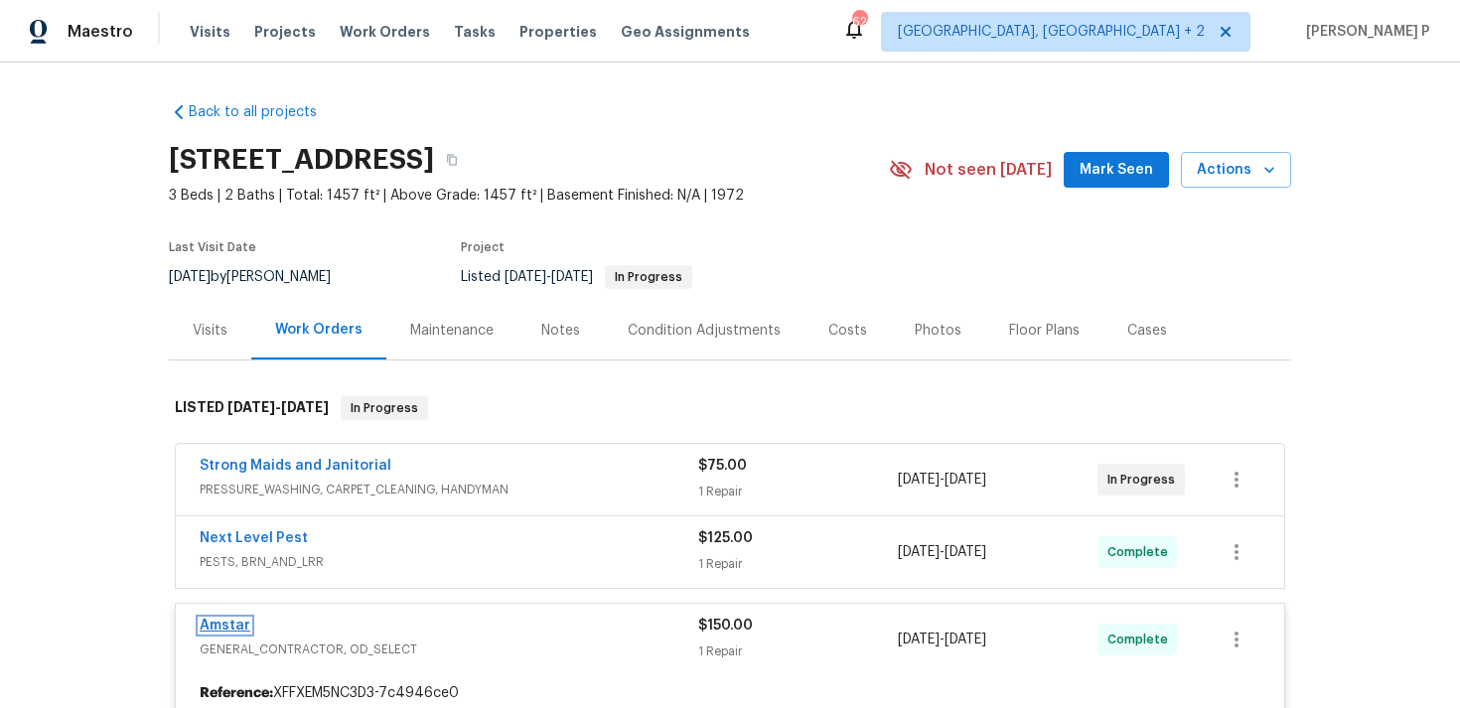
click at [232, 623] on link "Amstar" at bounding box center [225, 626] width 51 height 14
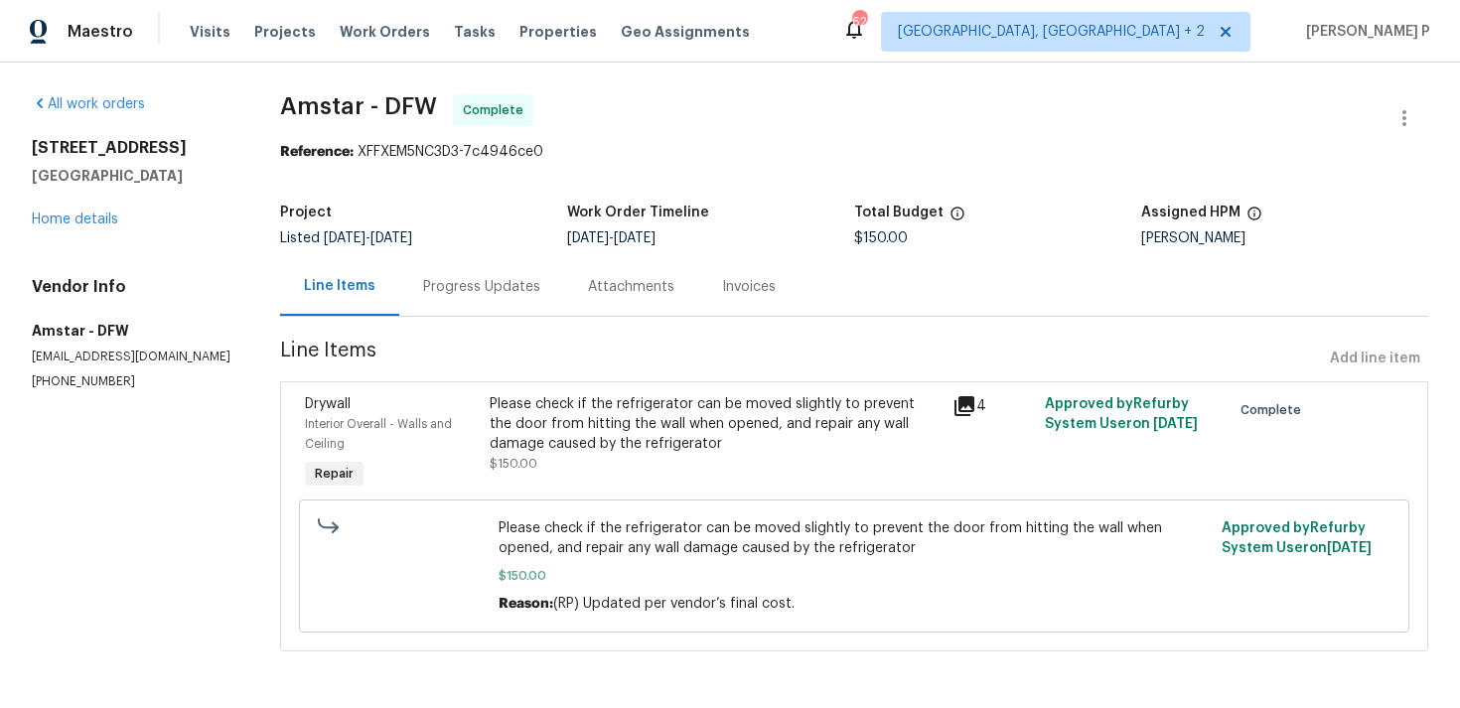
click at [480, 299] on div "Progress Updates" at bounding box center [481, 286] width 165 height 59
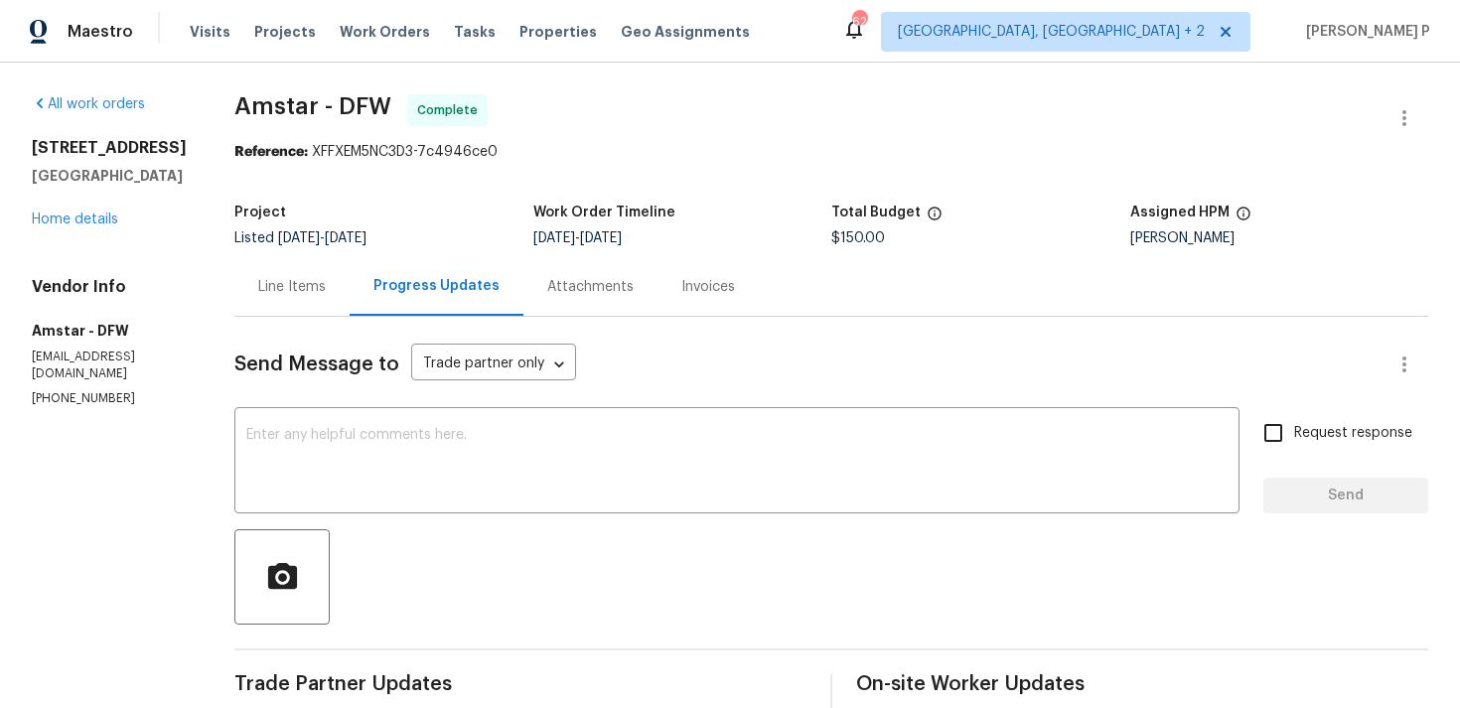
click at [290, 290] on div "Line Items" at bounding box center [292, 287] width 68 height 20
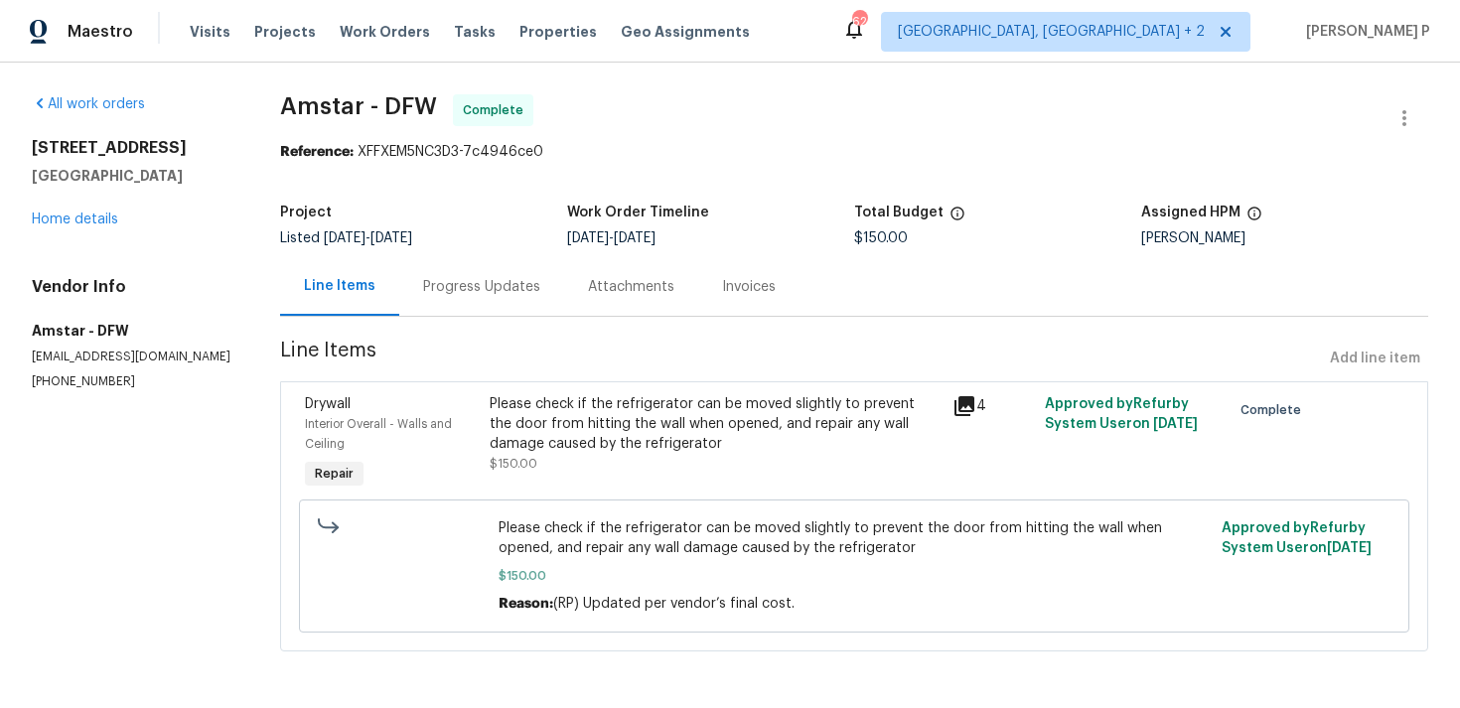
click at [613, 426] on div "Please check if the refrigerator can be moved slightly to prevent the door from…" at bounding box center [714, 424] width 451 height 60
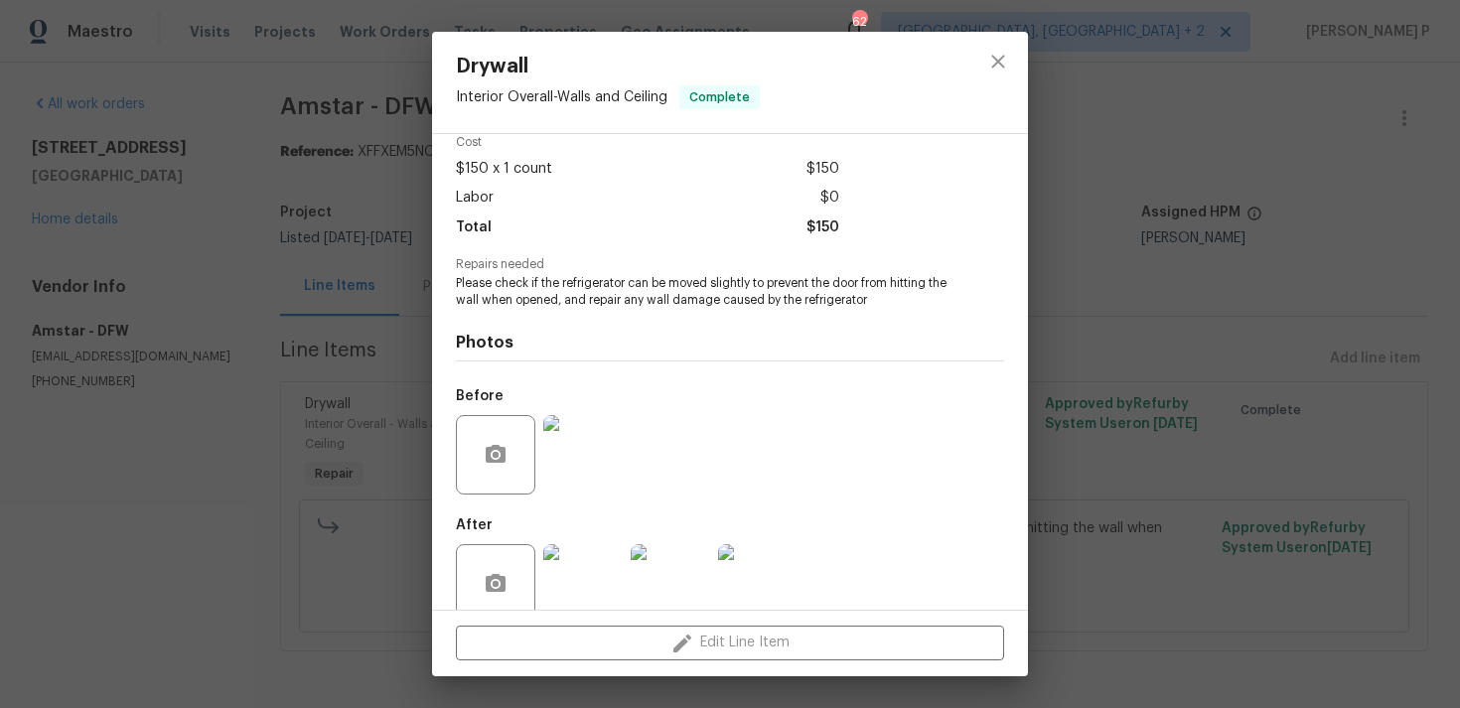
scroll to position [124, 0]
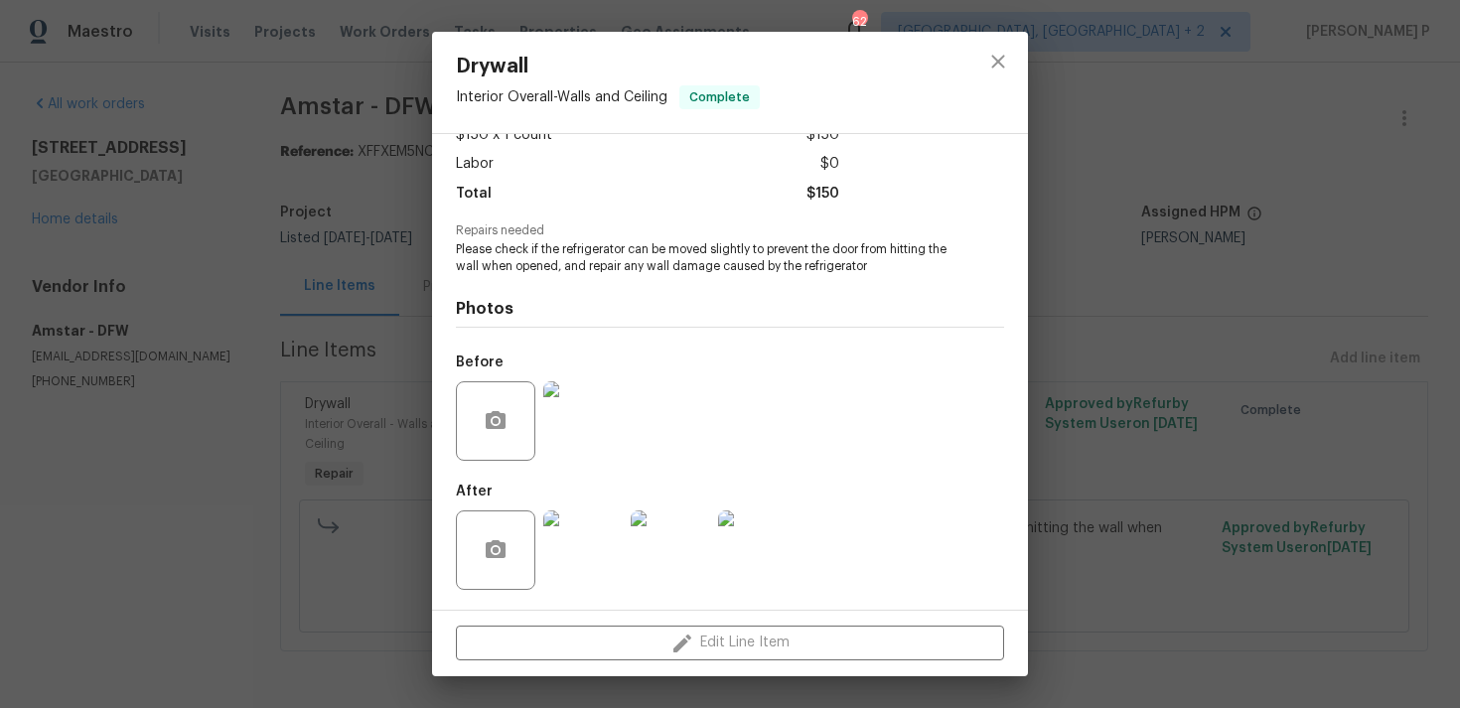
click at [598, 538] on img at bounding box center [582, 549] width 79 height 79
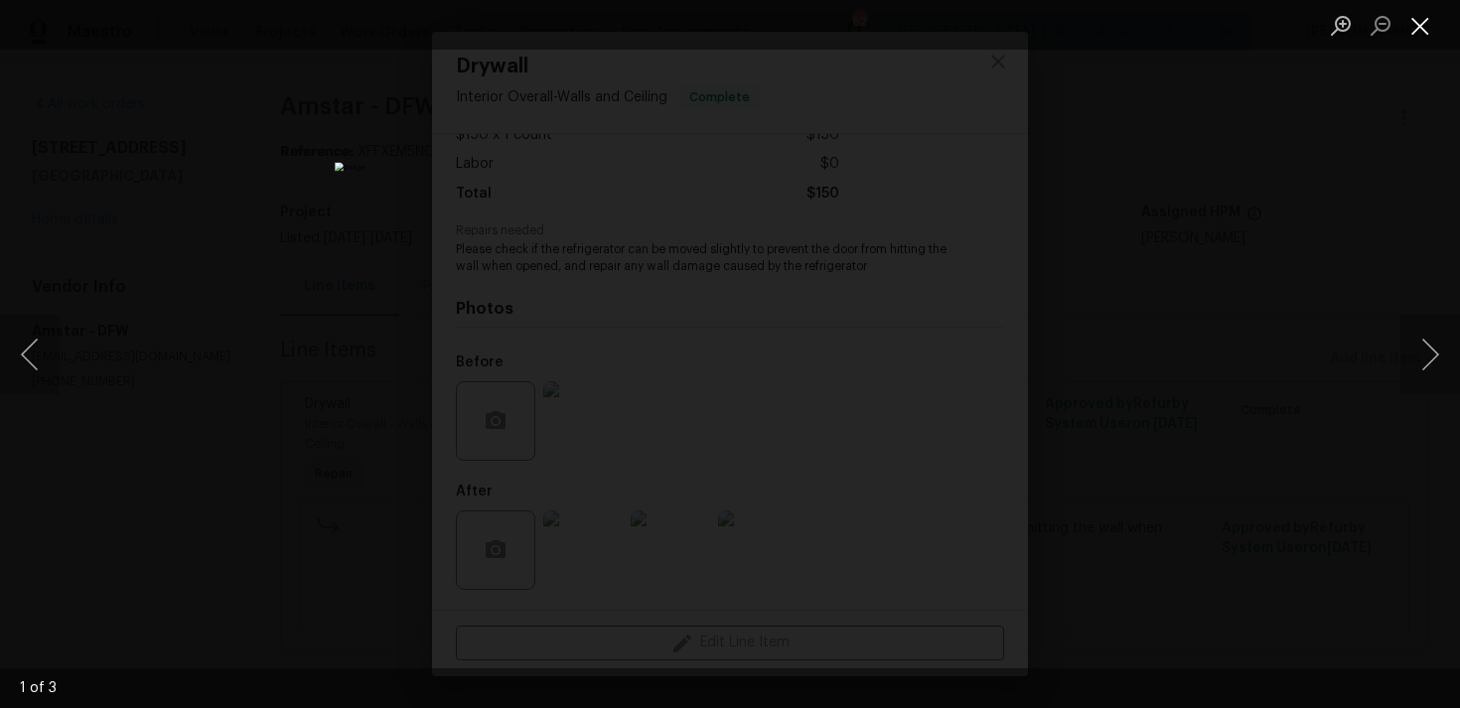
click at [1417, 25] on button "Close lightbox" at bounding box center [1420, 25] width 40 height 35
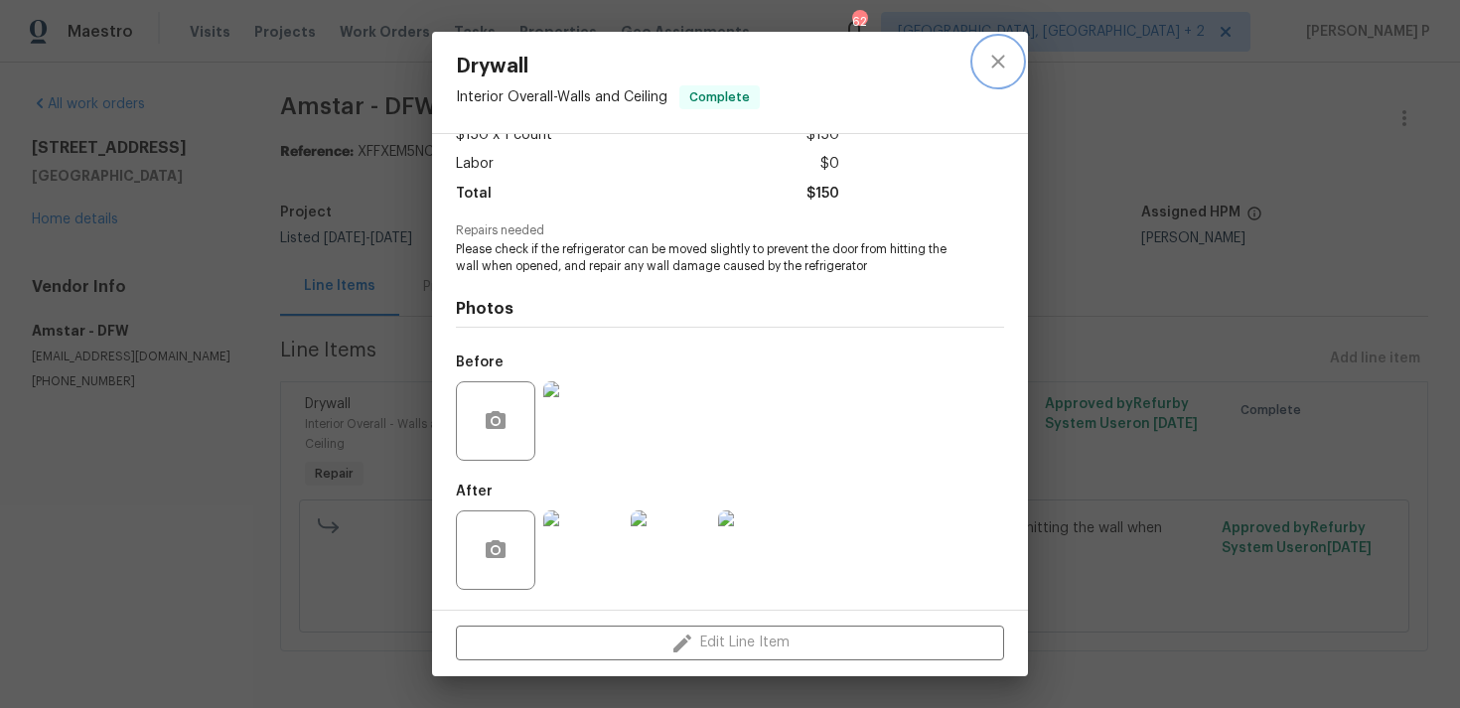
click at [995, 52] on icon "close" at bounding box center [998, 62] width 24 height 24
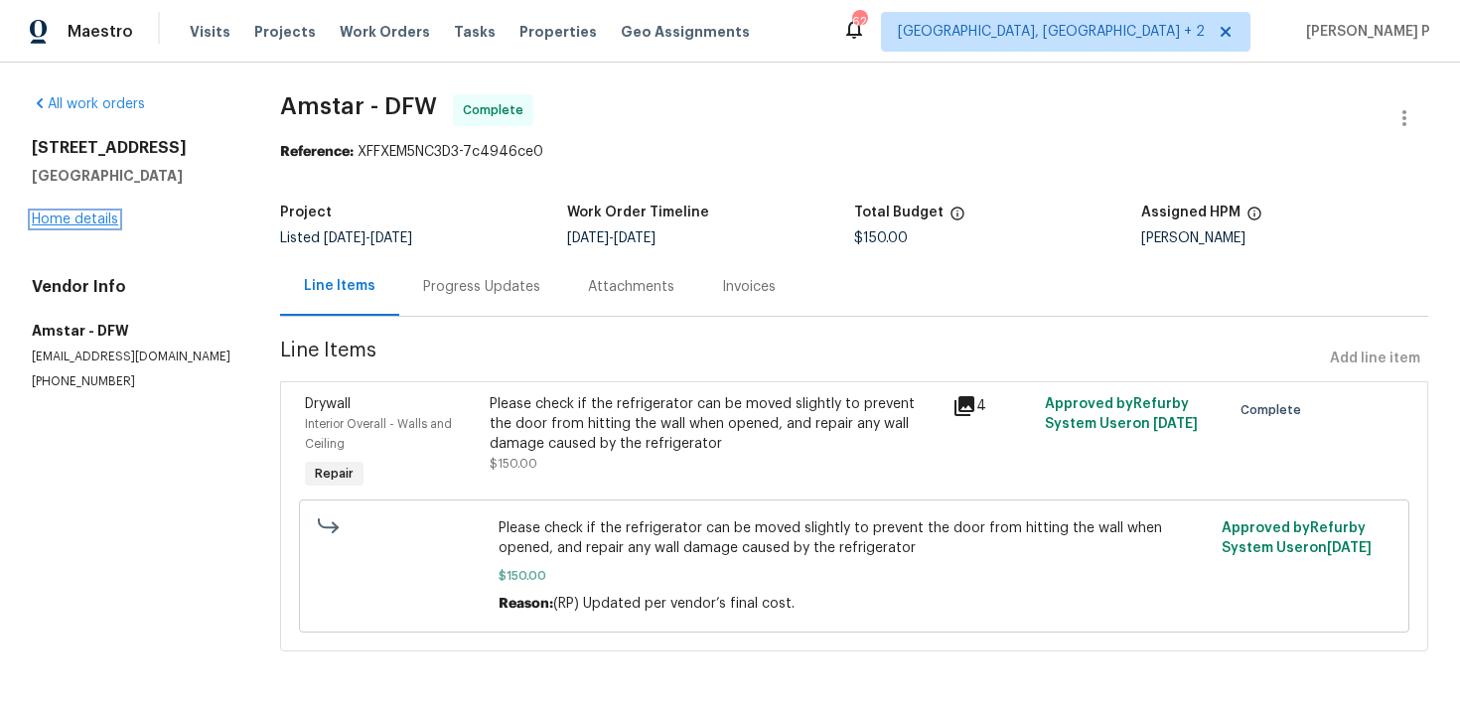
click at [79, 220] on link "Home details" at bounding box center [75, 219] width 86 height 14
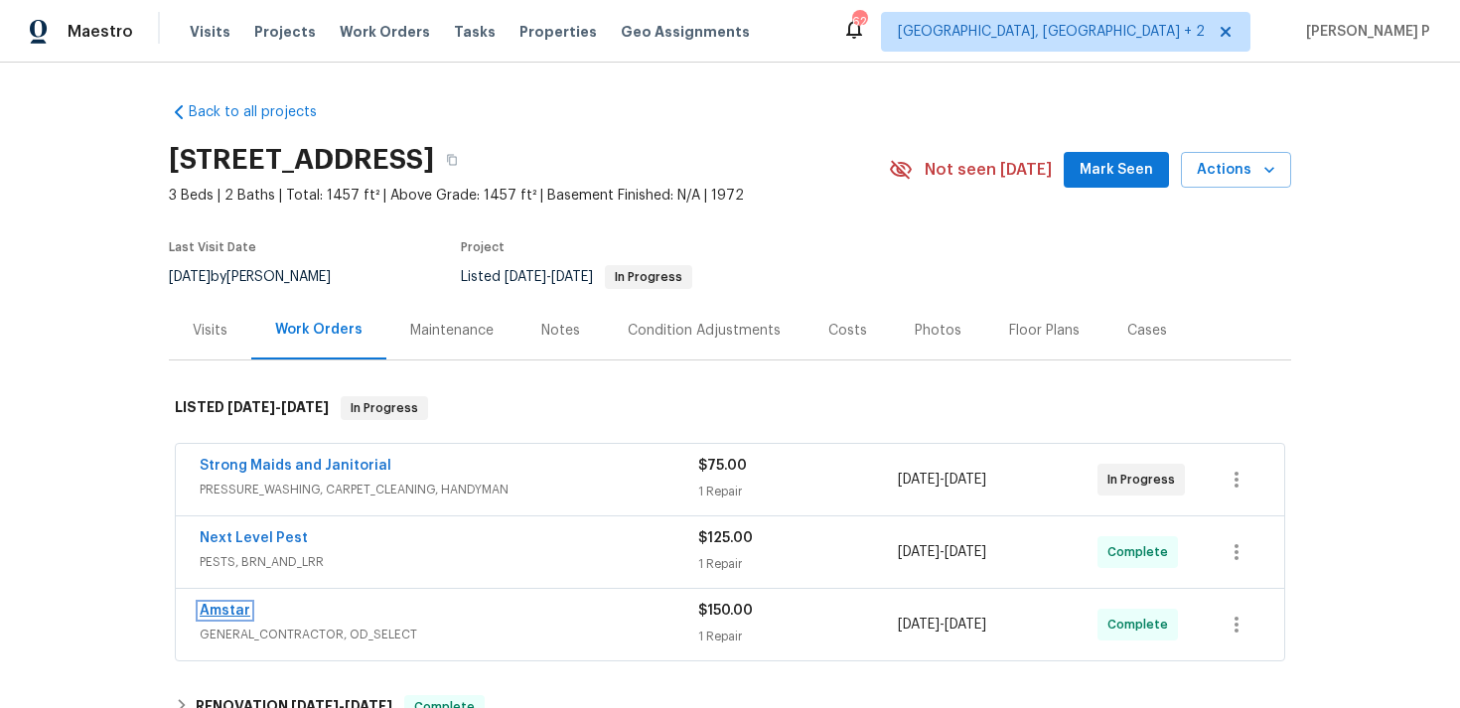
click at [227, 611] on link "Amstar" at bounding box center [225, 611] width 51 height 14
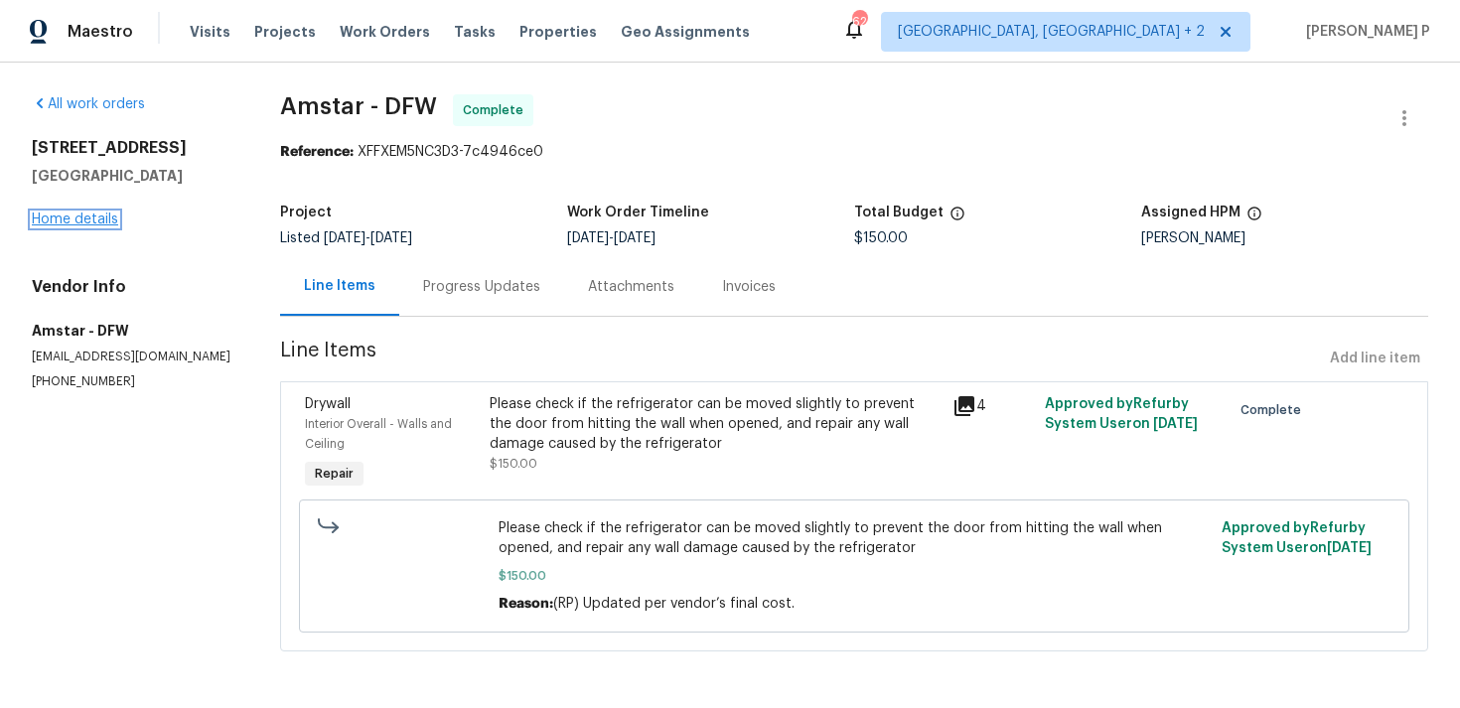
click at [76, 222] on link "Home details" at bounding box center [75, 219] width 86 height 14
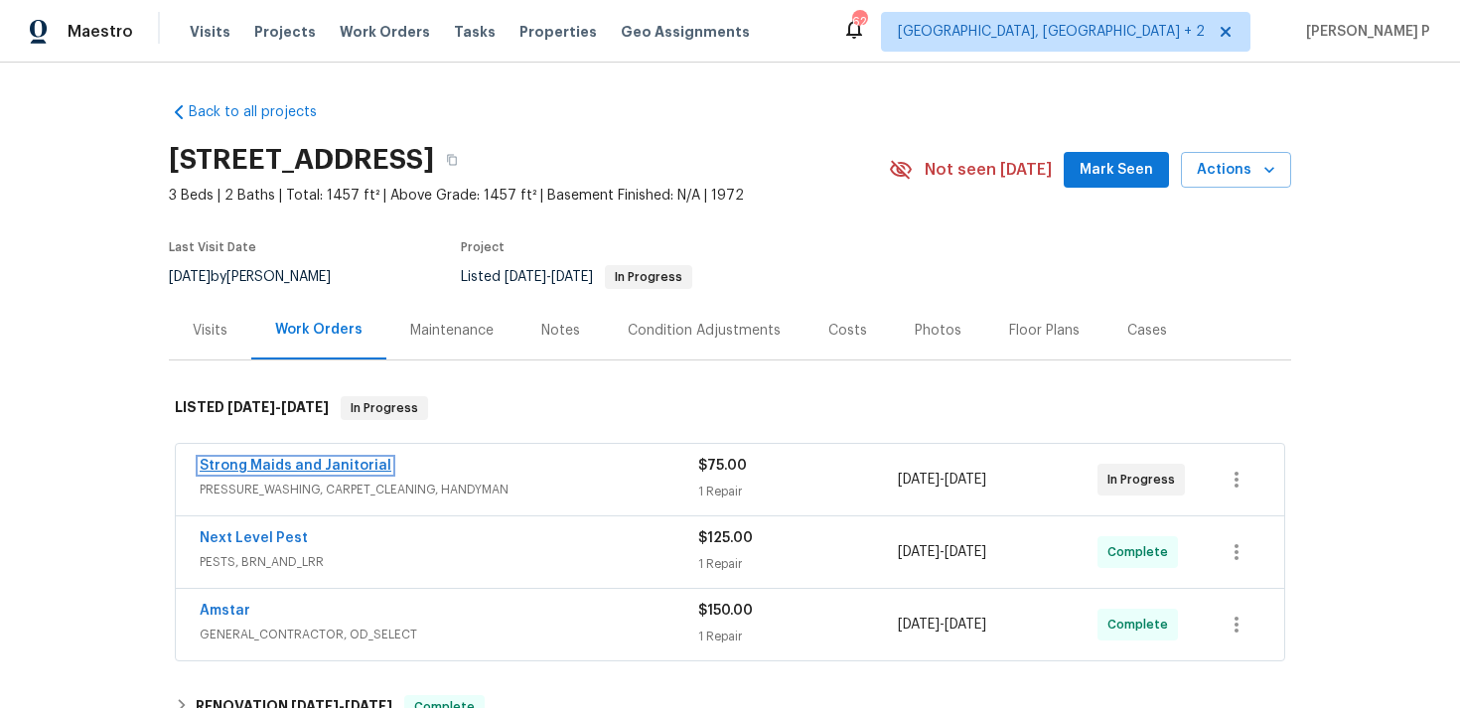
click at [291, 464] on link "Strong Maids and Janitorial" at bounding box center [296, 466] width 192 height 14
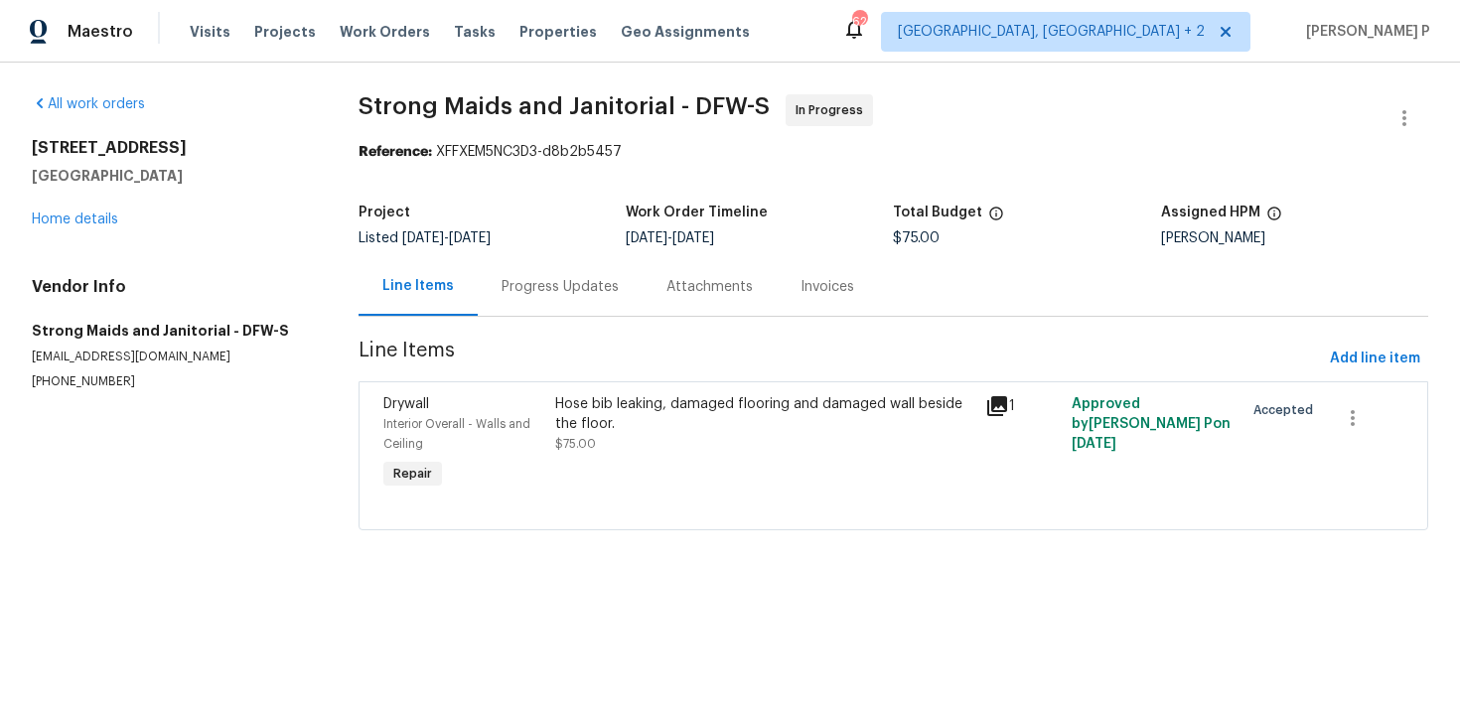
click at [554, 276] on div "Progress Updates" at bounding box center [560, 286] width 165 height 59
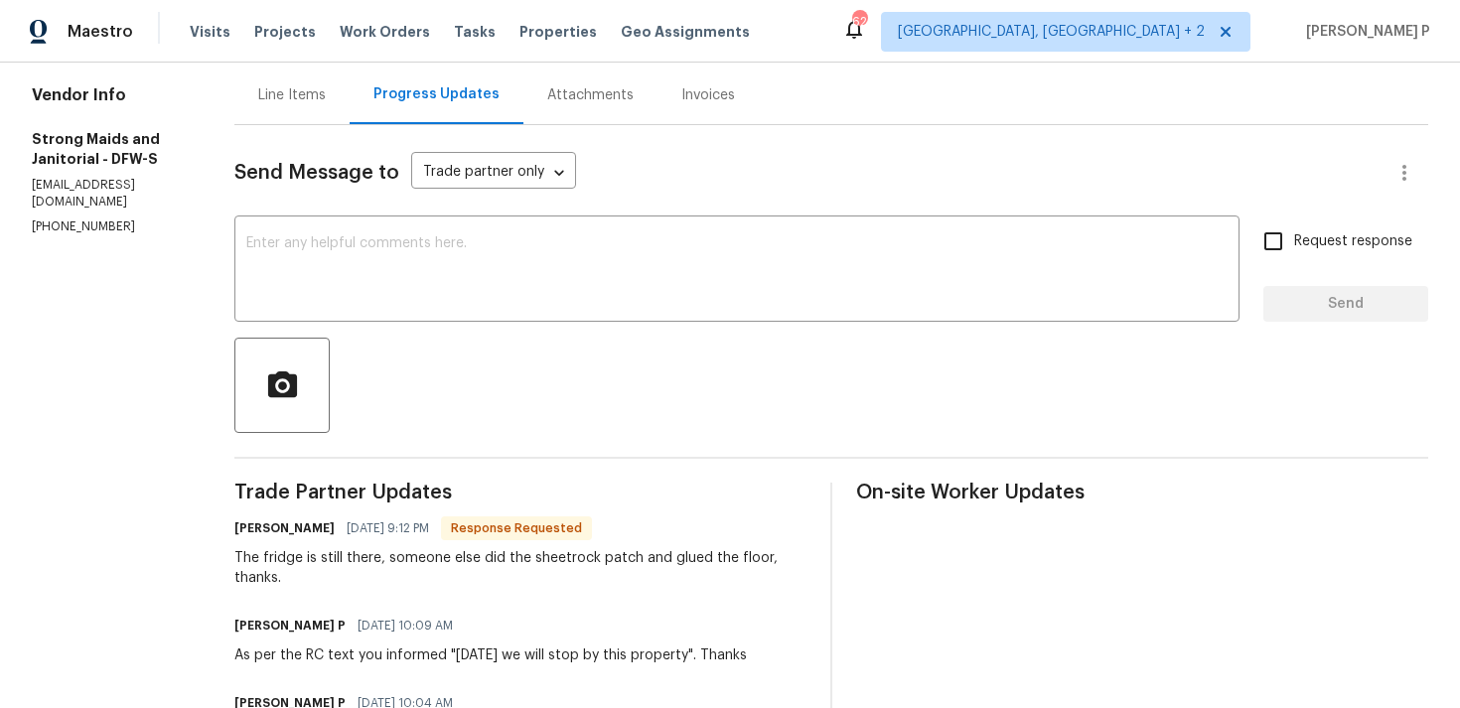
scroll to position [181, 0]
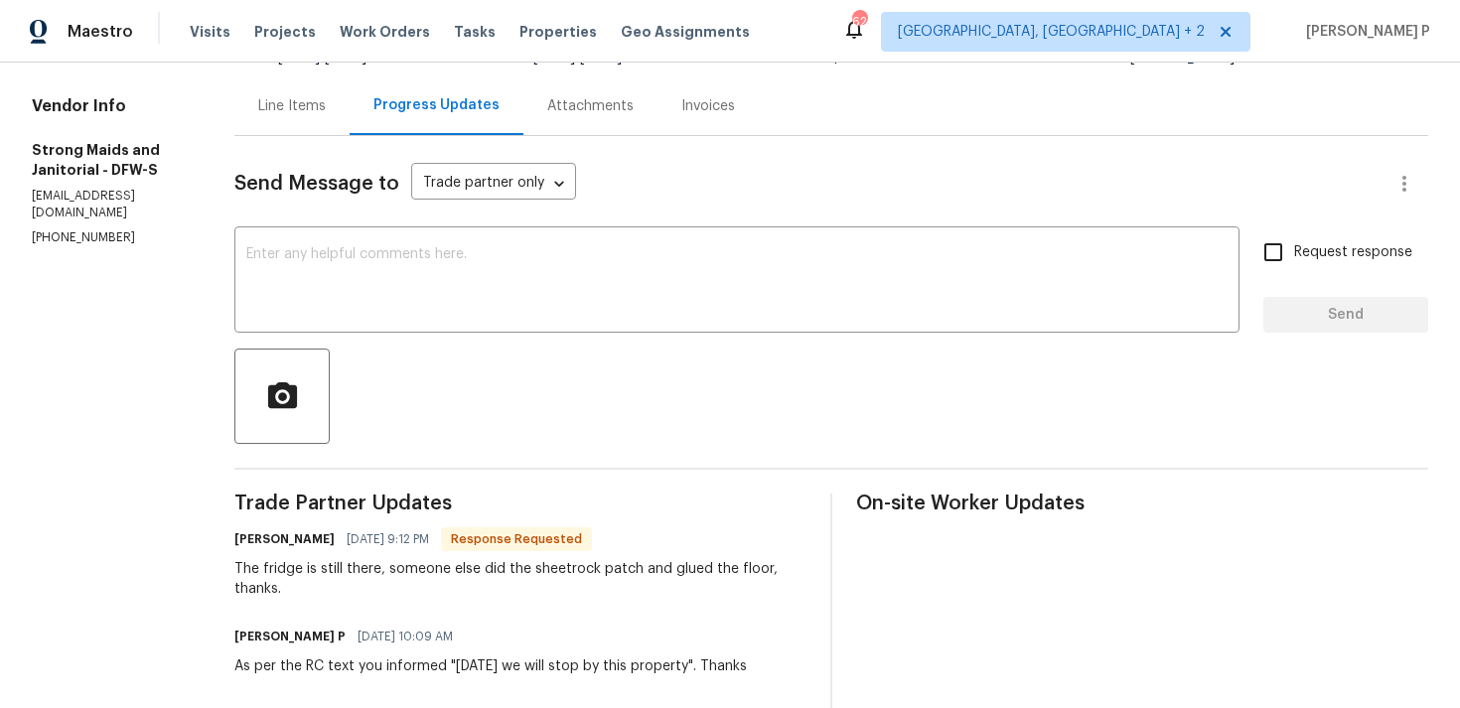
click at [274, 127] on div "Line Items" at bounding box center [291, 105] width 115 height 59
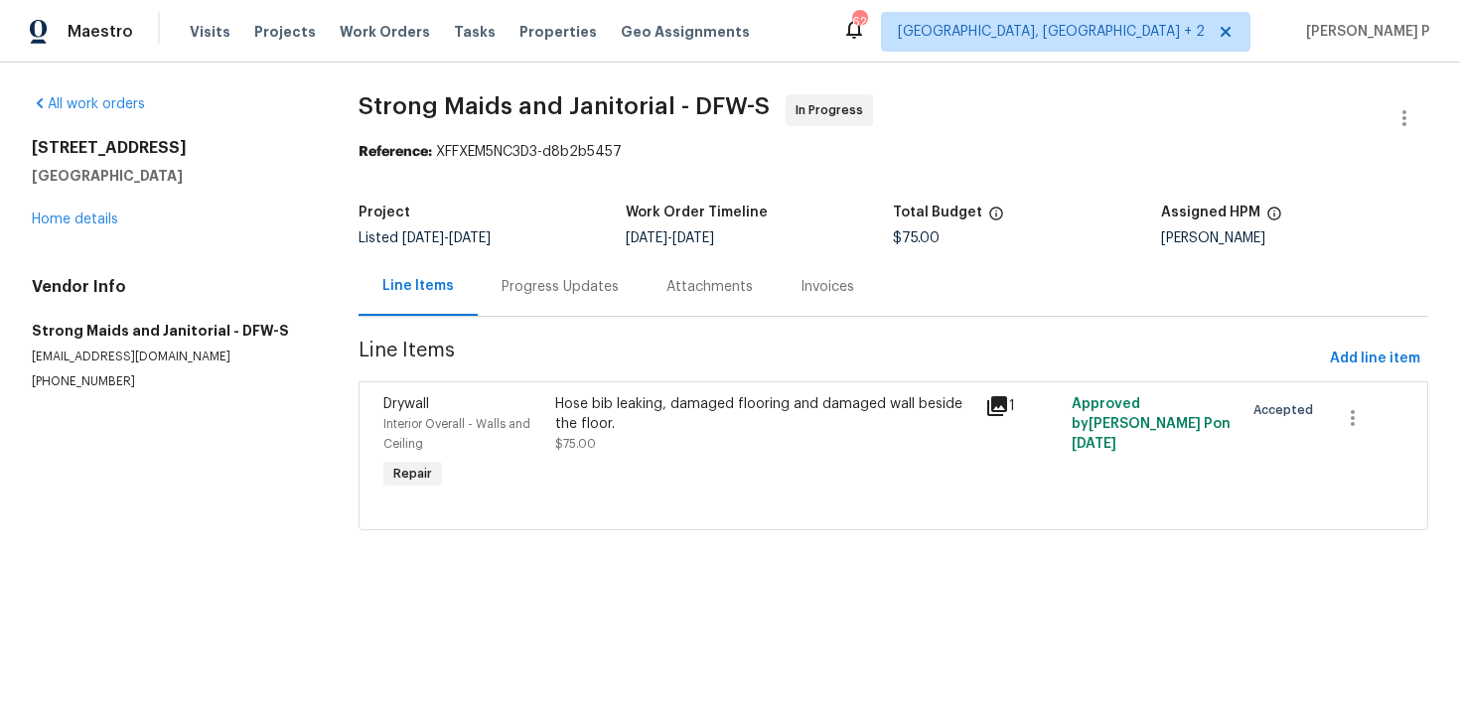
click at [707, 425] on div "Hose bib leaking, damaged flooring and damaged wall beside the floor." at bounding box center [764, 414] width 418 height 40
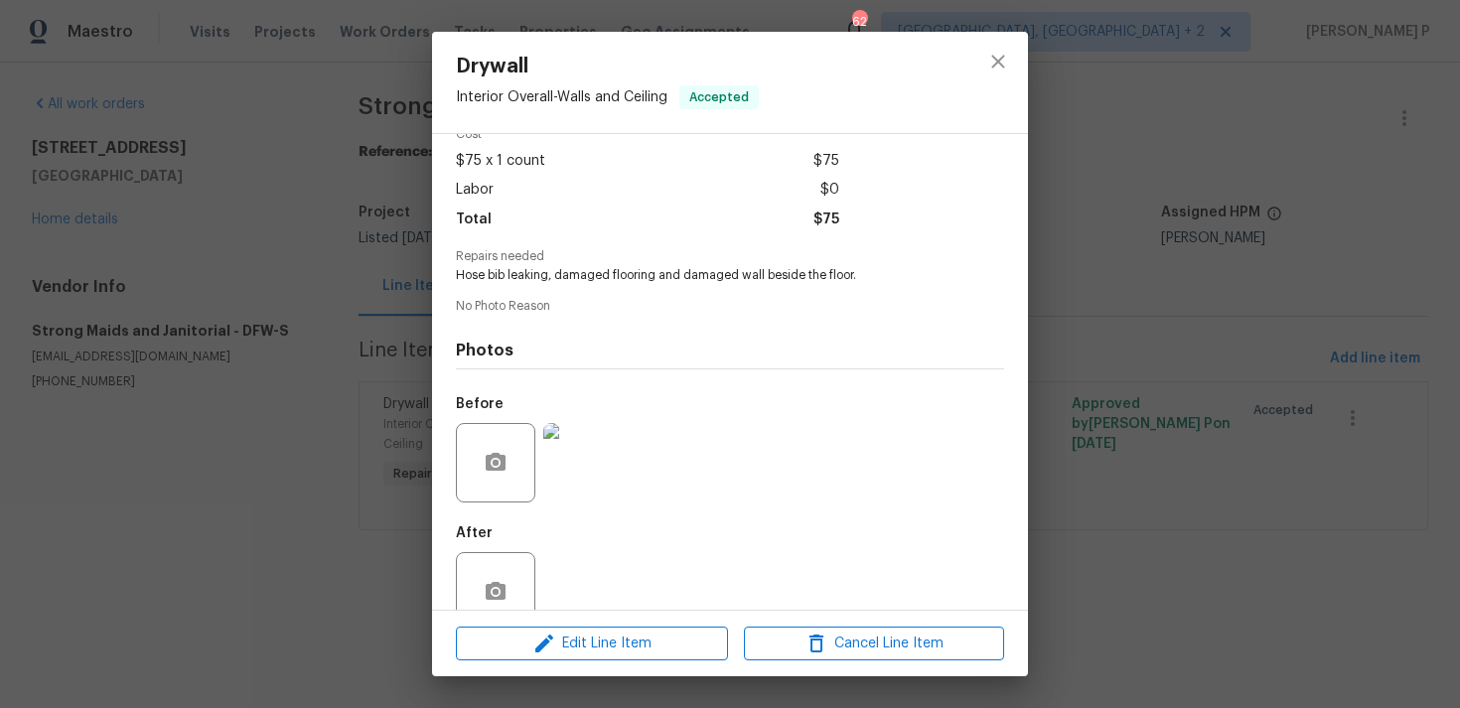
scroll to position [140, 0]
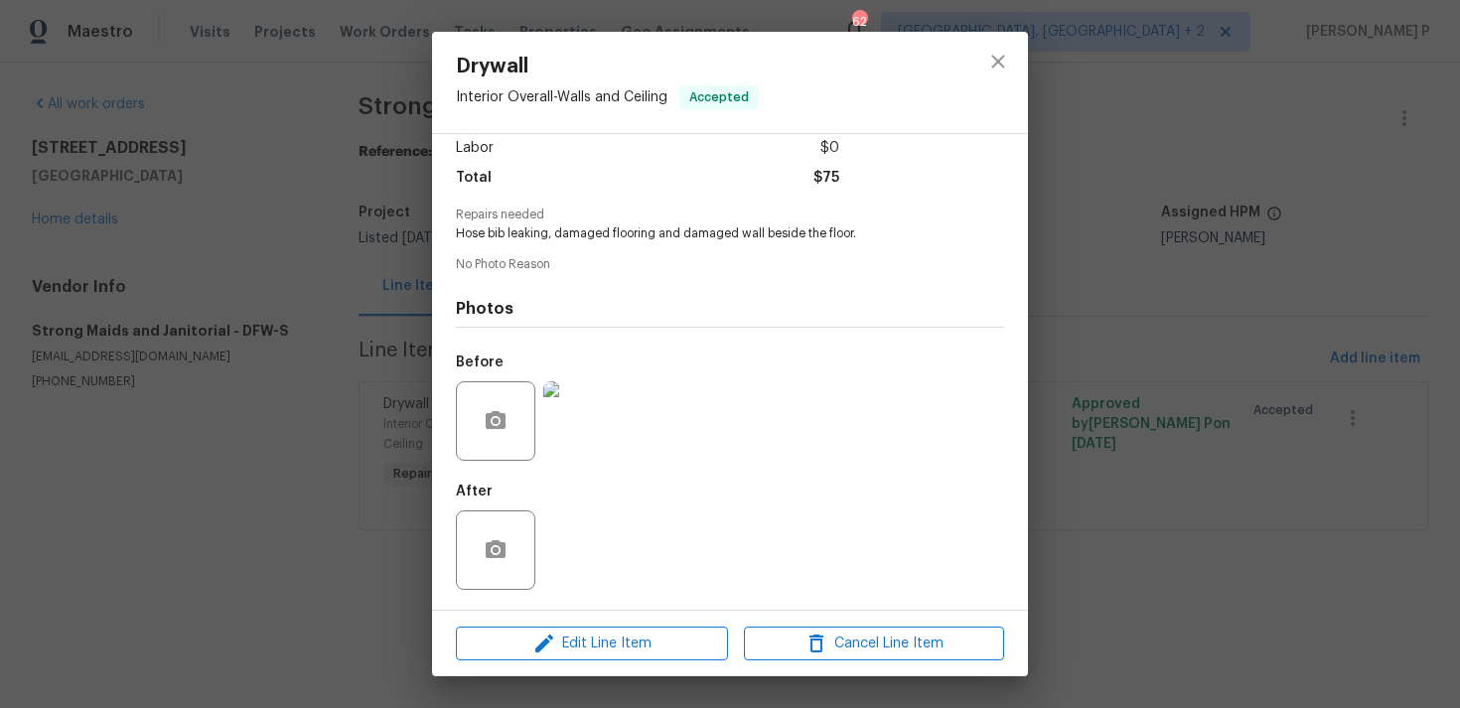
click at [612, 418] on img at bounding box center [582, 420] width 79 height 79
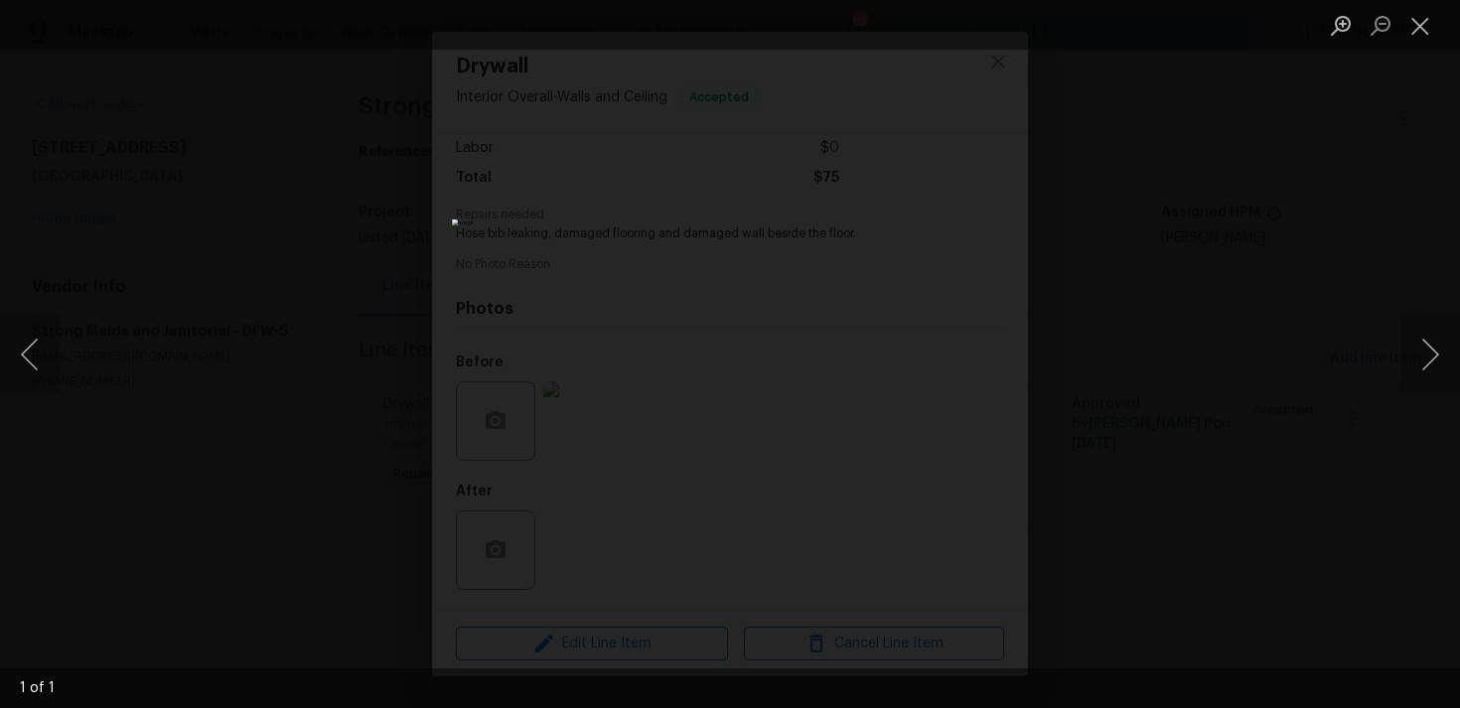
click at [323, 354] on div "Lightbox" at bounding box center [730, 354] width 1460 height 708
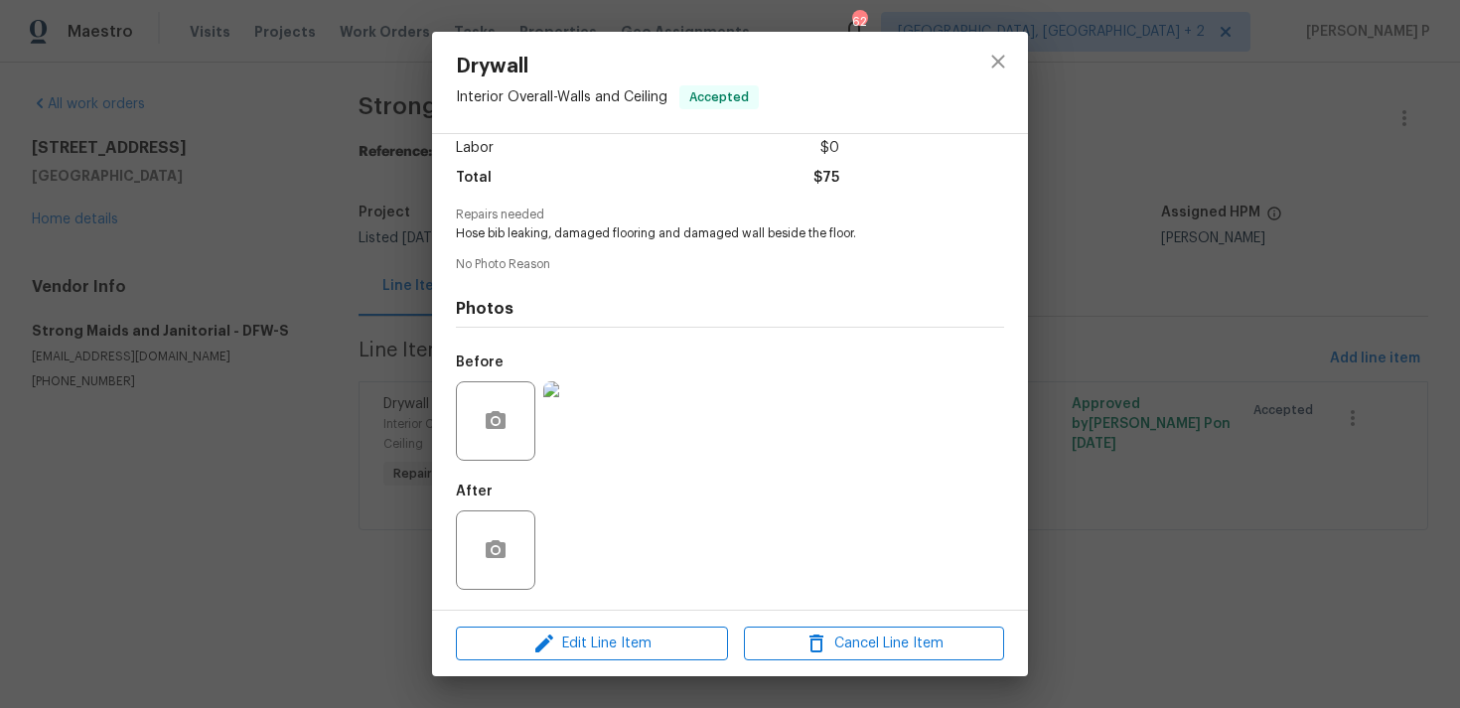
click at [323, 354] on div "Lightbox" at bounding box center [730, 354] width 1460 height 708
click at [323, 354] on div "Drywall Interior Overall - Walls and Ceiling Accepted Vendor Strong Maids and J…" at bounding box center [730, 354] width 1460 height 708
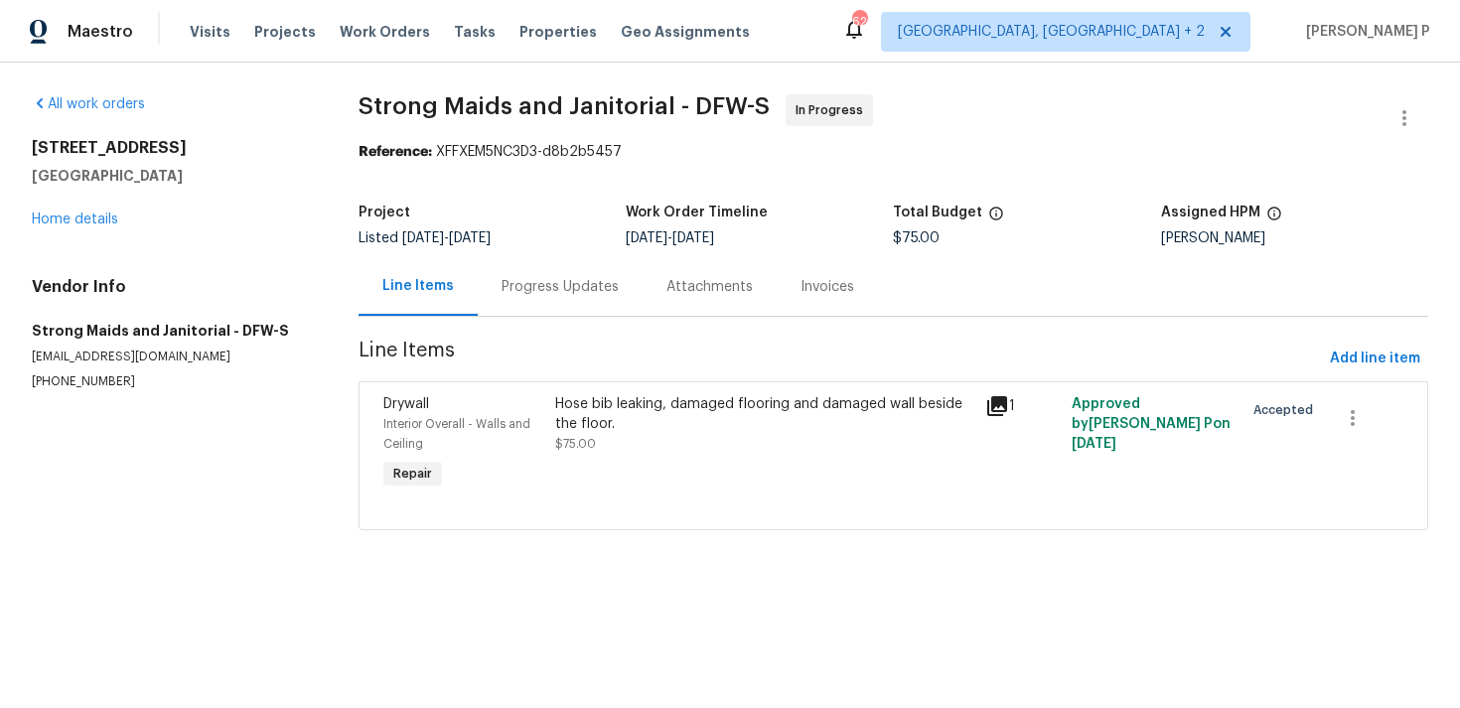
click at [424, 319] on section "Strong Maids and Janitorial - DFW-S In Progress Reference: XFFXEM5NC3D3-d8b2b54…" at bounding box center [892, 324] width 1069 height 460
click at [504, 312] on div "Progress Updates" at bounding box center [560, 286] width 165 height 59
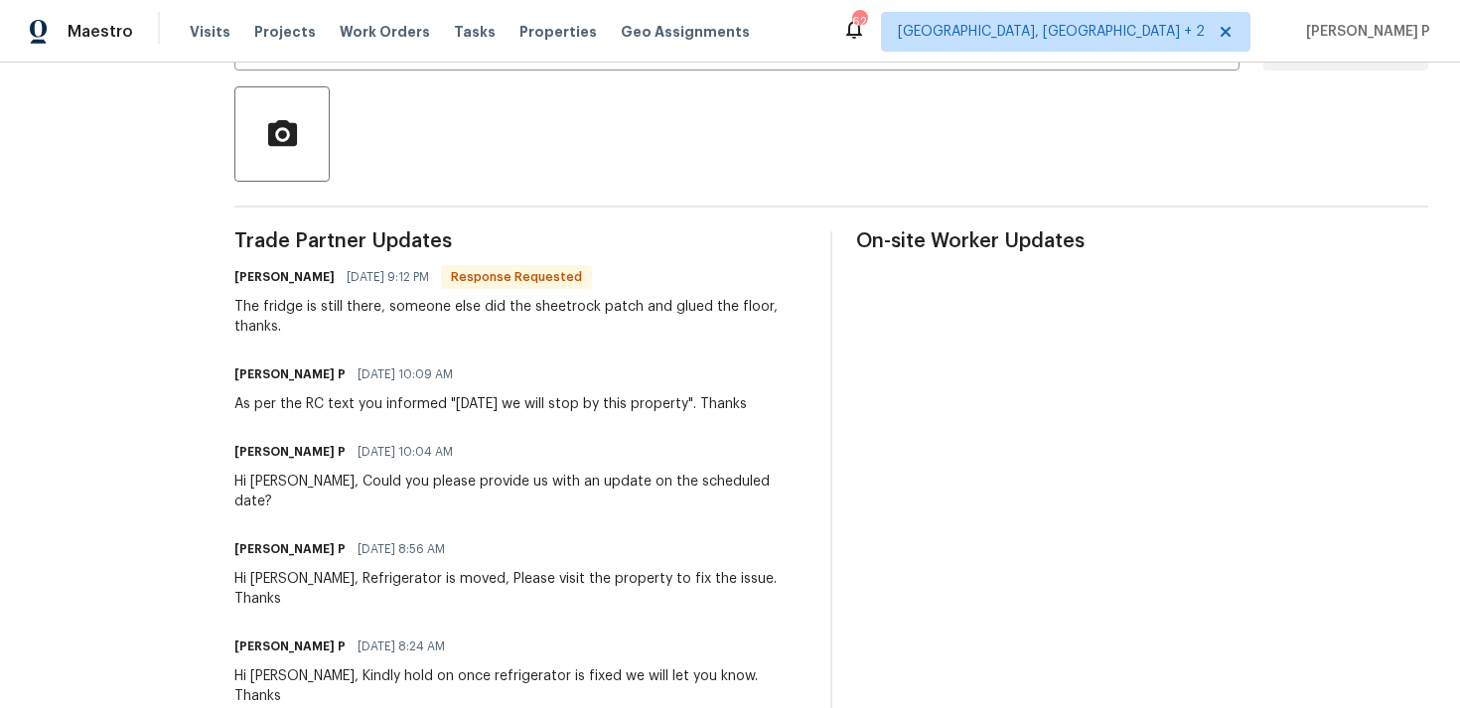
scroll to position [454, 0]
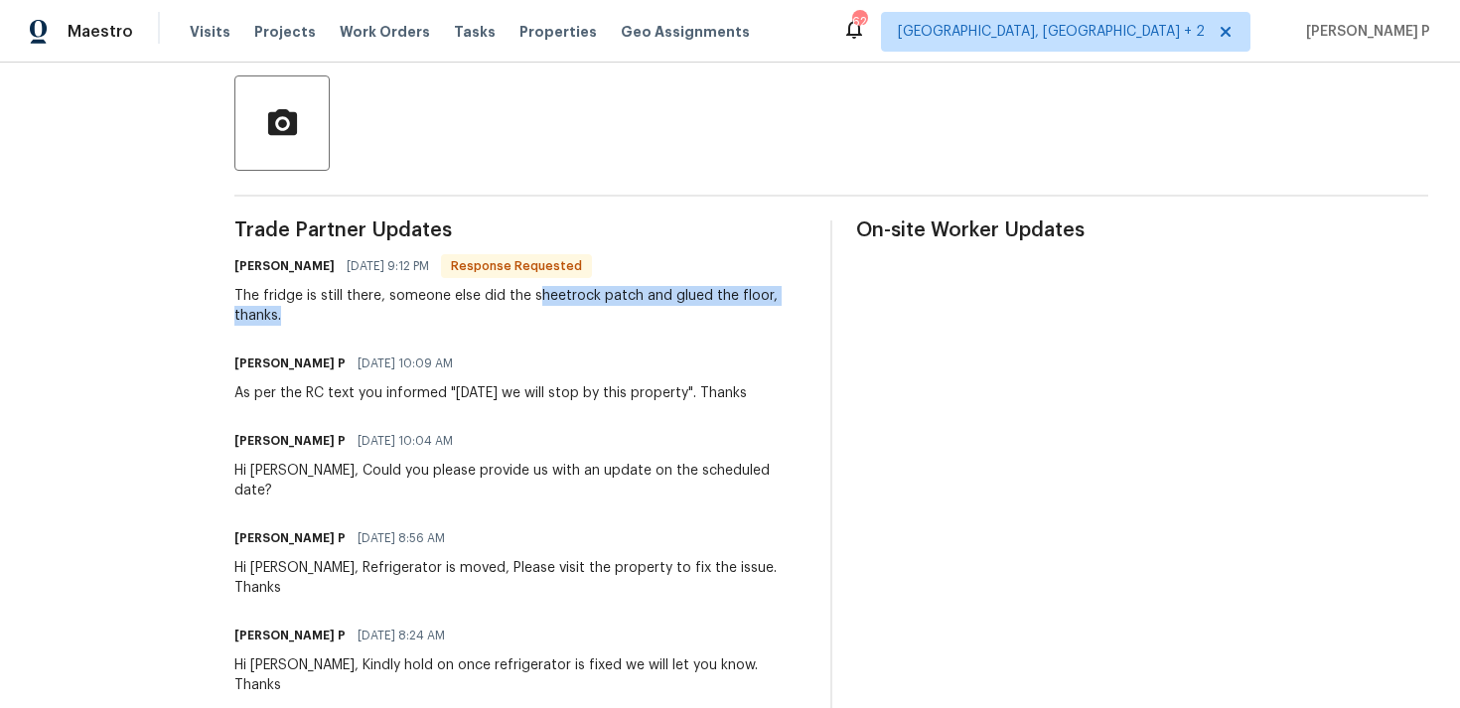
drag, startPoint x: 532, startPoint y: 295, endPoint x: 696, endPoint y: 303, distance: 164.0
click at [696, 304] on div "The fridge is still there, someone else did the sheetrock patch and glued the f…" at bounding box center [520, 306] width 572 height 40
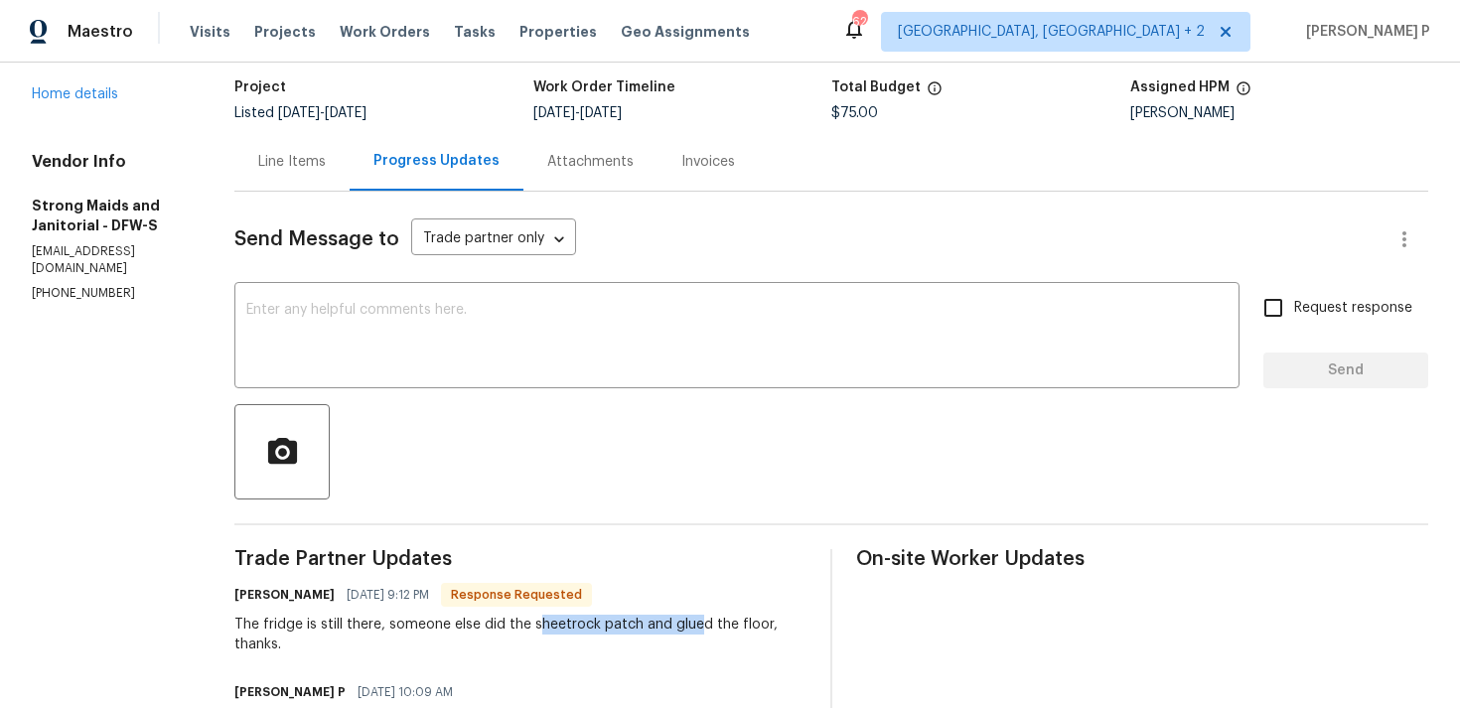
scroll to position [0, 0]
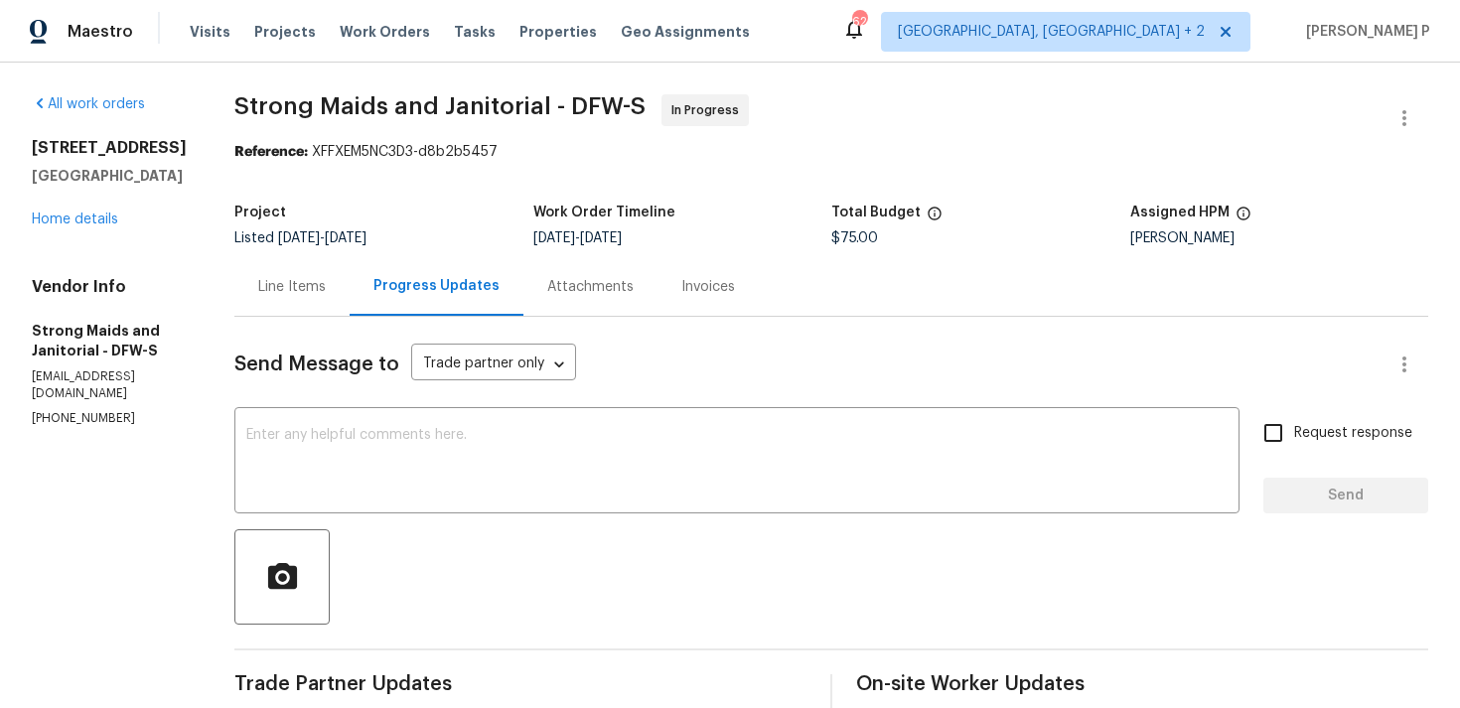
click at [294, 285] on div "Line Items" at bounding box center [292, 287] width 68 height 20
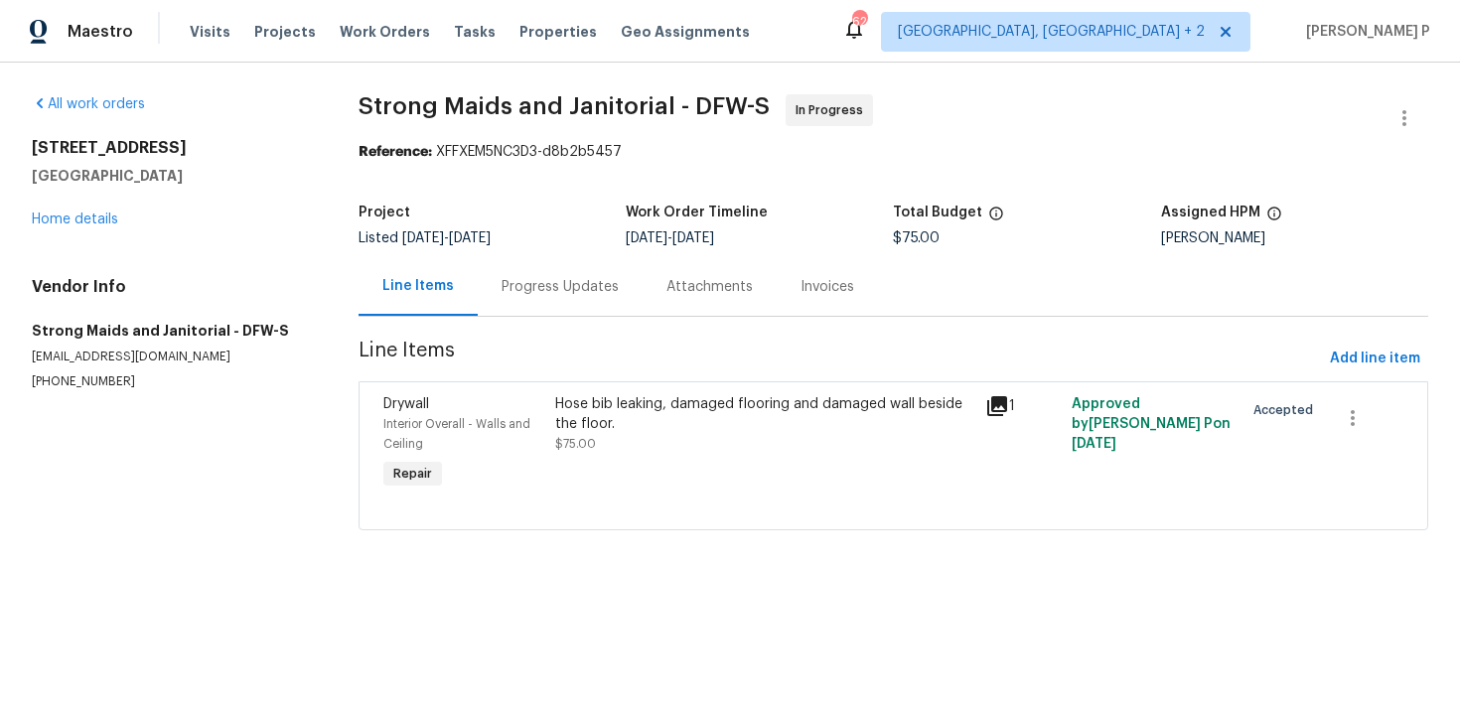
click at [615, 424] on div "Hose bib leaking, damaged flooring and damaged wall beside the floor." at bounding box center [764, 414] width 418 height 40
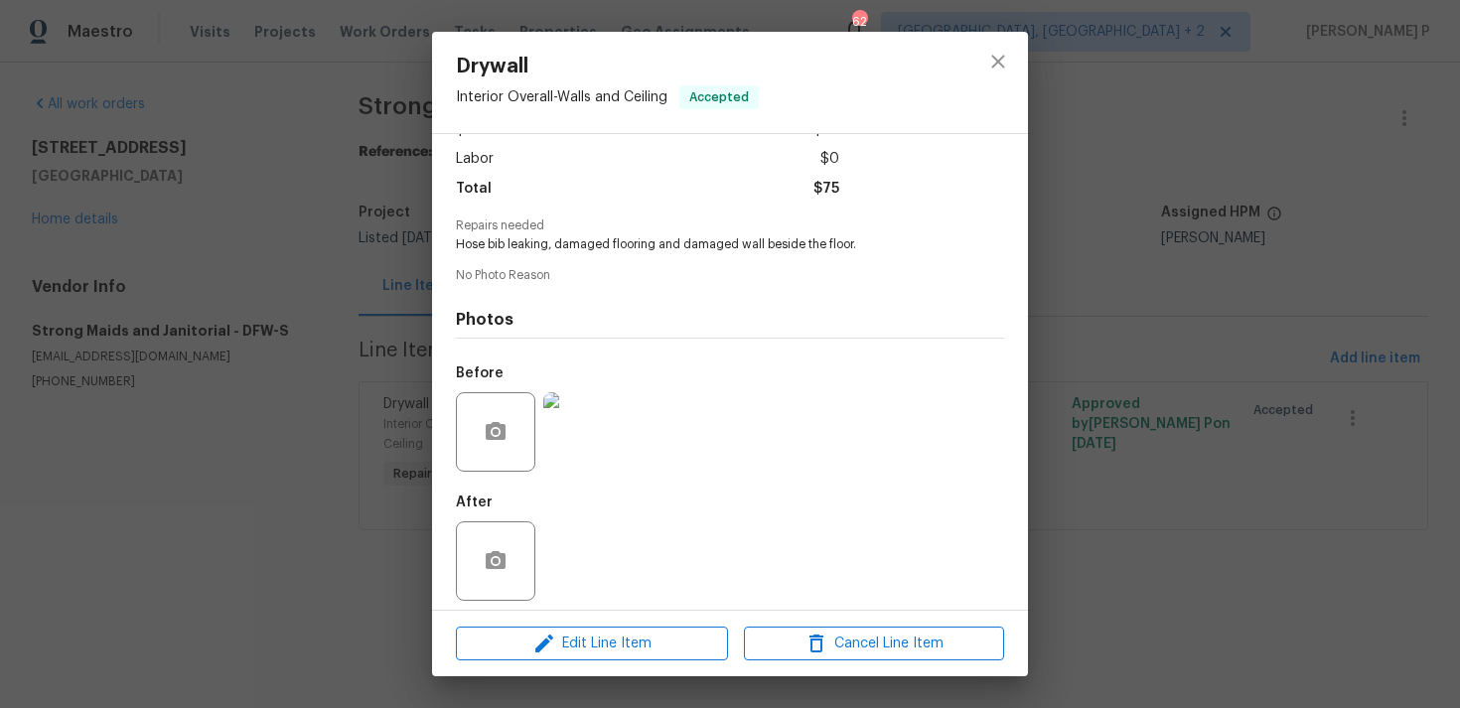
scroll to position [140, 0]
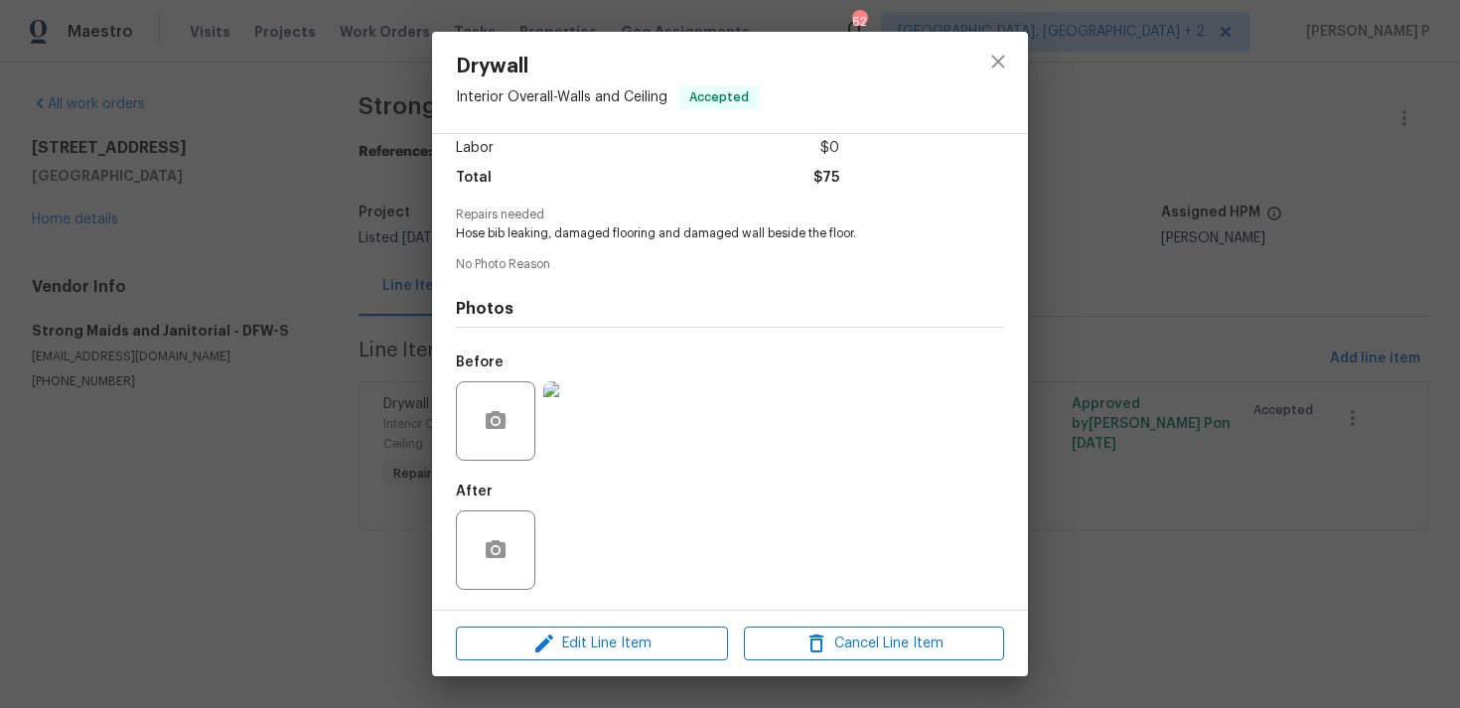
click at [580, 427] on img at bounding box center [582, 420] width 79 height 79
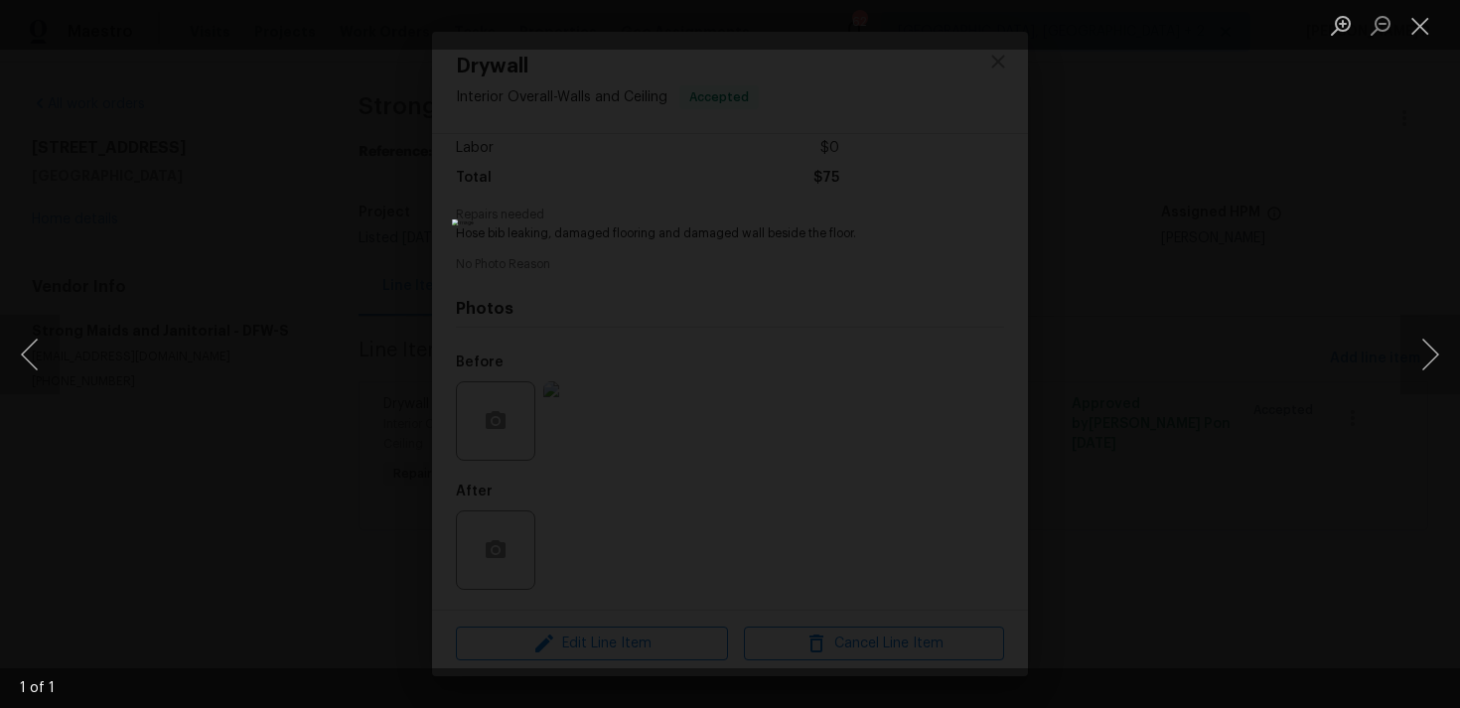
click at [705, 450] on img "Lightbox" at bounding box center [730, 353] width 556 height 269
click at [1435, 29] on button "Close lightbox" at bounding box center [1420, 25] width 40 height 35
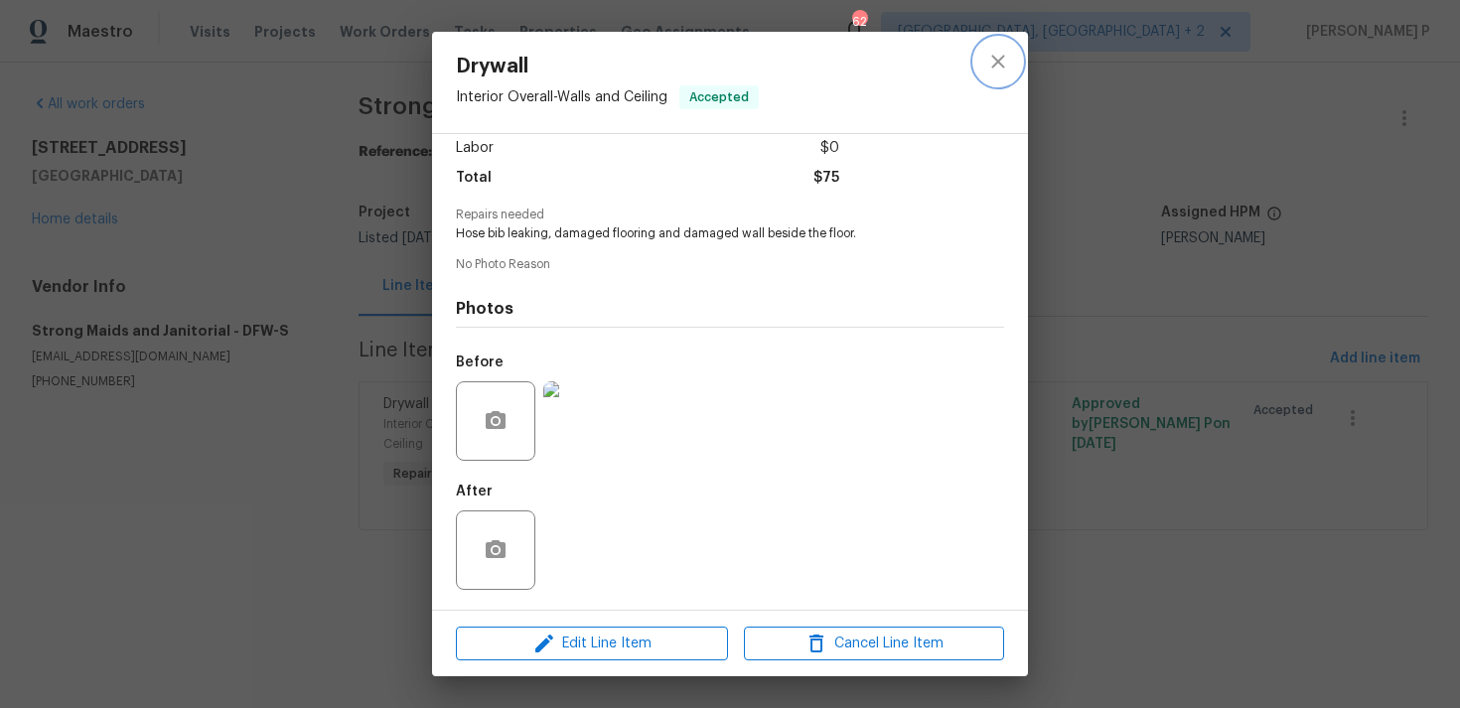
click at [994, 62] on icon "close" at bounding box center [998, 62] width 24 height 24
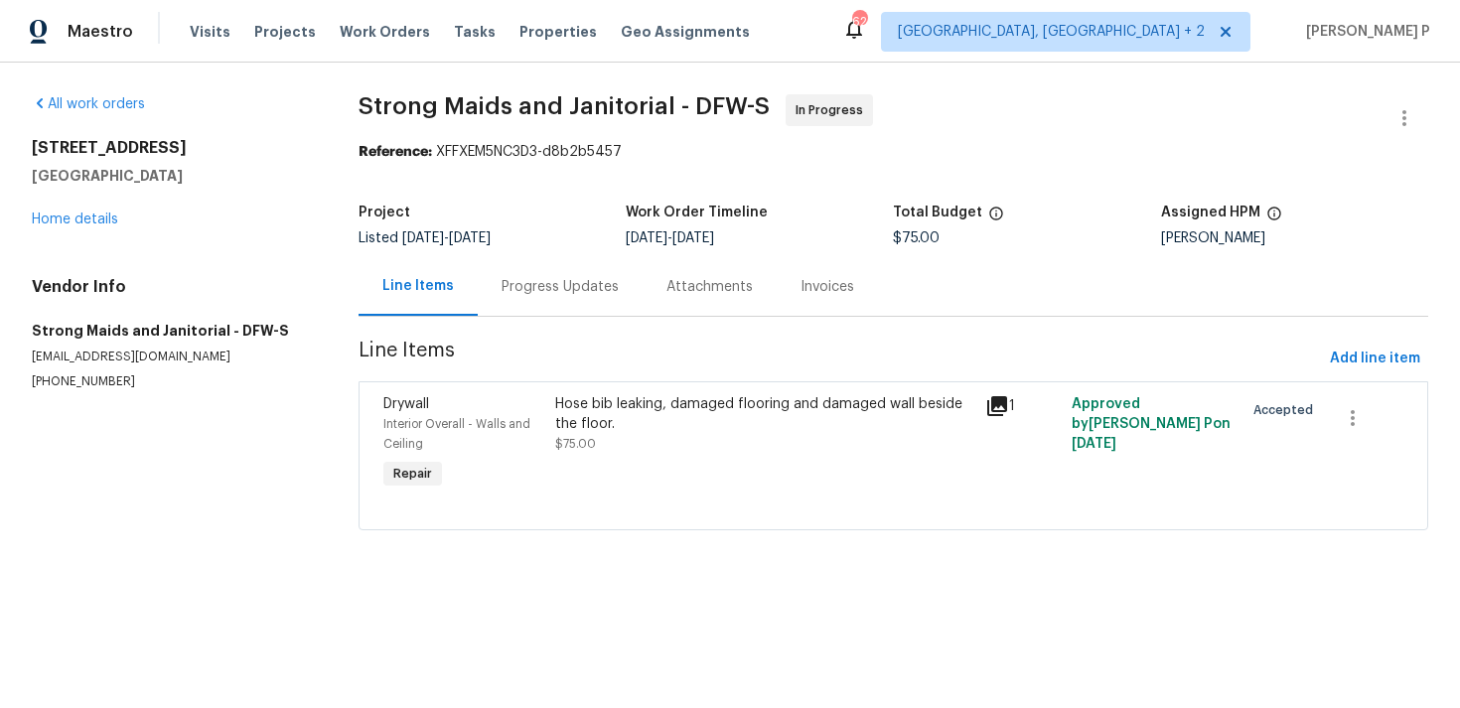
click at [631, 381] on div "Drywall Interior Overall - Walls and Ceiling Repair Hose bib leaking, damaged f…" at bounding box center [892, 455] width 1069 height 149
click at [558, 292] on div "Progress Updates" at bounding box center [559, 287] width 117 height 20
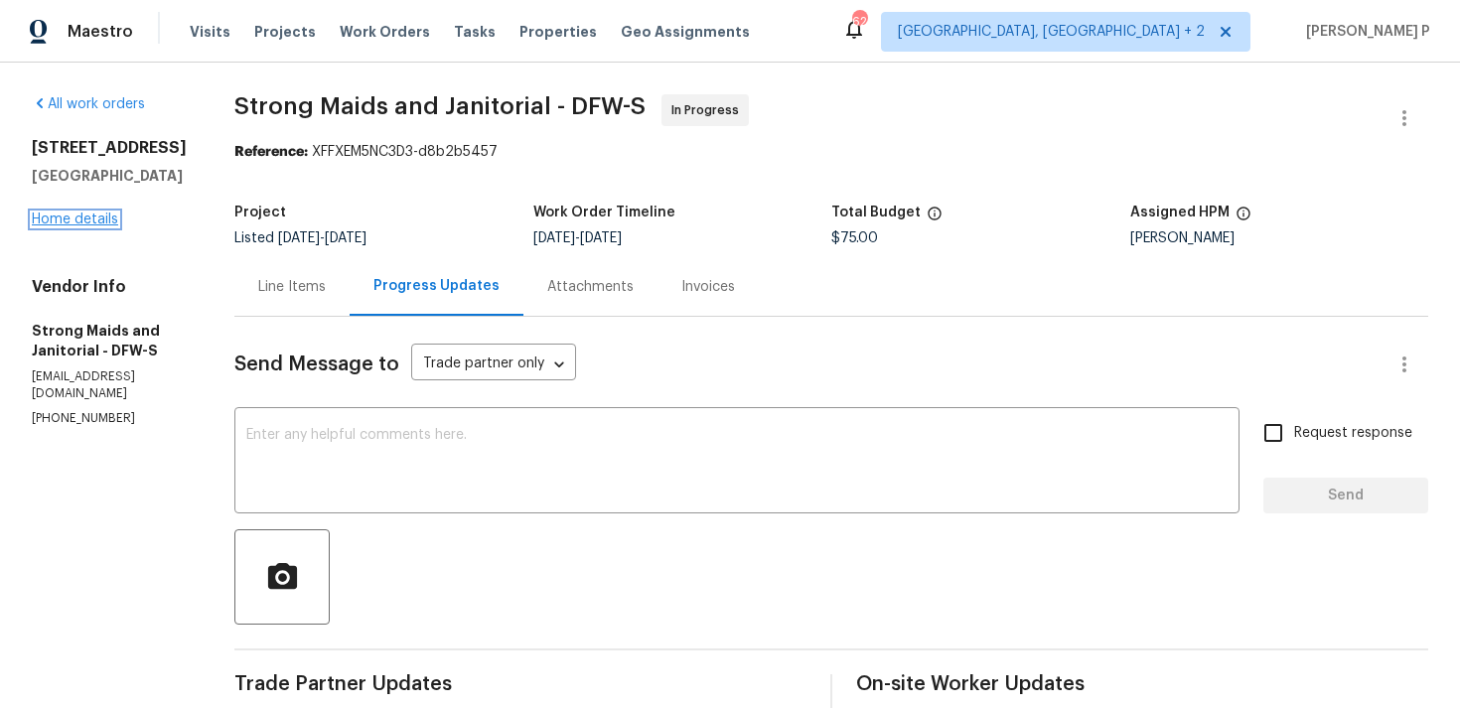
click at [88, 222] on link "Home details" at bounding box center [75, 219] width 86 height 14
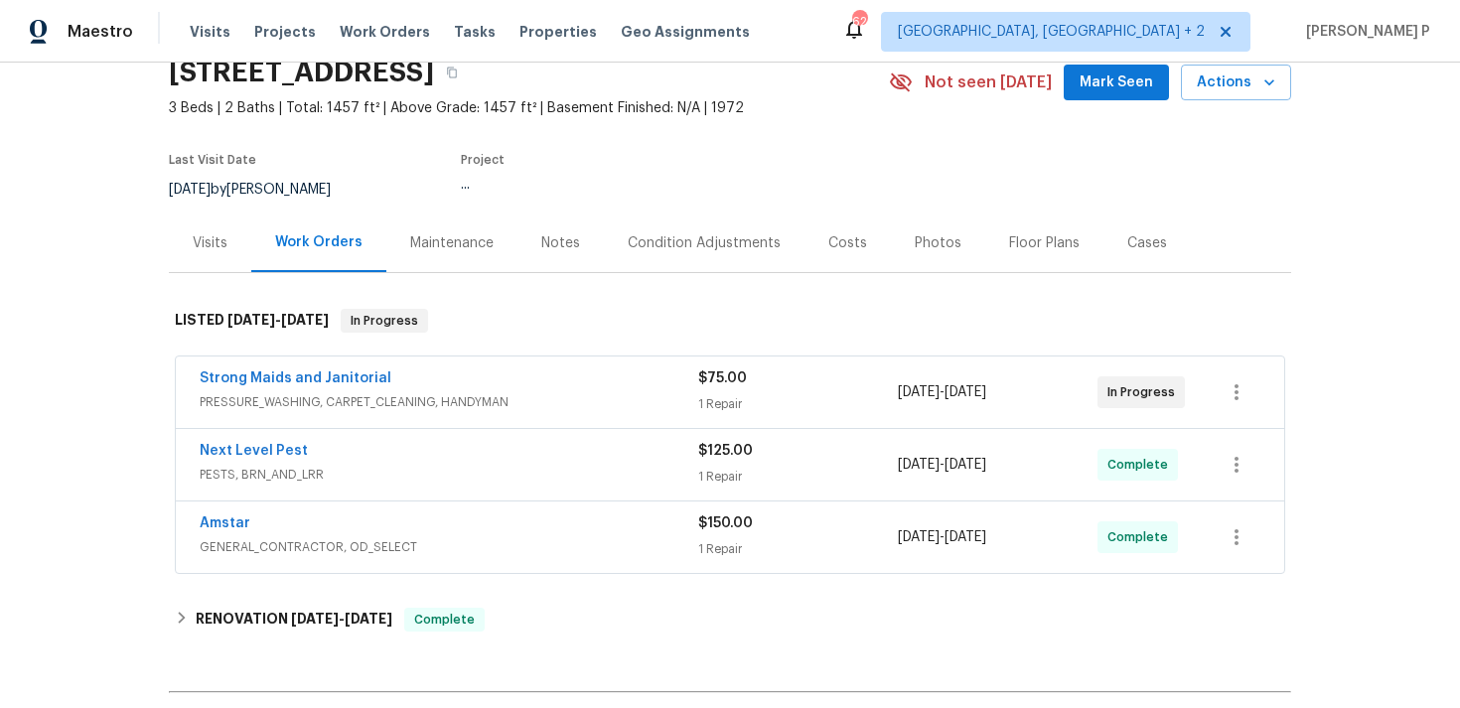
scroll to position [119, 0]
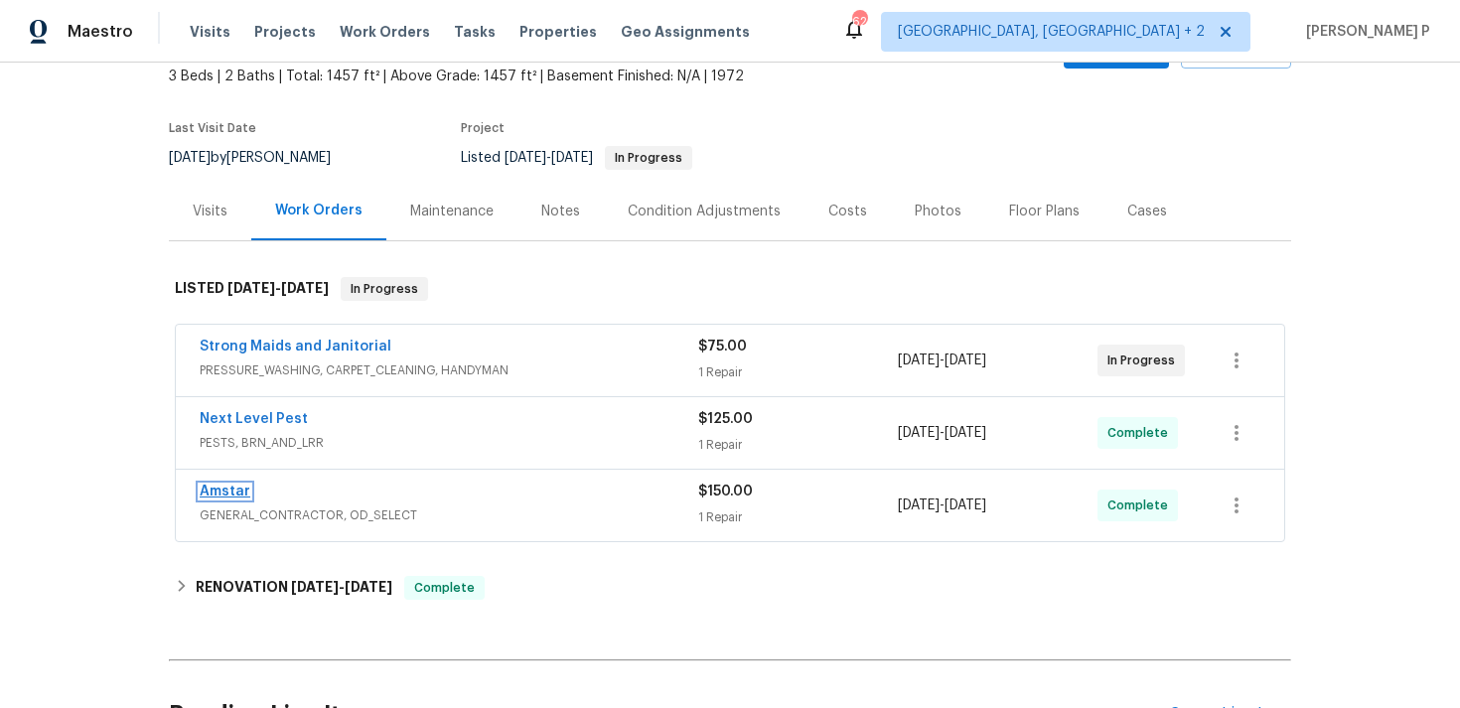
click at [233, 495] on link "Amstar" at bounding box center [225, 492] width 51 height 14
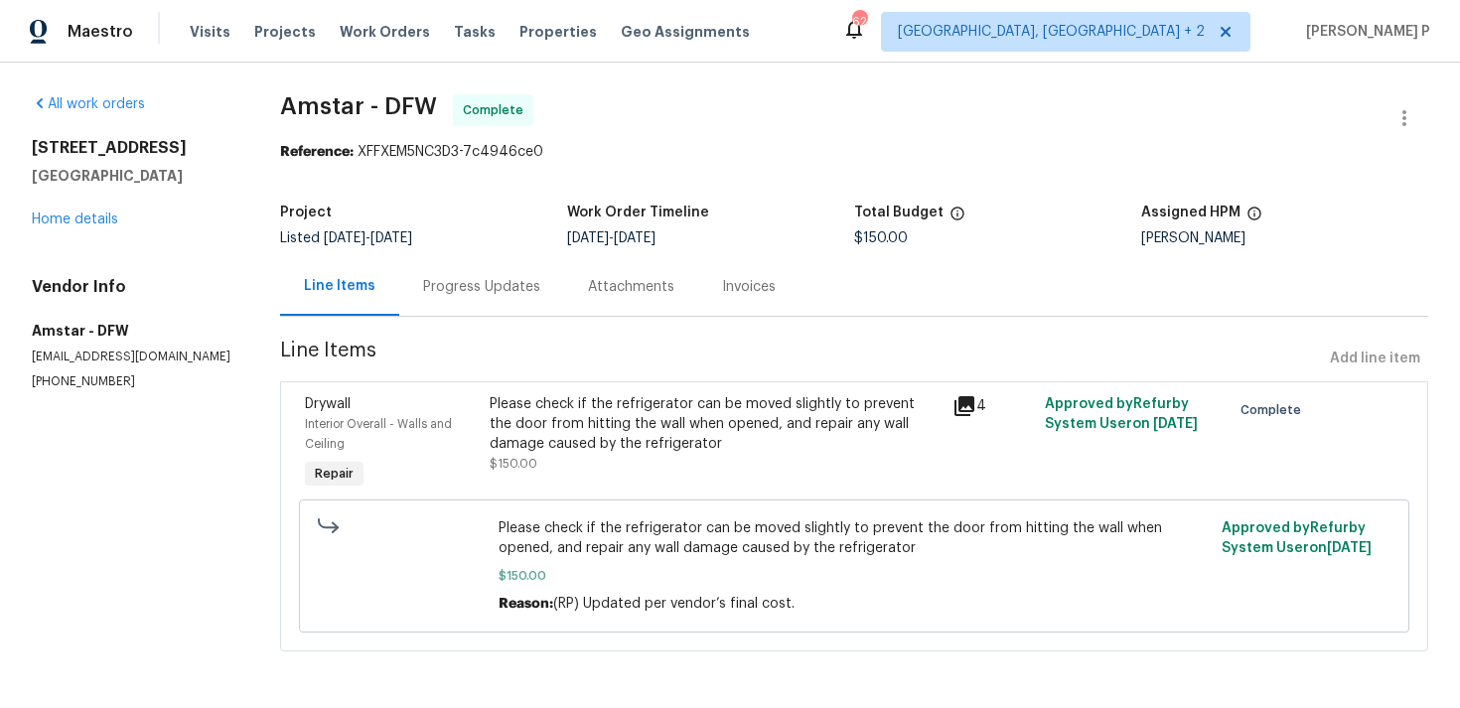
click at [500, 301] on div "Progress Updates" at bounding box center [481, 286] width 165 height 59
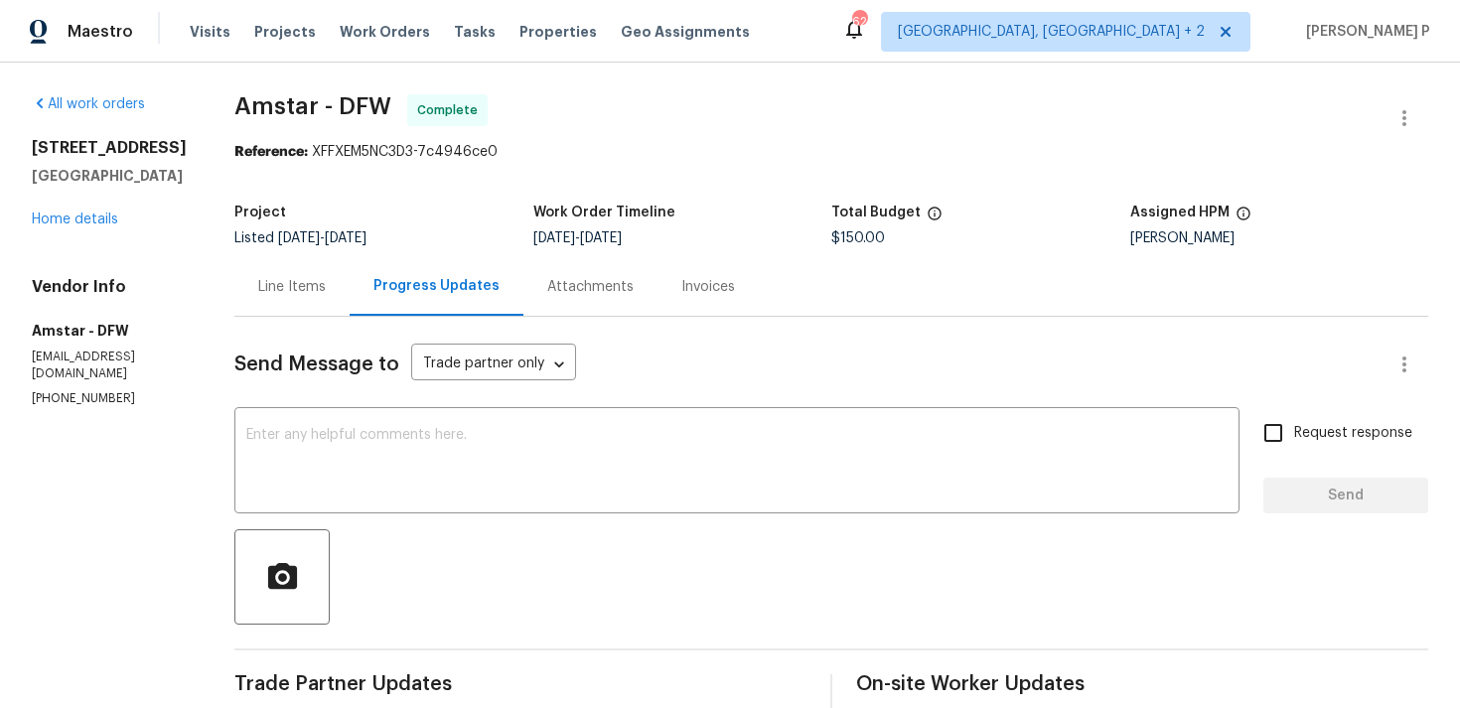
click at [296, 276] on div "Line Items" at bounding box center [291, 286] width 115 height 59
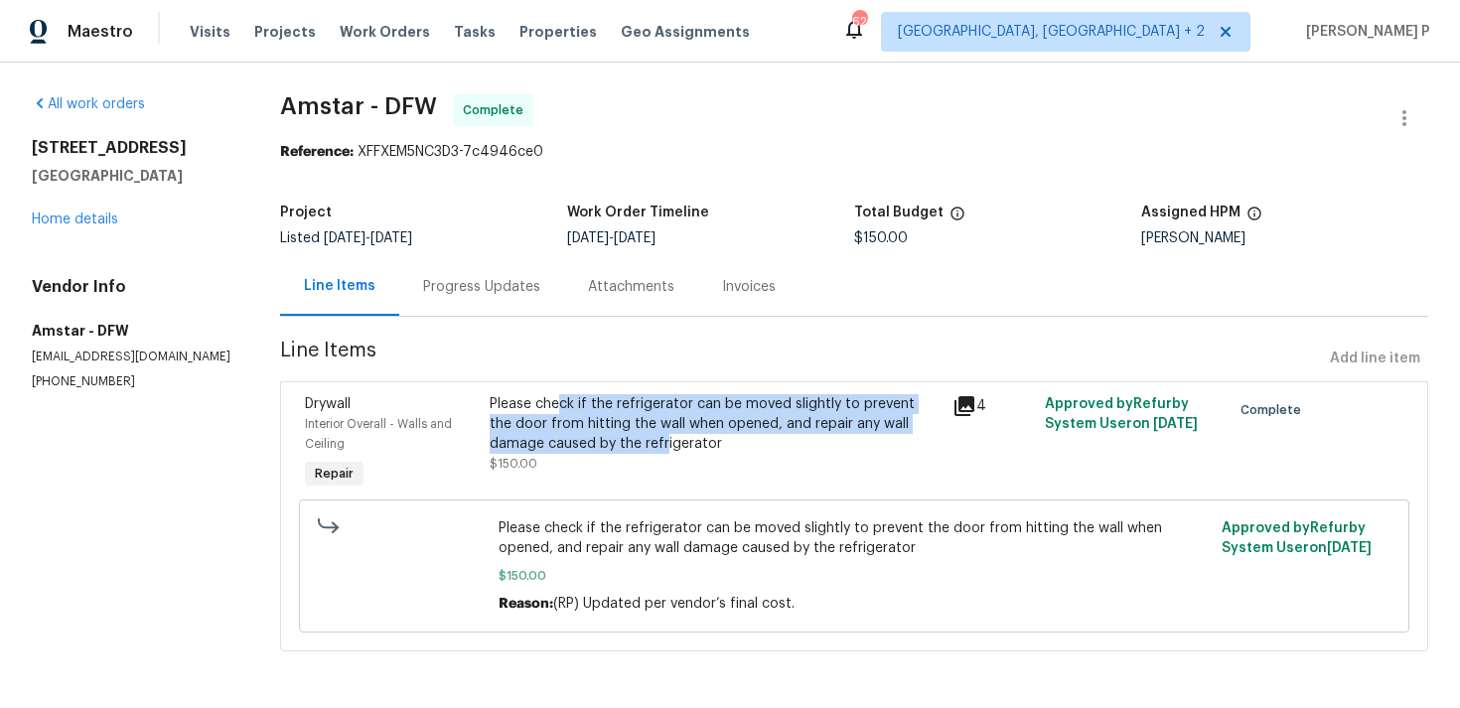
drag, startPoint x: 557, startPoint y: 411, endPoint x: 607, endPoint y: 442, distance: 58.4
click at [607, 442] on div "Please check if the refrigerator can be moved slightly to prevent the door from…" at bounding box center [714, 424] width 451 height 60
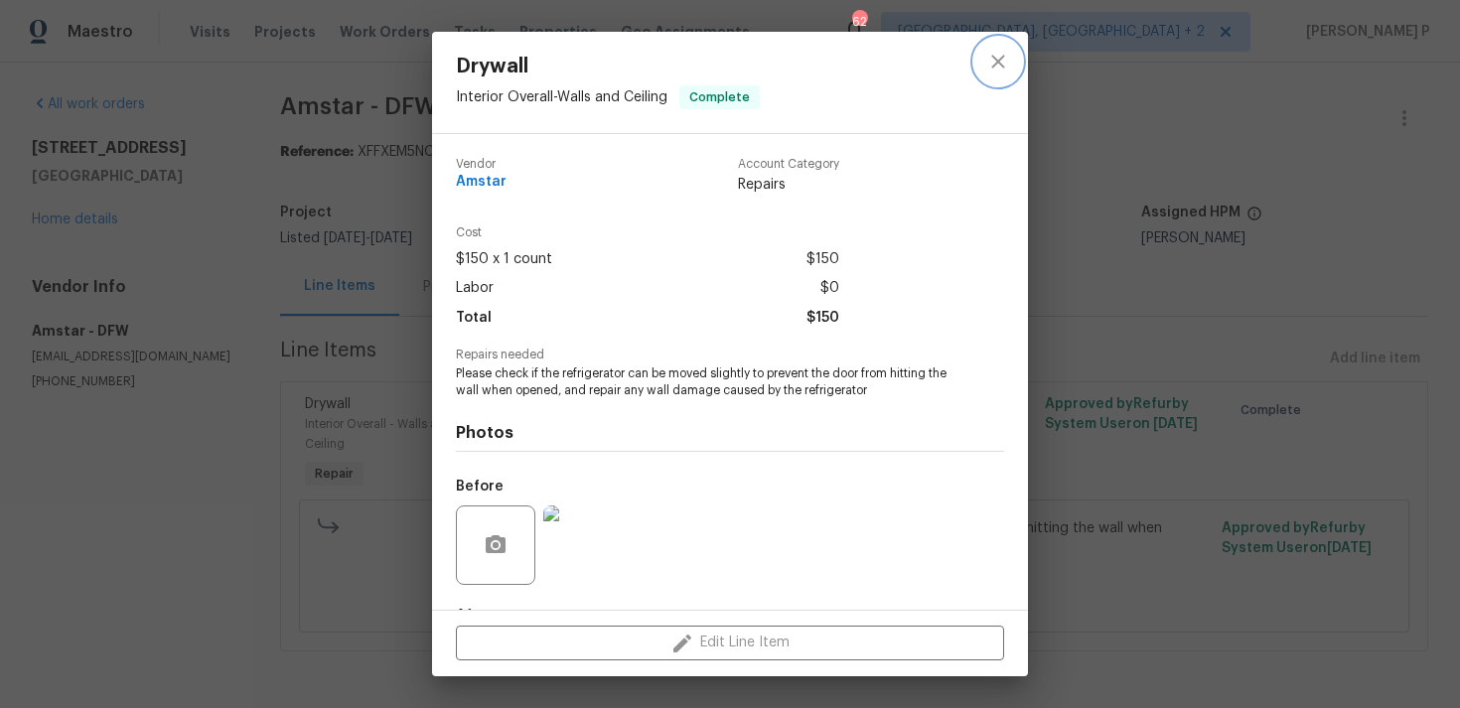
click at [988, 63] on icon "close" at bounding box center [998, 62] width 24 height 24
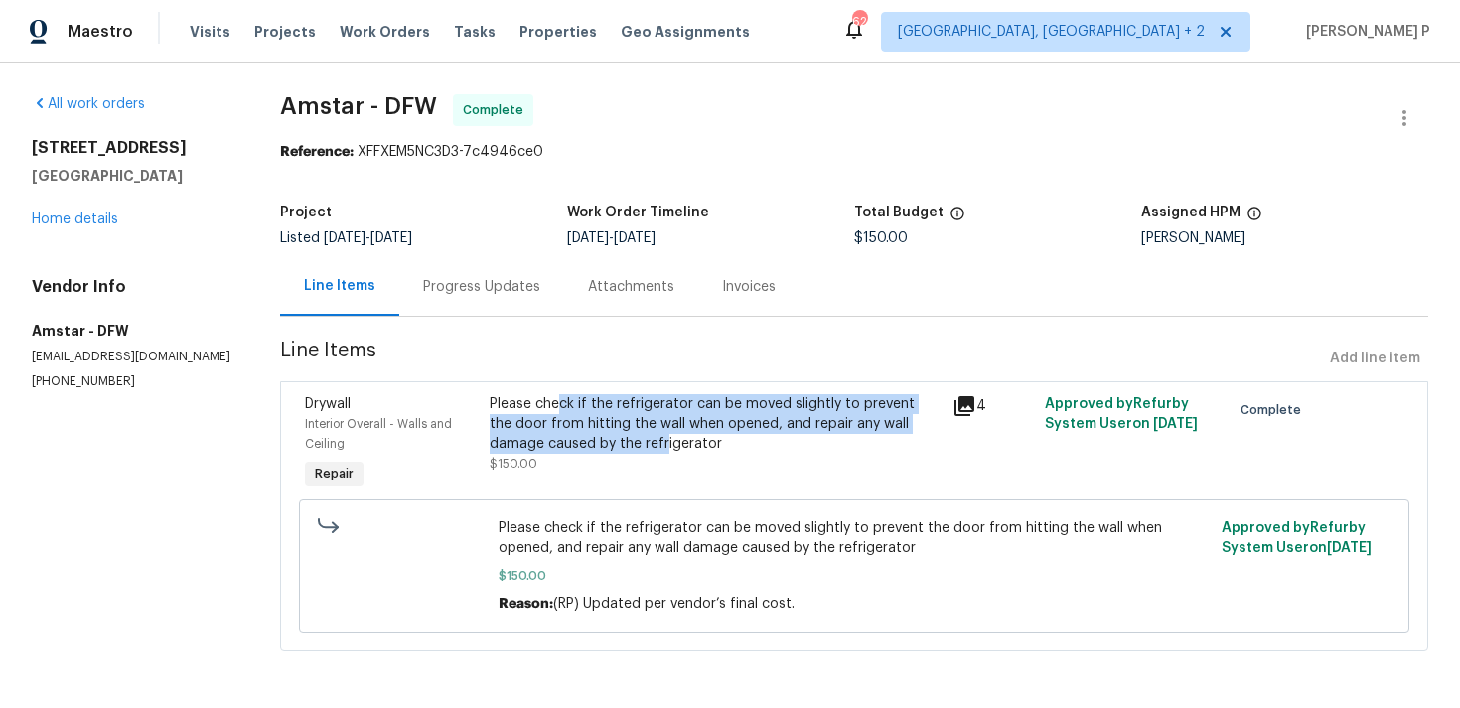
click at [64, 209] on div "2712 Raintree Dr Plano, TX 75074 Home details" at bounding box center [132, 183] width 201 height 91
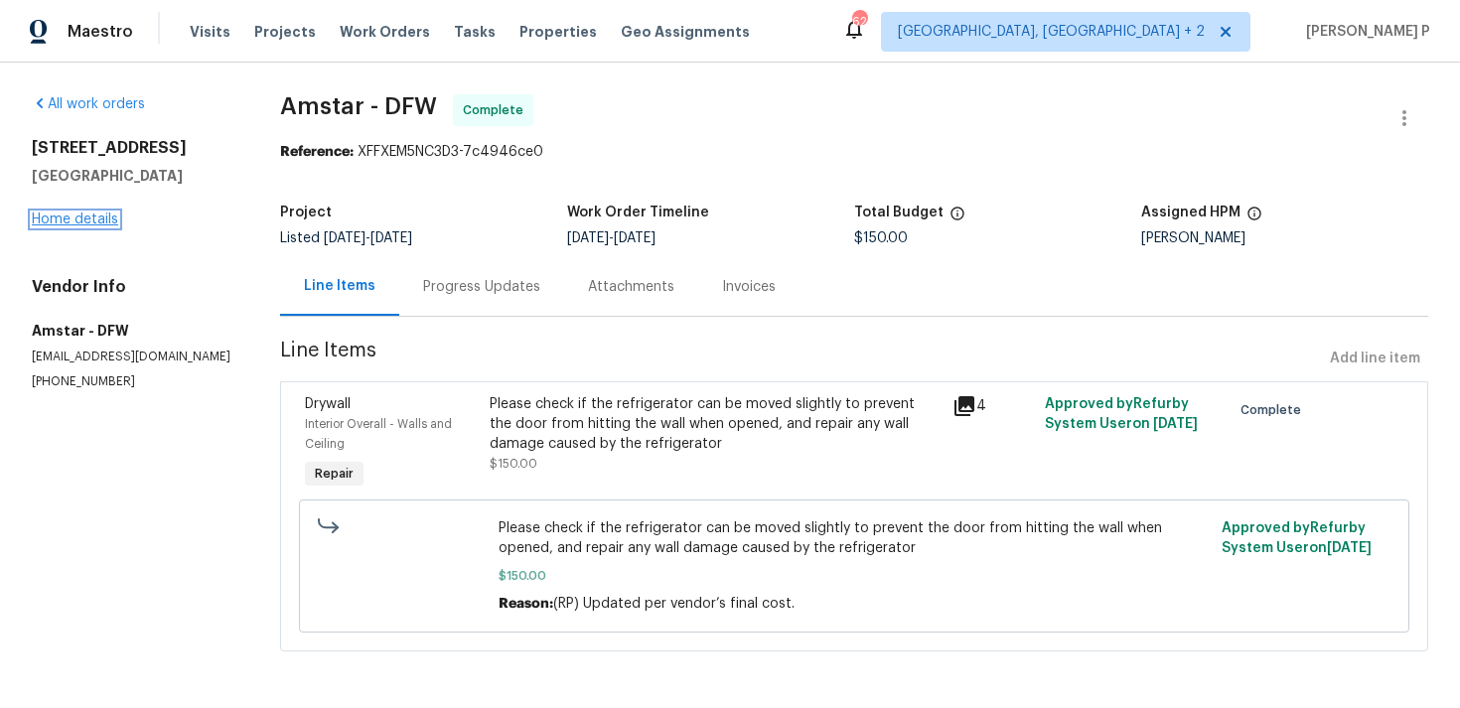
click at [81, 215] on link "Home details" at bounding box center [75, 219] width 86 height 14
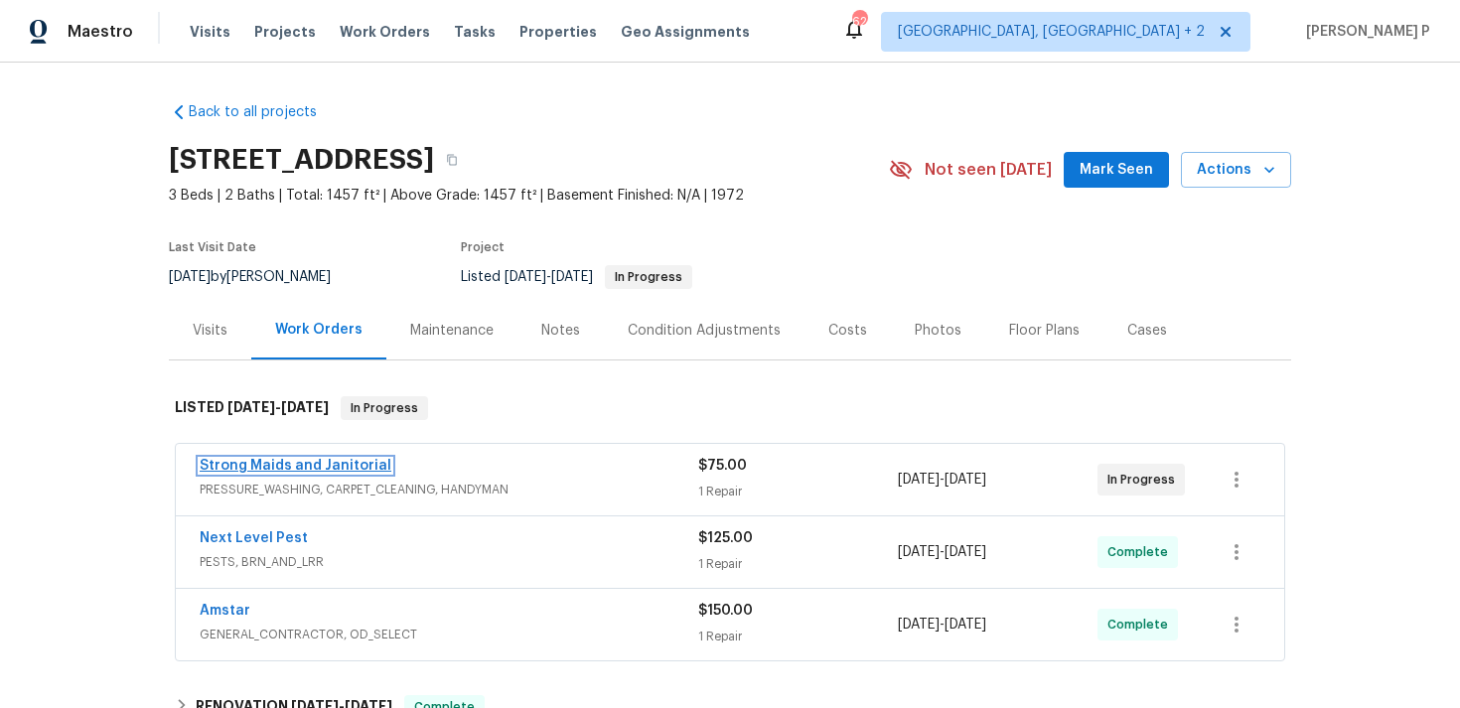
click at [251, 459] on link "Strong Maids and Janitorial" at bounding box center [296, 466] width 192 height 14
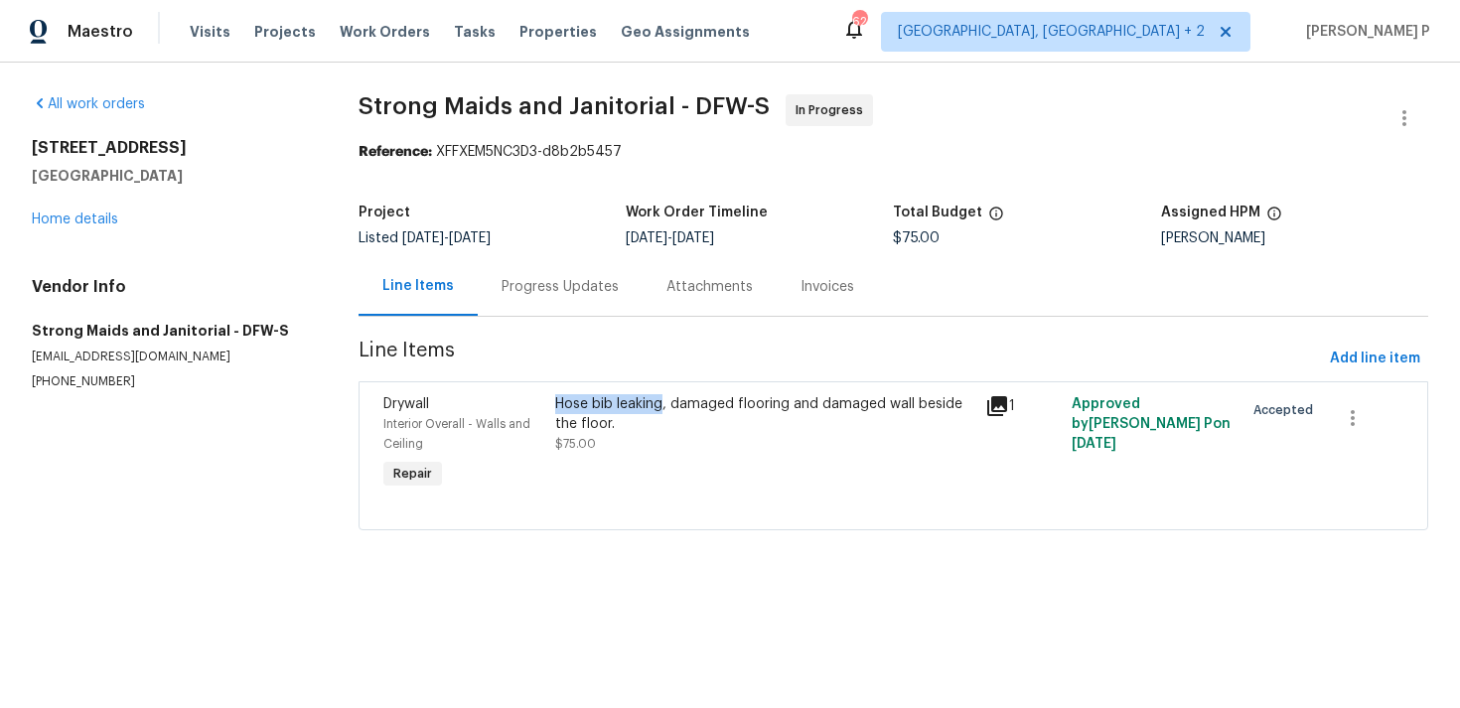
drag, startPoint x: 566, startPoint y: 404, endPoint x: 671, endPoint y: 404, distance: 105.2
click at [671, 404] on div "Hose bib leaking, damaged flooring and damaged wall beside the floor." at bounding box center [764, 414] width 418 height 40
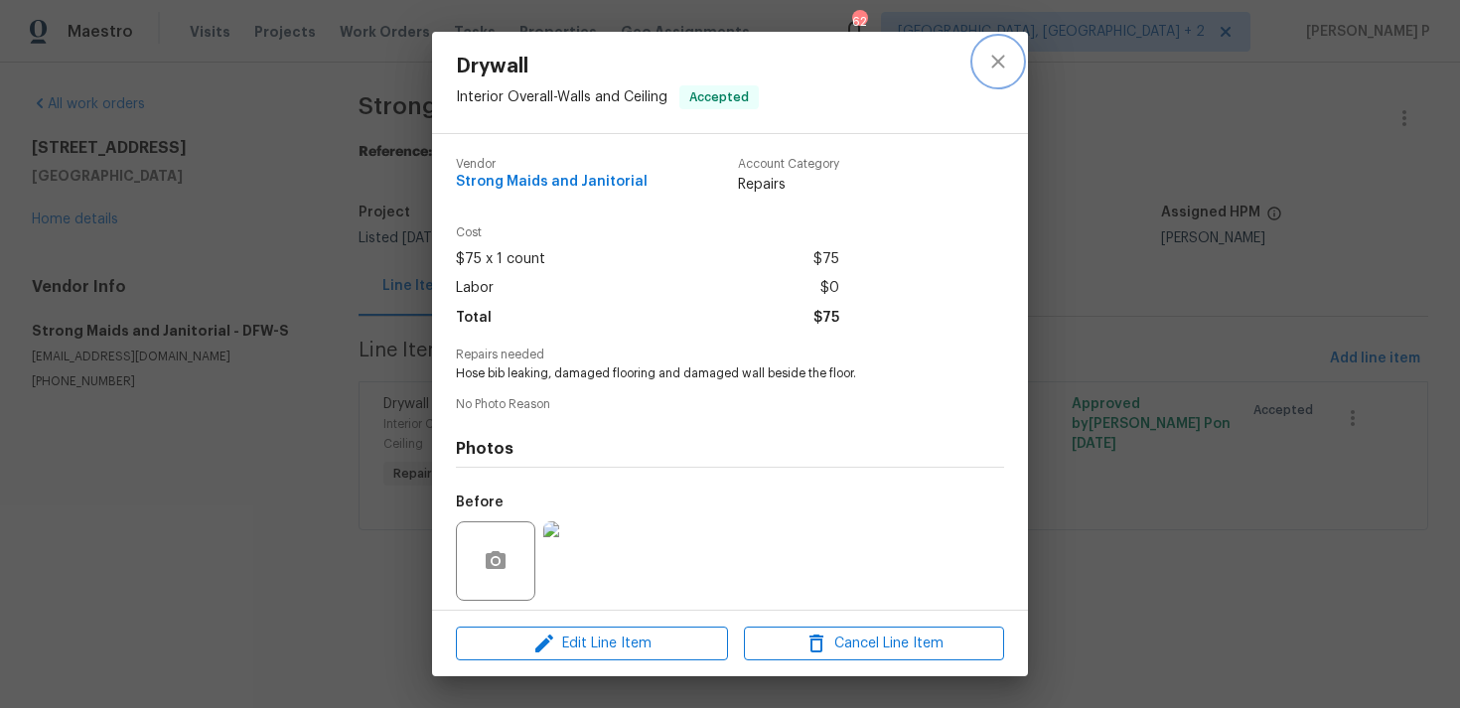
click at [986, 71] on icon "close" at bounding box center [998, 62] width 24 height 24
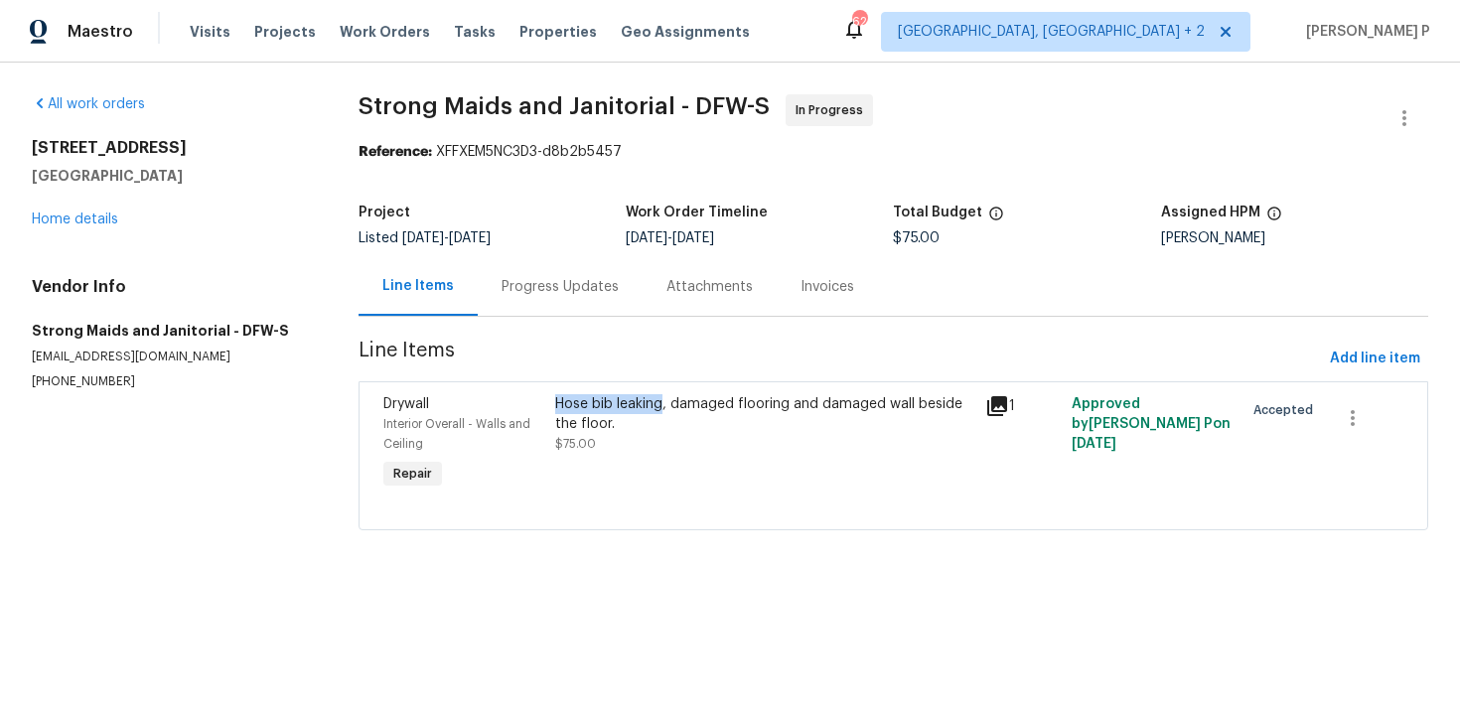
click at [539, 296] on div "Progress Updates" at bounding box center [559, 287] width 117 height 20
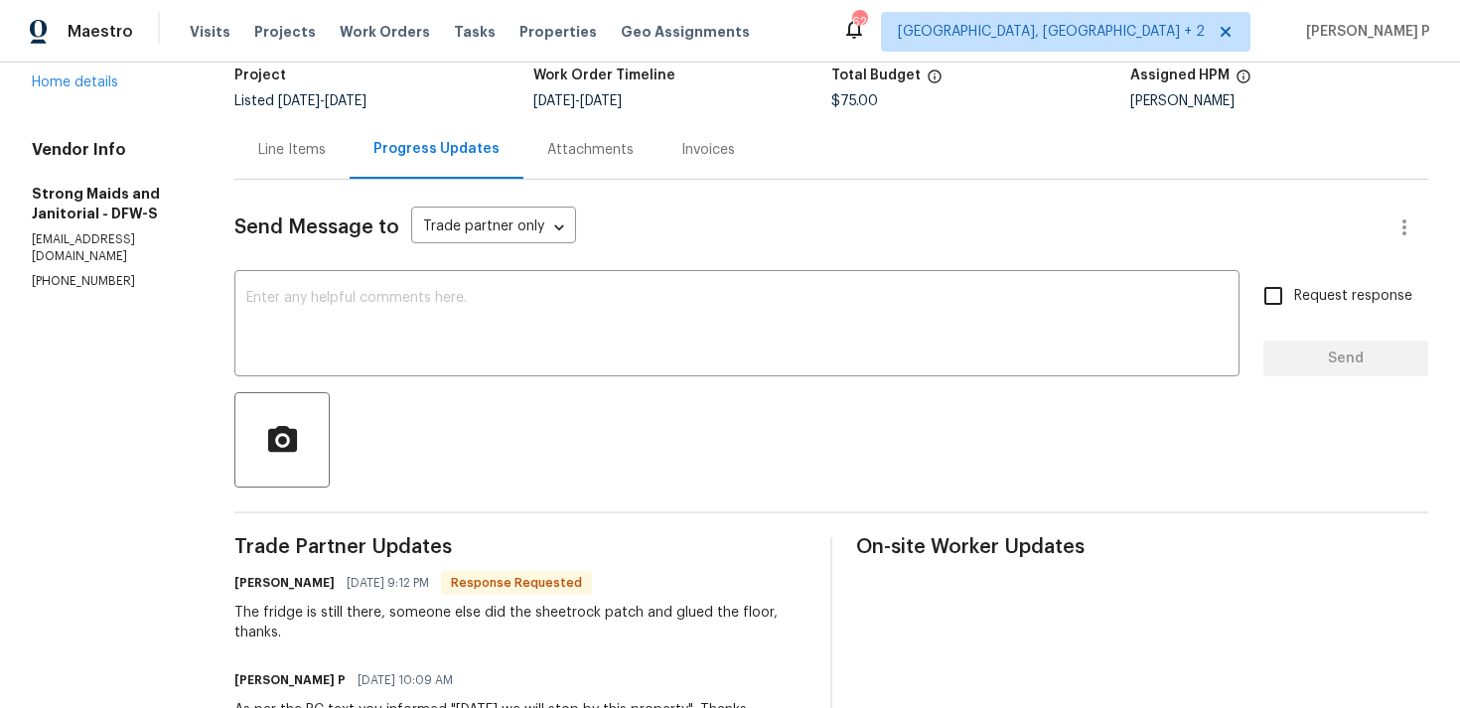
scroll to position [179, 0]
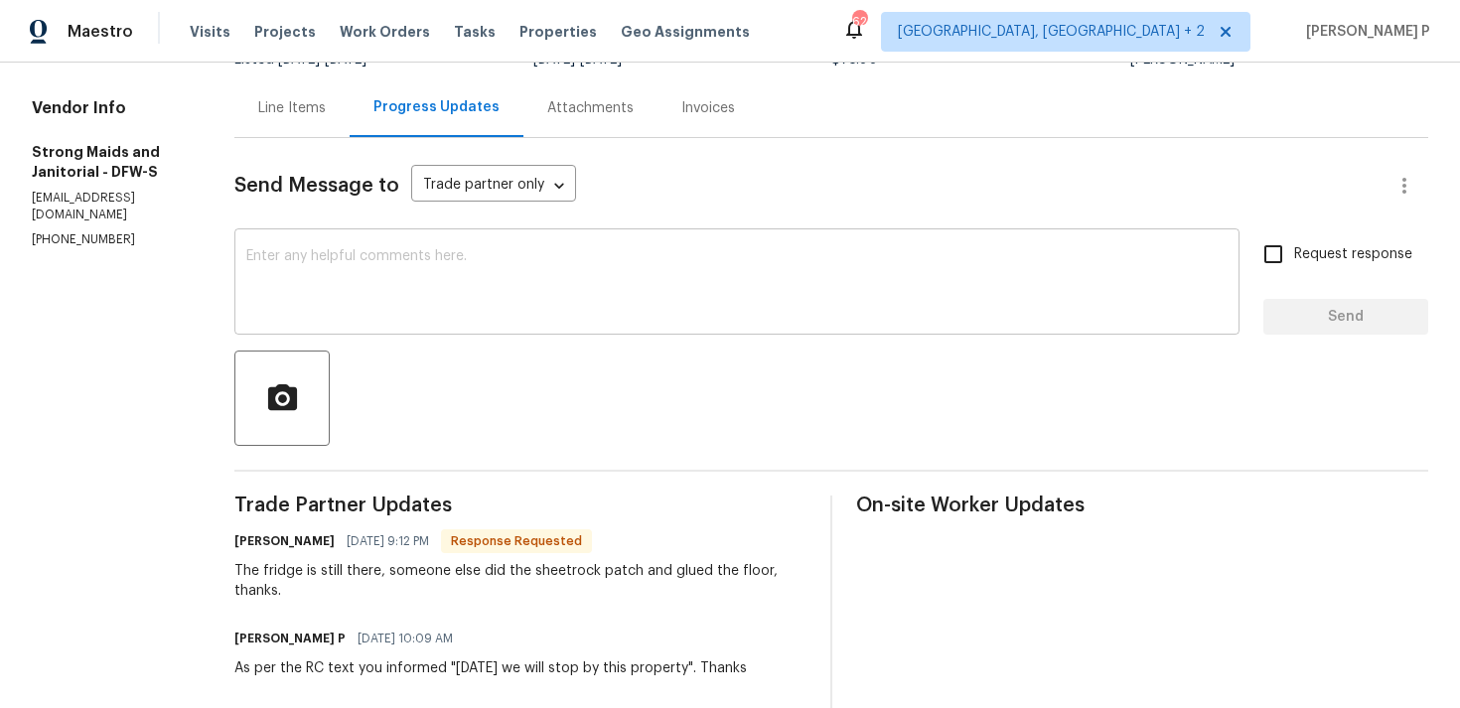
click at [531, 286] on textarea at bounding box center [736, 284] width 981 height 70
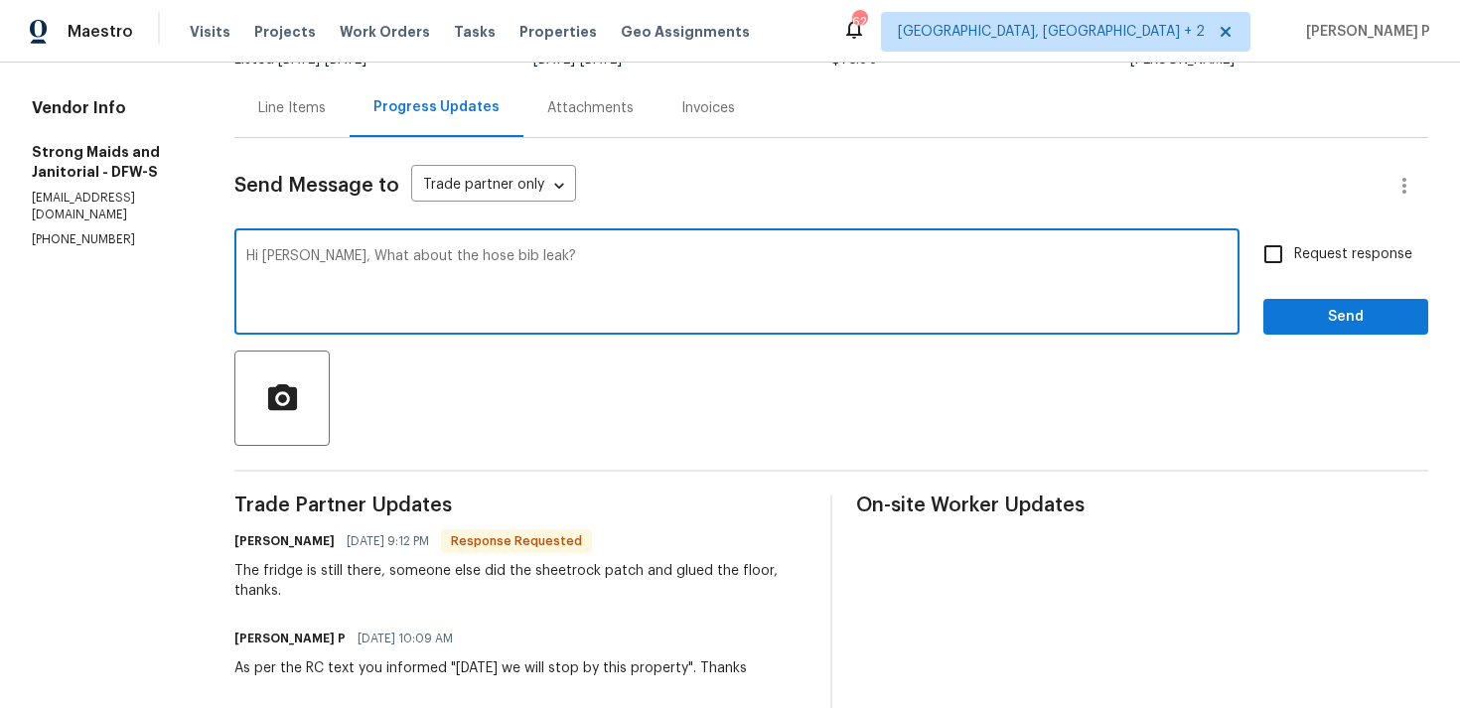
type textarea "Hi Gerardo, What about the hose bib leak?"
click at [1291, 257] on input "Request response" at bounding box center [1273, 254] width 42 height 42
checkbox input "true"
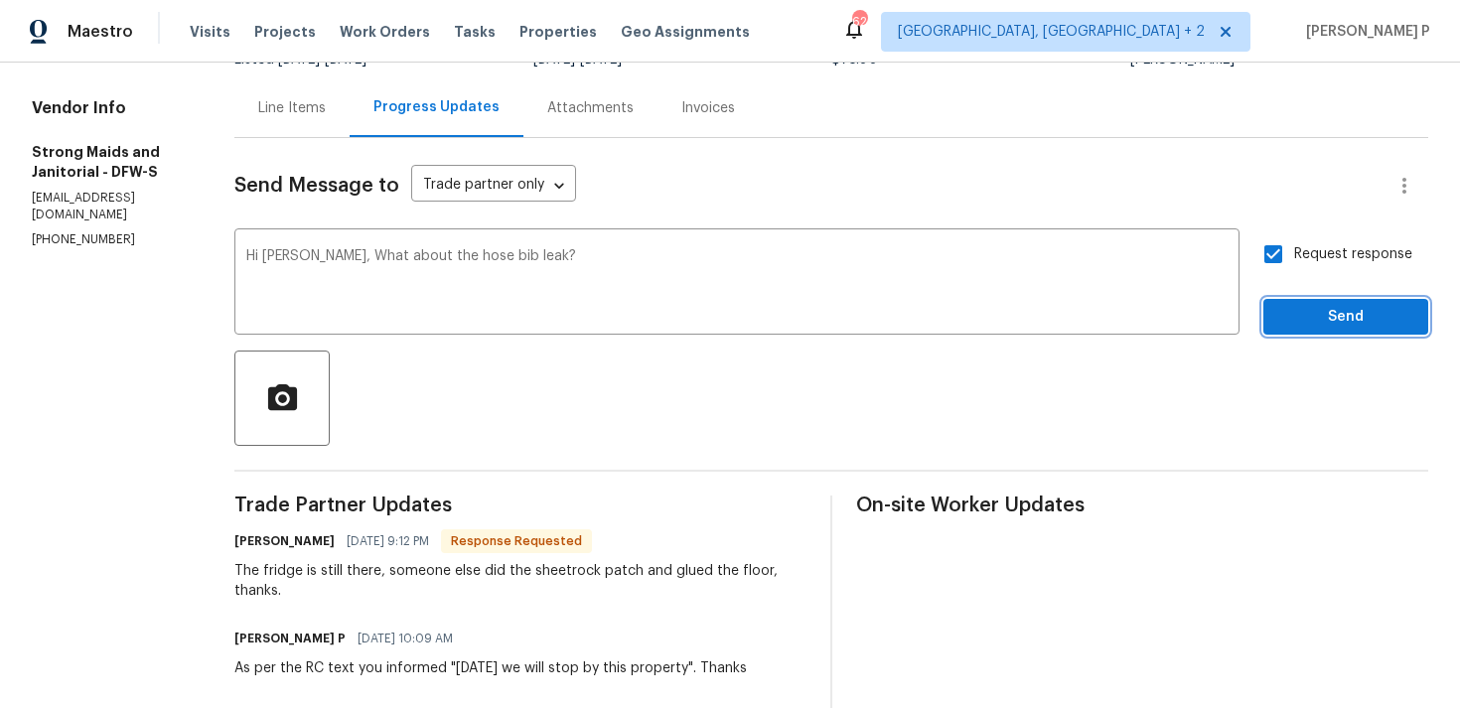
click at [1308, 309] on span "Send" at bounding box center [1345, 317] width 133 height 25
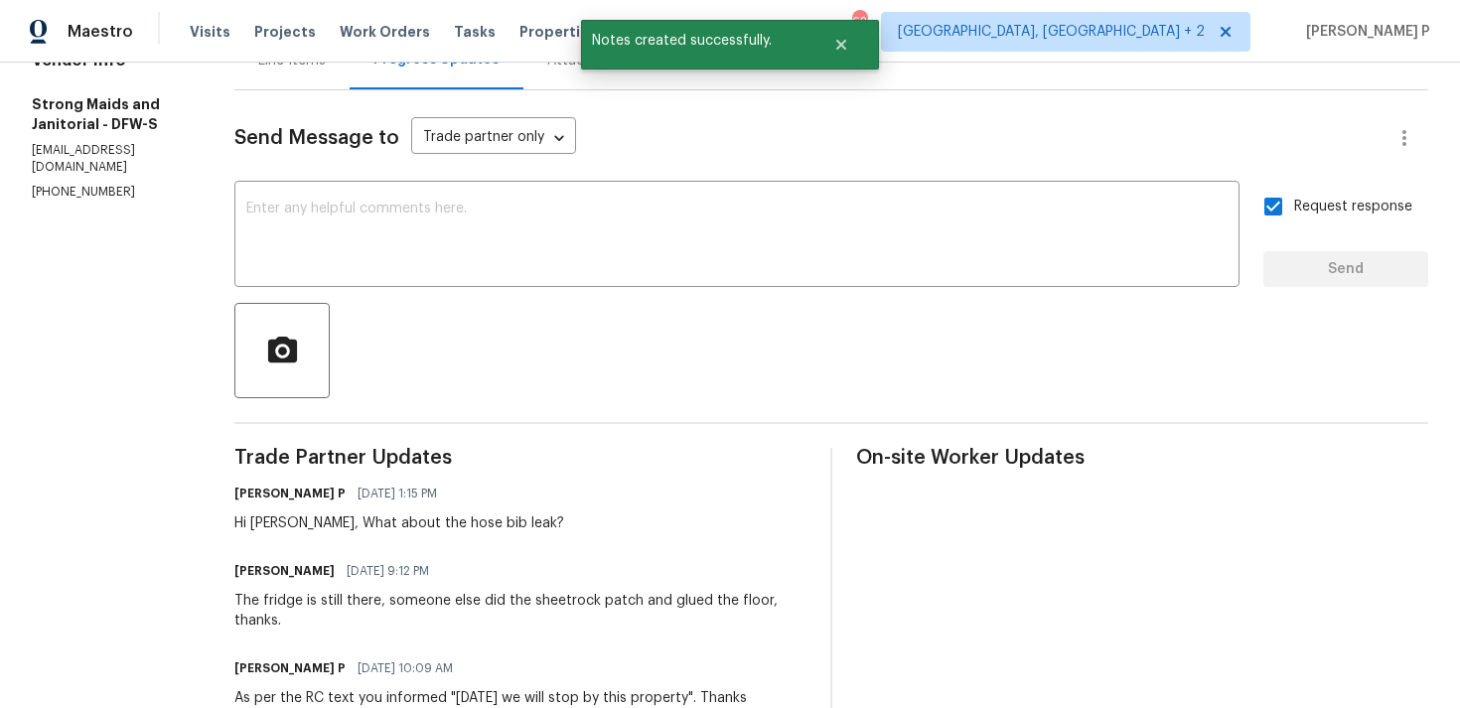
scroll to position [63, 0]
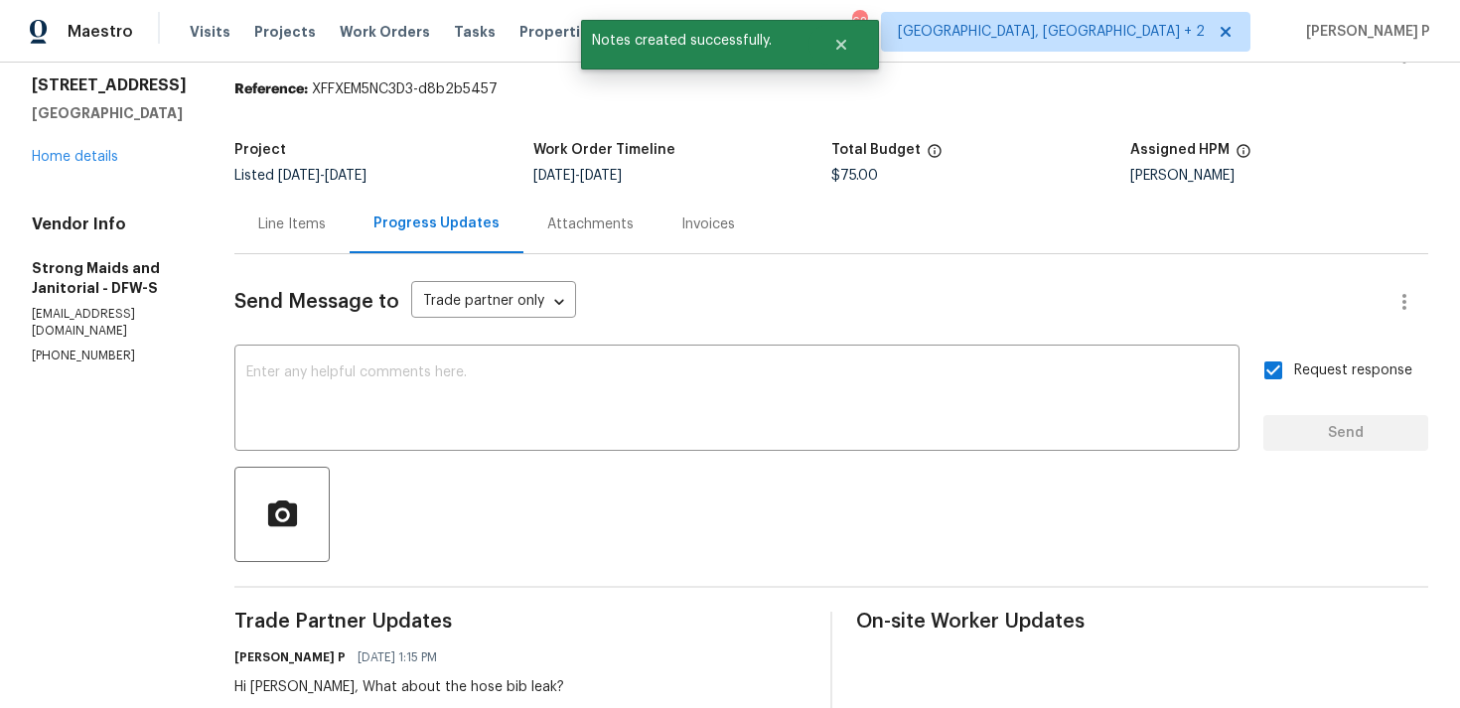
click at [304, 217] on div "Line Items" at bounding box center [292, 224] width 68 height 20
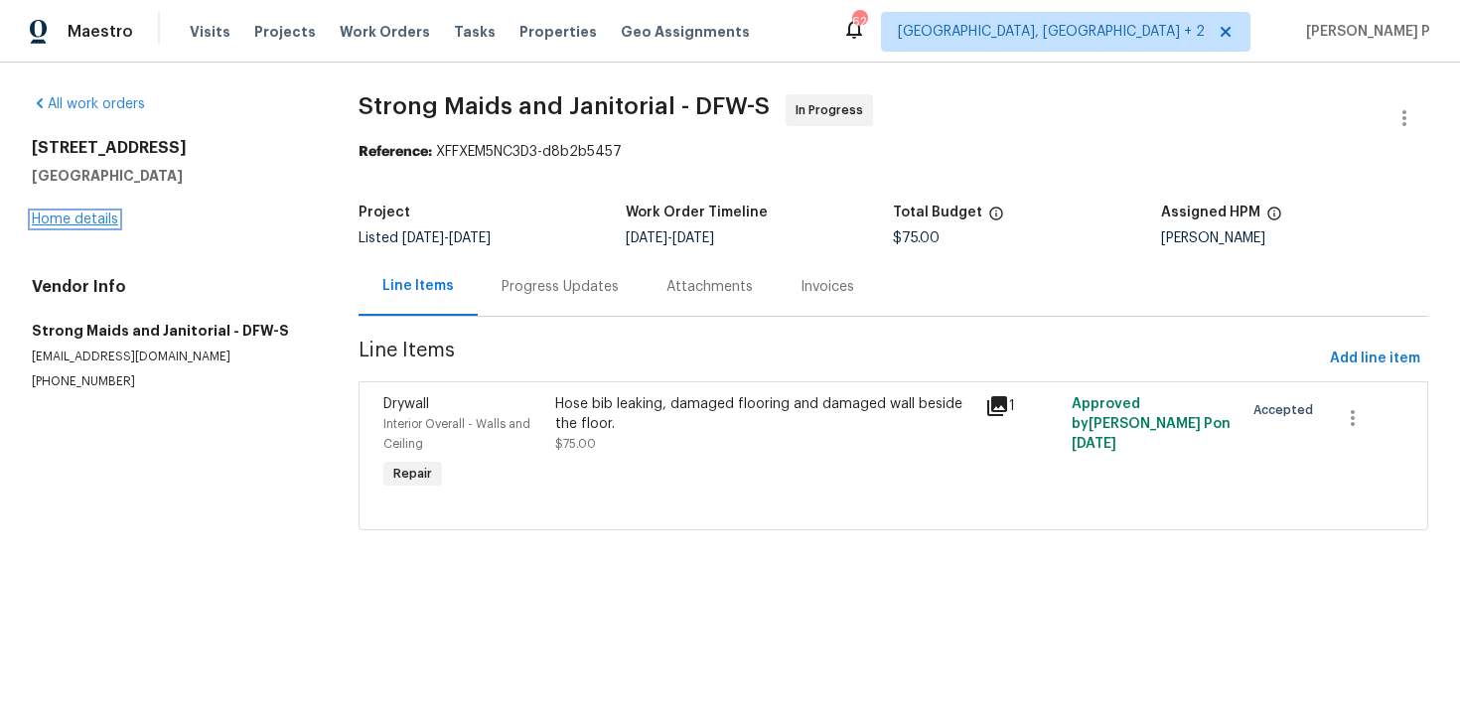
click at [85, 216] on link "Home details" at bounding box center [75, 219] width 86 height 14
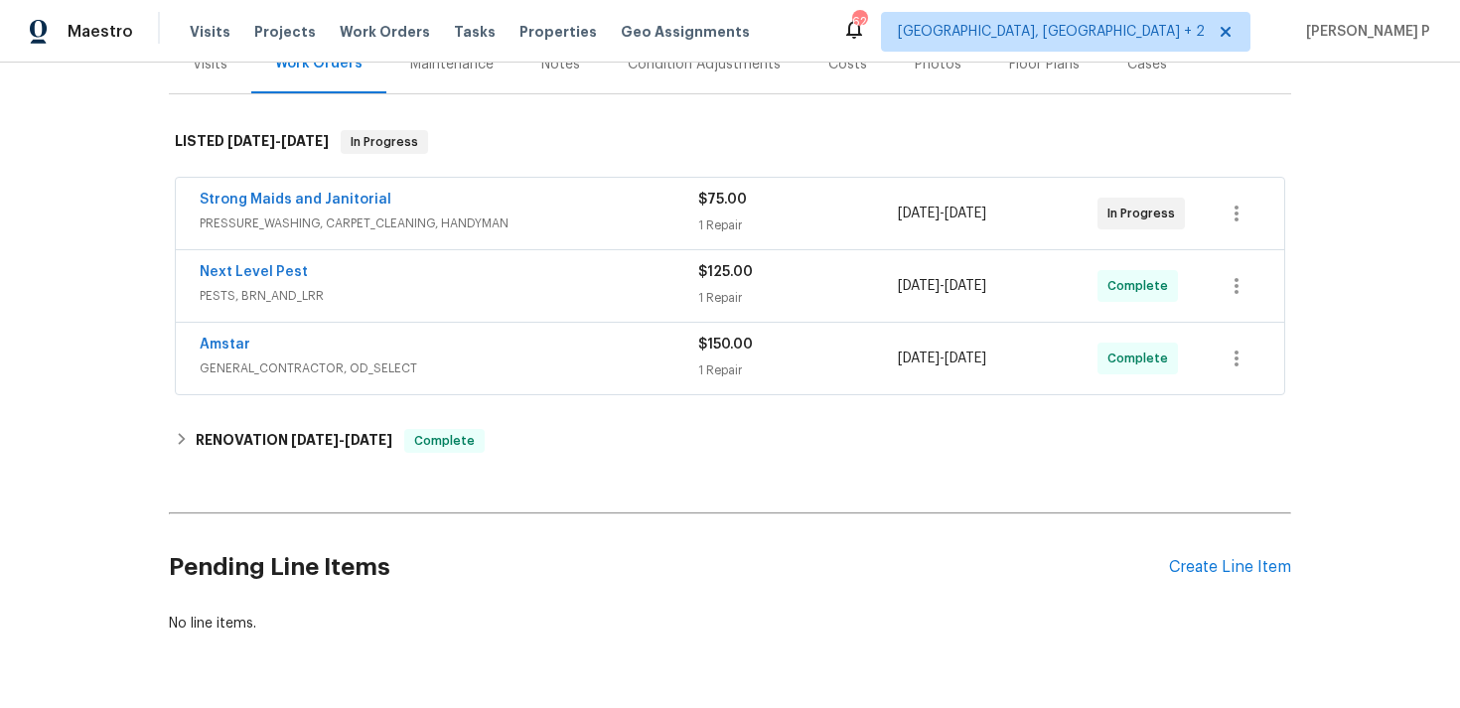
scroll to position [288, 0]
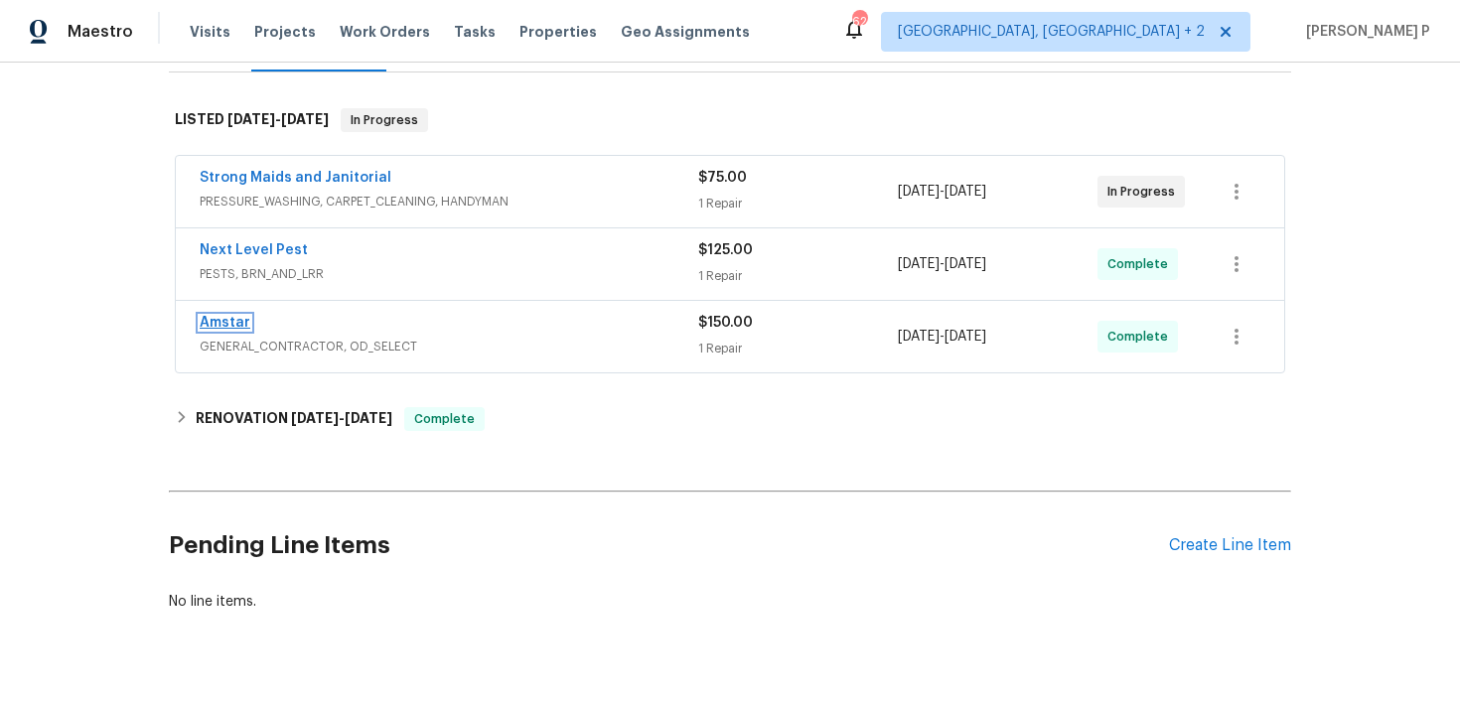
click at [216, 316] on link "Amstar" at bounding box center [225, 323] width 51 height 14
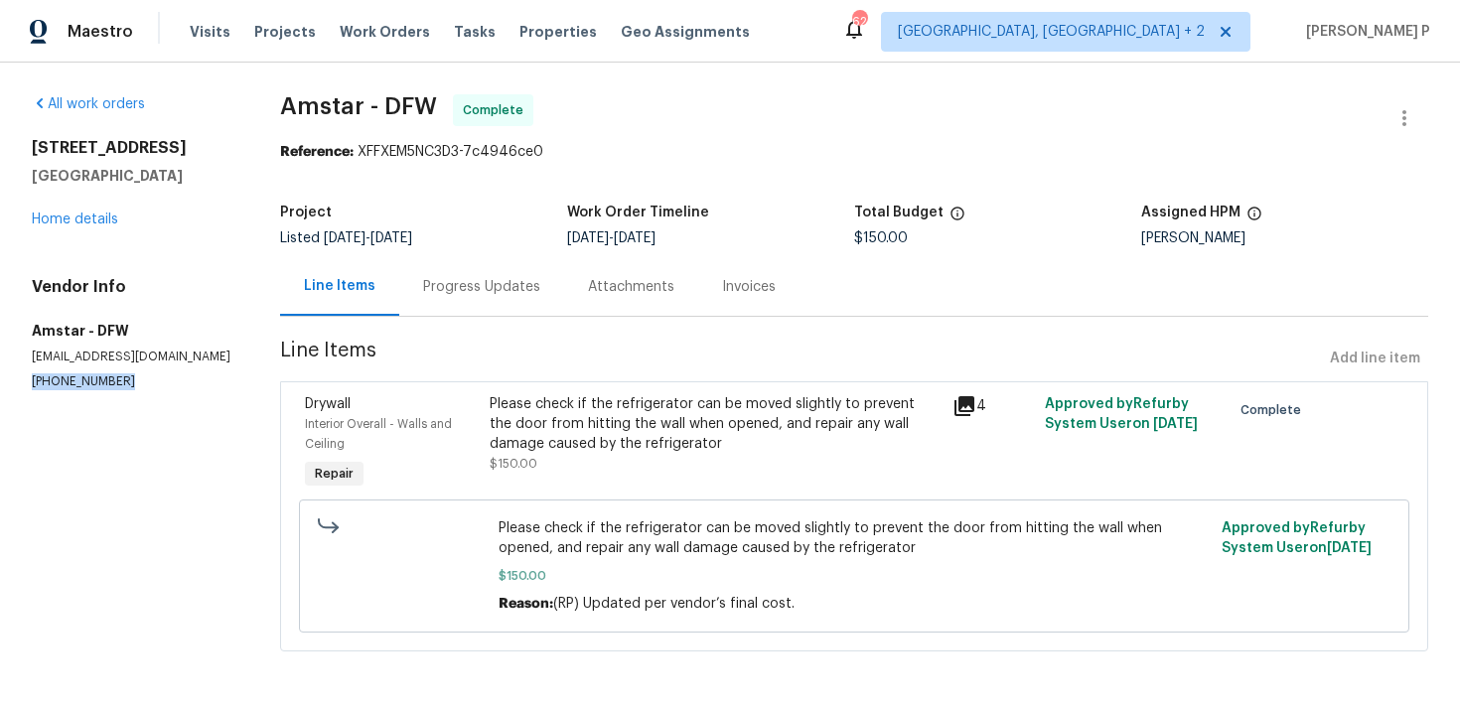
drag, startPoint x: 129, startPoint y: 386, endPoint x: 5, endPoint y: 386, distance: 124.1
click at [5, 386] on div "All work orders 2712 Raintree Dr Plano, TX 75074 Home details Vendor Info Amsta…" at bounding box center [730, 385] width 1460 height 644
copy p "(469) 499-4538"
click at [435, 312] on div "Progress Updates" at bounding box center [481, 286] width 165 height 59
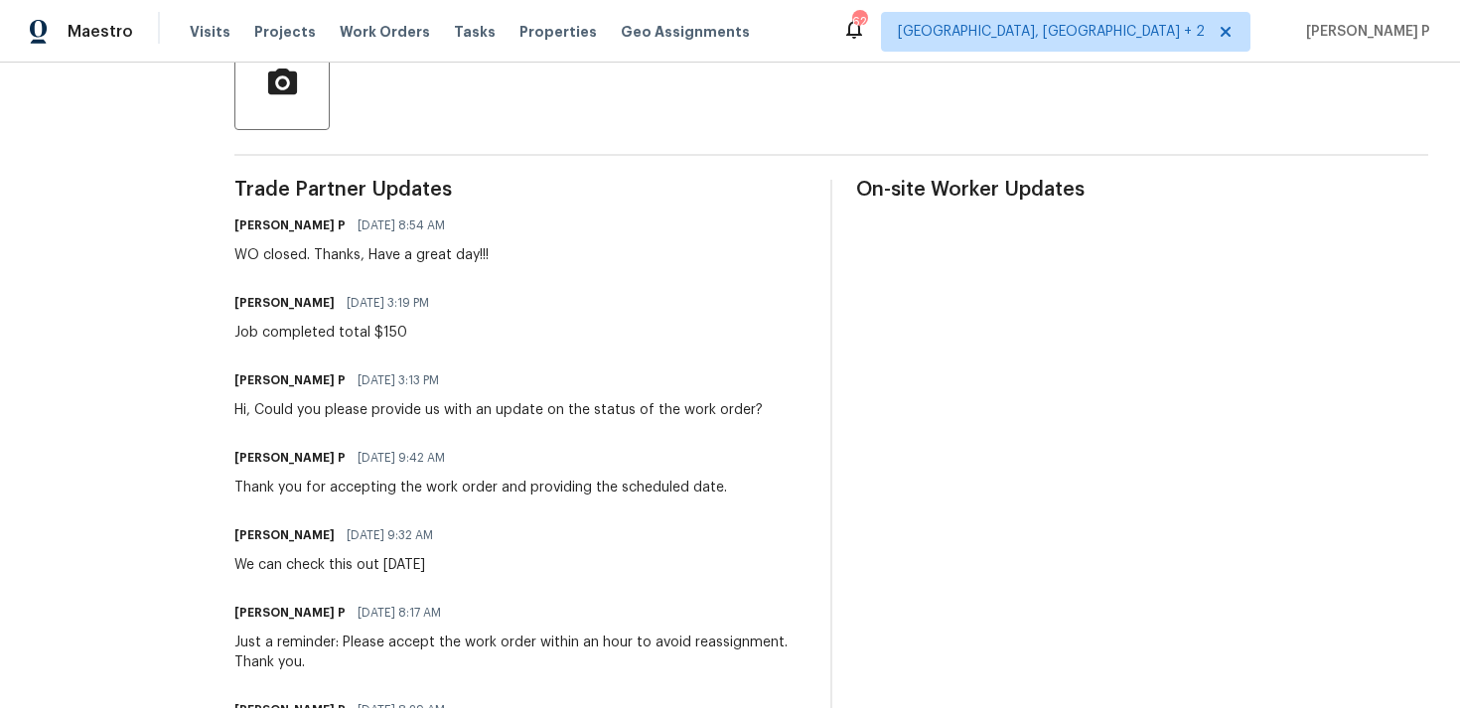
scroll to position [651, 0]
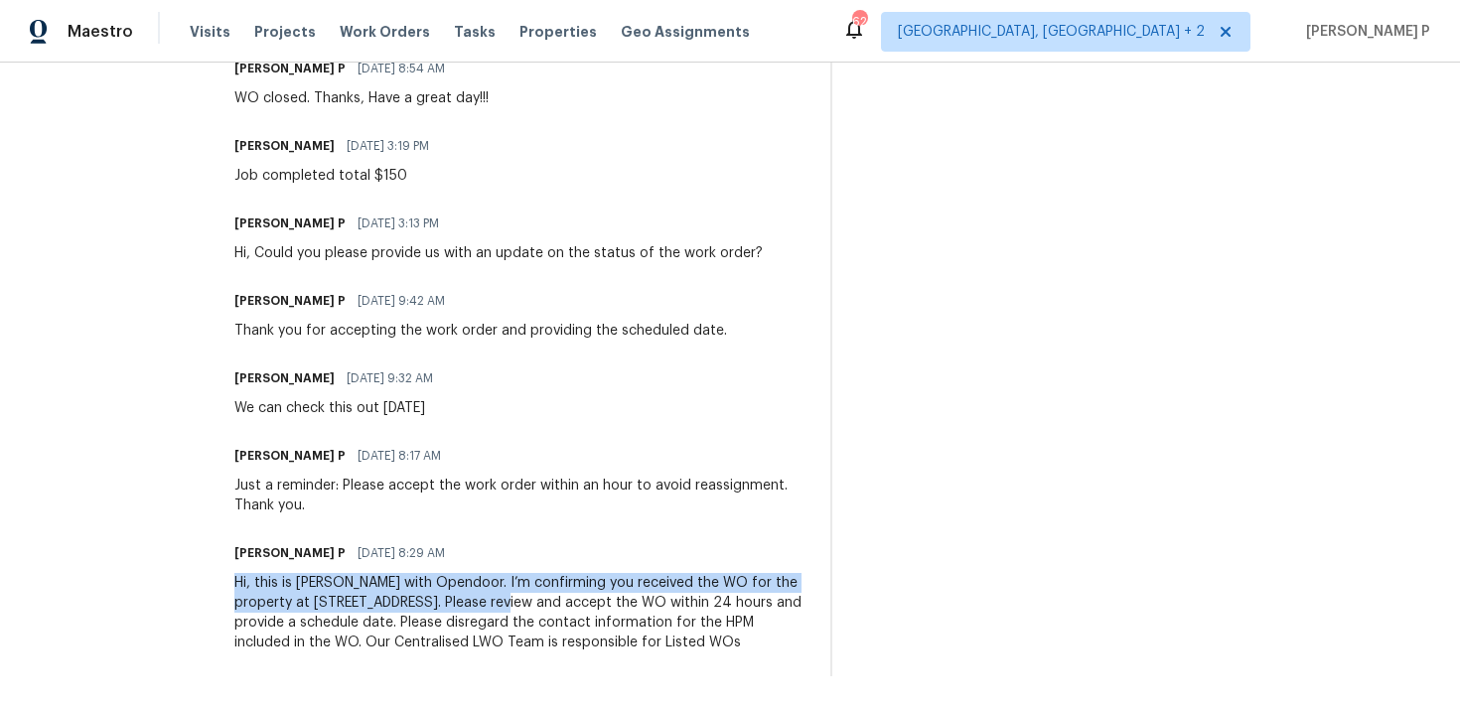
drag, startPoint x: 231, startPoint y: 585, endPoint x: 462, endPoint y: 605, distance: 231.2
click at [462, 605] on div "All work orders 2712 Raintree Dr Plano, TX 75074 Home details Vendor Info Amsta…" at bounding box center [730, 59] width 1460 height 1297
copy div "Hi, this is Ramyasri with Opendoor. I’m confirming you received the WO for the …"
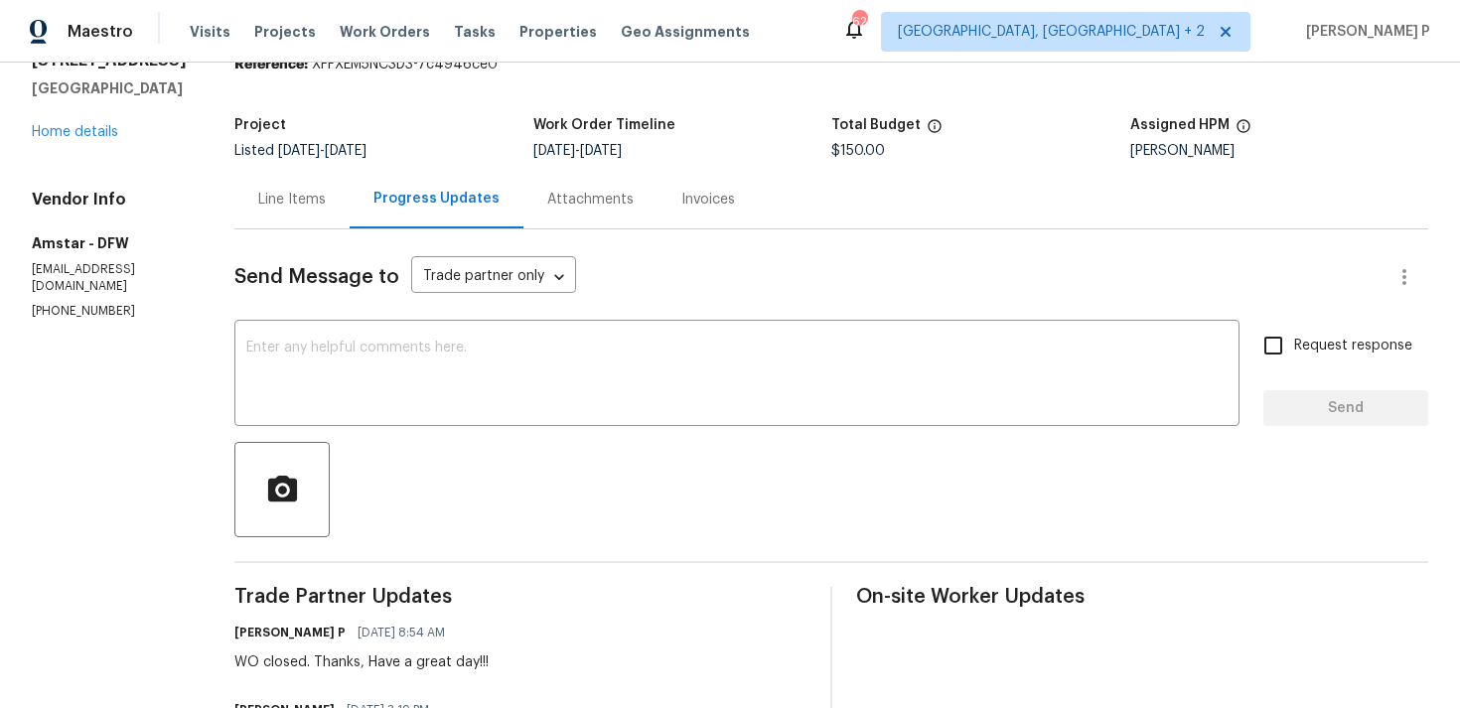
scroll to position [0, 0]
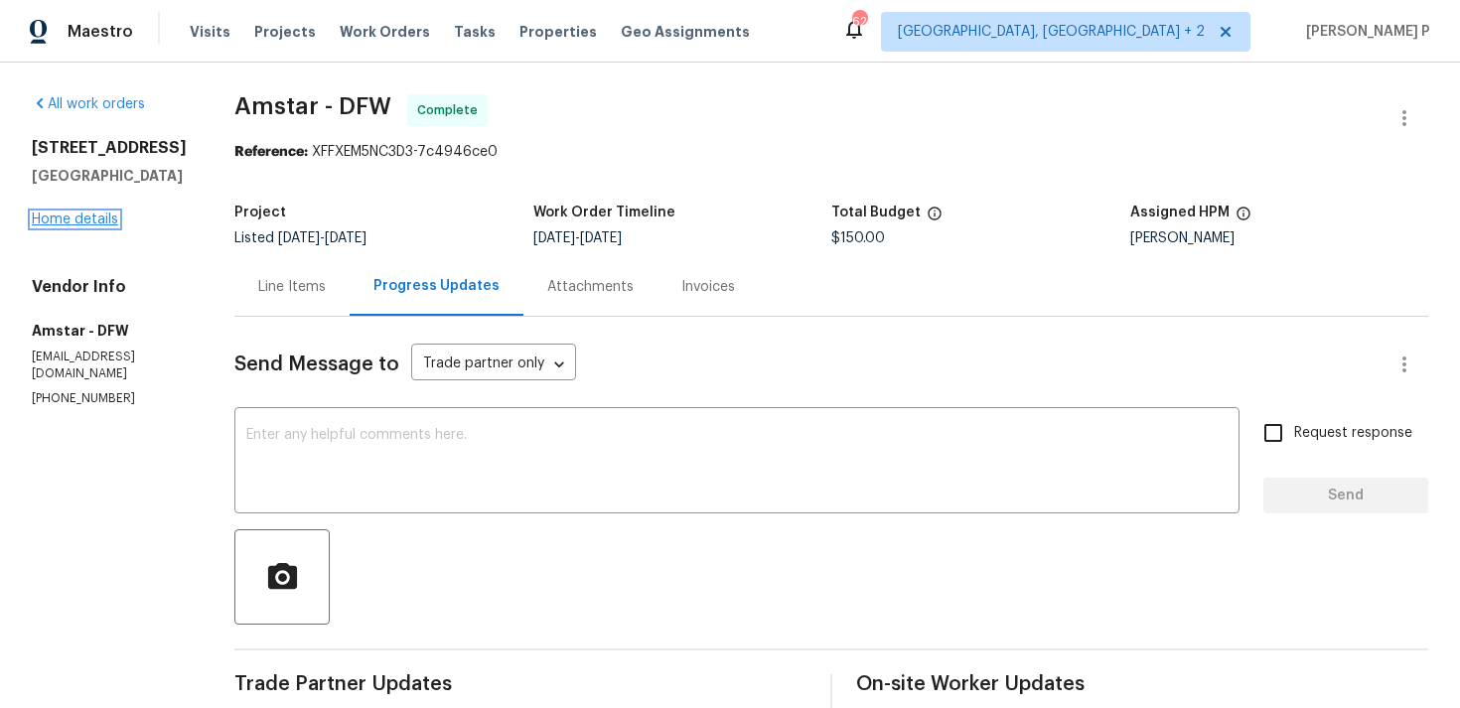
click at [100, 212] on link "Home details" at bounding box center [75, 219] width 86 height 14
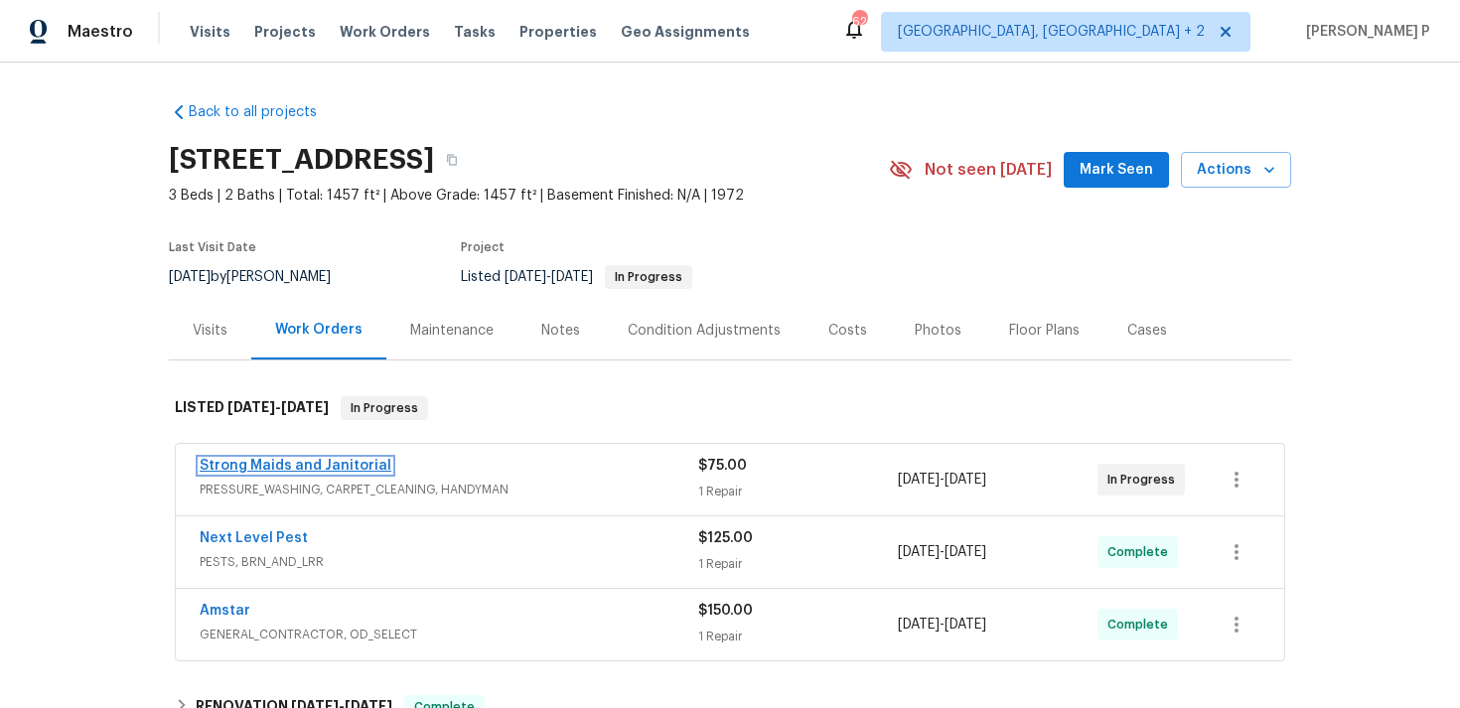
click at [298, 471] on link "Strong Maids and Janitorial" at bounding box center [296, 466] width 192 height 14
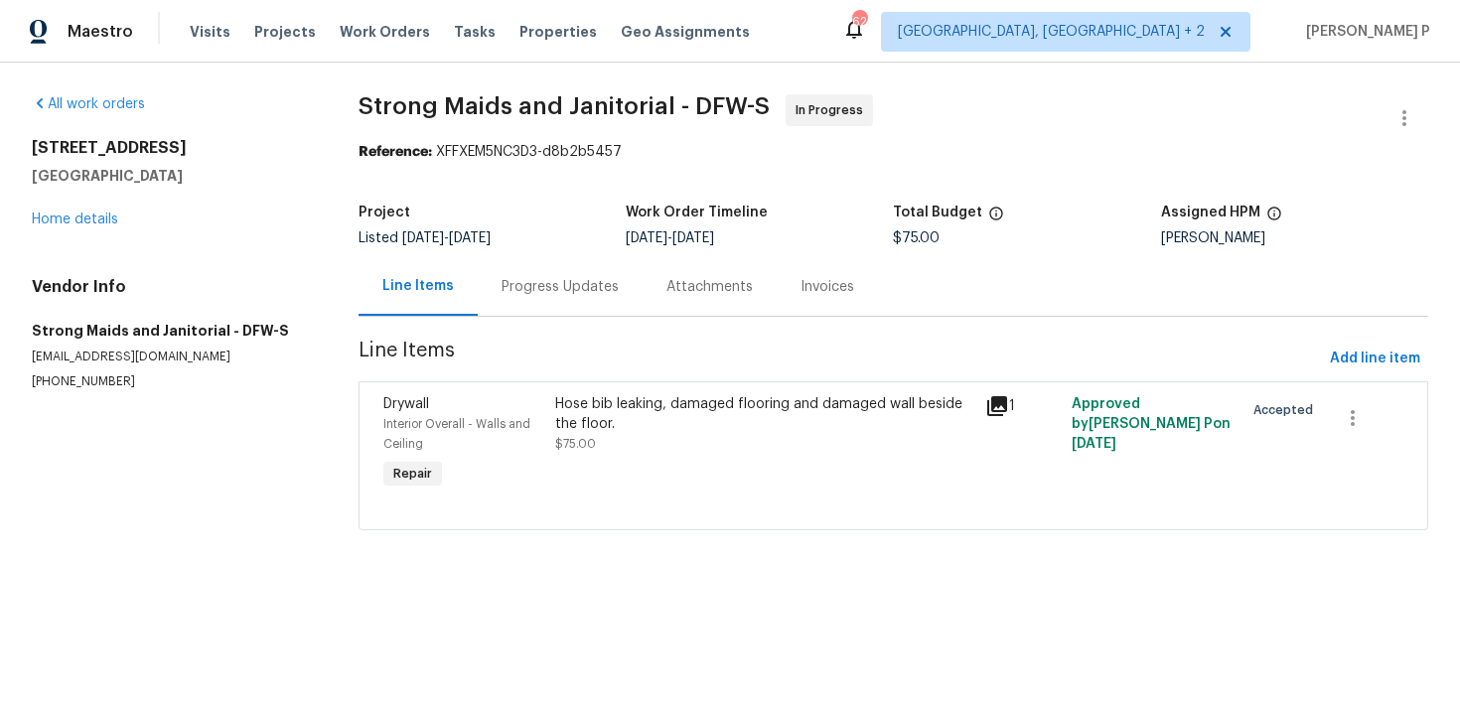
click at [523, 290] on div "Progress Updates" at bounding box center [559, 287] width 117 height 20
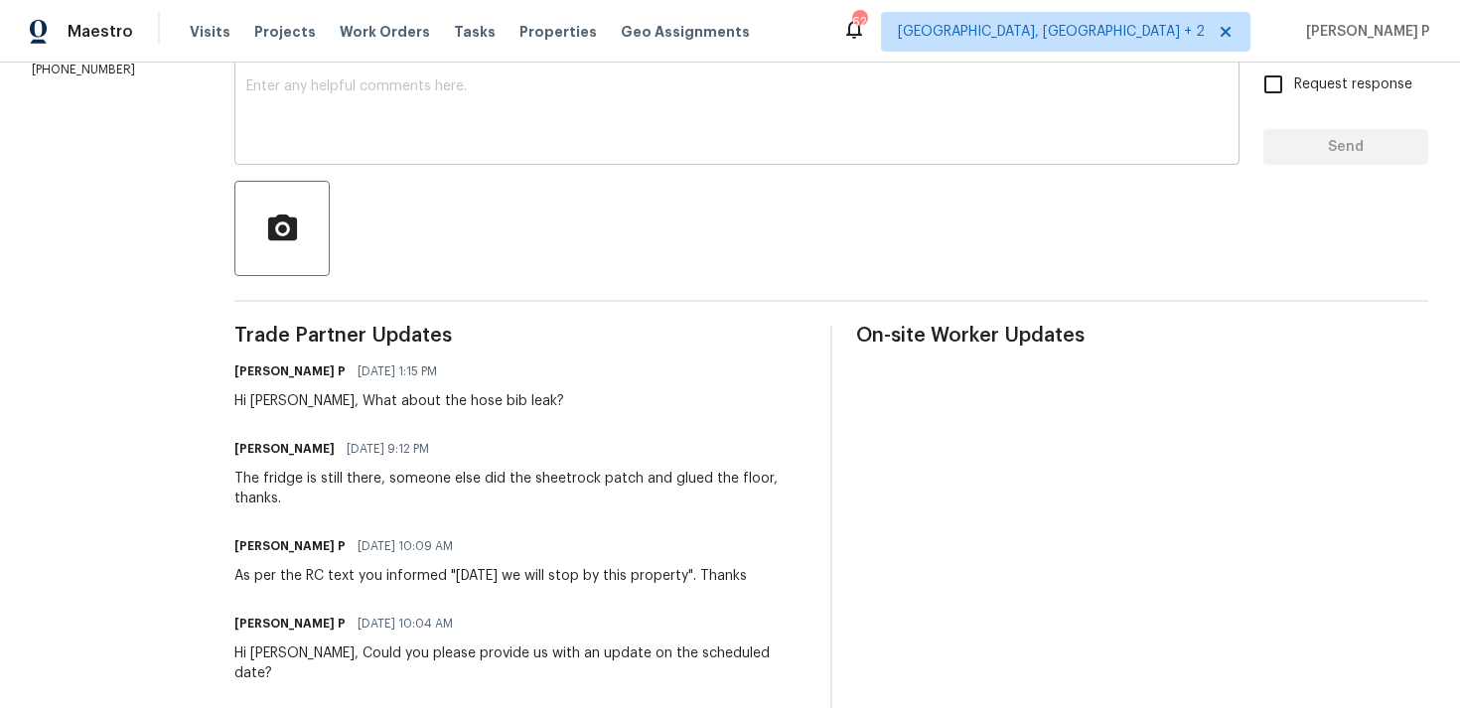
scroll to position [404, 0]
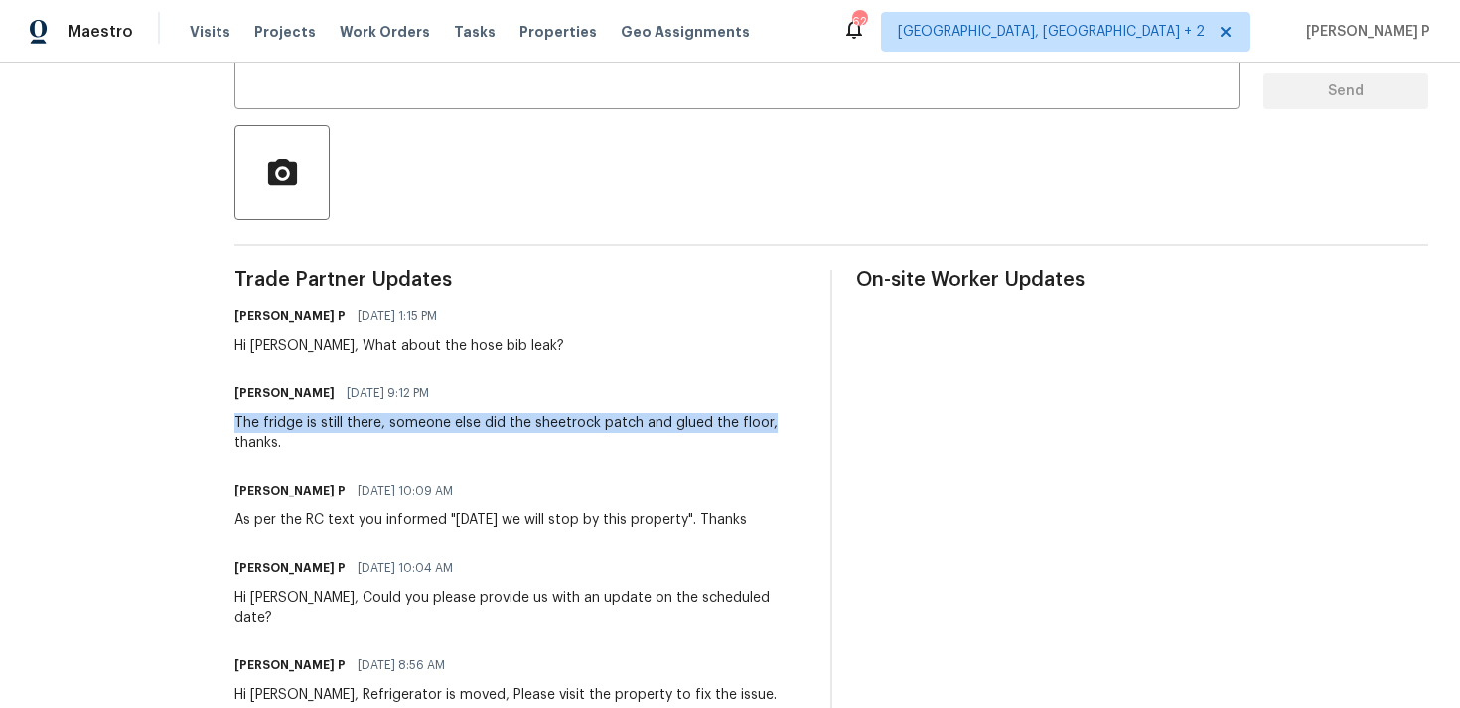
drag, startPoint x: 232, startPoint y: 419, endPoint x: 765, endPoint y: 430, distance: 532.3
click at [765, 430] on div "The fridge is still there, someone else did the sheetrock patch and glued the f…" at bounding box center [520, 433] width 572 height 40
click at [405, 438] on div "The fridge is still there, someone else did the sheetrock patch and glued the f…" at bounding box center [520, 433] width 572 height 40
drag, startPoint x: 228, startPoint y: 423, endPoint x: 292, endPoint y: 440, distance: 65.7
click at [292, 440] on div "All work orders 2712 Raintree Dr Plano, TX 75074 Home details Vendor Info Stron…" at bounding box center [730, 618] width 1460 height 1920
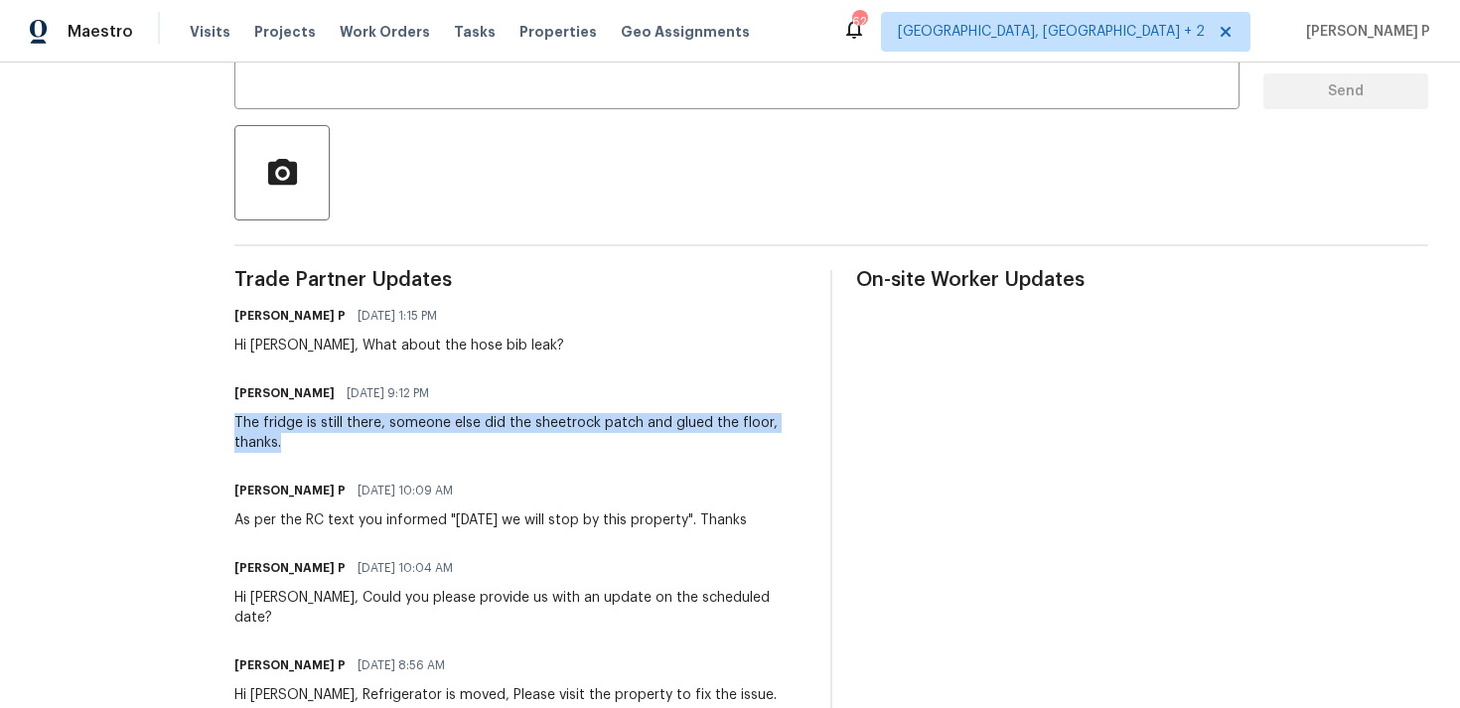
copy div "The fridge is still there, someone else did the sheetrock patch and glued the f…"
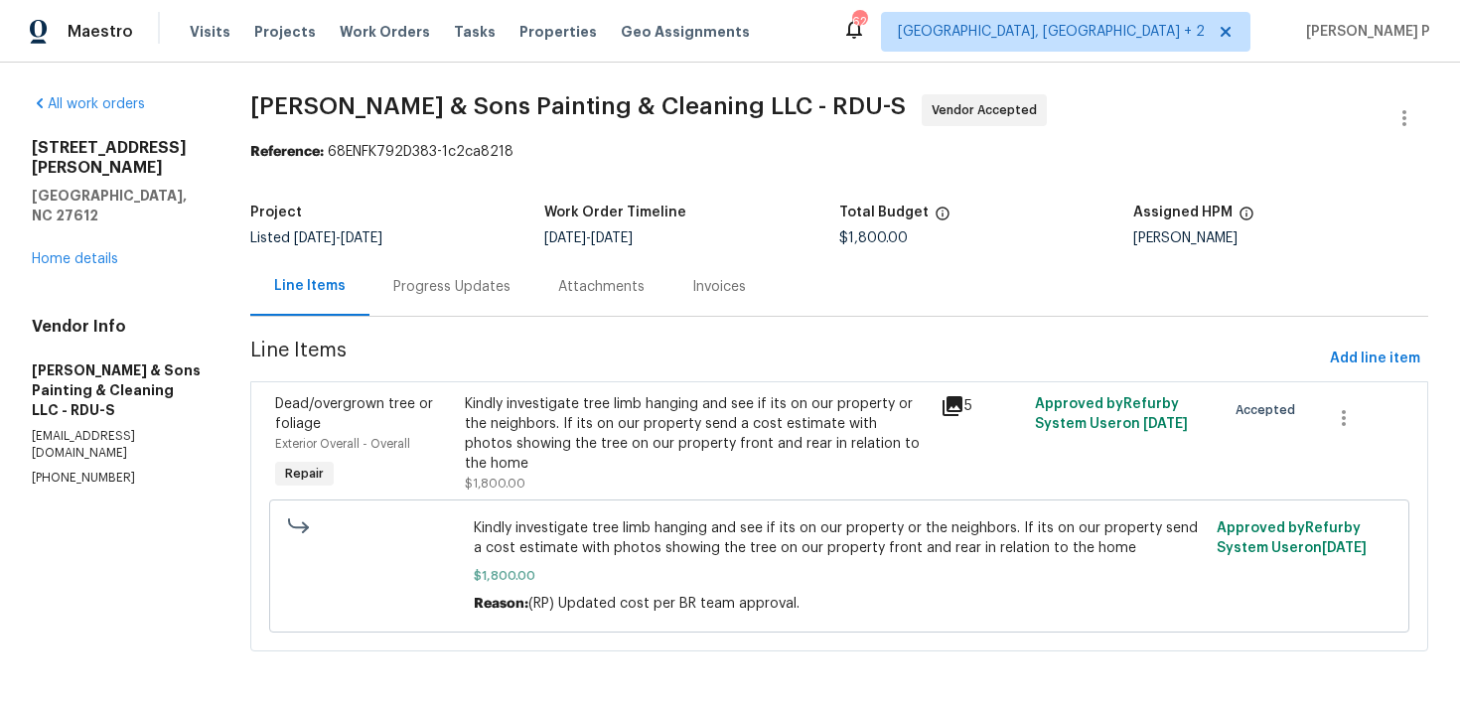
click at [435, 285] on div "Progress Updates" at bounding box center [451, 287] width 117 height 20
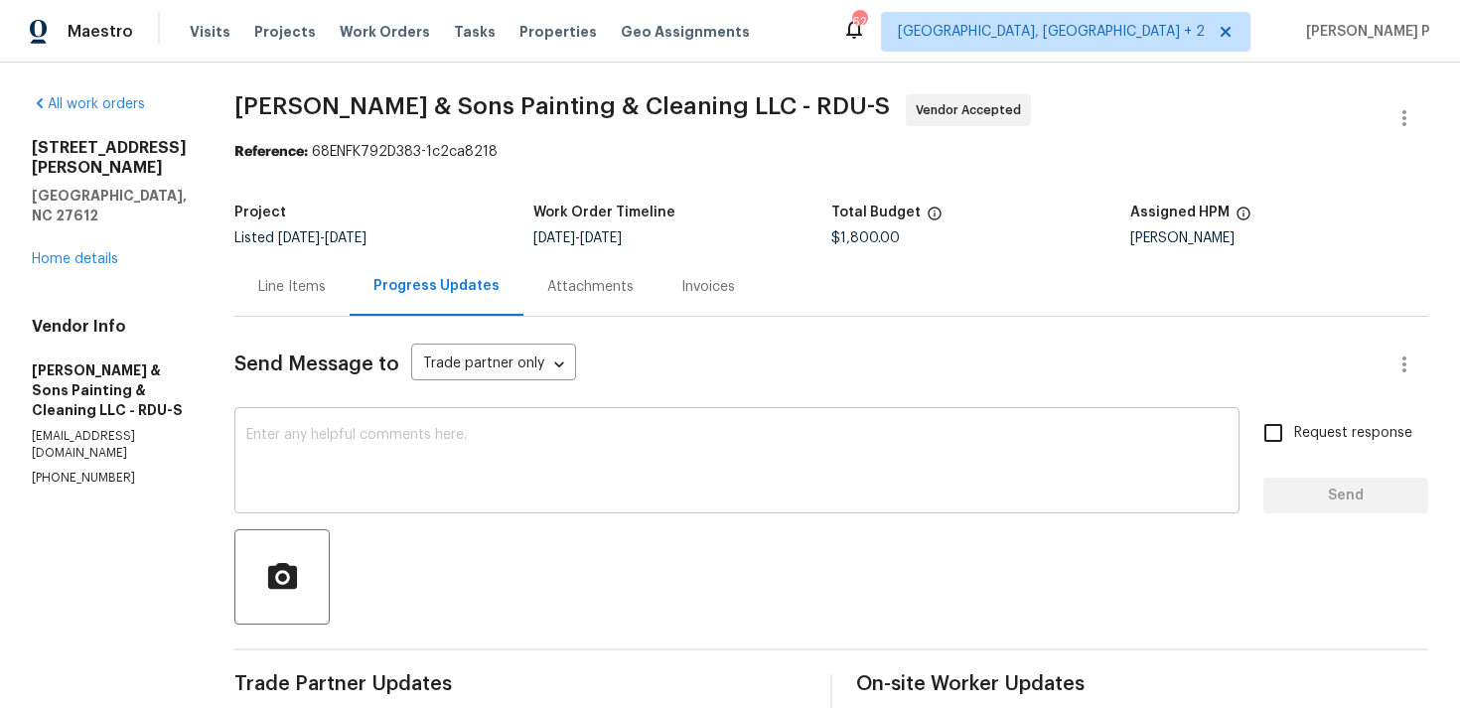
click at [326, 437] on textarea at bounding box center [736, 463] width 981 height 70
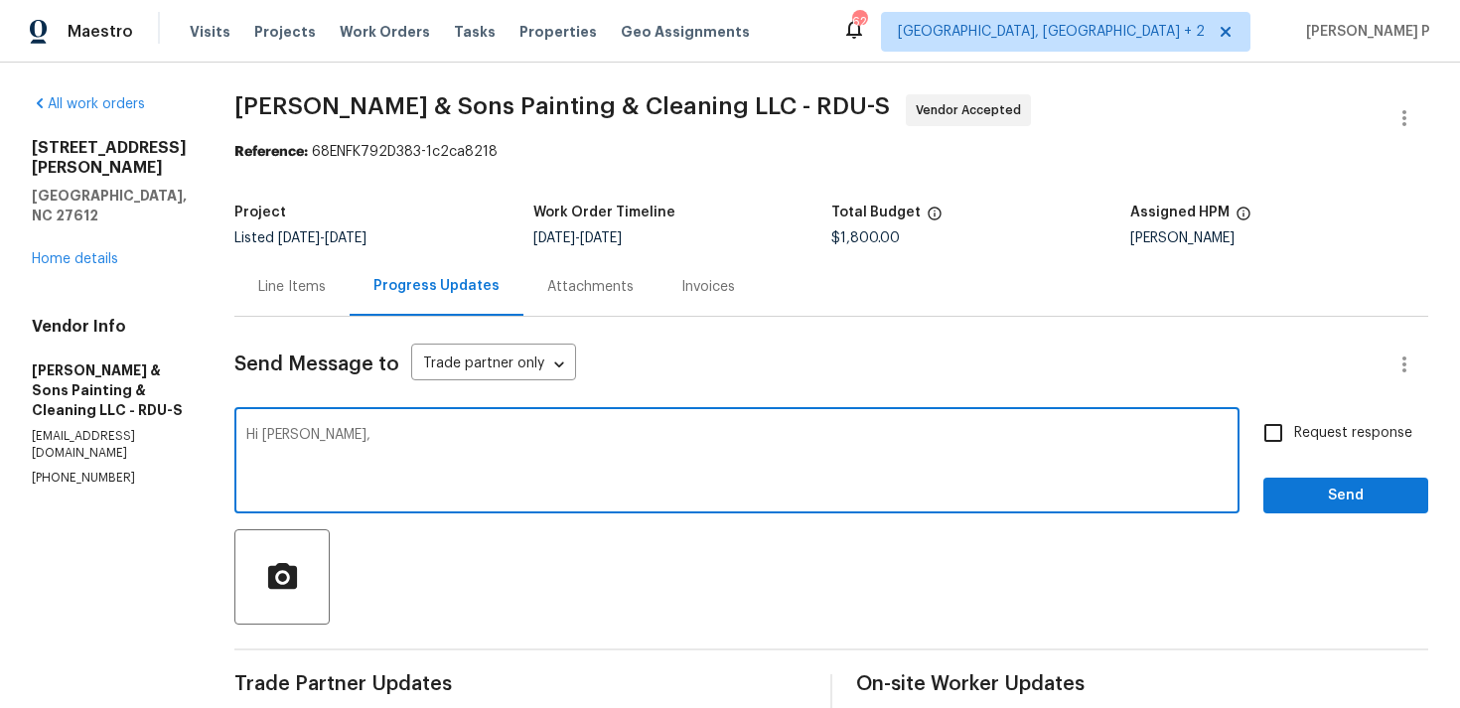
paste textarea "Could you please provide us with an update on the status of the work order?"
type textarea "Hi [PERSON_NAME], Could you please provide us with an update on the status of t…"
click at [1316, 444] on label "Request response" at bounding box center [1332, 433] width 160 height 42
click at [1294, 444] on input "Request response" at bounding box center [1273, 433] width 42 height 42
checkbox input "true"
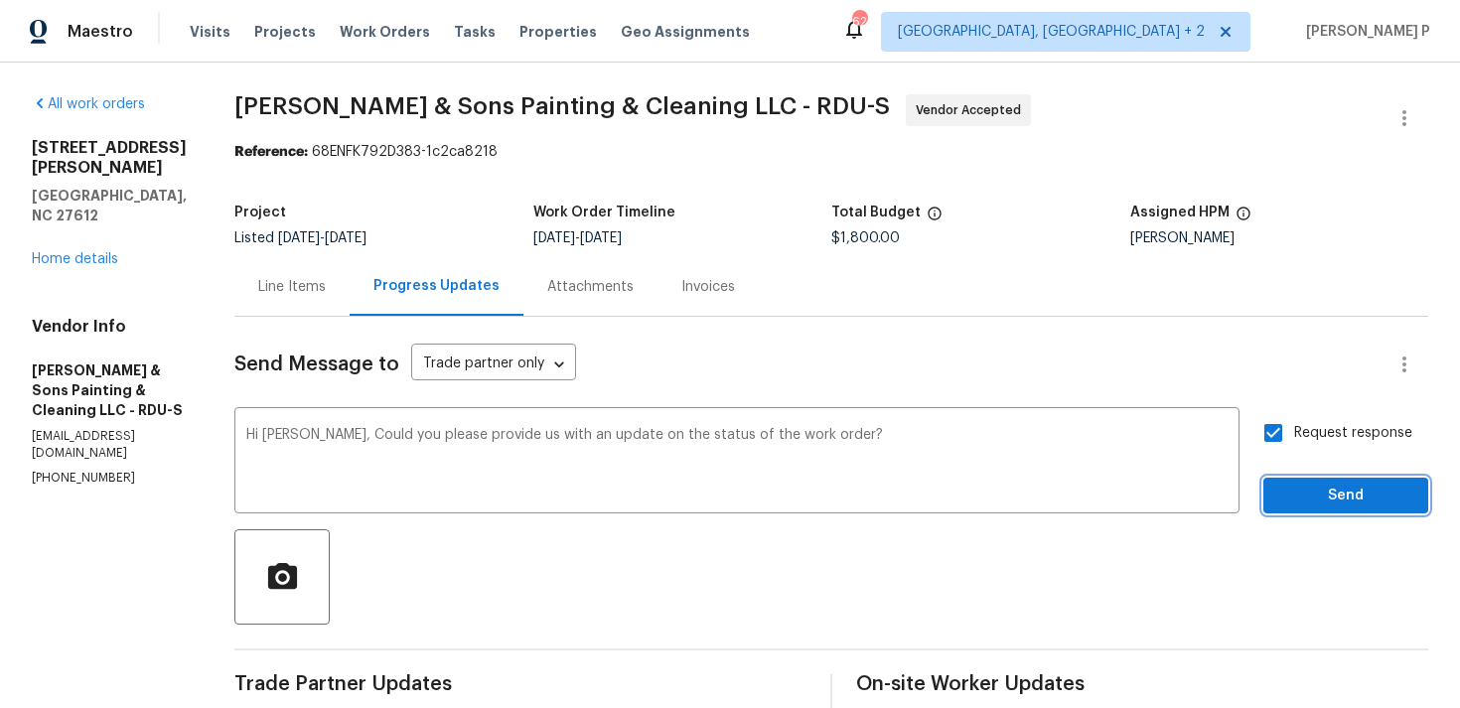
click at [1301, 499] on span "Send" at bounding box center [1345, 496] width 133 height 25
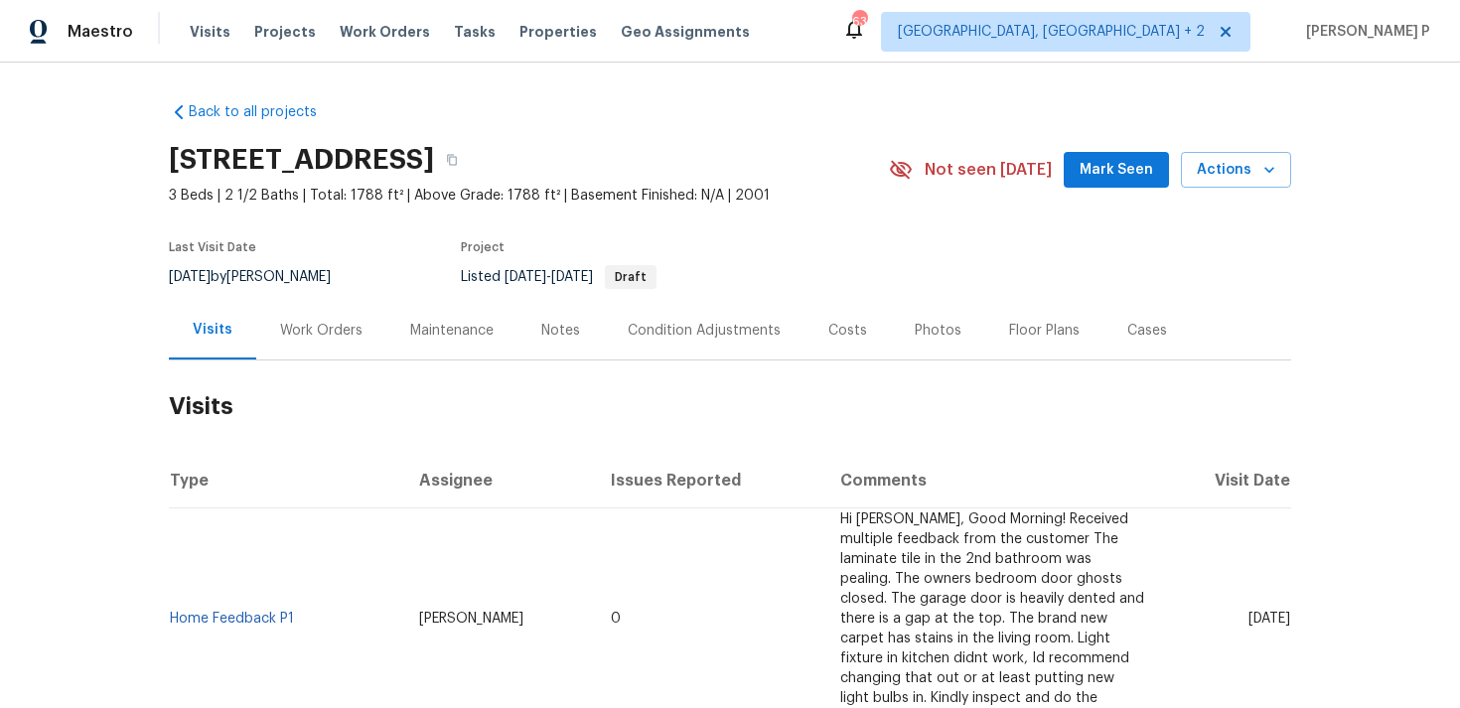
click at [317, 341] on div "Work Orders" at bounding box center [321, 330] width 130 height 59
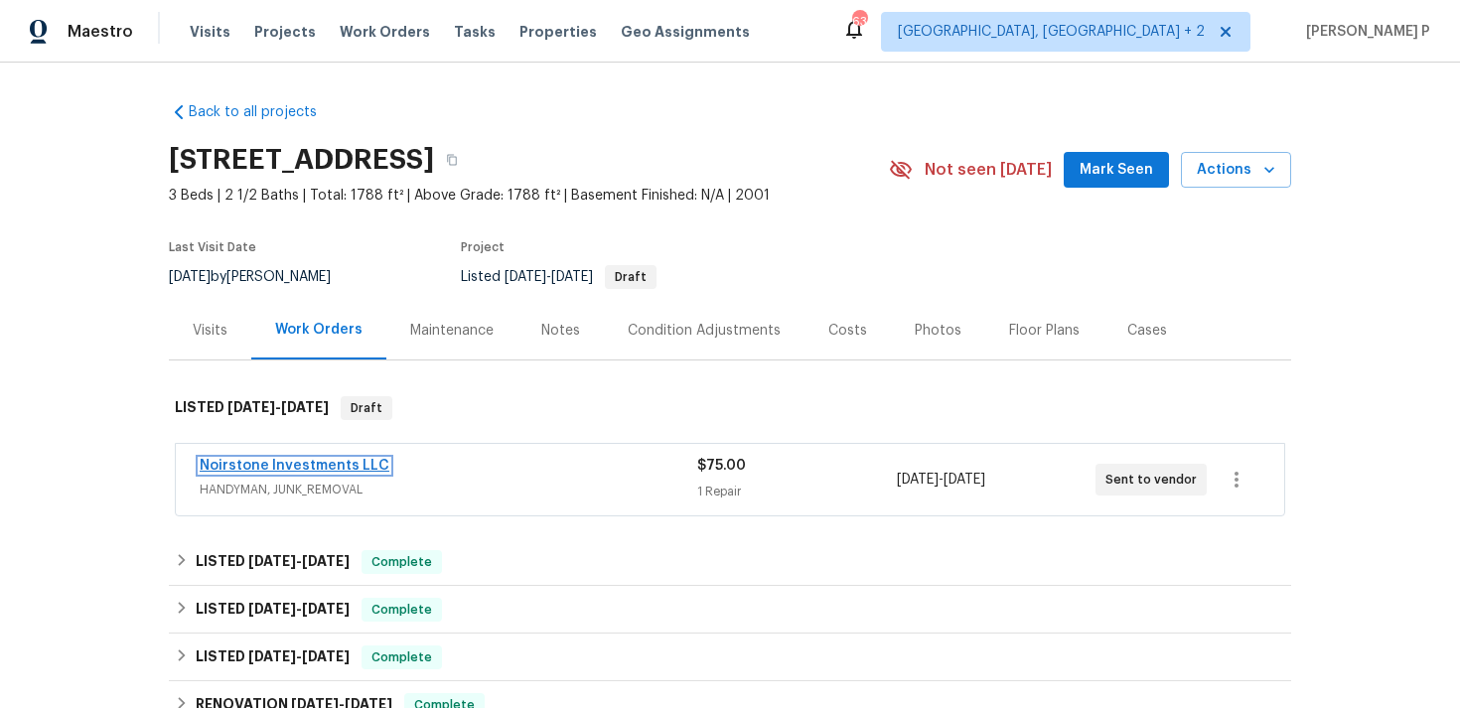
click at [283, 466] on link "Noirstone Investments LLC" at bounding box center [295, 466] width 190 height 14
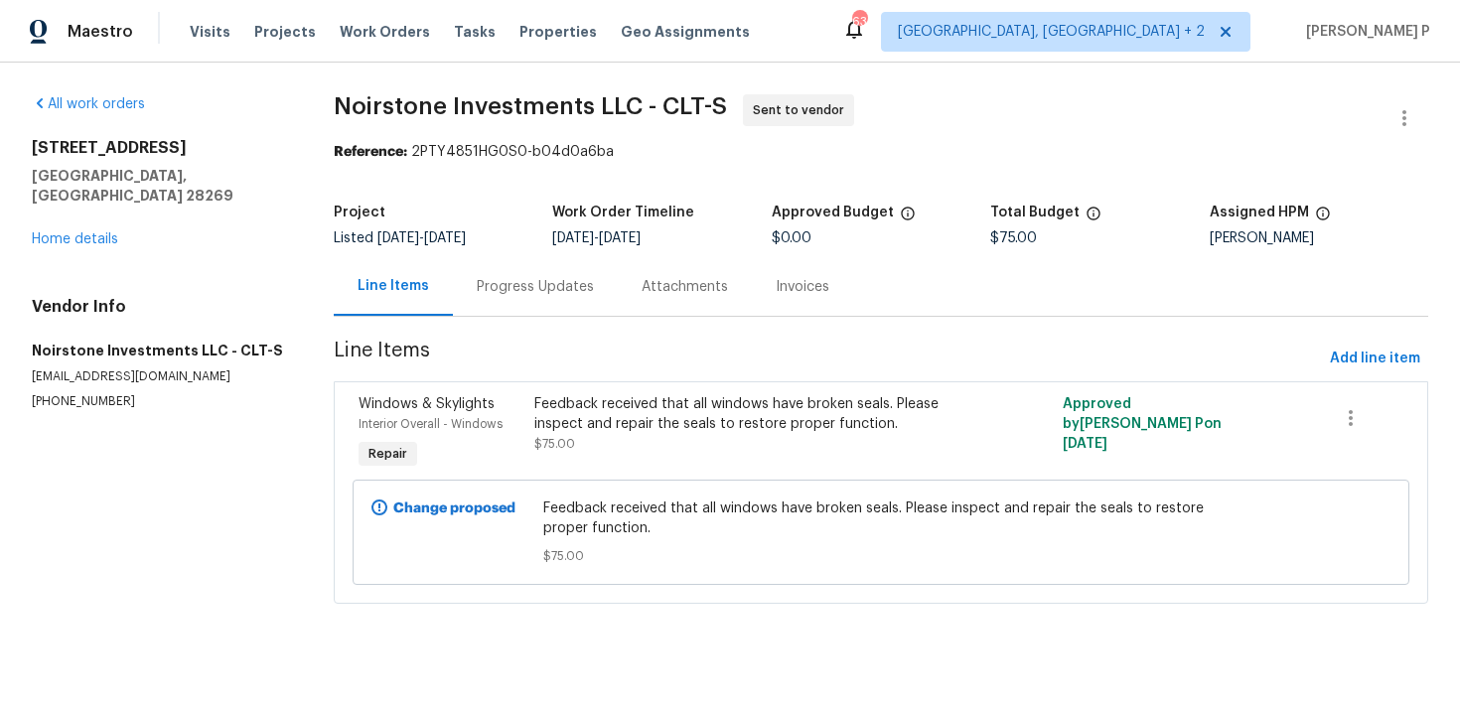
click at [576, 280] on div "Progress Updates" at bounding box center [535, 287] width 117 height 20
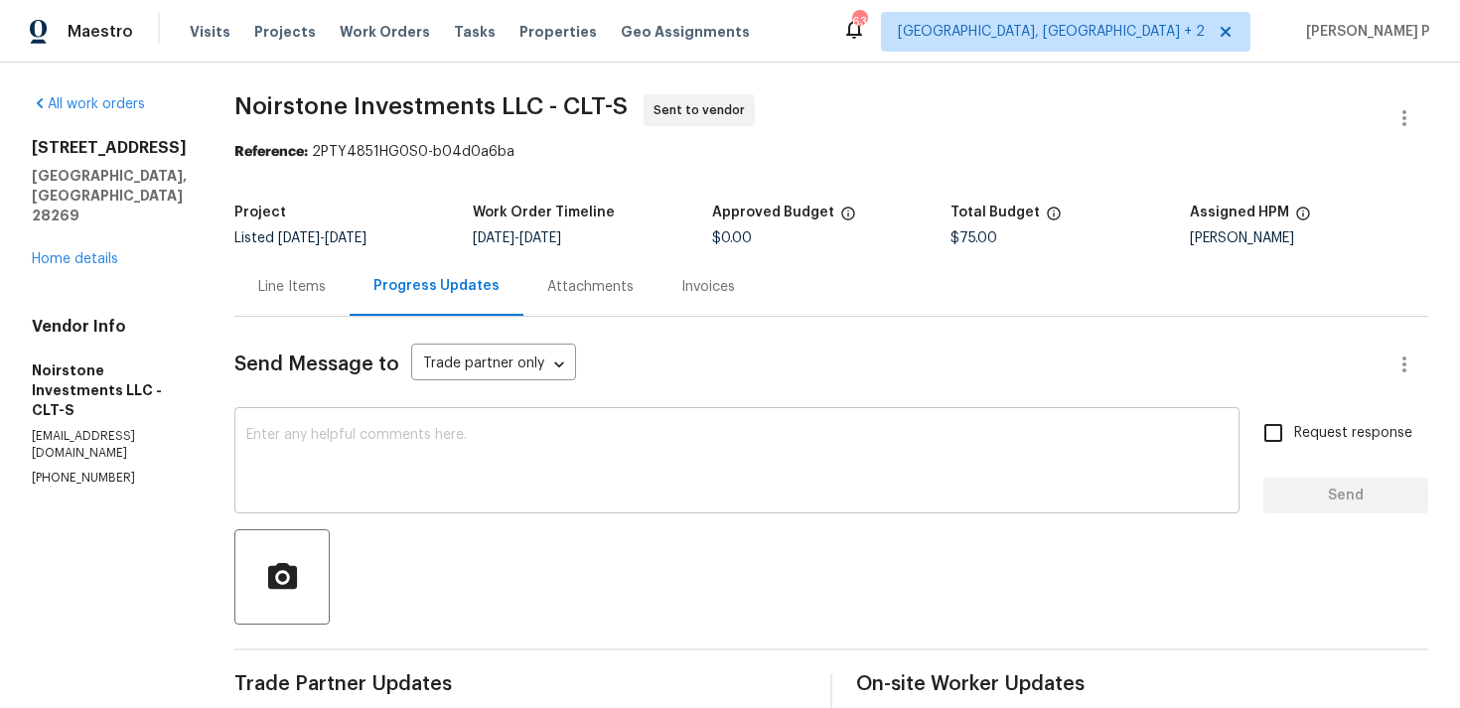
click at [346, 434] on textarea at bounding box center [736, 463] width 981 height 70
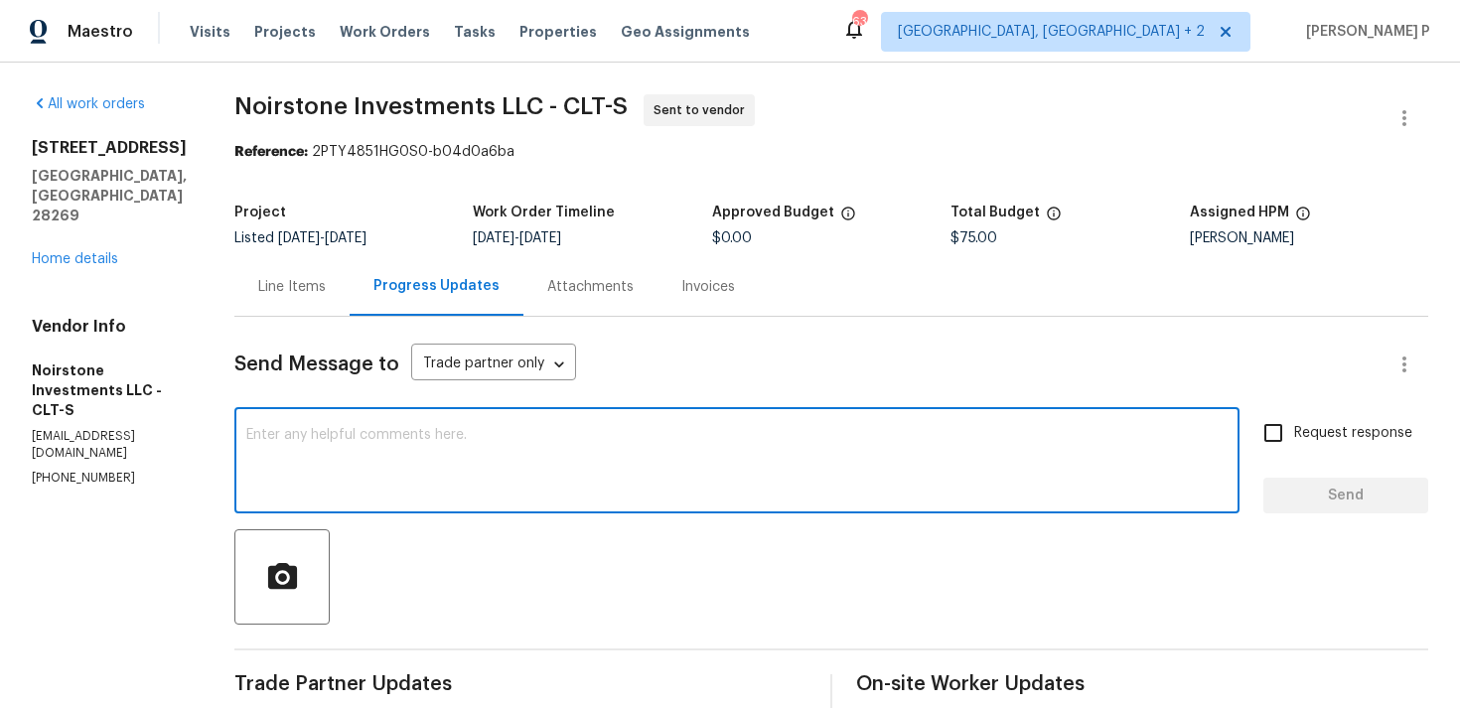
paste textarea "We regret to inform you that the work order has been reassigned as it was not a…"
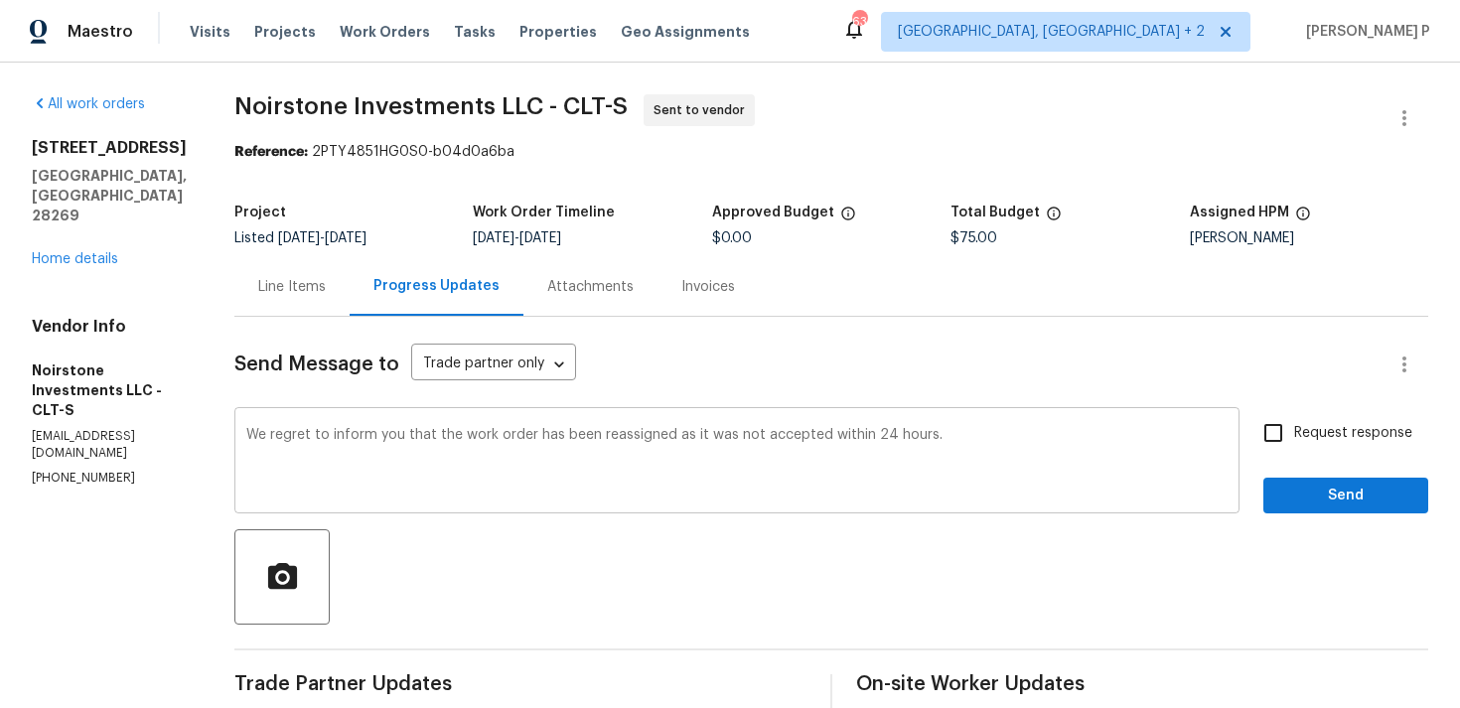
click at [977, 450] on textarea "We regret to inform you that the work order has been reassigned as it was not a…" at bounding box center [736, 463] width 981 height 70
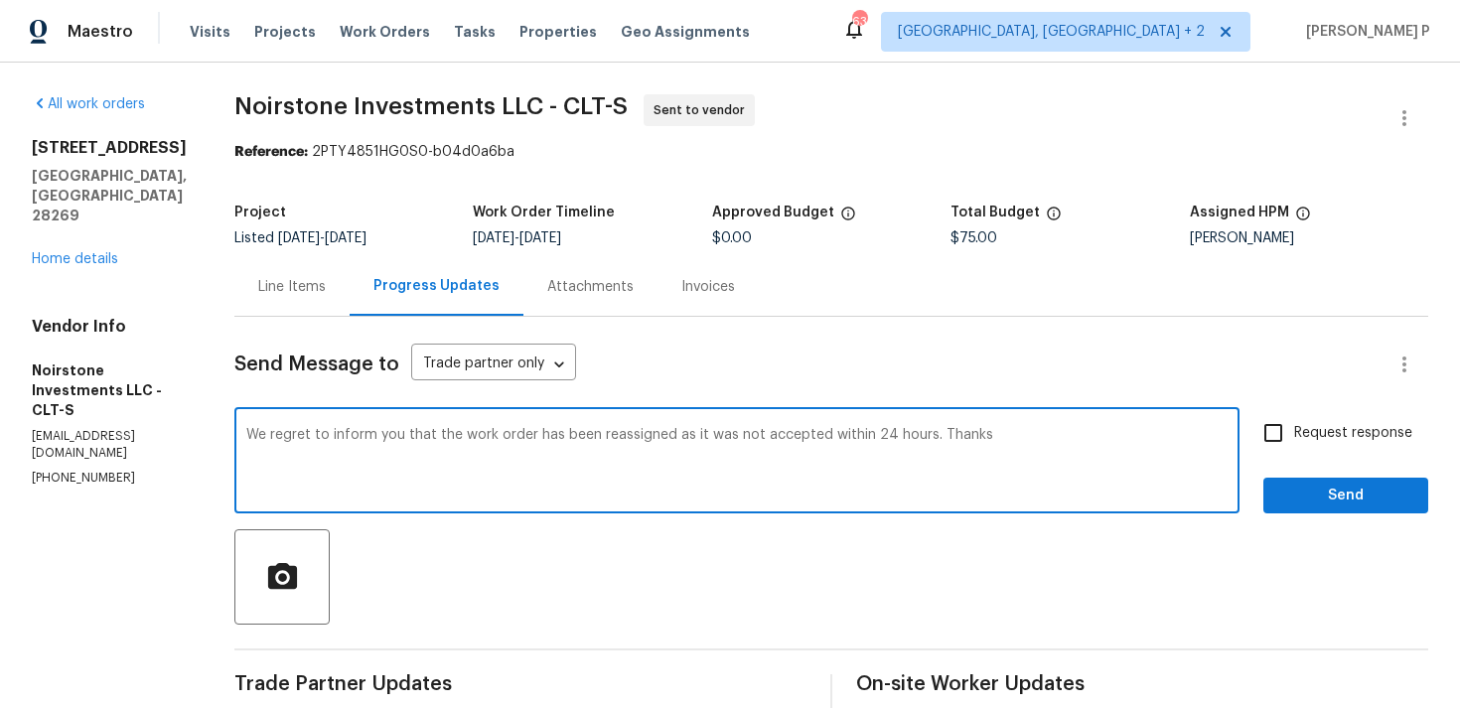
type textarea "We regret to inform you that the work order has been reassigned as it was not a…"
click at [1348, 491] on span "Send" at bounding box center [1345, 496] width 133 height 25
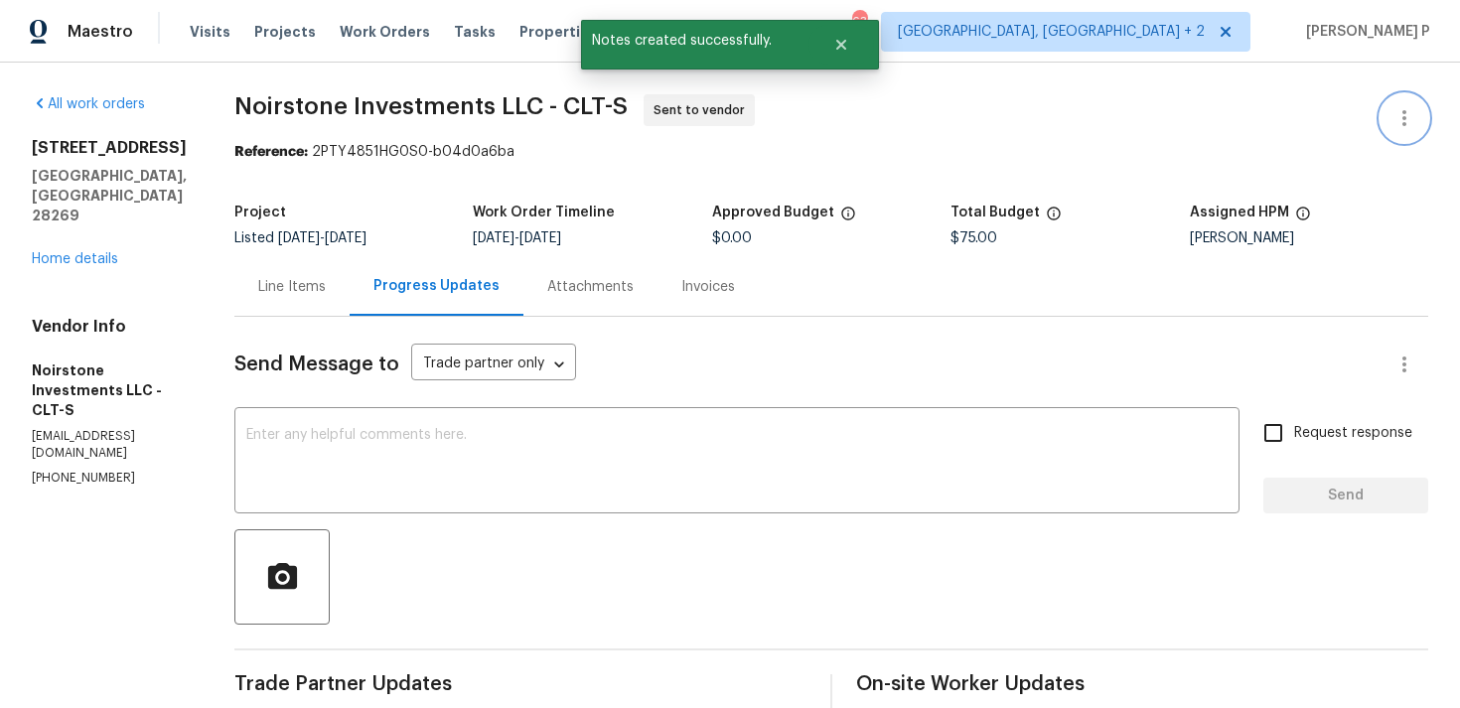
click at [1408, 124] on icon "button" at bounding box center [1404, 118] width 24 height 24
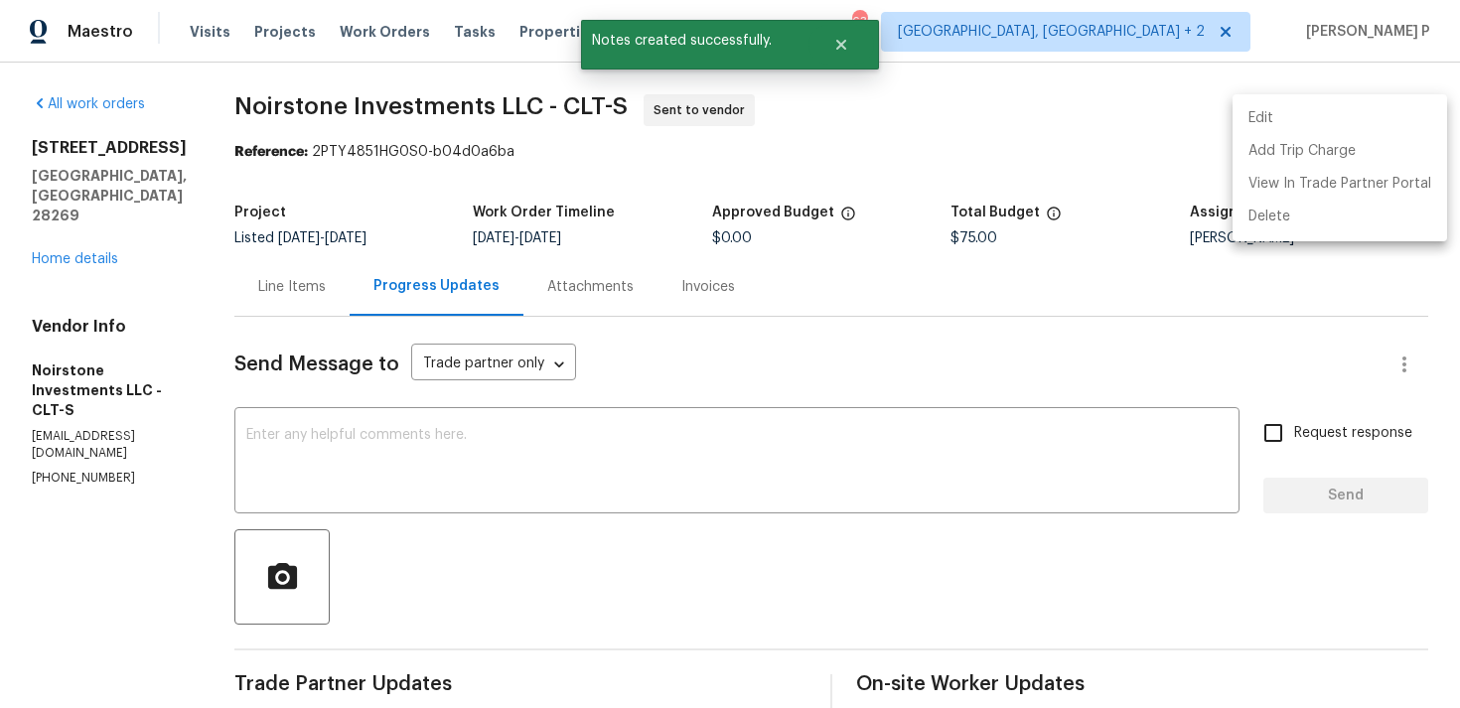
click at [1309, 111] on li "Edit" at bounding box center [1339, 118] width 214 height 33
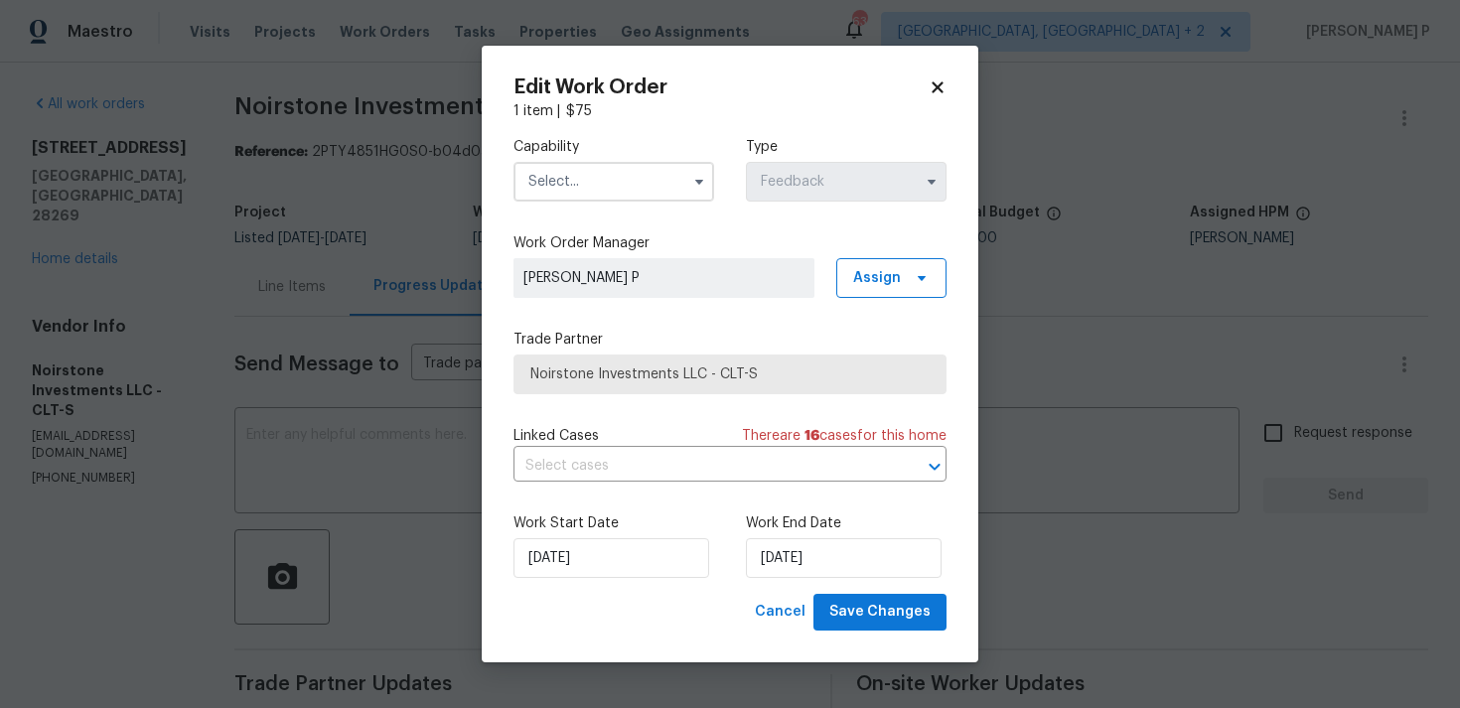
click at [645, 178] on input "text" at bounding box center [613, 182] width 201 height 40
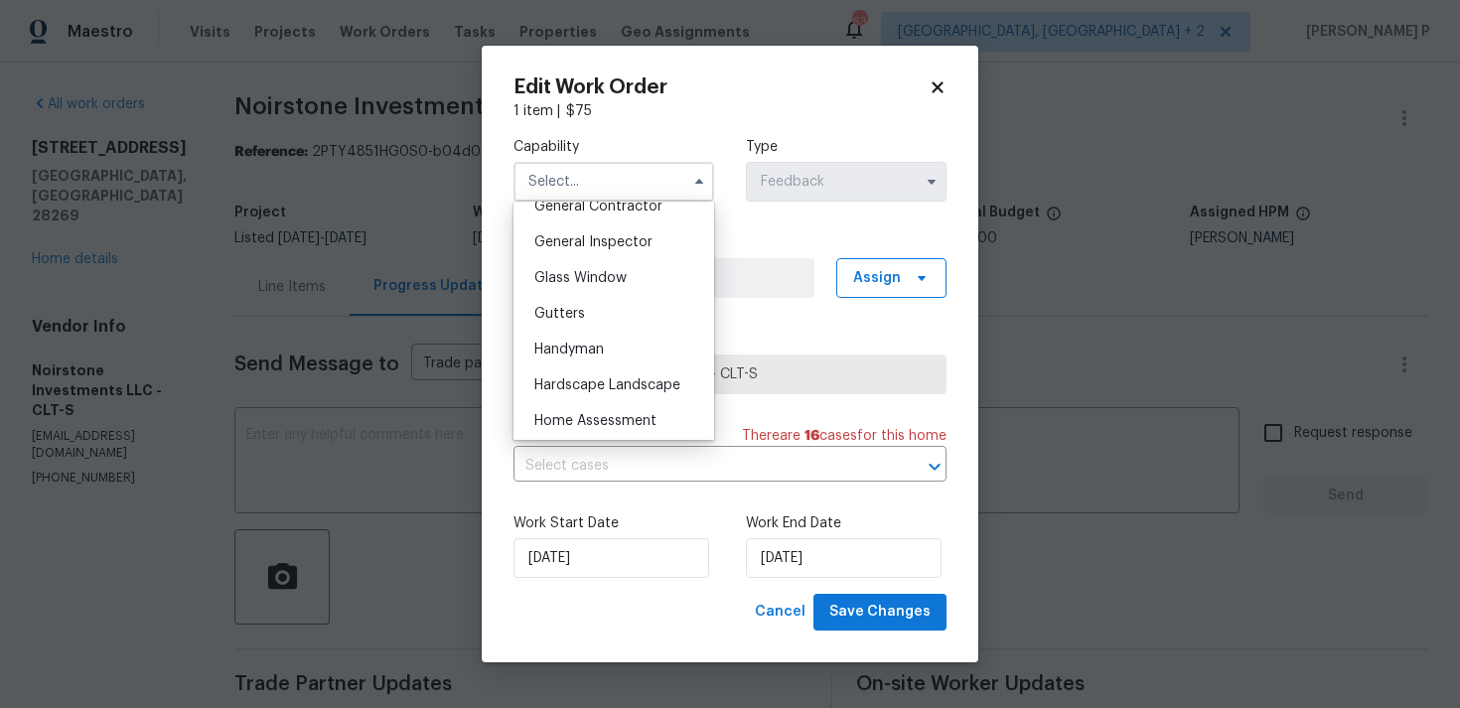
scroll to position [982, 0]
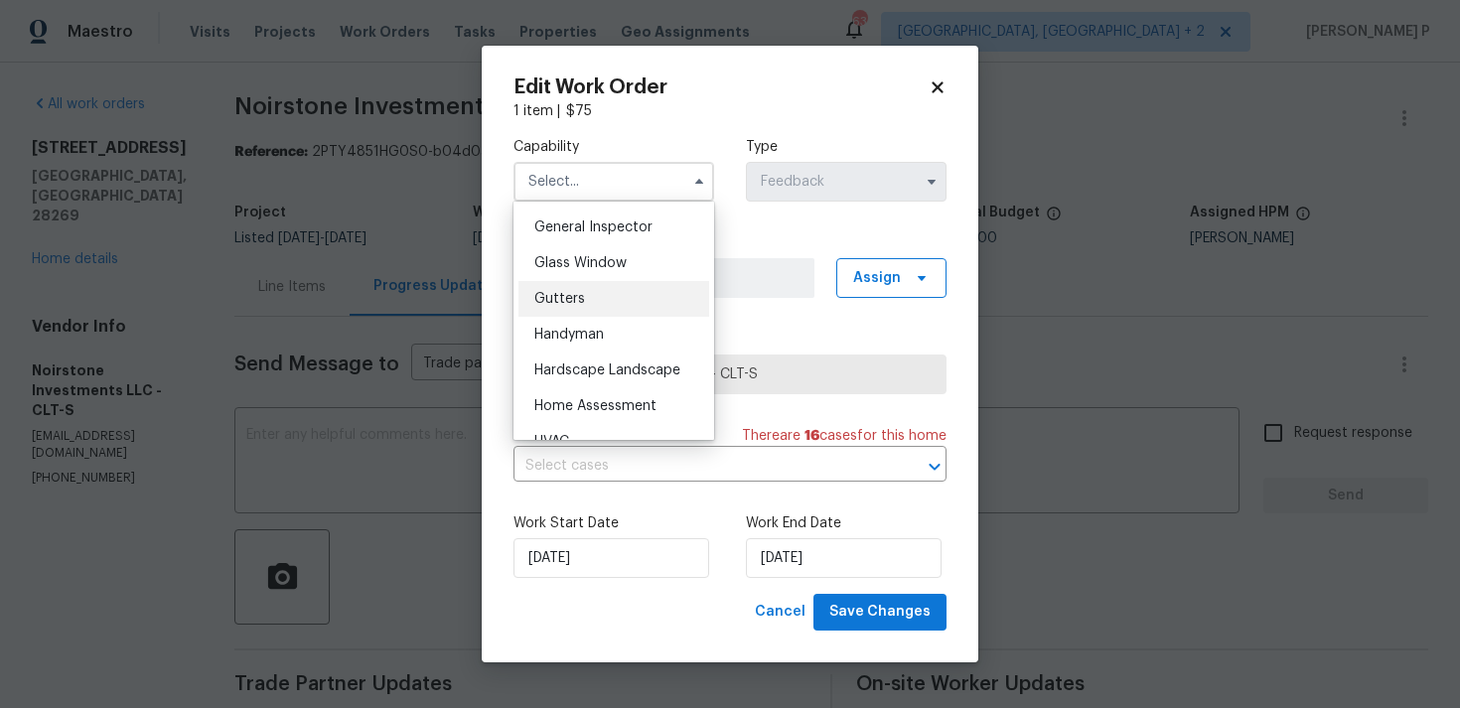
click at [602, 314] on div "Gutters" at bounding box center [613, 299] width 191 height 36
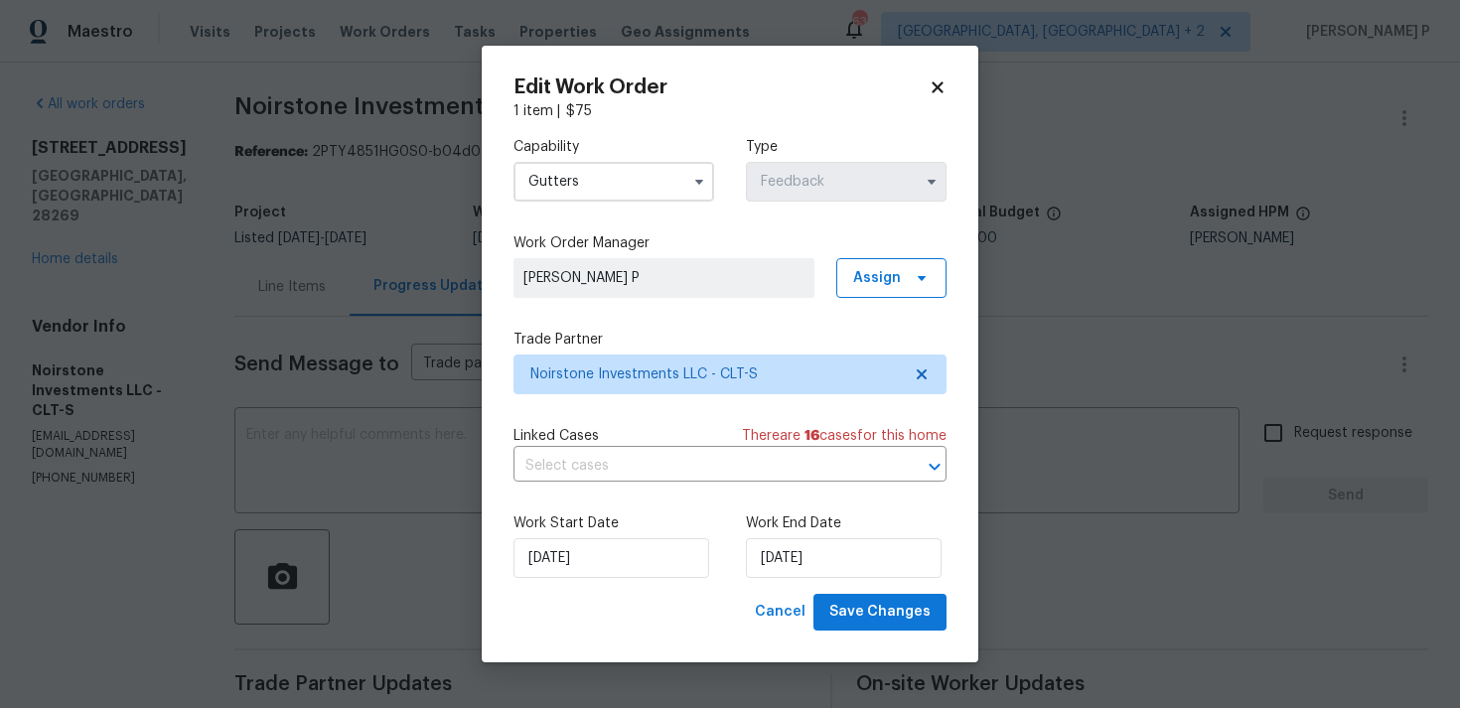
click at [624, 196] on input "Gutters" at bounding box center [613, 182] width 201 height 40
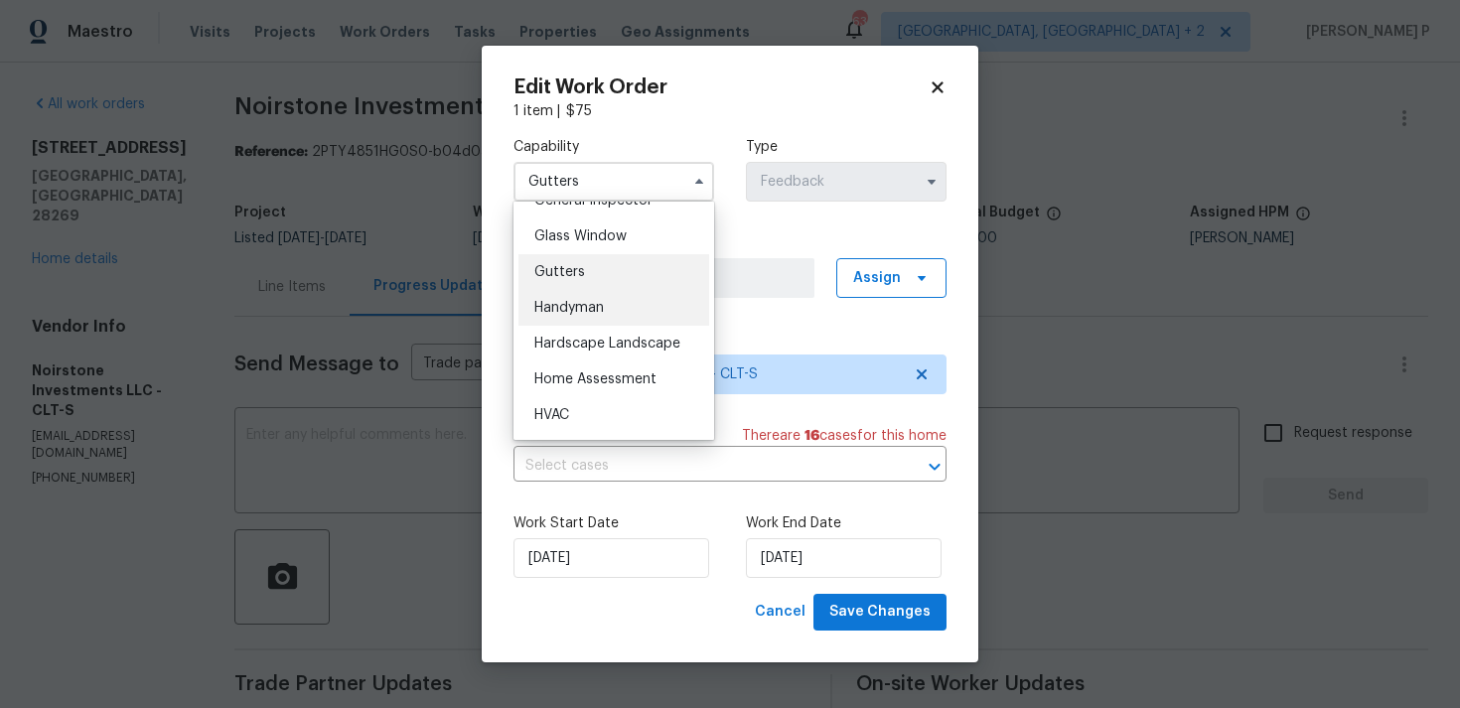
scroll to position [1013, 0]
click at [603, 287] on div "Handyman" at bounding box center [613, 304] width 191 height 36
type input "Handyman"
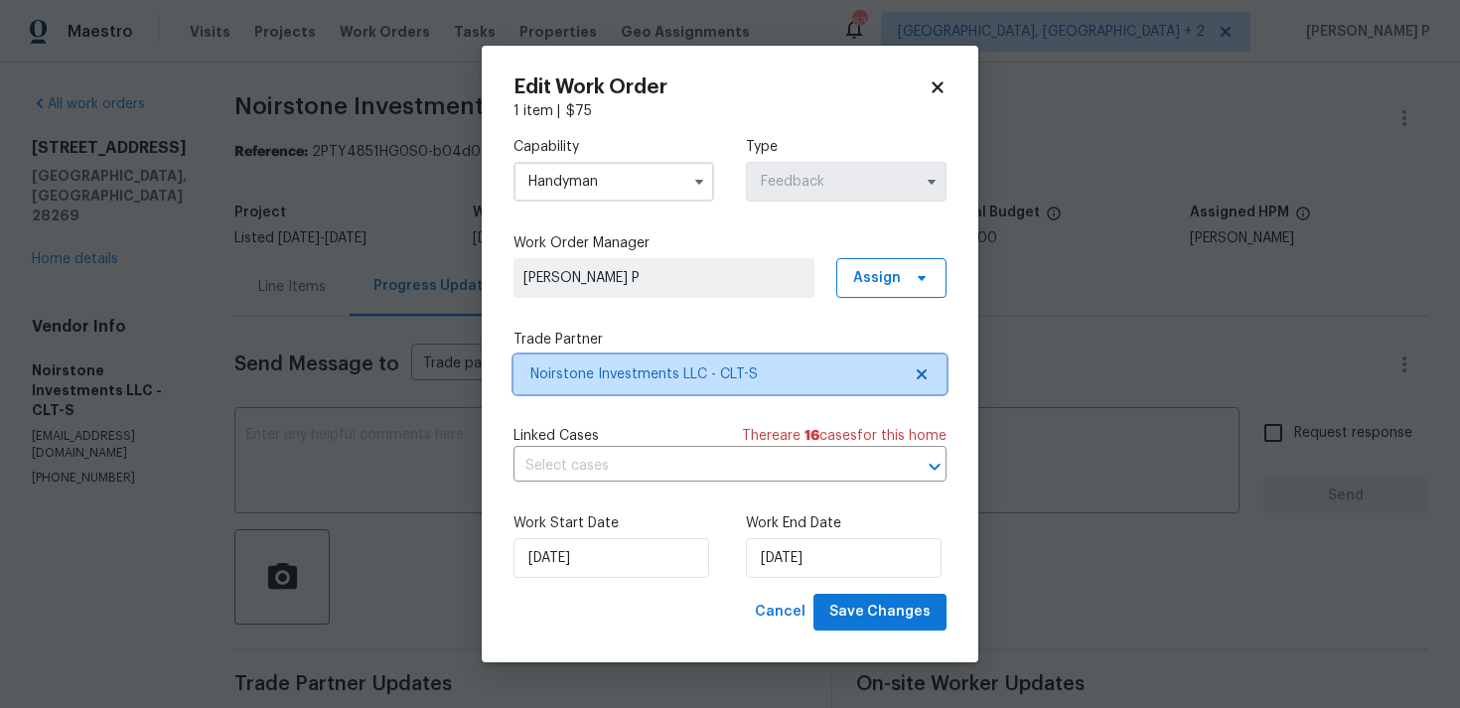
click at [640, 376] on span "Noirstone Investments LLC - CLT-S" at bounding box center [715, 374] width 370 height 20
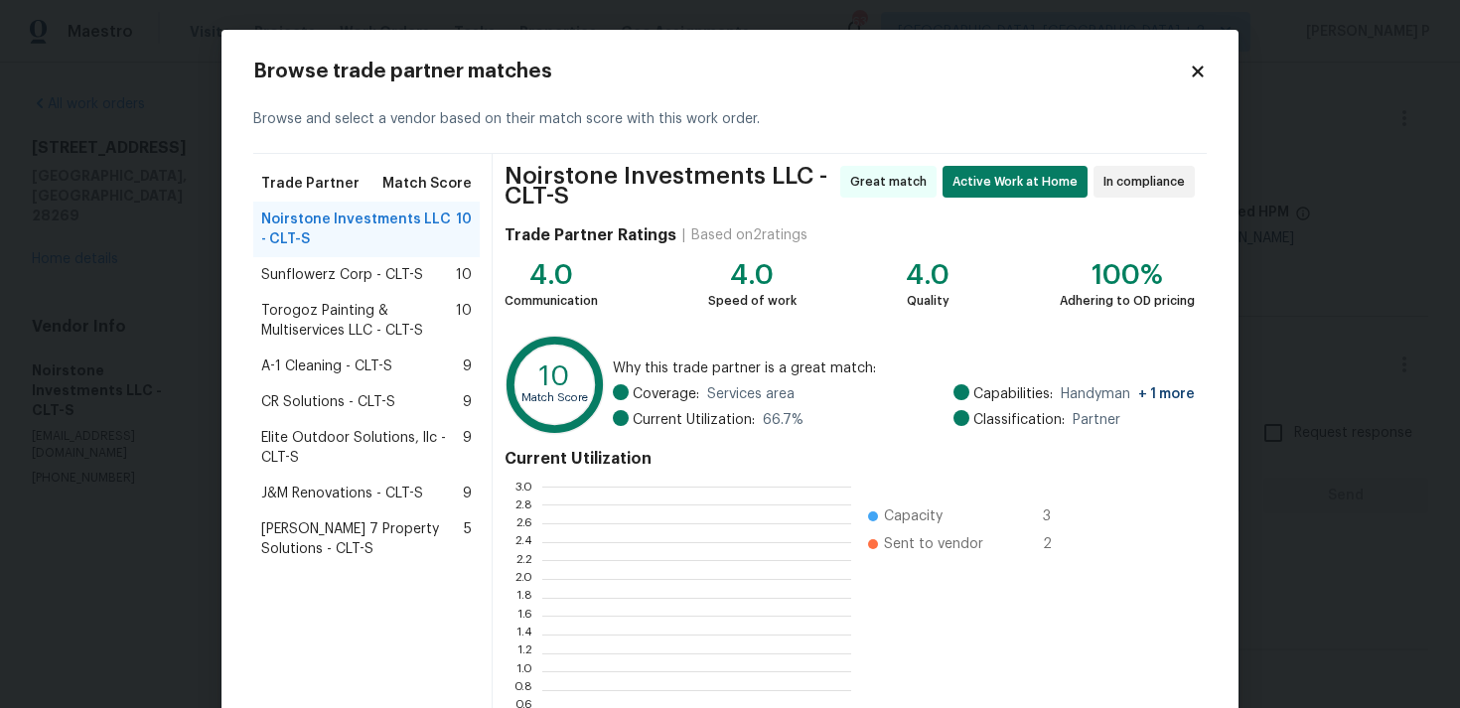
scroll to position [278, 309]
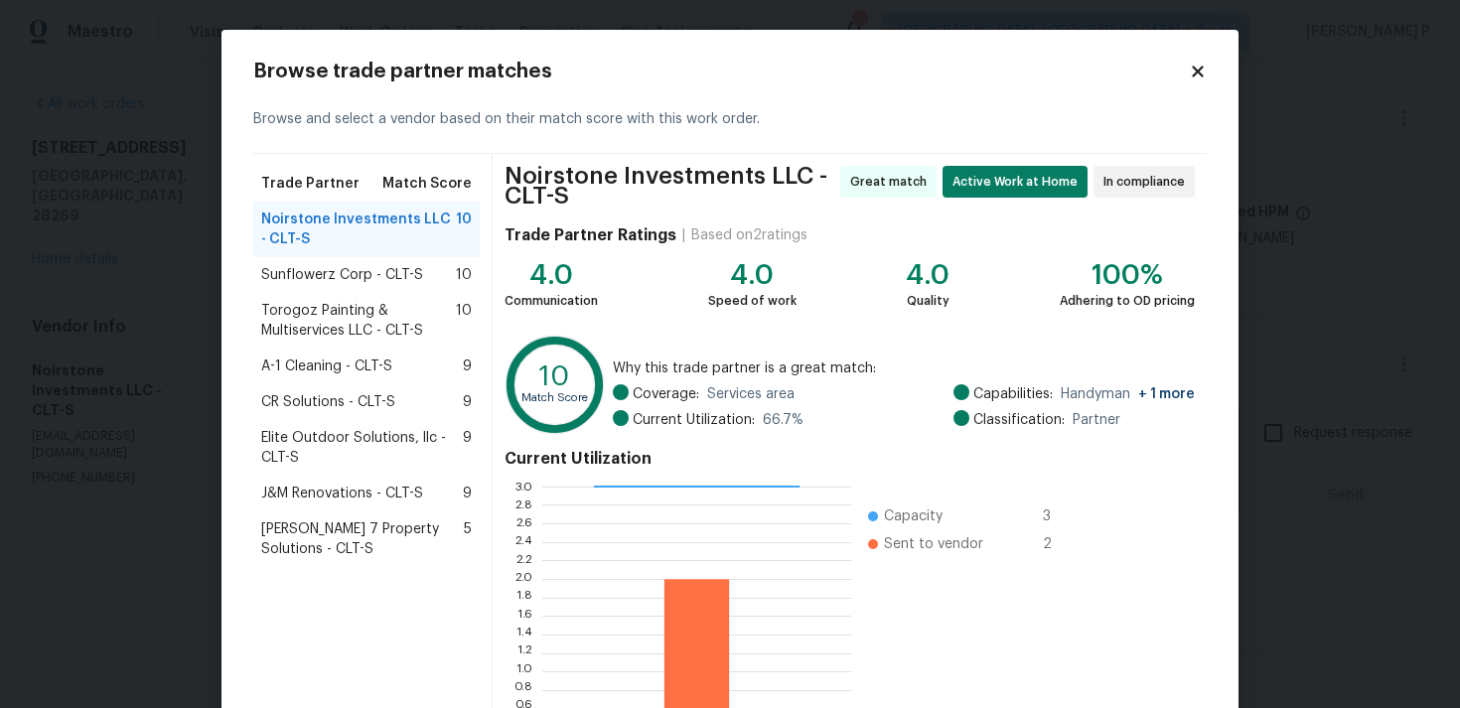
click at [313, 313] on span "Torogoz Painting & Multiservices LLC - CLT-S" at bounding box center [358, 321] width 195 height 40
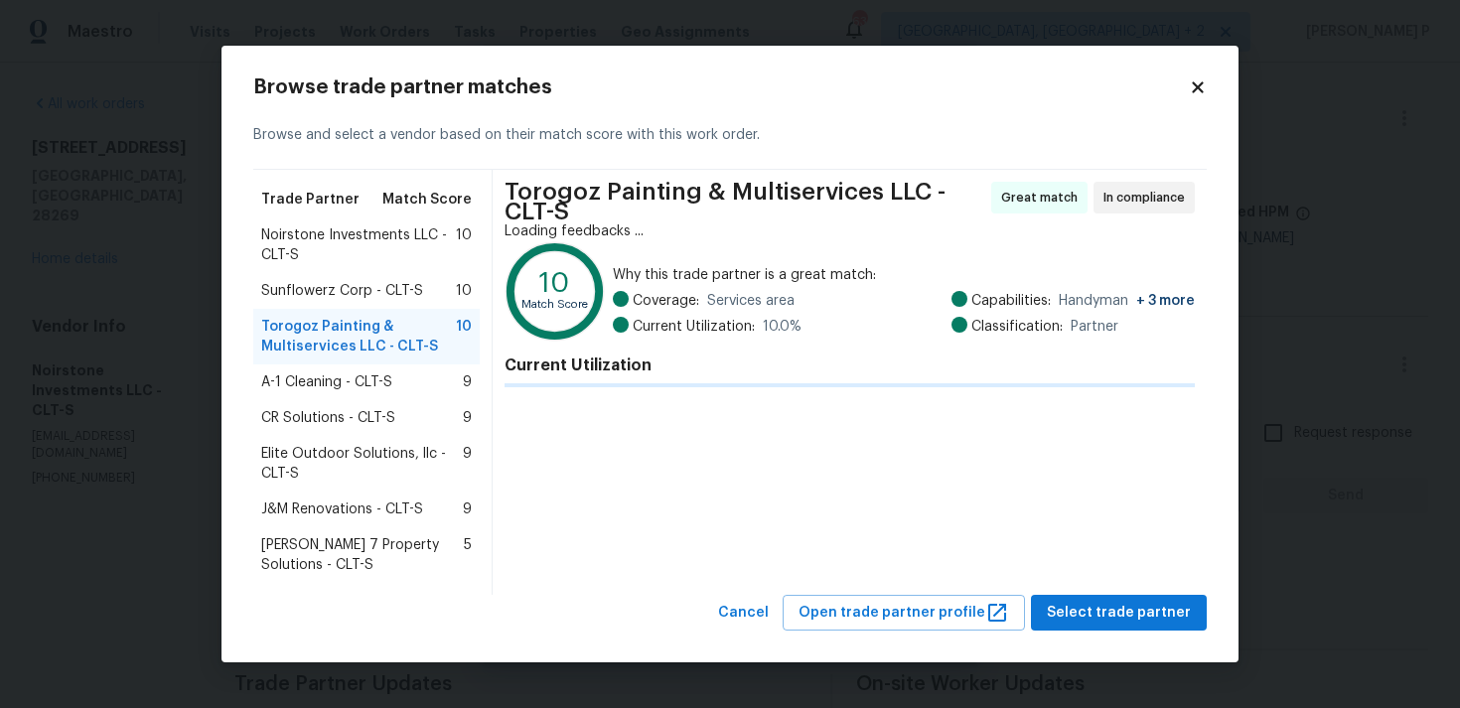
click at [313, 317] on span "Torogoz Painting & Multiservices LLC - CLT-S" at bounding box center [358, 337] width 195 height 40
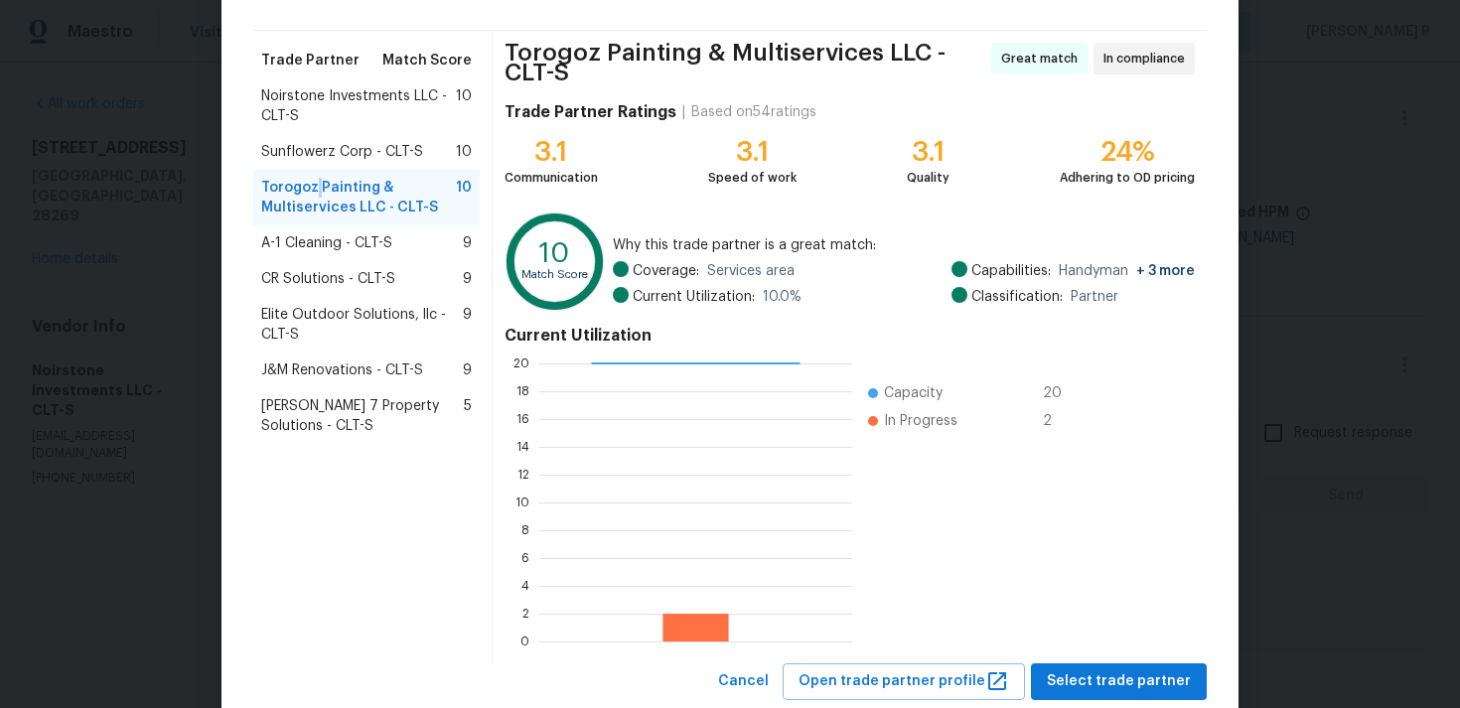
scroll to position [176, 0]
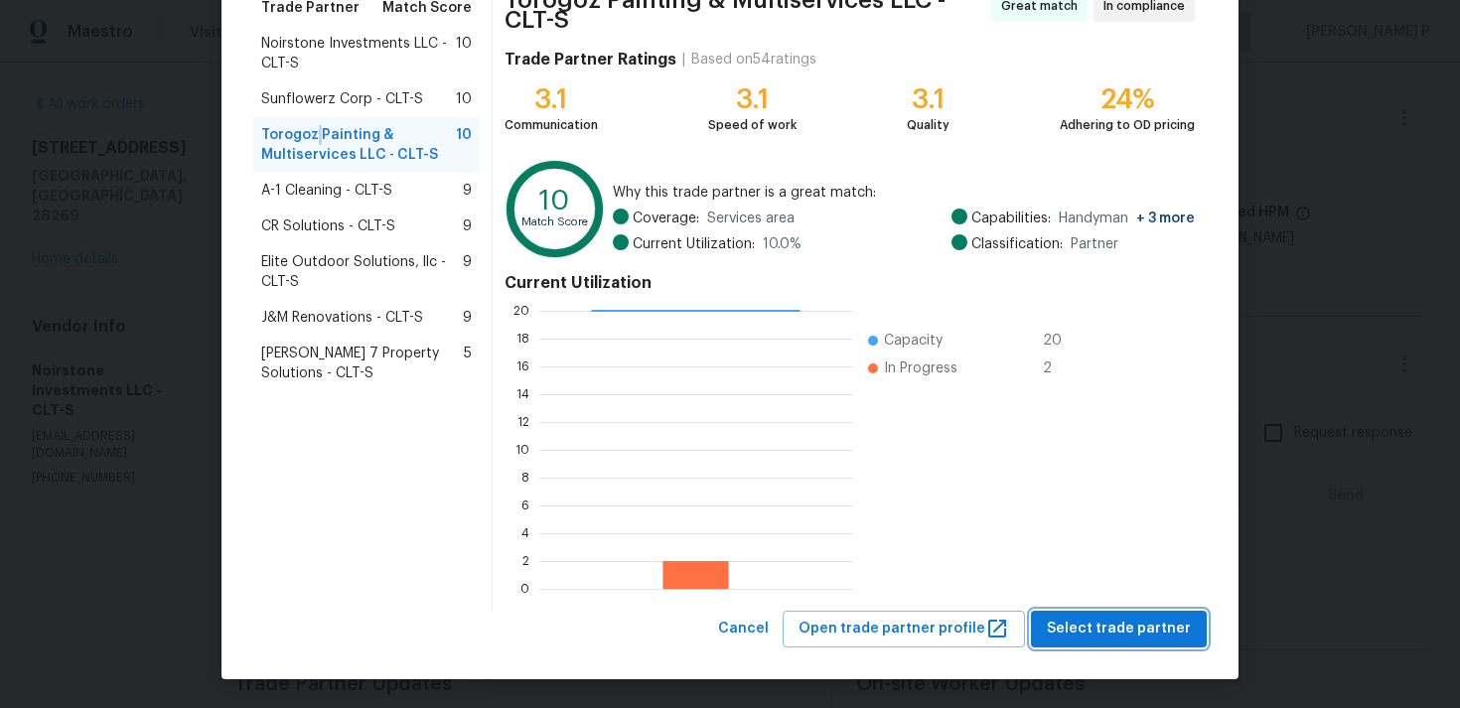
click at [1132, 643] on button "Select trade partner" at bounding box center [1119, 629] width 176 height 37
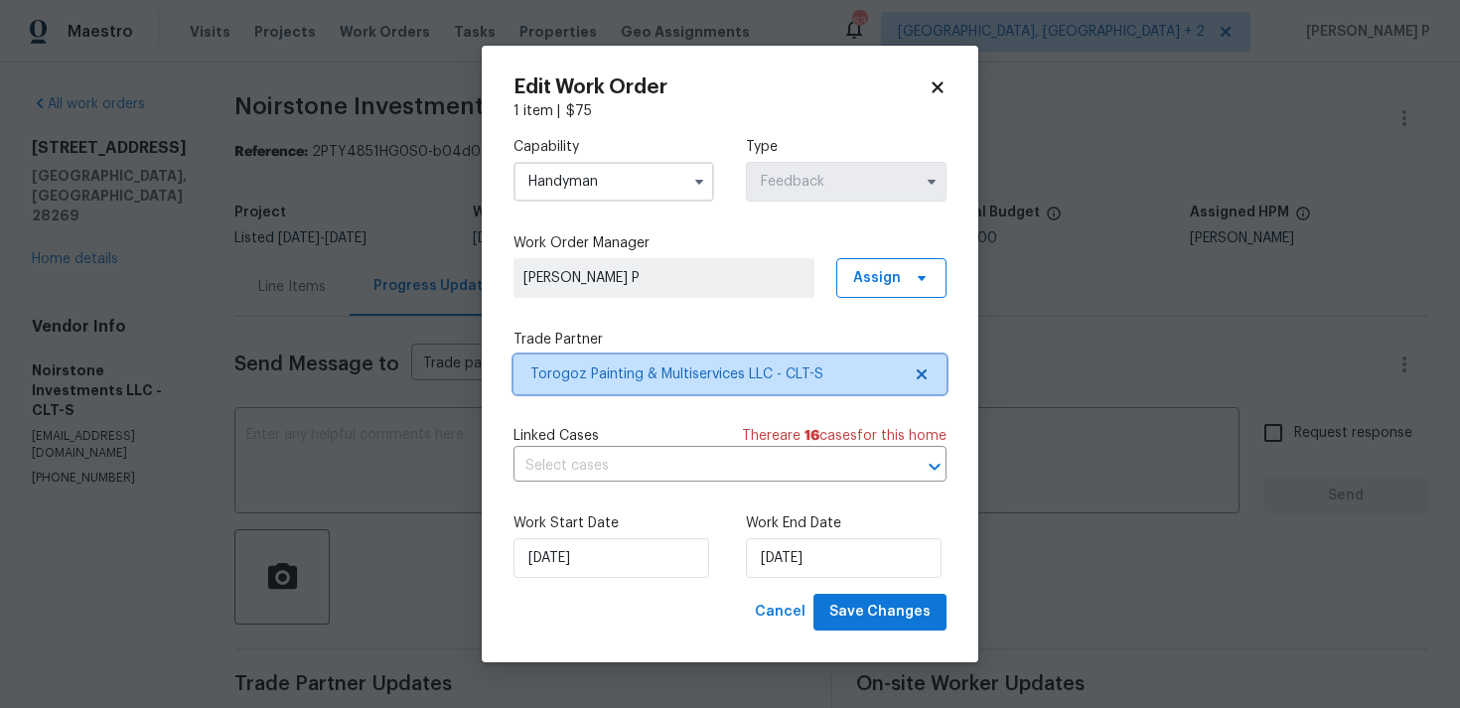
scroll to position [0, 0]
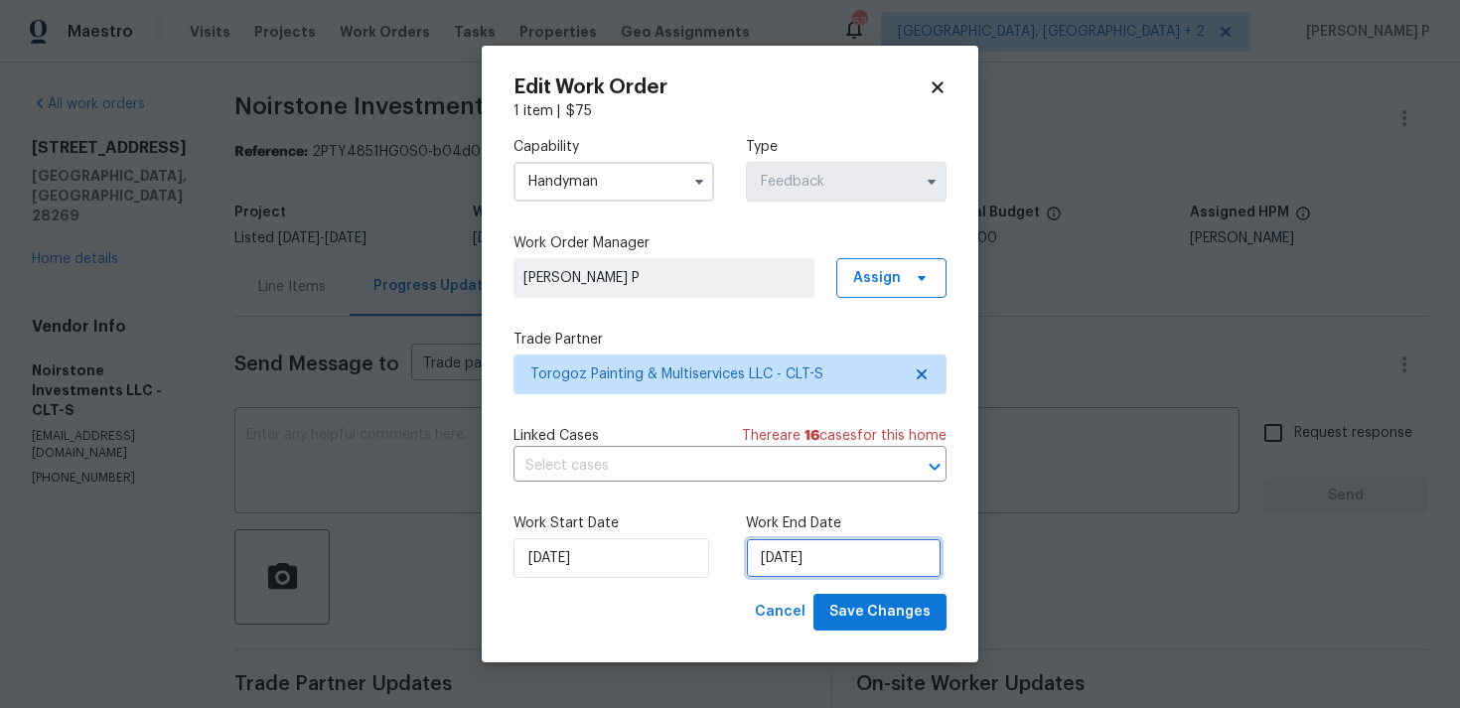
click at [764, 546] on input "[DATE]" at bounding box center [844, 558] width 196 height 40
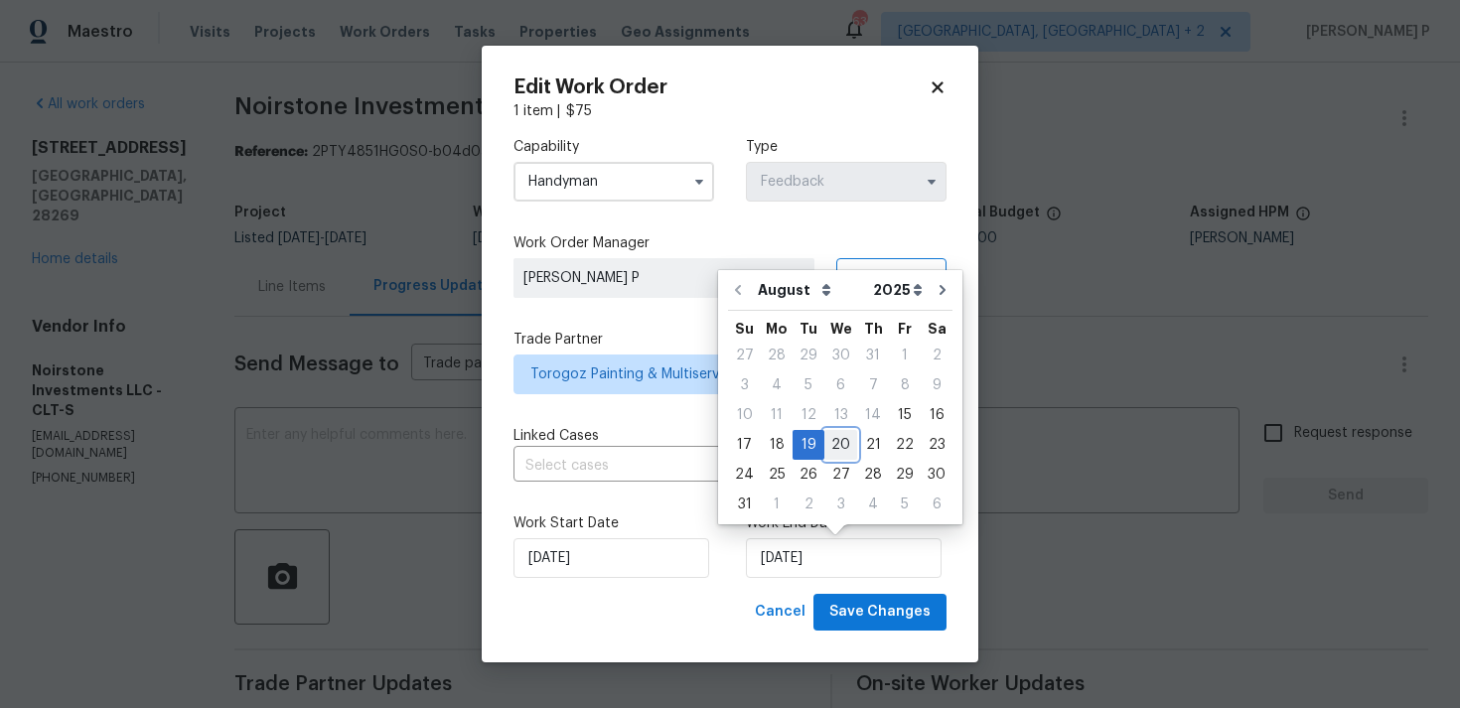
click at [832, 448] on div "20" at bounding box center [840, 445] width 33 height 28
type input "[DATE]"
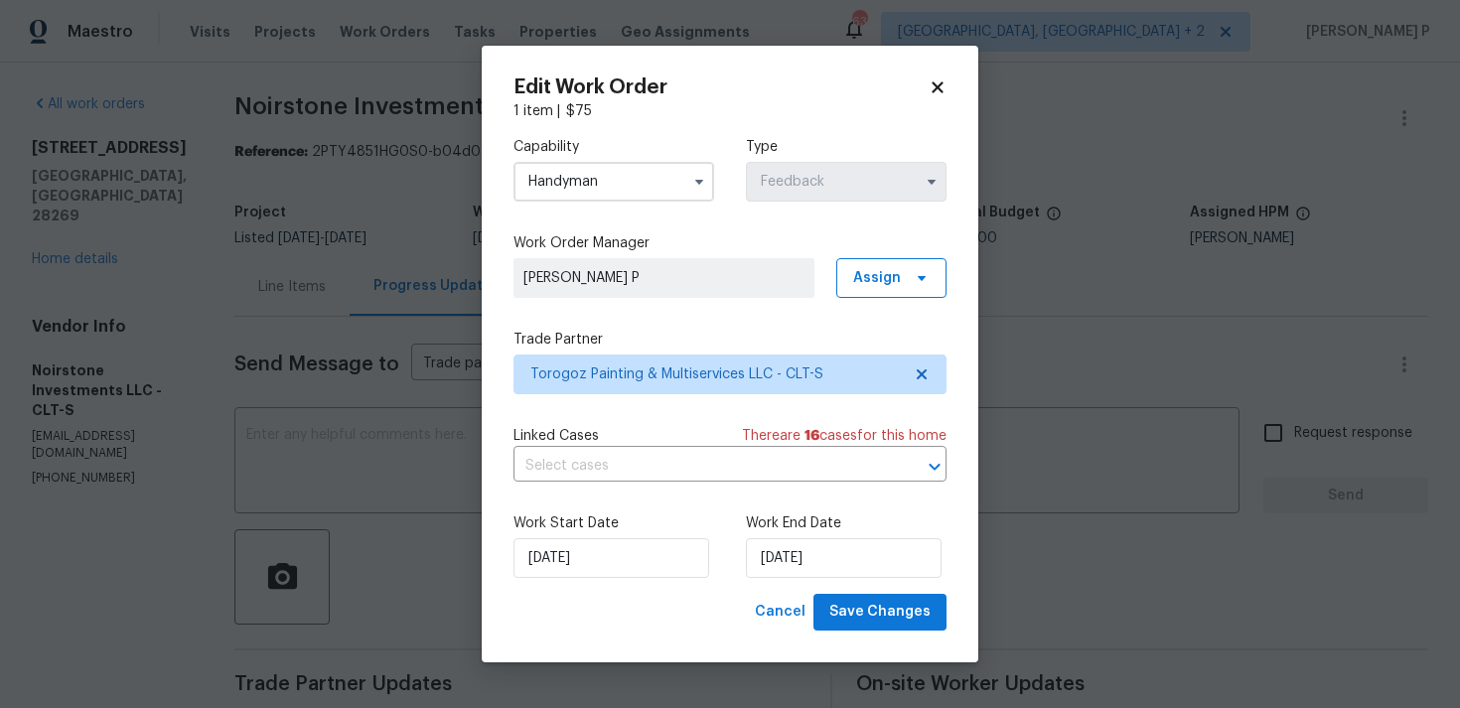
click at [645, 524] on label "Work Start Date" at bounding box center [613, 523] width 201 height 20
click at [622, 566] on input "[DATE]" at bounding box center [611, 558] width 196 height 40
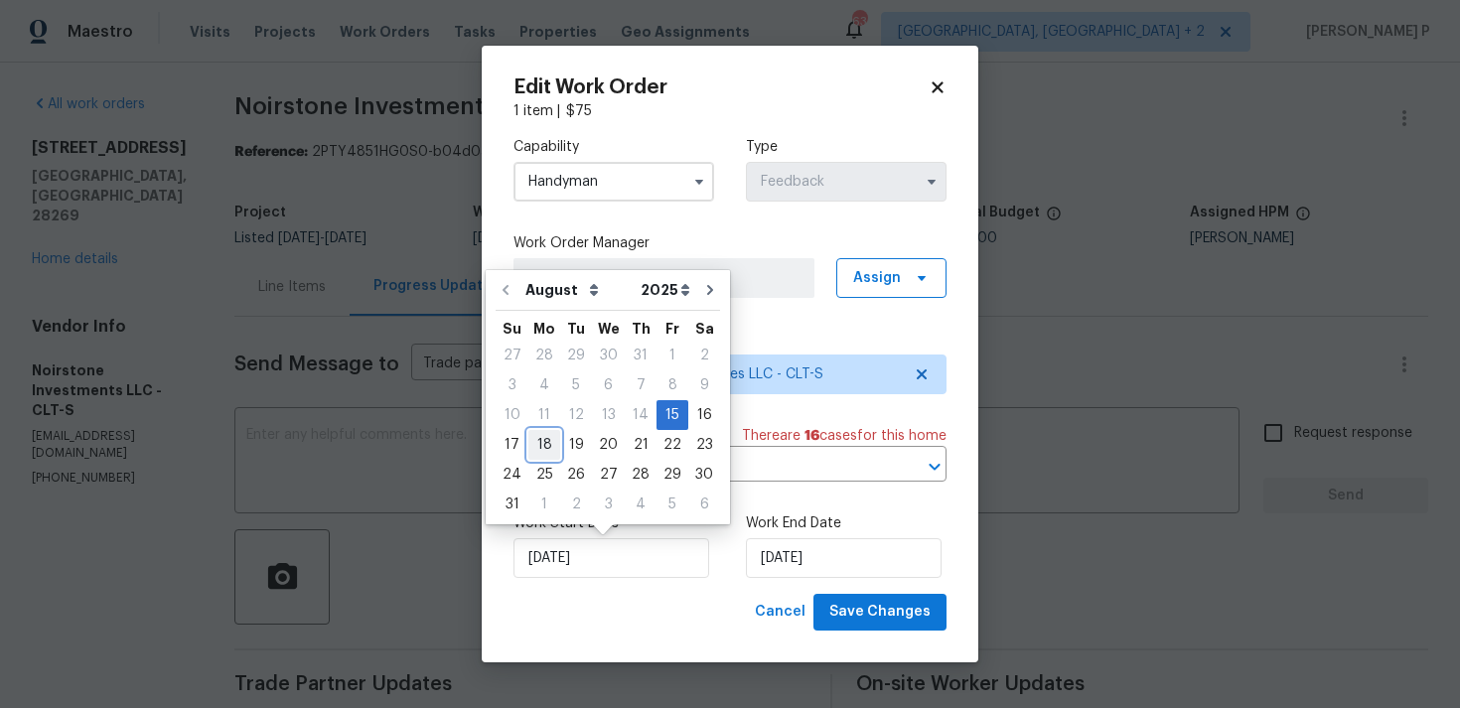
click at [548, 442] on div "18" at bounding box center [544, 445] width 32 height 28
type input "[DATE]"
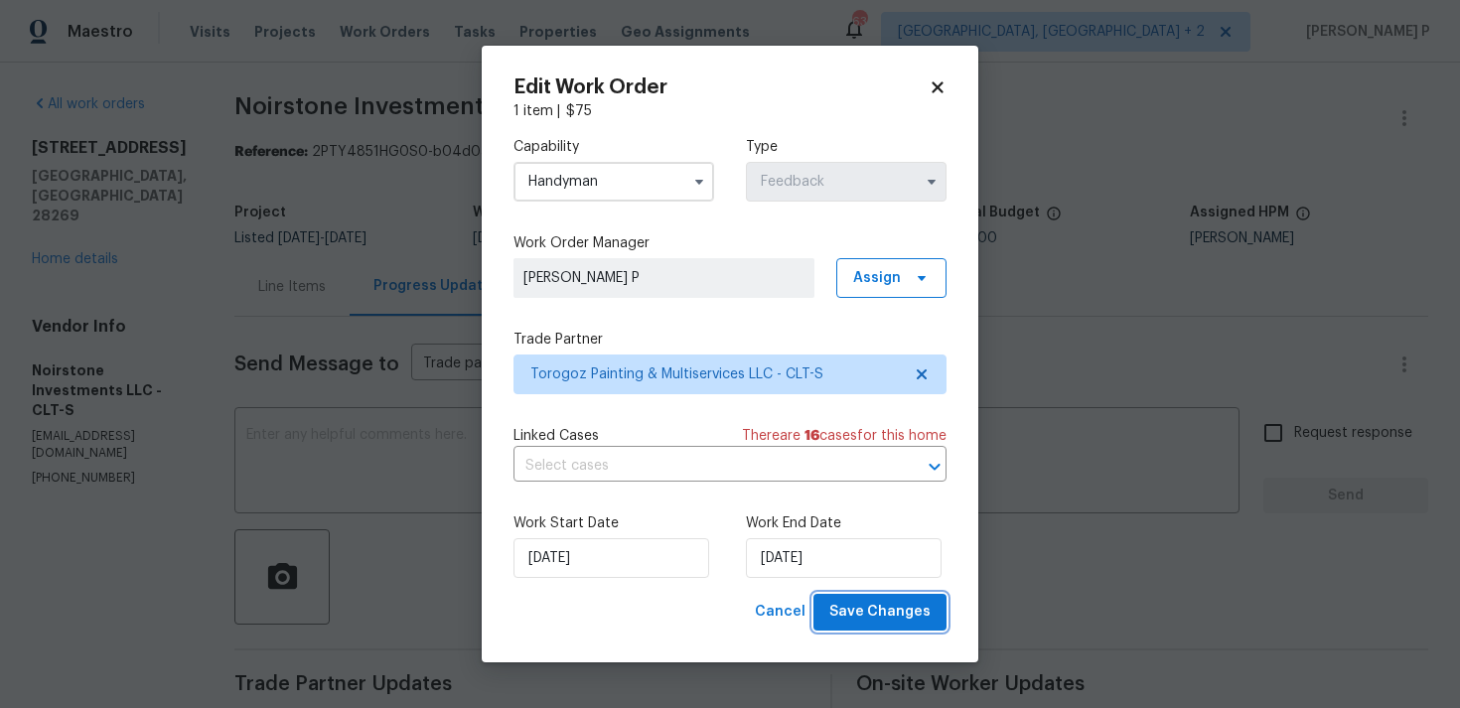
click at [847, 609] on span "Save Changes" at bounding box center [879, 612] width 101 height 25
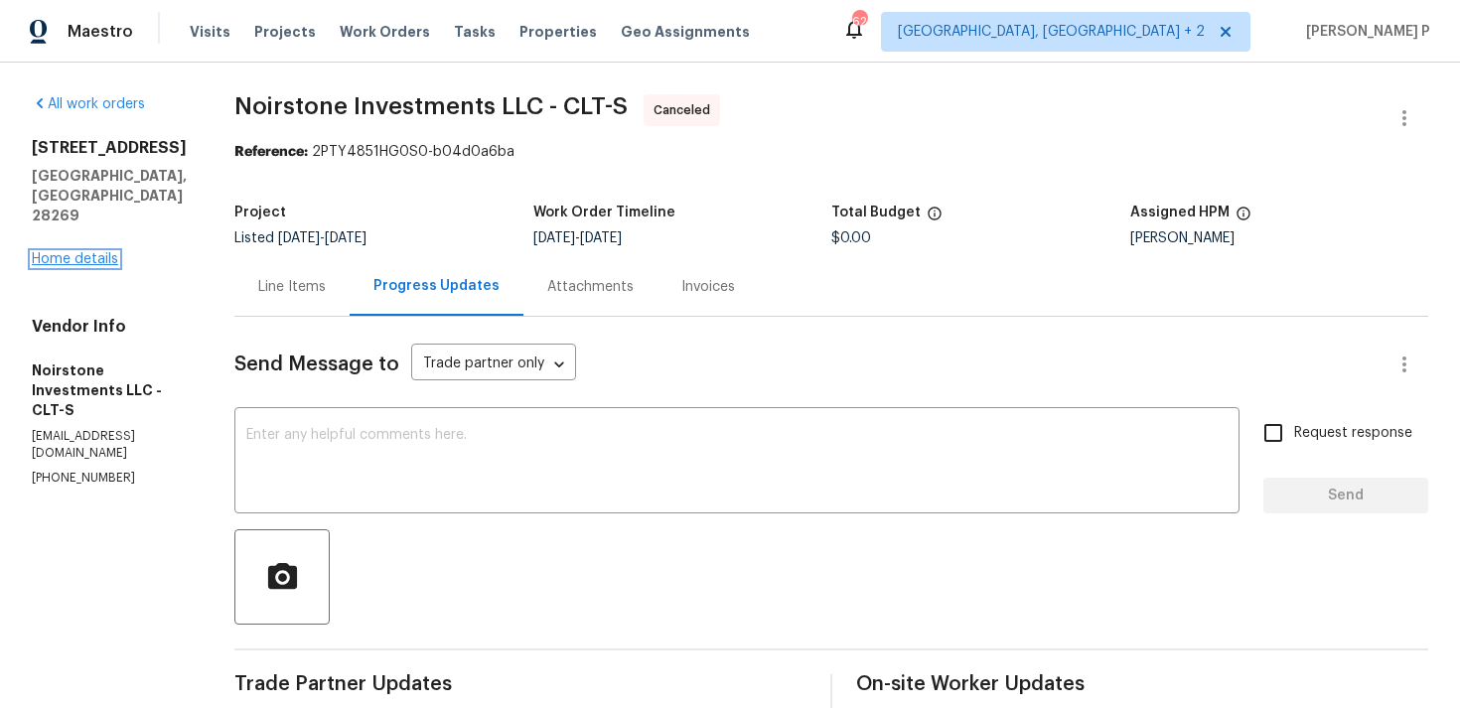
click at [84, 252] on link "Home details" at bounding box center [75, 259] width 86 height 14
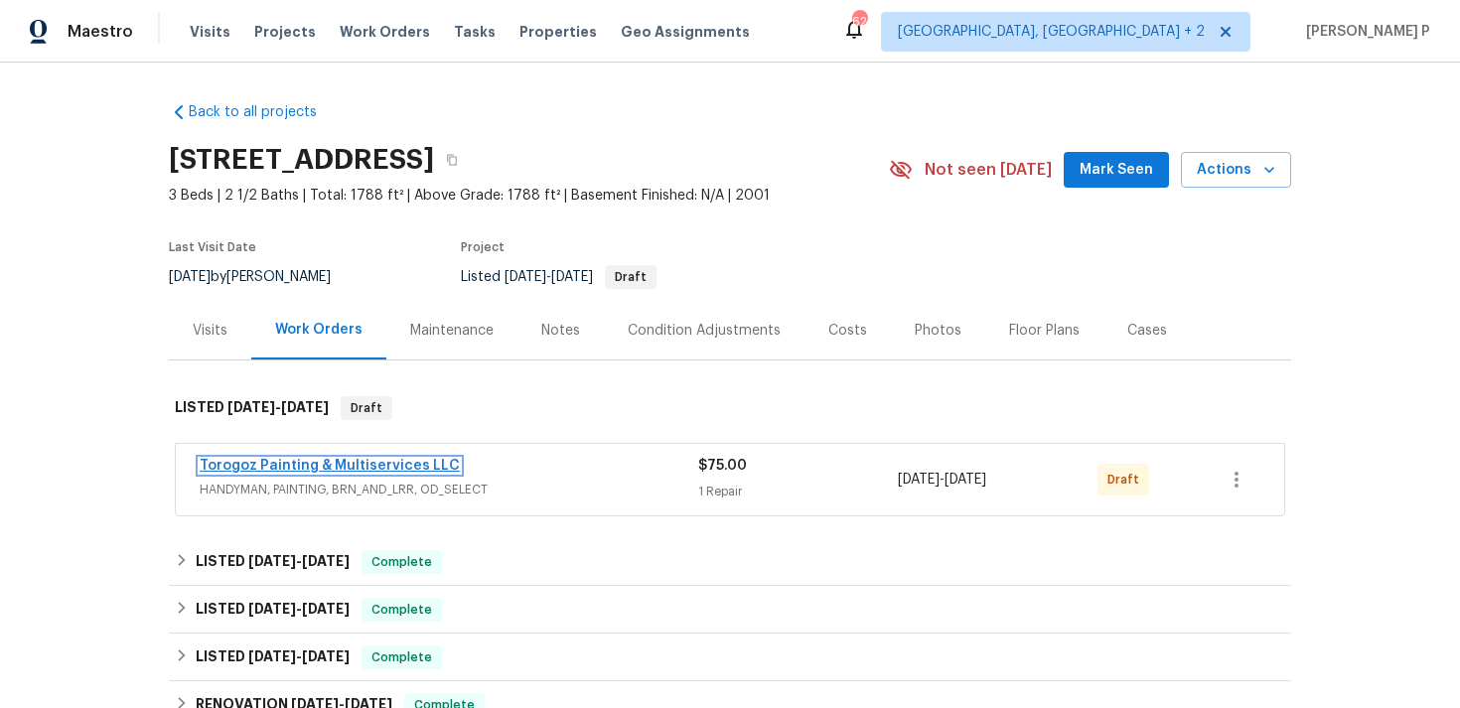
click at [279, 463] on link "Torogoz Painting & Multiservices LLC" at bounding box center [330, 466] width 260 height 14
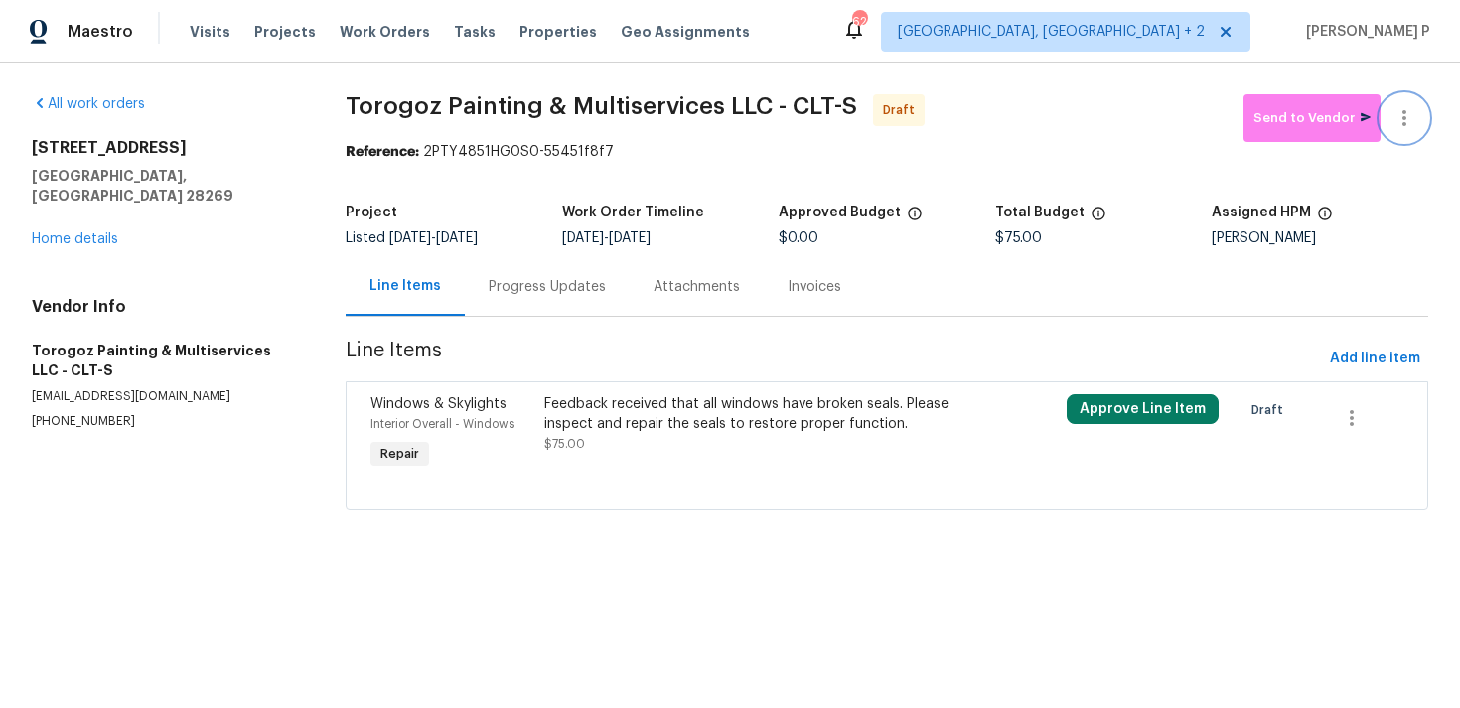
click at [1411, 110] on icon "button" at bounding box center [1404, 118] width 24 height 24
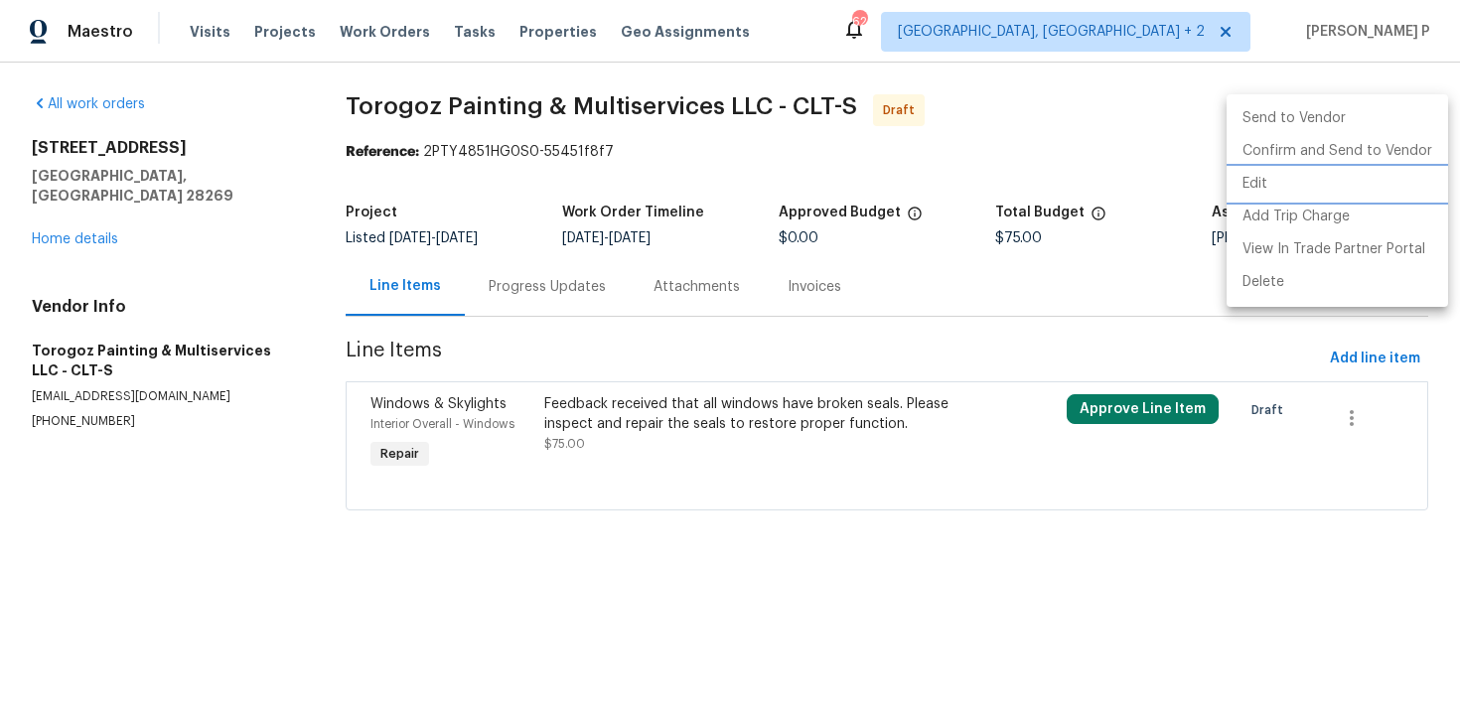
click at [1275, 191] on li "Edit" at bounding box center [1336, 184] width 221 height 33
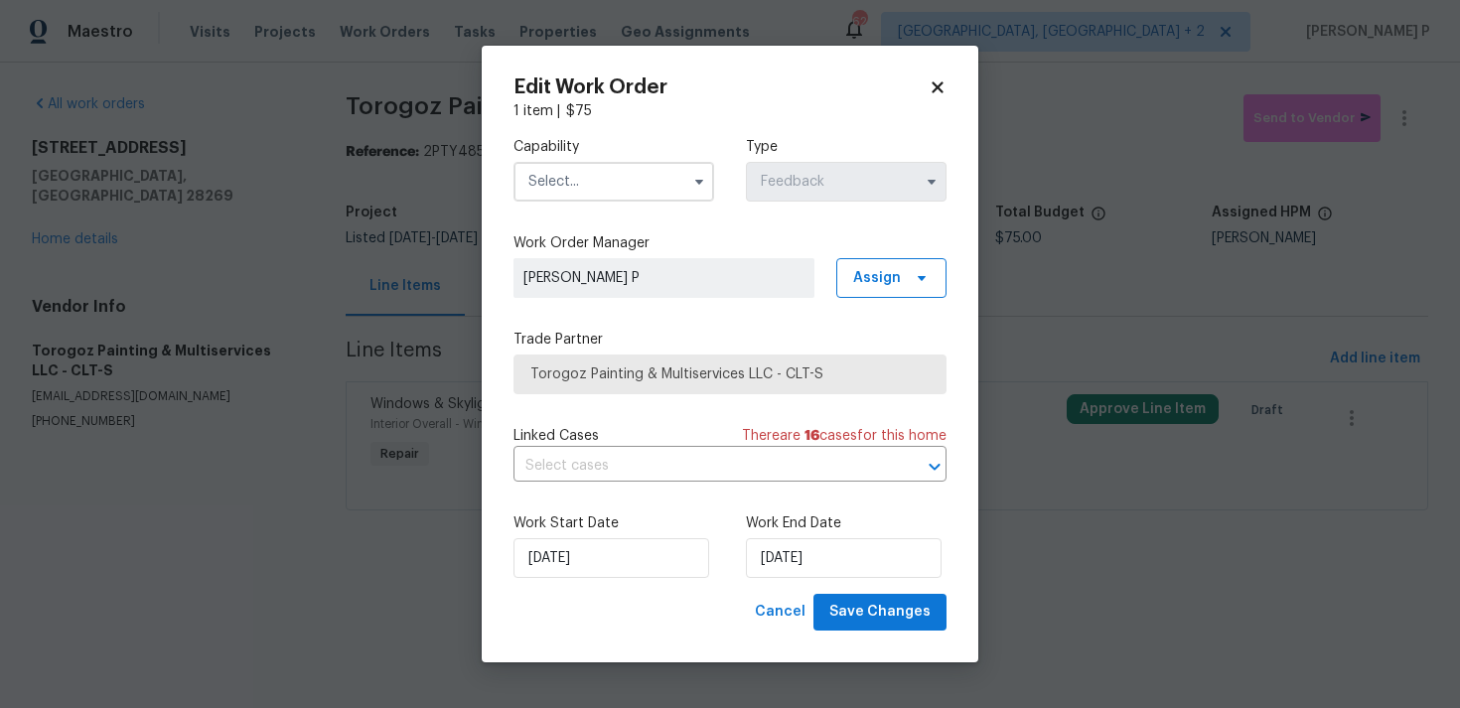
click at [619, 175] on input "text" at bounding box center [613, 182] width 201 height 40
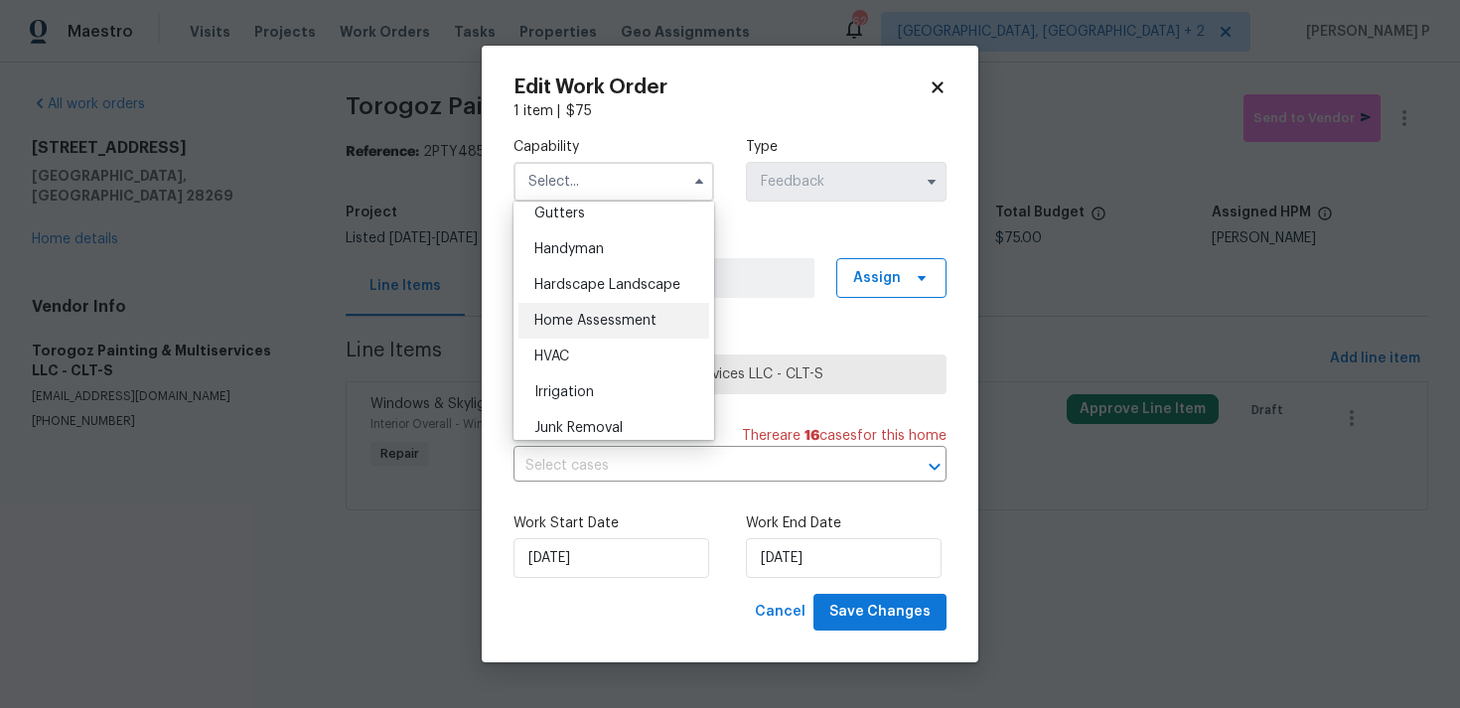
scroll to position [1073, 0]
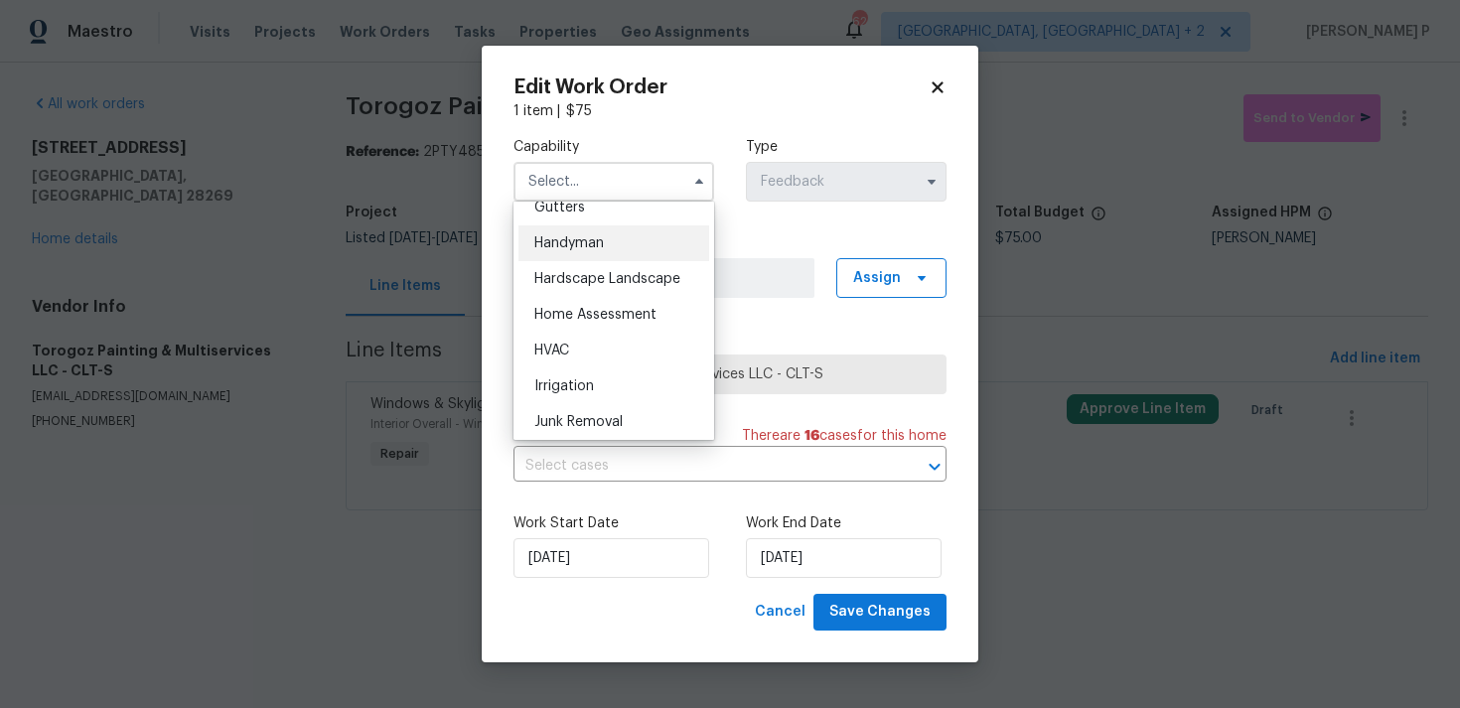
click at [599, 230] on div "Handyman" at bounding box center [613, 243] width 191 height 36
type input "Handyman"
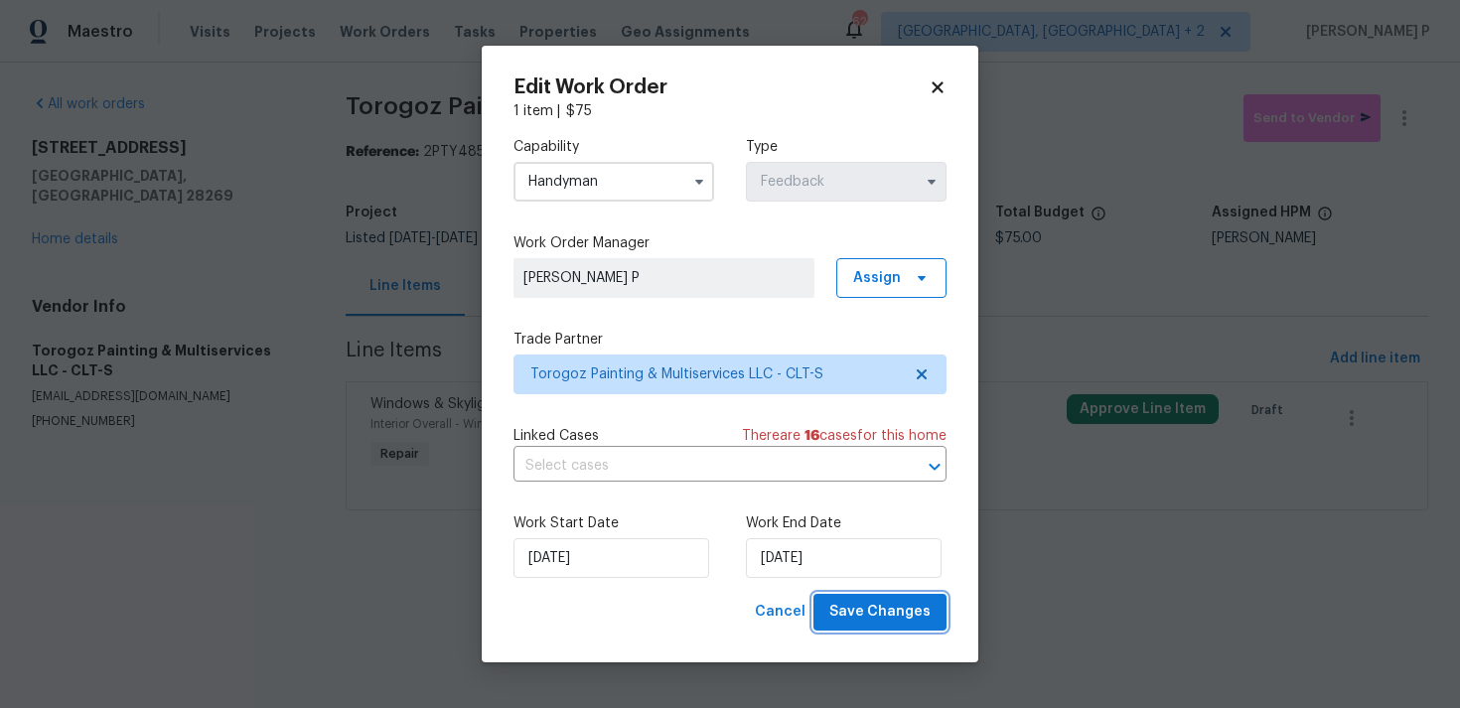
click at [868, 618] on span "Save Changes" at bounding box center [879, 612] width 101 height 25
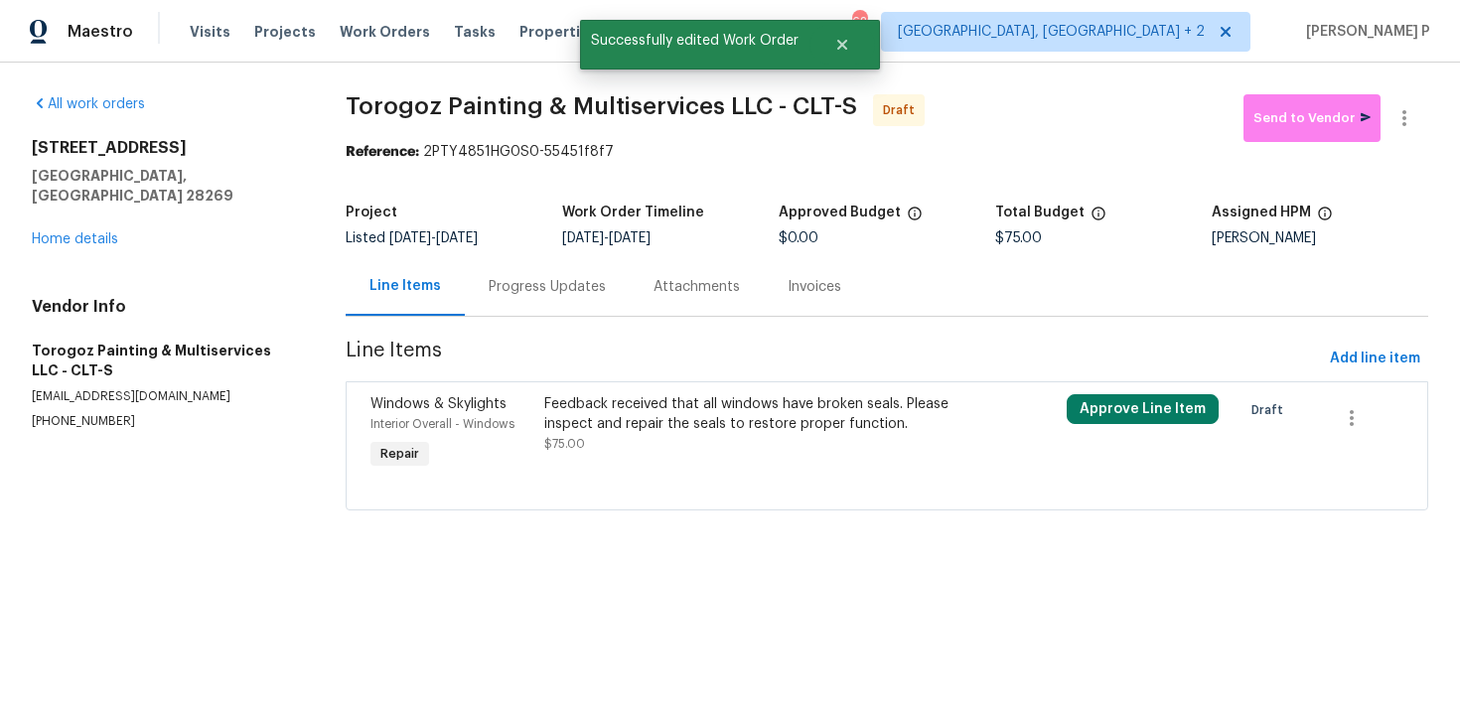
click at [515, 293] on div "Progress Updates" at bounding box center [546, 287] width 117 height 20
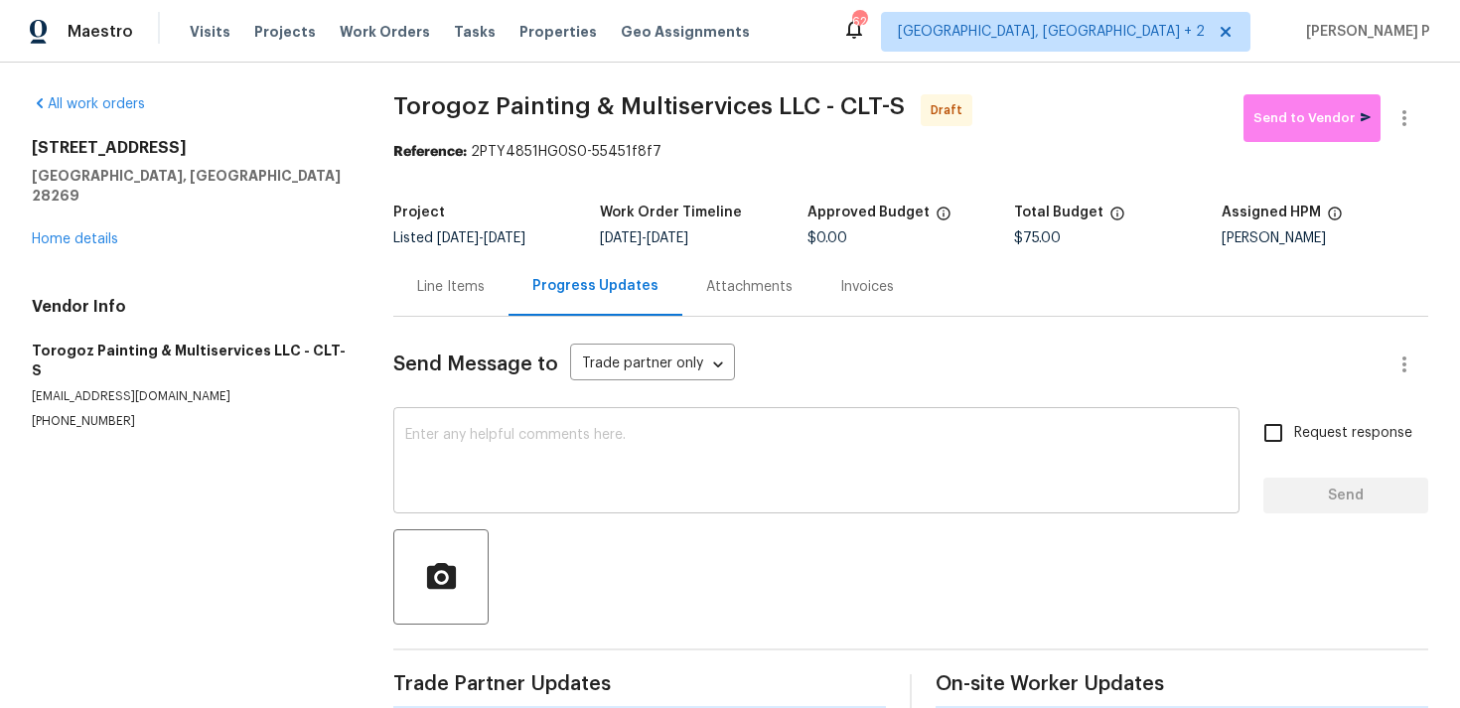
click at [515, 464] on textarea at bounding box center [816, 463] width 822 height 70
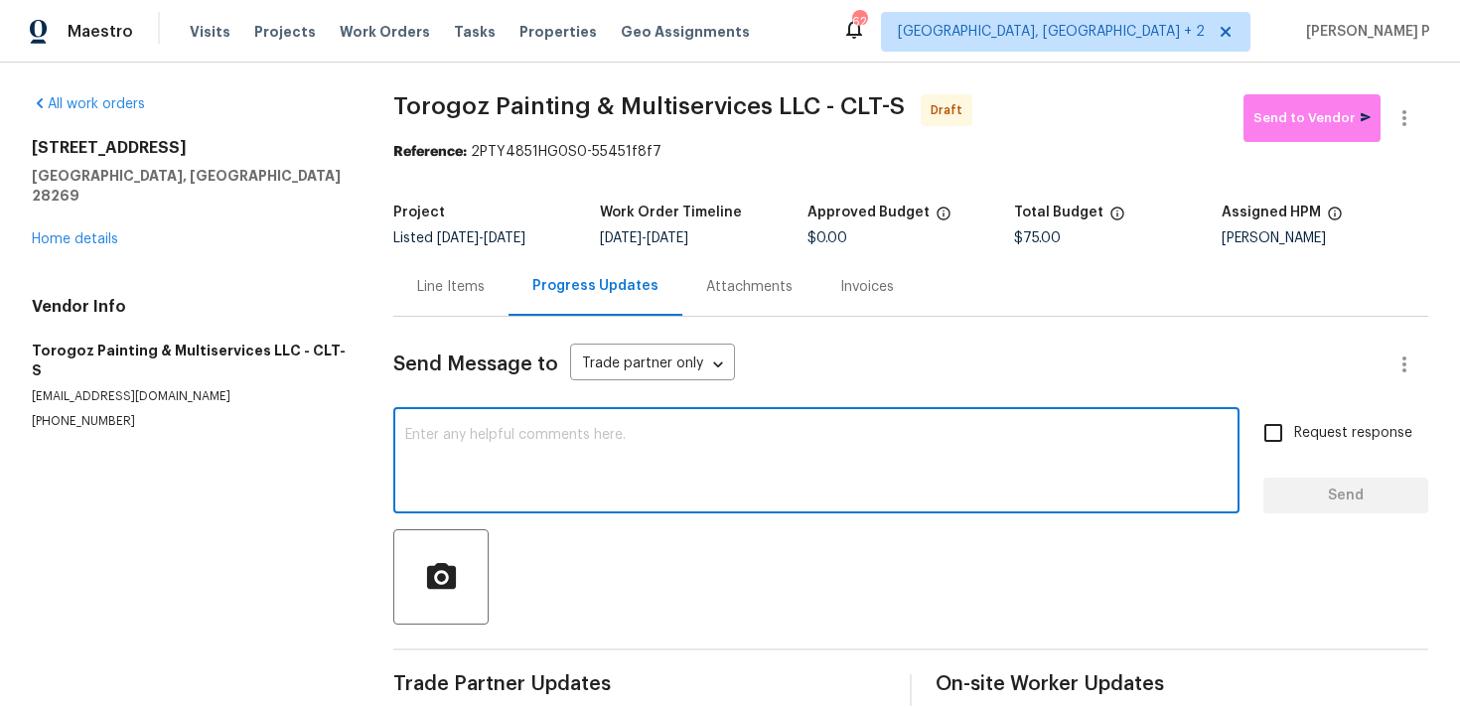
paste textarea "Hi, this is [PERSON_NAME] with Opendoor. I’m confirming you received the WO for…"
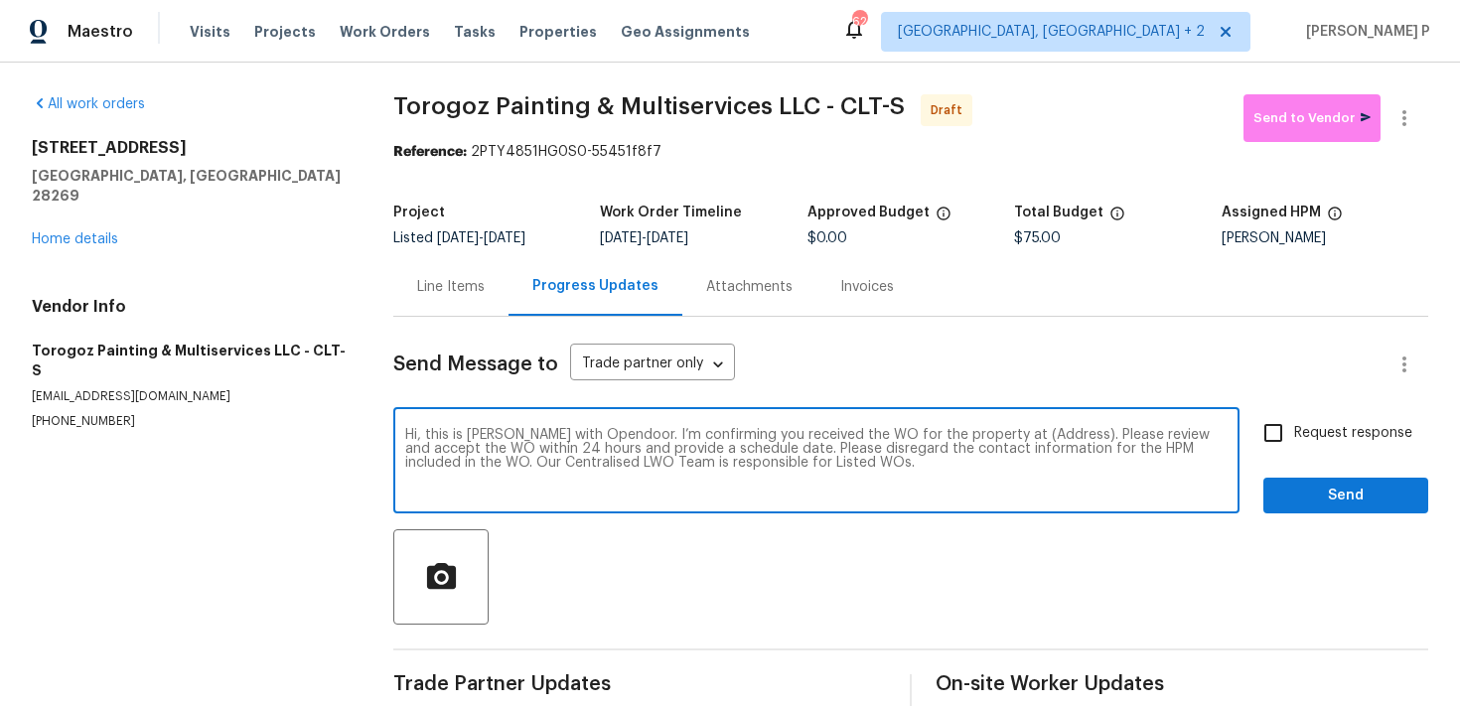
drag, startPoint x: 994, startPoint y: 436, endPoint x: 1054, endPoint y: 434, distance: 60.6
click at [1054, 434] on textarea "Hi, this is [PERSON_NAME] with Opendoor. I’m confirming you received the WO for…" at bounding box center [816, 463] width 822 height 70
paste textarea "[STREET_ADDRESS]"
type textarea "Hi, this is [PERSON_NAME] with Opendoor. I’m confirming you received the WO for…"
click at [1311, 426] on span "Request response" at bounding box center [1353, 433] width 118 height 21
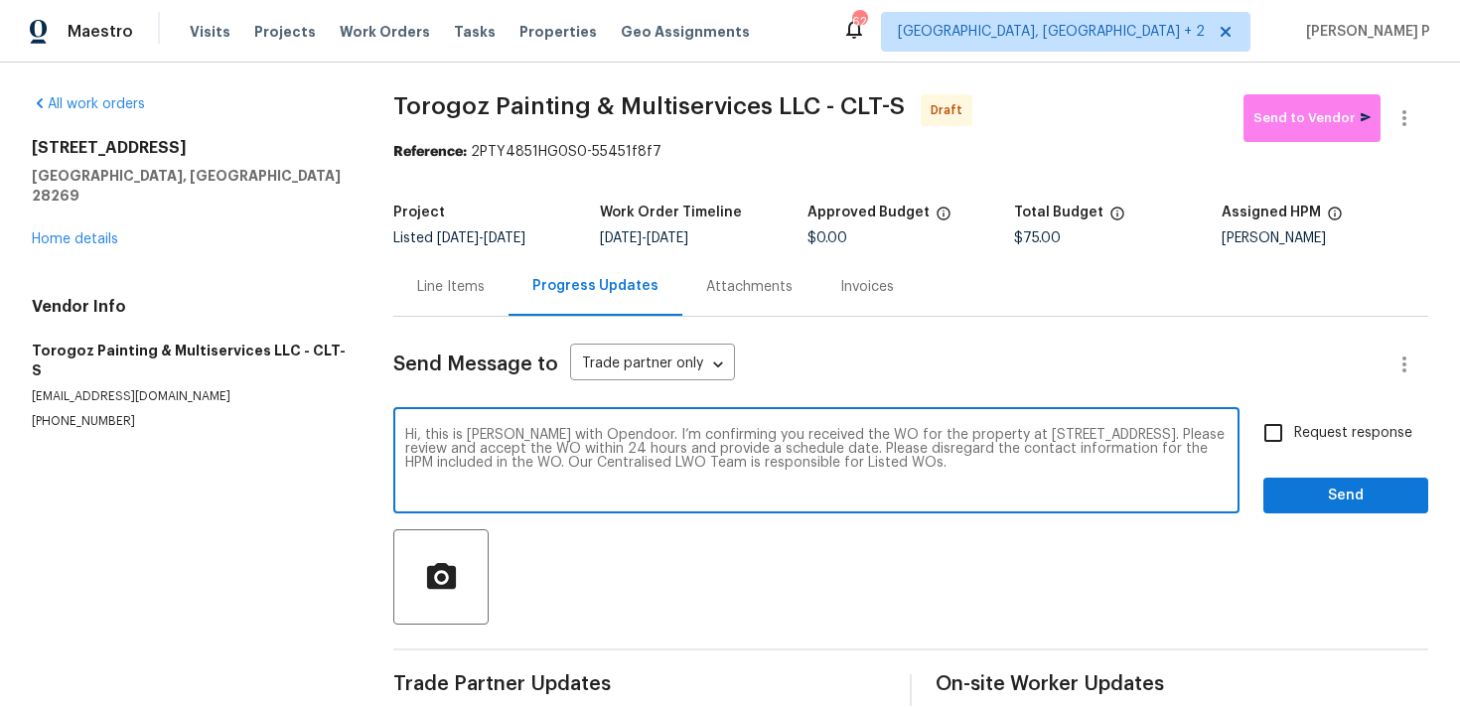
click at [1294, 426] on input "Request response" at bounding box center [1273, 433] width 42 height 42
checkbox input "true"
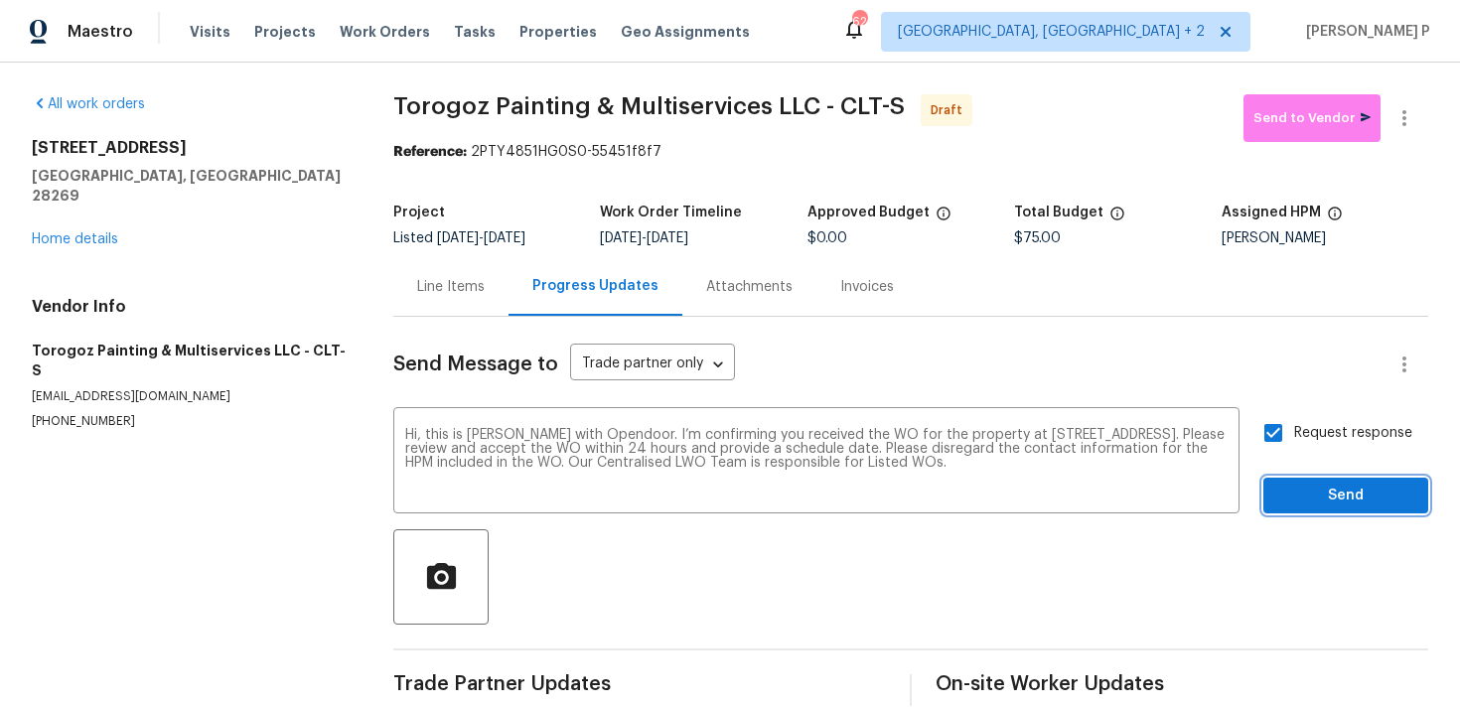
click at [1307, 492] on span "Send" at bounding box center [1345, 496] width 133 height 25
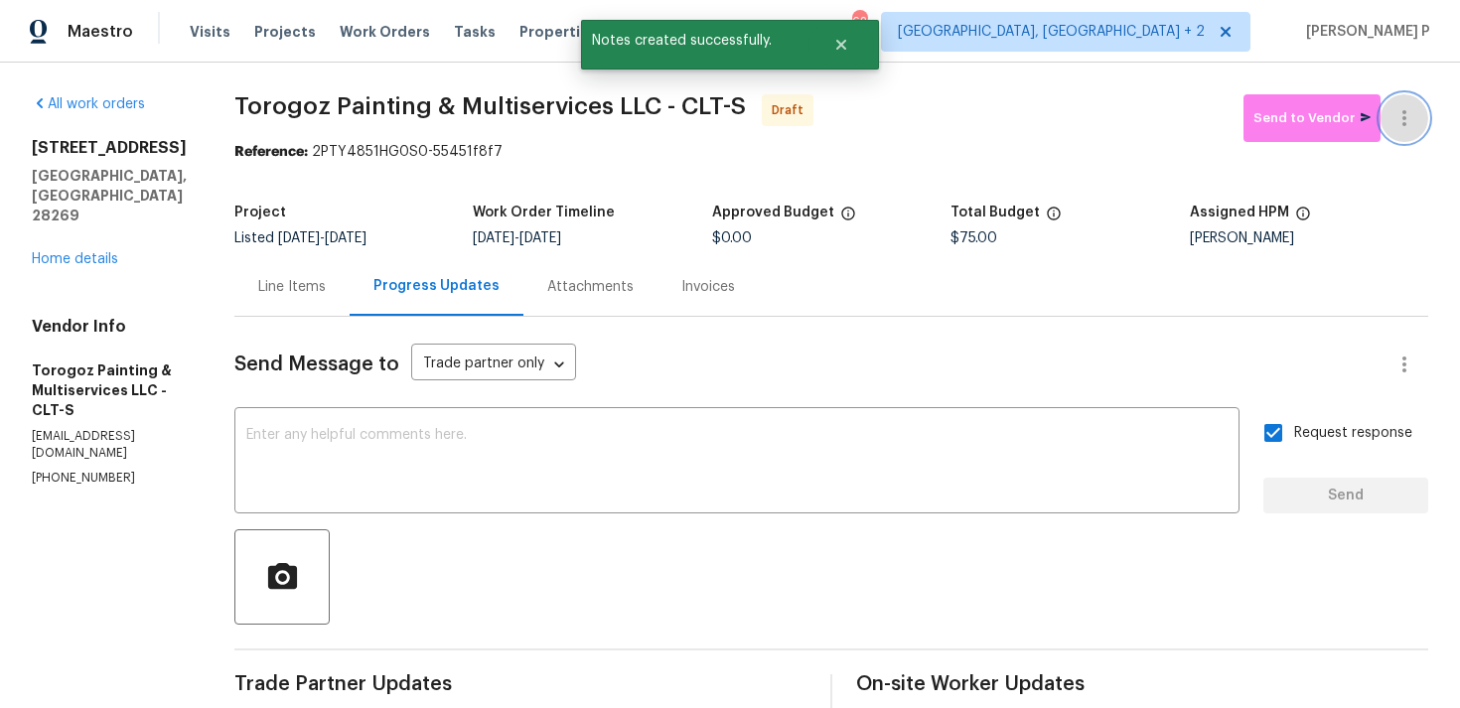
click at [1410, 113] on icon "button" at bounding box center [1404, 118] width 24 height 24
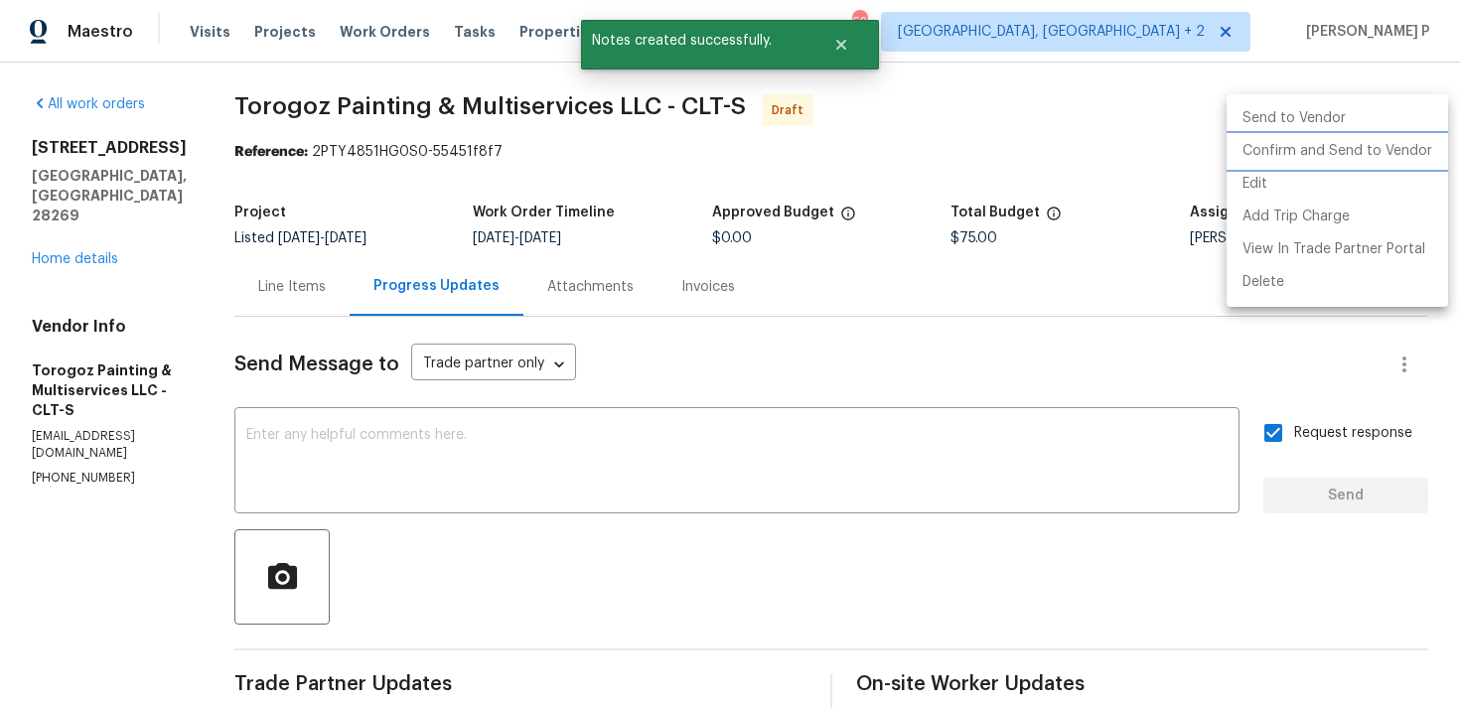
click at [1347, 147] on li "Confirm and Send to Vendor" at bounding box center [1336, 151] width 221 height 33
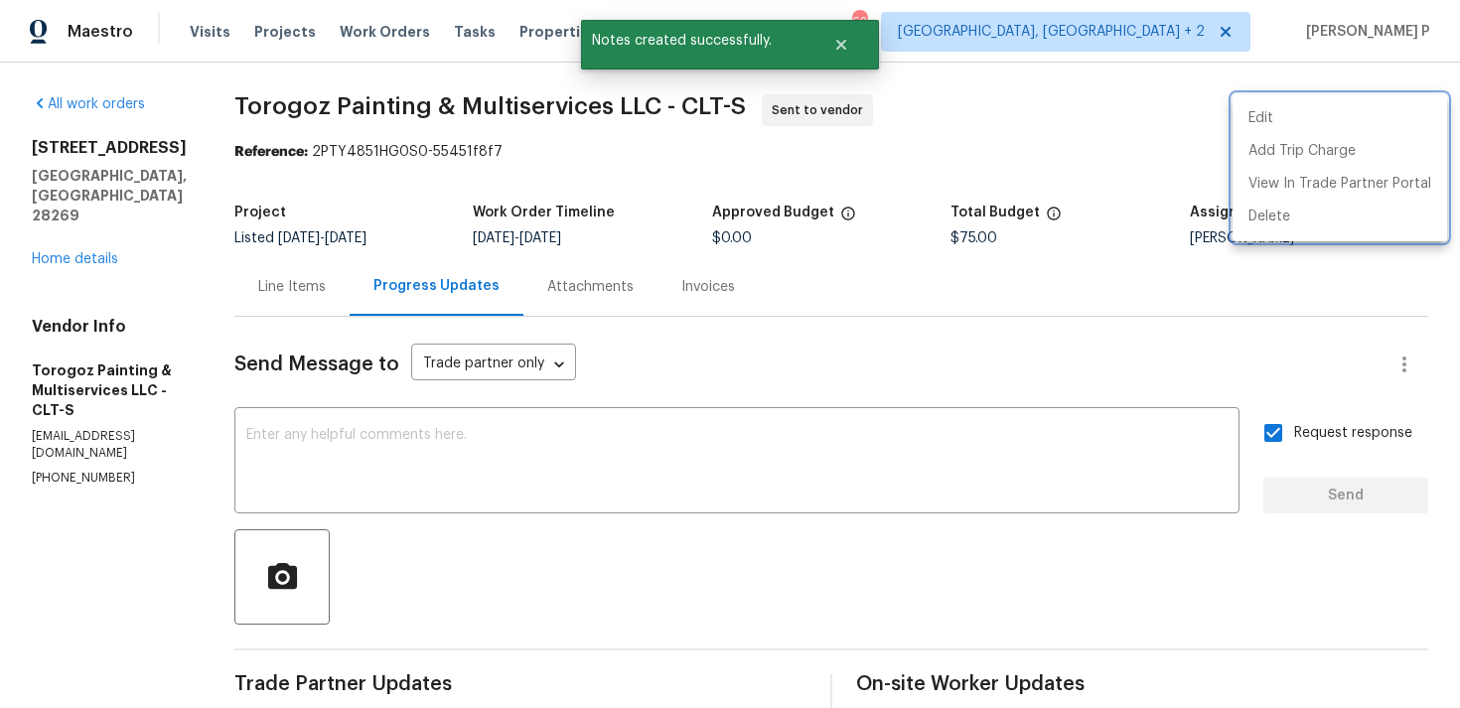
click at [555, 527] on div at bounding box center [730, 354] width 1460 height 708
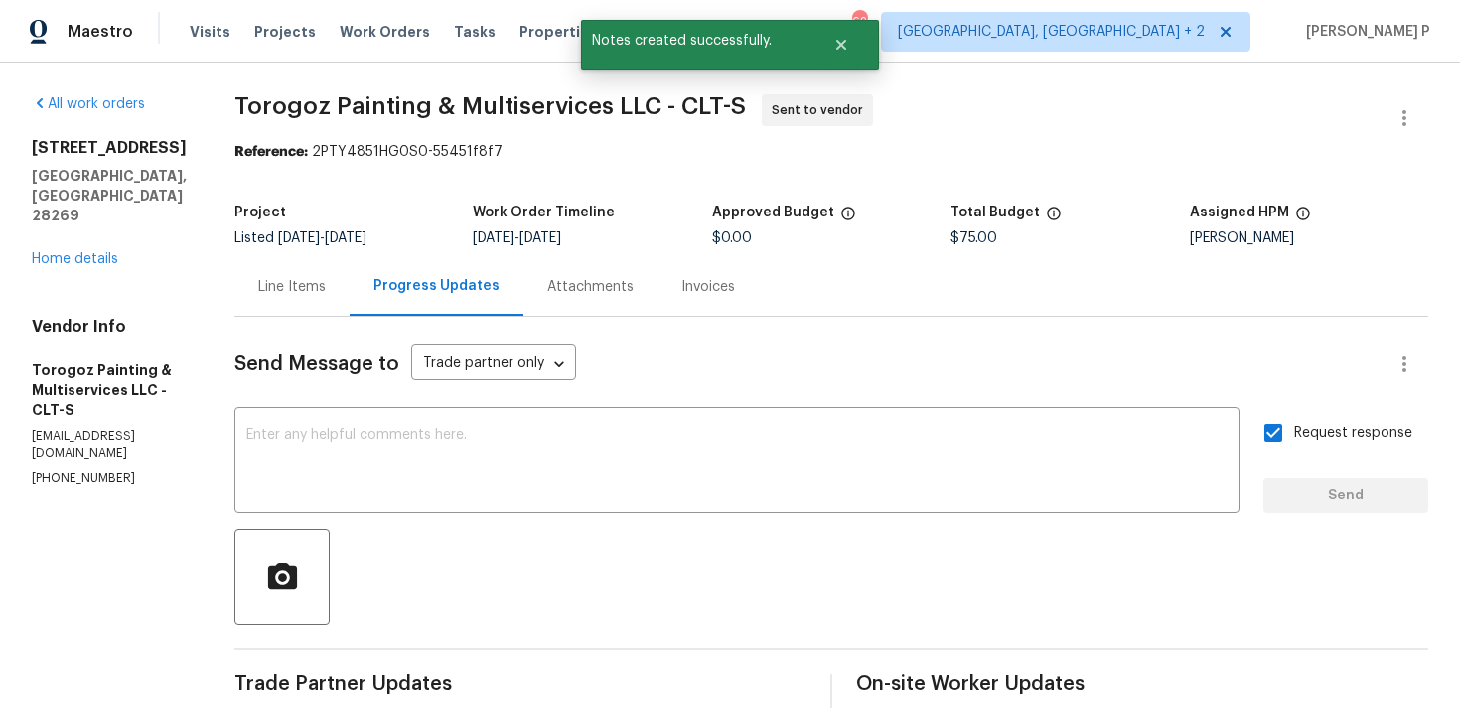
click at [555, 527] on div "Edit Add Trip Charge View In Trade Partner Portal Delete" at bounding box center [730, 354] width 1460 height 708
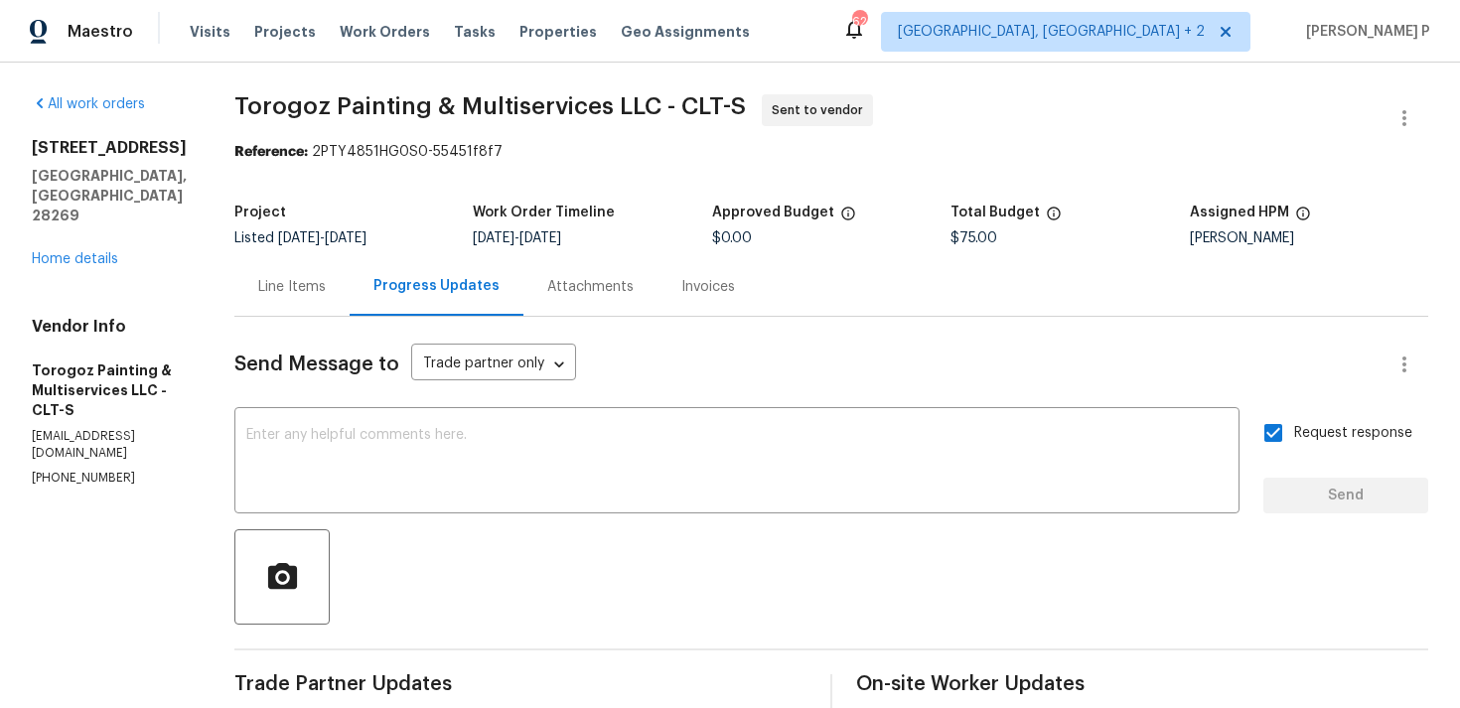
click at [308, 150] on b "Reference:" at bounding box center [270, 152] width 73 height 14
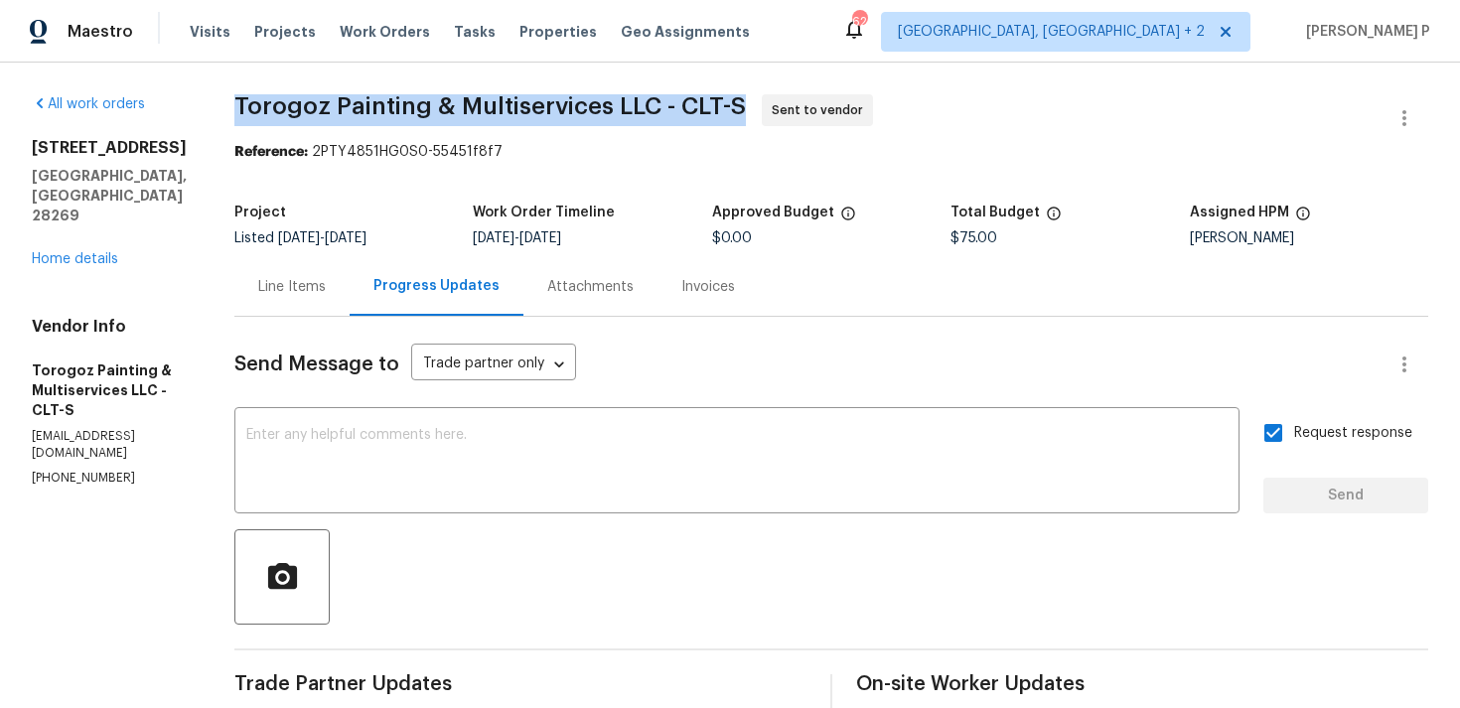
drag, startPoint x: 281, startPoint y: 107, endPoint x: 785, endPoint y: 100, distance: 504.4
click at [746, 100] on span "Torogoz Painting & Multiservices LLC - CLT-S" at bounding box center [489, 106] width 511 height 24
copy span "Torogoz Painting & Multiservices LLC - CLT-S"
click at [390, 179] on section "Torogoz Painting & Multiservices LLC - CLT-S Sent to vendor Reference: 2PTY4851…" at bounding box center [830, 468] width 1193 height 749
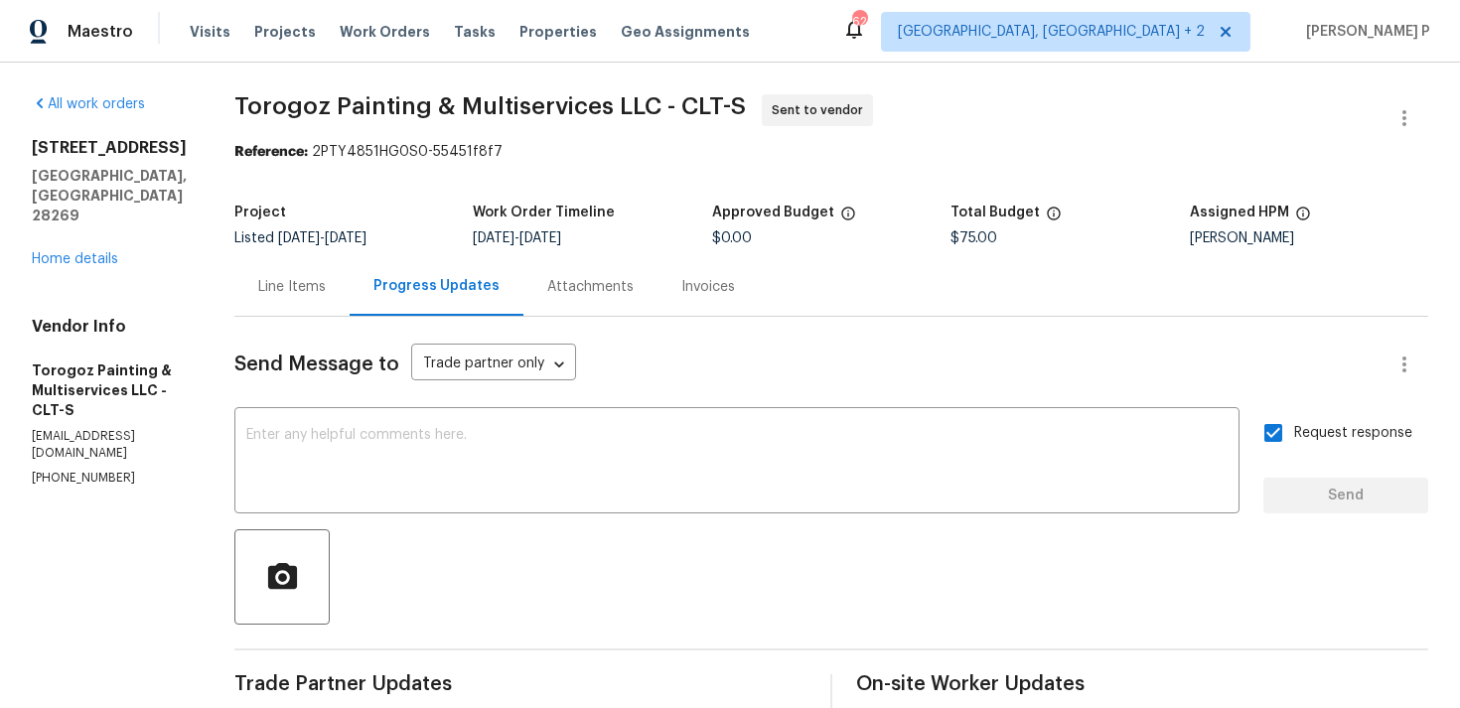
click at [360, 149] on div "Reference: 2PTY4851HG0S0-55451f8f7" at bounding box center [830, 152] width 1193 height 20
click at [399, 148] on div "Reference: 2PTY4851HG0S0-55451f8f7" at bounding box center [830, 152] width 1193 height 20
drag, startPoint x: 359, startPoint y: 153, endPoint x: 648, endPoint y: 153, distance: 288.9
click at [648, 153] on div "Reference: 2PTY4851HG0S0-55451f8f7" at bounding box center [830, 152] width 1193 height 20
copy div "2PTY4851HG0S0-55451f8f7"
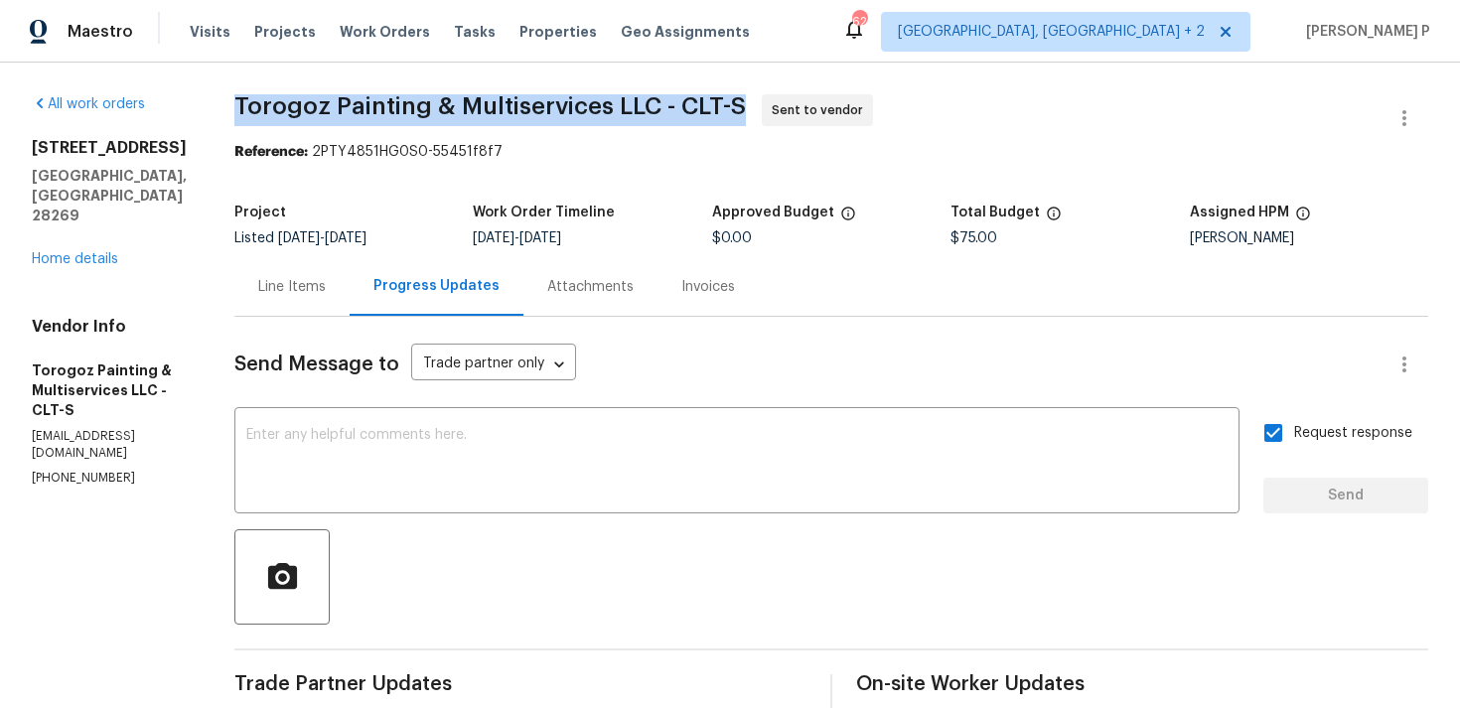
drag, startPoint x: 274, startPoint y: 105, endPoint x: 795, endPoint y: 106, distance: 521.3
click at [795, 106] on div "All work orders [STREET_ADDRESS] Home details Vendor Info Torogoz Painting & Mu…" at bounding box center [730, 469] width 1460 height 812
copy span "Torogoz Painting & Multiservices LLC - CLT-S"
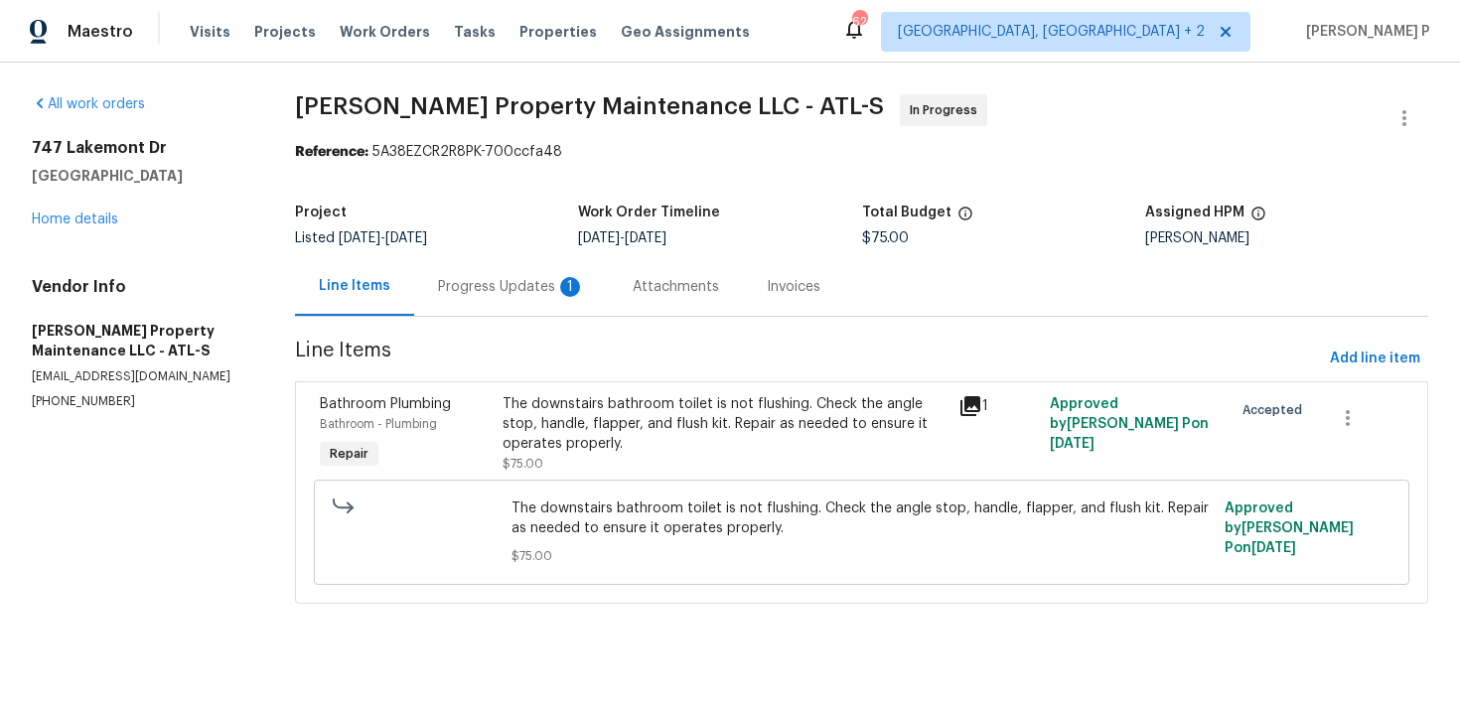
click at [536, 274] on div "Progress Updates 1" at bounding box center [511, 286] width 195 height 59
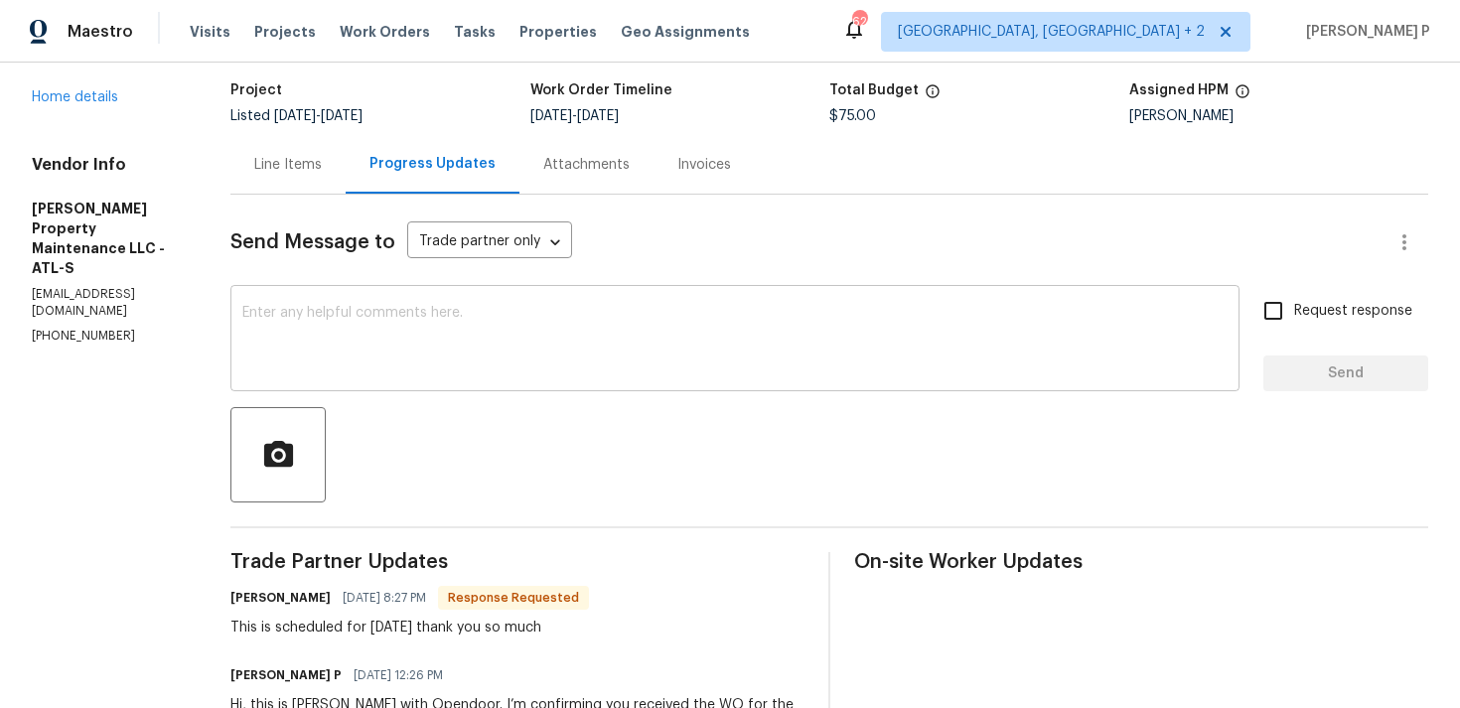
scroll to position [264, 0]
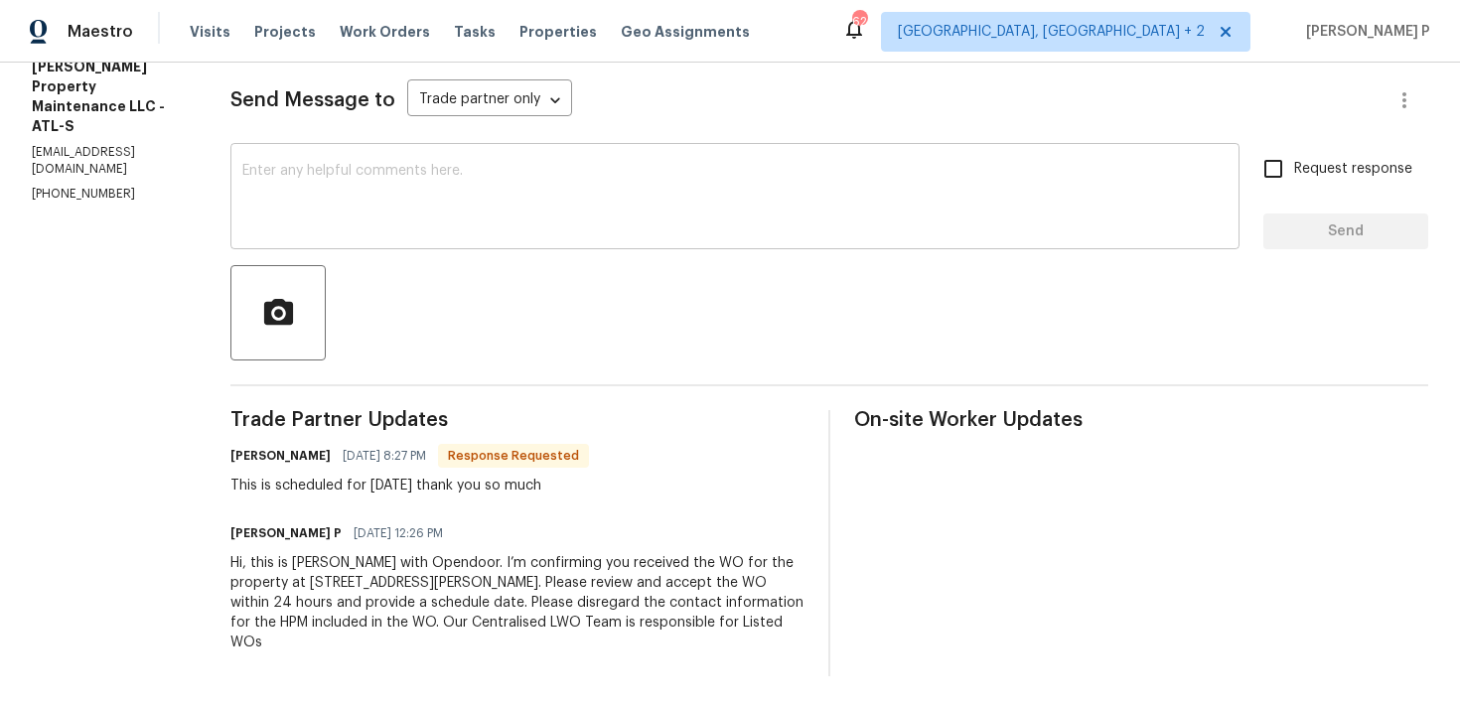
click at [338, 189] on textarea at bounding box center [734, 199] width 985 height 70
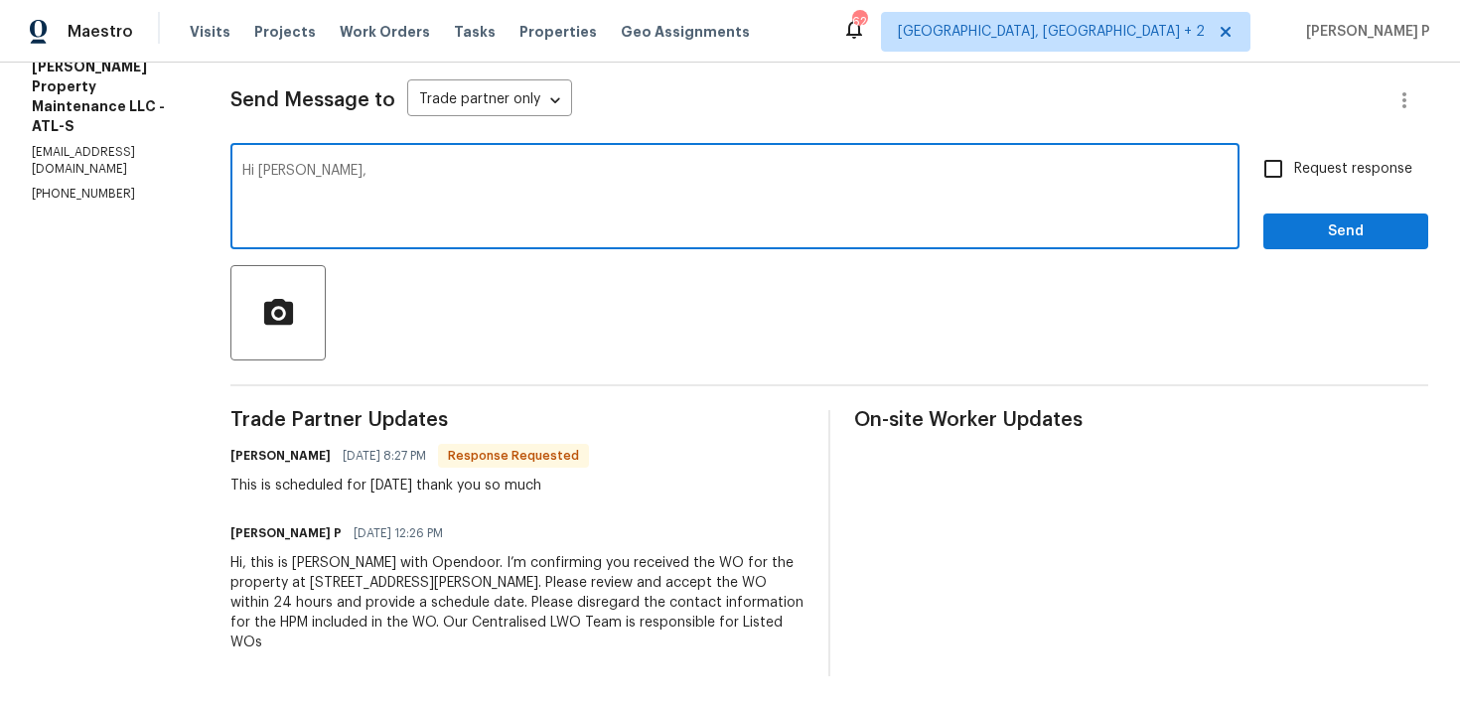
paste textarea "Could you please provide us with an update on the status of the work order?"
type textarea "Hi [PERSON_NAME], Could you please provide us with an update on the status of t…"
click at [1269, 179] on input "Request response" at bounding box center [1273, 169] width 42 height 42
checkbox input "true"
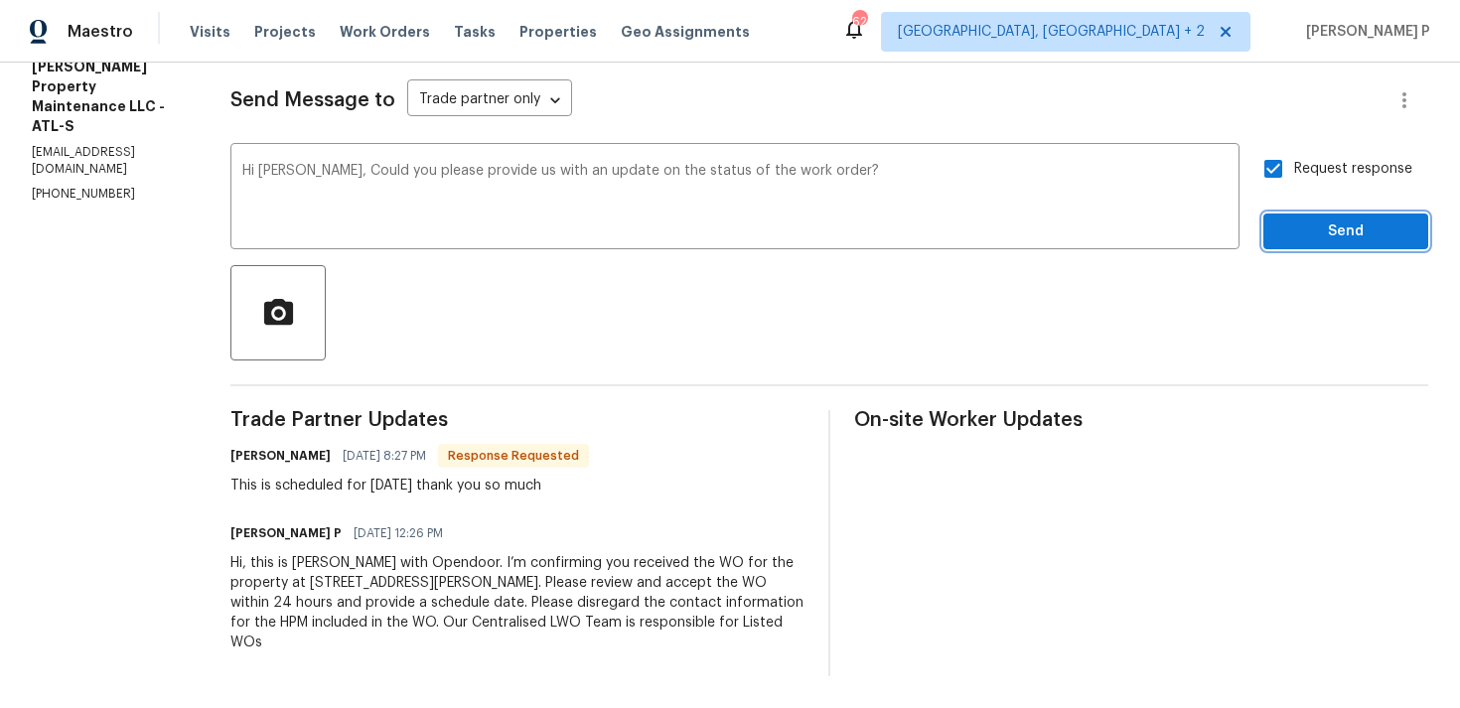
click at [1295, 217] on button "Send" at bounding box center [1345, 231] width 165 height 37
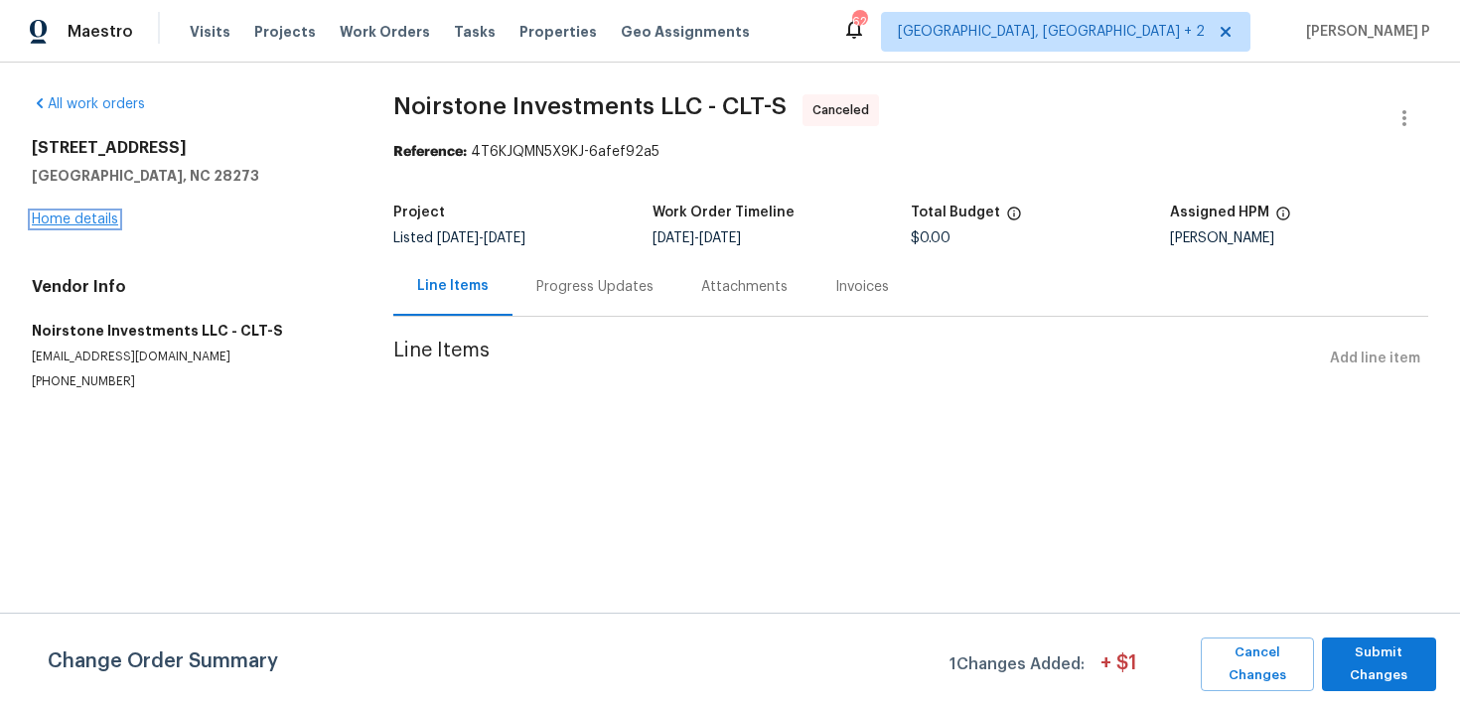
click at [87, 220] on link "Home details" at bounding box center [75, 219] width 86 height 14
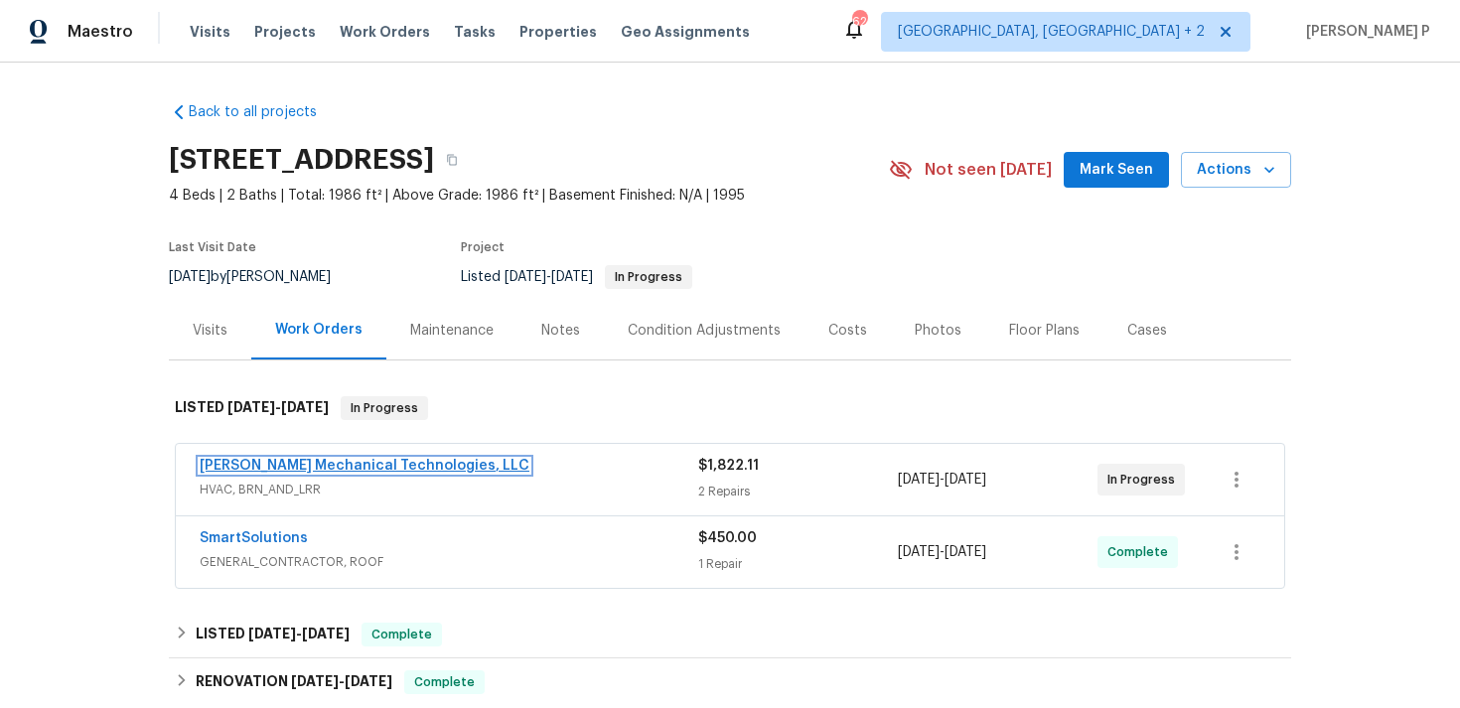
click at [363, 463] on link "[PERSON_NAME] Mechanical Technologies, LLC" at bounding box center [365, 466] width 330 height 14
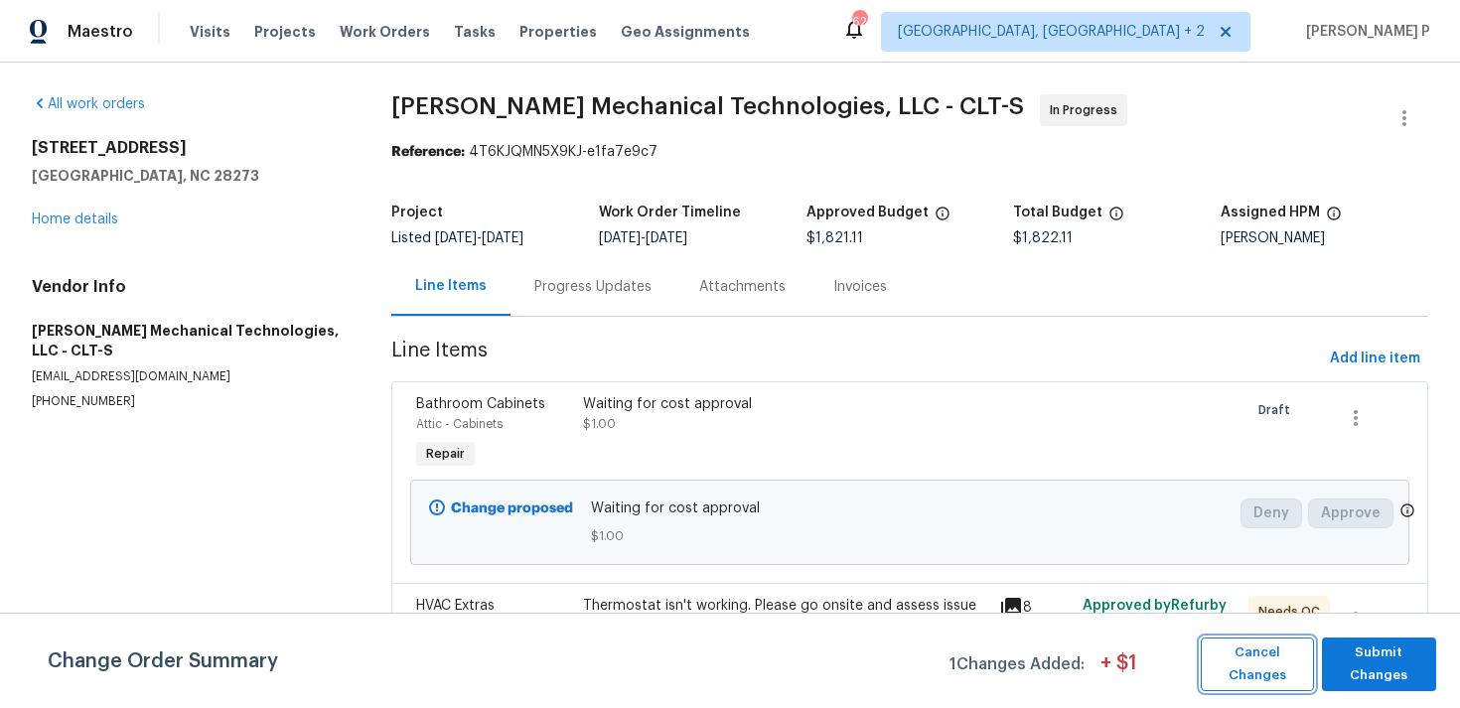
click at [1259, 643] on span "Cancel Changes" at bounding box center [1256, 664] width 93 height 46
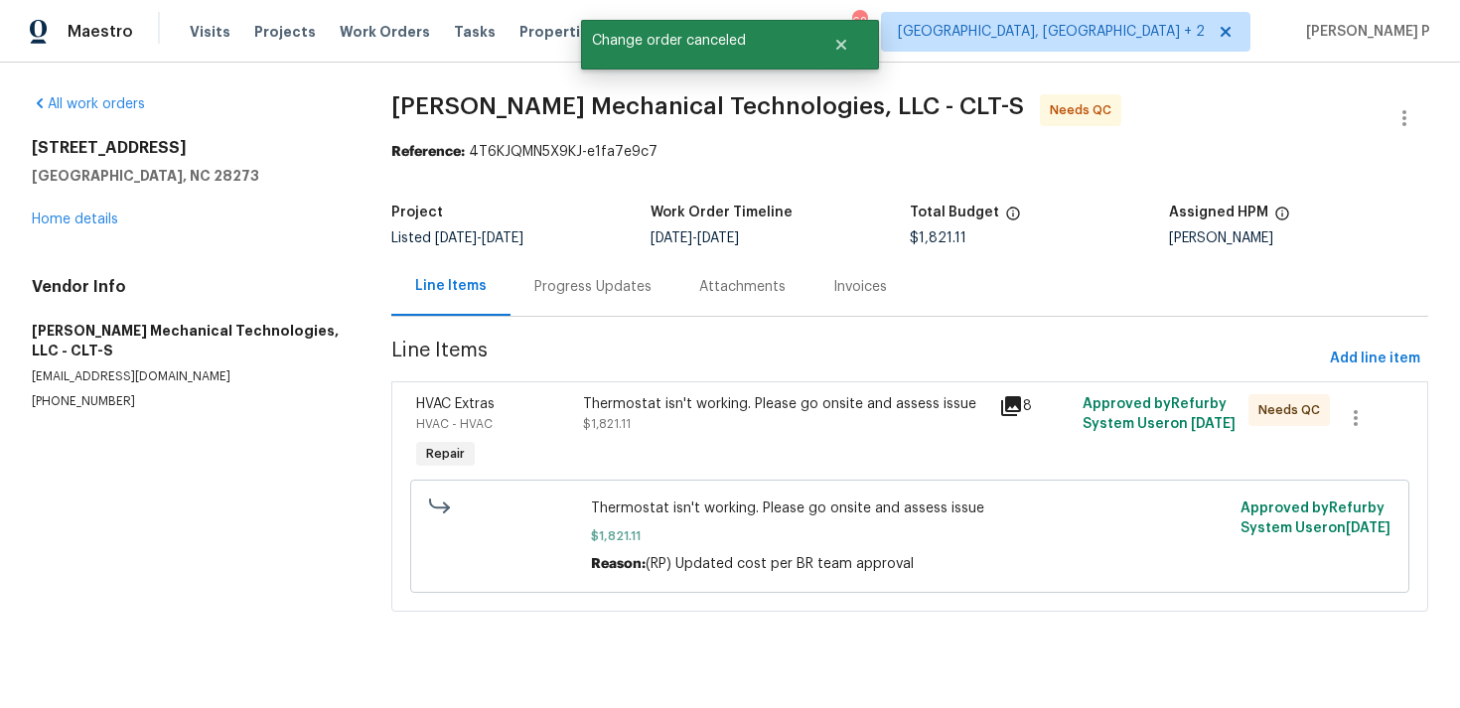
click at [613, 264] on div "Progress Updates" at bounding box center [592, 286] width 165 height 59
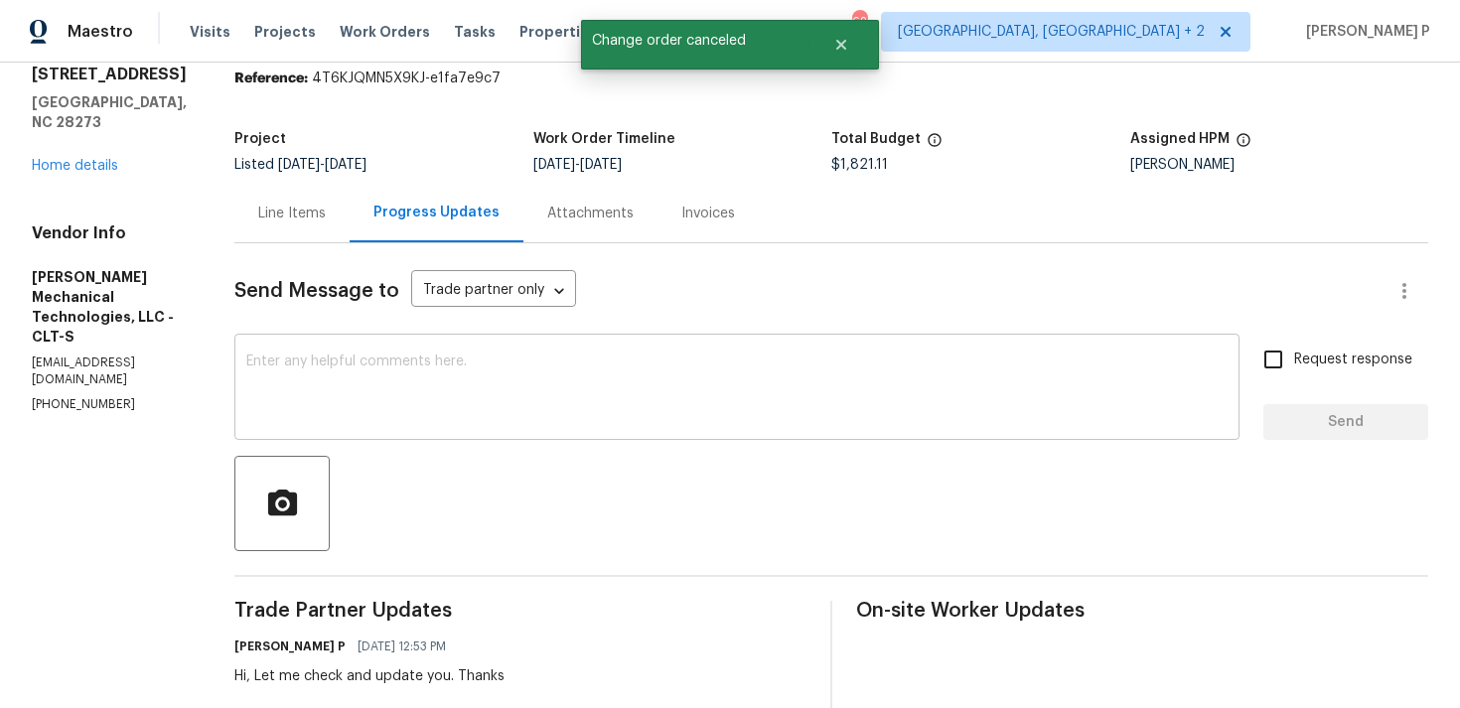
scroll to position [91, 0]
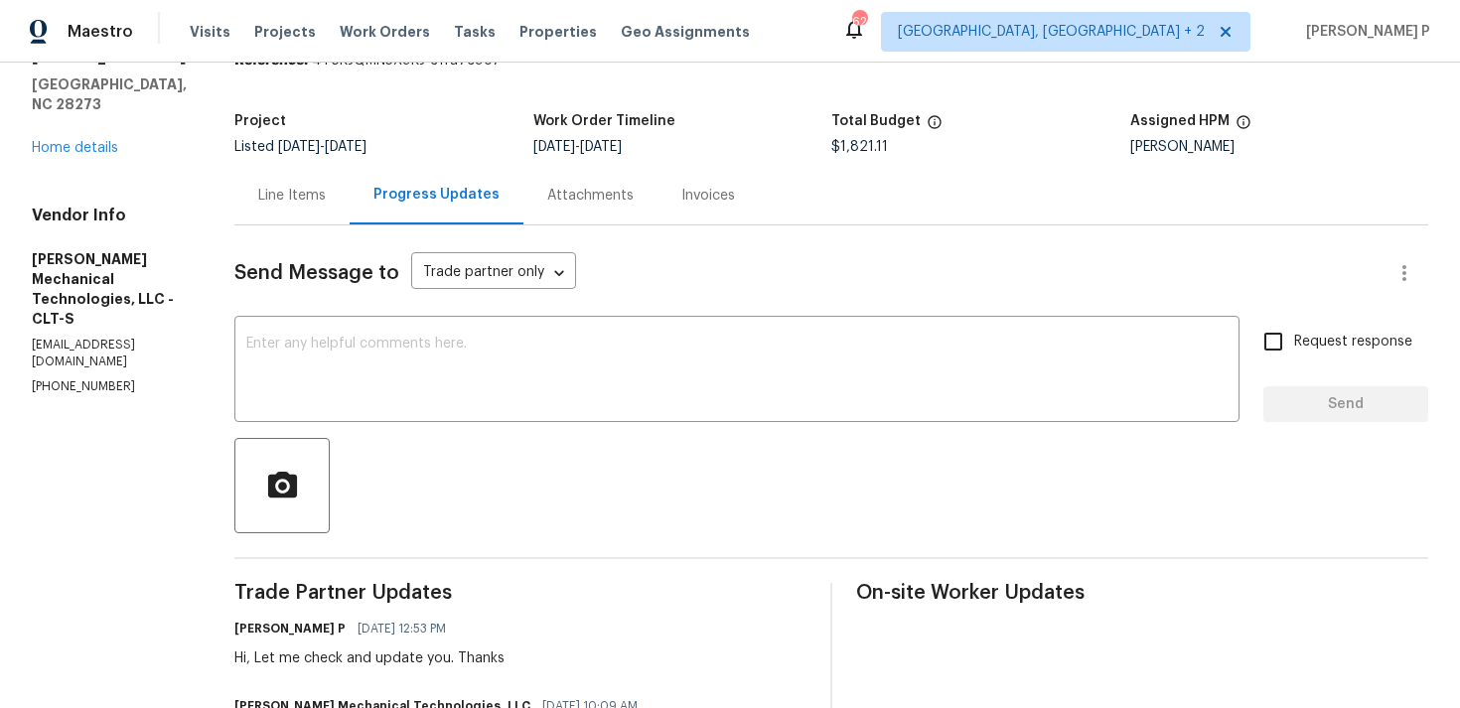
click at [326, 200] on div "Line Items" at bounding box center [292, 196] width 68 height 20
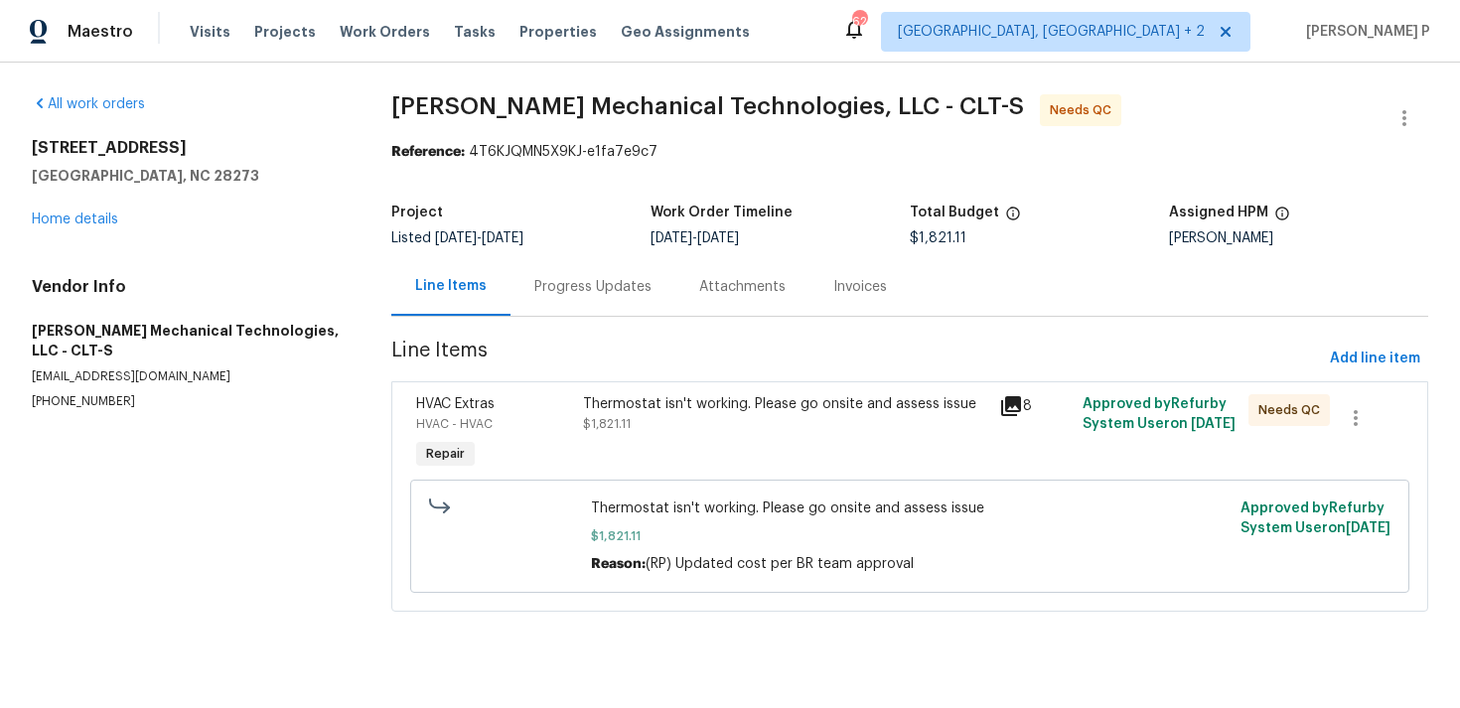
click at [622, 285] on div "Progress Updates" at bounding box center [592, 287] width 117 height 20
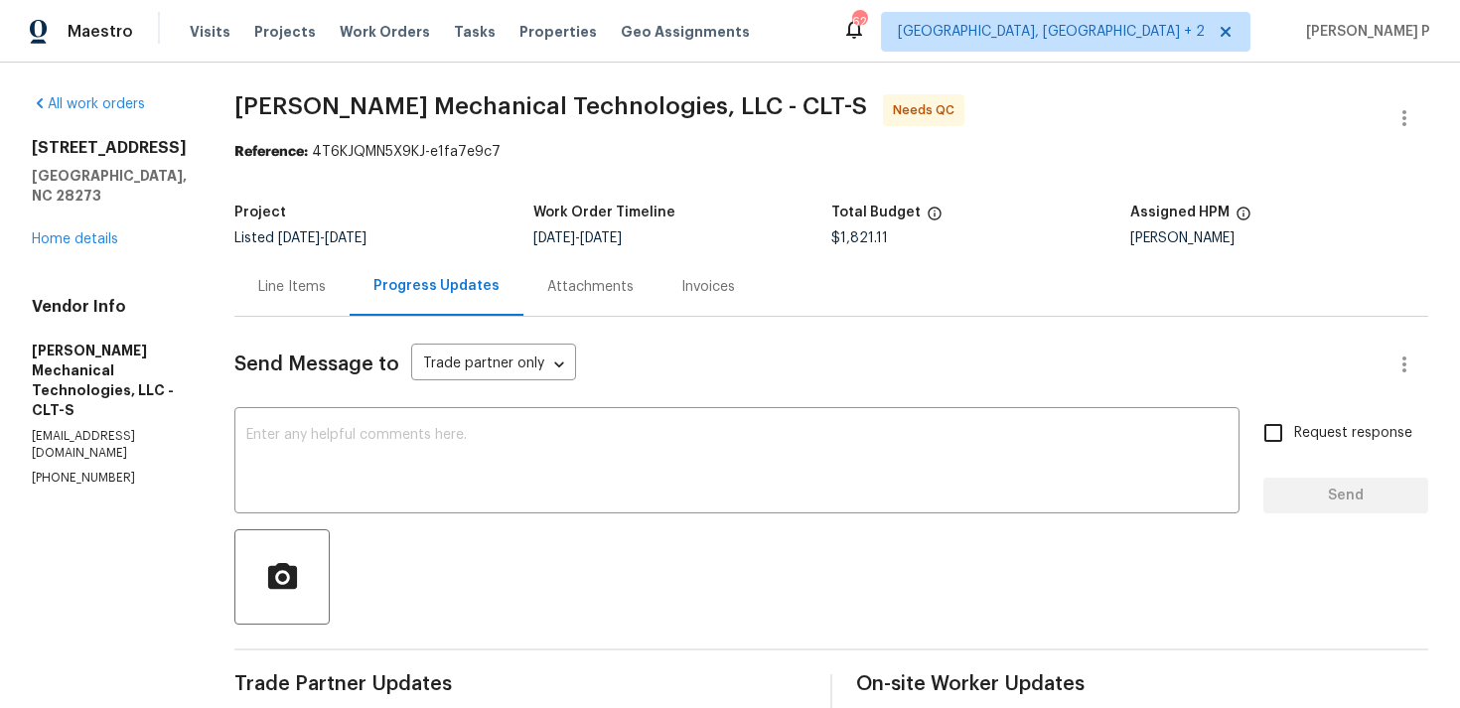
click at [336, 272] on div "Line Items" at bounding box center [291, 286] width 115 height 59
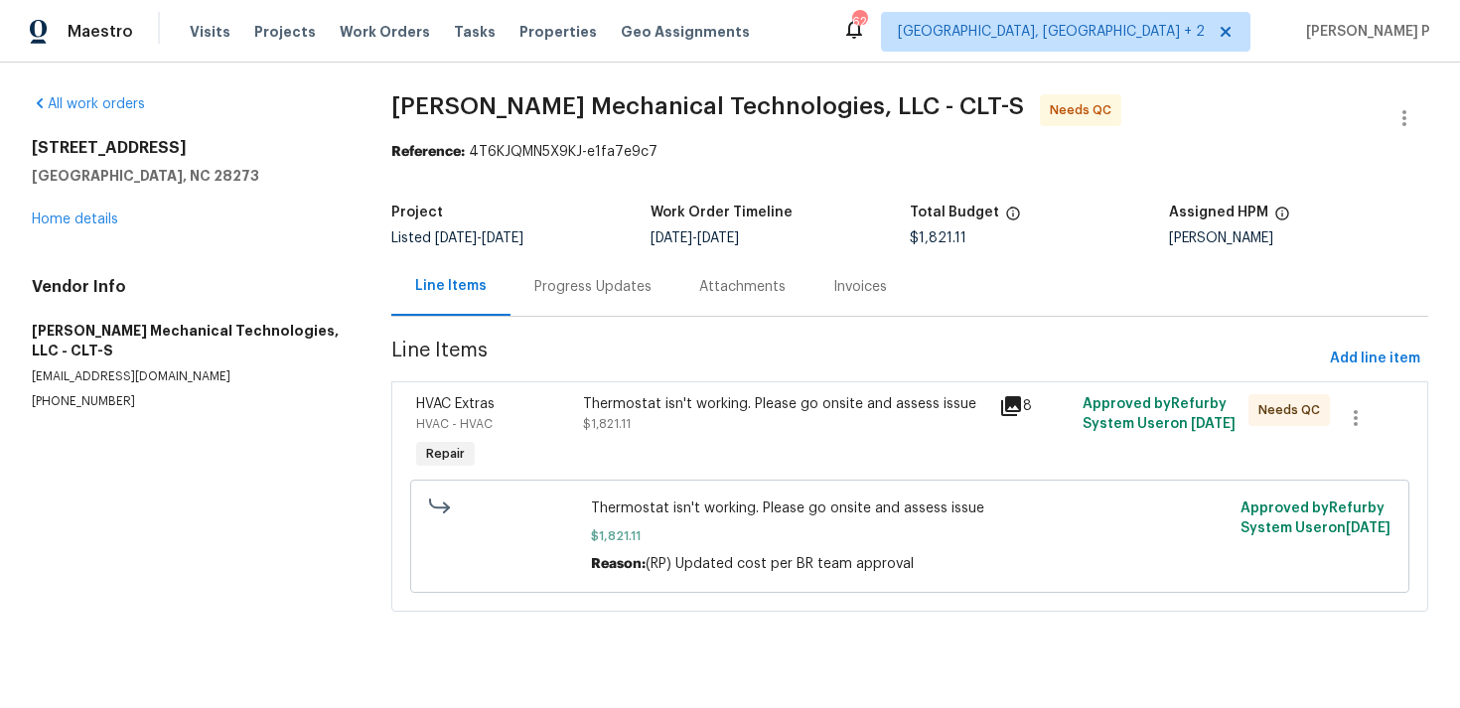
click at [601, 302] on div "Progress Updates" at bounding box center [592, 286] width 165 height 59
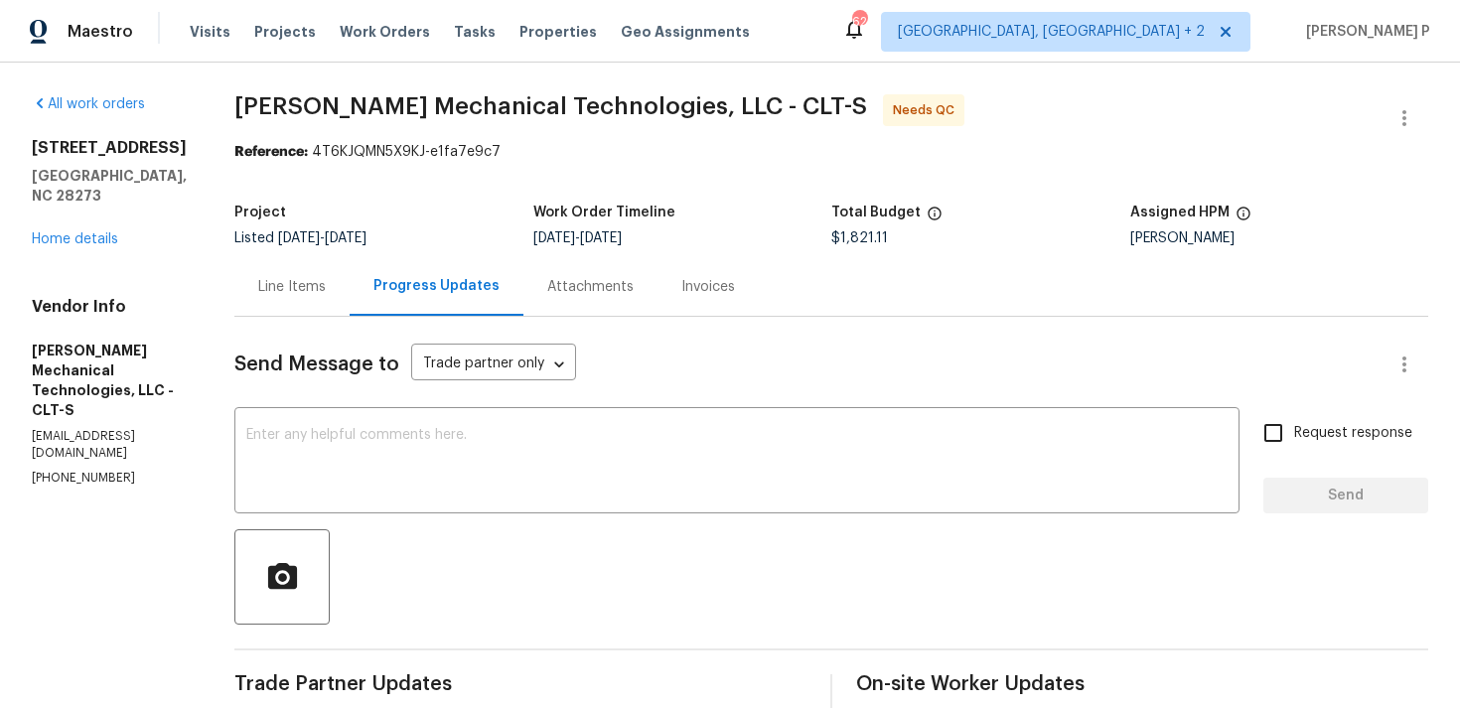
click at [349, 299] on div "Line Items" at bounding box center [291, 286] width 115 height 59
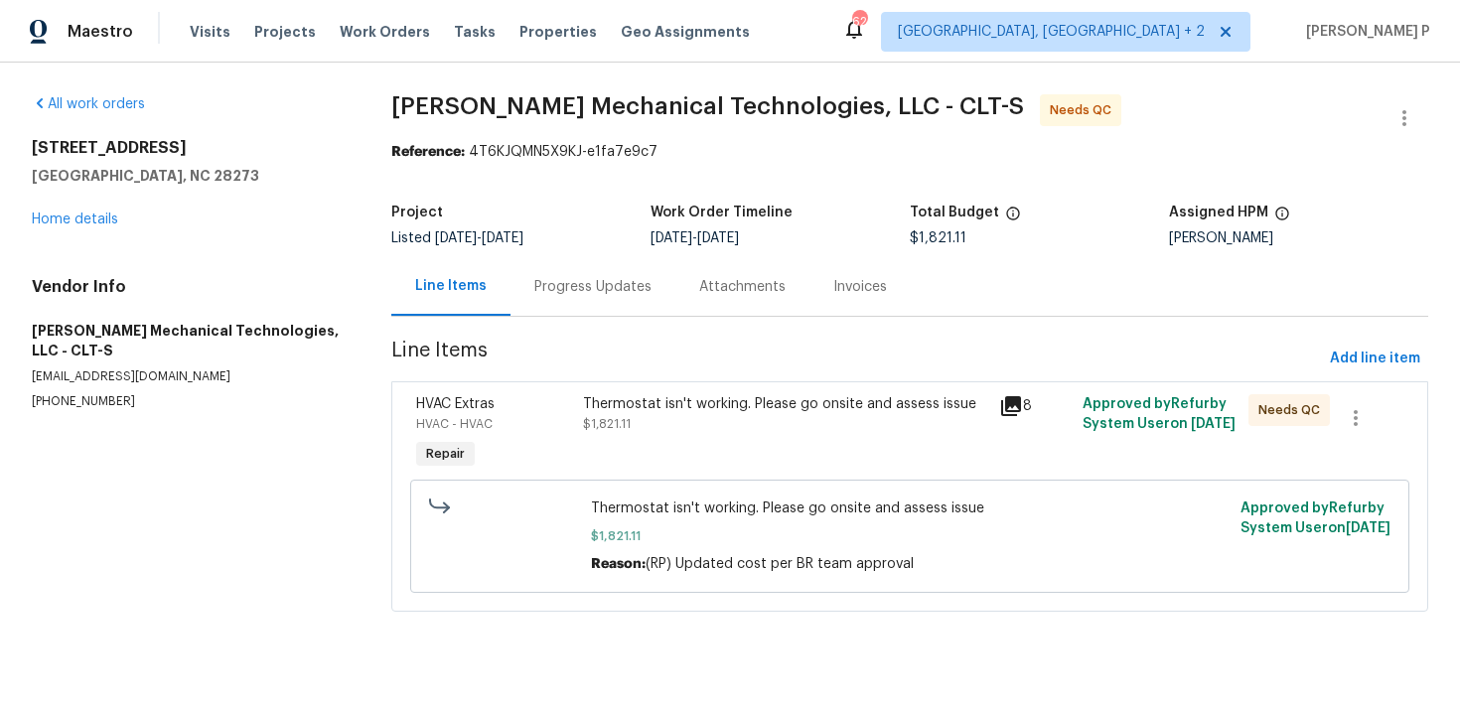
click at [677, 409] on div "Thermostat isn't working. Please go onsite and assess issue" at bounding box center [785, 404] width 404 height 20
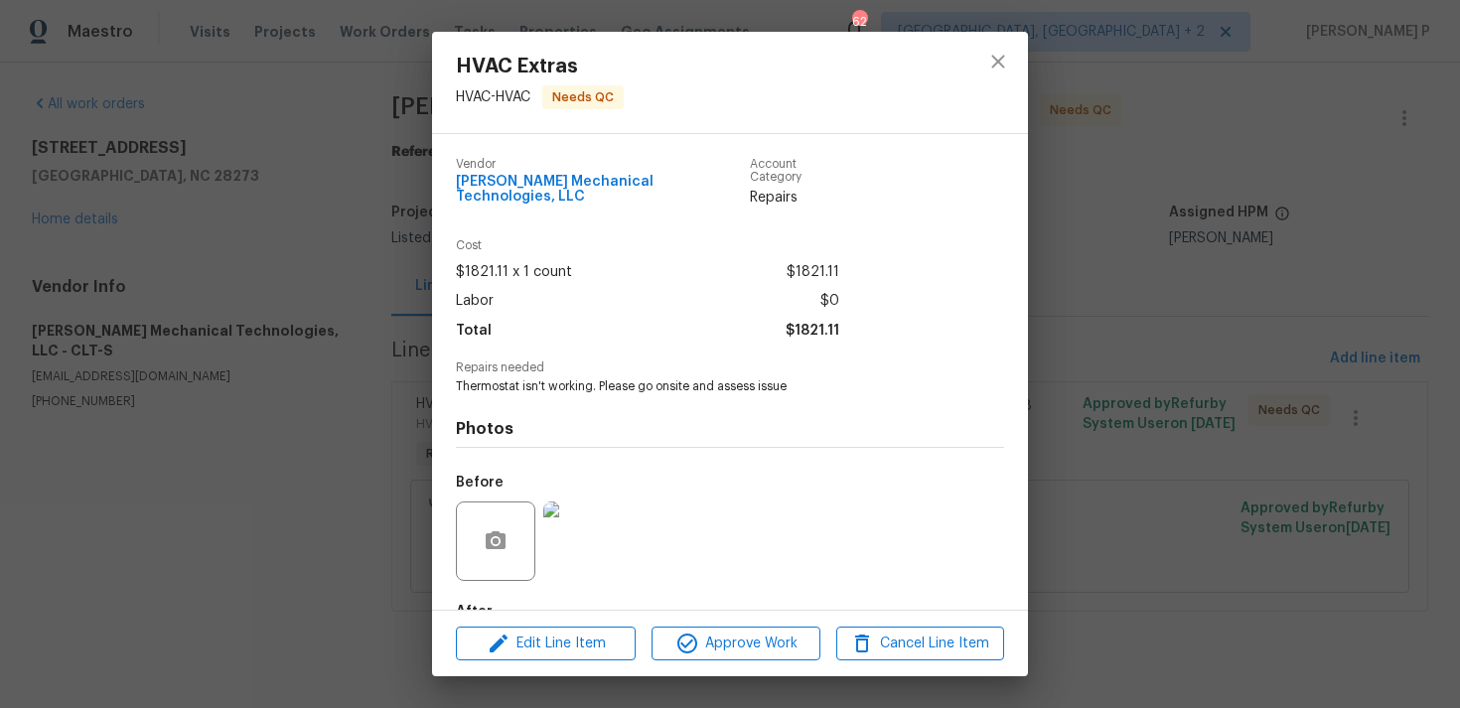
scroll to position [107, 0]
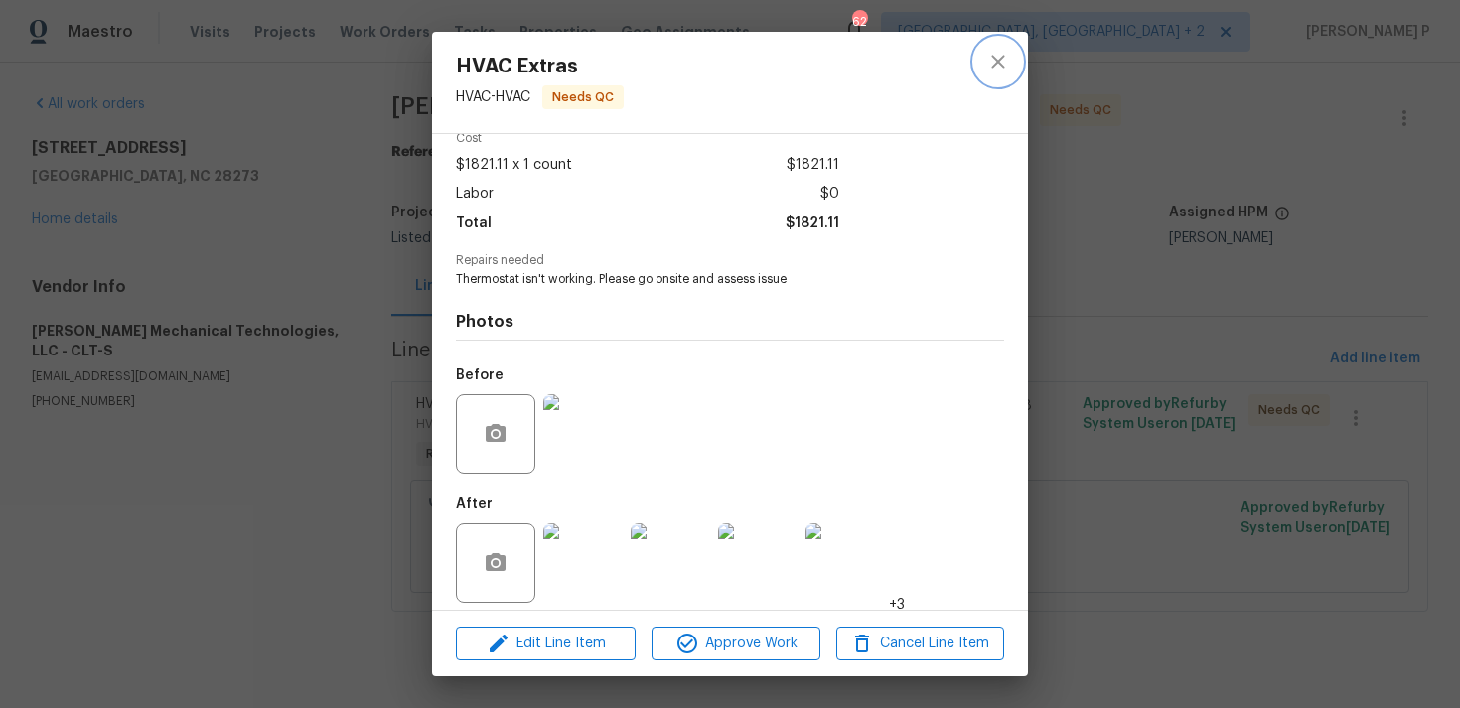
click at [993, 58] on icon "close" at bounding box center [998, 62] width 24 height 24
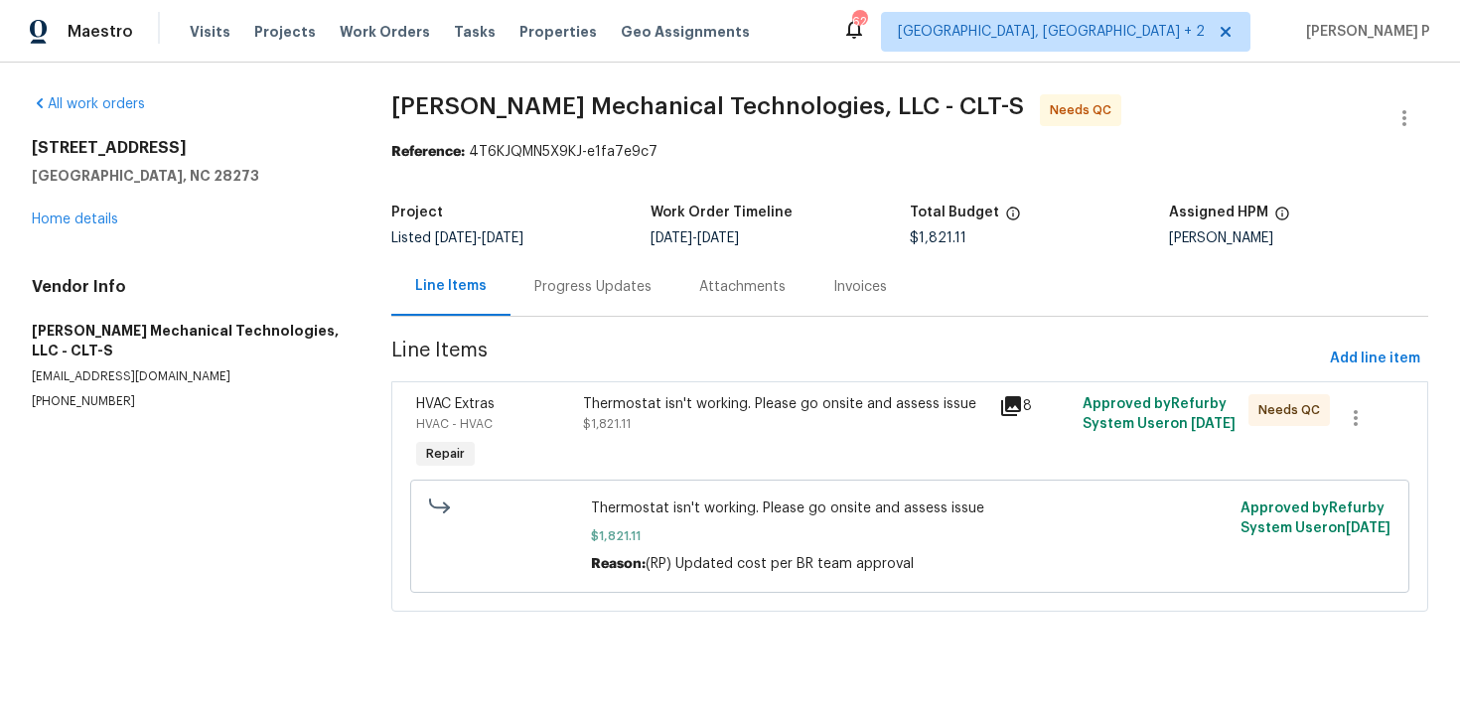
click at [570, 271] on div "Progress Updates" at bounding box center [592, 286] width 165 height 59
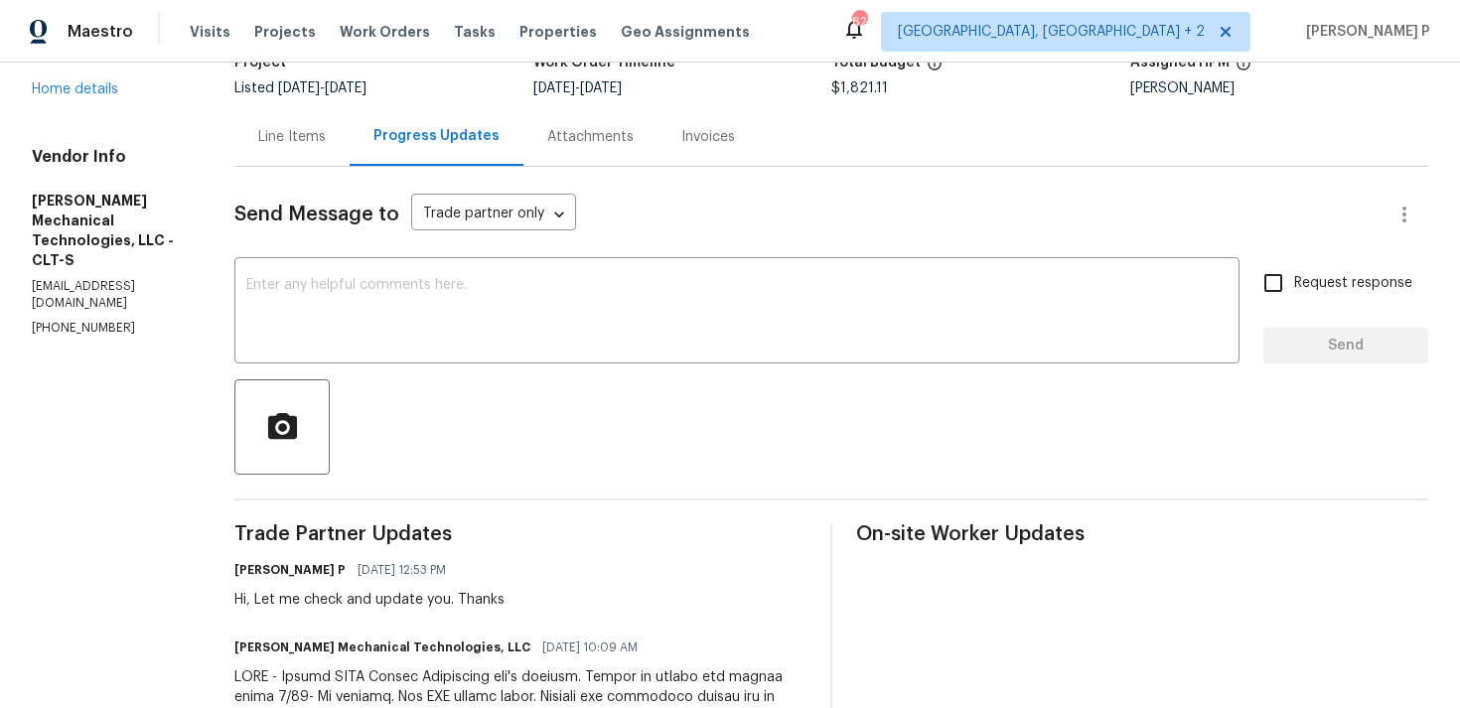
scroll to position [189, 0]
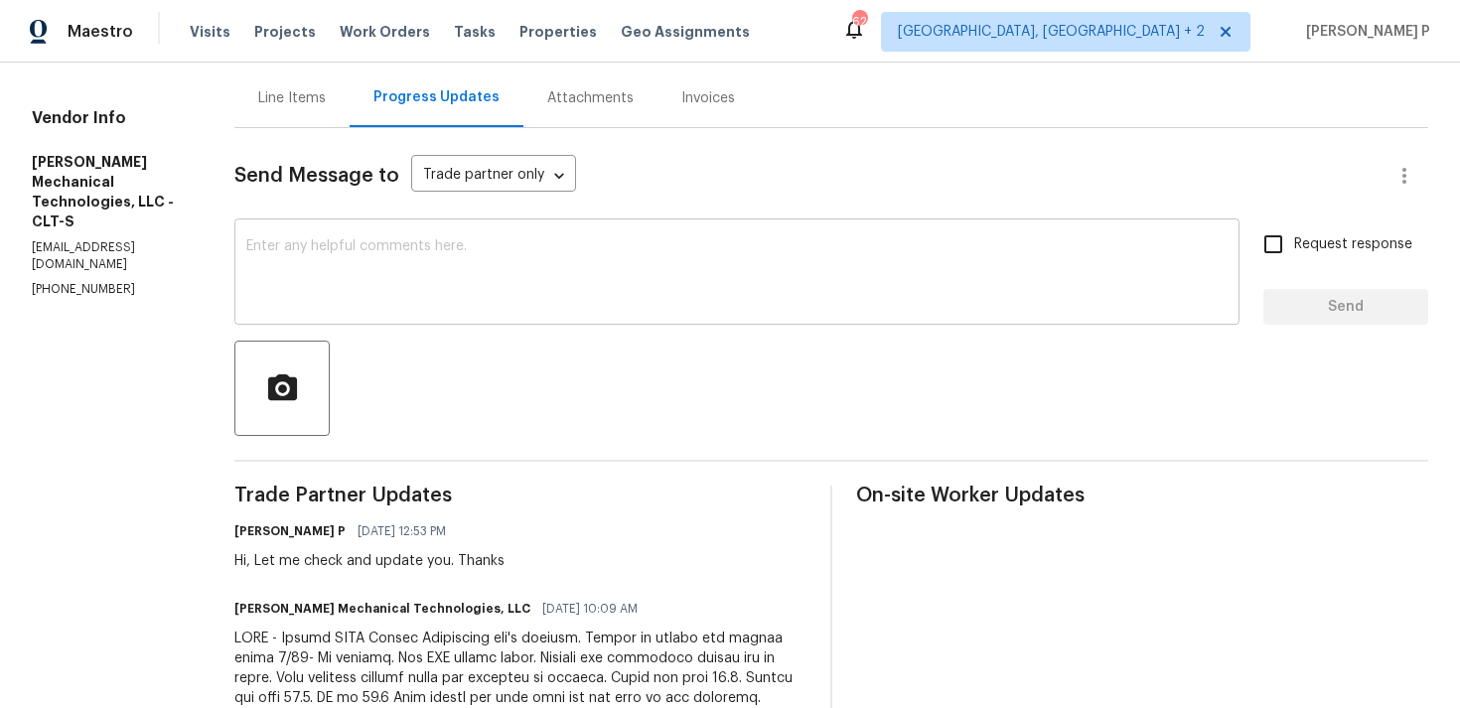
click at [482, 284] on textarea at bounding box center [736, 274] width 981 height 70
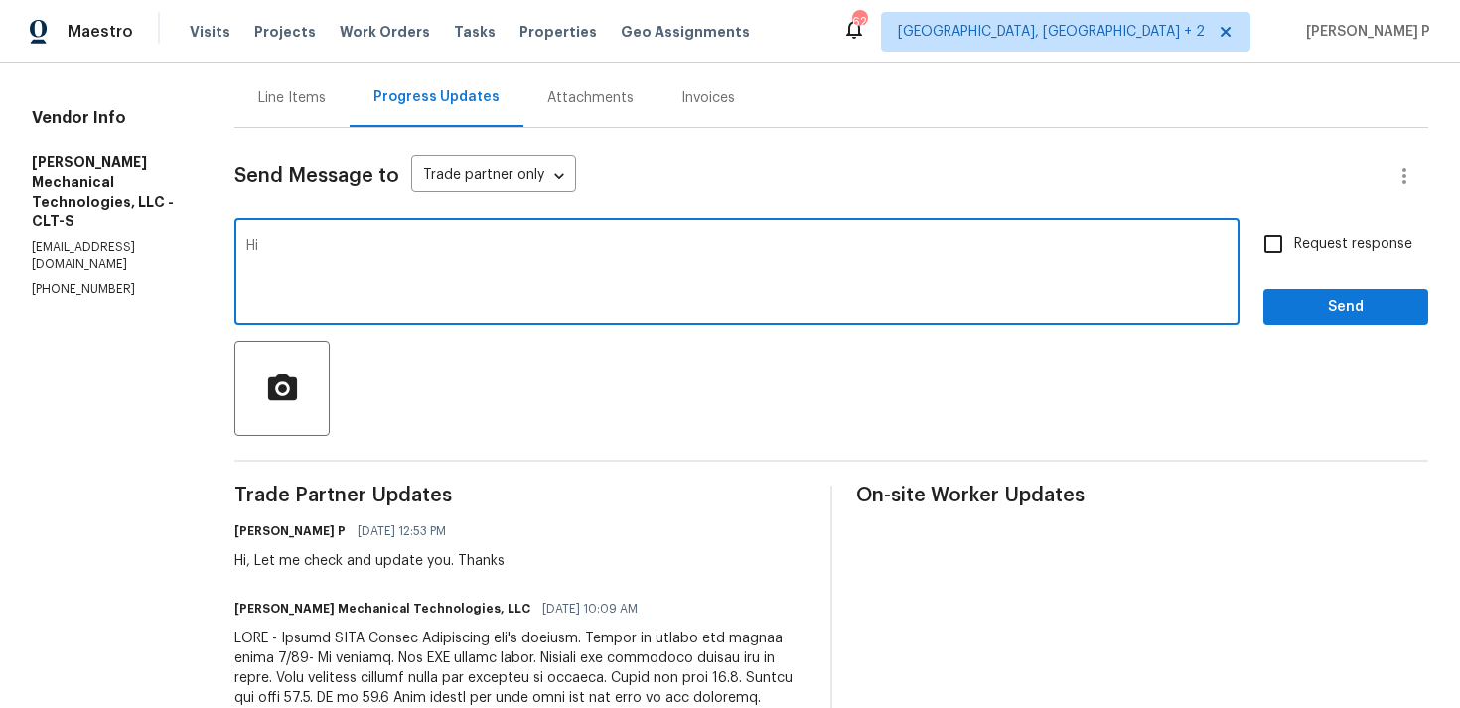
type textarea "H"
click at [449, 249] on textarea "WO closed. Thanks, Hav e agreat day" at bounding box center [736, 274] width 981 height 70
click at [458, 251] on textarea "WO closed. Thanks, Have agreat day" at bounding box center [736, 274] width 981 height 70
click at [573, 247] on textarea "WO closed. Thanks, Have a great day" at bounding box center [736, 274] width 981 height 70
type textarea "WO closed. Thanks, Have a great day!!!"
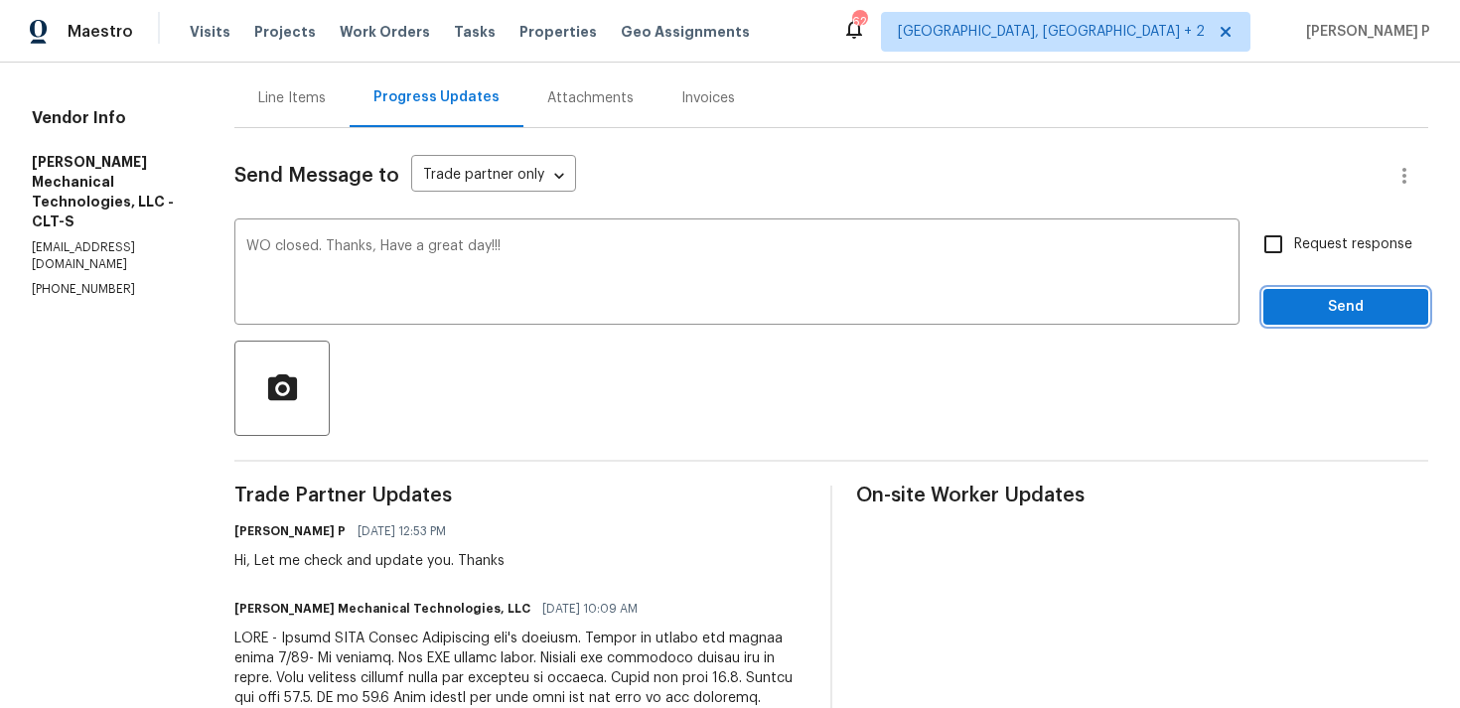
click at [1329, 313] on span "Send" at bounding box center [1345, 307] width 133 height 25
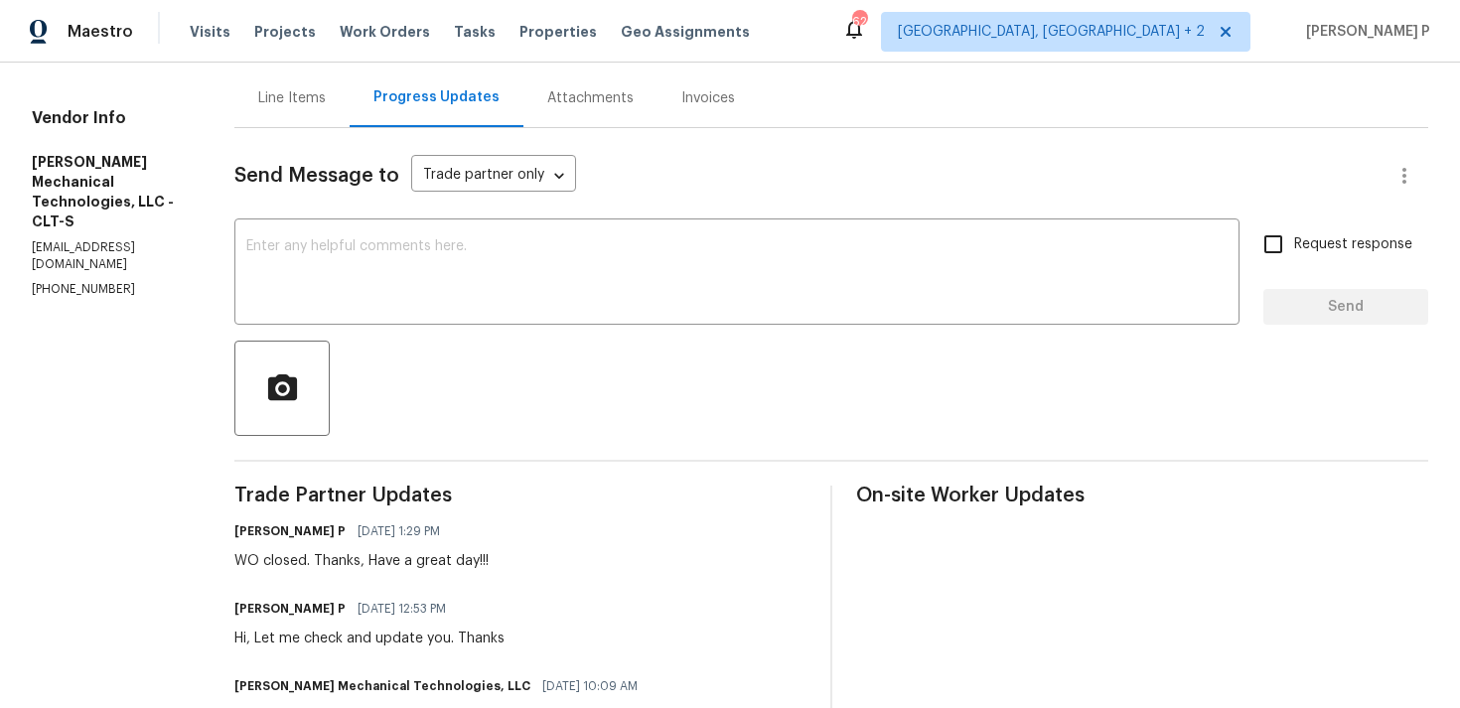
scroll to position [0, 0]
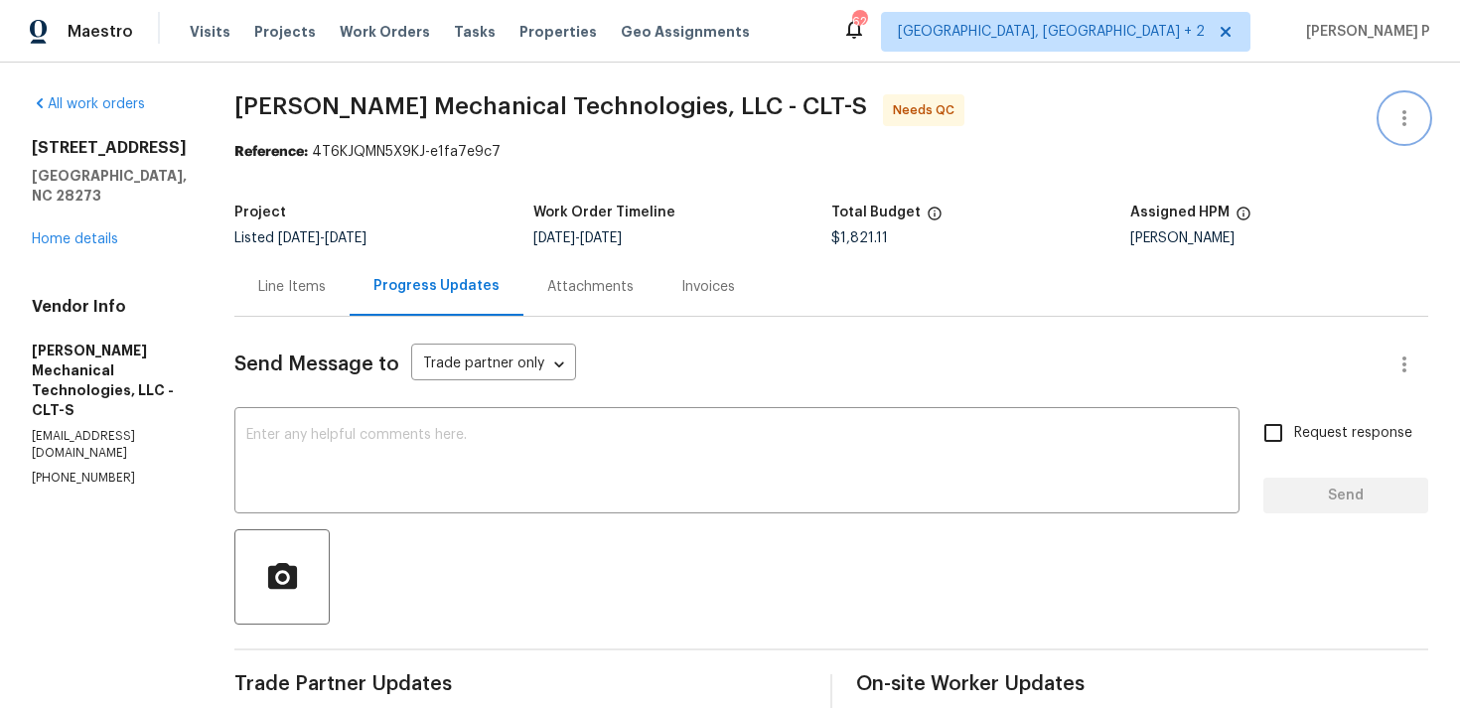
click at [1409, 110] on icon "button" at bounding box center [1404, 118] width 24 height 24
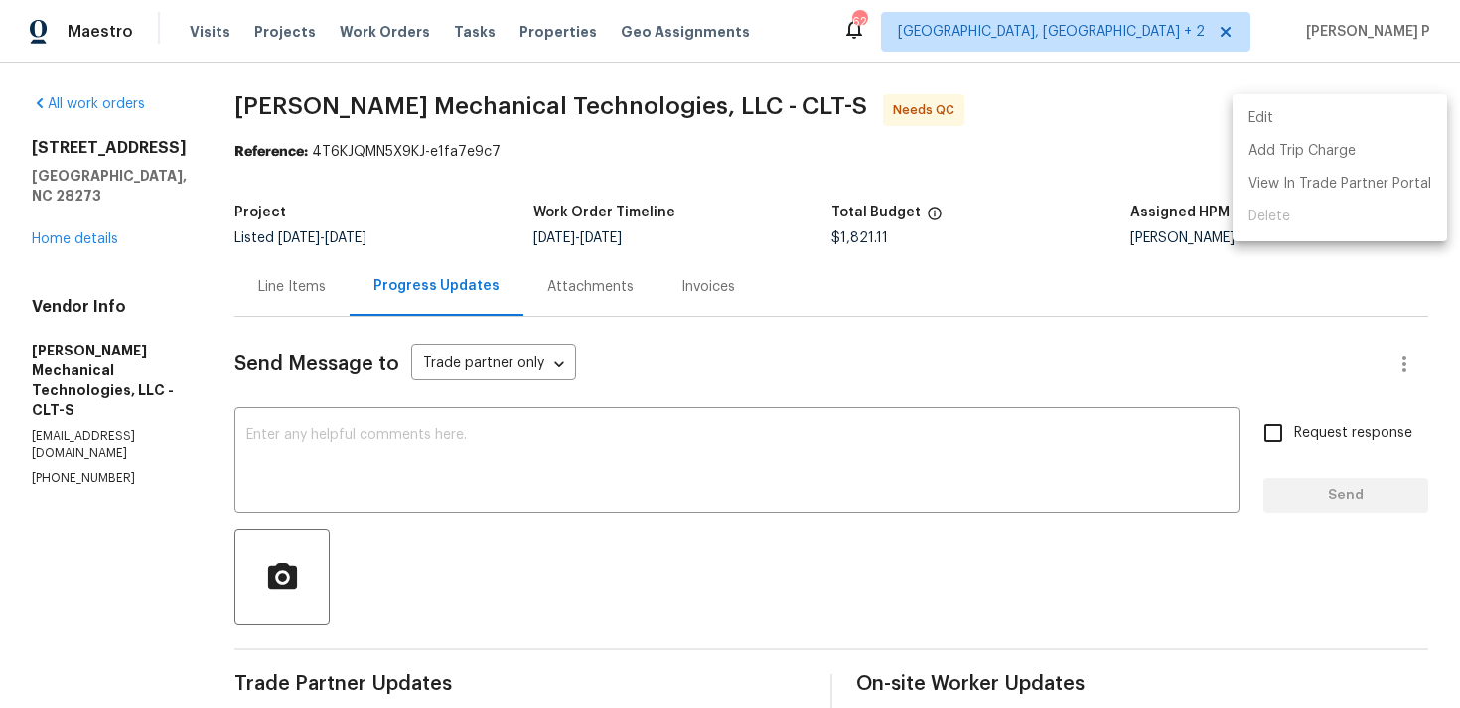
click at [1318, 103] on li "Edit" at bounding box center [1339, 118] width 214 height 33
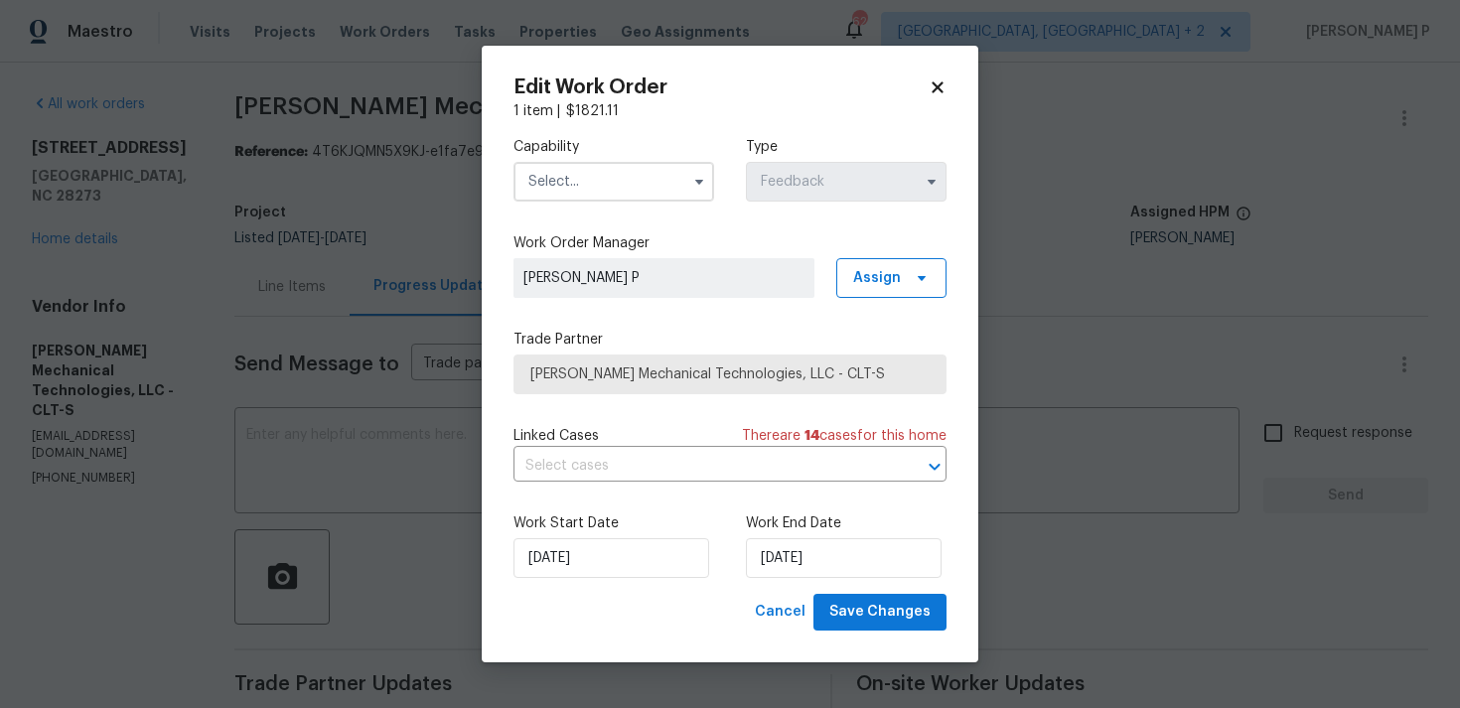
click at [697, 169] on span at bounding box center [699, 182] width 30 height 30
click at [661, 180] on input "text" at bounding box center [613, 182] width 201 height 40
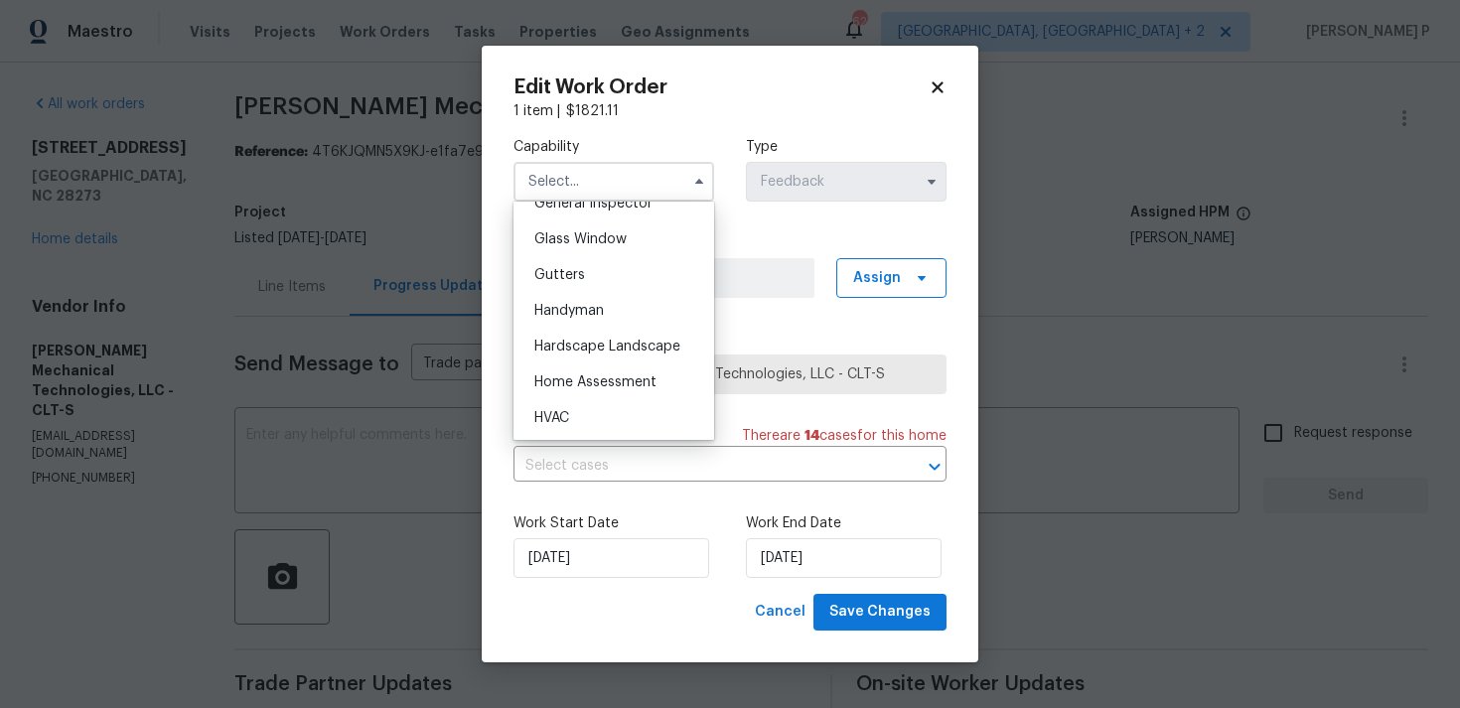
scroll to position [1040, 0]
click at [583, 395] on div "HVAC" at bounding box center [613, 384] width 191 height 36
type input "HVAC"
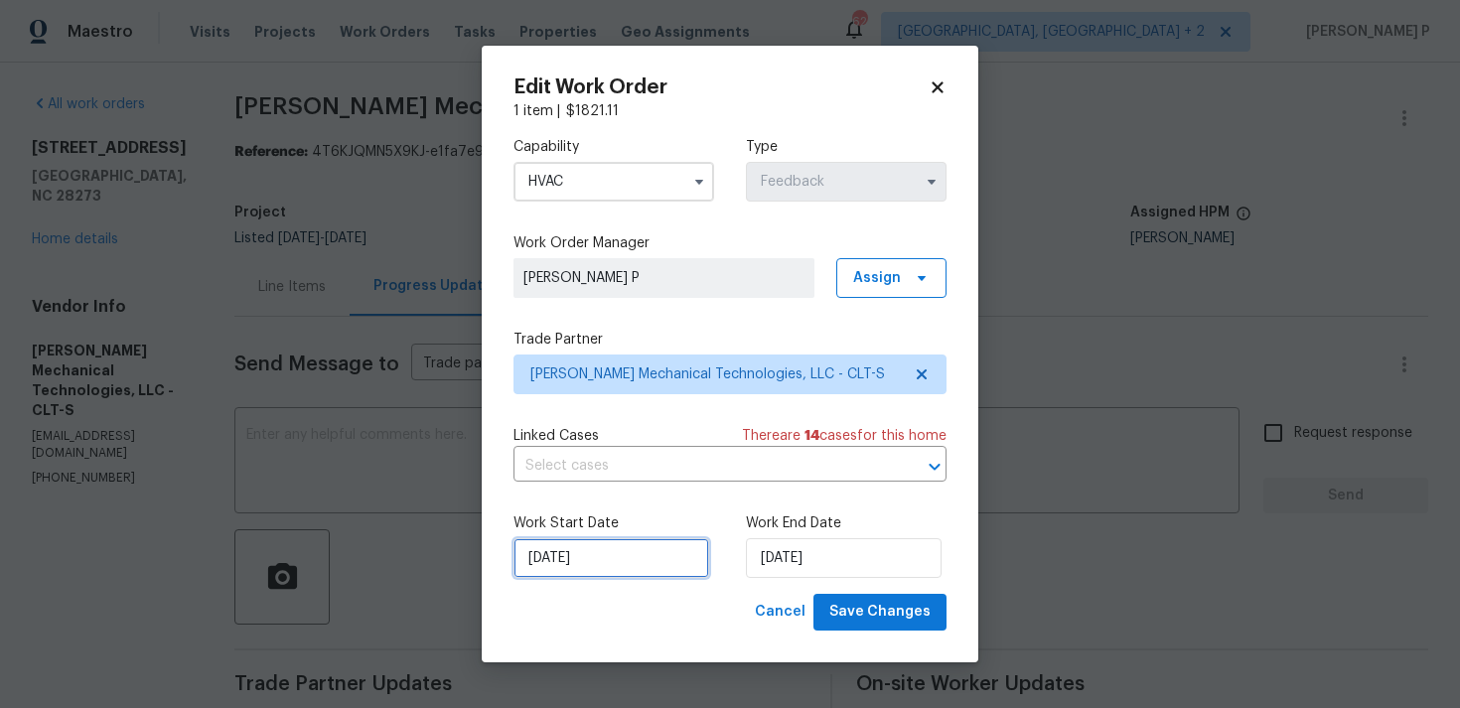
click at [644, 549] on input "04/08/2025" at bounding box center [611, 558] width 196 height 40
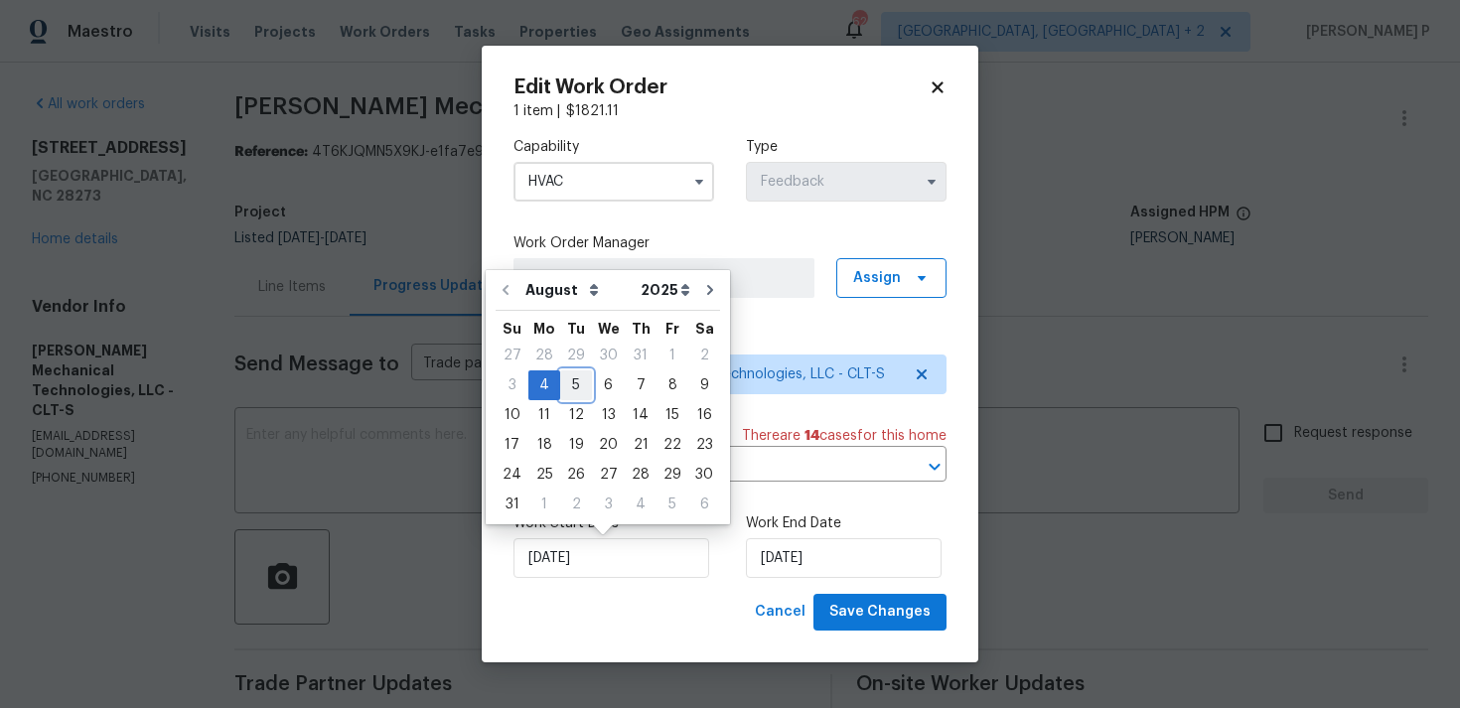
click at [577, 383] on div "5" at bounding box center [576, 385] width 32 height 28
type input "05/08/2025"
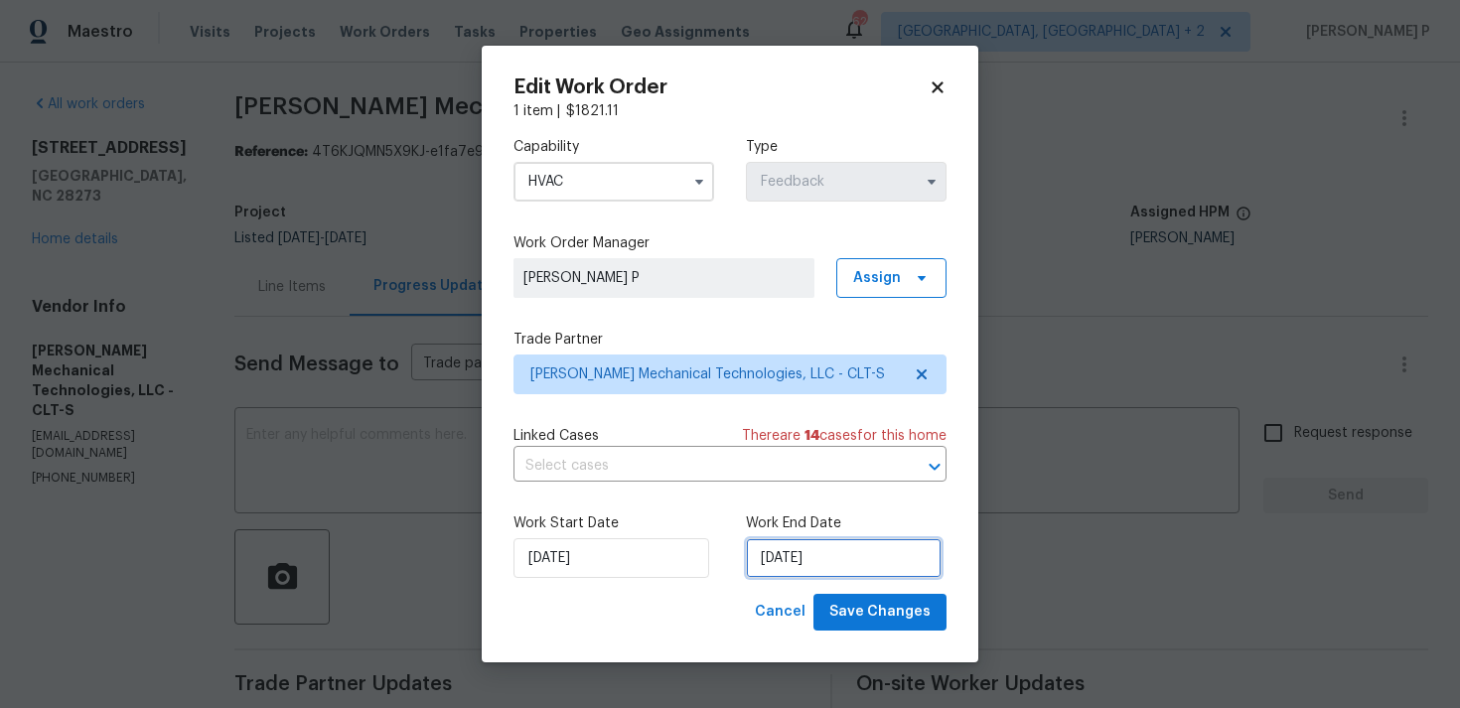
click at [802, 575] on input "06/08/2025" at bounding box center [844, 558] width 196 height 40
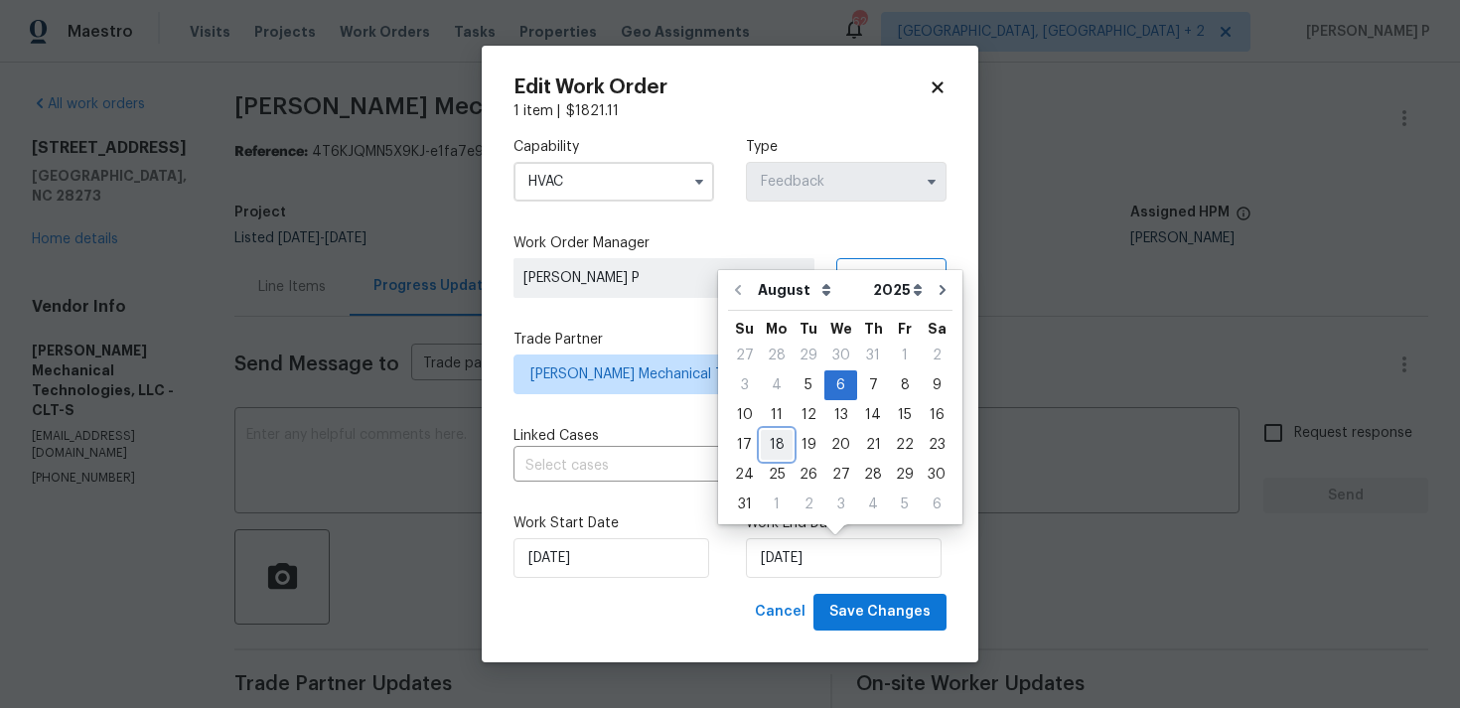
click at [771, 443] on div "18" at bounding box center [777, 445] width 32 height 28
type input "18/08/2025"
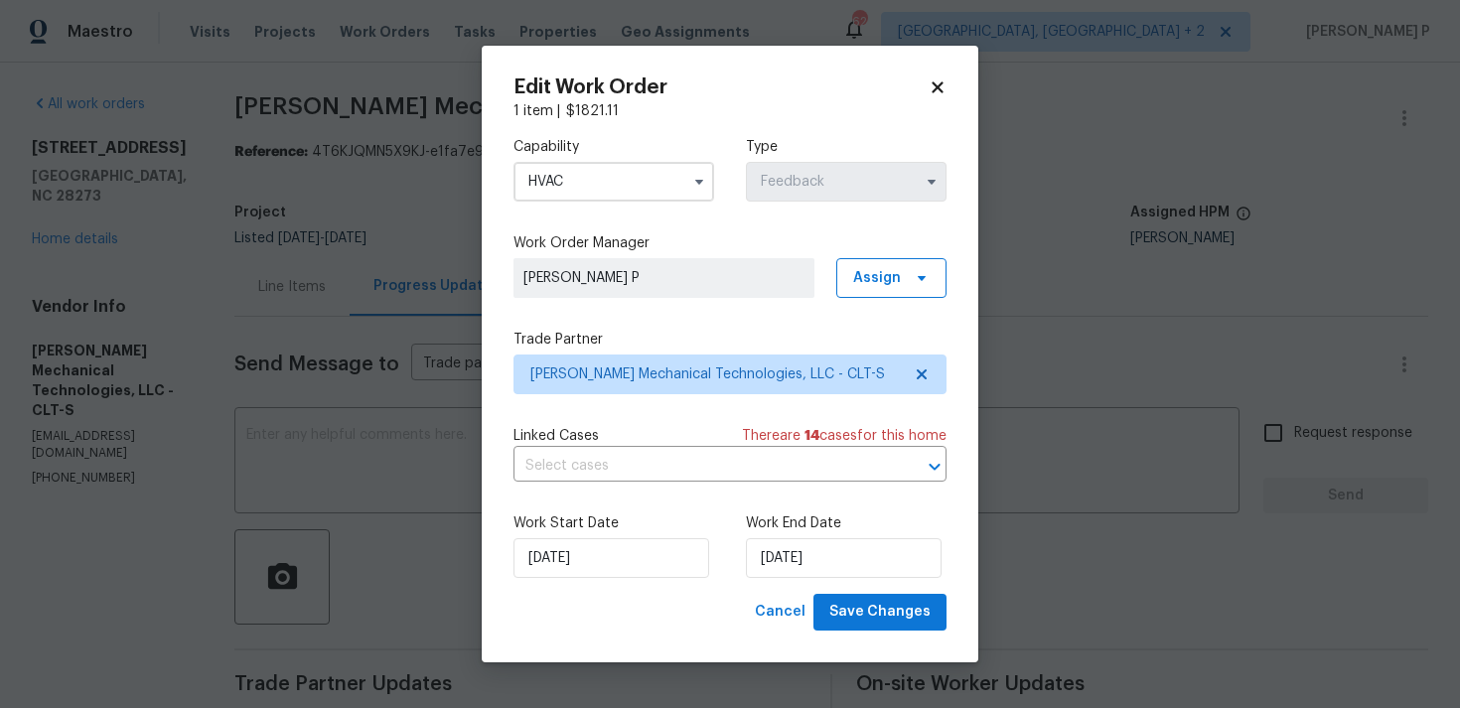
click at [872, 593] on div "Work Start Date 05/08/2025 Work End Date 18/08/2025" at bounding box center [729, 545] width 433 height 96
click at [874, 608] on span "Save Changes" at bounding box center [879, 612] width 101 height 25
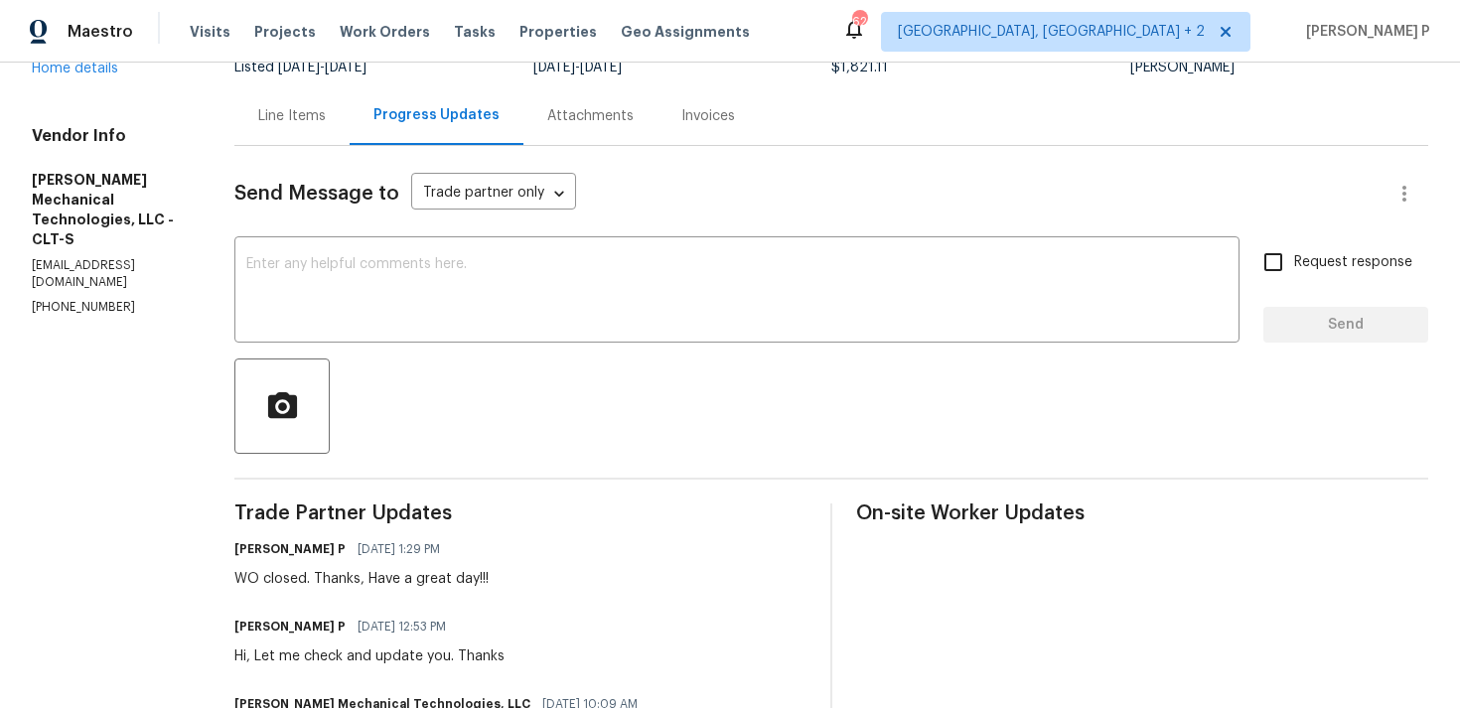
scroll to position [0, 0]
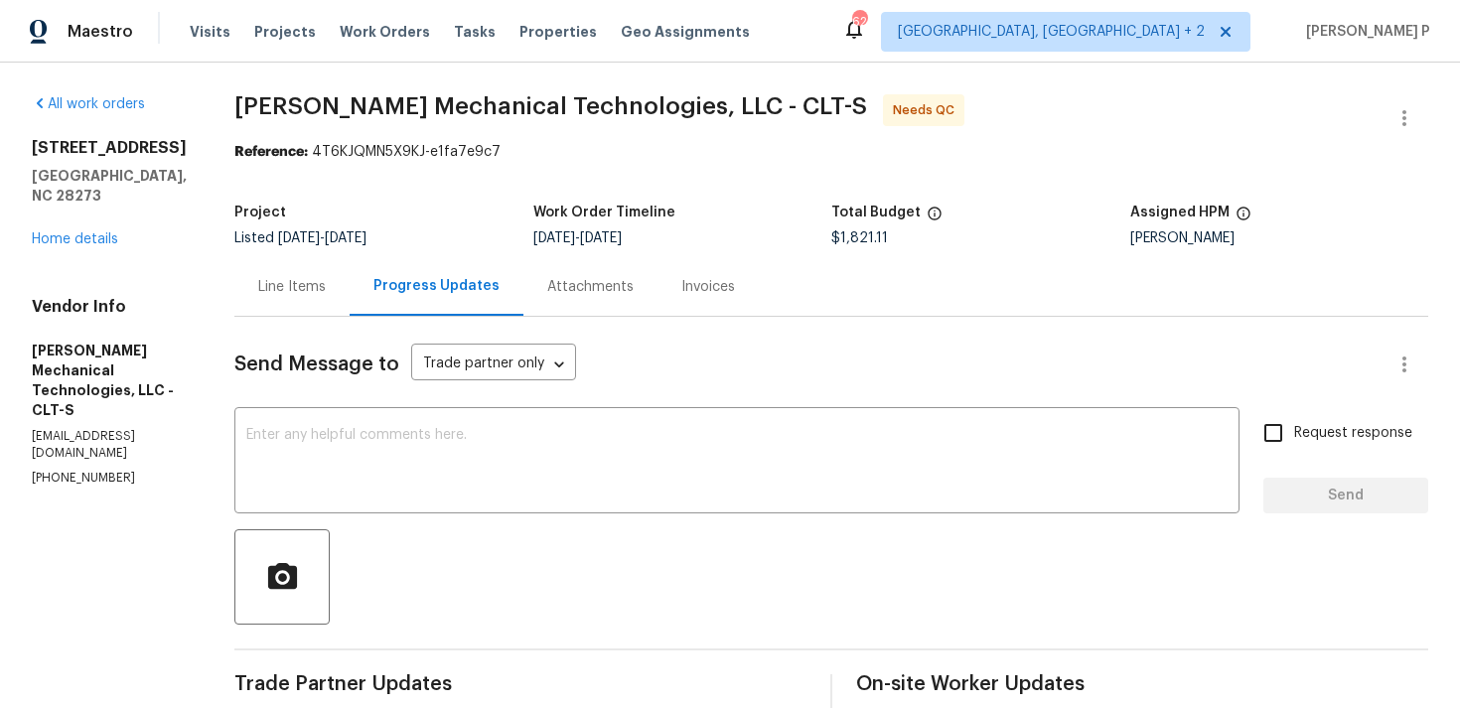
click at [326, 277] on div "Line Items" at bounding box center [292, 287] width 68 height 20
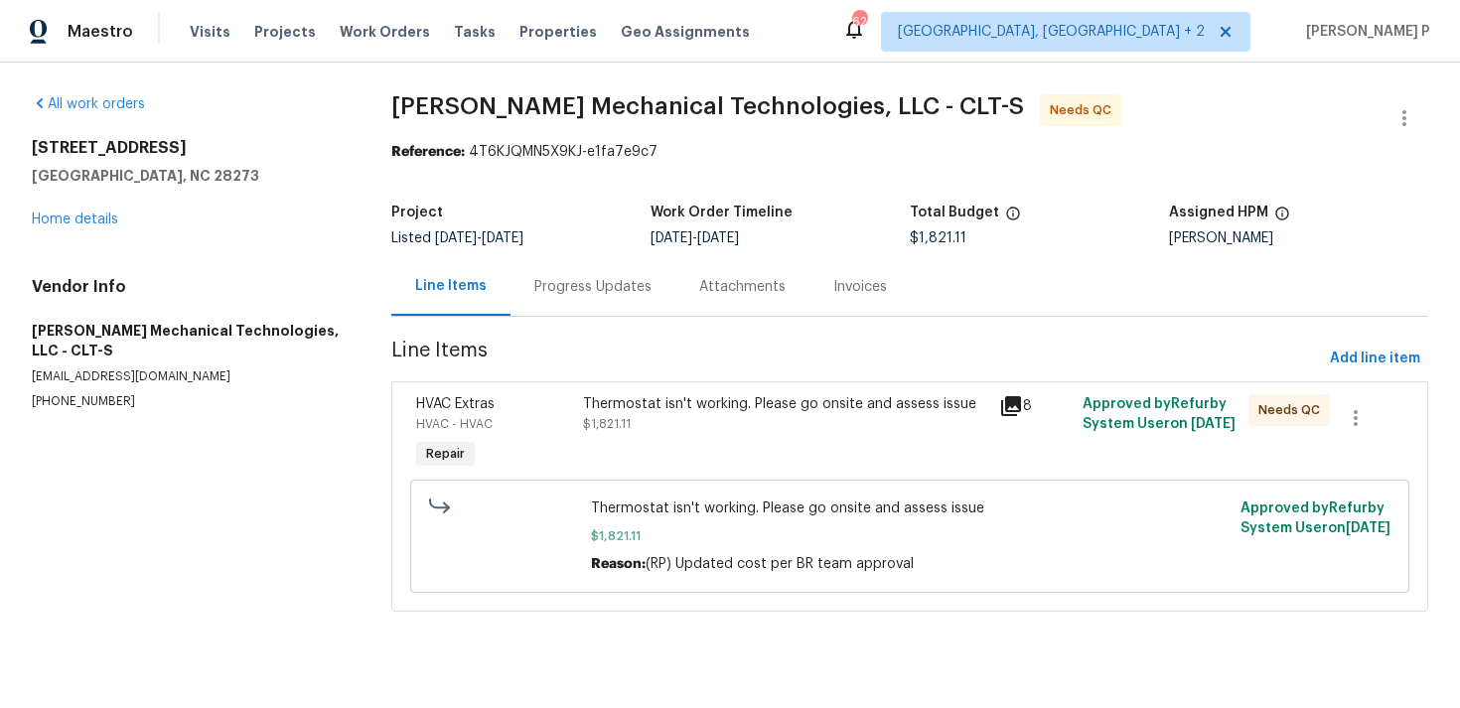
click at [721, 400] on div "Thermostat isn't working. Please go onsite and assess issue" at bounding box center [785, 404] width 404 height 20
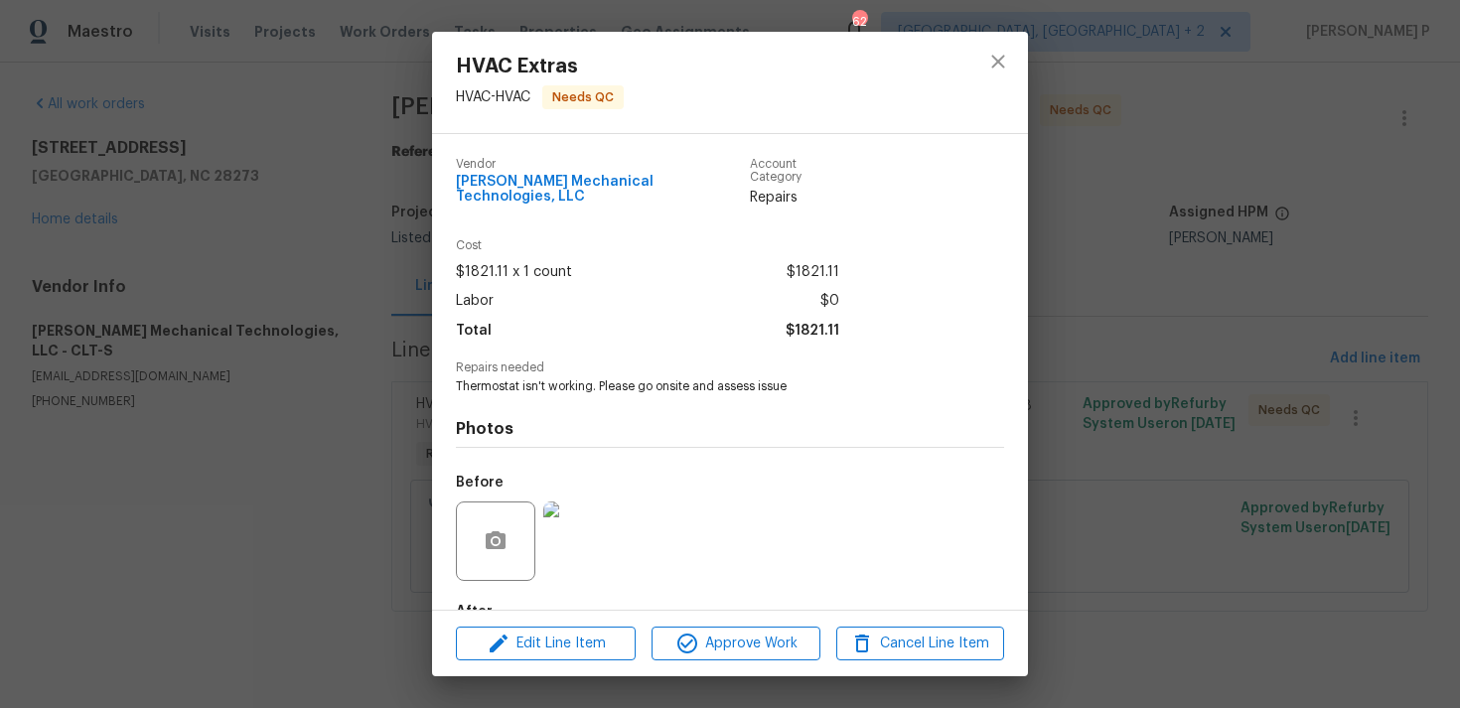
scroll to position [107, 0]
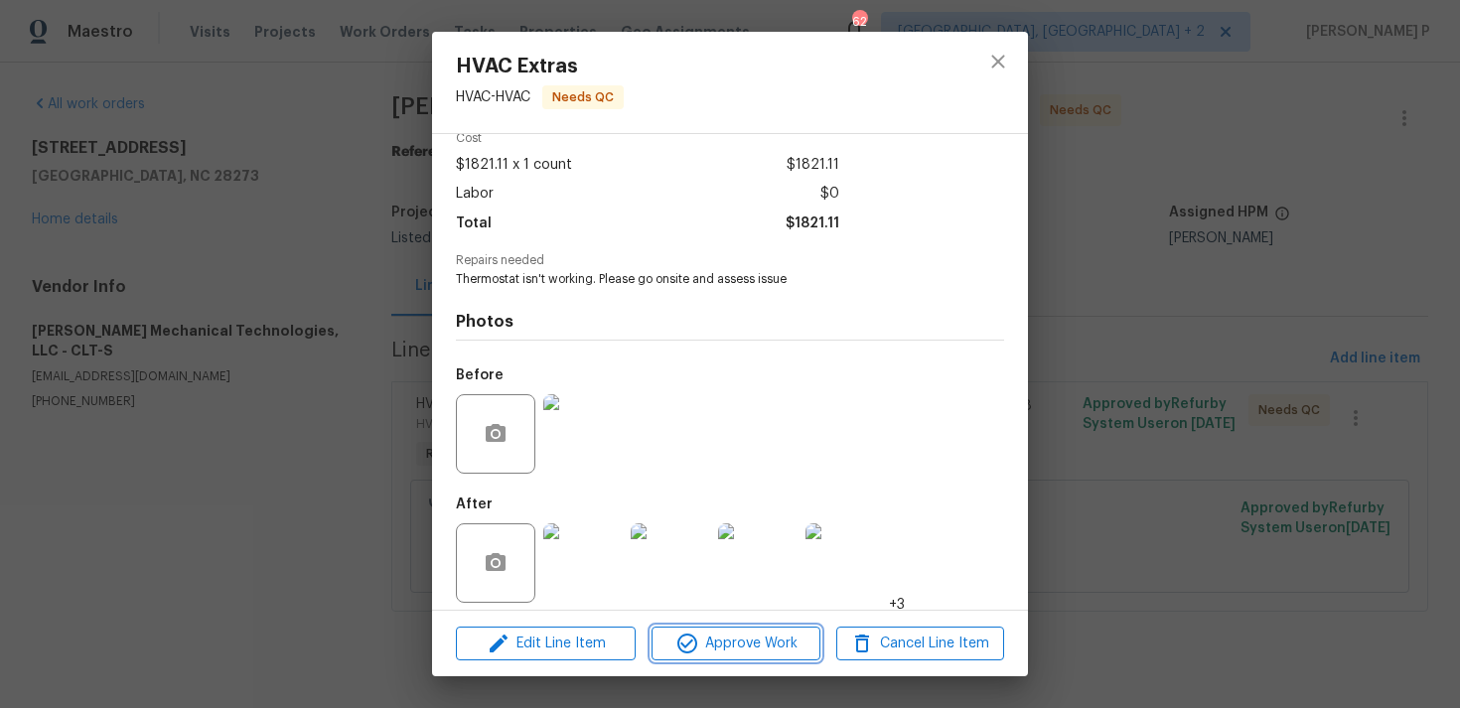
click at [720, 639] on span "Approve Work" at bounding box center [735, 643] width 156 height 25
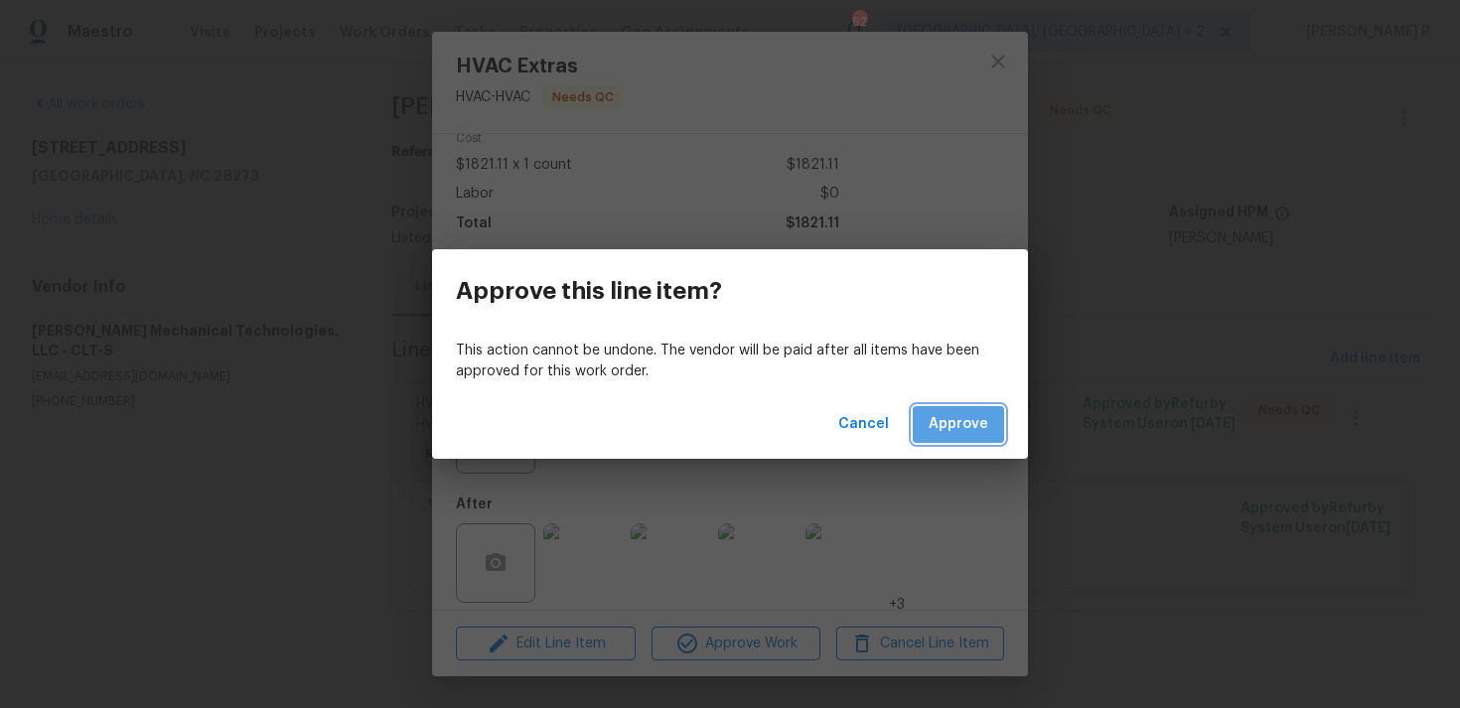
click at [979, 420] on span "Approve" at bounding box center [958, 424] width 60 height 25
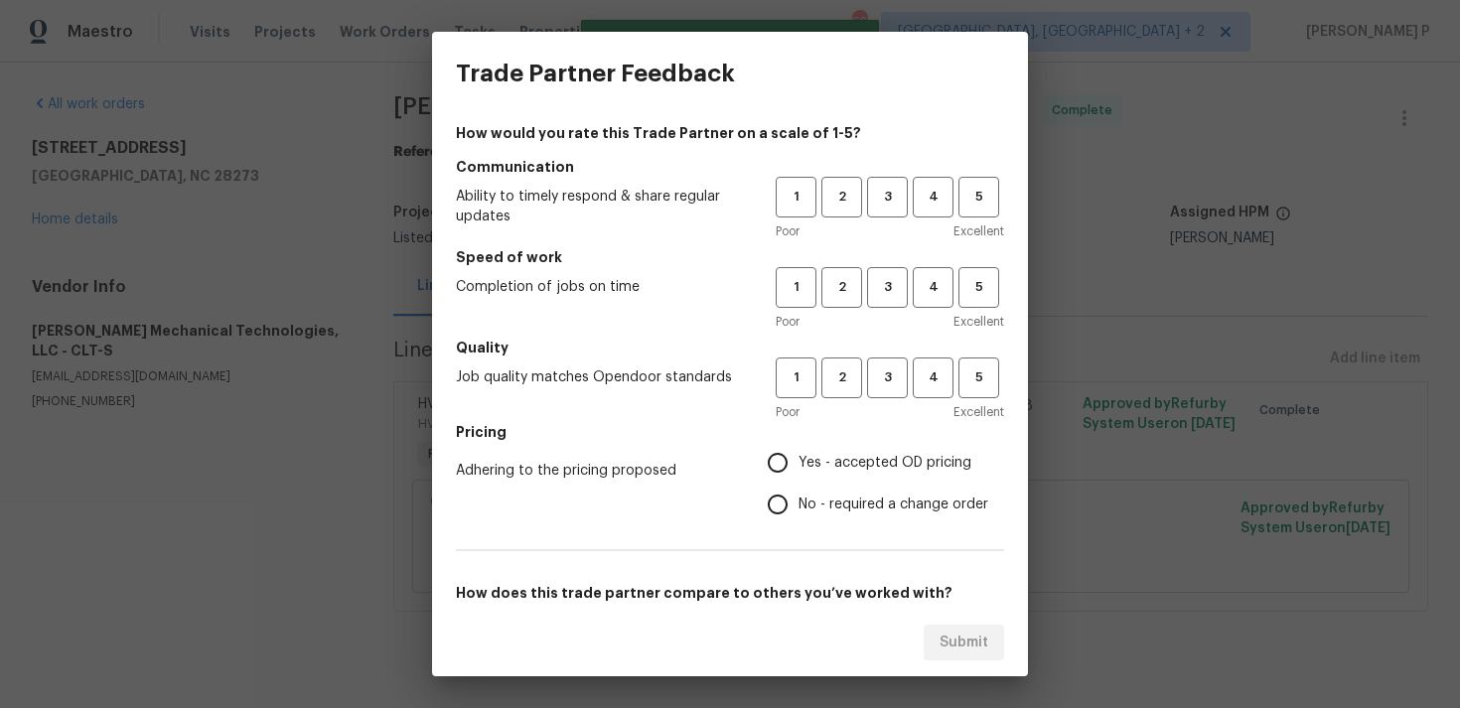
click at [899, 176] on h5 "Communication" at bounding box center [730, 167] width 548 height 20
click at [896, 209] on button "3" at bounding box center [887, 197] width 41 height 41
click at [888, 276] on span "3" at bounding box center [887, 287] width 37 height 23
click at [882, 398] on div "1 2 3 4 5 Poor Excellent" at bounding box center [889, 389] width 228 height 65
click at [888, 385] on span "3" at bounding box center [887, 377] width 37 height 23
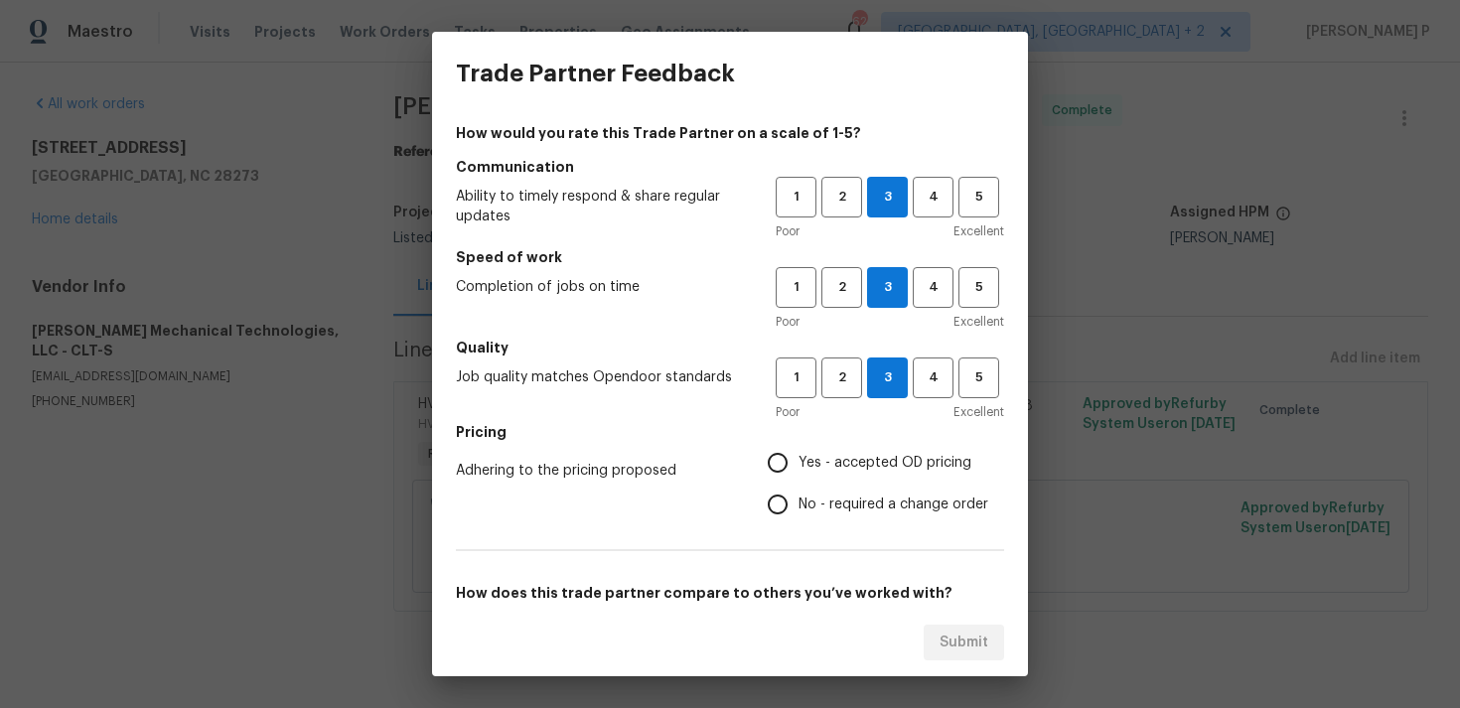
click at [848, 500] on span "No - required a change order" at bounding box center [893, 504] width 190 height 21
click at [798, 500] on input "No - required a change order" at bounding box center [778, 505] width 42 height 42
radio input "true"
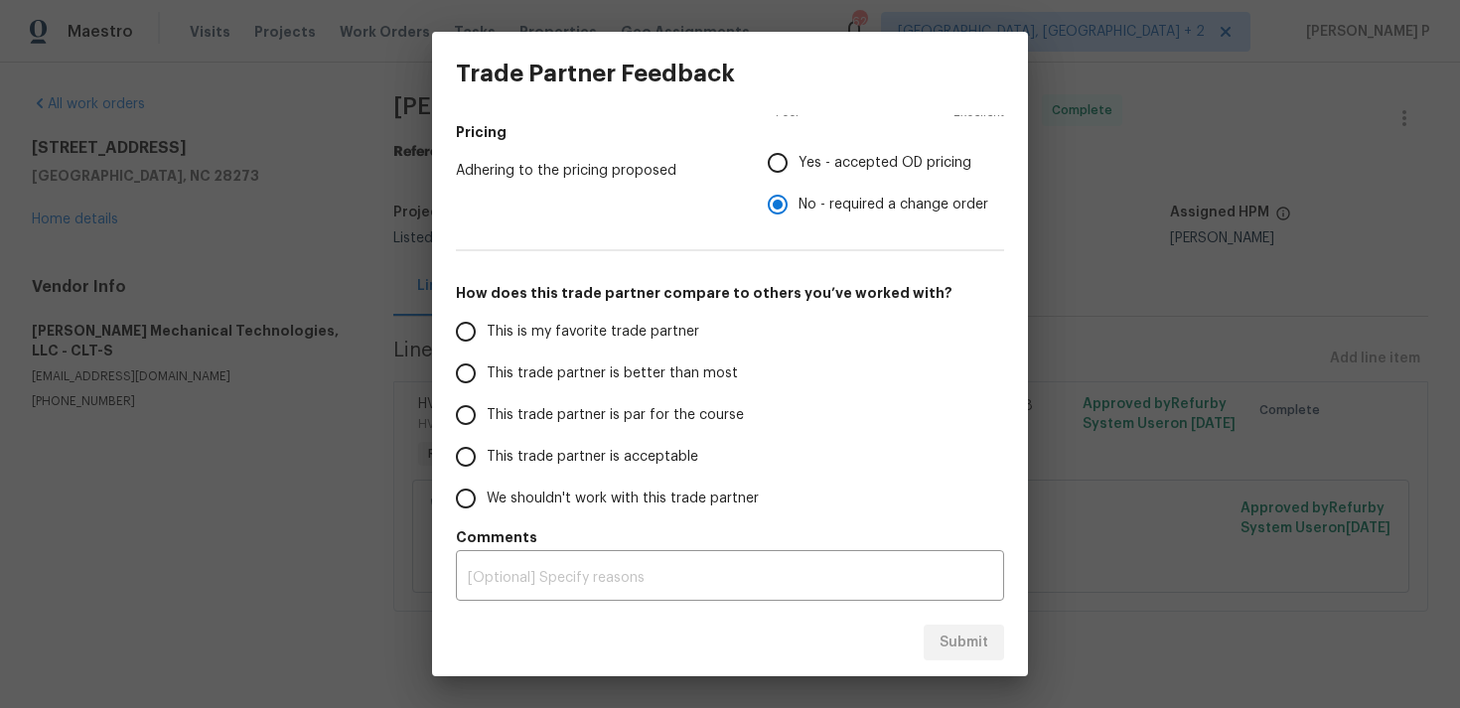
click at [568, 398] on label "This trade partner is par for the course" at bounding box center [602, 415] width 314 height 42
click at [487, 398] on input "This trade partner is par for the course" at bounding box center [466, 415] width 42 height 42
click at [958, 646] on span "Submit" at bounding box center [963, 642] width 49 height 25
radio input "true"
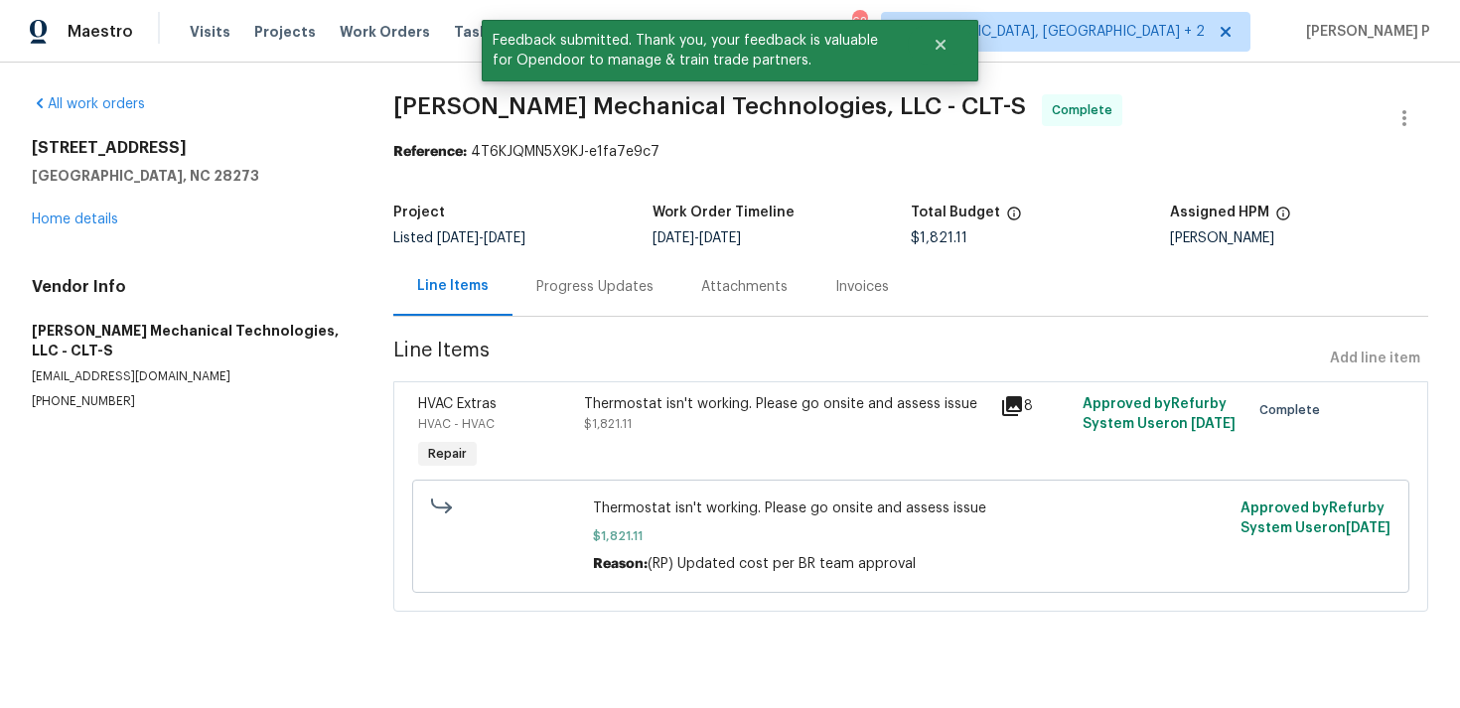
click at [605, 290] on div "Progress Updates" at bounding box center [594, 287] width 117 height 20
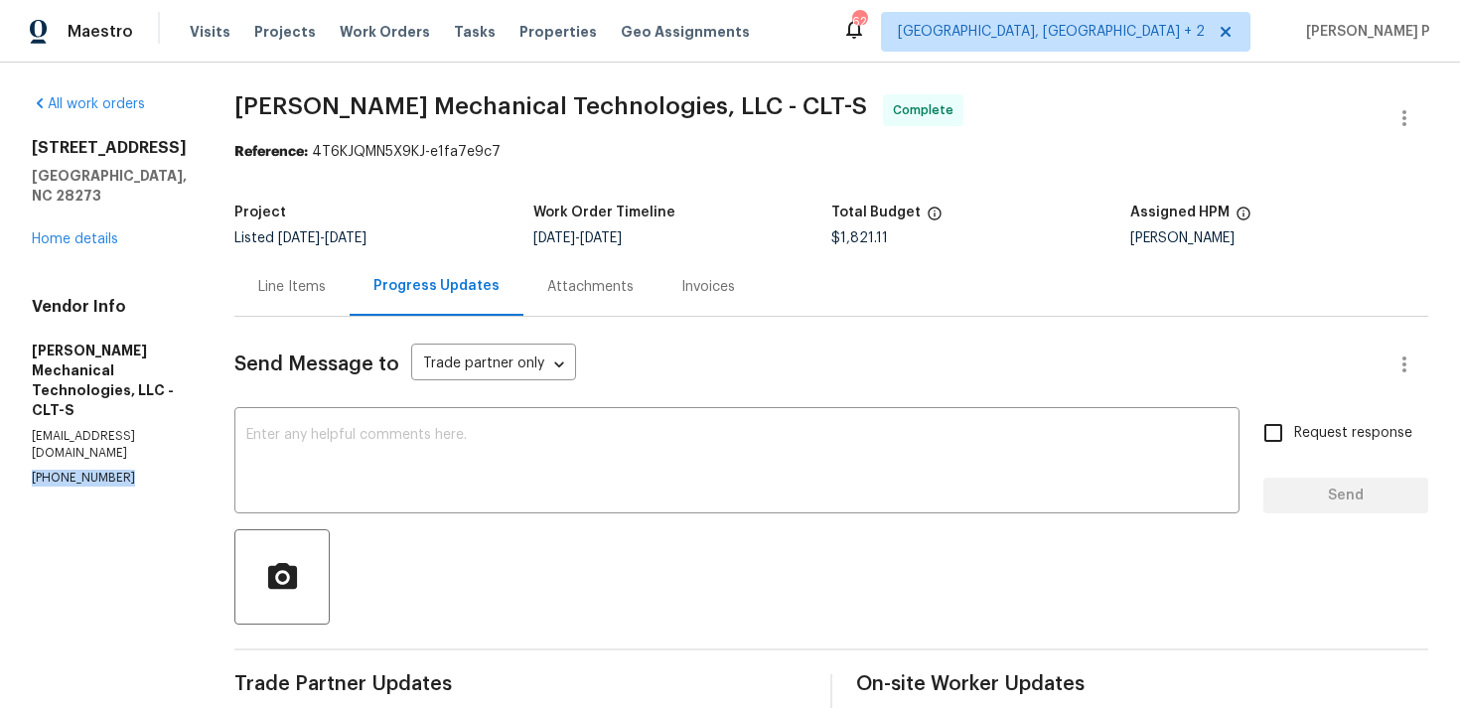
drag, startPoint x: 125, startPoint y: 394, endPoint x: 29, endPoint y: 398, distance: 96.4
copy p "(704) 298-6336"
click at [575, 557] on div at bounding box center [830, 576] width 1193 height 95
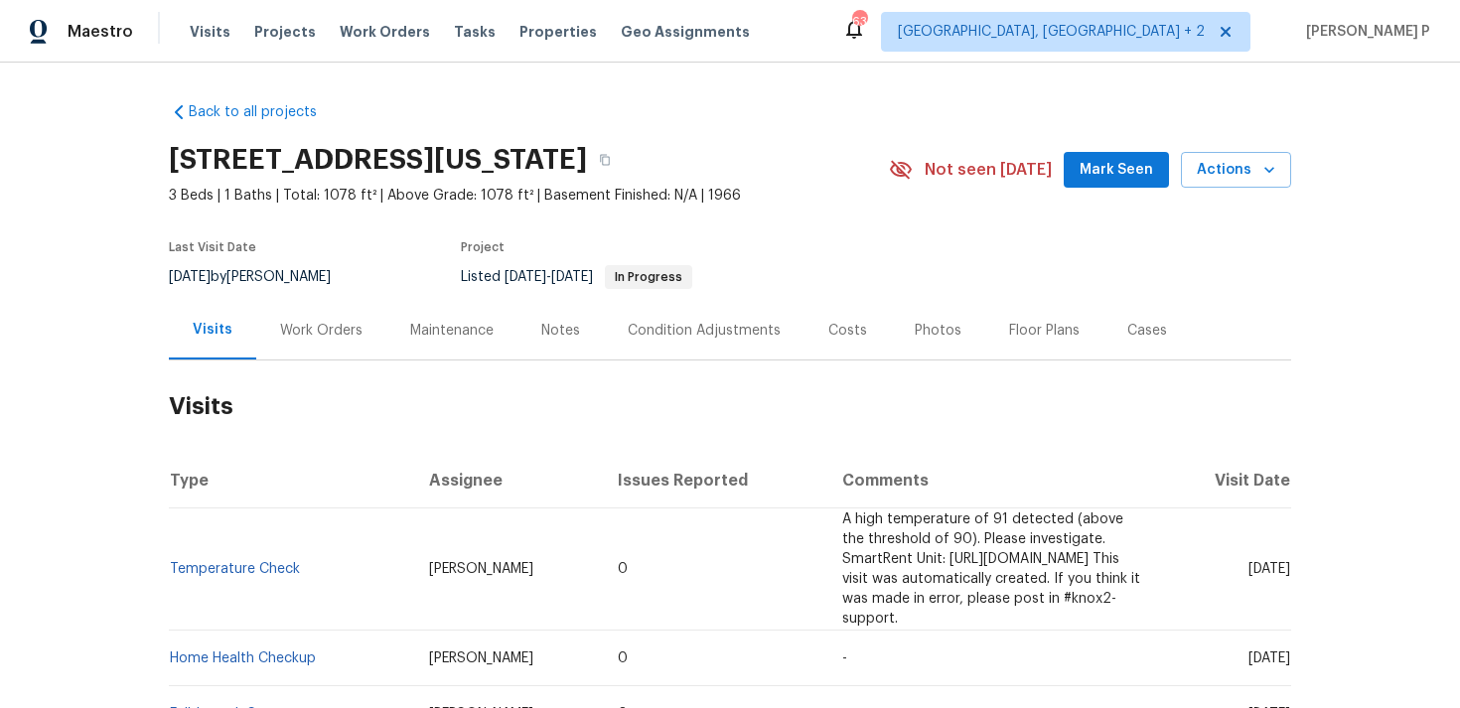
click at [301, 330] on div "Work Orders" at bounding box center [321, 331] width 82 height 20
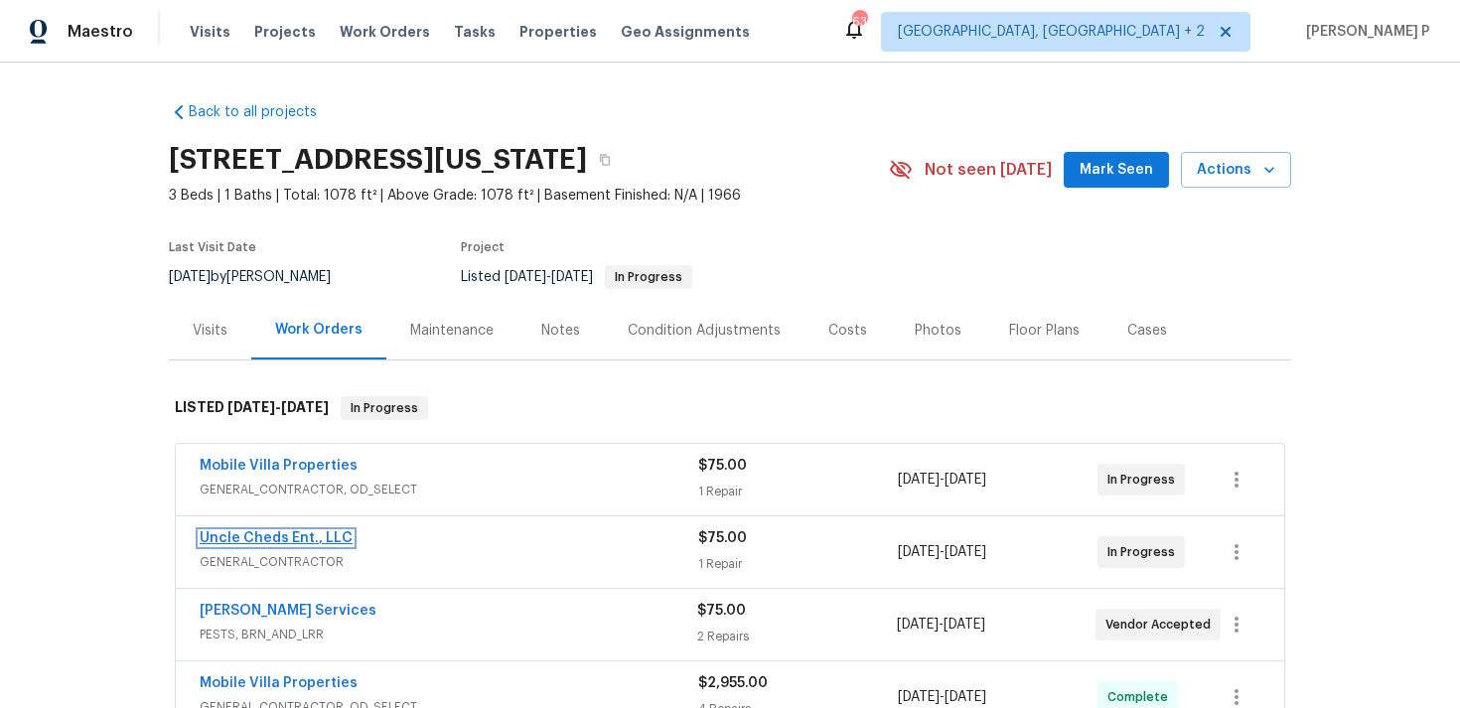
click at [289, 533] on link "Uncle Cheds Ent., LLC" at bounding box center [276, 538] width 153 height 14
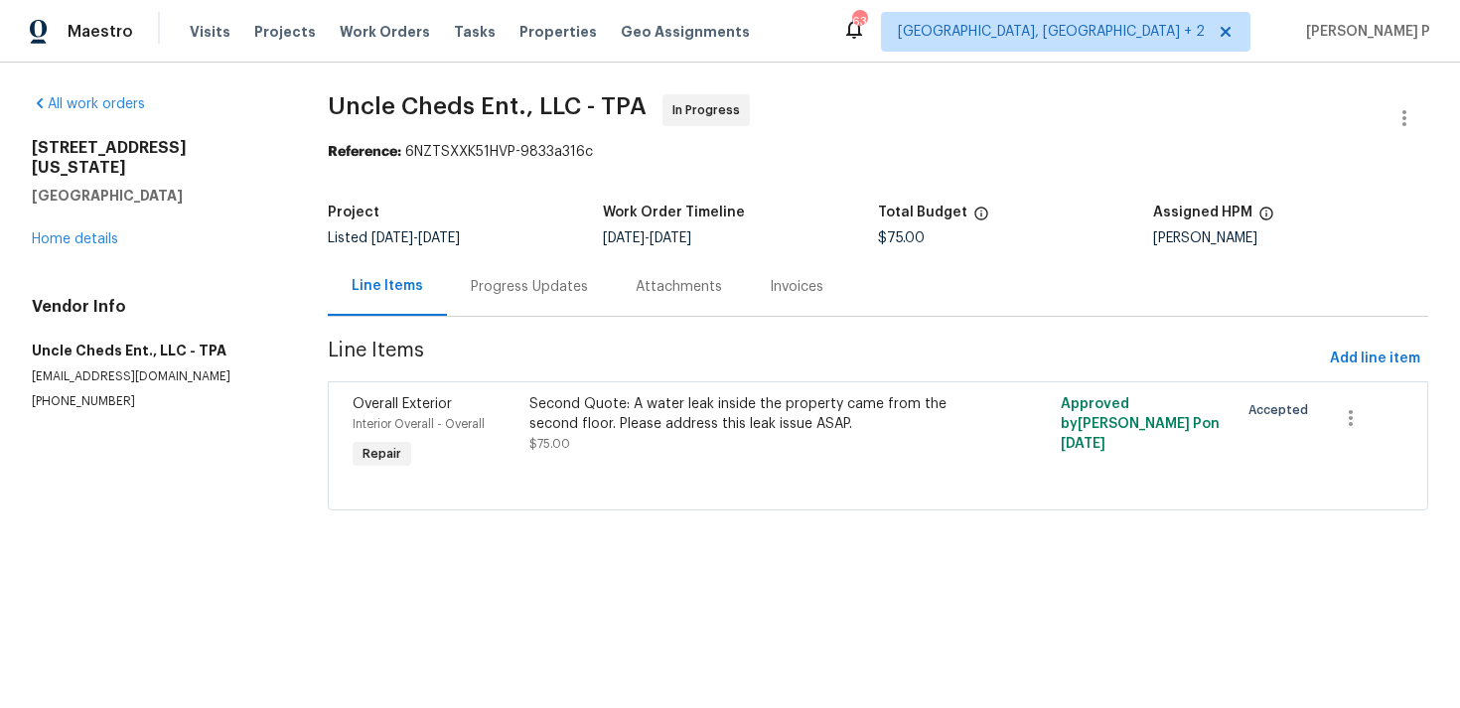
click at [523, 294] on div "Progress Updates" at bounding box center [529, 287] width 117 height 20
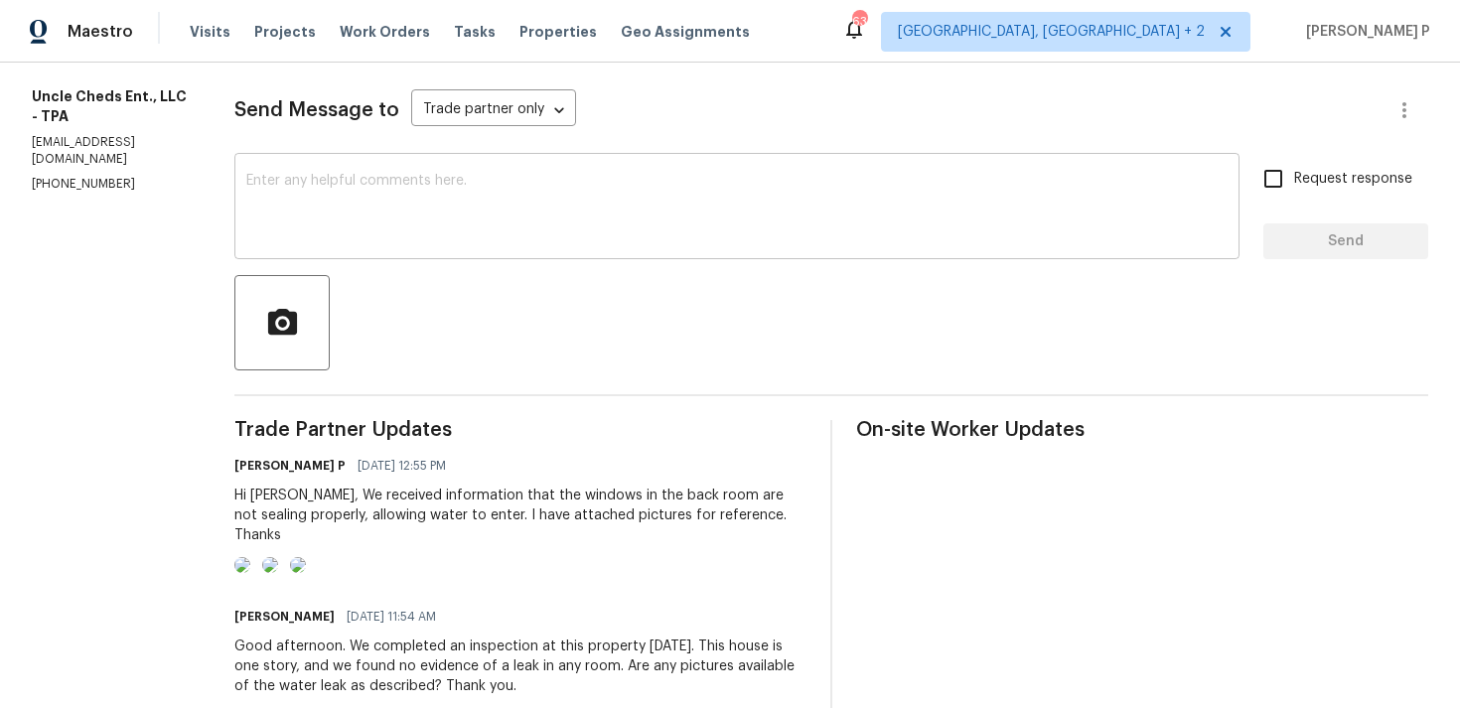
scroll to position [195, 0]
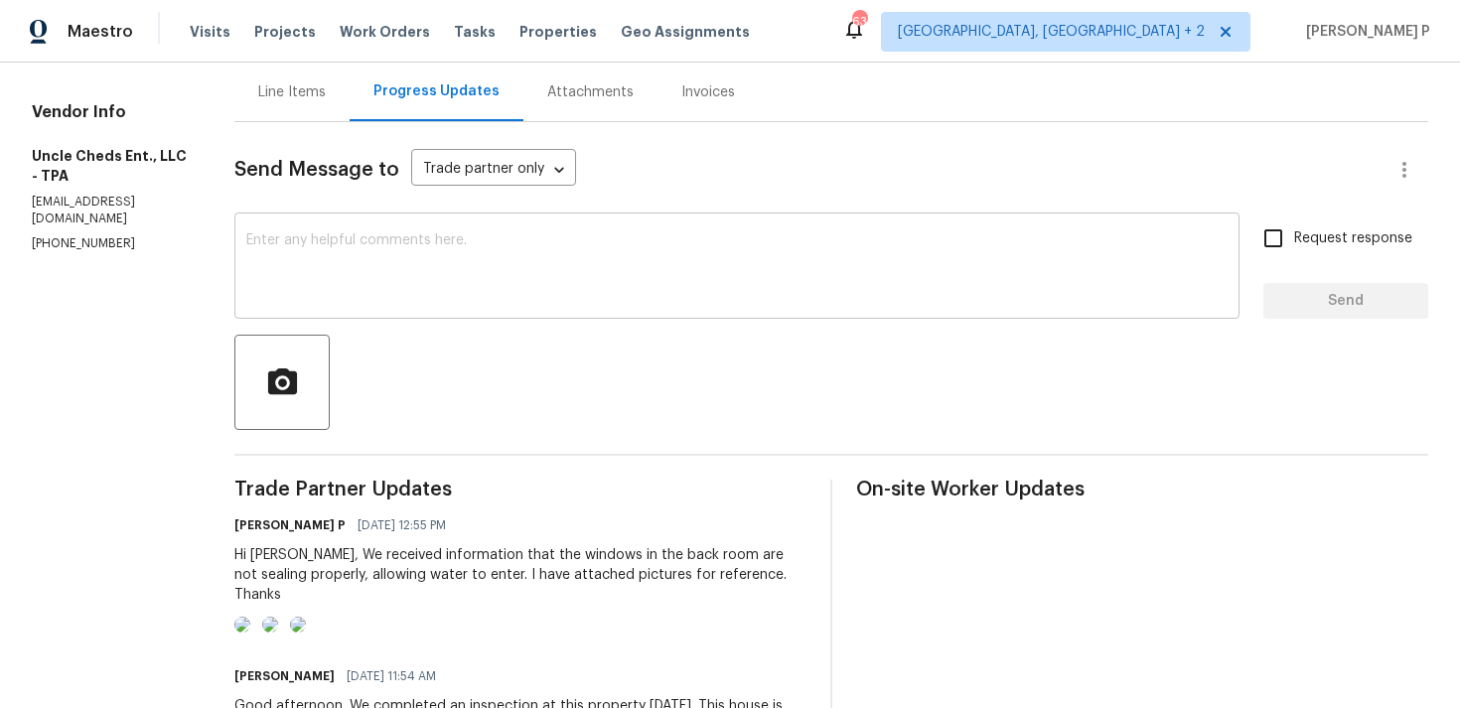
click at [384, 282] on textarea at bounding box center [736, 268] width 981 height 70
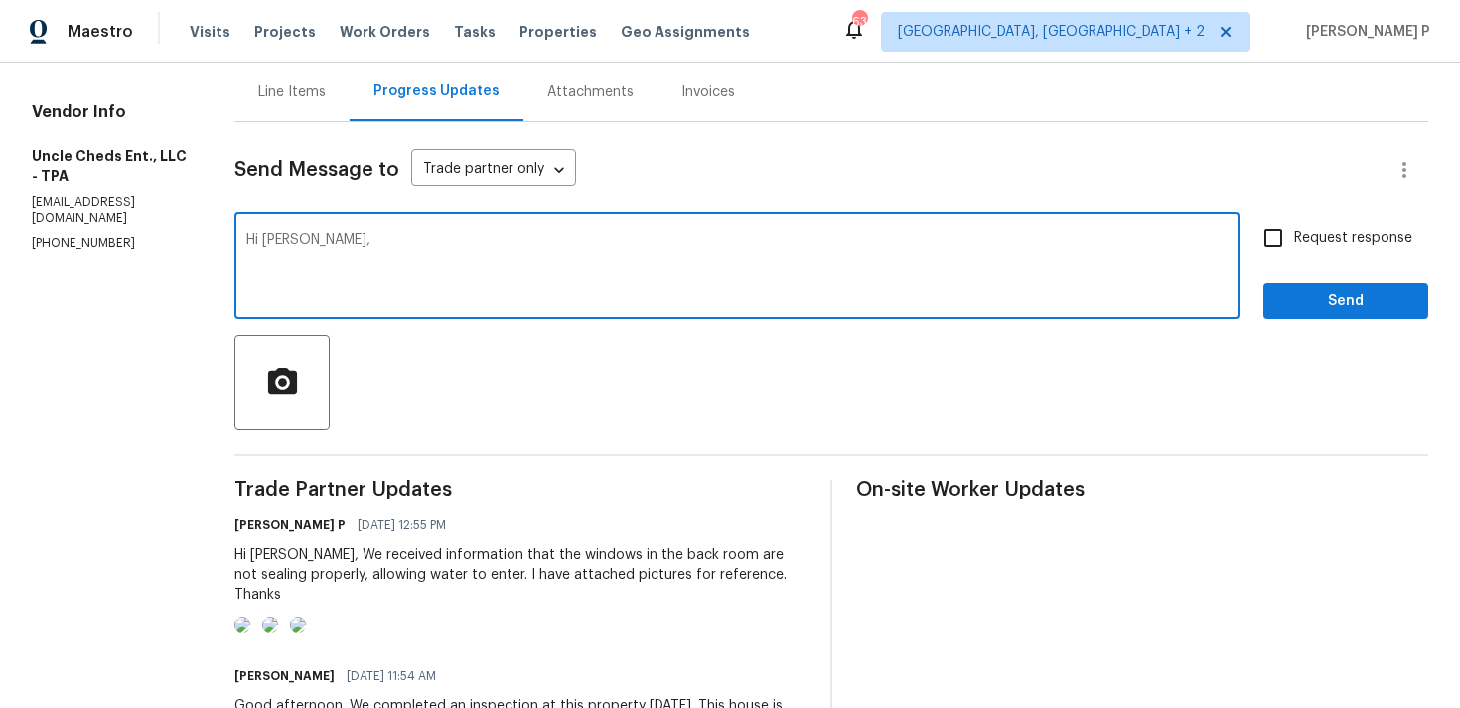
paste textarea "Could you please provide us with an update on the status of the work order?"
type textarea "Hi [PERSON_NAME], Could you please provide us with an update on the status of t…"
click at [1315, 247] on span "Request response" at bounding box center [1353, 238] width 118 height 21
click at [1294, 247] on input "Request response" at bounding box center [1273, 238] width 42 height 42
checkbox input "true"
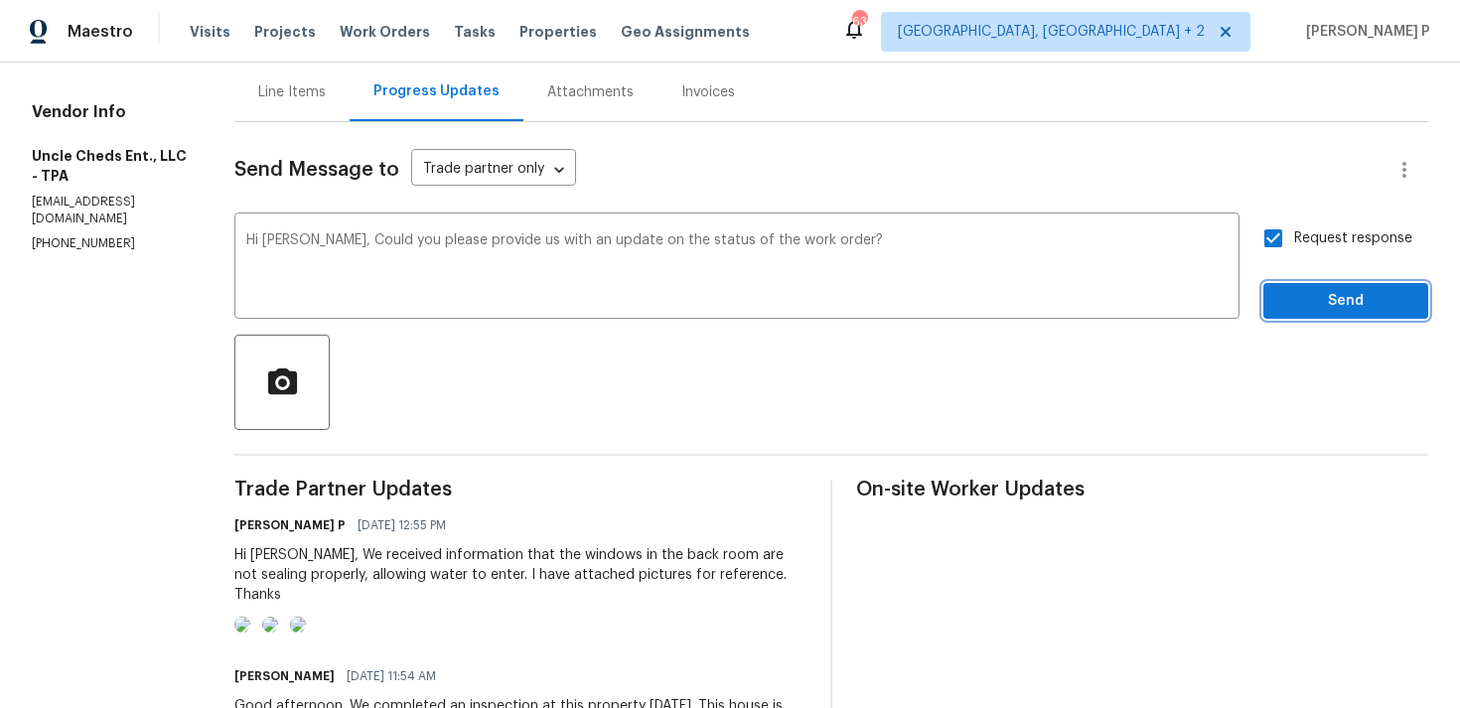
click at [1298, 307] on span "Send" at bounding box center [1345, 301] width 133 height 25
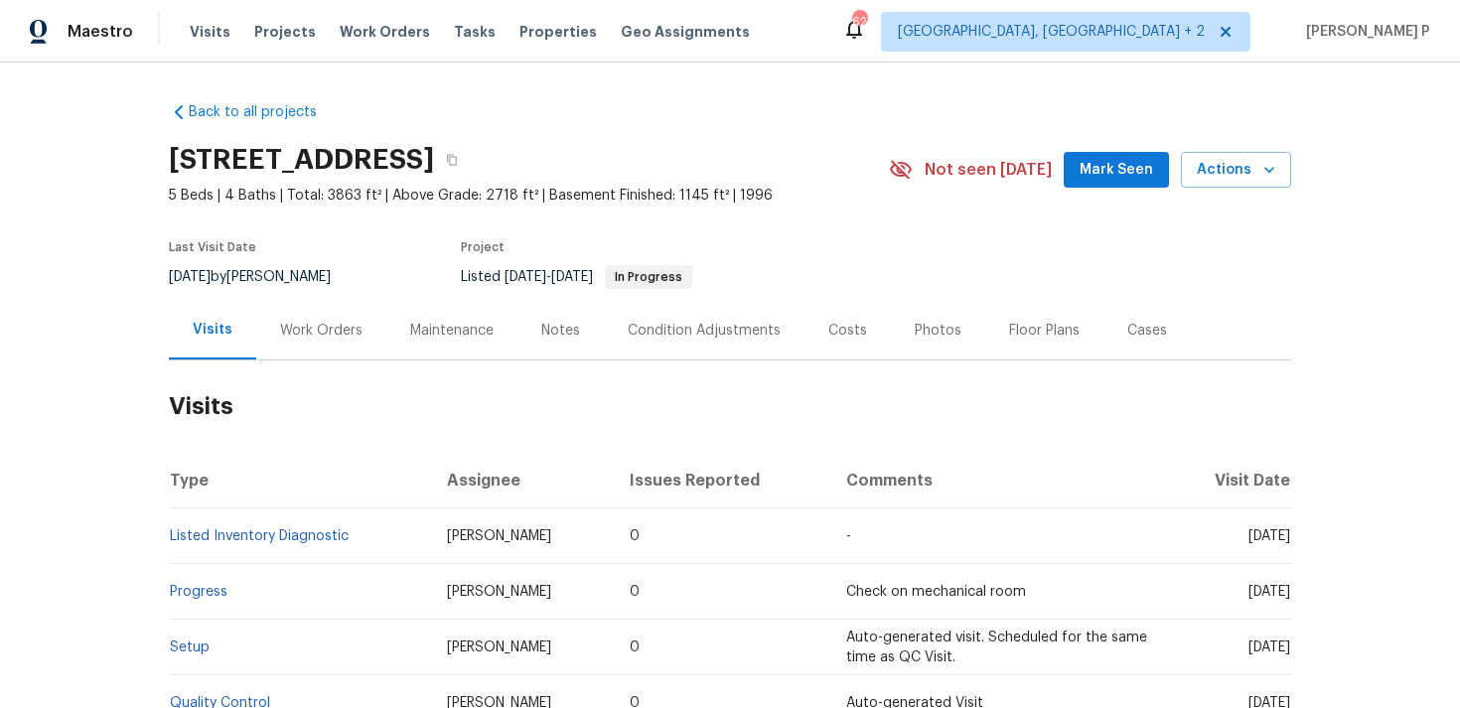
click at [280, 327] on div "Work Orders" at bounding box center [321, 331] width 82 height 20
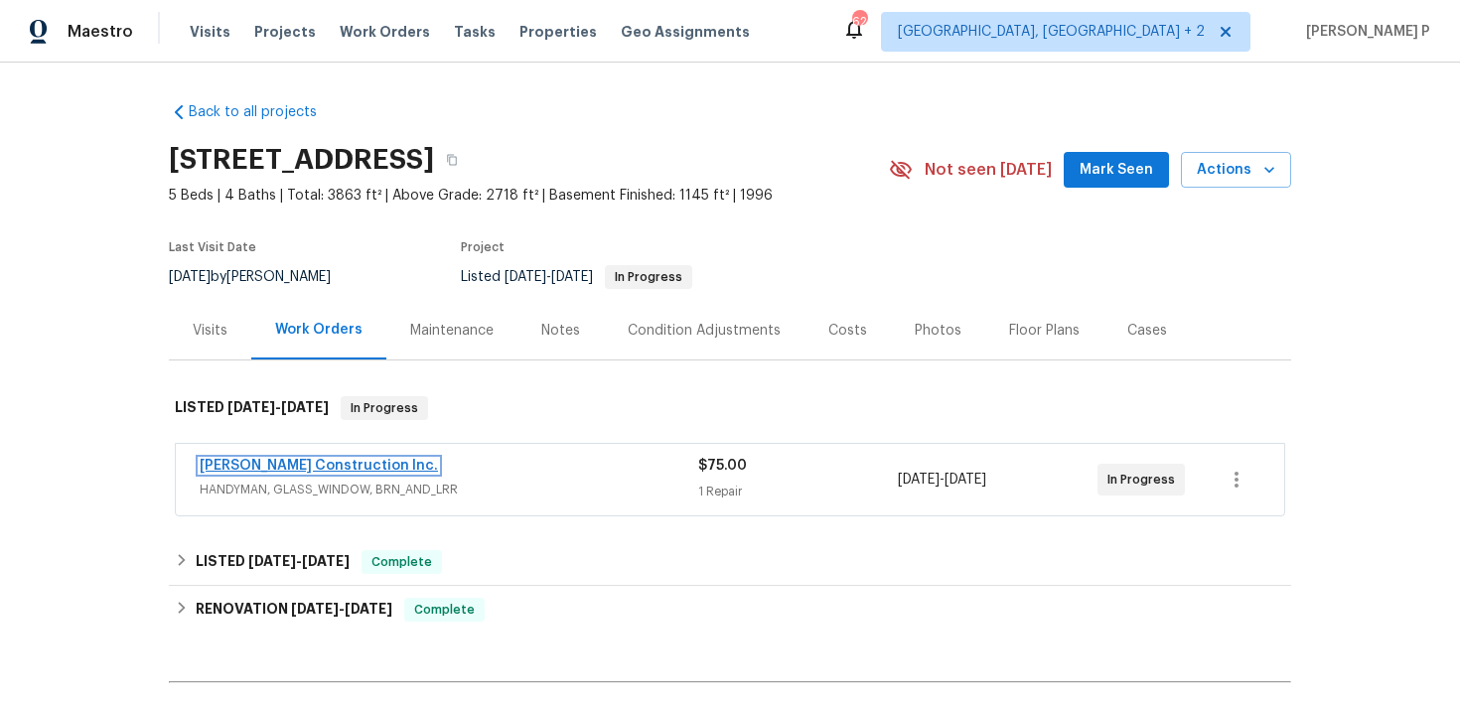
click at [273, 465] on link "[PERSON_NAME] Construction Inc." at bounding box center [319, 466] width 238 height 14
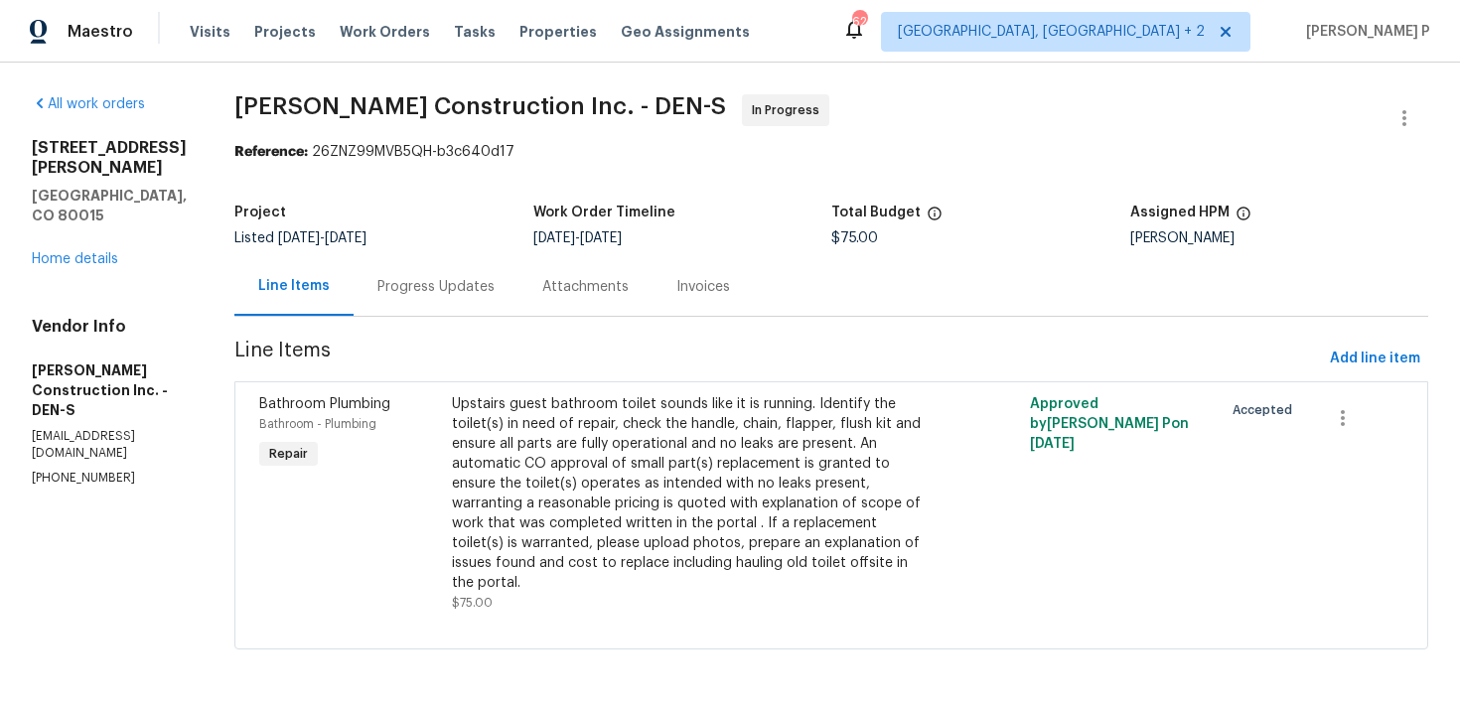
click at [484, 279] on div "Progress Updates" at bounding box center [435, 287] width 117 height 20
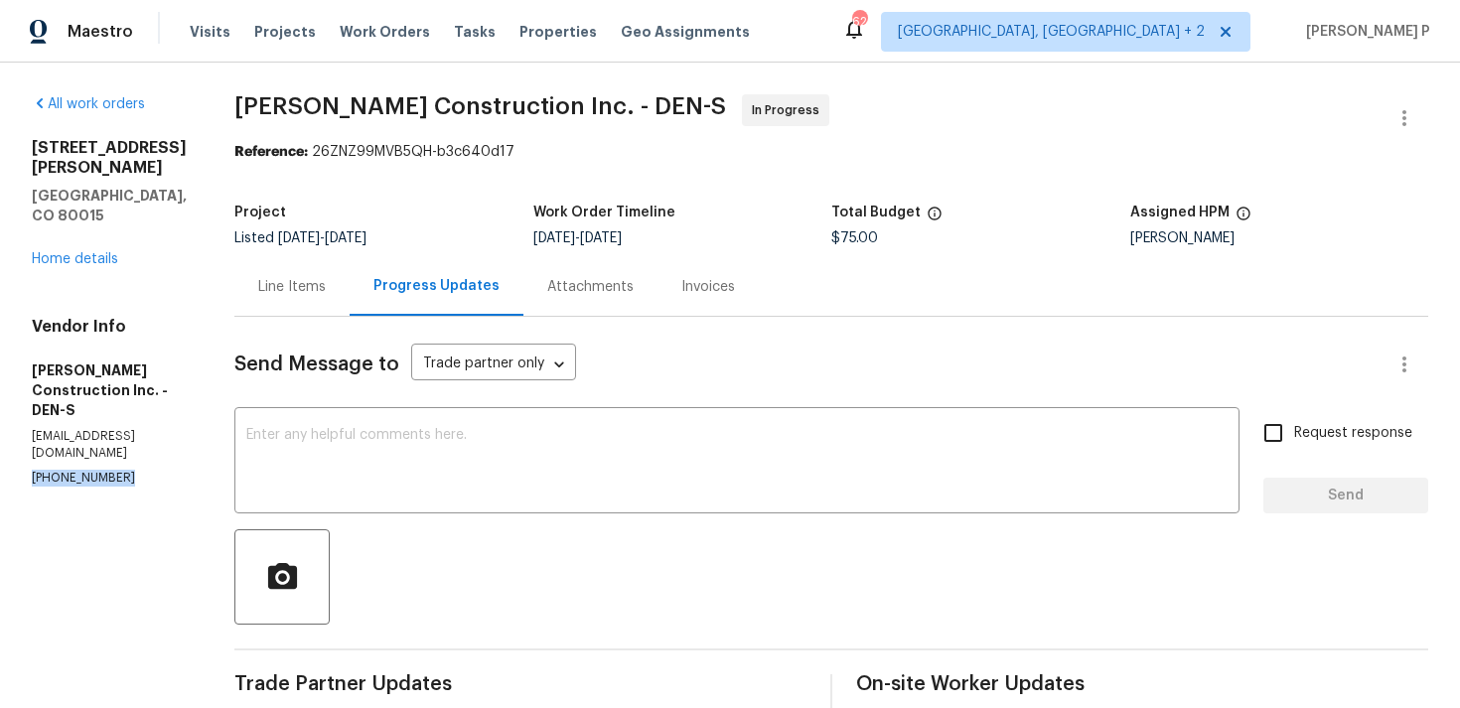
drag, startPoint x: 132, startPoint y: 402, endPoint x: 0, endPoint y: 402, distance: 132.1
click at [0, 402] on div "All work orders [STREET_ADDRESS][PERSON_NAME] Home details Vendor Info [PERSON_…" at bounding box center [730, 615] width 1460 height 1104
copy p "[PHONE_NUMBER]"
click at [336, 310] on div "Line Items" at bounding box center [291, 286] width 115 height 59
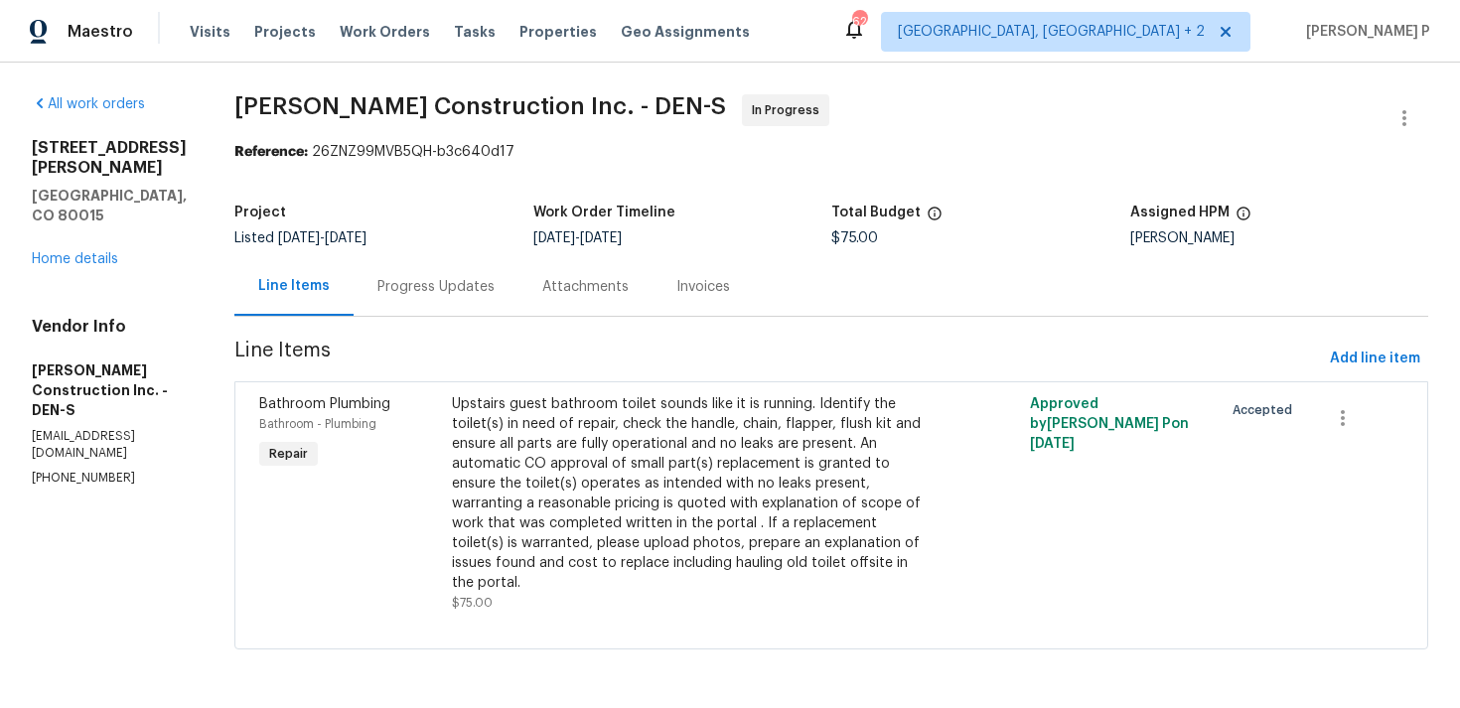
click at [461, 303] on div "Progress Updates" at bounding box center [435, 286] width 165 height 59
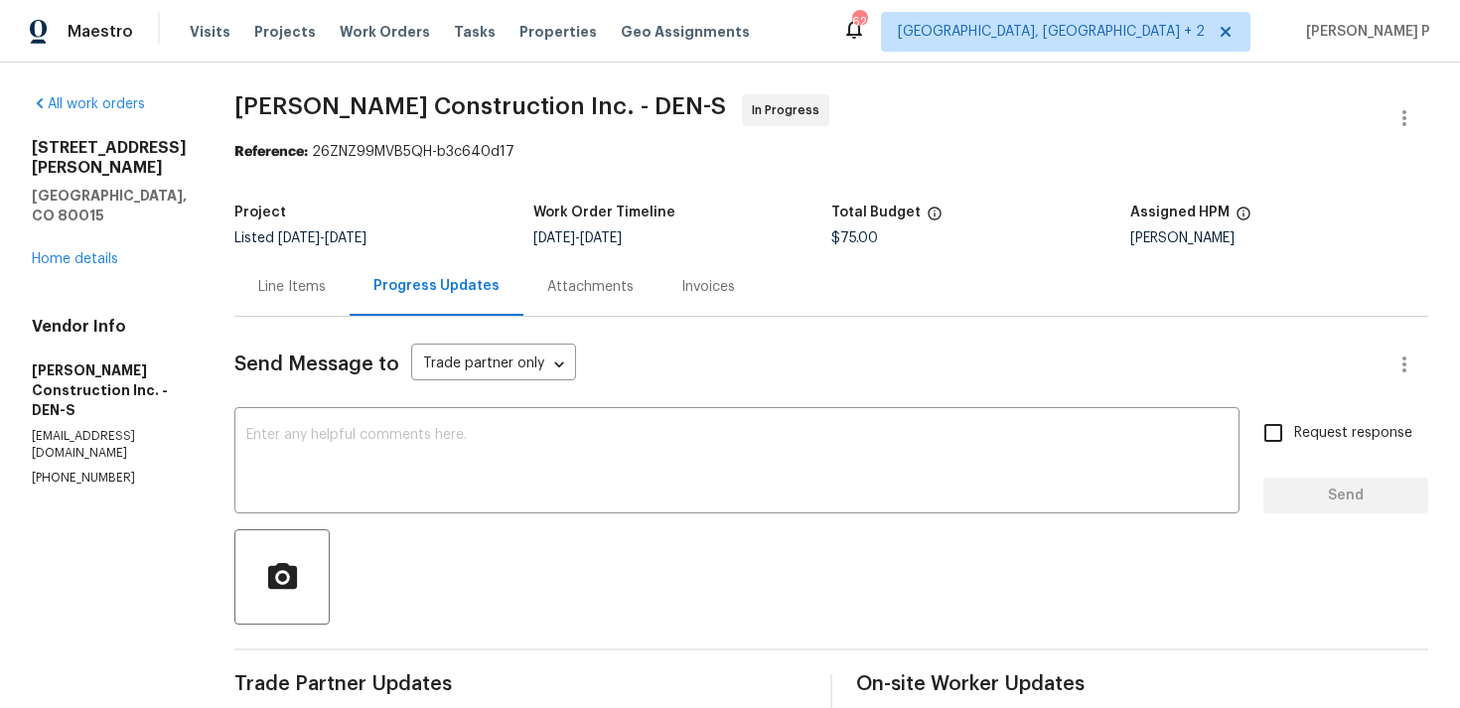
click at [337, 314] on div "Line Items" at bounding box center [291, 286] width 115 height 59
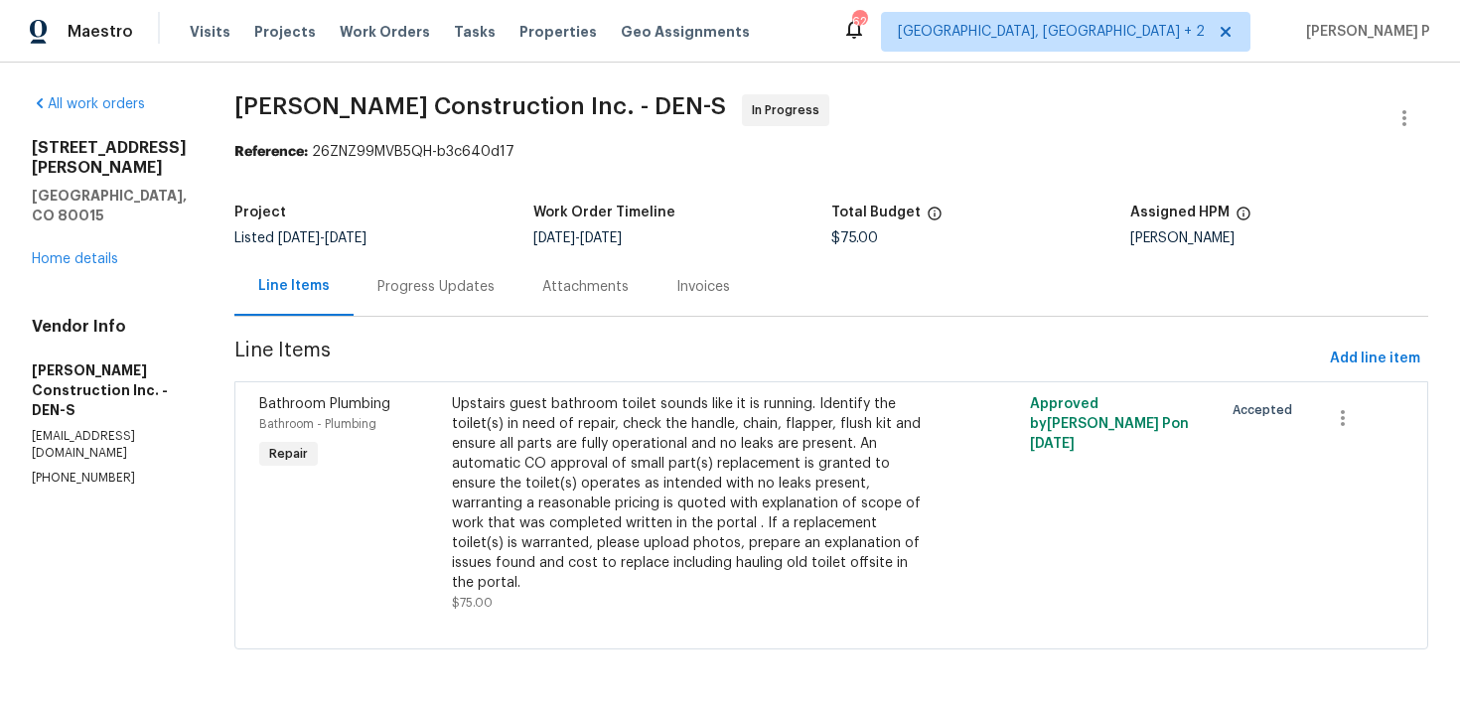
click at [481, 291] on div "Progress Updates" at bounding box center [435, 287] width 117 height 20
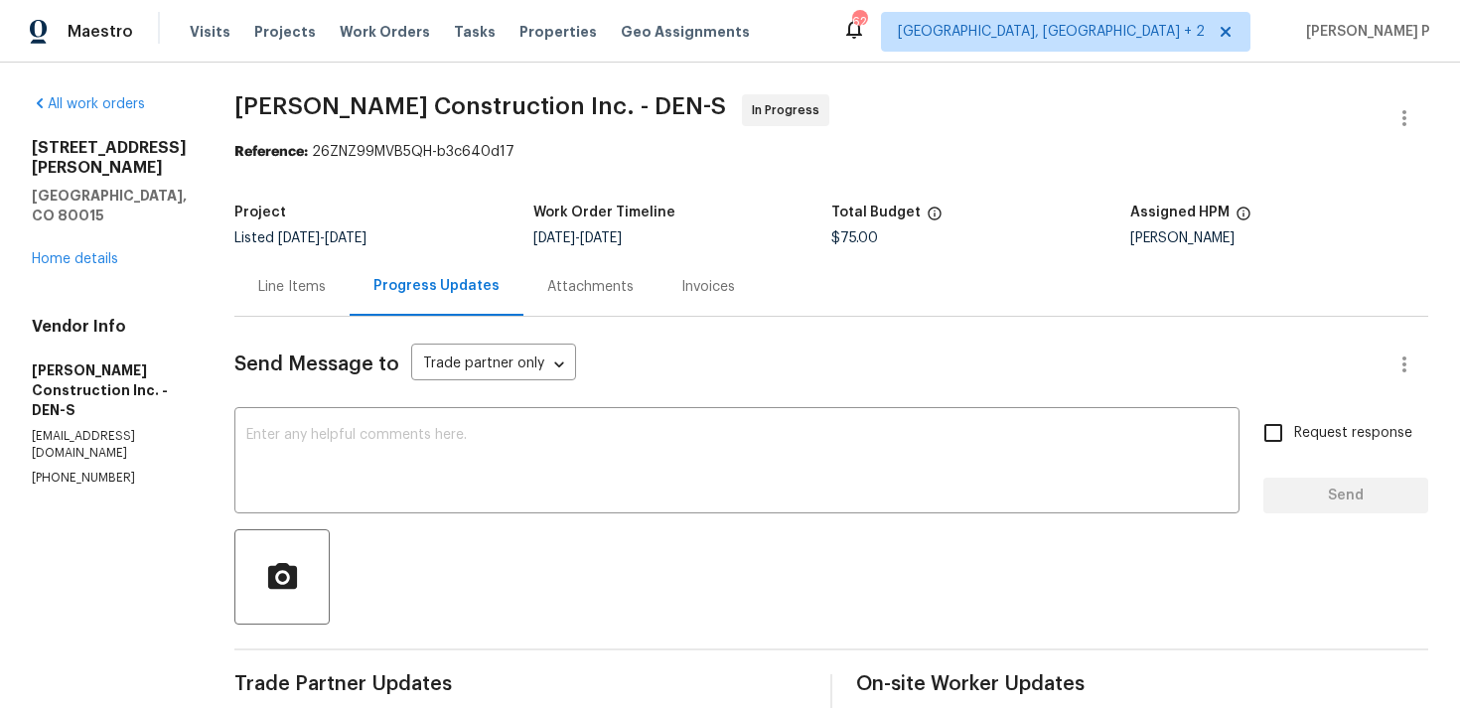
click at [63, 511] on section "All work orders 4735 S Cathay Ct Aurora, CO 80015 Home details Vendor Info Hans…" at bounding box center [109, 614] width 155 height 1041
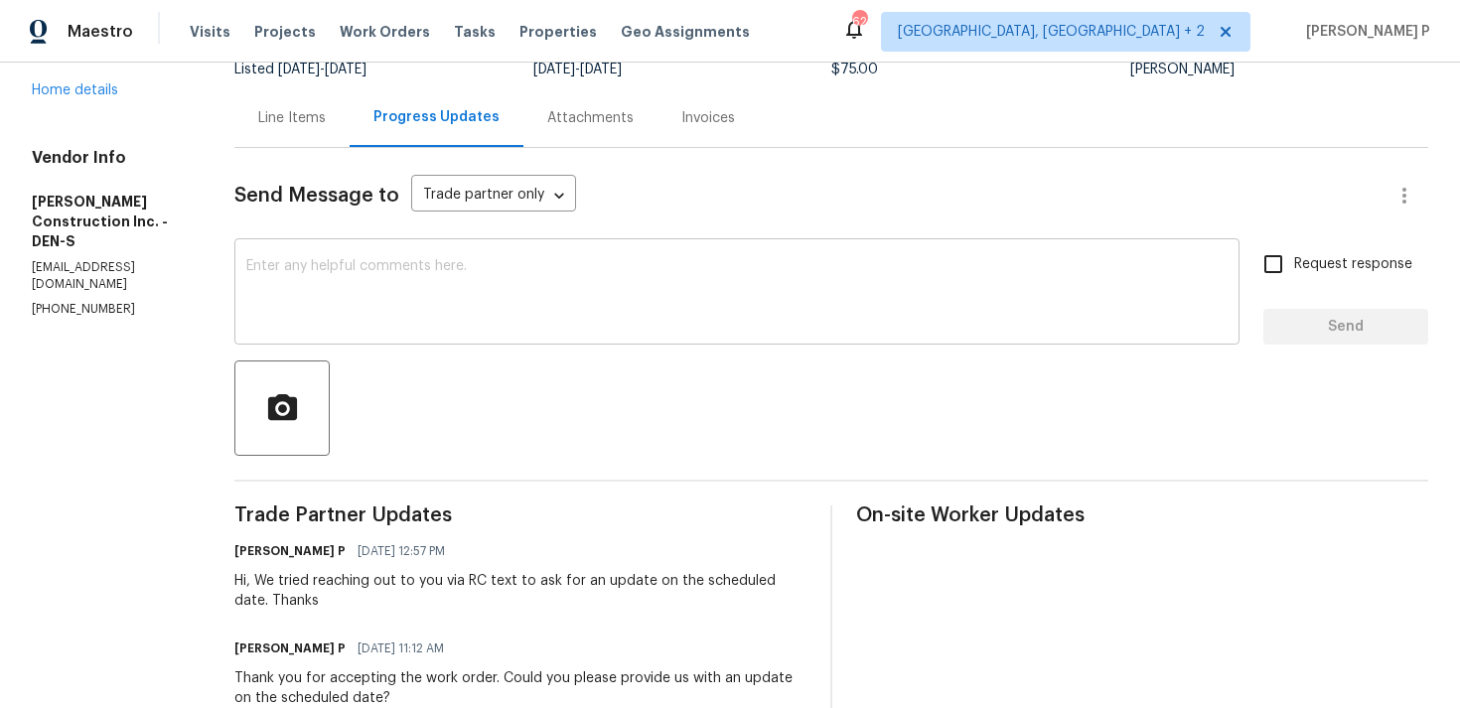
scroll to position [109, 0]
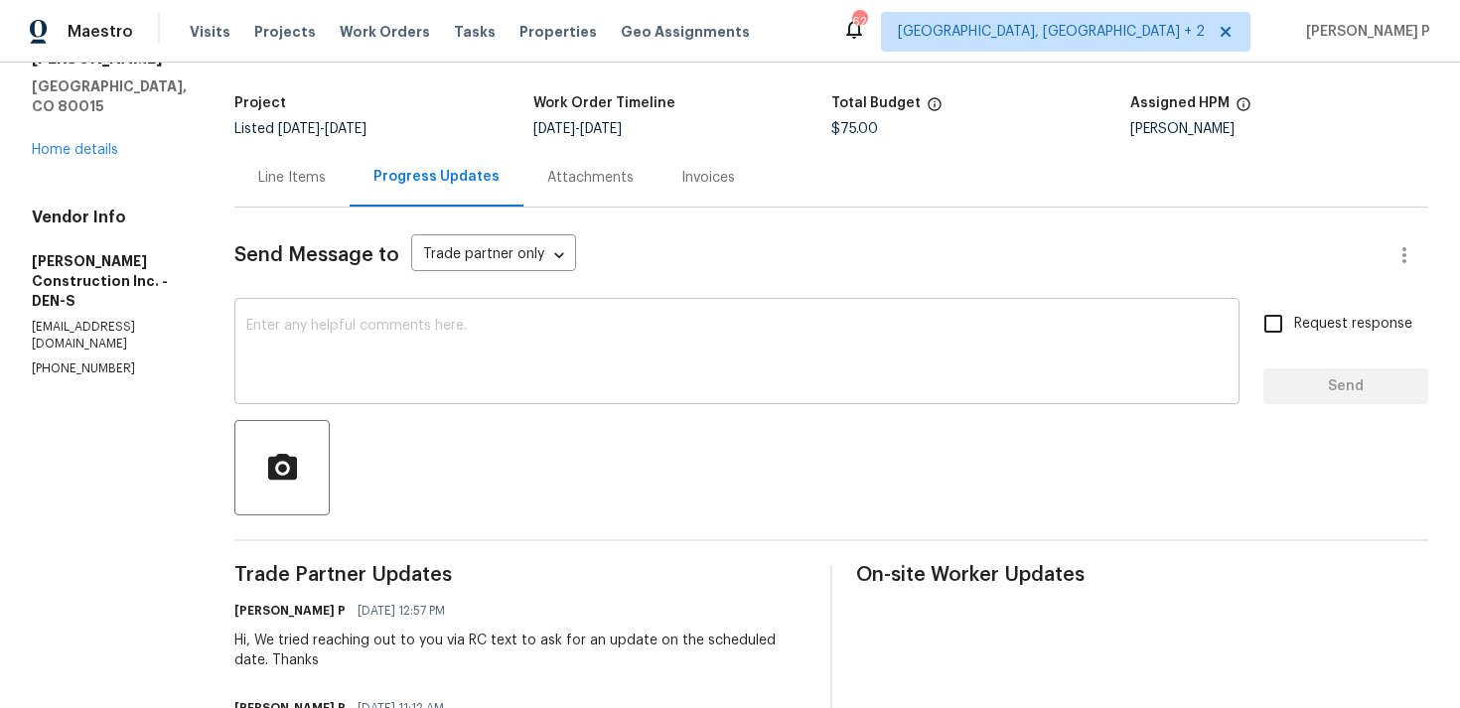
click at [617, 356] on textarea at bounding box center [736, 354] width 981 height 70
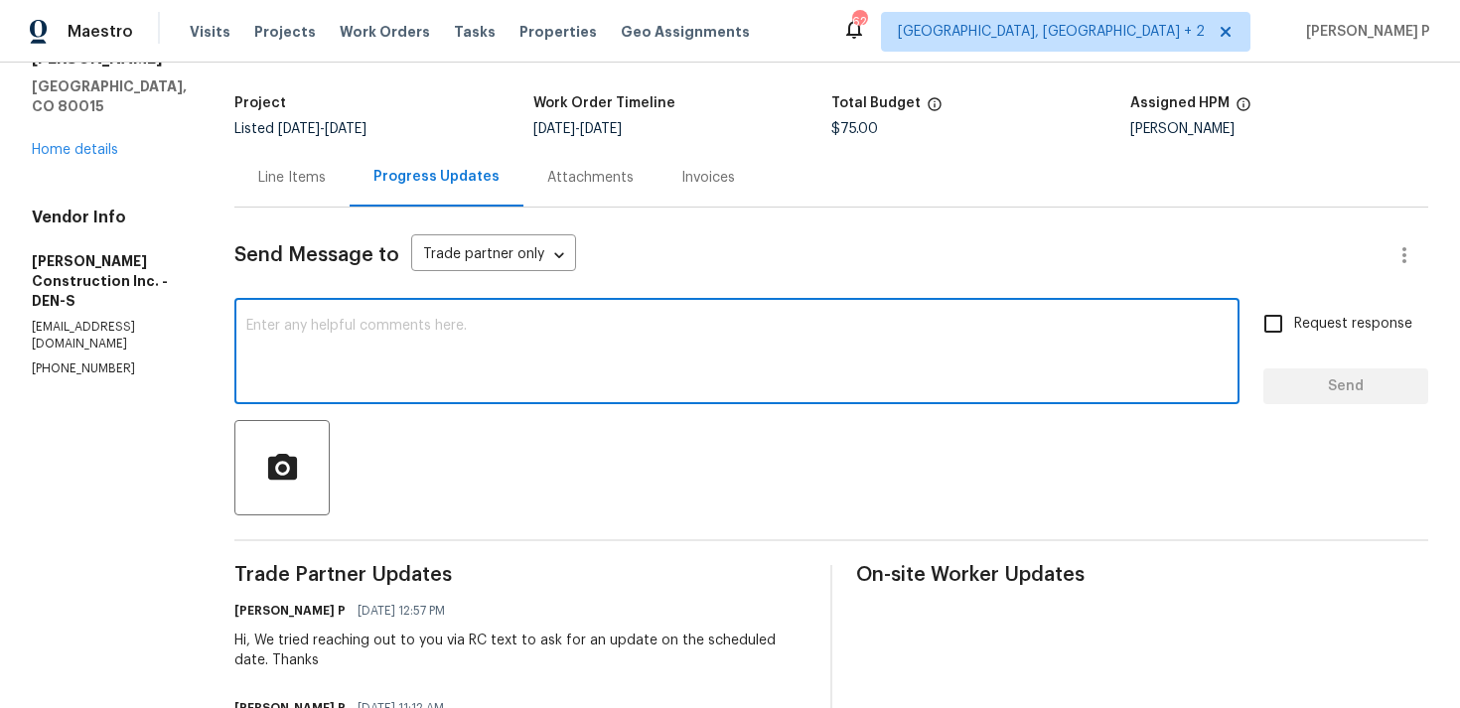
type textarea "H"
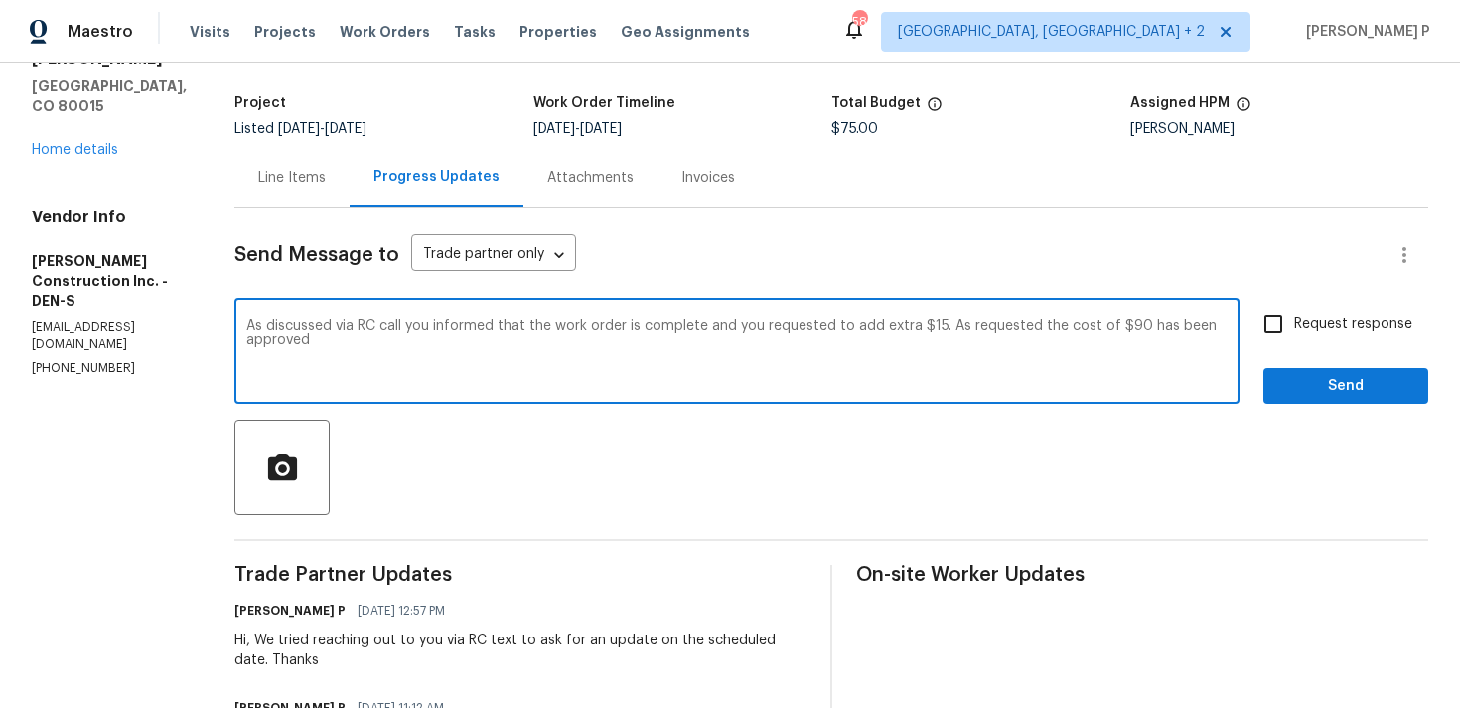
click at [371, 354] on textarea "As discussed via RC call you informed that the work order is complete and you r…" at bounding box center [736, 354] width 981 height 70
click at [728, 327] on textarea "As discussed via RC call you informed that the work order is complete and you r…" at bounding box center [736, 354] width 981 height 70
click at [749, 343] on textarea "As discussed via RC call you informed that the work order is complete, you will…" at bounding box center [736, 354] width 981 height 70
drag, startPoint x: 272, startPoint y: 328, endPoint x: 686, endPoint y: 342, distance: 414.3
click at [686, 342] on textarea "As discussed via RC call you informed that the work order is complete, you will…" at bounding box center [736, 354] width 981 height 70
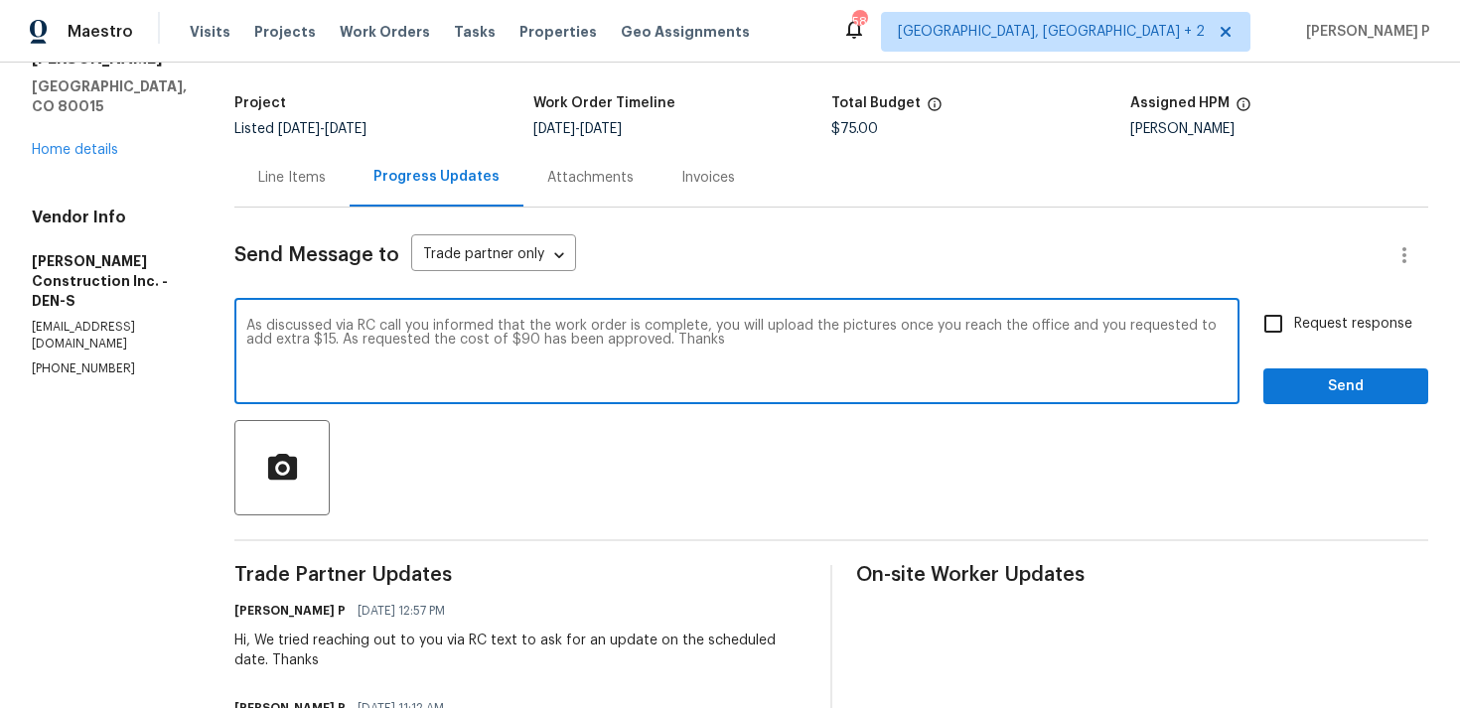
paste textarea ", you mentioned that the work order is complete and that you would upload the p…"
type textarea "As discussed via RC call, you mentioned that the work order is complete and tha…"
click at [1267, 329] on input "Request response" at bounding box center [1273, 324] width 42 height 42
checkbox input "true"
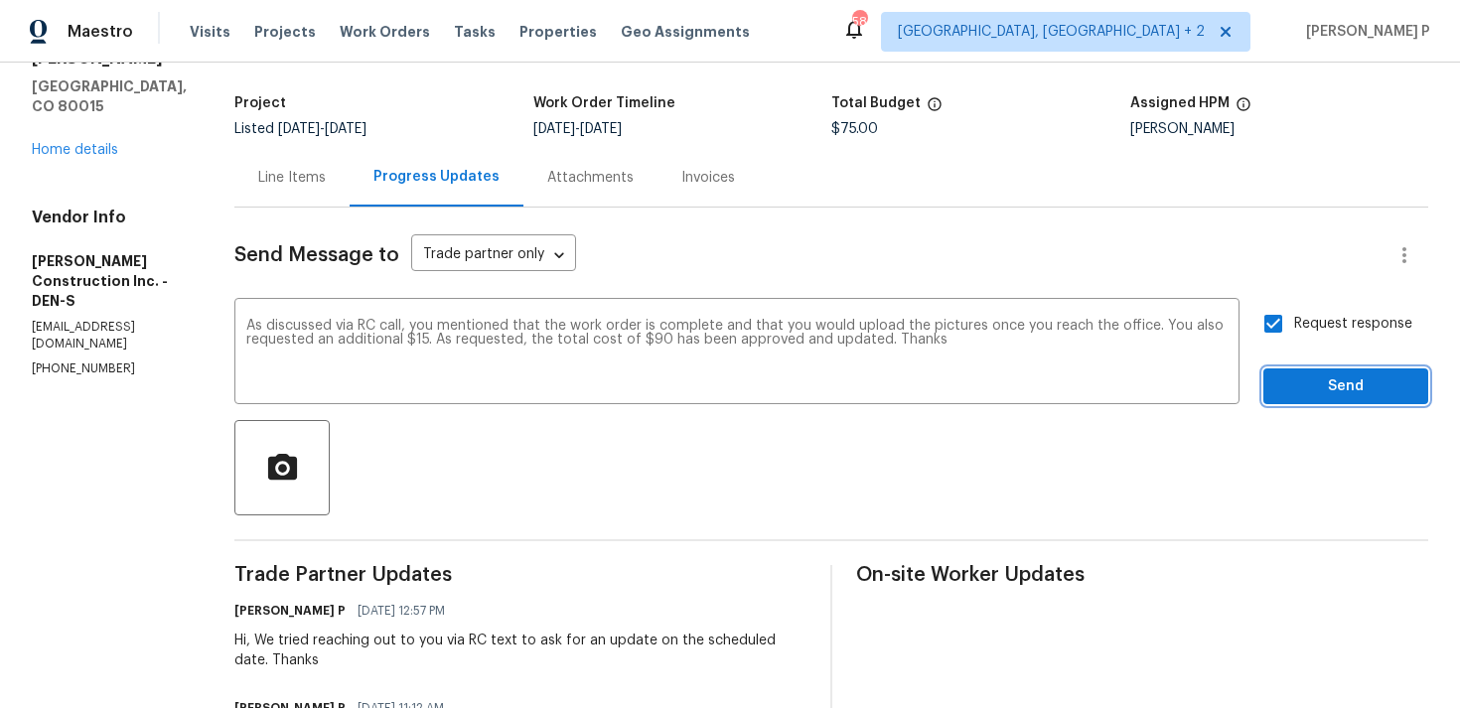
click at [1318, 403] on button "Send" at bounding box center [1345, 386] width 165 height 37
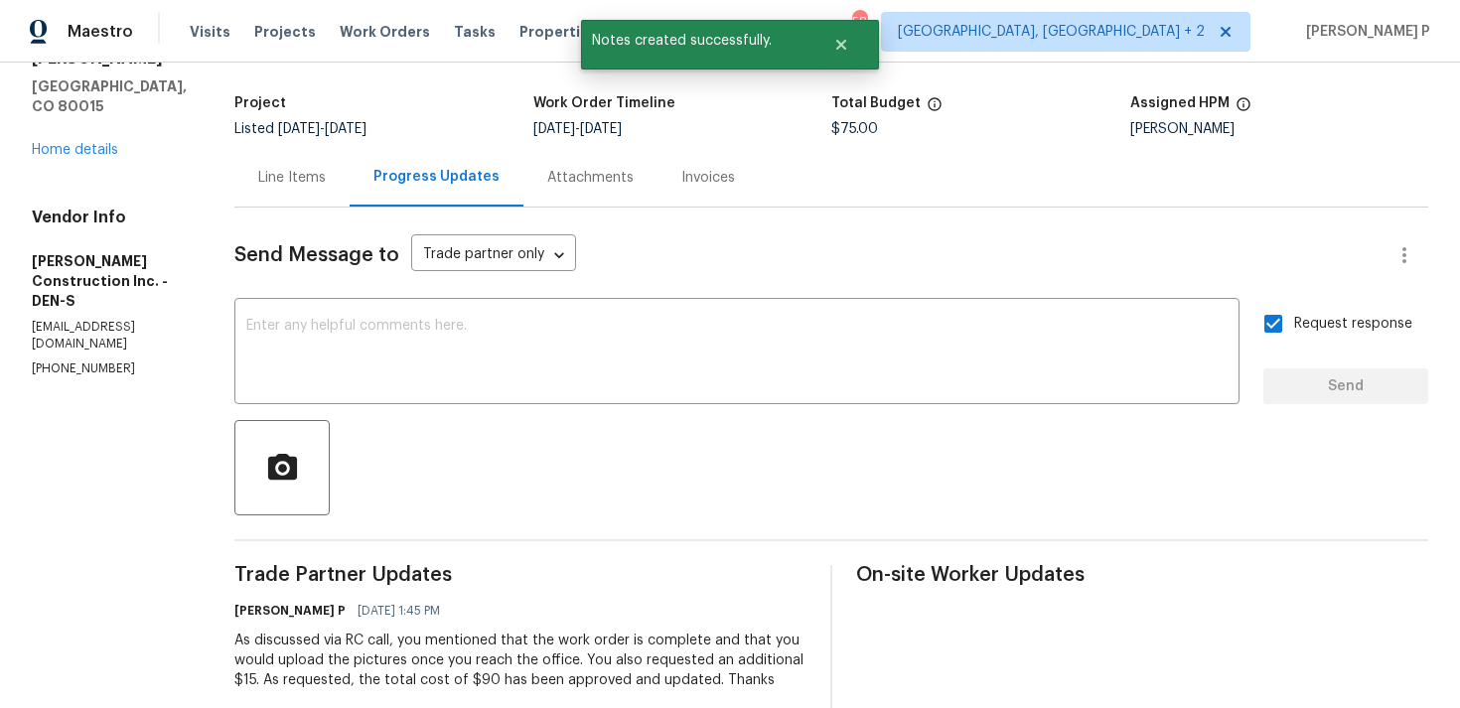
click at [320, 180] on div "Line Items" at bounding box center [292, 178] width 68 height 20
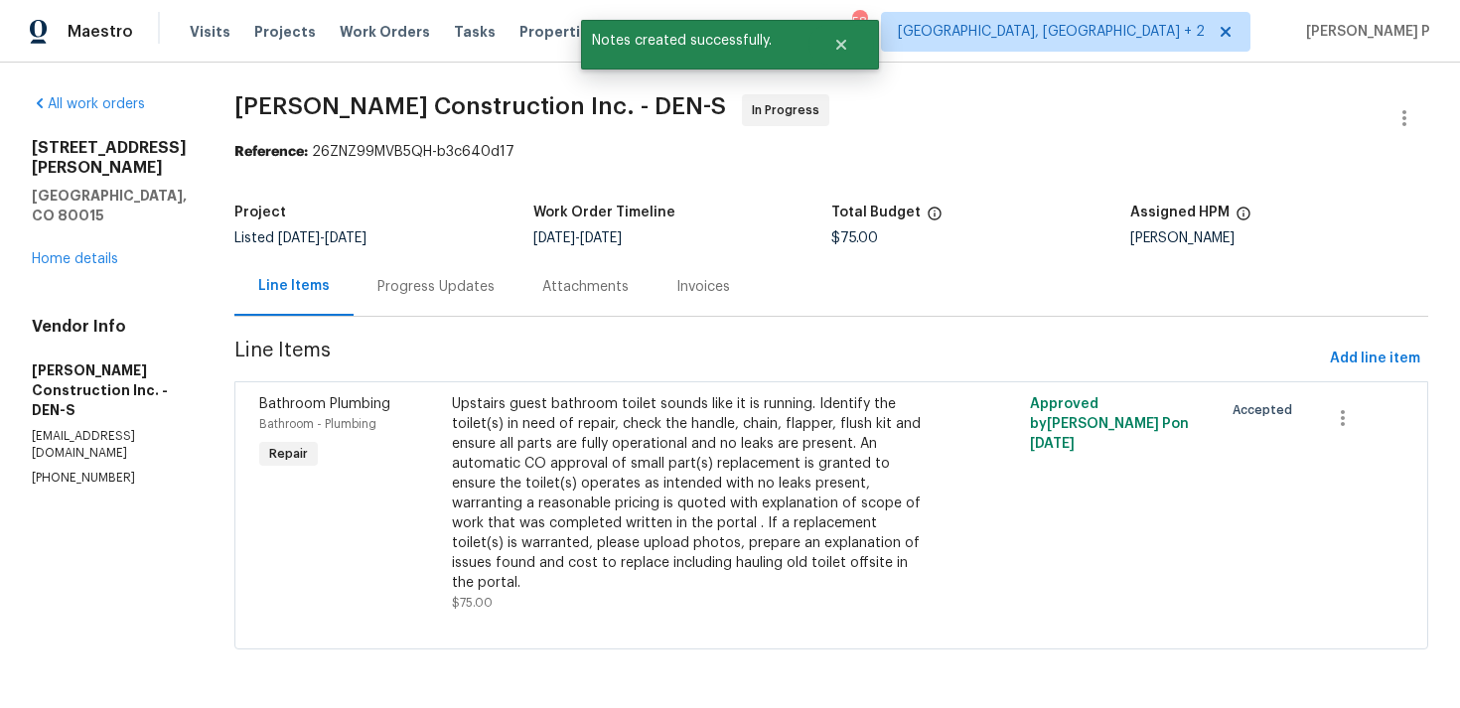
click at [551, 473] on div "Upstairs guest bathroom toilet sounds like it is running. Identify the toilet(s…" at bounding box center [687, 493] width 470 height 199
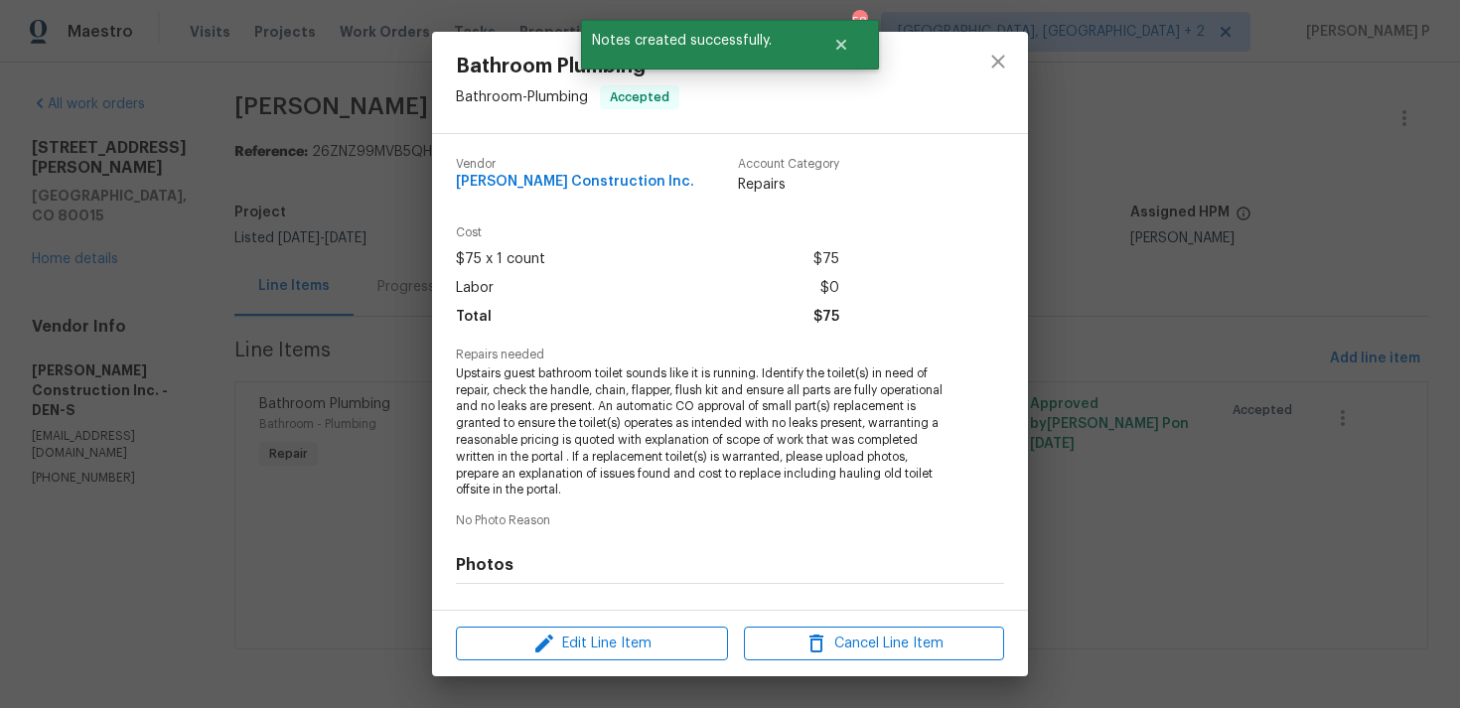
scroll to position [256, 0]
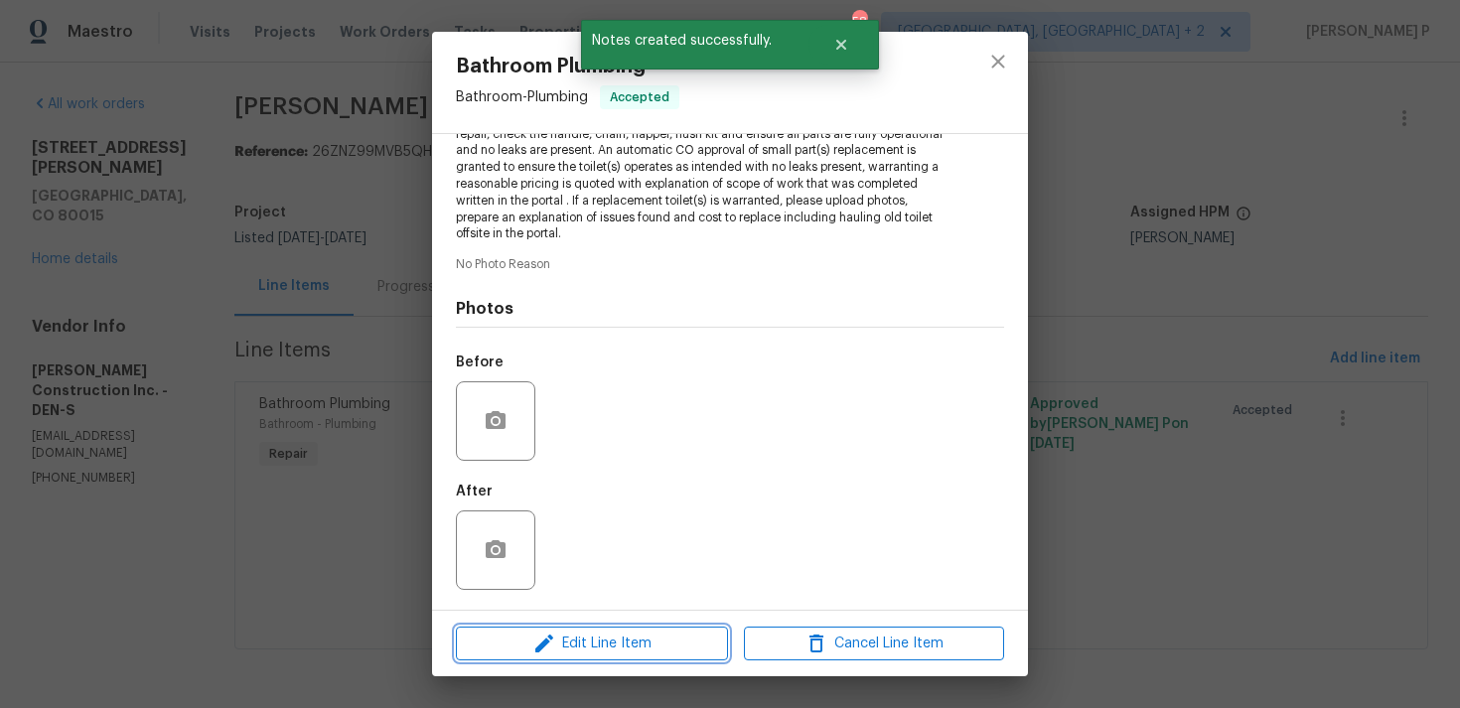
click at [566, 648] on span "Edit Line Item" at bounding box center [592, 643] width 260 height 25
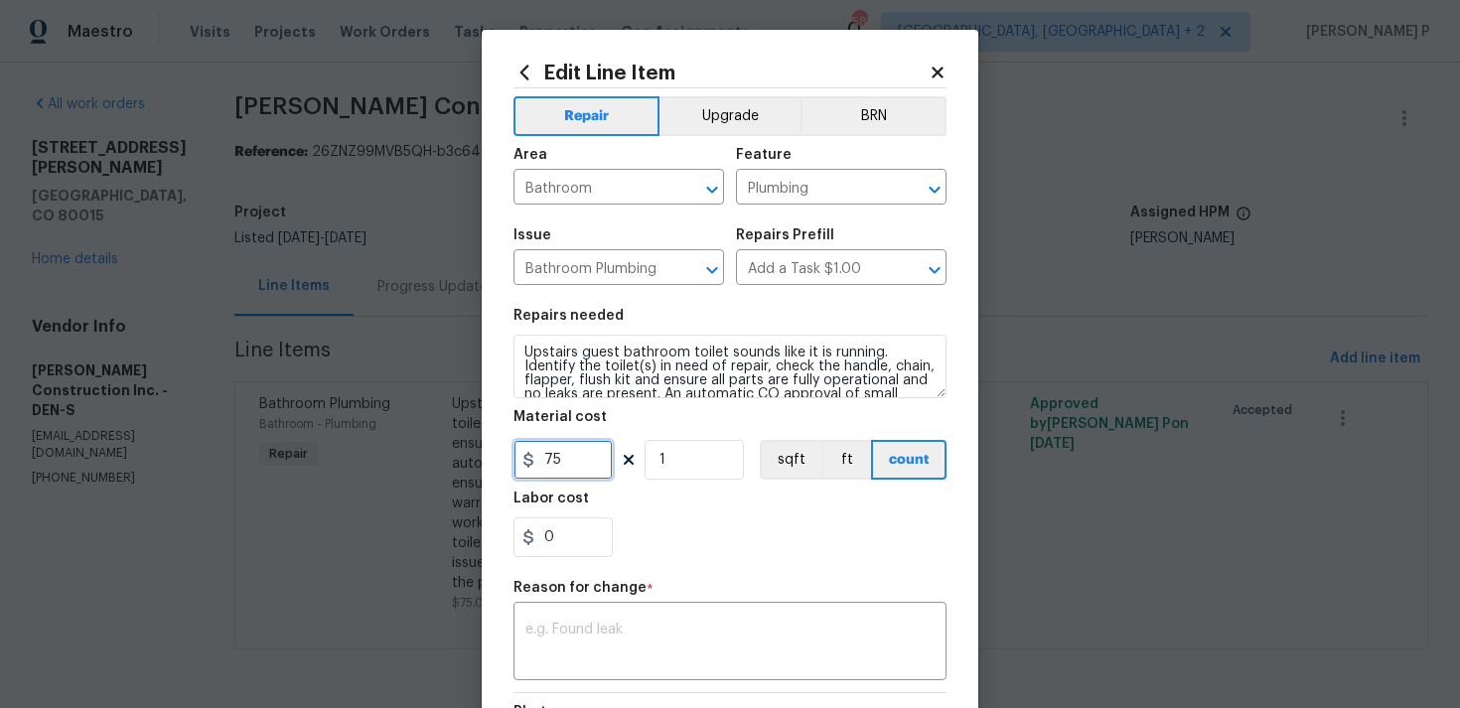
click at [587, 454] on input "75" at bounding box center [562, 460] width 99 height 40
type input "90"
click at [626, 634] on textarea at bounding box center [729, 644] width 409 height 42
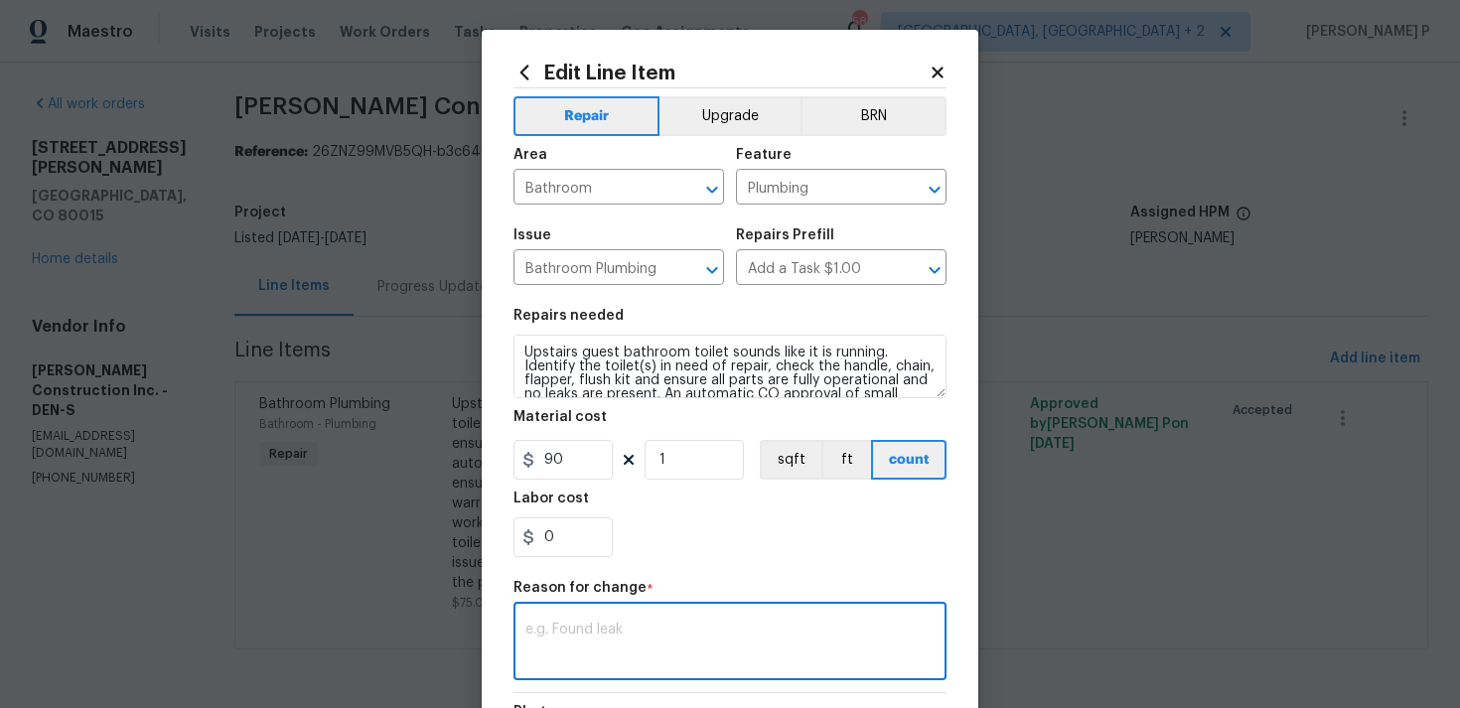
paste textarea "(RP) Updated per vendor’s final cost"
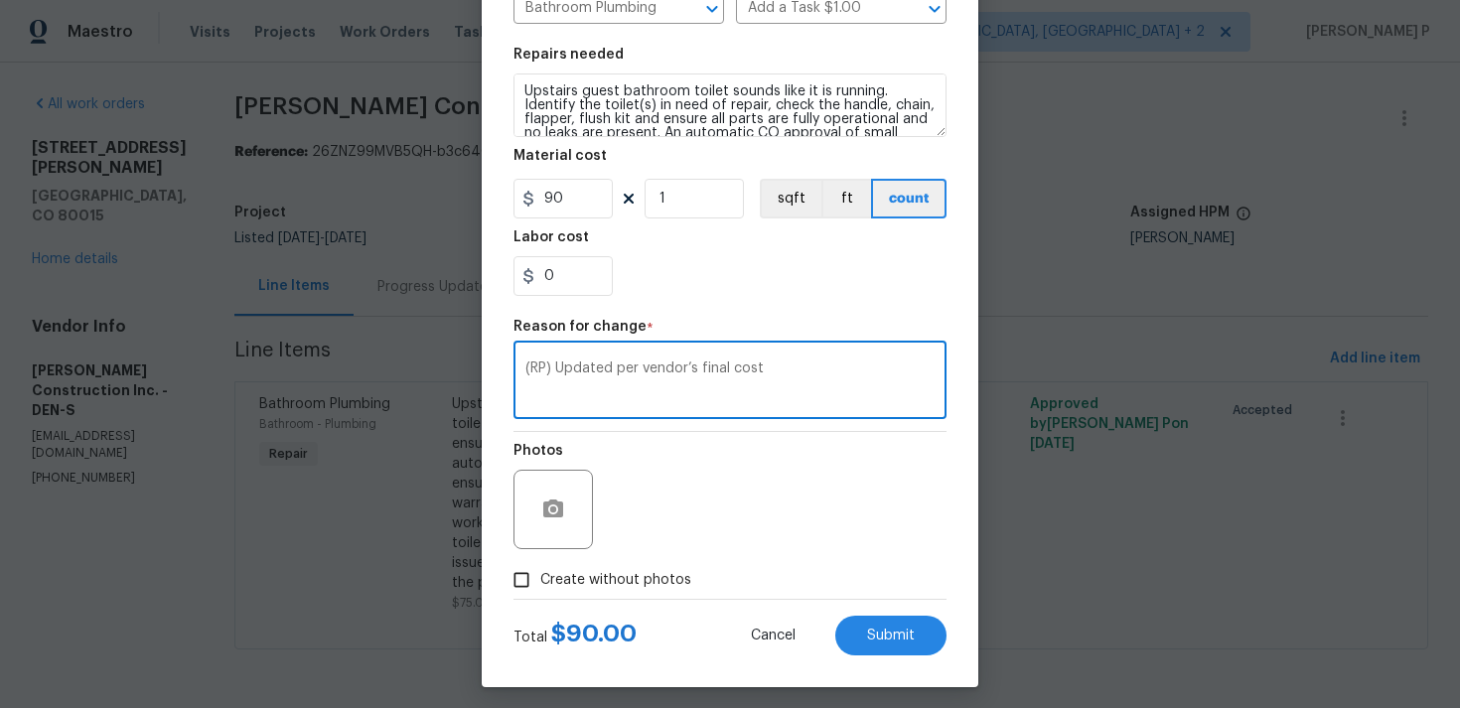
scroll to position [271, 0]
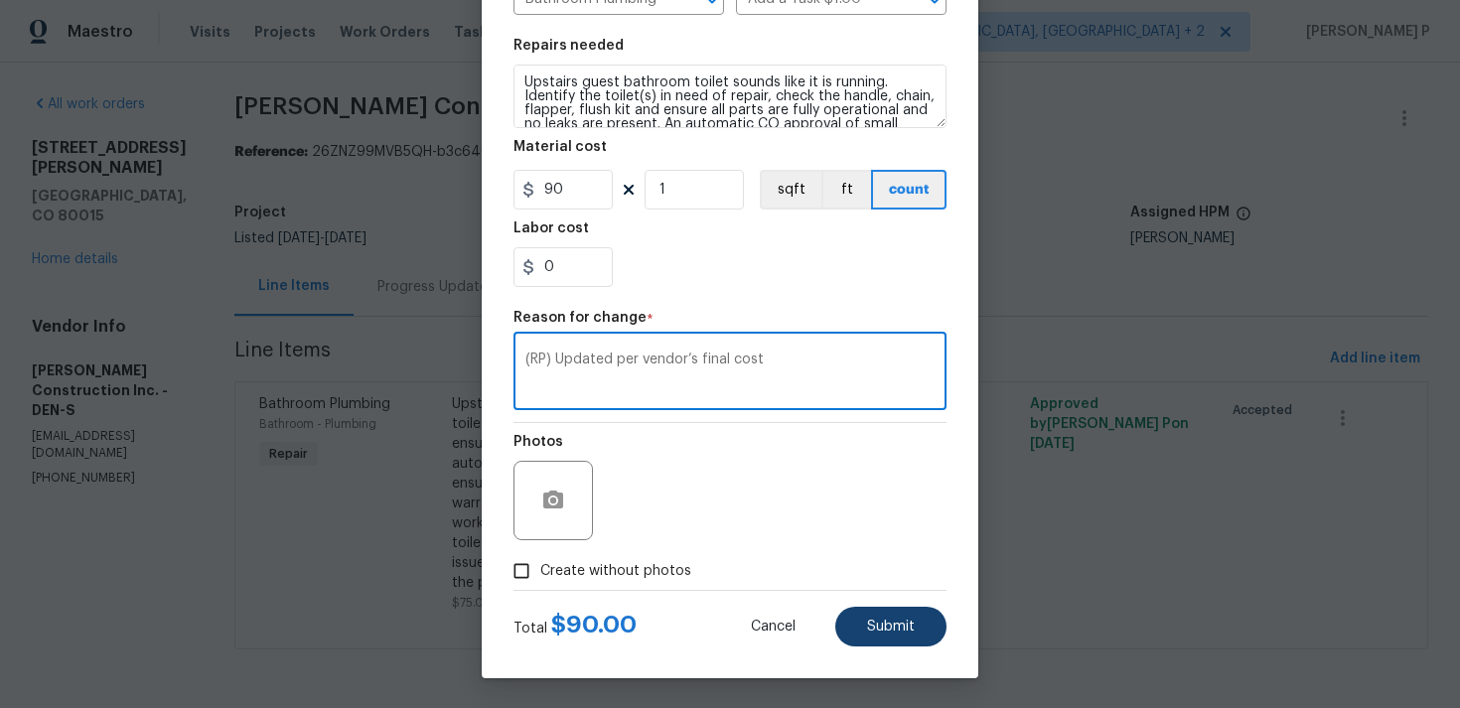
type textarea "(RP) Updated per vendor’s final cost"
click at [882, 622] on span "Submit" at bounding box center [891, 627] width 48 height 15
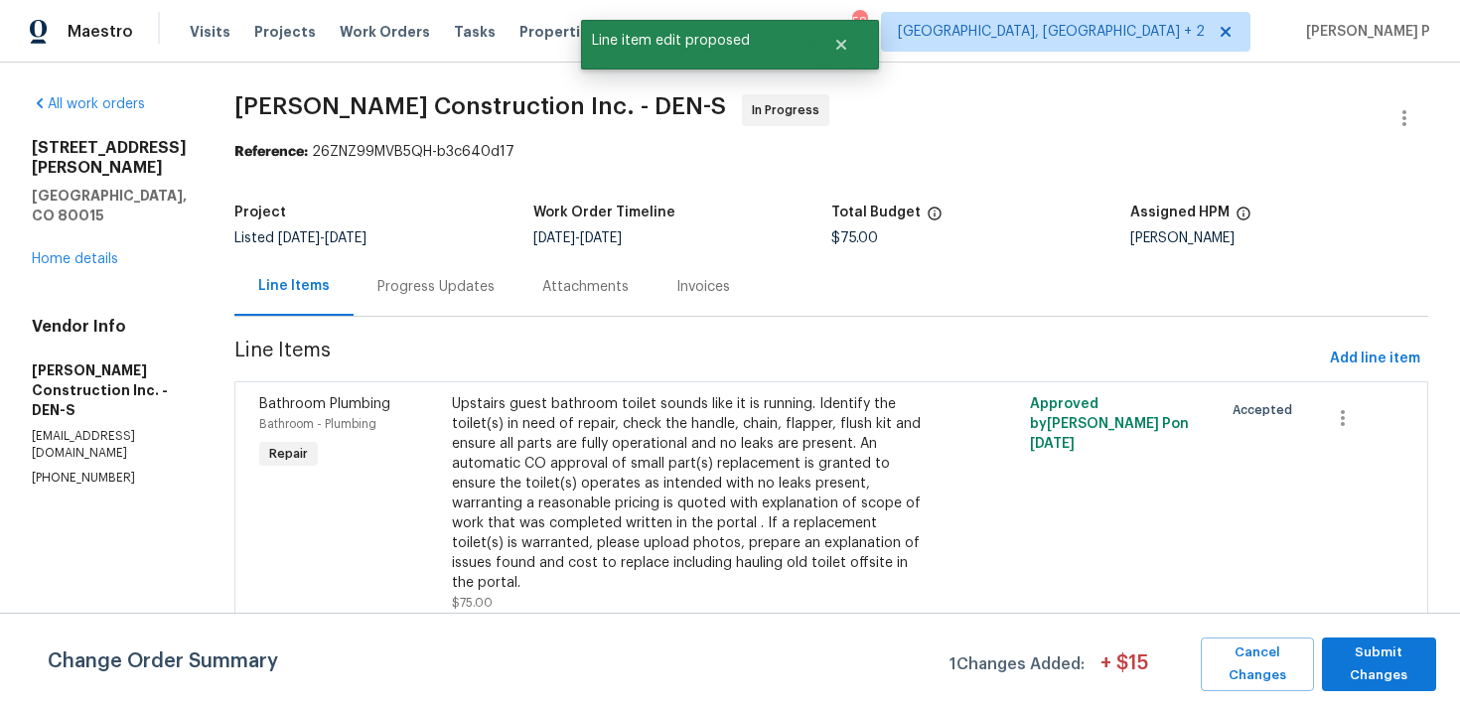
scroll to position [0, 0]
click at [1341, 668] on span "Submit Changes" at bounding box center [1378, 664] width 94 height 46
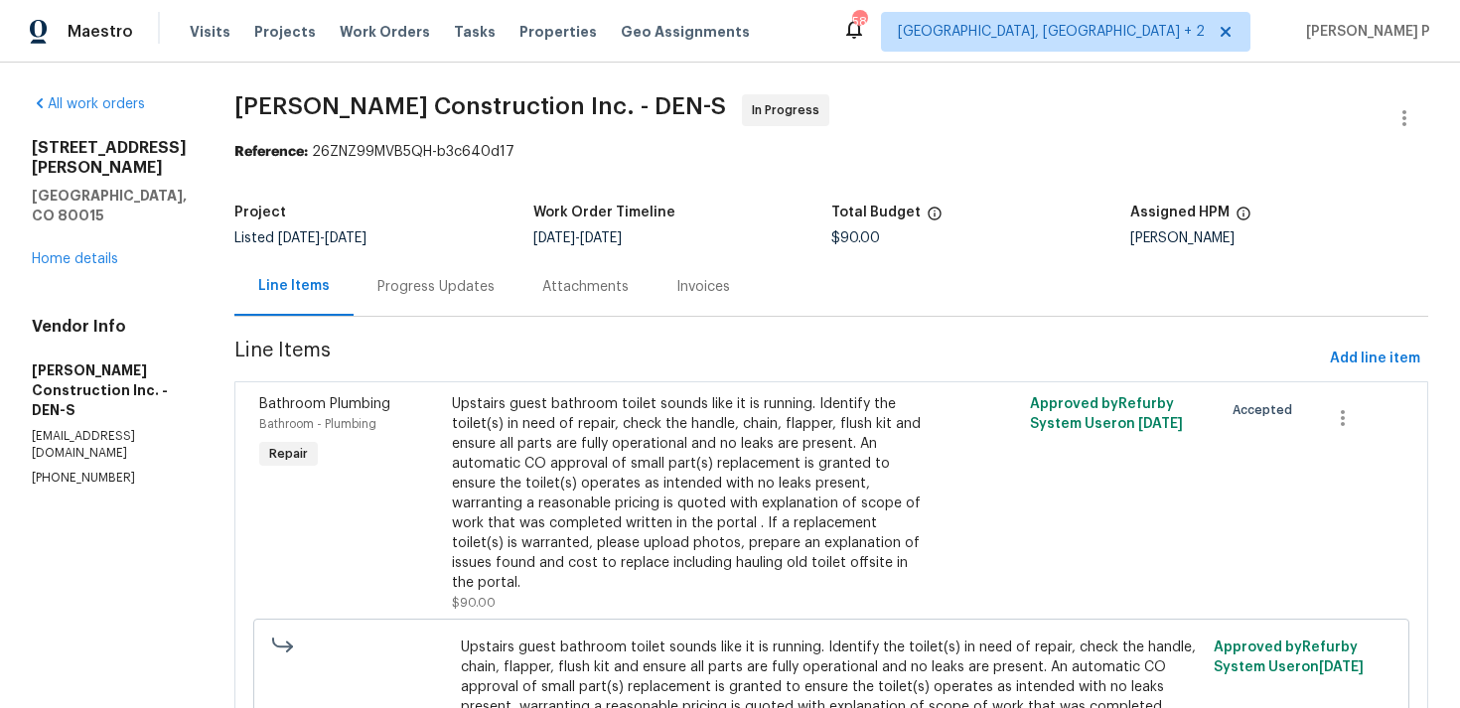
click at [482, 257] on div "Progress Updates" at bounding box center [435, 286] width 165 height 59
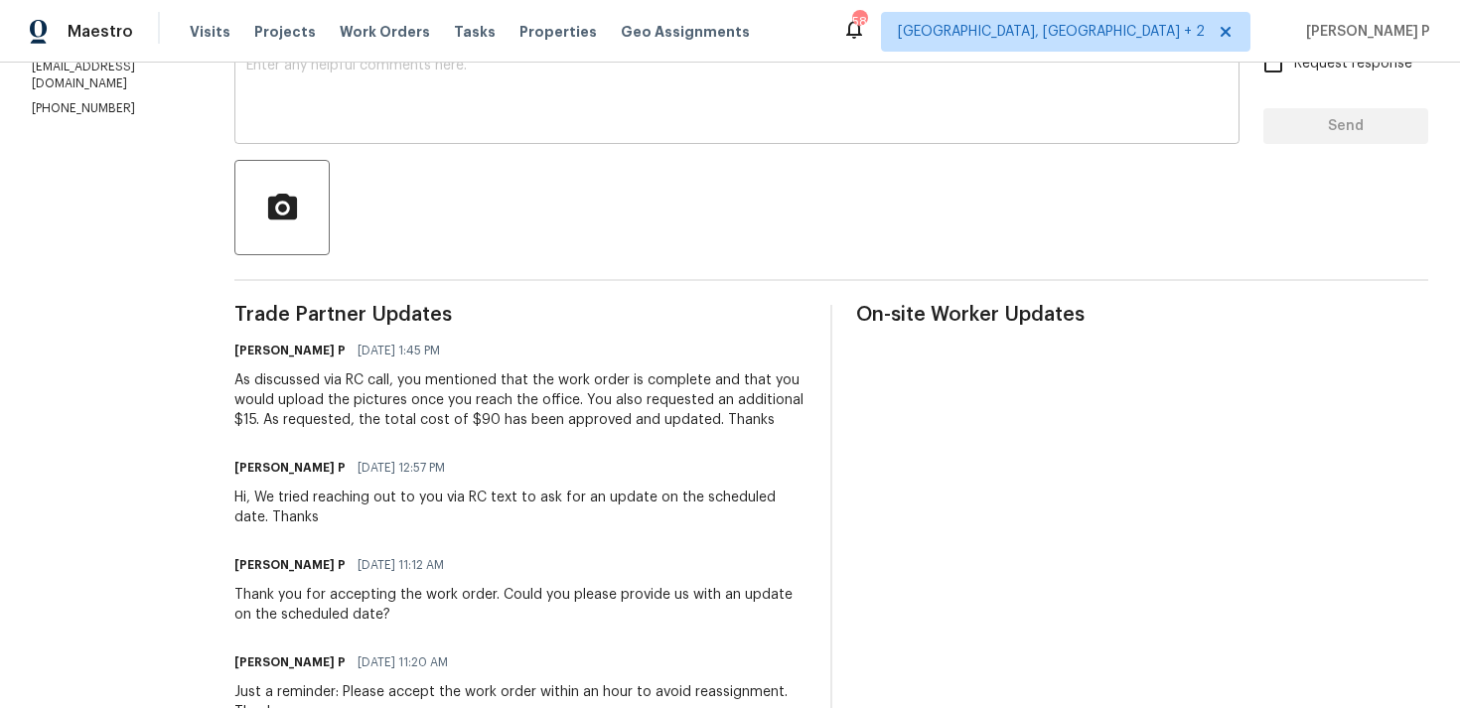
scroll to position [575, 0]
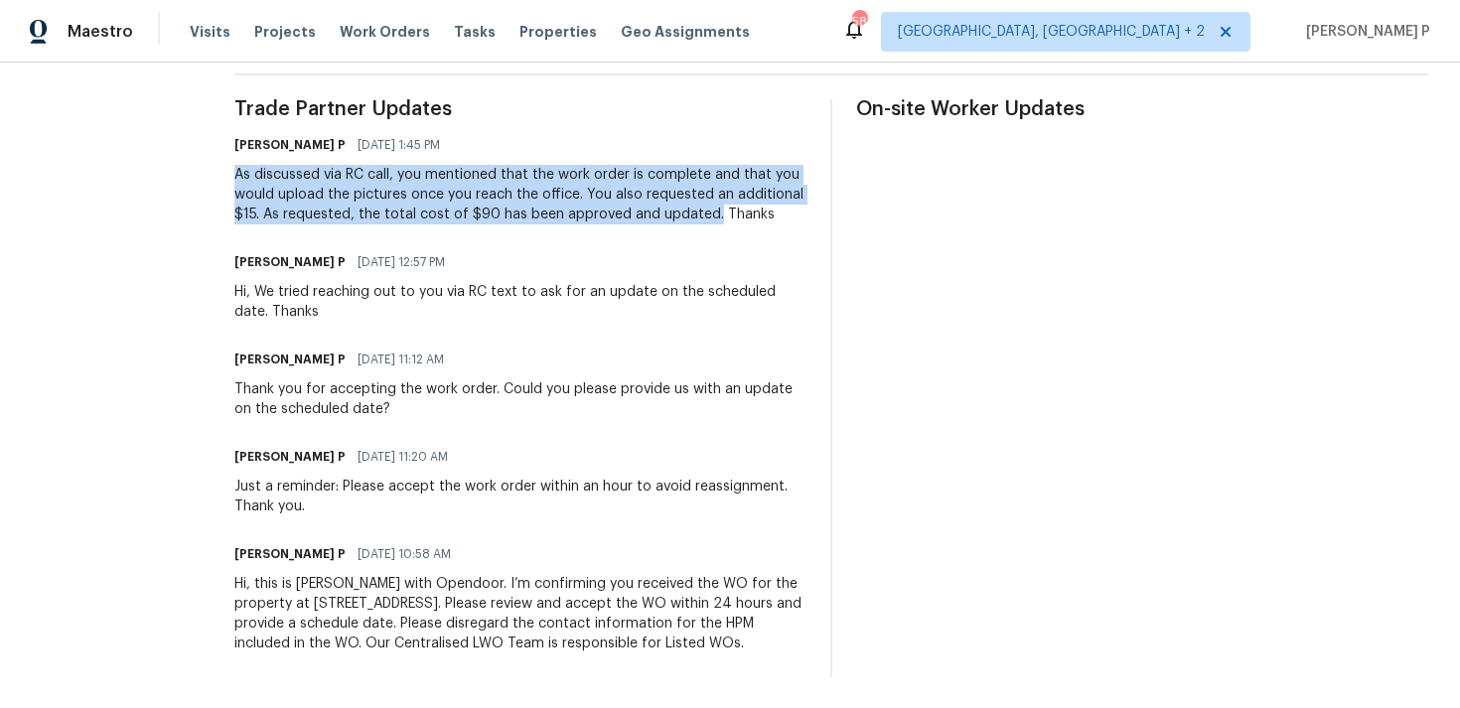
drag, startPoint x: 262, startPoint y: 174, endPoint x: 735, endPoint y: 214, distance: 474.4
click at [735, 214] on div "As discussed via RC call, you mentioned that the work order is complete and tha…" at bounding box center [520, 195] width 572 height 60
copy div "As discussed via RC call, you mentioned that the work order is complete and tha…"
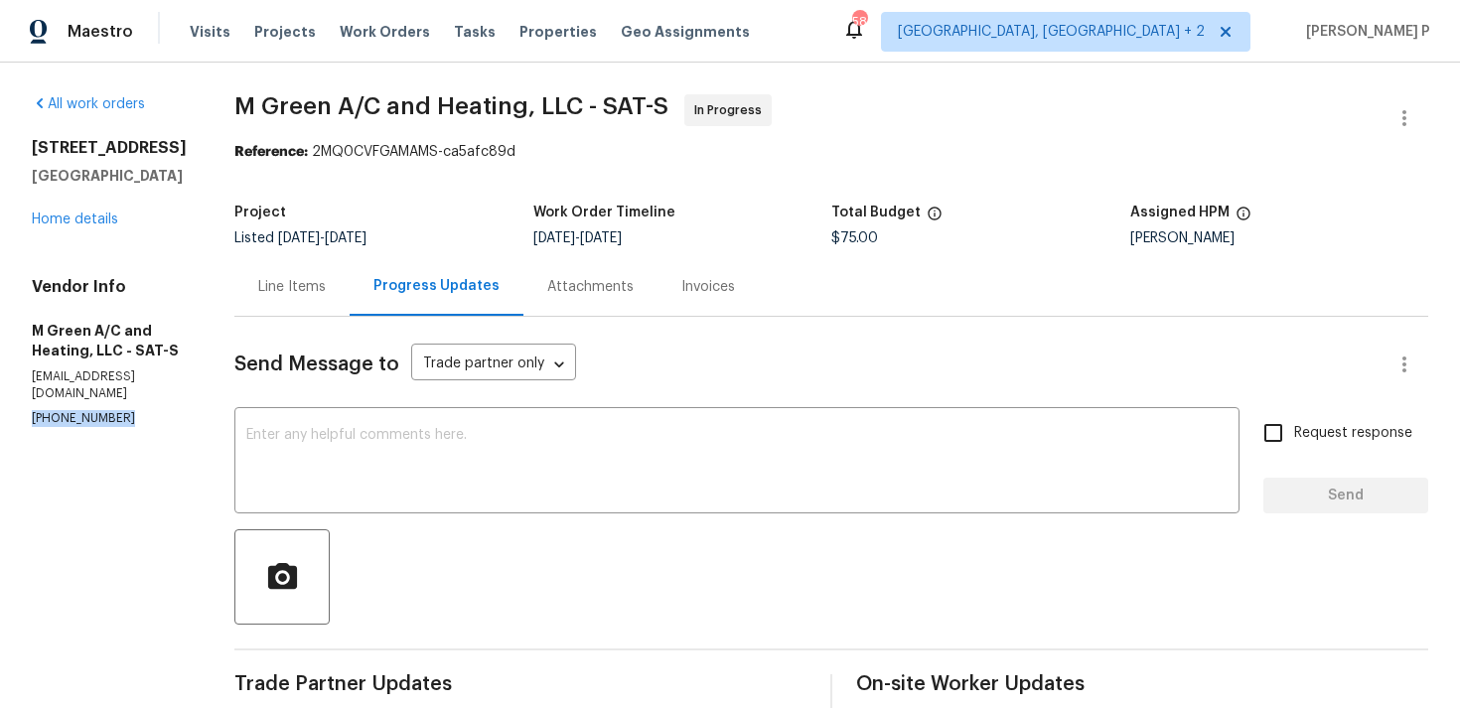
drag, startPoint x: 123, startPoint y: 399, endPoint x: 0, endPoint y: 401, distance: 123.1
click at [0, 401] on div "All work orders [STREET_ADDRESS] Home details Vendor Info M Green A/C and Heati…" at bounding box center [730, 634] width 1460 height 1142
copy p "[PHONE_NUMBER]"
click at [564, 568] on div at bounding box center [830, 576] width 1193 height 95
click at [529, 553] on div at bounding box center [830, 576] width 1193 height 95
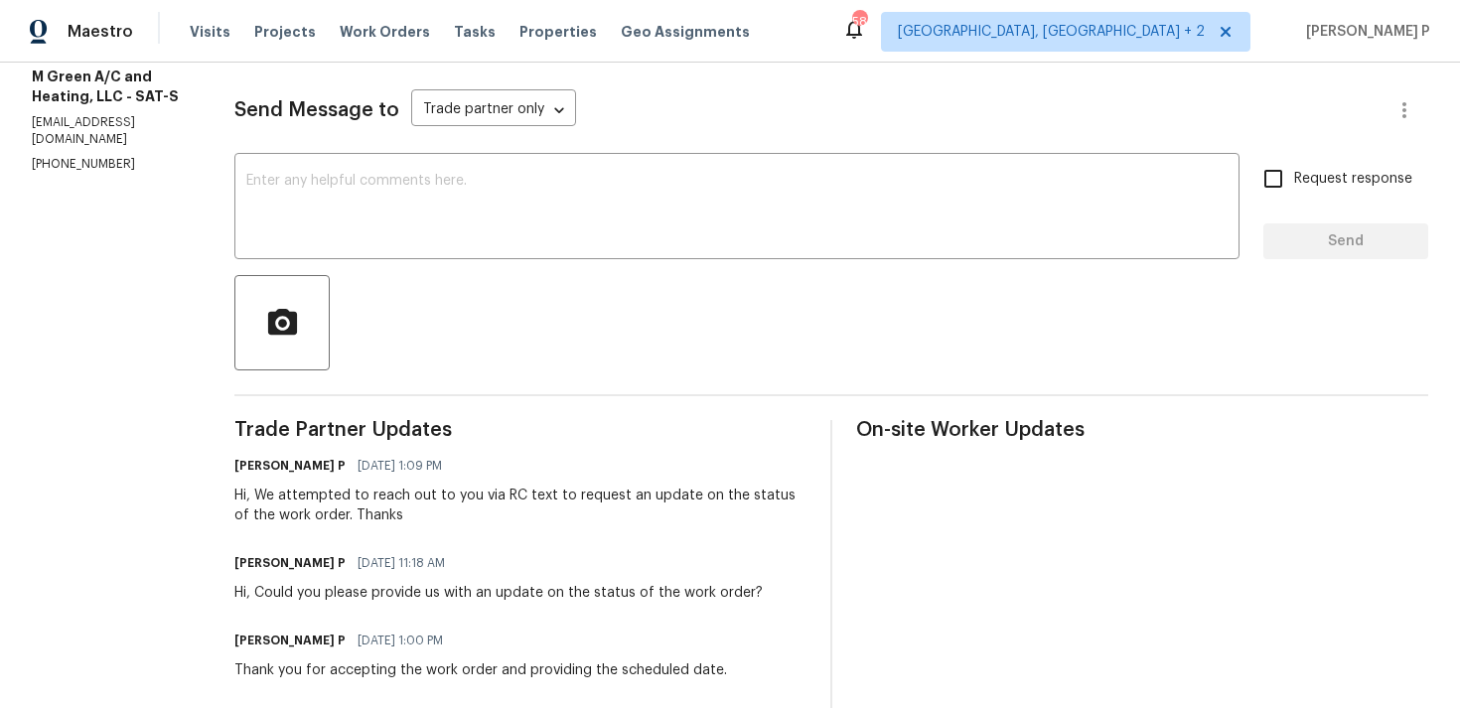
scroll to position [258, 0]
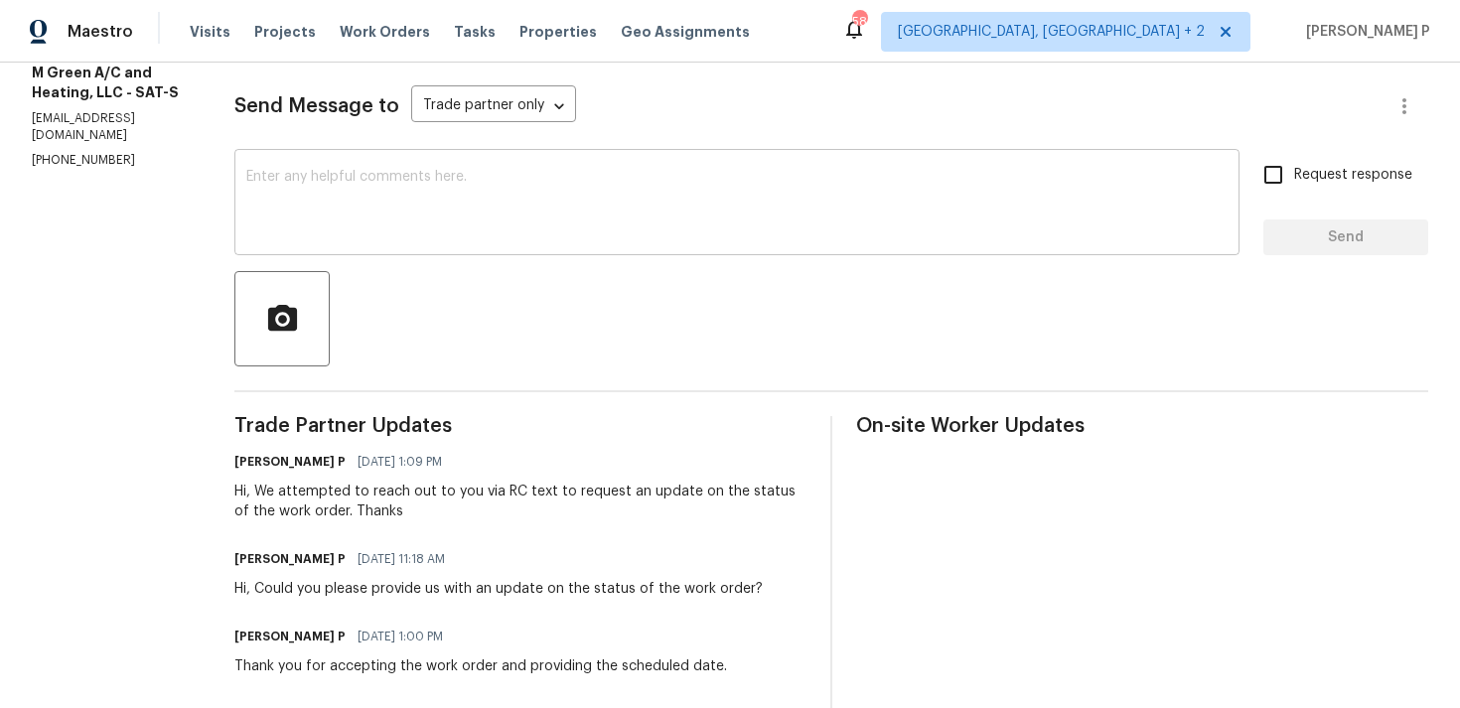
click at [553, 194] on textarea at bounding box center [736, 205] width 981 height 70
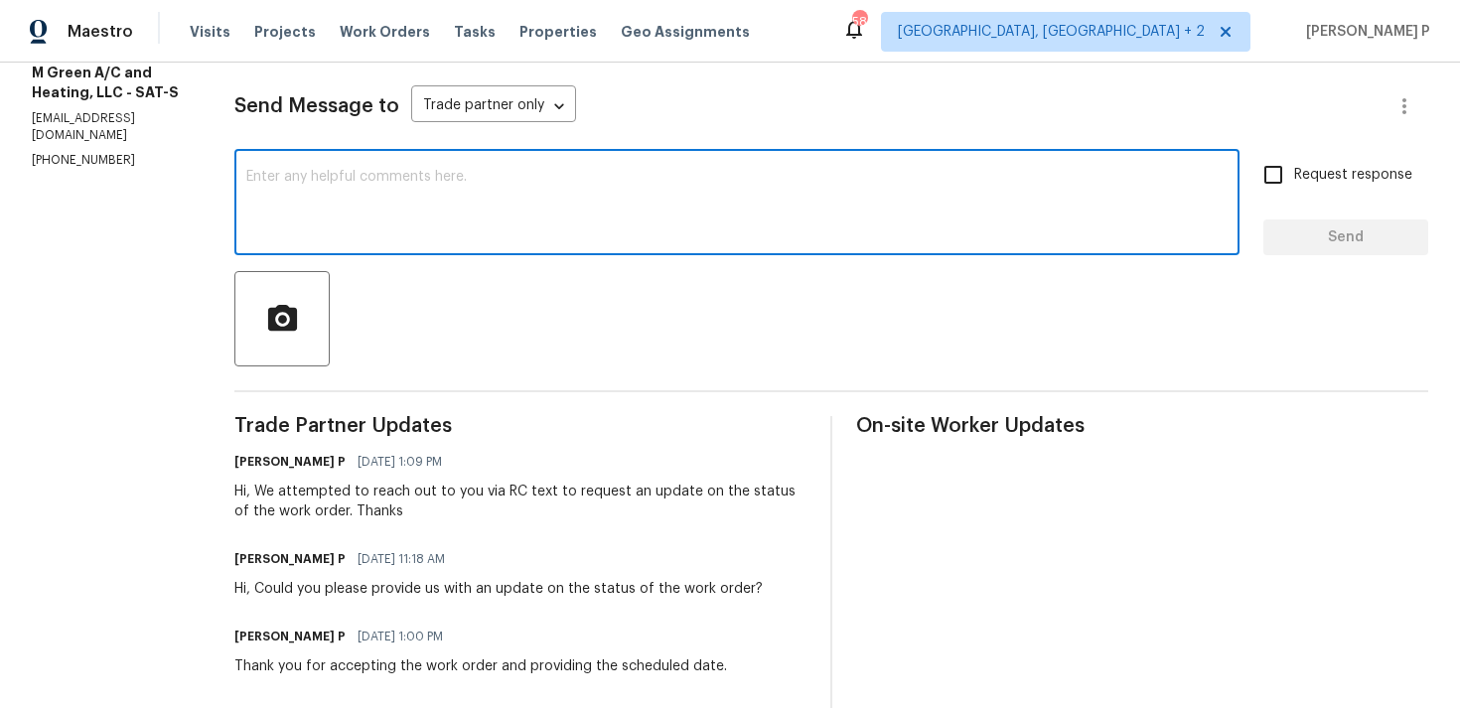
click at [303, 222] on textarea at bounding box center [736, 205] width 981 height 70
paste textarea "We tried reaching out to you via RC call and left a voicemail requesting"
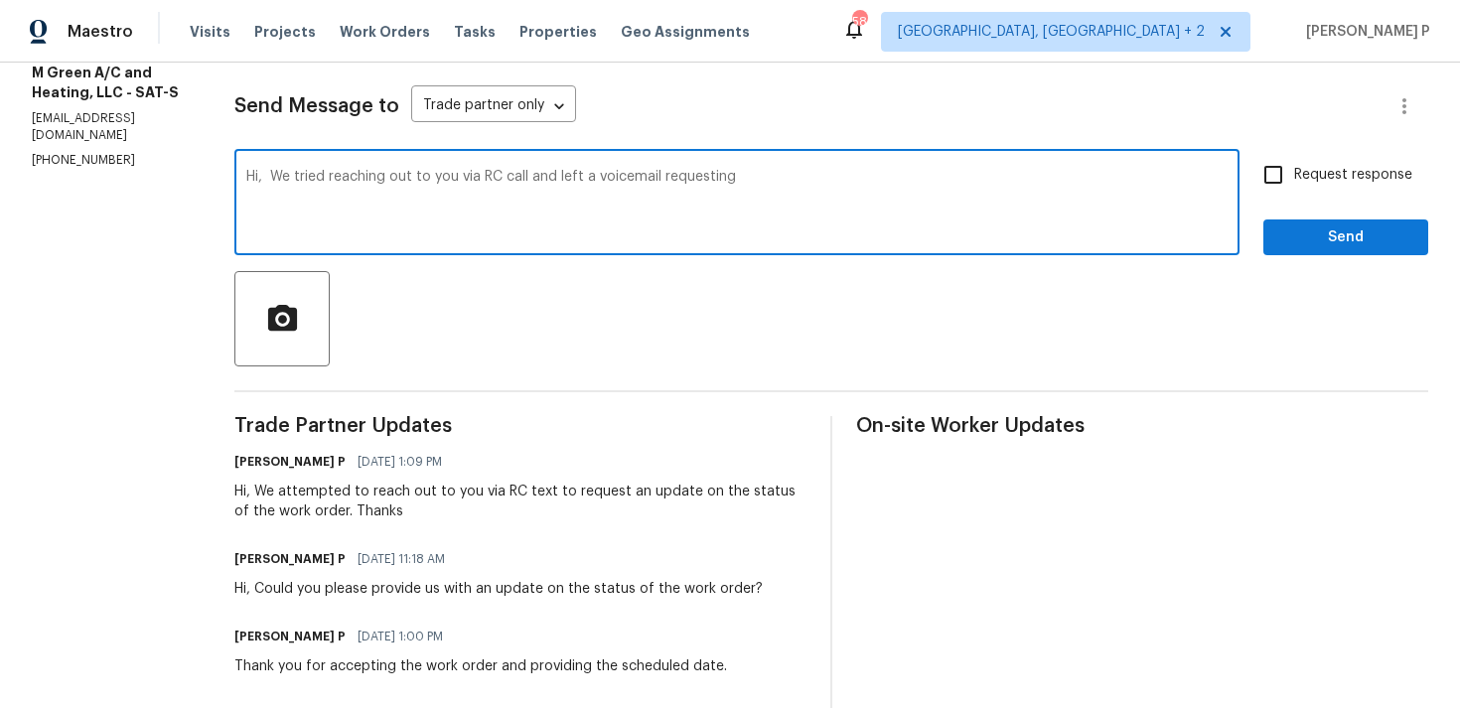
paste textarea "an update on the status of the work order."
type textarea "Hi, We tried reaching out to you via RC call and left a voicemail requesting an…"
click at [1318, 174] on span "Request response" at bounding box center [1353, 175] width 118 height 21
click at [1294, 174] on input "Request response" at bounding box center [1273, 175] width 42 height 42
checkbox input "true"
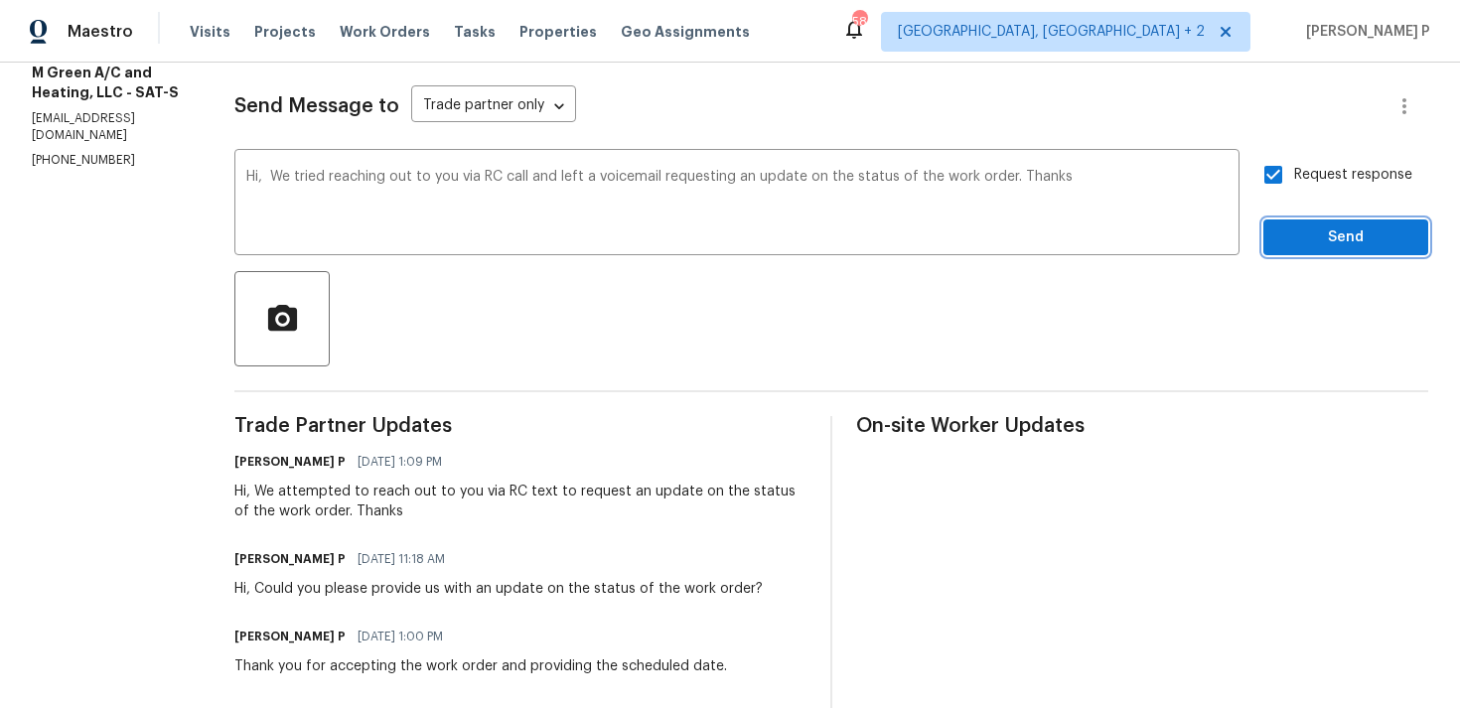
click at [1316, 244] on span "Send" at bounding box center [1345, 237] width 133 height 25
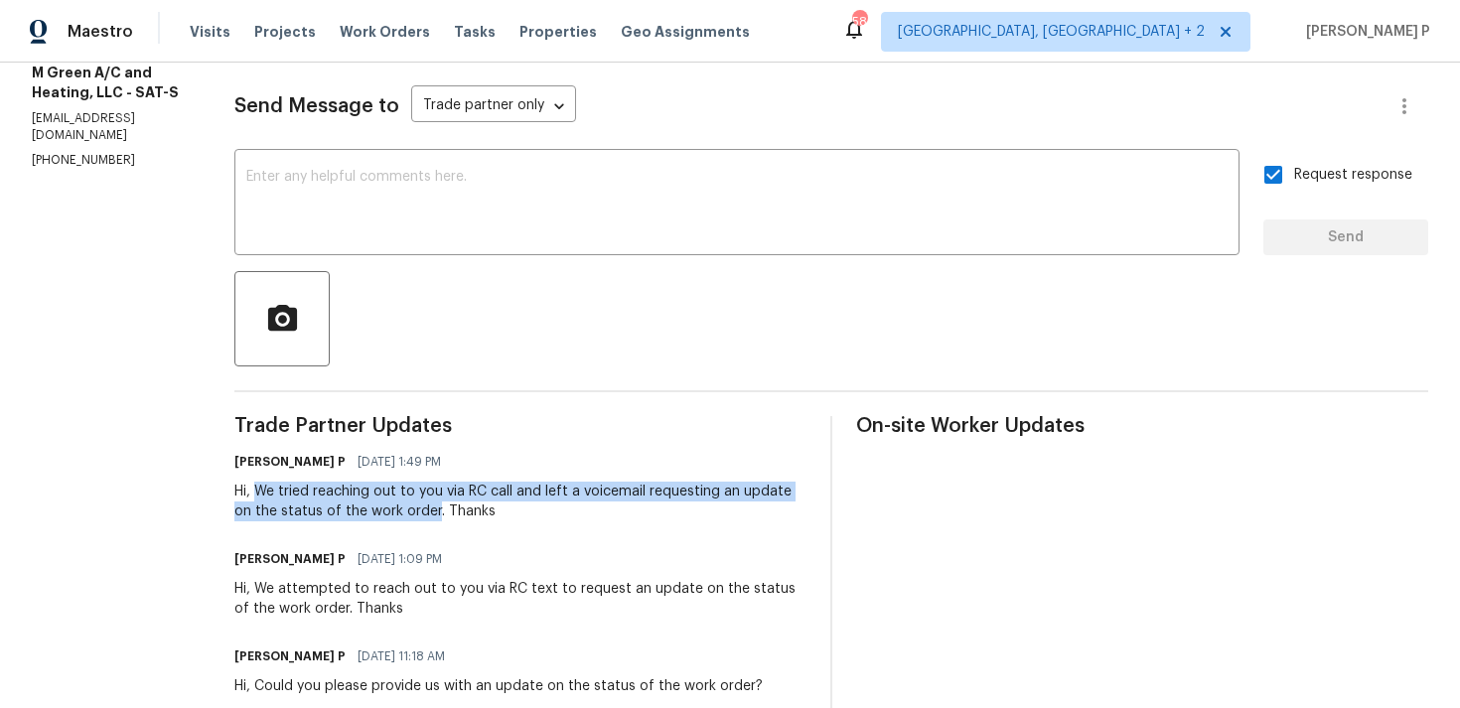
drag, startPoint x: 304, startPoint y: 491, endPoint x: 532, endPoint y: 505, distance: 228.8
click at [532, 505] on div "Hi, We tried reaching out to you via RC call and left a voicemail requesting an…" at bounding box center [520, 502] width 572 height 40
copy div "We tried reaching out to you via RC call and left a voicemail requesting an upd…"
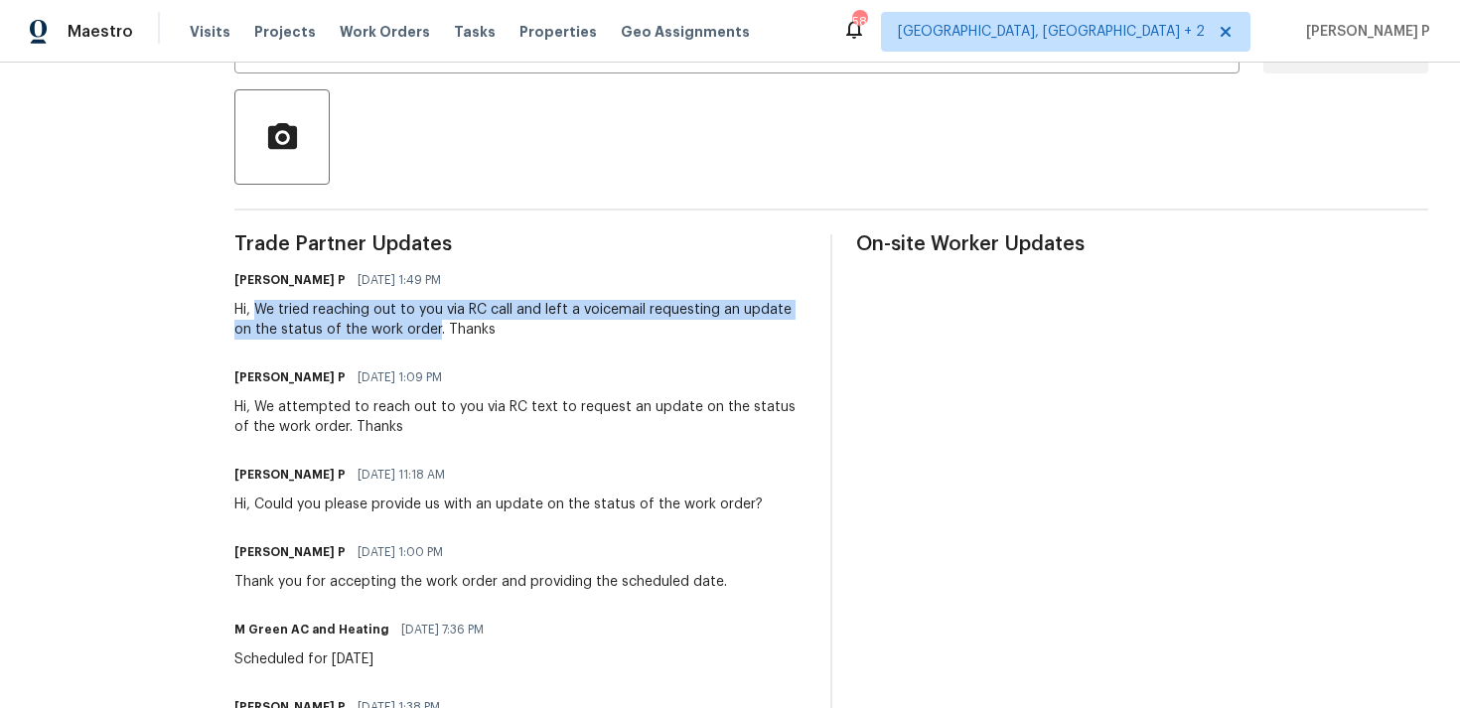
scroll to position [424, 0]
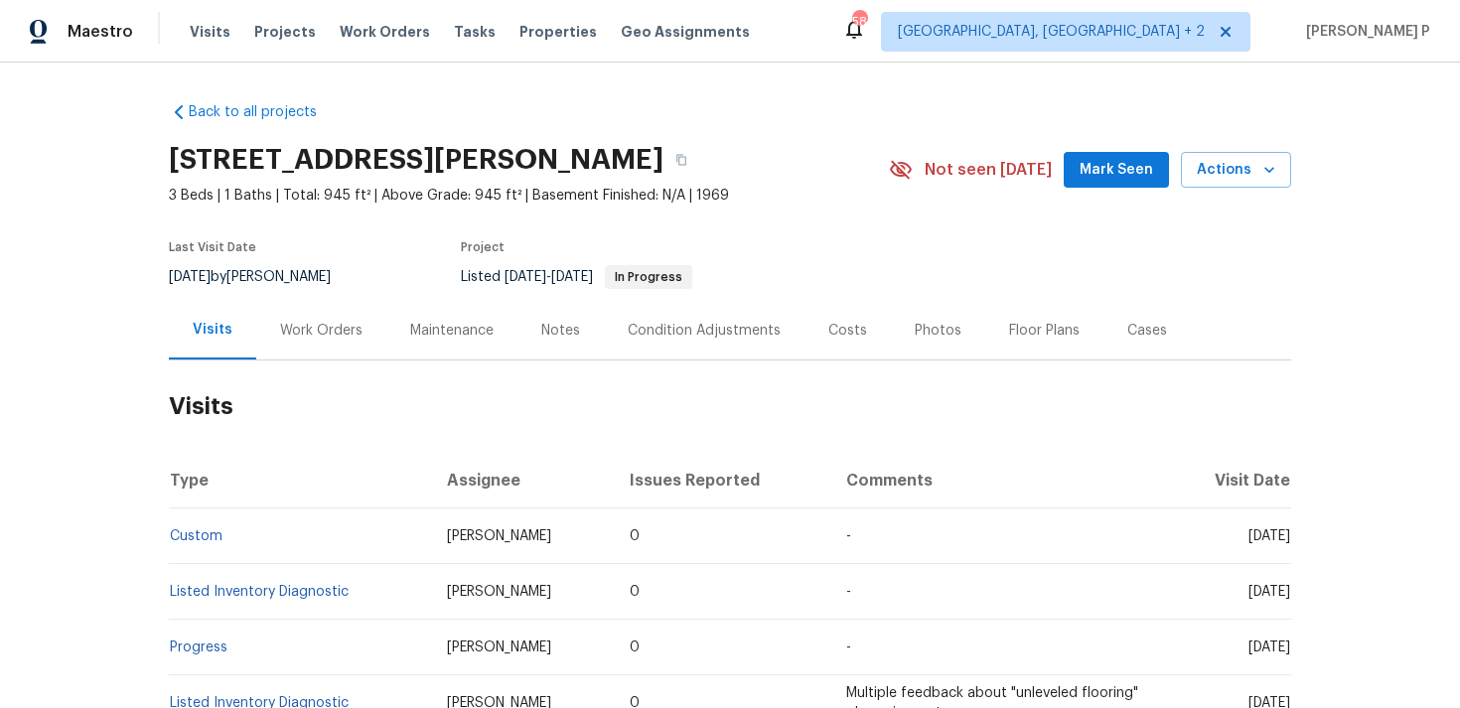
click at [315, 329] on div "Work Orders" at bounding box center [321, 331] width 82 height 20
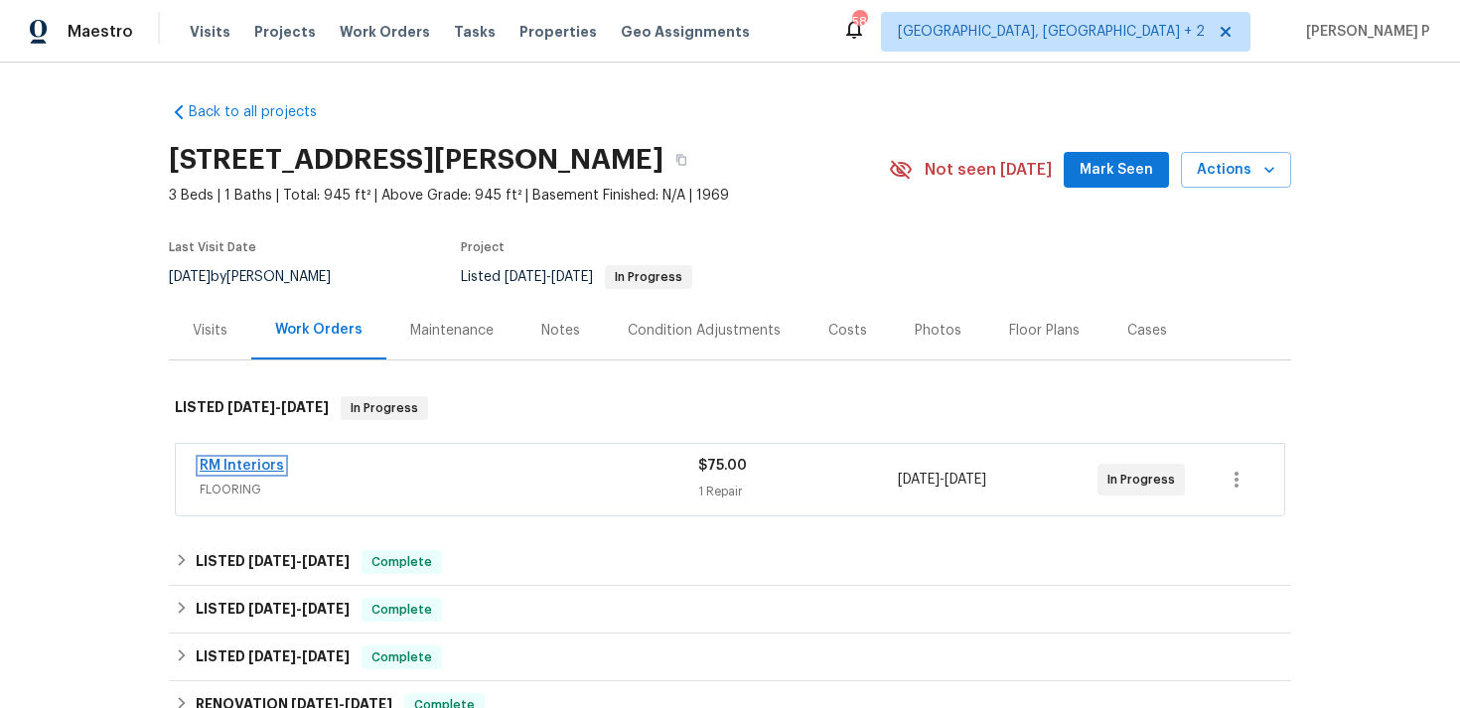
click at [224, 462] on link "RM Interiors" at bounding box center [242, 466] width 84 height 14
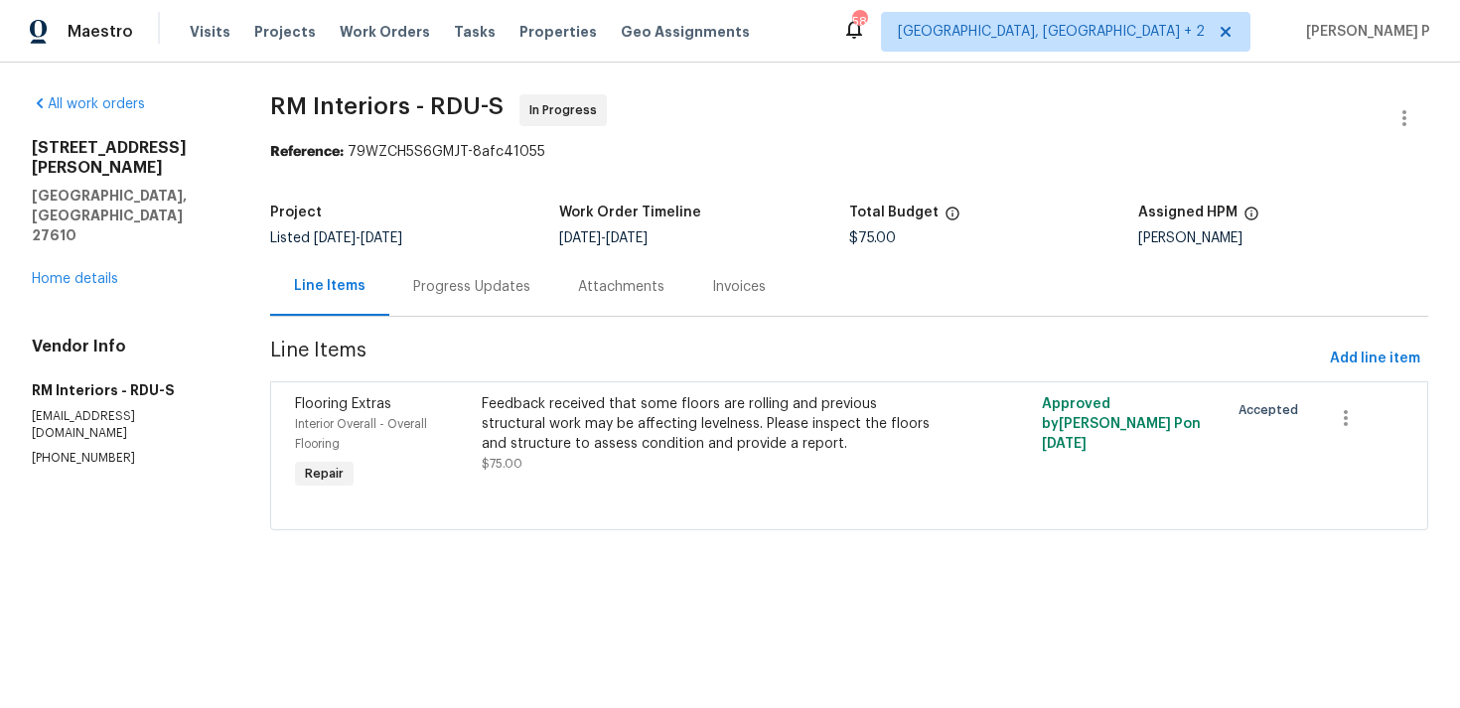
click at [492, 280] on div "Progress Updates" at bounding box center [471, 287] width 117 height 20
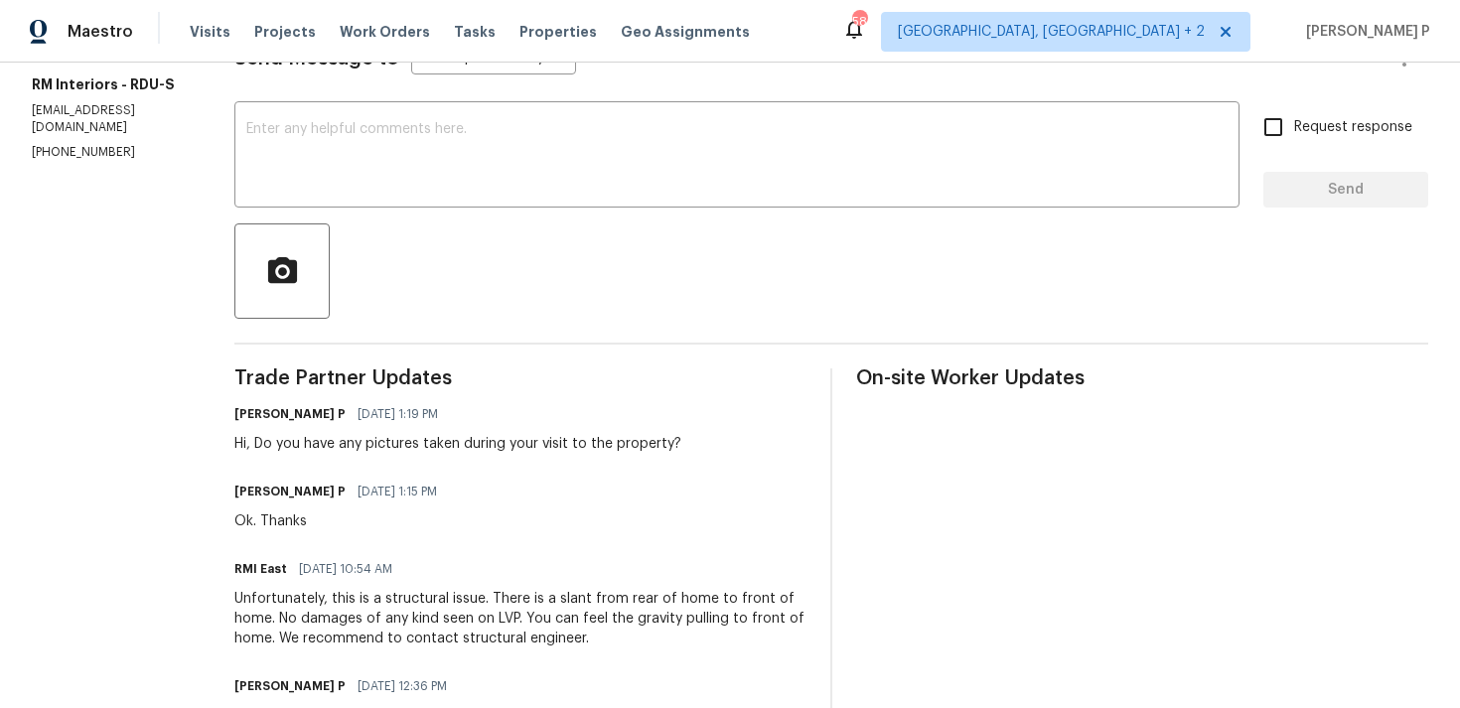
scroll to position [65, 0]
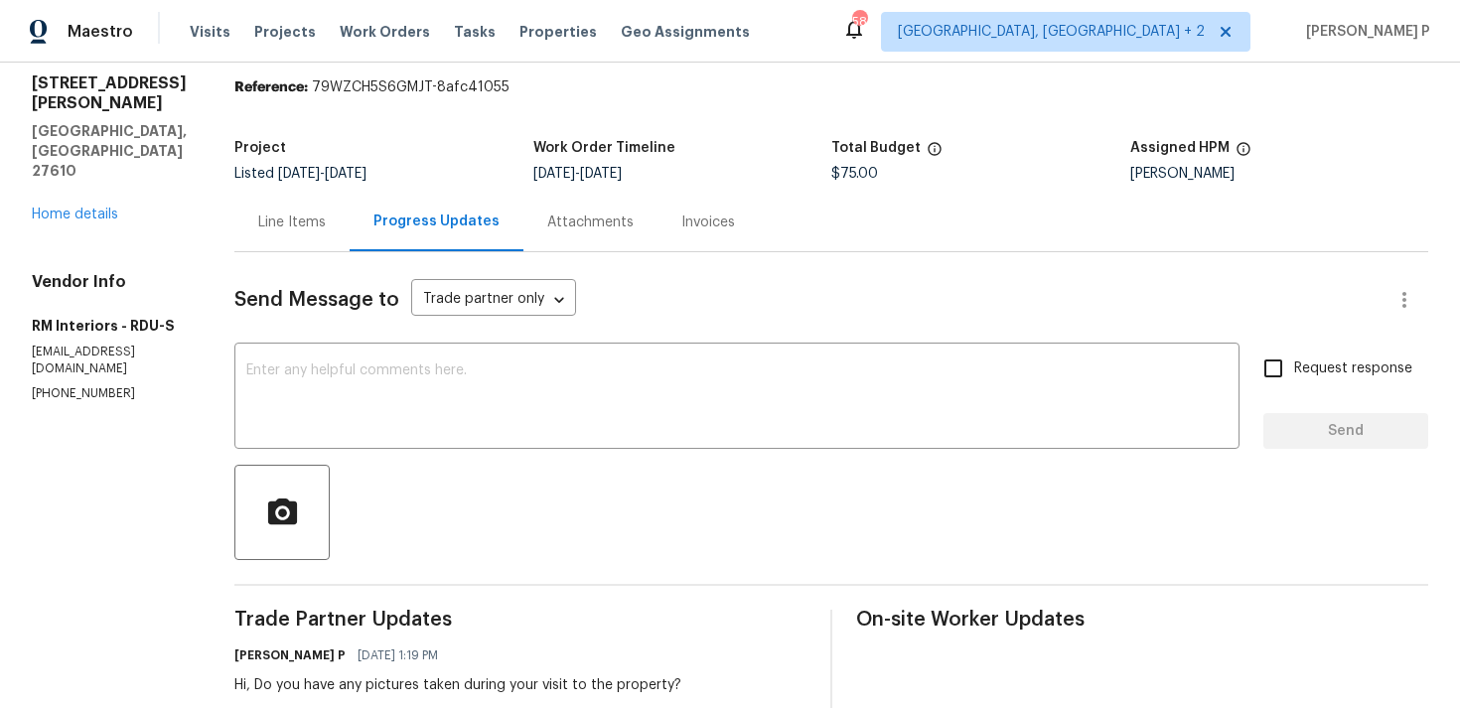
click at [282, 225] on div "Line Items" at bounding box center [292, 222] width 68 height 20
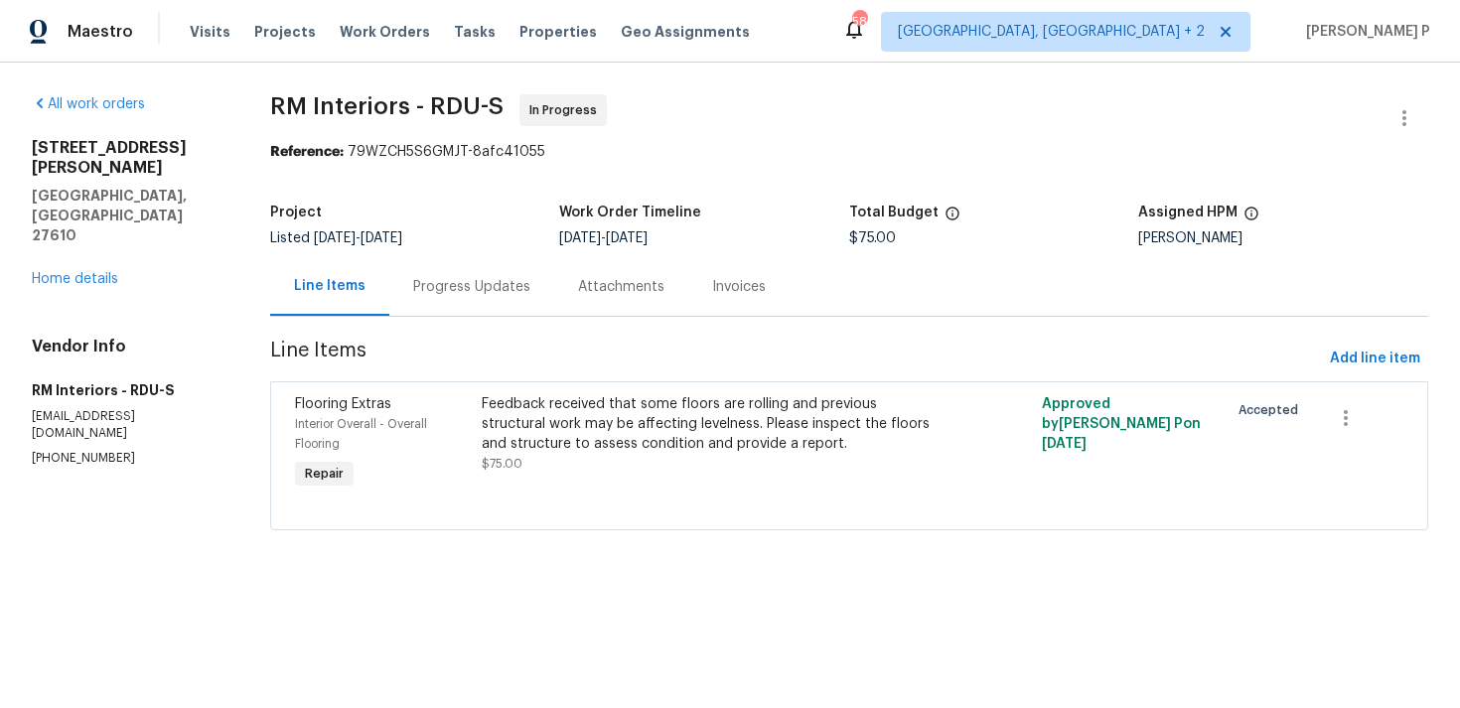
click at [727, 420] on div "Feedback received that some floors are rolling and previous structural work may…" at bounding box center [709, 424] width 455 height 60
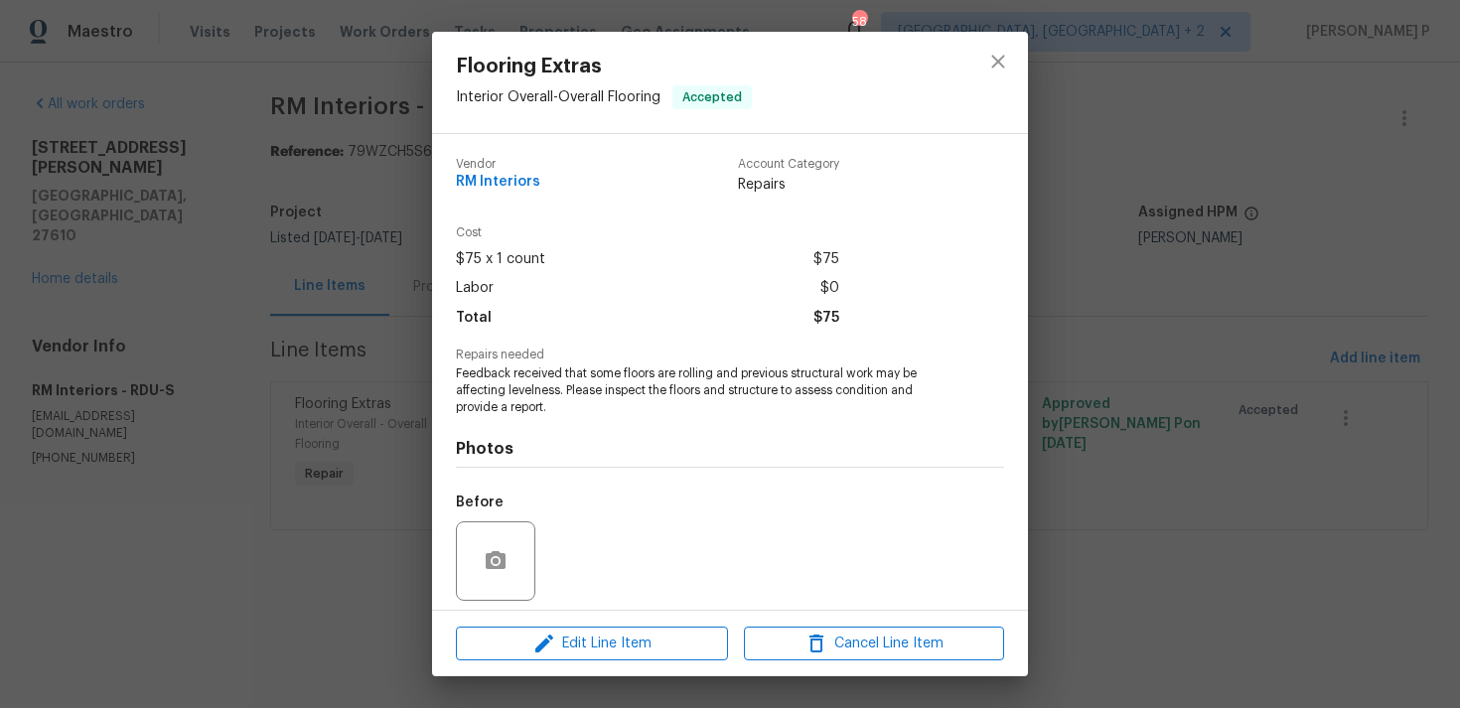
scroll to position [140, 0]
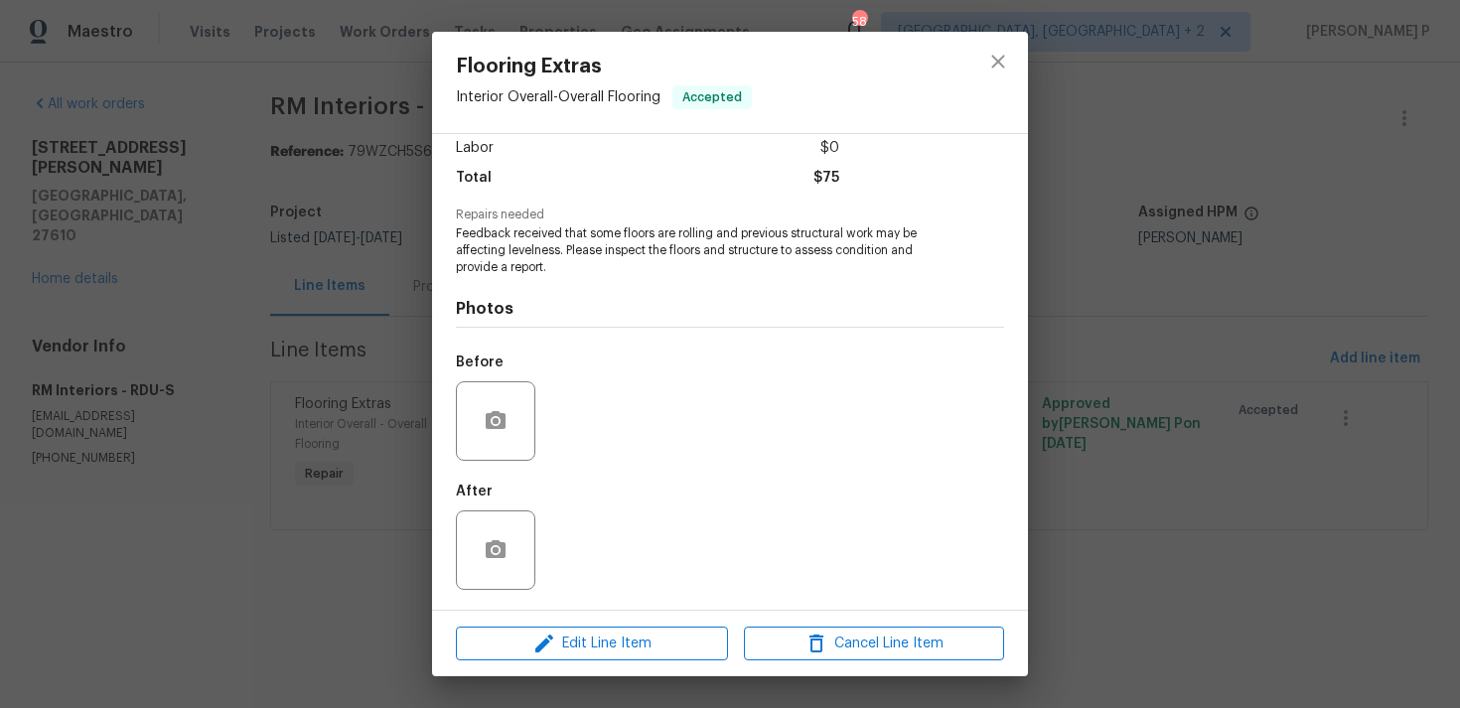
click at [344, 308] on div "Flooring Extras Interior Overall - Overall Flooring Accepted Vendor RM Interior…" at bounding box center [730, 354] width 1460 height 708
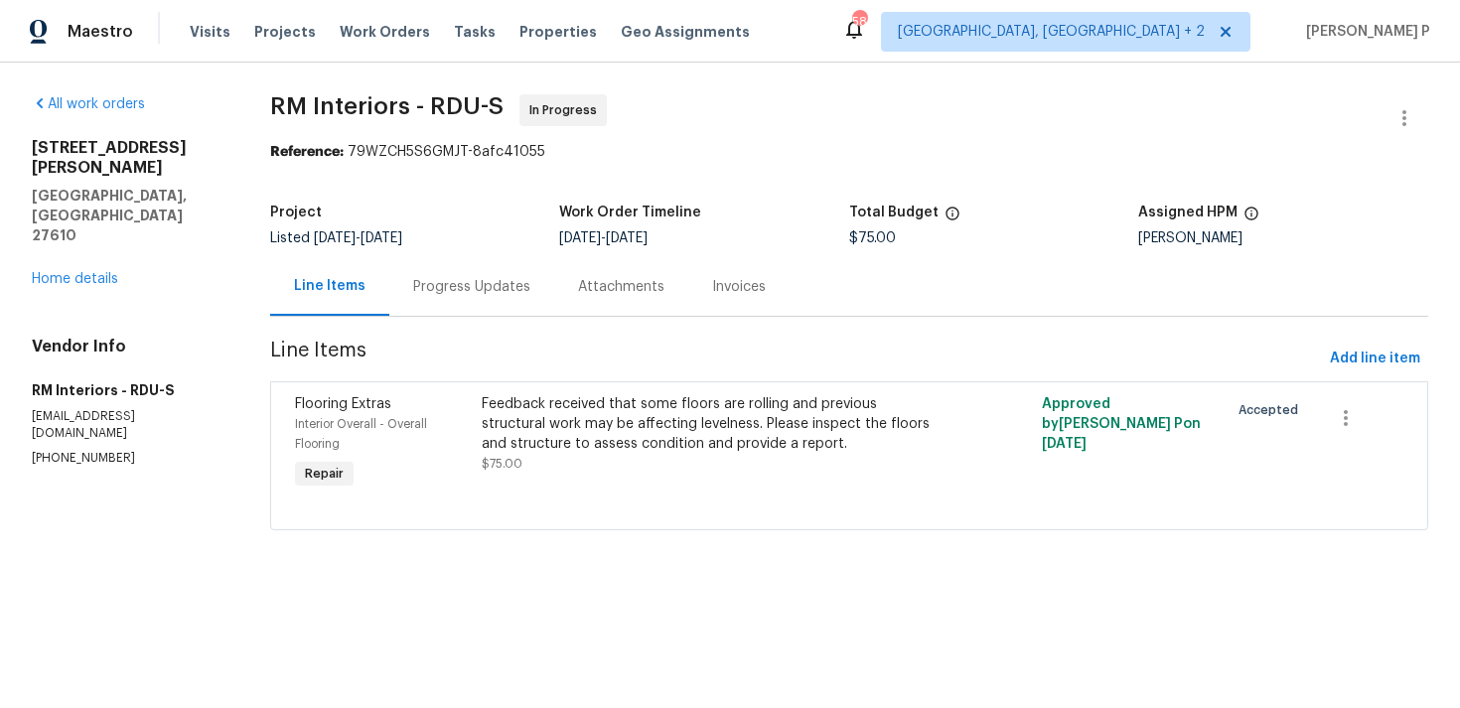
click at [449, 308] on div "Progress Updates" at bounding box center [471, 286] width 165 height 59
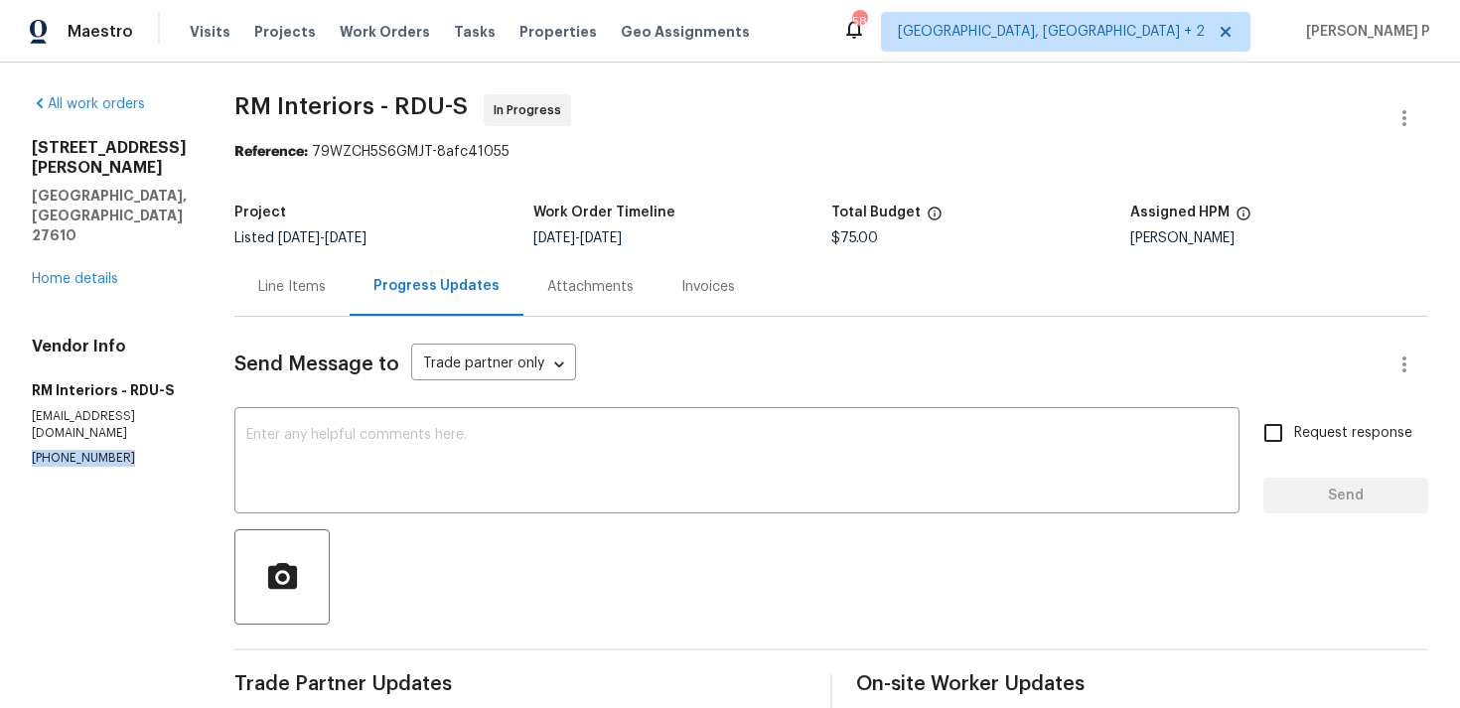
drag, startPoint x: 144, startPoint y: 378, endPoint x: 0, endPoint y: 380, distance: 144.0
click at [0, 379] on div "All work orders [STREET_ADDRESS][PERSON_NAME] Home details Vendor Info RM Inter…" at bounding box center [730, 712] width 1460 height 1299
copy p "[PHONE_NUMBER]"
click at [162, 519] on section "All work orders [STREET_ADDRESS][PERSON_NAME] Home details Vendor Info RM Inter…" at bounding box center [109, 711] width 155 height 1235
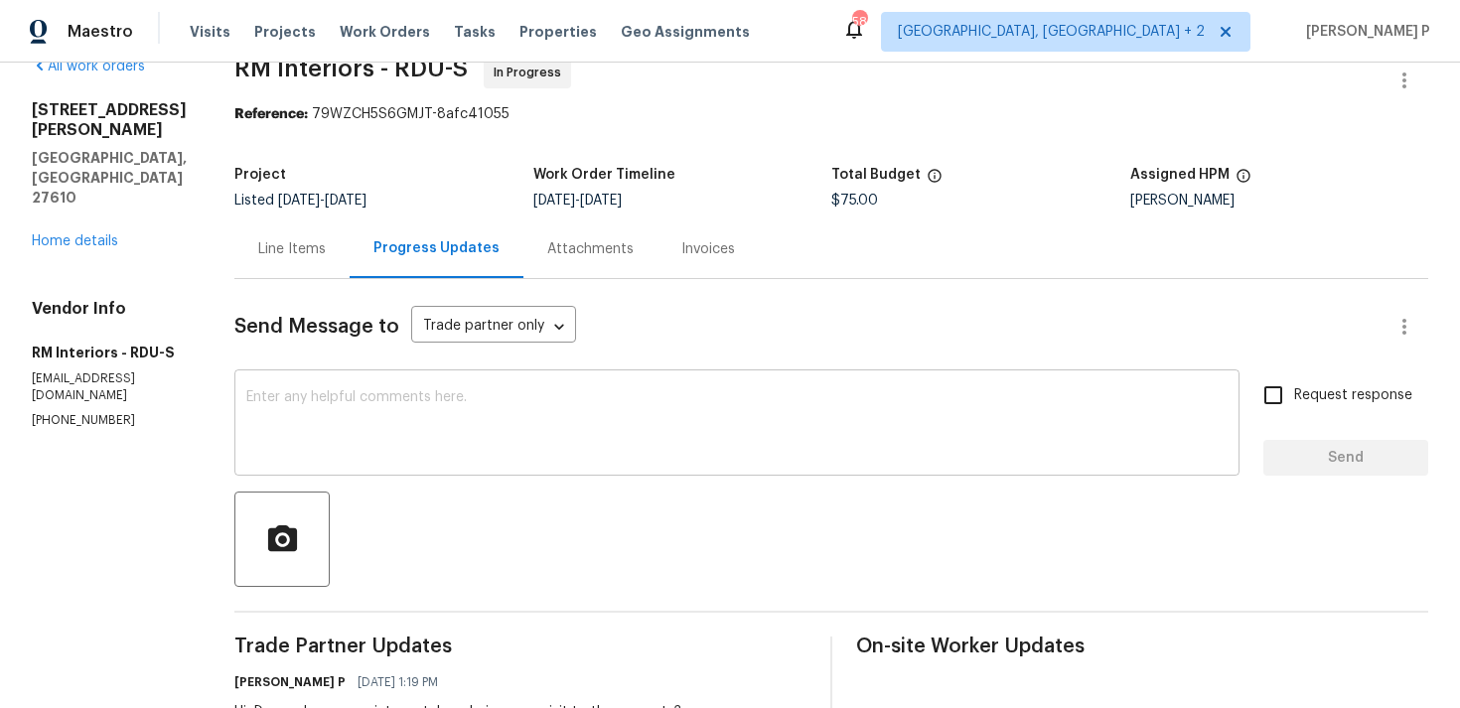
scroll to position [29, 0]
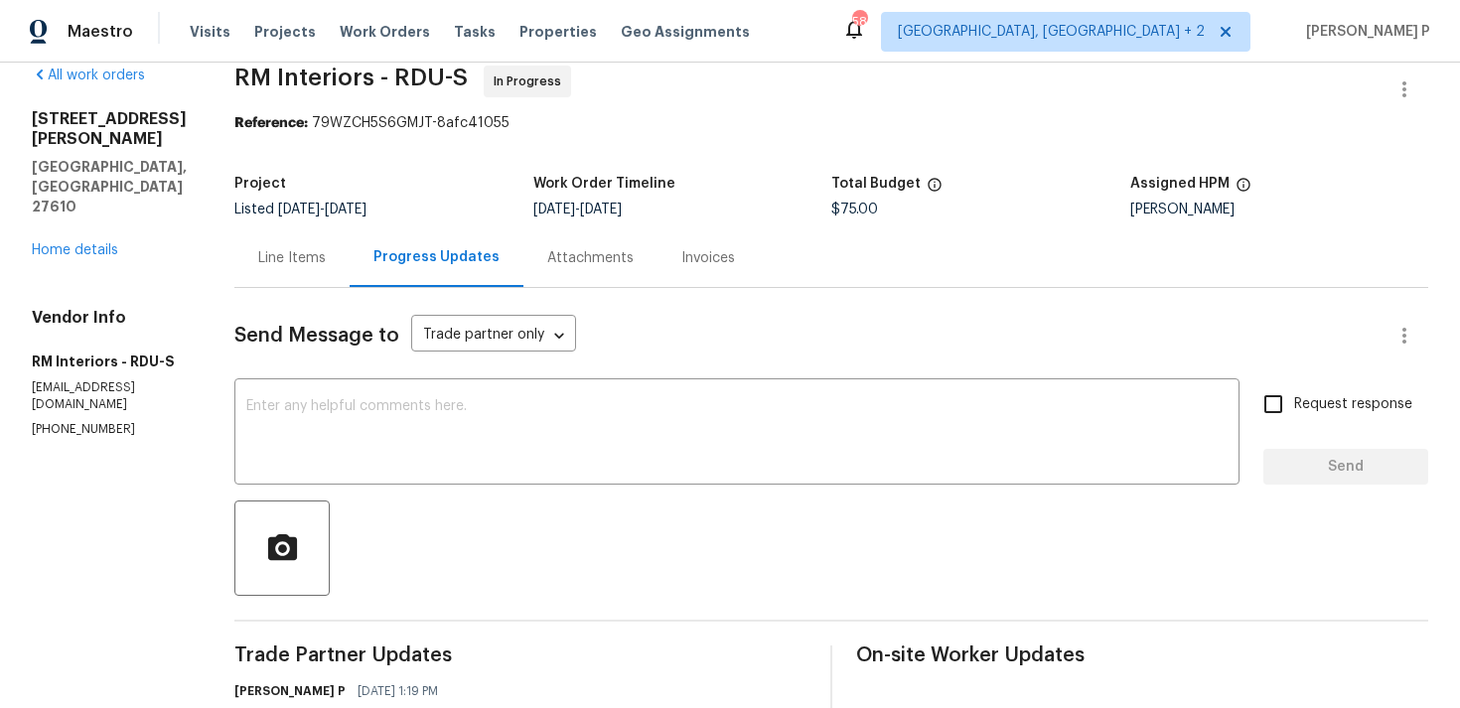
click at [487, 565] on div at bounding box center [830, 547] width 1193 height 95
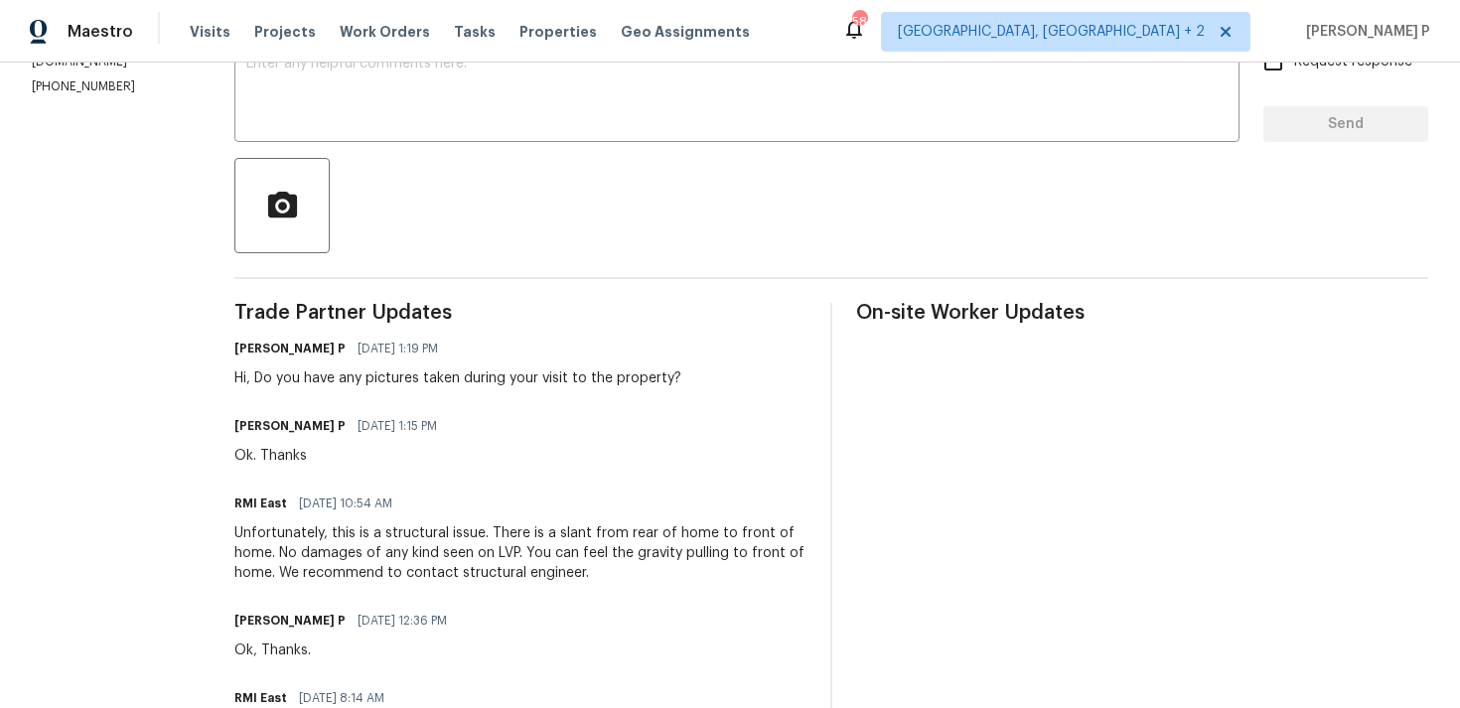
scroll to position [0, 0]
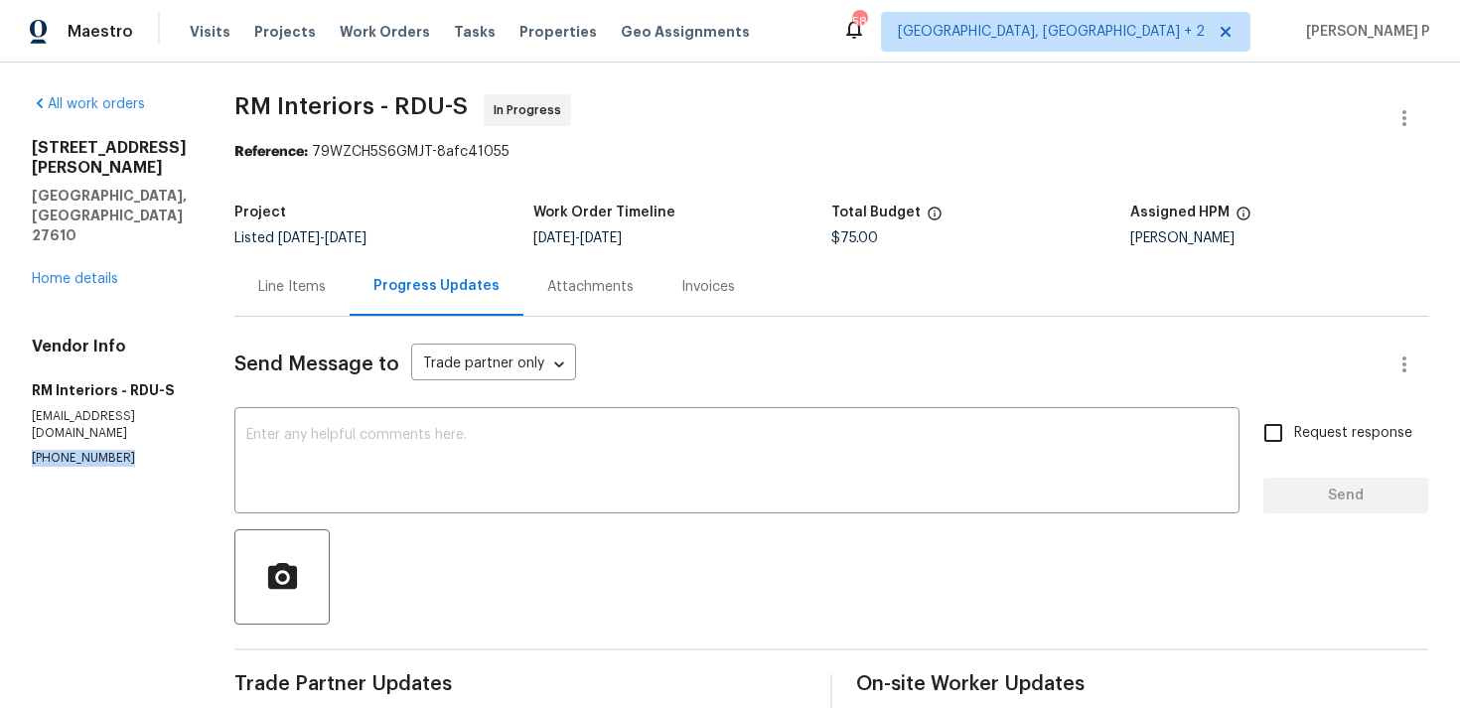
drag, startPoint x: 146, startPoint y: 384, endPoint x: 0, endPoint y: 383, distance: 146.0
click at [0, 383] on div "All work orders [STREET_ADDRESS][PERSON_NAME] Home details Vendor Info RM Inter…" at bounding box center [730, 712] width 1460 height 1299
copy p "[PHONE_NUMBER]"
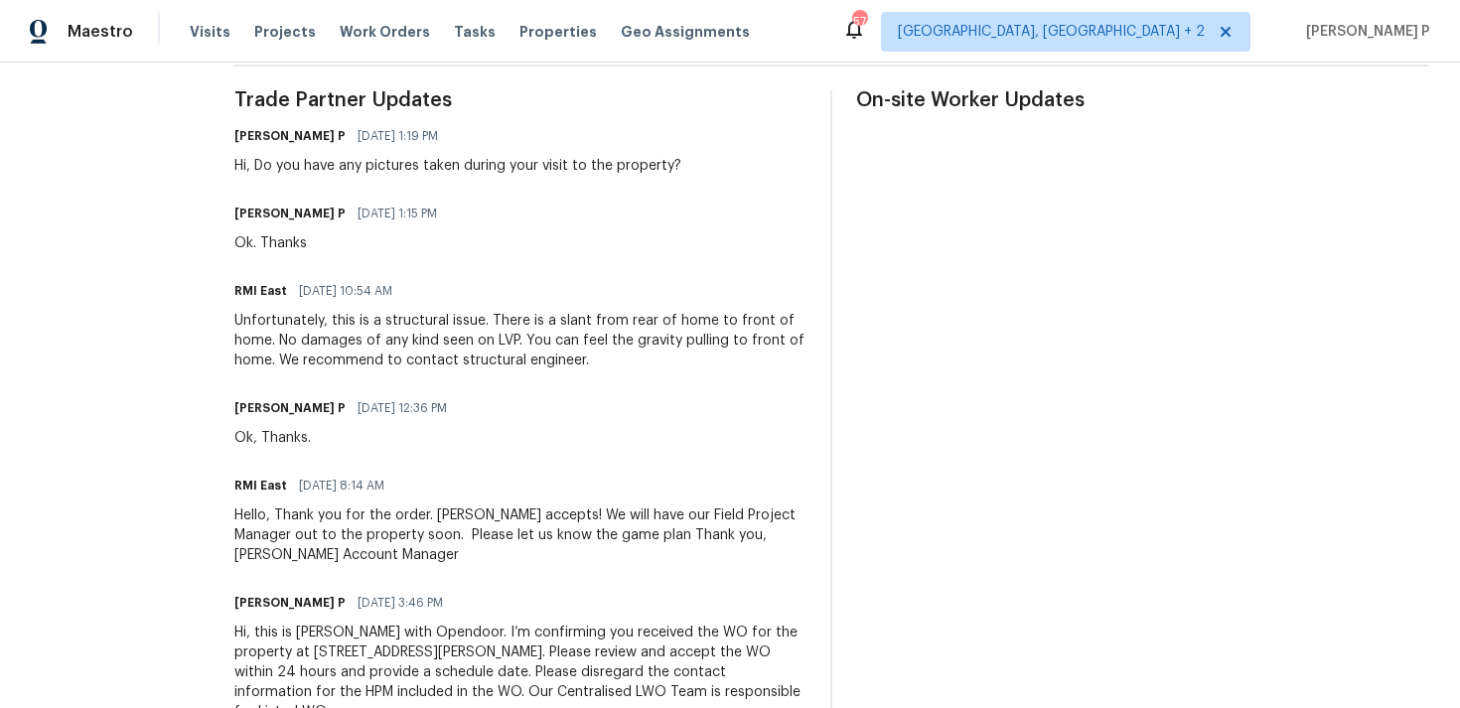
scroll to position [633, 0]
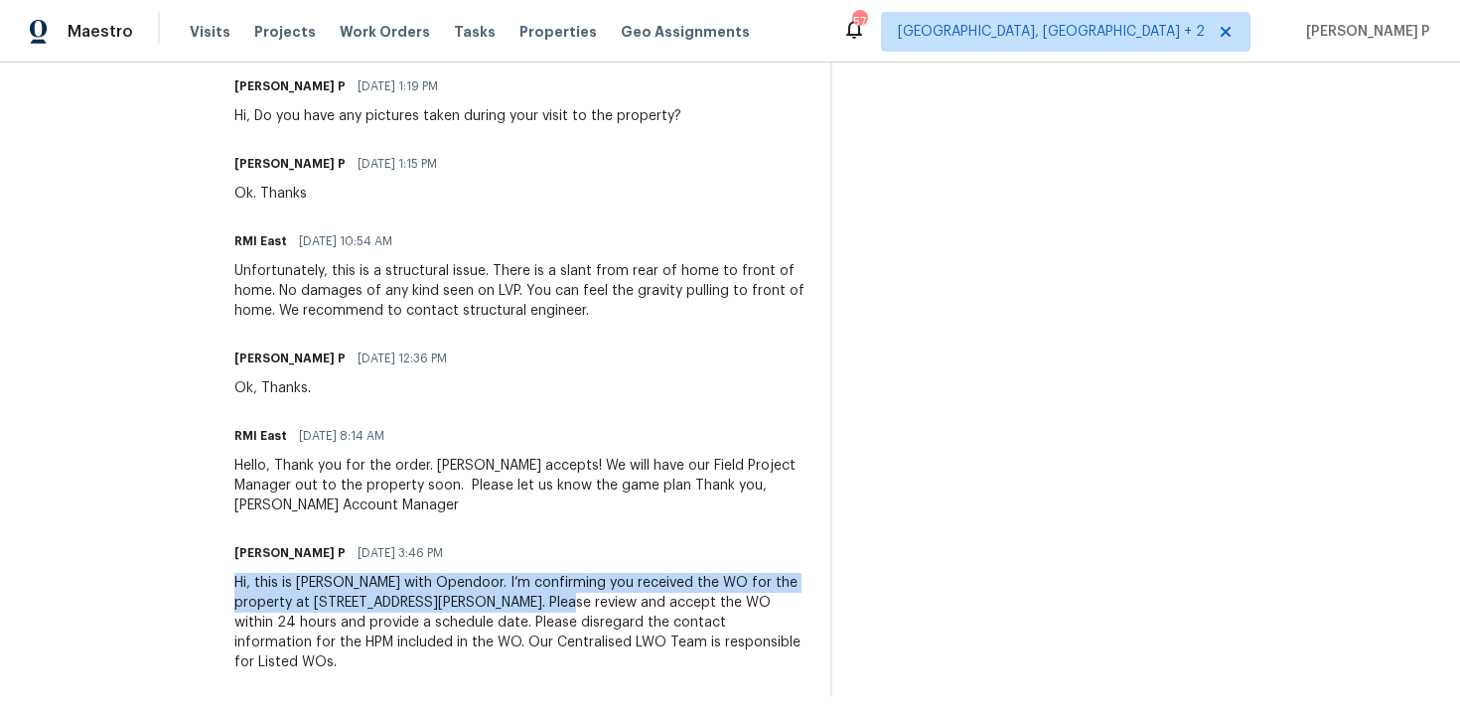
drag, startPoint x: 227, startPoint y: 584, endPoint x: 498, endPoint y: 609, distance: 272.2
click at [498, 609] on div "All work orders [STREET_ADDRESS][PERSON_NAME] Home details Vendor Info RM Inter…" at bounding box center [730, 78] width 1460 height 1299
copy div "Hi, this is [PERSON_NAME] with Opendoor. I’m confirming you received the WO for…"
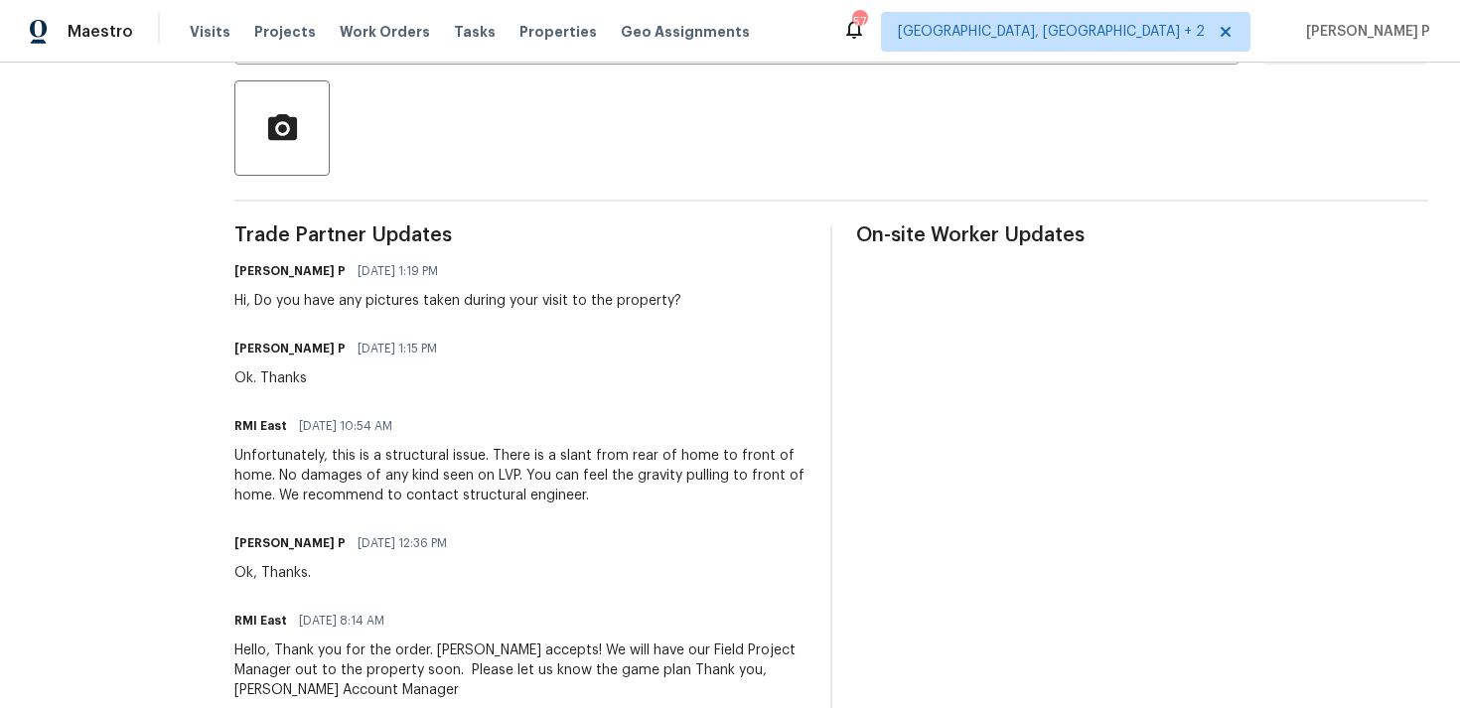
scroll to position [263, 0]
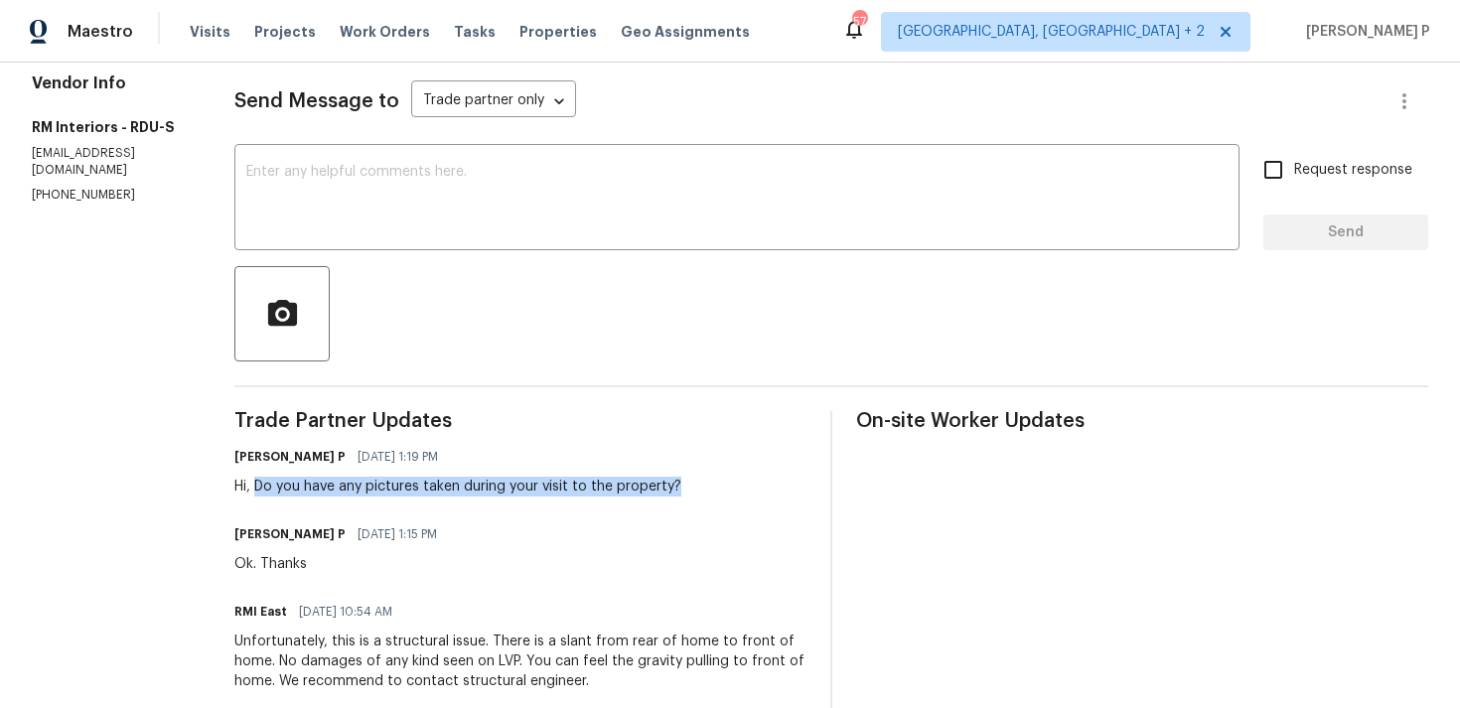
drag, startPoint x: 254, startPoint y: 487, endPoint x: 718, endPoint y: 478, distance: 463.8
click at [718, 478] on div "[PERSON_NAME] P [DATE] 1:19 PM Hi, Do you have any pictures taken during your v…" at bounding box center [520, 470] width 572 height 54
copy div "Do you have any pictures taken during your visit to the property?"
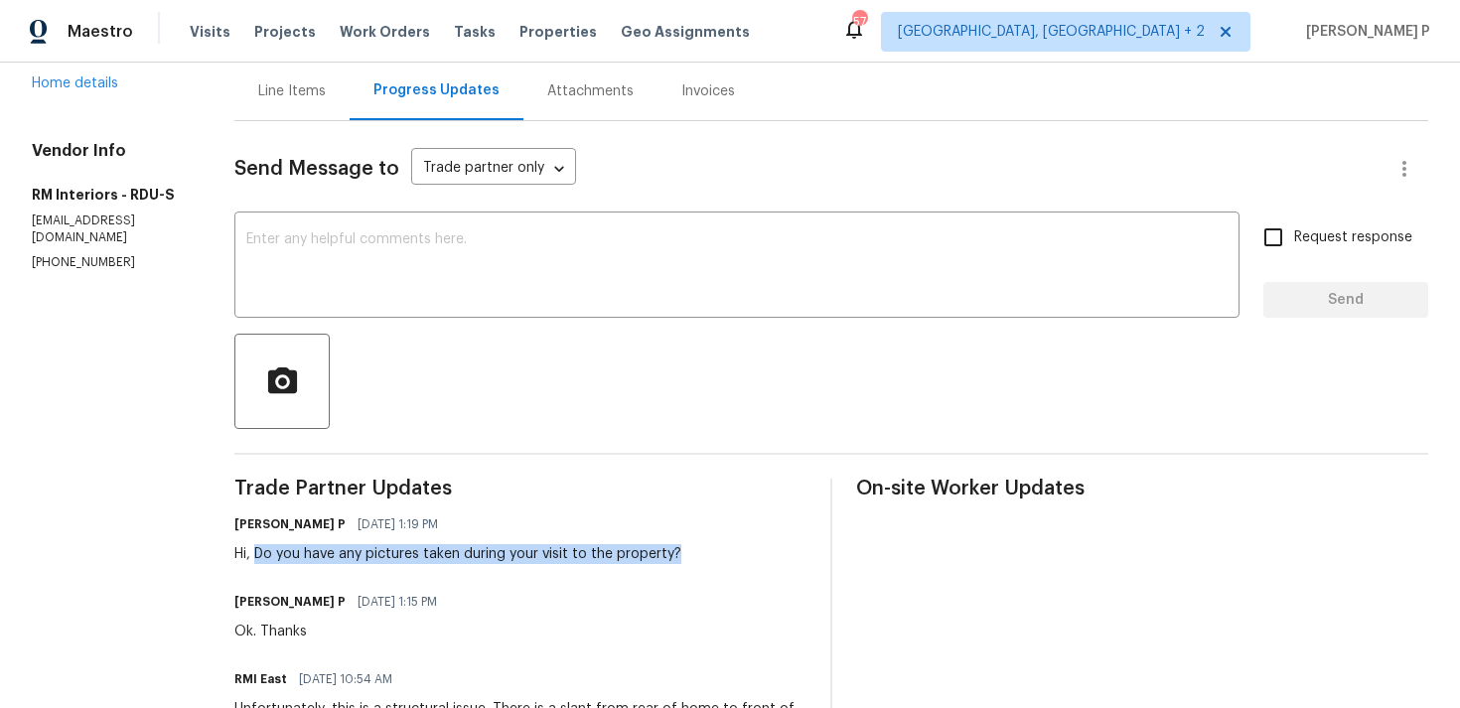
scroll to position [183, 0]
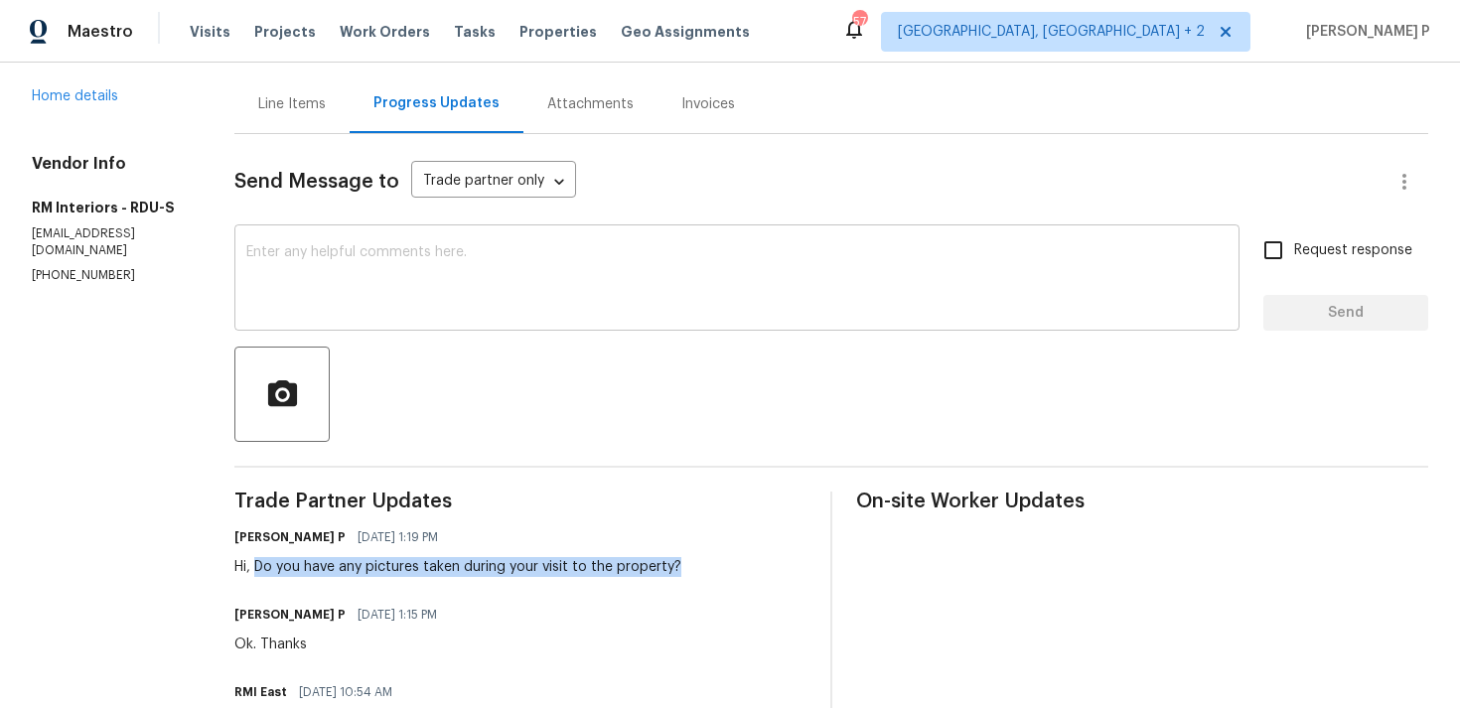
click at [292, 279] on textarea at bounding box center [736, 280] width 981 height 70
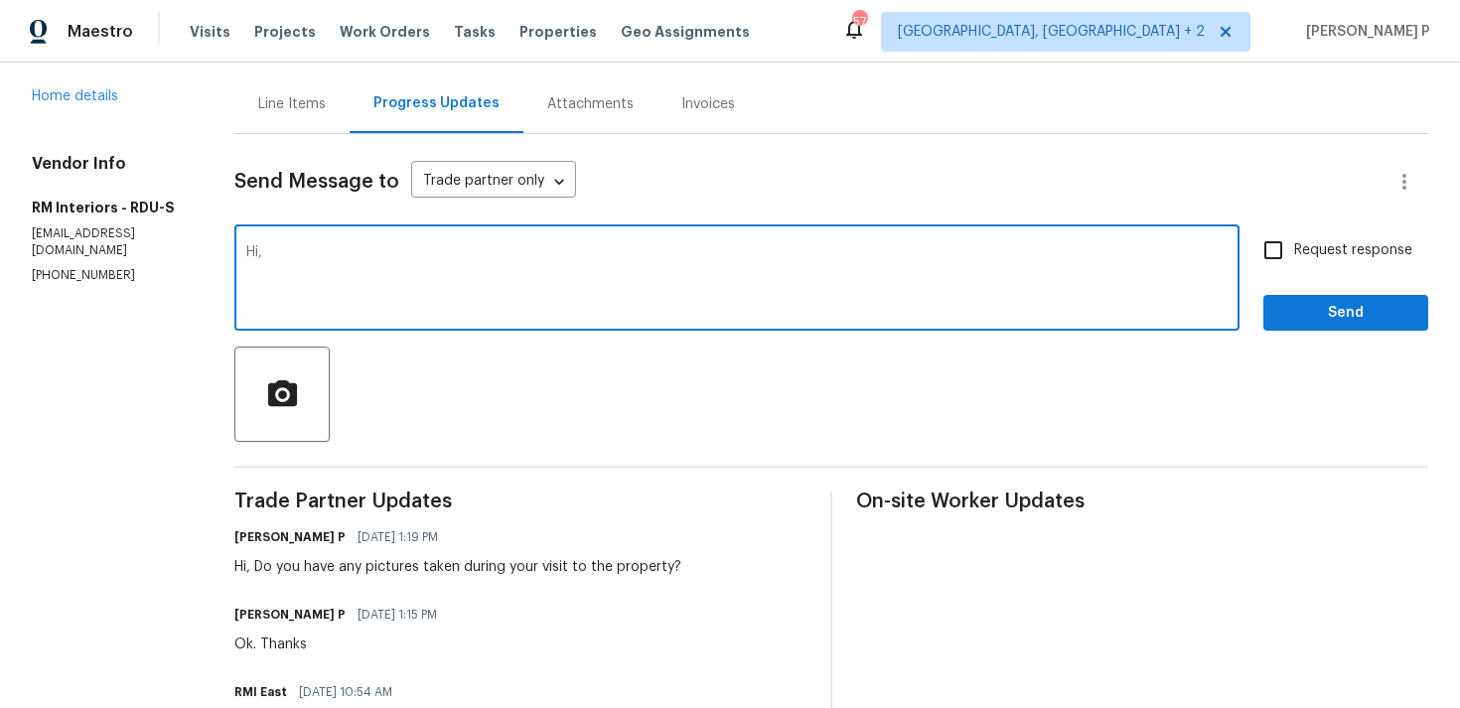
paste textarea "We attempted to reach out to you via RC text to request"
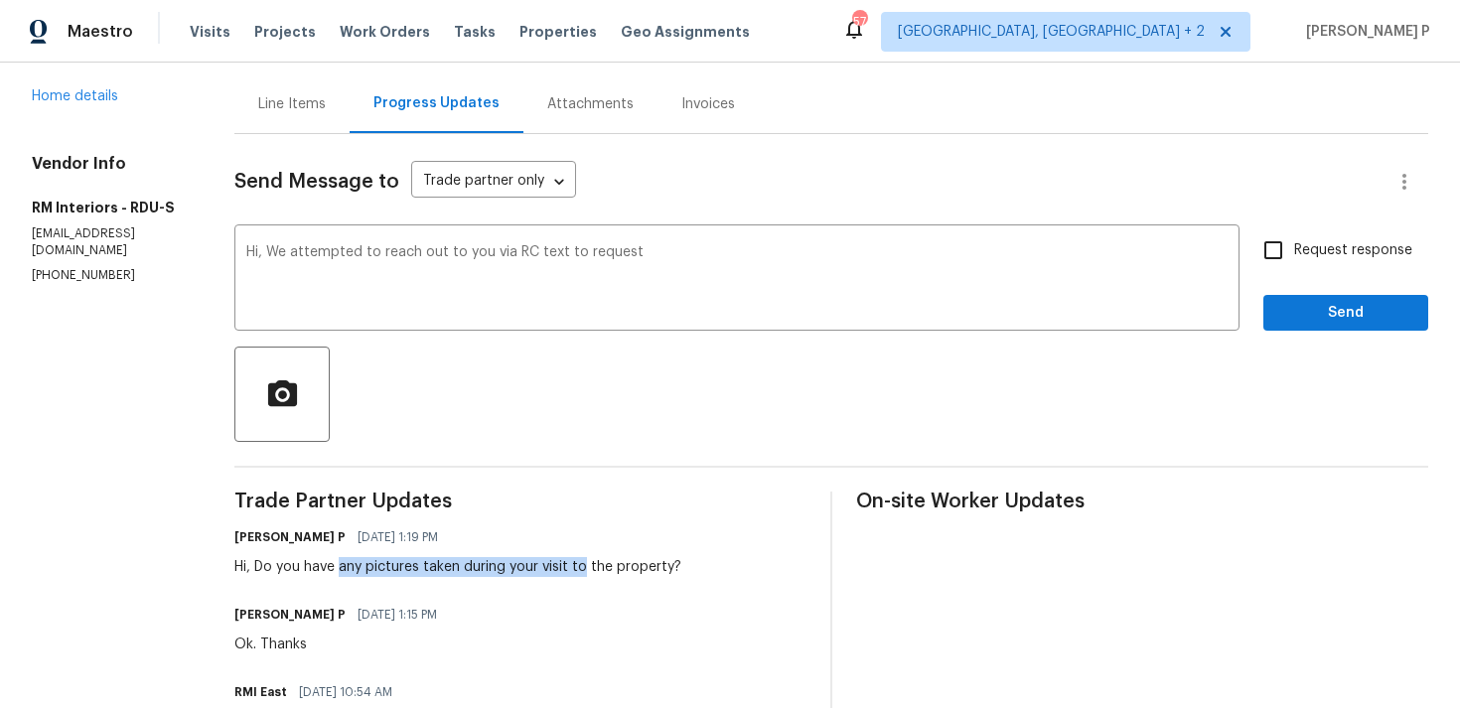
drag, startPoint x: 337, startPoint y: 567, endPoint x: 583, endPoint y: 567, distance: 246.2
click at [583, 567] on div "Hi, Do you have any pictures taken during your visit to the property?" at bounding box center [457, 567] width 447 height 20
click at [427, 570] on div "Hi, Do you have any pictures taken during your visit to the property?" at bounding box center [457, 567] width 447 height 20
drag, startPoint x: 362, startPoint y: 567, endPoint x: 666, endPoint y: 567, distance: 303.8
click at [666, 567] on div "Hi, Do you have any pictures taken during your visit to the property?" at bounding box center [457, 567] width 447 height 20
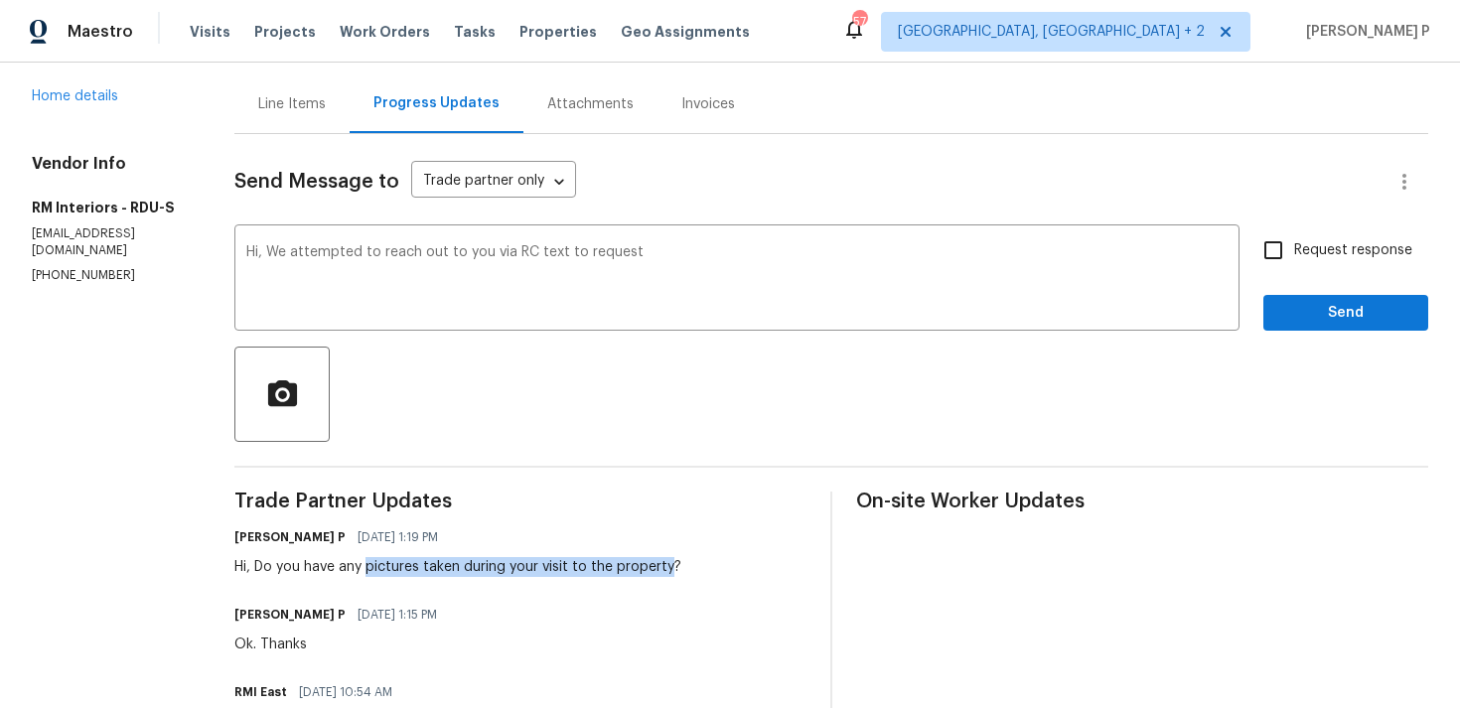
copy div "pictures taken during your visit to the property"
click at [664, 264] on textarea "Hi, We attempted to reach out to you via RC text to request" at bounding box center [736, 280] width 981 height 70
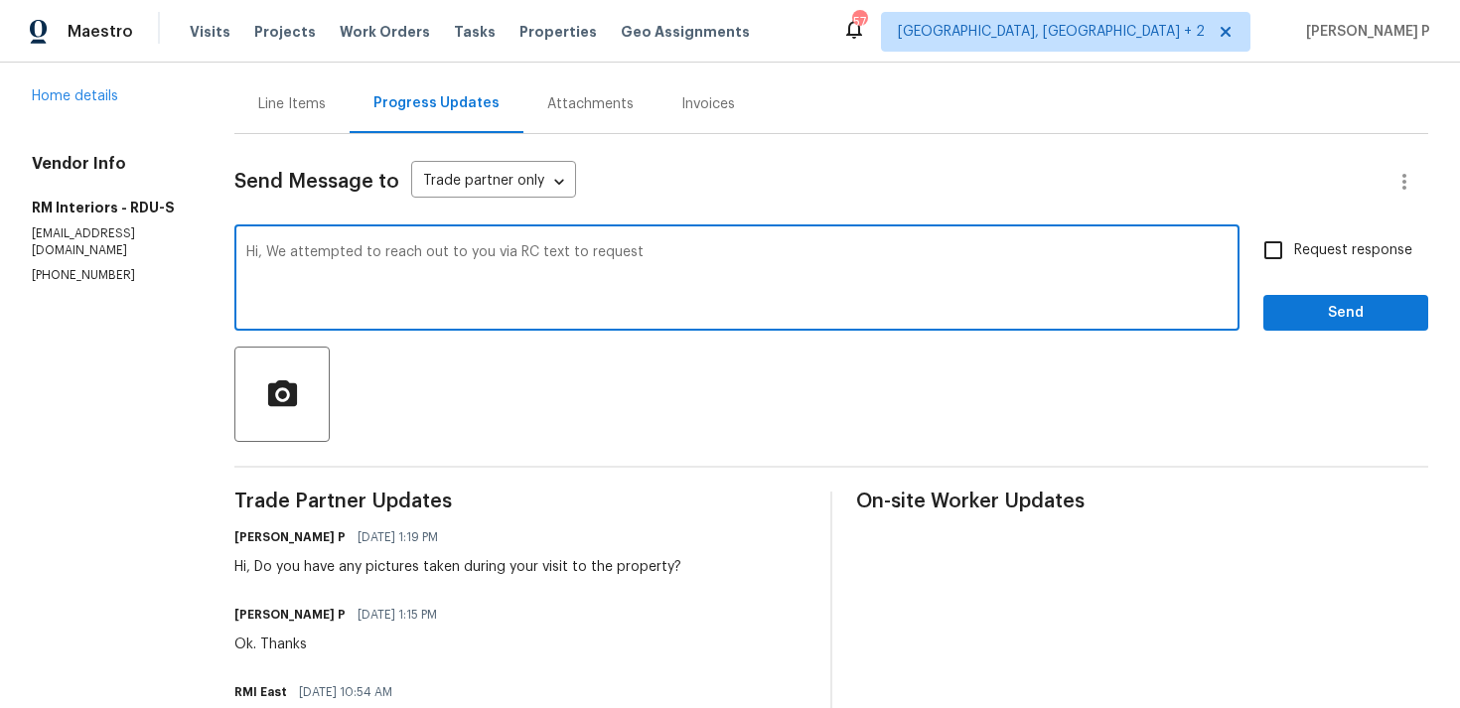
paste textarea "pictures taken during your visit to the property"
drag, startPoint x: 263, startPoint y: 251, endPoint x: 952, endPoint y: 235, distance: 689.2
click at [952, 235] on div "Hi, We attempted to reach out to you via RC text to request pictures taken duri…" at bounding box center [736, 279] width 1005 height 101
click at [489, 270] on textarea "Hi, We attempted to reach out to you via RC text to request pictures taken duri…" at bounding box center [736, 280] width 981 height 70
drag, startPoint x: 264, startPoint y: 245, endPoint x: 1051, endPoint y: 258, distance: 787.4
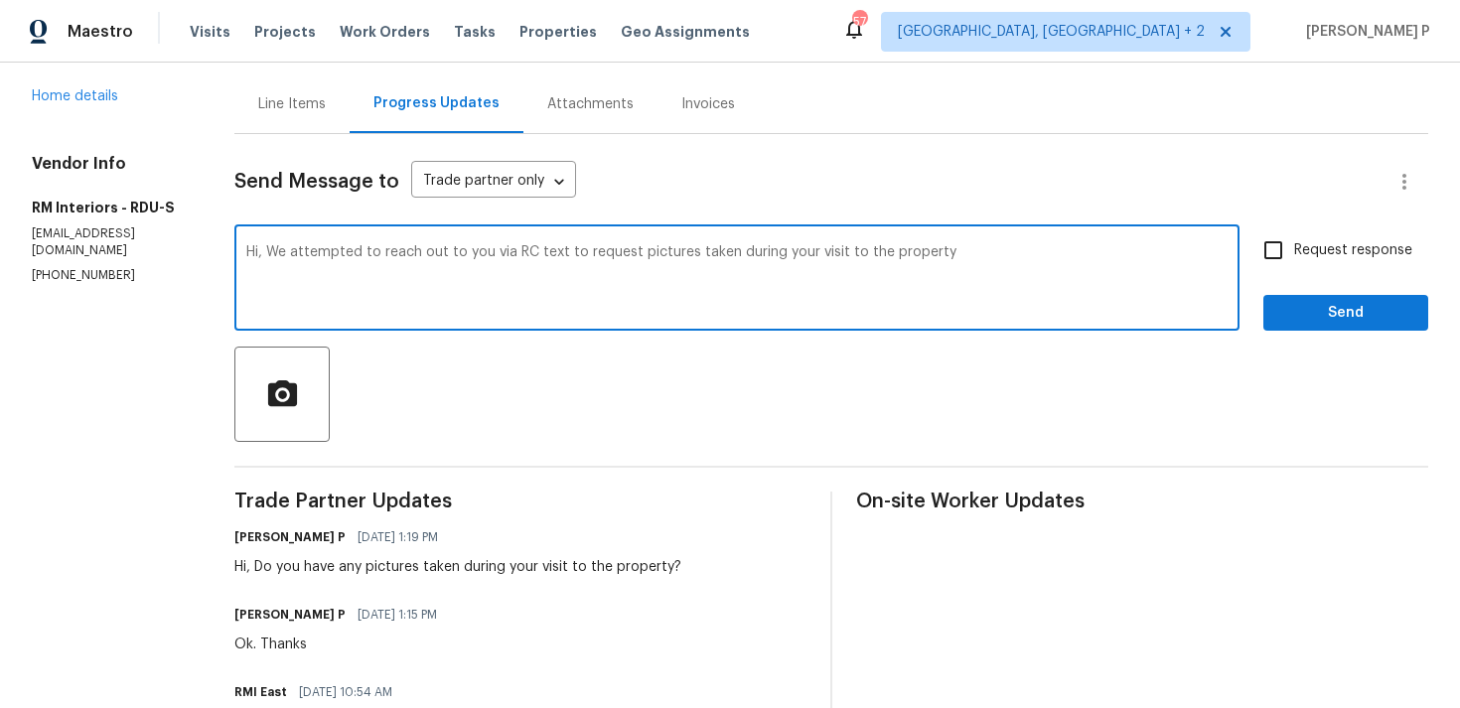
click at [1051, 258] on textarea "Hi, We attempted to reach out to you via RC text to request pictures taken duri…" at bounding box center [736, 280] width 981 height 70
paste textarea "contact you via RC text to request the pictures taken during your visit to the …"
type textarea "Hi, We attempted to contact you via RC text to request the pictures taken durin…"
click at [1363, 248] on span "Request response" at bounding box center [1353, 250] width 118 height 21
click at [1294, 248] on input "Request response" at bounding box center [1273, 250] width 42 height 42
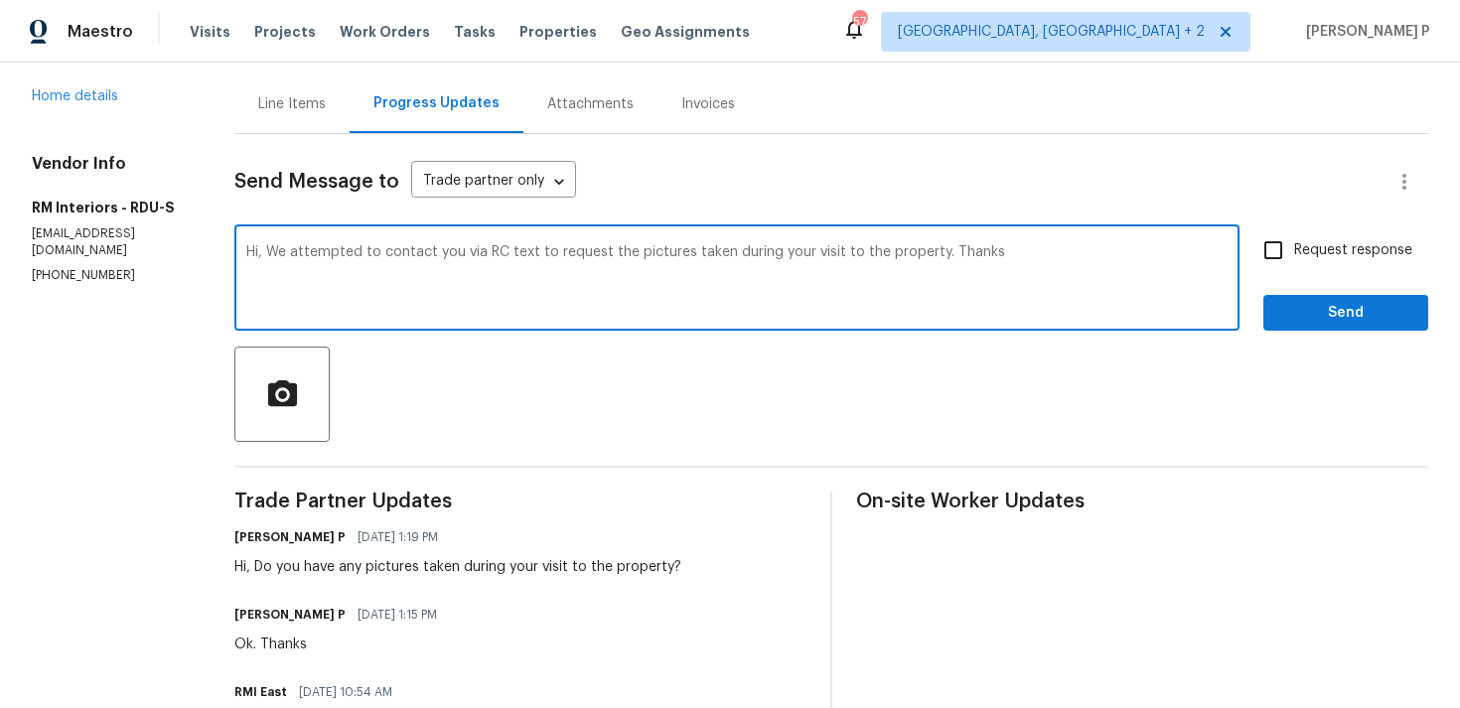
checkbox input "true"
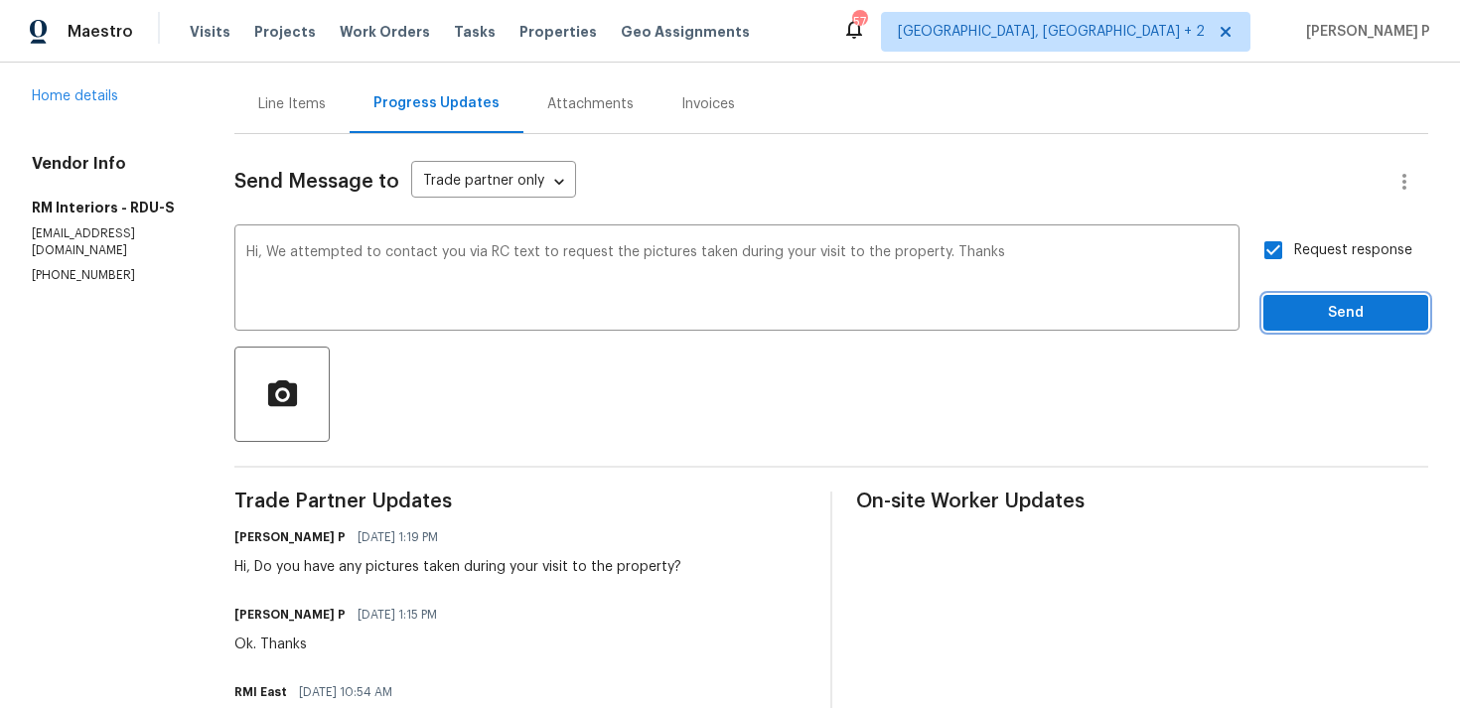
click at [1329, 327] on button "Send" at bounding box center [1345, 313] width 165 height 37
